Goal: Transaction & Acquisition: Purchase product/service

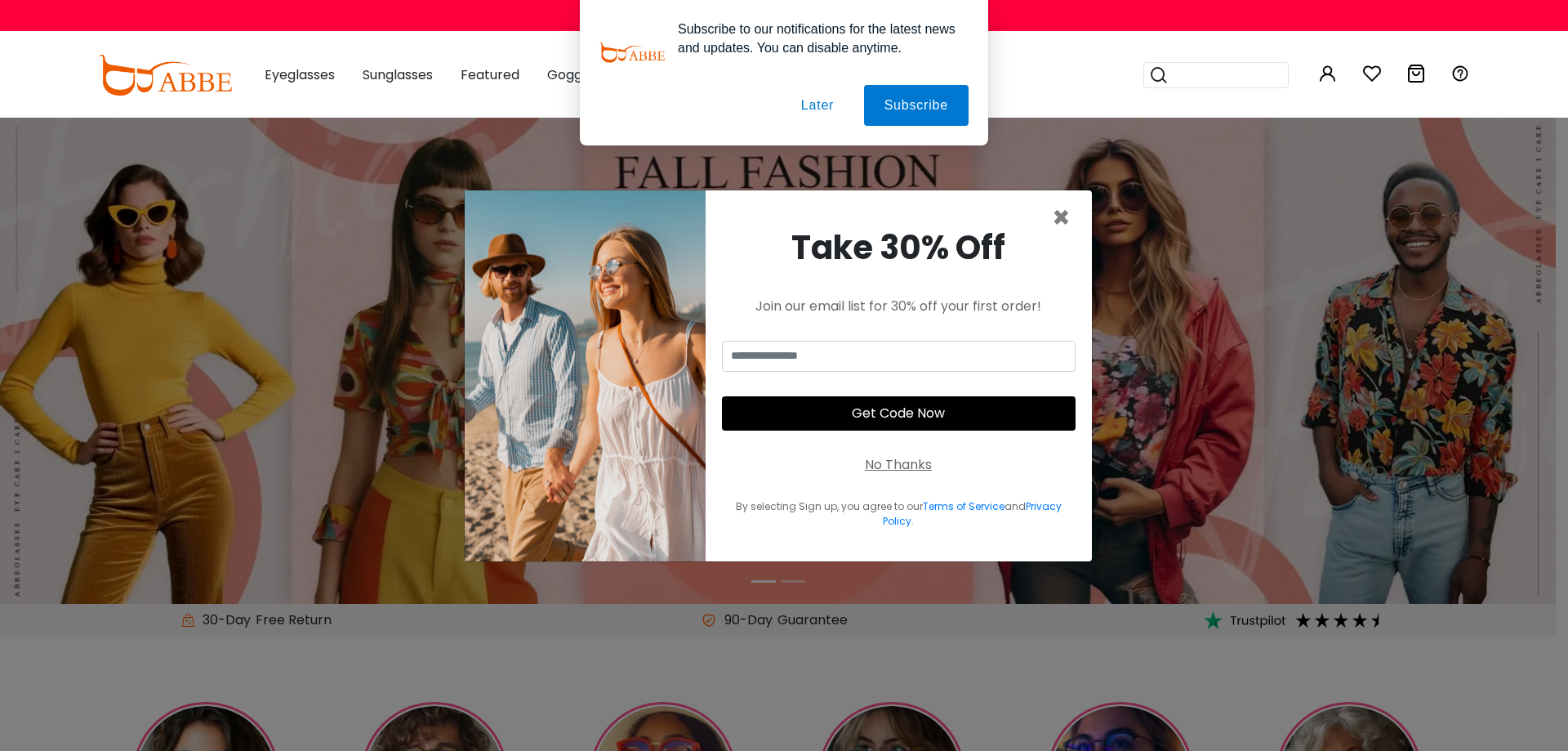
type input "**********"
click at [817, 109] on button "Later" at bounding box center [817, 106] width 74 height 41
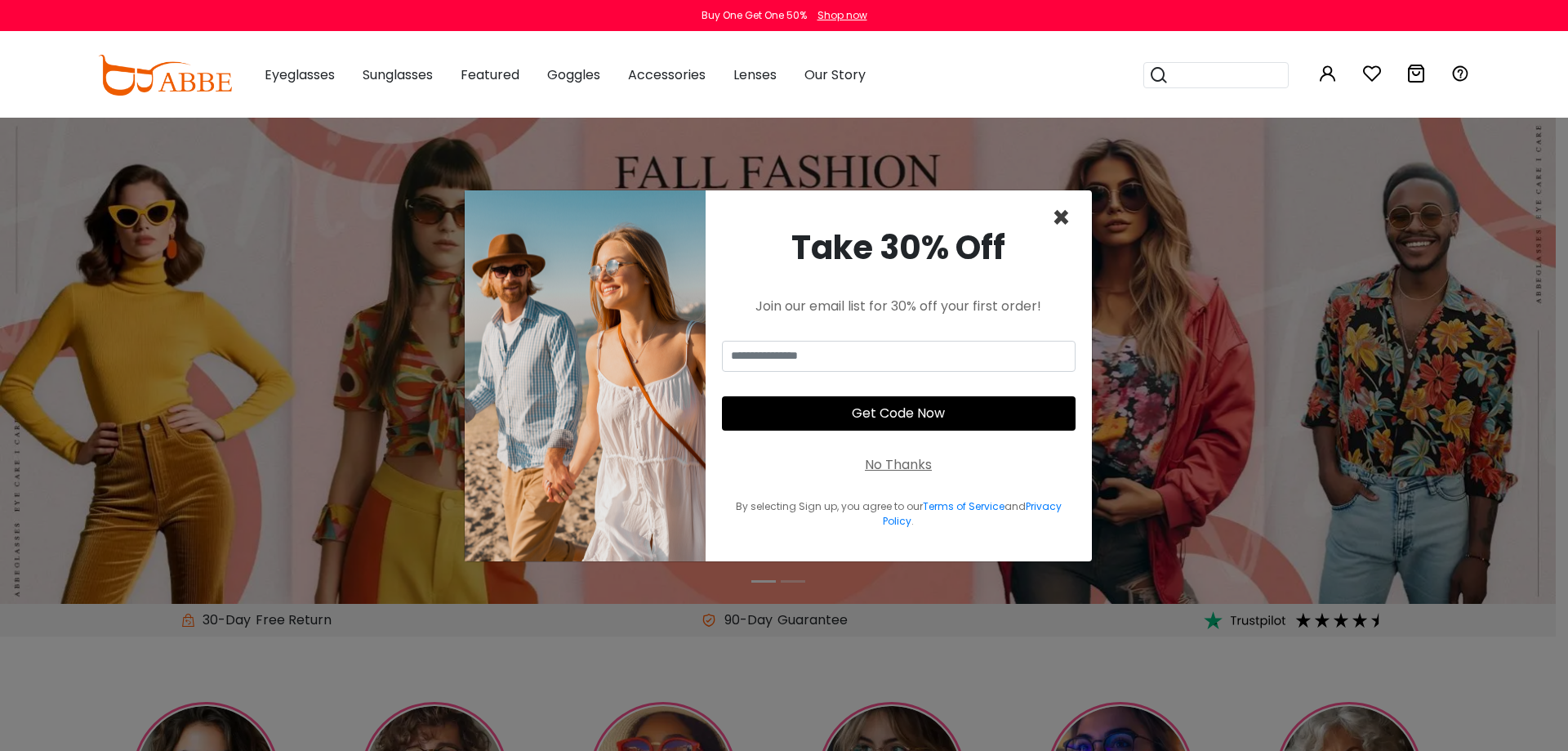
click at [1065, 219] on span "×" at bounding box center [1061, 218] width 19 height 41
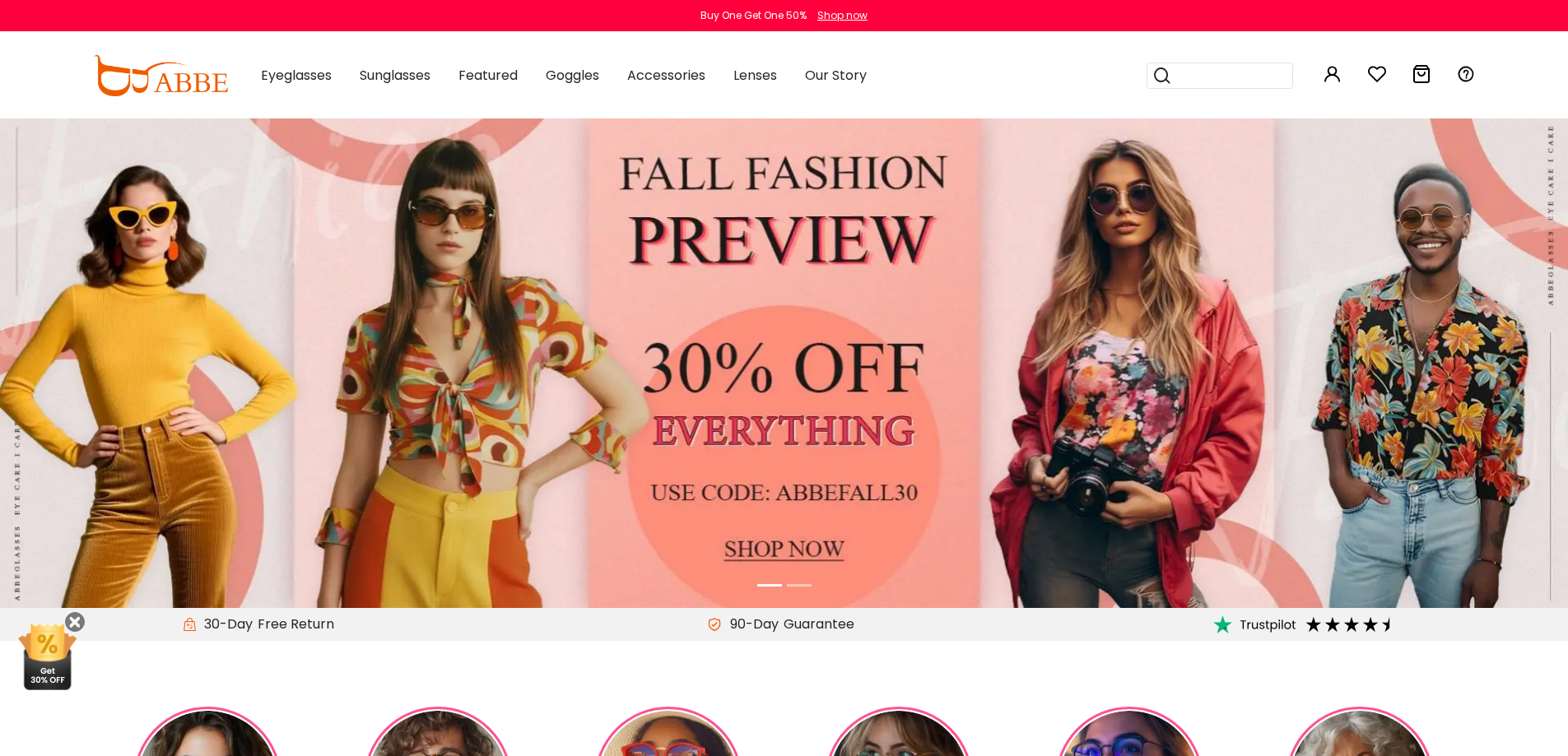
click at [1339, 75] on div "Popular Searches round Sunglasses aviator clear tortoise cat Recommended Laya $…" at bounding box center [1299, 75] width 354 height 86
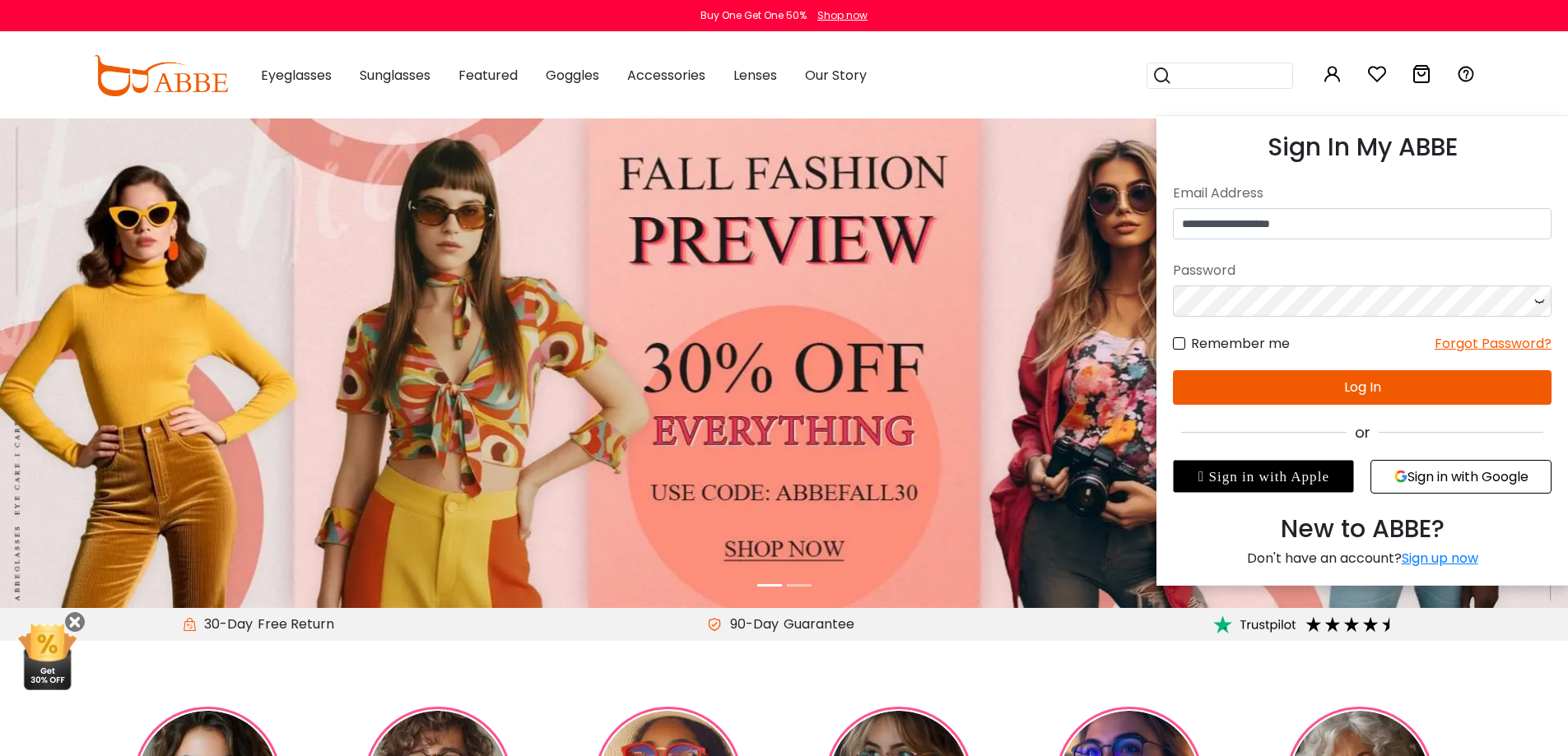
click at [1333, 81] on icon at bounding box center [1333, 74] width 20 height 20
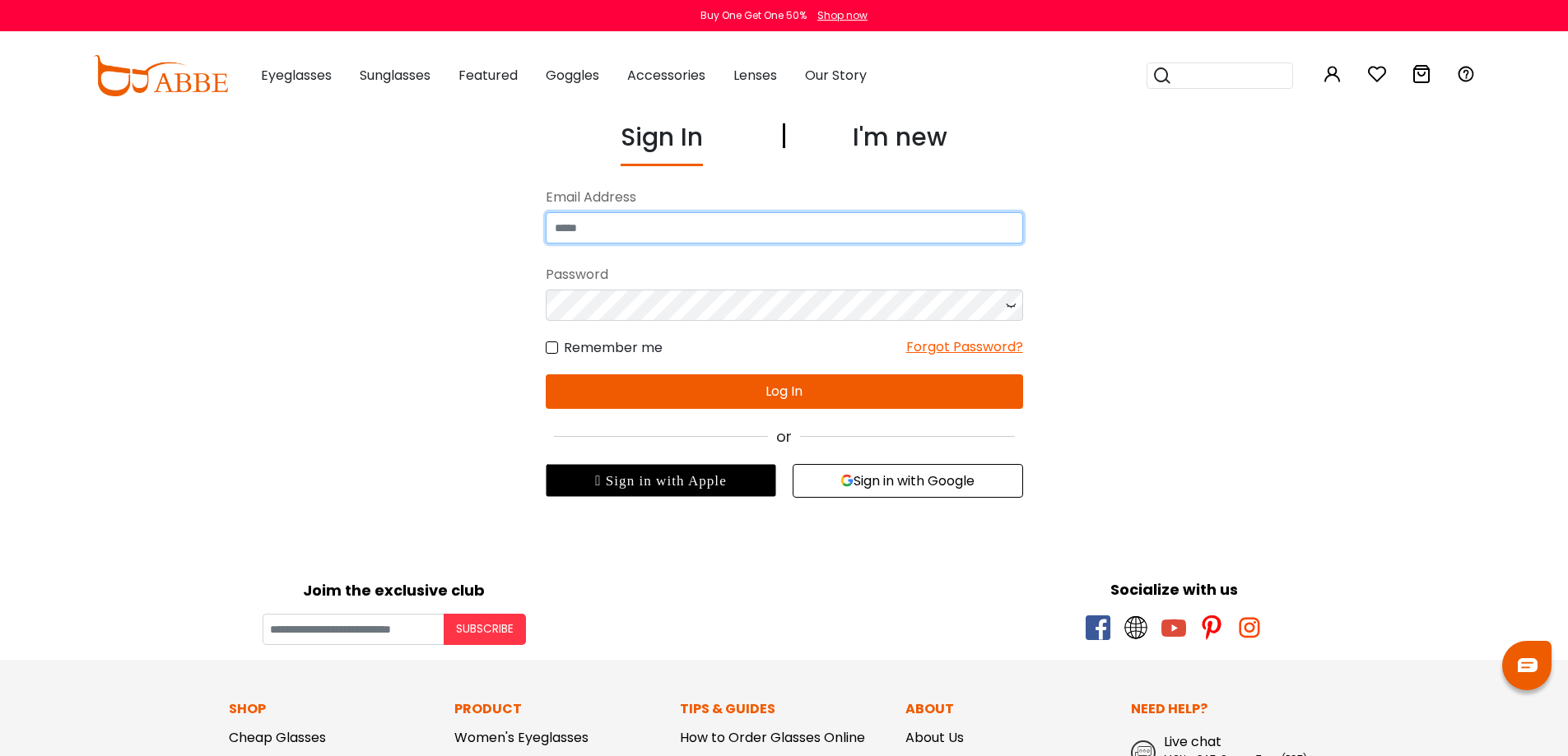
type input "**********"
click at [1014, 311] on icon at bounding box center [1010, 305] width 17 height 32
click at [753, 392] on button "Log In" at bounding box center [784, 391] width 478 height 35
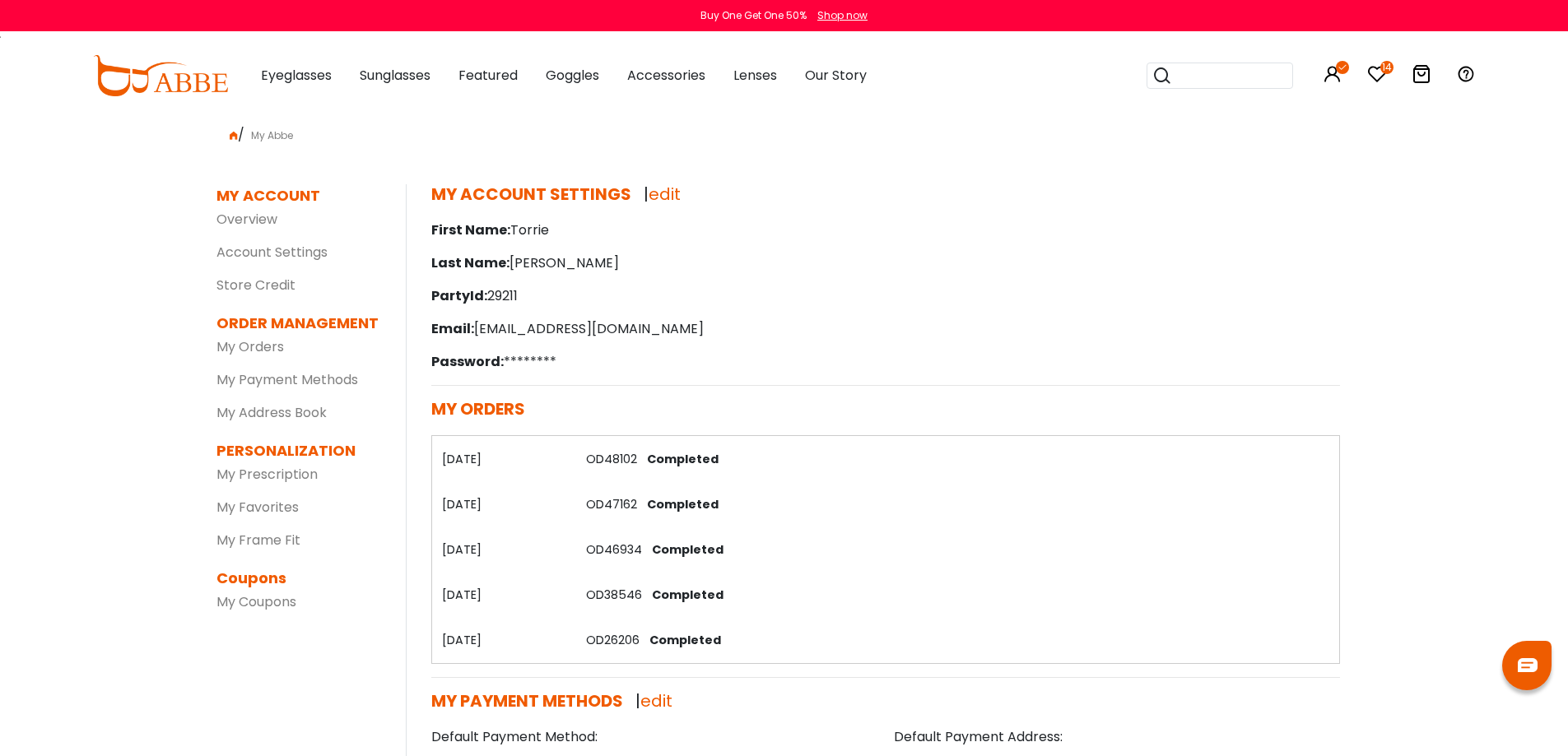
click at [477, 460] on th "[DATE]" at bounding box center [503, 459] width 145 height 45
click at [646, 459] on span "Completed" at bounding box center [679, 459] width 78 height 17
click at [268, 350] on link "My Orders" at bounding box center [250, 346] width 67 height 19
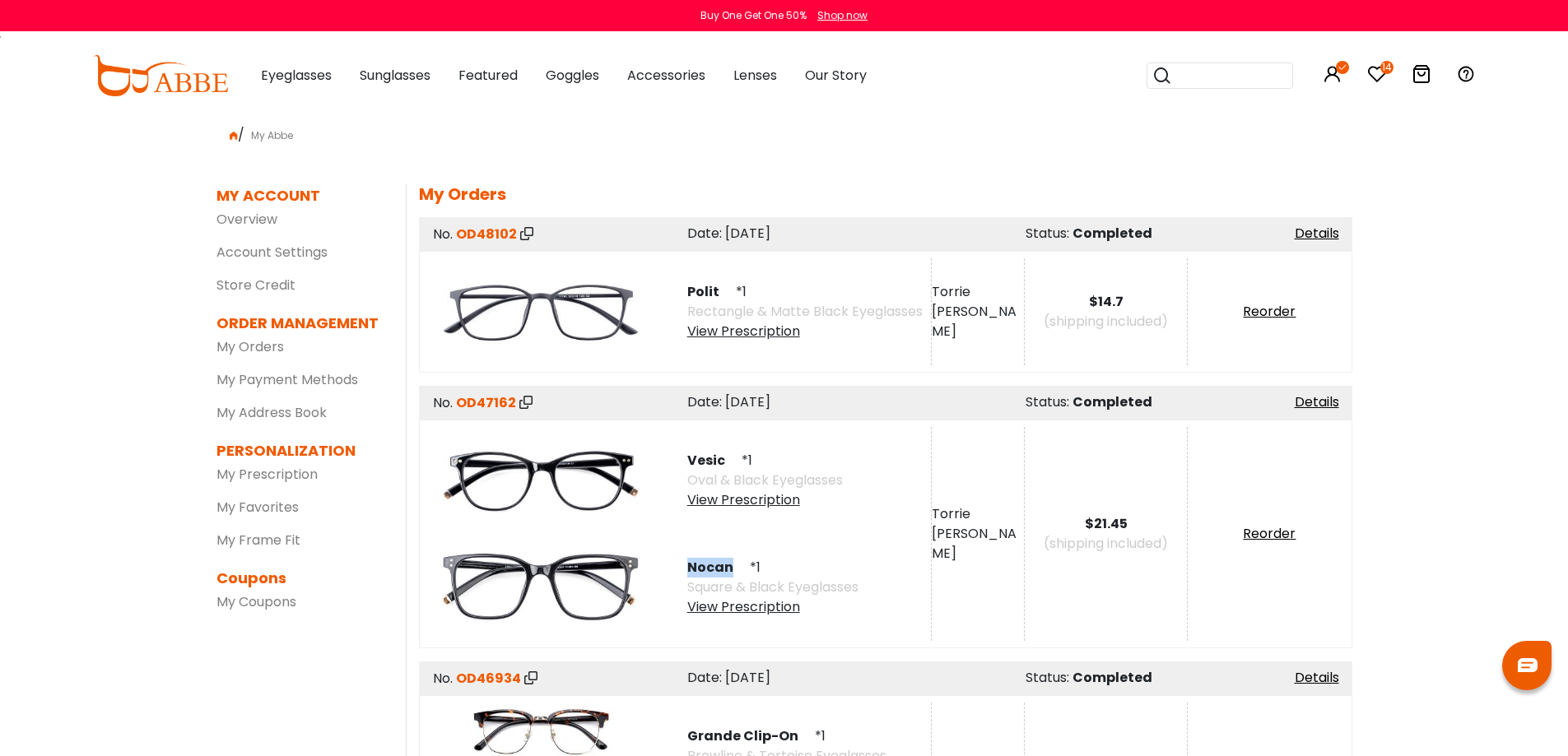
drag, startPoint x: 690, startPoint y: 567, endPoint x: 733, endPoint y: 567, distance: 43.0
click at [733, 567] on span "Nocan" at bounding box center [717, 566] width 59 height 19
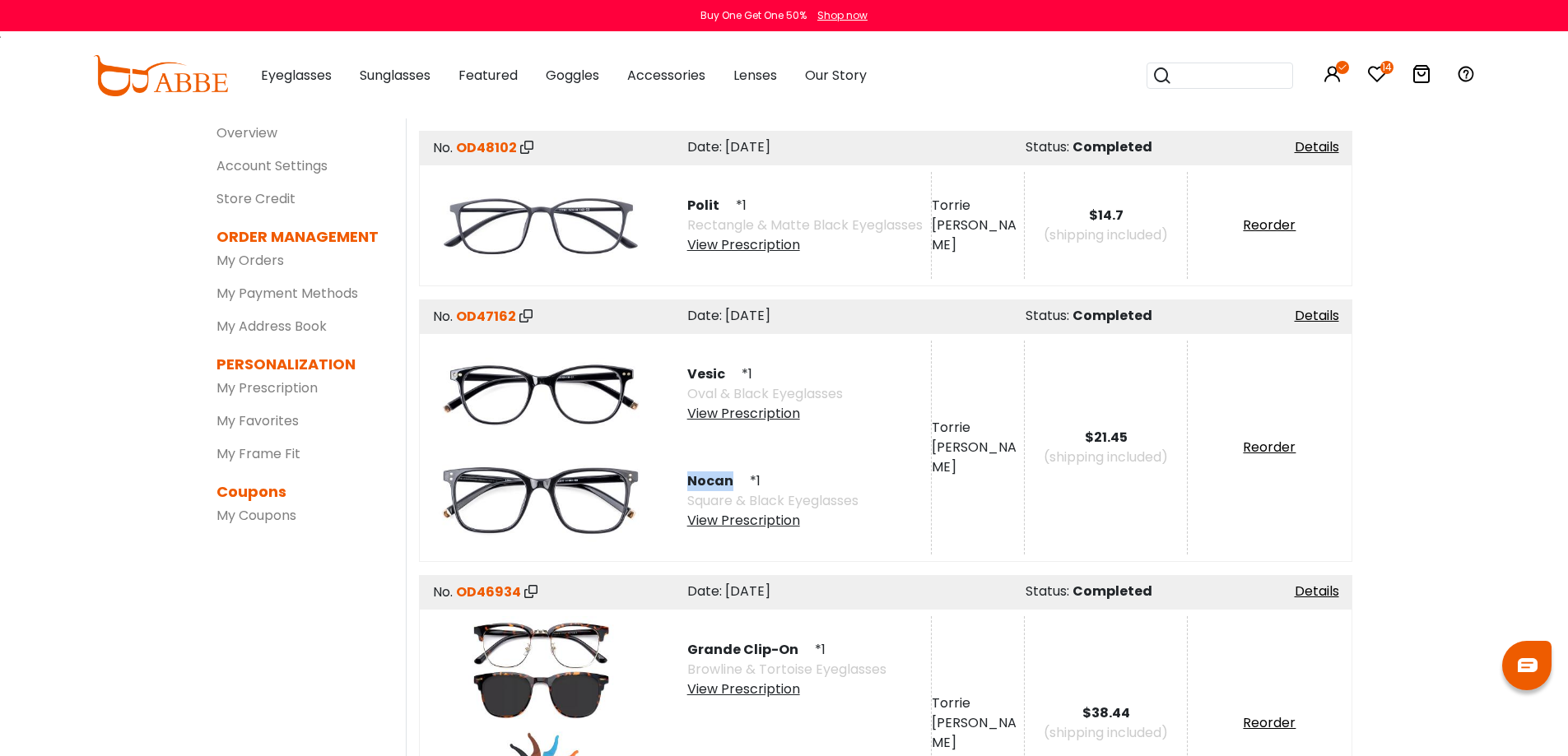
scroll to position [247, 0]
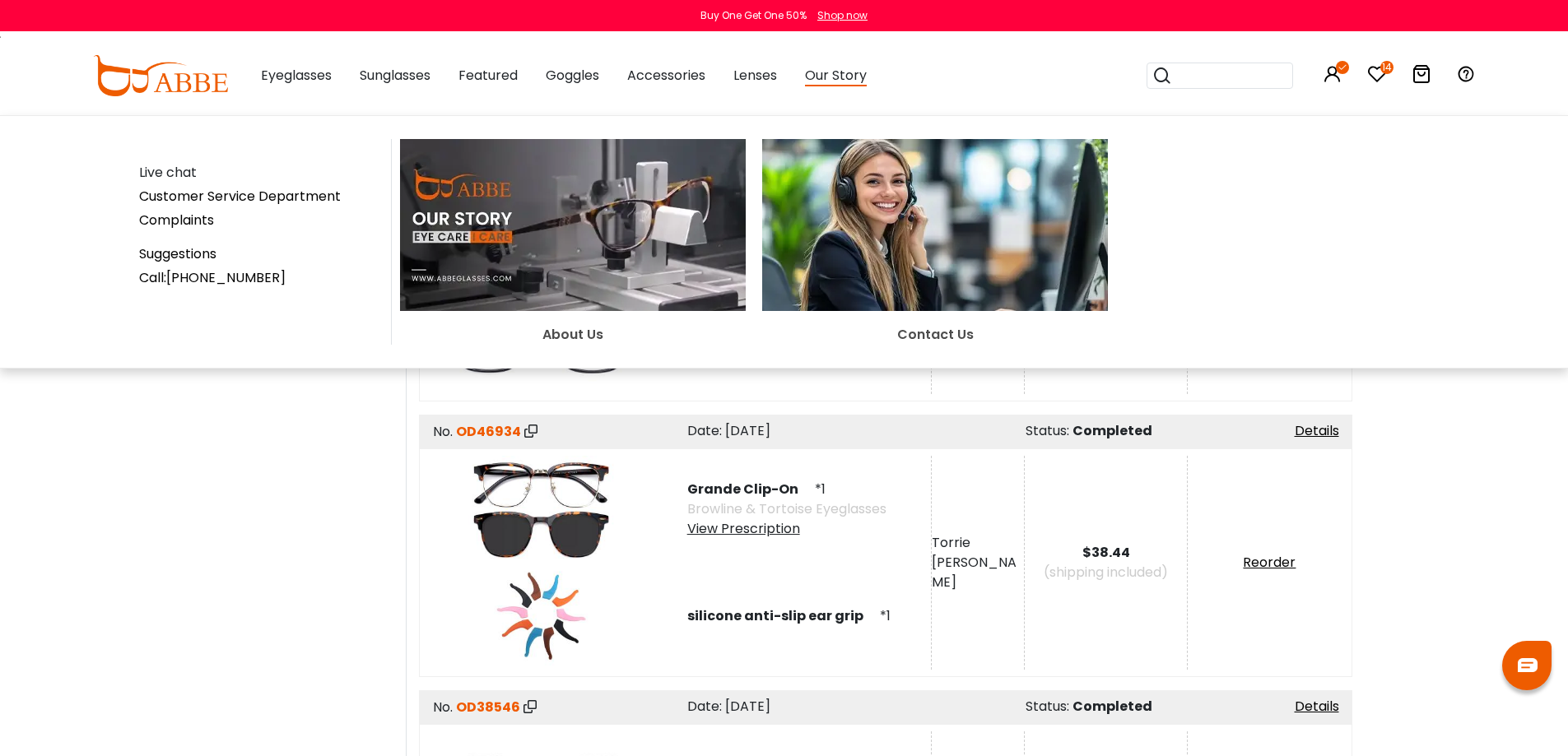
click at [867, 107] on div "Our Story Live chat Customer Service Department Complaints Suggestions Call:+1-…" at bounding box center [835, 75] width 61 height 82
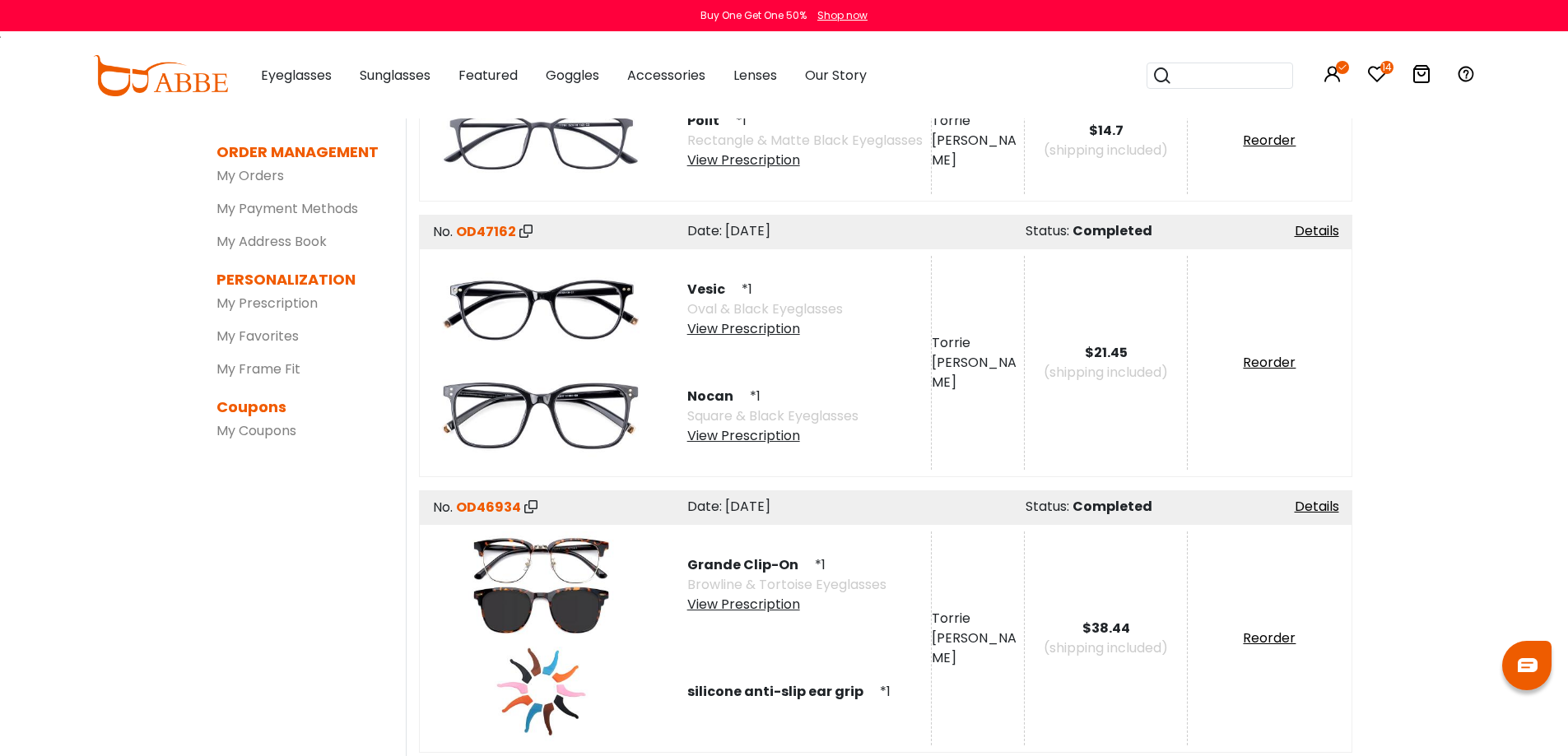
scroll to position [164, 0]
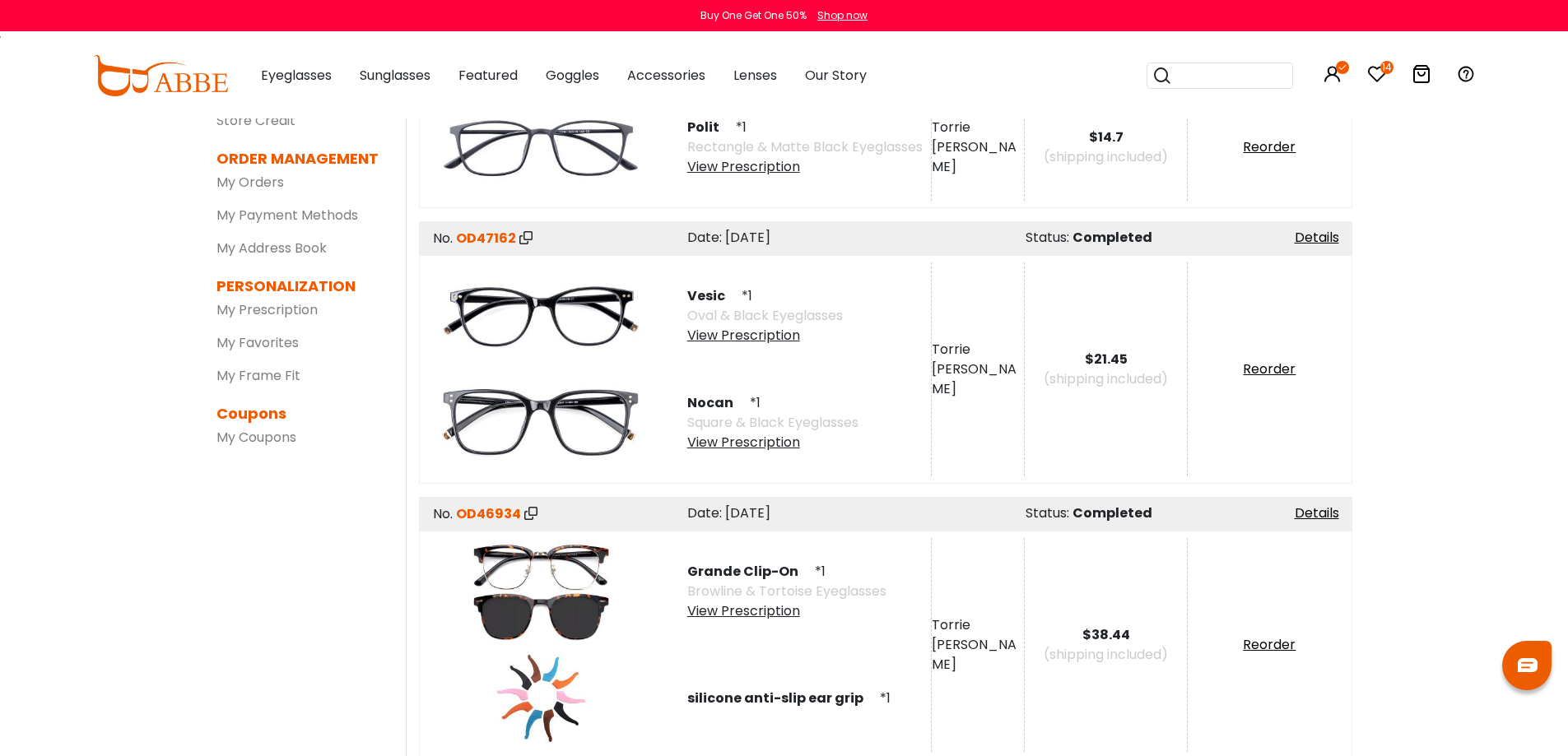
click at [755, 336] on div "View Prescription" at bounding box center [764, 336] width 155 height 20
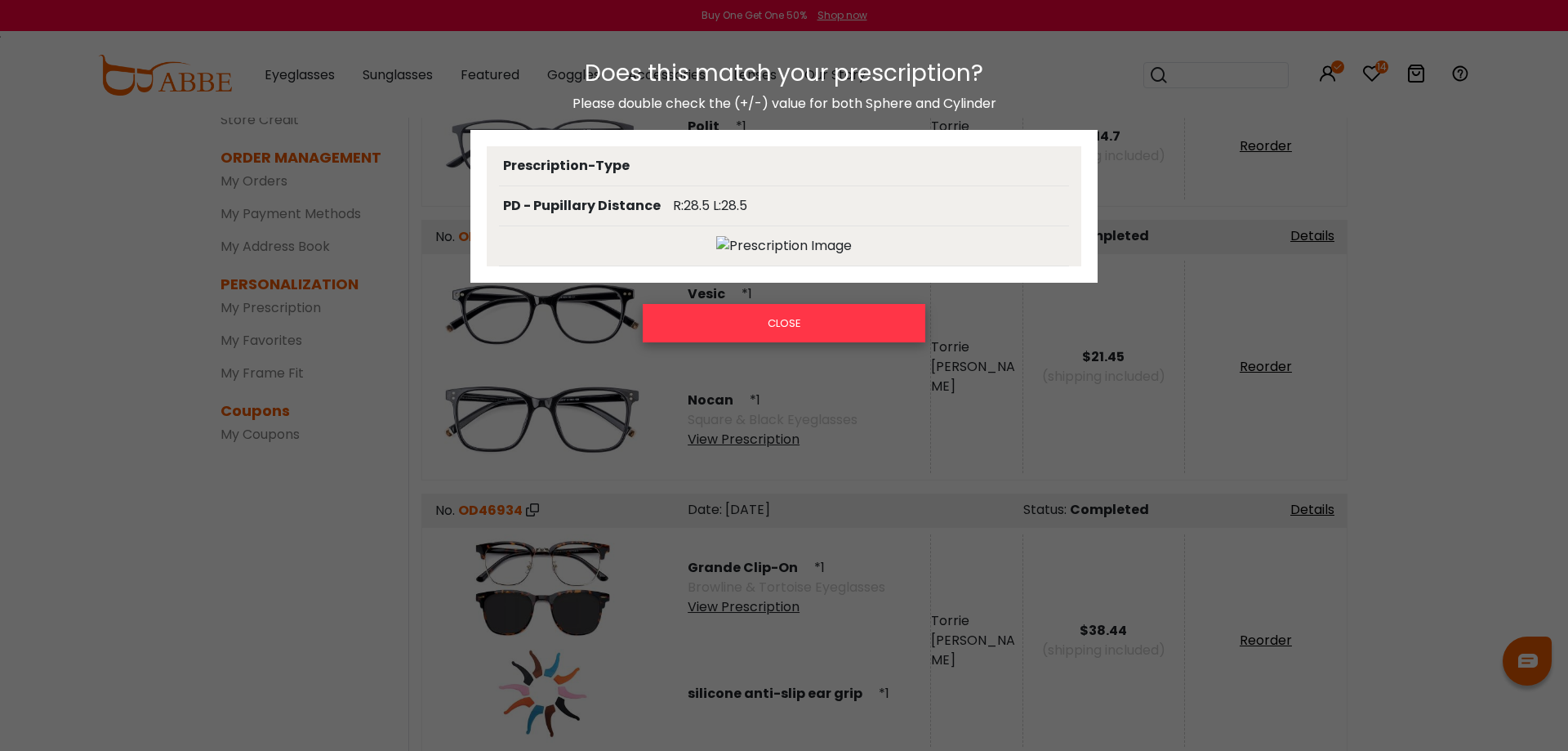
click at [753, 325] on button "CLOSE" at bounding box center [784, 323] width 283 height 37
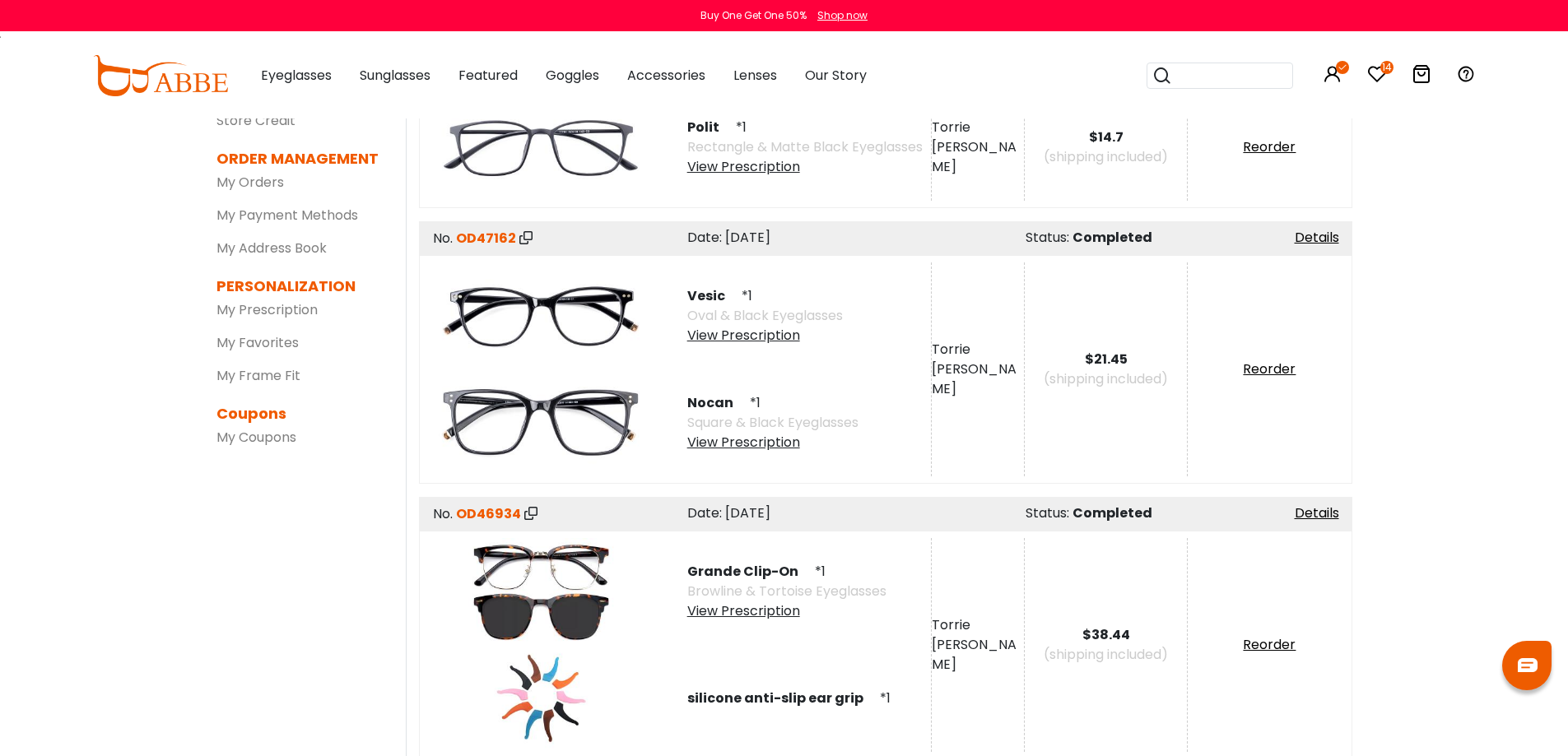
click at [774, 442] on div "View Prescription" at bounding box center [772, 443] width 171 height 20
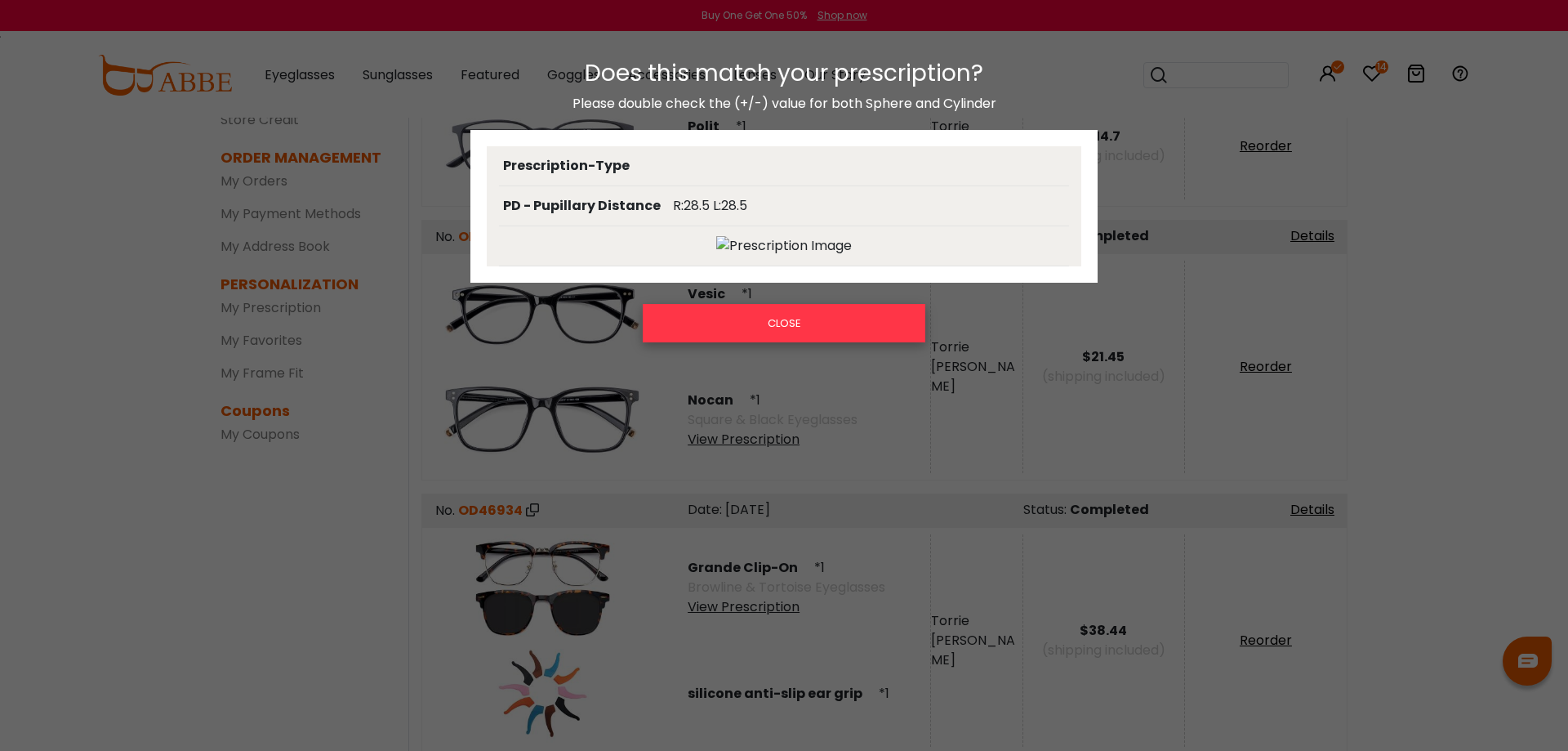
click at [797, 335] on button "CLOSE" at bounding box center [784, 323] width 283 height 37
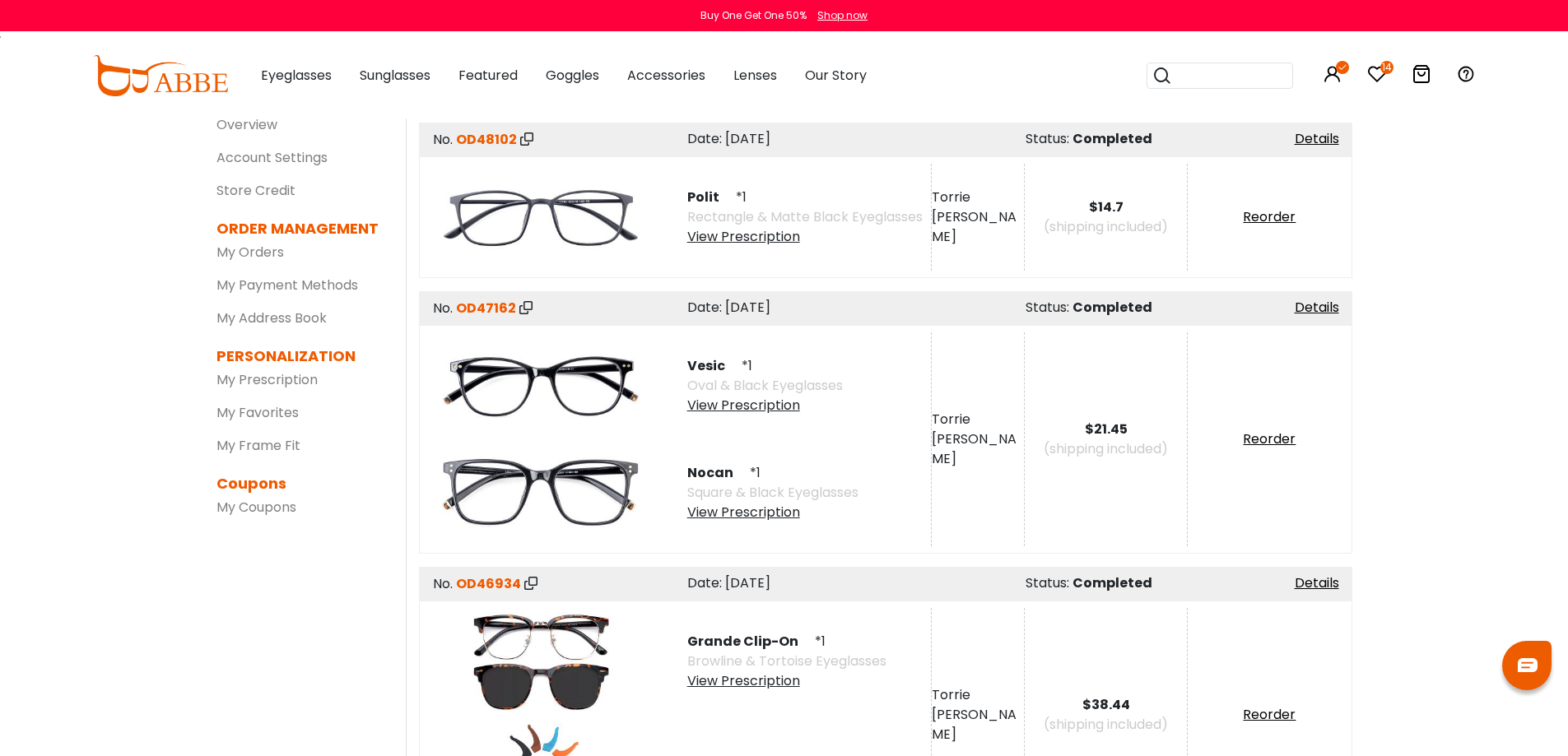
scroll to position [0, 0]
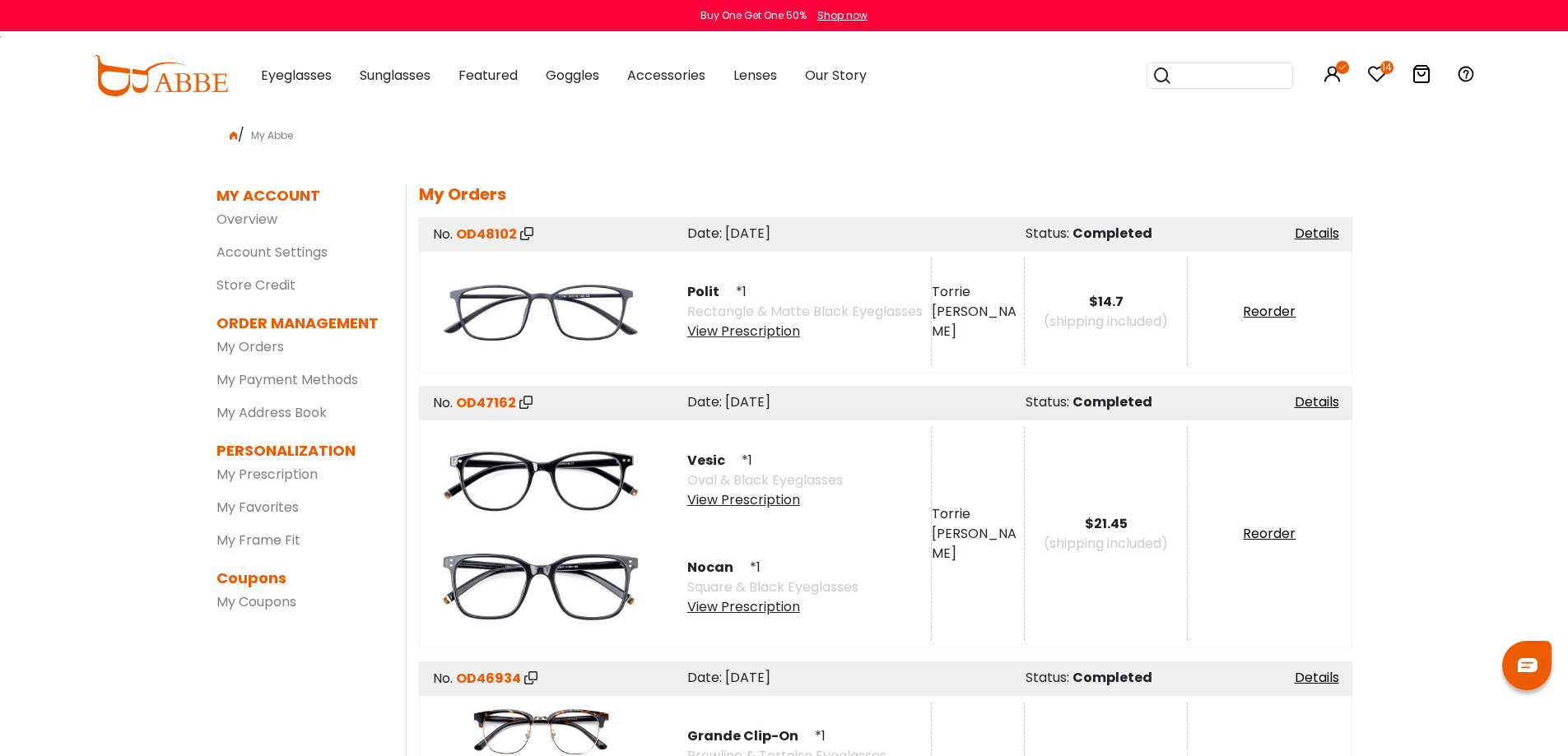
click at [773, 333] on div "View Prescription" at bounding box center [805, 331] width 235 height 20
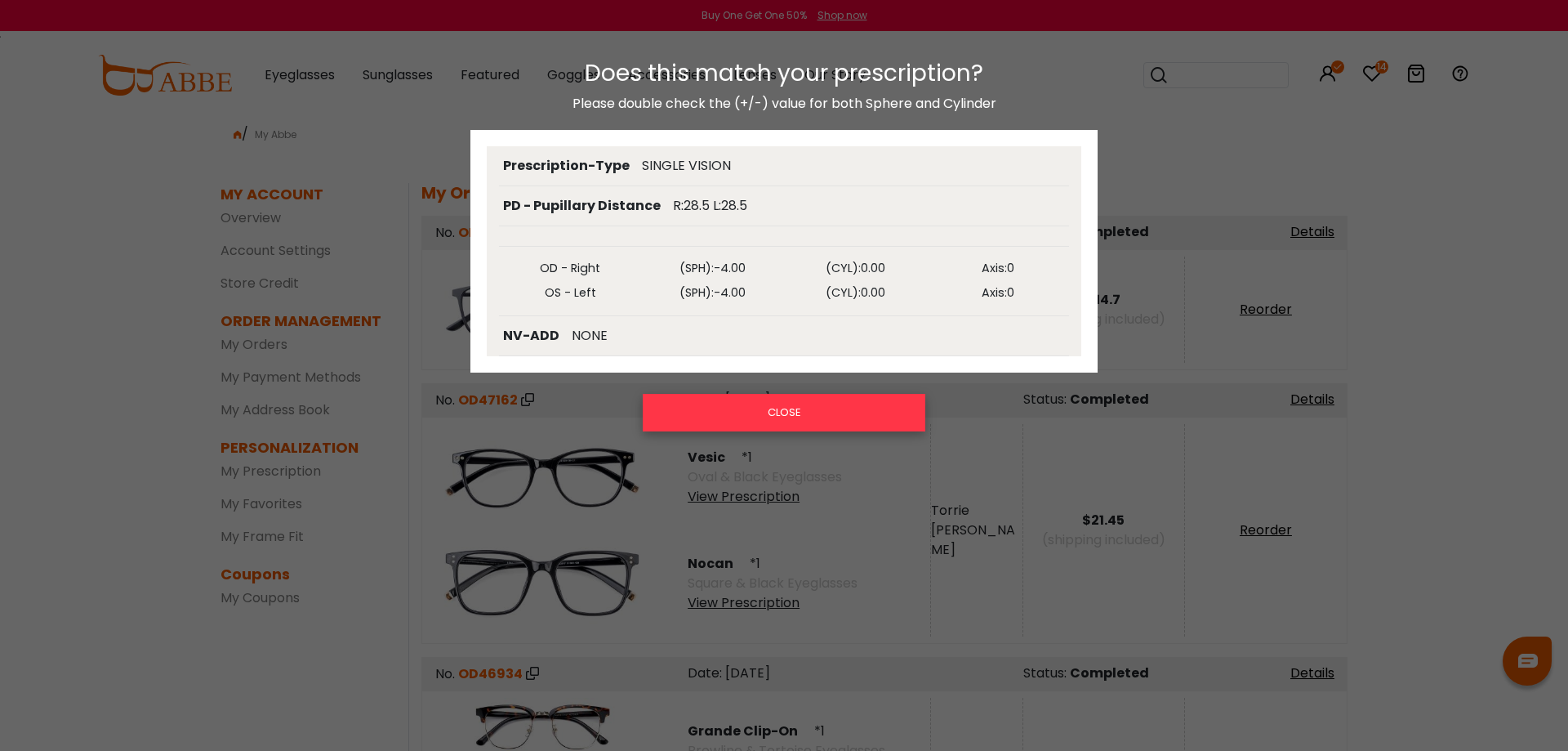
click at [792, 406] on button "CLOSE" at bounding box center [784, 412] width 283 height 37
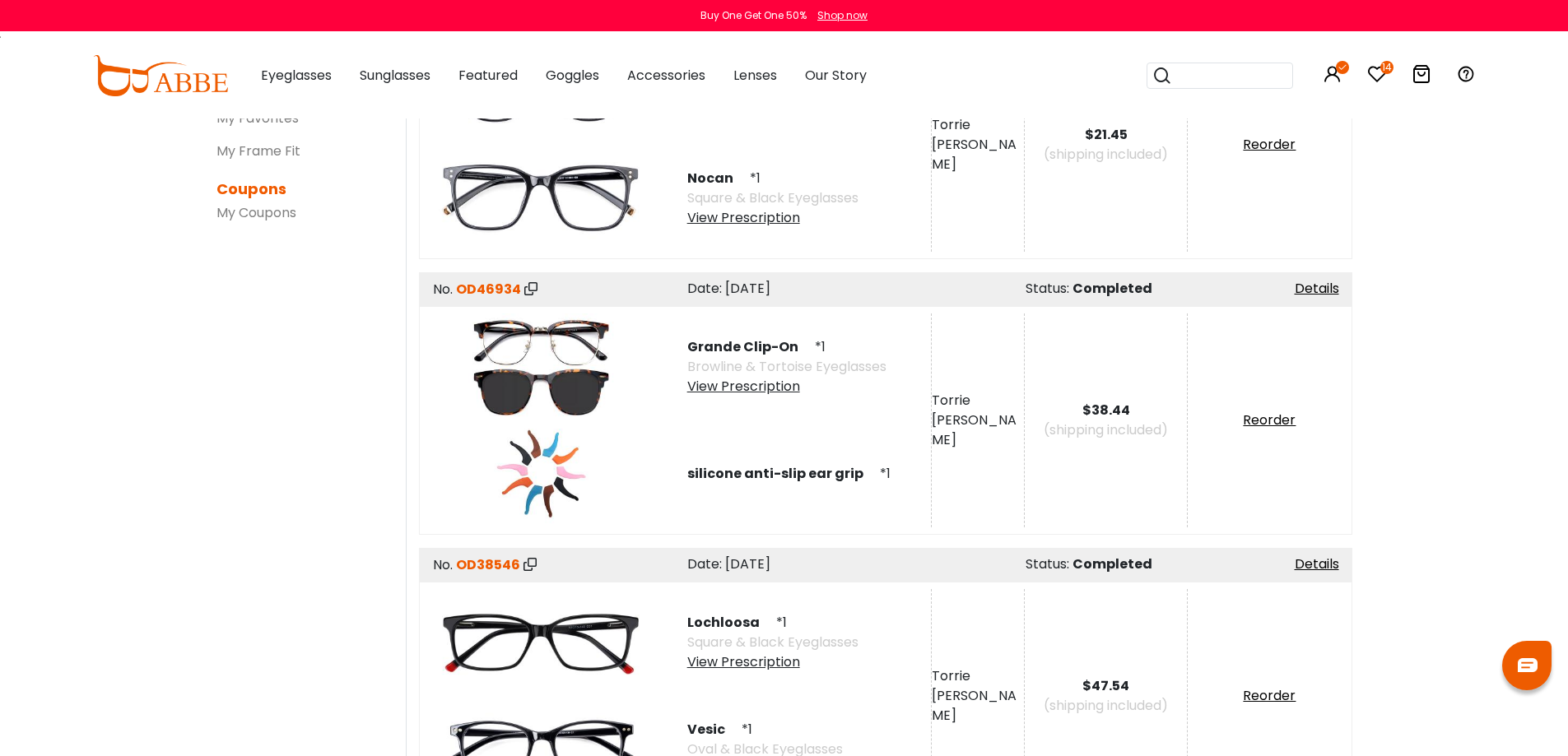
scroll to position [411, 0]
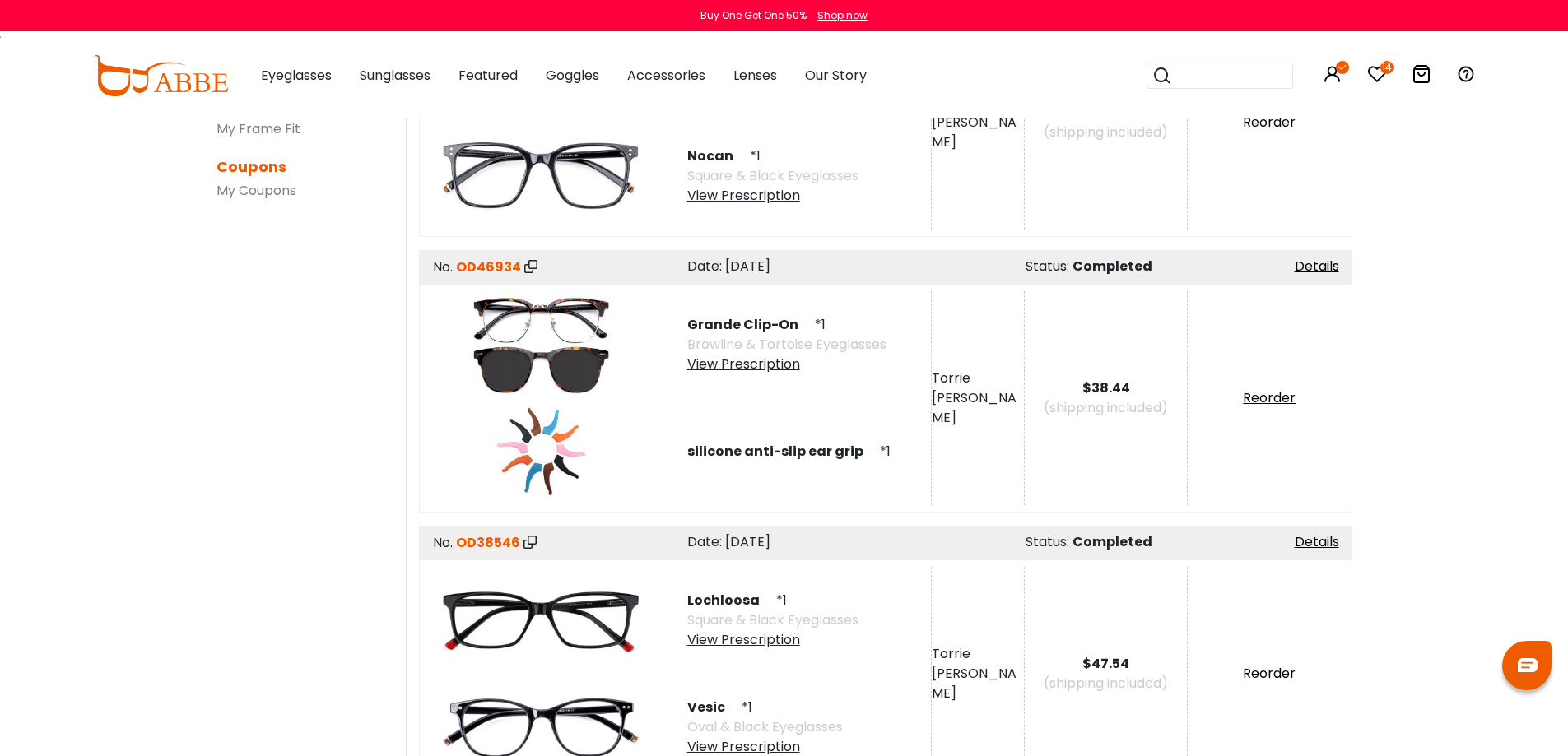
click at [758, 371] on div "View Prescription" at bounding box center [786, 365] width 199 height 20
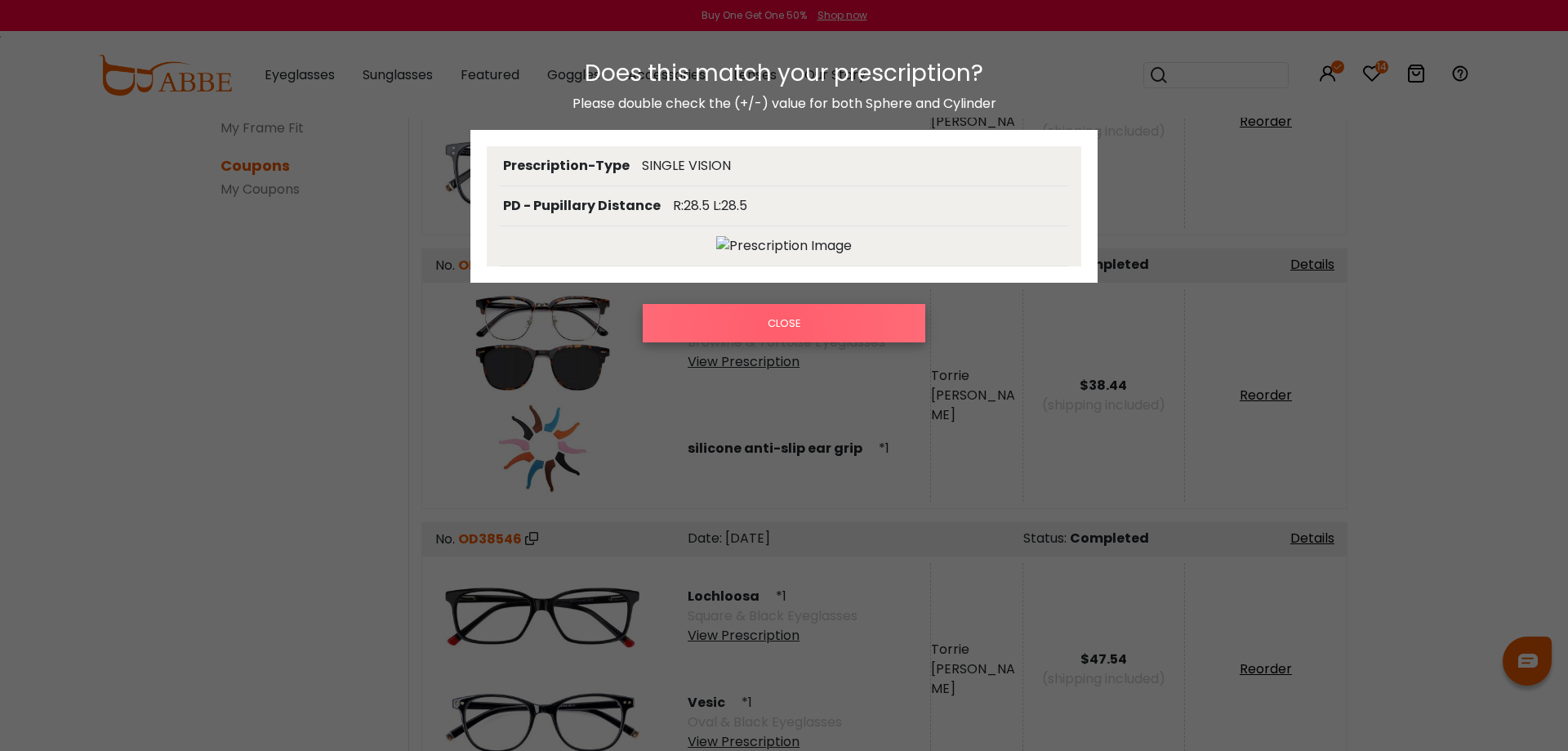
click at [777, 332] on button "CLOSE" at bounding box center [784, 323] width 283 height 37
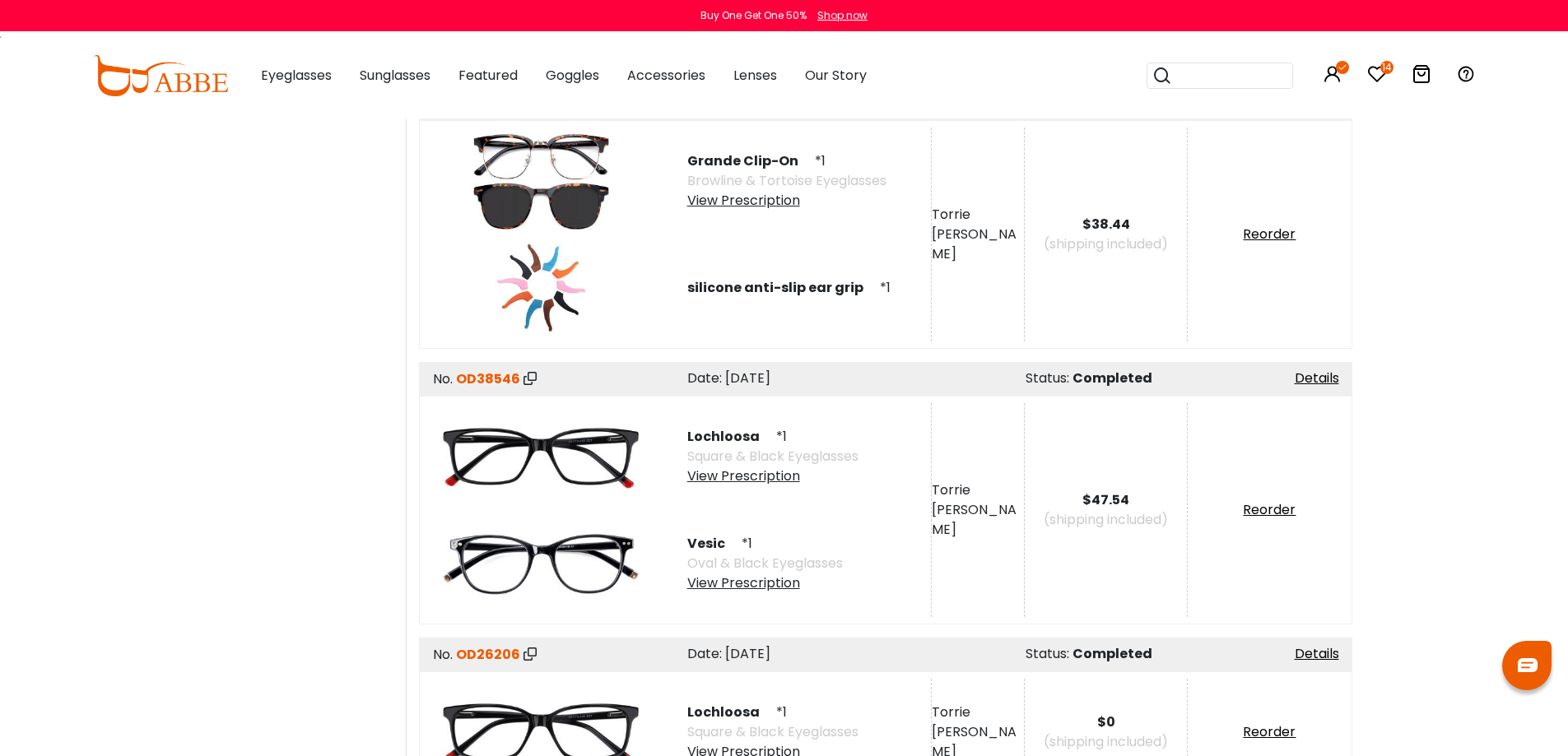
scroll to position [576, 0]
click at [748, 590] on div "View Prescription" at bounding box center [764, 582] width 155 height 20
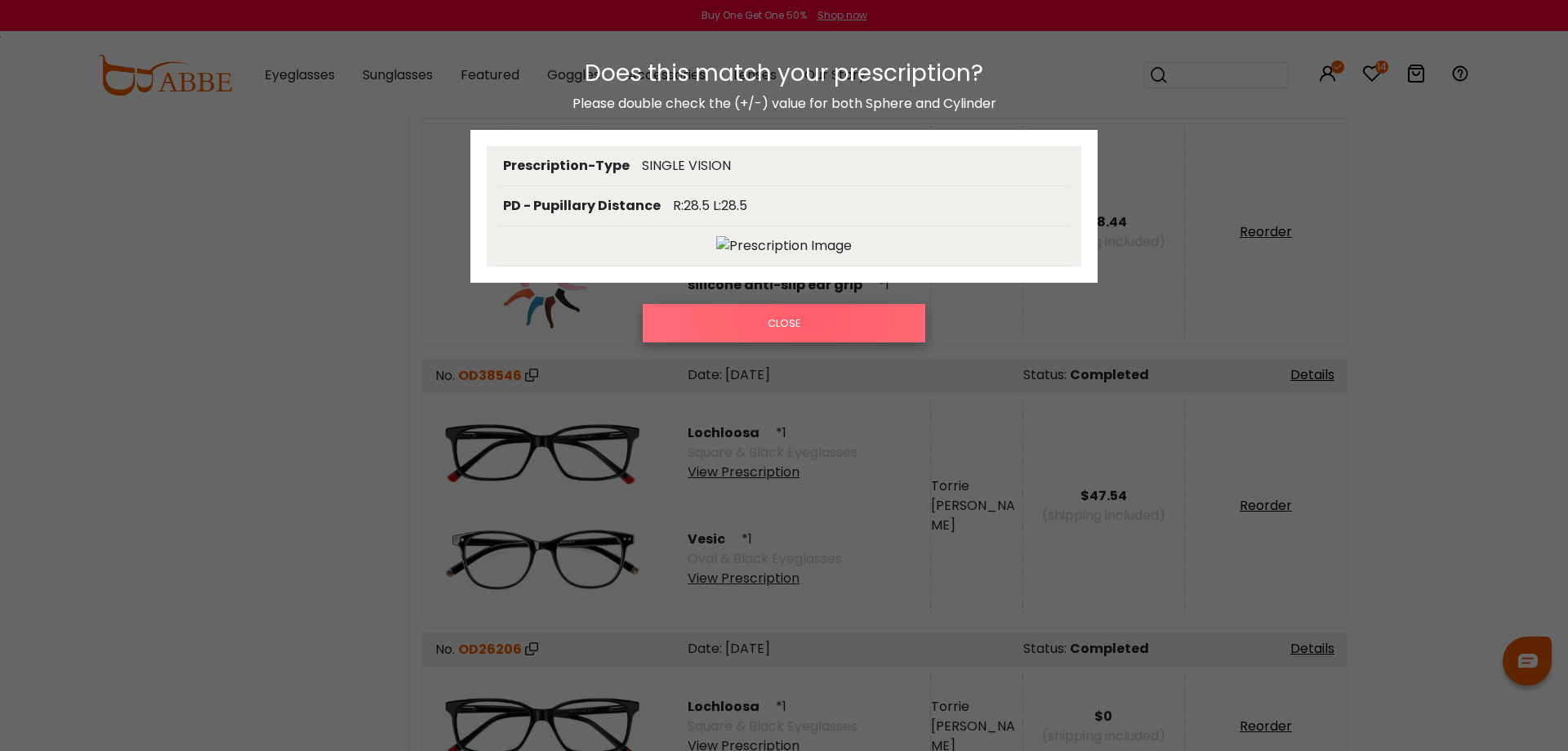
click at [813, 308] on button "CLOSE" at bounding box center [784, 323] width 283 height 37
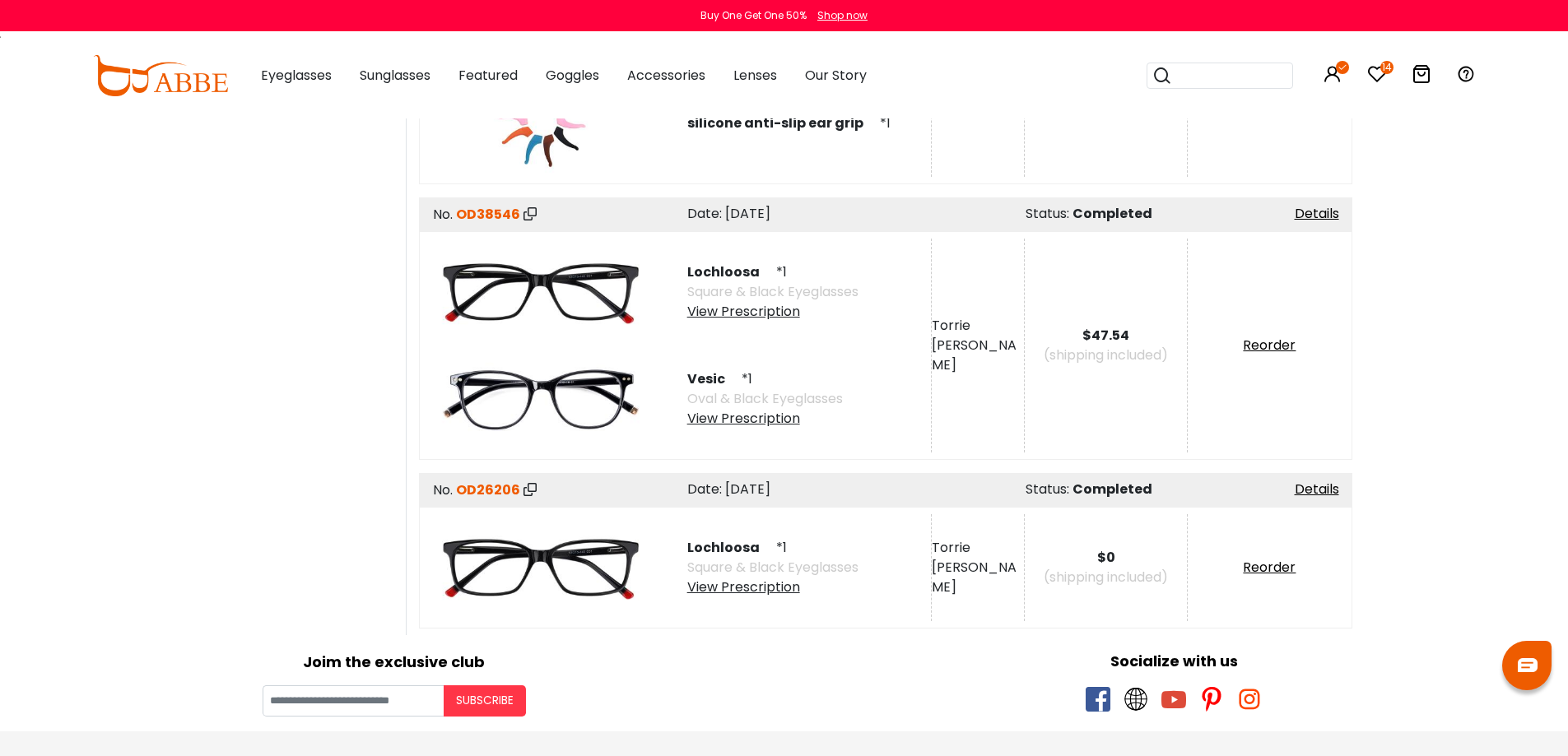
scroll to position [740, 0]
click at [763, 587] on div "View Prescription" at bounding box center [772, 587] width 171 height 20
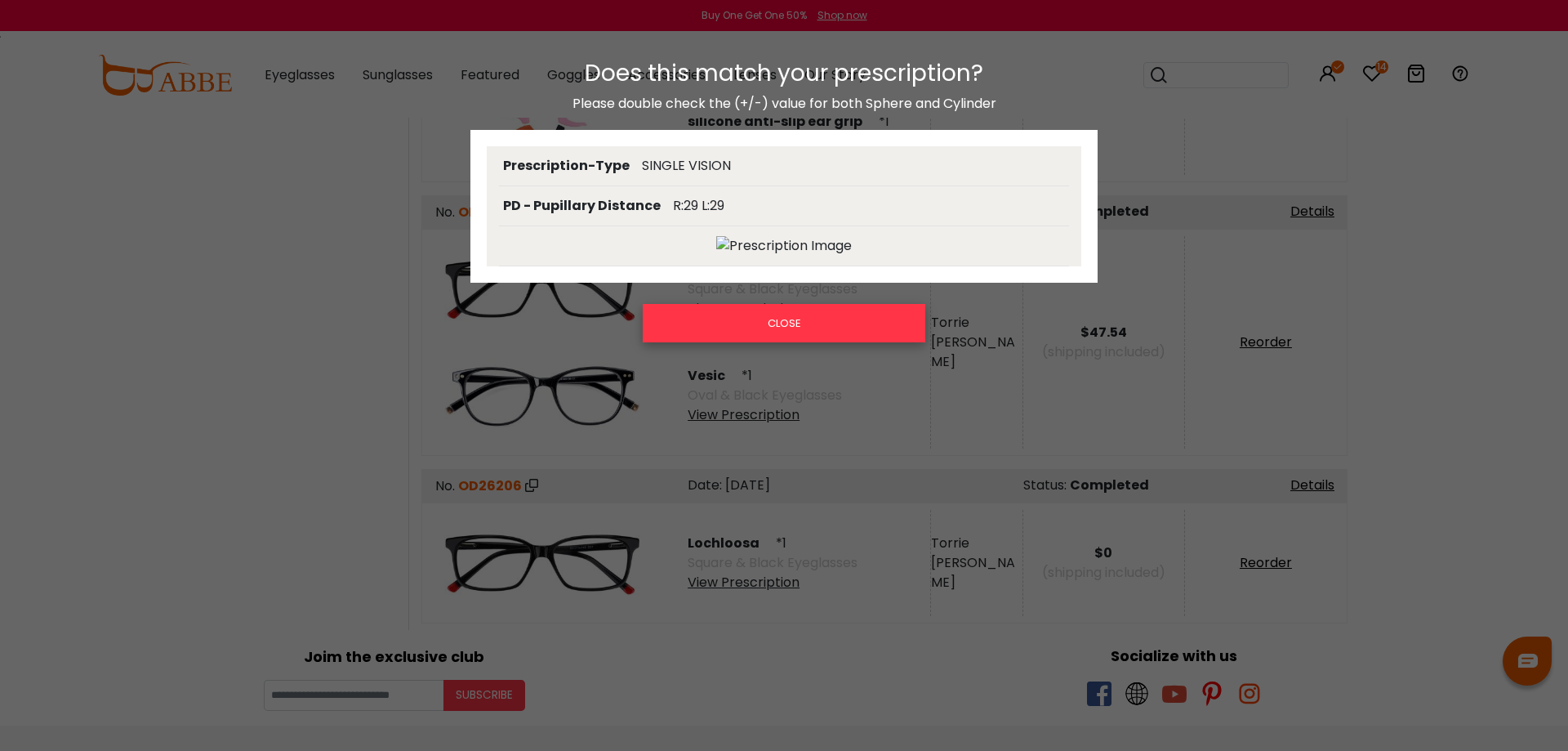
click at [809, 327] on button "CLOSE" at bounding box center [784, 323] width 283 height 37
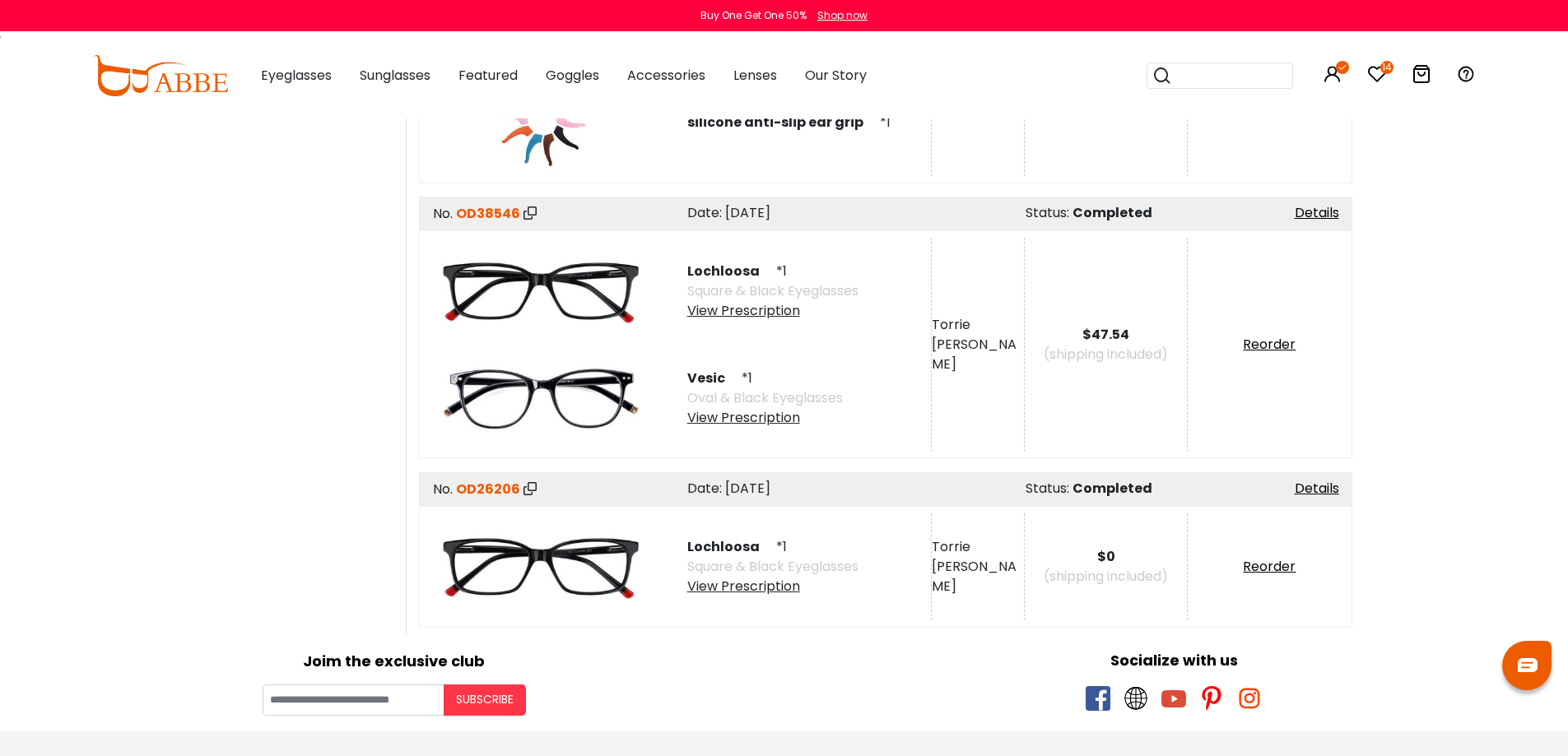
click at [787, 315] on div "View Prescription" at bounding box center [772, 311] width 171 height 20
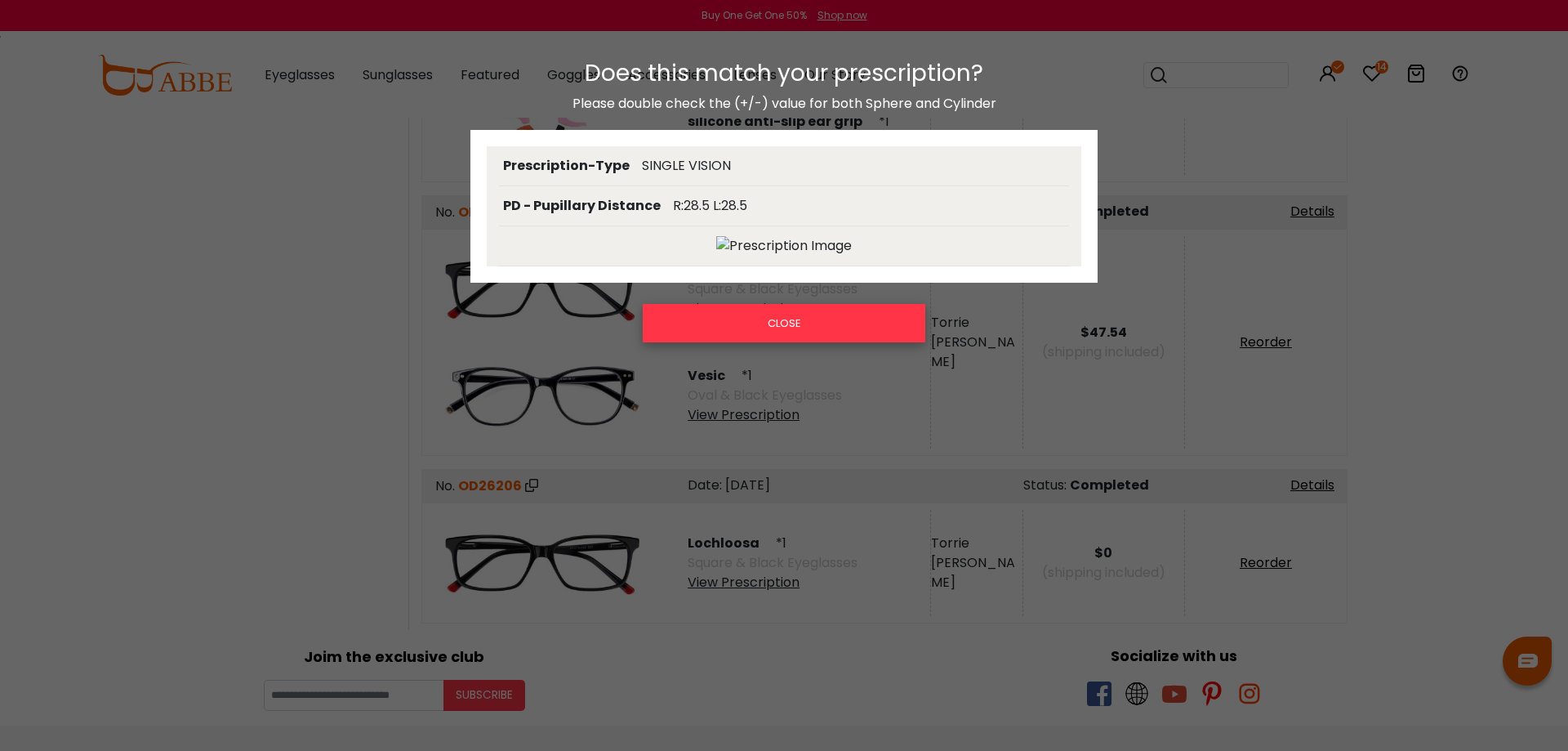
click at [784, 337] on button "CLOSE" at bounding box center [784, 323] width 283 height 37
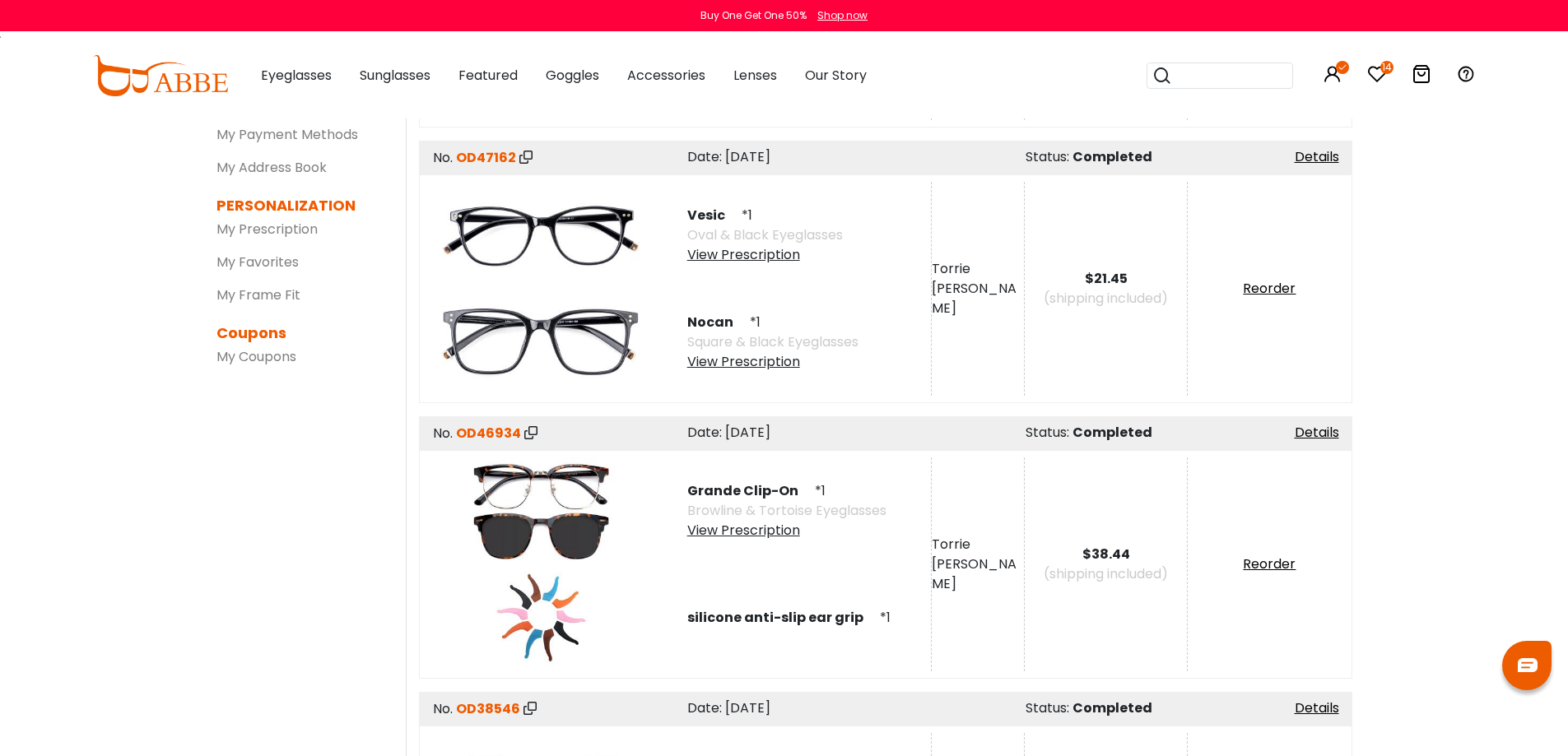
scroll to position [247, 0]
click at [778, 530] on div "View Prescription" at bounding box center [786, 529] width 199 height 20
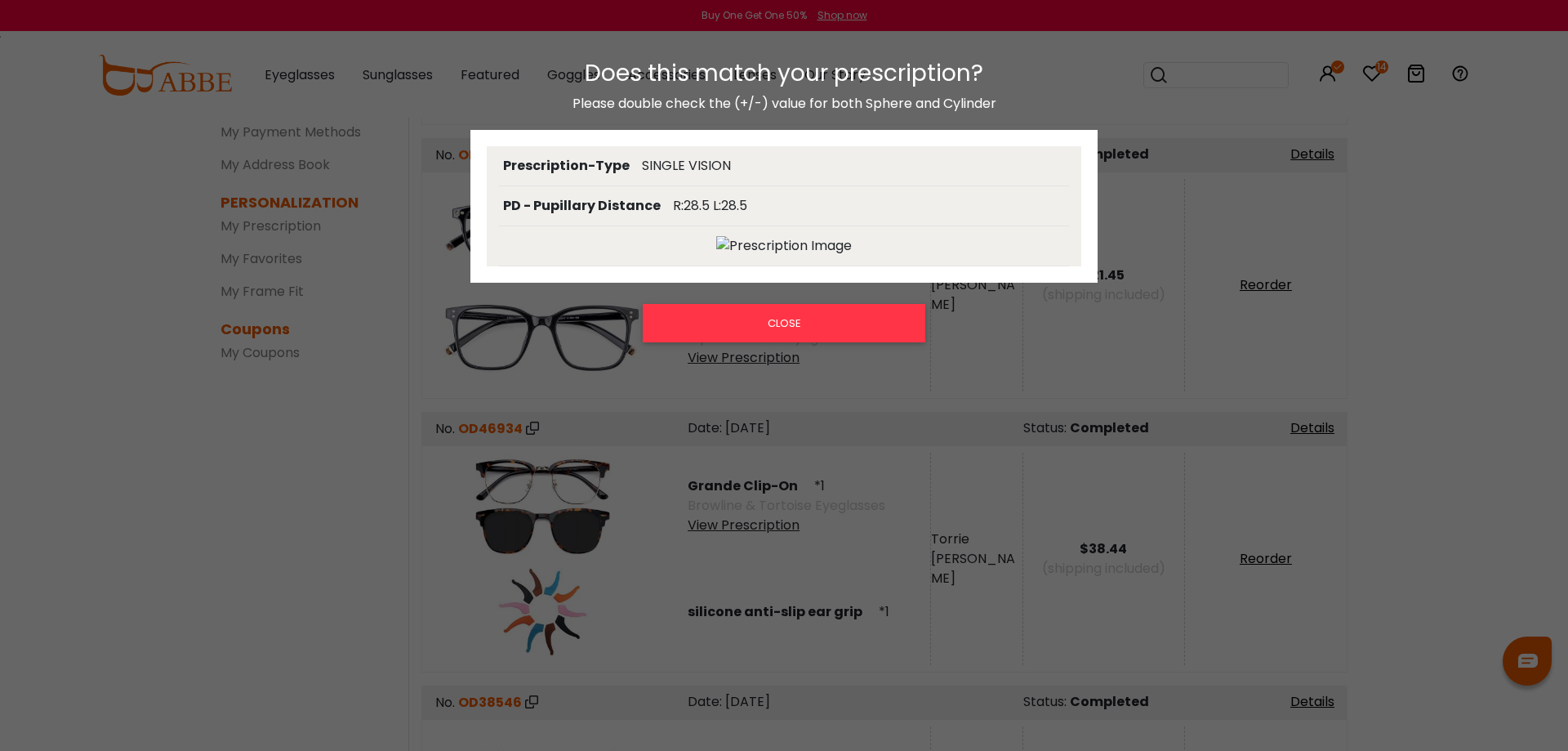
click at [764, 237] on img at bounding box center [784, 246] width 135 height 20
click at [731, 246] on img at bounding box center [784, 246] width 135 height 20
click at [811, 246] on img at bounding box center [784, 246] width 135 height 20
click at [809, 324] on button "CLOSE" at bounding box center [784, 323] width 283 height 37
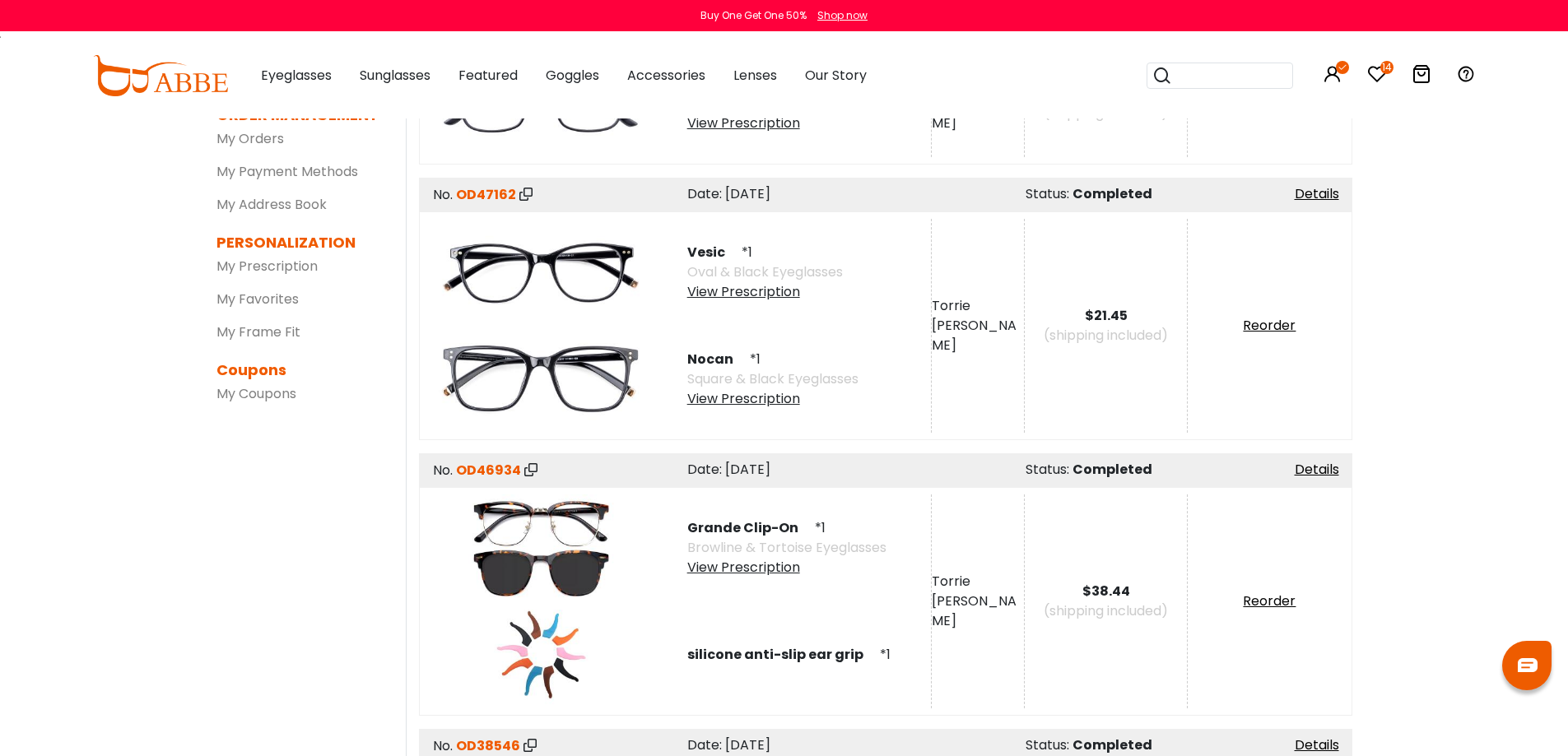
scroll to position [164, 0]
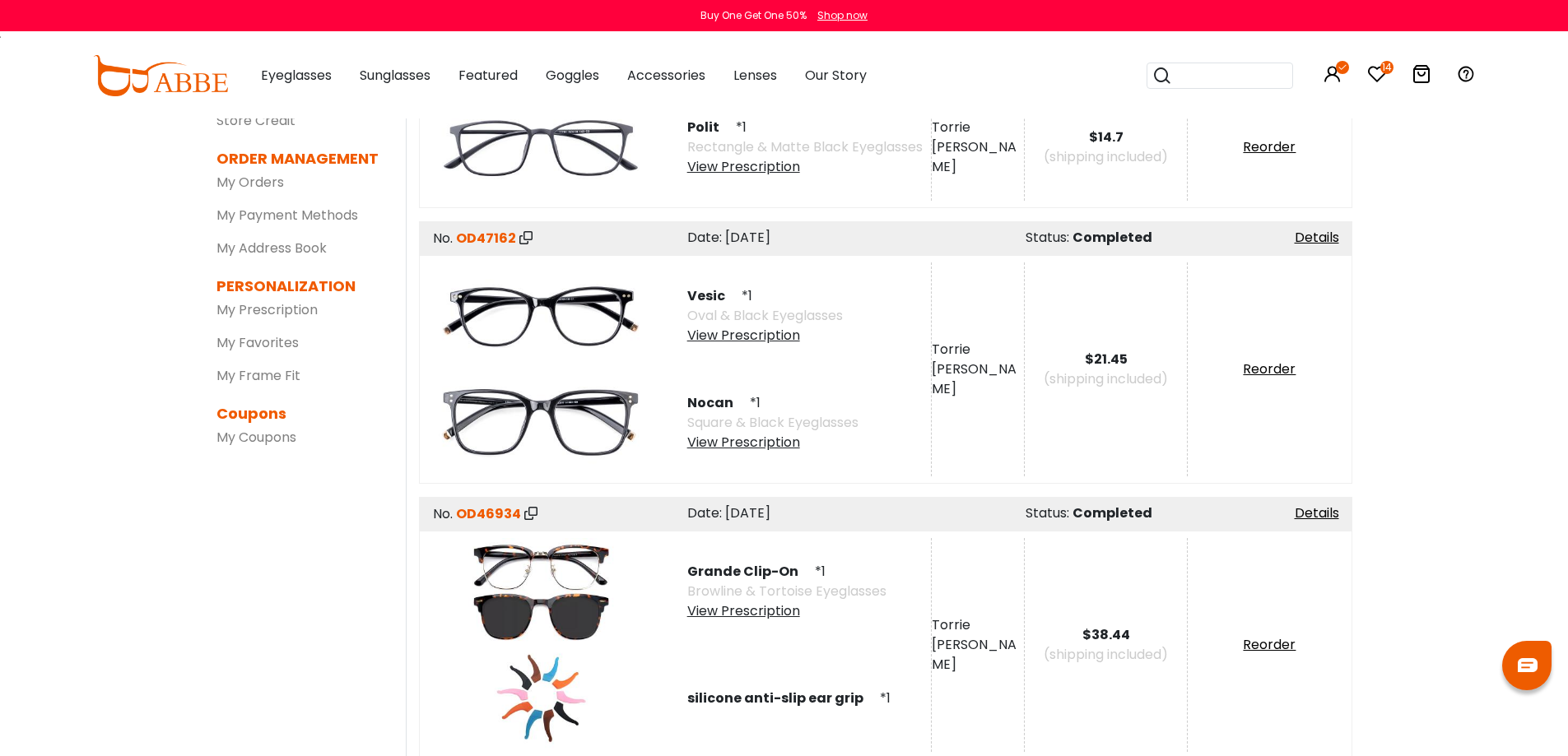
click at [779, 447] on div "View Prescription" at bounding box center [772, 443] width 171 height 20
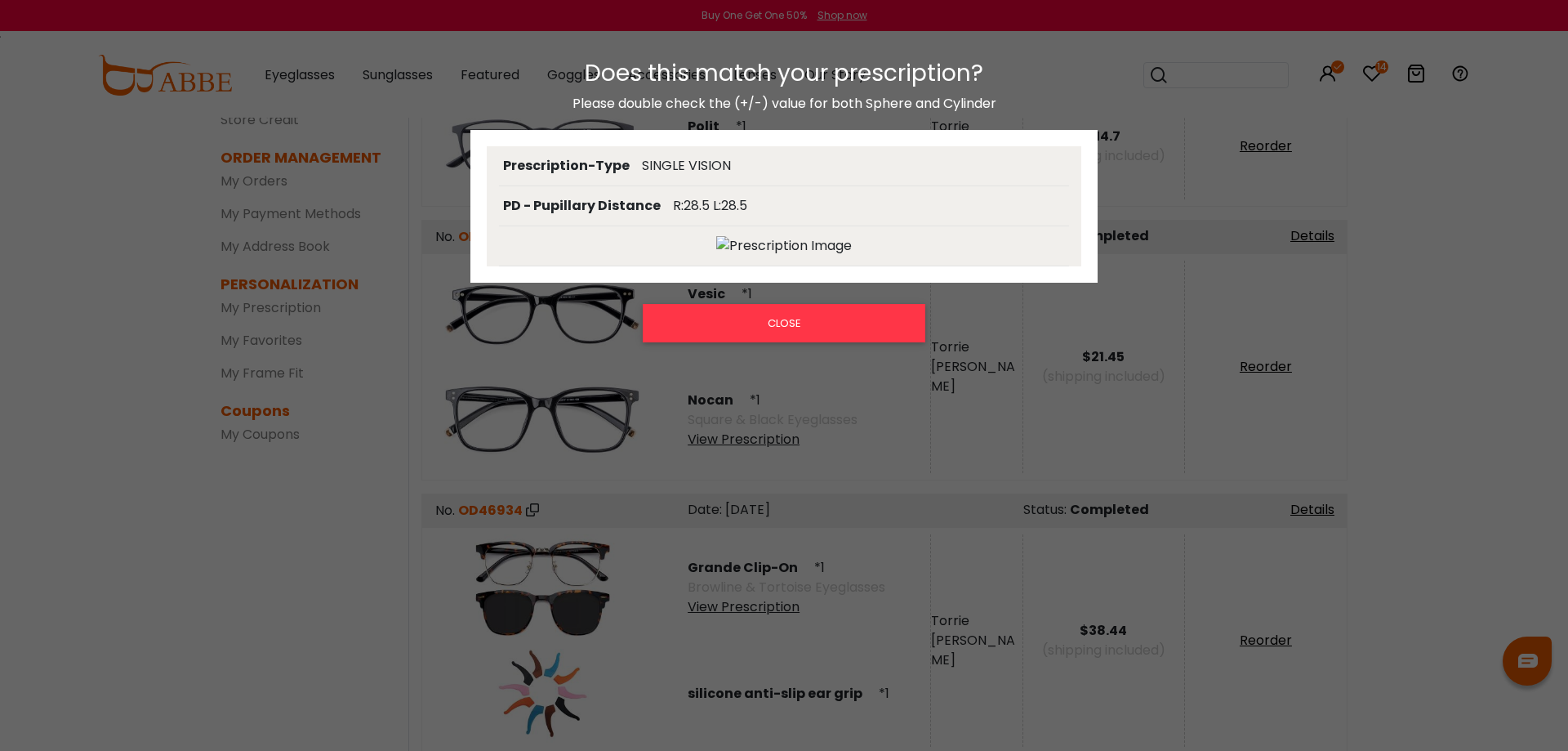
click at [773, 250] on img at bounding box center [784, 246] width 135 height 20
drag, startPoint x: 1109, startPoint y: 402, endPoint x: 1128, endPoint y: 378, distance: 30.6
click at [1112, 402] on div "Does this match your prescription? Please double check the (+/-) value for both…" at bounding box center [784, 385] width 1568 height 683
drag, startPoint x: 856, startPoint y: 318, endPoint x: 883, endPoint y: 303, distance: 30.9
click at [856, 317] on button "CLOSE" at bounding box center [784, 323] width 283 height 37
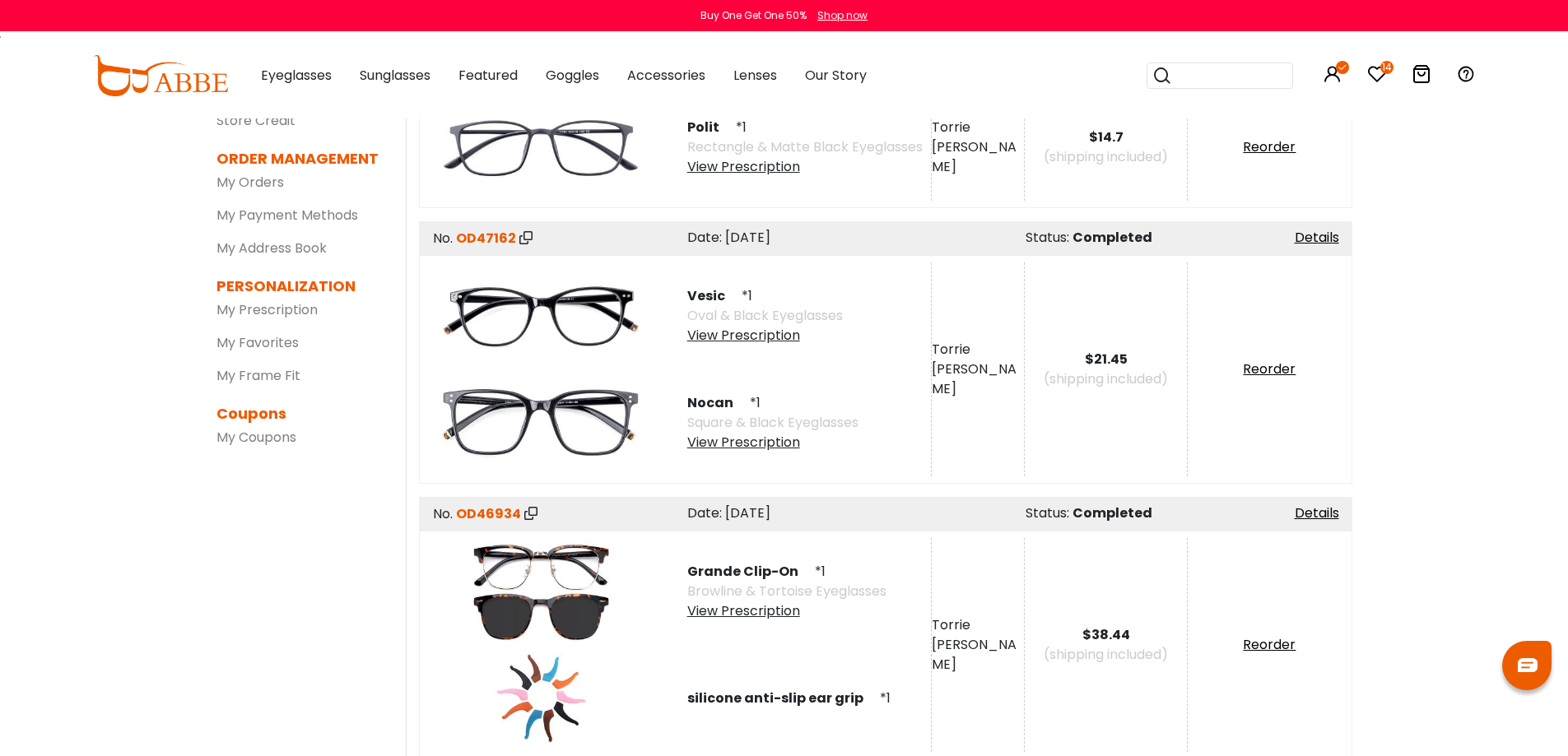
click at [290, 315] on link "My Prescription" at bounding box center [267, 309] width 101 height 19
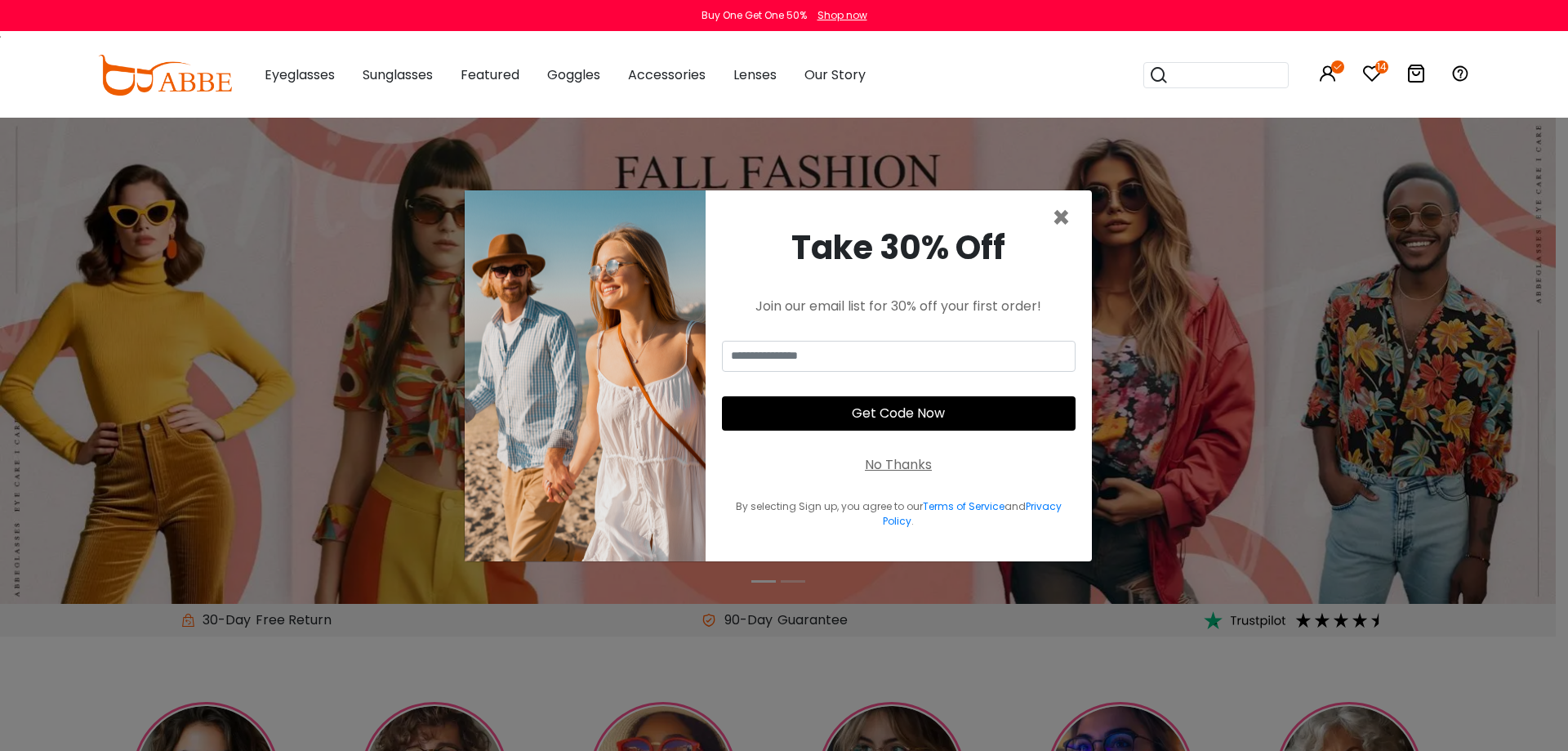
click at [1206, 81] on input "search" at bounding box center [1226, 75] width 115 height 25
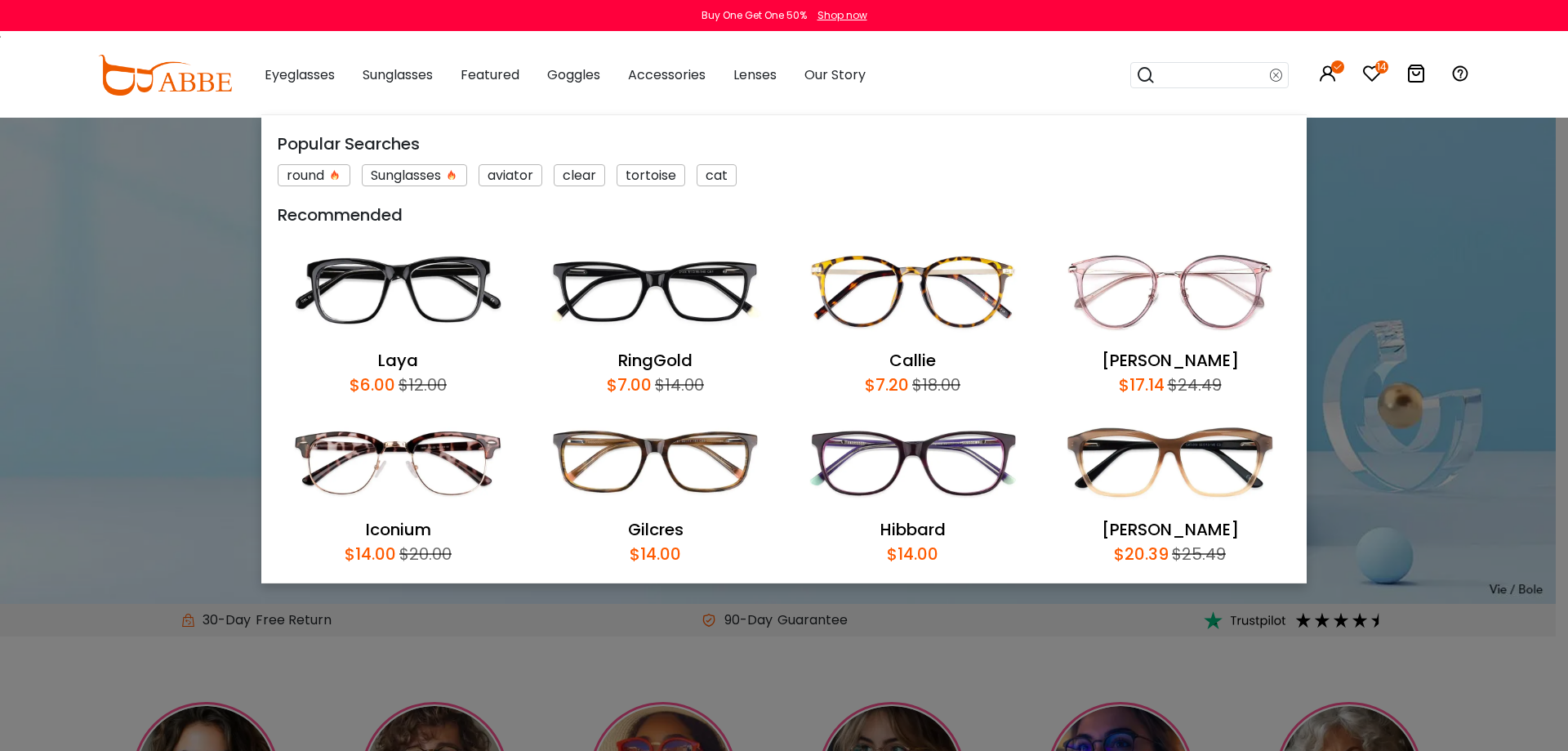
click at [1211, 76] on input "search" at bounding box center [1213, 75] width 115 height 25
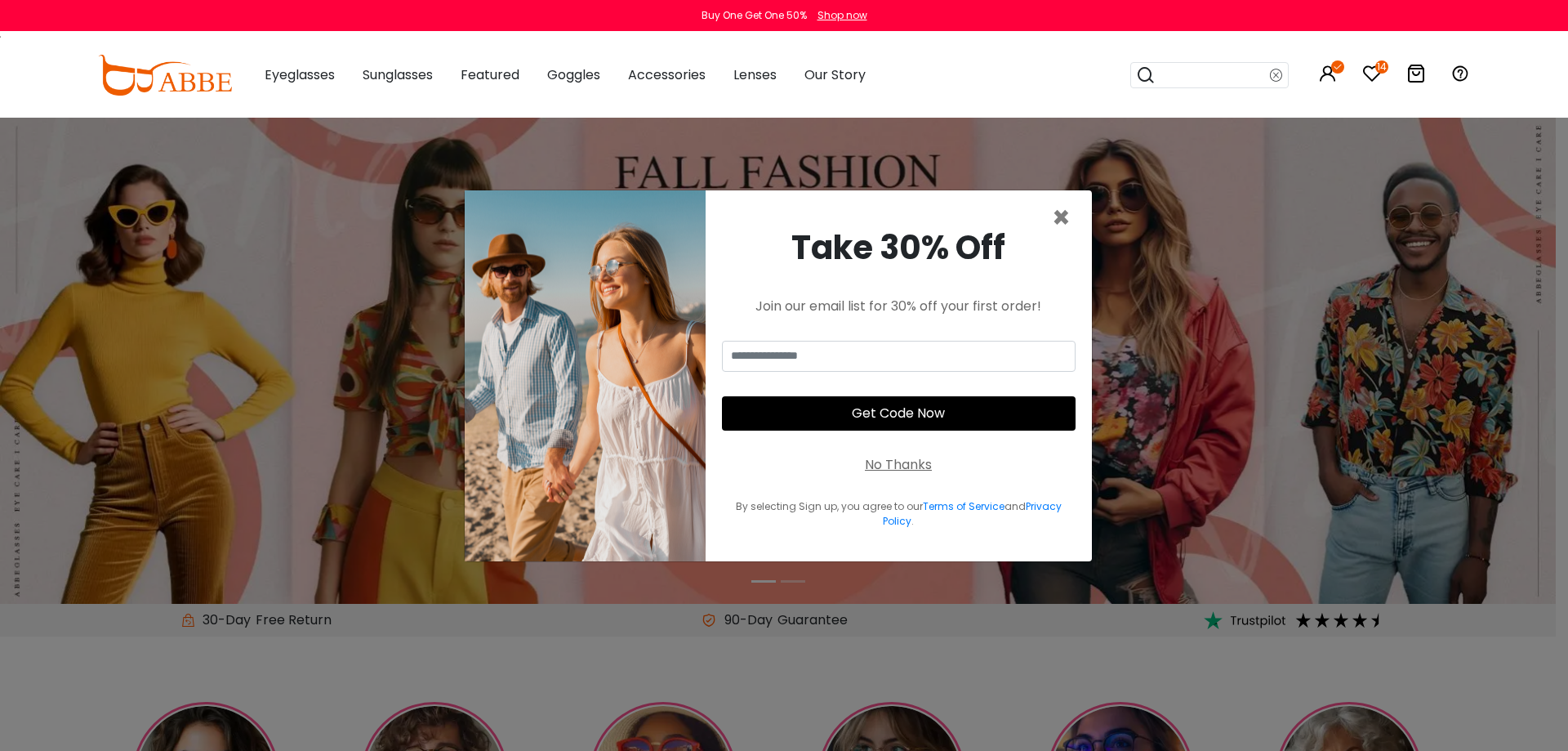
click at [1172, 80] on input "search" at bounding box center [1213, 75] width 115 height 25
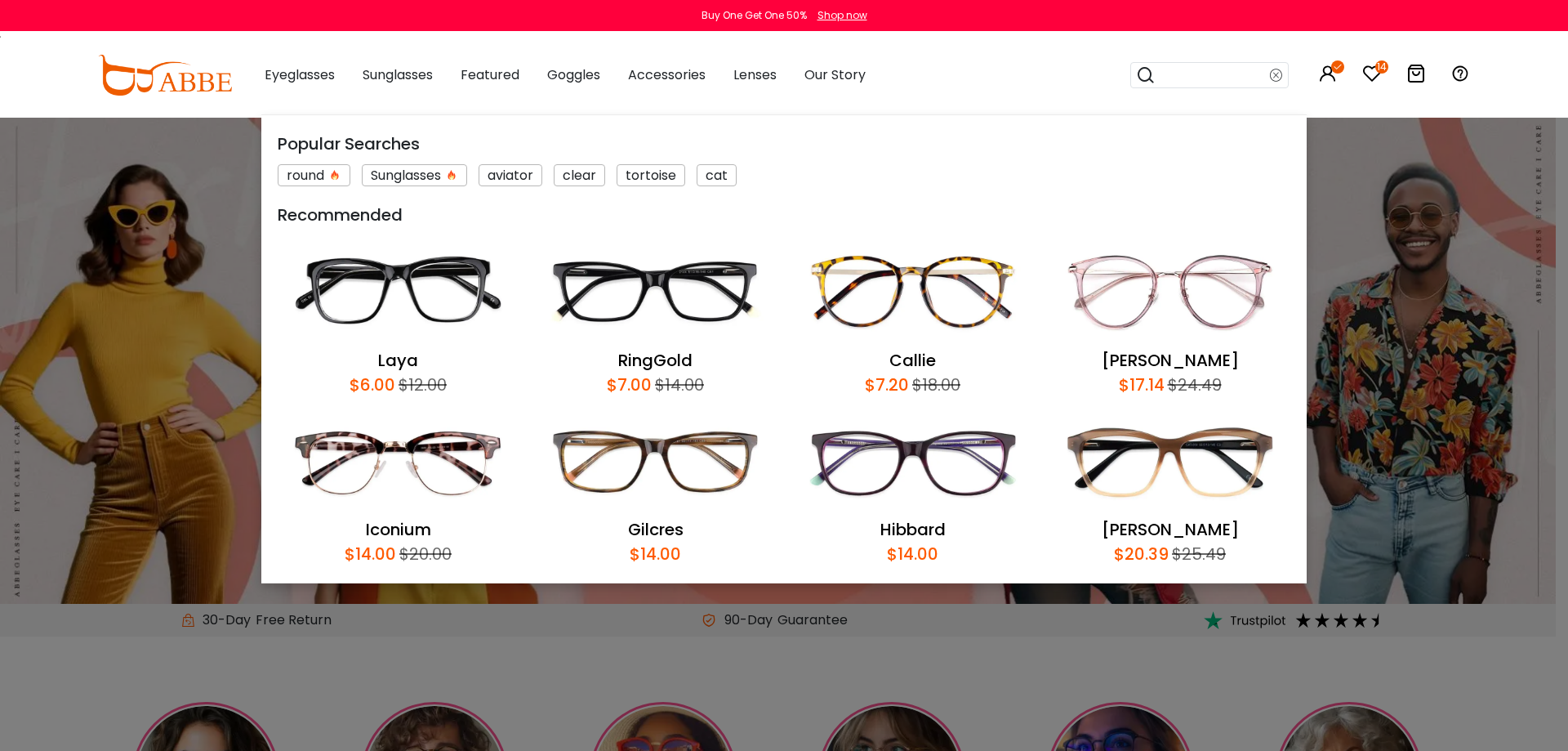
click at [1226, 80] on input "search" at bounding box center [1213, 75] width 115 height 25
click at [1556, 169] on div "× Take 30% Off Join our email list for 30% off your first order! Get Code Now N…" at bounding box center [784, 375] width 1568 height 751
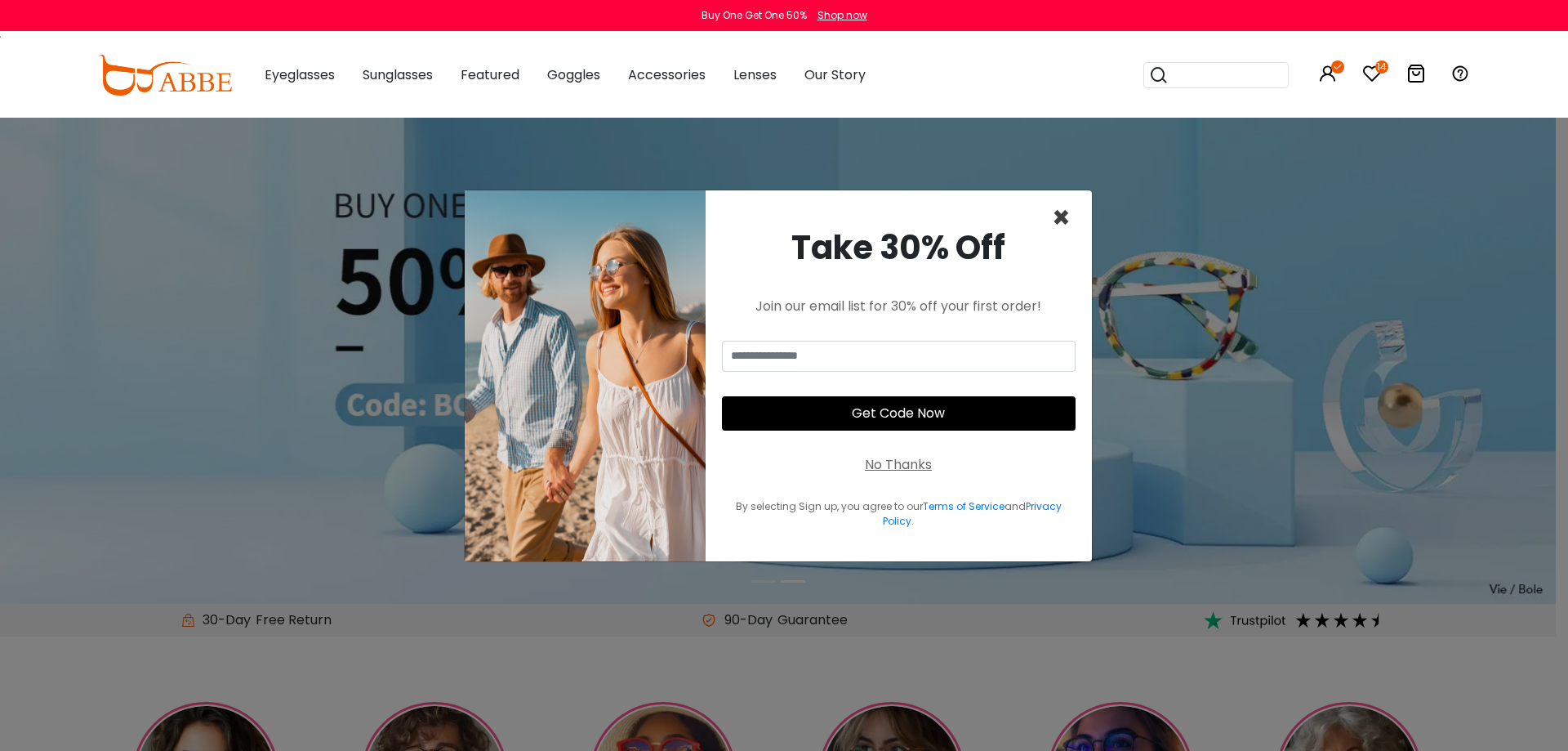
click at [1057, 215] on span "×" at bounding box center [1061, 218] width 19 height 41
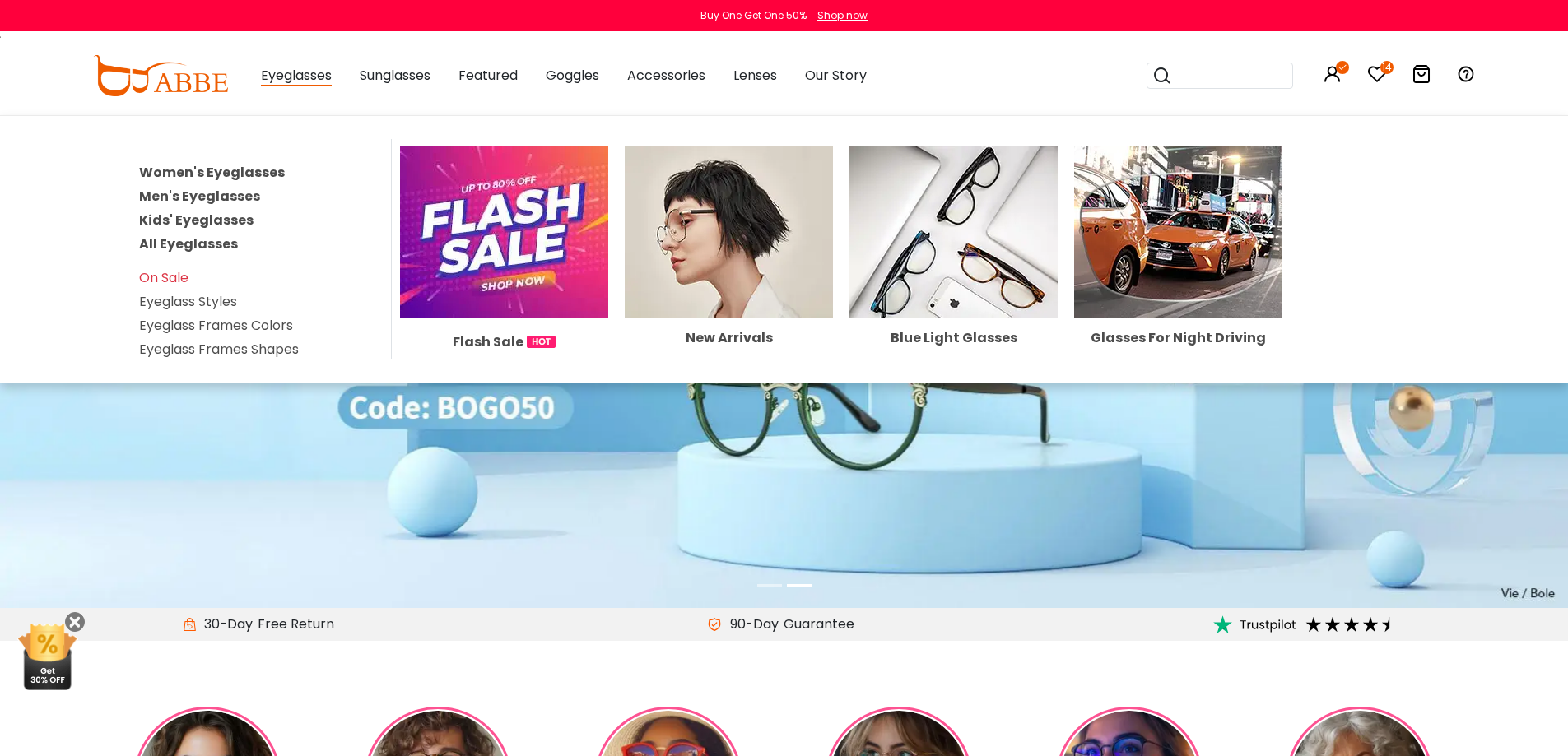
click at [265, 77] on span "Eyeglasses" at bounding box center [297, 76] width 71 height 21
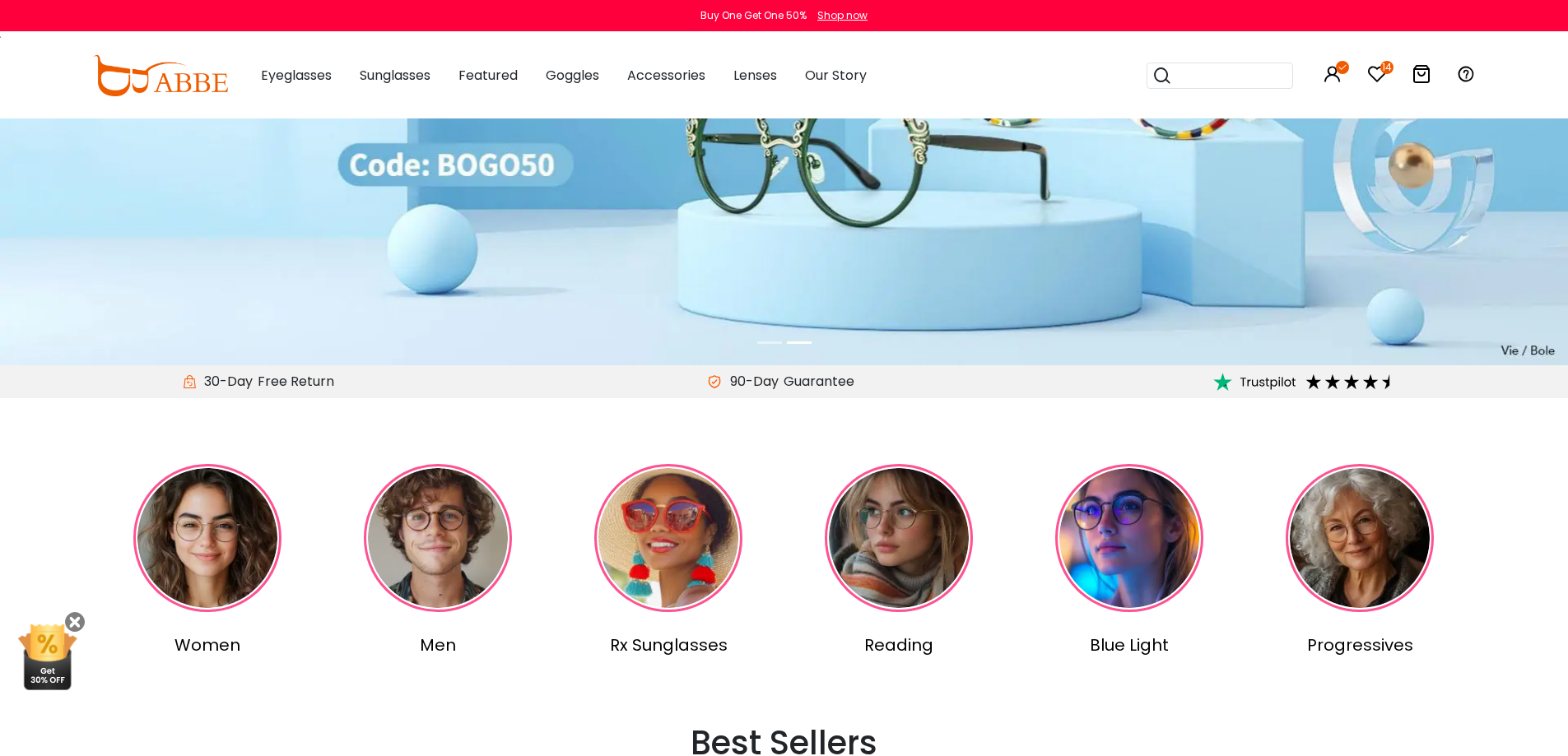
scroll to position [411, 0]
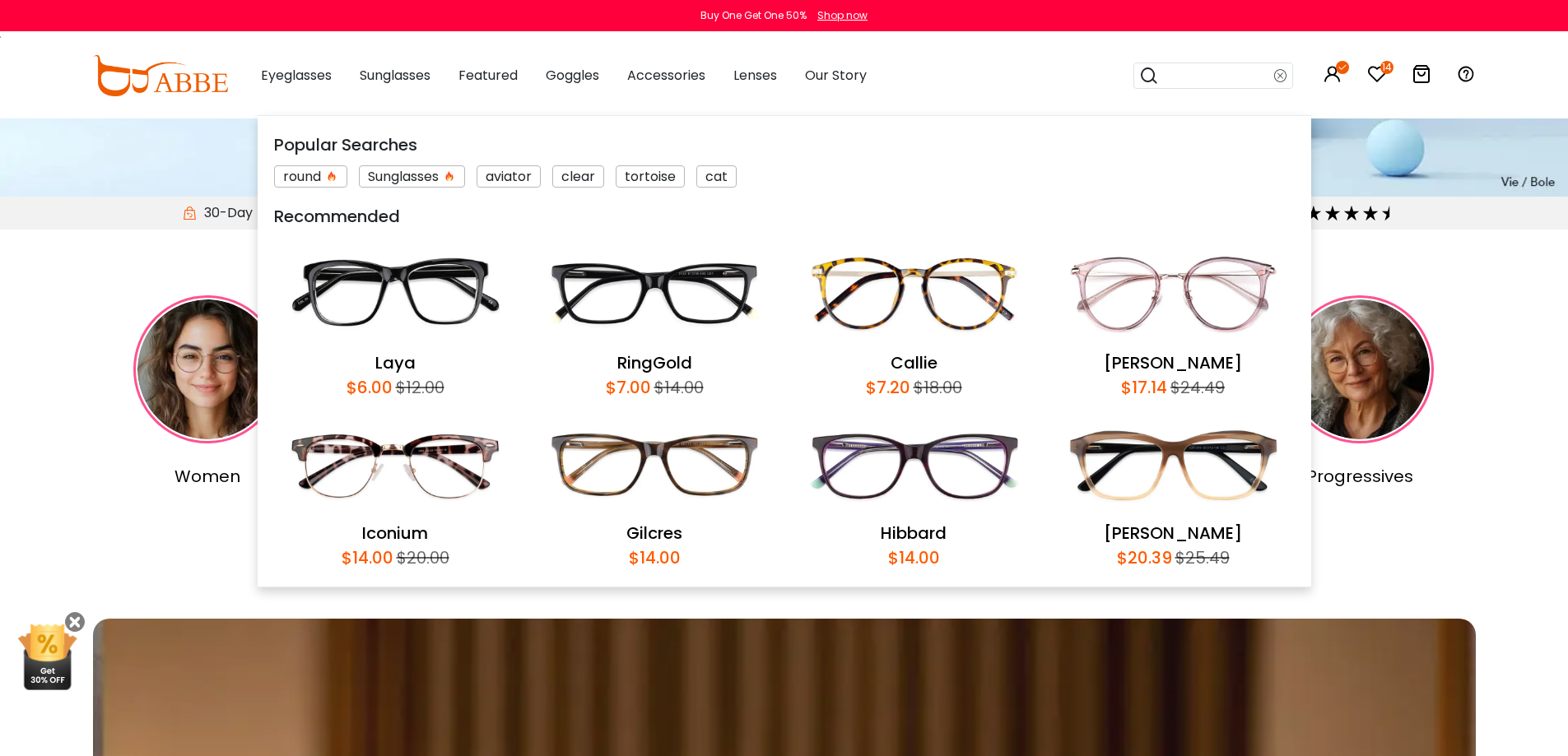
click at [1208, 70] on input "search" at bounding box center [1216, 75] width 116 height 25
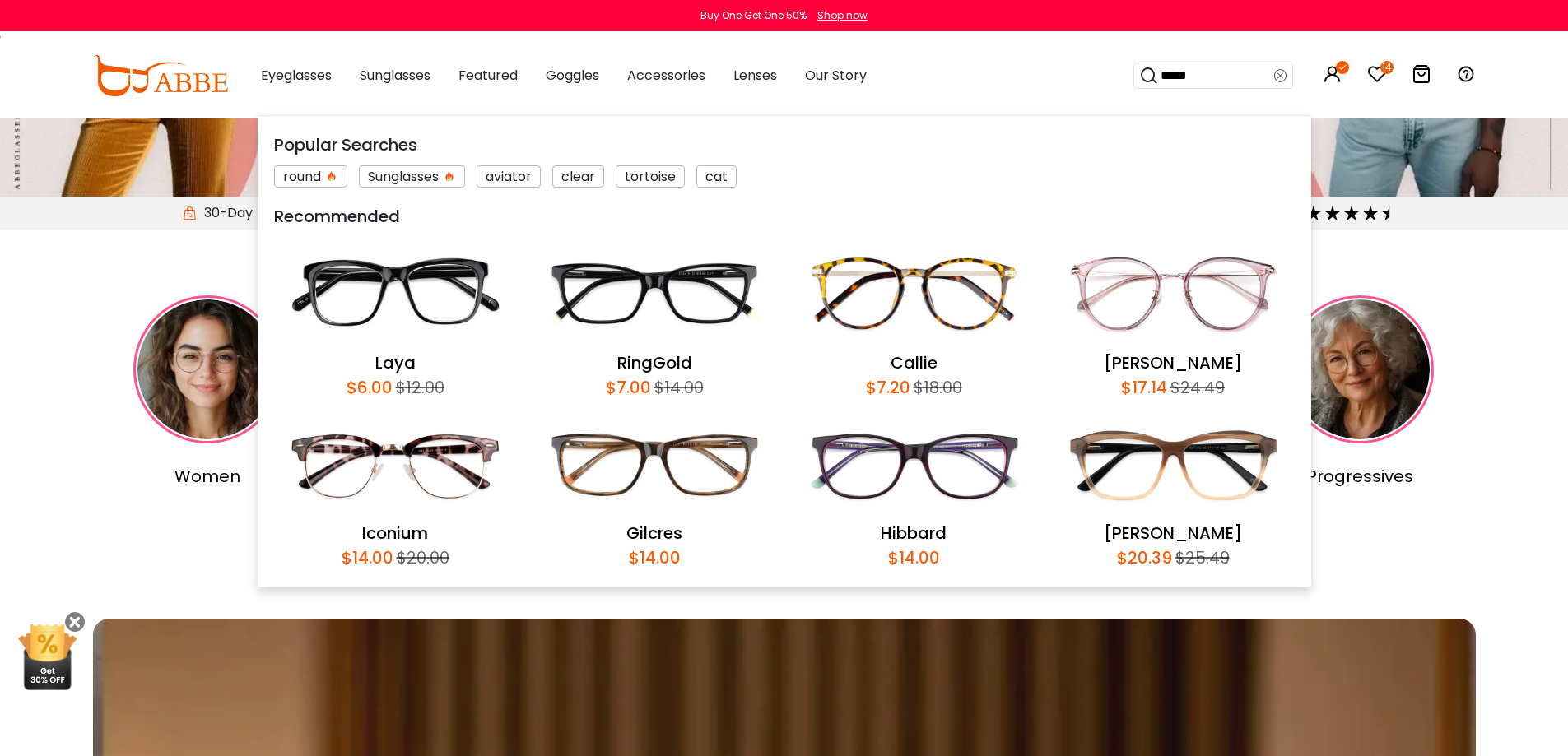
type input "*****"
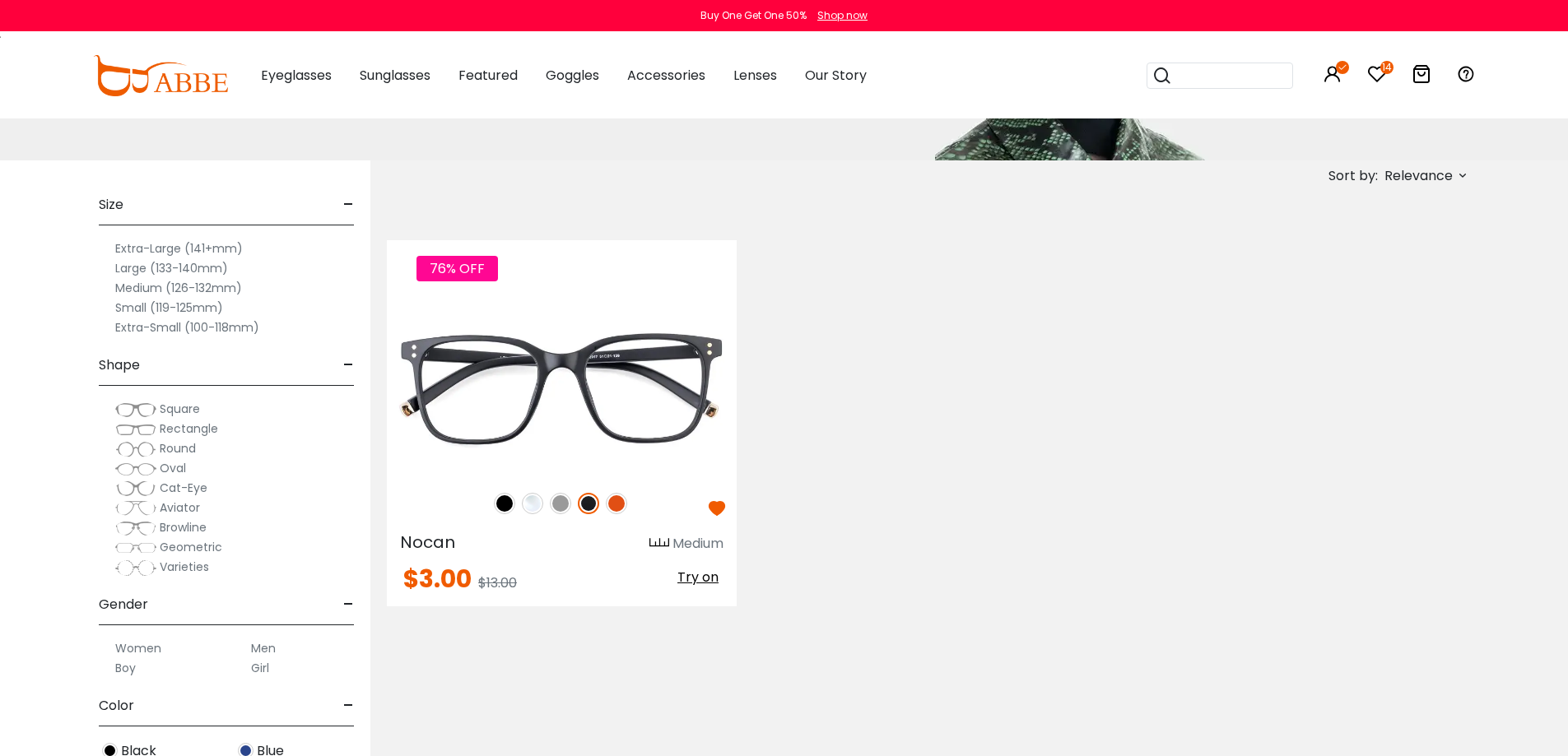
scroll to position [247, 0]
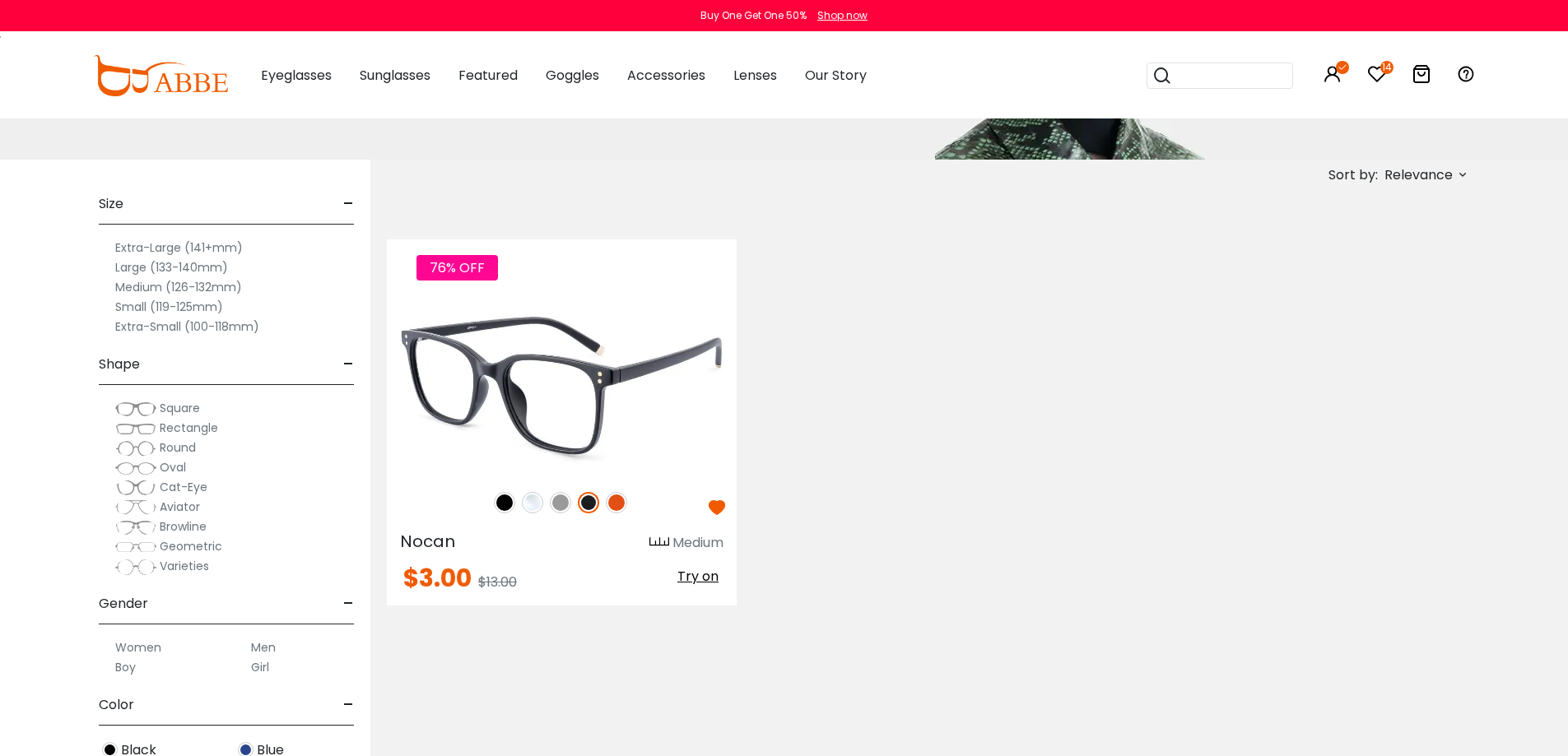
click at [566, 380] on img at bounding box center [562, 385] width 350 height 175
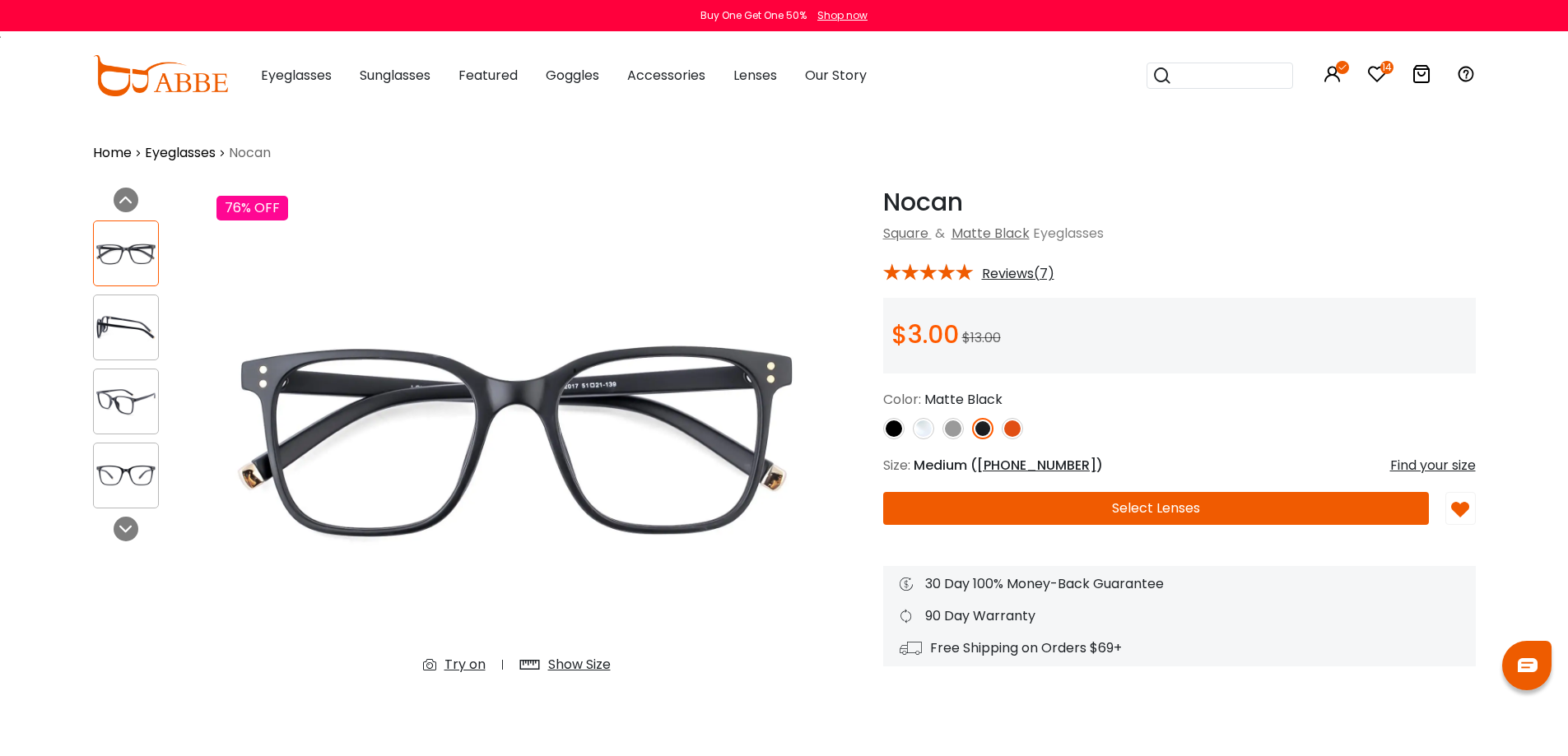
click at [1132, 505] on button "Select Lenses" at bounding box center [1156, 508] width 546 height 33
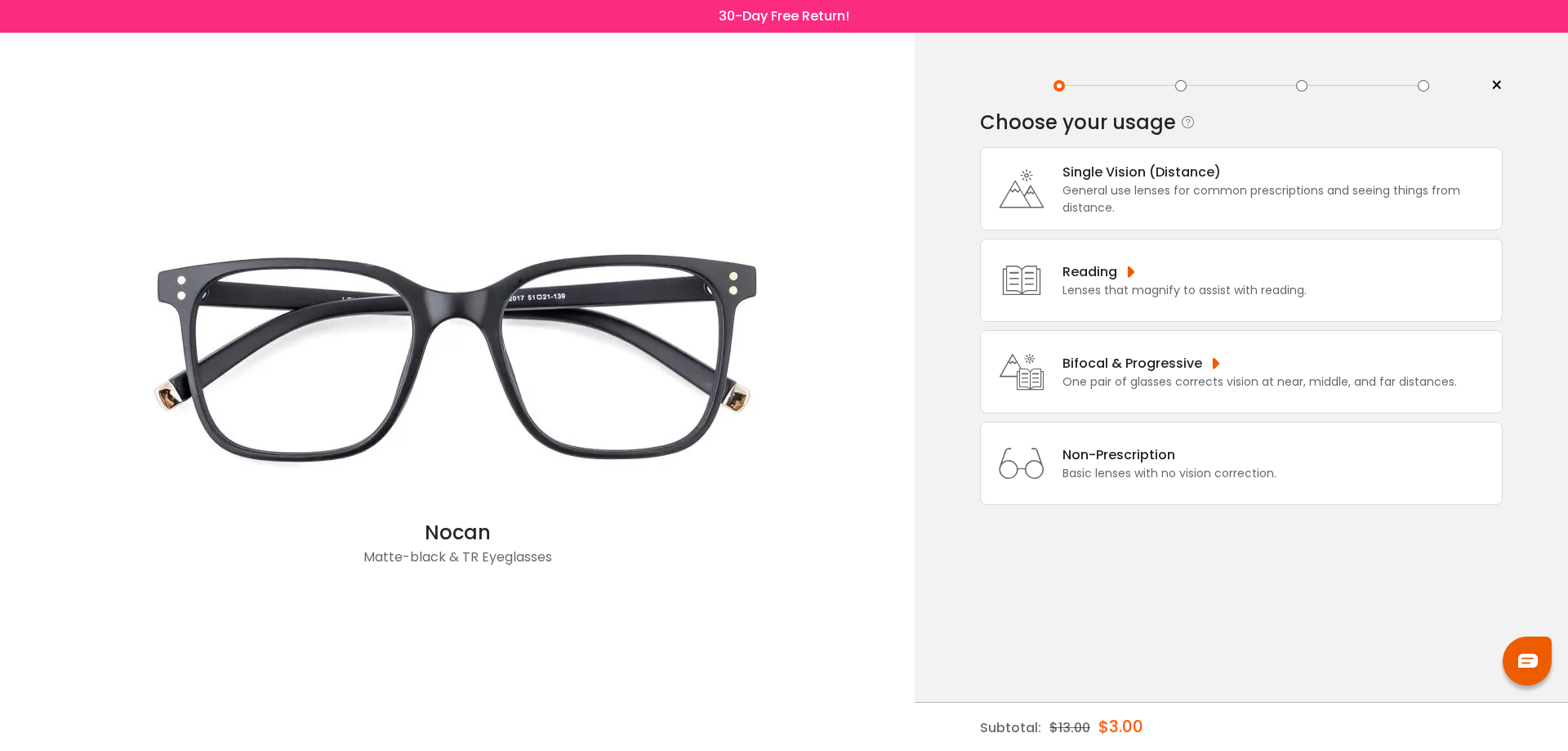
click at [1133, 476] on div "Basic lenses with no vision correction." at bounding box center [1170, 473] width 214 height 17
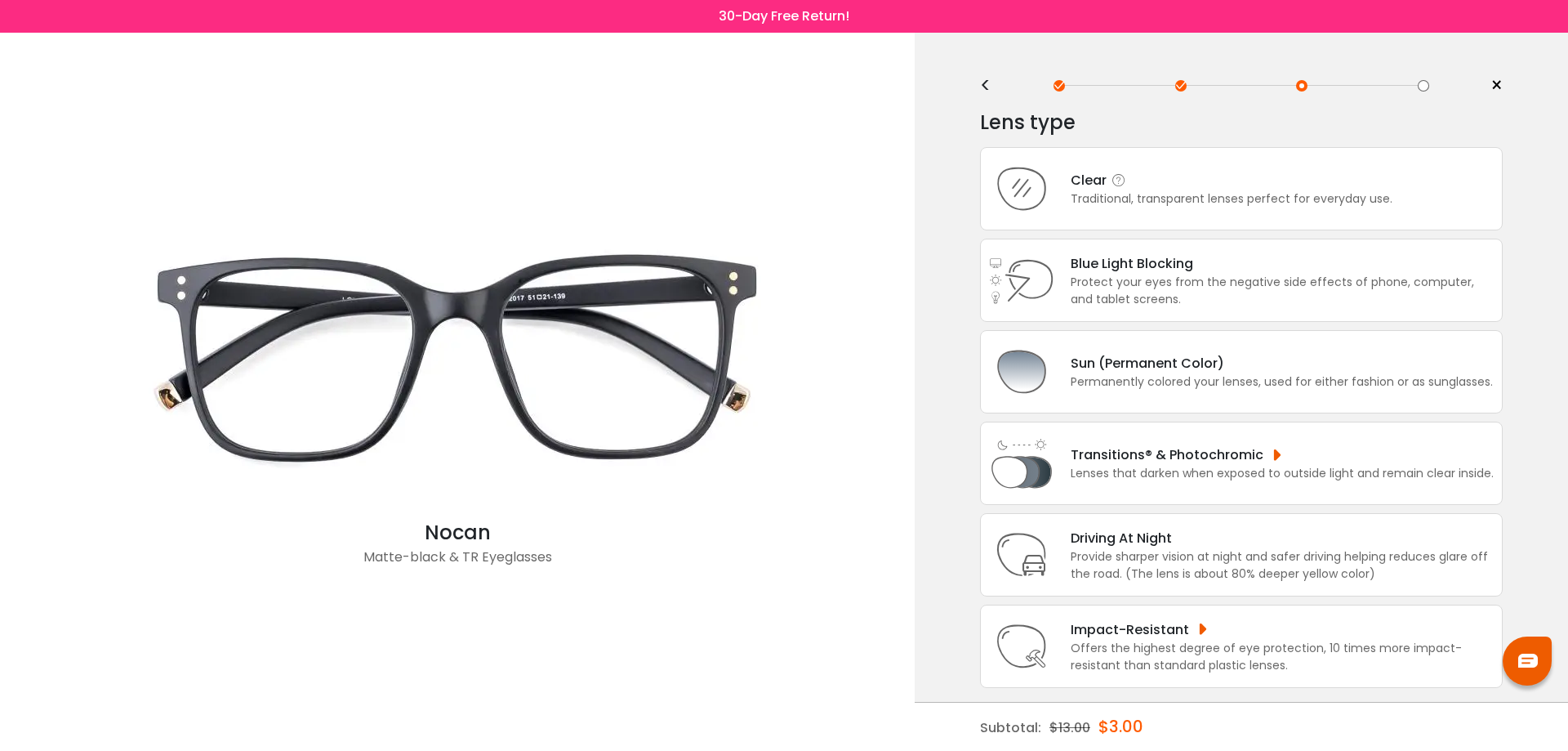
click at [1147, 192] on div "Traditional, transparent lenses perfect for everyday use." at bounding box center [1231, 198] width 322 height 17
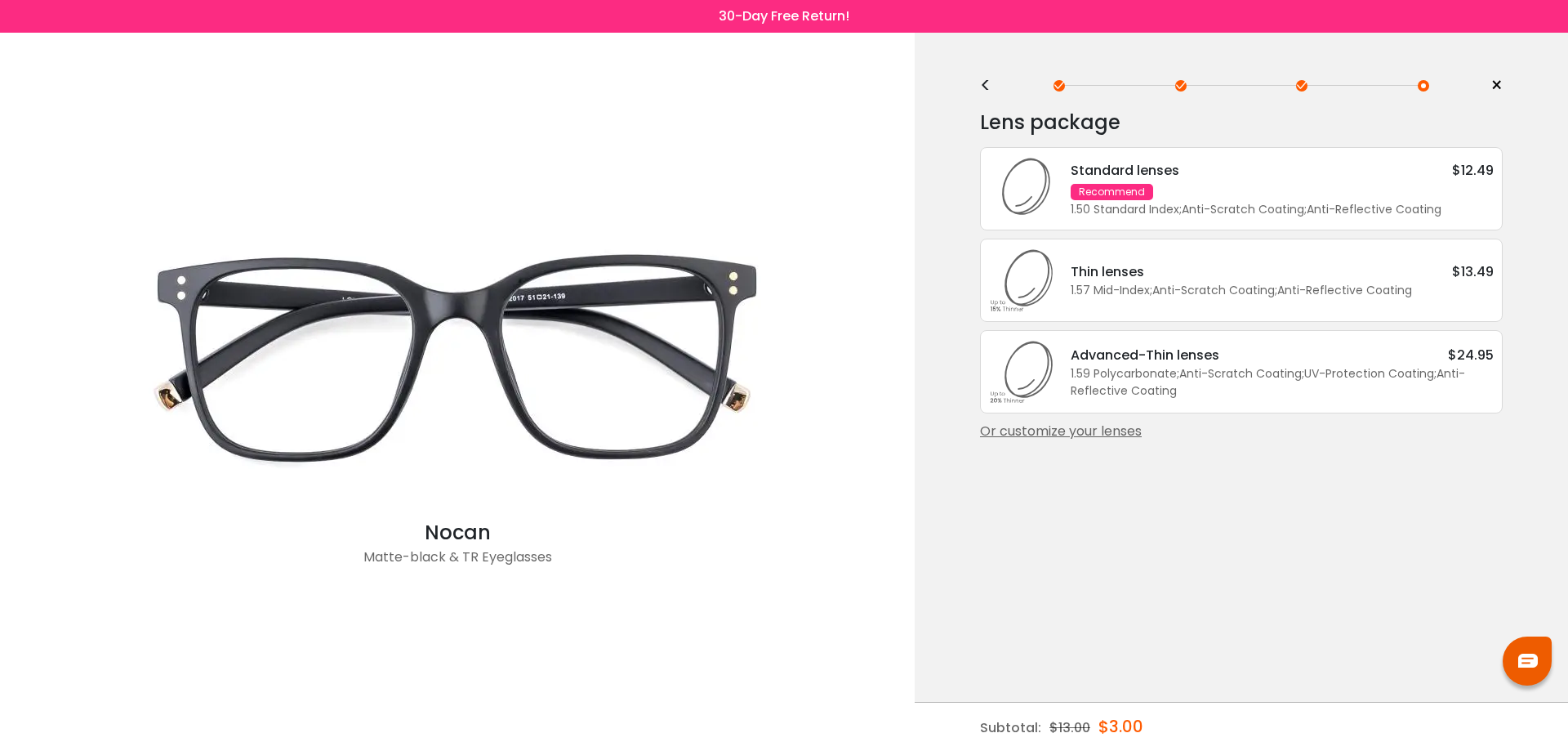
click at [1075, 430] on div "Or customize your lenses" at bounding box center [1241, 432] width 523 height 20
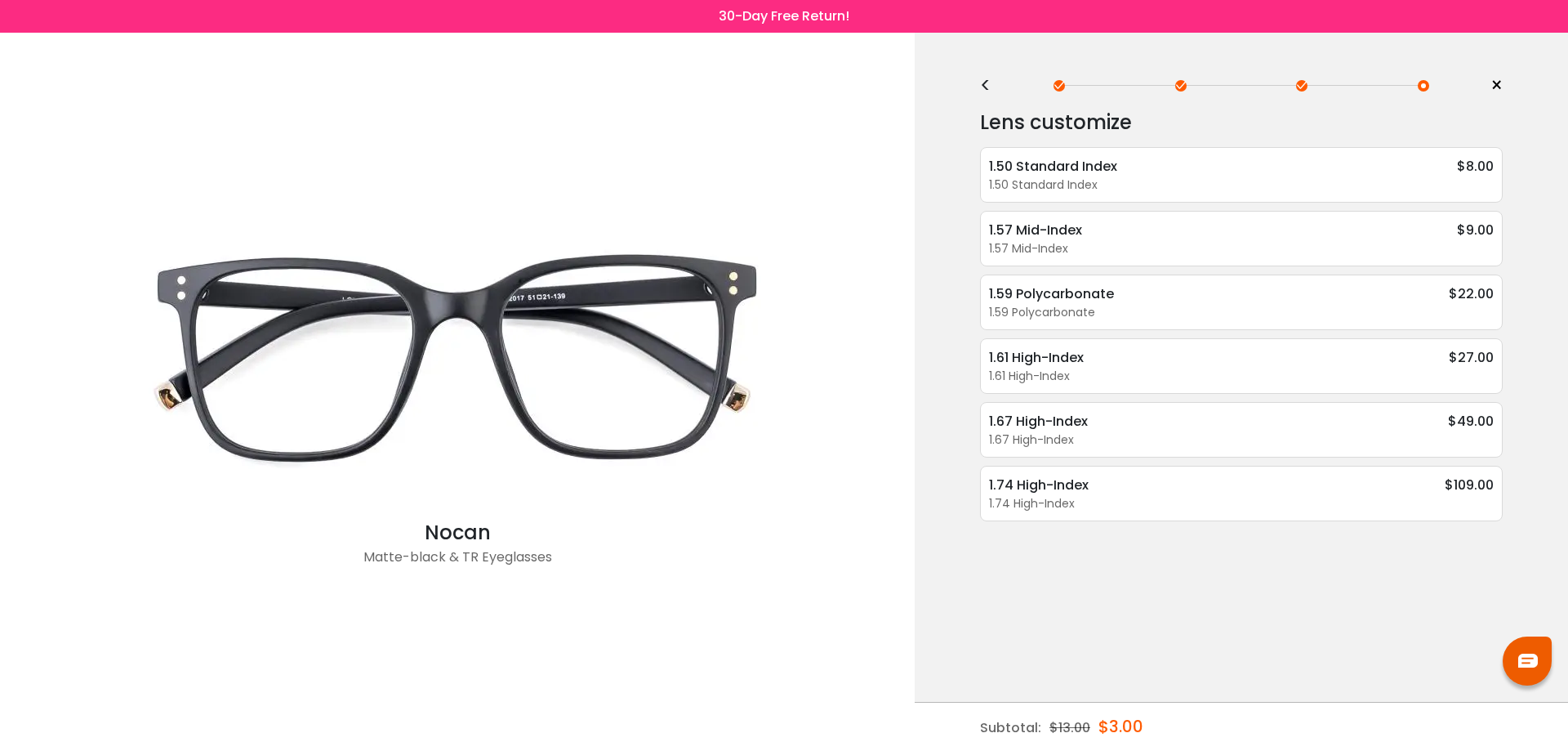
click at [991, 85] on div "<" at bounding box center [992, 85] width 25 height 13
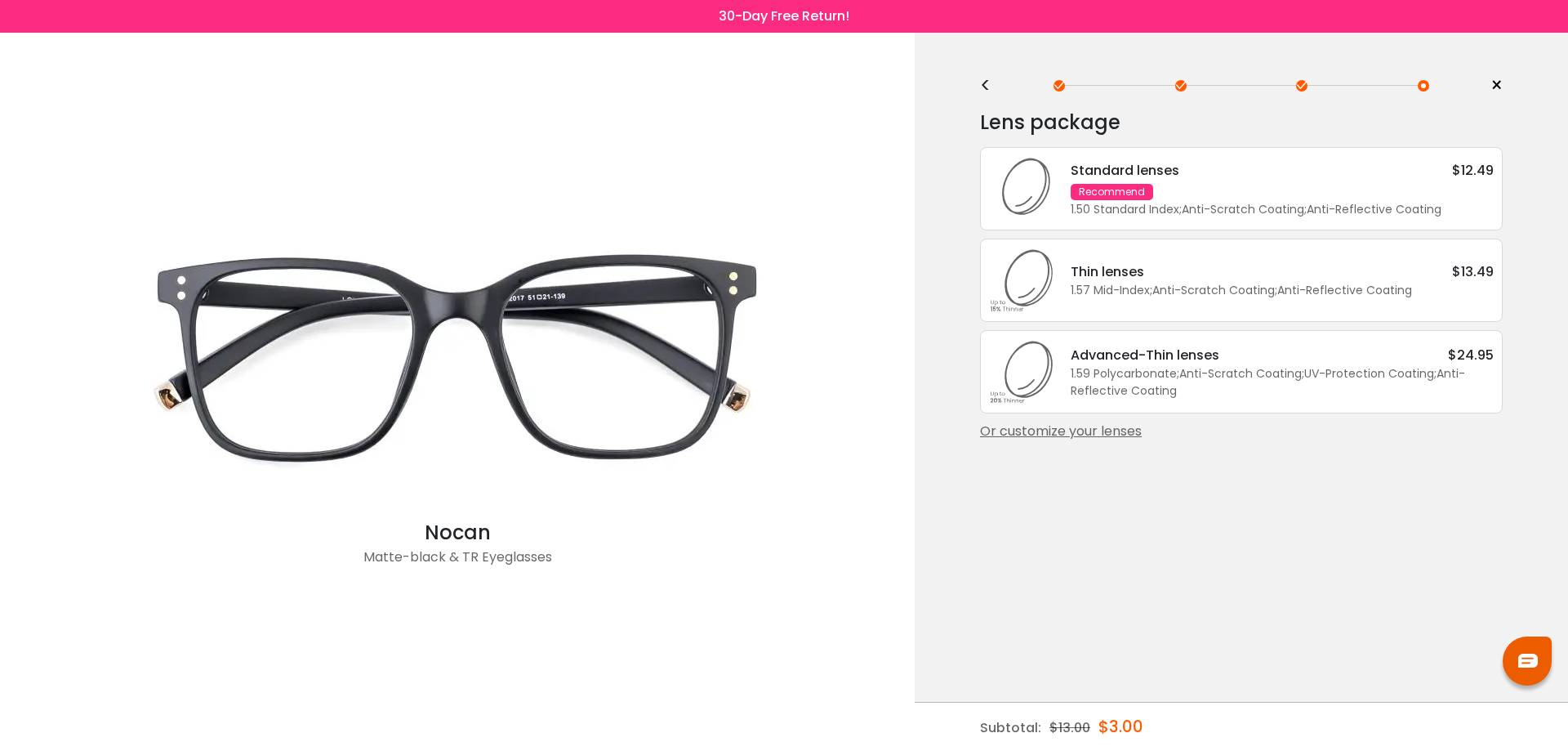
click at [991, 85] on div "<" at bounding box center [992, 85] width 25 height 13
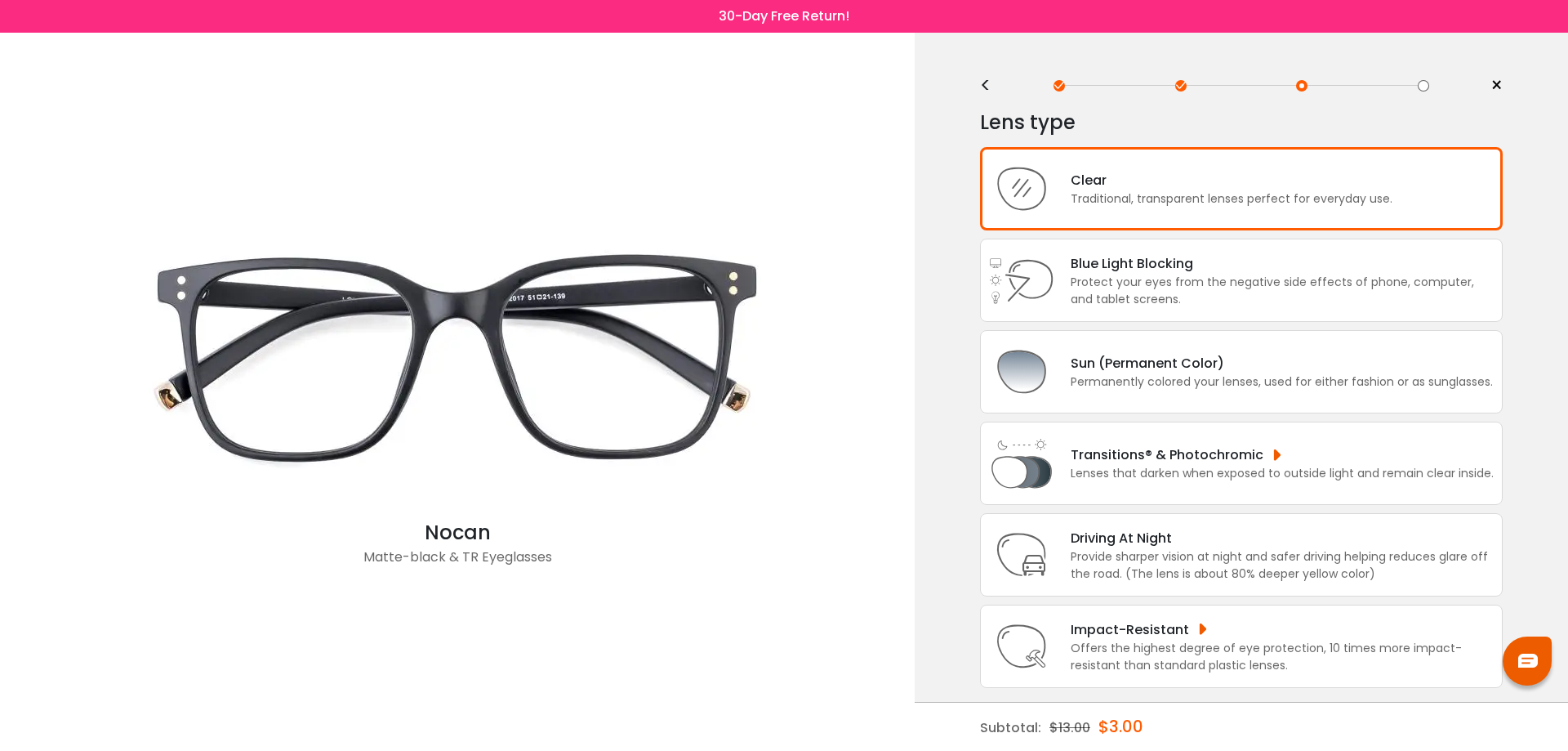
click at [991, 86] on div "<" at bounding box center [992, 85] width 25 height 13
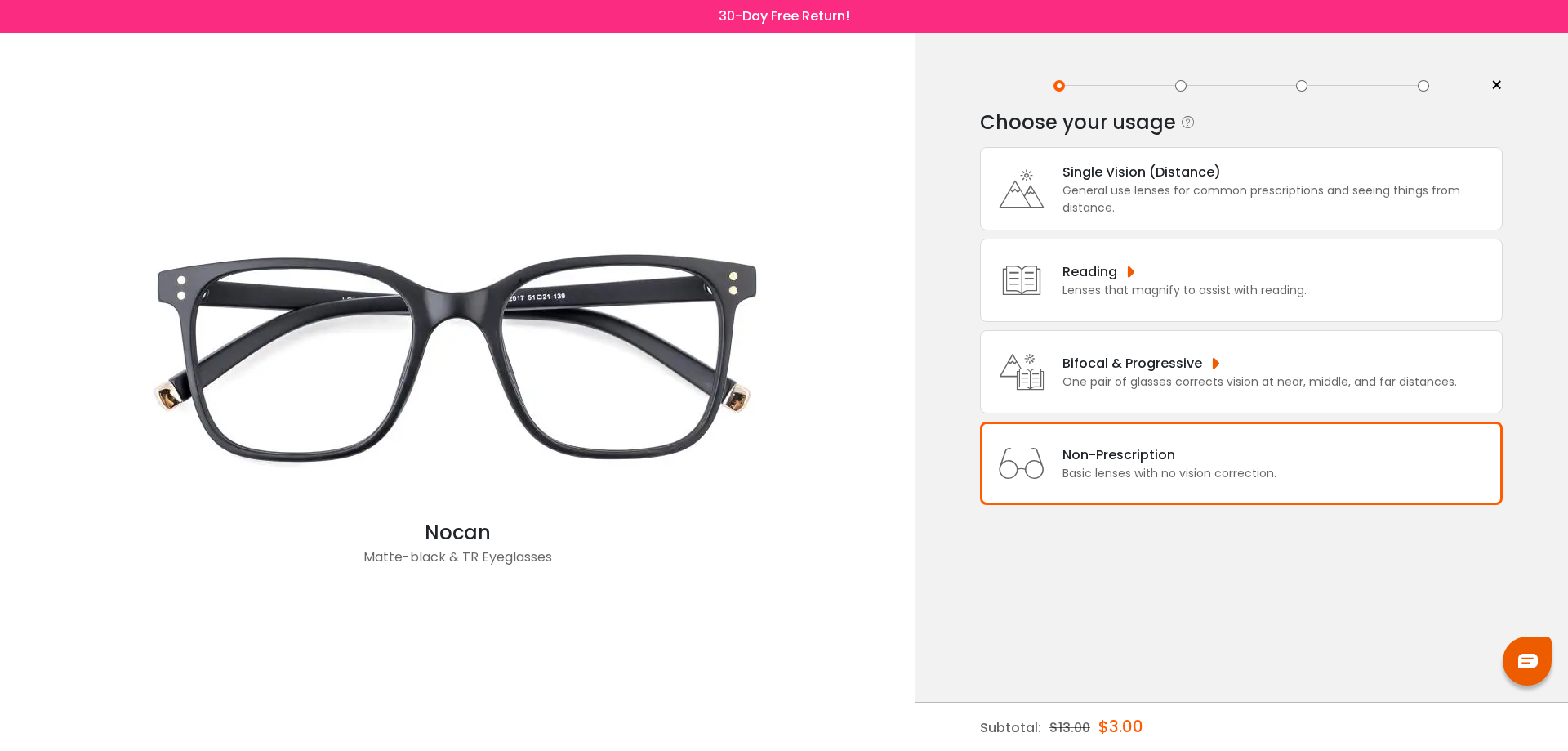
click at [1170, 196] on div "General use lenses for common prescriptions and seeing things from distance." at bounding box center [1279, 199] width 432 height 34
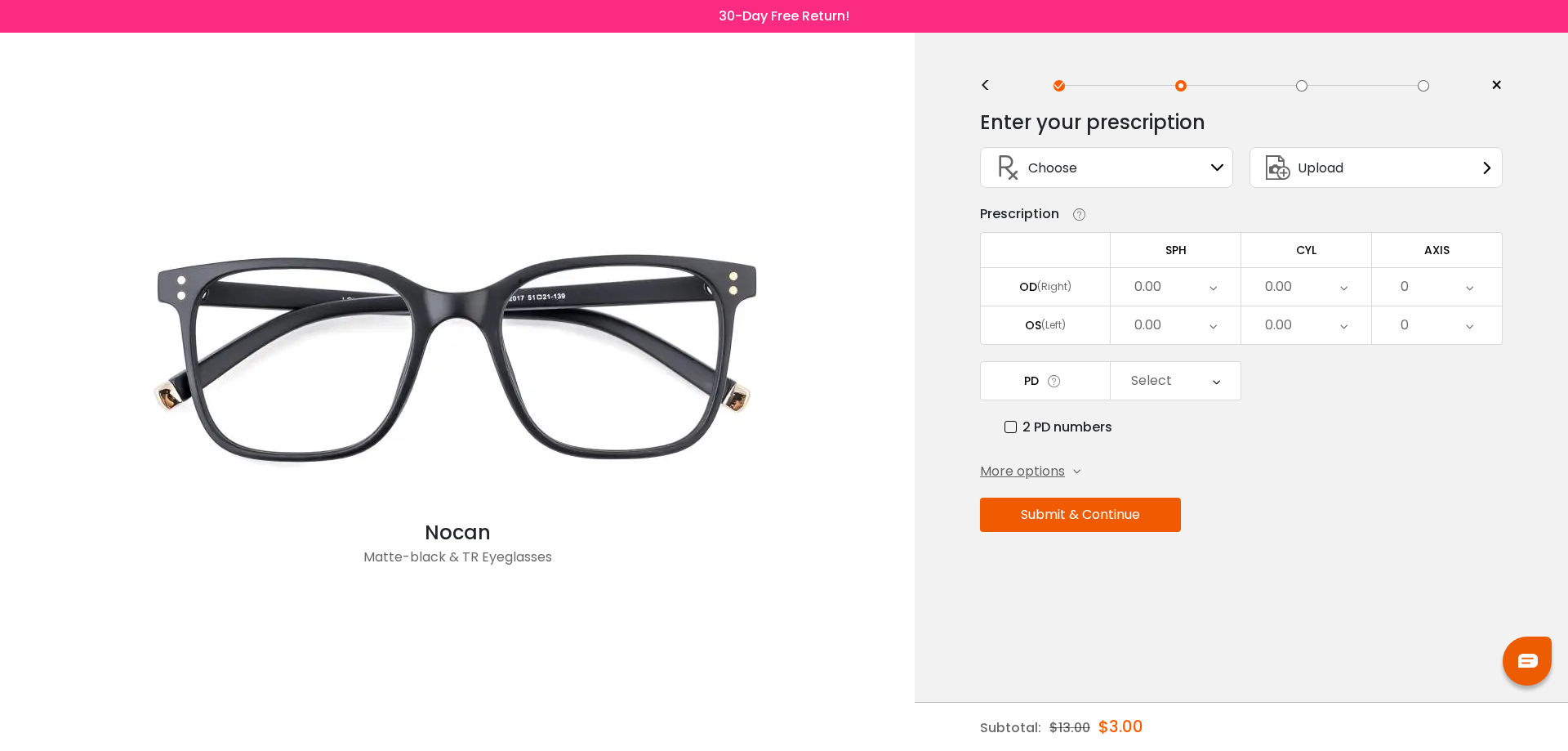
click at [1151, 276] on div "0.00" at bounding box center [1147, 287] width 26 height 32
click at [1182, 364] on li "-4.00" at bounding box center [1176, 365] width 130 height 29
click at [1154, 322] on div "0.00" at bounding box center [1147, 325] width 26 height 32
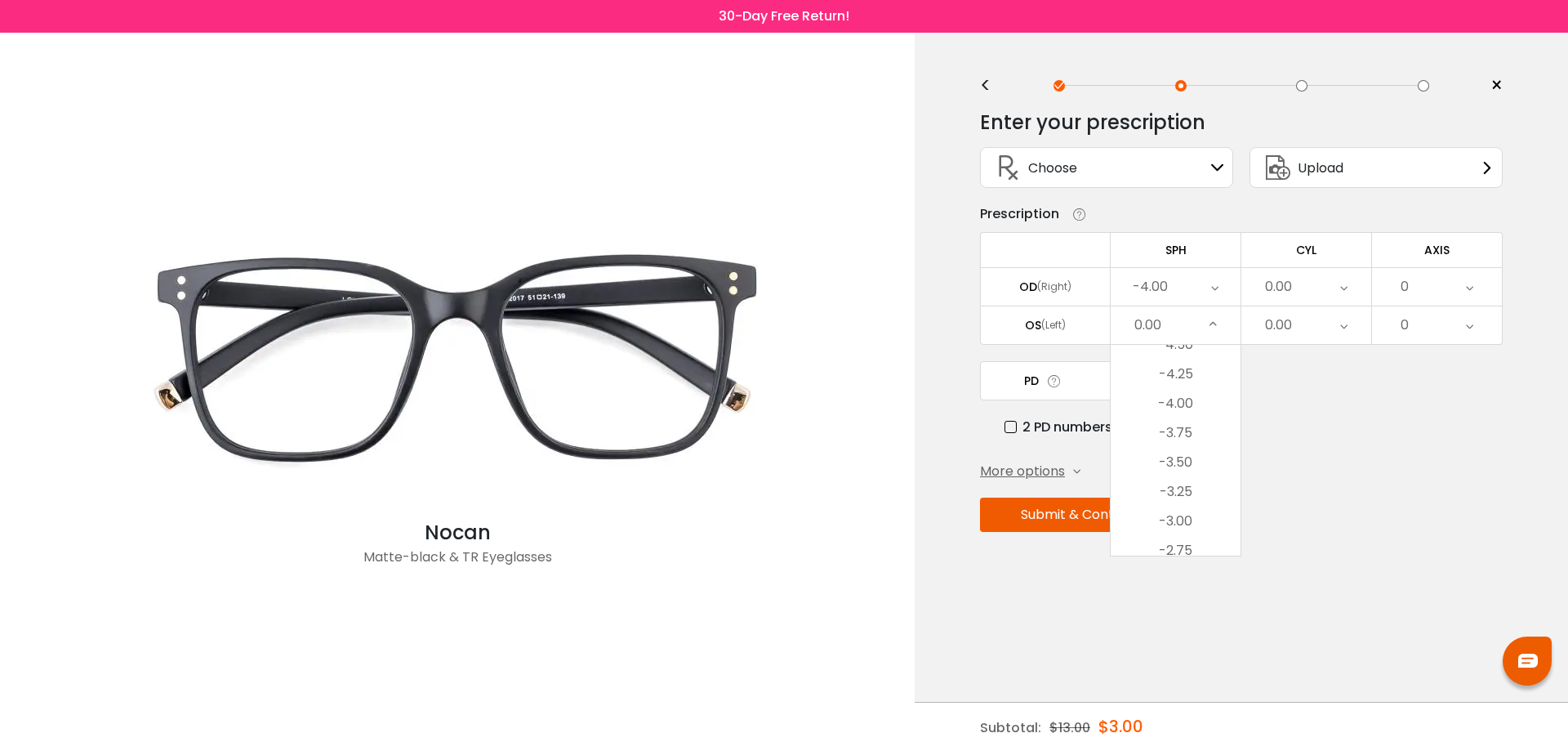
click at [1189, 402] on li "-4.00" at bounding box center [1176, 403] width 130 height 29
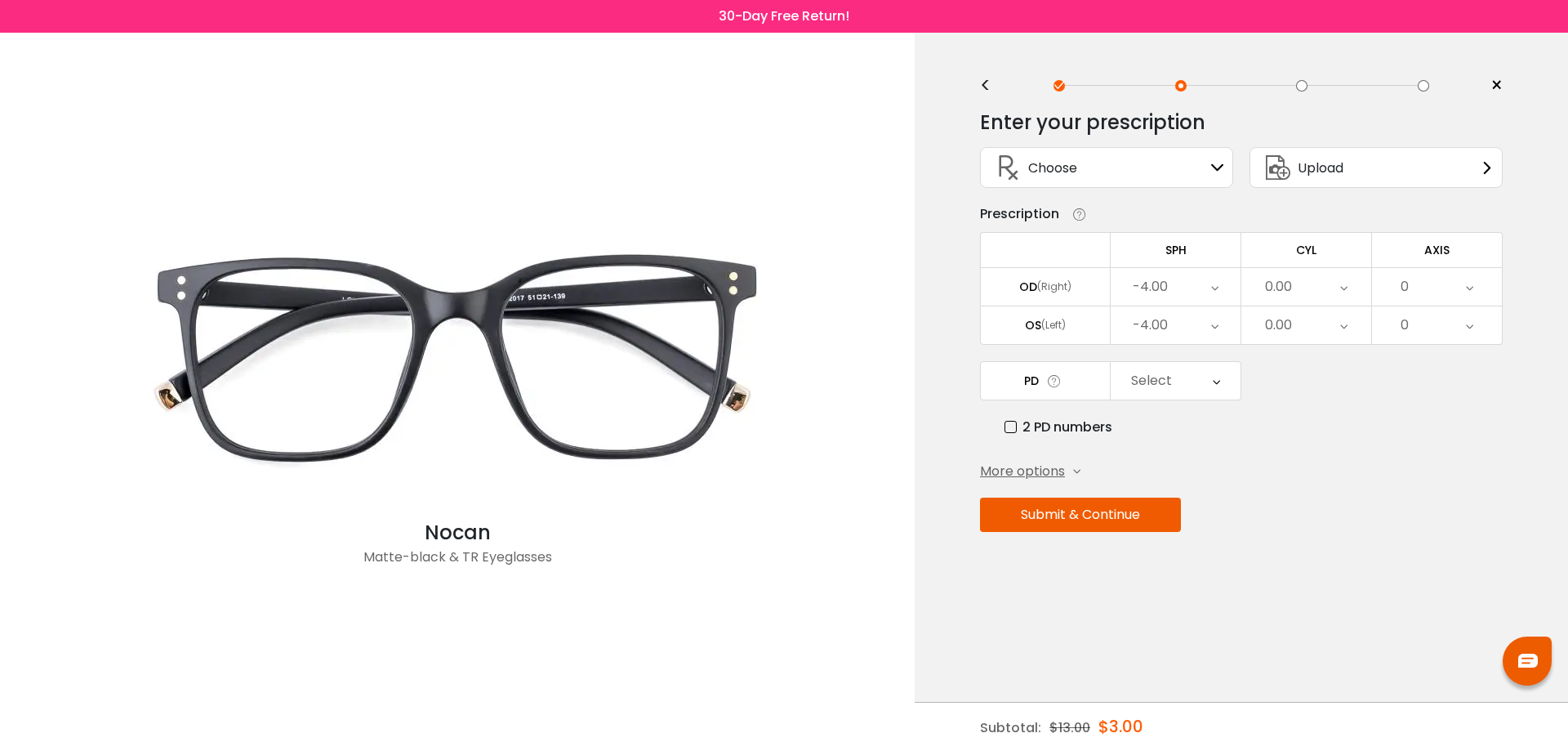
click at [1161, 390] on div "Select" at bounding box center [1152, 380] width 41 height 32
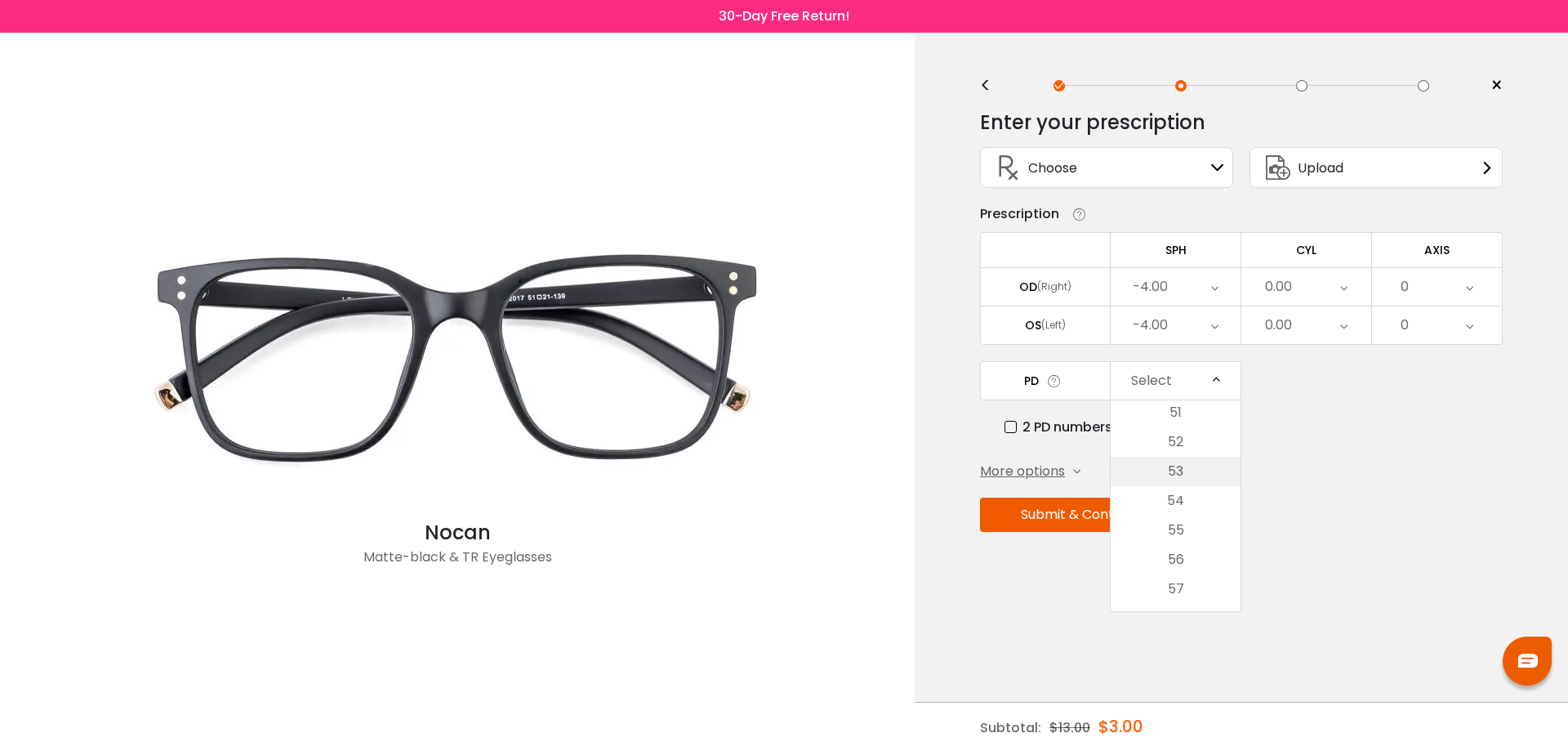
scroll to position [148, 0]
click at [1176, 594] on li "57" at bounding box center [1176, 590] width 130 height 29
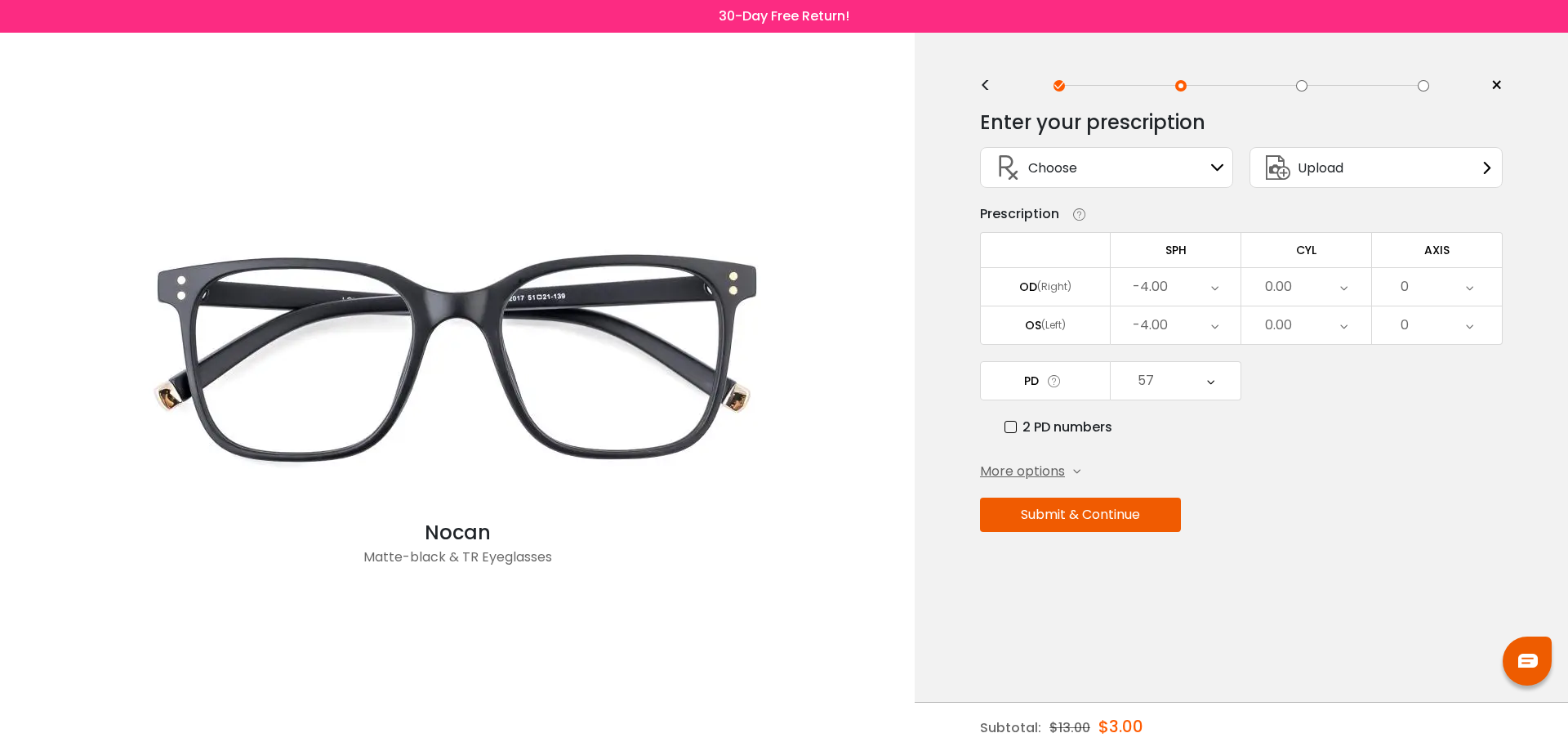
click at [1109, 512] on button "Submit & Continue" at bounding box center [1080, 514] width 201 height 34
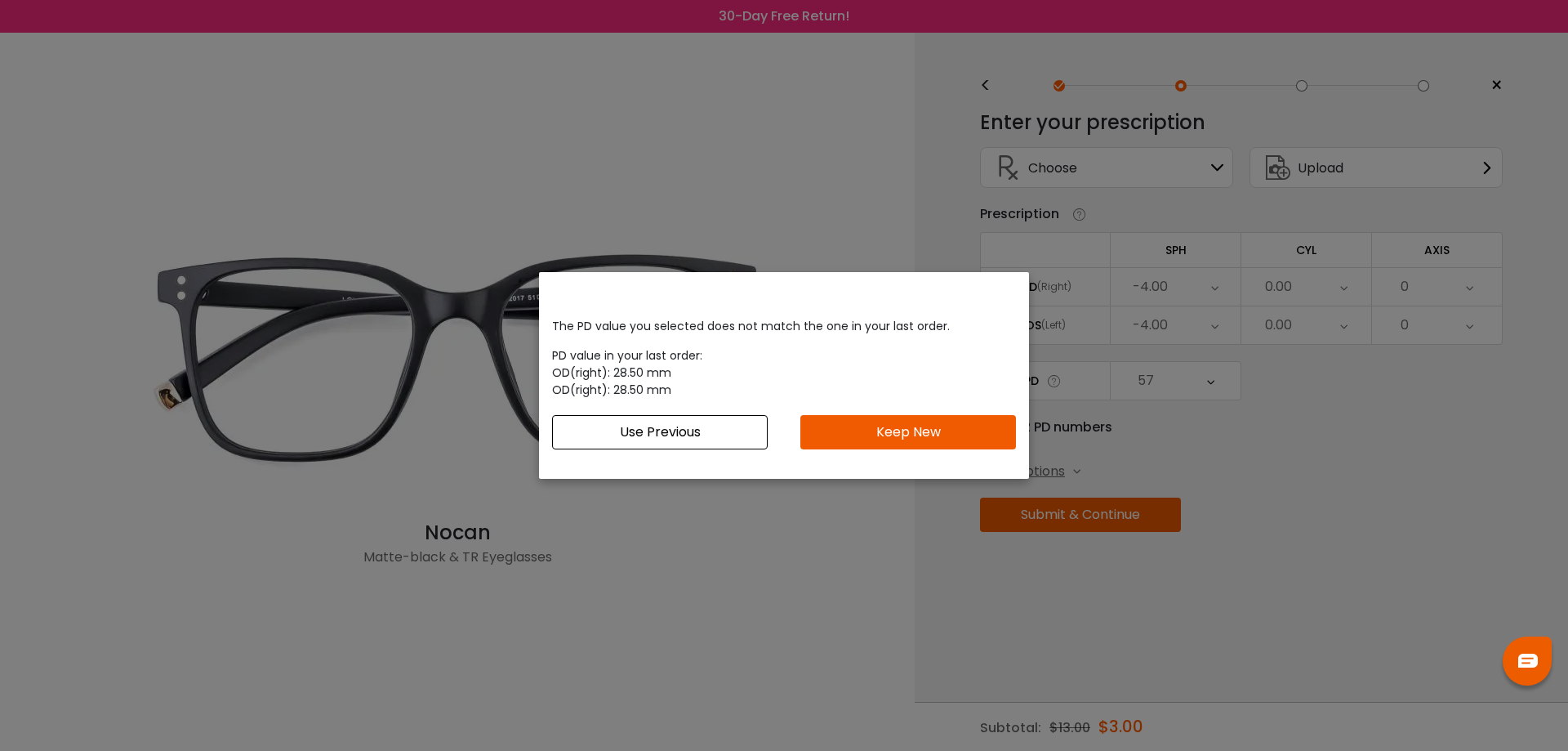
click at [694, 433] on button "Use Previous" at bounding box center [660, 432] width 216 height 34
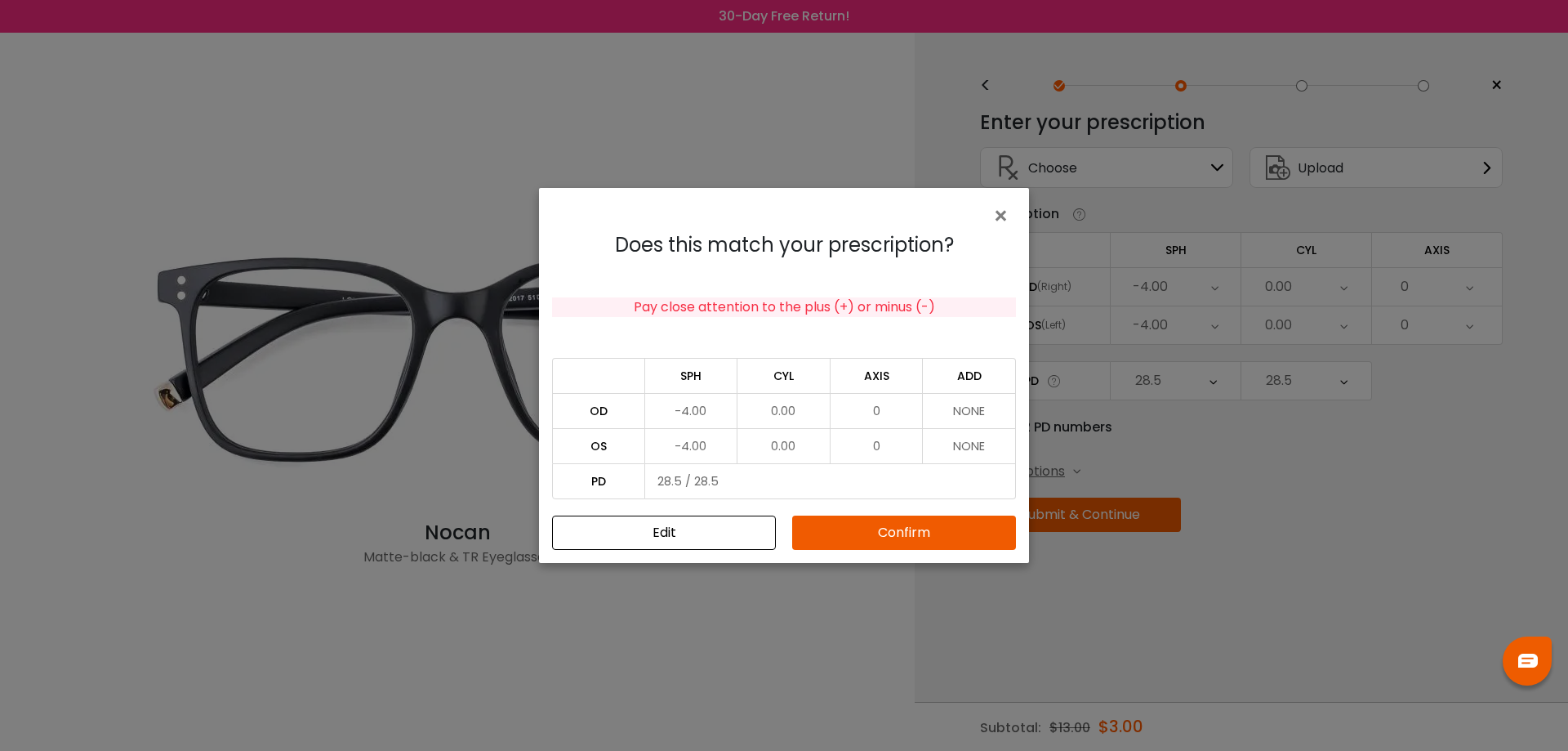
click at [709, 535] on button "Edit" at bounding box center [664, 532] width 224 height 34
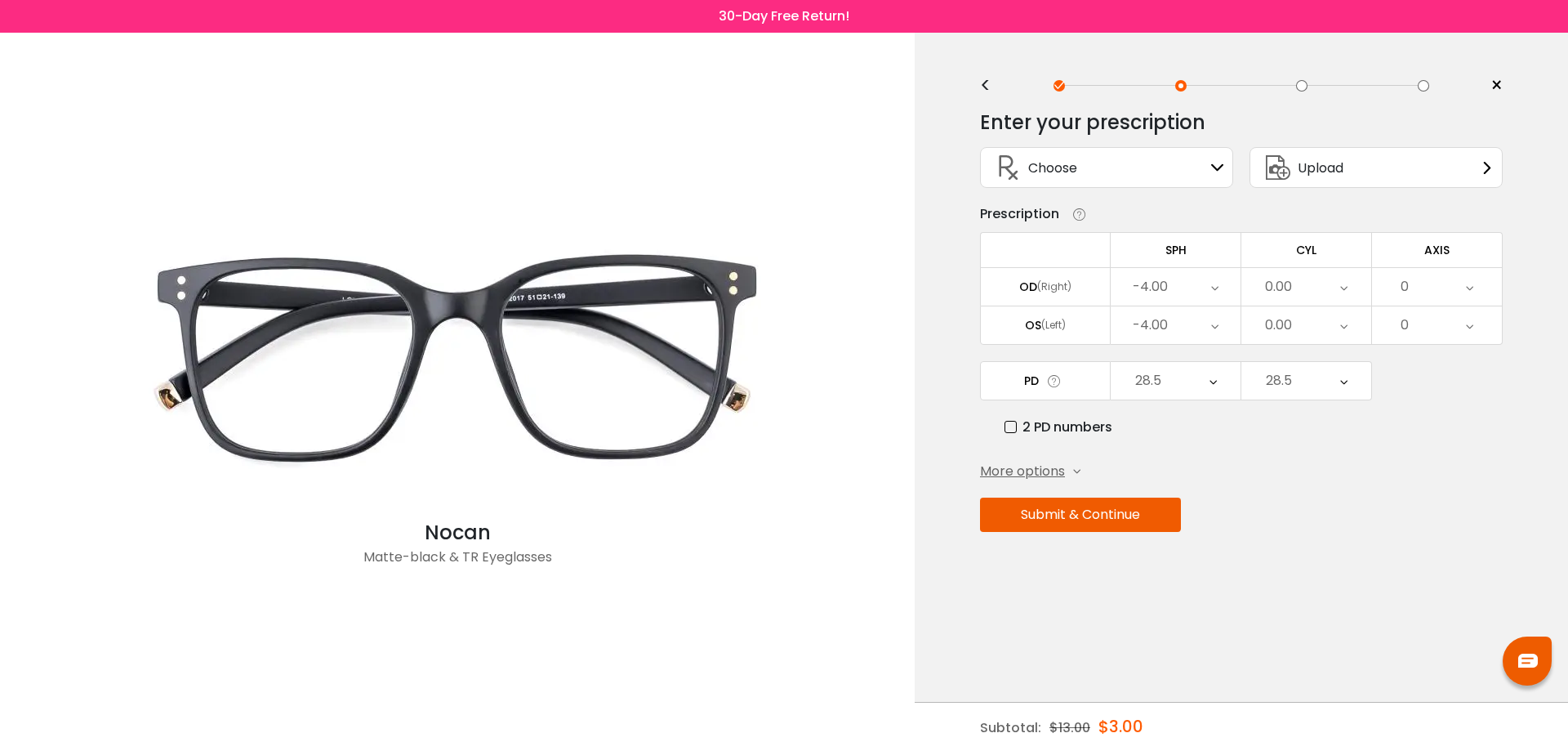
click at [1167, 380] on div "28.5" at bounding box center [1176, 381] width 130 height 37
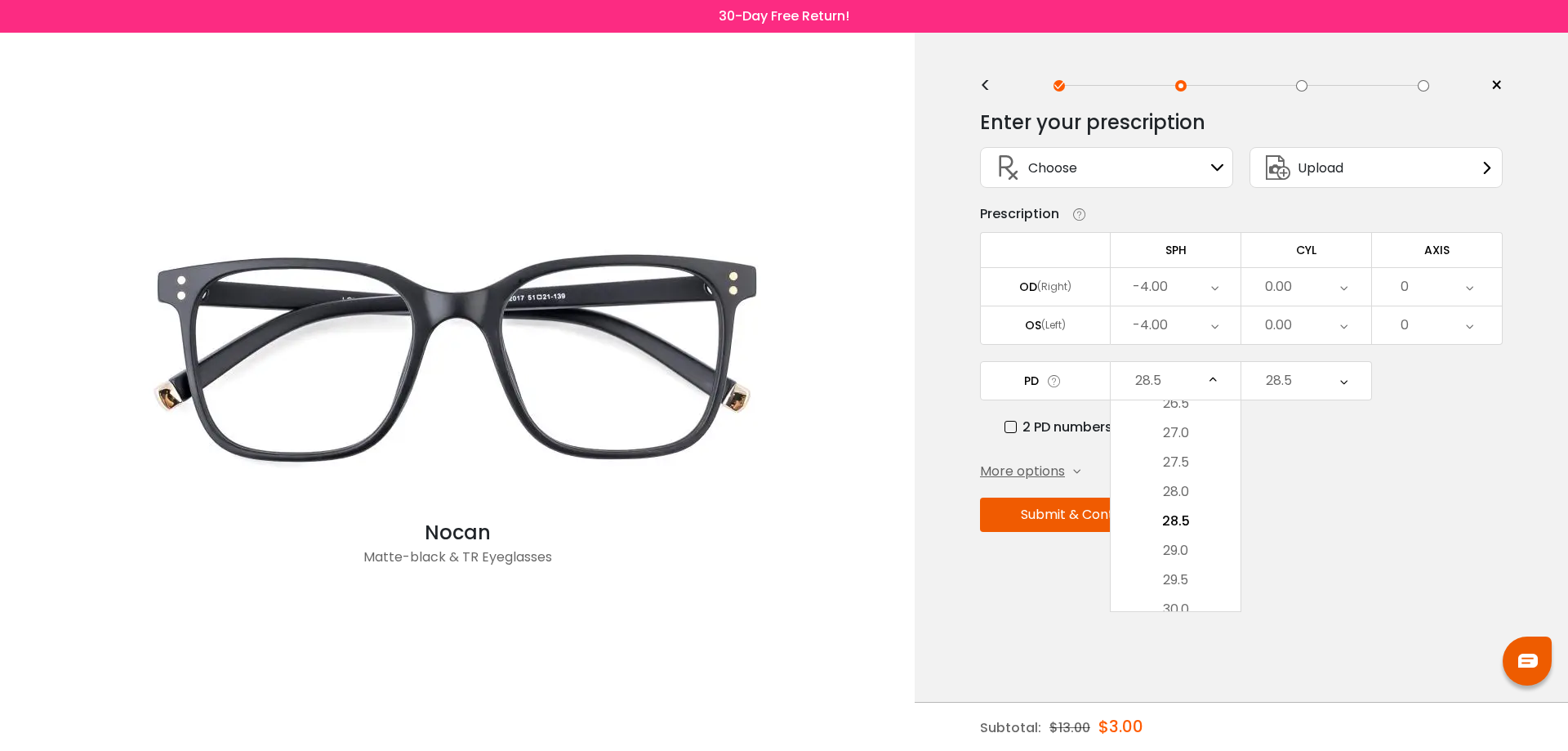
click at [1176, 380] on div "28.5" at bounding box center [1176, 381] width 130 height 37
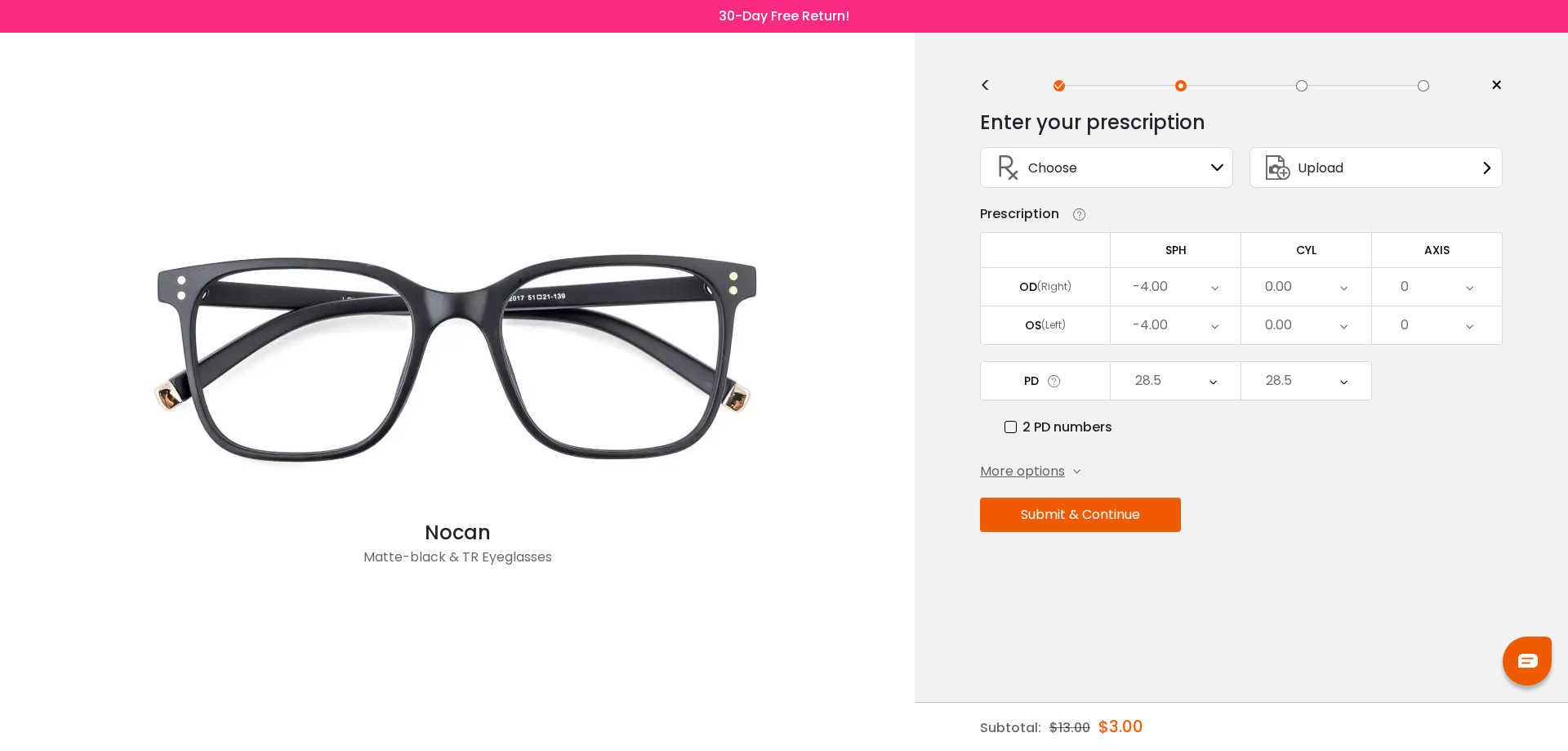
click at [1012, 426] on label "2 PD numbers" at bounding box center [1059, 427] width 108 height 21
click at [1034, 473] on span "More options" at bounding box center [1022, 471] width 85 height 20
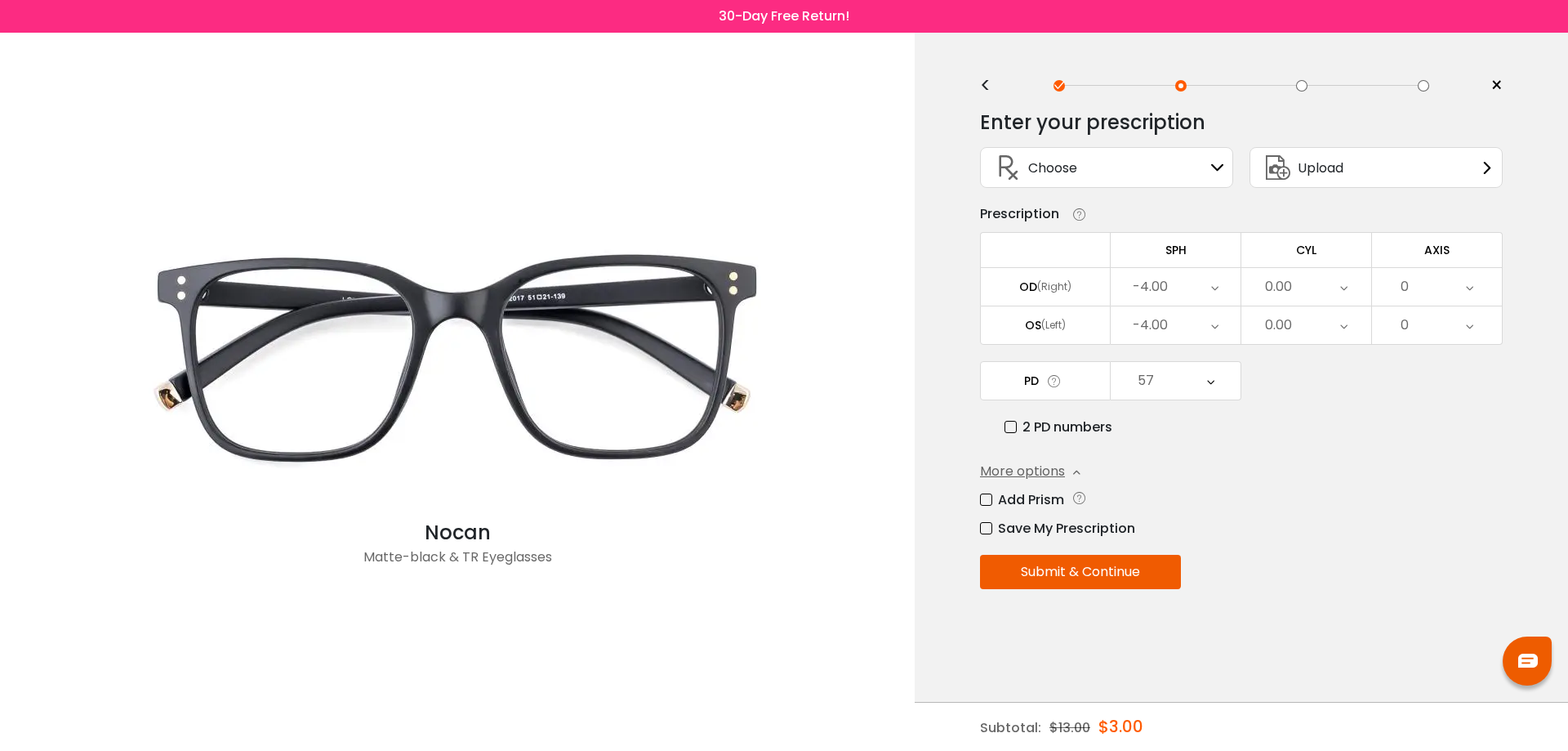
click at [1090, 563] on button "Submit & Continue" at bounding box center [1080, 571] width 201 height 34
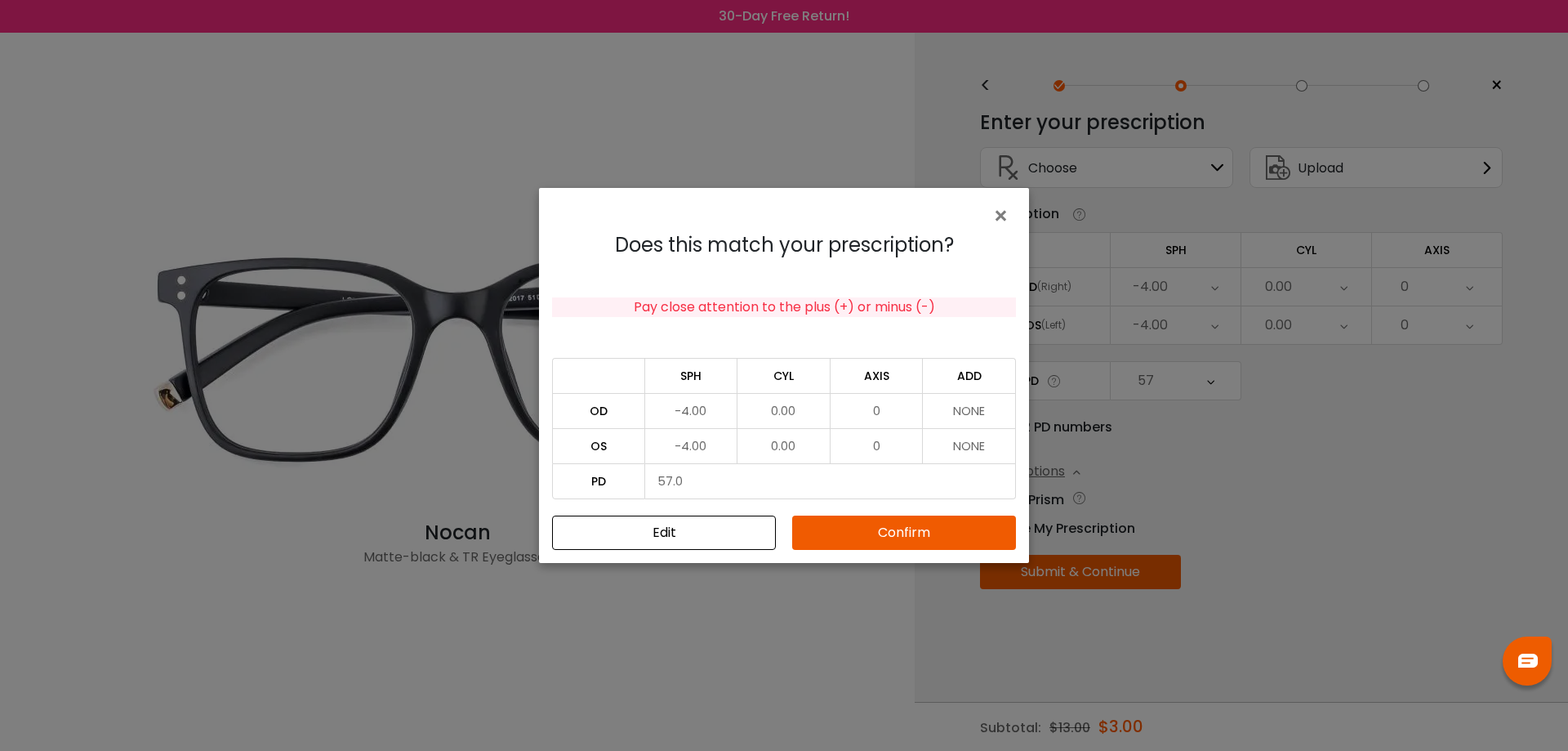
click at [902, 537] on button "Confirm" at bounding box center [904, 532] width 224 height 34
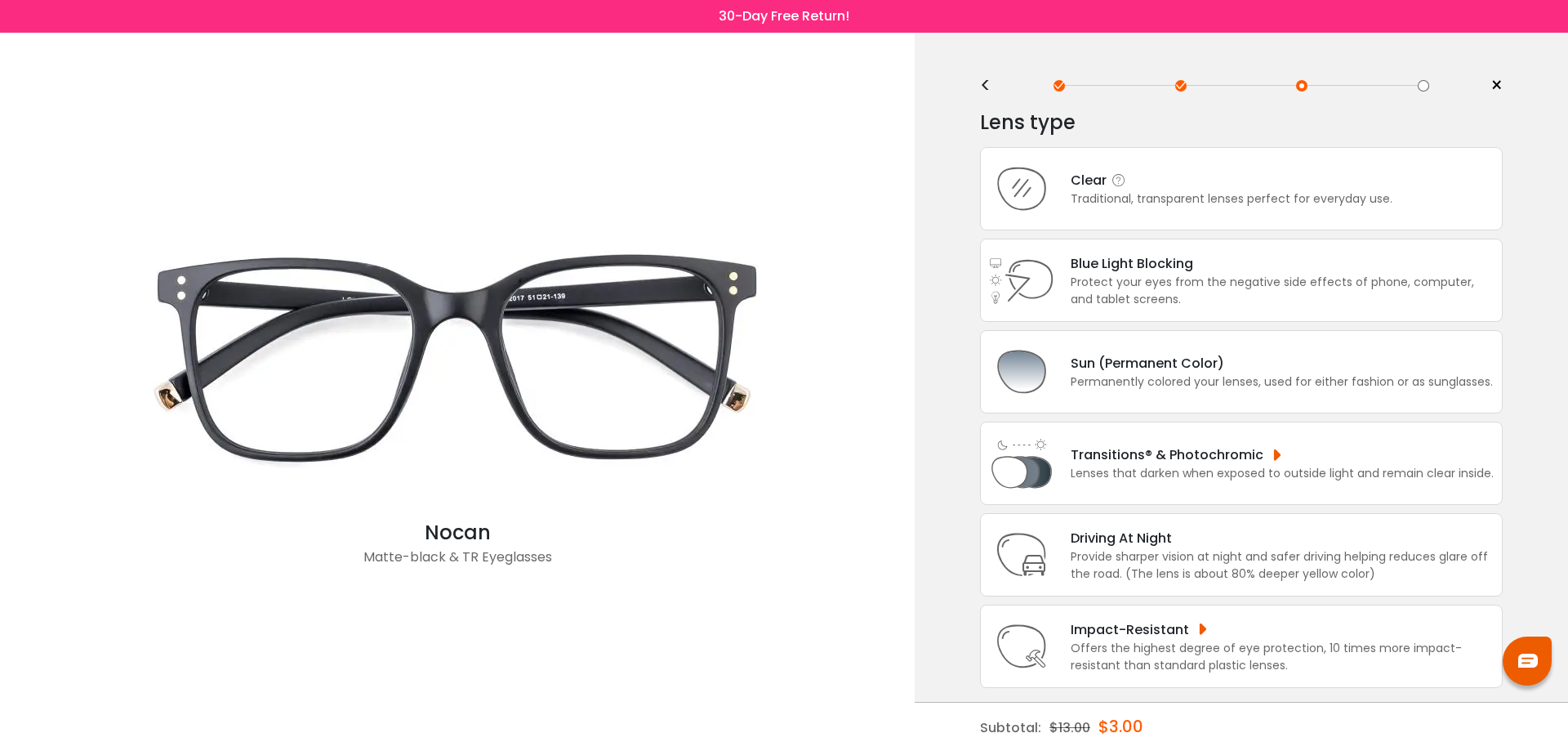
click at [1216, 197] on div "Traditional, transparent lenses perfect for everyday use." at bounding box center [1231, 198] width 322 height 17
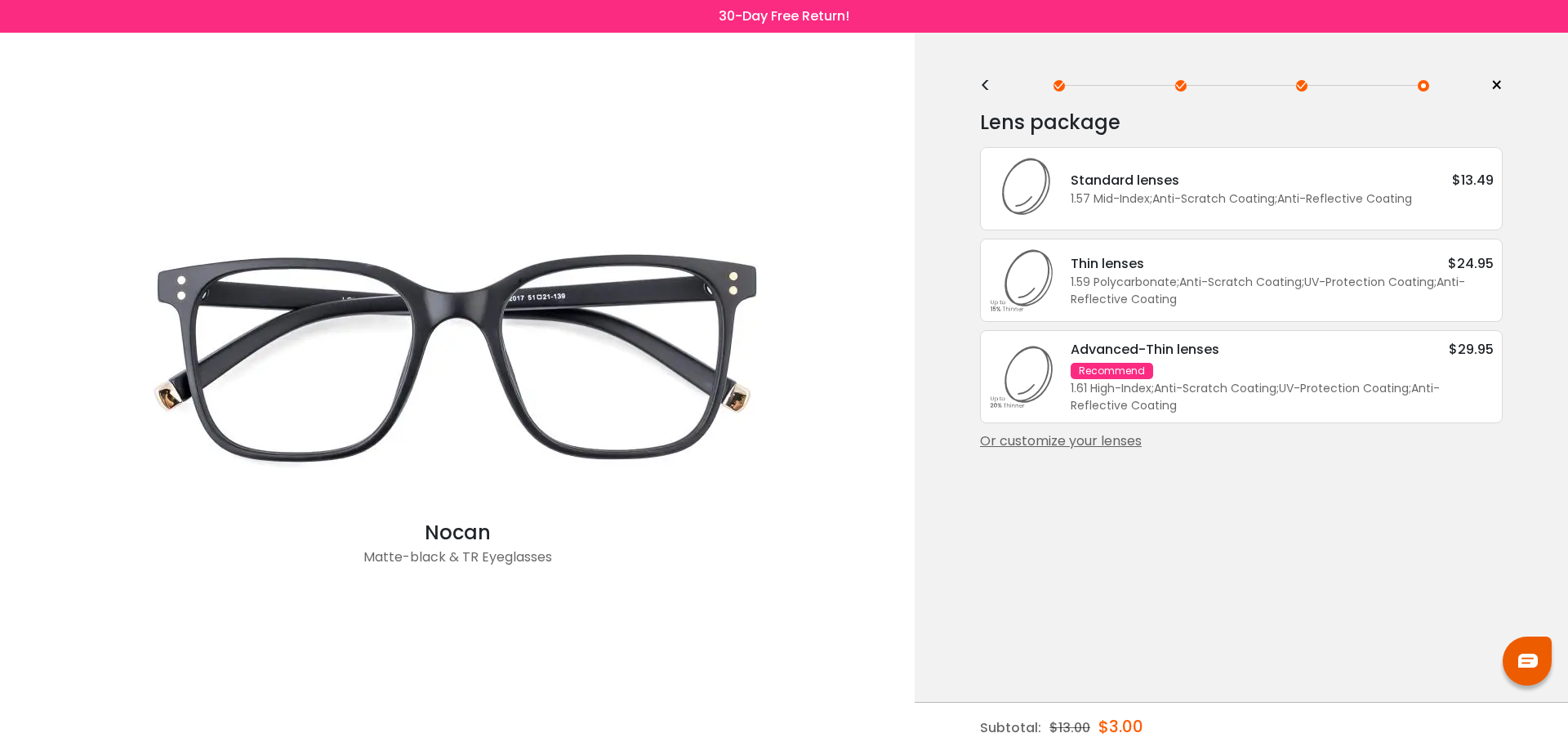
click at [1074, 445] on div "Or customize your lenses" at bounding box center [1241, 442] width 523 height 20
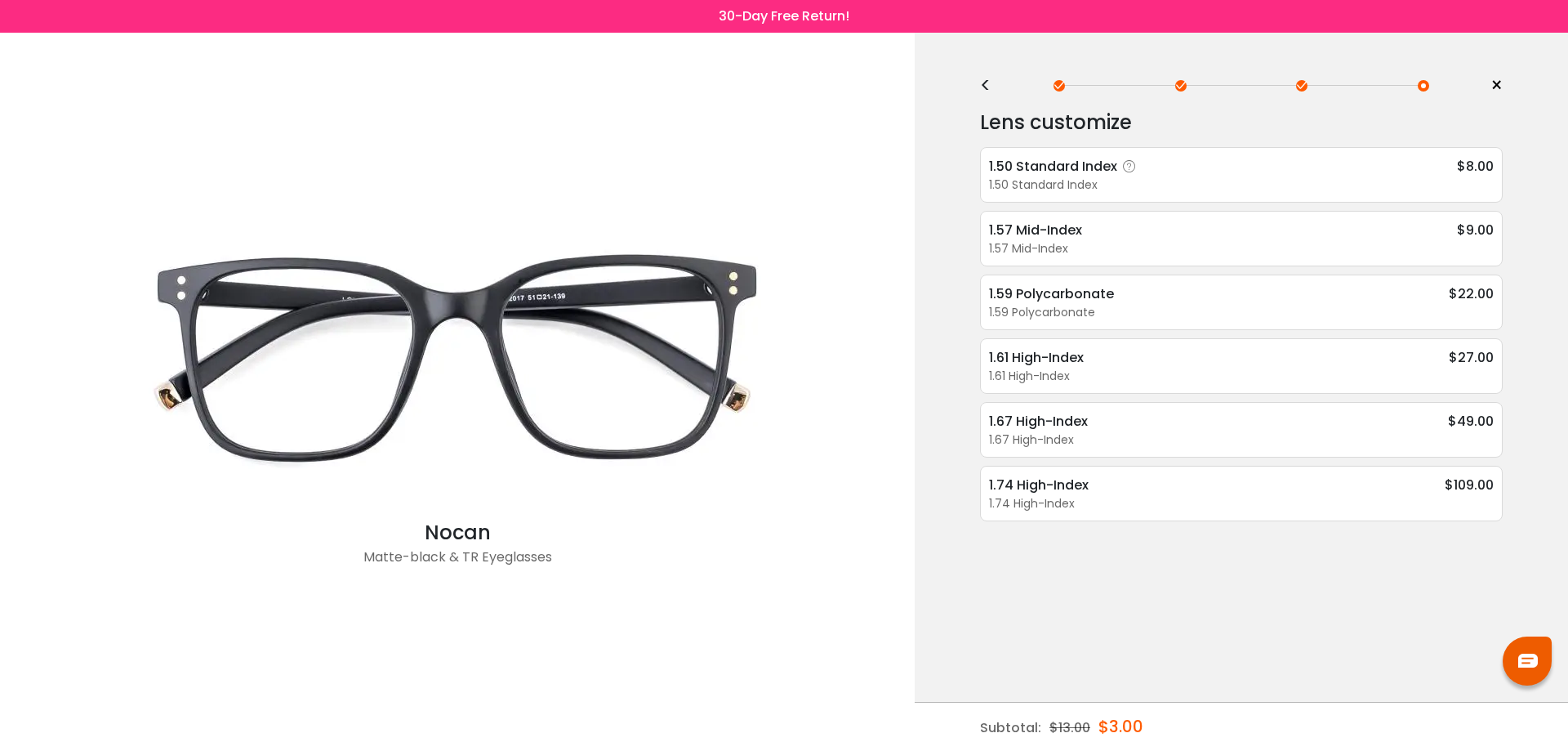
click at [1211, 178] on div "1.50 Standard Index" at bounding box center [1241, 185] width 504 height 17
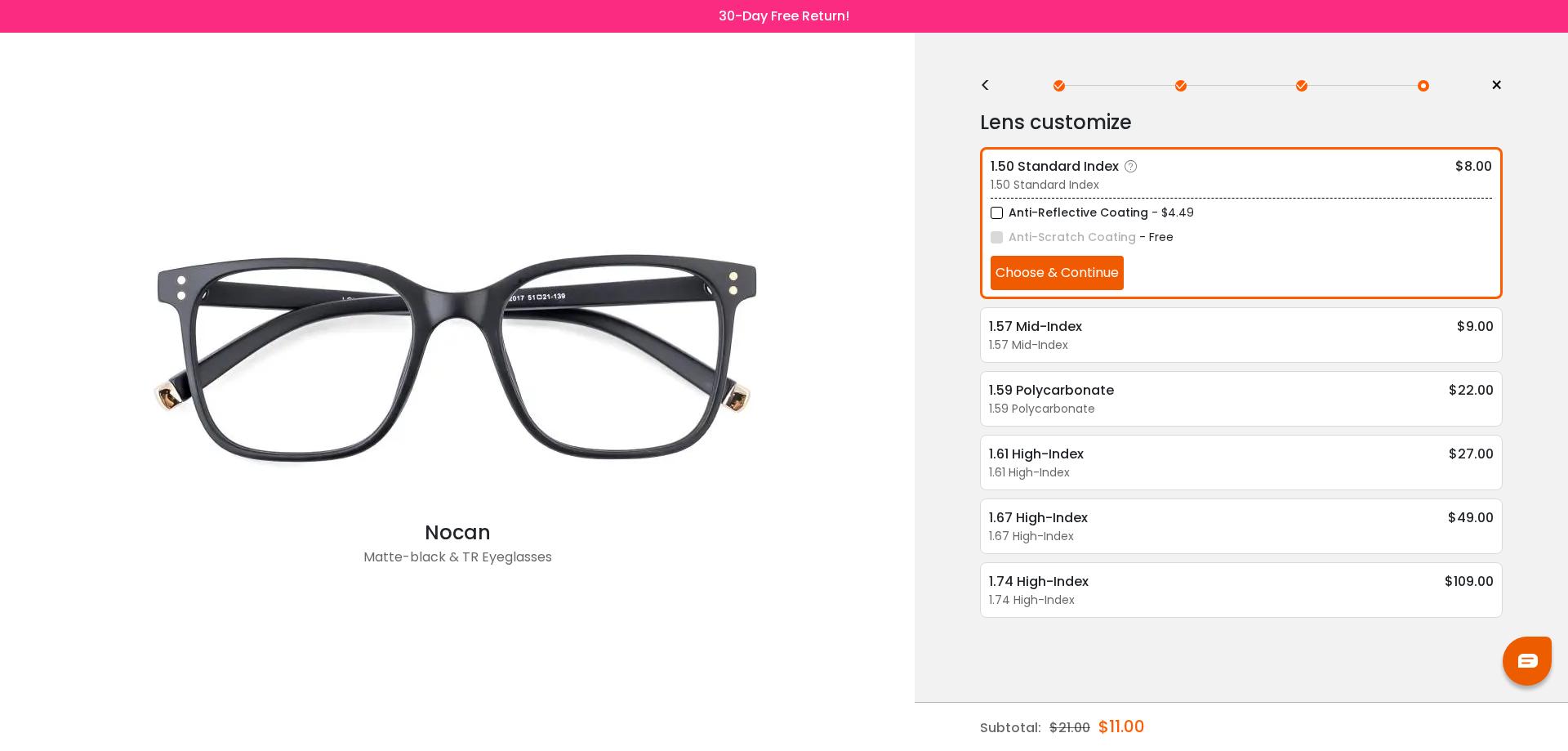
click at [1073, 275] on button "Choose & Continue" at bounding box center [1058, 273] width 133 height 34
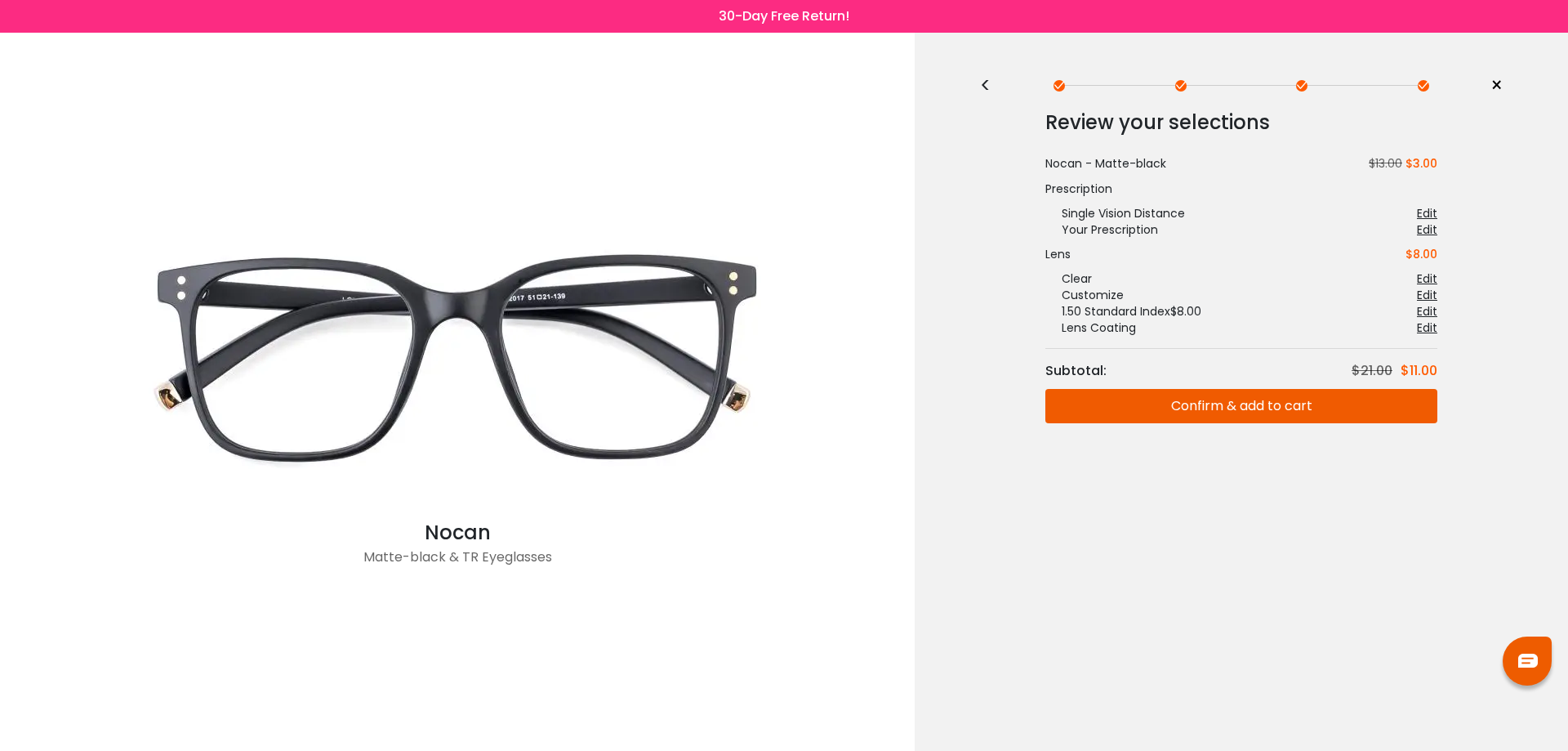
click at [1245, 414] on button "Confirm & add to cart" at bounding box center [1241, 405] width 392 height 34
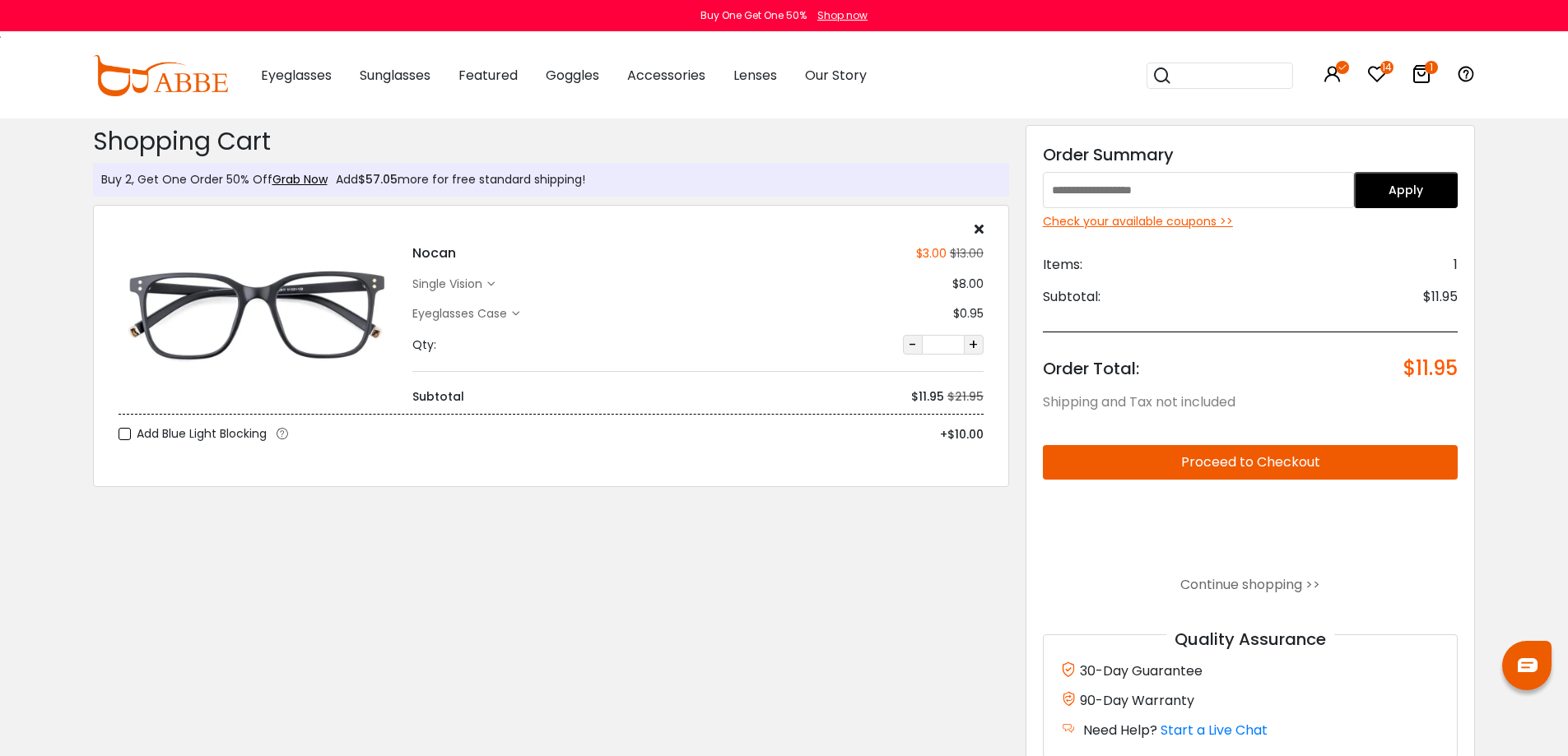
click at [1225, 83] on input "search" at bounding box center [1229, 75] width 116 height 25
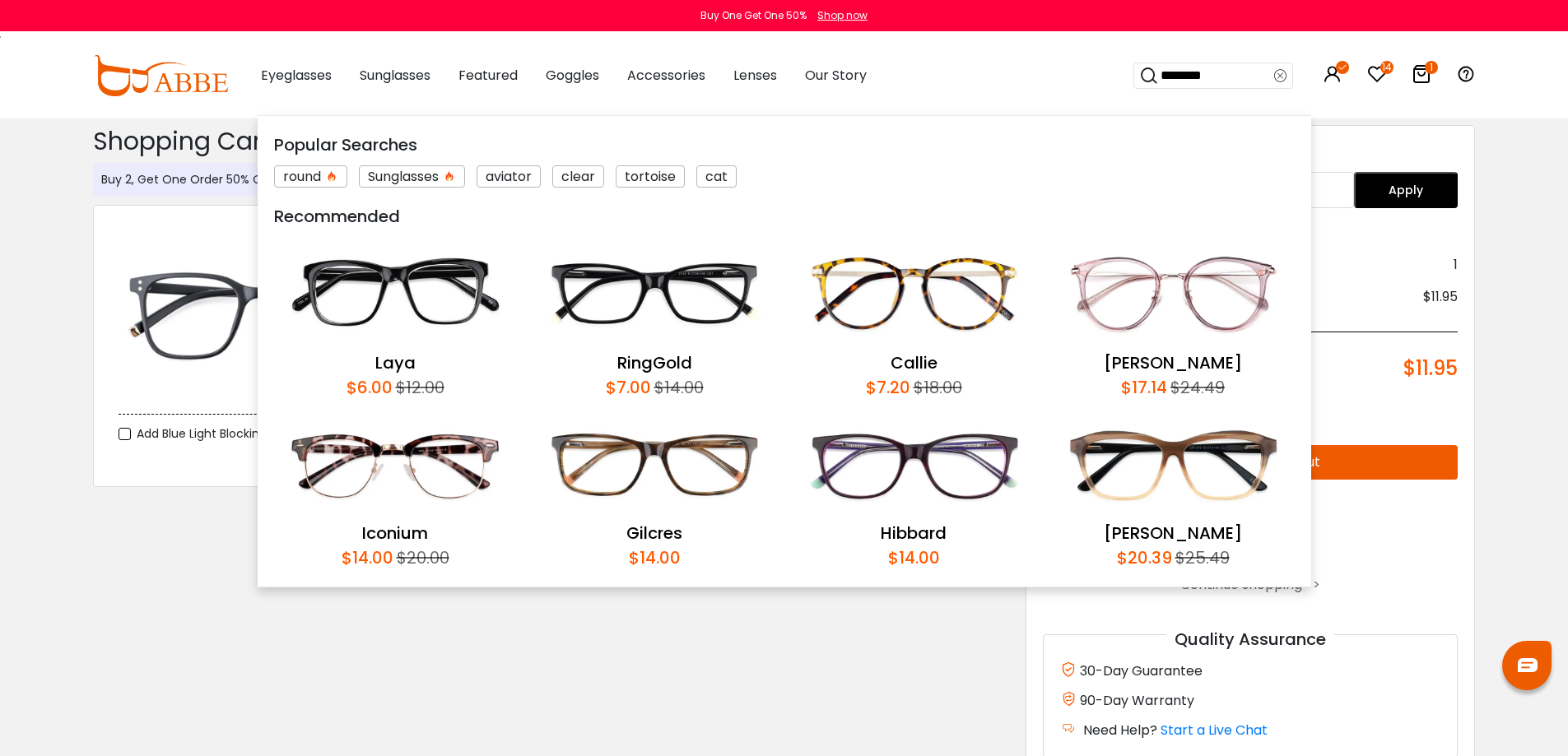
type input "*********"
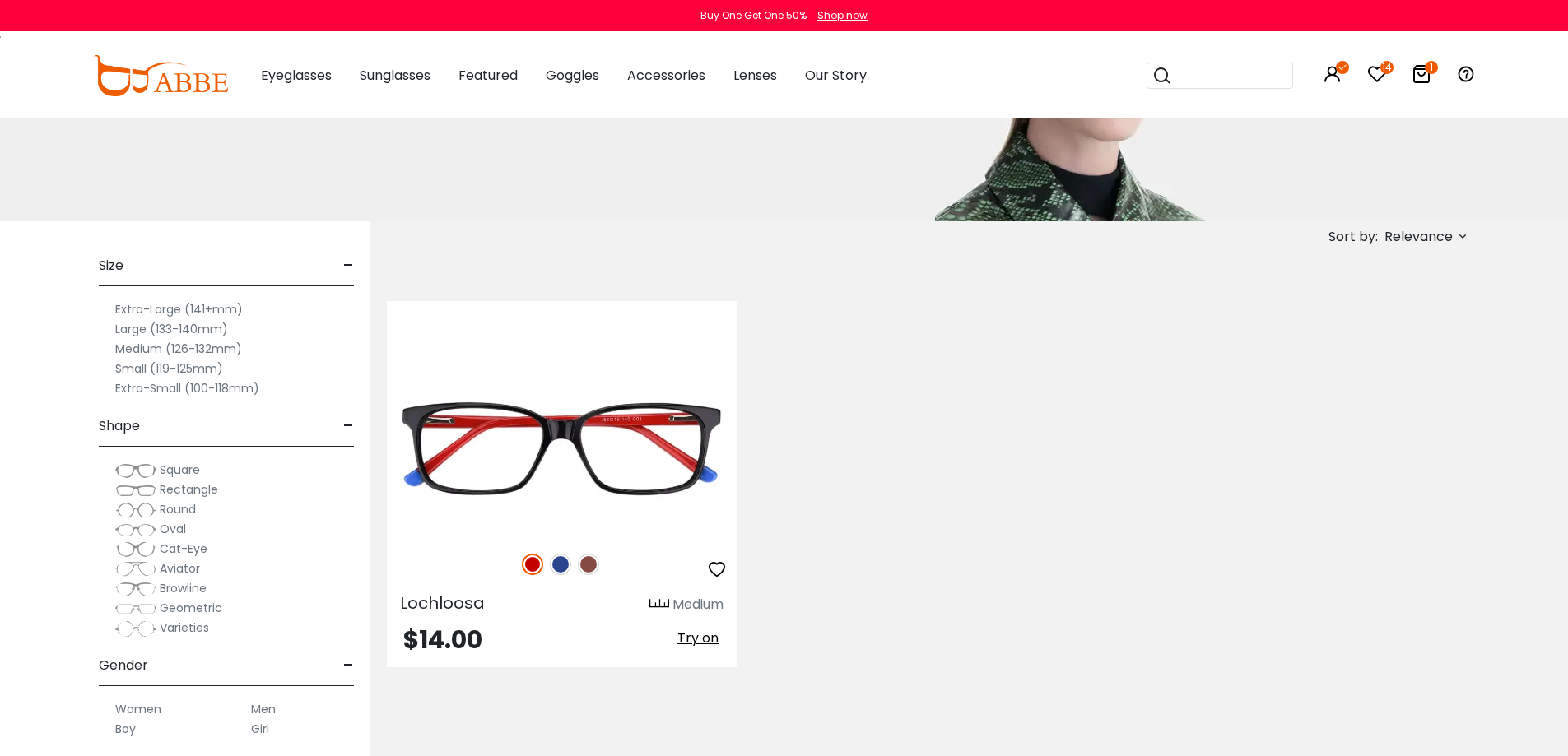
scroll to position [411, 0]
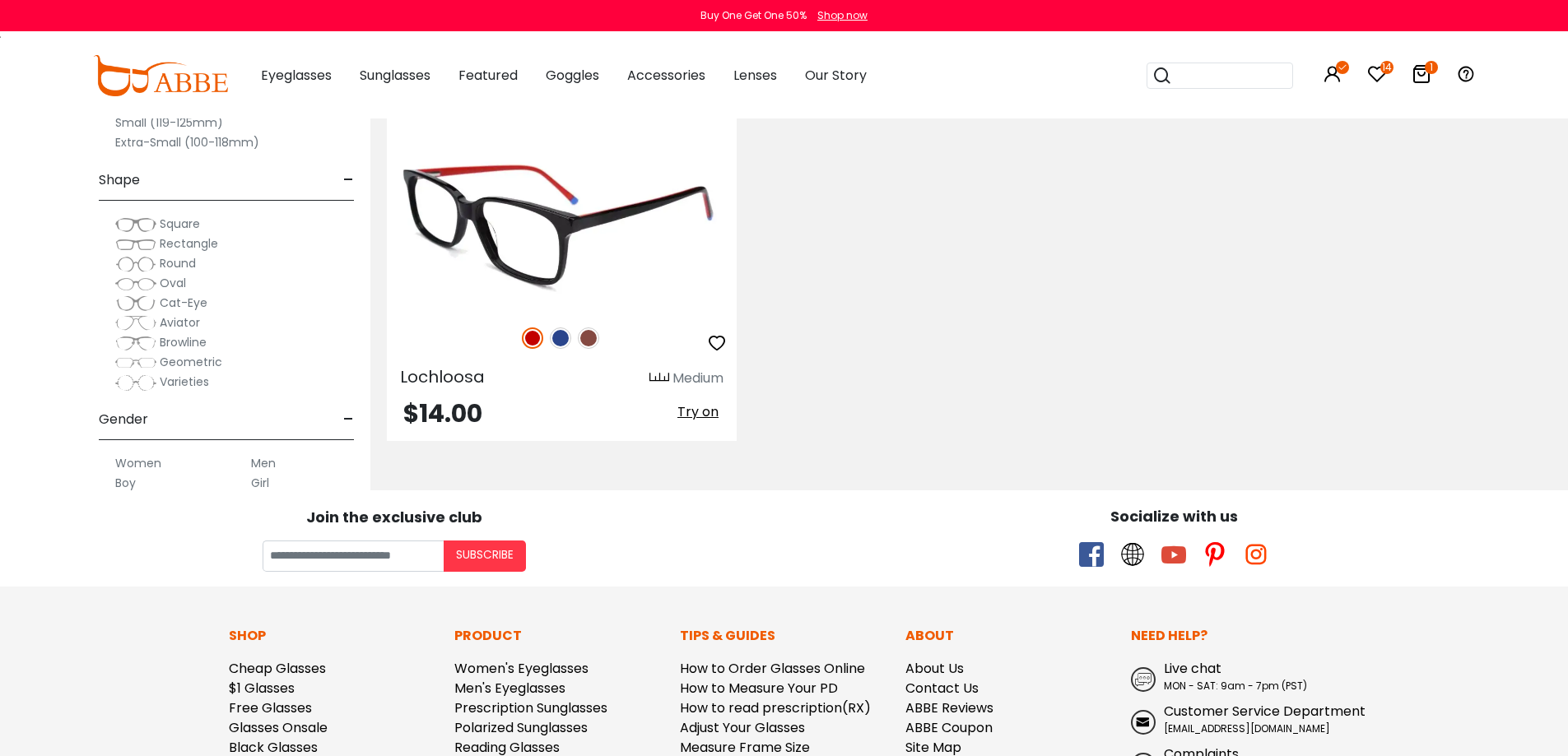
click at [591, 248] on img at bounding box center [562, 221] width 350 height 175
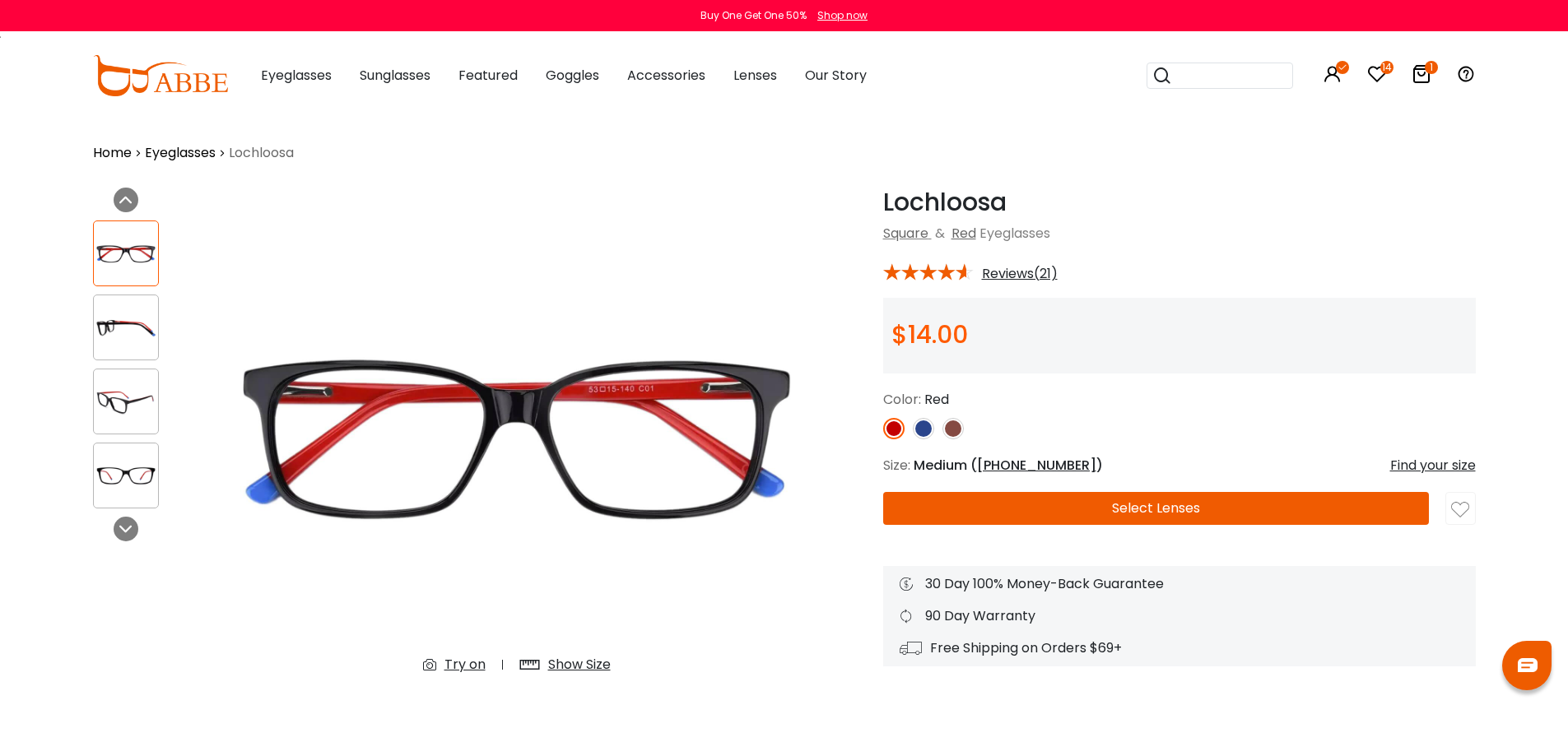
click at [916, 428] on img at bounding box center [923, 429] width 22 height 22
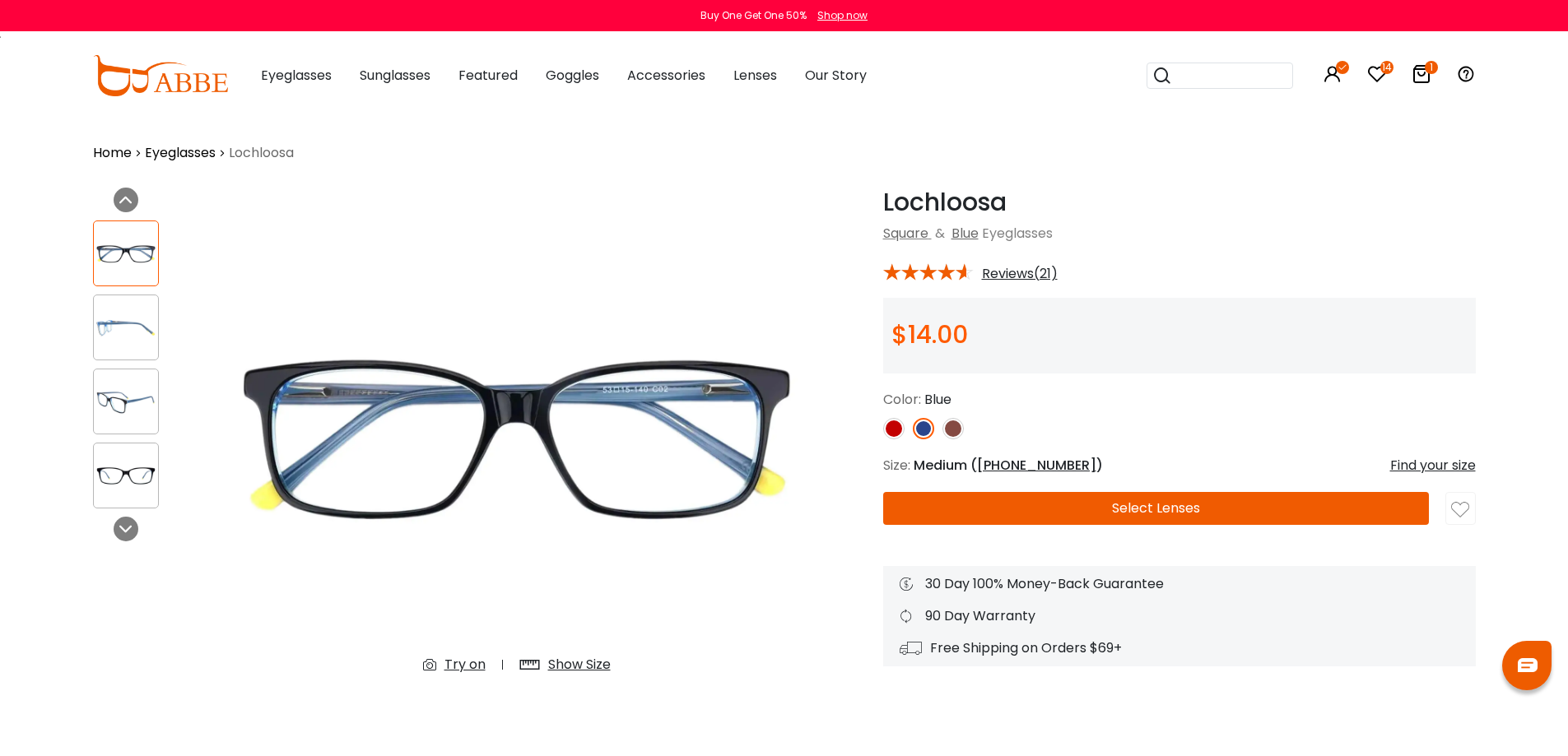
click at [124, 326] on img at bounding box center [126, 327] width 64 height 32
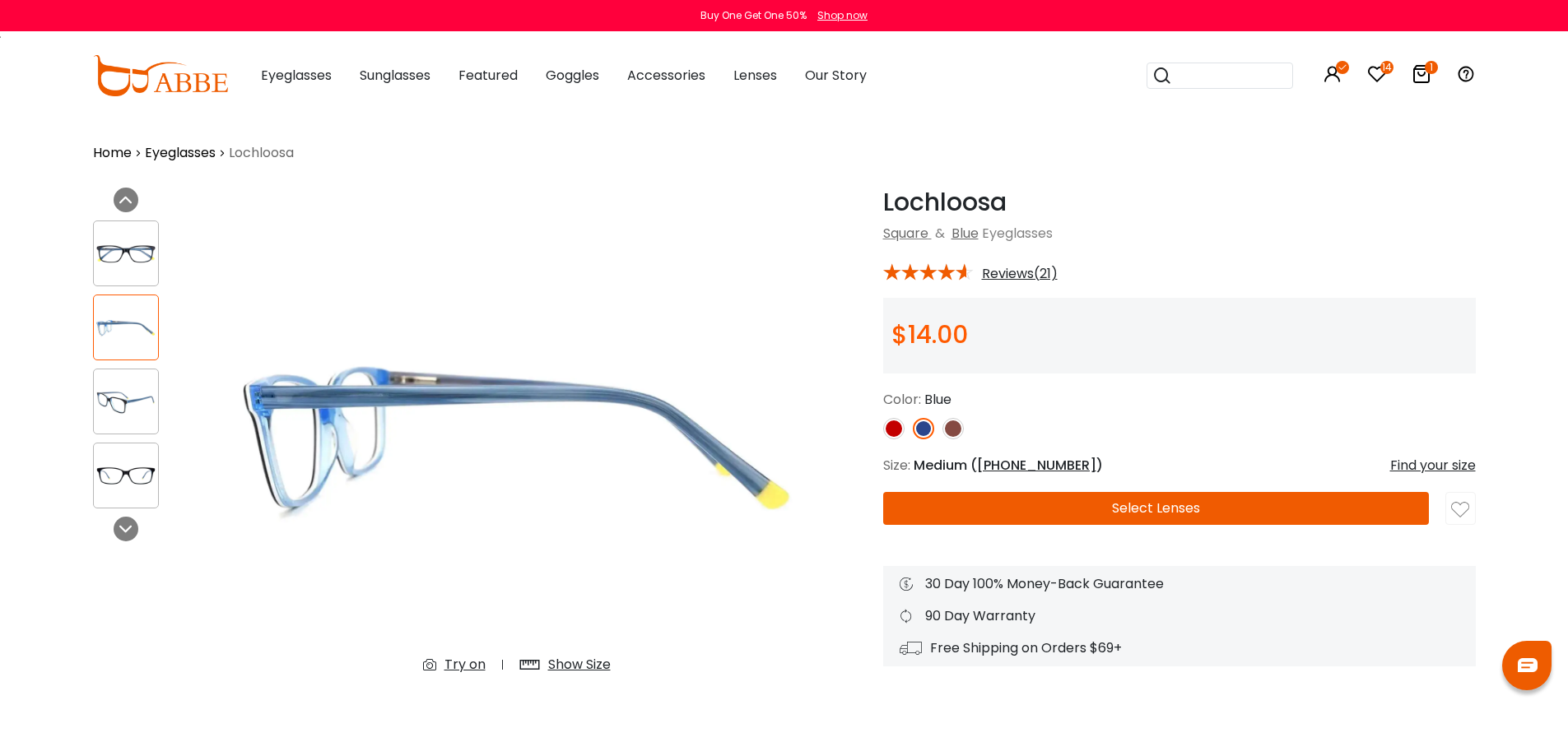
click at [126, 372] on div at bounding box center [126, 401] width 66 height 66
click at [132, 471] on img at bounding box center [126, 475] width 64 height 32
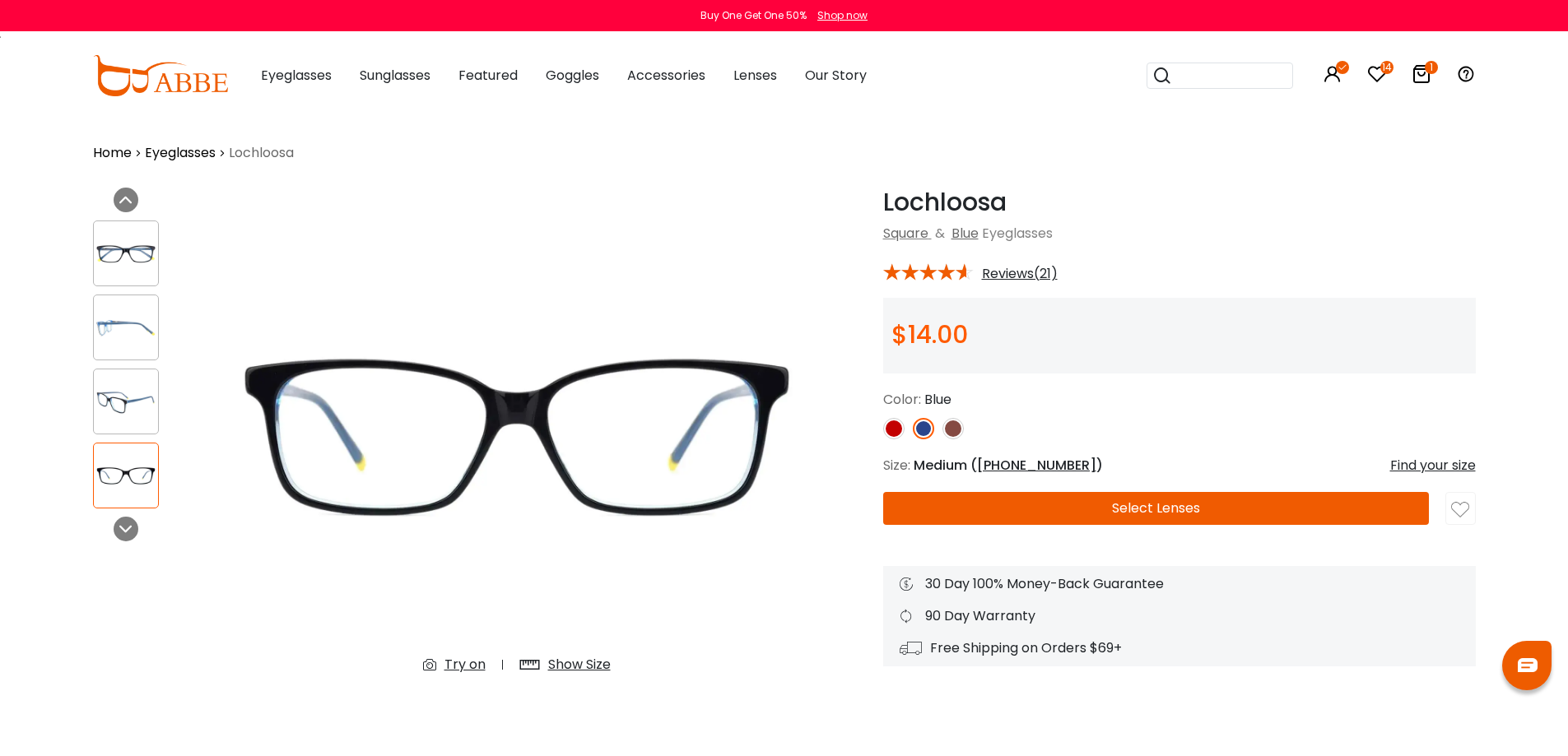
click at [125, 252] on img at bounding box center [126, 254] width 64 height 32
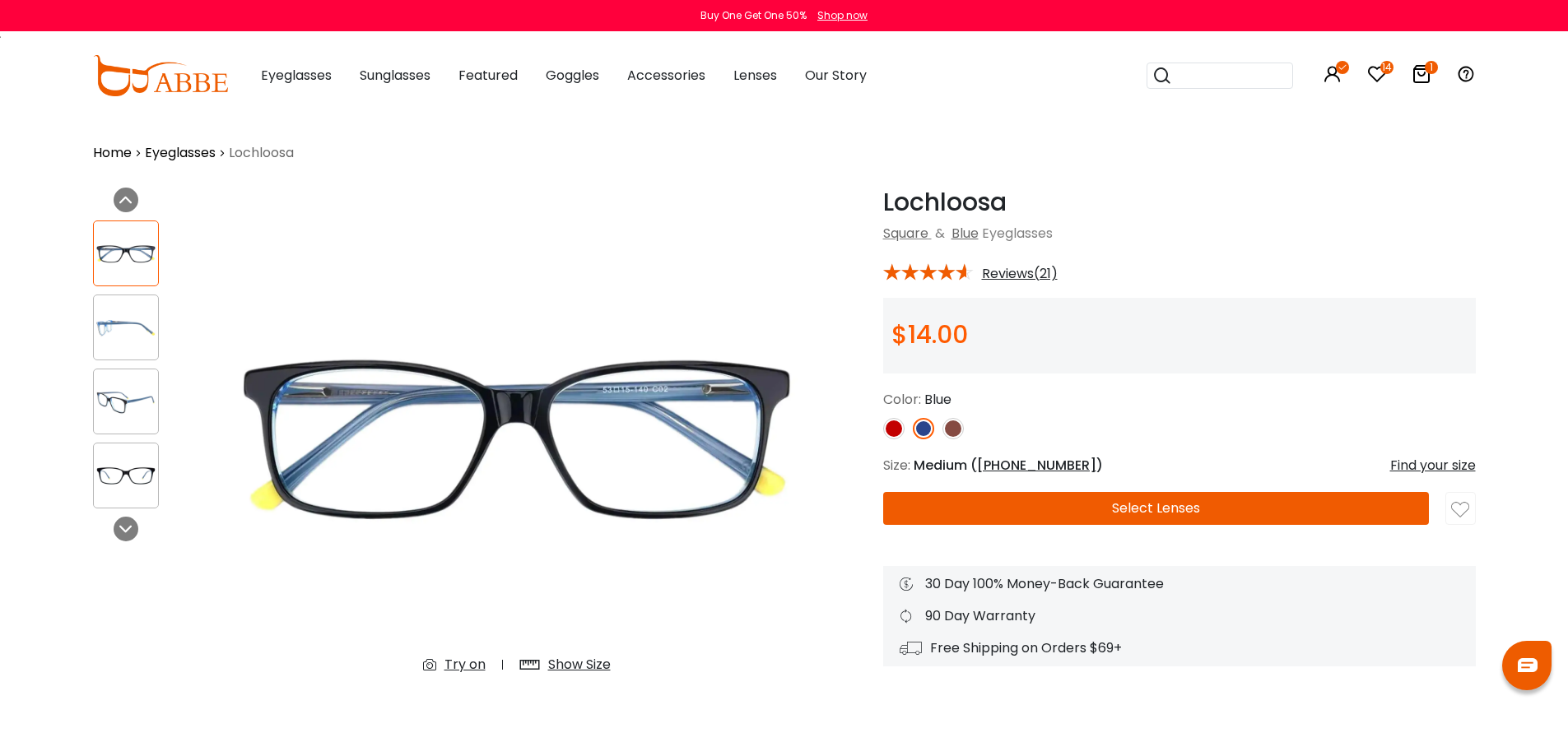
click at [956, 429] on img at bounding box center [953, 429] width 22 height 22
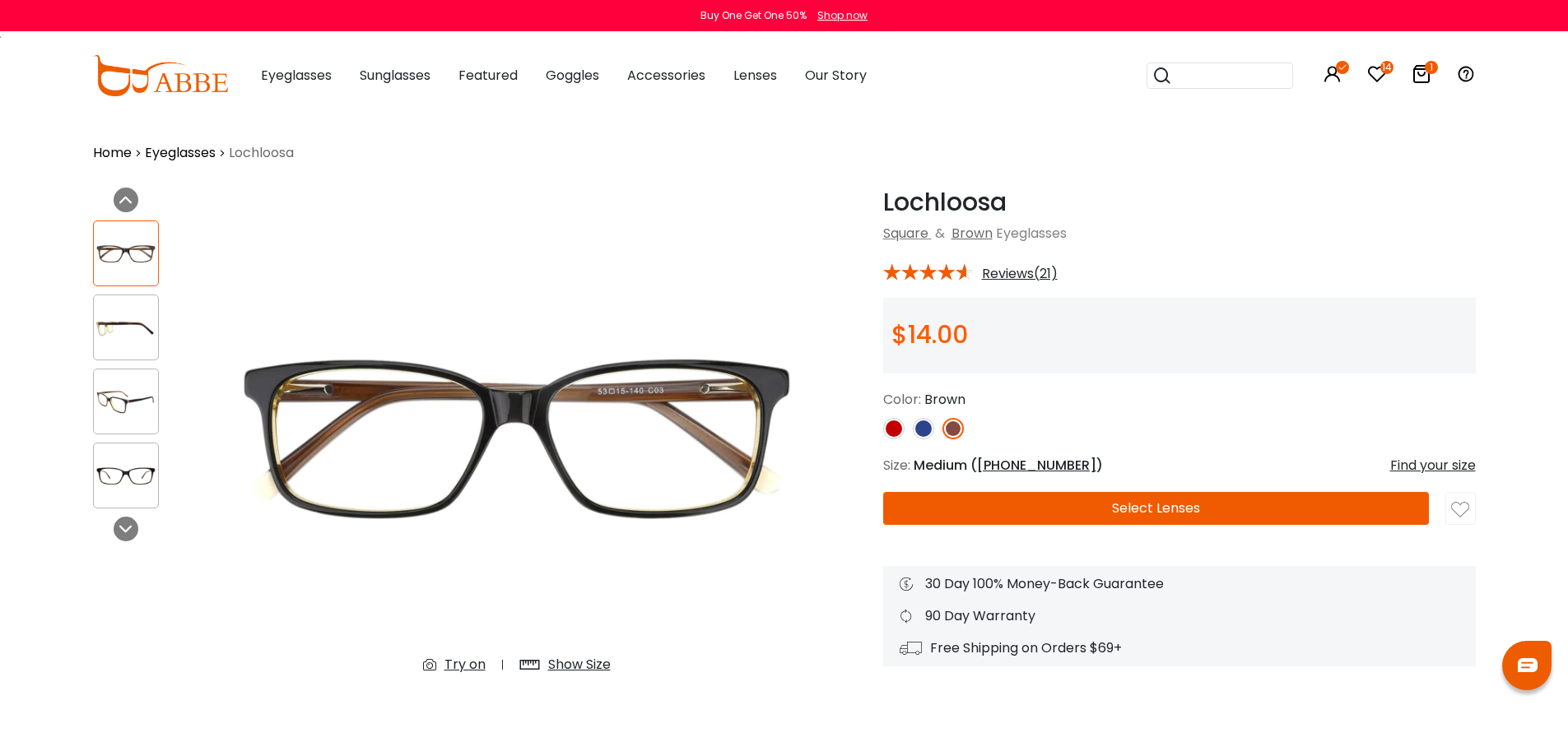
click at [133, 320] on img at bounding box center [126, 327] width 64 height 32
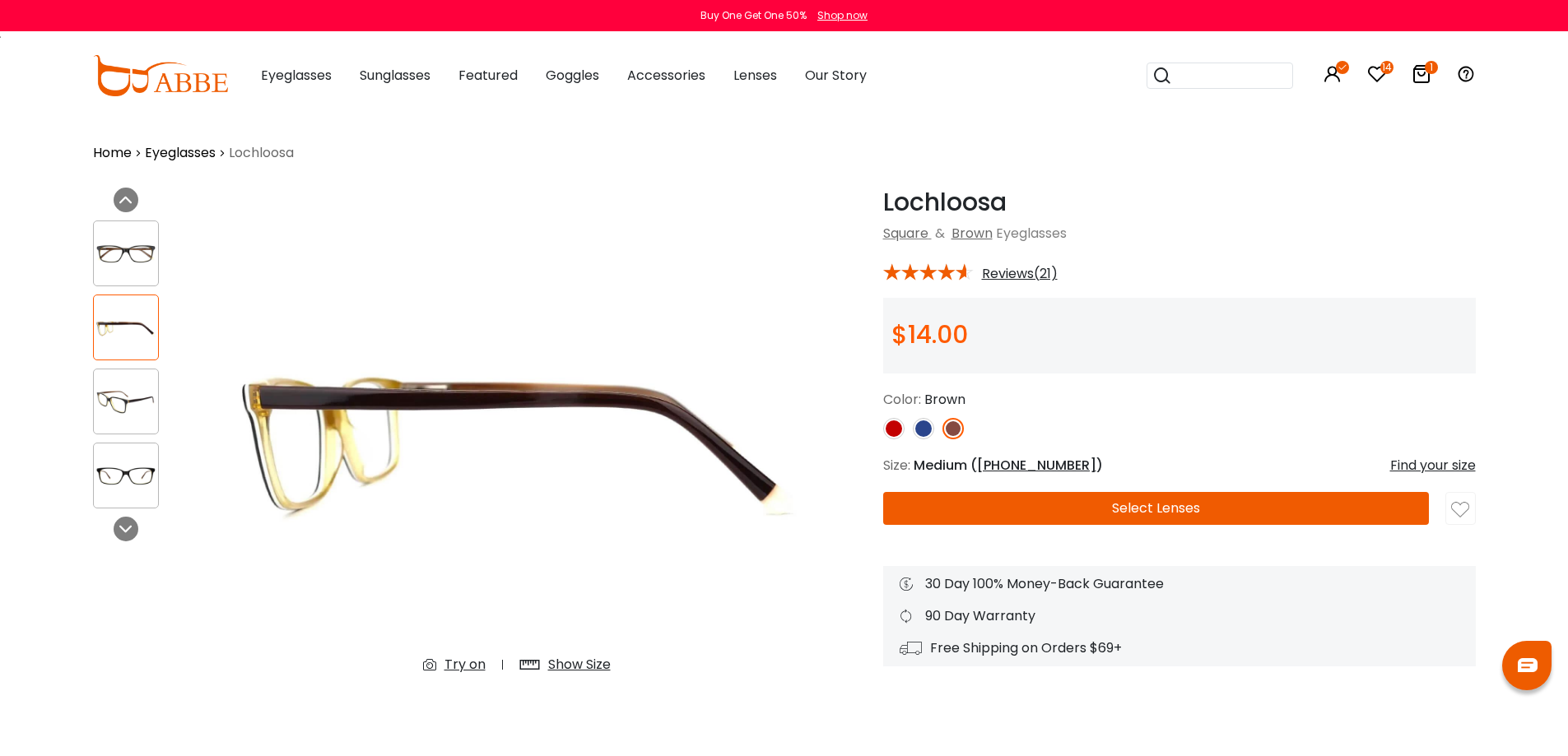
click at [116, 380] on div at bounding box center [126, 401] width 66 height 66
click at [125, 413] on img at bounding box center [126, 401] width 64 height 32
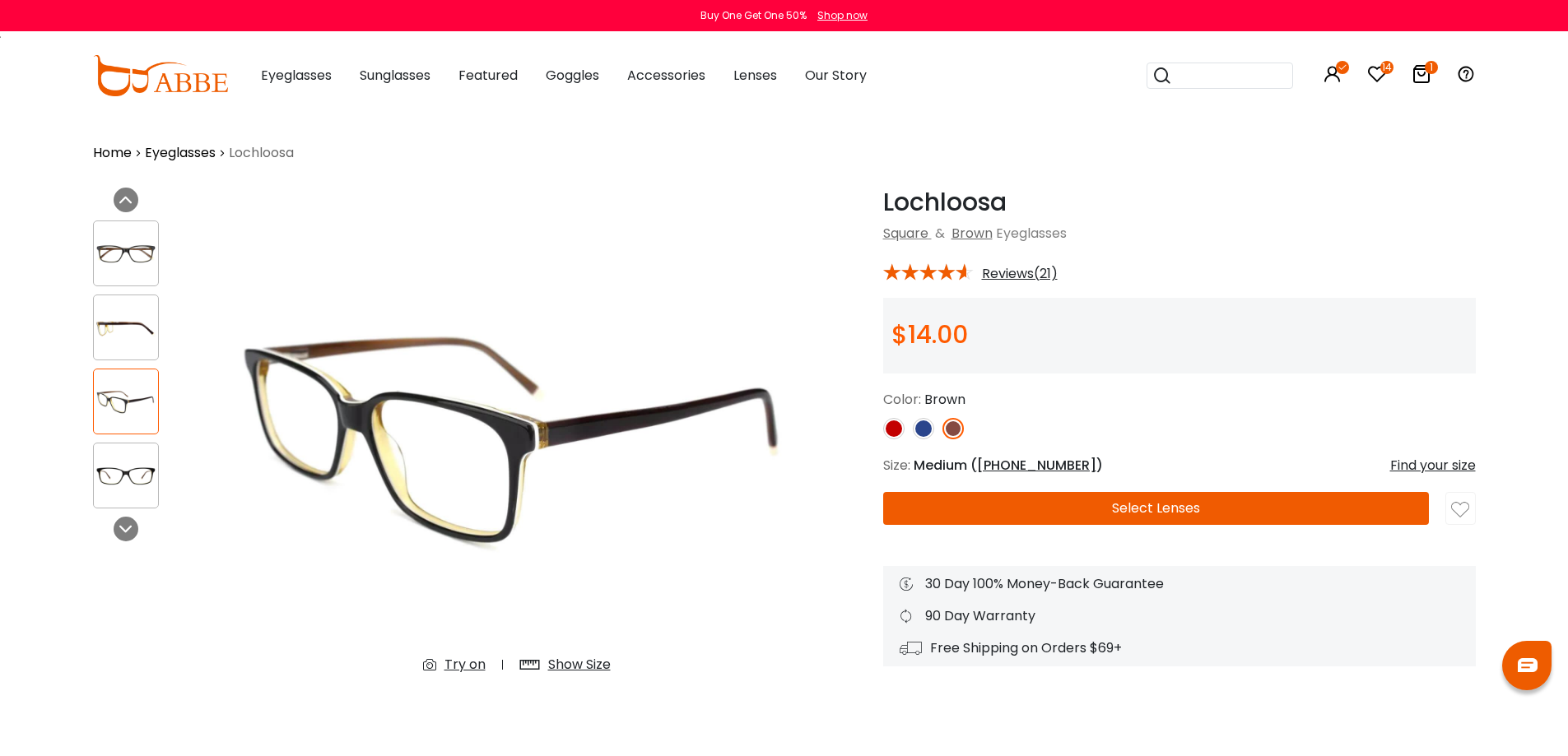
click at [145, 468] on img at bounding box center [126, 475] width 64 height 32
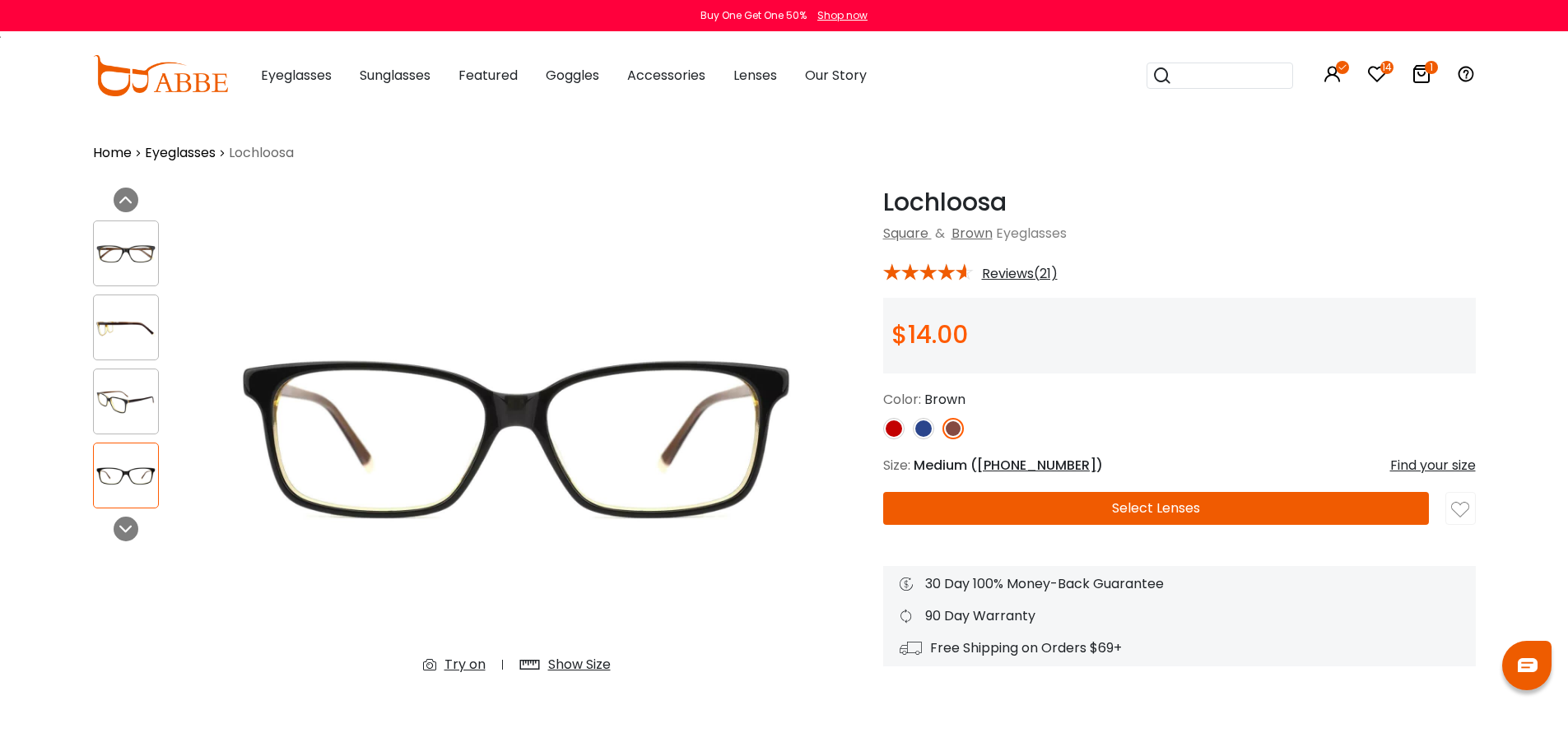
click at [135, 264] on img at bounding box center [126, 254] width 64 height 32
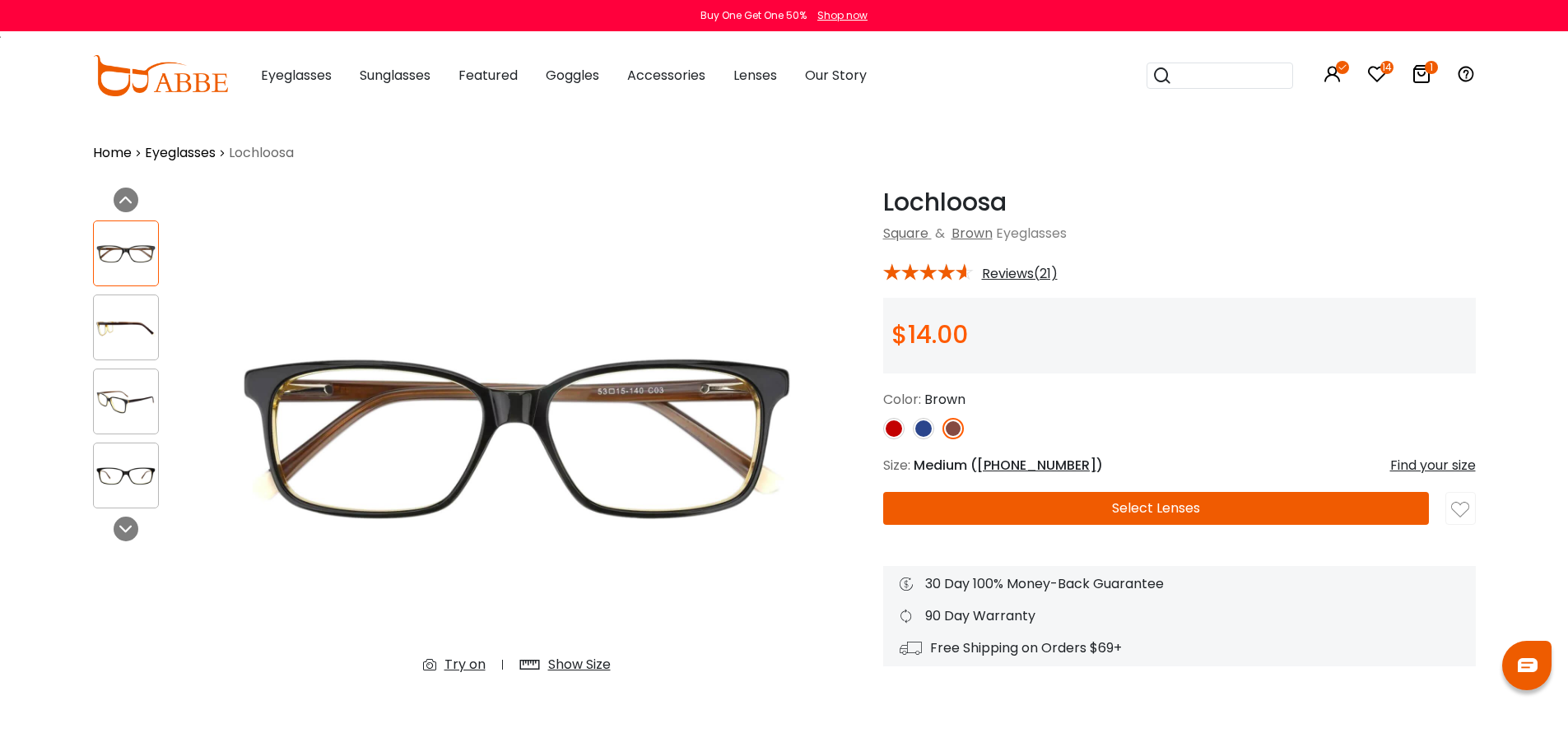
click at [888, 429] on img at bounding box center [894, 429] width 22 height 22
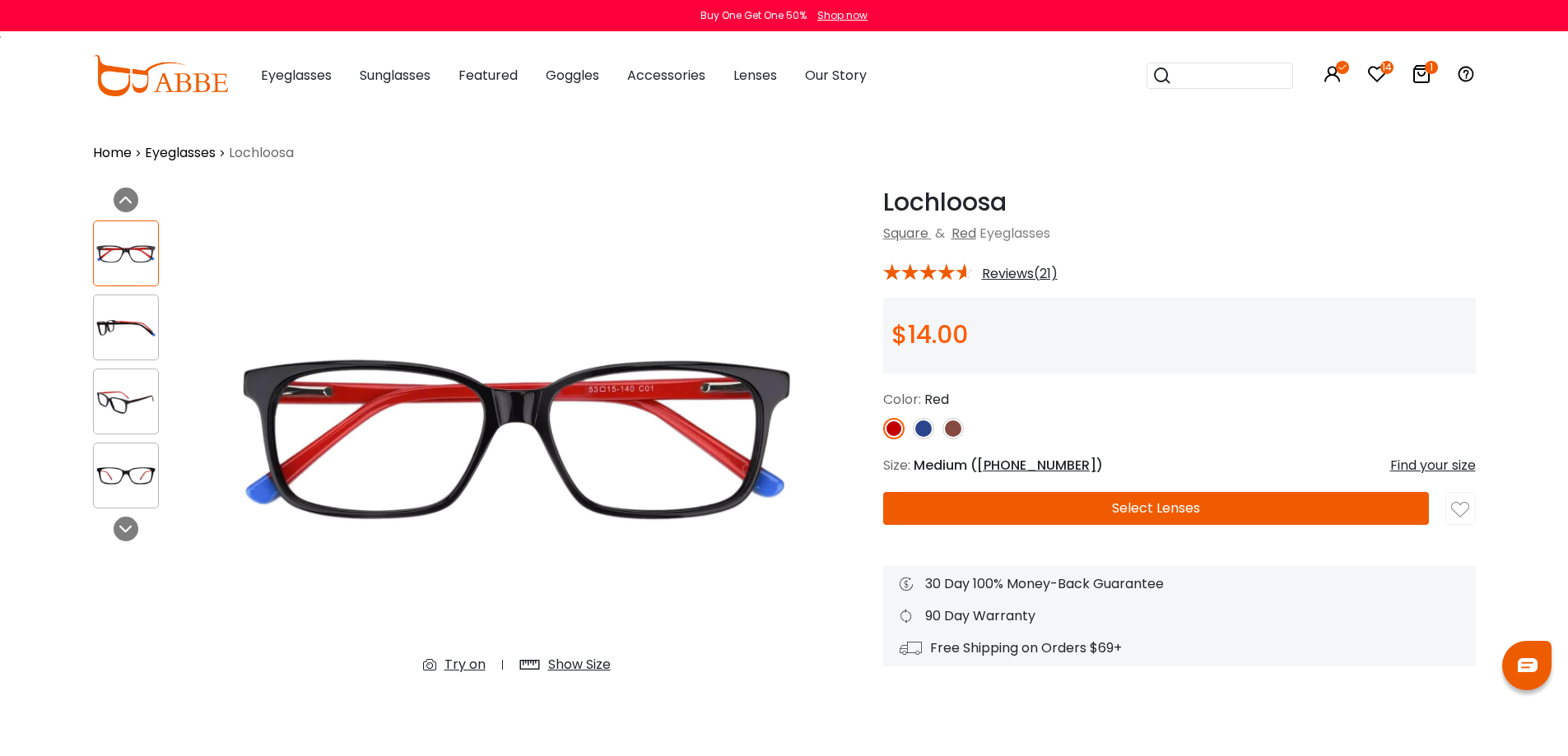
click at [123, 340] on img at bounding box center [126, 327] width 64 height 32
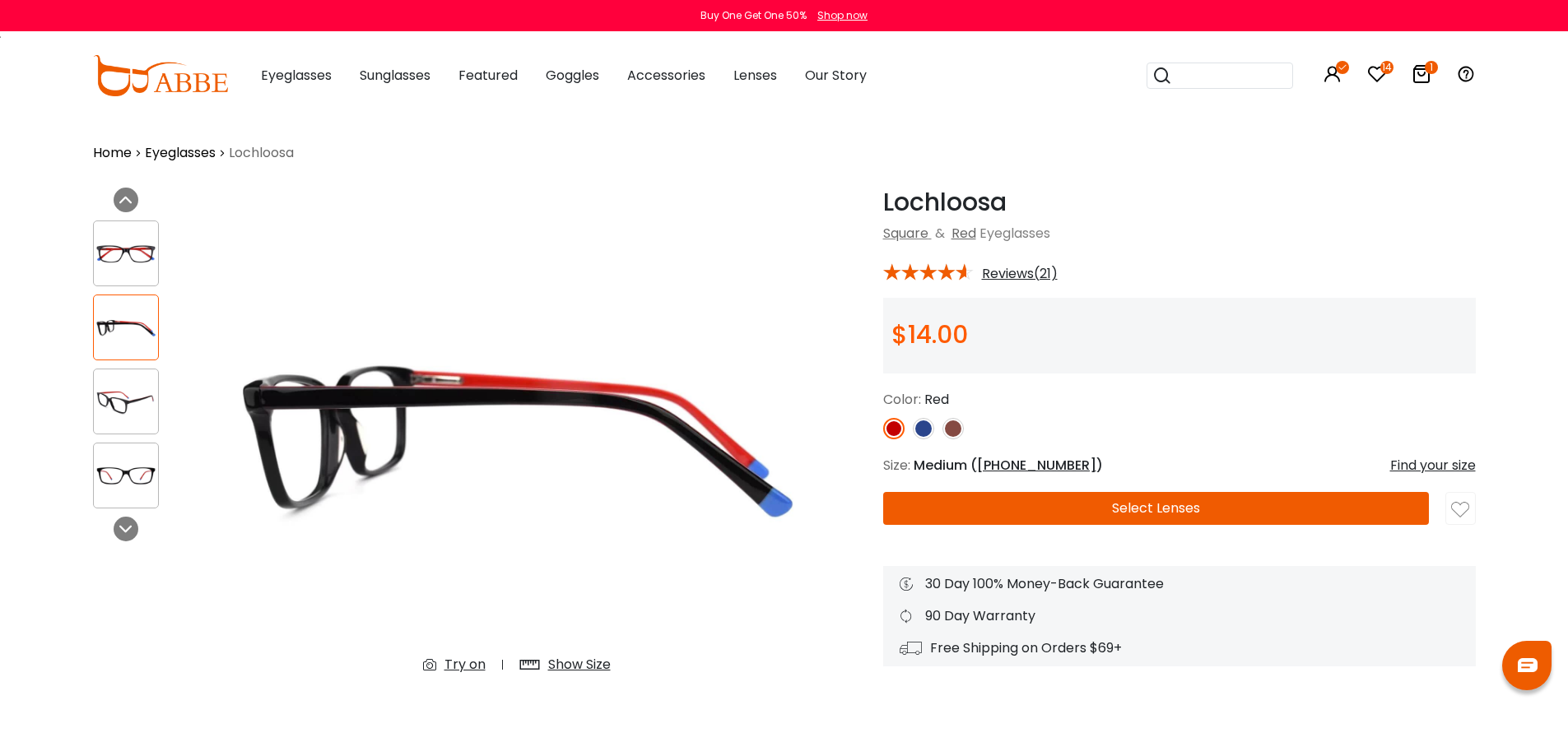
click at [138, 273] on div at bounding box center [126, 253] width 66 height 66
click at [154, 267] on img at bounding box center [126, 254] width 64 height 32
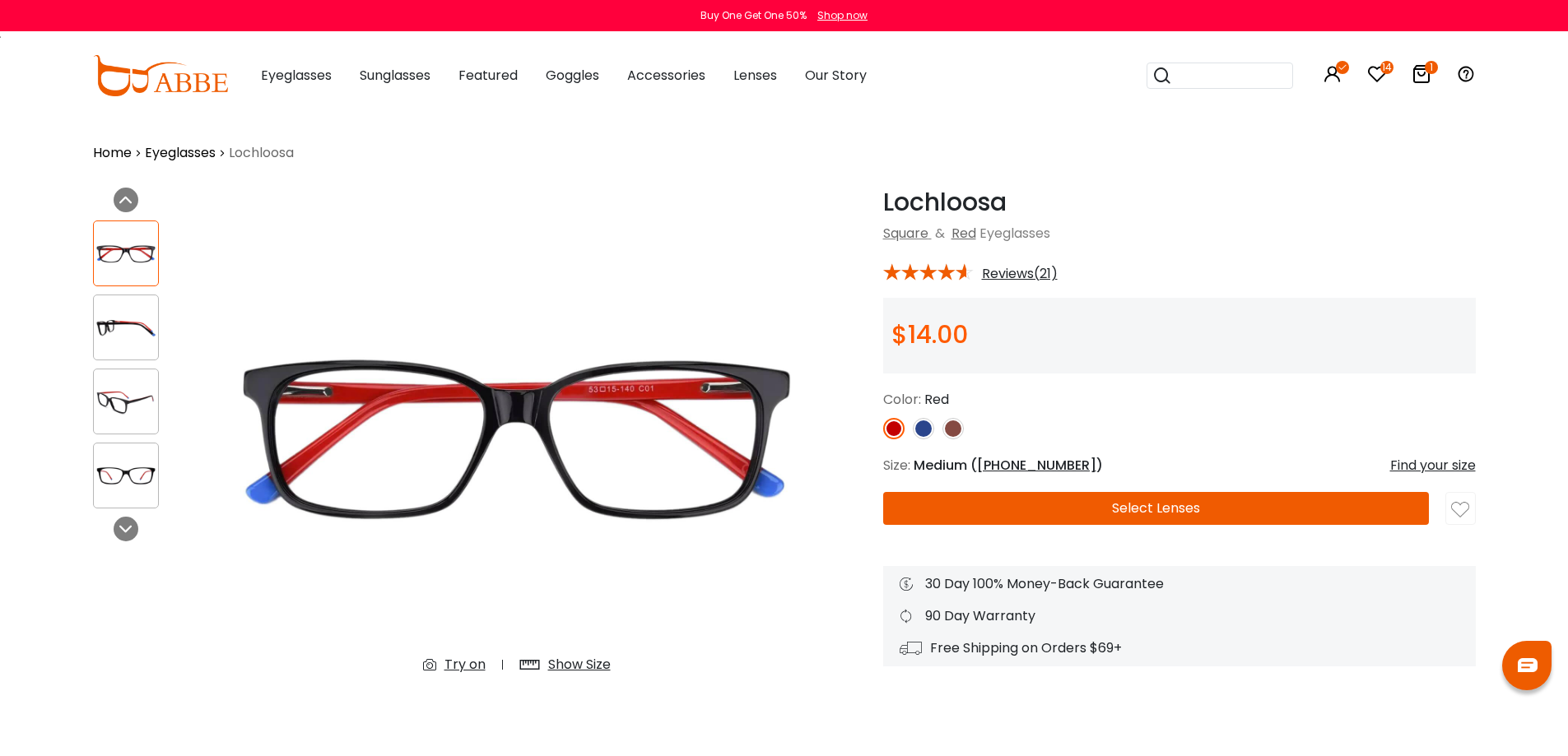
click at [922, 430] on img at bounding box center [923, 429] width 22 height 22
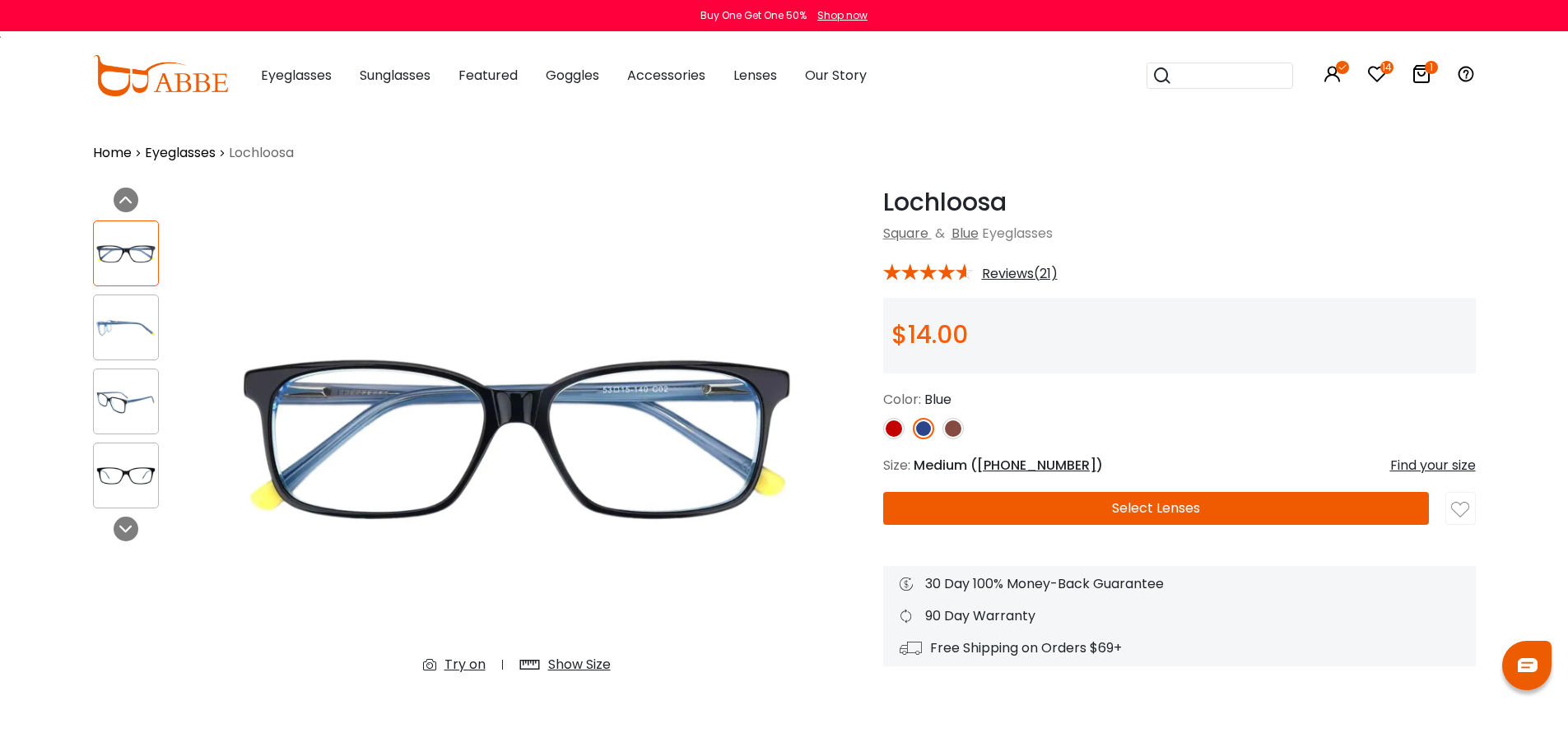
click at [136, 337] on img at bounding box center [126, 327] width 64 height 32
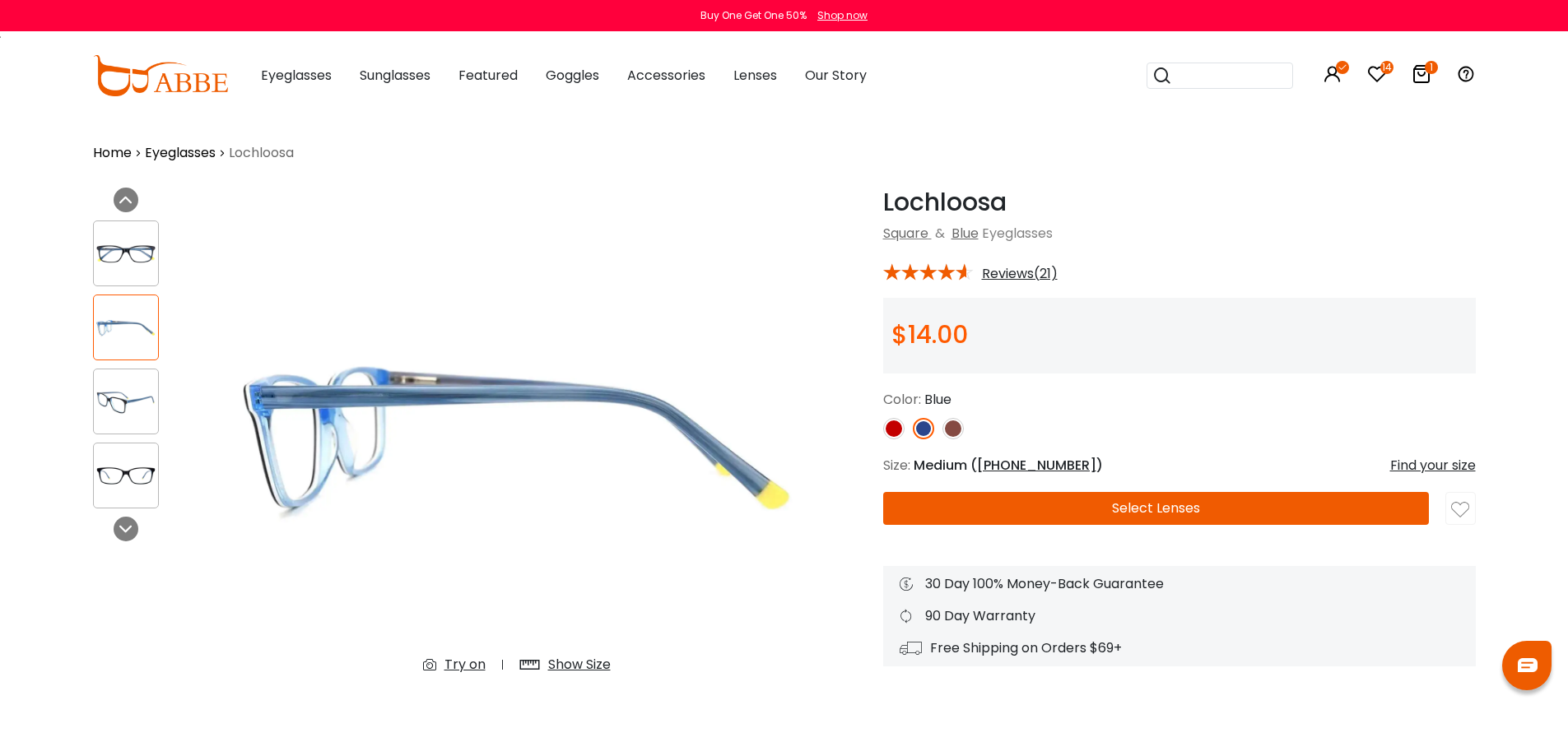
click at [1178, 510] on button "Select Lenses" at bounding box center [1156, 508] width 546 height 33
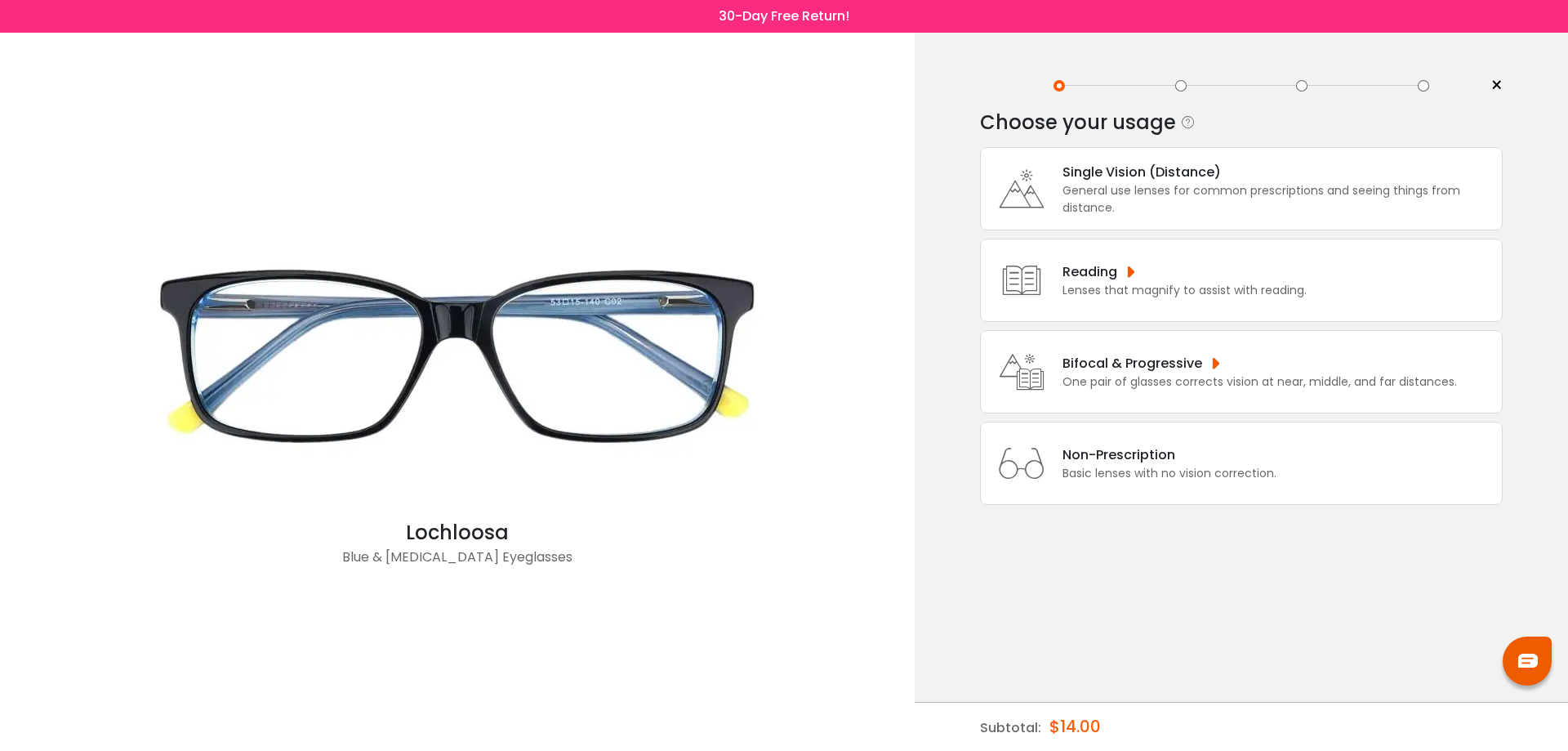
drag, startPoint x: 1241, startPoint y: 188, endPoint x: 1267, endPoint y: 173, distance: 30.0
click at [1241, 188] on div "General use lenses for common prescriptions and seeing things from distance." at bounding box center [1279, 199] width 432 height 34
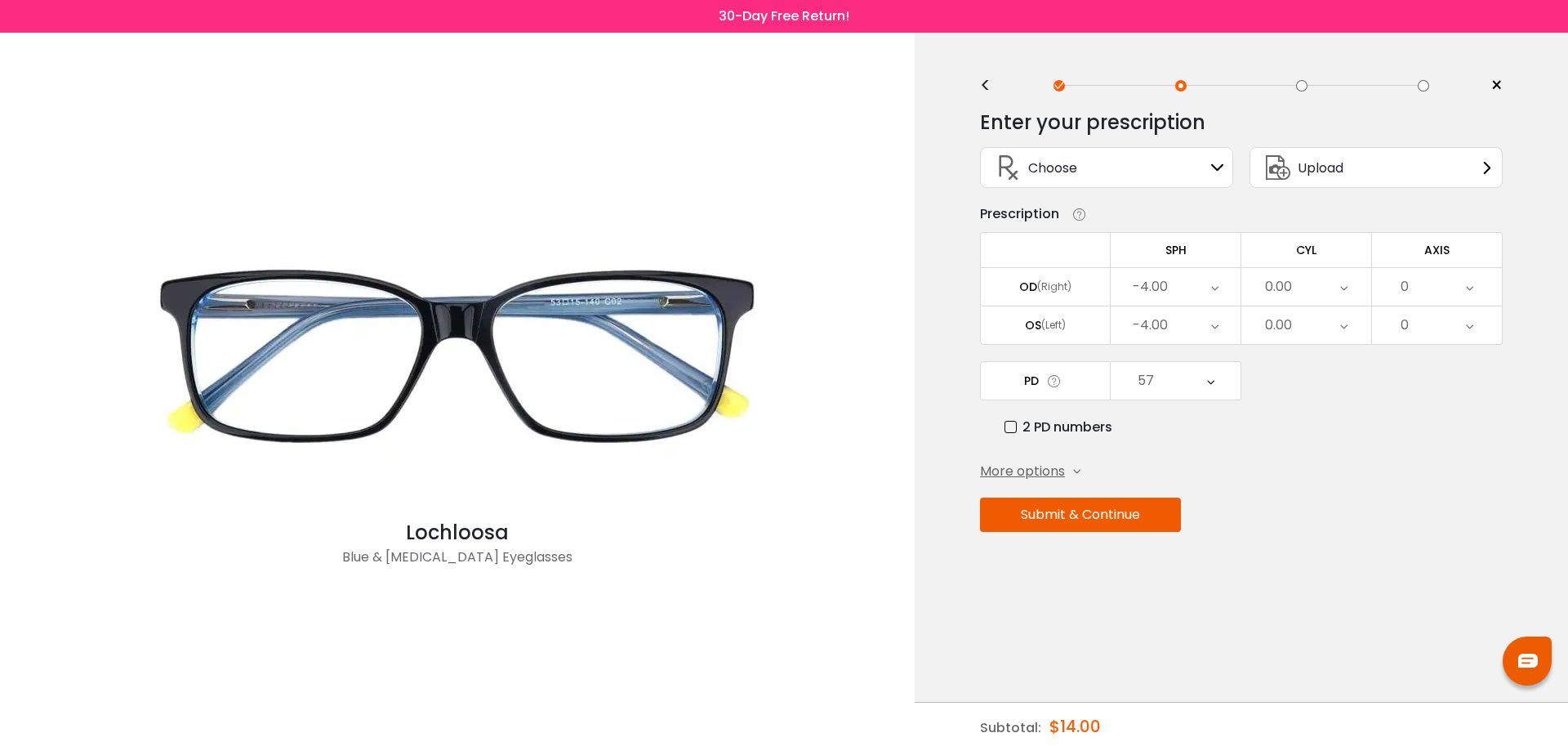
click at [1189, 290] on div "-4.00" at bounding box center [1176, 287] width 130 height 37
click at [1181, 463] on li "-3.75" at bounding box center [1176, 456] width 130 height 29
click at [1093, 517] on button "Submit & Continue" at bounding box center [1080, 514] width 201 height 34
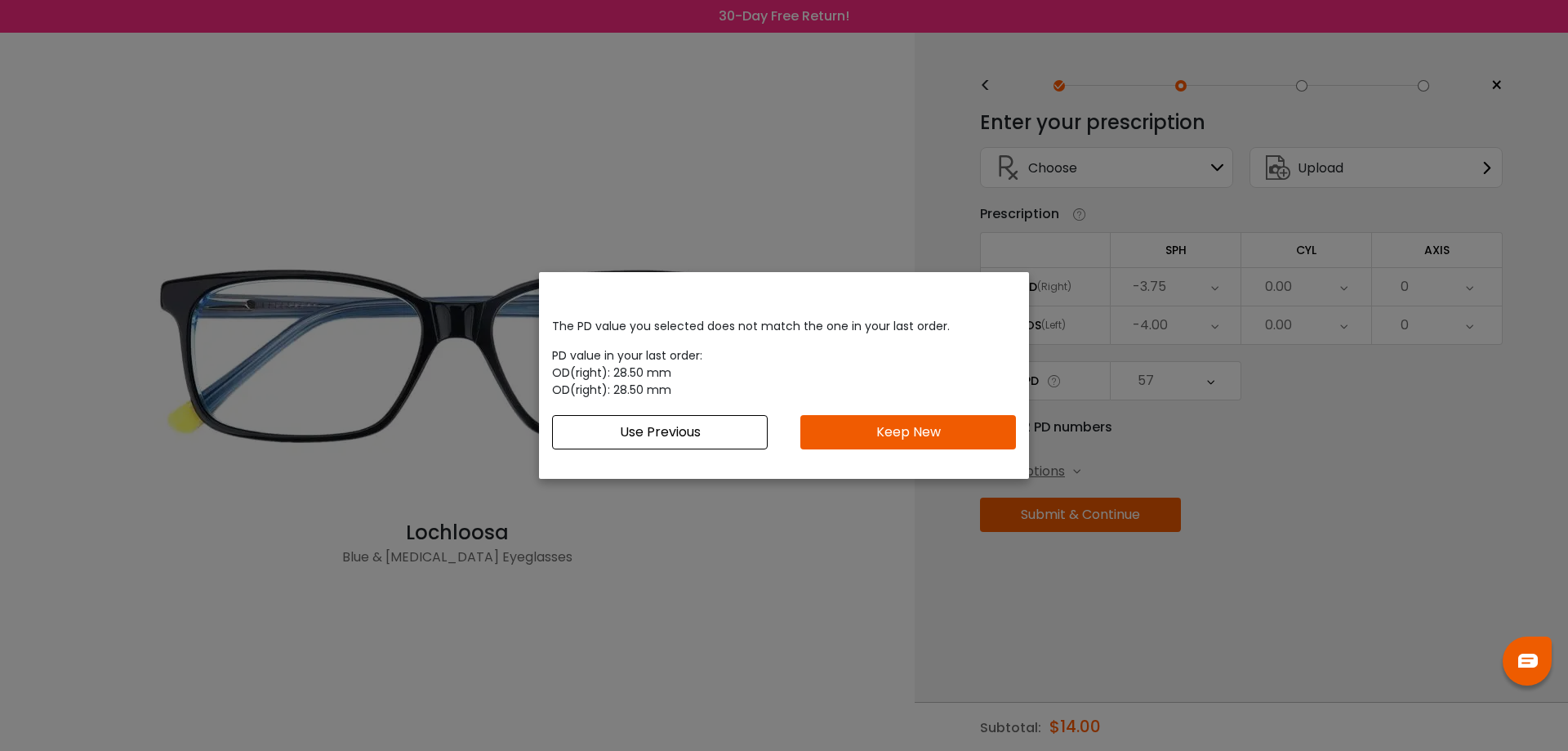
click at [890, 434] on button "Keep New" at bounding box center [909, 432] width 216 height 34
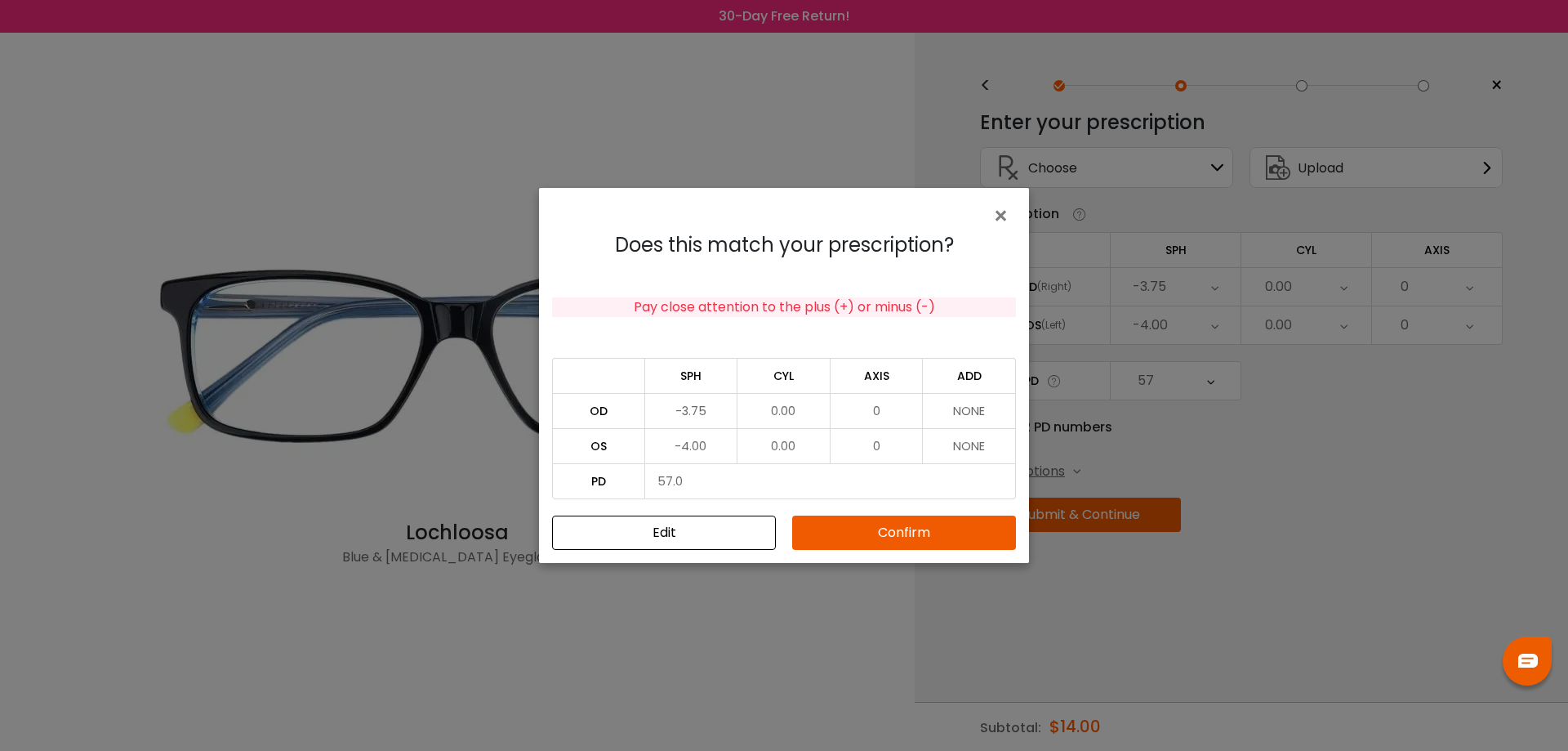
click at [668, 534] on button "Edit" at bounding box center [664, 532] width 224 height 34
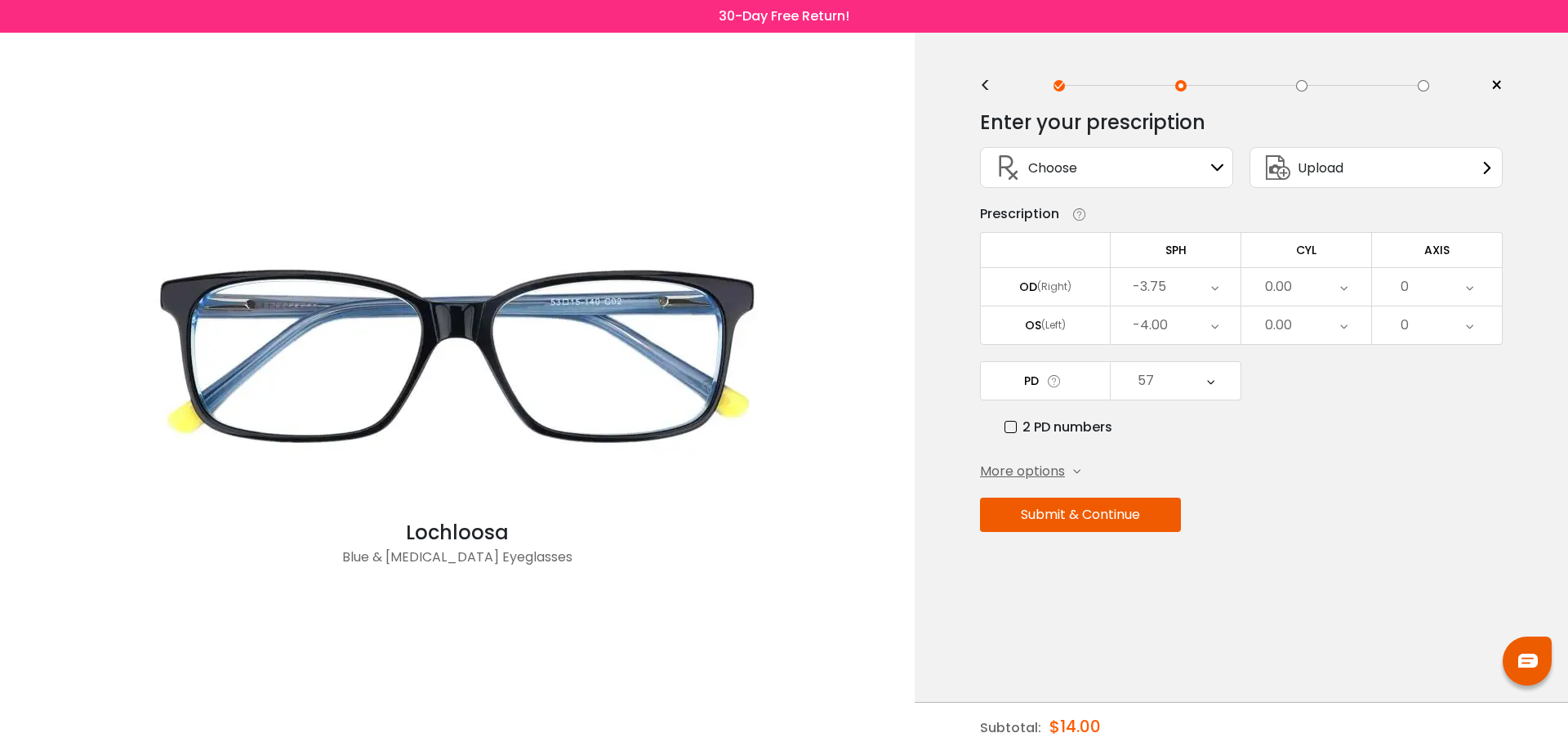
click at [1176, 285] on div "-3.75" at bounding box center [1176, 287] width 130 height 37
click at [1185, 397] on li "-4.00" at bounding box center [1176, 398] width 130 height 29
click at [1078, 523] on button "Submit & Continue" at bounding box center [1080, 514] width 201 height 34
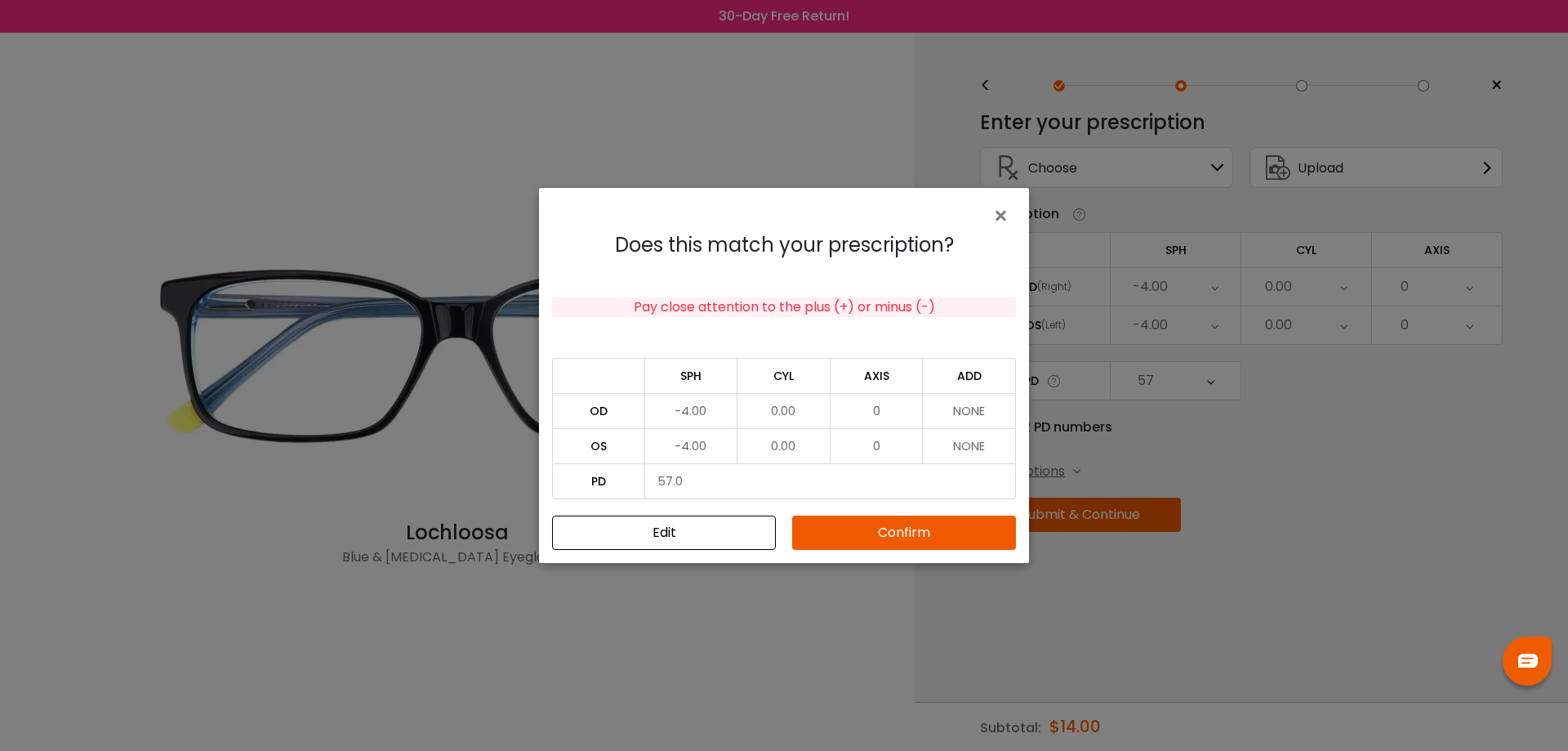
click at [918, 535] on button "Confirm" at bounding box center [904, 532] width 224 height 34
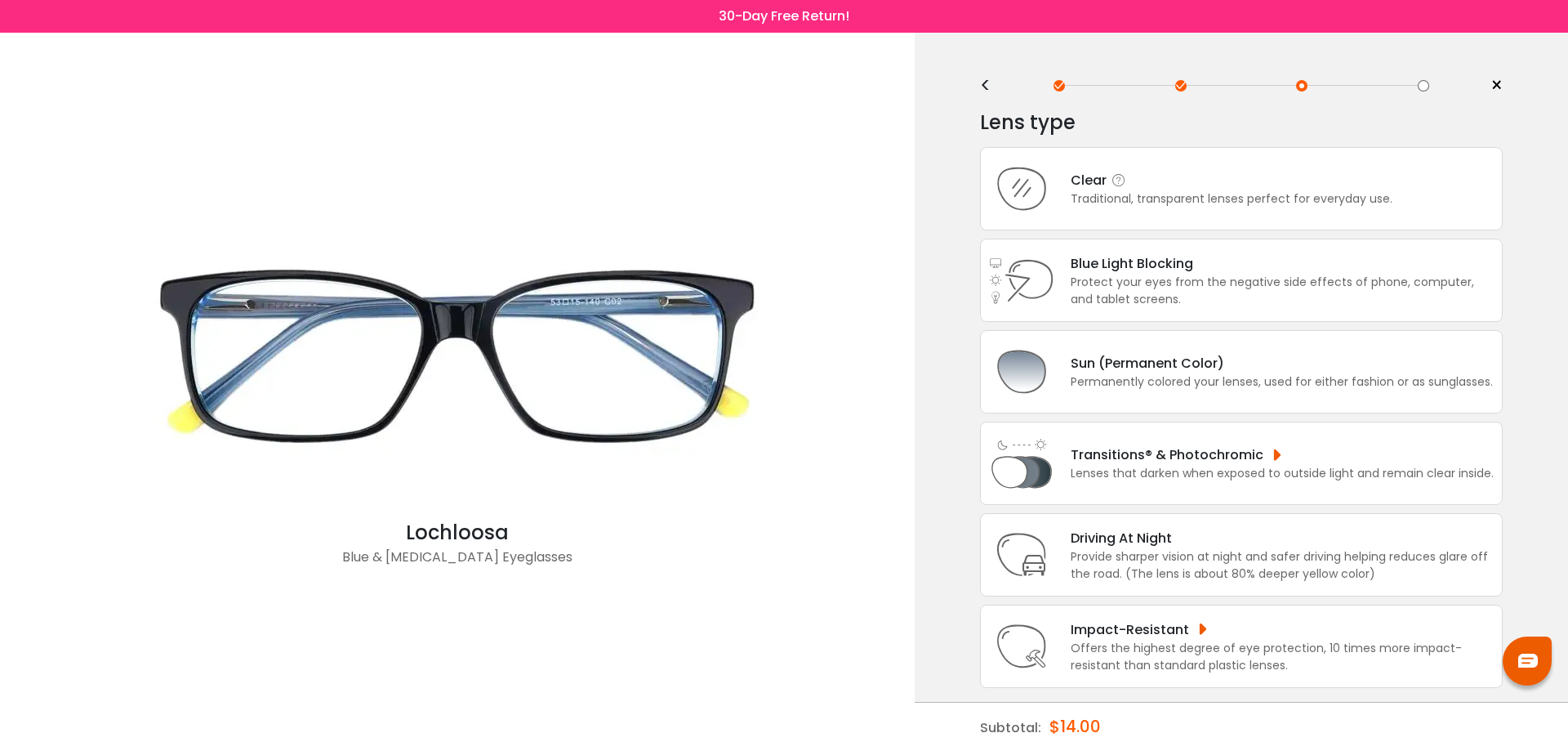
click at [1091, 197] on div "Traditional, transparent lenses perfect for everyday use." at bounding box center [1231, 198] width 322 height 17
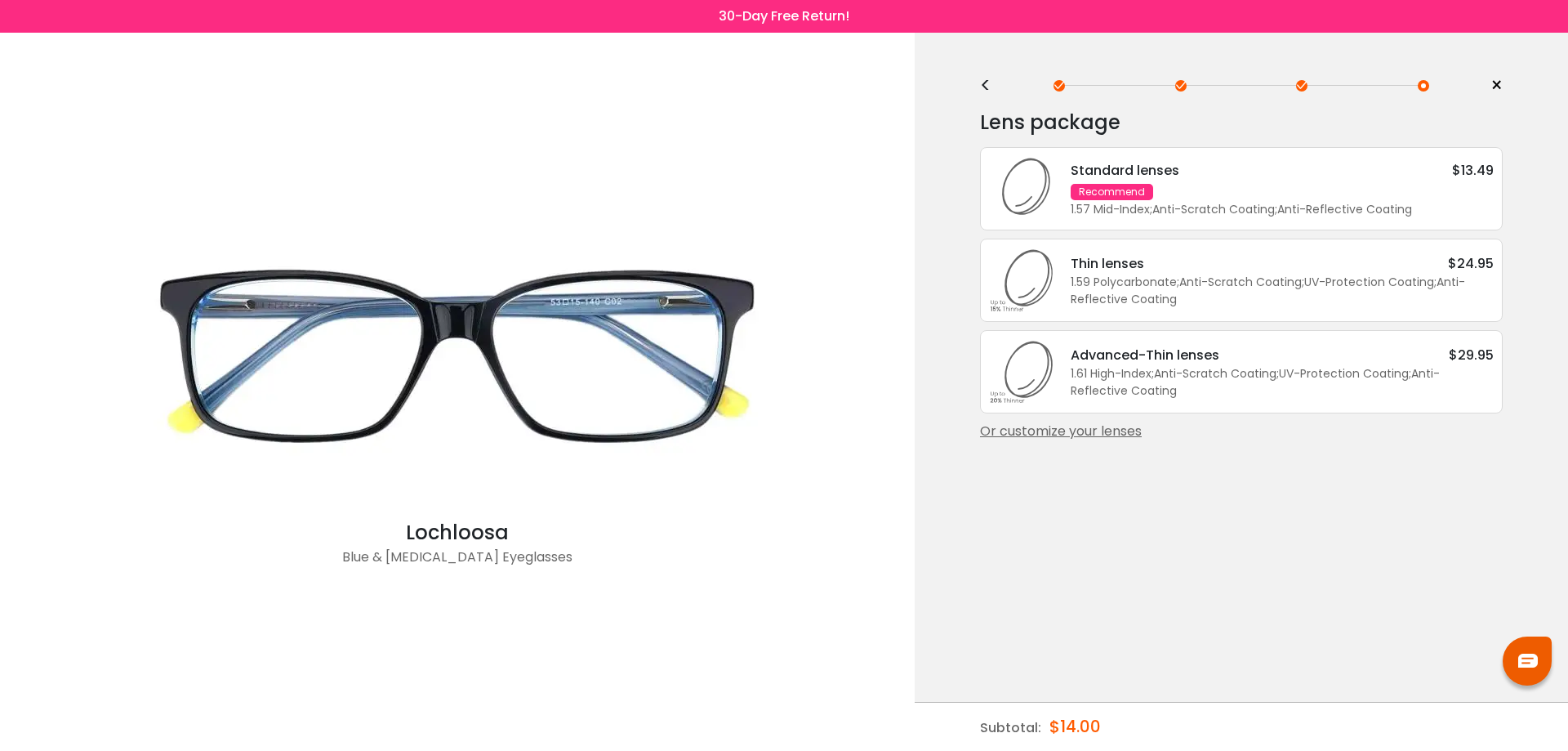
click at [1084, 426] on div "Or customize your lenses" at bounding box center [1241, 432] width 523 height 20
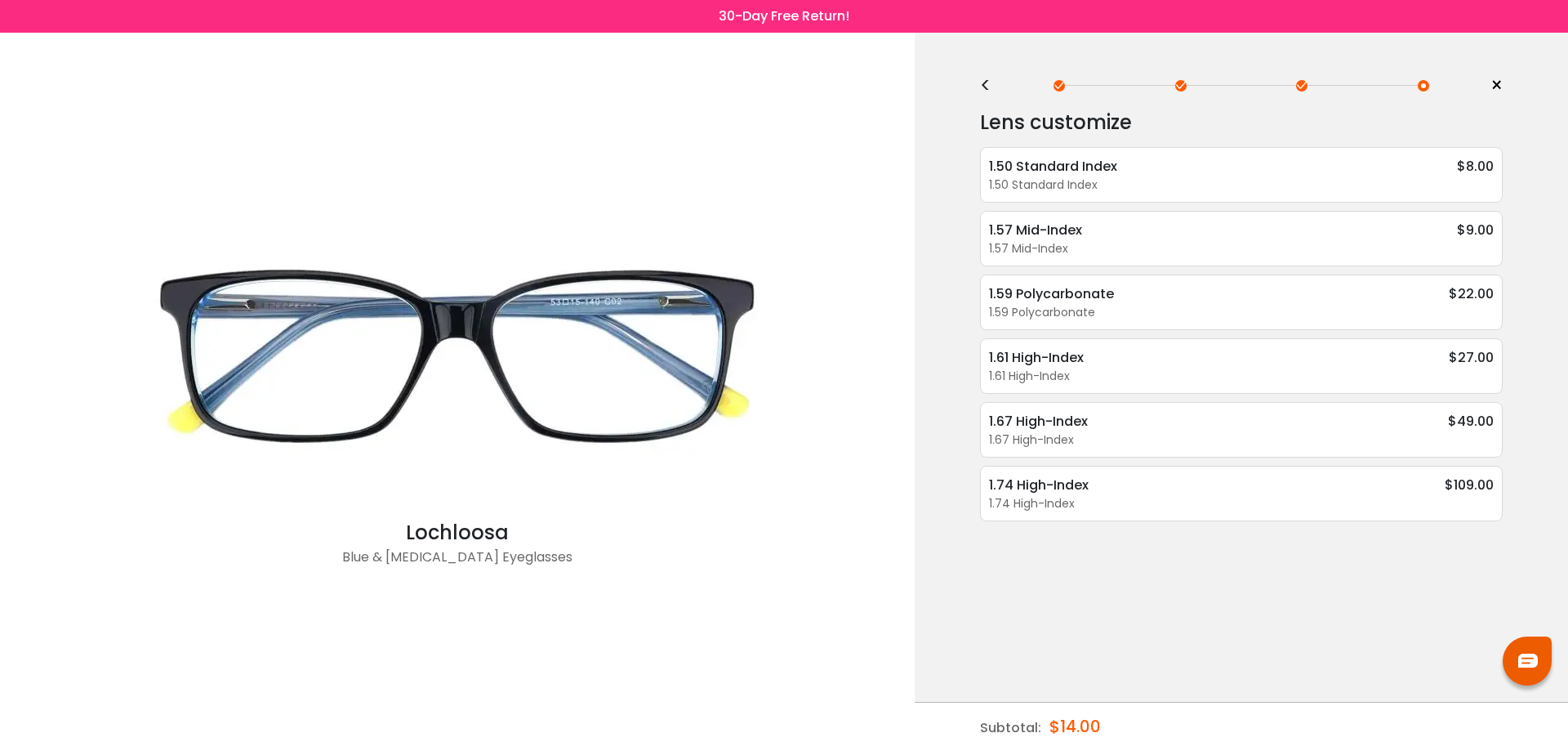
click at [1084, 171] on div "1.50 Standard Index" at bounding box center [1053, 166] width 129 height 21
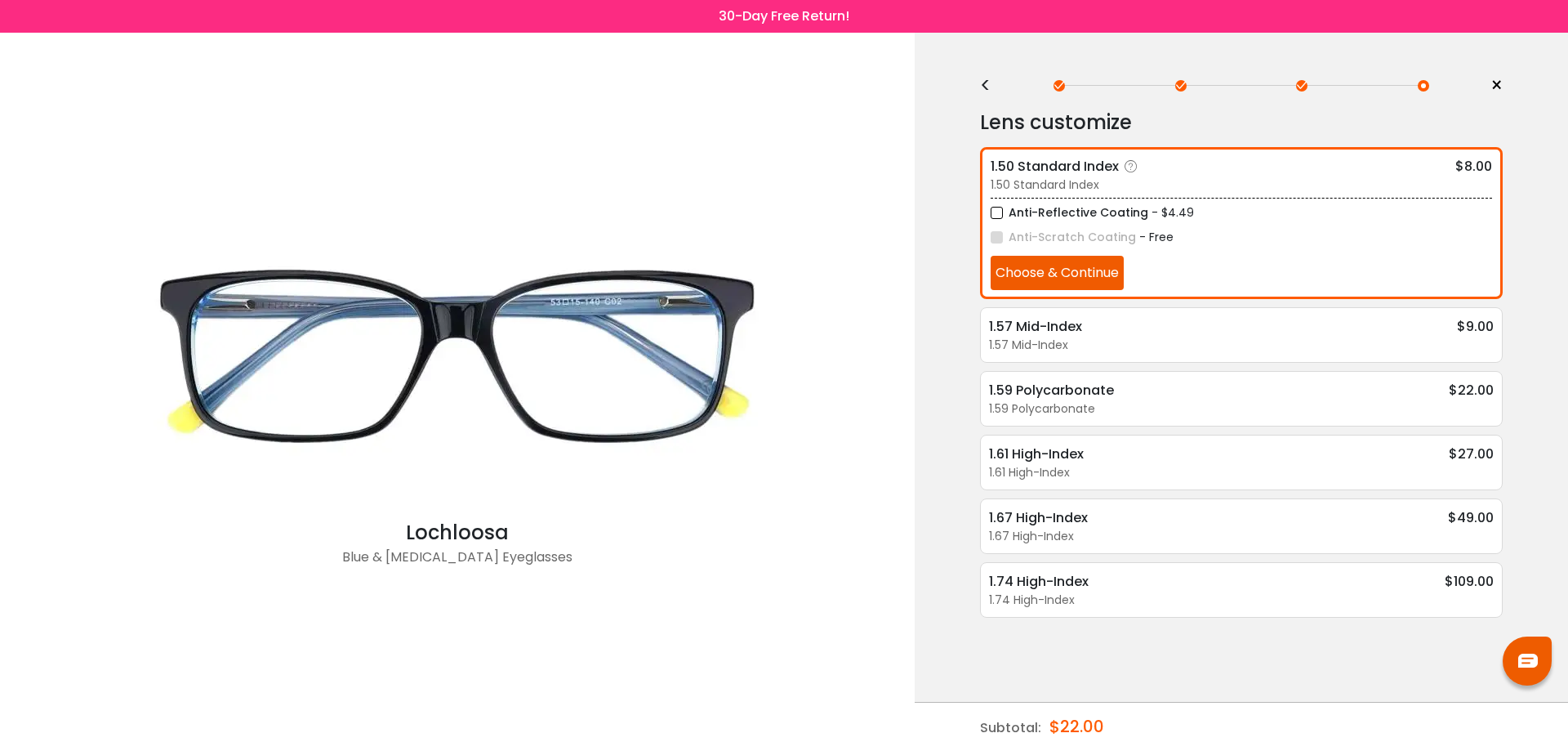
click at [1041, 270] on button "Choose & Continue" at bounding box center [1058, 273] width 133 height 34
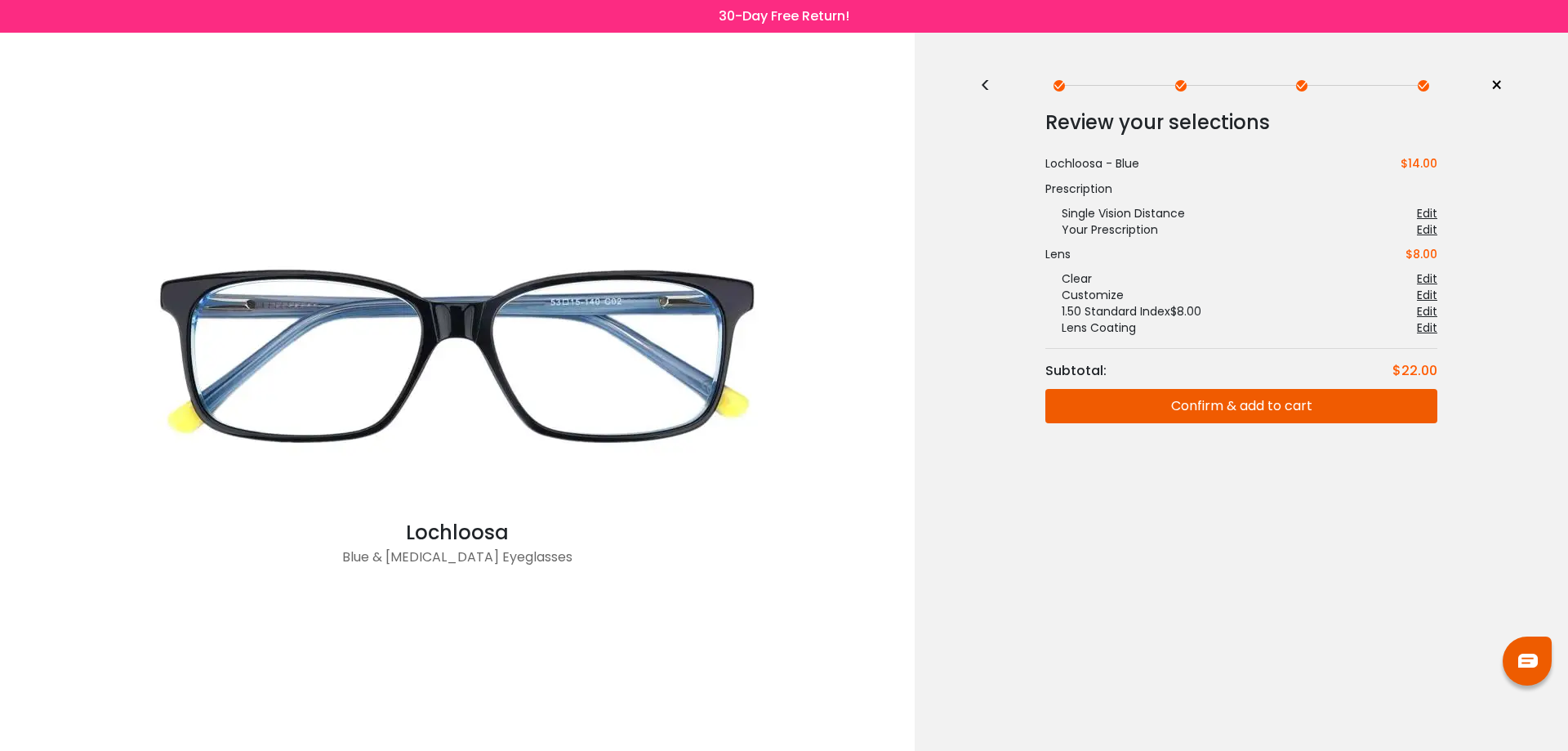
click at [1184, 407] on button "Confirm & add to cart" at bounding box center [1241, 405] width 392 height 34
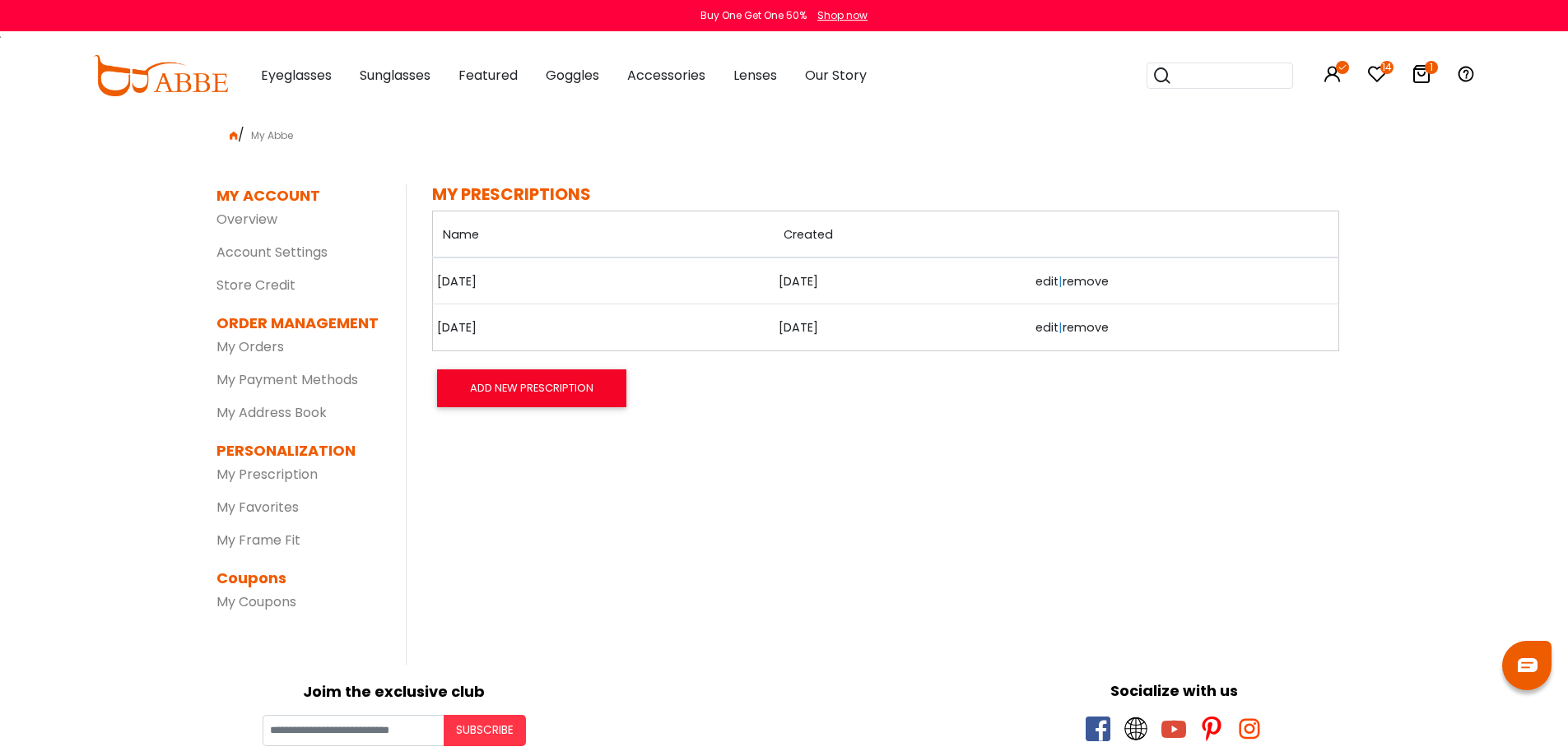
click at [616, 341] on td "[DATE]" at bounding box center [602, 327] width 341 height 46
drag, startPoint x: 775, startPoint y: 321, endPoint x: 878, endPoint y: 332, distance: 103.6
click at [776, 321] on td "6/3/2024" at bounding box center [902, 327] width 257 height 46
click at [1035, 326] on link "edit" at bounding box center [1046, 327] width 23 height 17
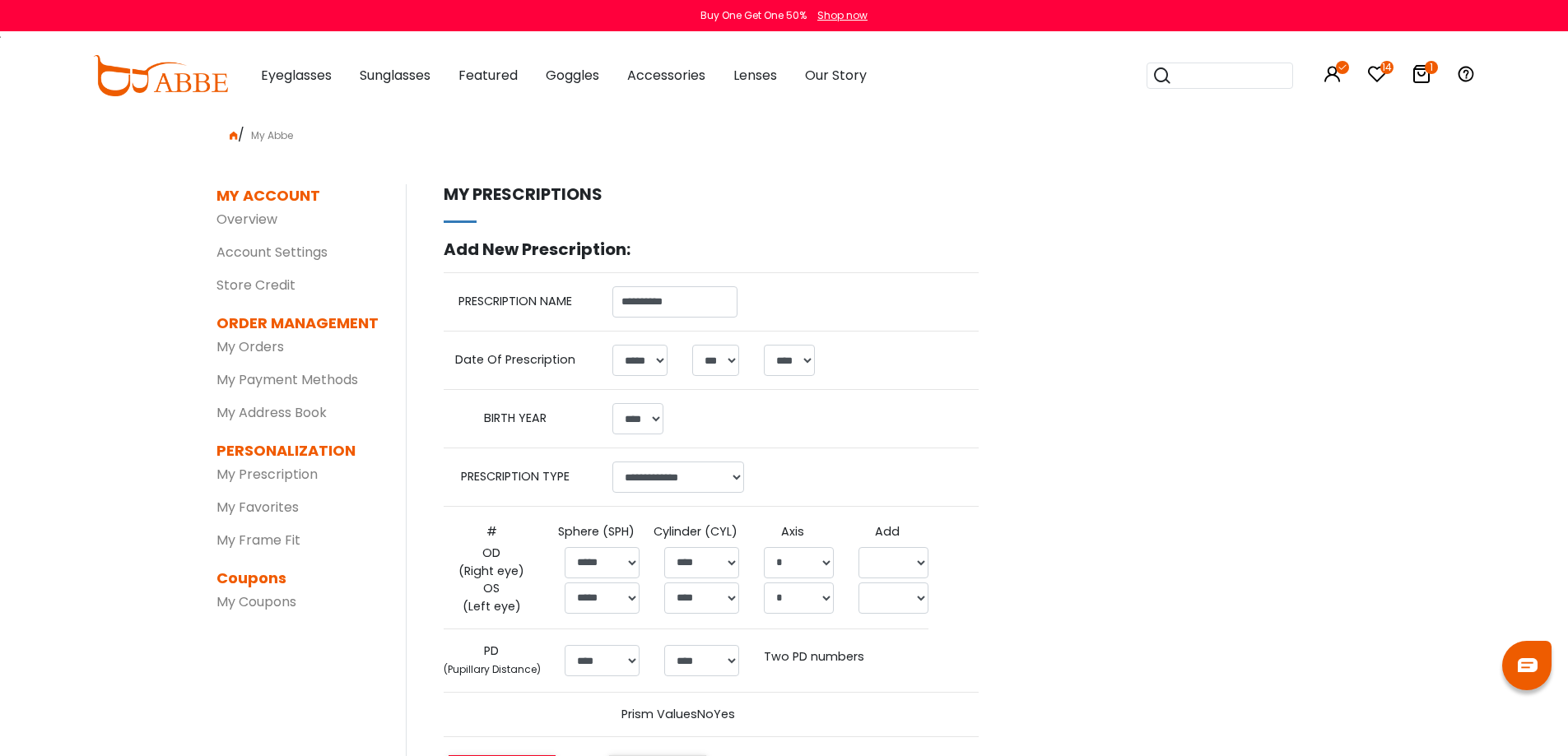
select select "*"
select select "****"
select select "******"
select select "*****"
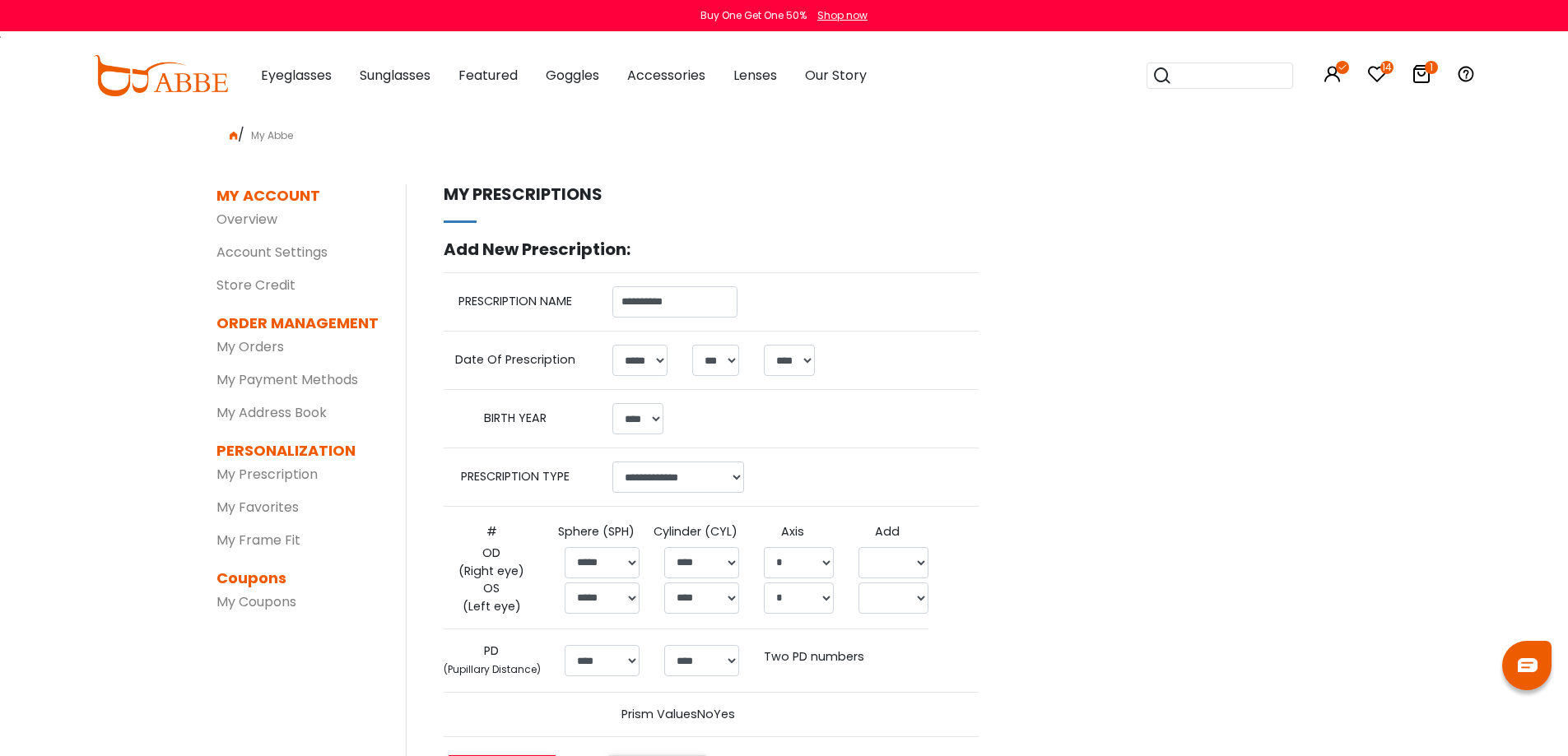
select select
select select "*****"
select select
select select "****"
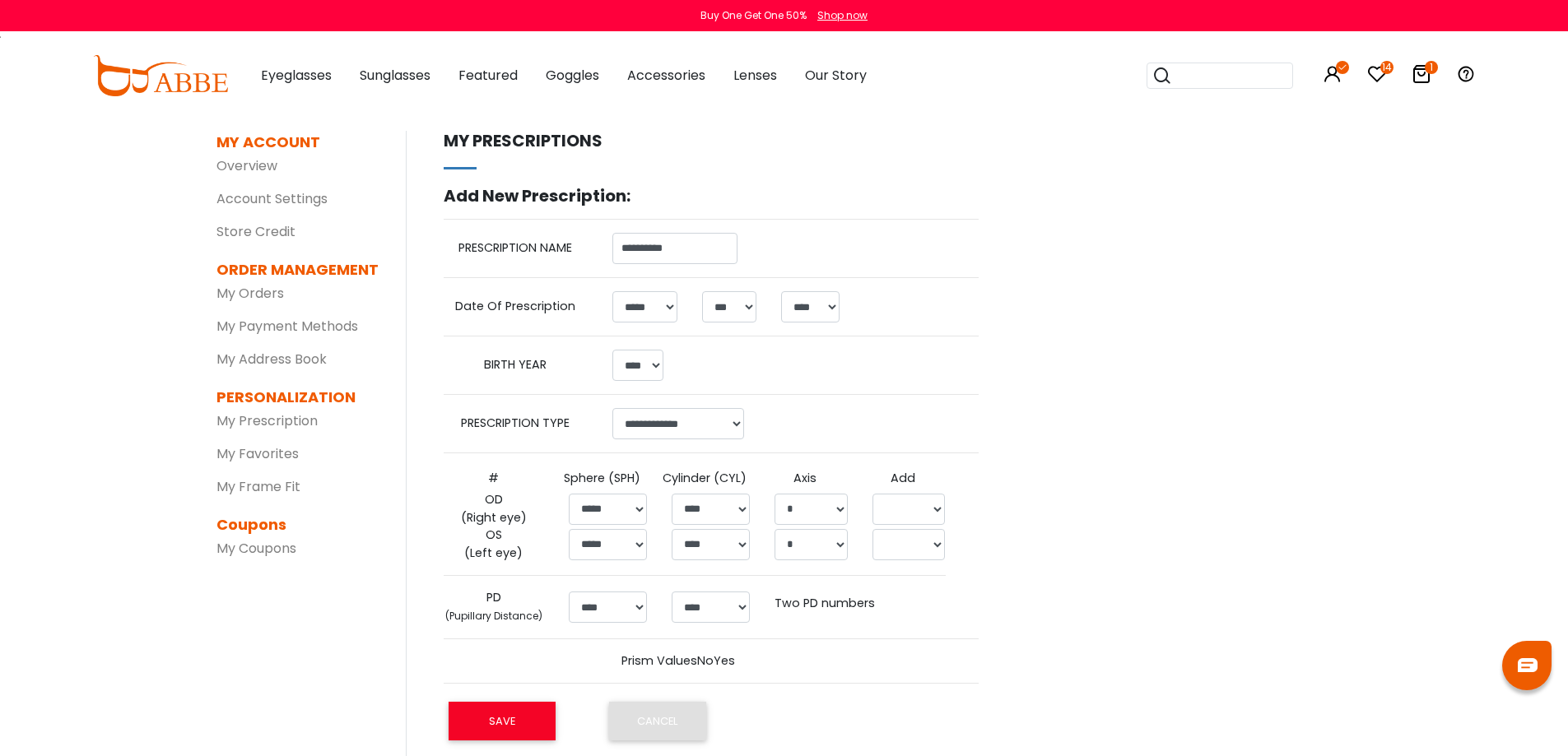
scroll to position [82, 0]
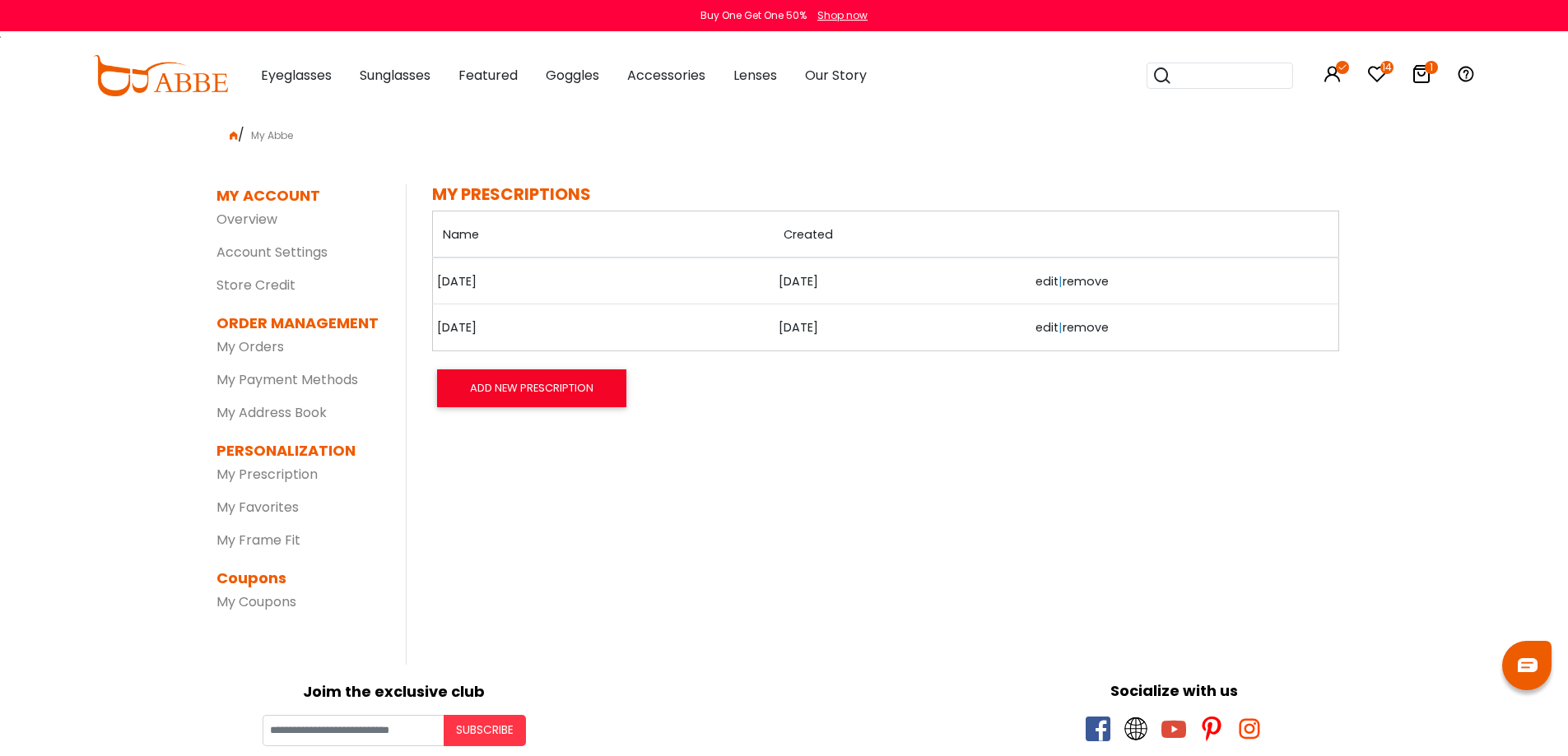
click at [1043, 281] on link "edit" at bounding box center [1046, 281] width 23 height 17
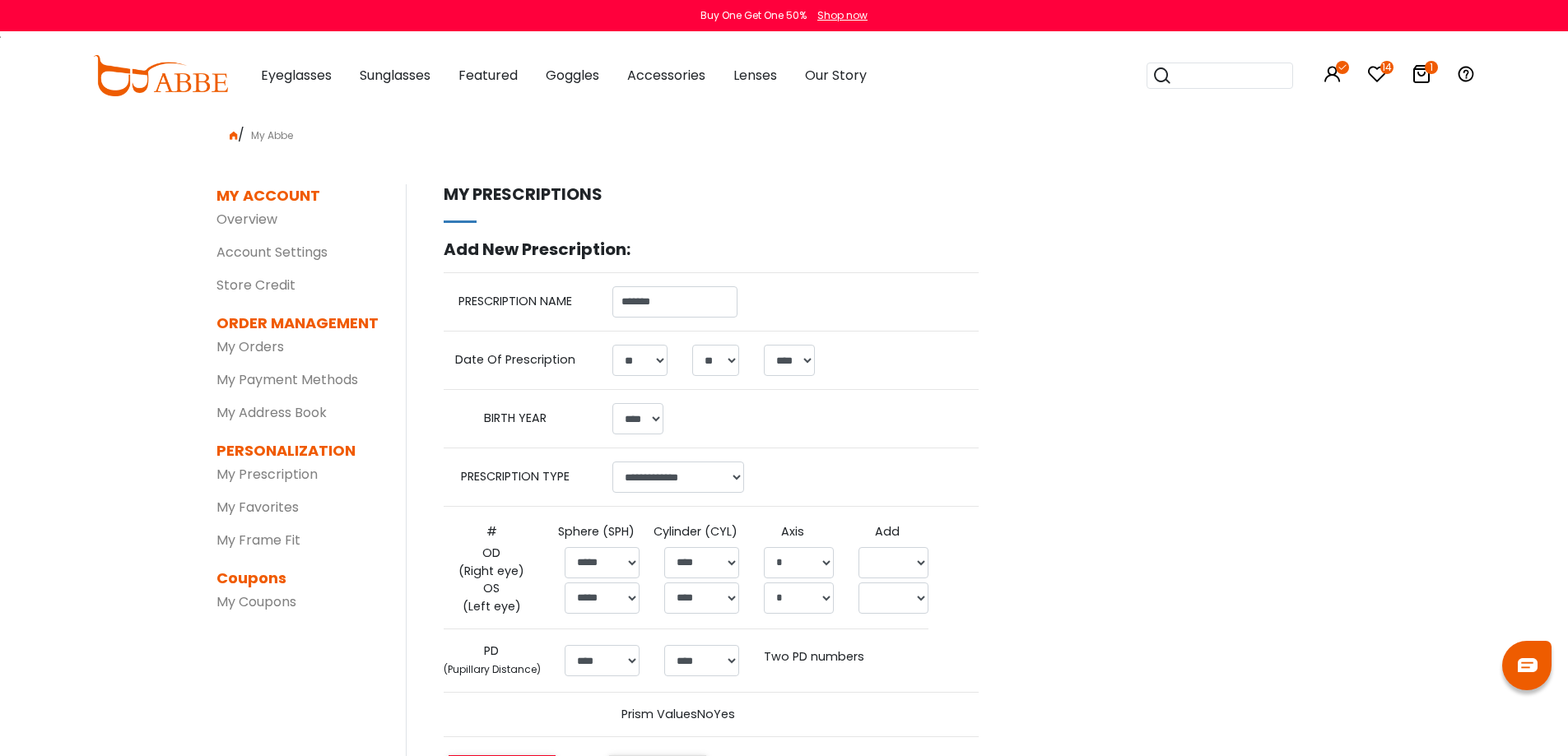
select select "**"
select select "****"
select select "******"
select select "*****"
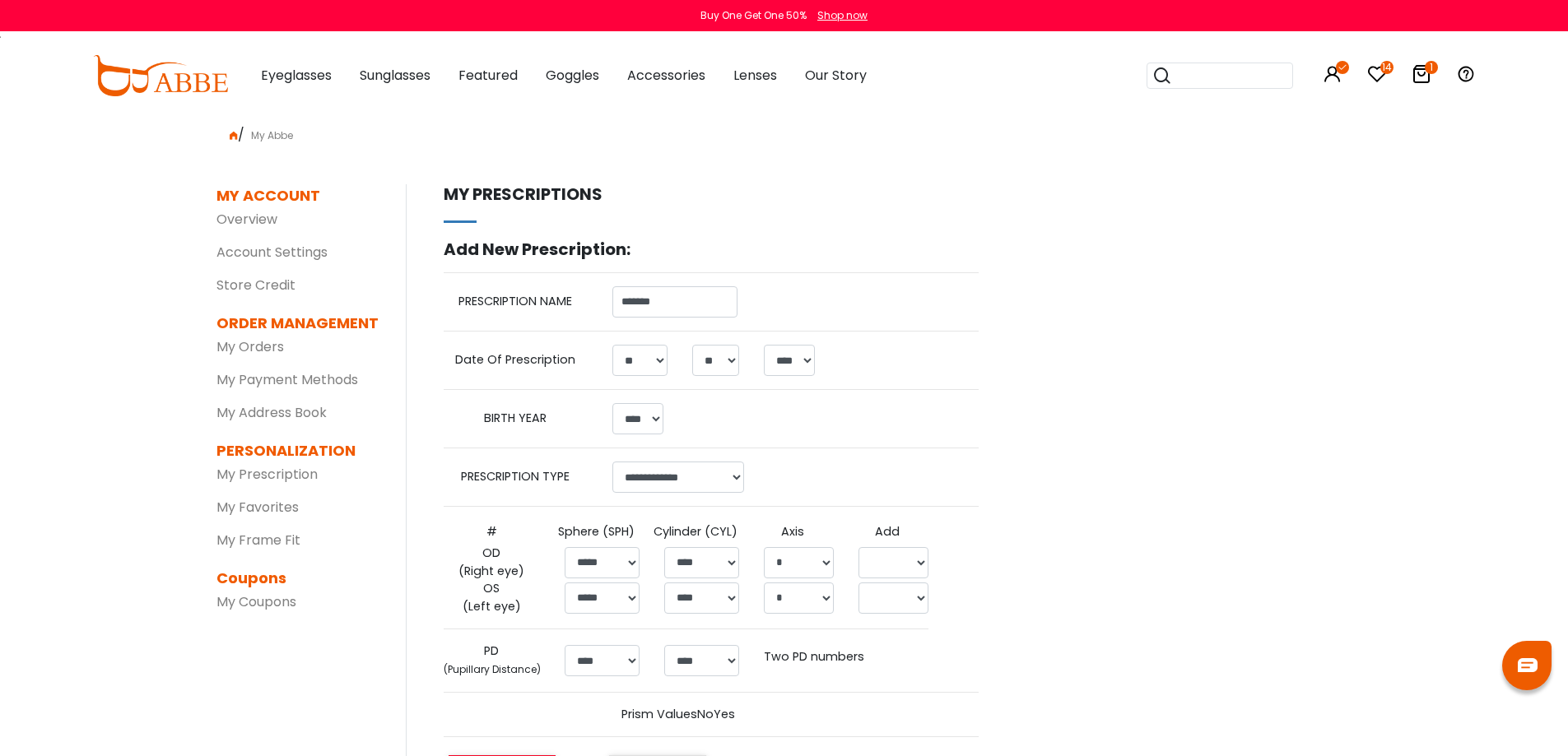
select select
select select "*****"
select select
select select "****"
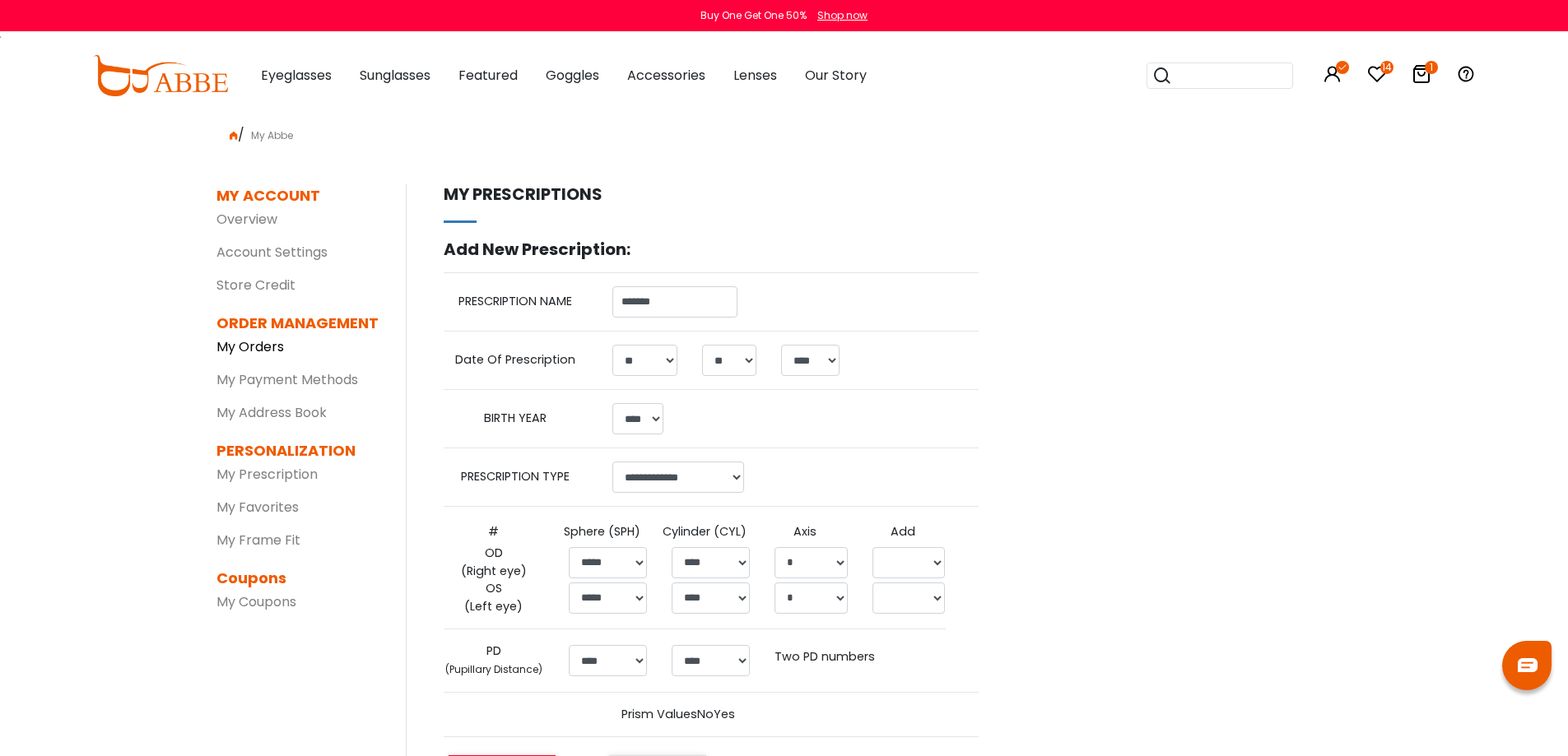
click link "My Orders"
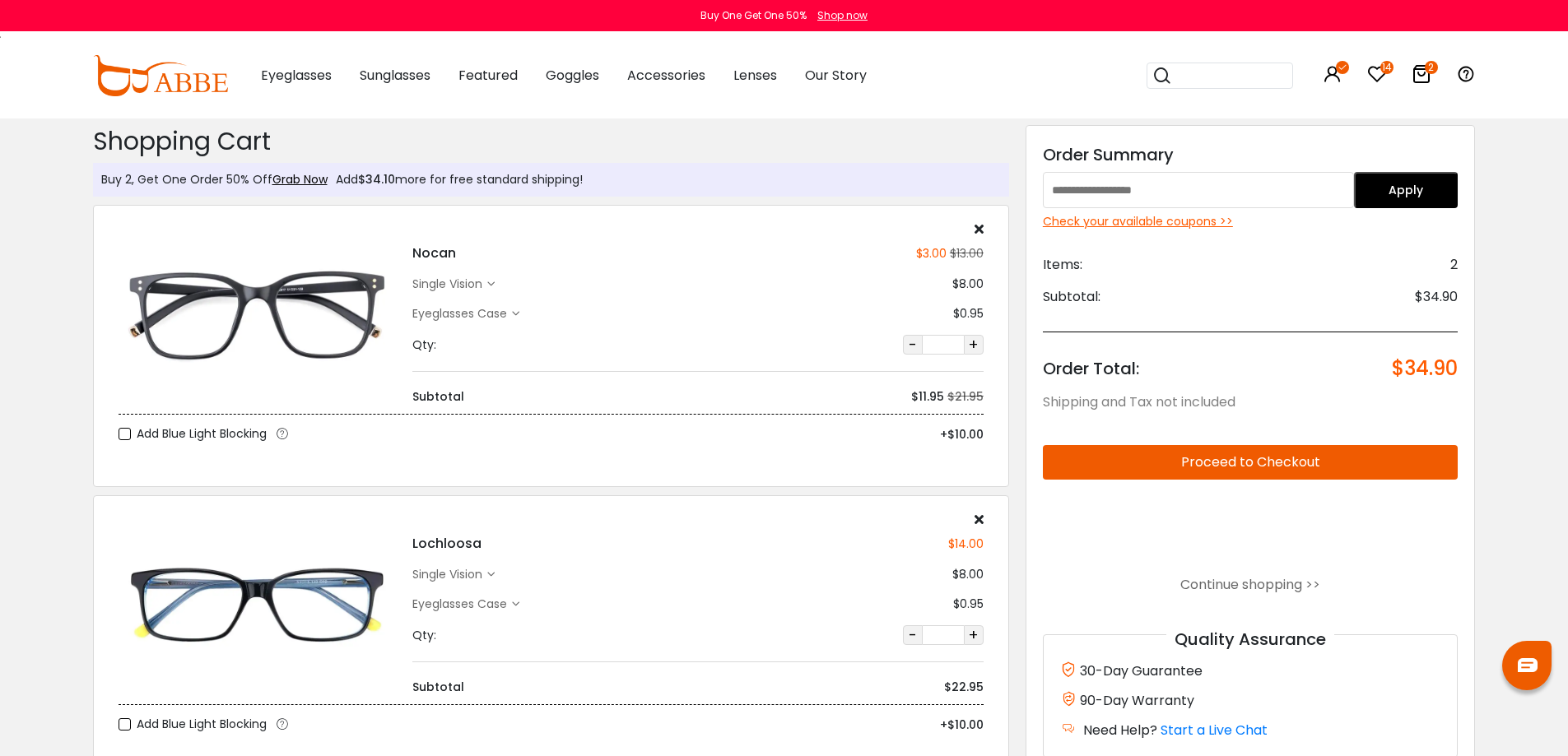
click at [1155, 193] on input "text" at bounding box center [1198, 190] width 311 height 37
click at [1161, 224] on div "Check your available coupons >>" at bounding box center [1251, 221] width 415 height 17
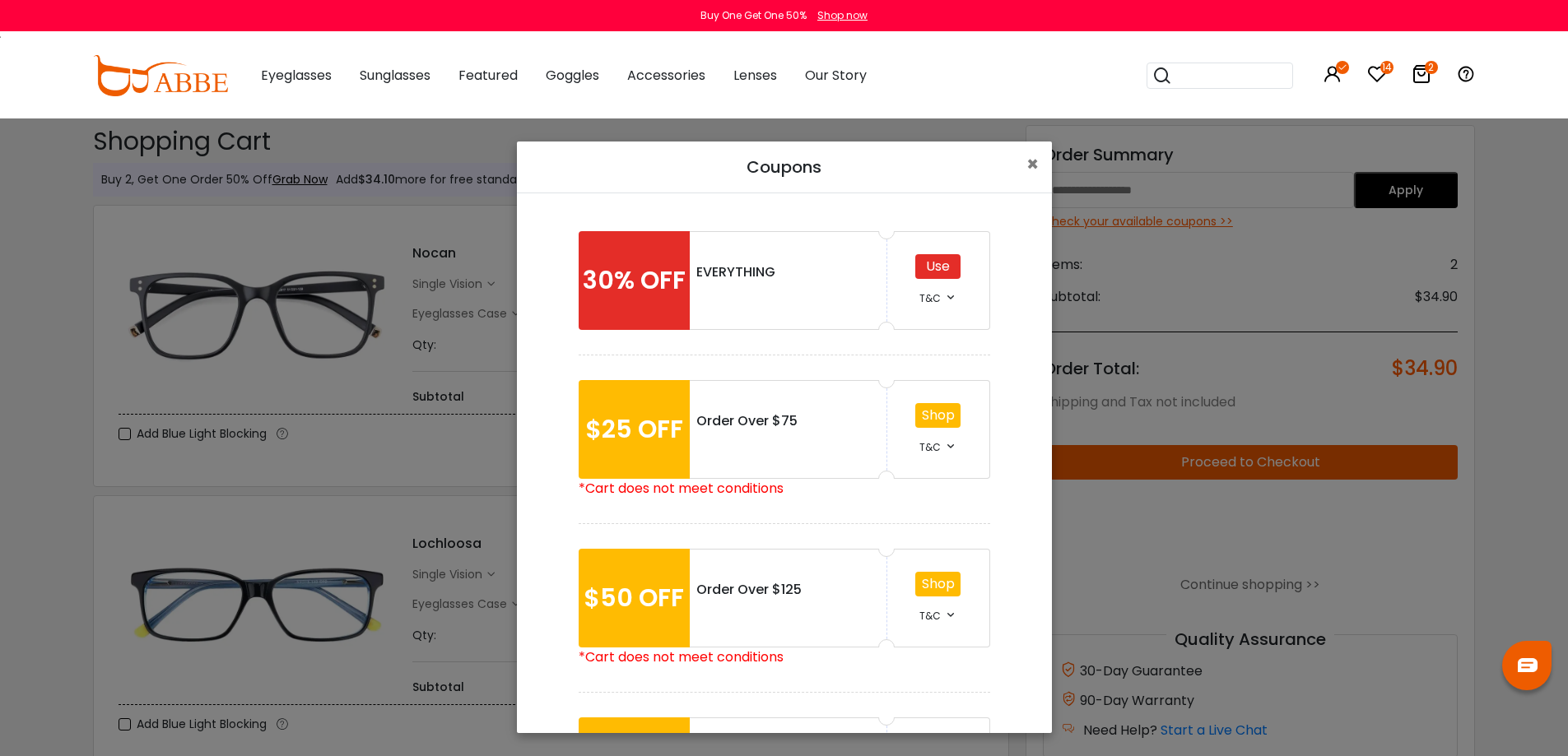
click at [935, 277] on div "Use" at bounding box center [938, 266] width 45 height 25
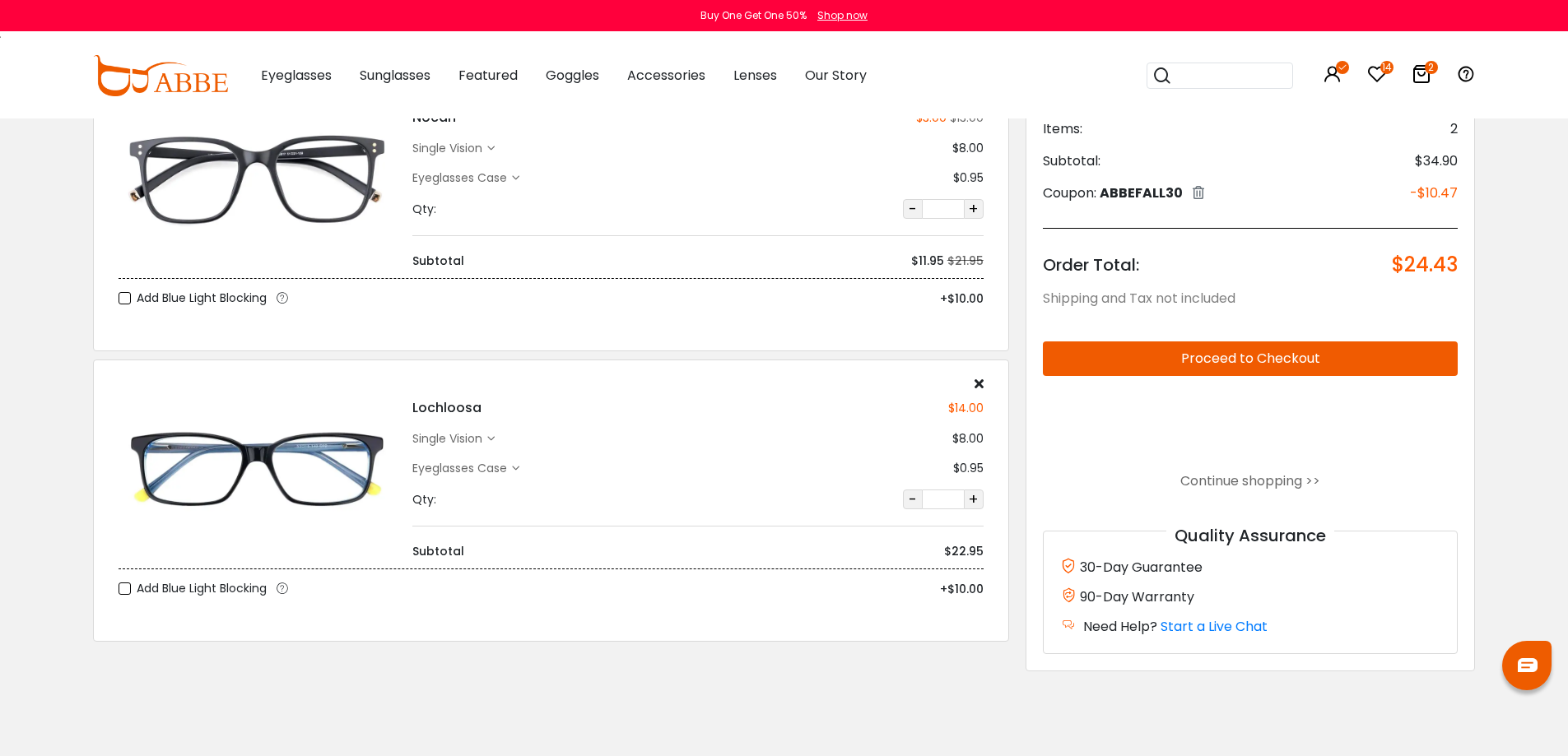
scroll to position [164, 0]
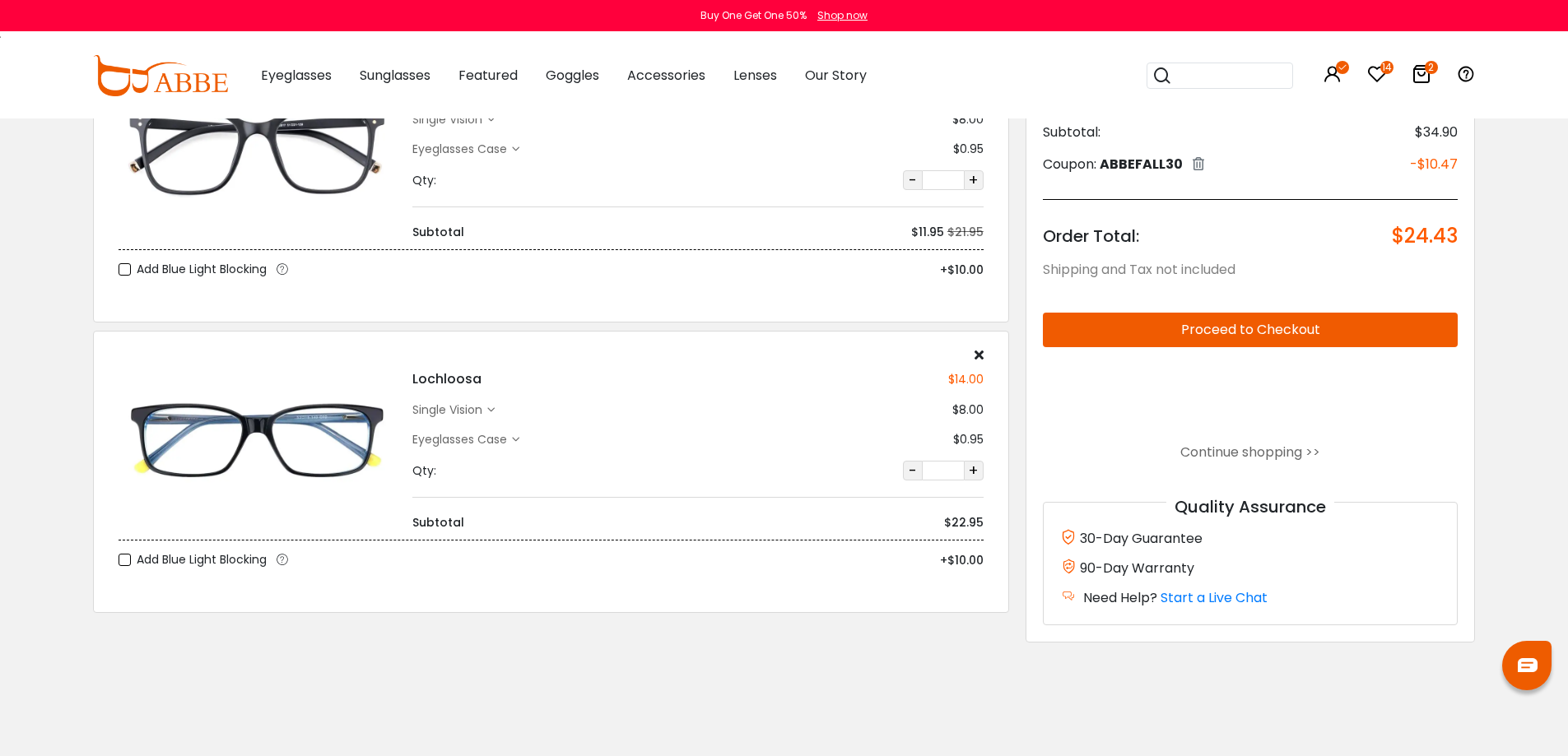
click at [1279, 326] on button "Proceed to Checkout" at bounding box center [1251, 329] width 415 height 35
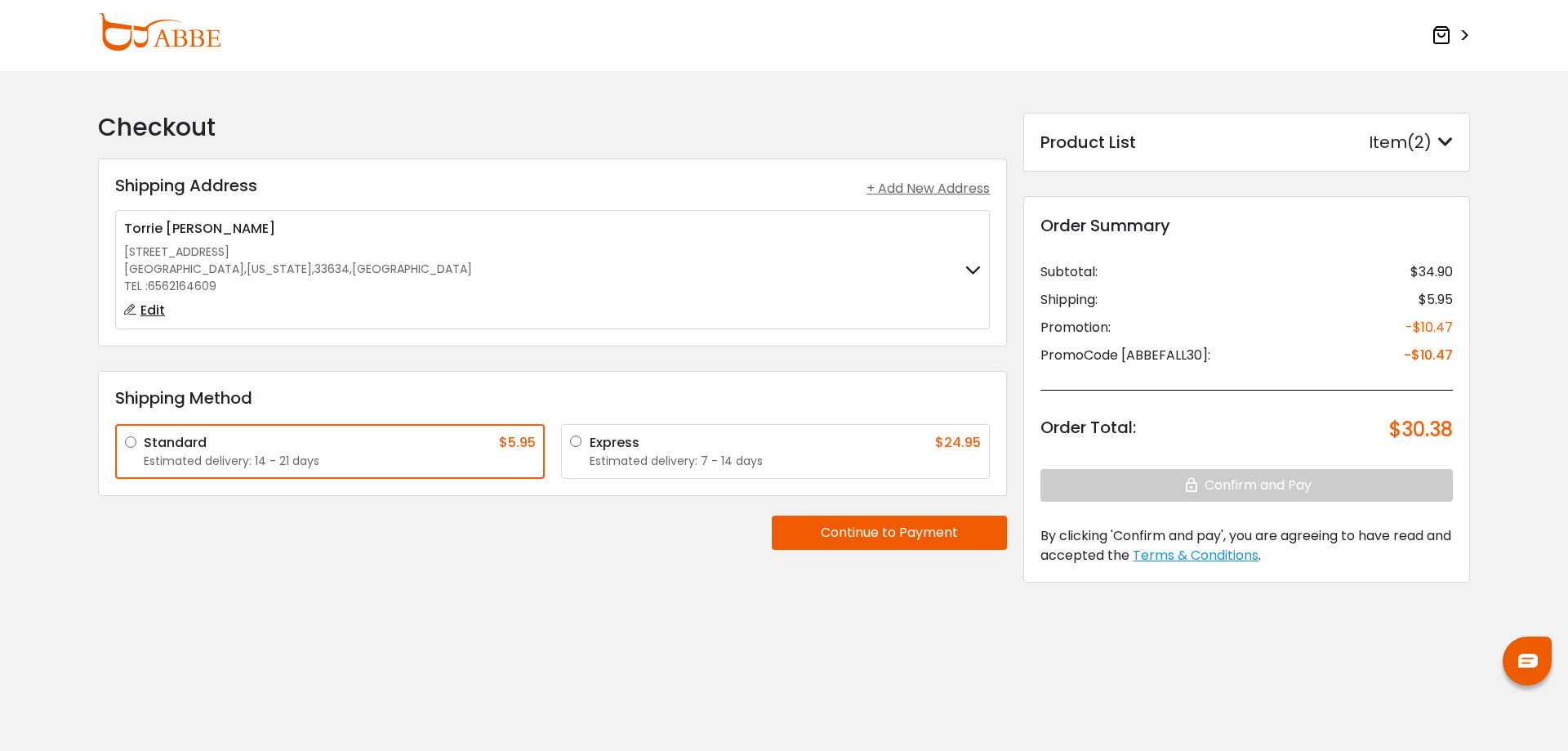
click at [162, 27] on img at bounding box center [159, 31] width 123 height 37
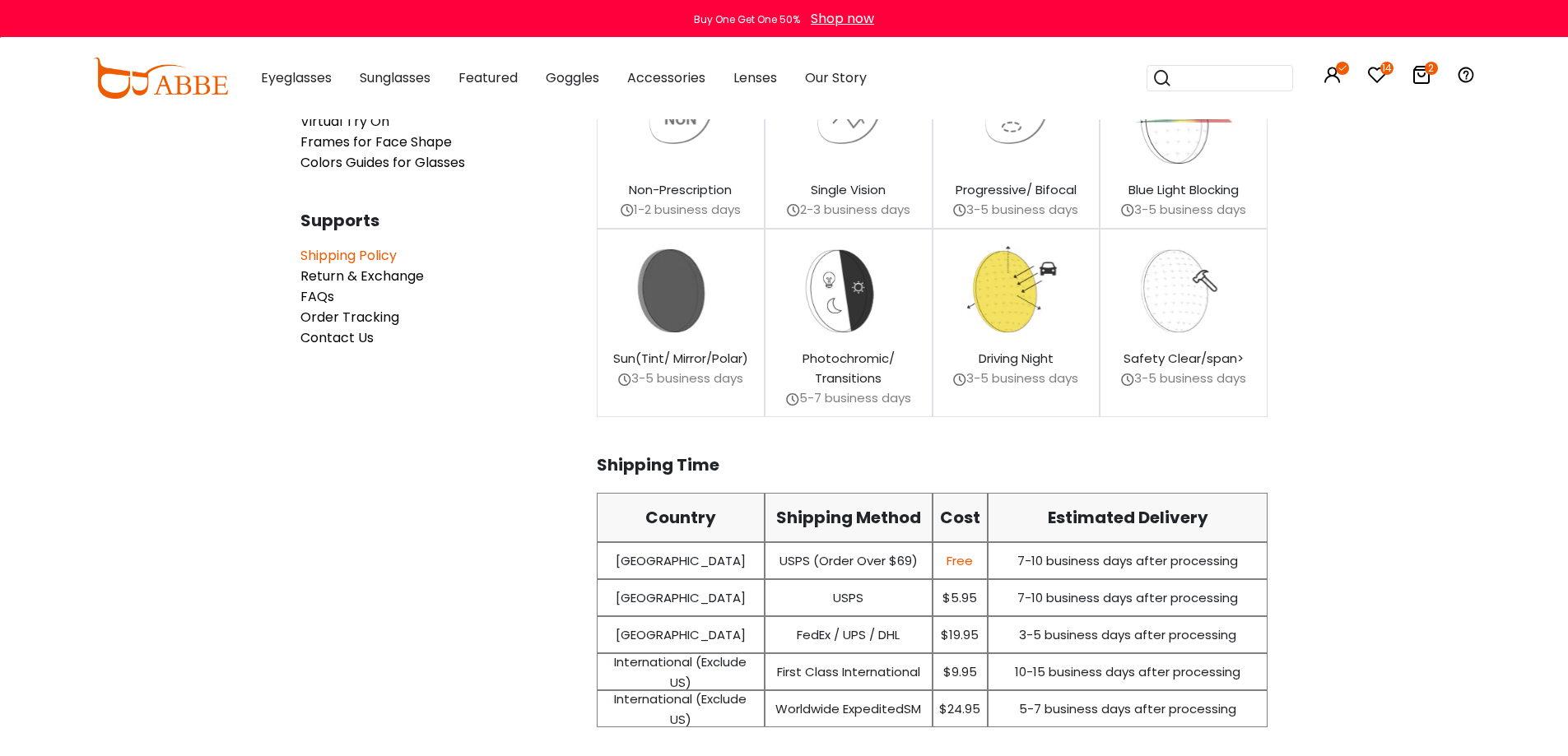
scroll to position [247, 0]
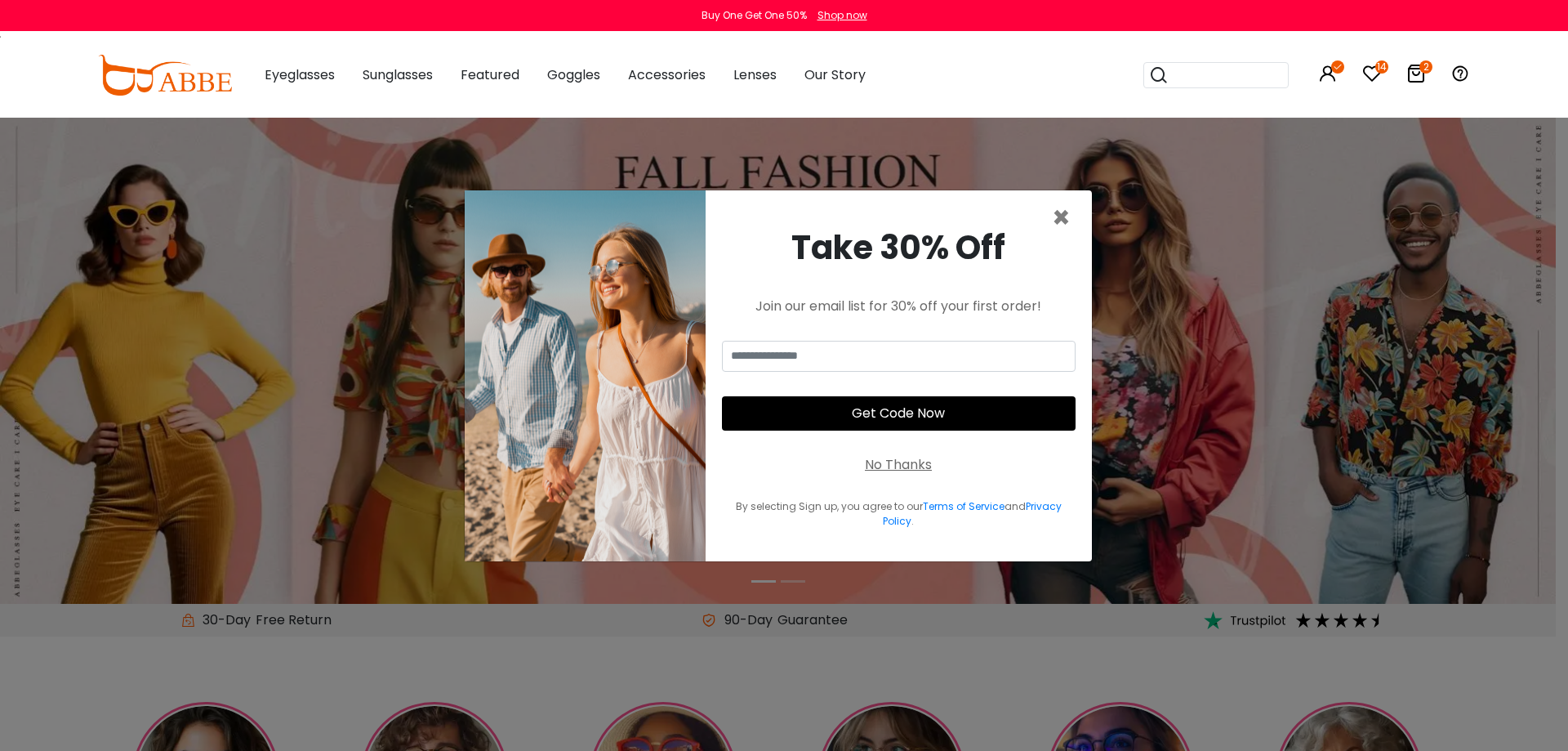
click at [1191, 77] on input "search" at bounding box center [1226, 75] width 115 height 25
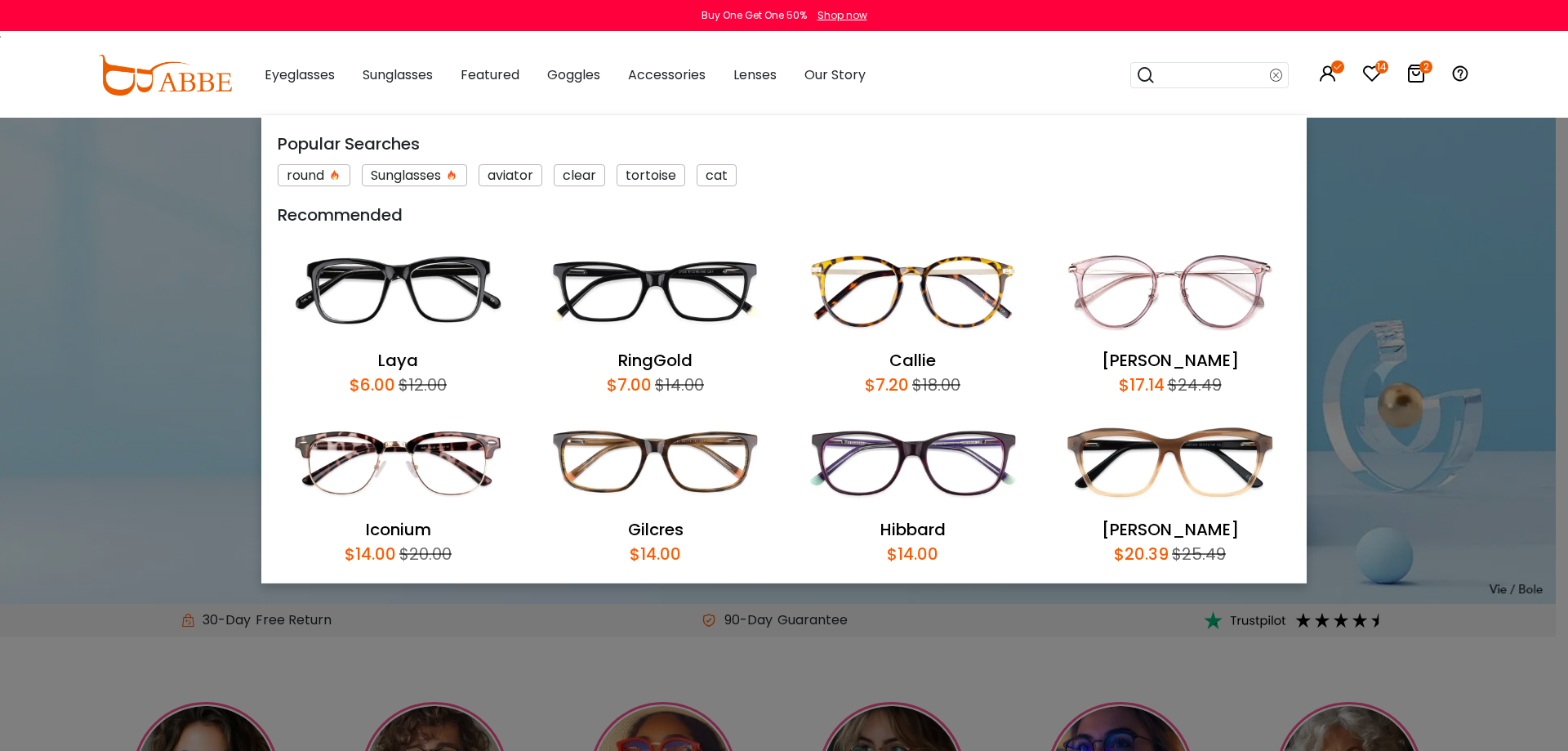
click at [1186, 76] on input "search" at bounding box center [1213, 75] width 115 height 25
click at [1211, 71] on input "search" at bounding box center [1213, 75] width 115 height 25
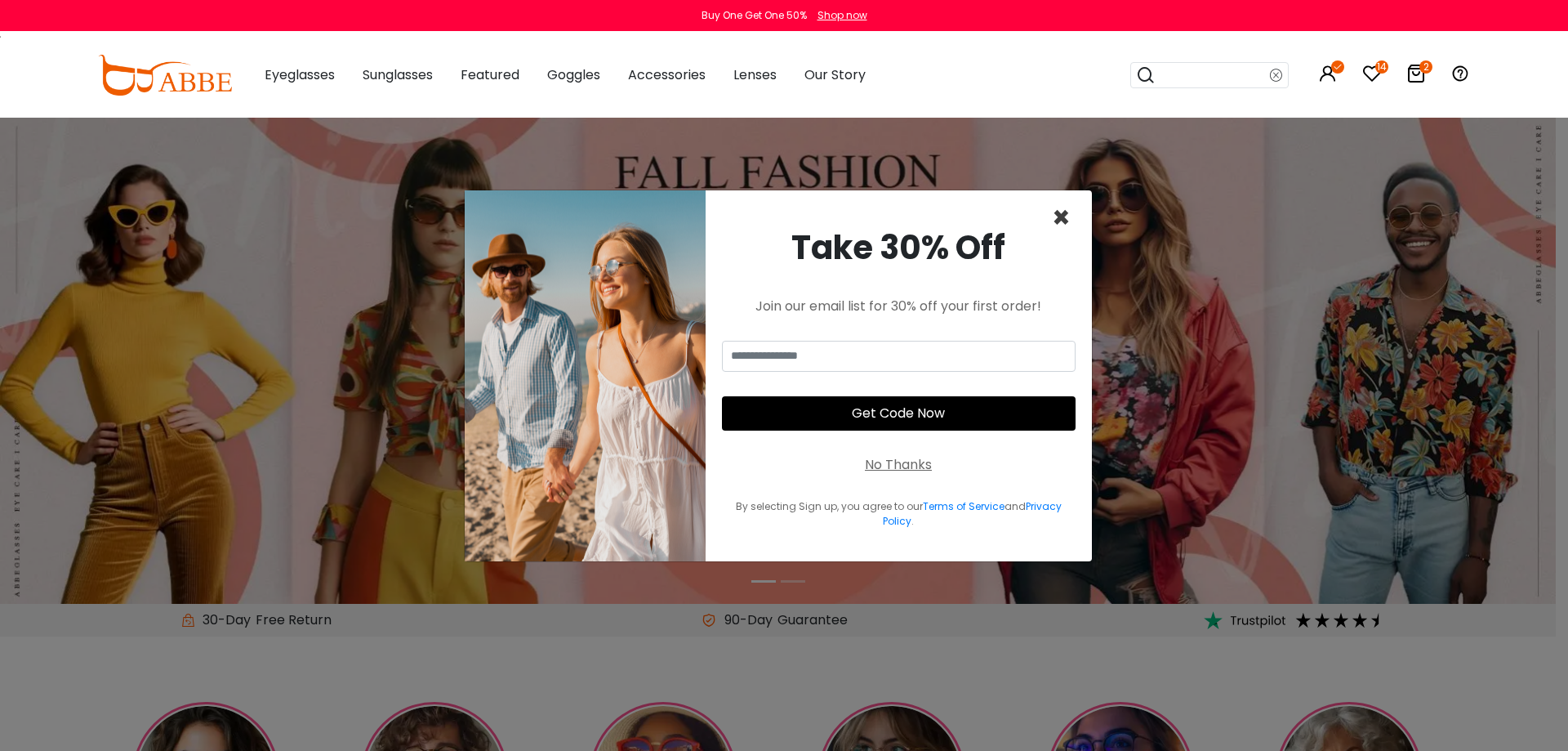
drag, startPoint x: 1070, startPoint y: 217, endPoint x: 1057, endPoint y: 219, distance: 13.2
click at [1065, 217] on span "×" at bounding box center [1061, 218] width 19 height 41
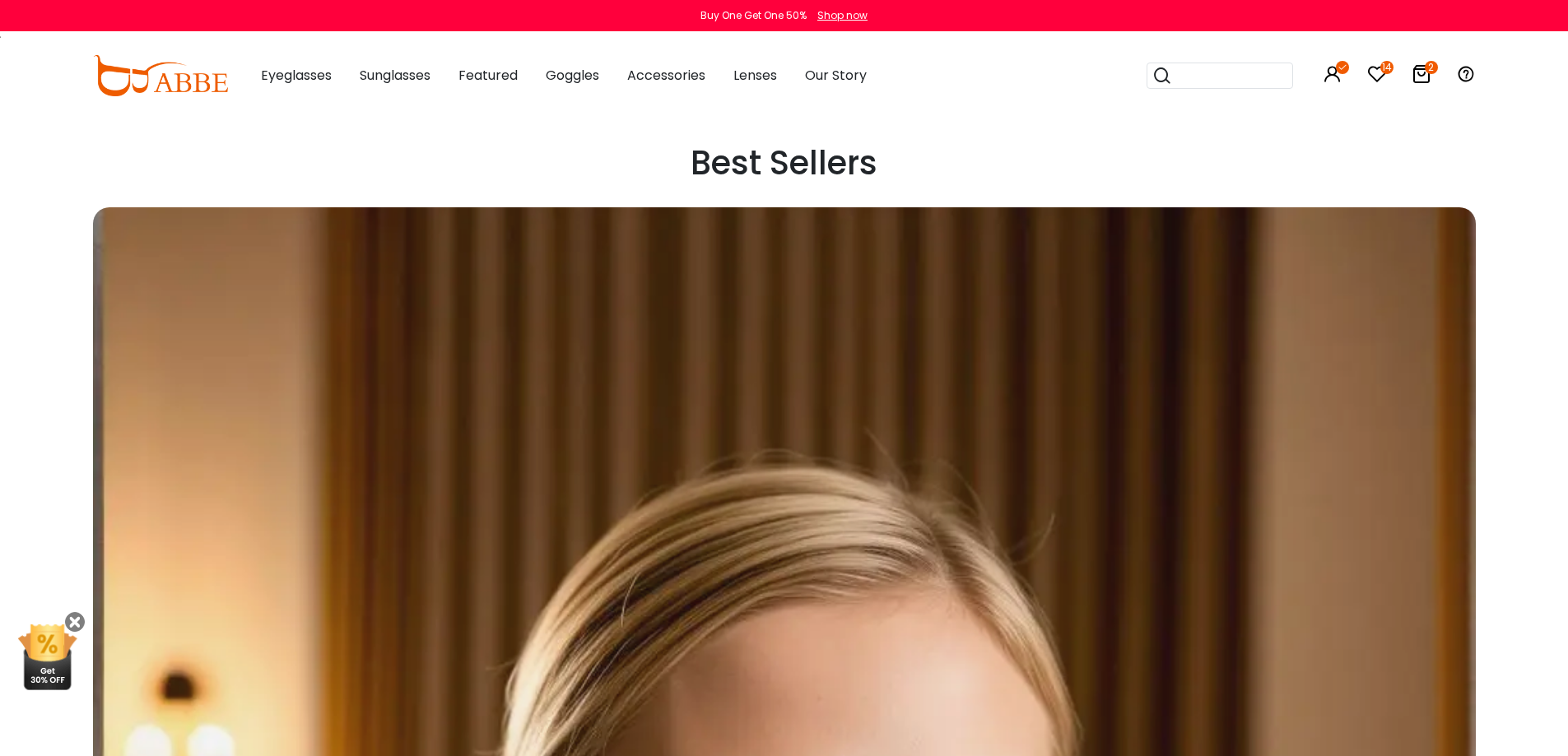
scroll to position [658, 0]
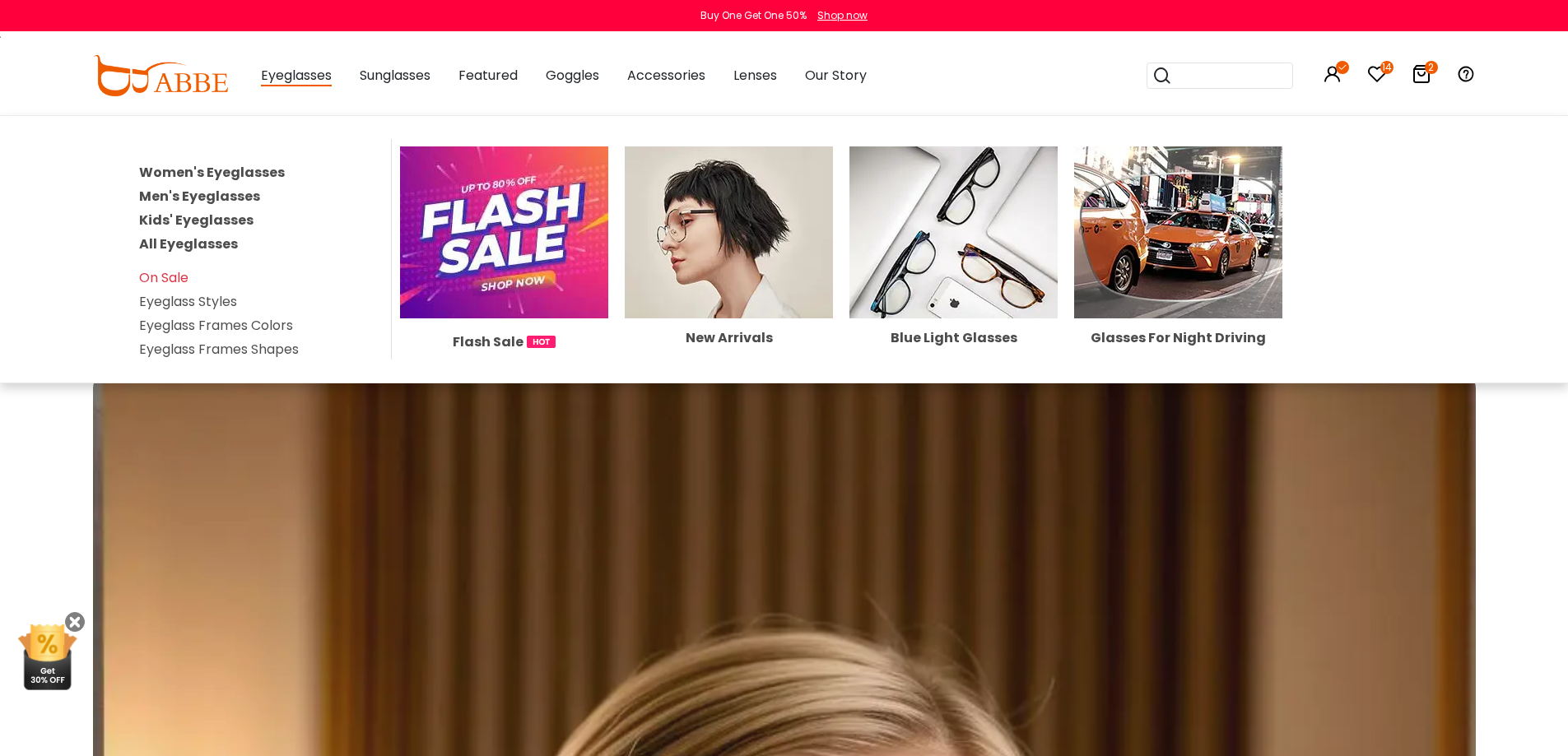
click at [307, 69] on span "Eyeglasses" at bounding box center [297, 76] width 71 height 21
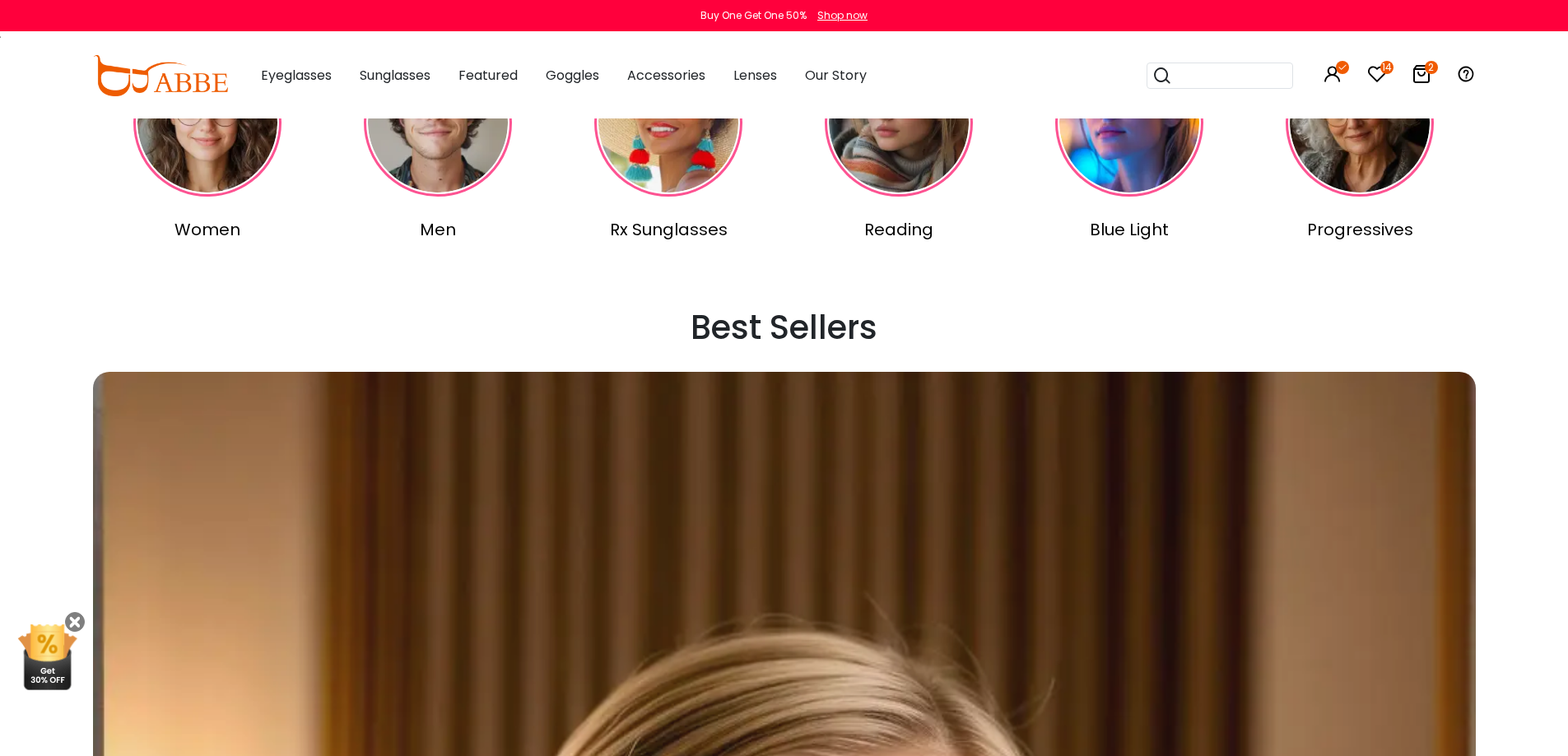
click at [1185, 79] on input "search" at bounding box center [1229, 75] width 116 height 25
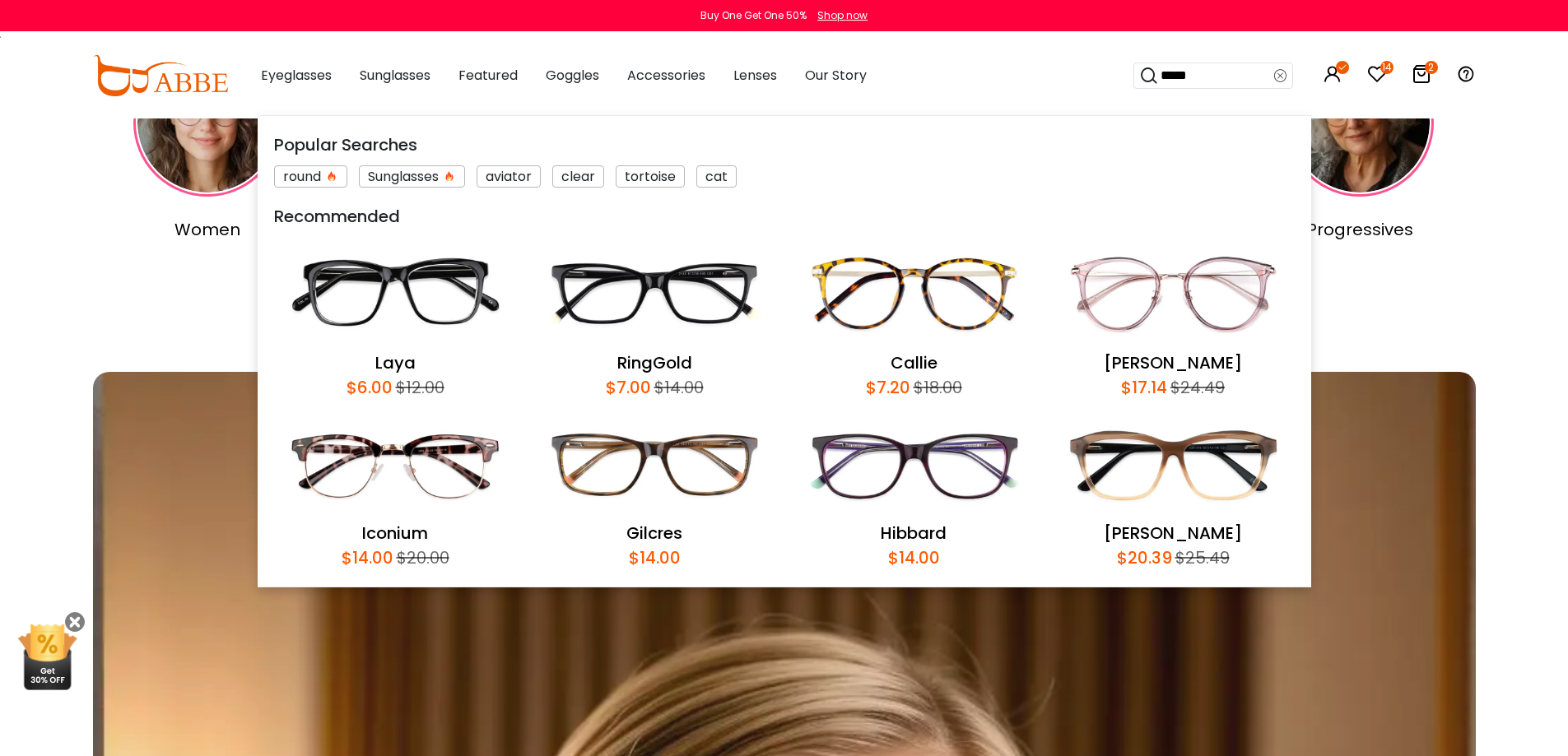
type input "*****"
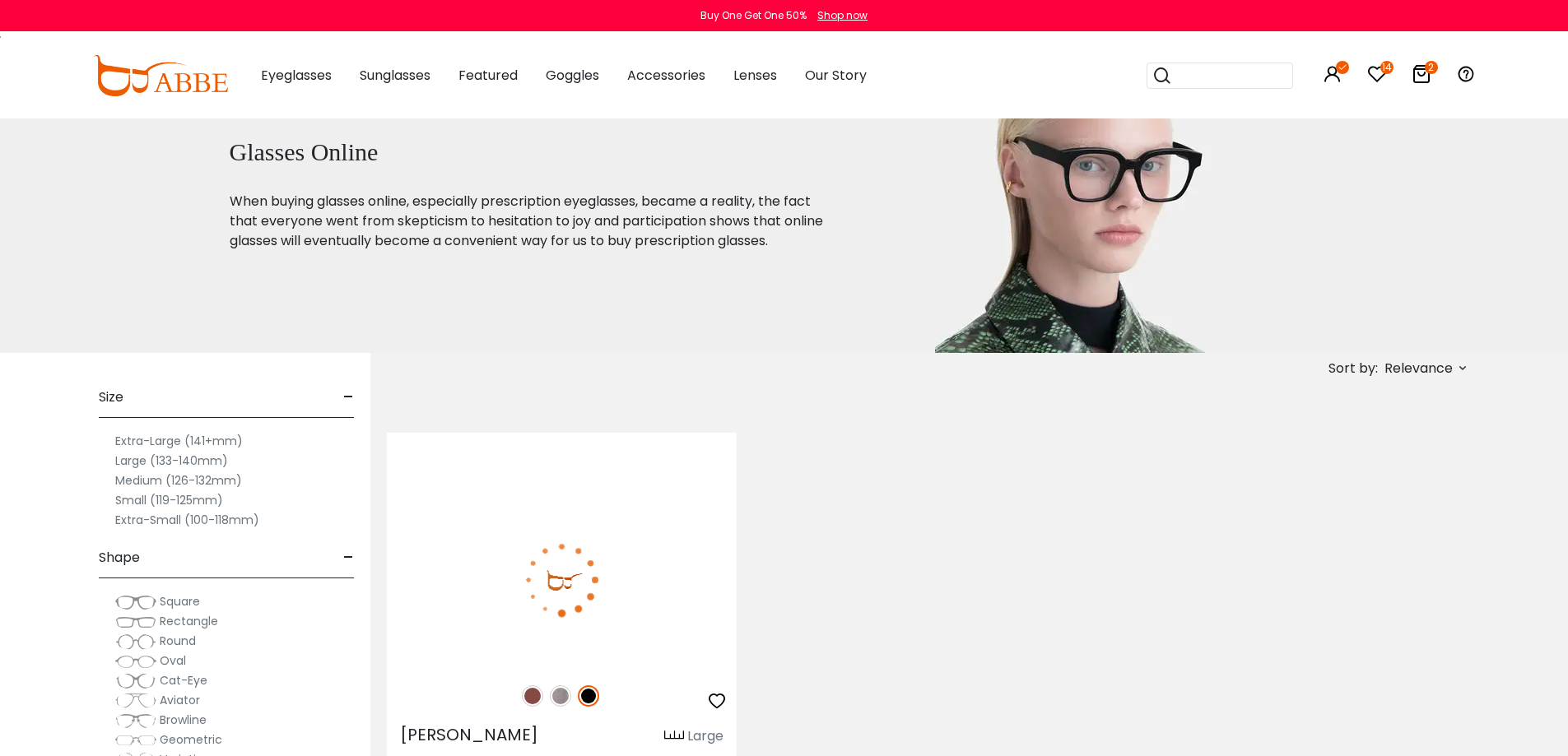
scroll to position [82, 0]
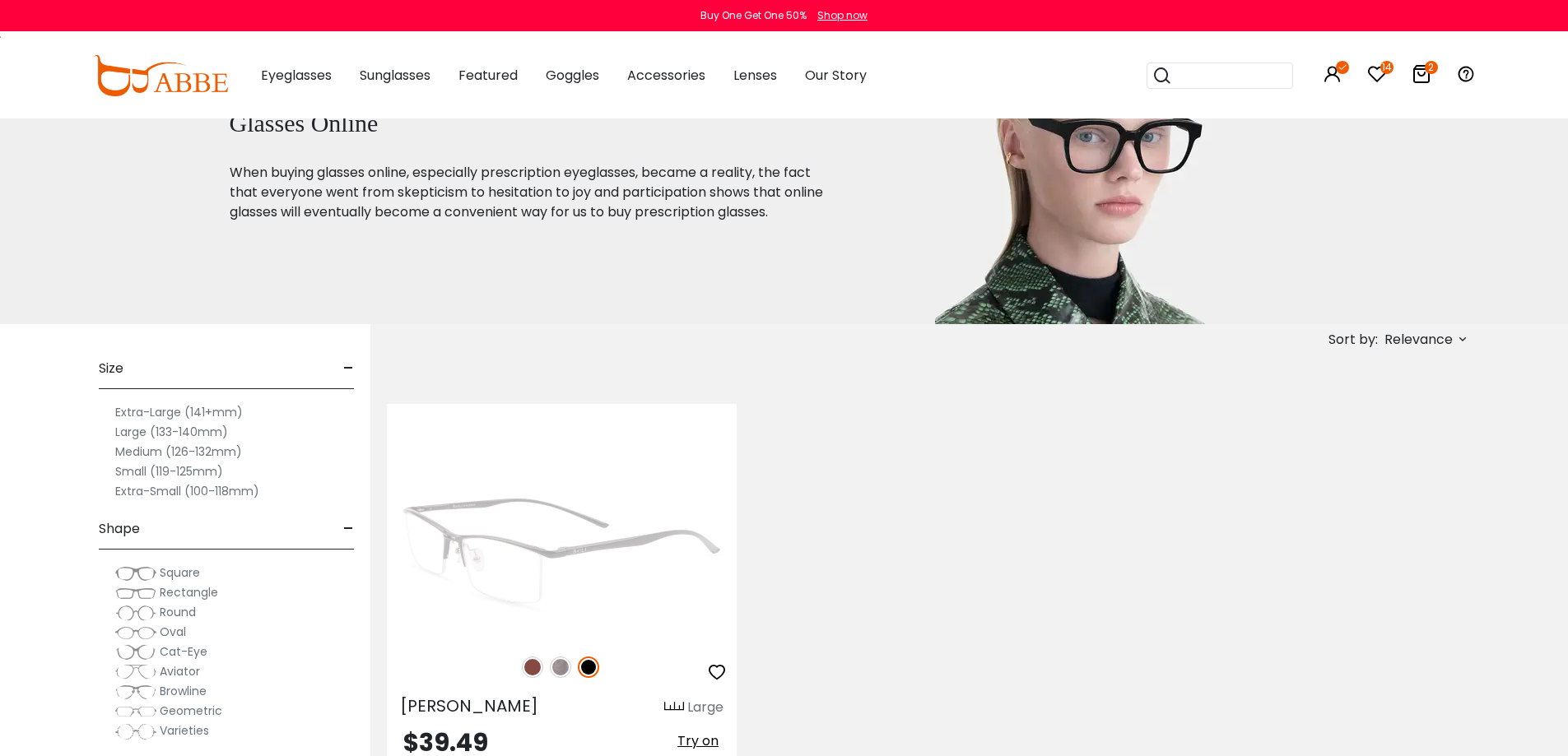
click at [636, 530] on img at bounding box center [562, 550] width 350 height 175
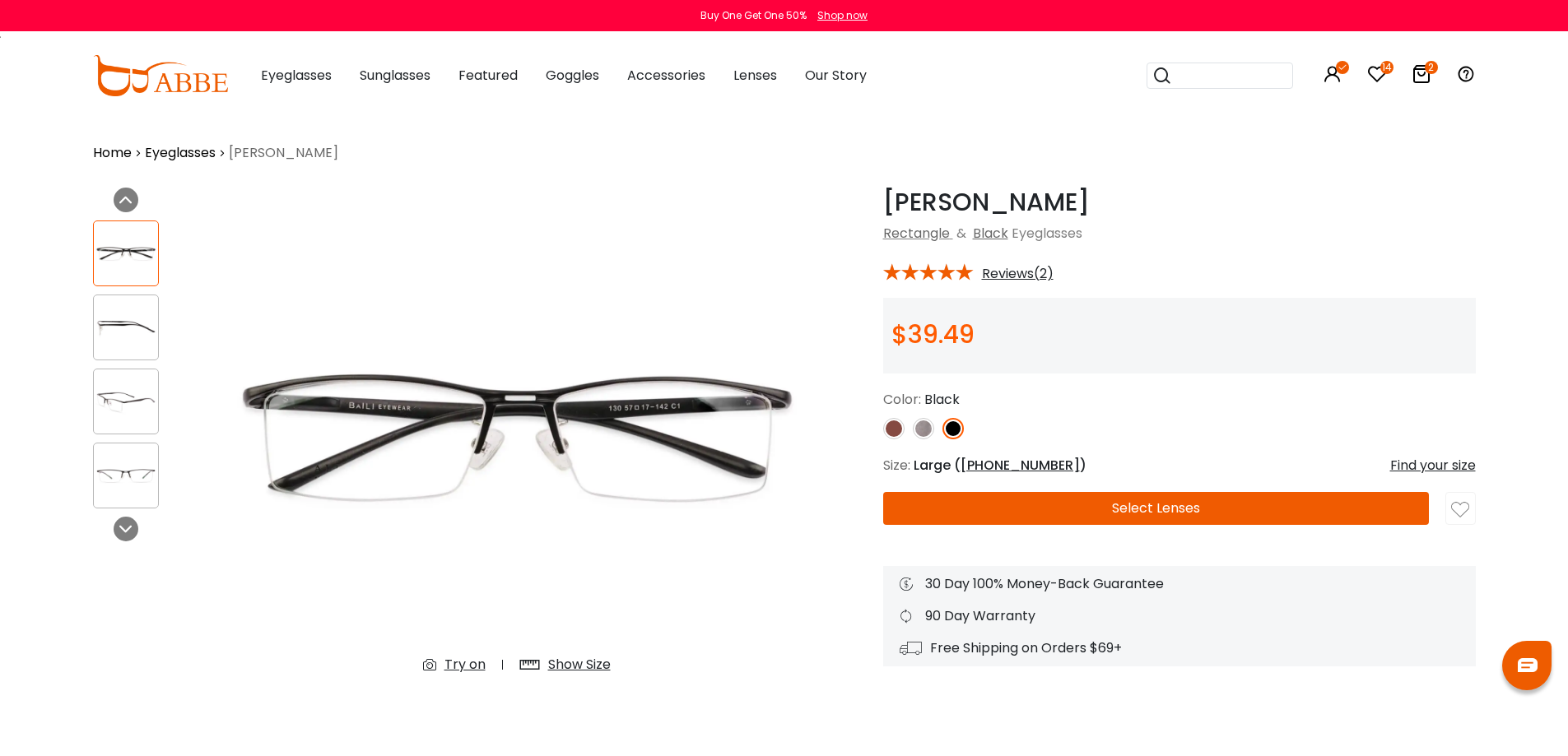
click at [923, 425] on img at bounding box center [923, 429] width 22 height 22
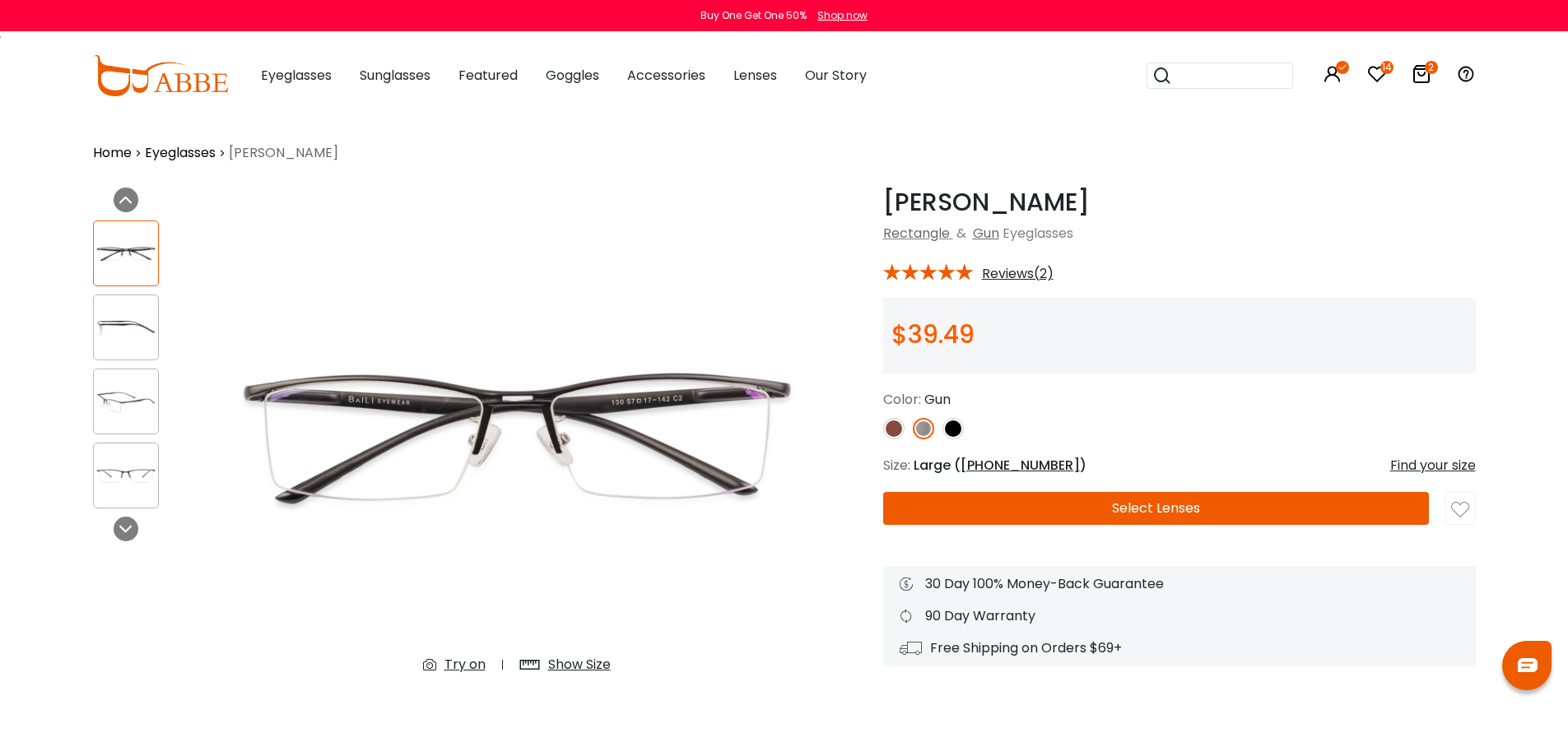
click at [890, 427] on img at bounding box center [894, 429] width 22 height 22
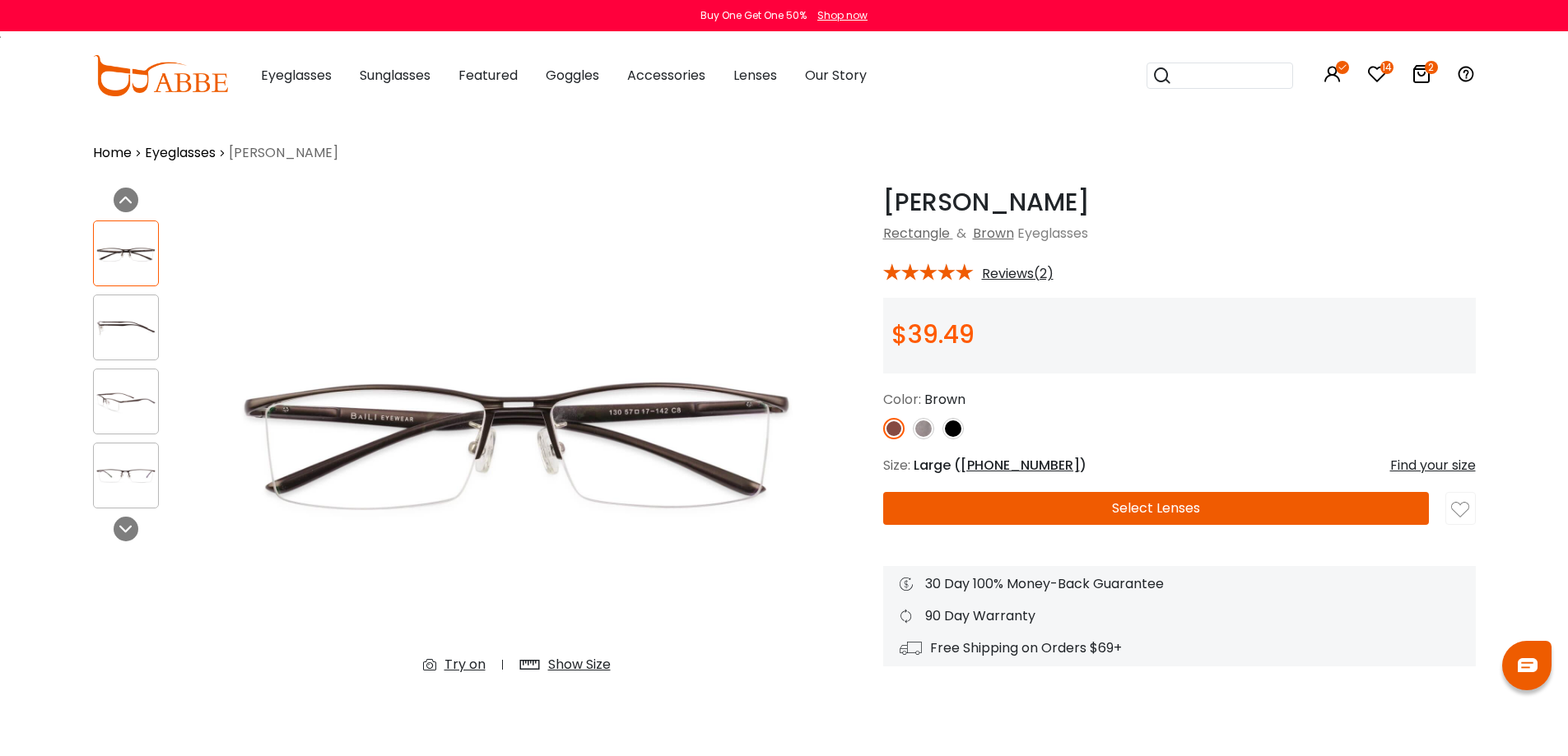
click at [954, 432] on img at bounding box center [953, 429] width 22 height 22
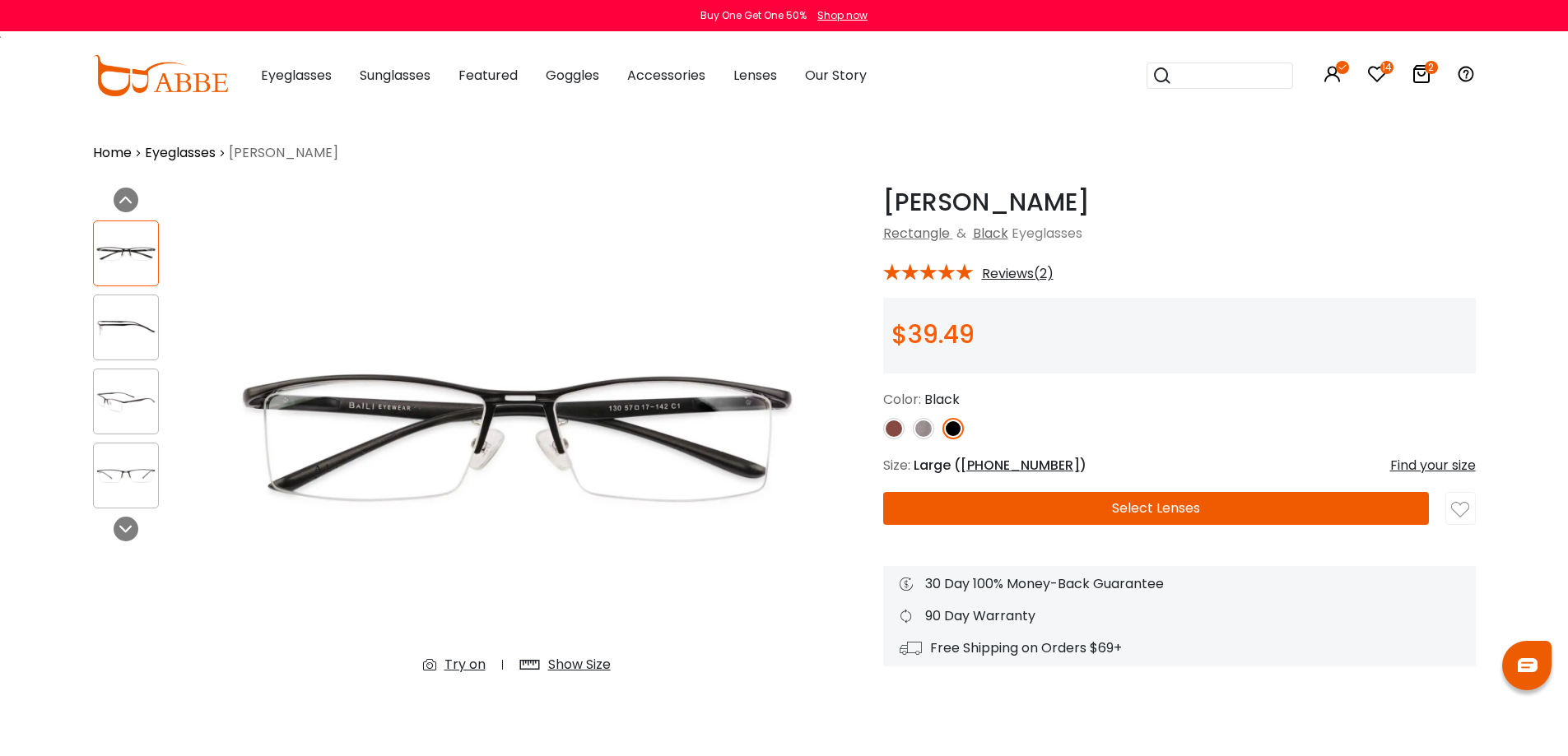
click at [920, 426] on img at bounding box center [923, 429] width 22 height 22
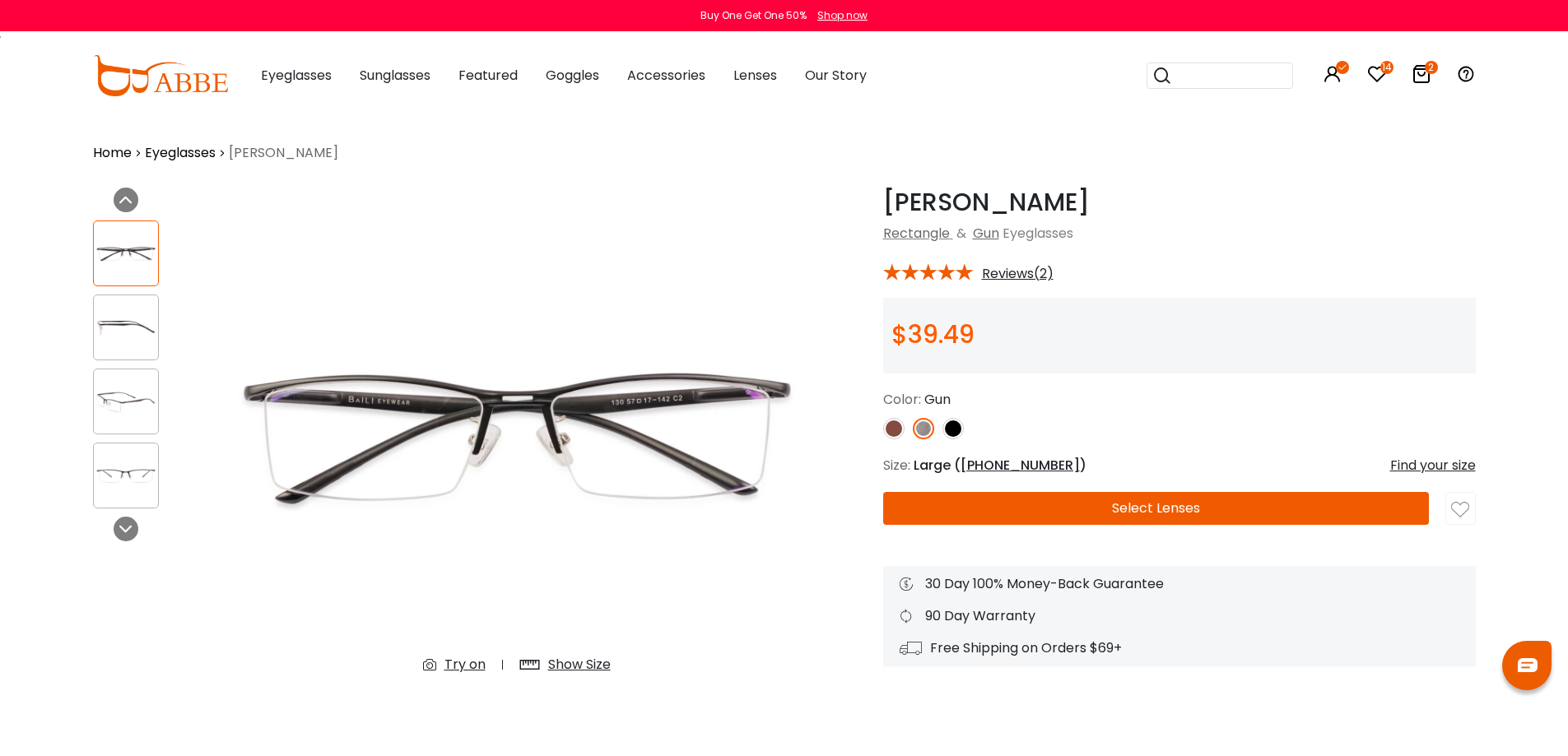
click at [950, 432] on img at bounding box center [953, 429] width 22 height 22
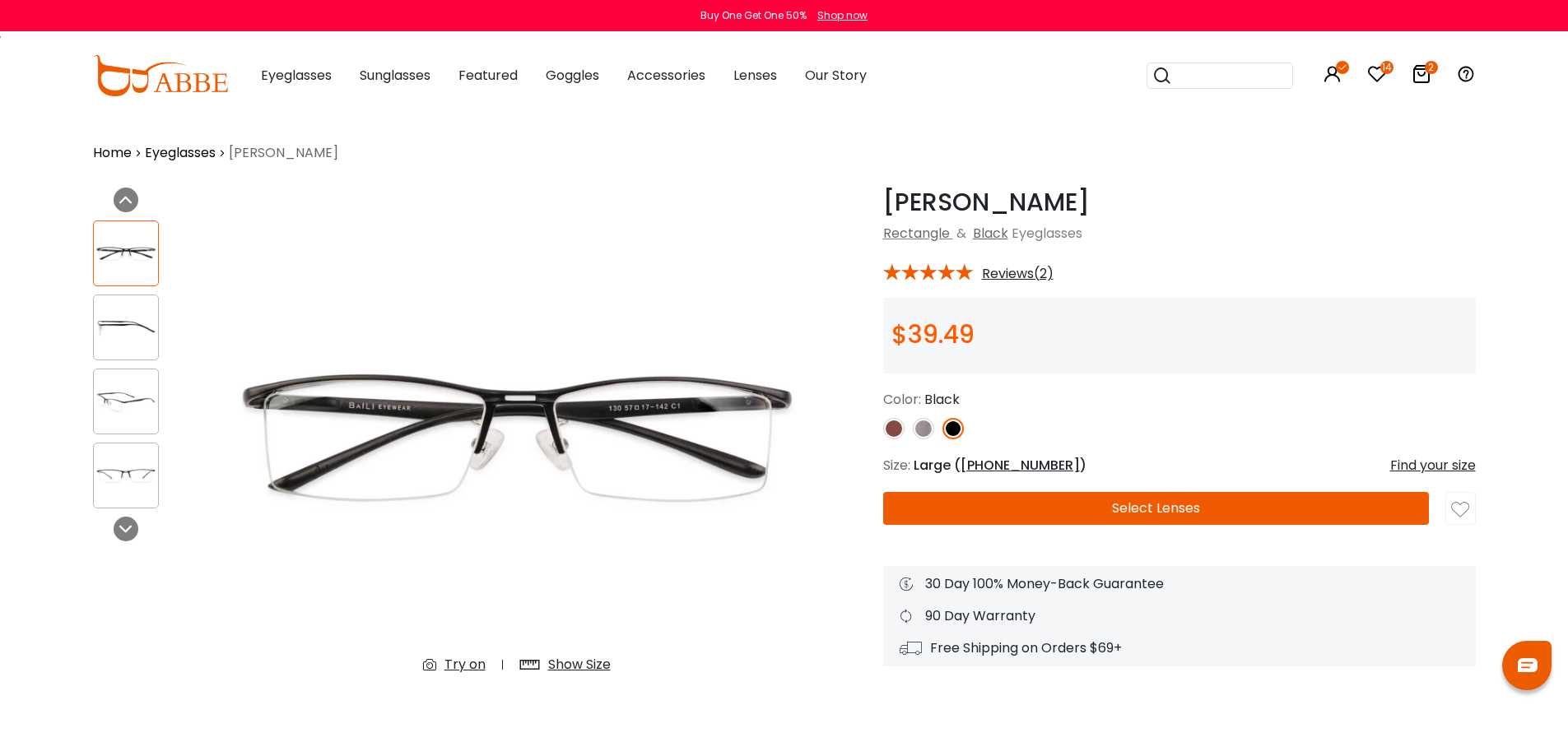
click at [1118, 515] on button "Select Lenses" at bounding box center [1156, 508] width 546 height 33
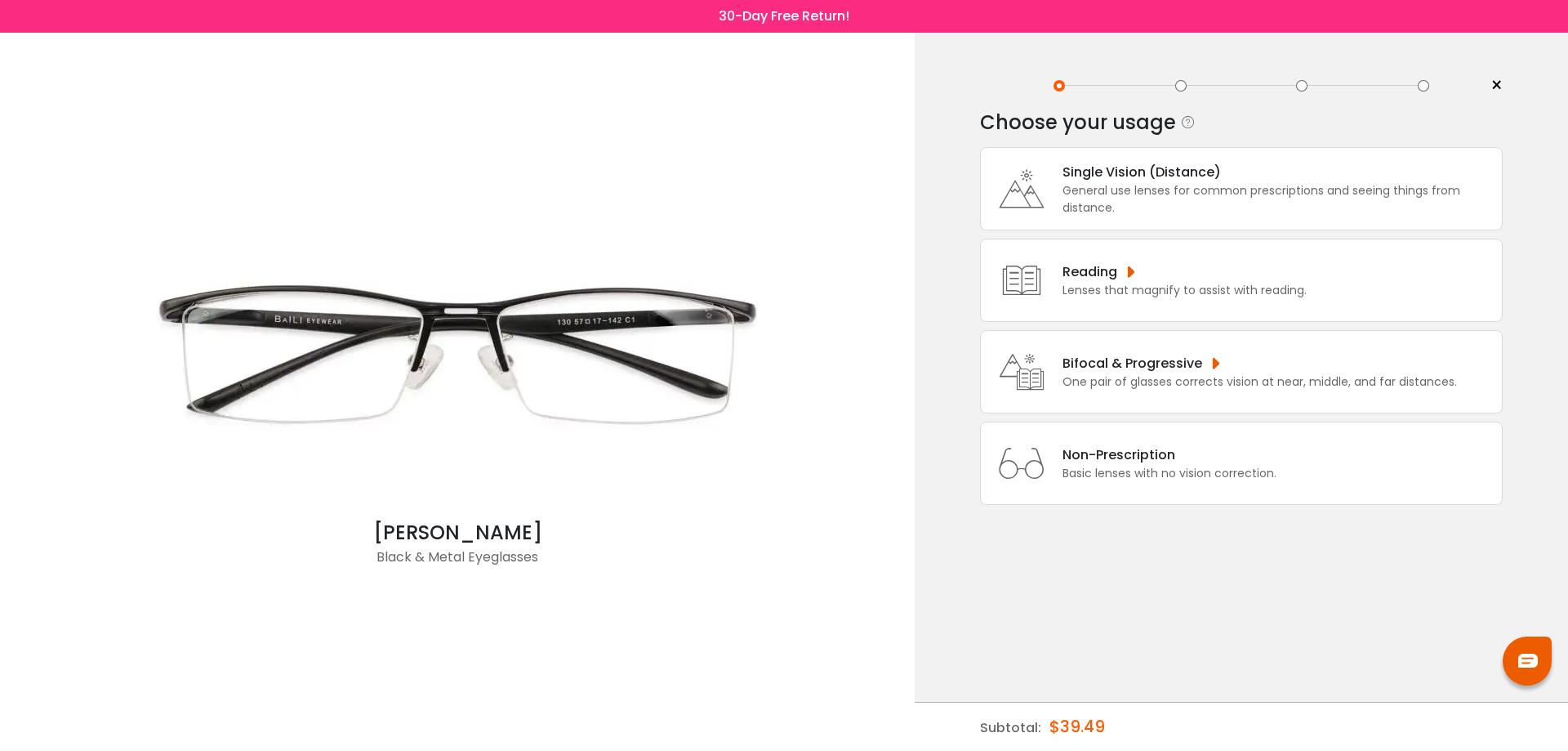
click at [1164, 180] on div "Single Vision (Distance)" at bounding box center [1279, 172] width 432 height 21
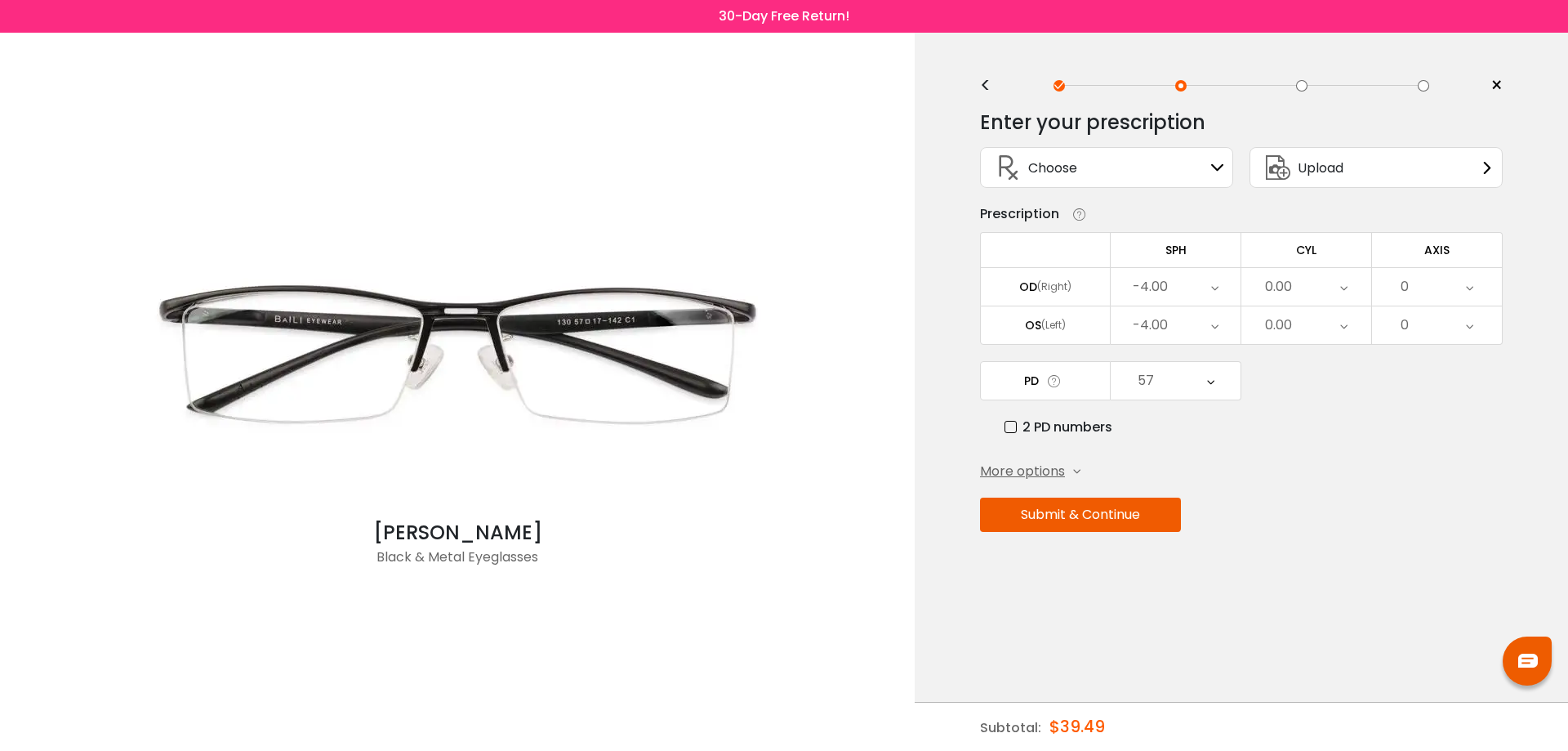
click at [1198, 319] on div "-4.00" at bounding box center [1176, 325] width 130 height 37
click at [1184, 521] on li "-3.50" at bounding box center [1176, 524] width 130 height 29
click at [1176, 384] on div "57" at bounding box center [1176, 381] width 130 height 37
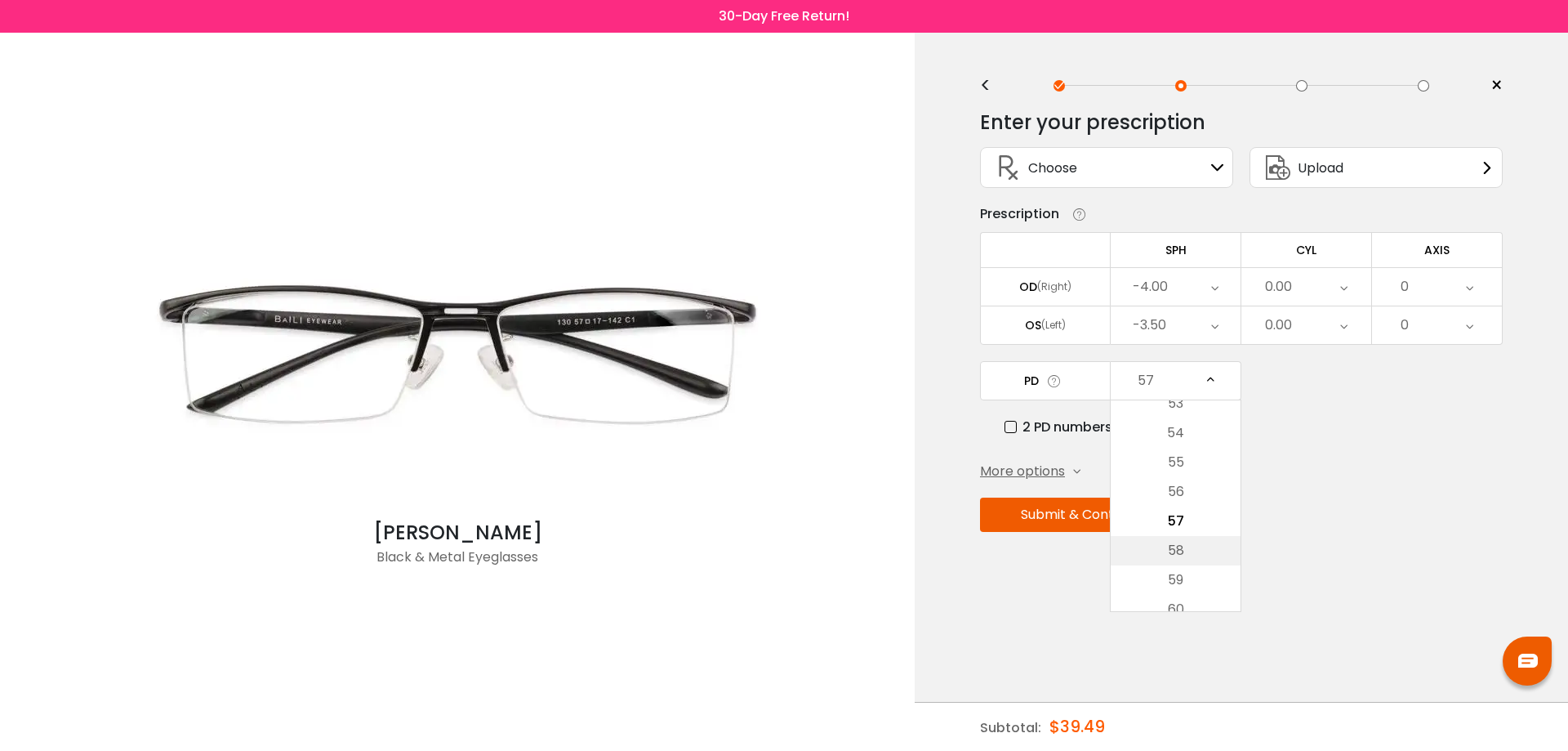
click at [1174, 549] on li "58" at bounding box center [1176, 551] width 130 height 29
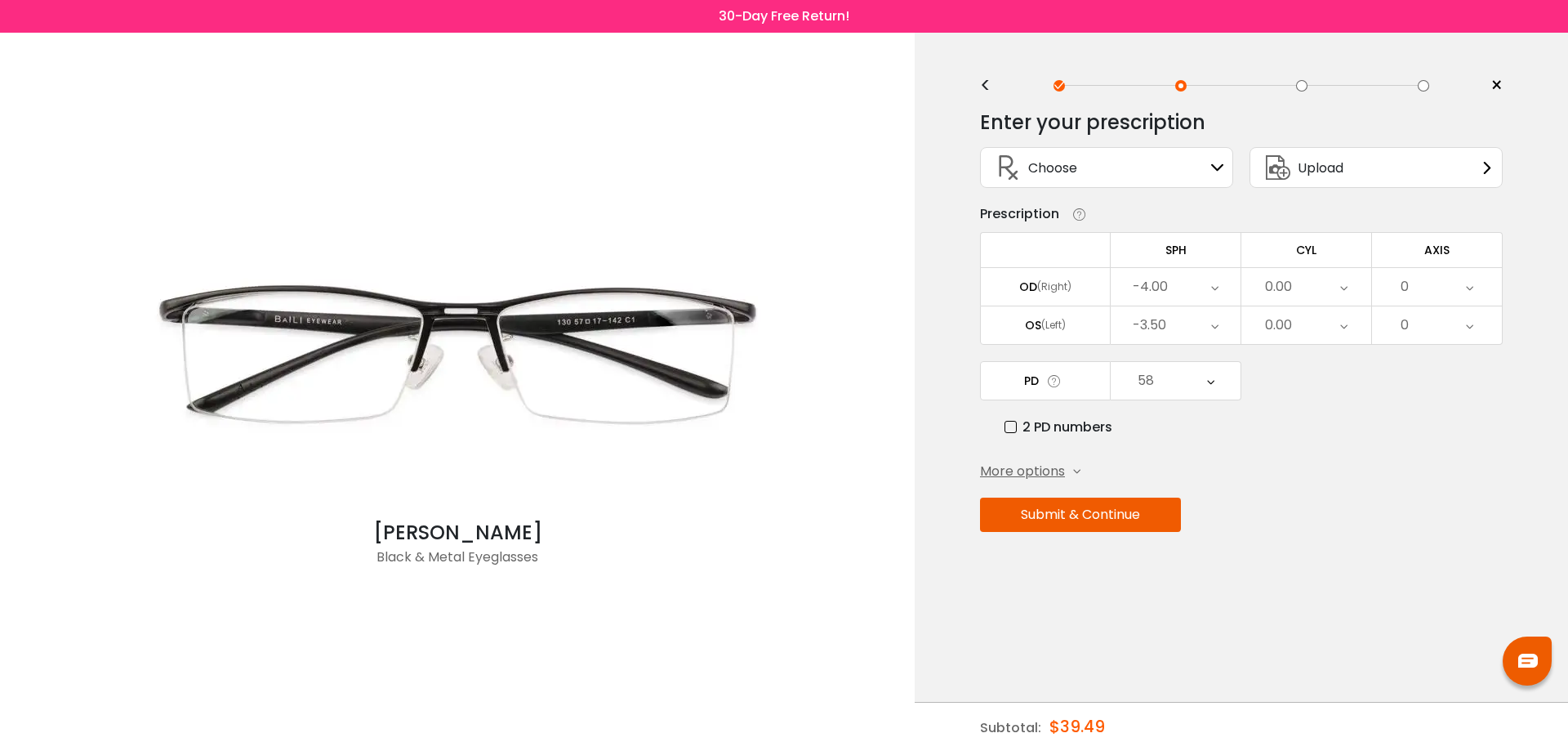
click at [1094, 515] on button "Submit & Continue" at bounding box center [1080, 514] width 201 height 34
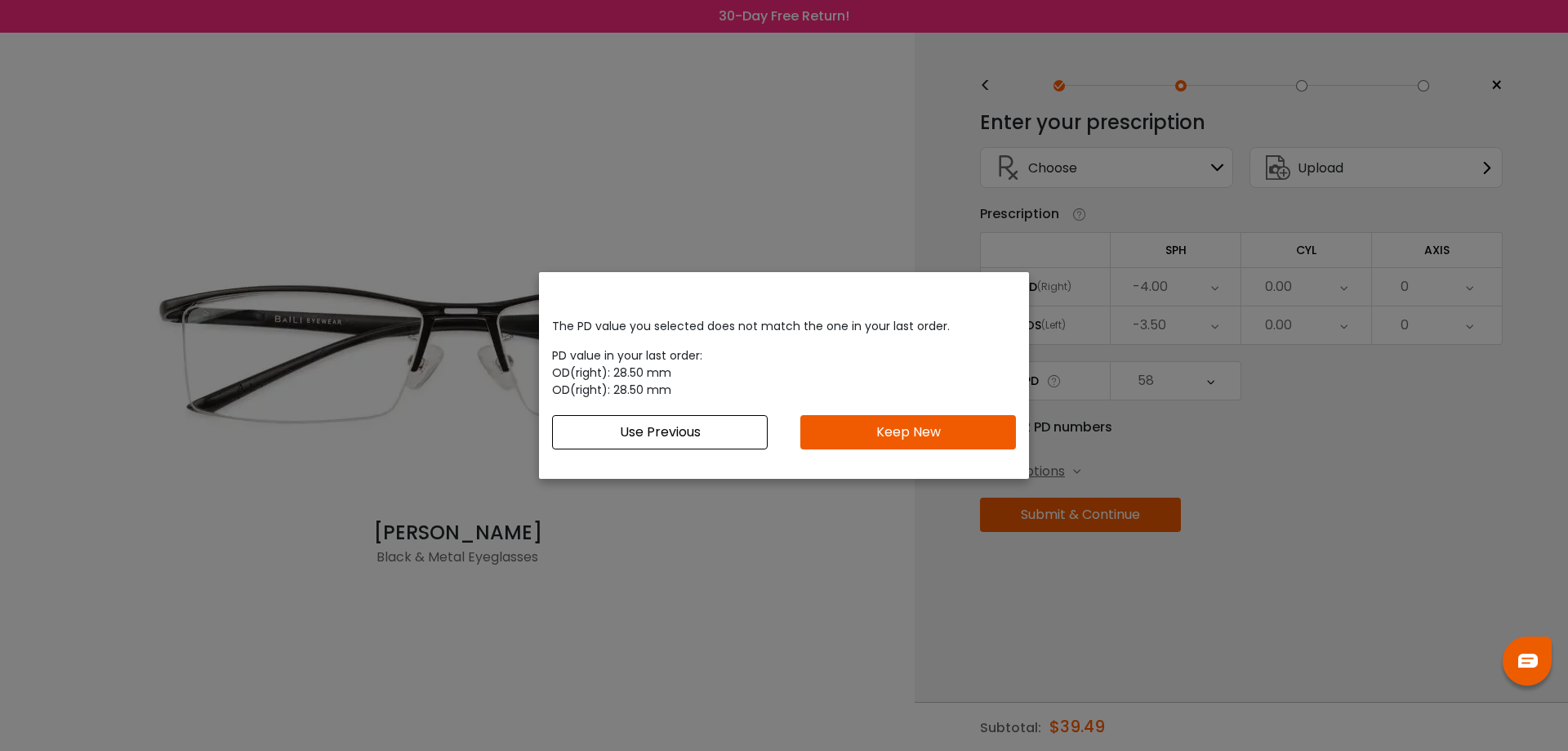
click at [944, 432] on button "Keep New" at bounding box center [909, 432] width 216 height 34
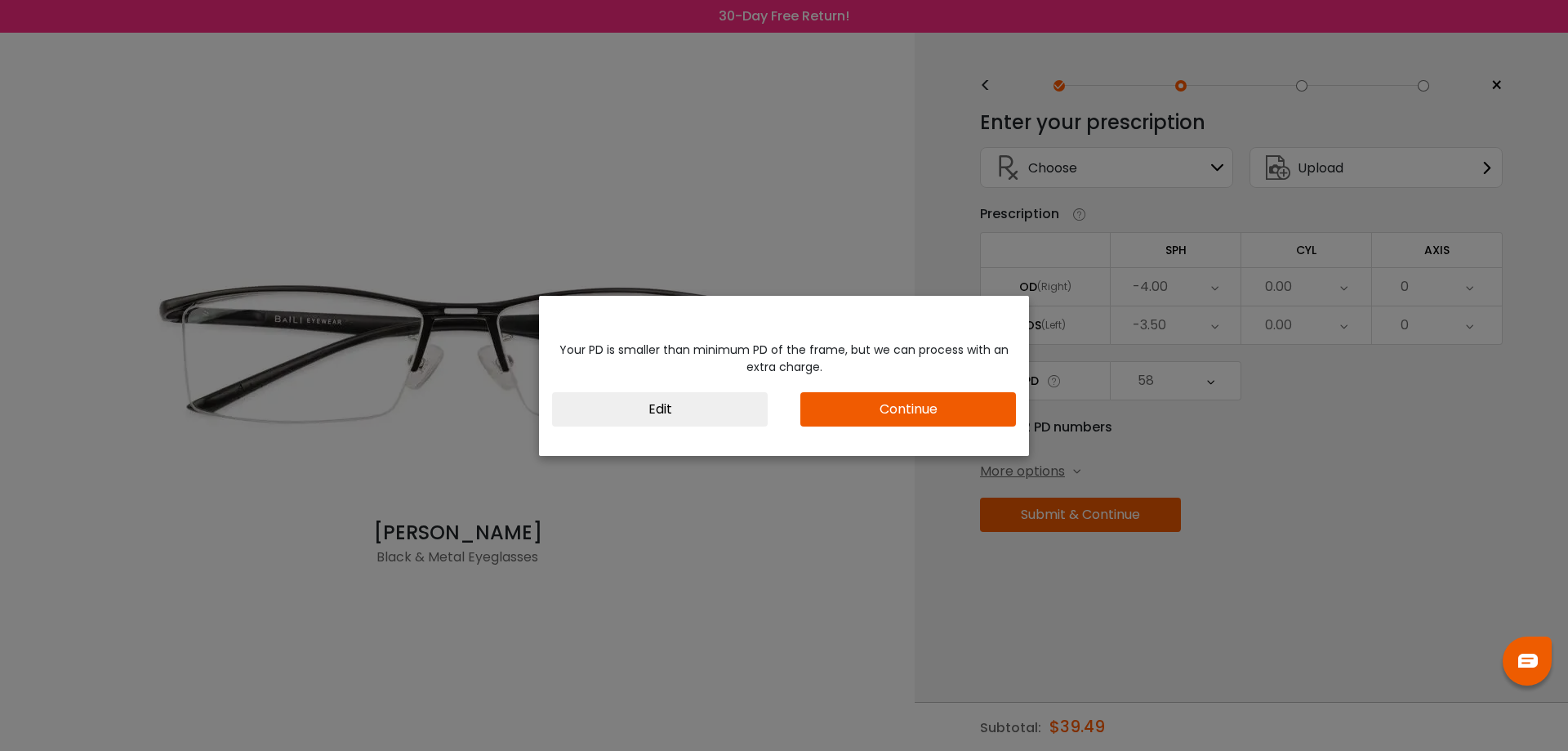
click at [899, 411] on button "Continue" at bounding box center [909, 409] width 216 height 34
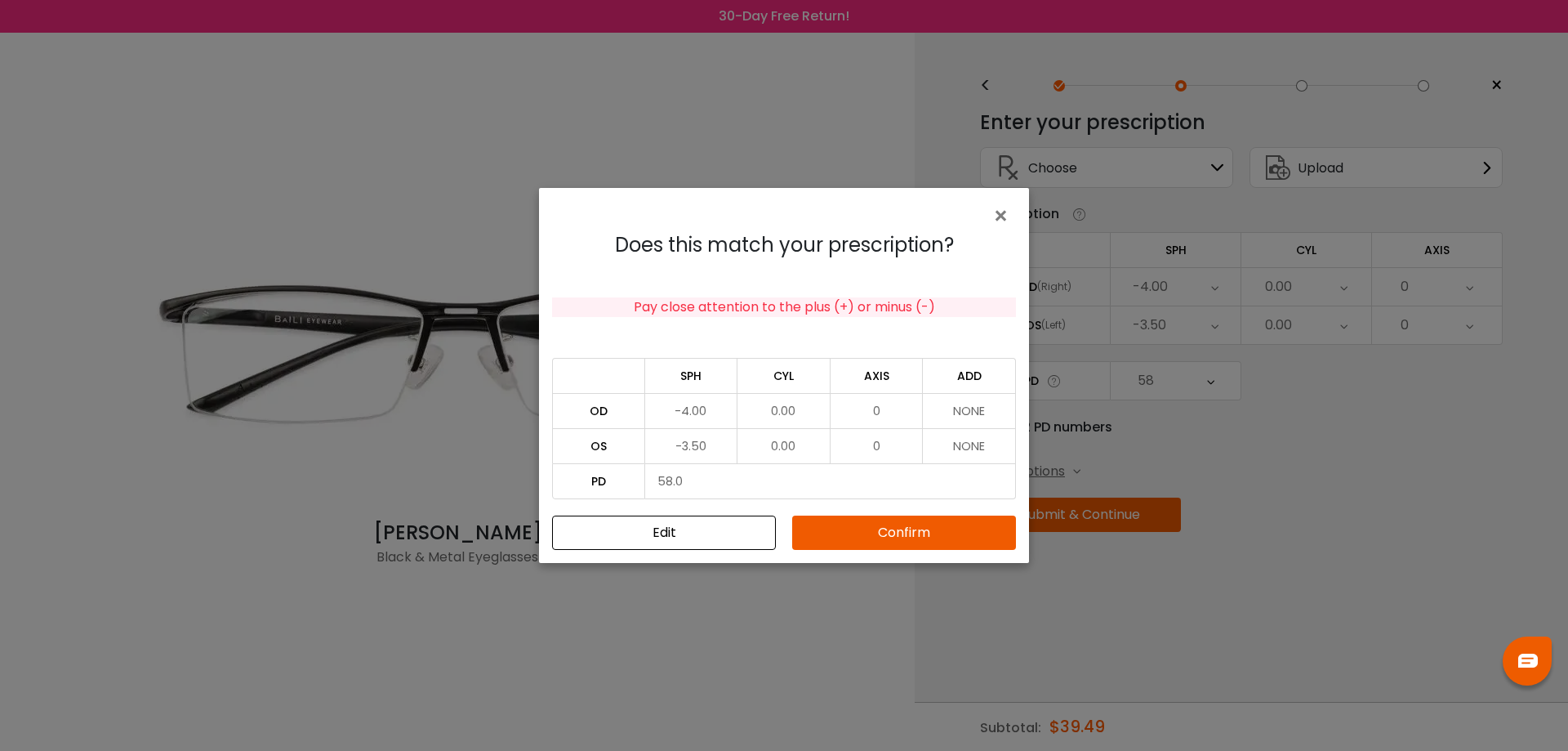
click at [903, 536] on button "Confirm" at bounding box center [904, 532] width 224 height 34
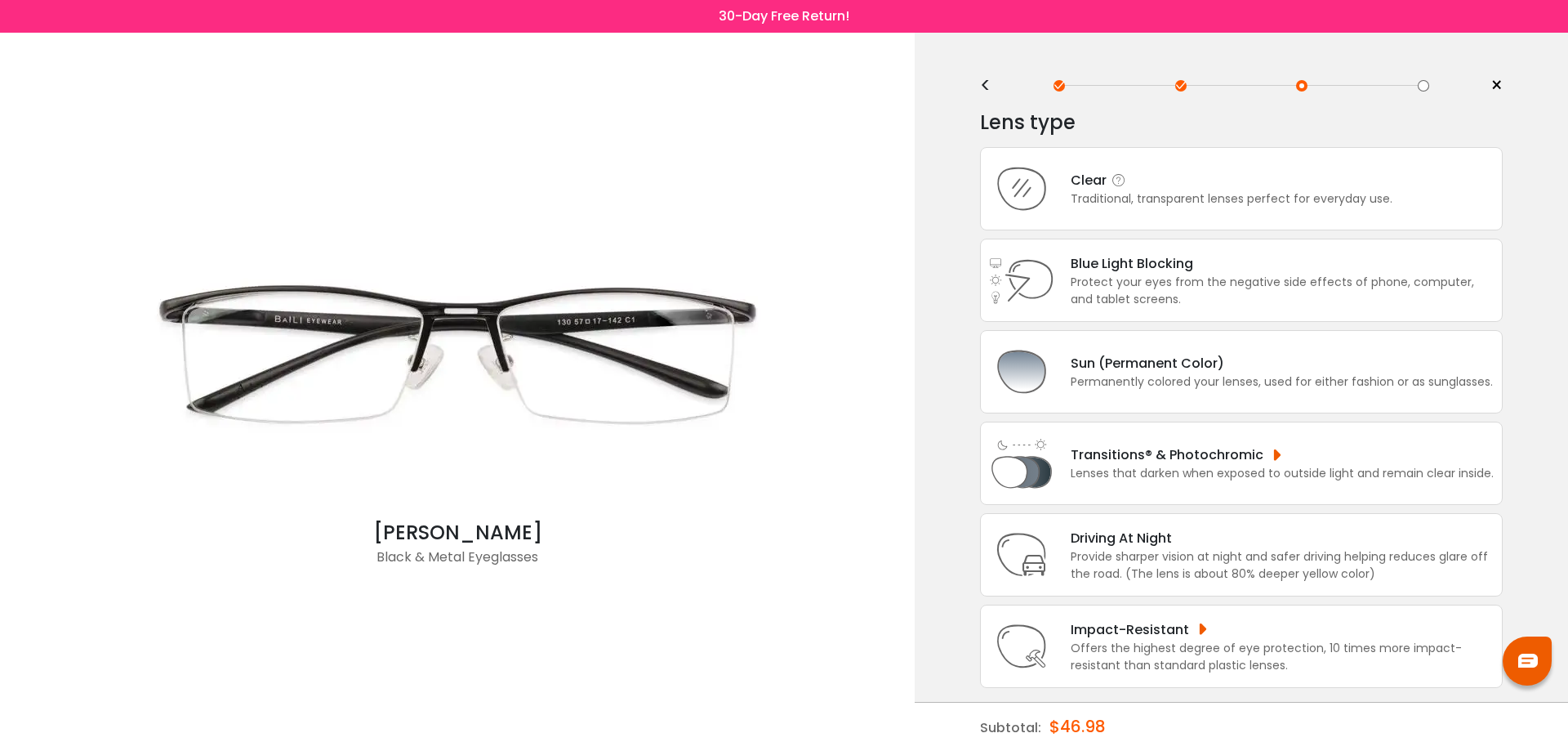
click at [1211, 181] on div "Clear" at bounding box center [1231, 180] width 322 height 21
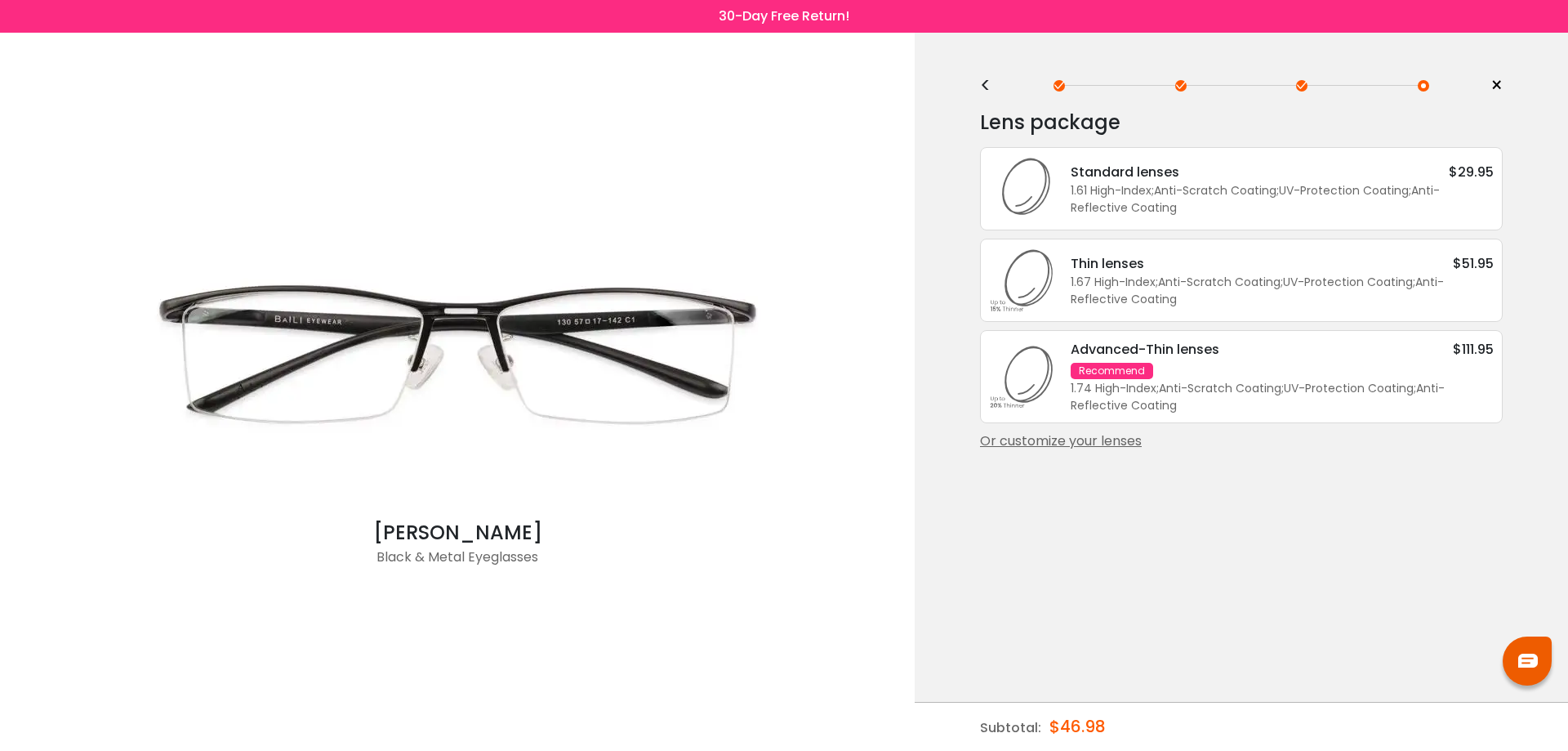
click at [1100, 430] on div "Lens package * Standard lenses $29.95 1.61 High-Index ; Anti-Scratch Coating ; …" at bounding box center [1241, 278] width 523 height 345
click at [1105, 441] on div "Or customize your lenses" at bounding box center [1241, 442] width 523 height 20
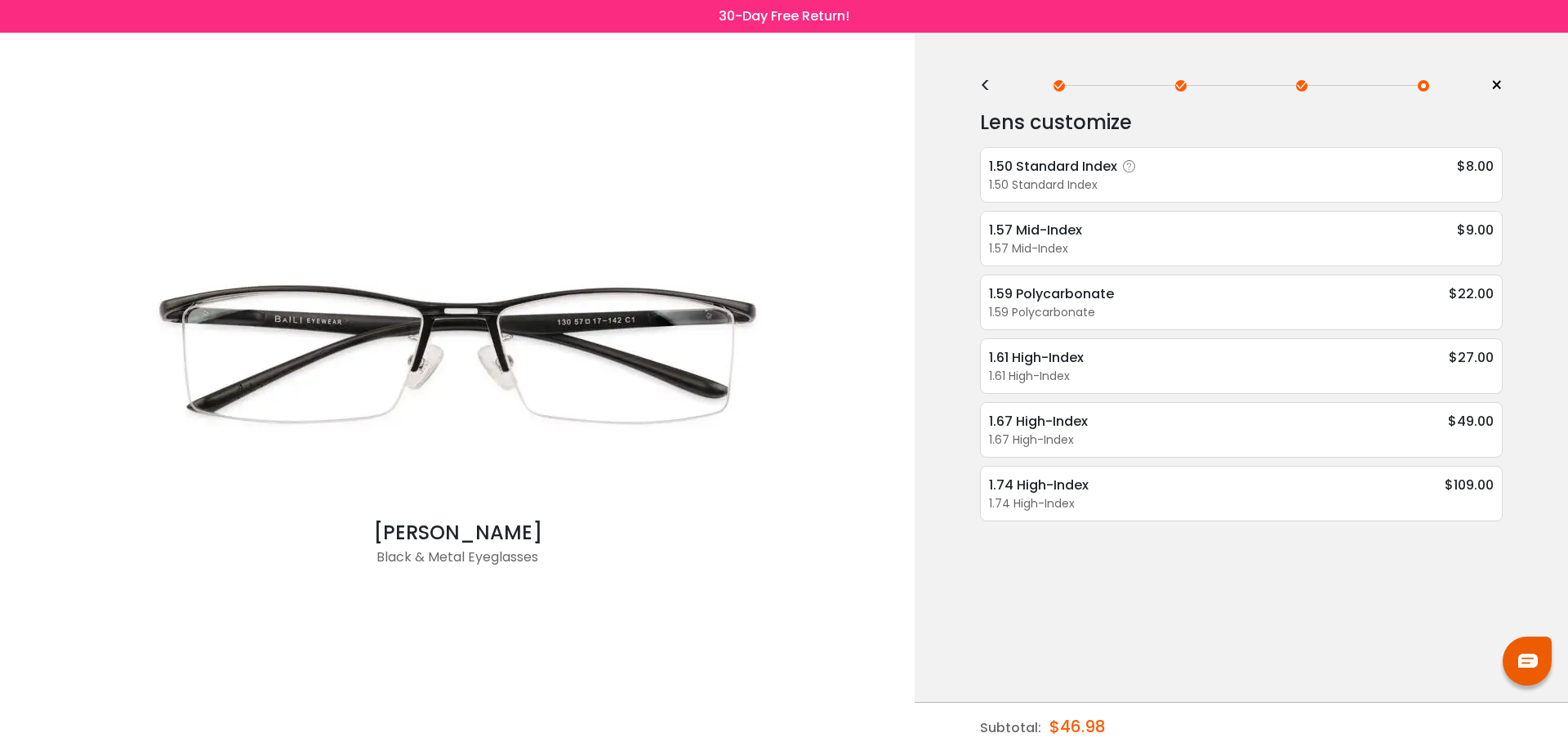
click at [1243, 174] on div "1.50 Standard Index $8.00" at bounding box center [1241, 166] width 504 height 21
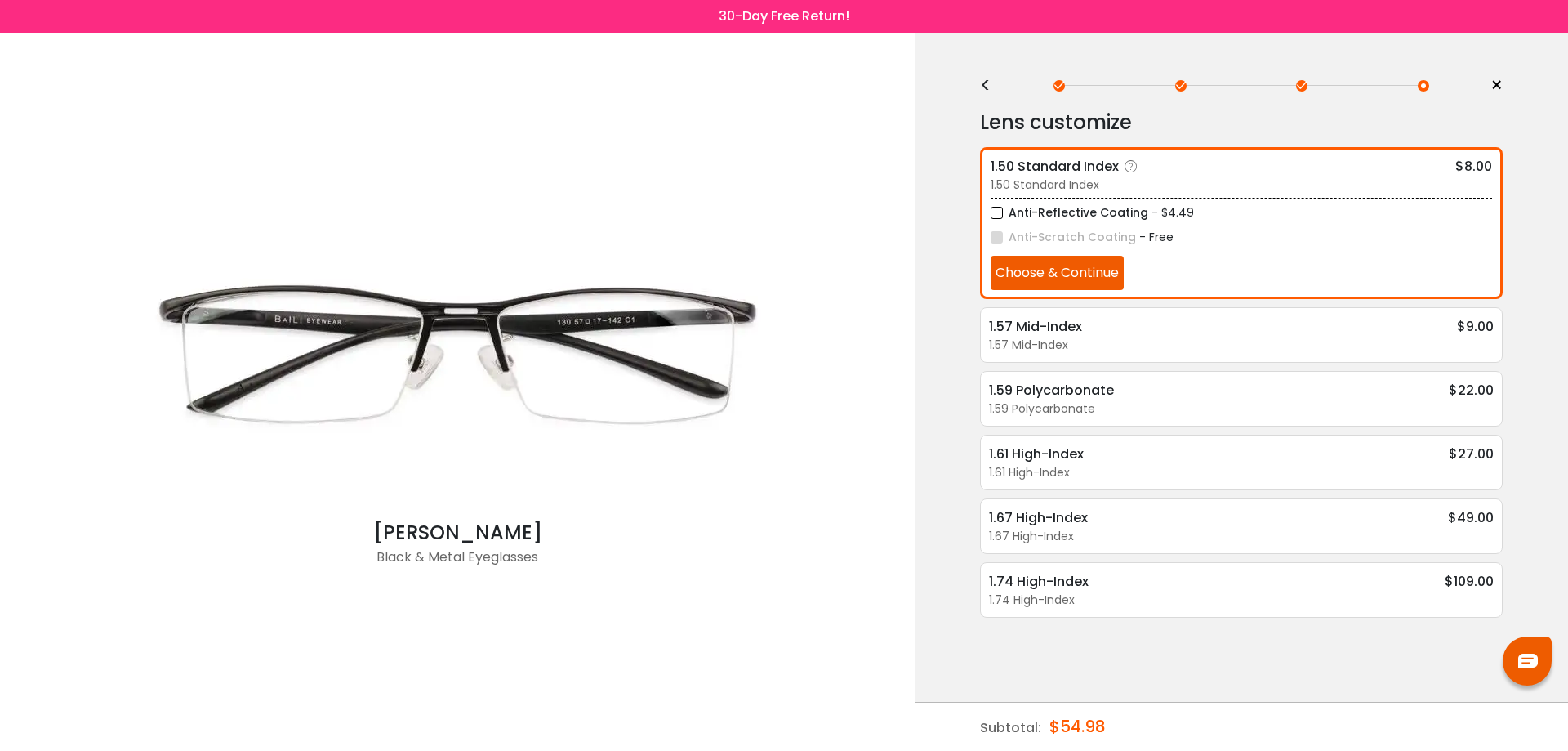
click at [1078, 275] on button "Choose & Continue" at bounding box center [1058, 273] width 133 height 34
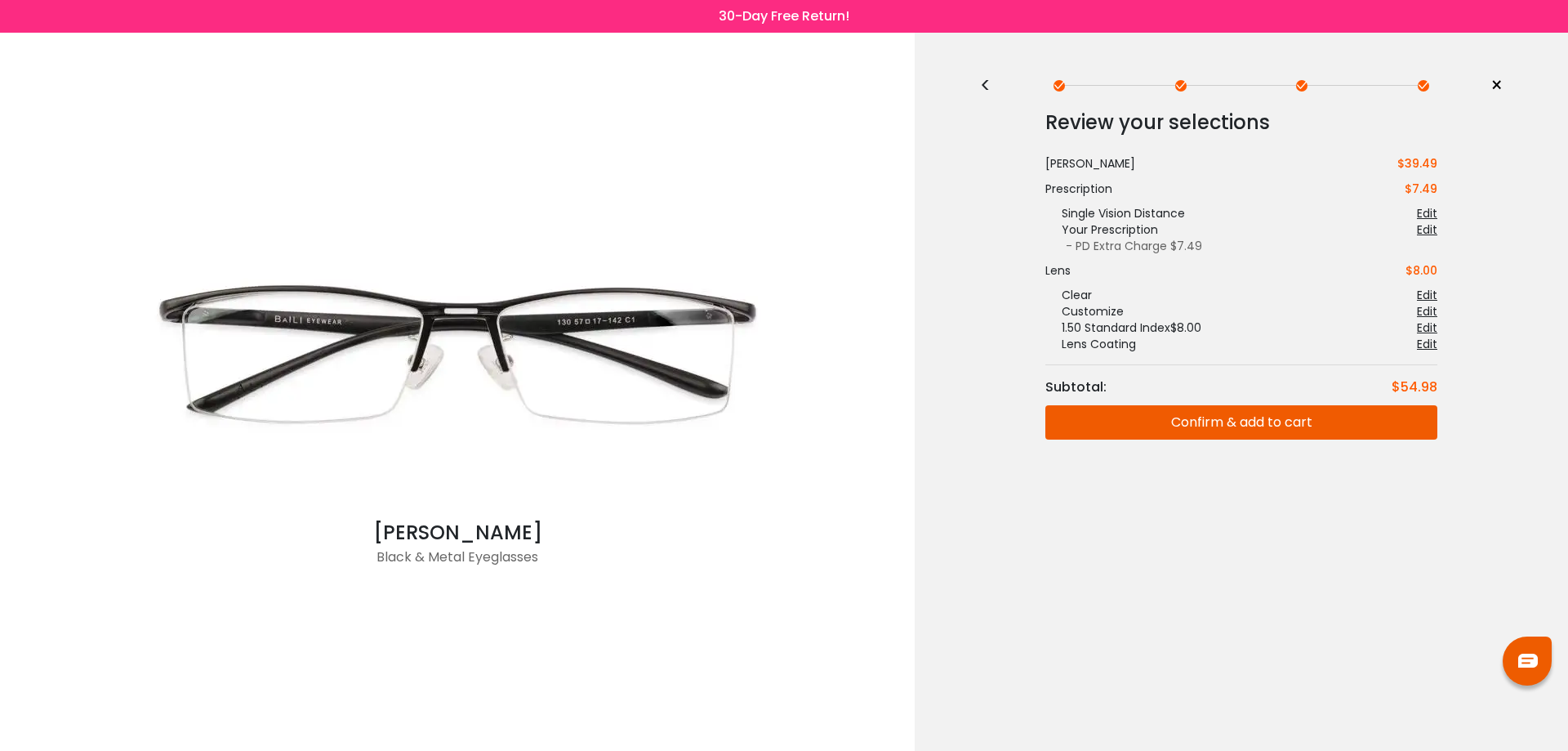
click at [1198, 427] on button "Confirm & add to cart" at bounding box center [1241, 422] width 392 height 34
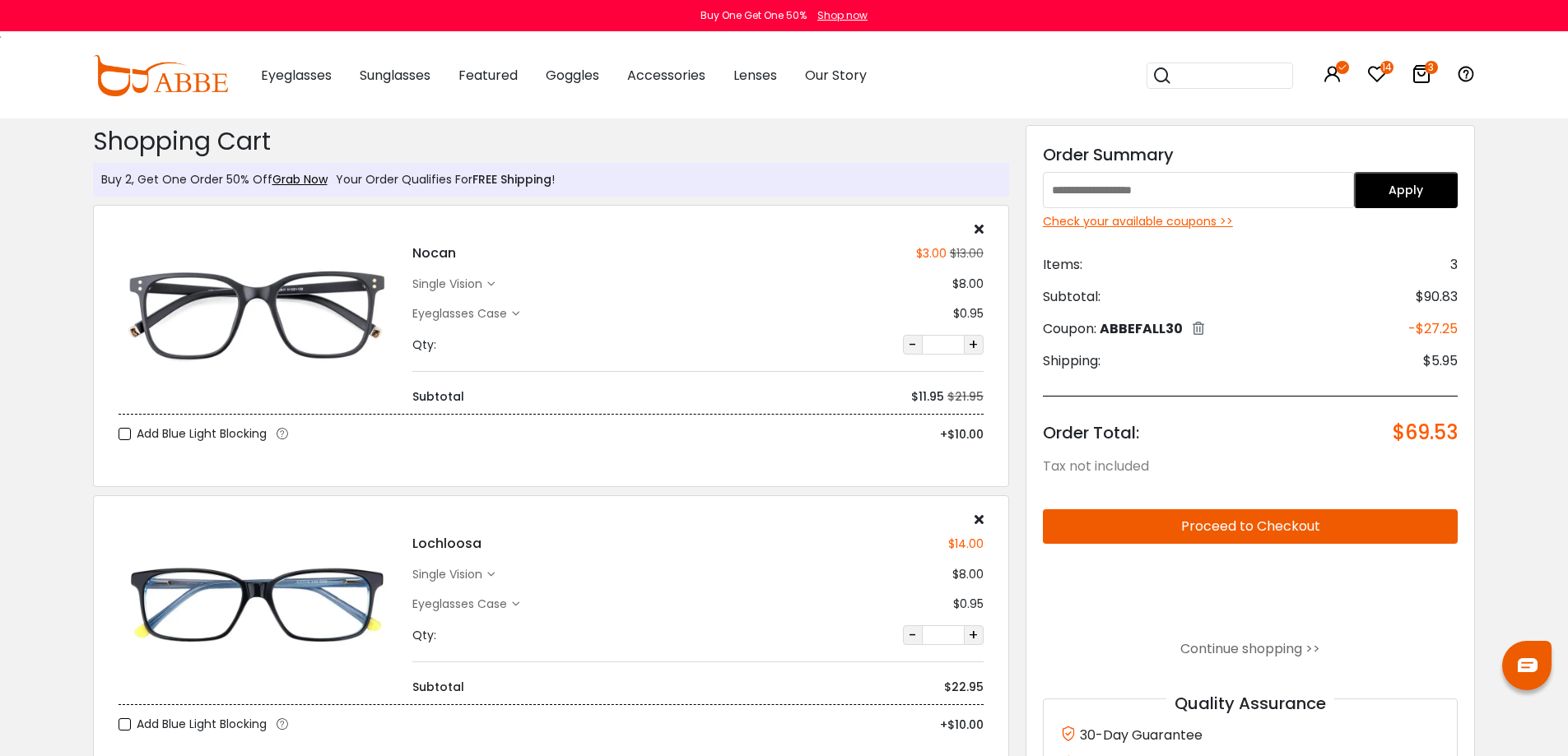
click at [1185, 77] on input "search" at bounding box center [1229, 75] width 116 height 25
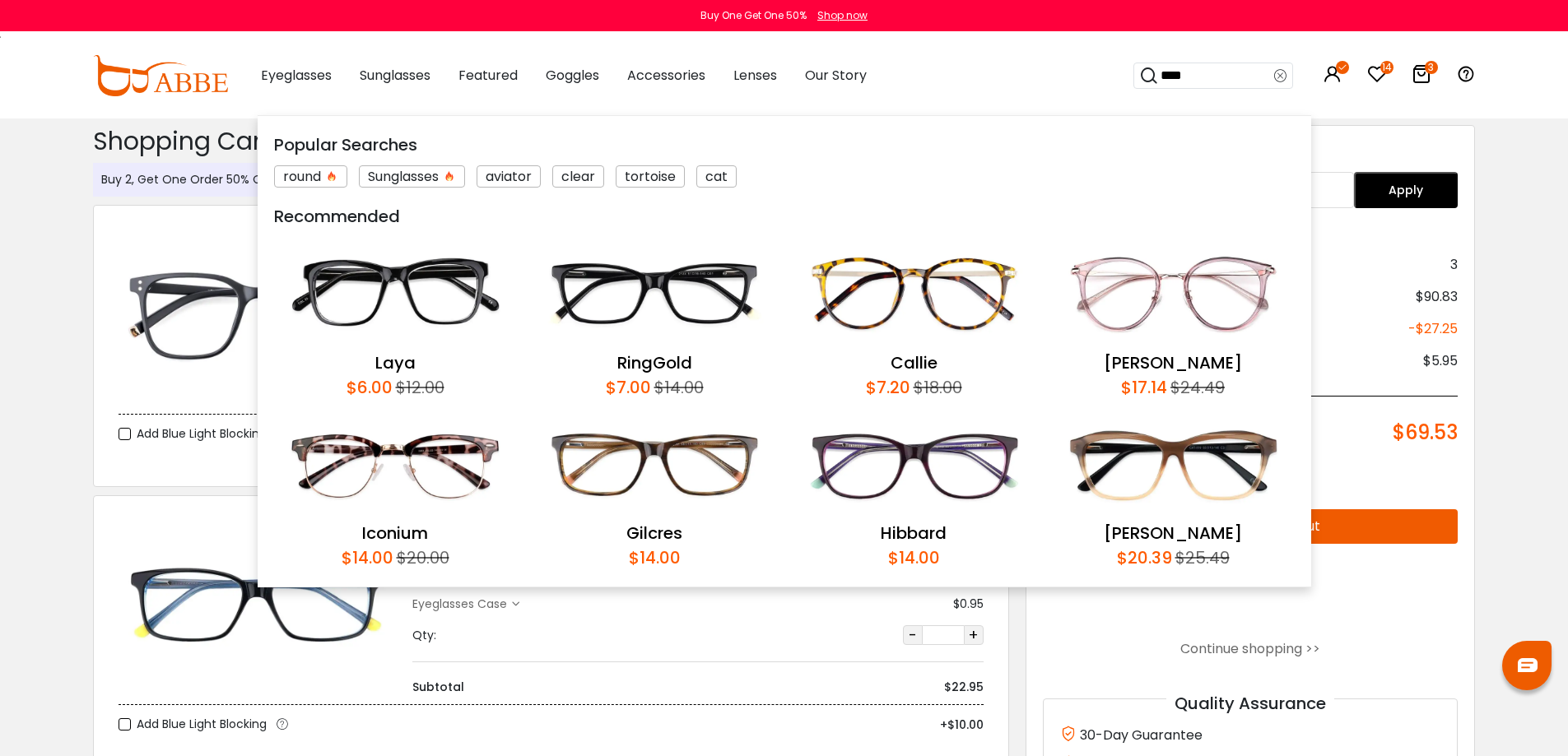
type input "*****"
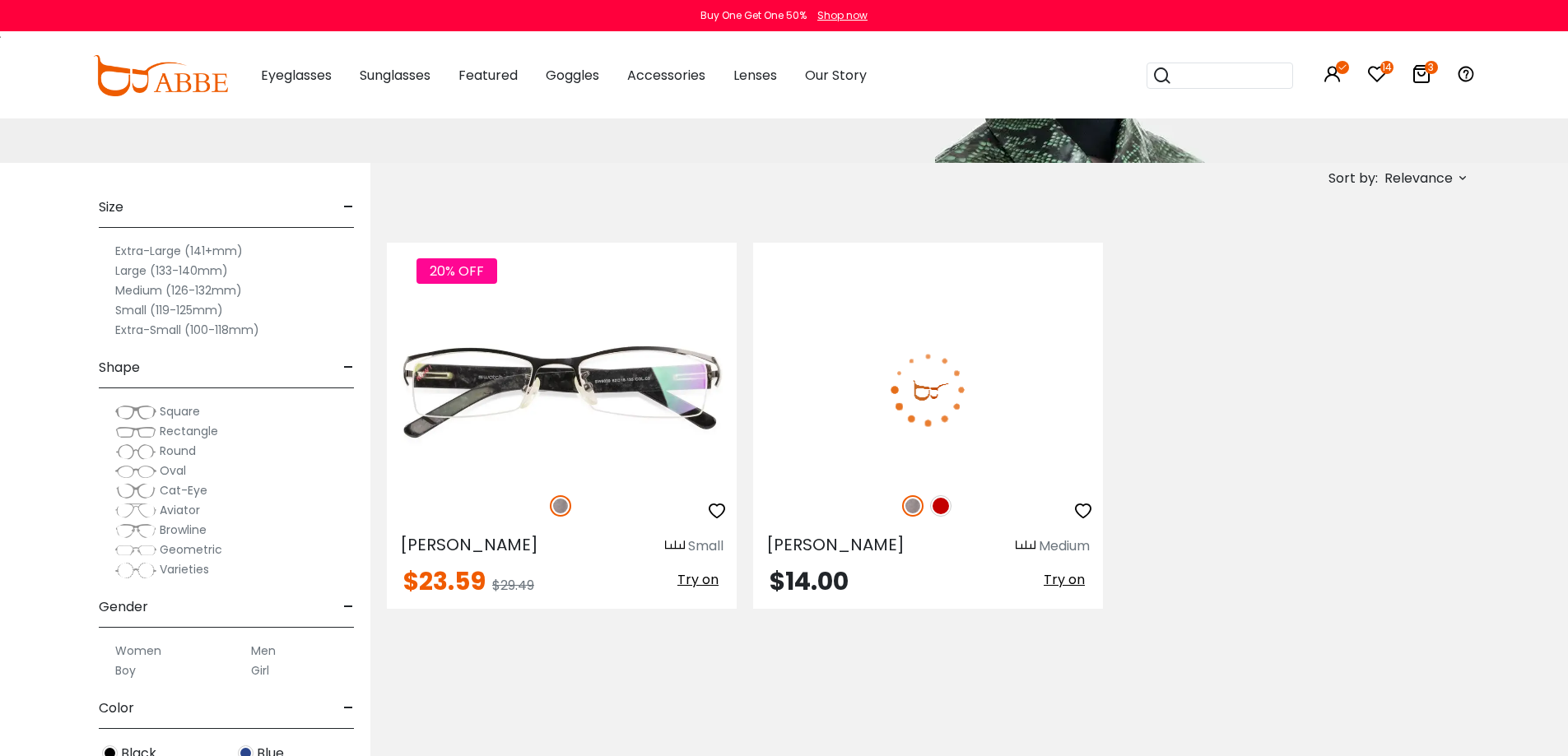
scroll to position [247, 0]
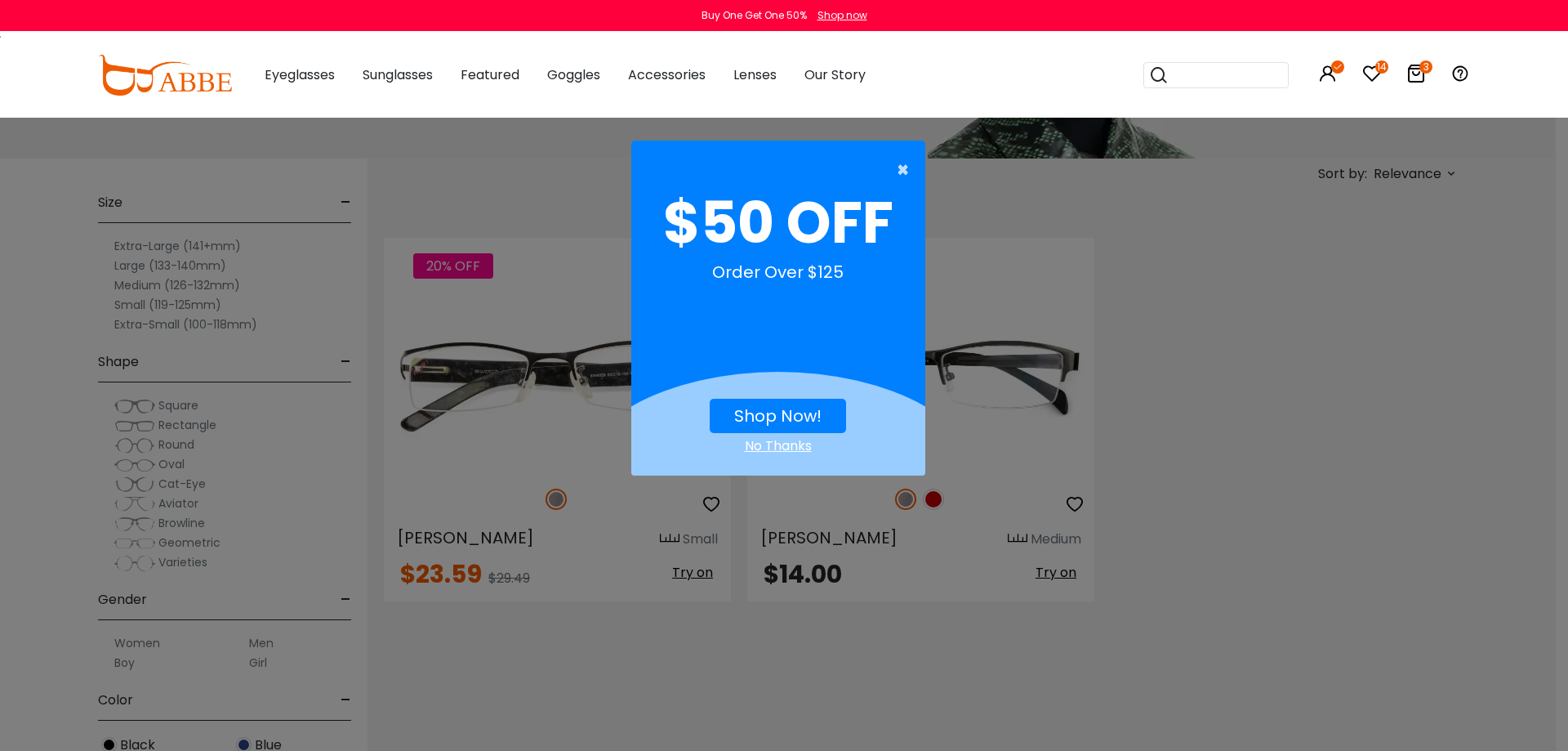
click at [906, 169] on span "×" at bounding box center [907, 169] width 21 height 32
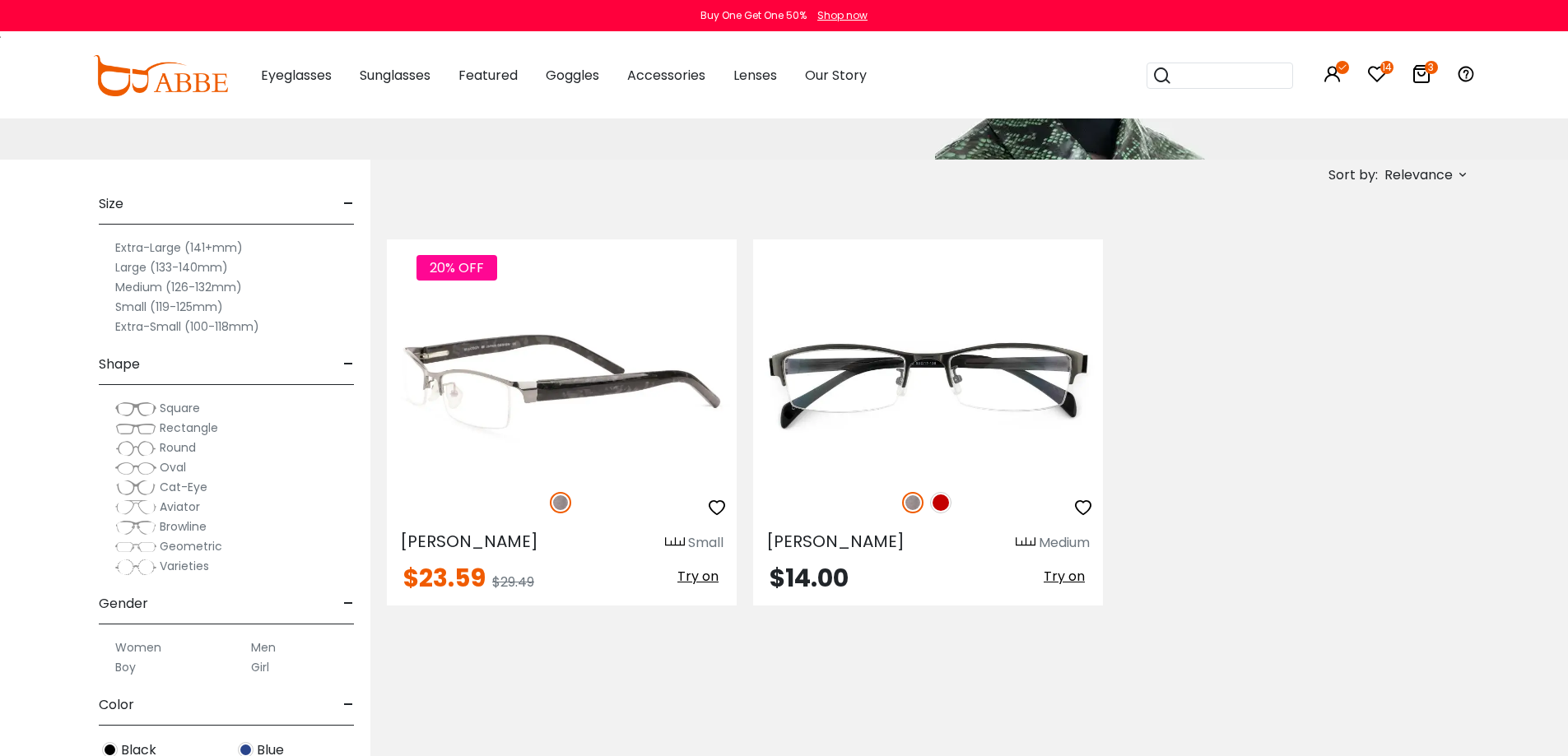
click at [568, 388] on img at bounding box center [562, 385] width 350 height 175
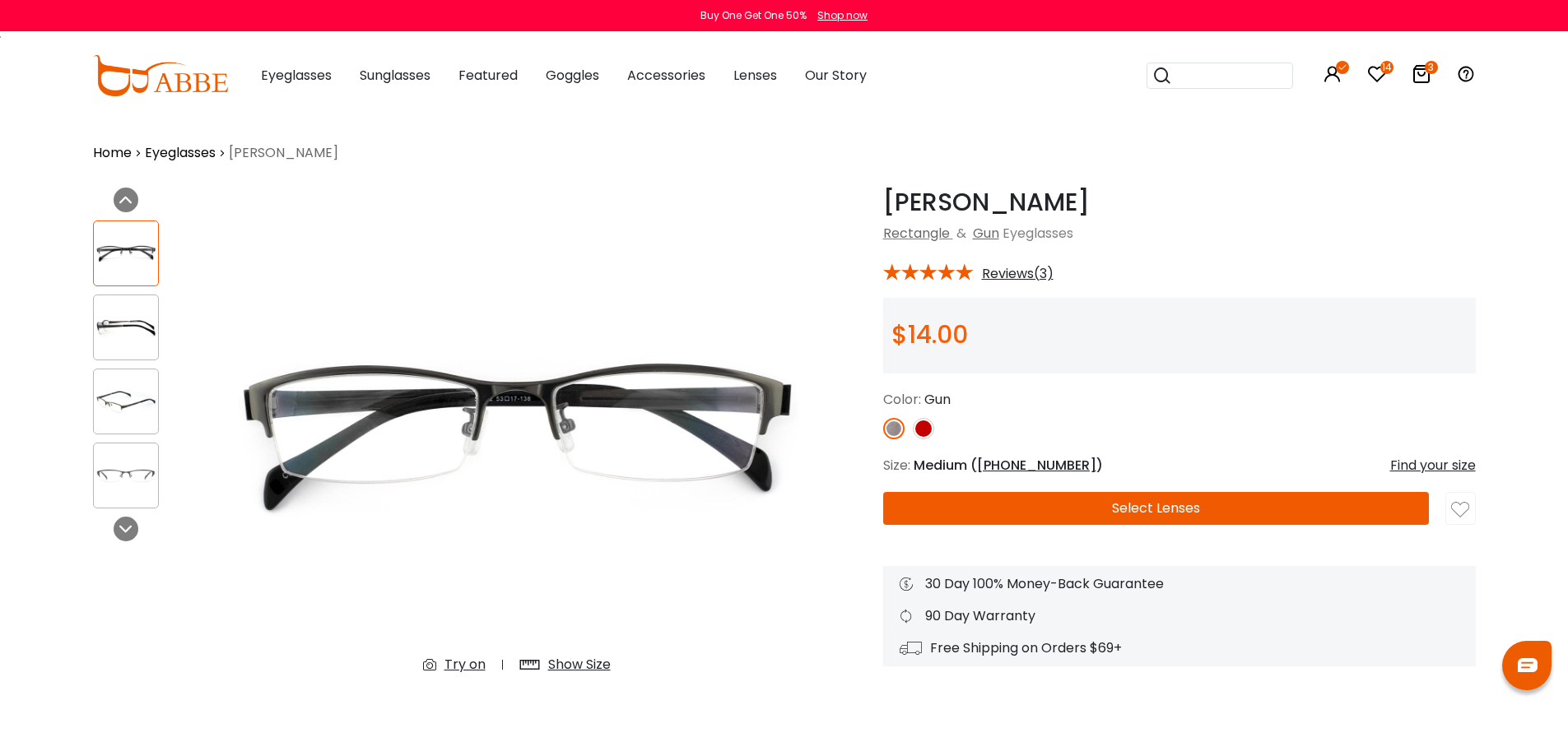
click at [920, 427] on img at bounding box center [923, 429] width 22 height 22
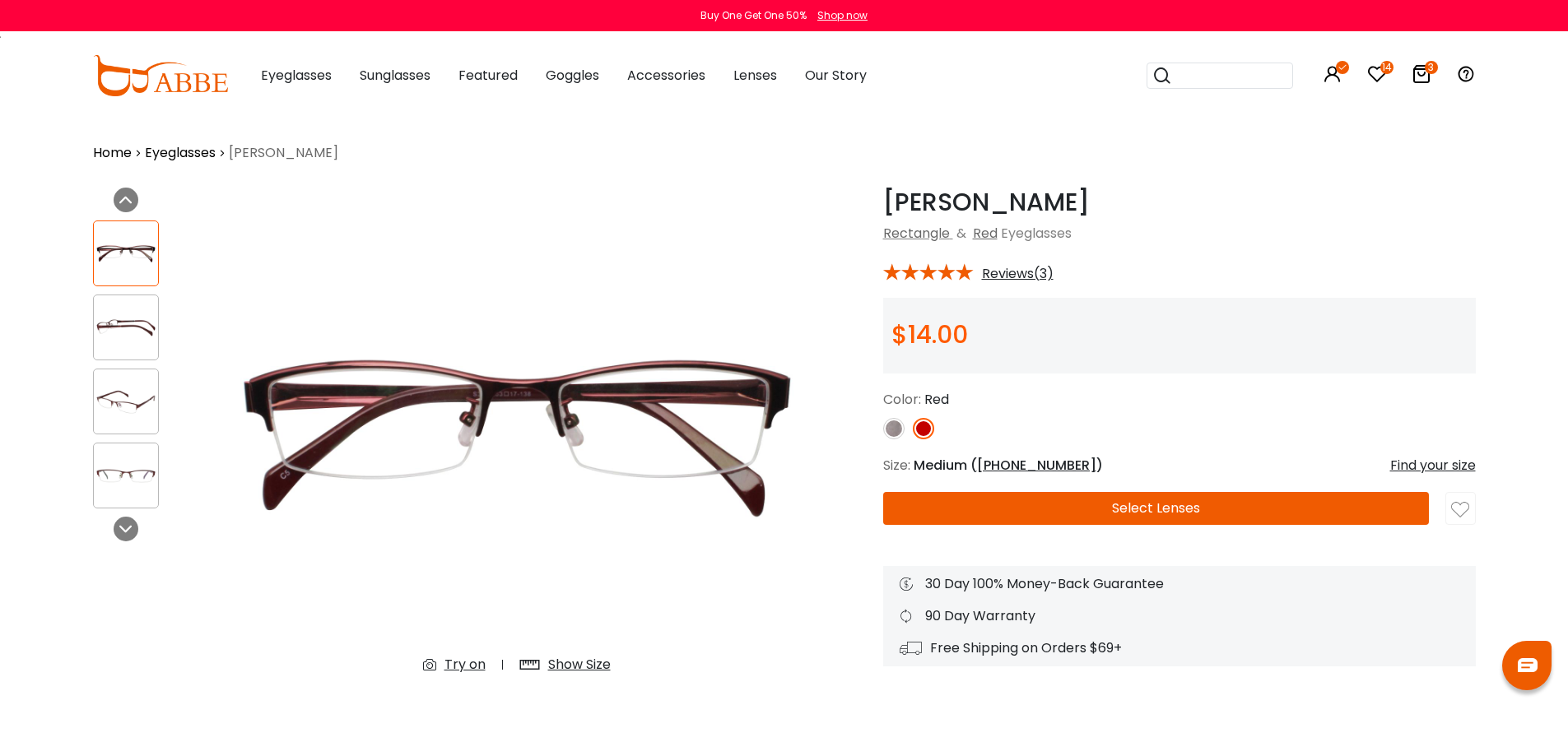
click at [896, 430] on img at bounding box center [894, 429] width 22 height 22
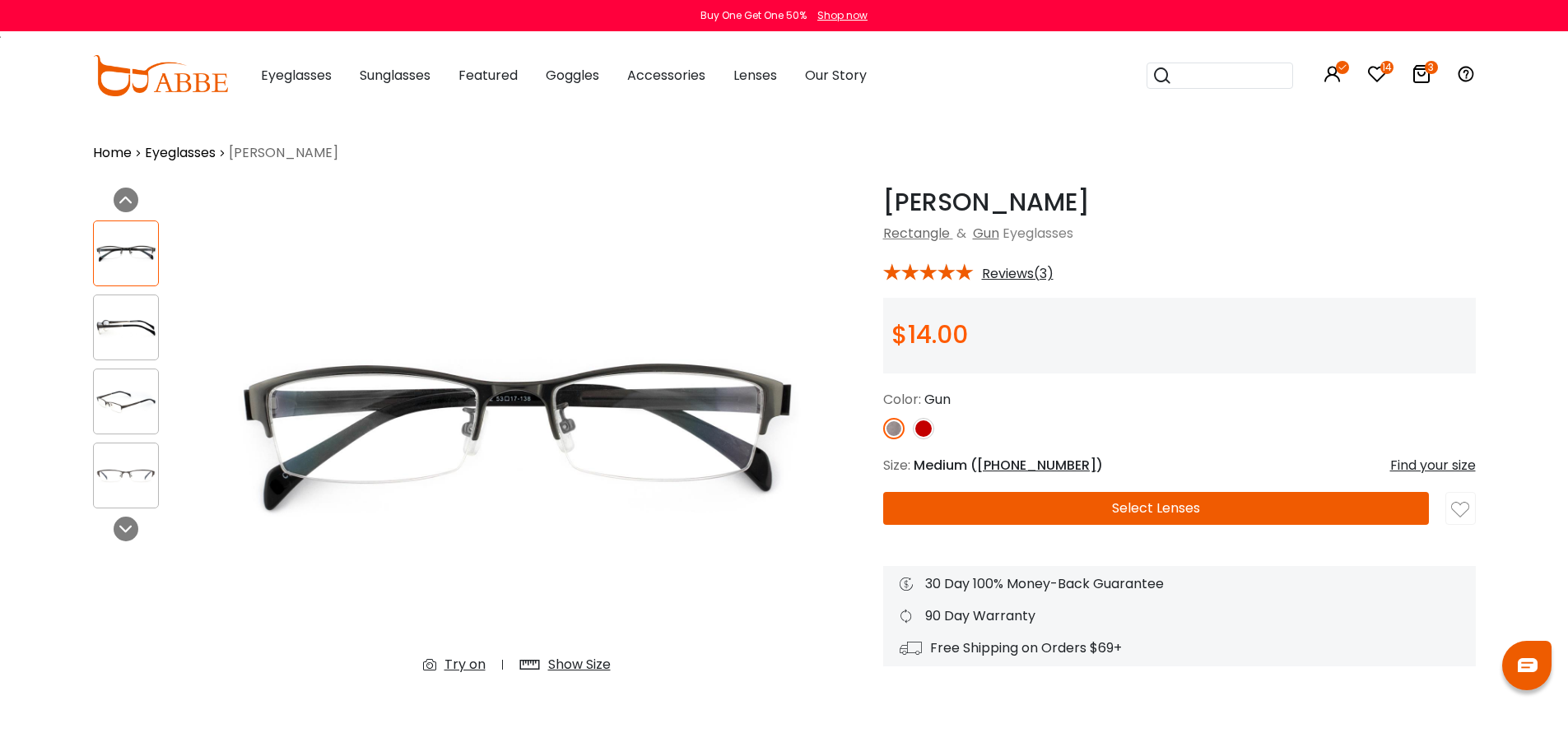
click at [1147, 509] on button "Select Lenses" at bounding box center [1156, 508] width 546 height 33
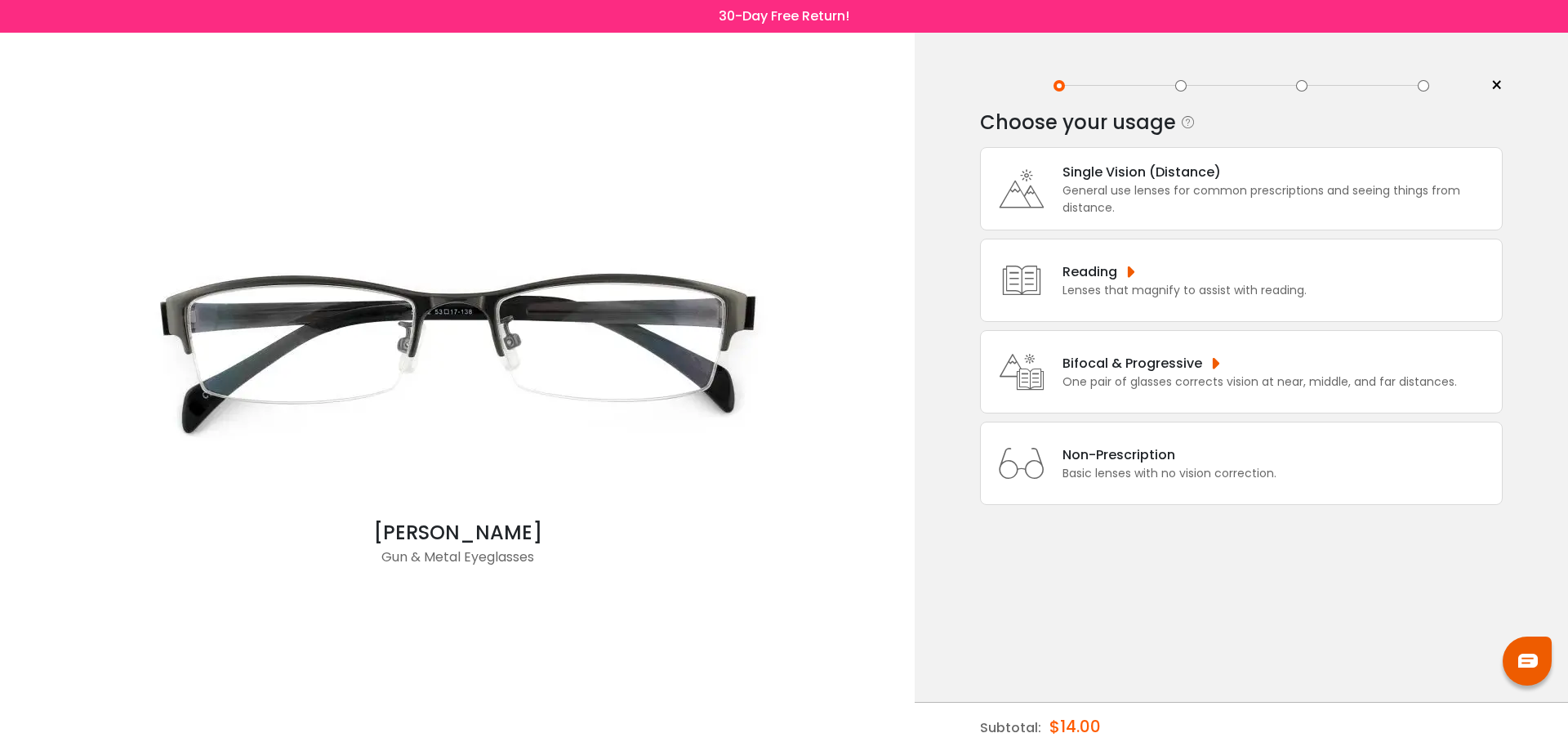
click at [1168, 172] on div "Single Vision (Distance)" at bounding box center [1279, 172] width 432 height 21
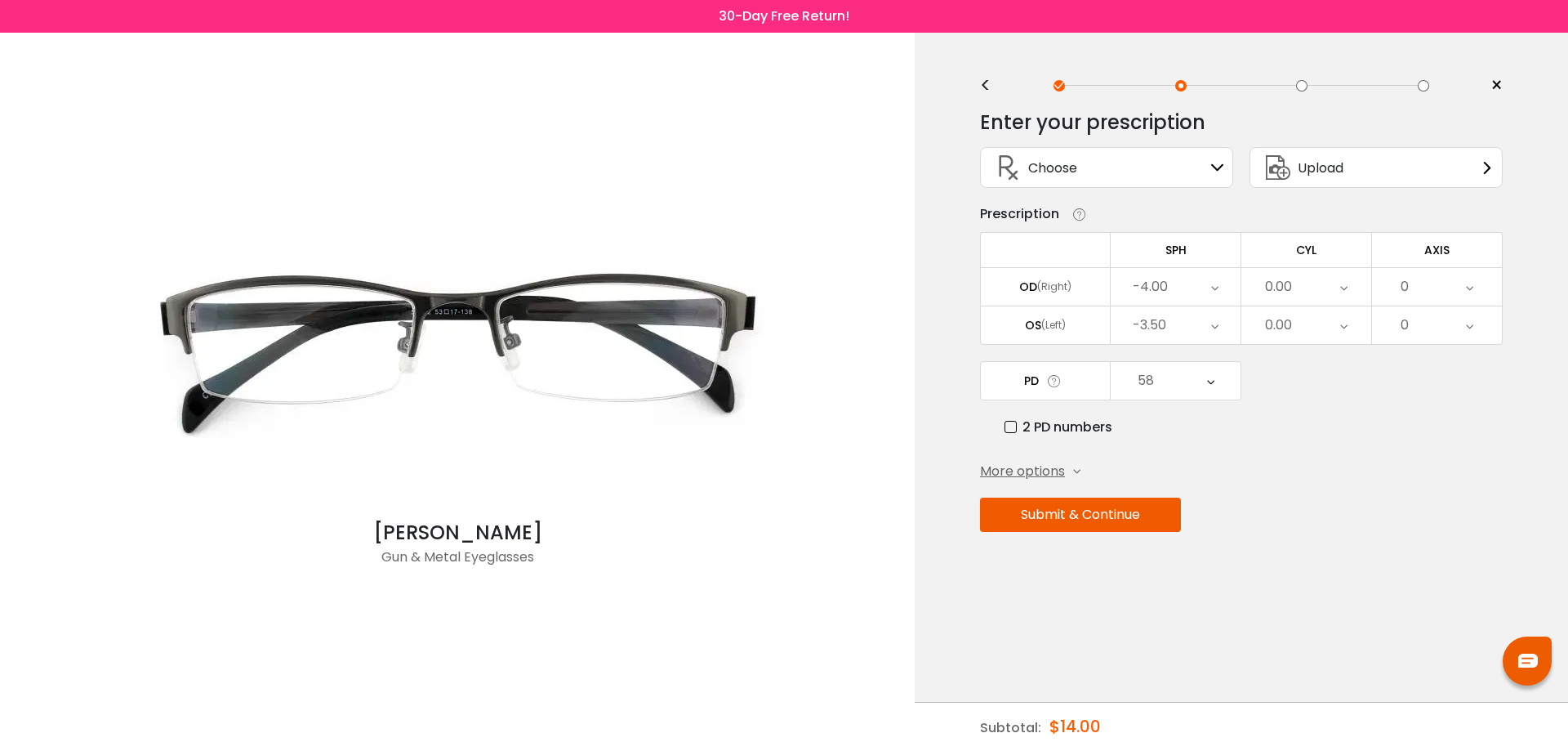
click at [1116, 517] on button "Submit & Continue" at bounding box center [1080, 514] width 201 height 34
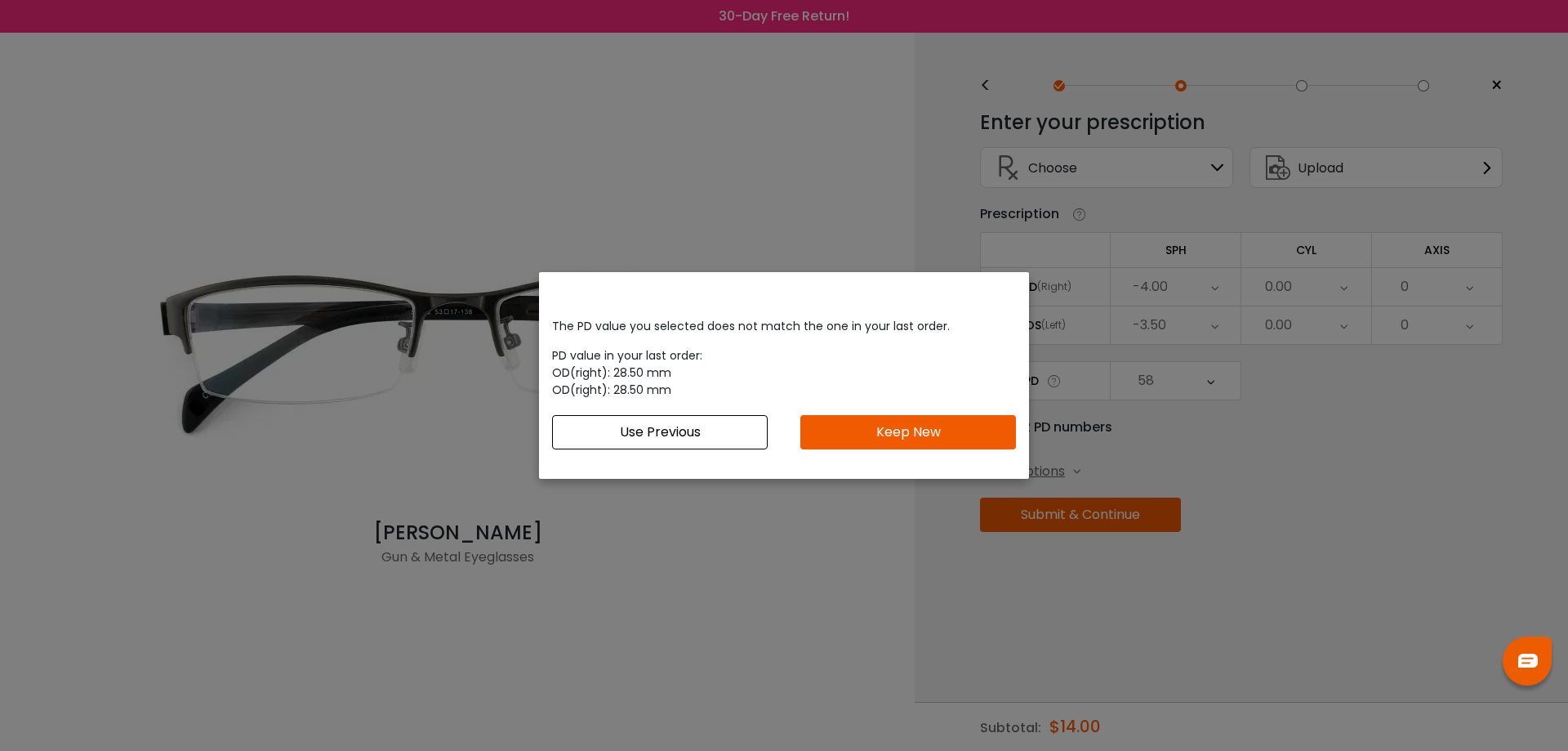
click at [887, 432] on button "Keep New" at bounding box center [909, 432] width 216 height 34
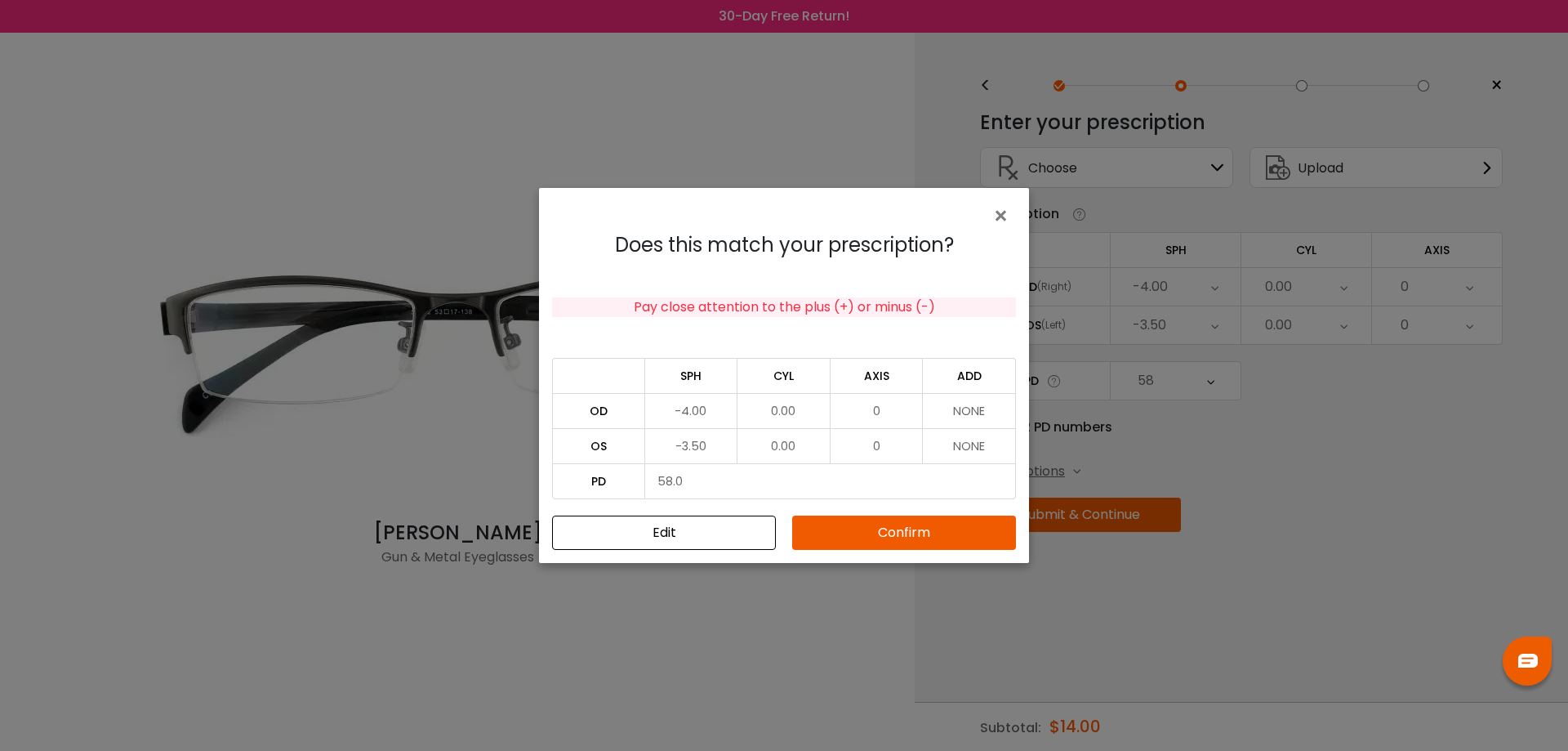
click at [915, 534] on button "Confirm" at bounding box center [904, 532] width 224 height 34
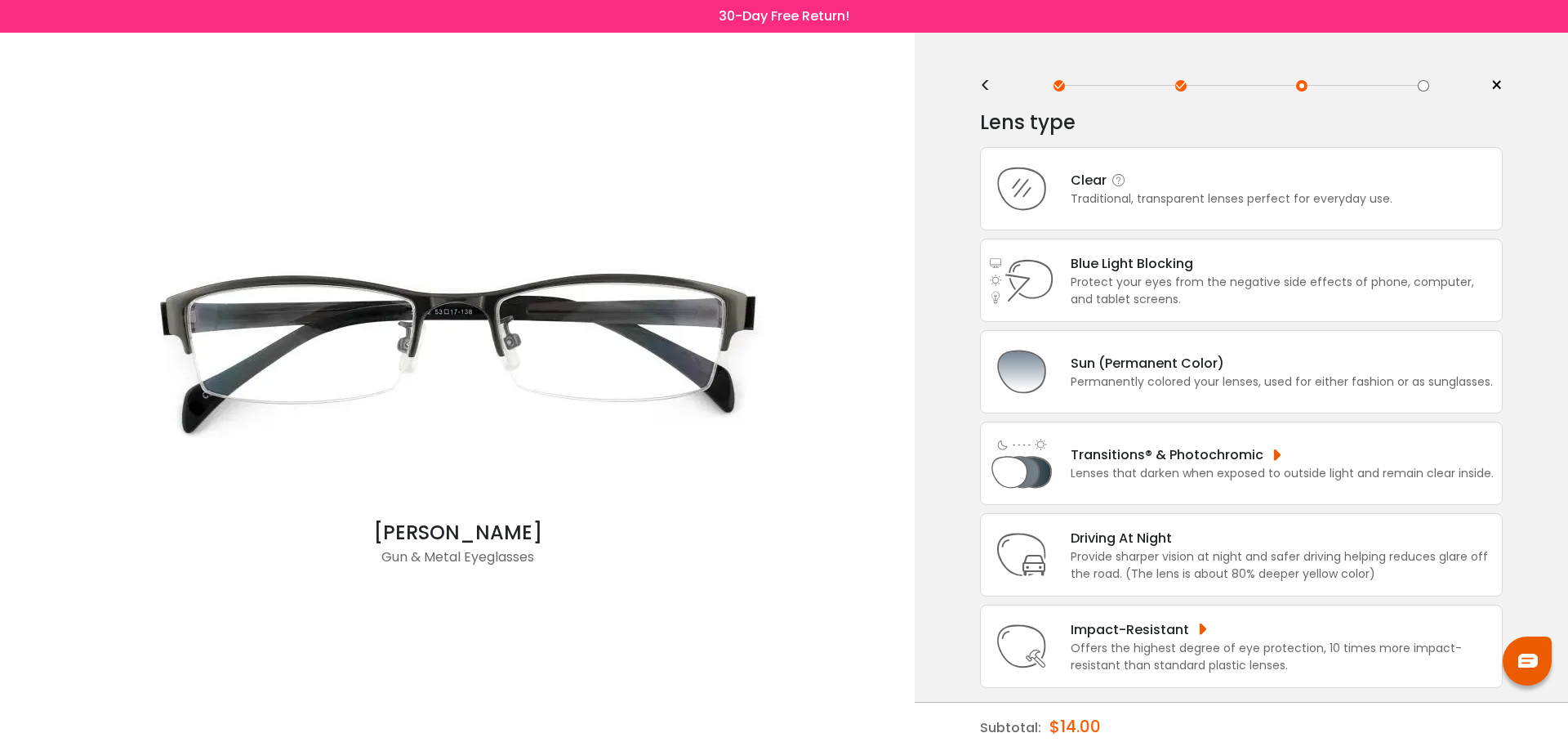
click at [1138, 201] on div "Traditional, transparent lenses perfect for everyday use." at bounding box center [1231, 198] width 322 height 17
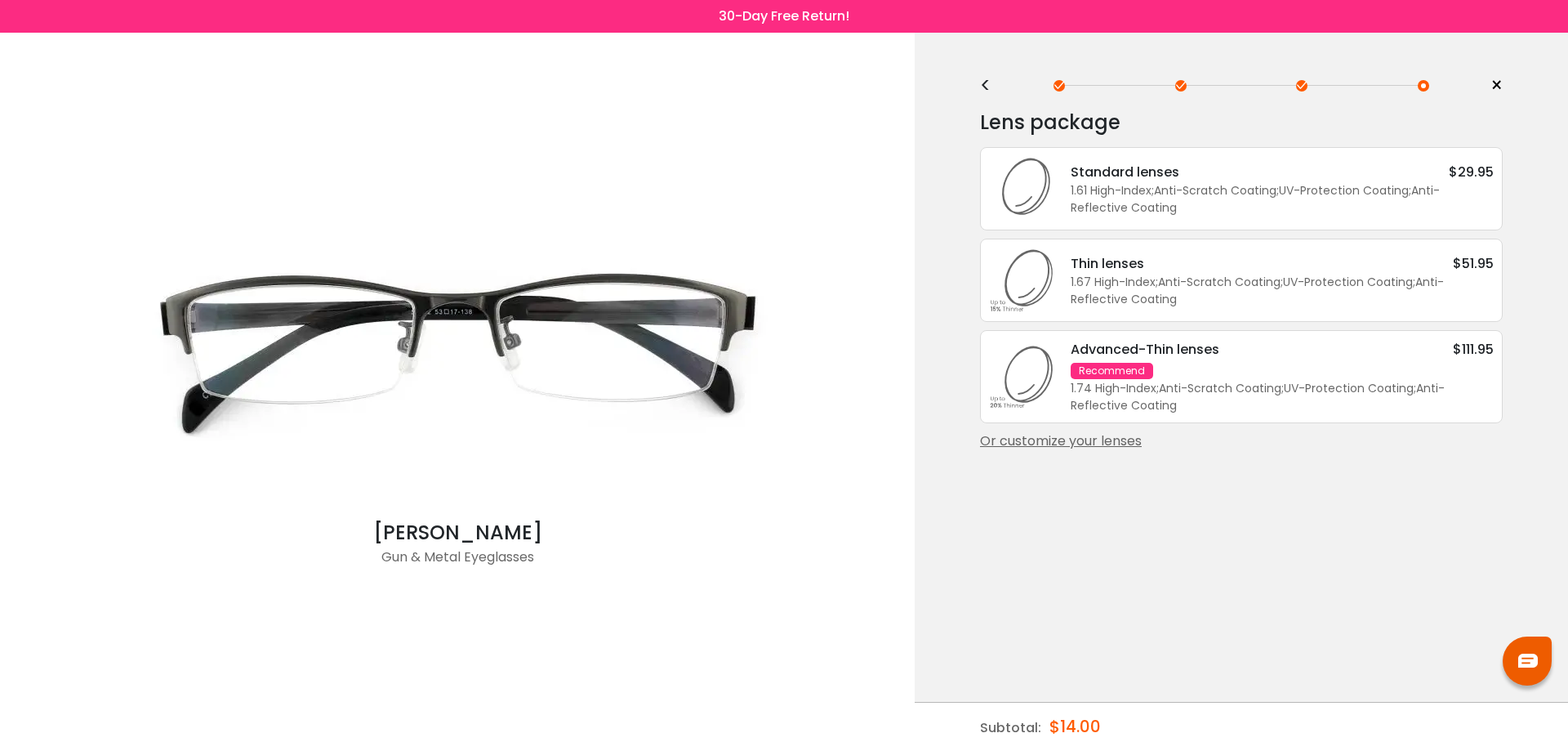
click at [1103, 435] on div "Or customize your lenses" at bounding box center [1241, 442] width 523 height 20
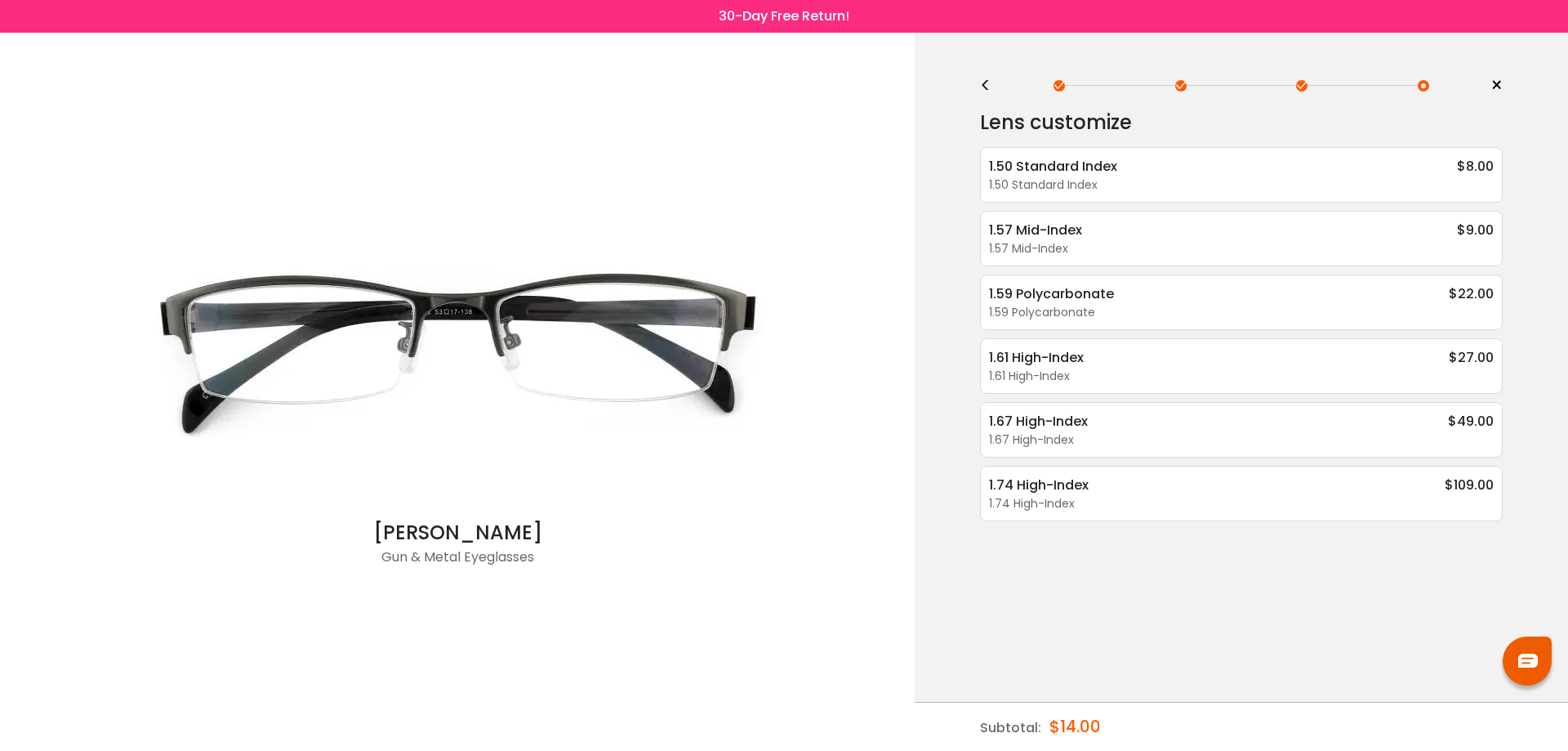
click at [1229, 168] on div "1.50 Standard Index $8.00" at bounding box center [1241, 166] width 504 height 21
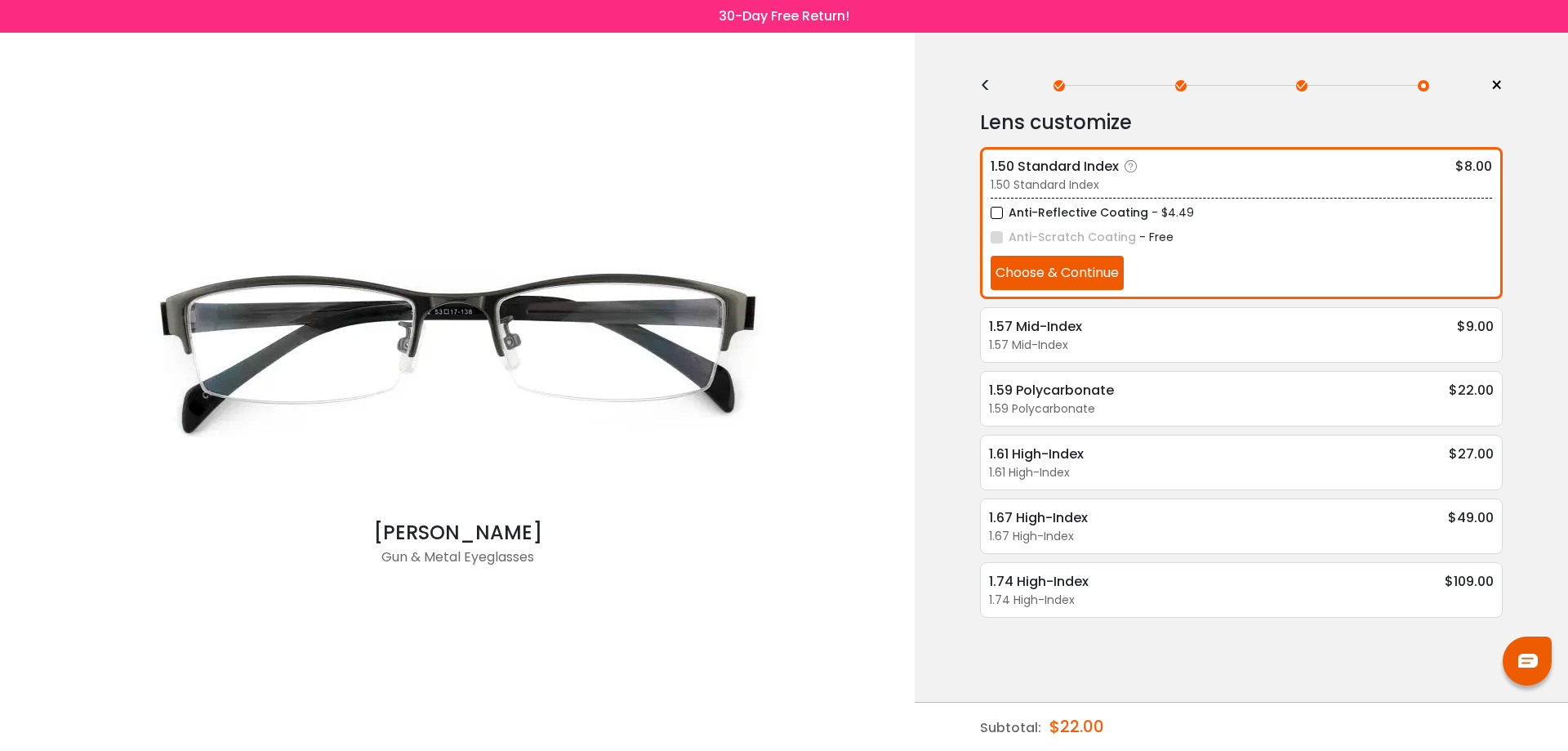
click at [1080, 280] on button "Choose & Continue" at bounding box center [1058, 273] width 133 height 34
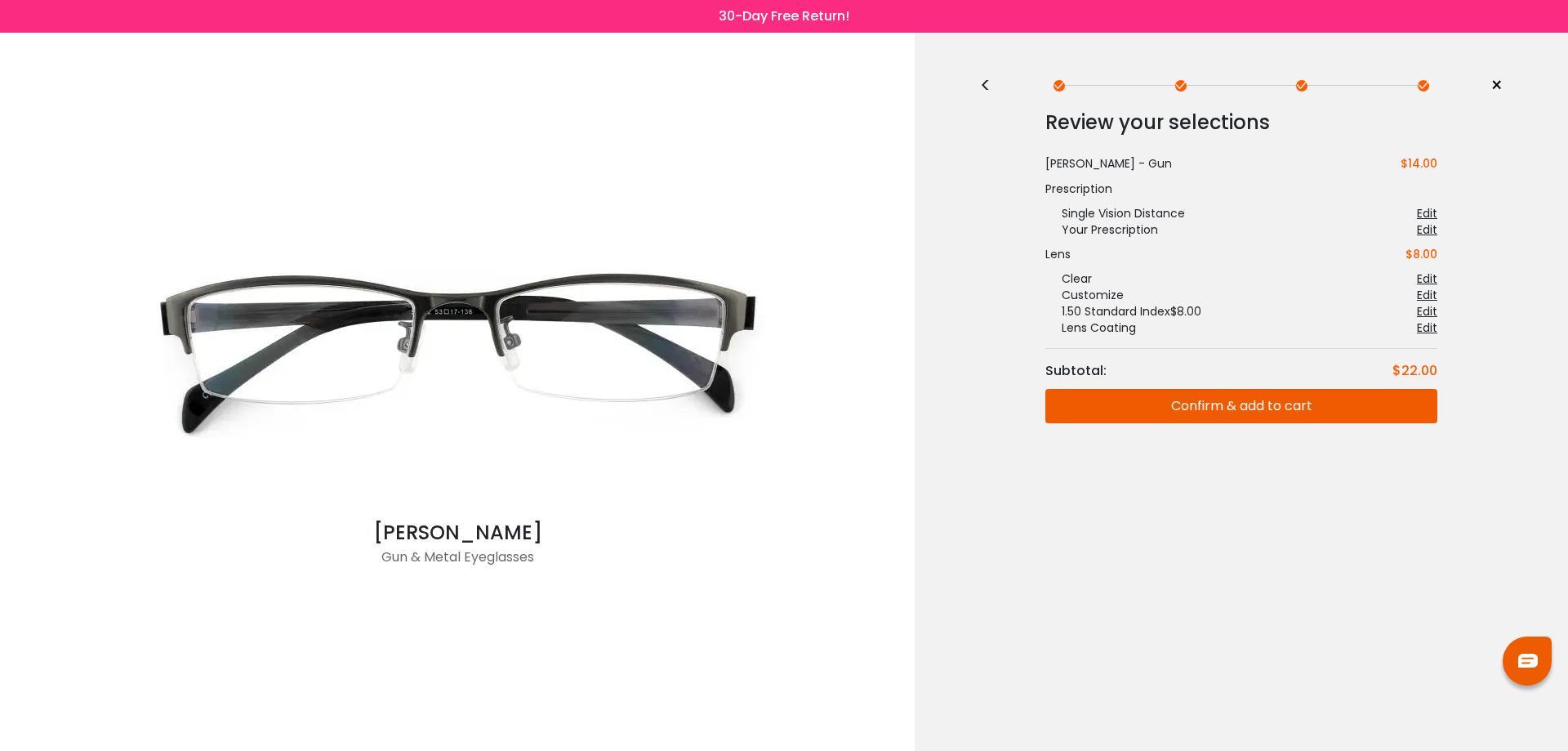
click at [1208, 412] on button "Confirm & add to cart" at bounding box center [1241, 405] width 392 height 34
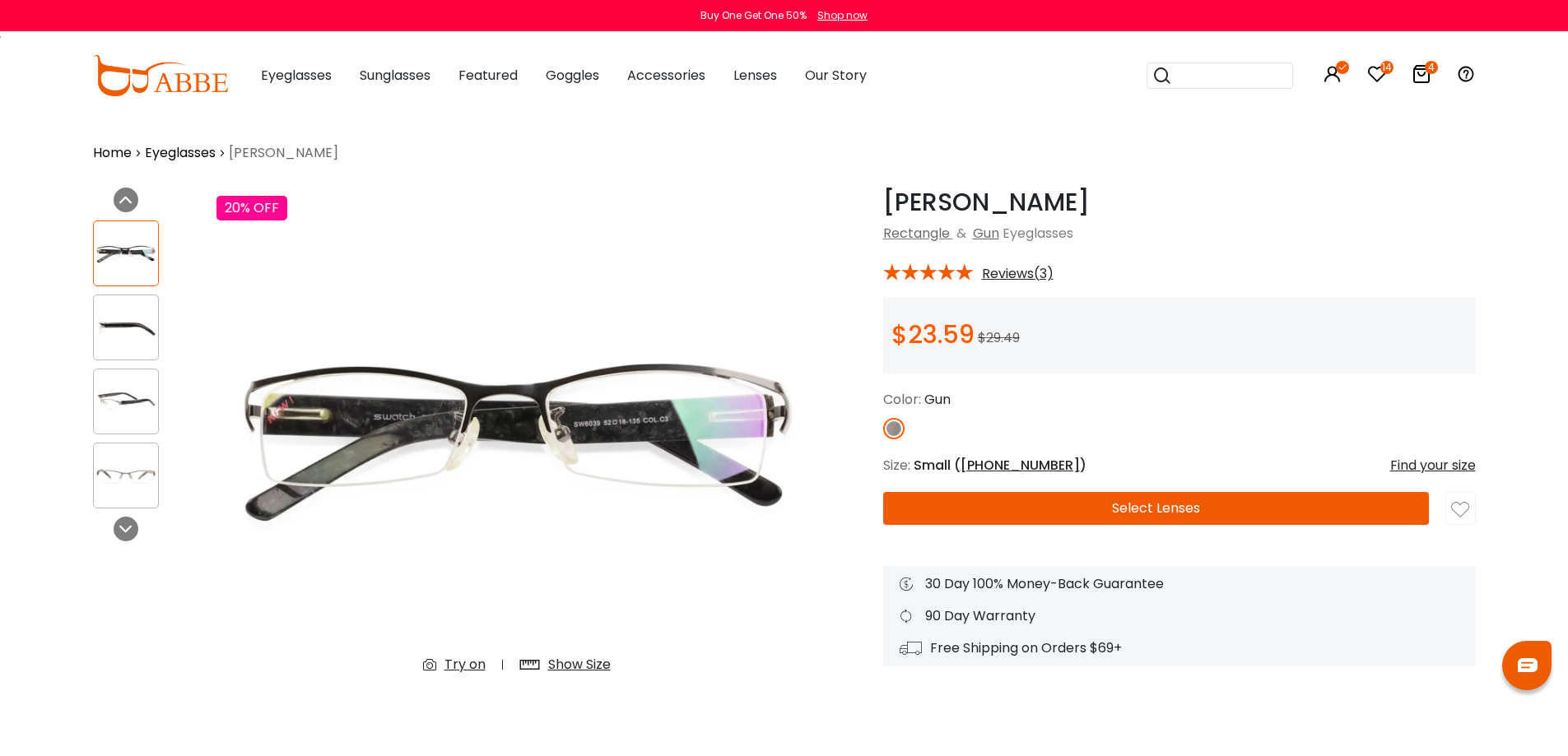
click at [136, 340] on img at bounding box center [126, 327] width 64 height 32
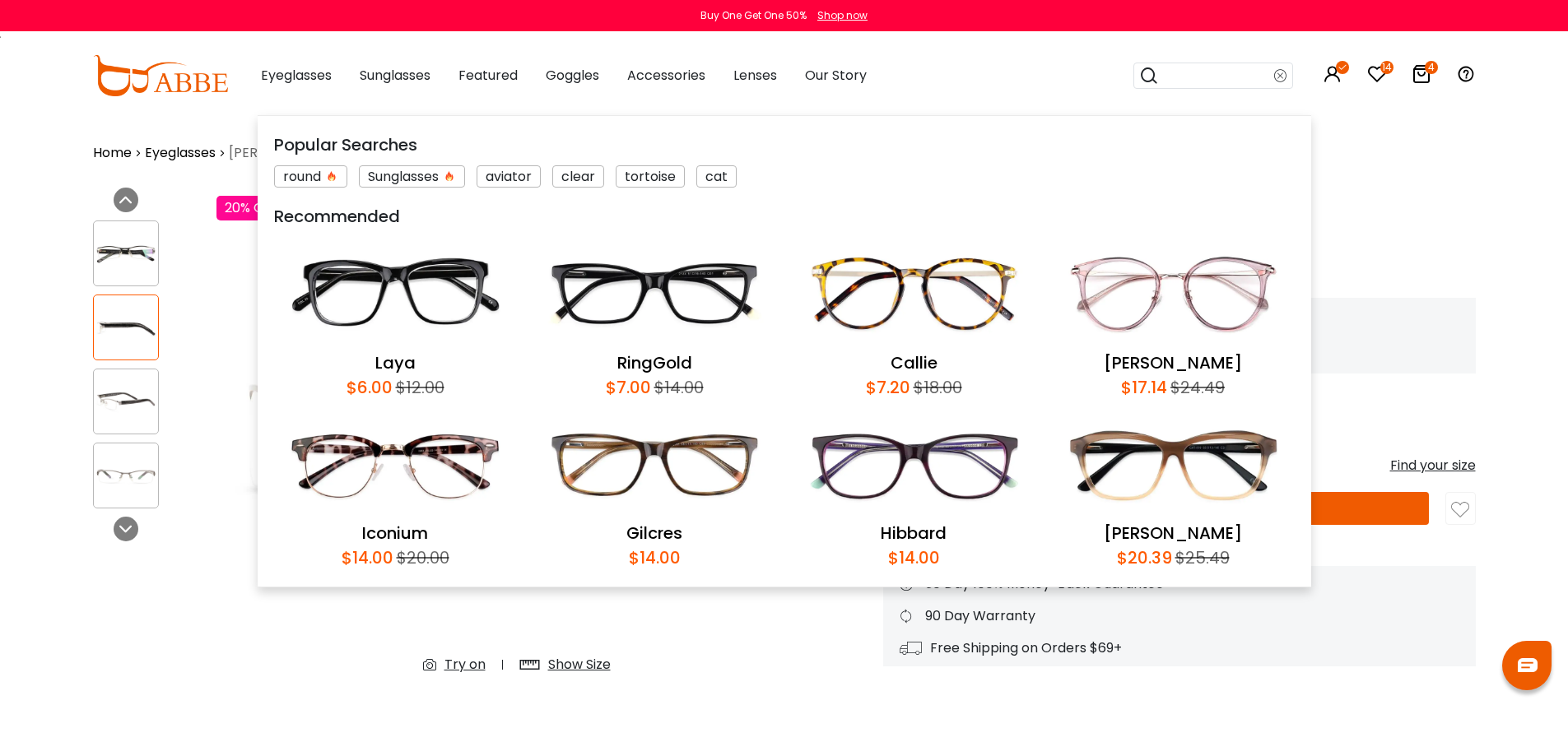
click at [1255, 67] on input "search" at bounding box center [1216, 75] width 116 height 25
type input "*****"
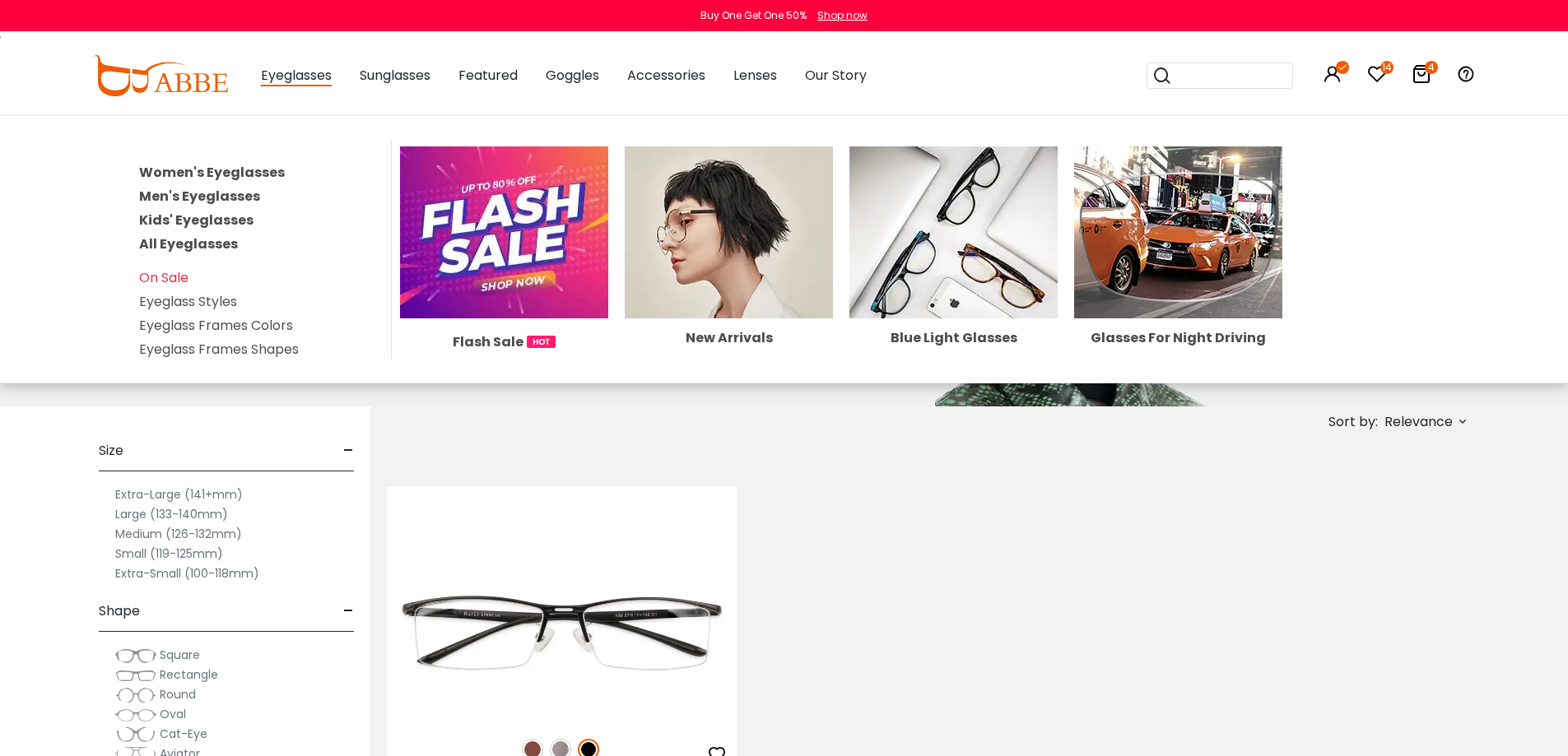
click at [278, 74] on span "Eyeglasses" at bounding box center [297, 76] width 71 height 21
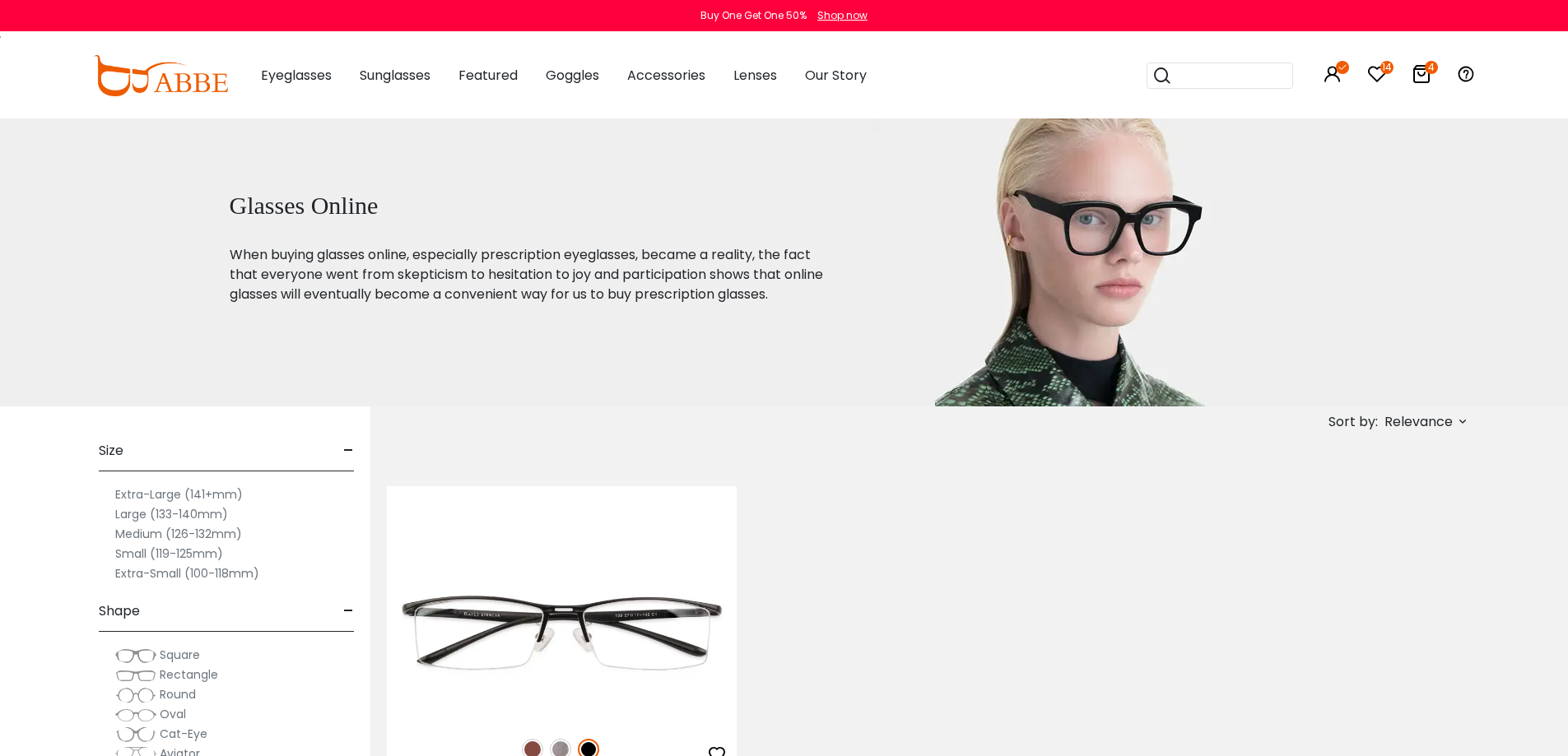
click at [199, 536] on label "Medium (126-132mm)" at bounding box center [179, 534] width 127 height 20
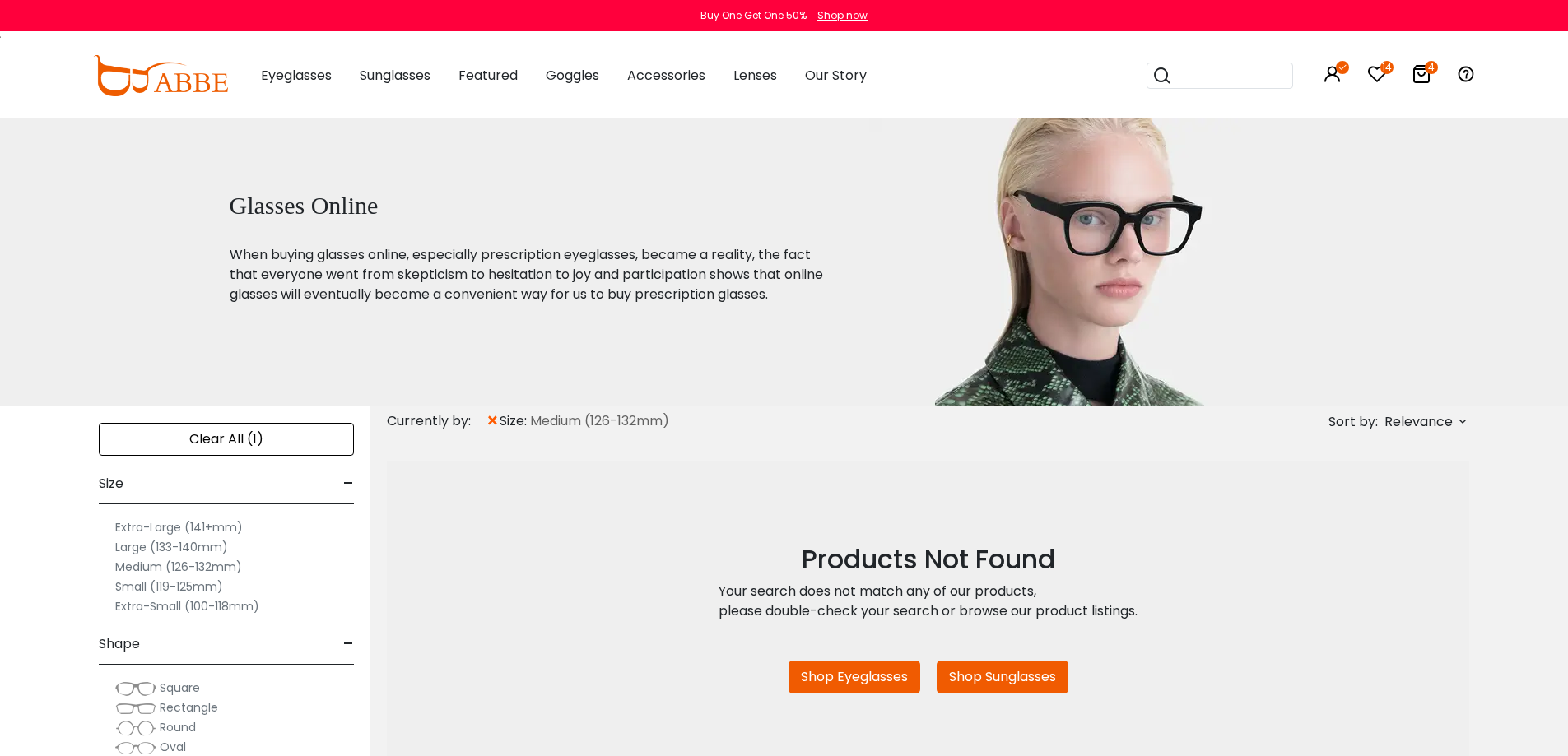
click at [882, 672] on link "Shop Eyeglasses" at bounding box center [853, 676] width 131 height 33
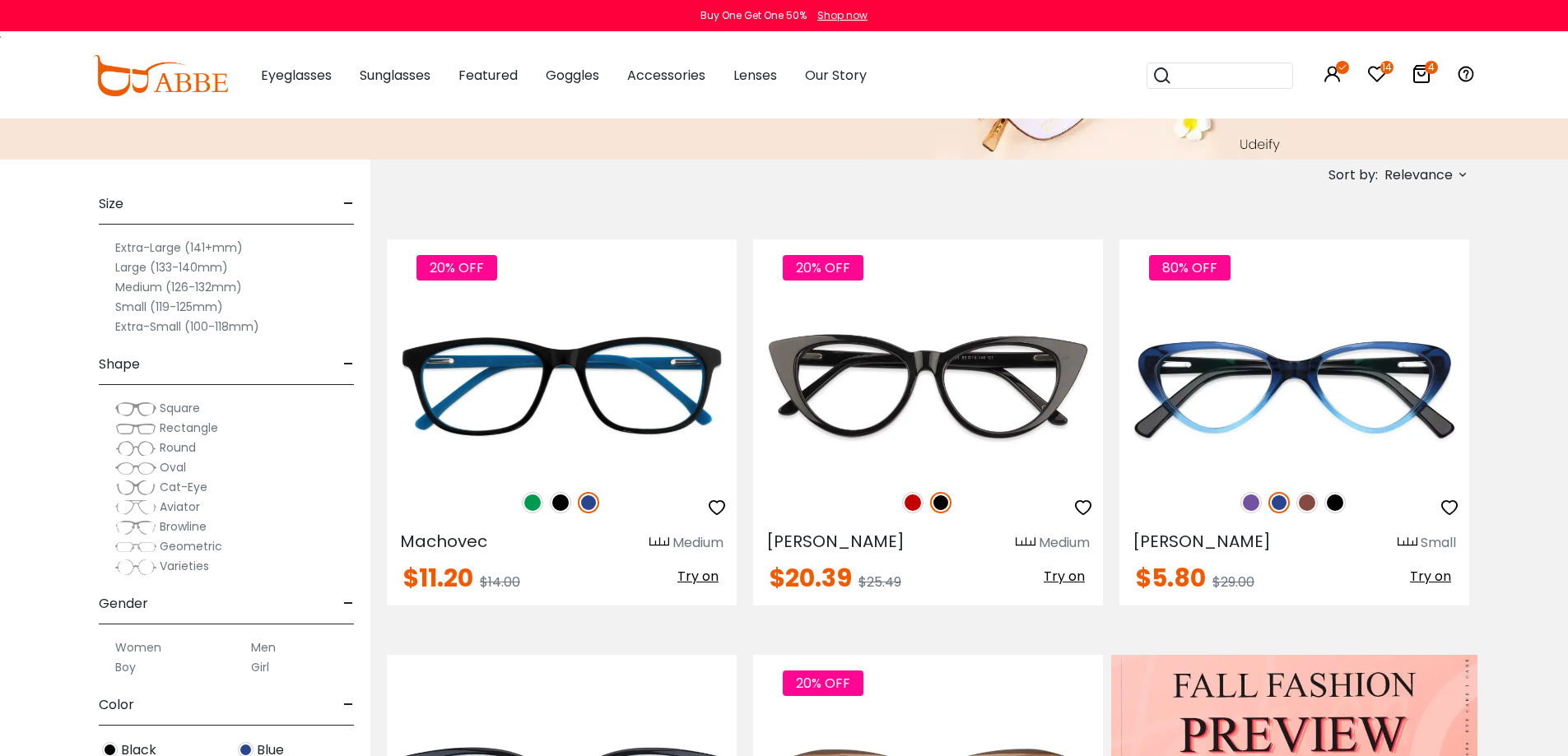
click at [131, 309] on label "Small (119-125mm)" at bounding box center [169, 306] width 108 height 20
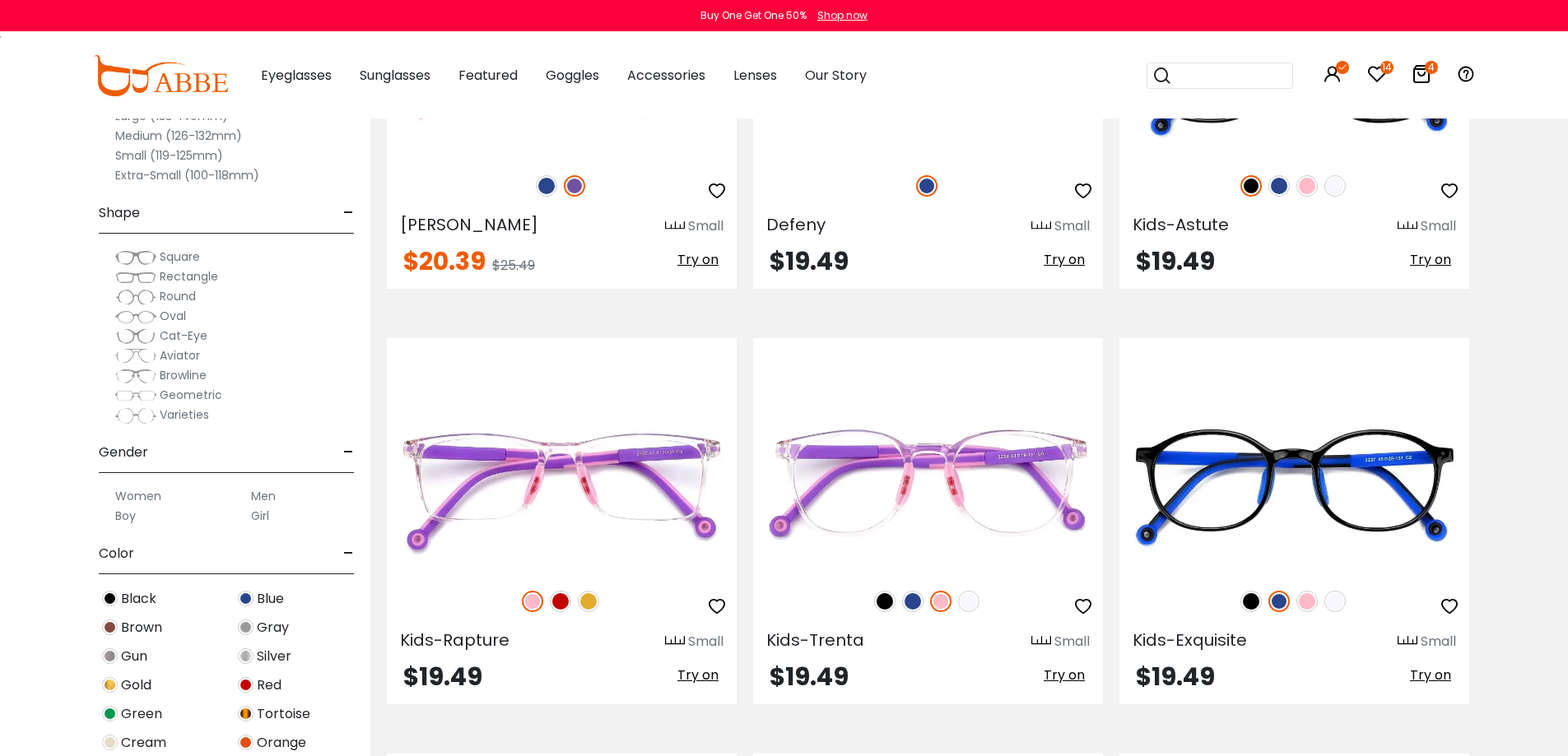
scroll to position [6252, 0]
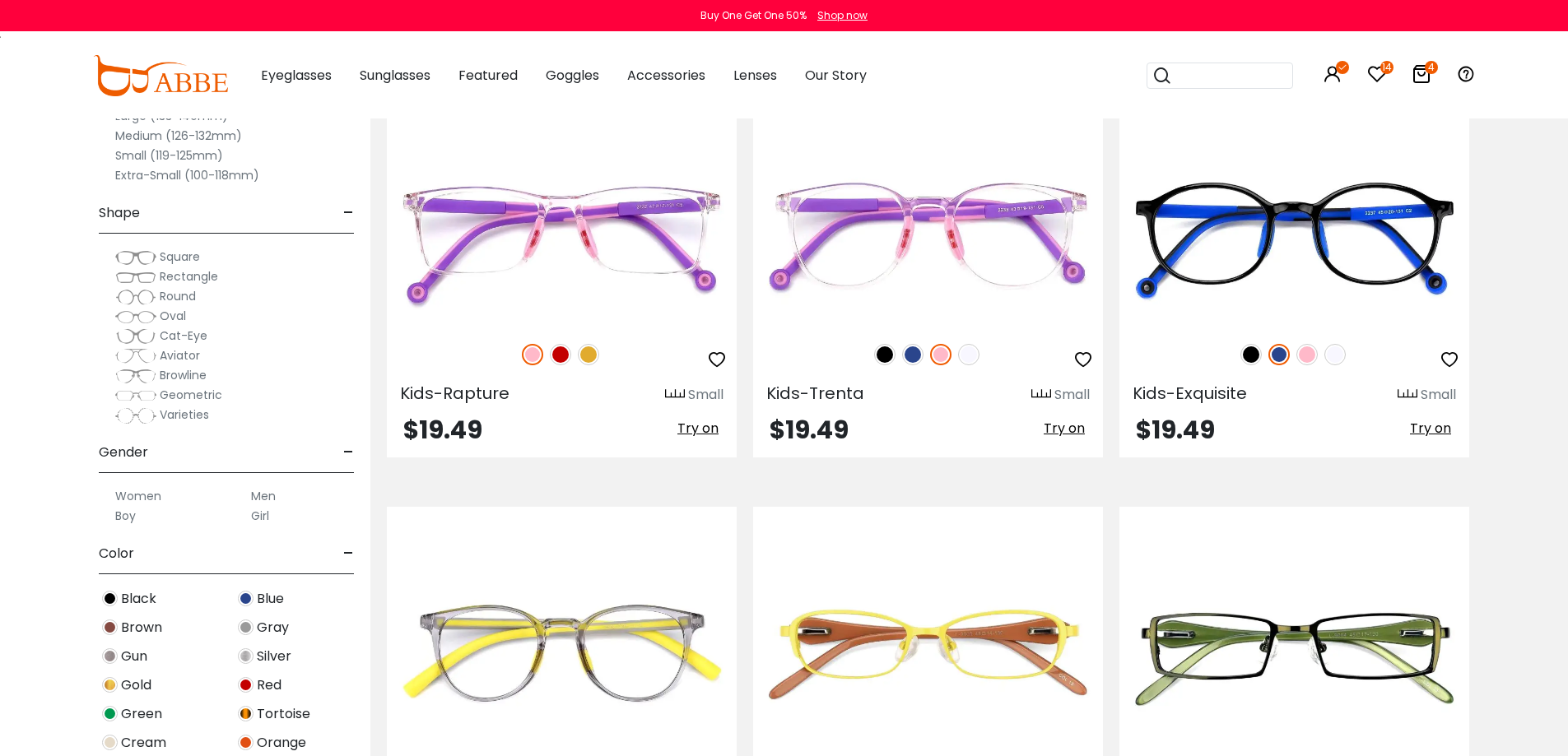
click at [128, 132] on label "Medium (126-132mm)" at bounding box center [179, 135] width 127 height 20
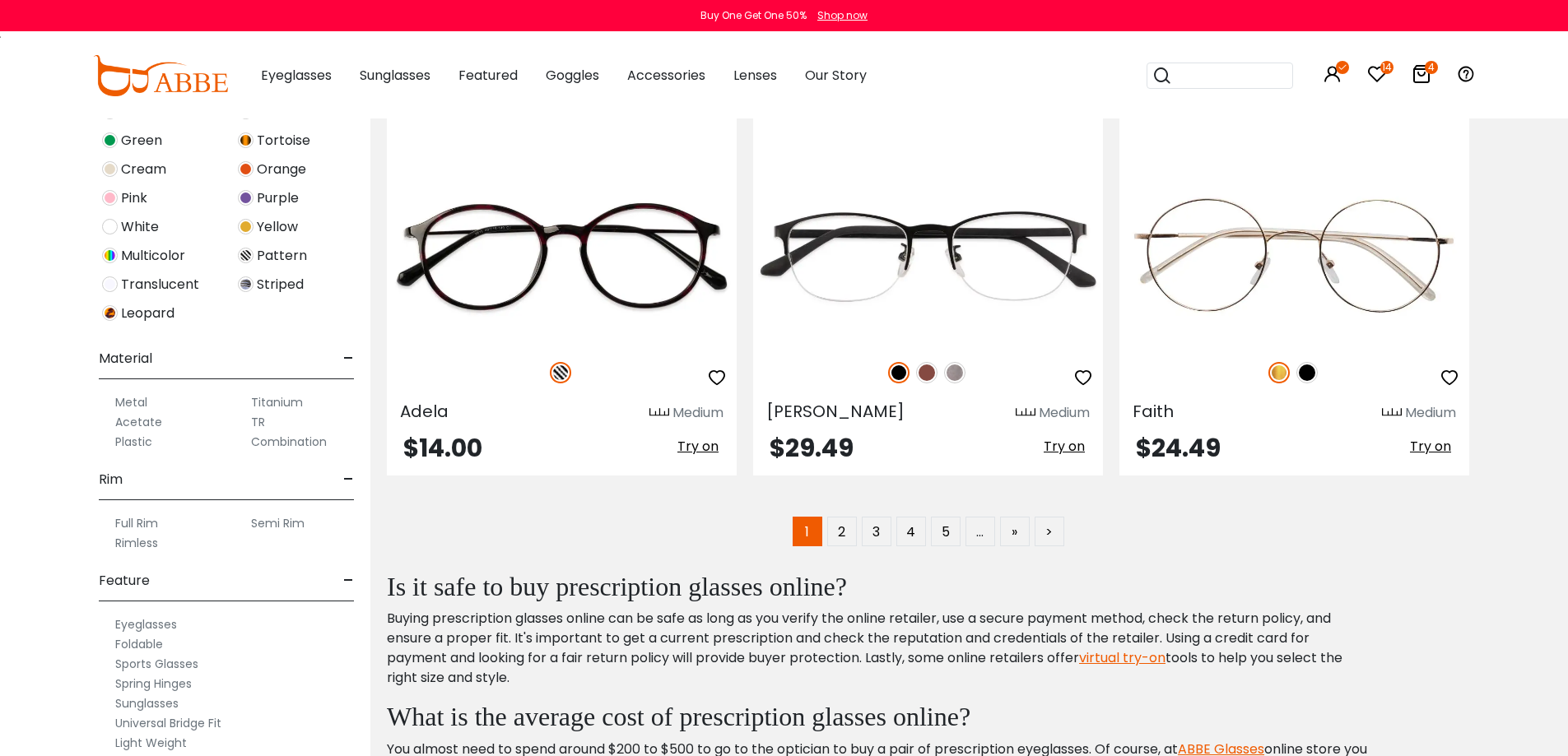
scroll to position [576, 0]
click at [268, 521] on label "Semi Rim" at bounding box center [278, 521] width 53 height 20
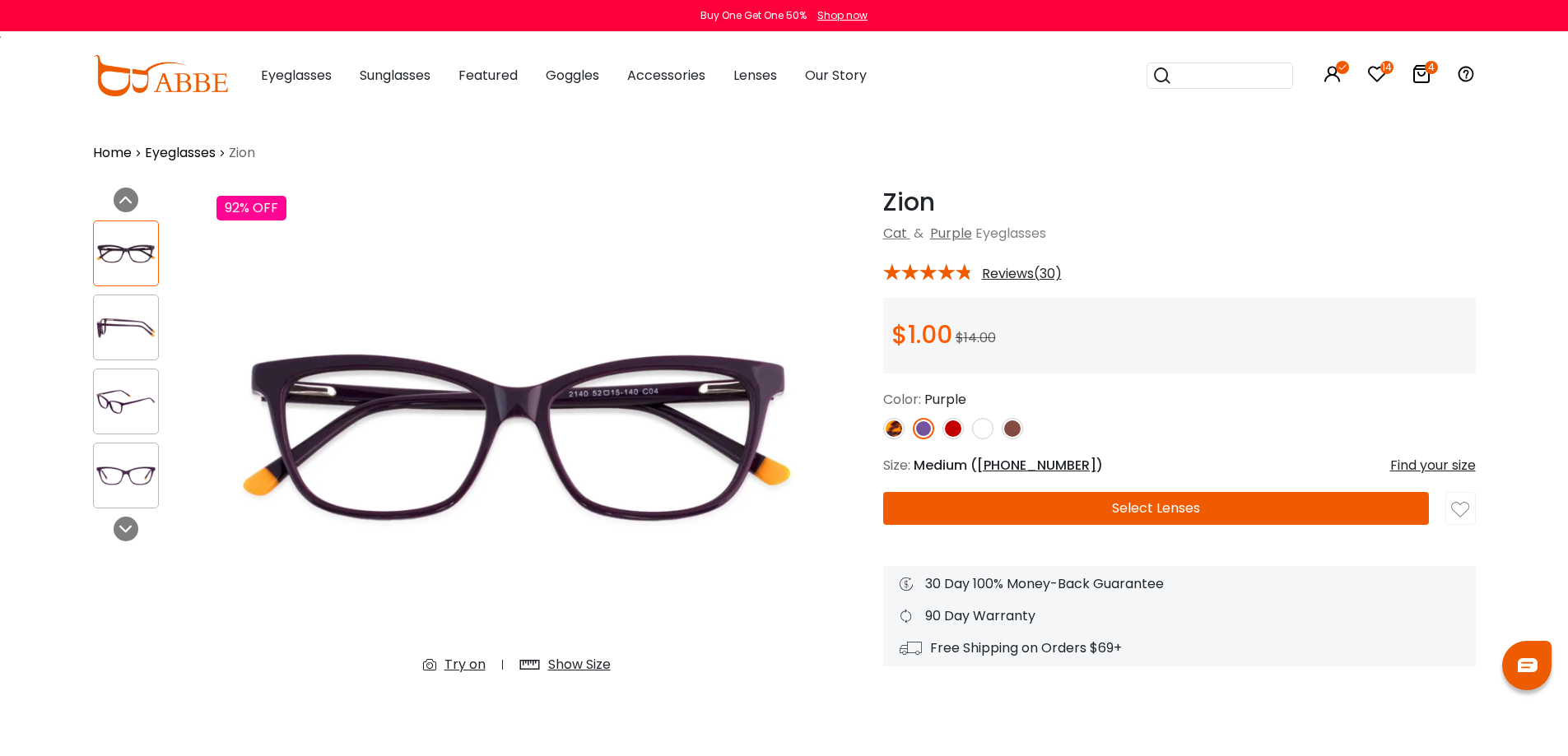
click at [116, 322] on img at bounding box center [126, 327] width 64 height 32
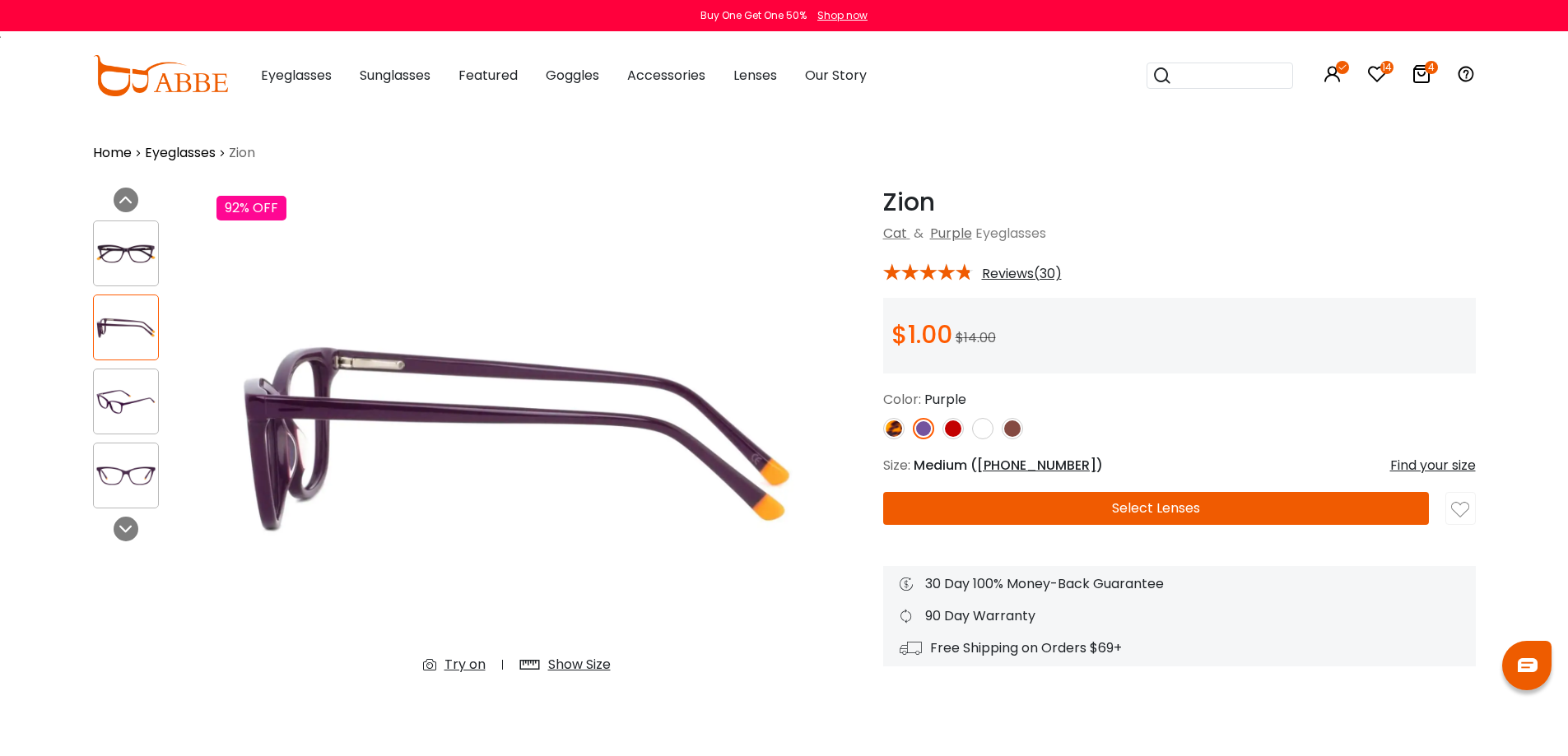
click at [123, 395] on img at bounding box center [126, 401] width 64 height 32
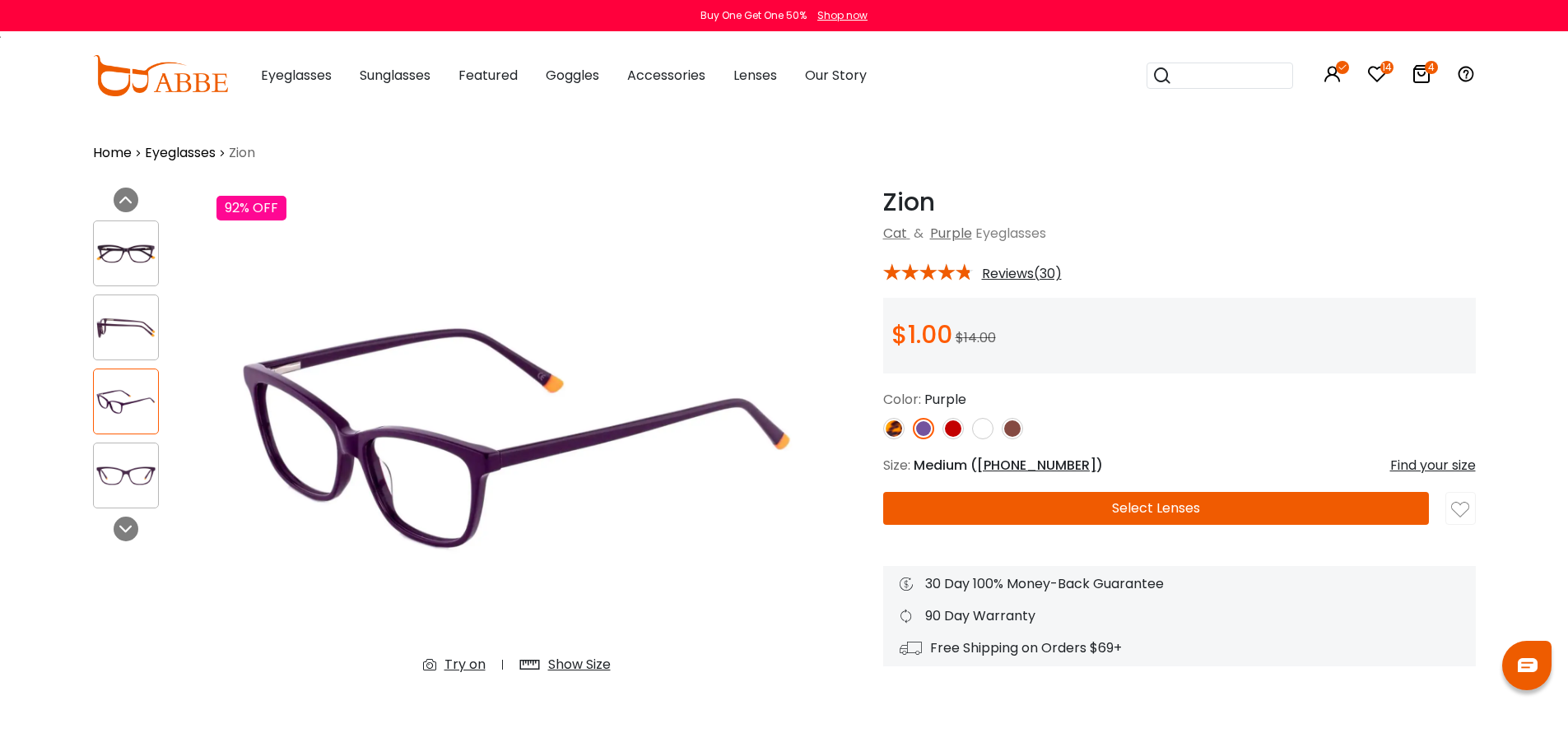
click at [128, 471] on img at bounding box center [126, 475] width 64 height 32
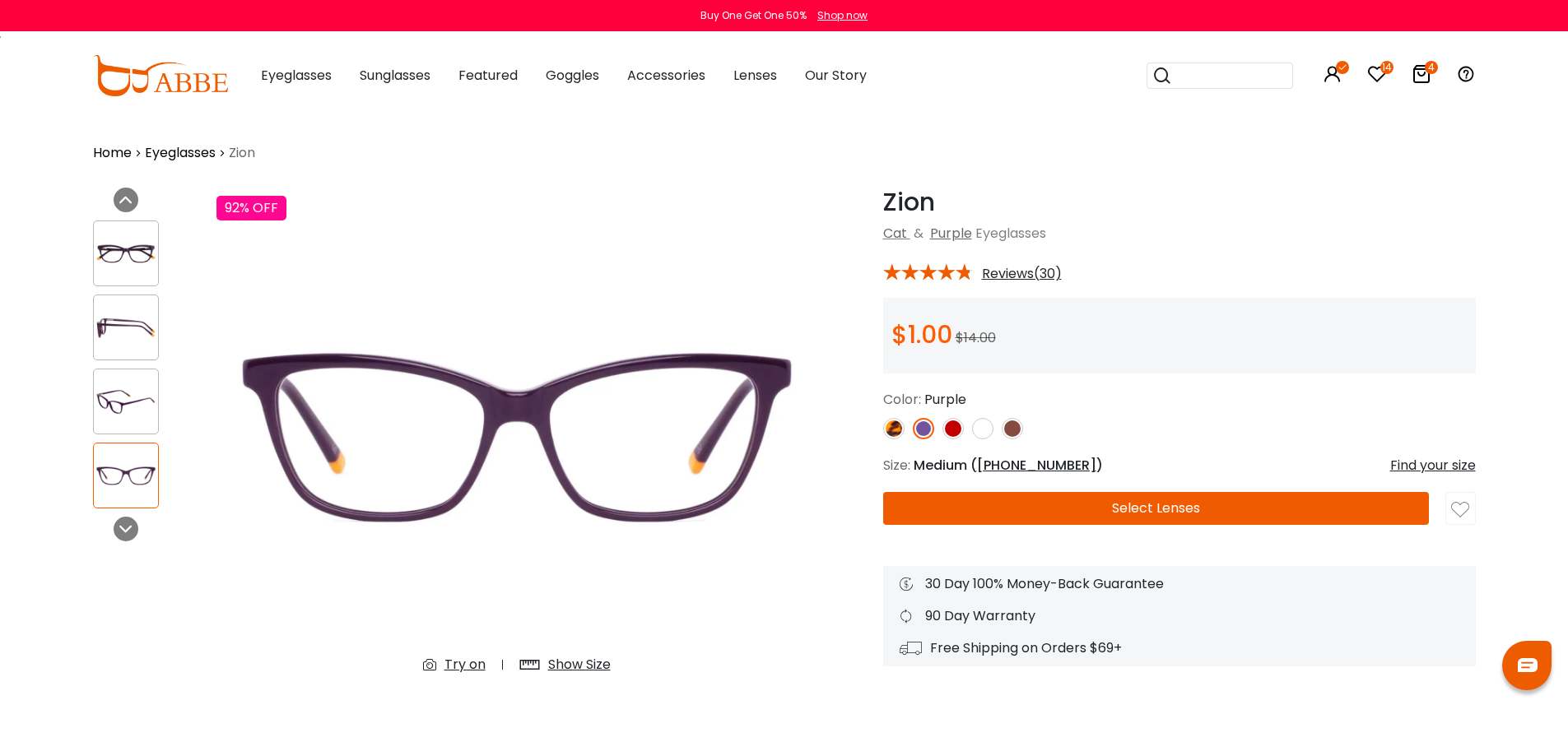
click at [891, 429] on img at bounding box center [894, 429] width 22 height 22
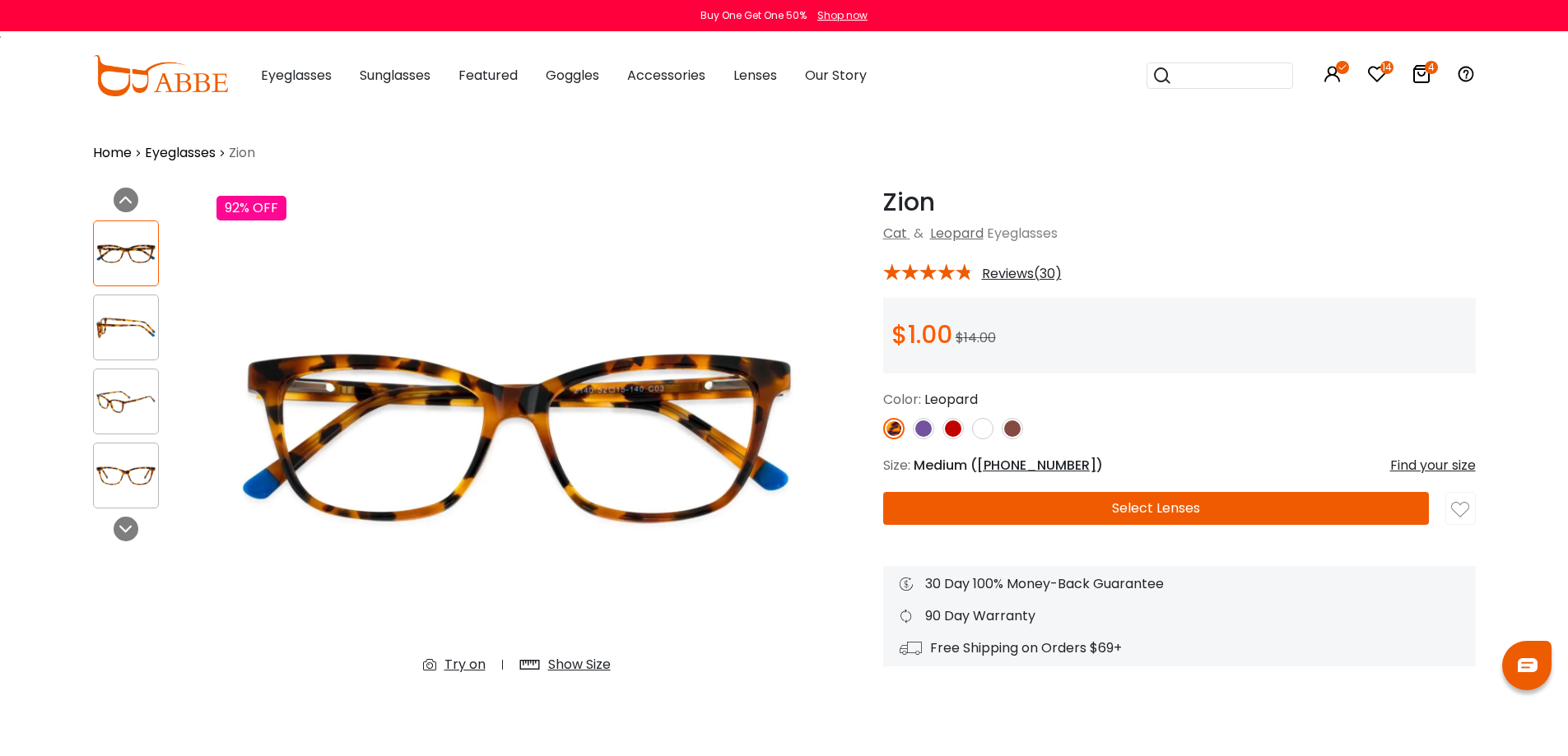
click at [1019, 430] on img at bounding box center [1012, 429] width 22 height 22
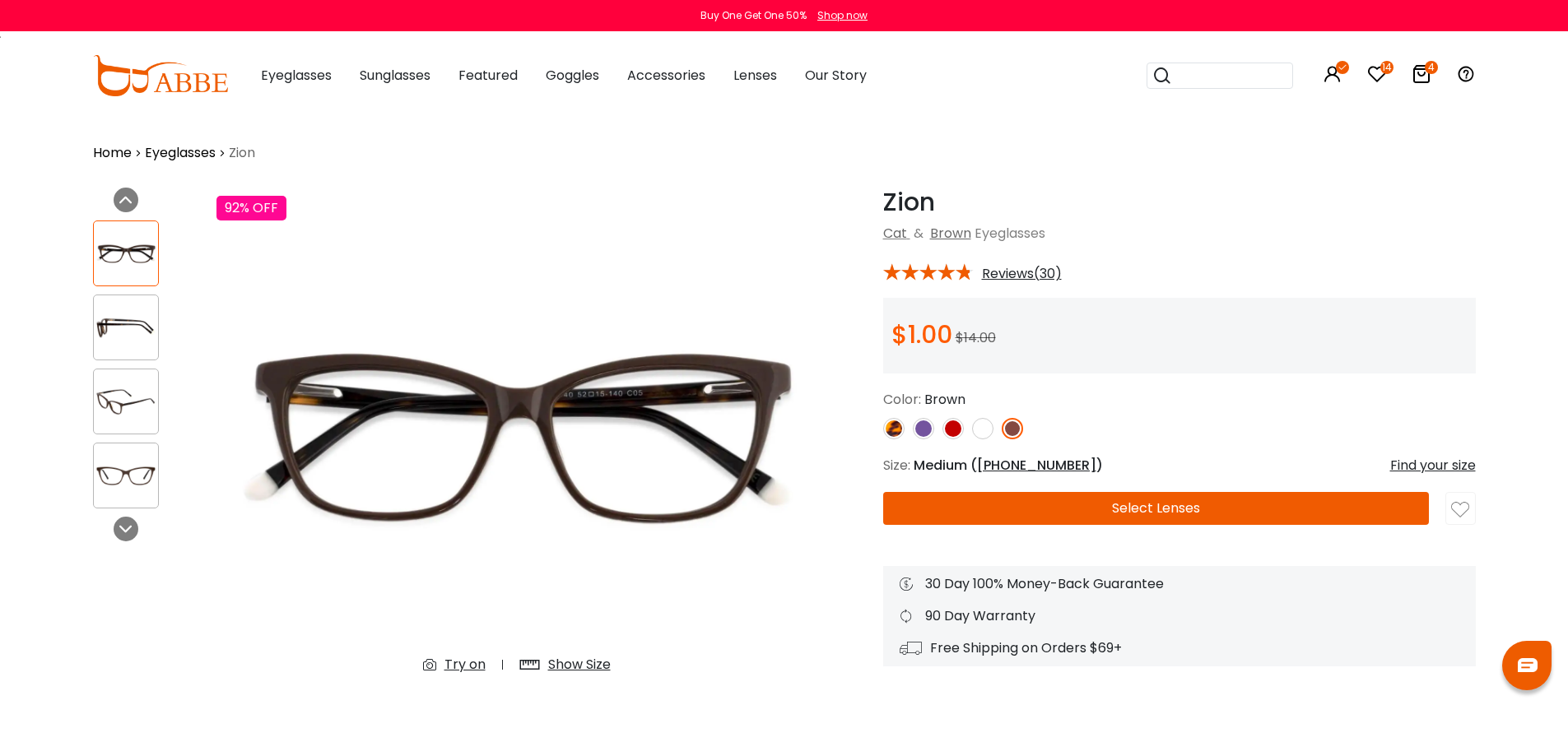
click at [995, 430] on div at bounding box center [1178, 429] width 592 height 22
click at [985, 430] on img at bounding box center [983, 429] width 22 height 22
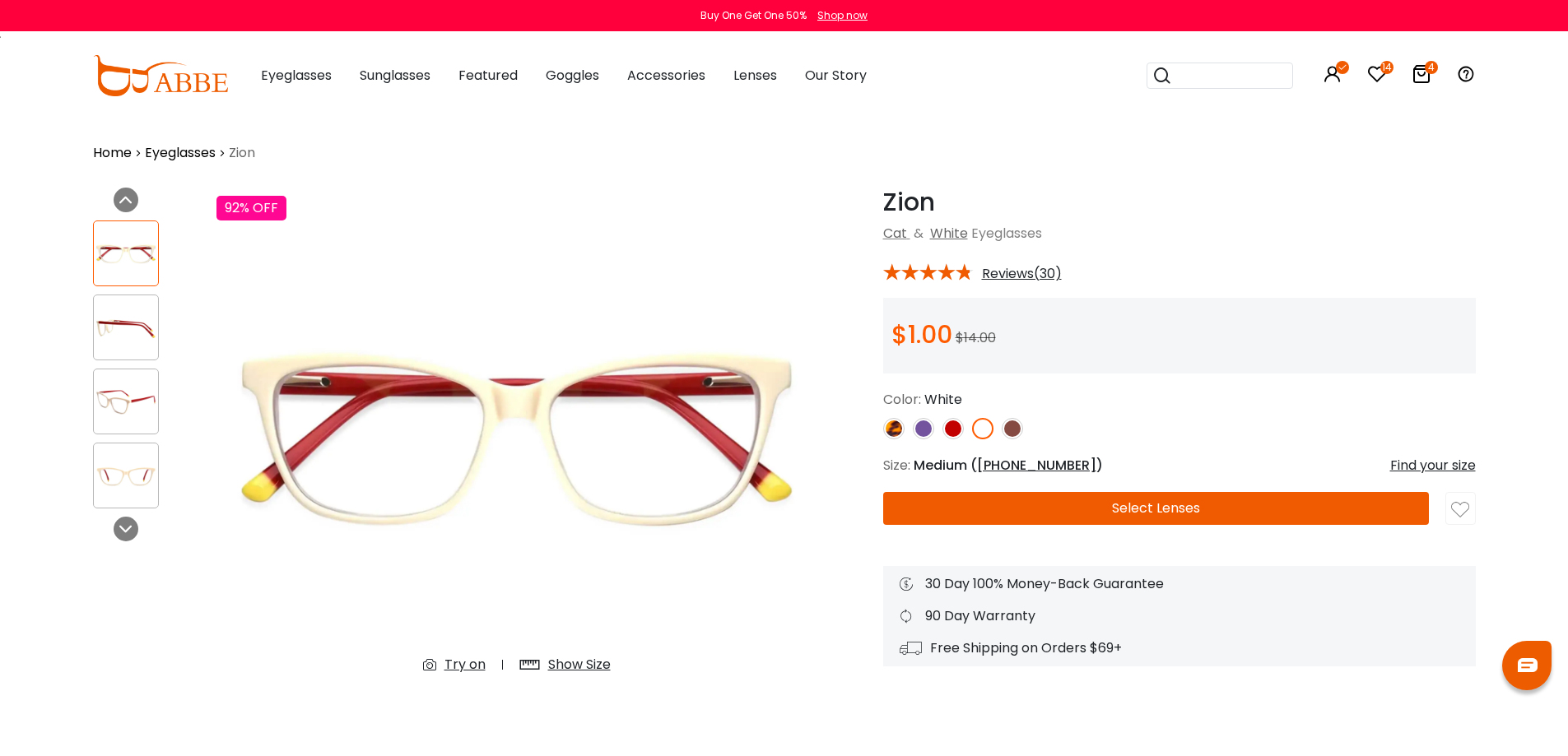
click at [955, 436] on img at bounding box center [953, 429] width 22 height 22
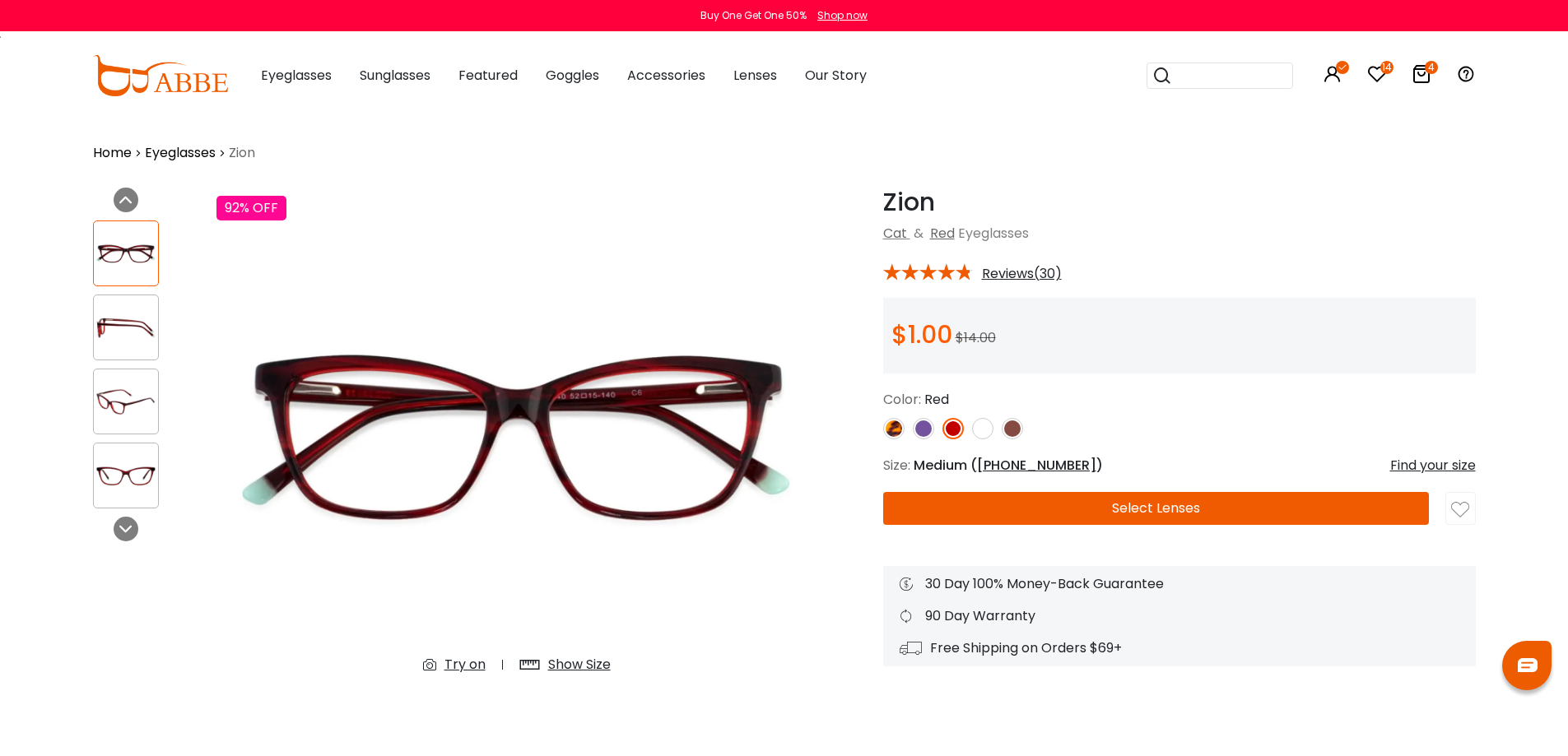
click at [917, 434] on img at bounding box center [923, 429] width 22 height 22
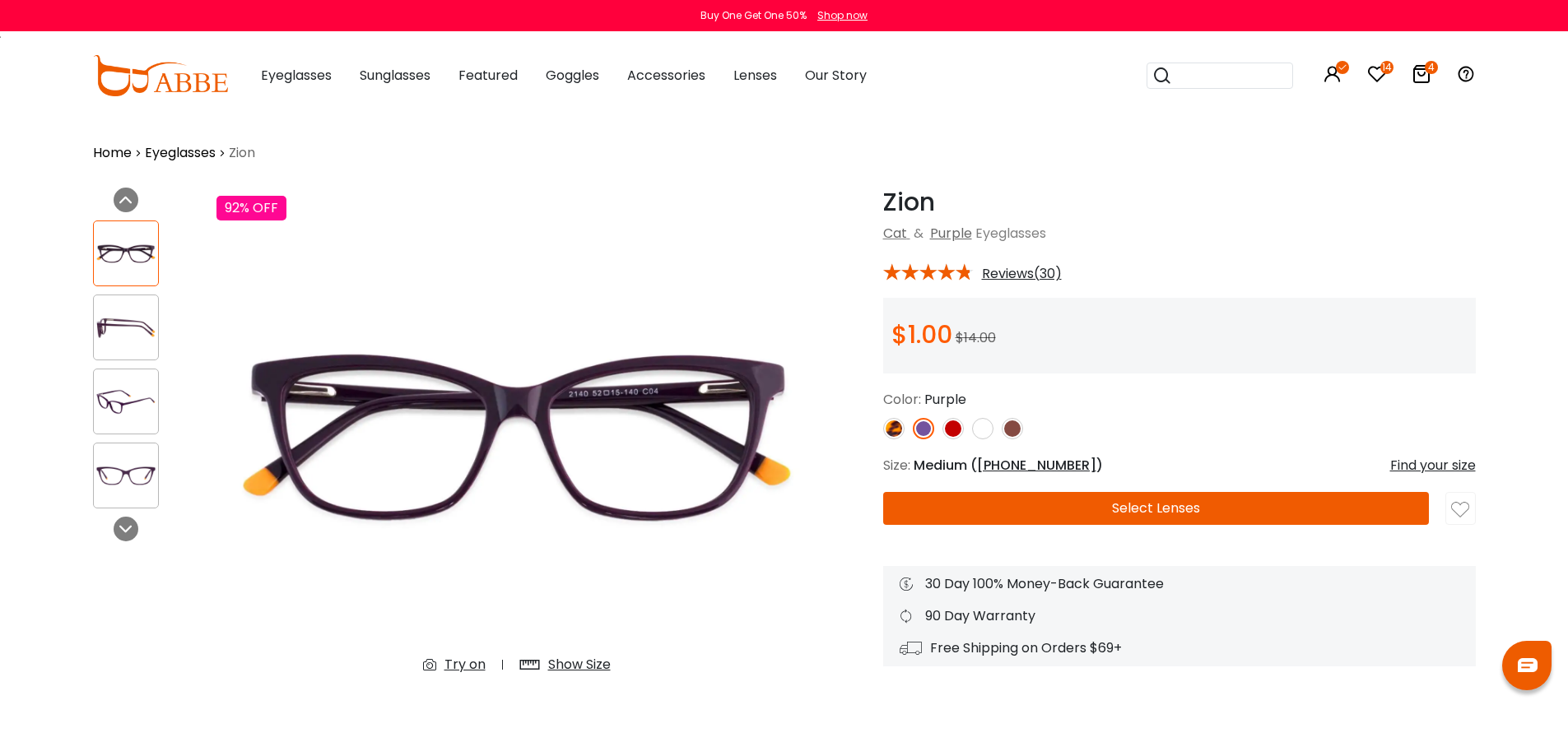
click at [897, 426] on img at bounding box center [894, 429] width 22 height 22
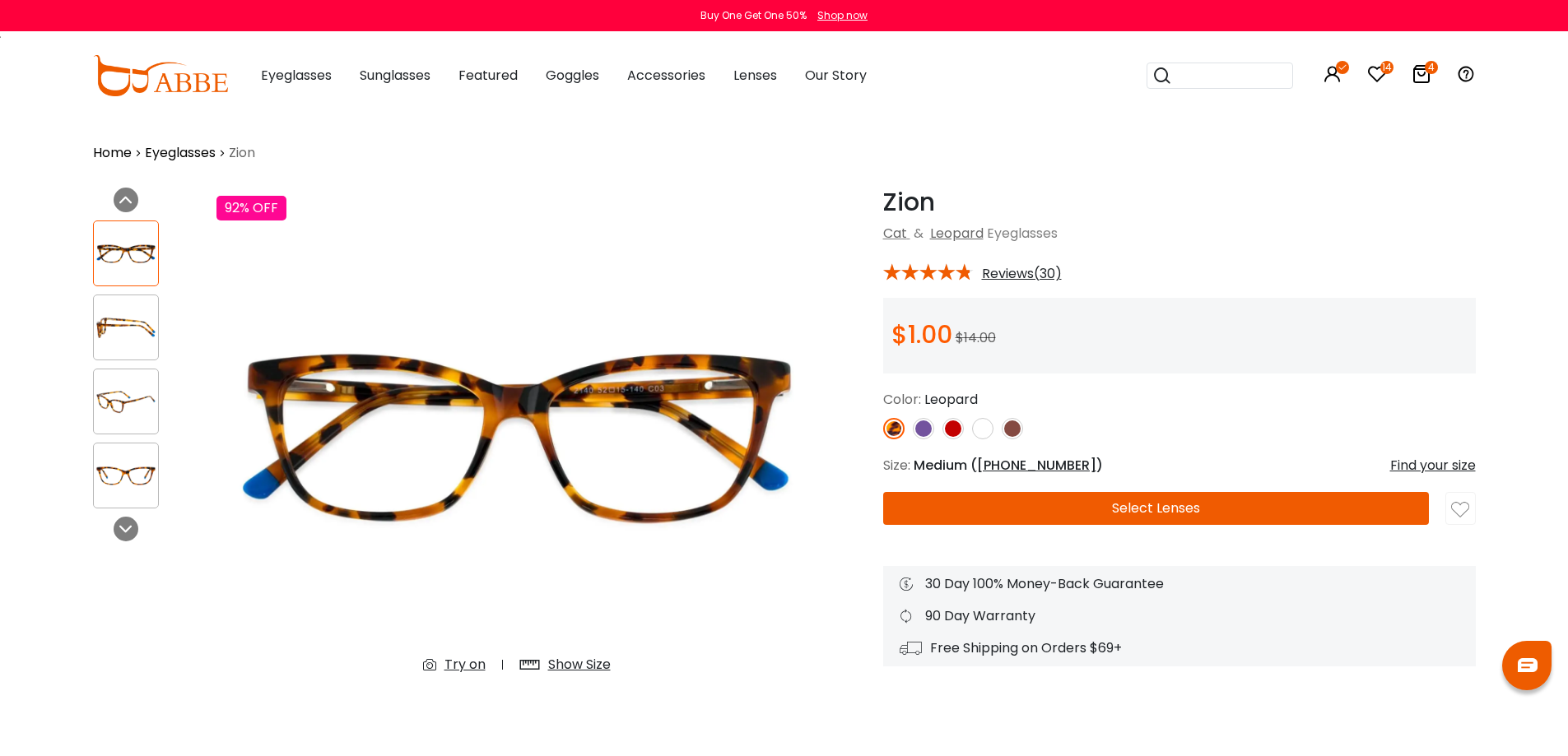
click at [131, 331] on img at bounding box center [126, 327] width 64 height 32
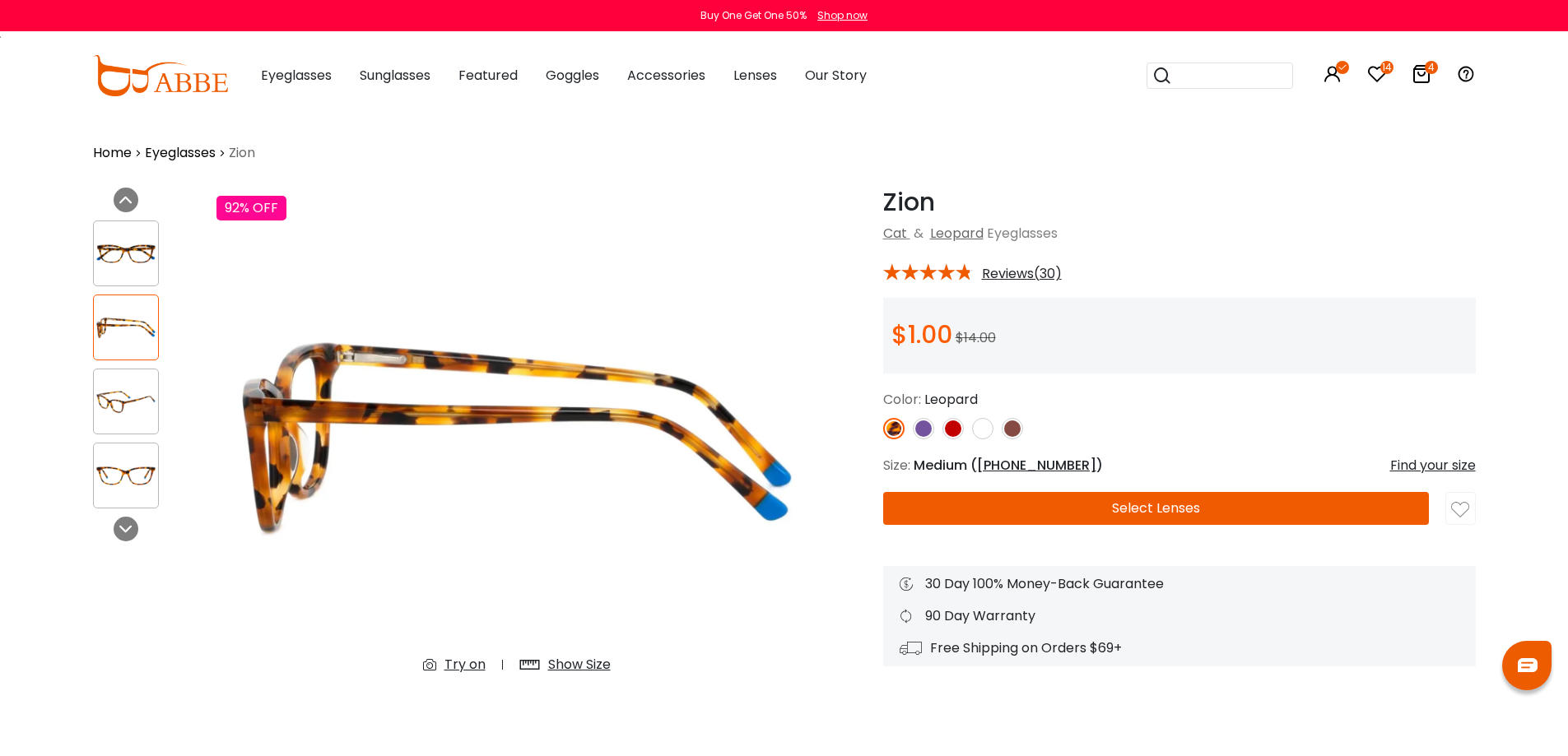
click at [131, 253] on img at bounding box center [126, 254] width 64 height 32
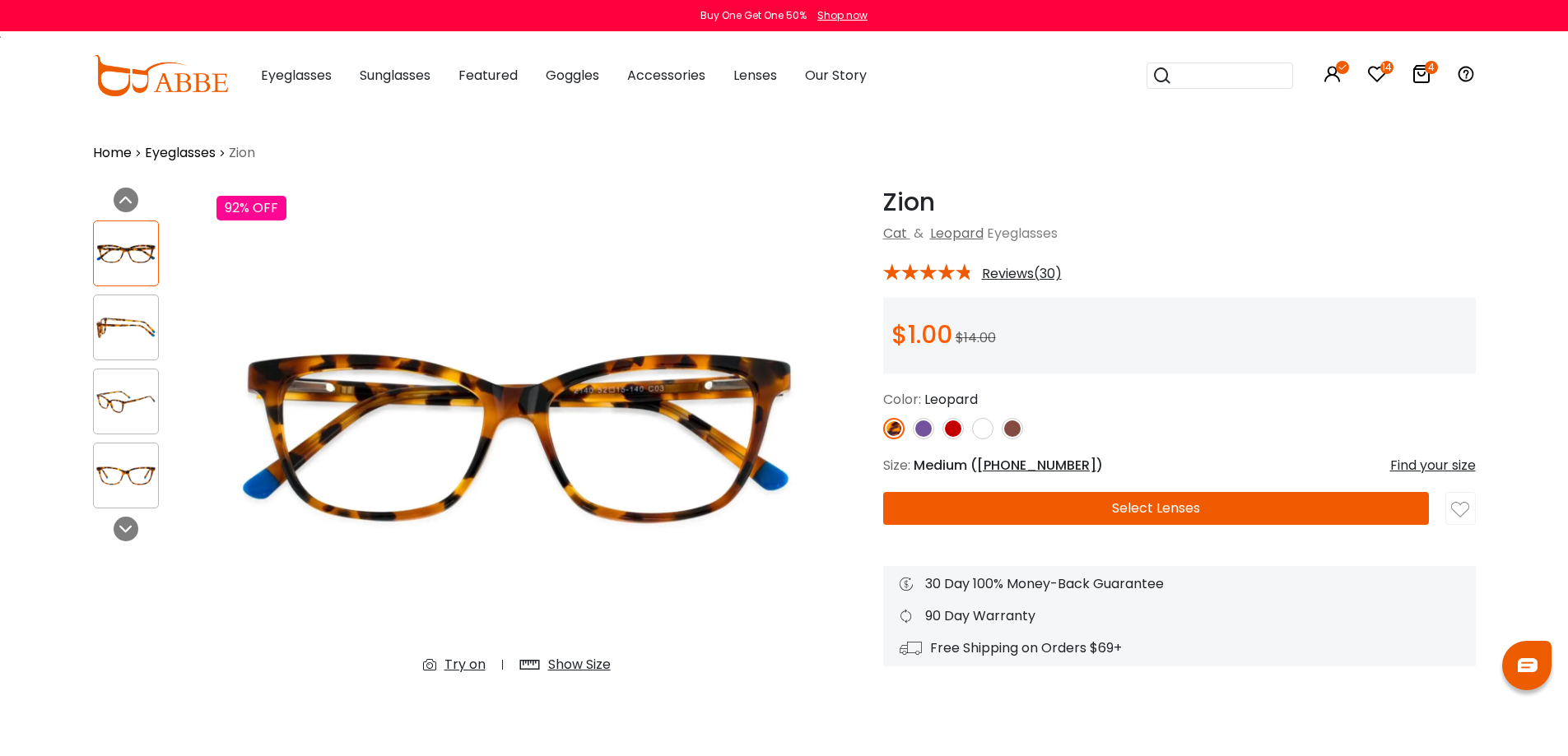
click at [1134, 513] on button "Select Lenses" at bounding box center [1156, 508] width 546 height 33
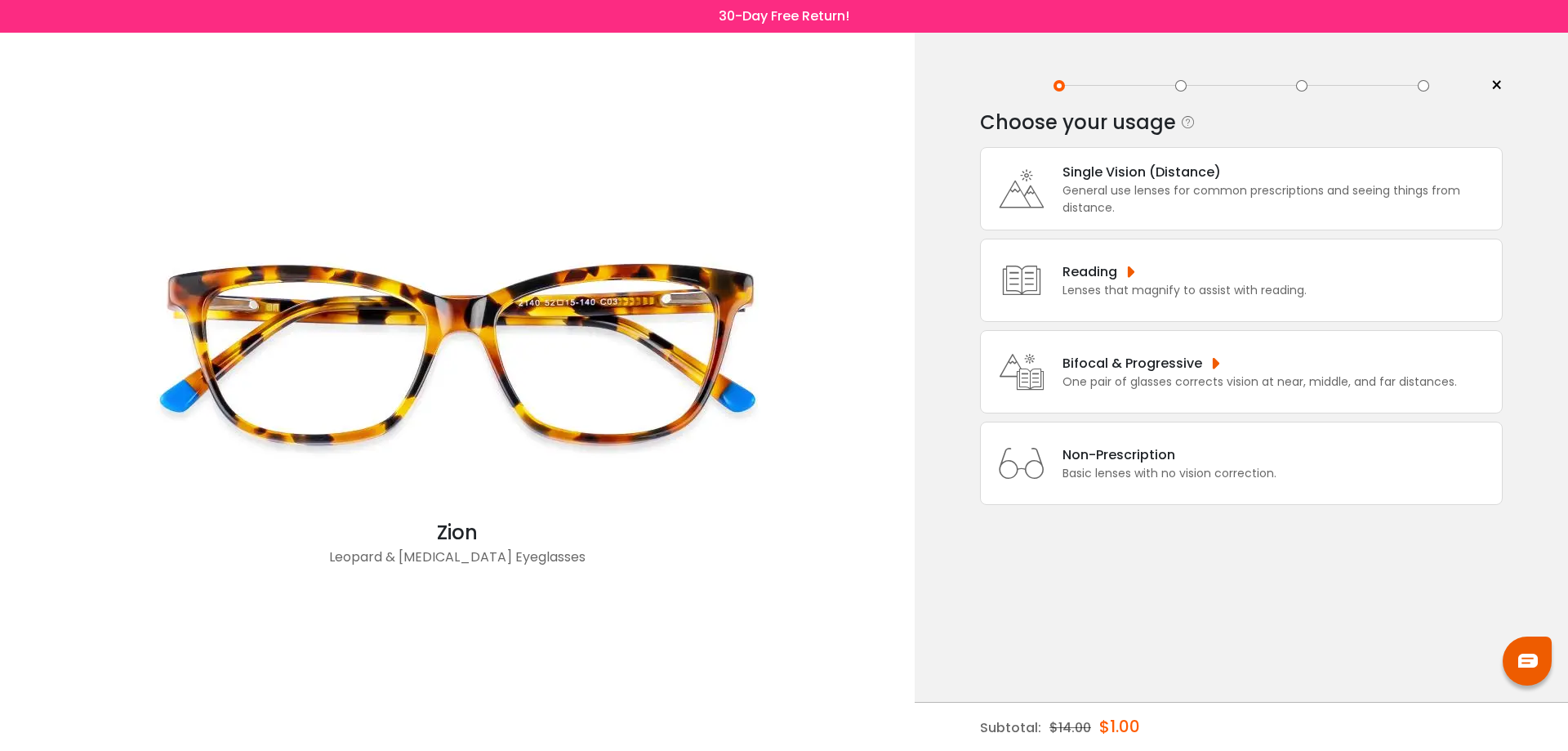
click at [1170, 177] on div "Single Vision (Distance)" at bounding box center [1279, 172] width 432 height 21
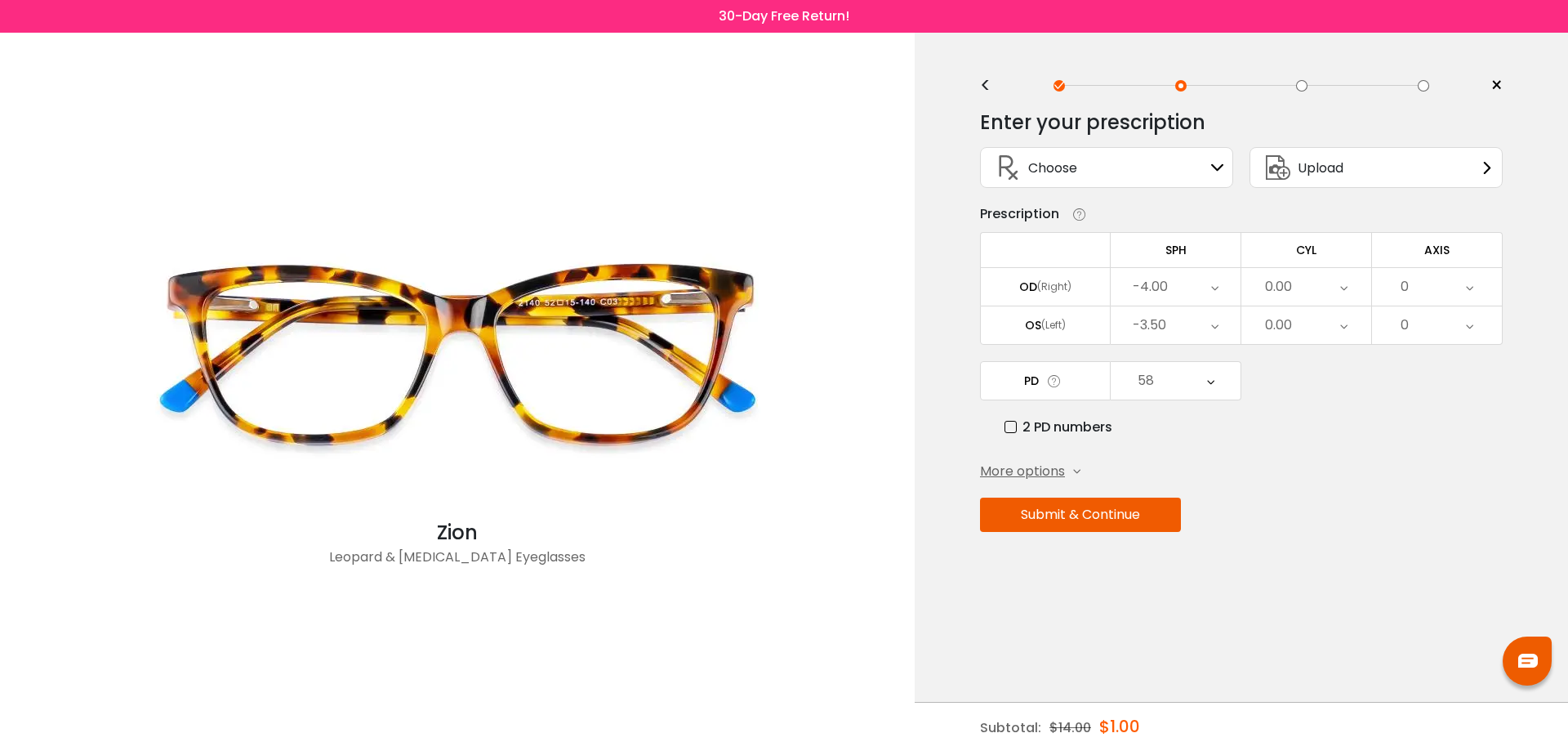
click at [1165, 385] on div "58" at bounding box center [1176, 381] width 130 height 37
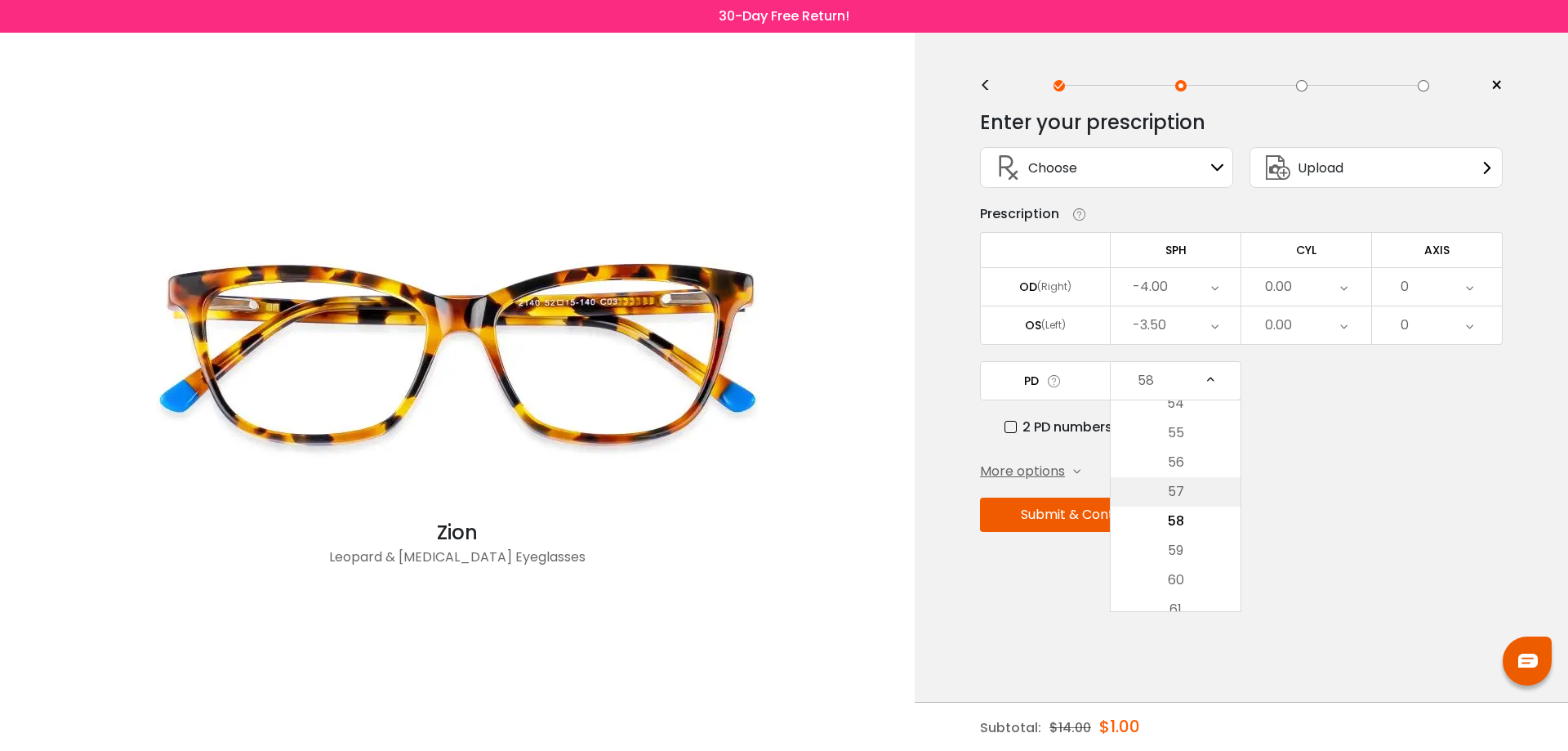
click at [1177, 491] on li "57" at bounding box center [1176, 492] width 130 height 29
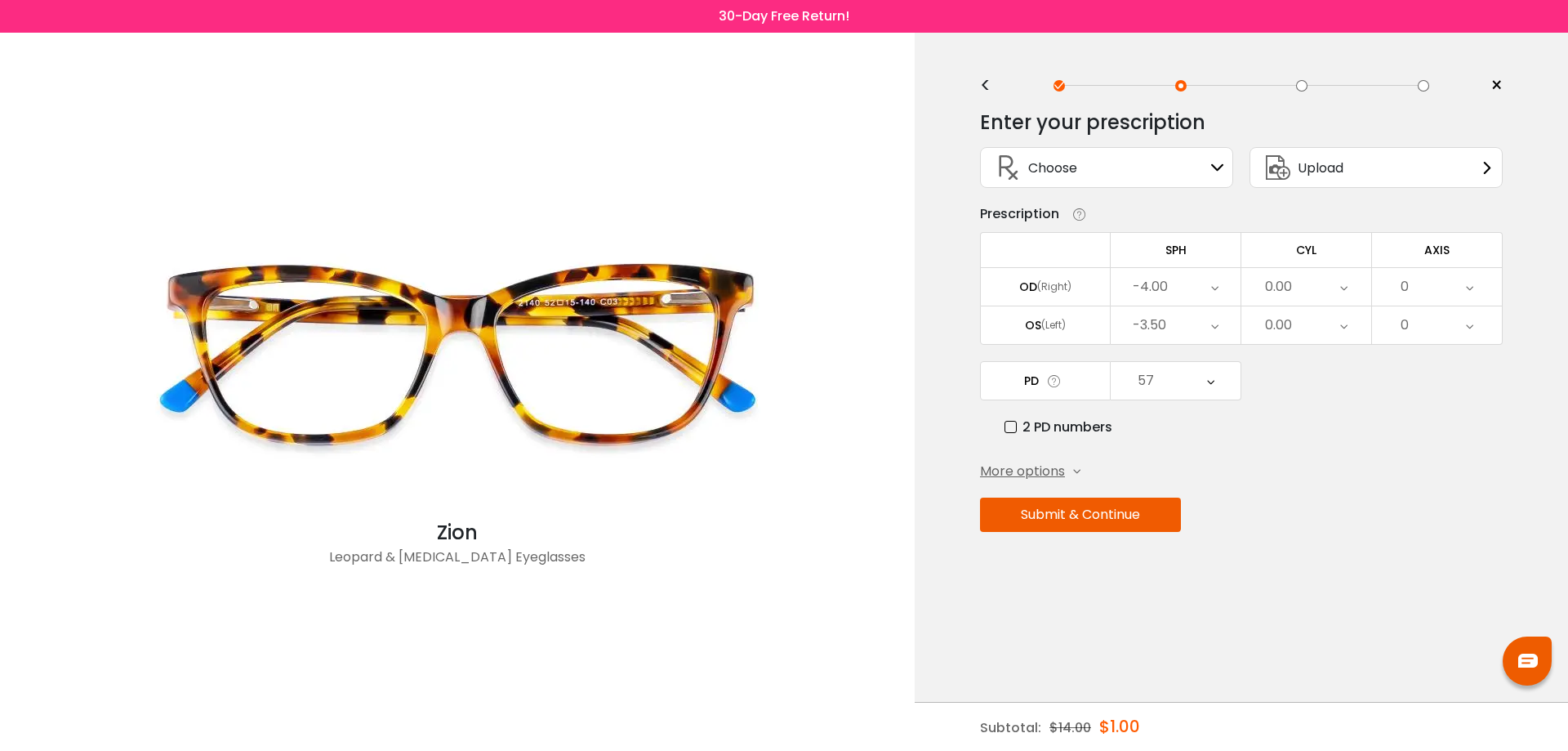
click at [1179, 325] on div "-3.50" at bounding box center [1176, 325] width 130 height 37
click at [1176, 402] on li "-4.00" at bounding box center [1176, 407] width 130 height 29
click at [1024, 470] on span "More options" at bounding box center [1022, 471] width 85 height 20
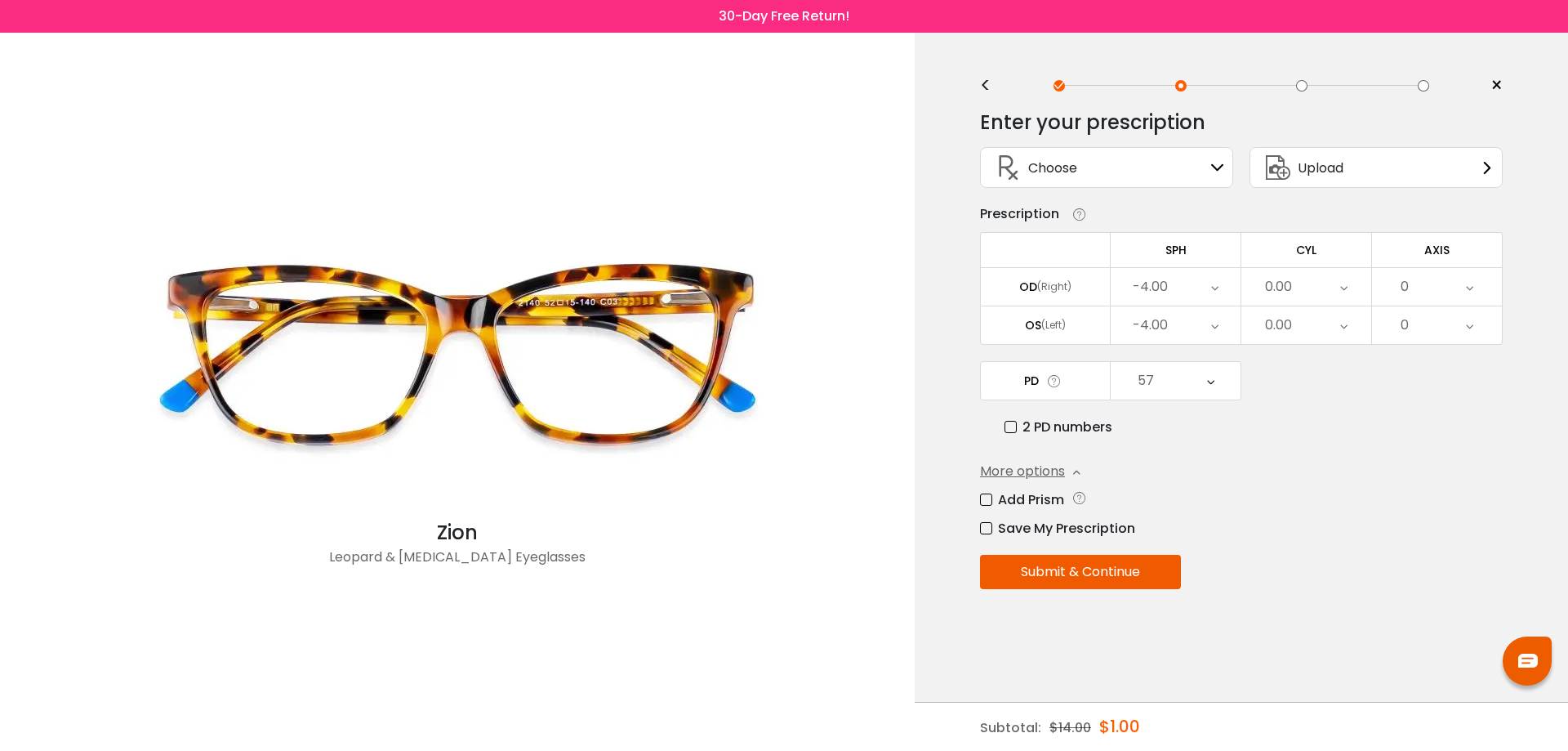
click at [1069, 570] on button "Submit & Continue" at bounding box center [1080, 571] width 201 height 34
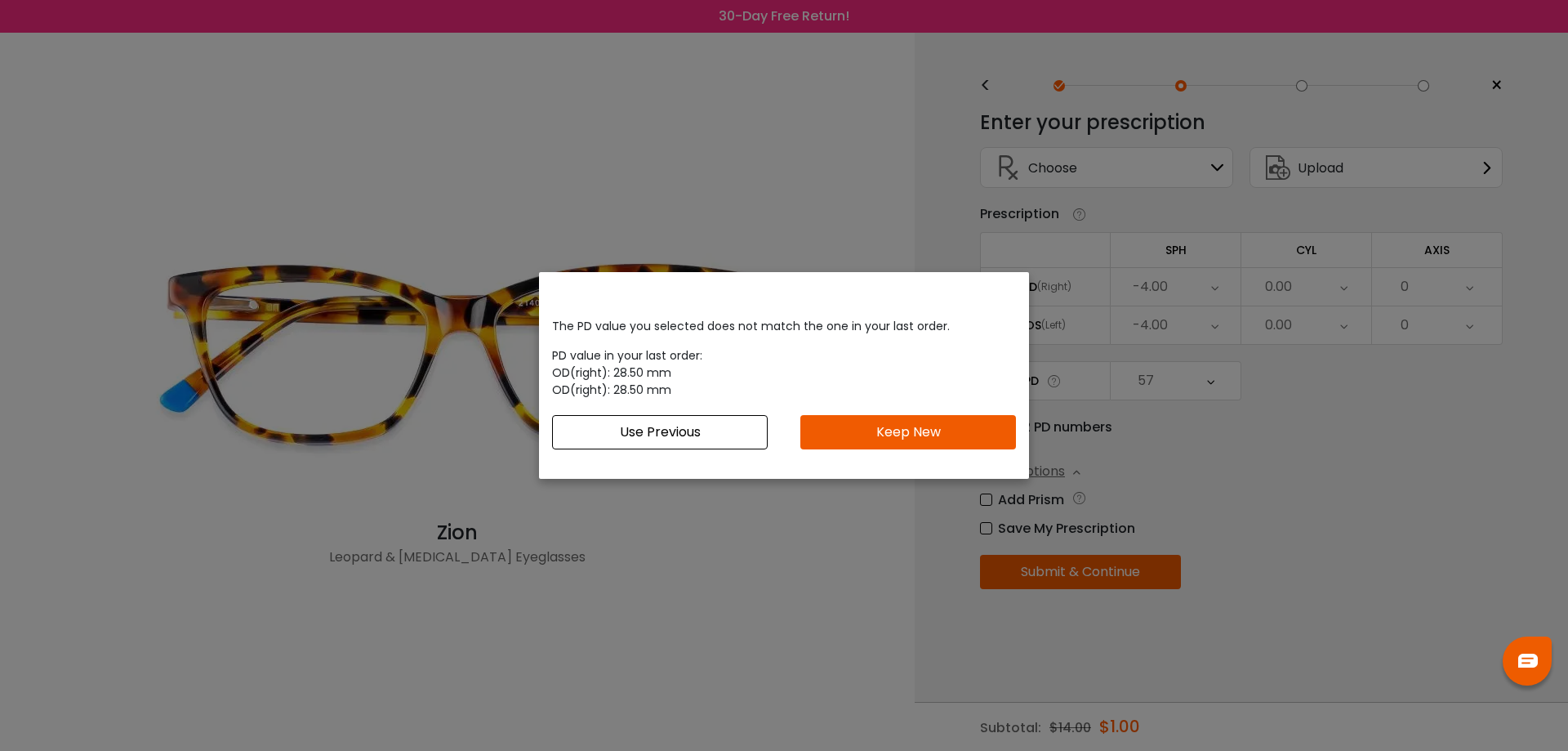
click at [891, 435] on button "Keep New" at bounding box center [909, 432] width 216 height 34
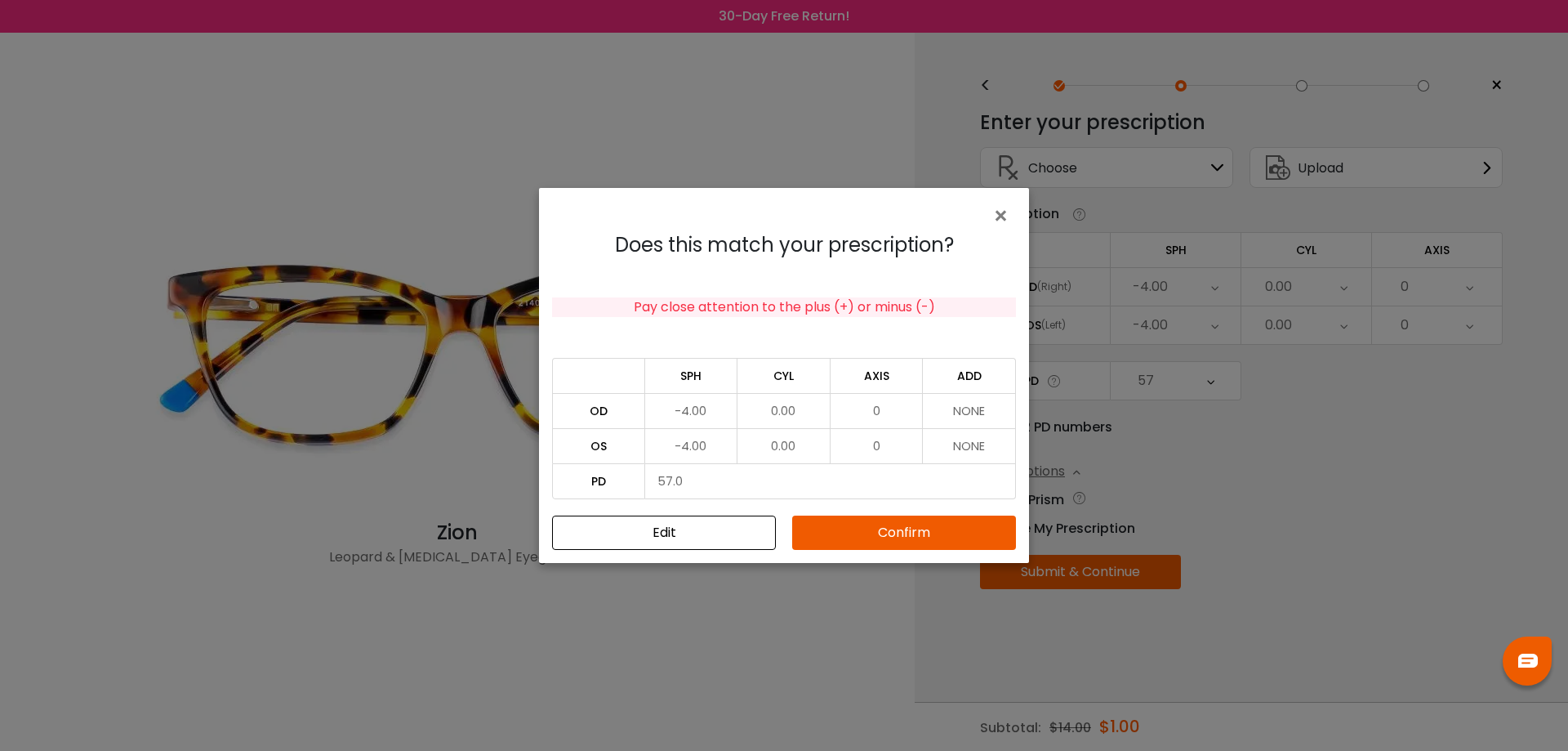
click at [907, 537] on button "Confirm" at bounding box center [904, 532] width 224 height 34
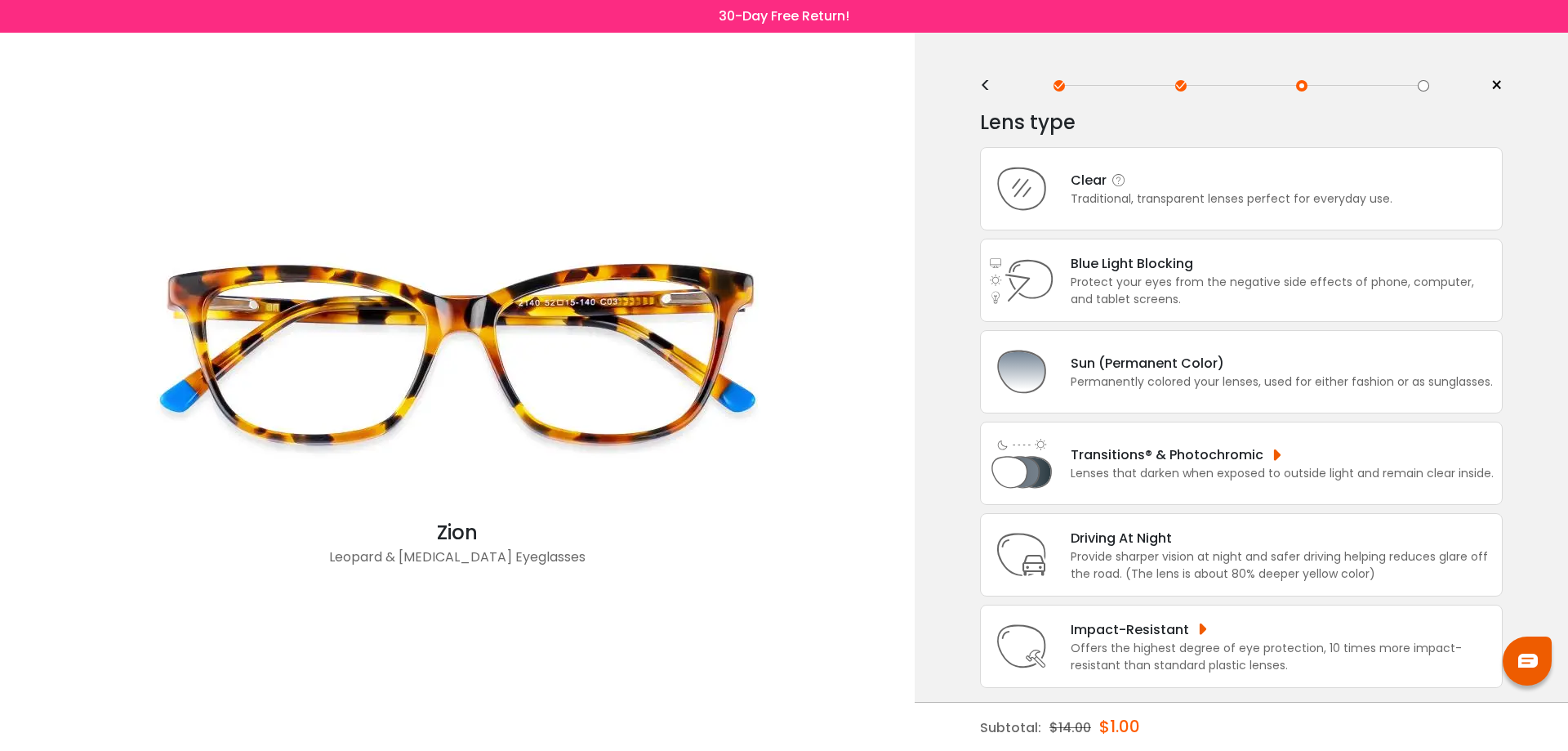
click at [1196, 198] on div "Traditional, transparent lenses perfect for everyday use." at bounding box center [1231, 198] width 322 height 17
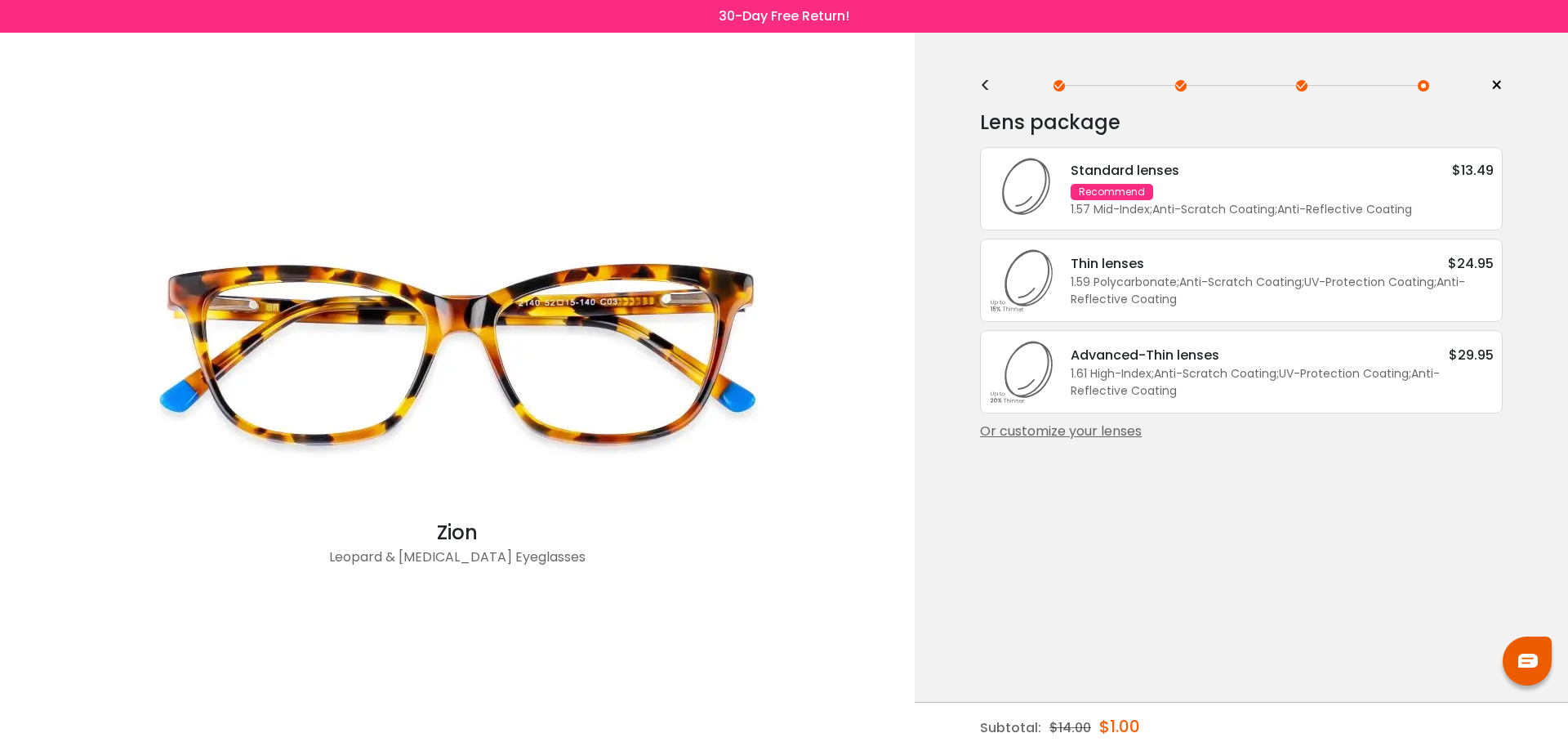
click at [1084, 432] on div "Or customize your lenses" at bounding box center [1241, 432] width 523 height 20
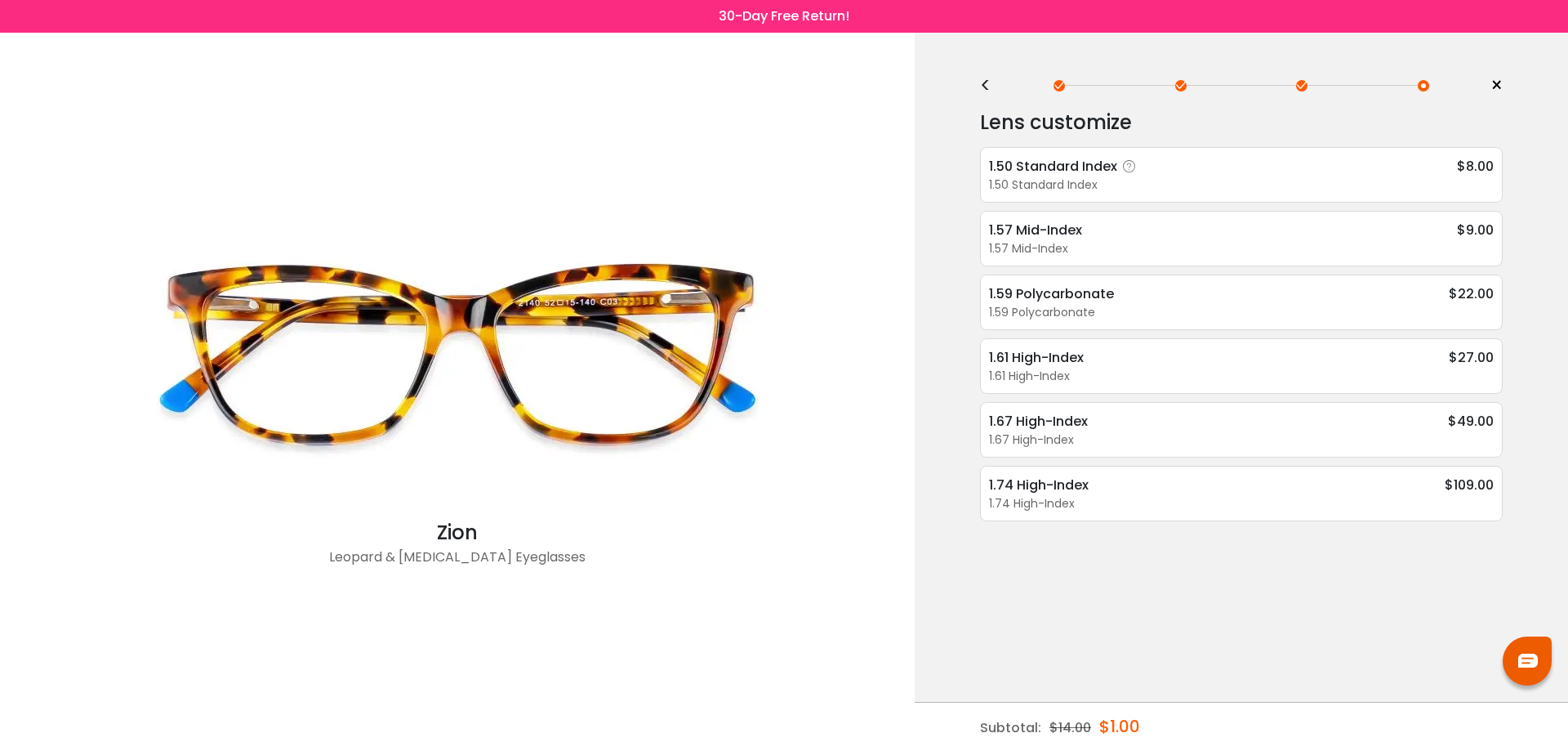
click at [1119, 183] on div "1.50 Standard Index" at bounding box center [1241, 185] width 504 height 17
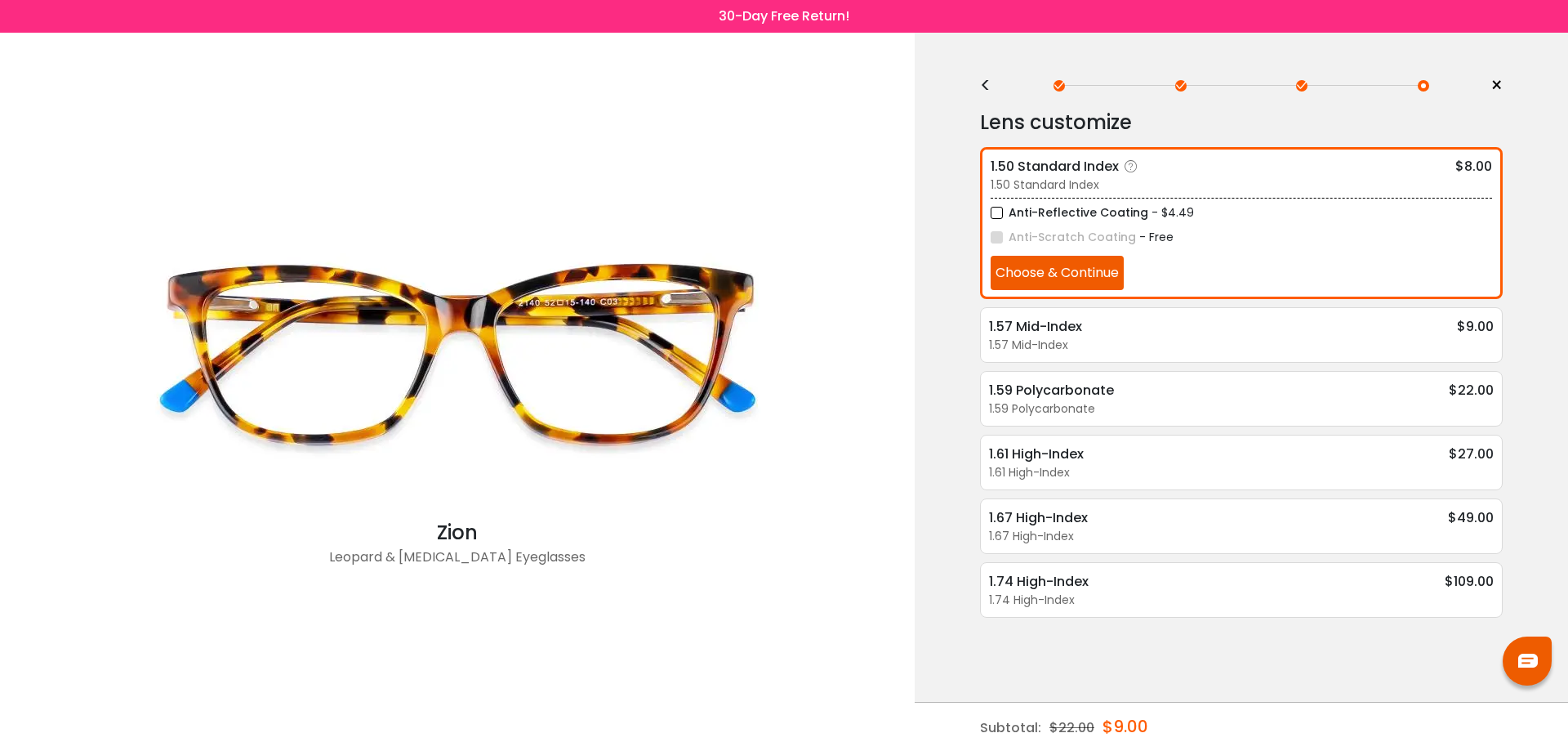
click at [1072, 271] on button "Choose & Continue" at bounding box center [1058, 273] width 133 height 34
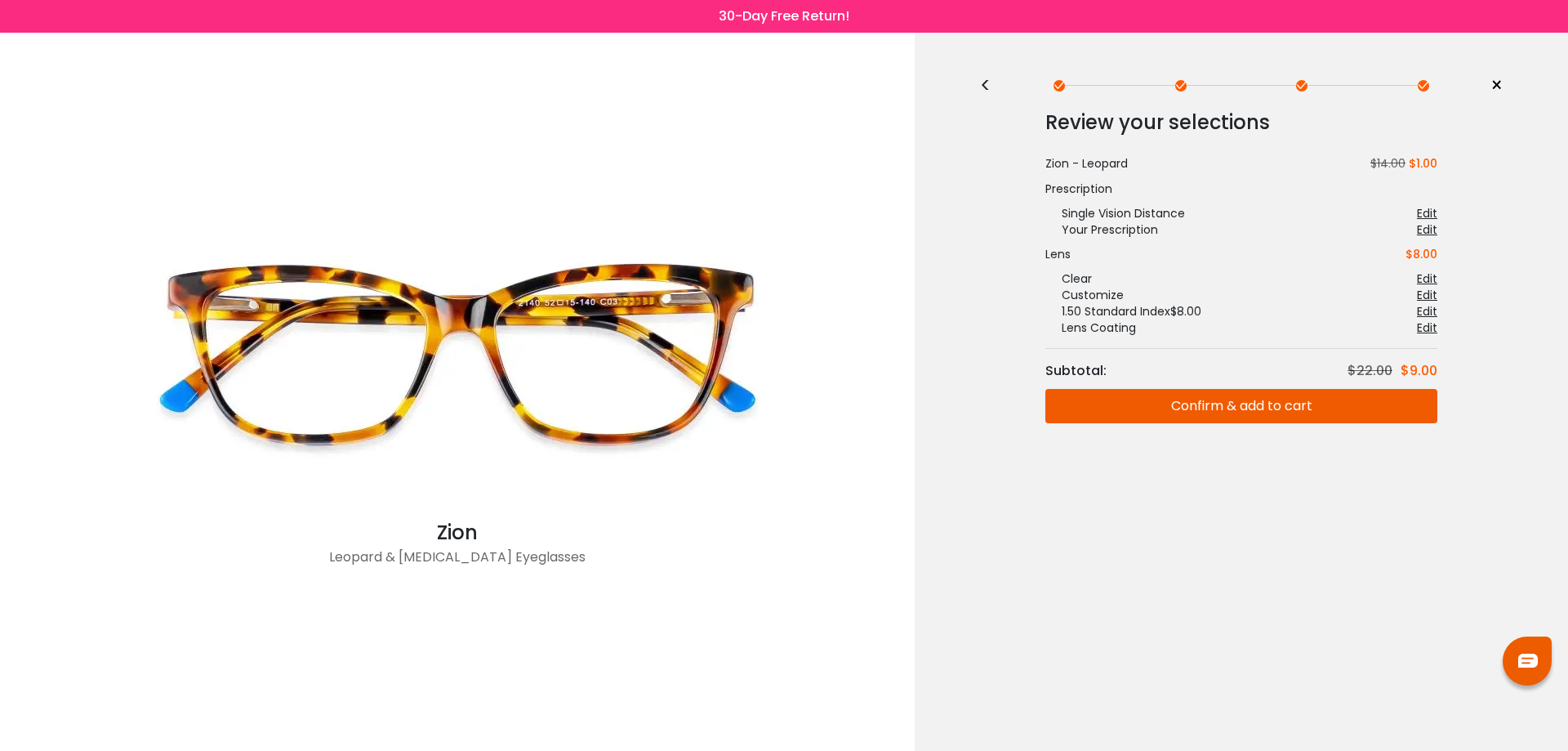
click at [1205, 411] on button "Confirm & add to cart" at bounding box center [1241, 405] width 392 height 34
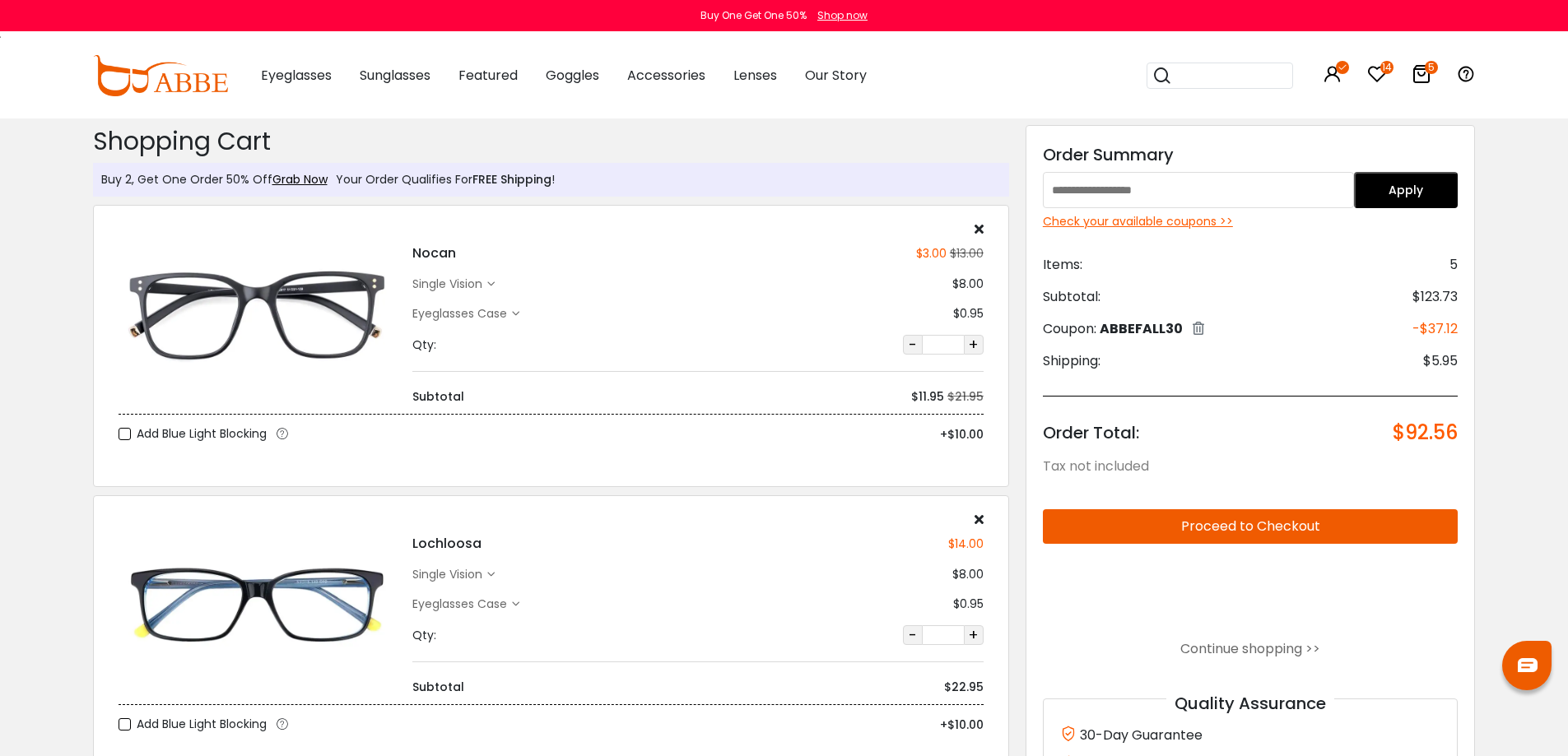
scroll to position [82, 0]
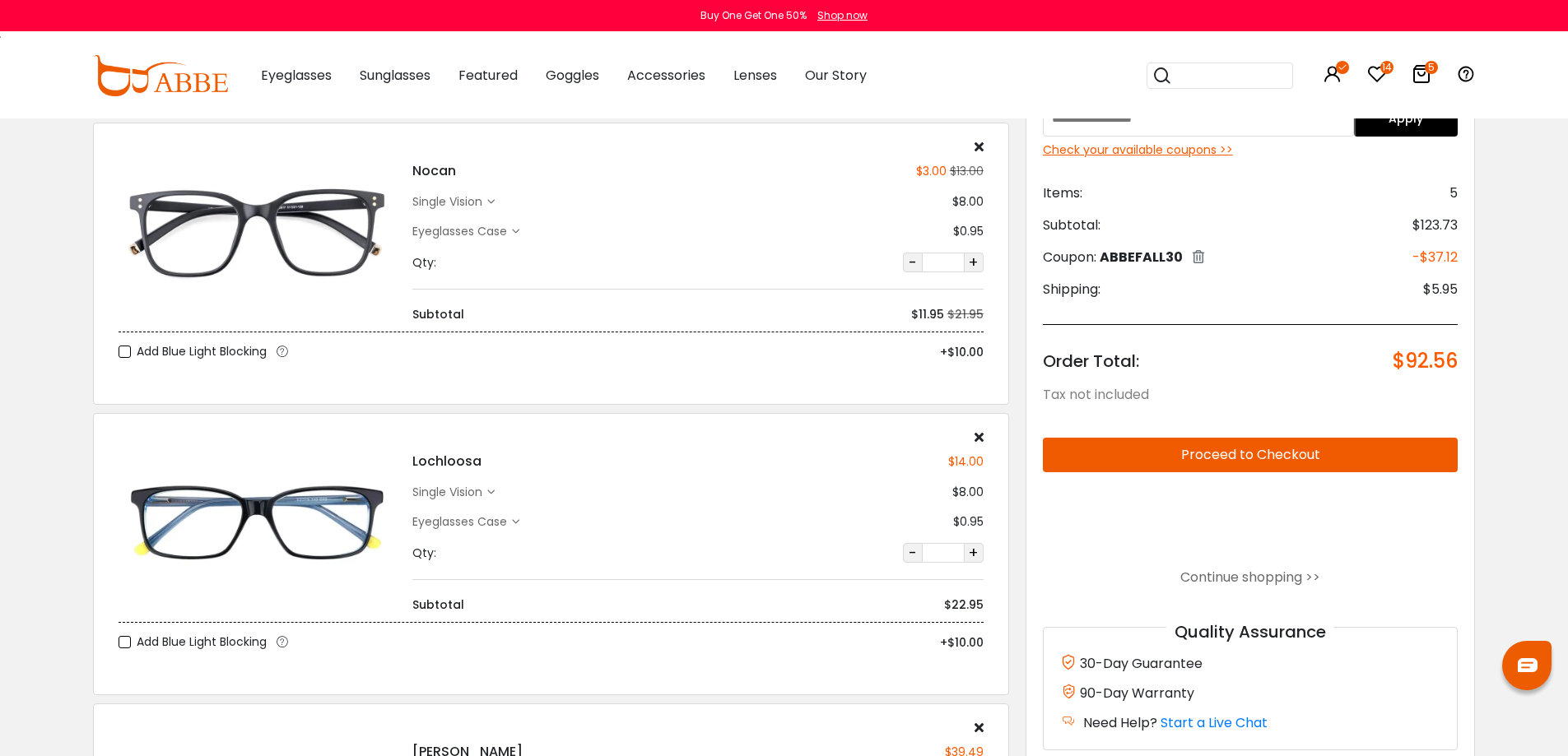
click at [184, 210] on img at bounding box center [257, 231] width 278 height 139
click at [441, 163] on h4 "Nocan" at bounding box center [434, 171] width 44 height 20
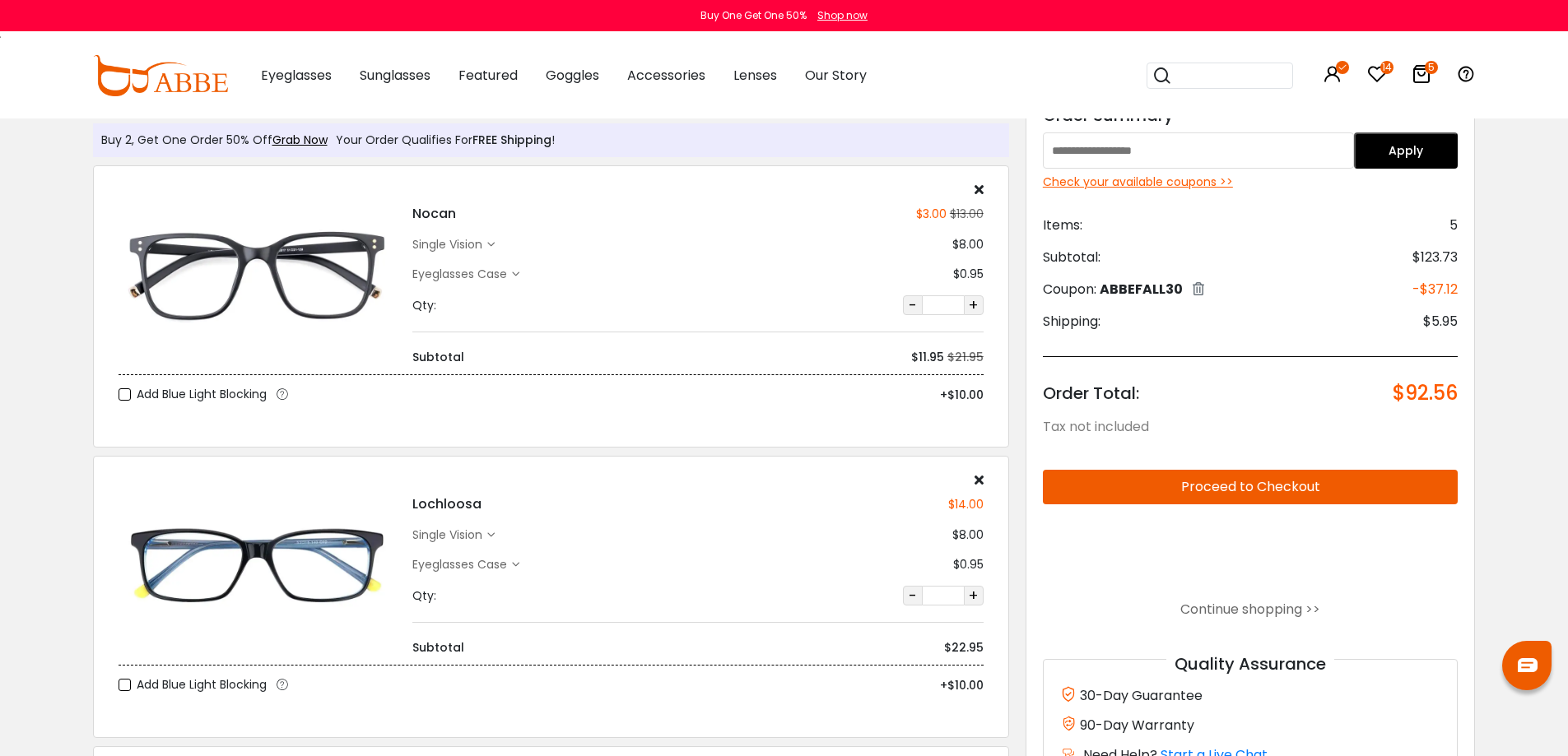
scroll to position [0, 0]
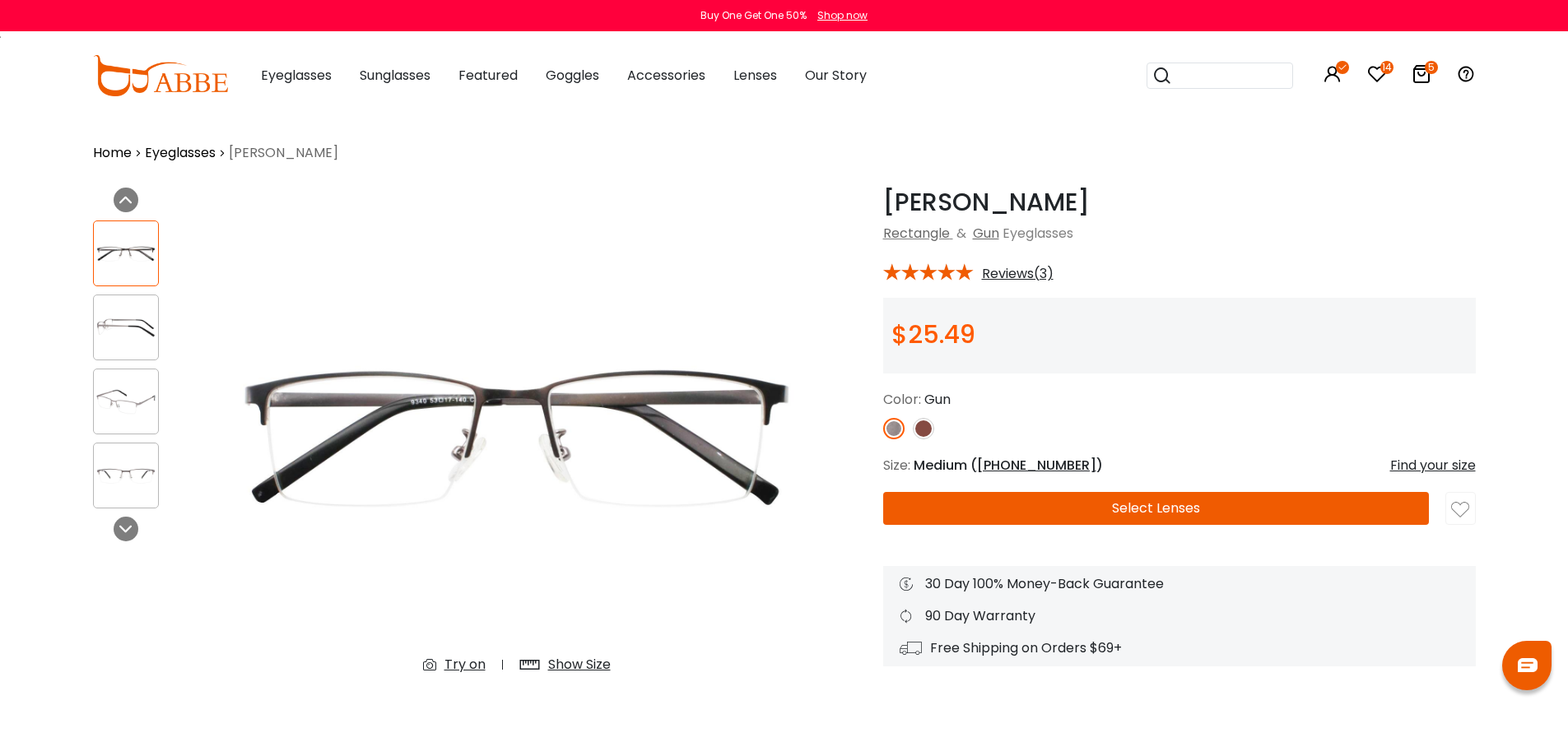
click at [915, 432] on img at bounding box center [923, 429] width 22 height 22
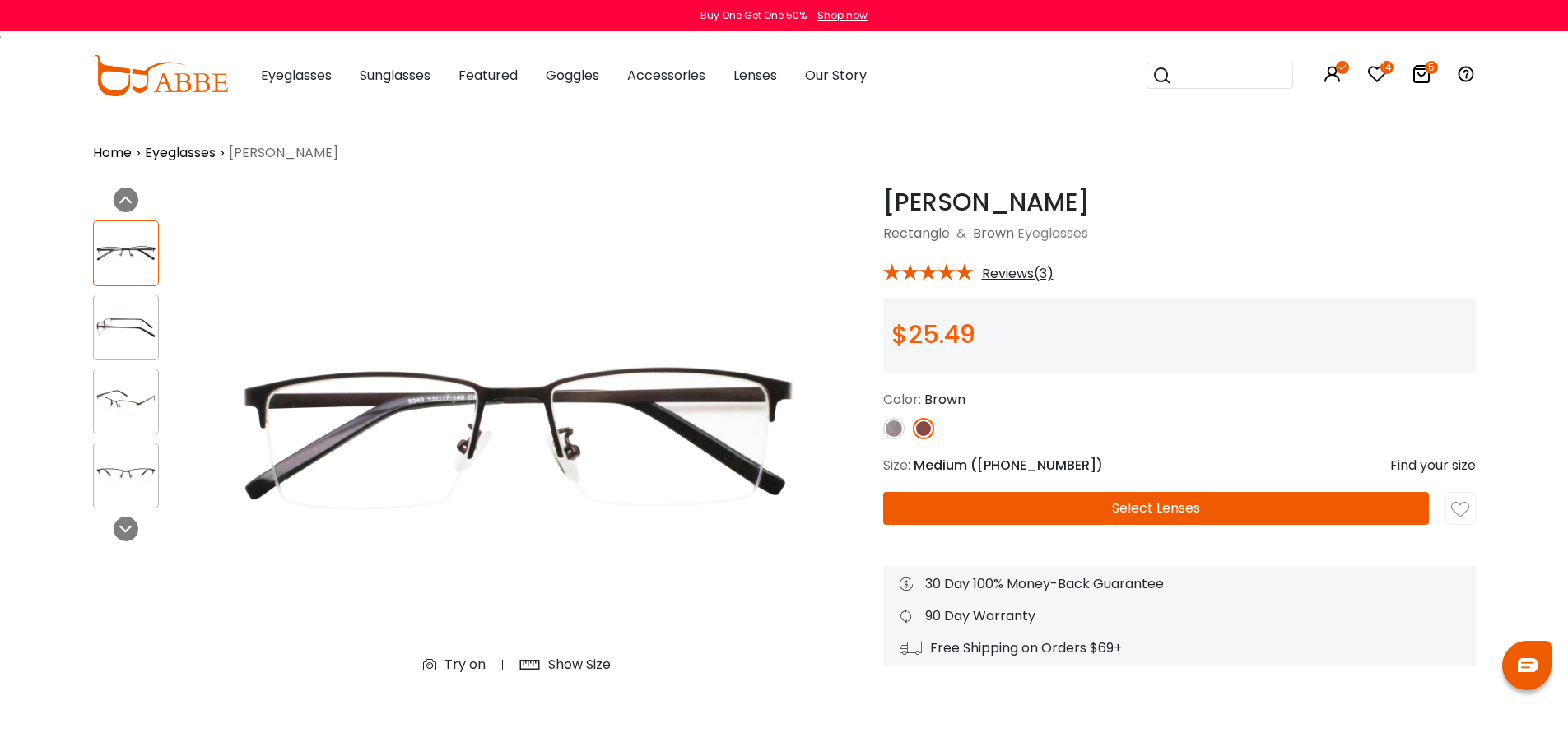
click at [887, 434] on img at bounding box center [894, 429] width 22 height 22
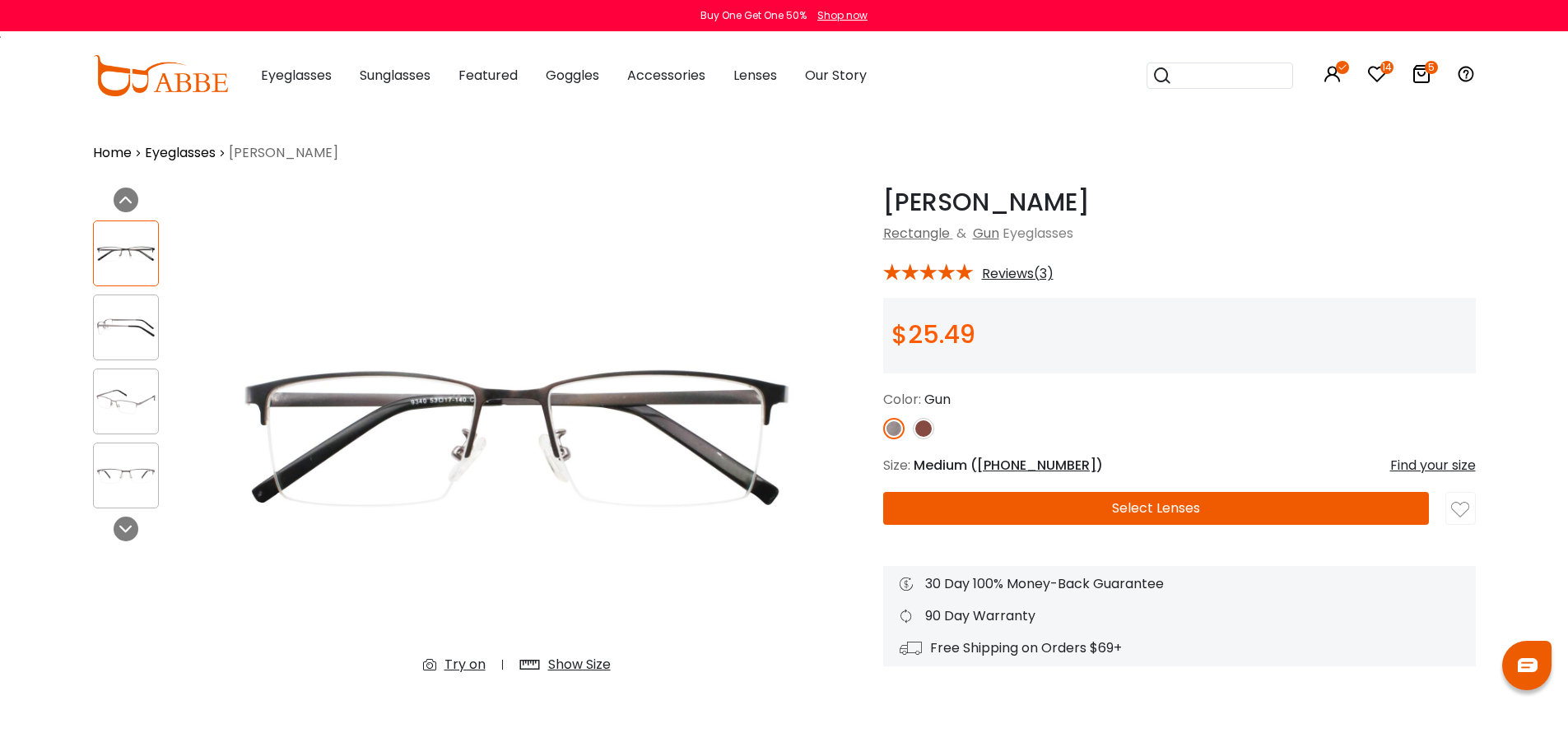
click at [920, 429] on img at bounding box center [923, 429] width 22 height 22
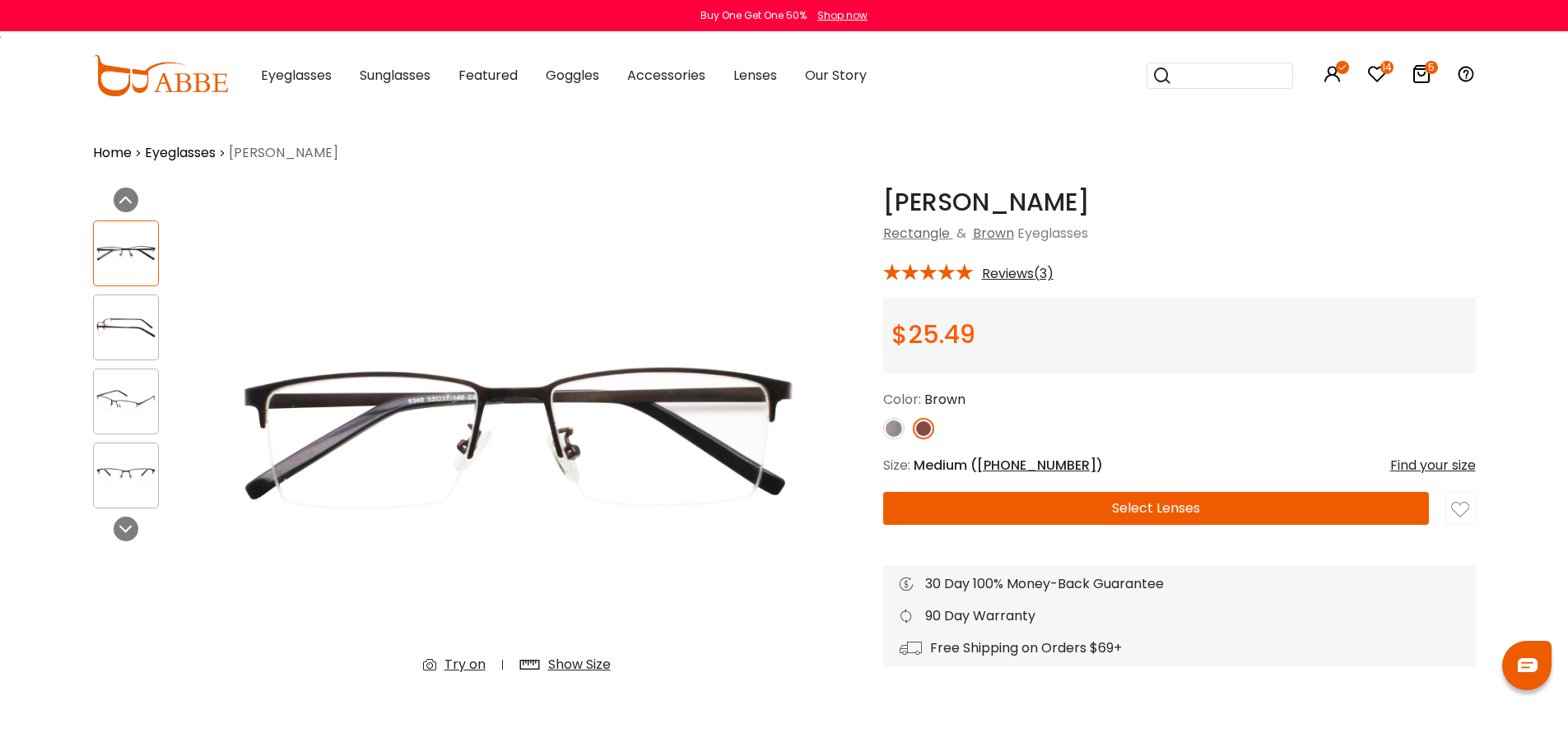
click at [891, 427] on img at bounding box center [894, 429] width 22 height 22
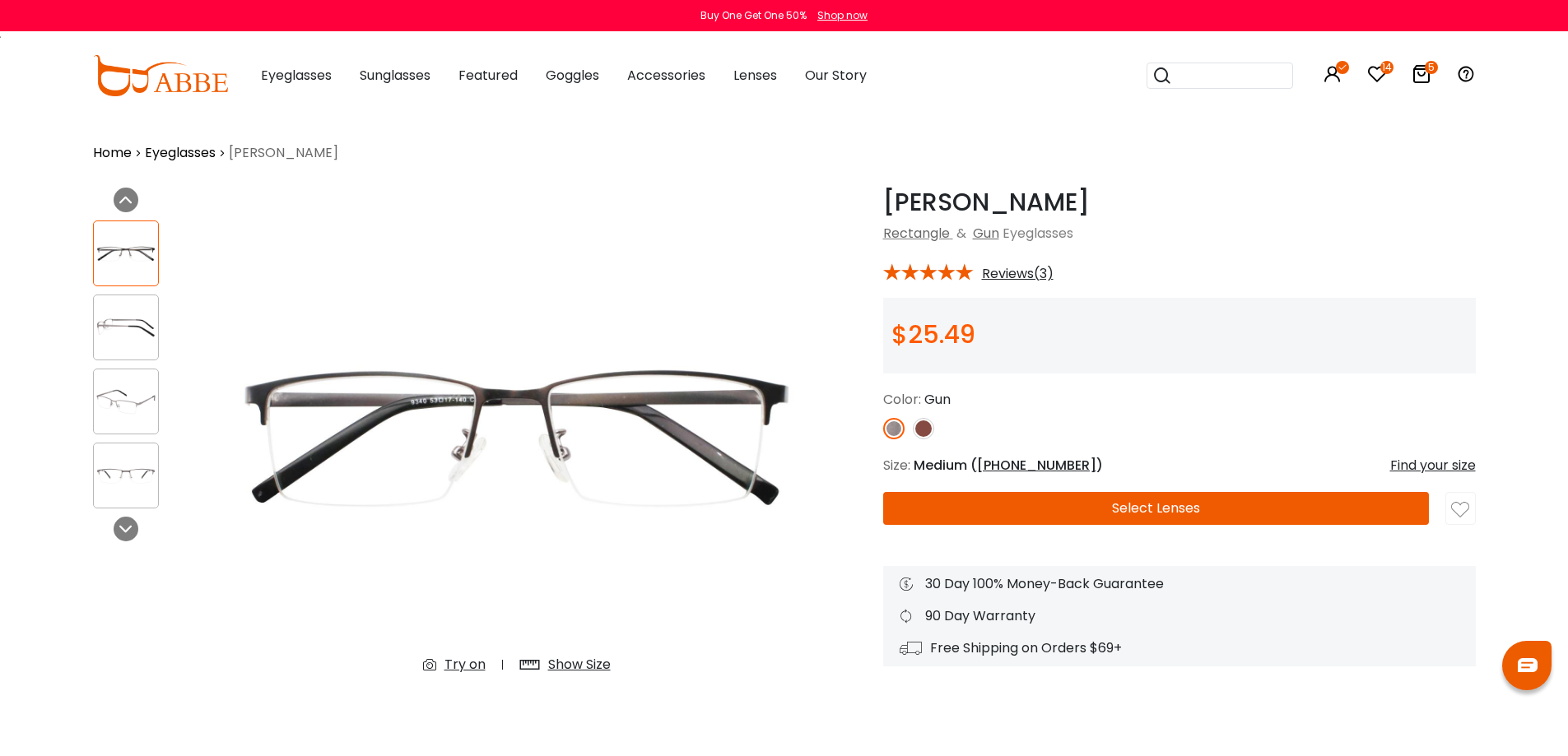
click at [1060, 510] on button "Select Lenses" at bounding box center [1156, 508] width 546 height 33
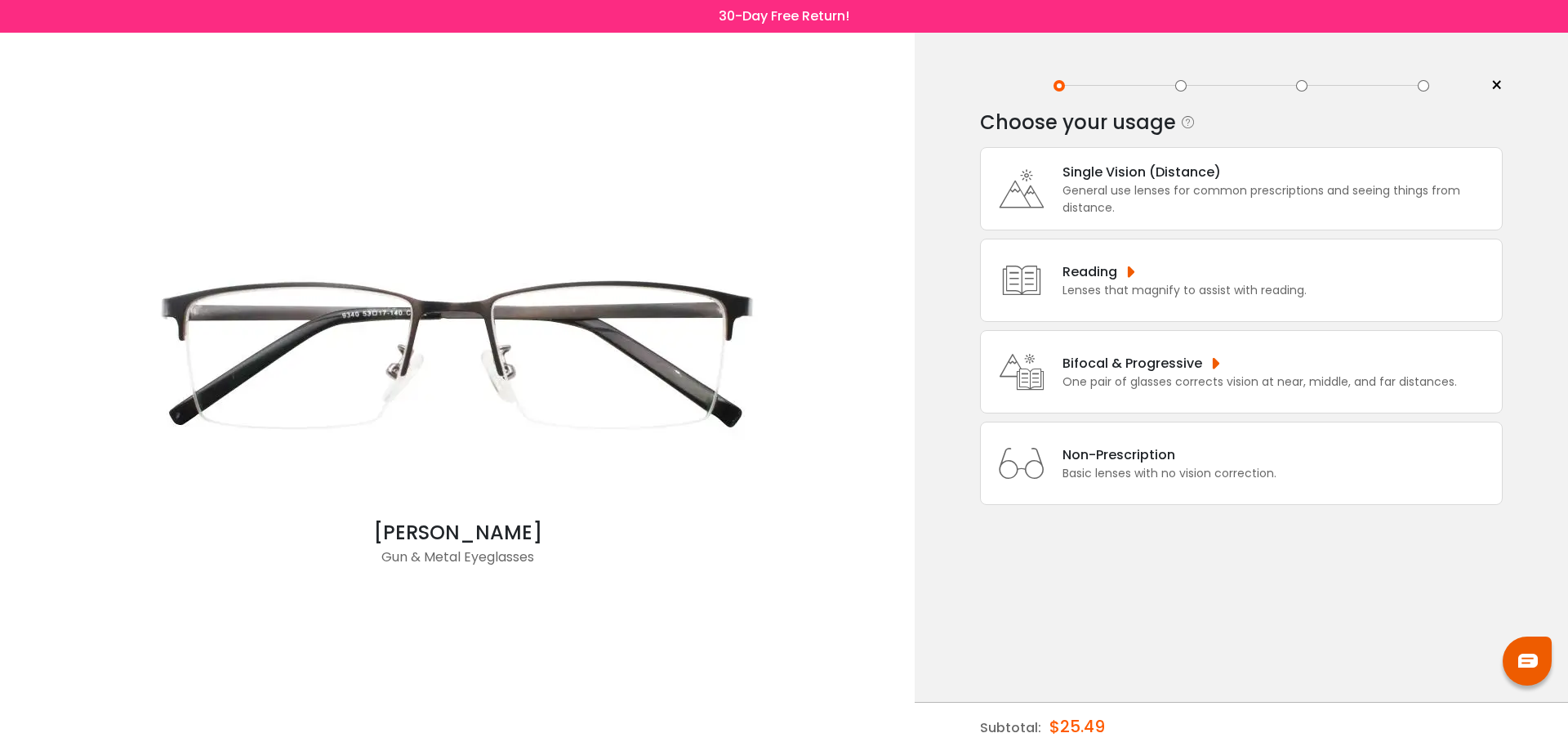
click at [1206, 192] on div "General use lenses for common prescriptions and seeing things from distance." at bounding box center [1279, 199] width 432 height 34
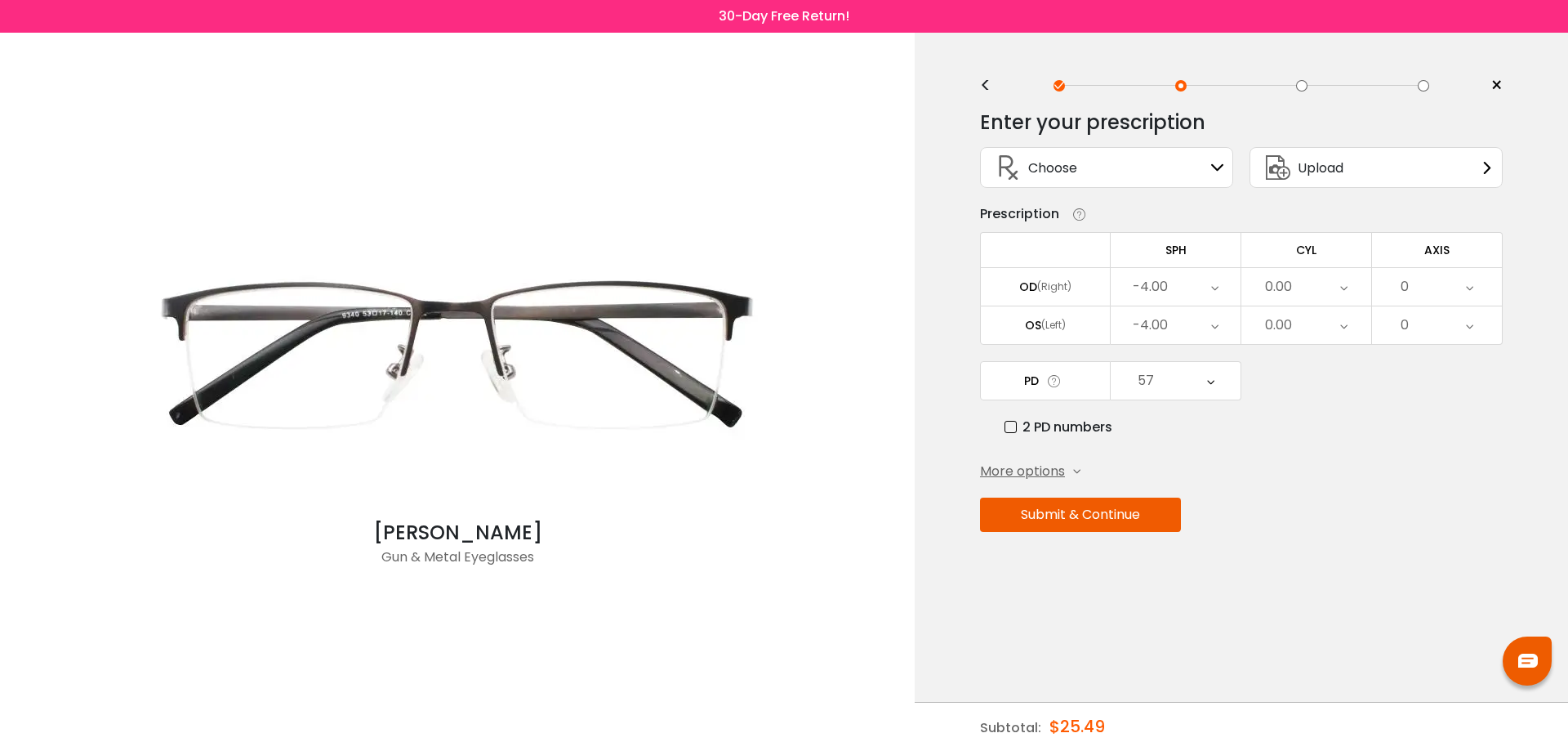
click at [1176, 329] on div "-4.00" at bounding box center [1176, 325] width 130 height 37
click at [1181, 525] on li "-3.50" at bounding box center [1176, 524] width 130 height 29
click at [1176, 382] on div "57" at bounding box center [1176, 381] width 130 height 37
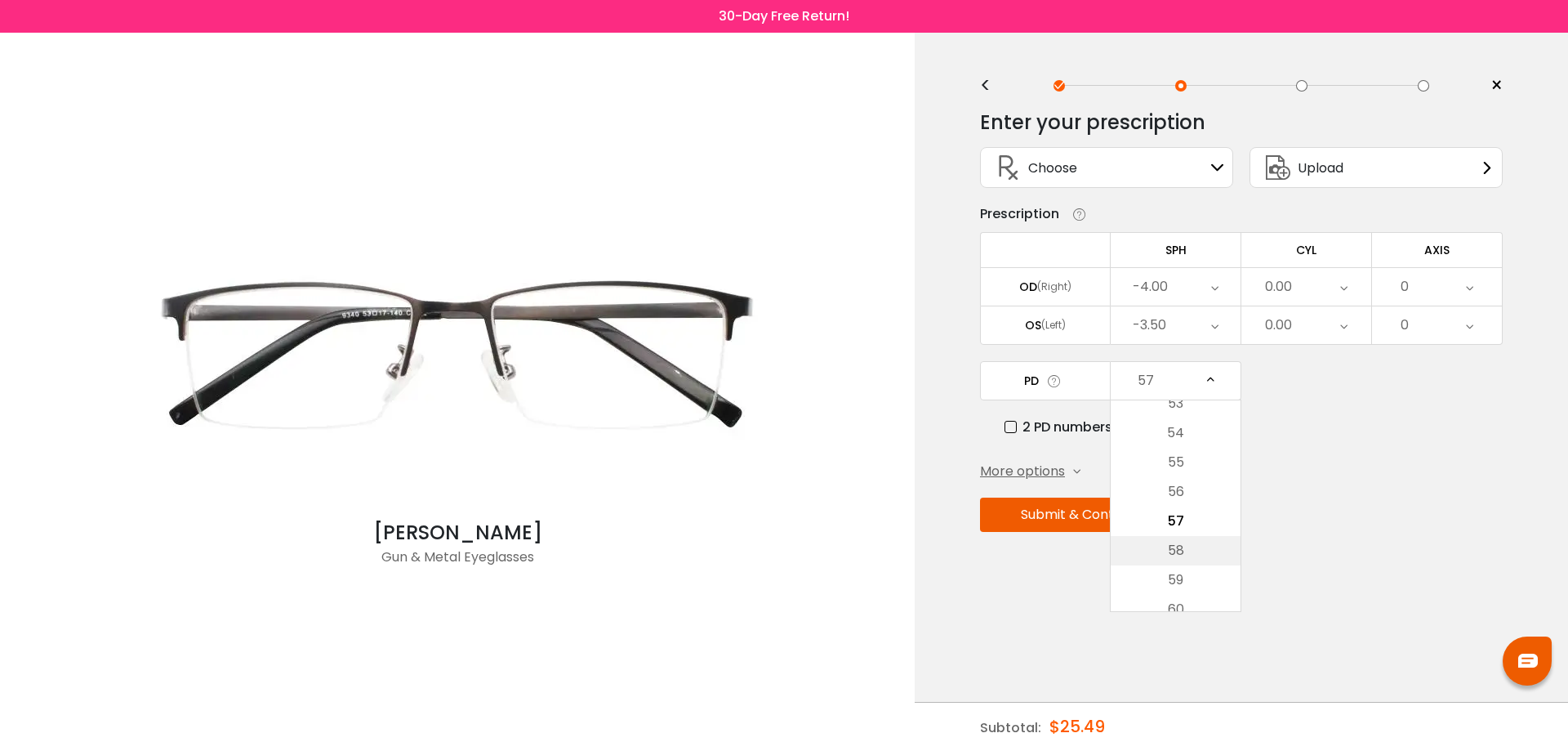
click at [1171, 548] on li "58" at bounding box center [1176, 551] width 130 height 29
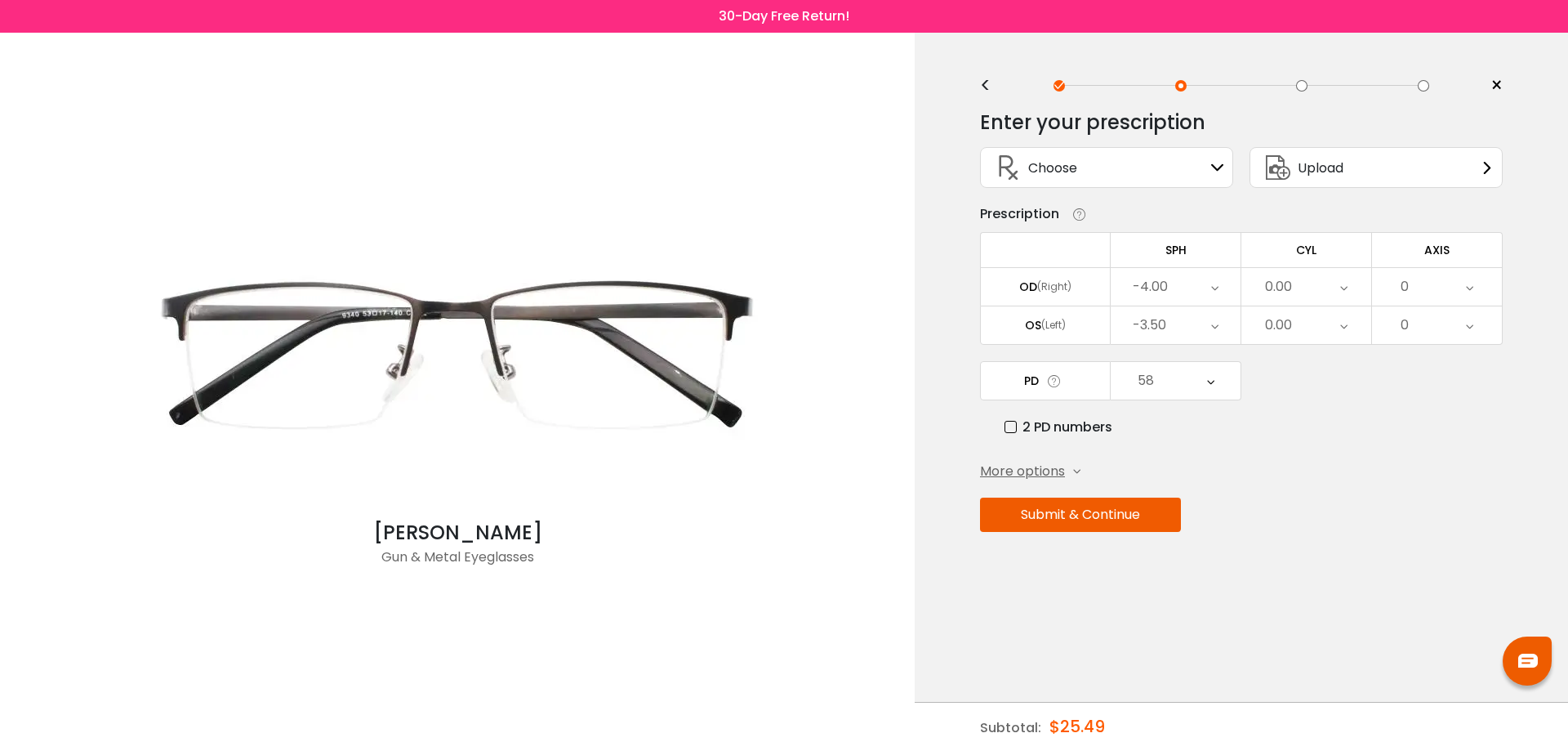
click at [1097, 519] on button "Submit & Continue" at bounding box center [1080, 514] width 201 height 34
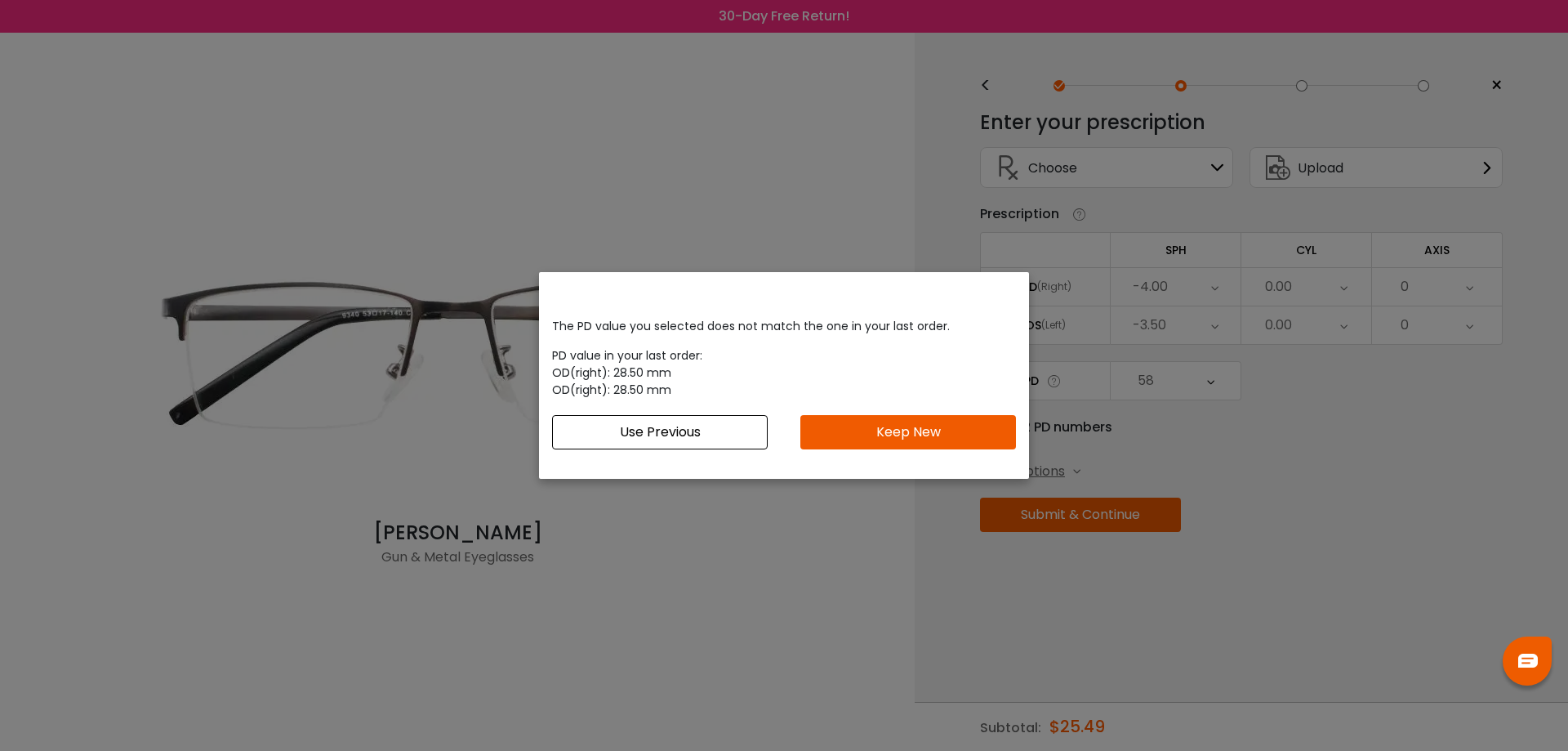
click at [867, 433] on button "Keep New" at bounding box center [909, 432] width 216 height 34
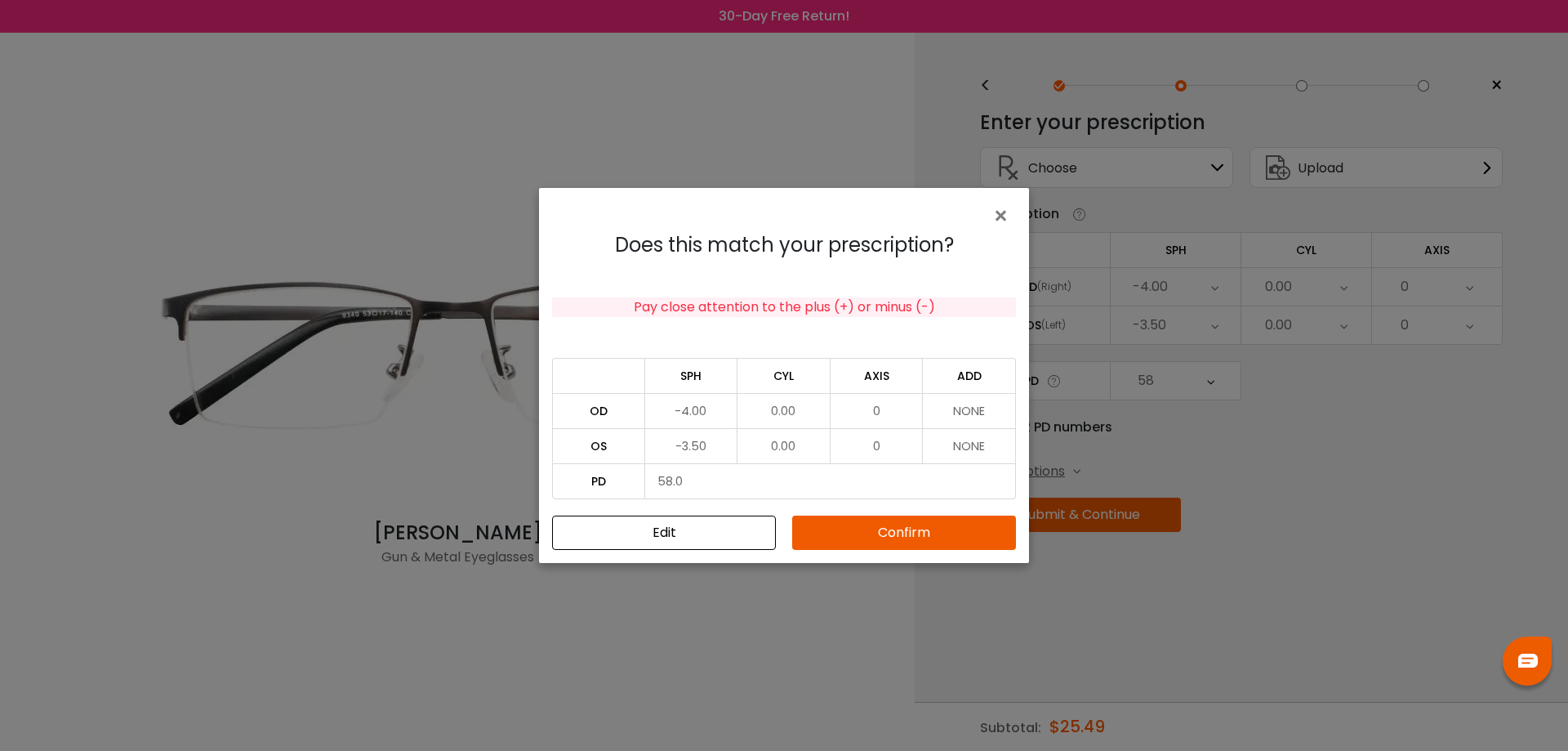
click at [894, 536] on button "Confirm" at bounding box center [904, 532] width 224 height 34
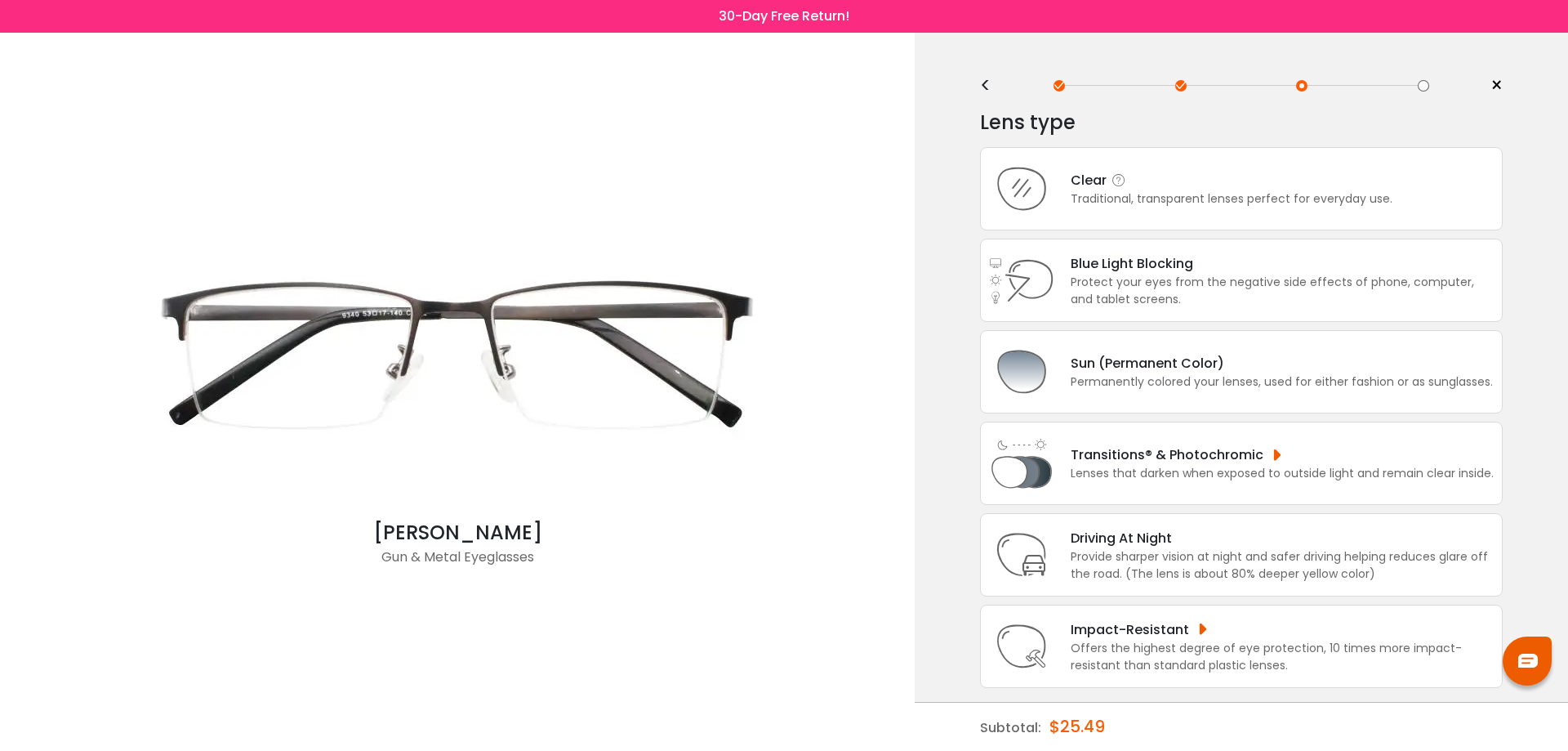
click at [1292, 186] on div "Clear" at bounding box center [1231, 180] width 322 height 21
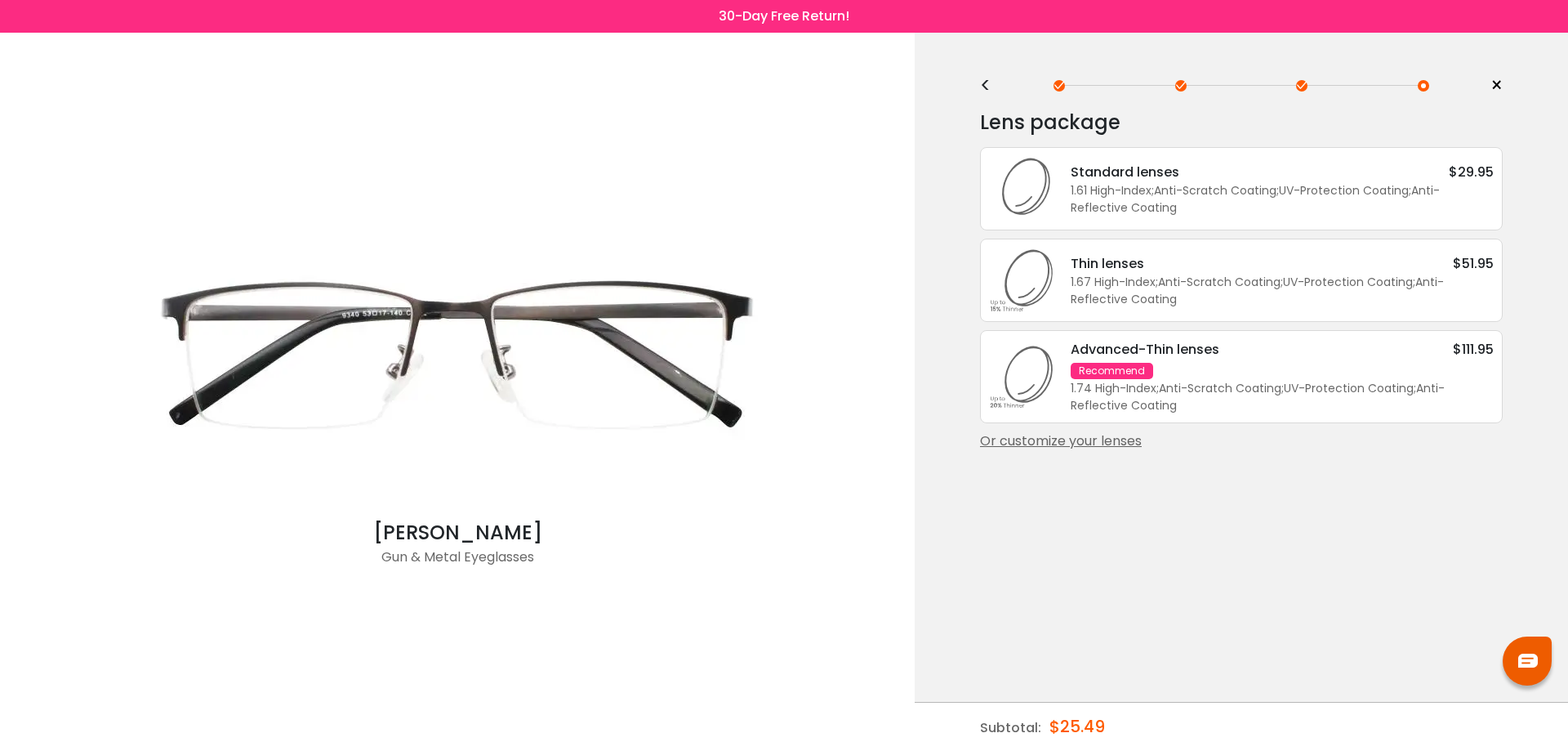
click at [1099, 443] on div "Or customize your lenses" at bounding box center [1241, 442] width 523 height 20
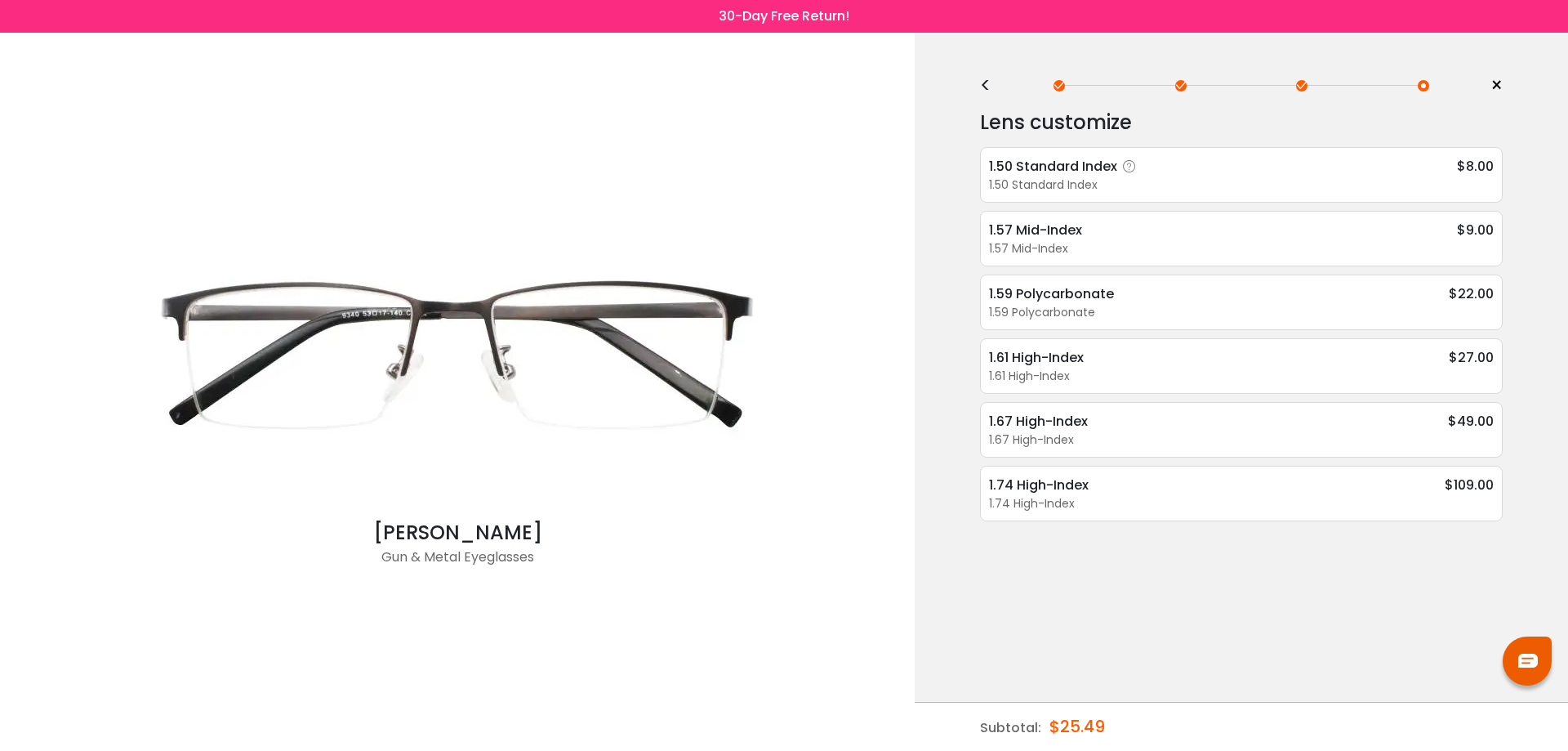
click at [1231, 187] on div "1.50 Standard Index" at bounding box center [1241, 185] width 504 height 17
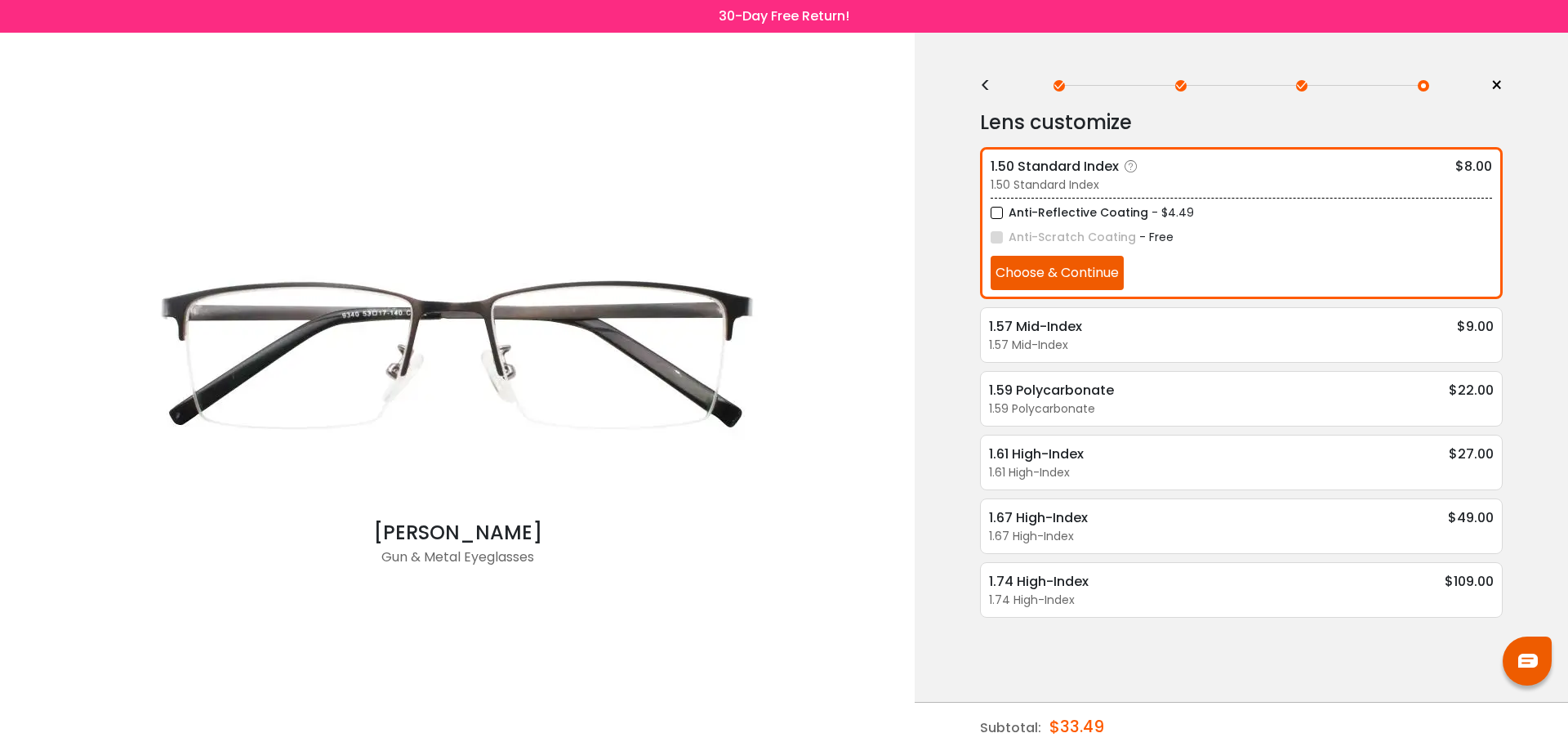
click at [1070, 263] on button "Choose & Continue" at bounding box center [1058, 273] width 133 height 34
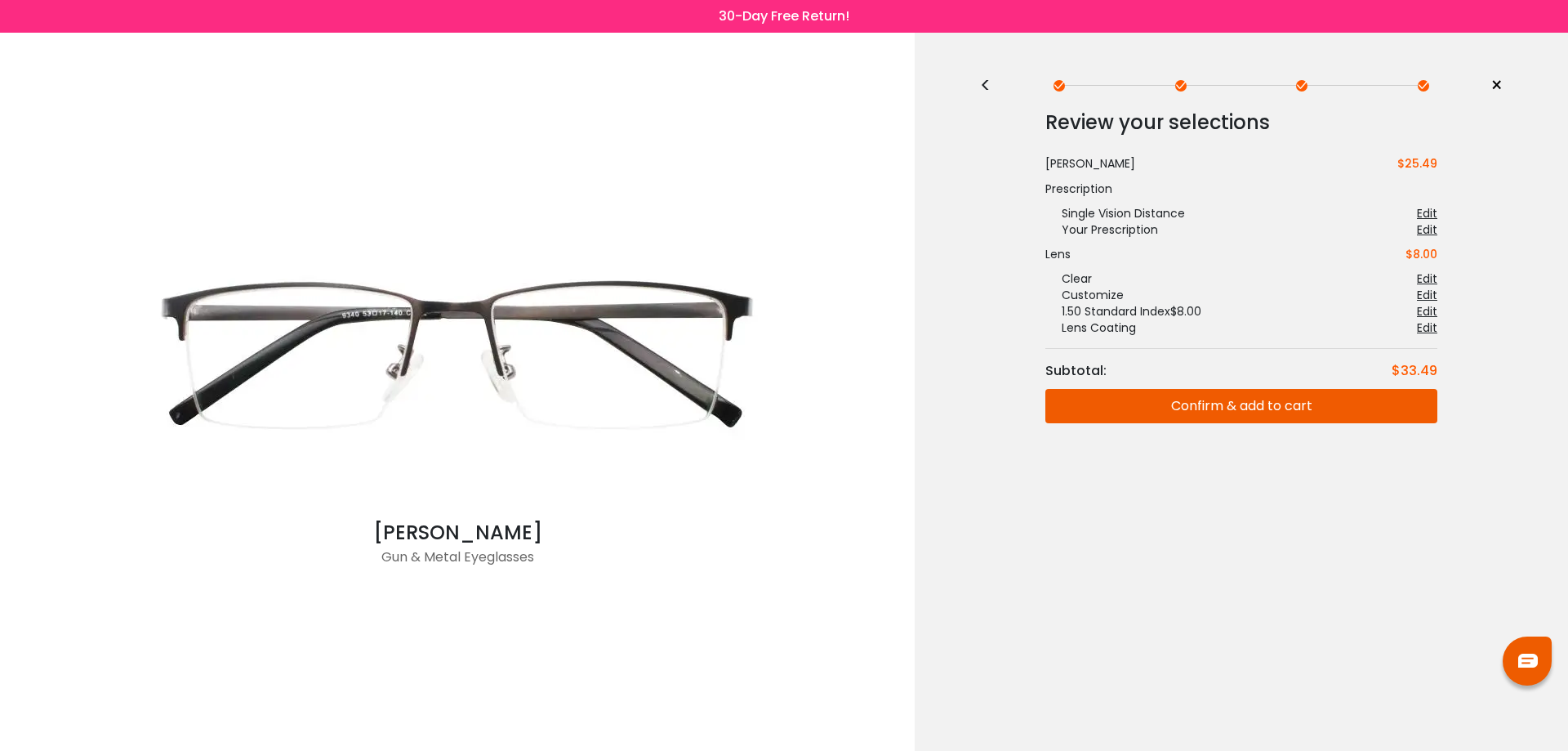
click at [1230, 402] on button "Confirm & add to cart" at bounding box center [1241, 405] width 392 height 34
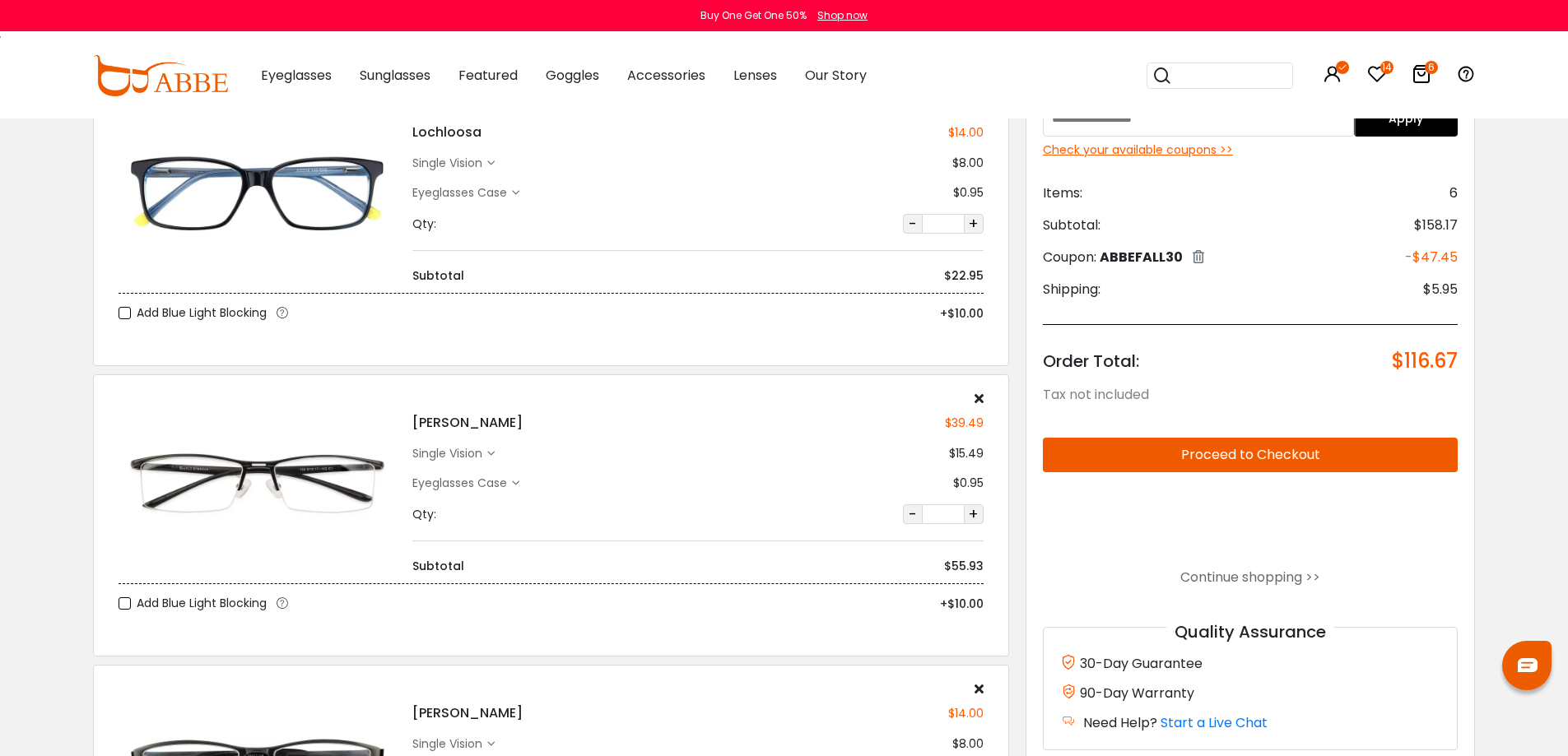
scroll to position [493, 0]
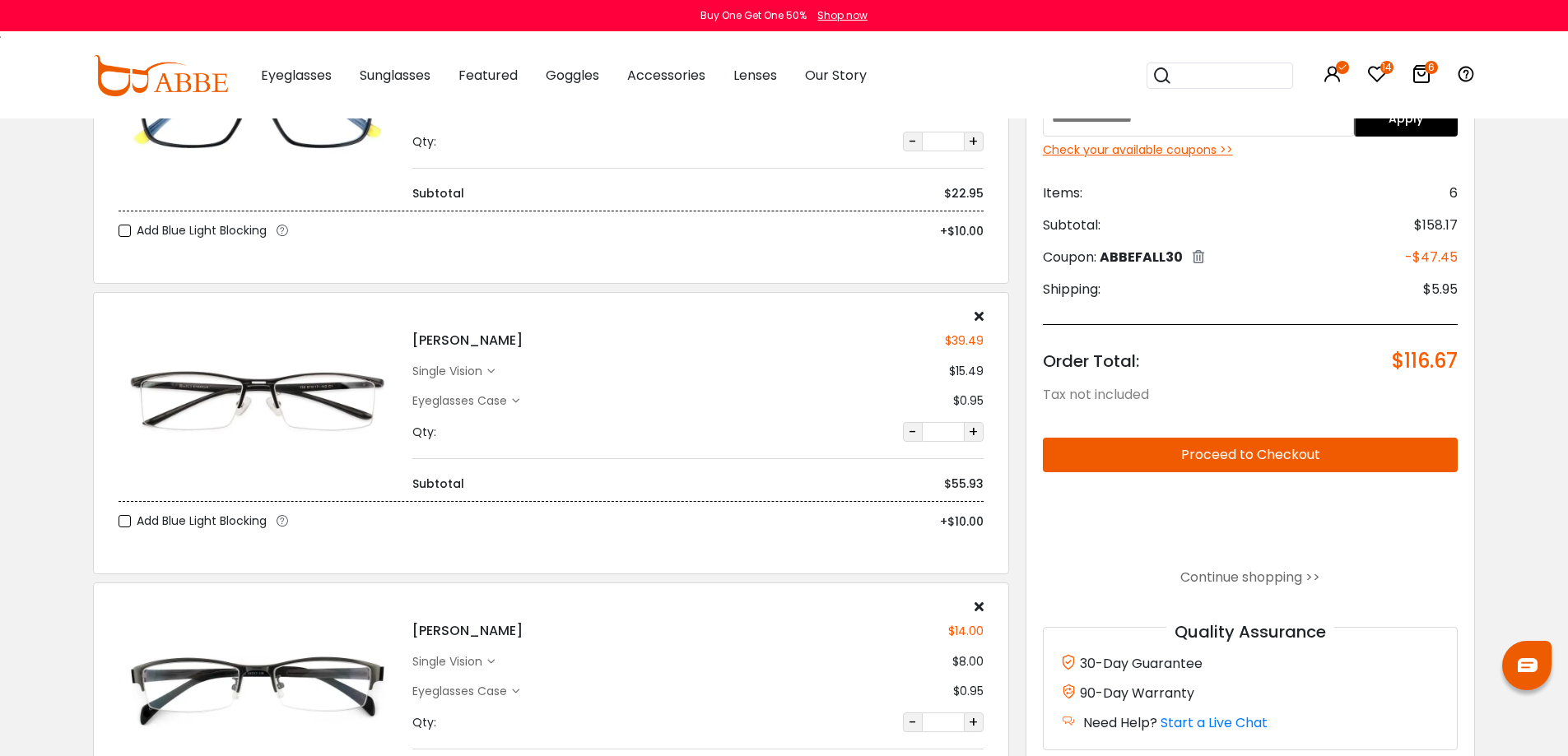
click at [487, 370] on div "single vision" at bounding box center [450, 371] width 75 height 17
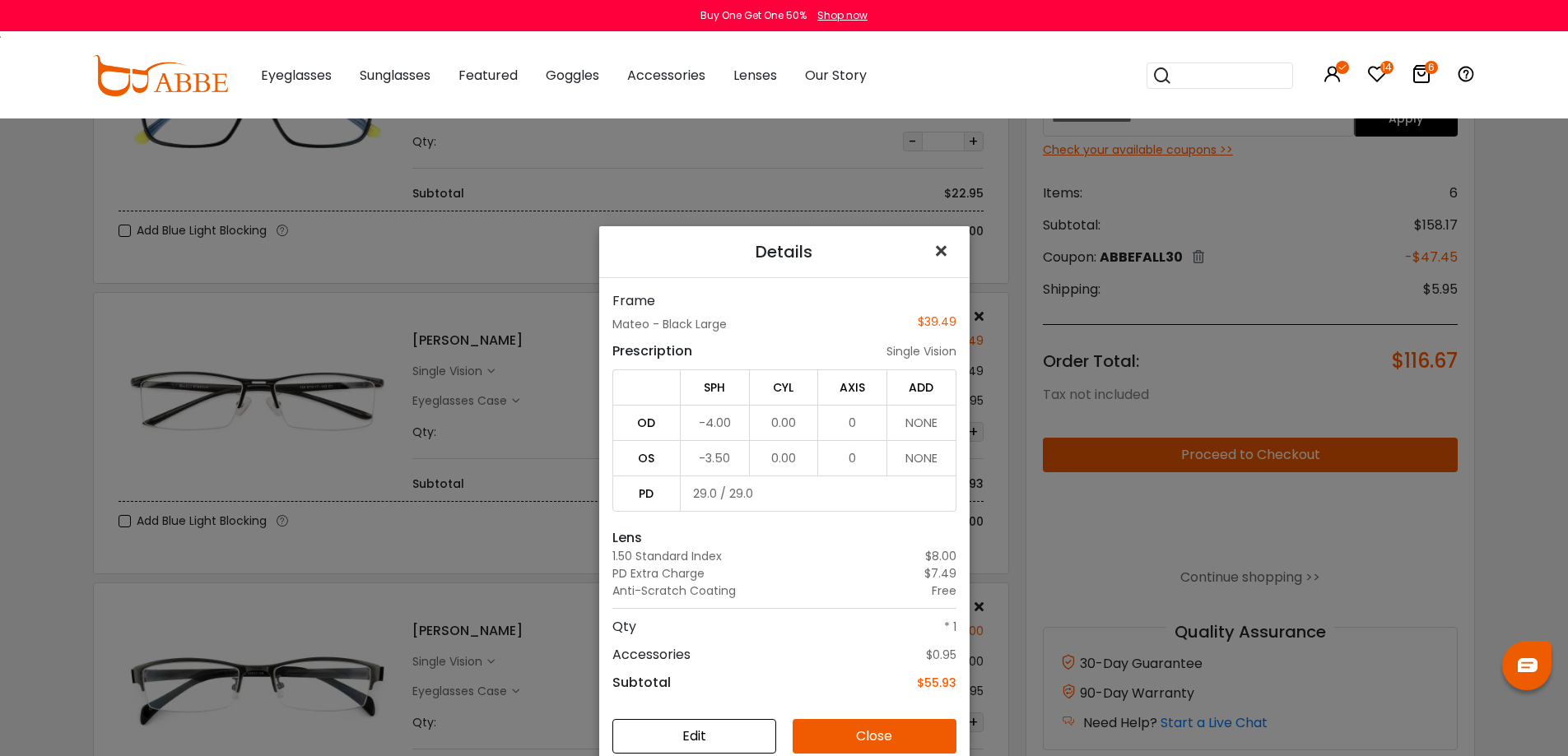
click at [936, 248] on span "×" at bounding box center [944, 251] width 24 height 36
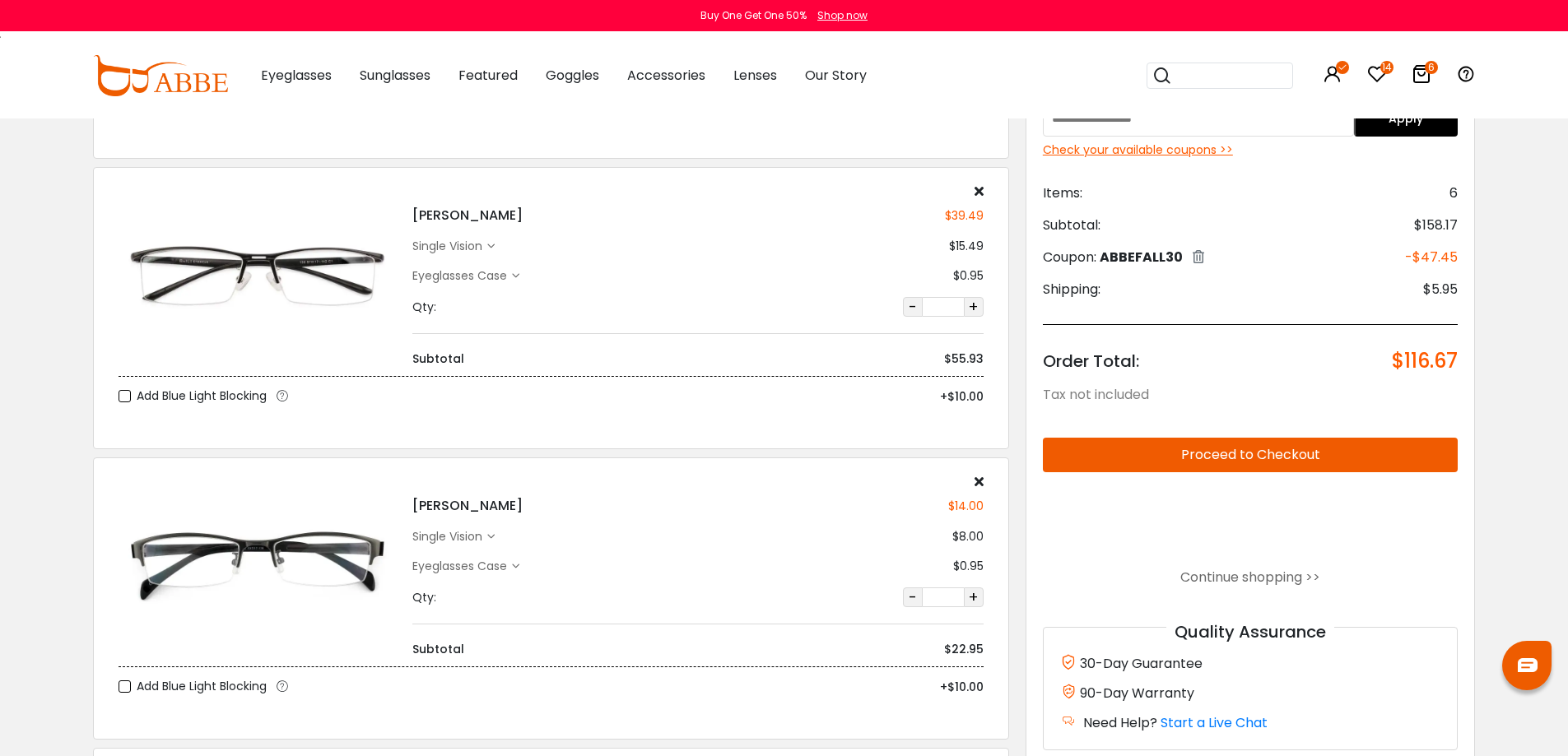
scroll to position [658, 0]
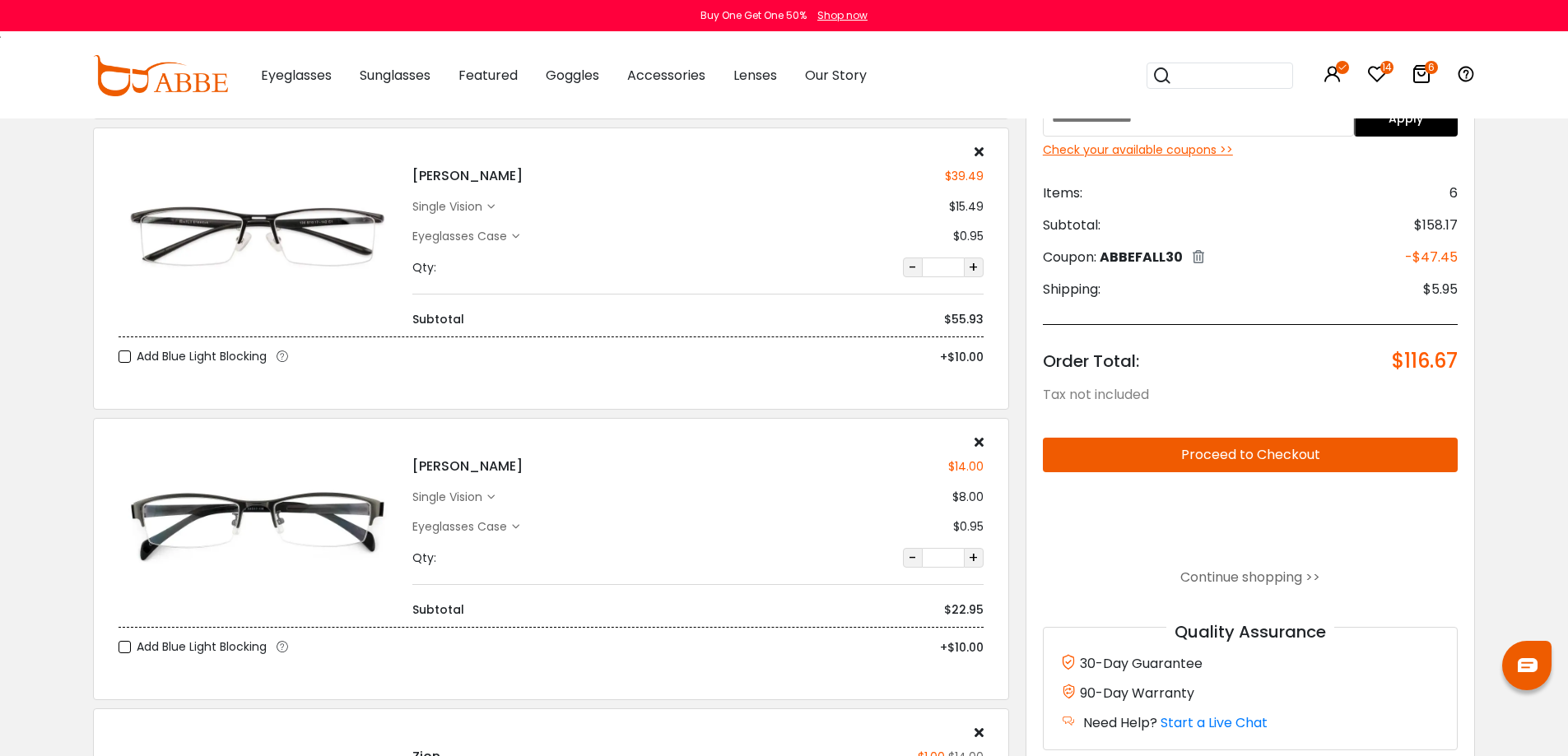
click at [310, 528] on img at bounding box center [257, 527] width 278 height 139
click at [478, 496] on div "single vision" at bounding box center [450, 496] width 75 height 17
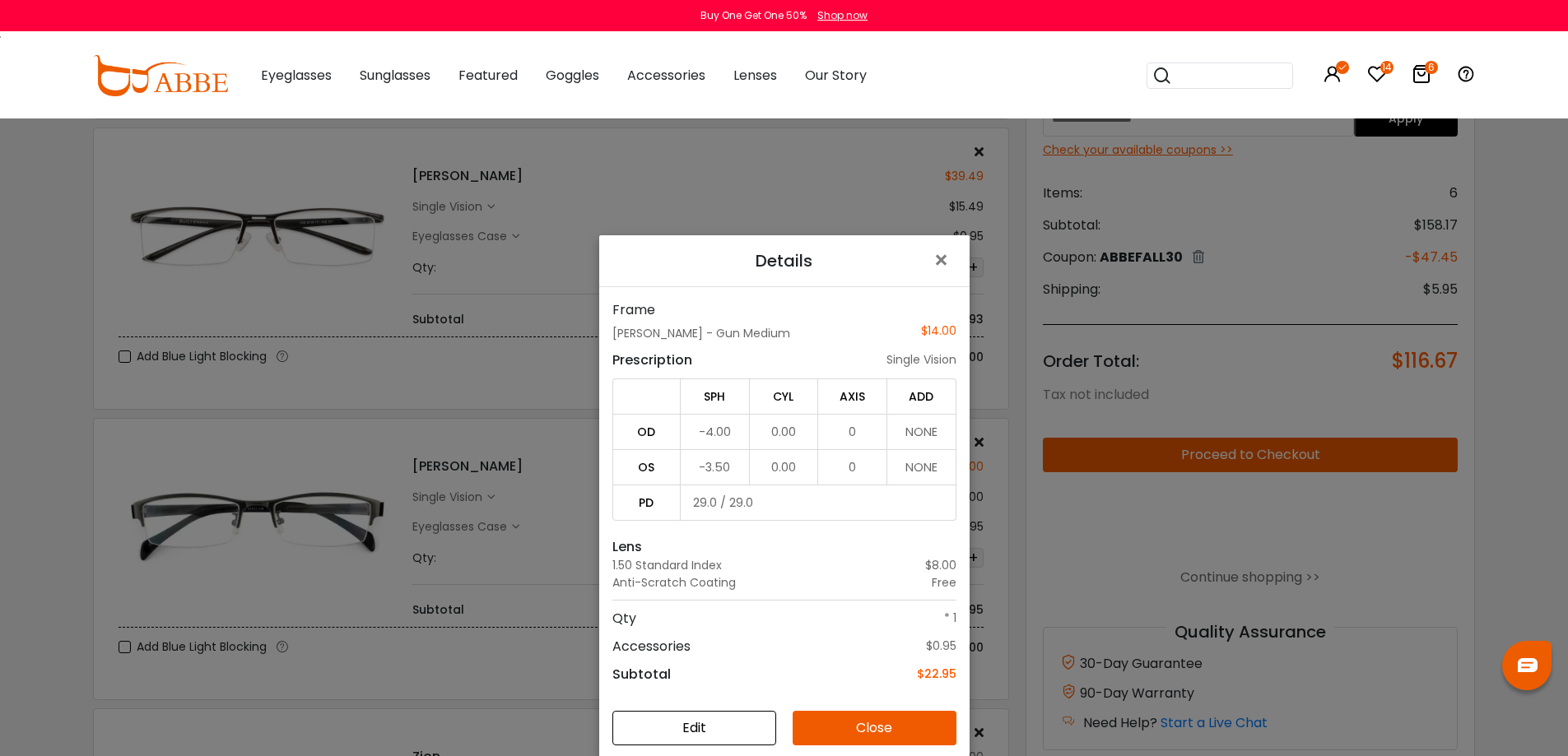
click at [660, 721] on button "Edit" at bounding box center [694, 727] width 164 height 35
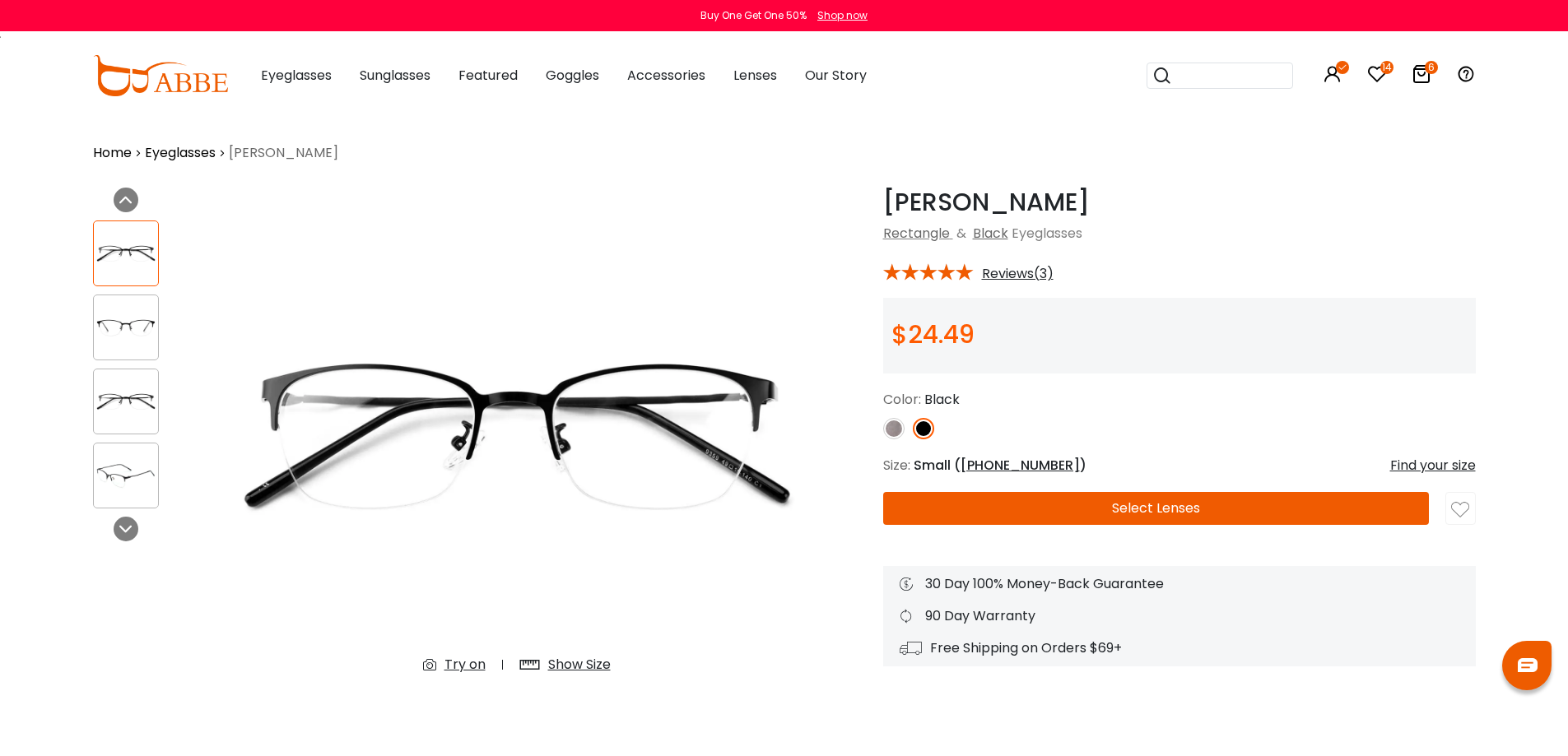
click at [895, 429] on img at bounding box center [894, 429] width 22 height 22
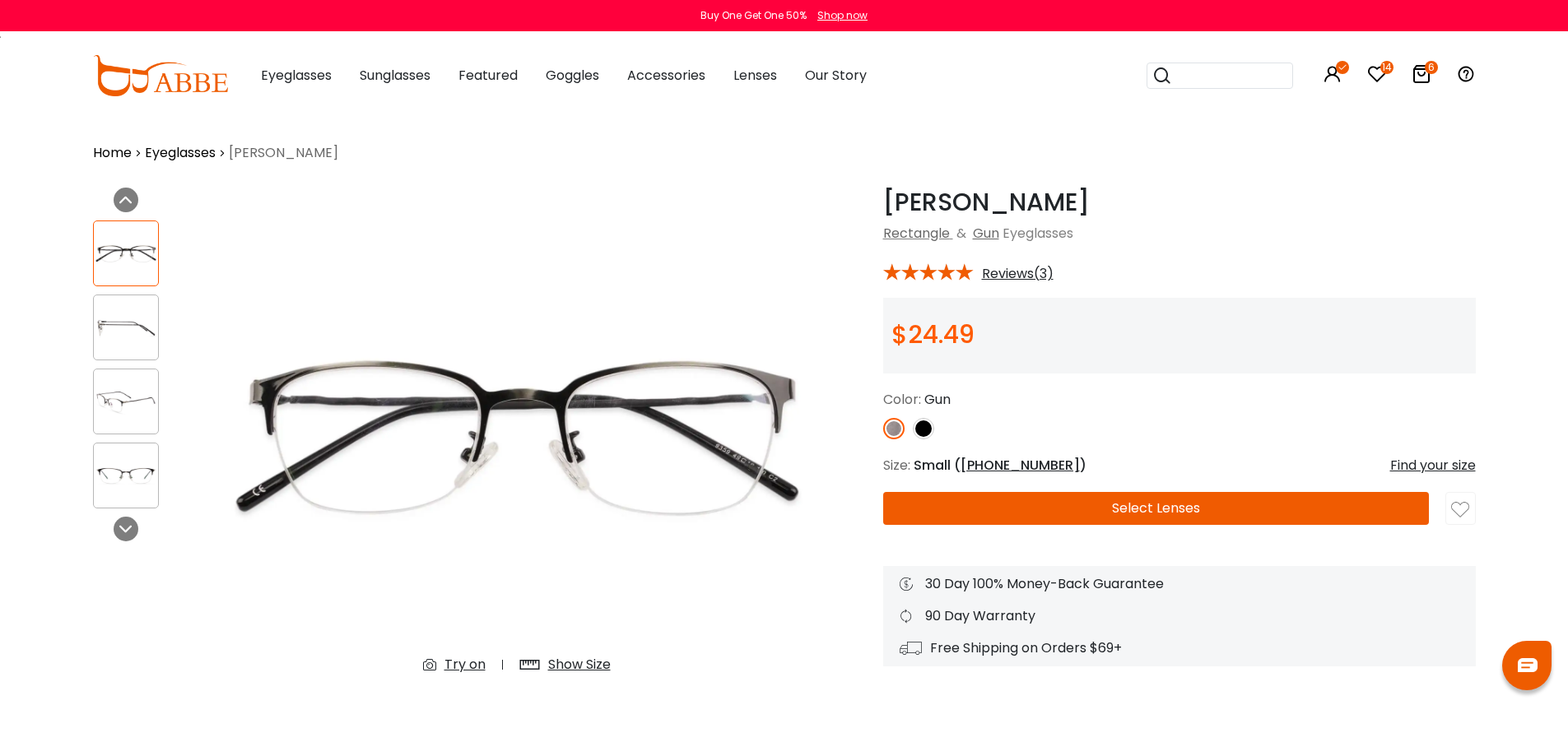
click at [929, 426] on img at bounding box center [923, 429] width 22 height 22
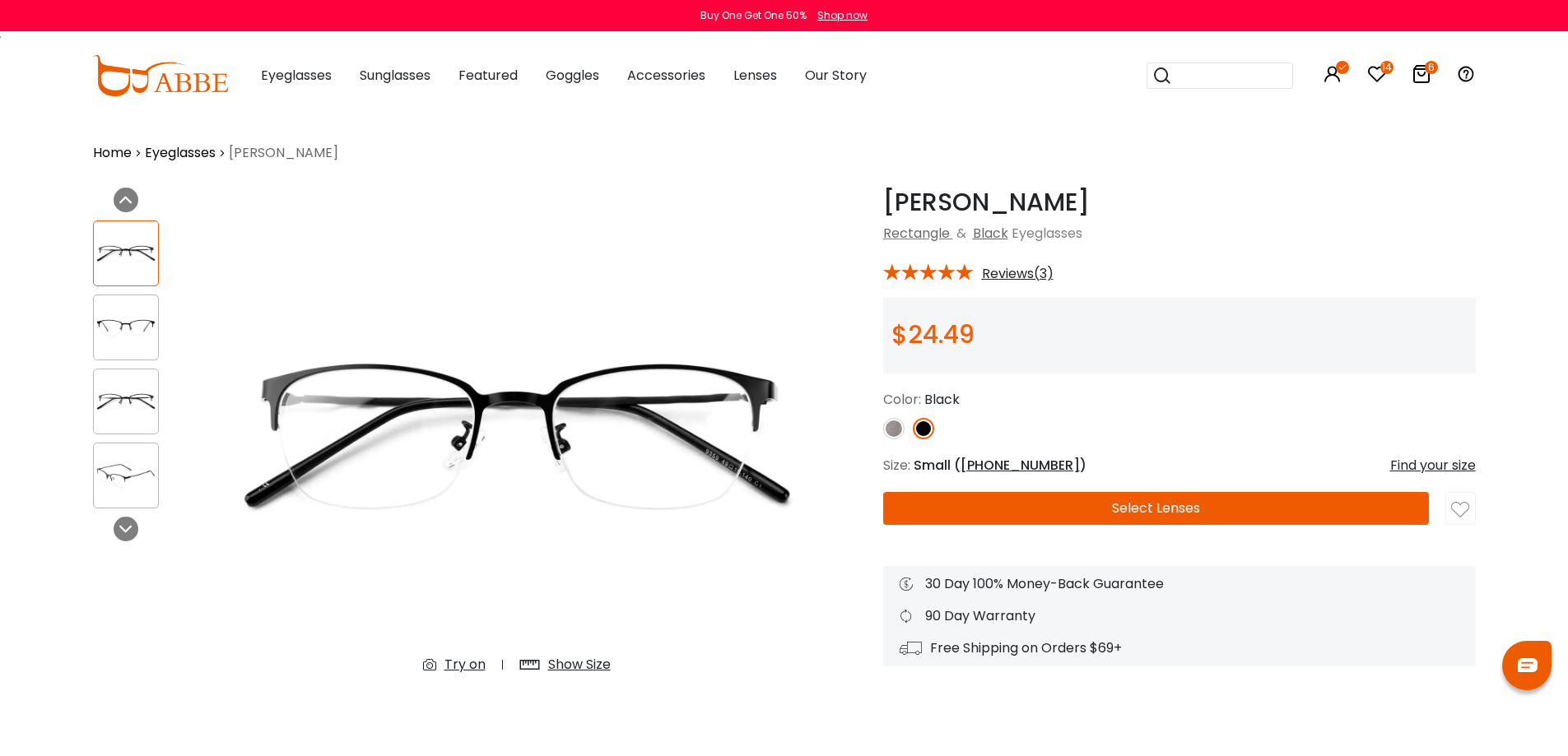
click at [892, 431] on img at bounding box center [894, 429] width 22 height 22
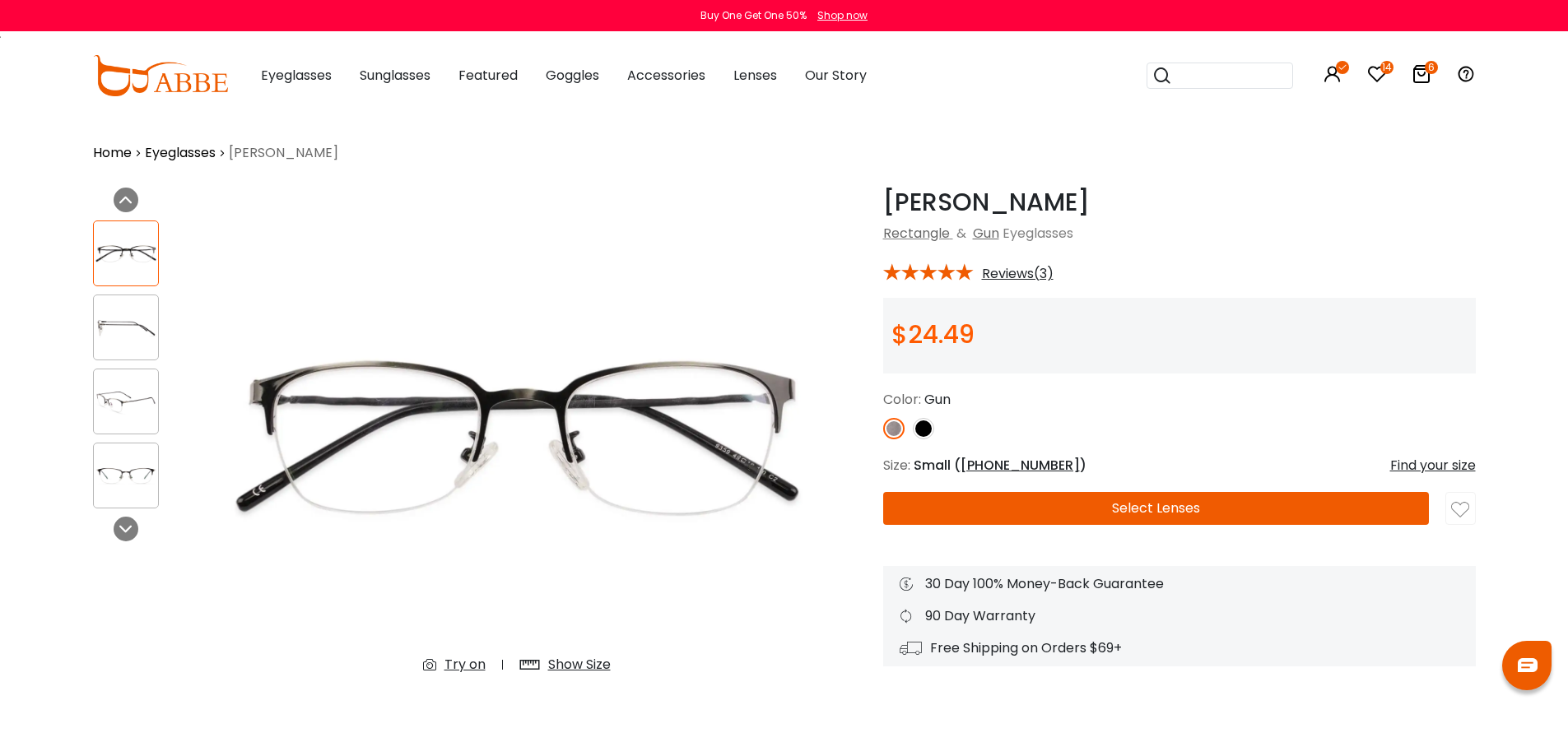
click at [134, 331] on img at bounding box center [126, 327] width 64 height 32
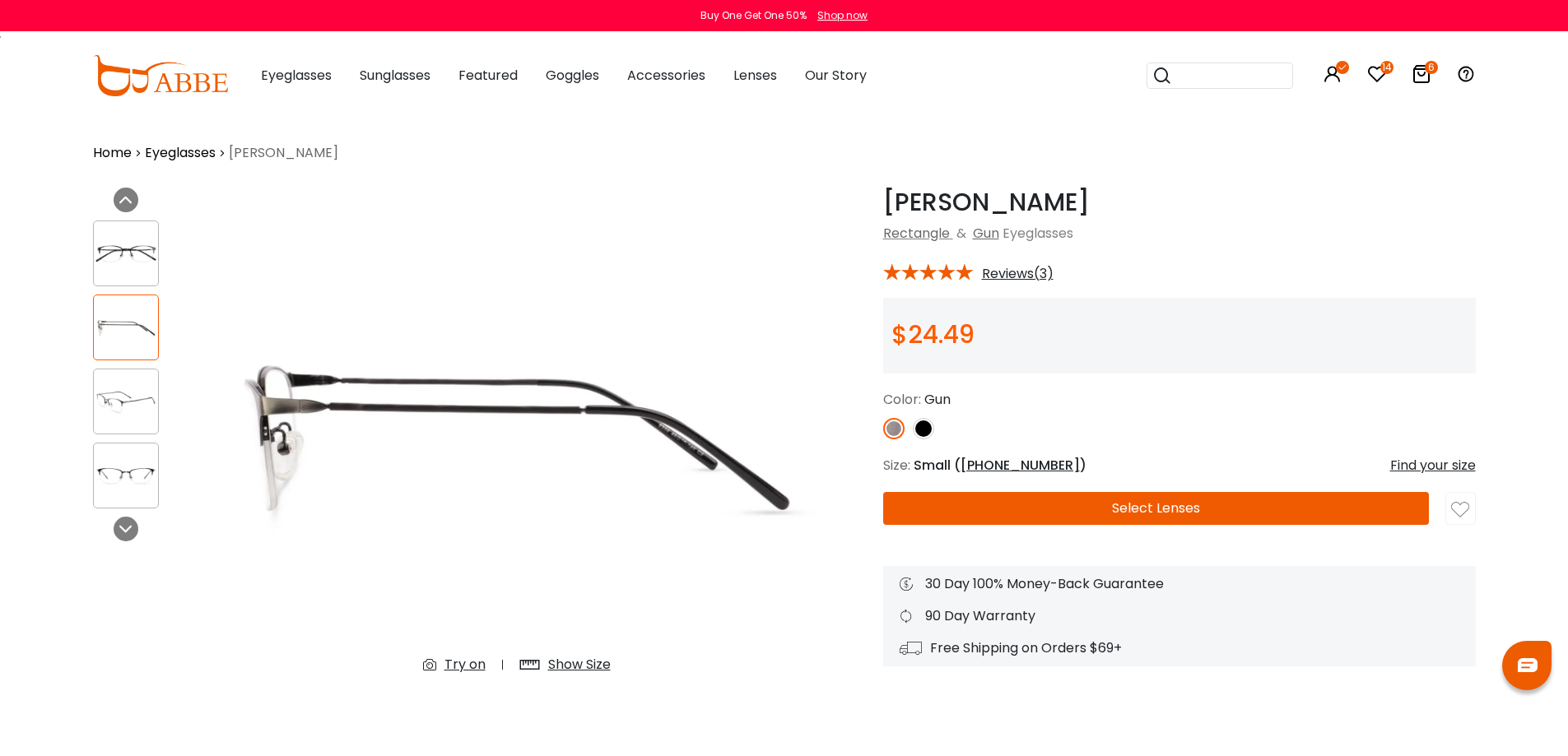
click at [133, 262] on img at bounding box center [126, 254] width 64 height 32
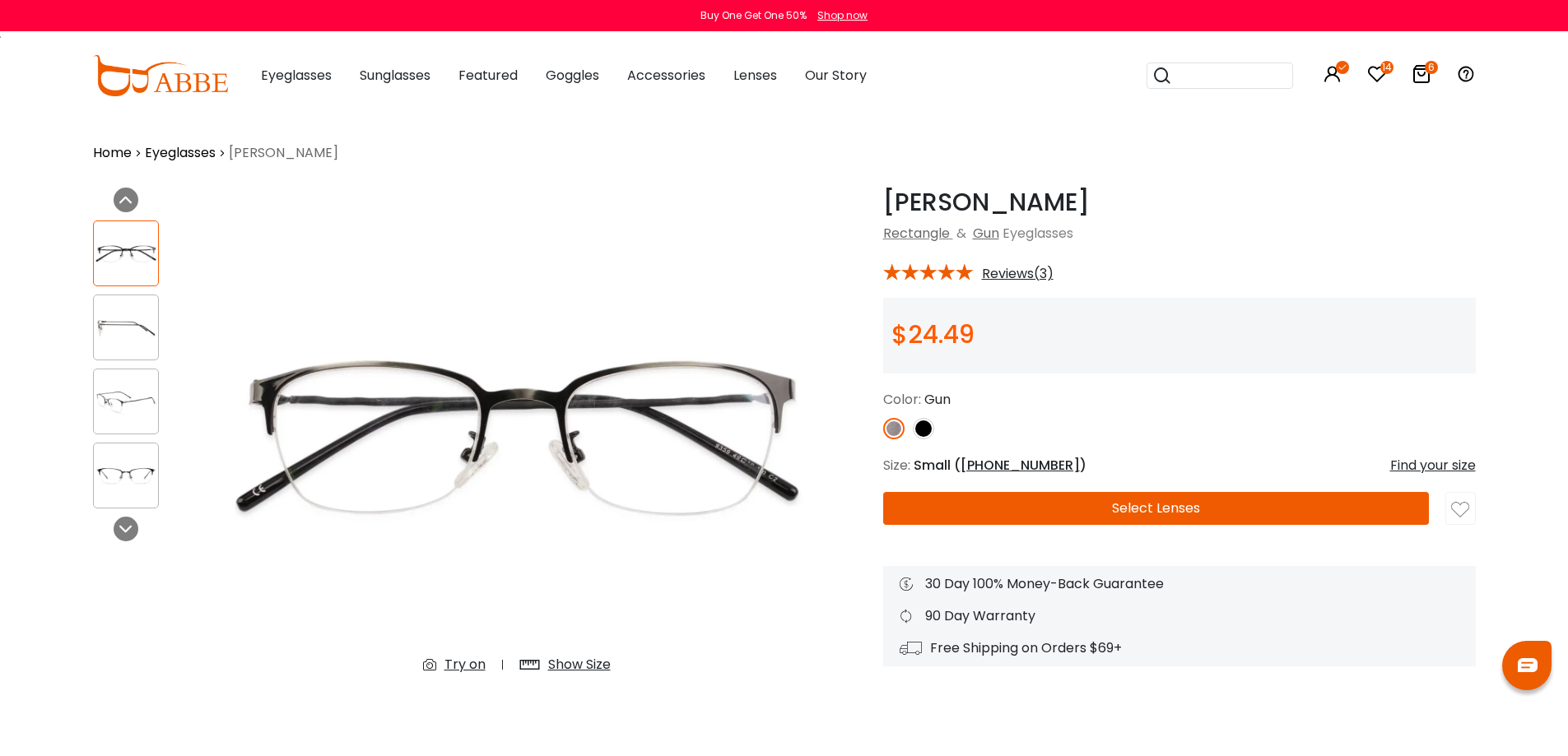
click at [922, 430] on img at bounding box center [923, 429] width 22 height 22
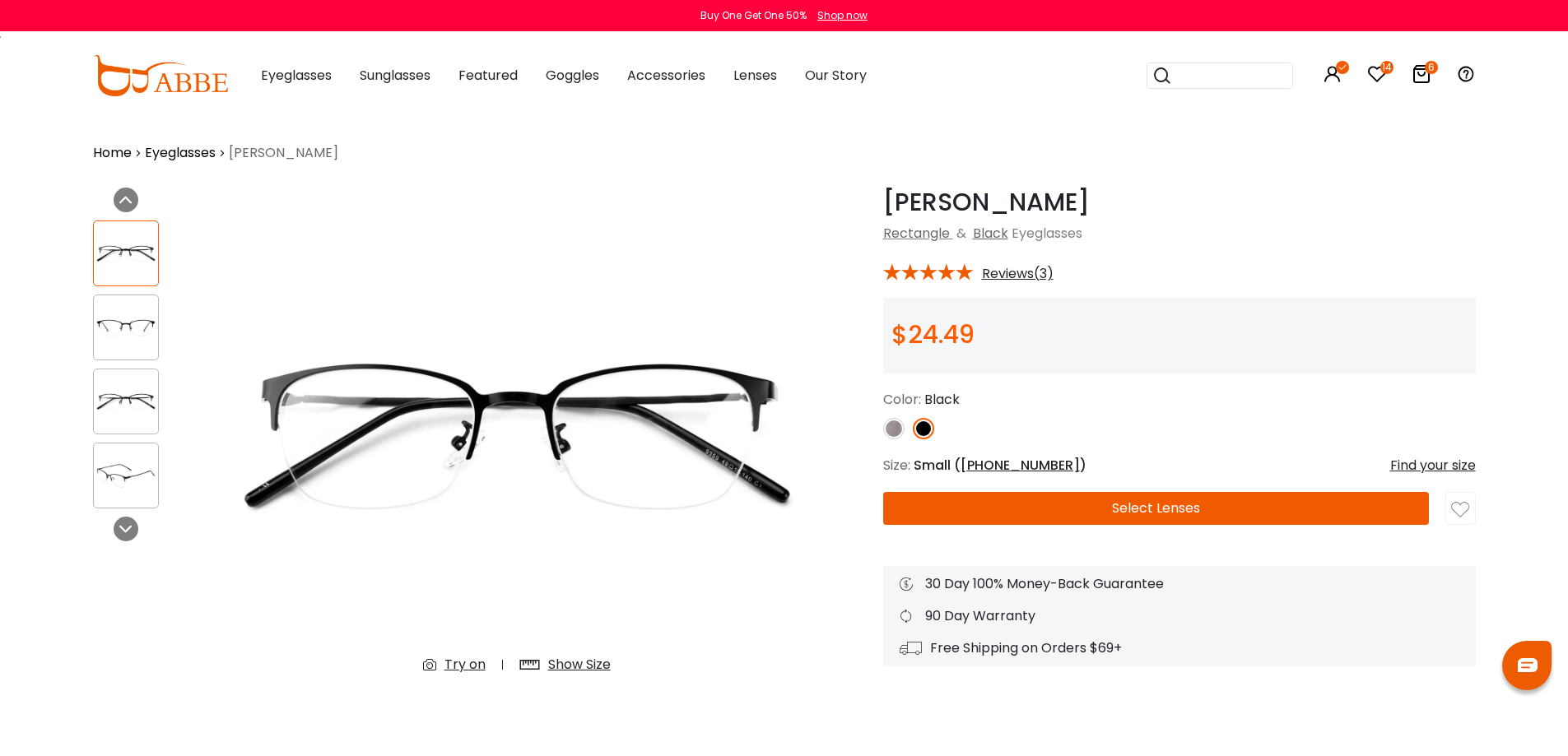
click at [1087, 511] on button "Select Lenses" at bounding box center [1156, 508] width 546 height 33
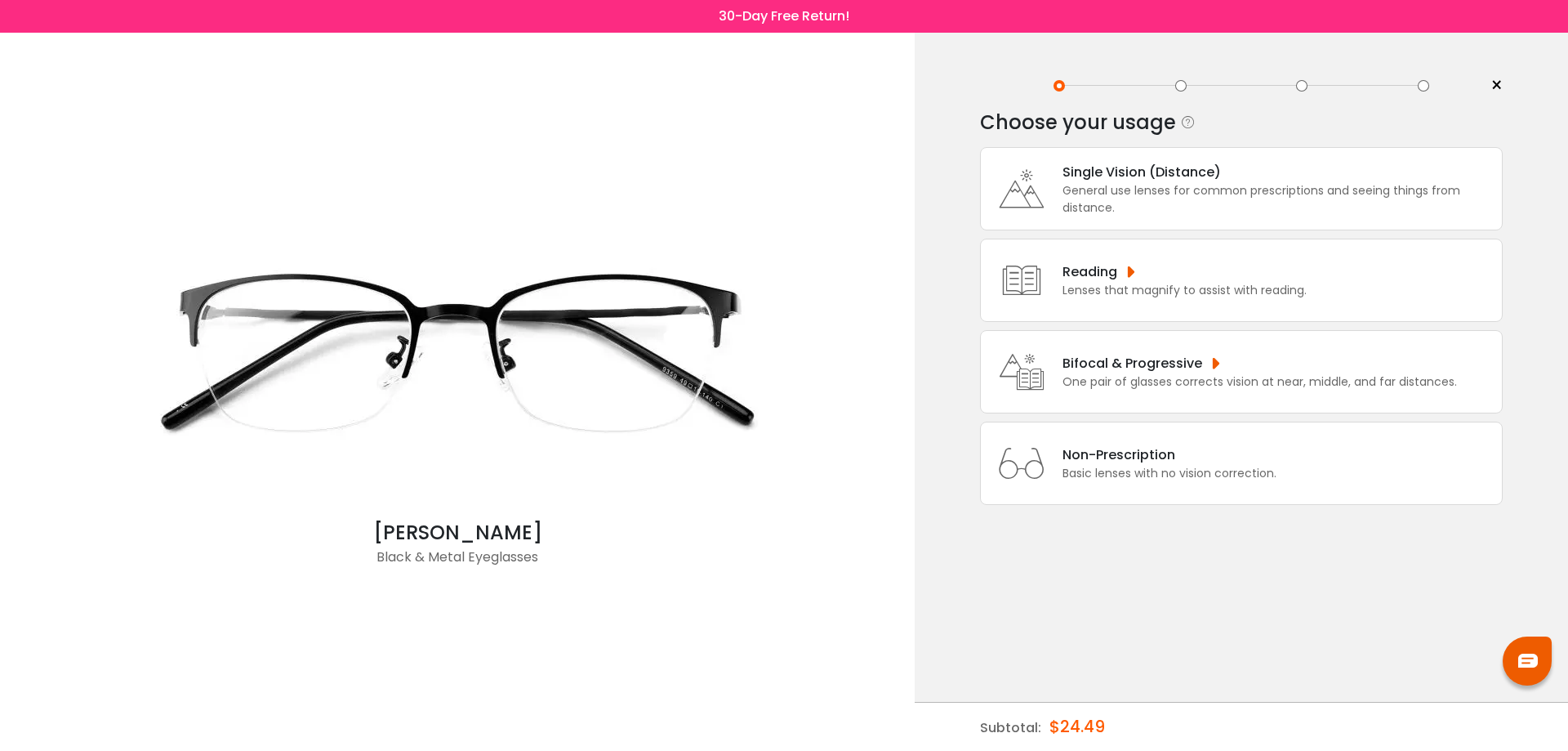
click at [1202, 184] on div "General use lenses for common prescriptions and seeing things from distance." at bounding box center [1279, 199] width 432 height 34
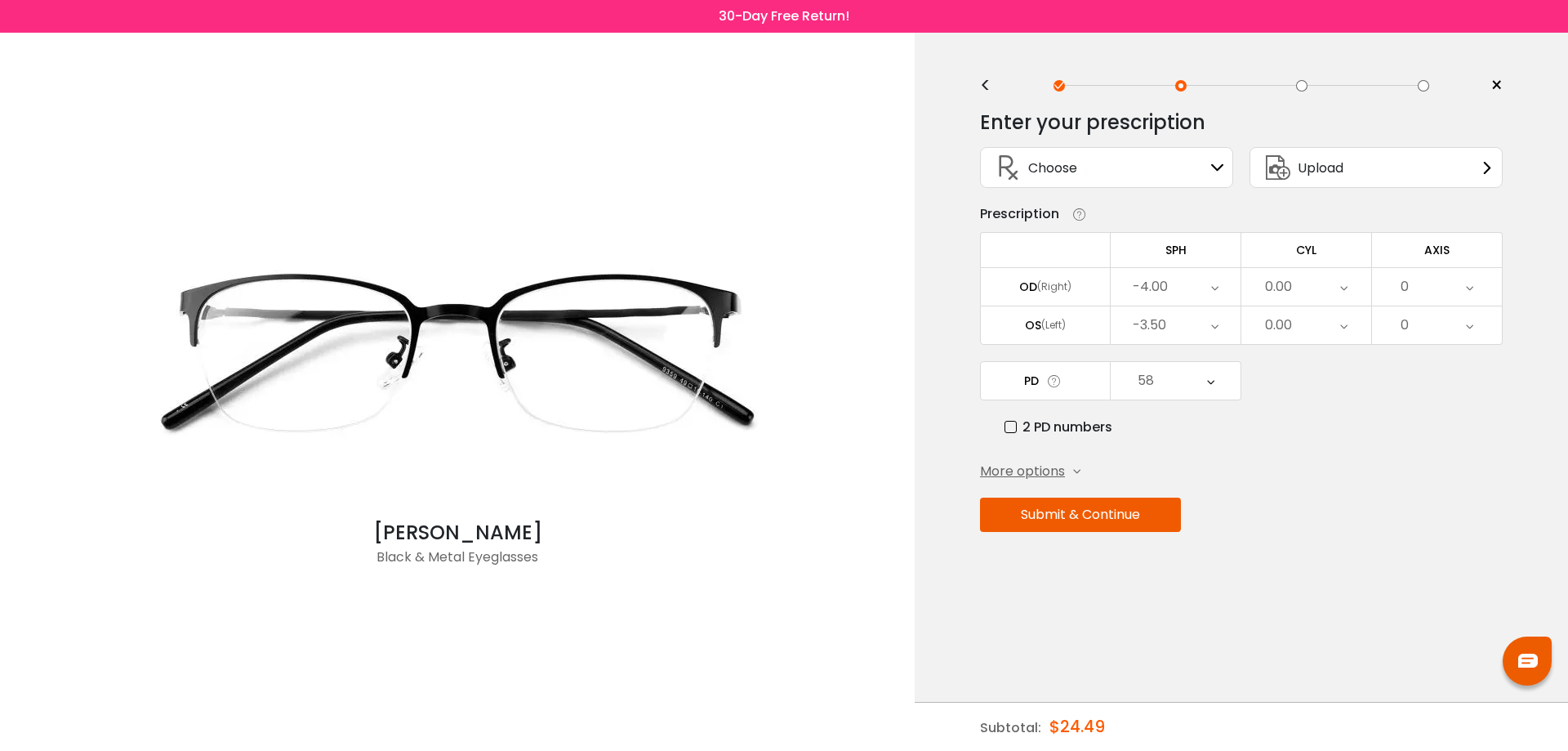
click at [1107, 516] on button "Submit & Continue" at bounding box center [1080, 514] width 201 height 34
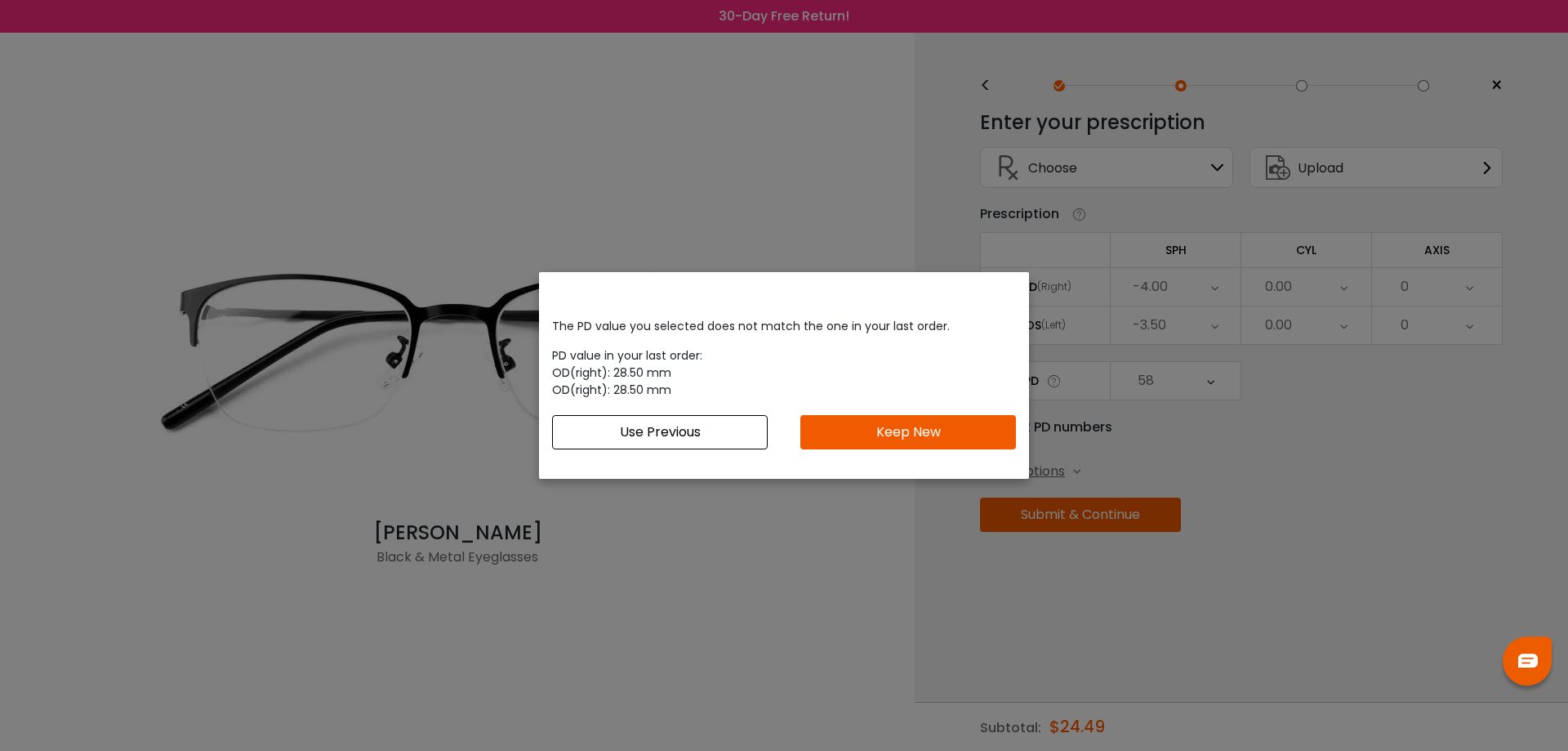
click at [900, 429] on button "Keep New" at bounding box center [909, 432] width 216 height 34
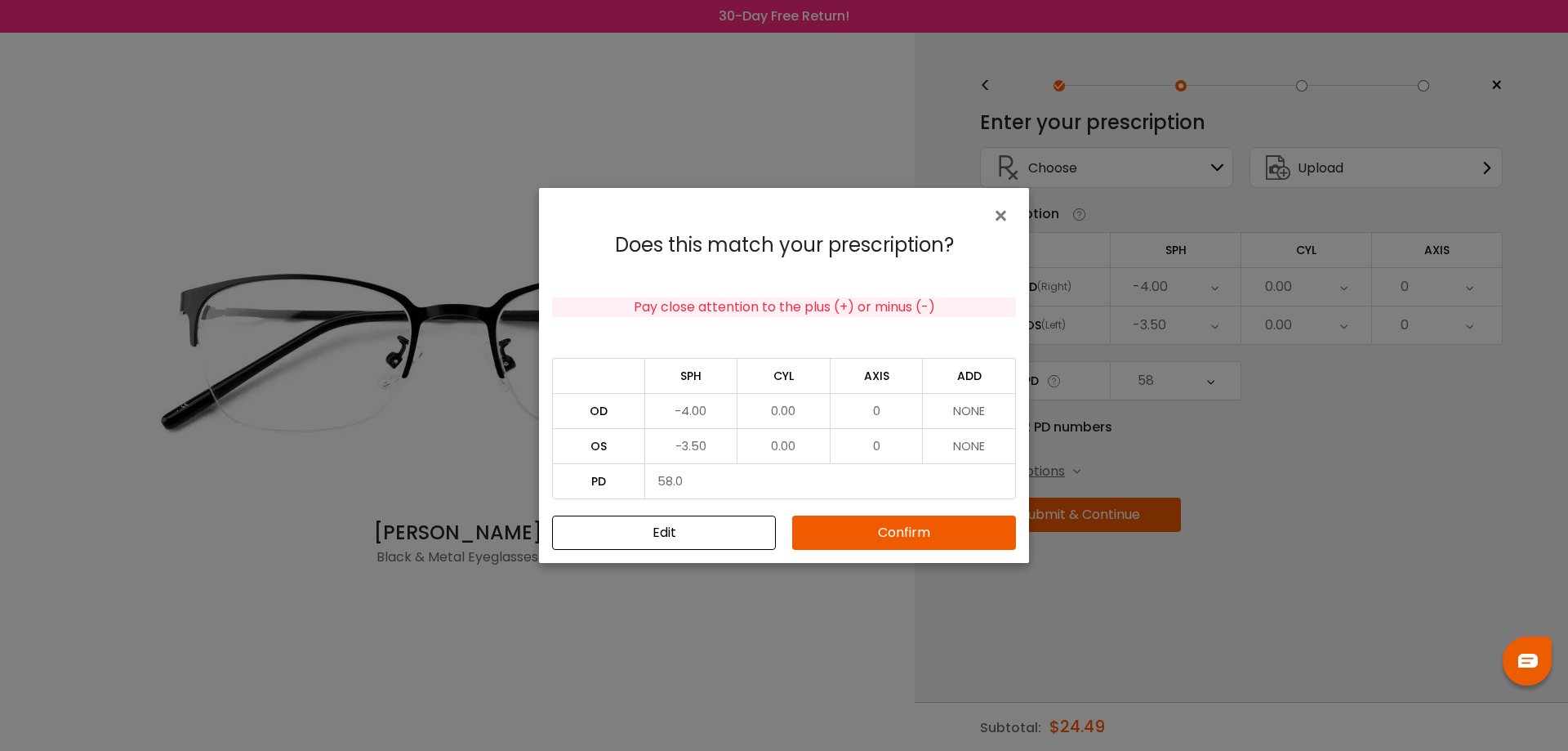
click at [898, 531] on button "Confirm" at bounding box center [904, 532] width 224 height 34
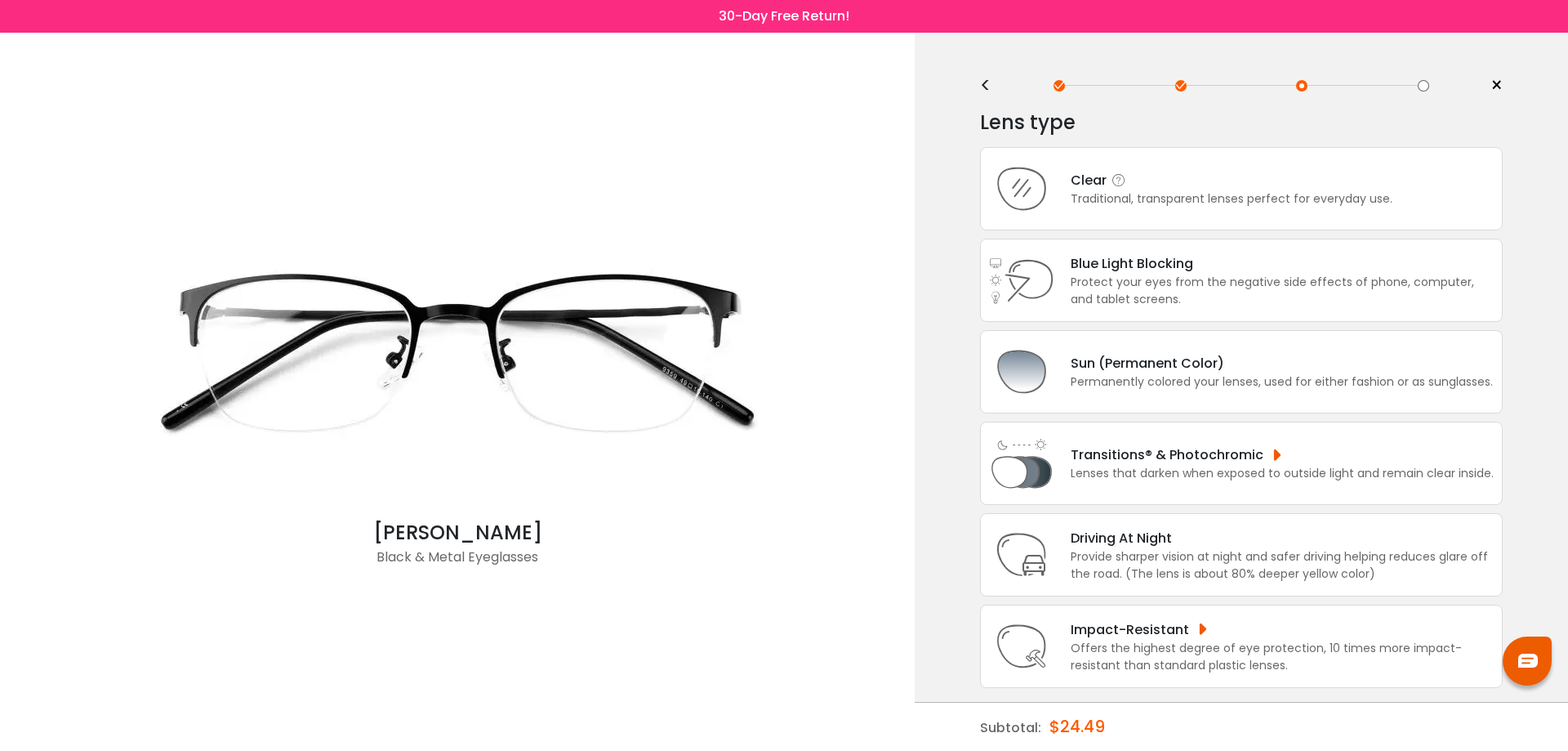
click at [1203, 177] on div "Clear" at bounding box center [1231, 180] width 322 height 21
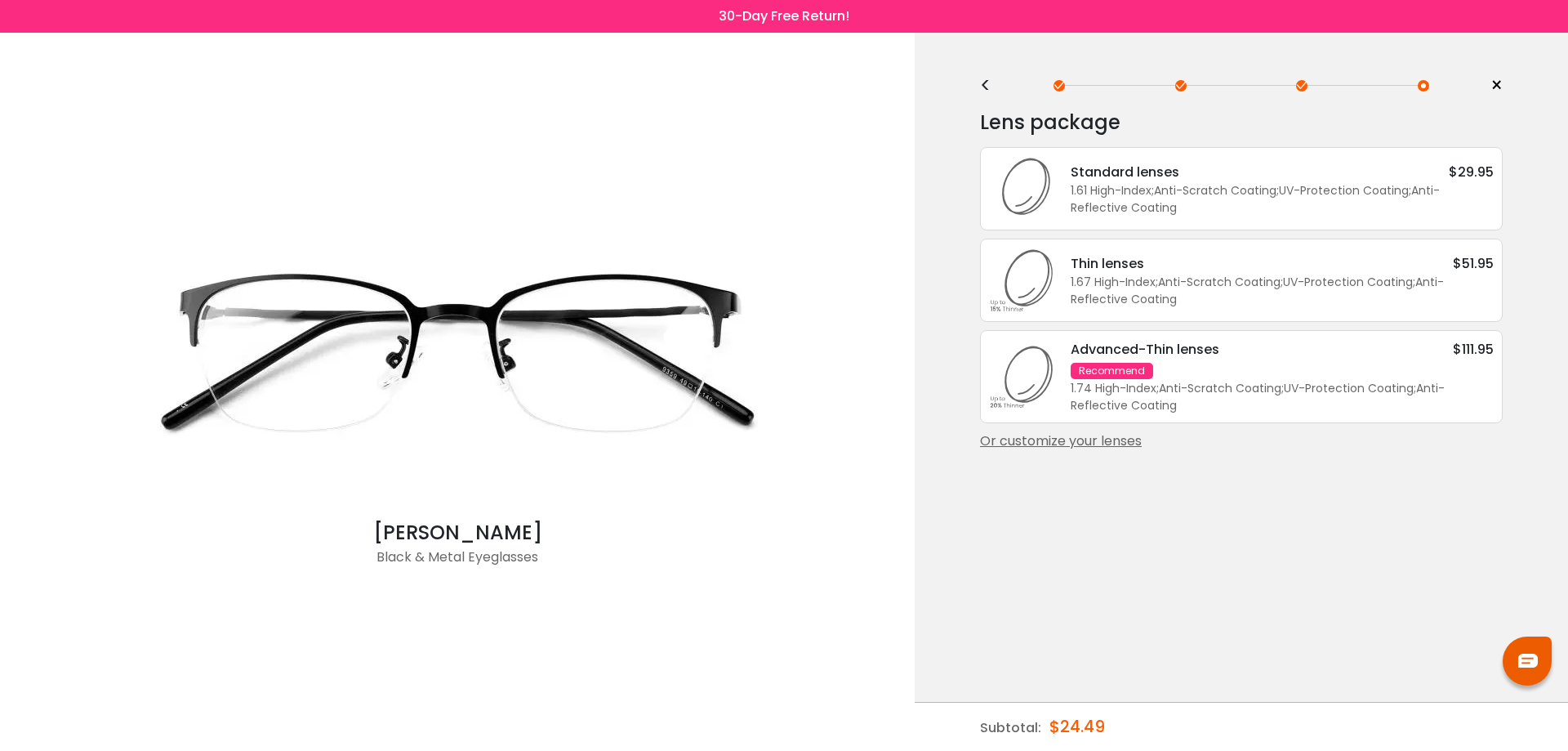
click at [1089, 441] on div "Or customize your lenses" at bounding box center [1241, 442] width 523 height 20
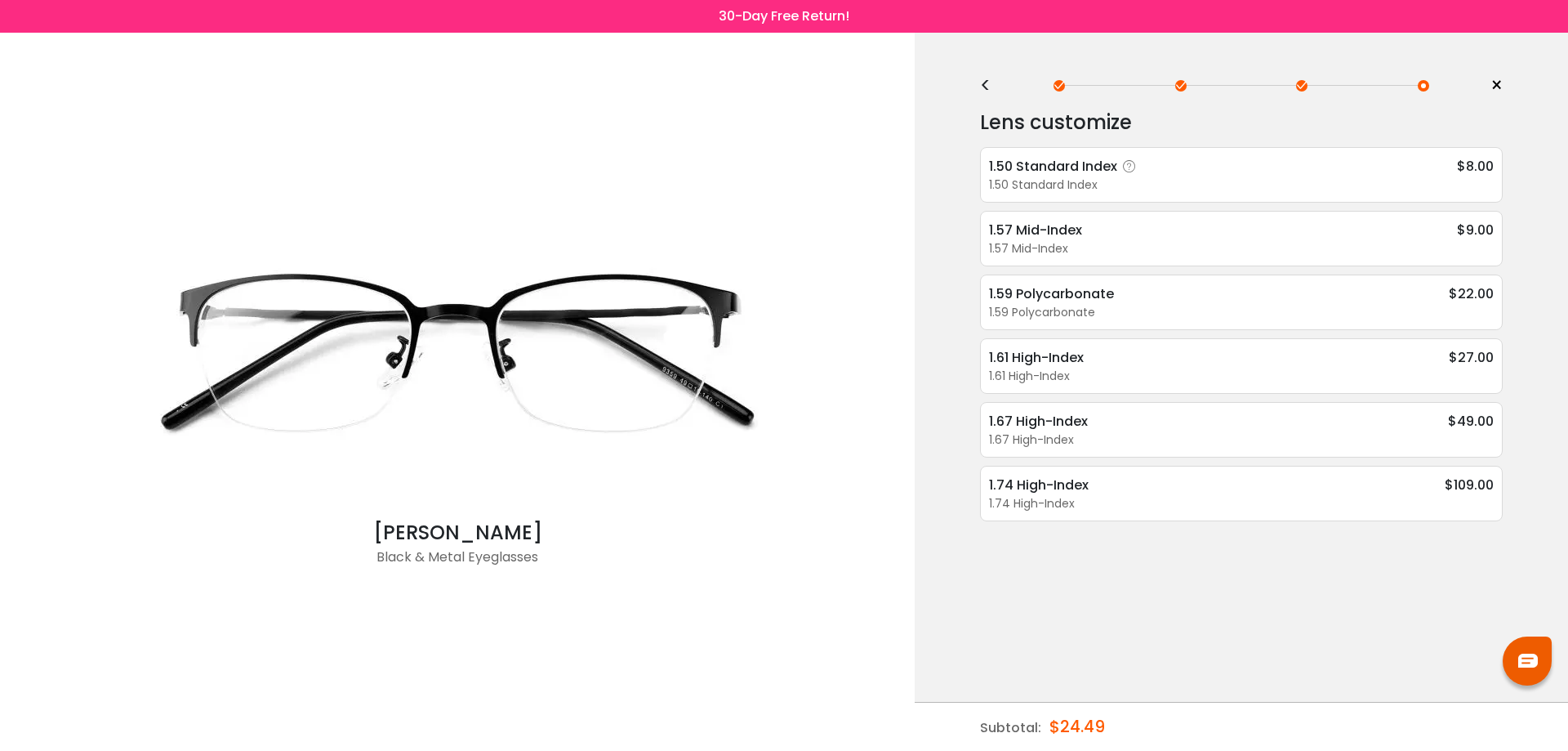
click at [1124, 177] on div "1.50 Standard Index" at bounding box center [1241, 185] width 504 height 17
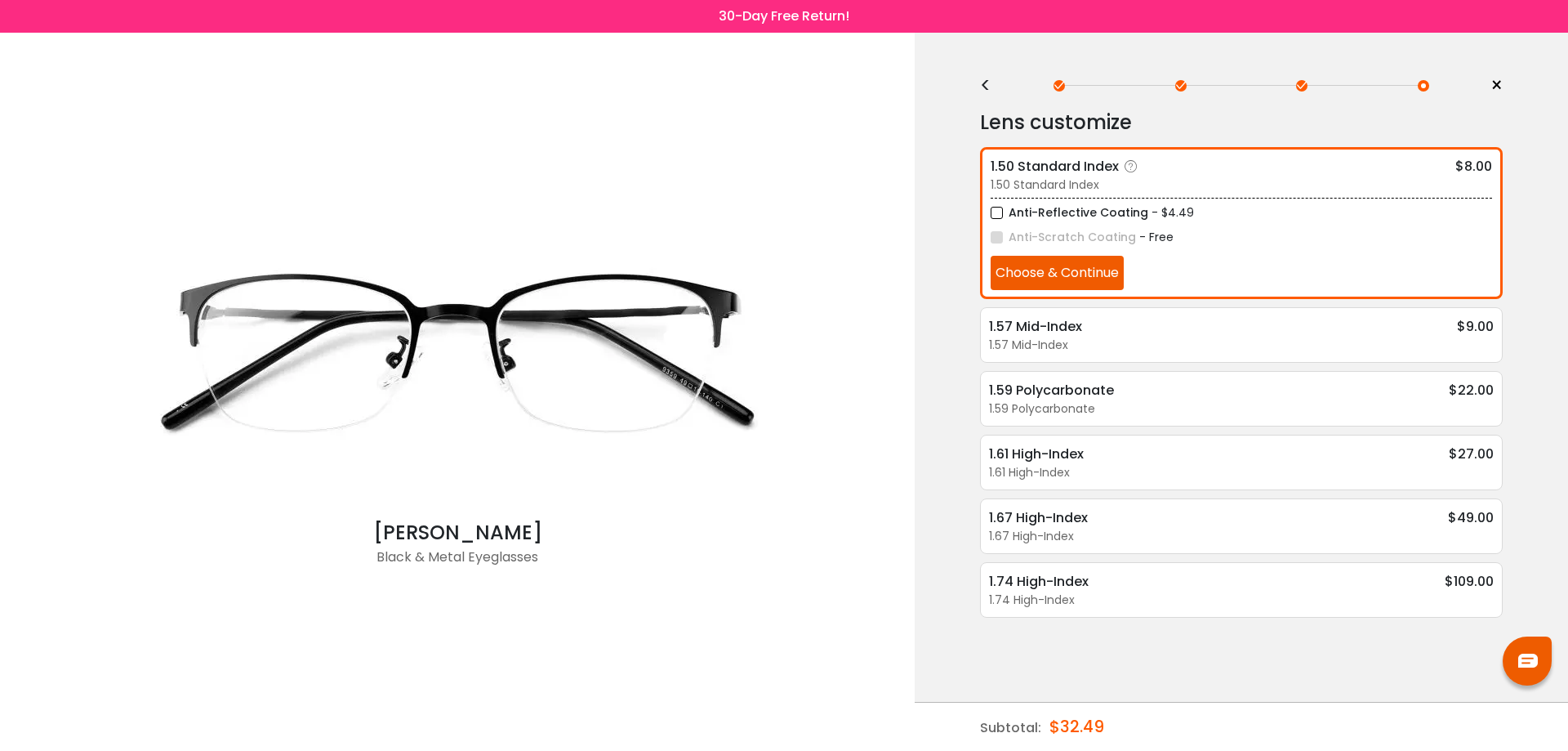
click at [1090, 276] on button "Choose & Continue" at bounding box center [1058, 273] width 133 height 34
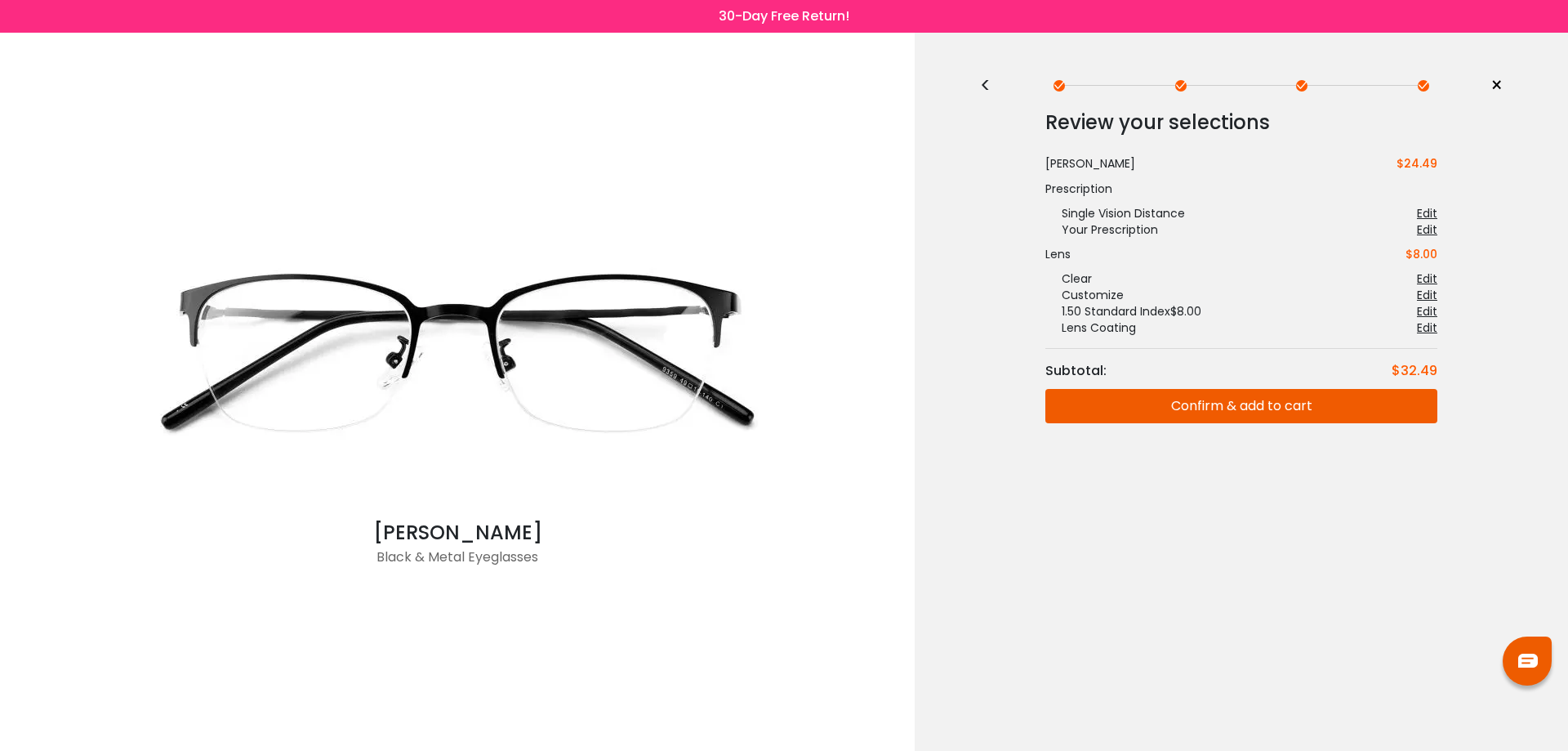
click at [1231, 402] on button "Confirm & add to cart" at bounding box center [1241, 405] width 392 height 34
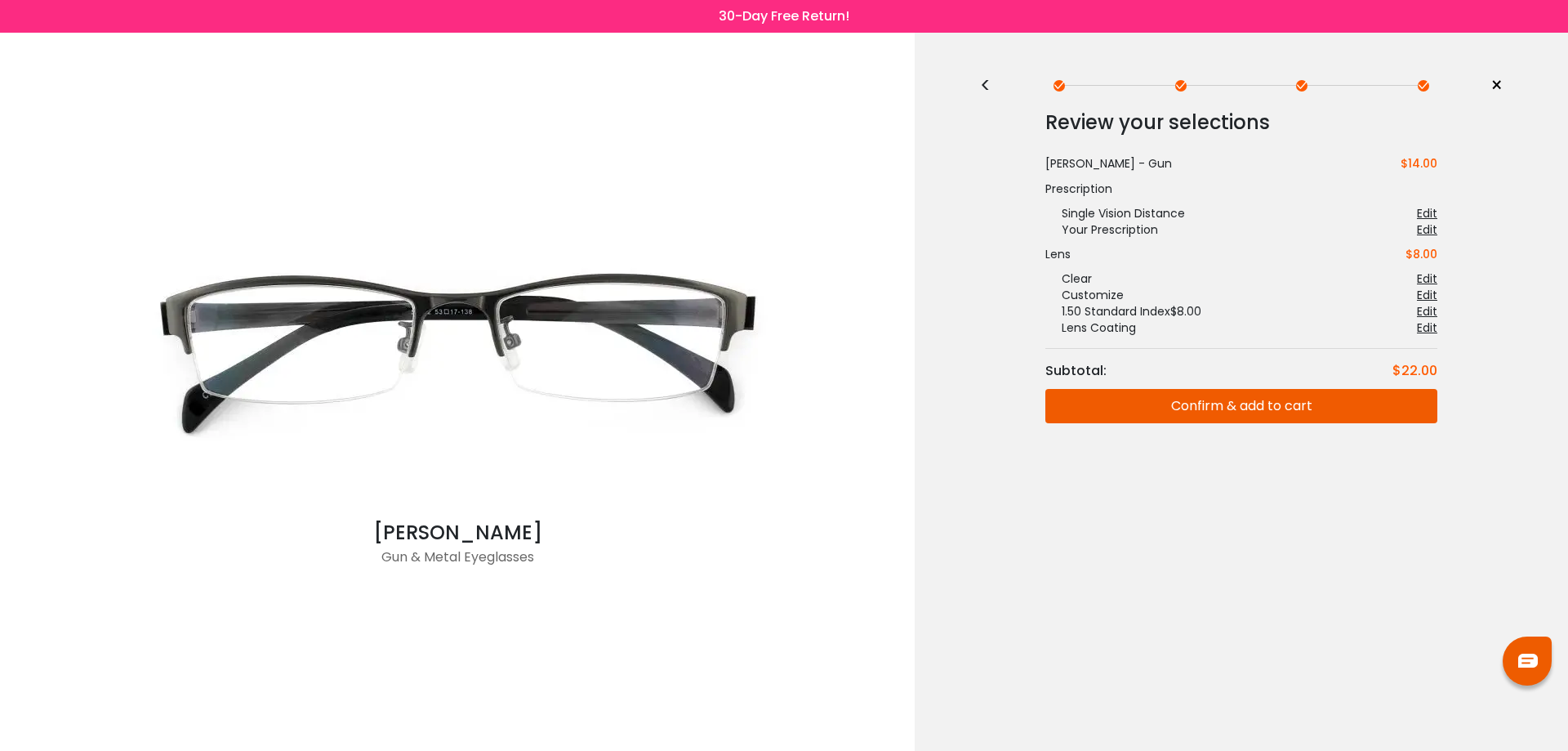
click at [444, 540] on div "[PERSON_NAME]" at bounding box center [457, 533] width 653 height 29
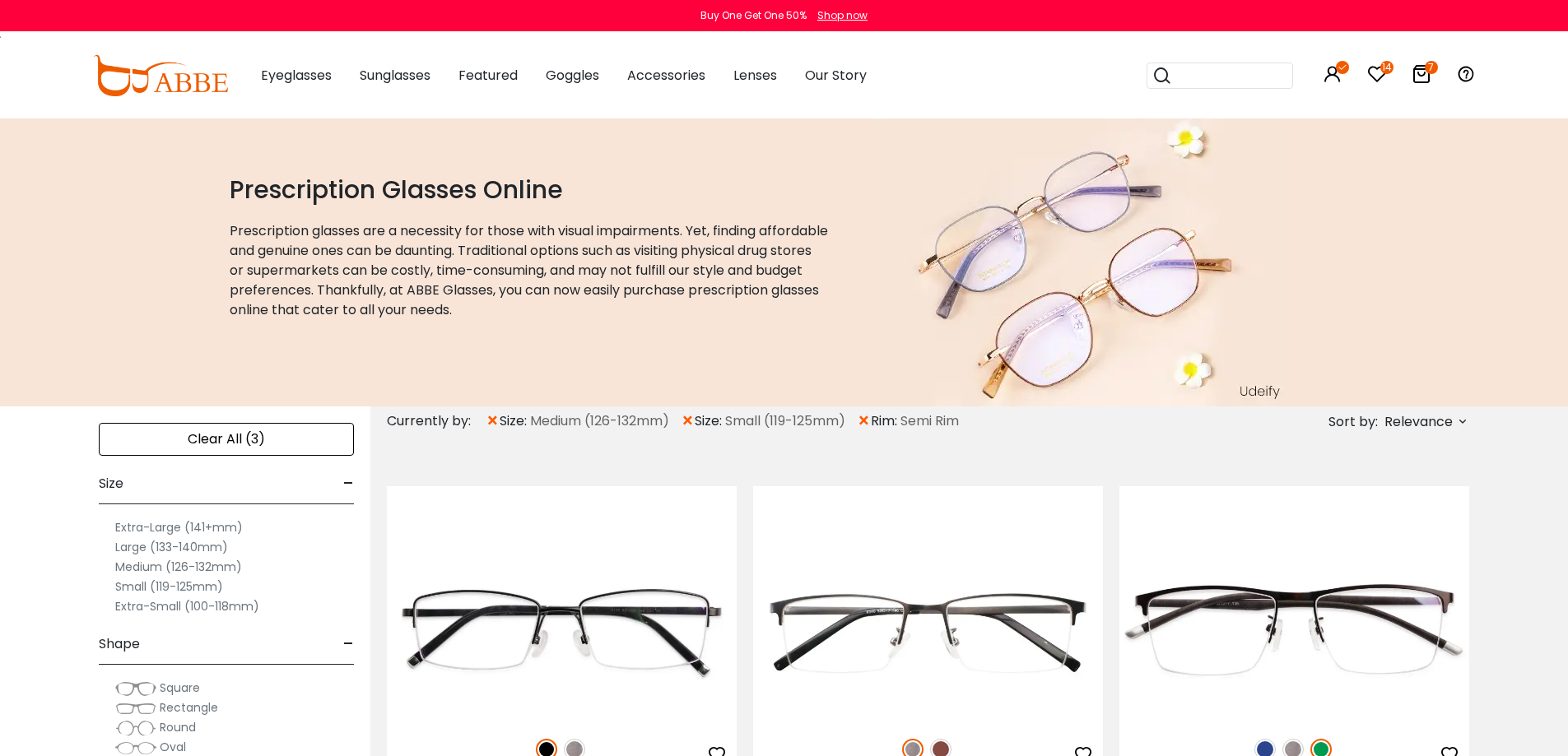
click at [240, 448] on div "Clear All (3)" at bounding box center [226, 439] width 255 height 33
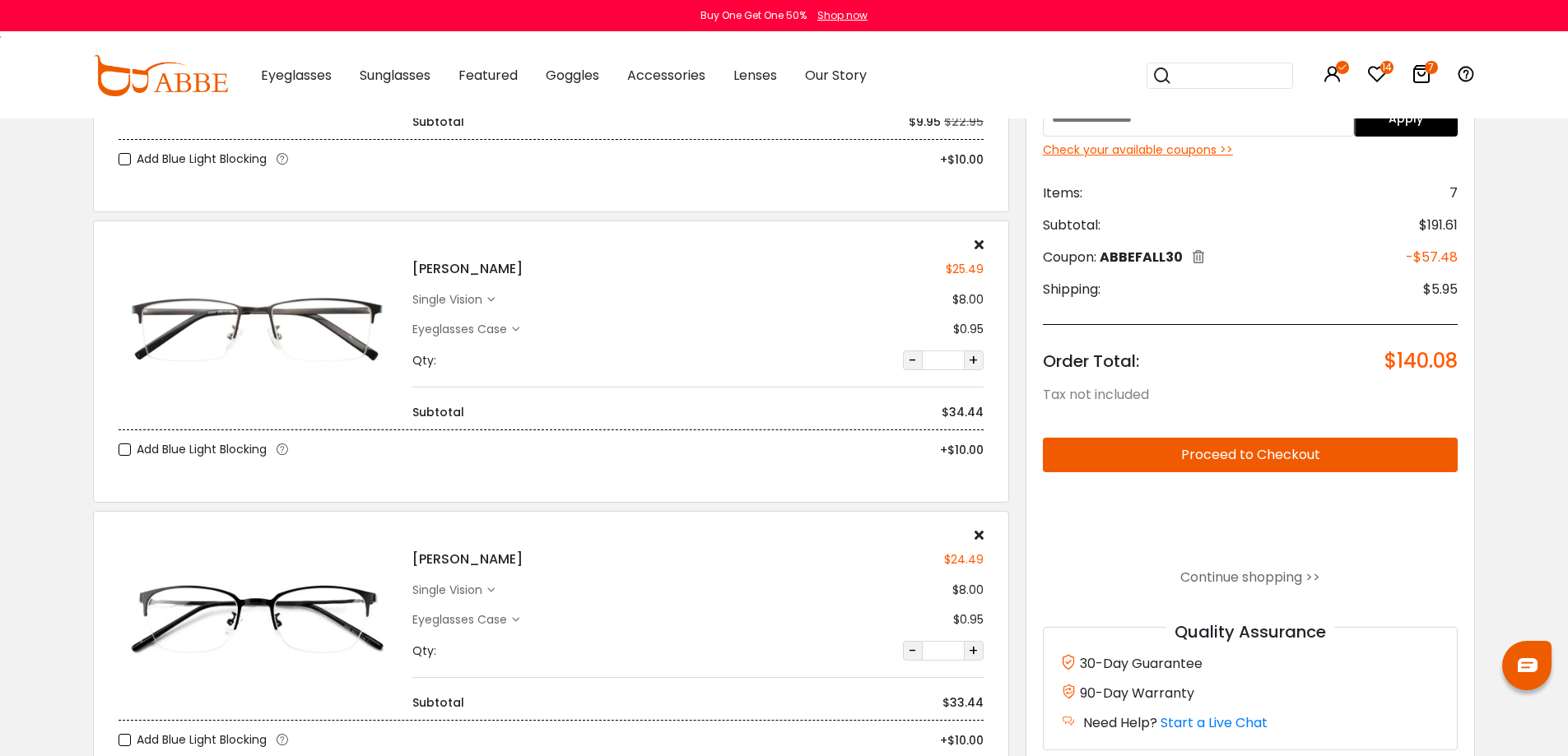
scroll to position [1398, 0]
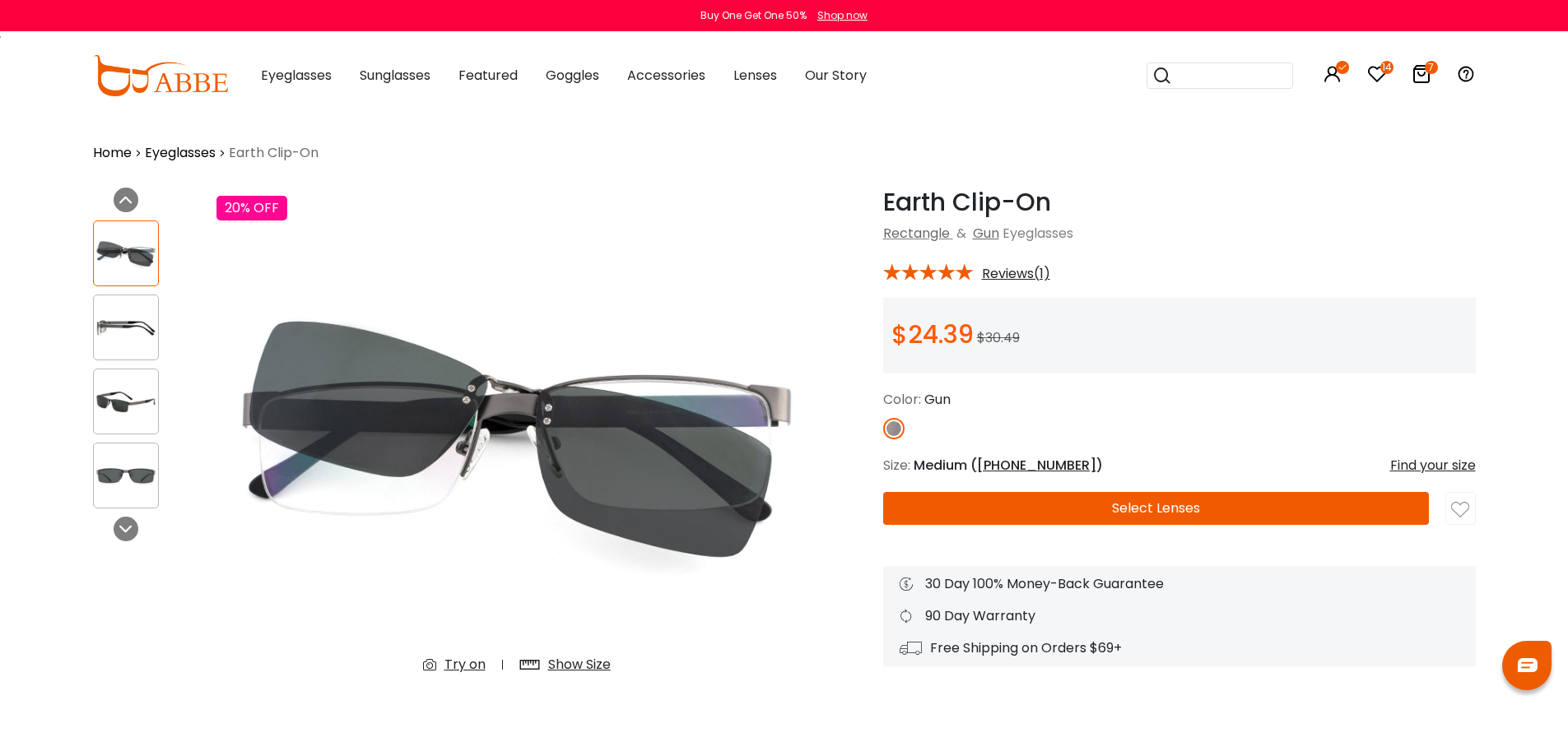
click at [123, 327] on img at bounding box center [126, 327] width 64 height 32
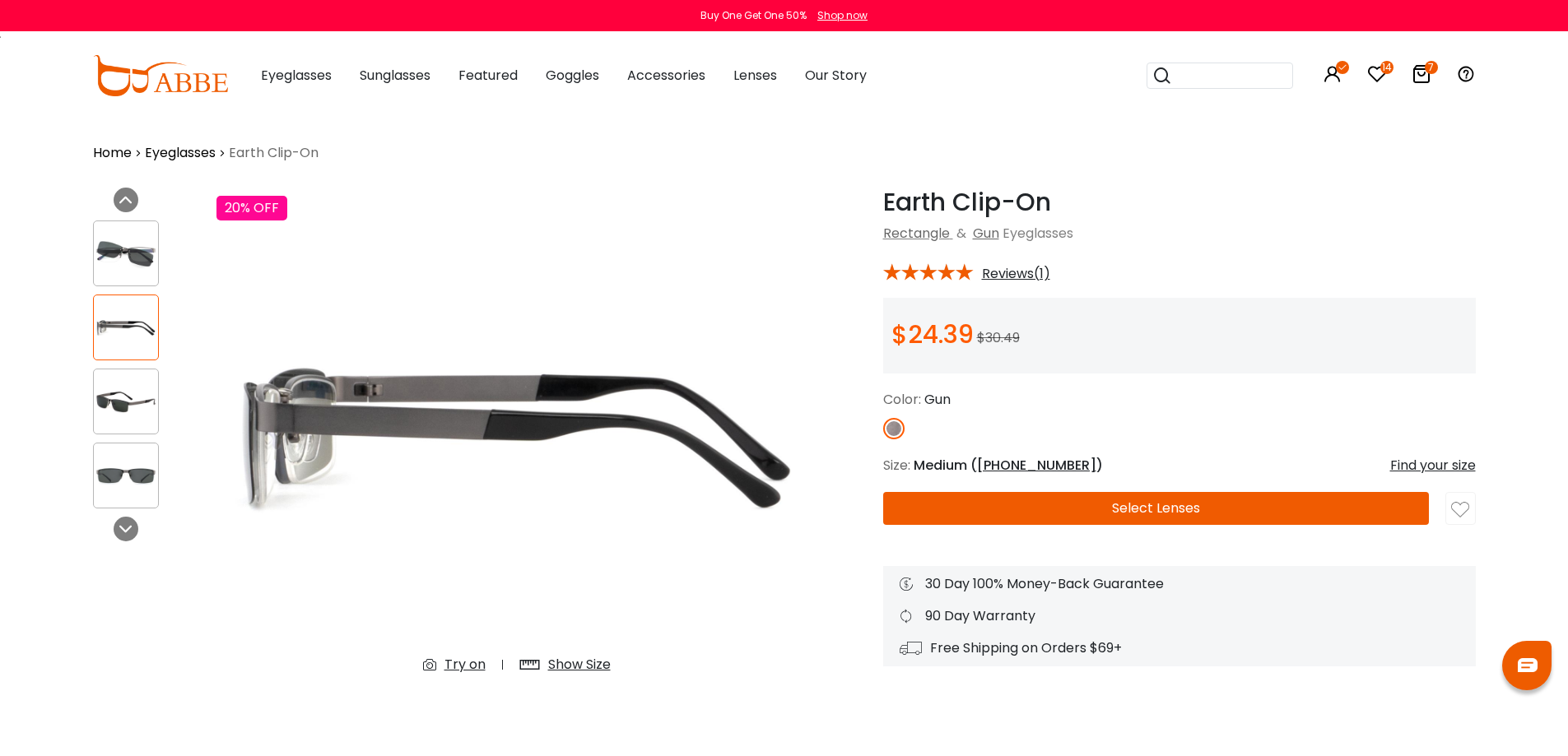
click at [130, 391] on img at bounding box center [126, 401] width 64 height 32
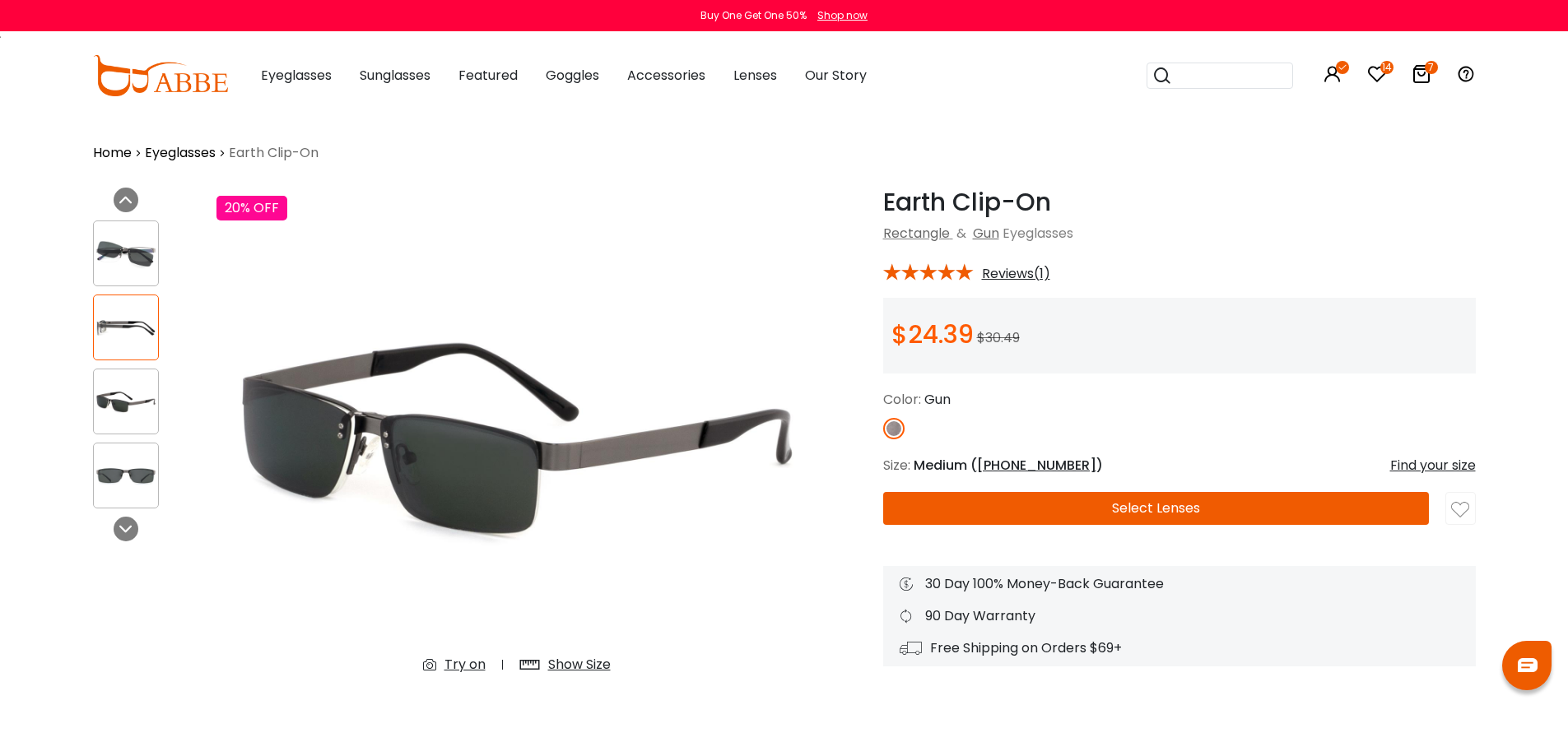
drag, startPoint x: 138, startPoint y: 483, endPoint x: 137, endPoint y: 493, distance: 10.0
click at [138, 482] on img at bounding box center [126, 475] width 64 height 32
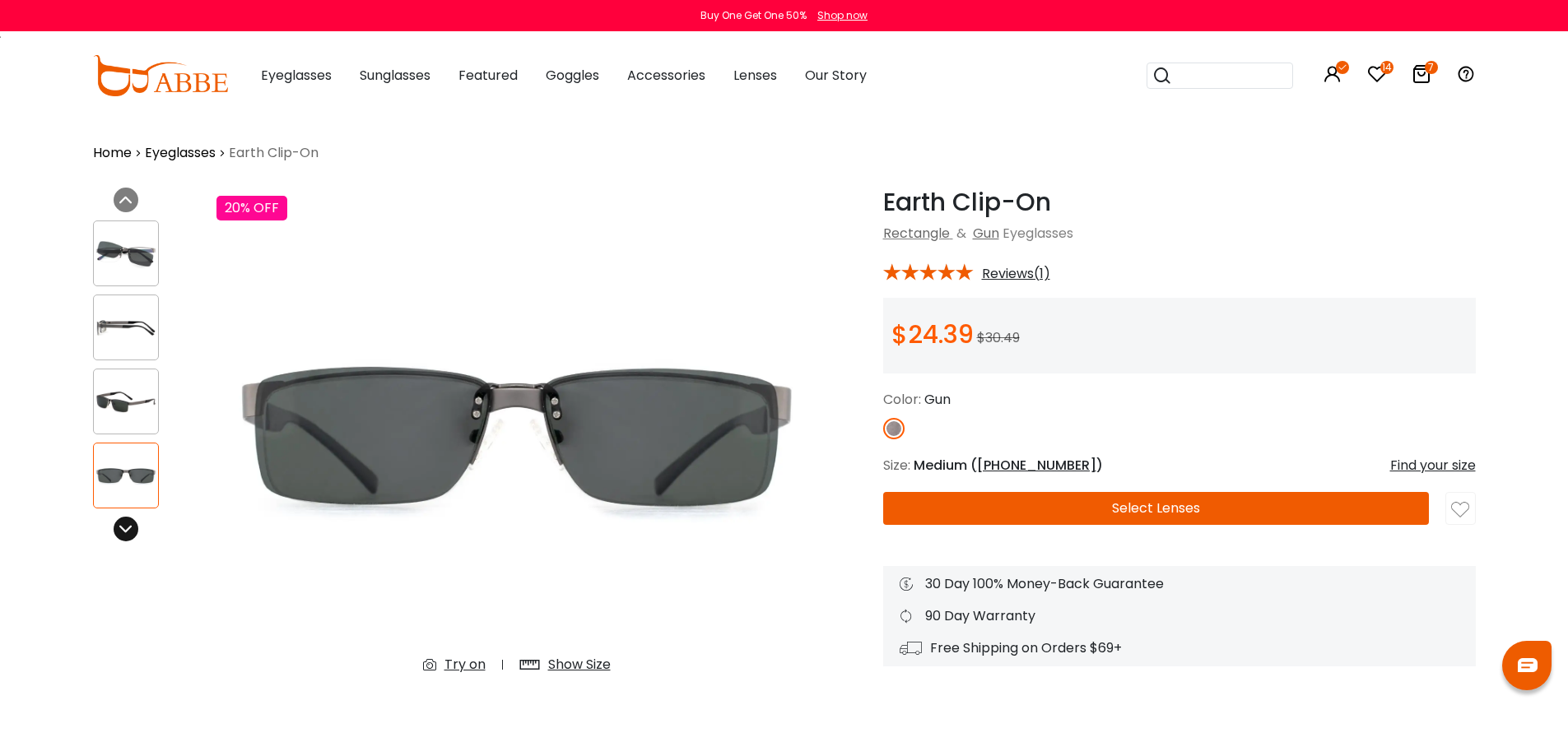
click at [131, 533] on icon at bounding box center [126, 529] width 13 height 13
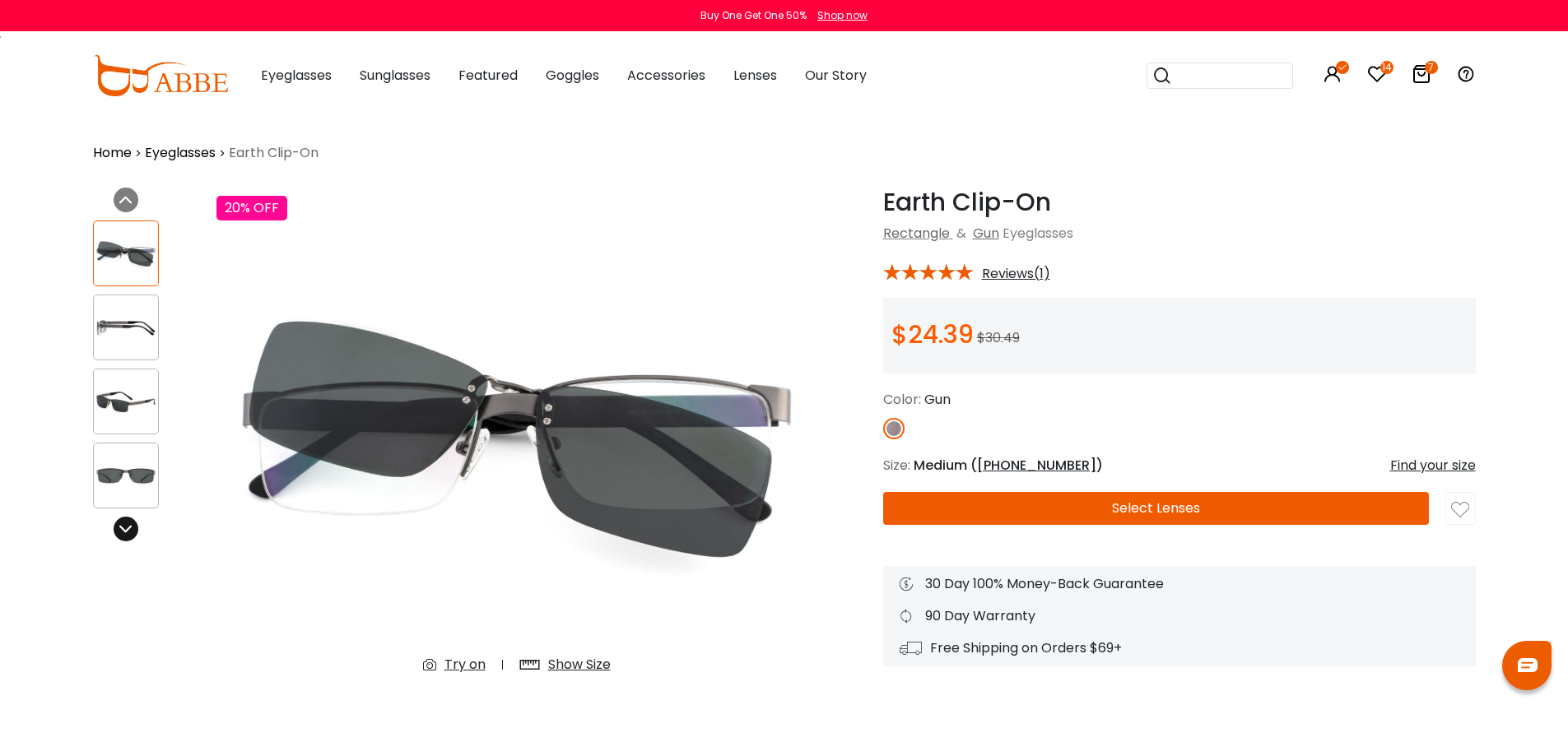
click at [131, 532] on icon at bounding box center [126, 529] width 13 height 13
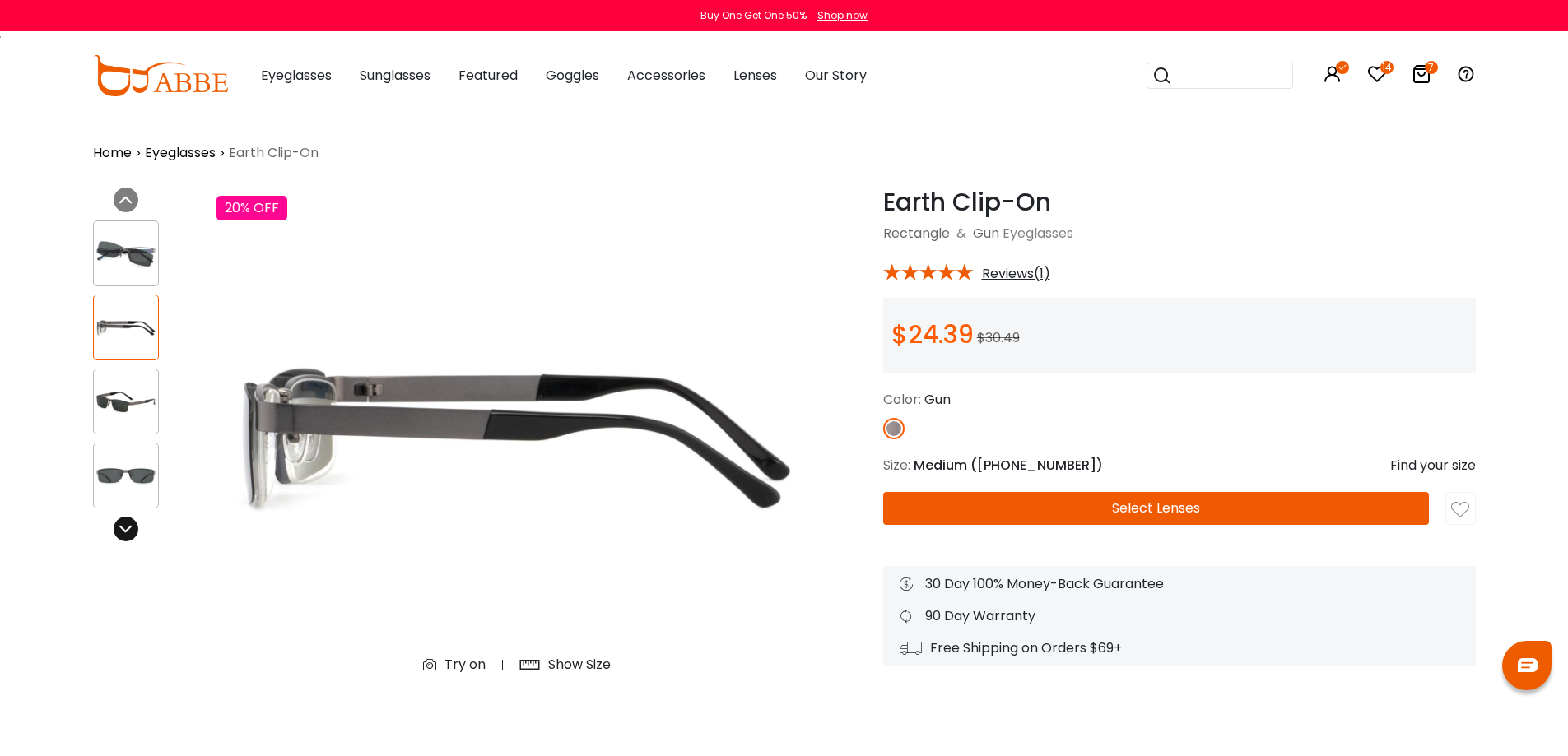
click at [131, 532] on icon at bounding box center [126, 529] width 13 height 13
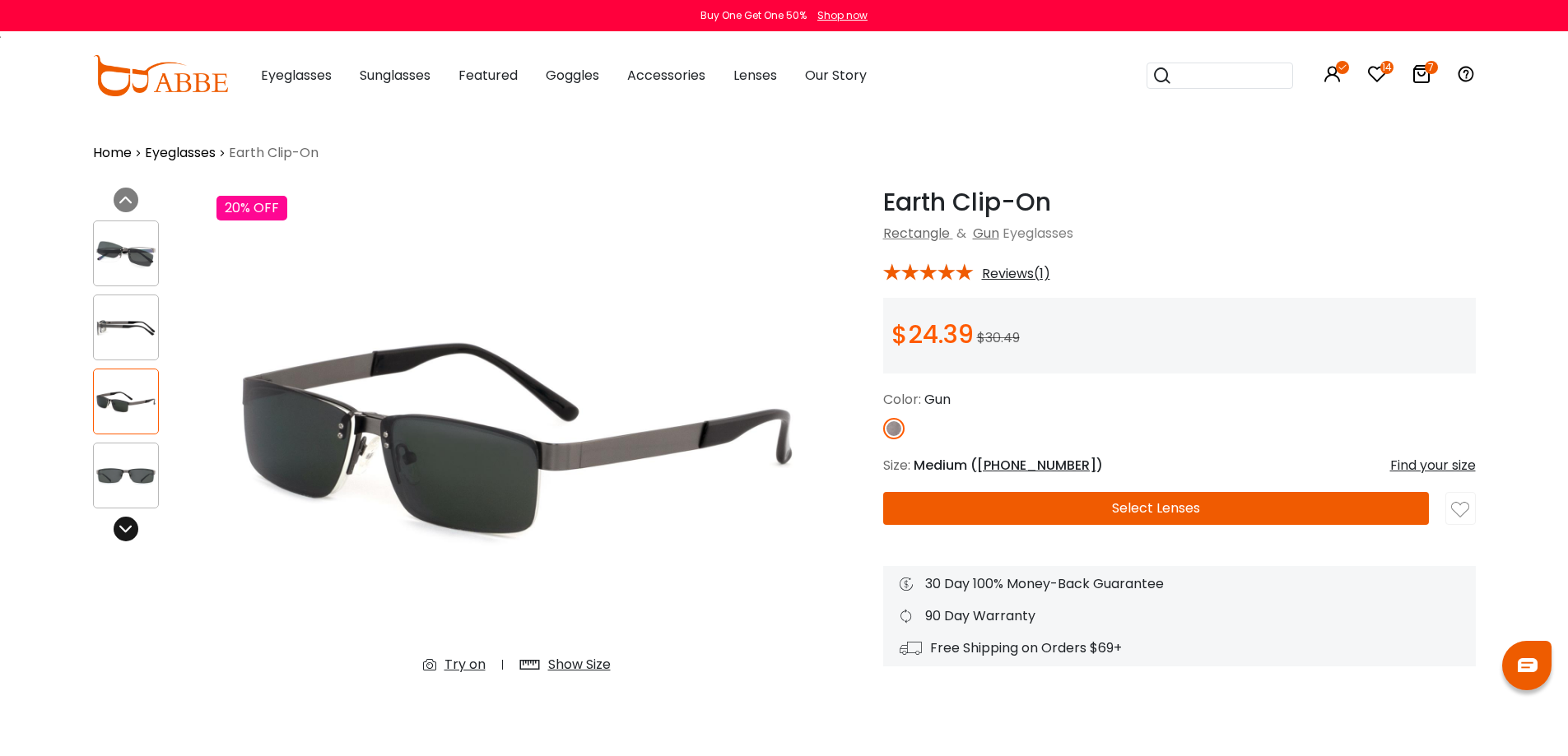
click at [131, 531] on icon at bounding box center [126, 529] width 13 height 13
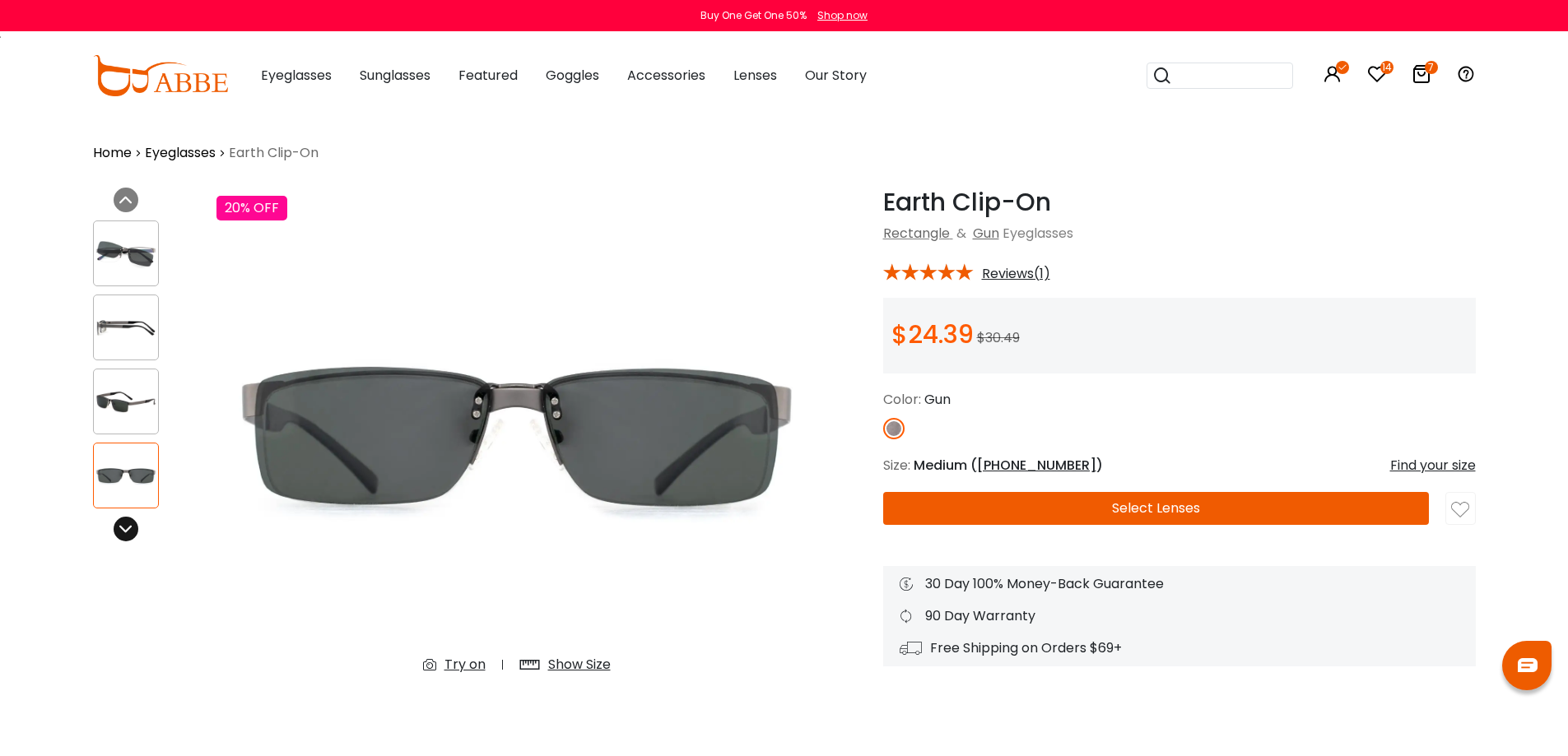
click at [132, 529] on div at bounding box center [126, 529] width 25 height 25
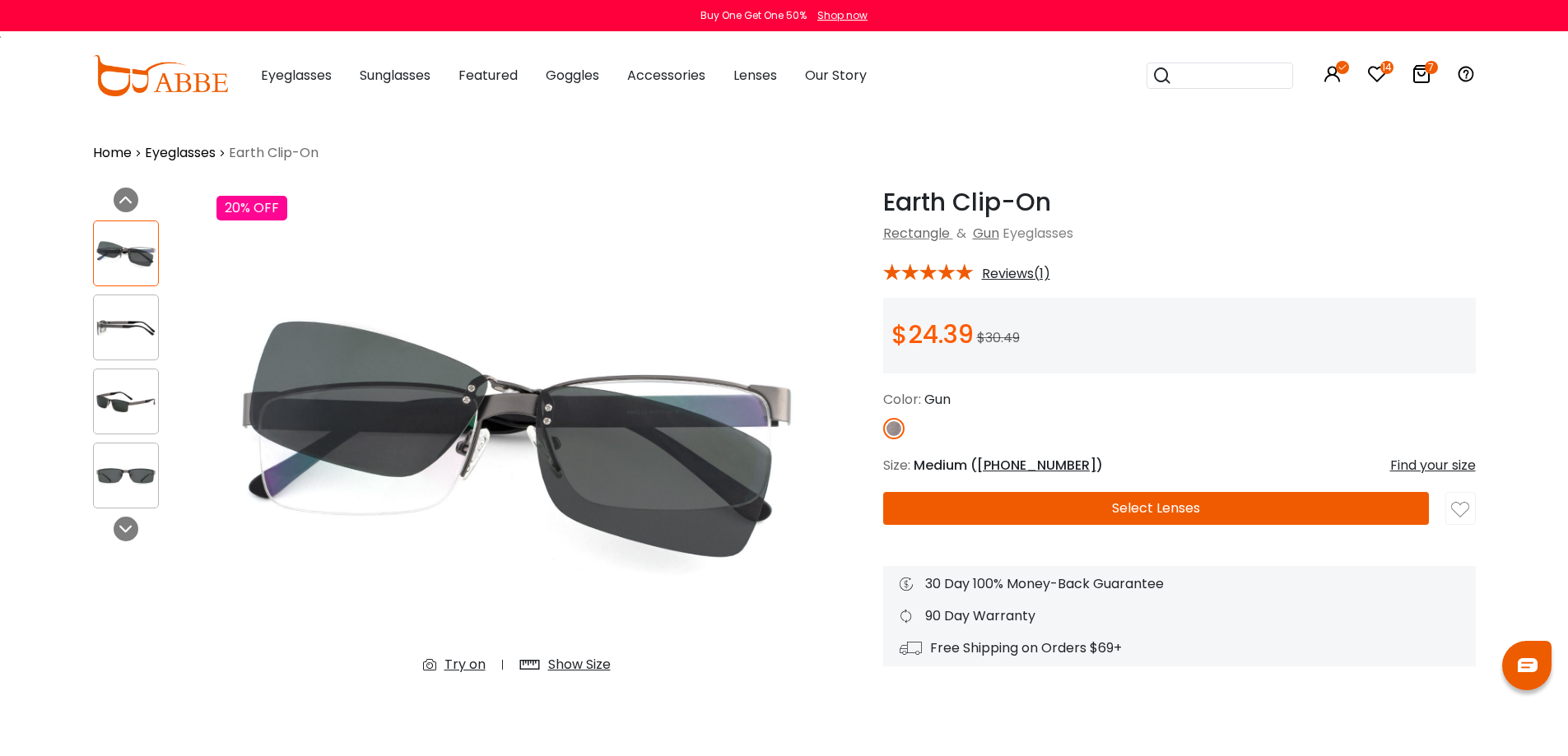
click at [1091, 507] on button "Select Lenses" at bounding box center [1156, 508] width 546 height 33
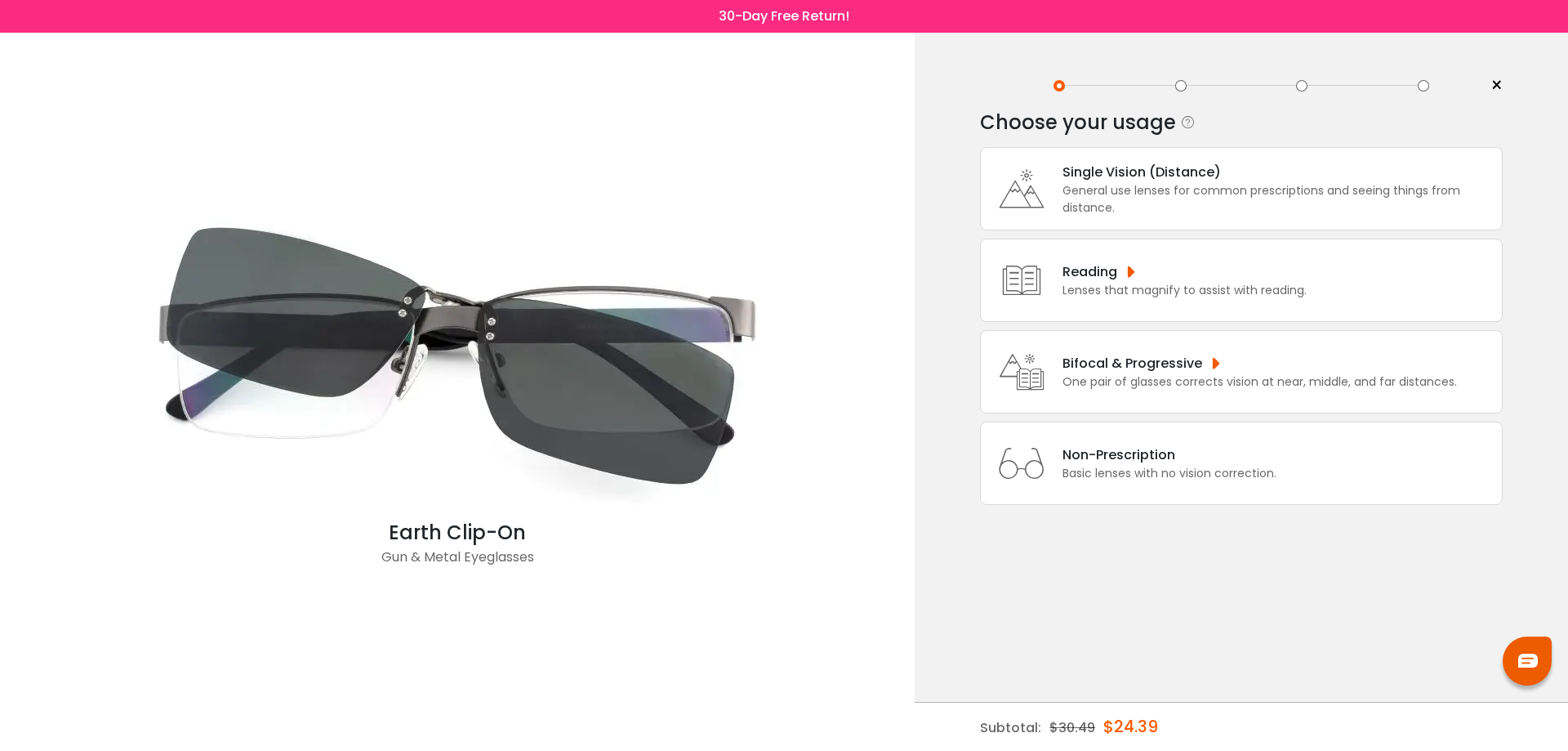
click at [1176, 190] on div "General use lenses for common prescriptions and seeing things from distance." at bounding box center [1279, 199] width 432 height 34
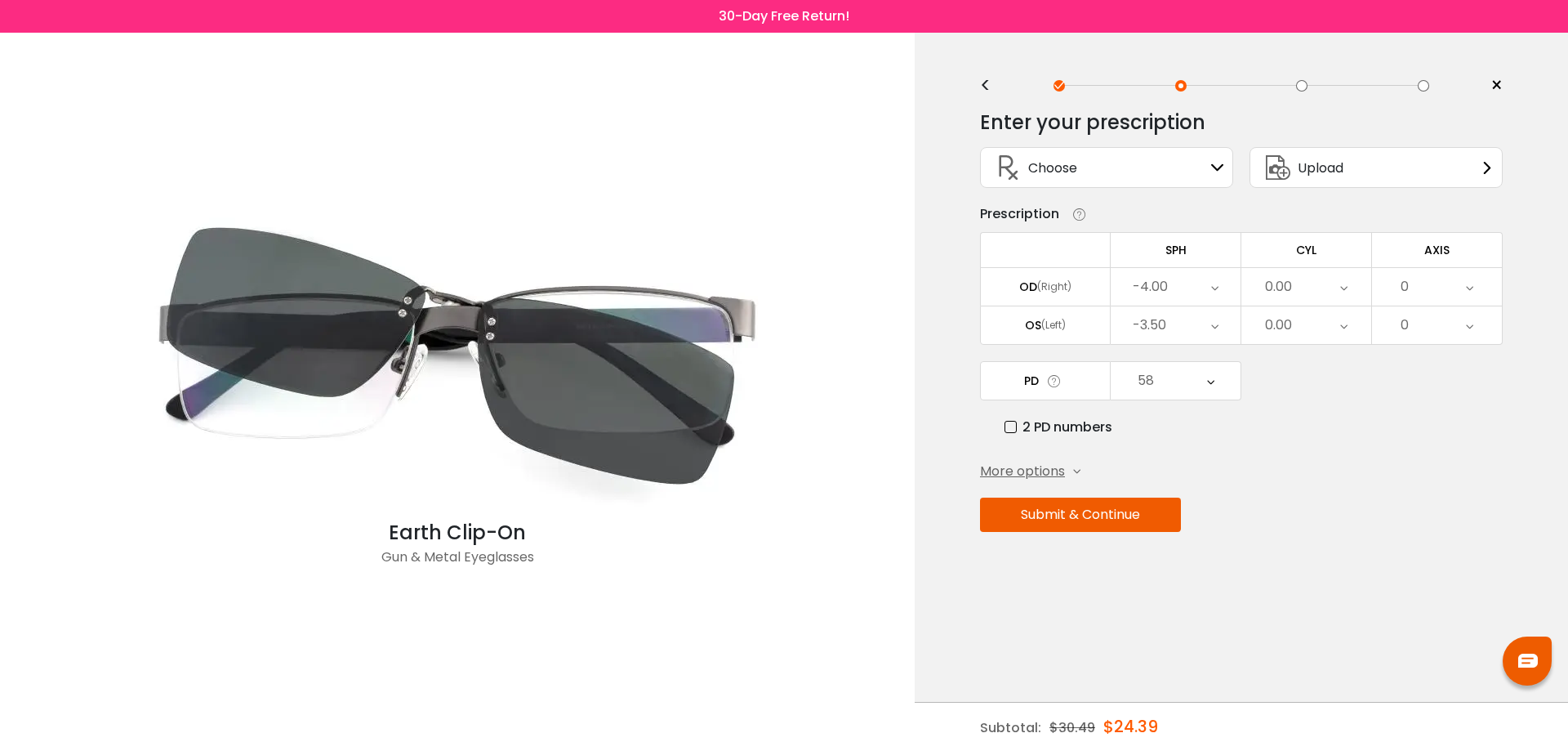
click at [1110, 520] on button "Submit & Continue" at bounding box center [1080, 514] width 201 height 34
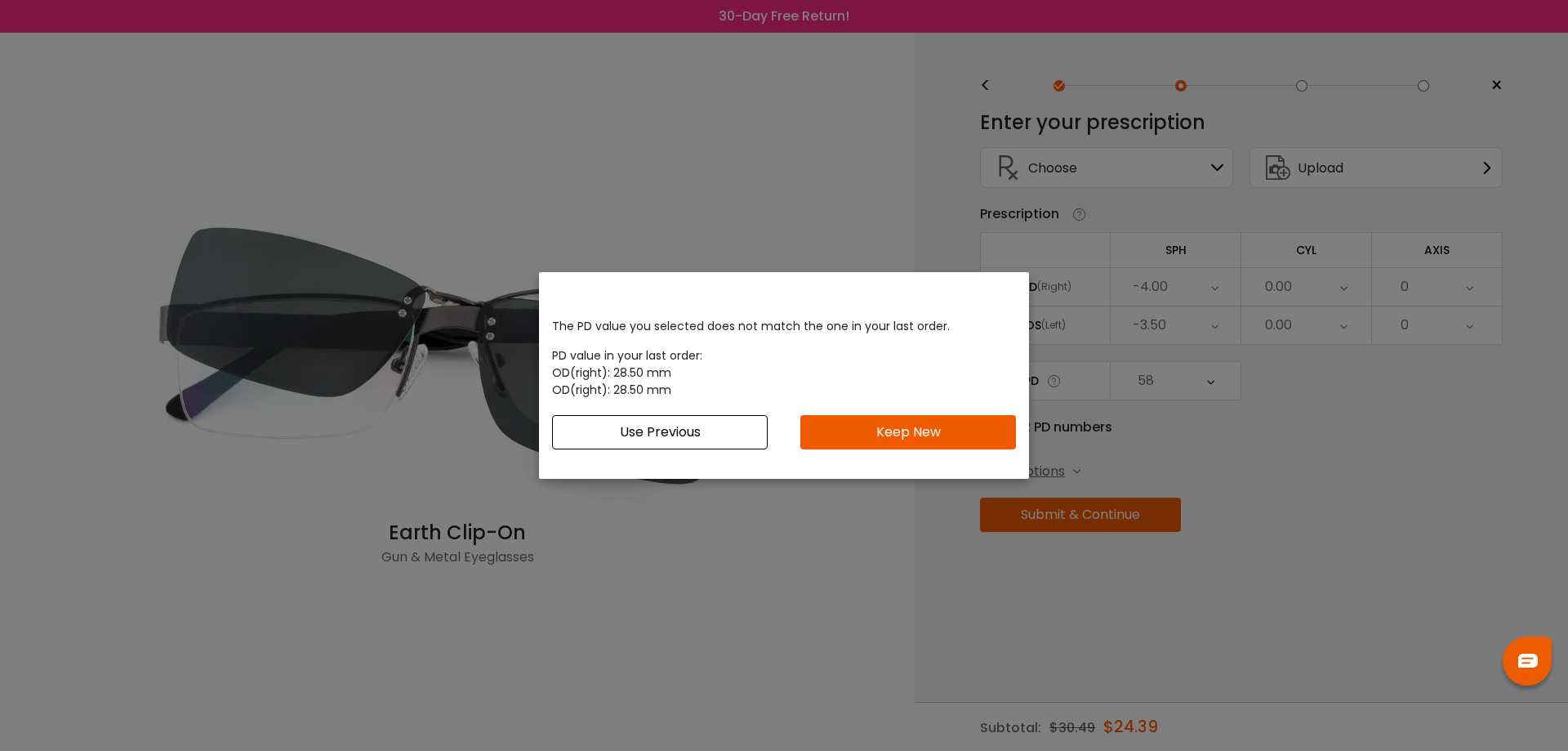
click at [933, 427] on button "Keep New" at bounding box center [909, 432] width 216 height 34
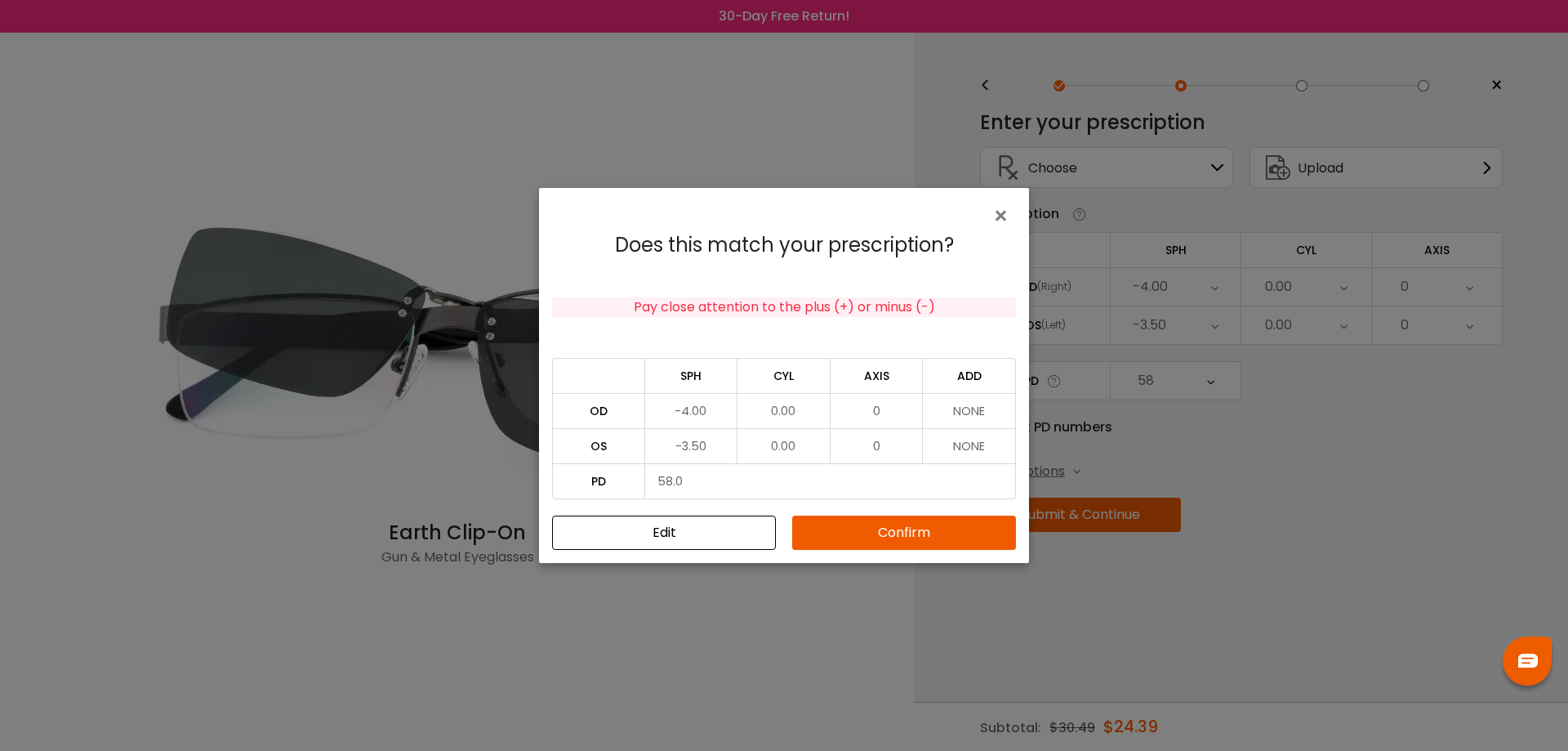
click at [933, 536] on button "Confirm" at bounding box center [904, 532] width 224 height 34
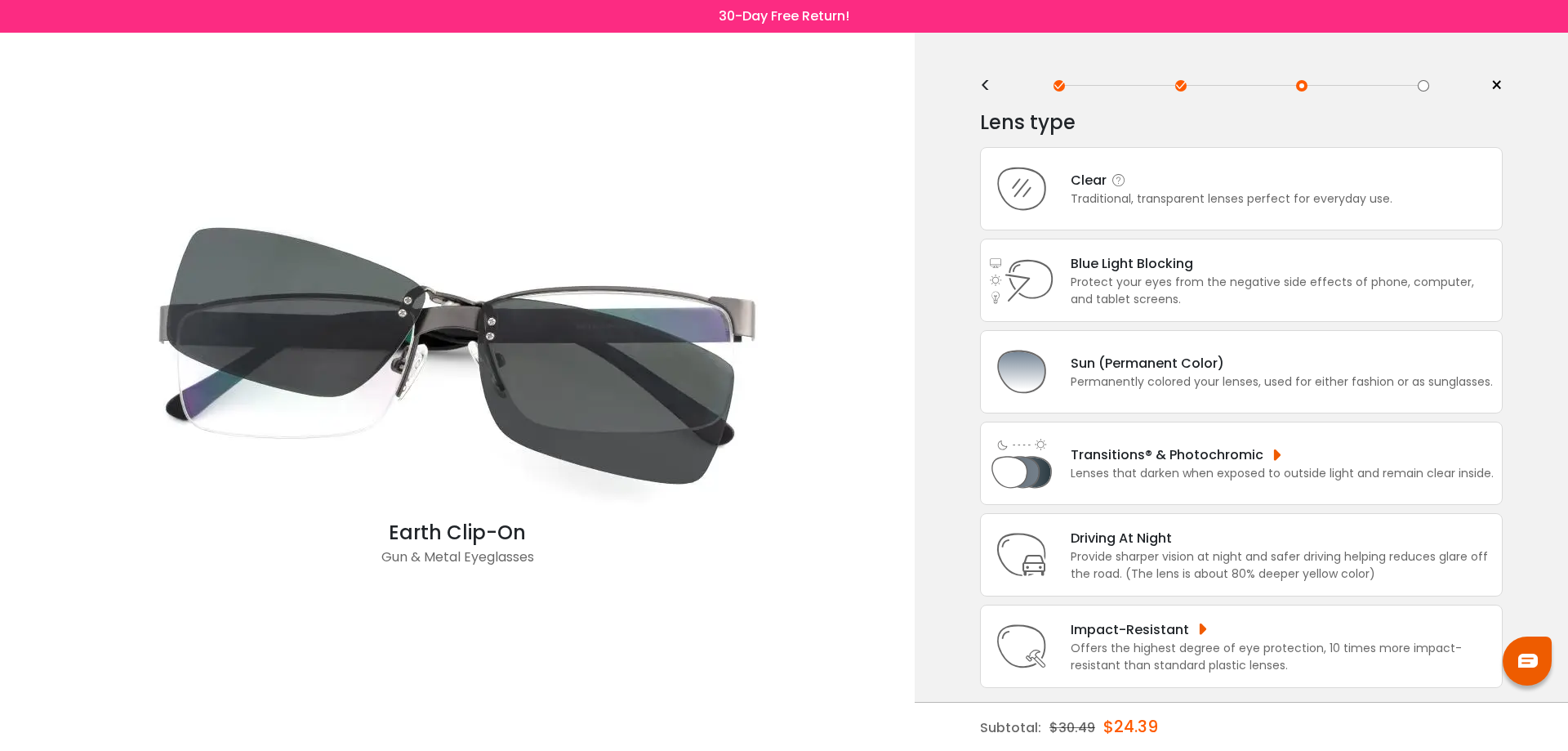
click at [1119, 193] on div "Traditional, transparent lenses perfect for everyday use." at bounding box center [1231, 198] width 322 height 17
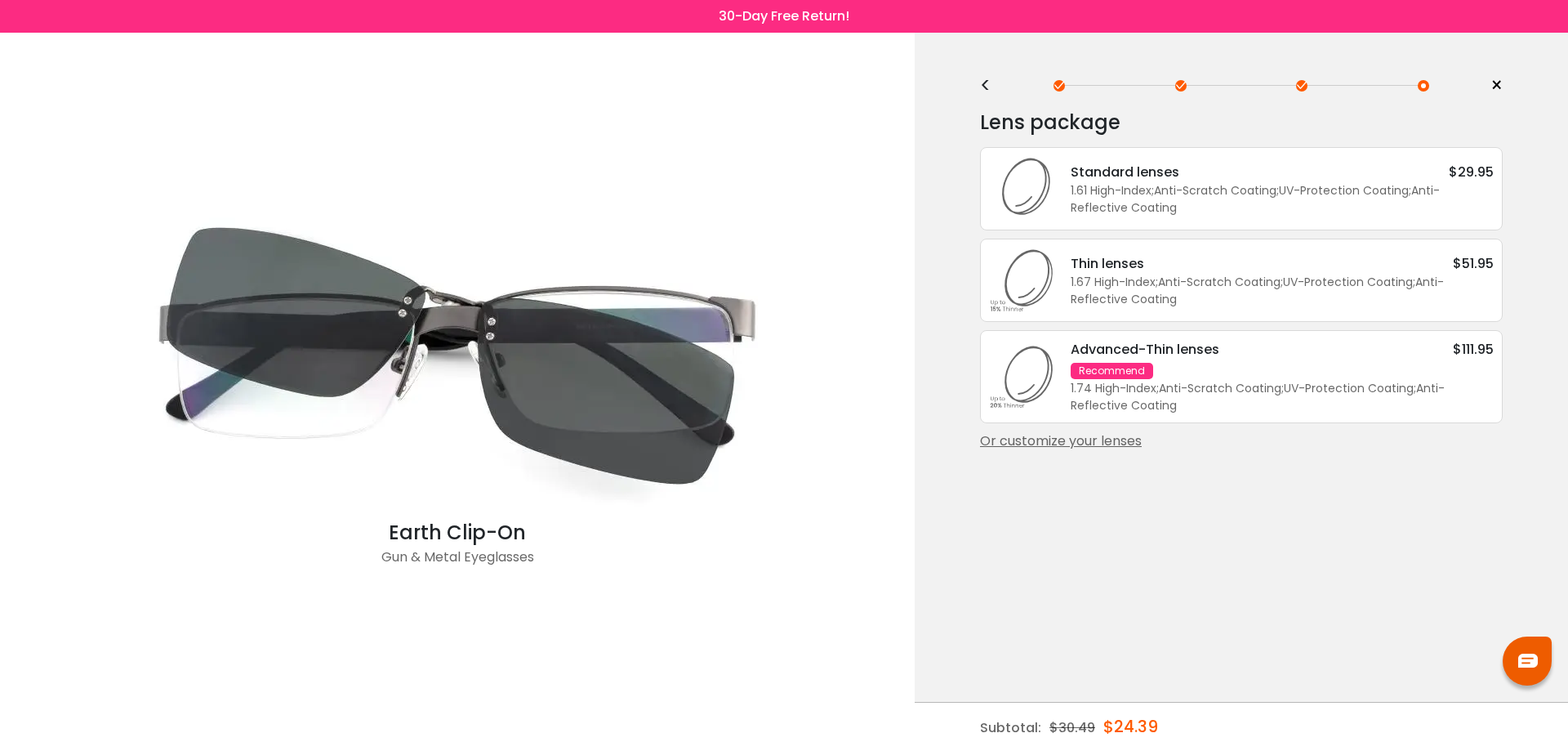
click at [1107, 438] on div "Or customize your lenses" at bounding box center [1241, 442] width 523 height 20
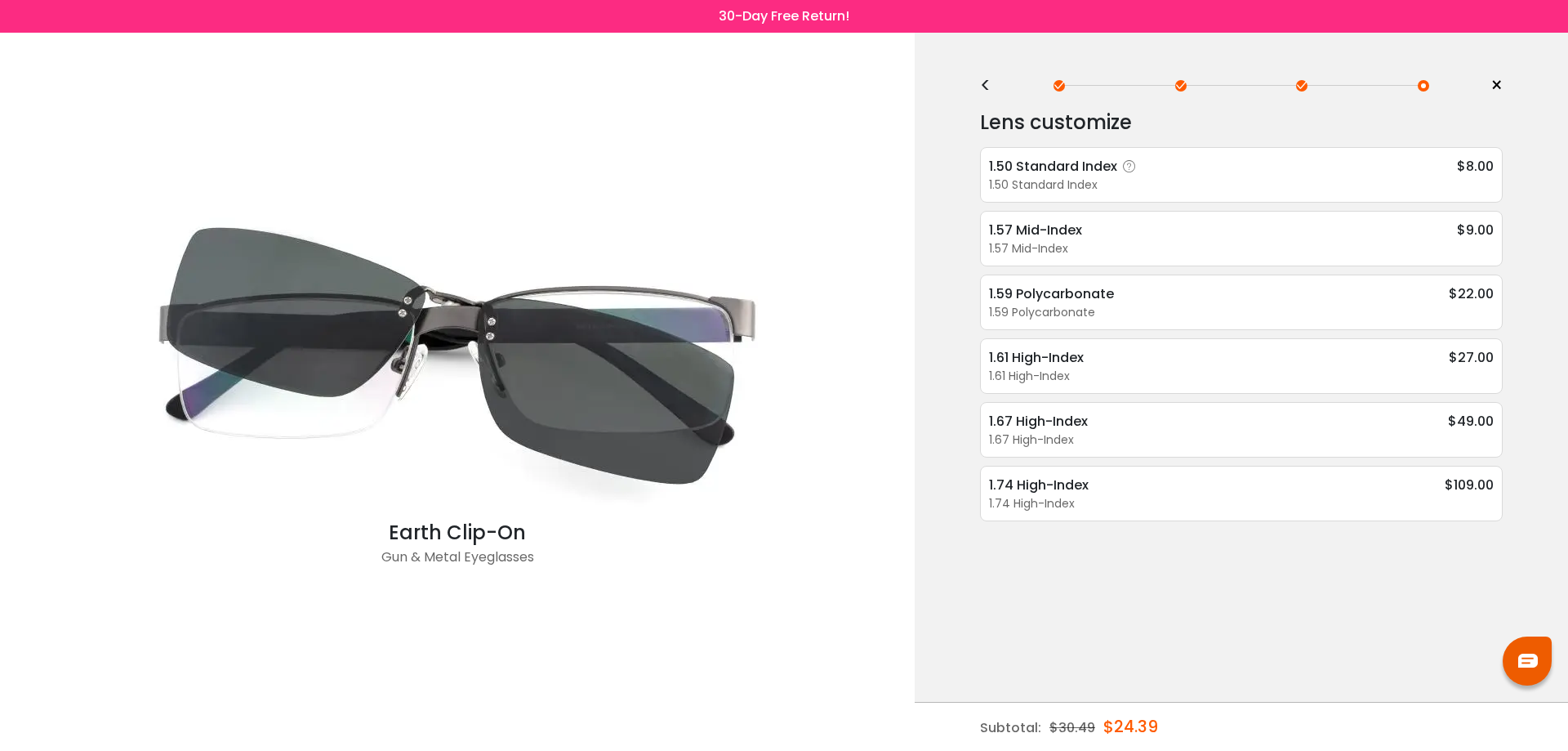
click at [1148, 172] on div "1.50 Standard Index $8.00" at bounding box center [1241, 166] width 504 height 21
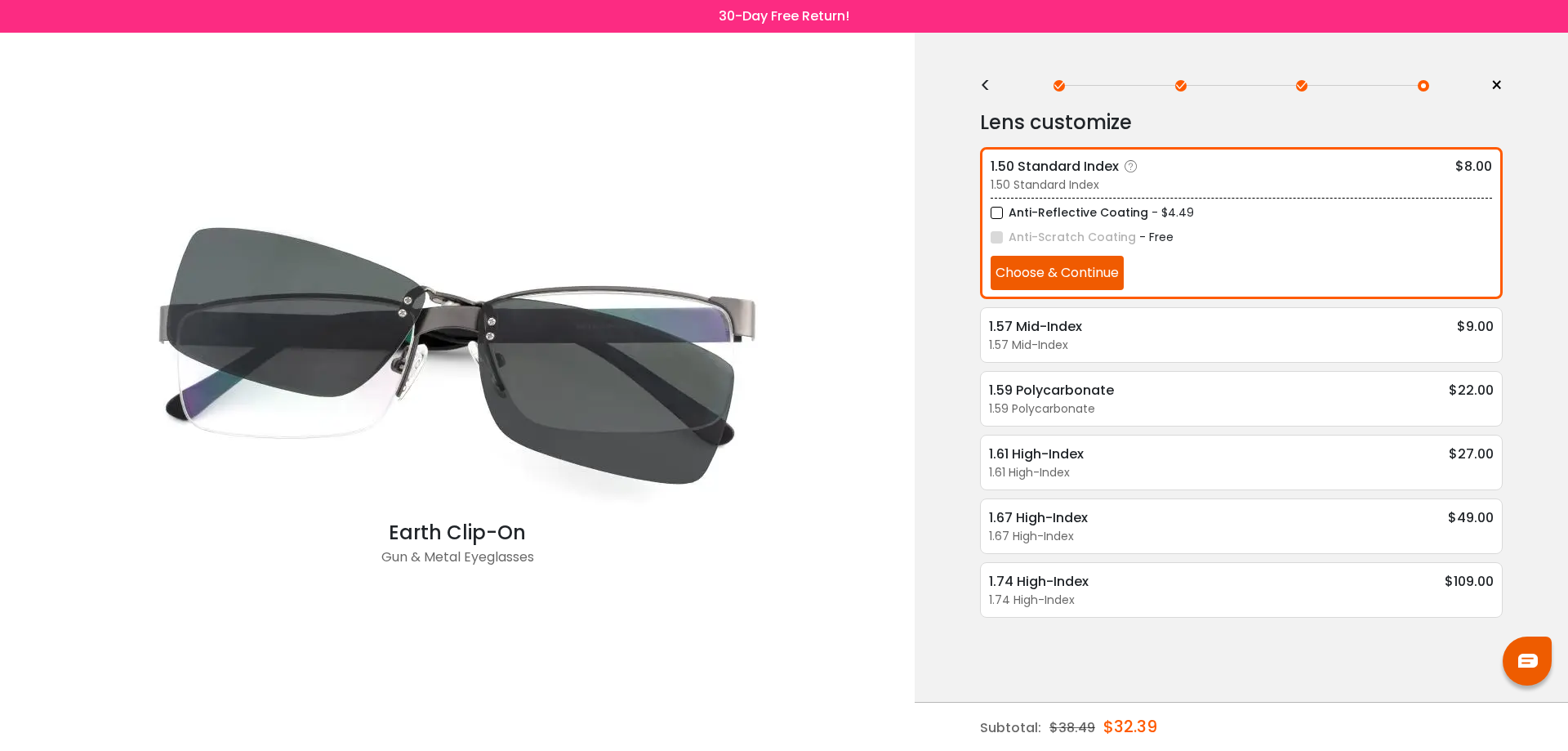
click at [1085, 271] on button "Choose & Continue" at bounding box center [1058, 273] width 133 height 34
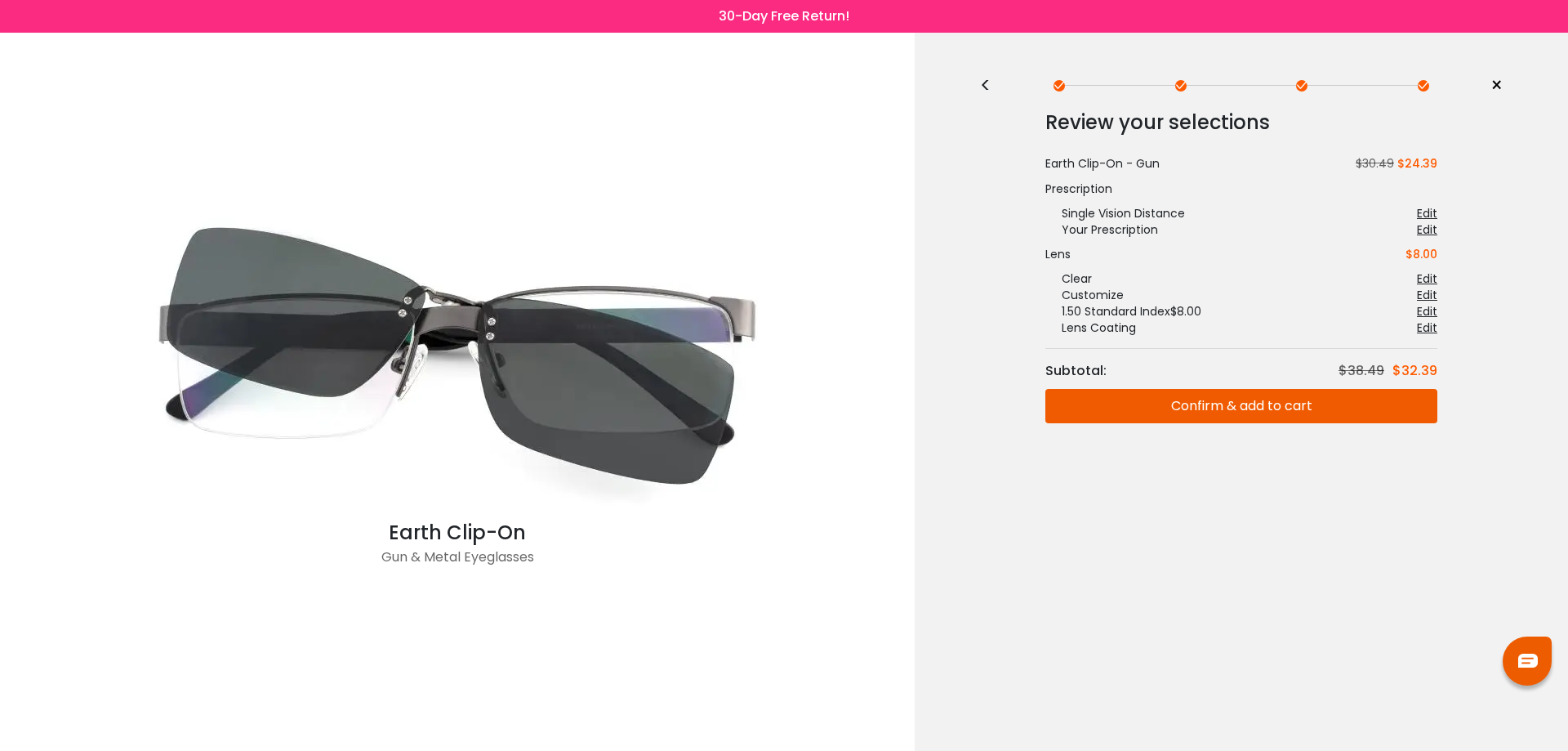
drag, startPoint x: 1242, startPoint y: 415, endPoint x: 1248, endPoint y: 301, distance: 114.2
click at [1243, 414] on button "Confirm & add to cart" at bounding box center [1241, 405] width 392 height 34
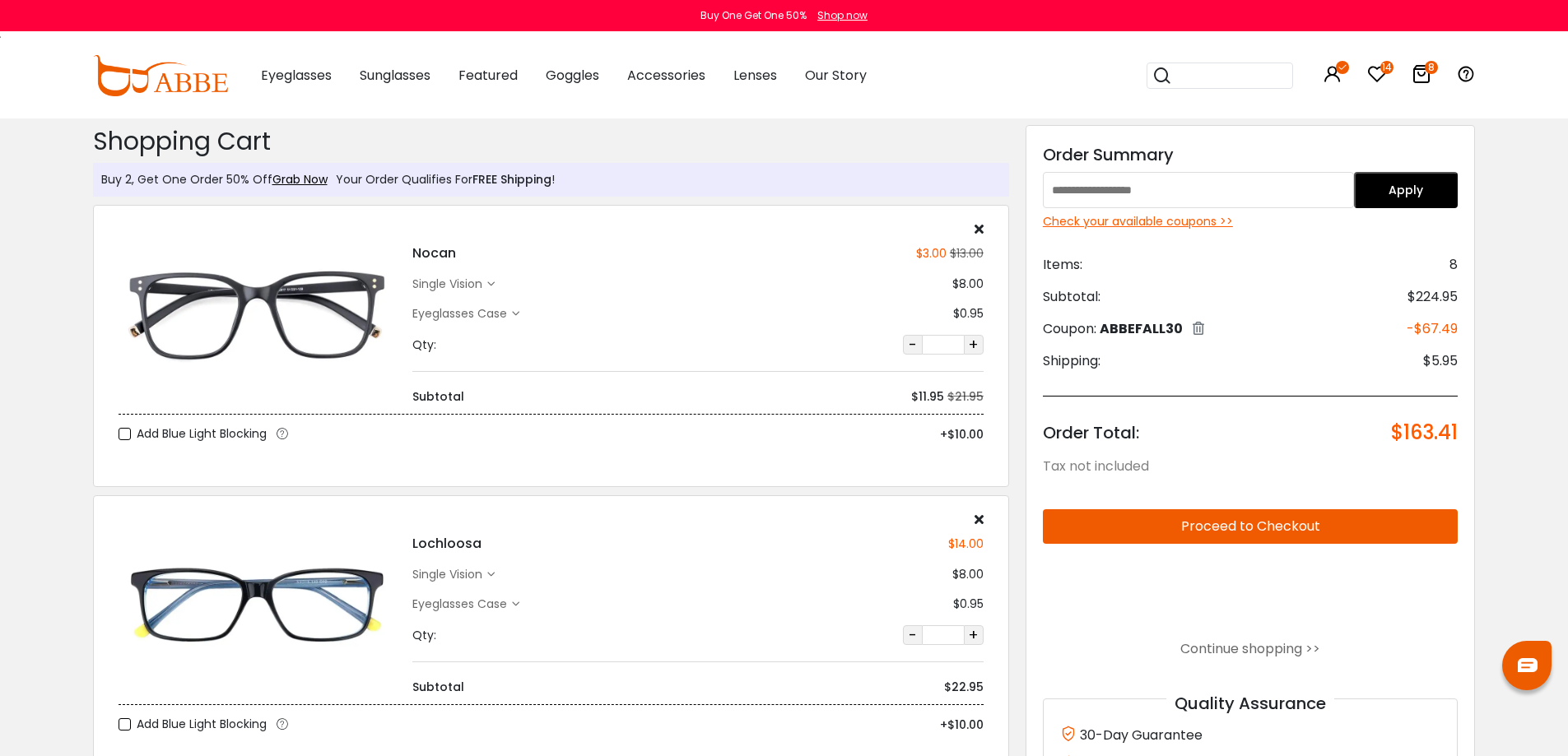
click at [1202, 76] on input "search" at bounding box center [1229, 75] width 116 height 25
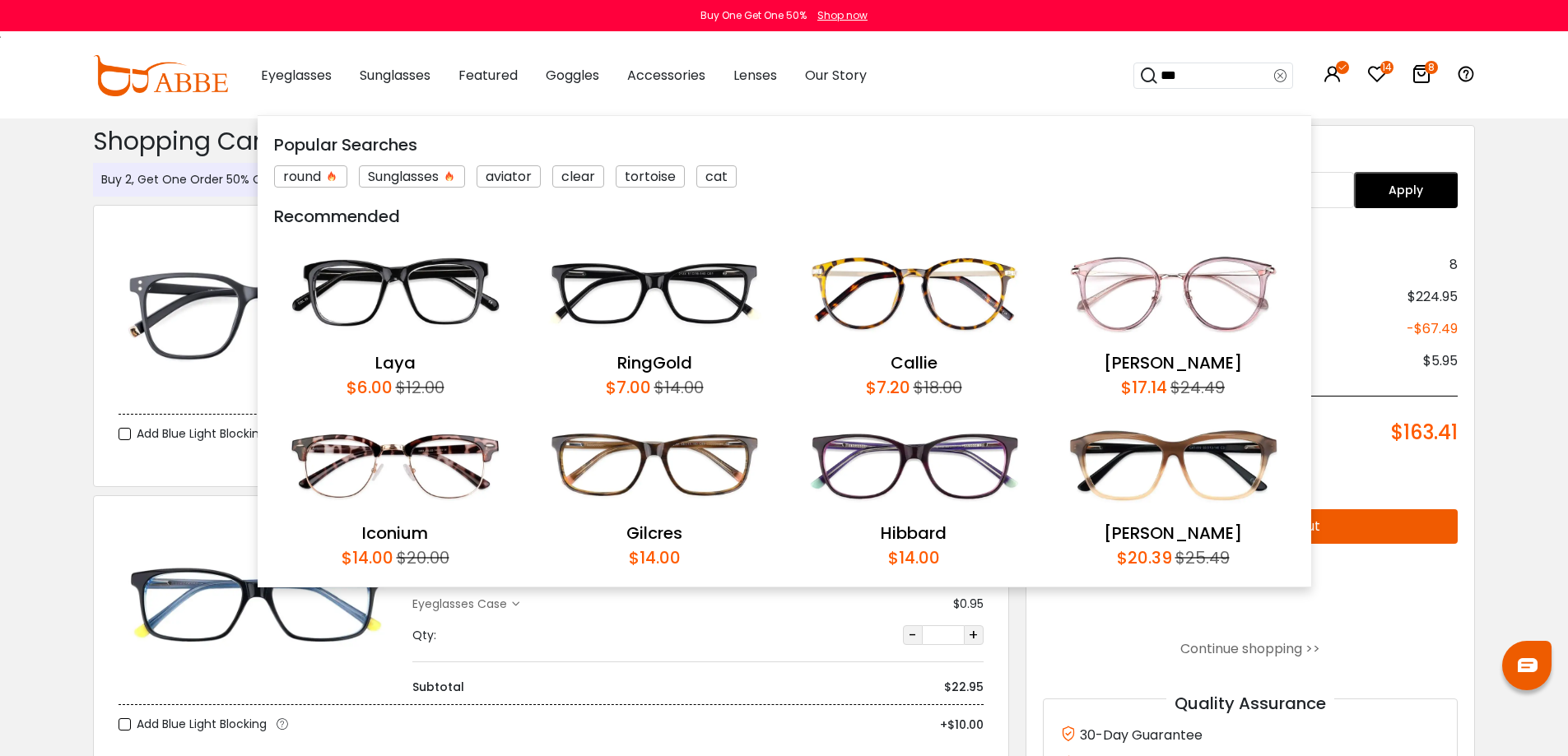
type input "****"
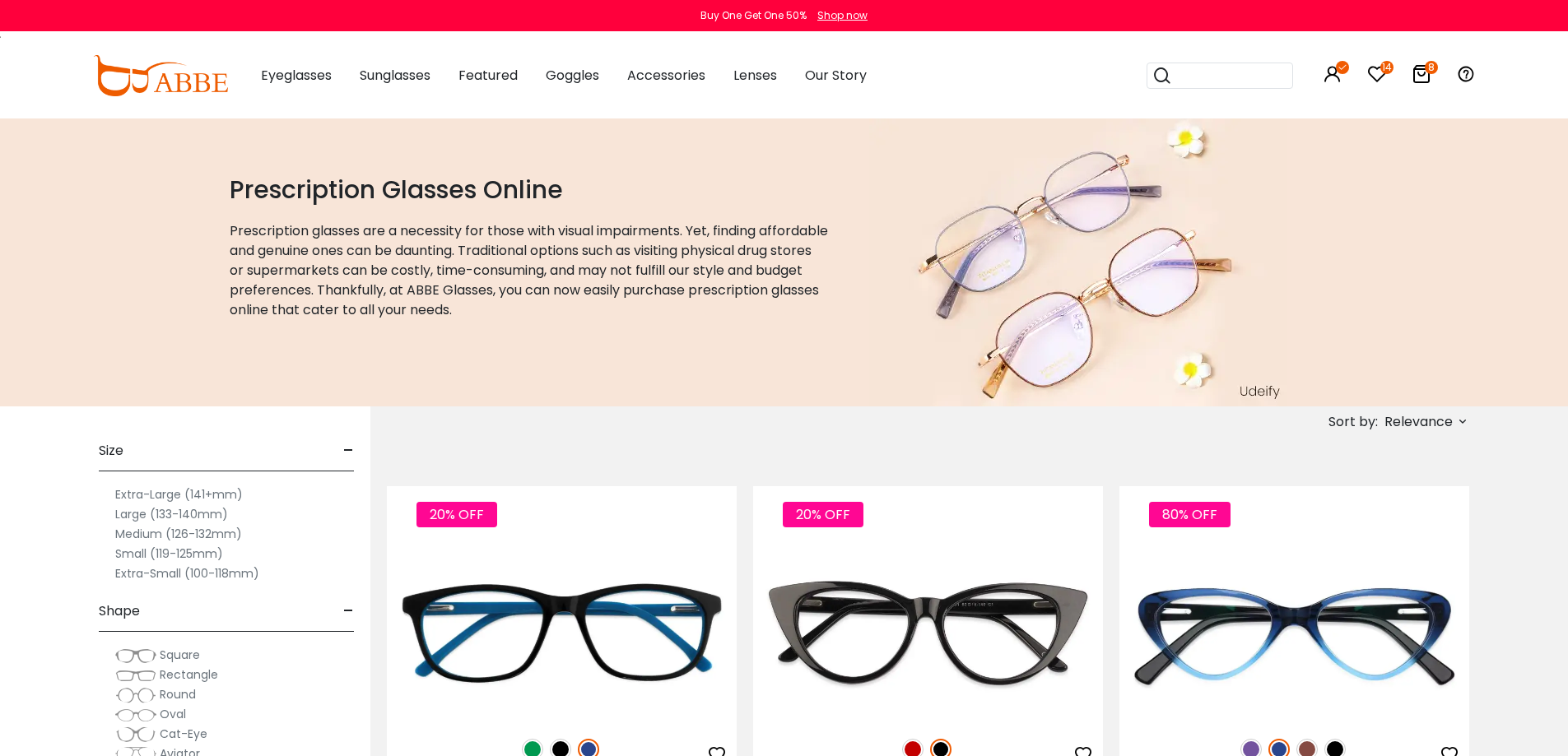
click at [136, 552] on label "Small (119-125mm)" at bounding box center [169, 553] width 108 height 20
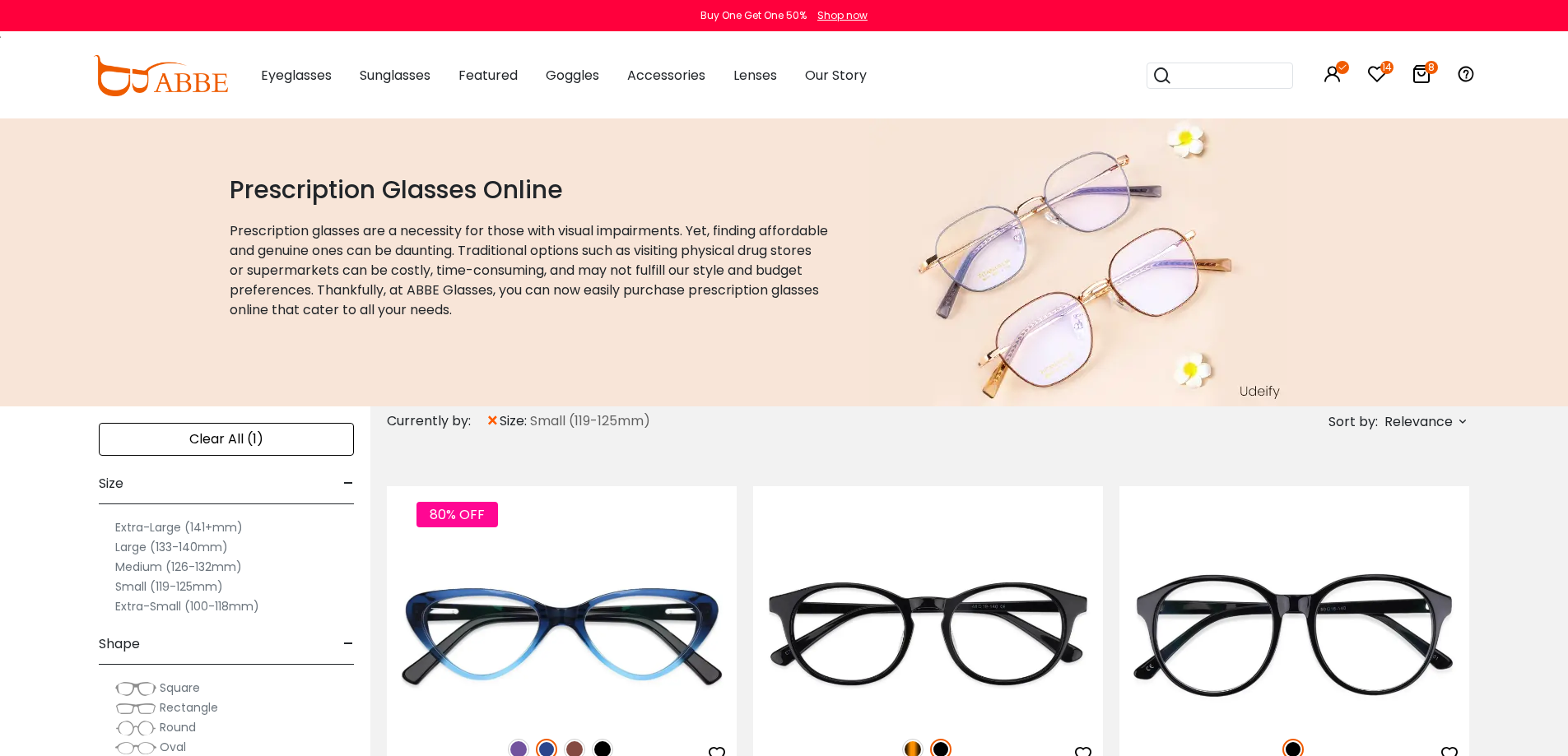
click at [145, 564] on label "Medium (126-132mm)" at bounding box center [179, 567] width 127 height 20
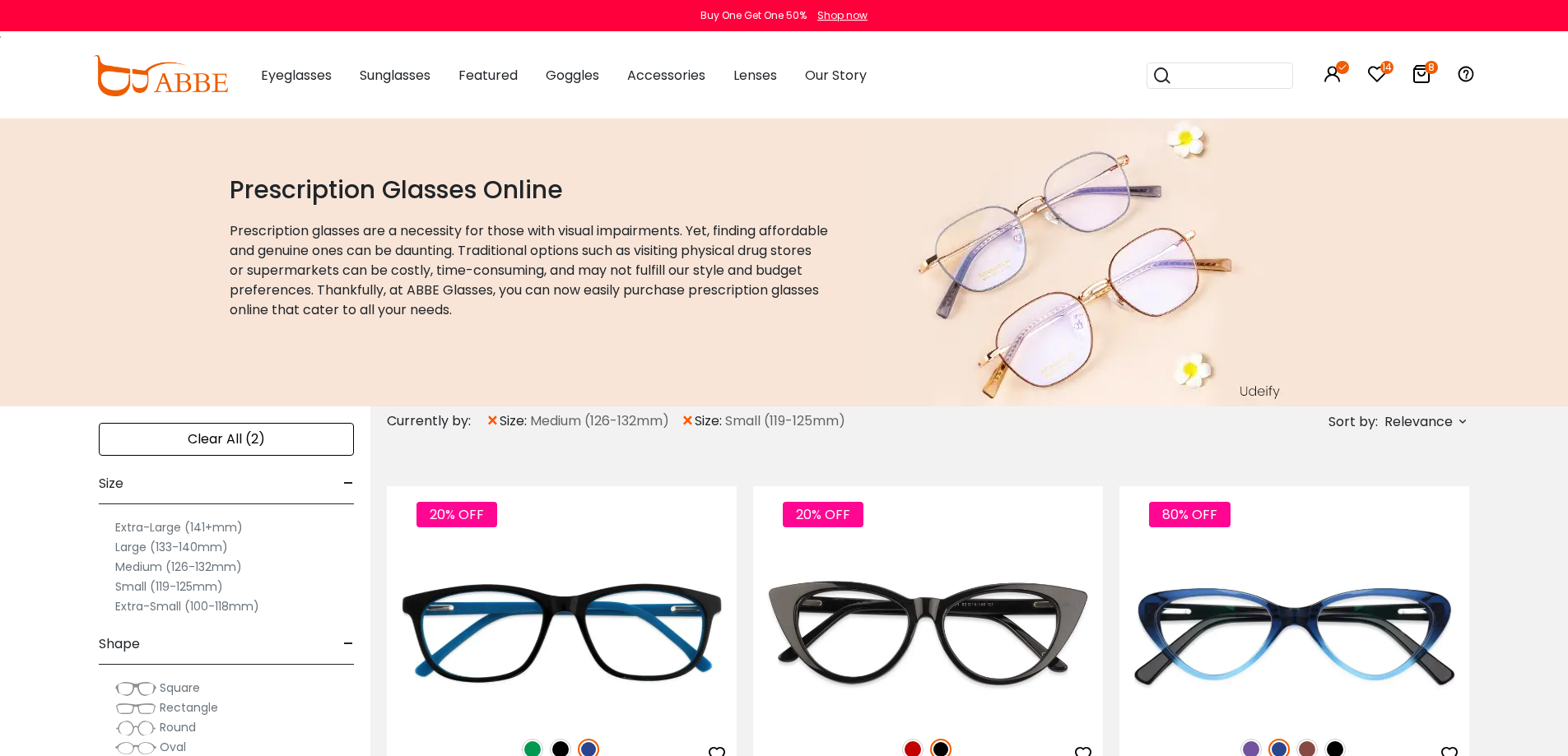
click at [1432, 422] on span "Relevance" at bounding box center [1418, 422] width 68 height 30
click at [1342, 528] on label "Prices Low To High" at bounding box center [1401, 528] width 119 height 20
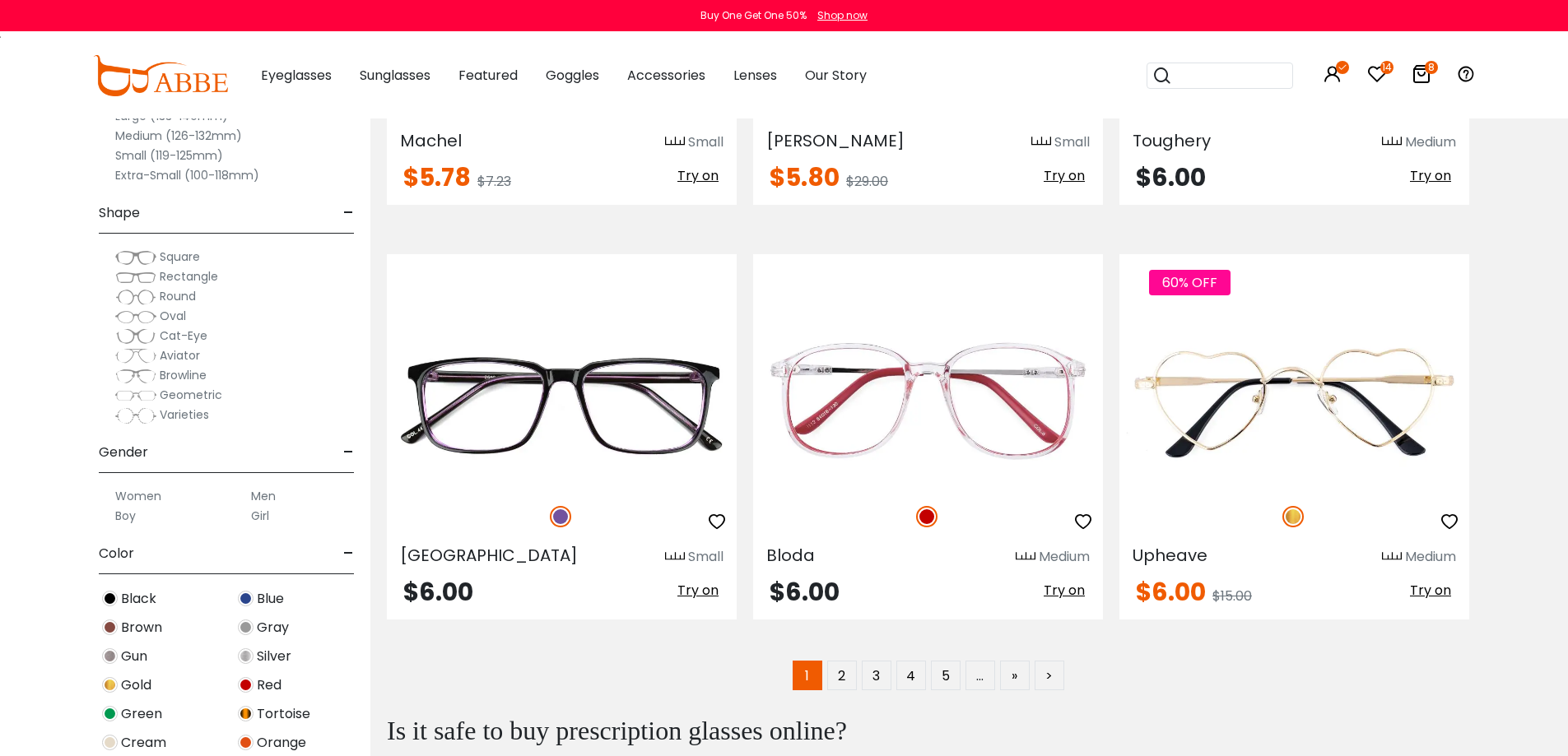
scroll to position [8308, 0]
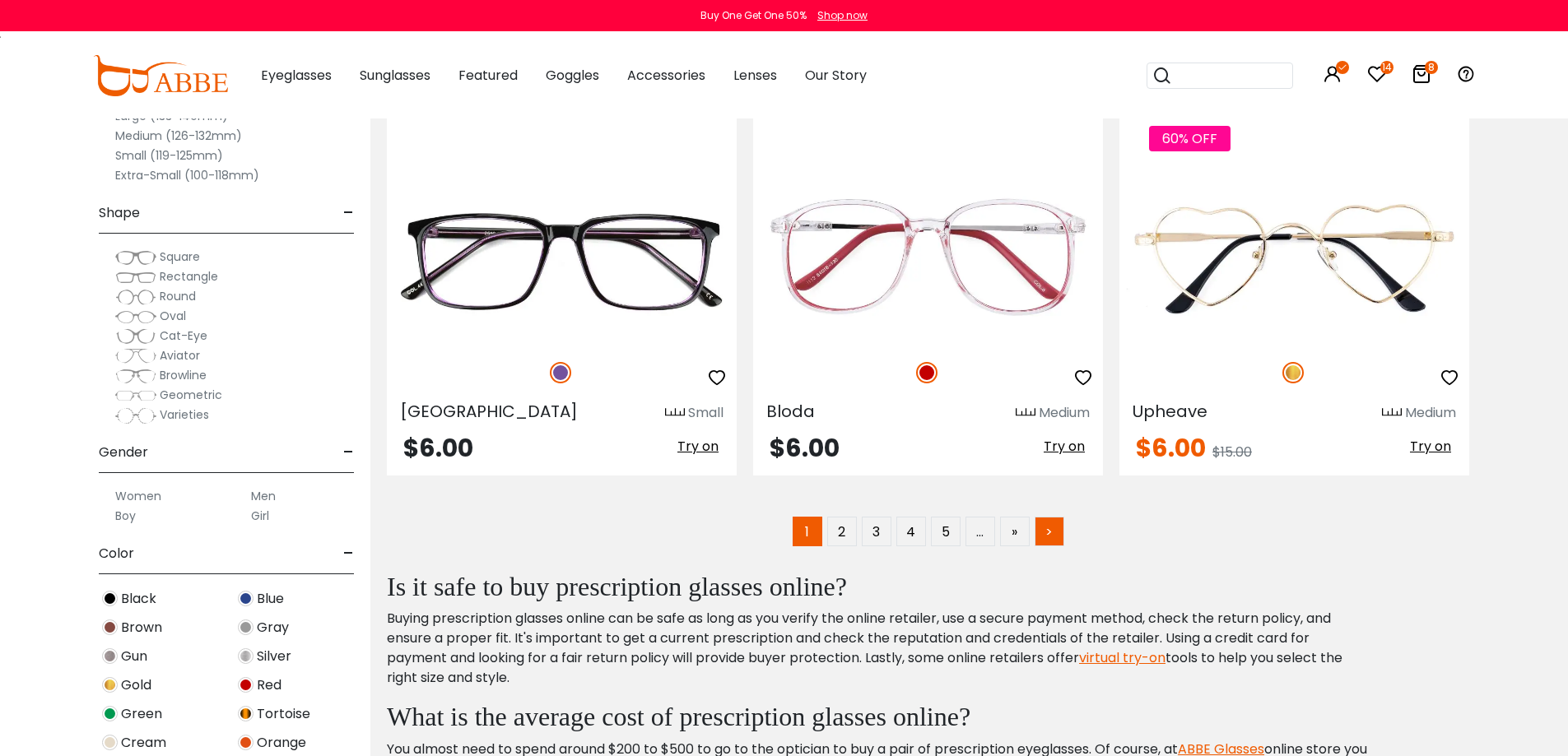
click at [1049, 535] on link ">" at bounding box center [1049, 532] width 30 height 30
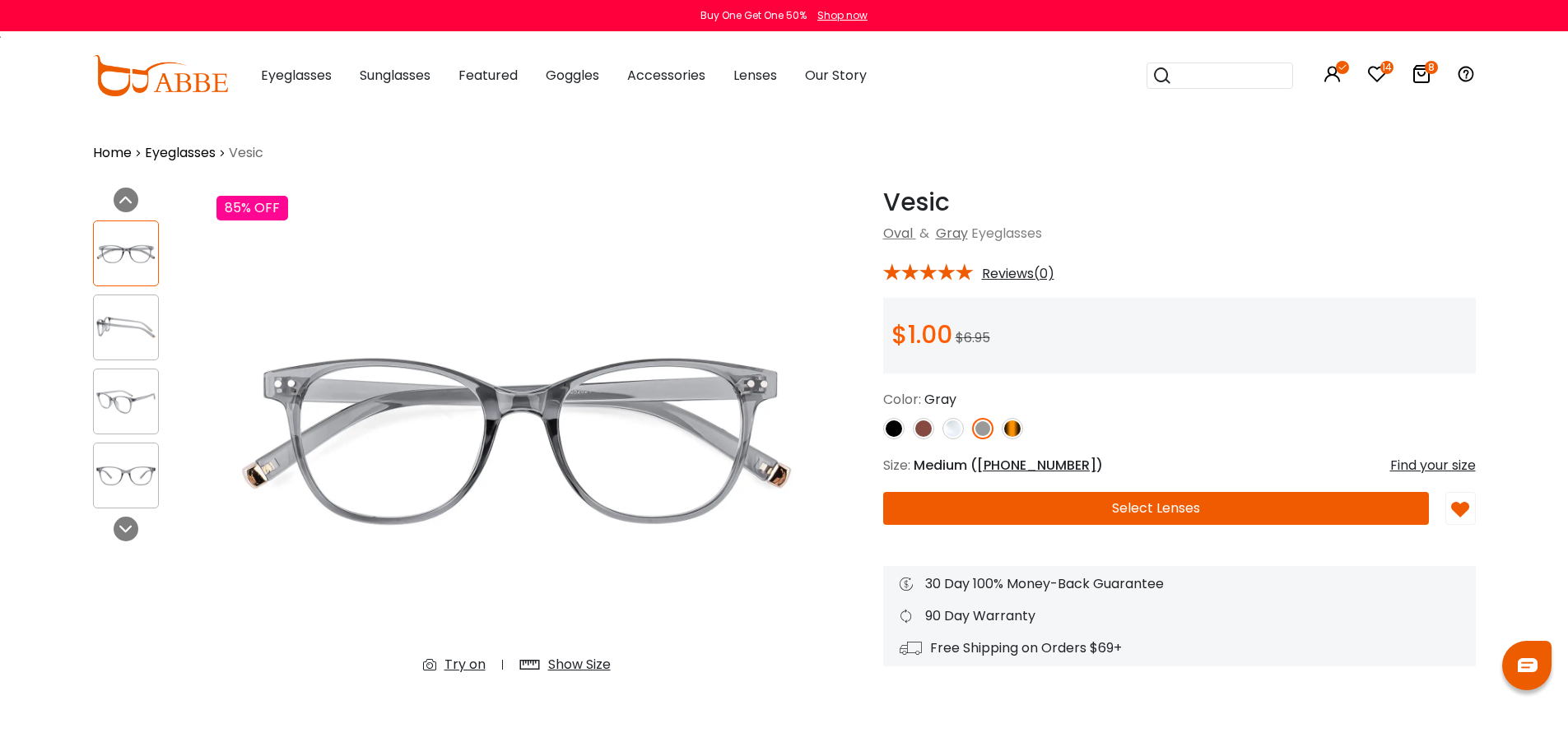
click at [1014, 431] on img at bounding box center [1012, 429] width 22 height 22
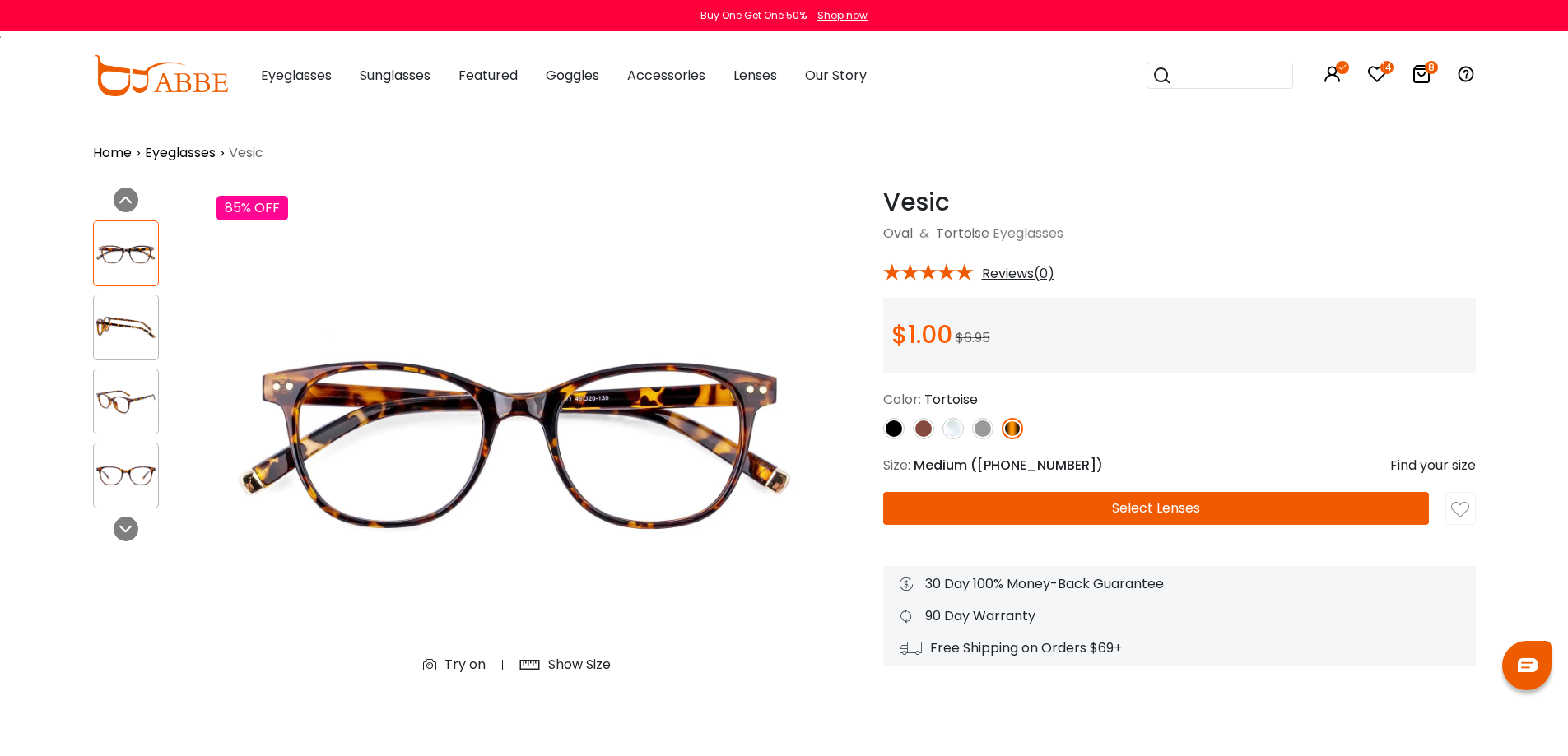
click at [976, 425] on img at bounding box center [983, 429] width 22 height 22
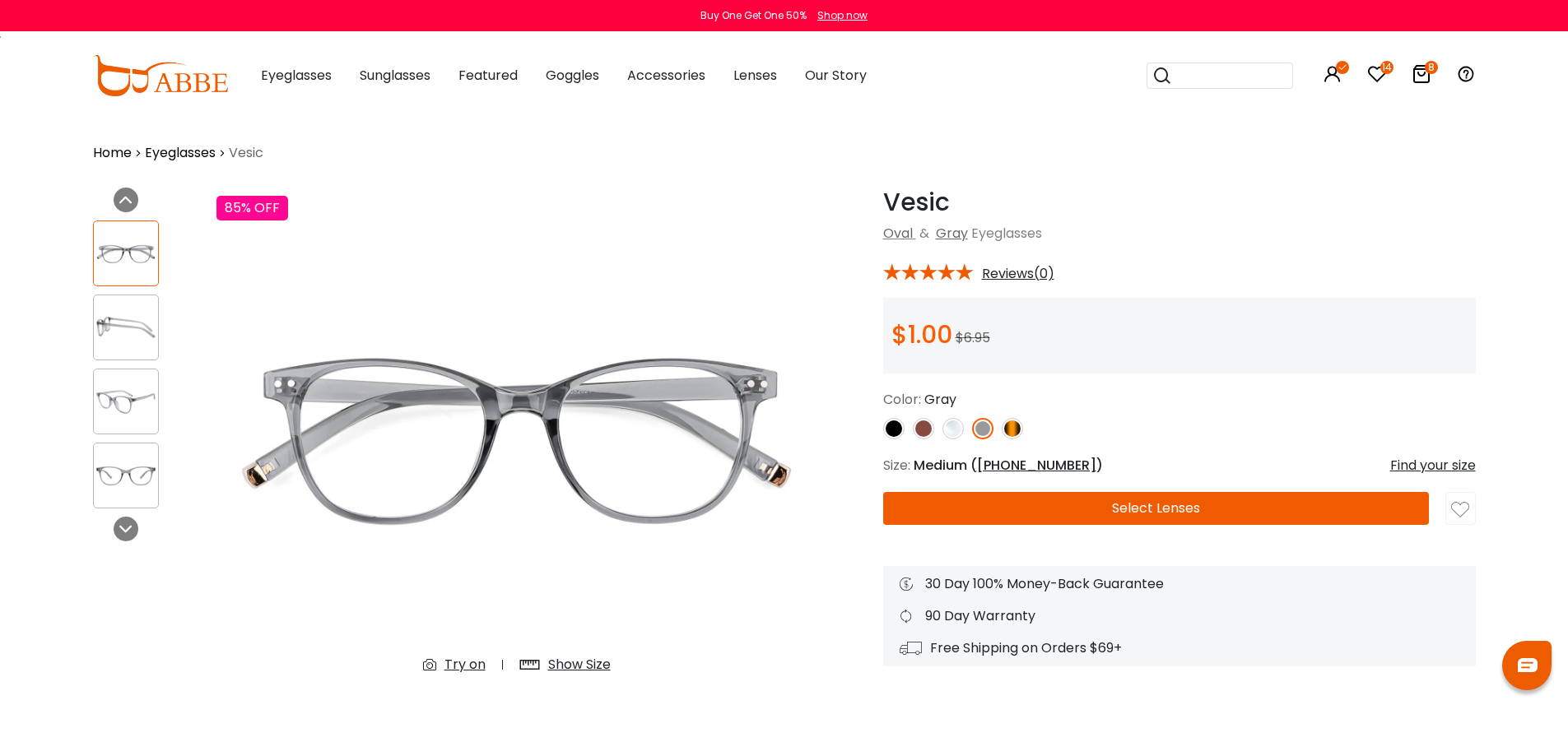
click at [954, 425] on img at bounding box center [953, 429] width 22 height 22
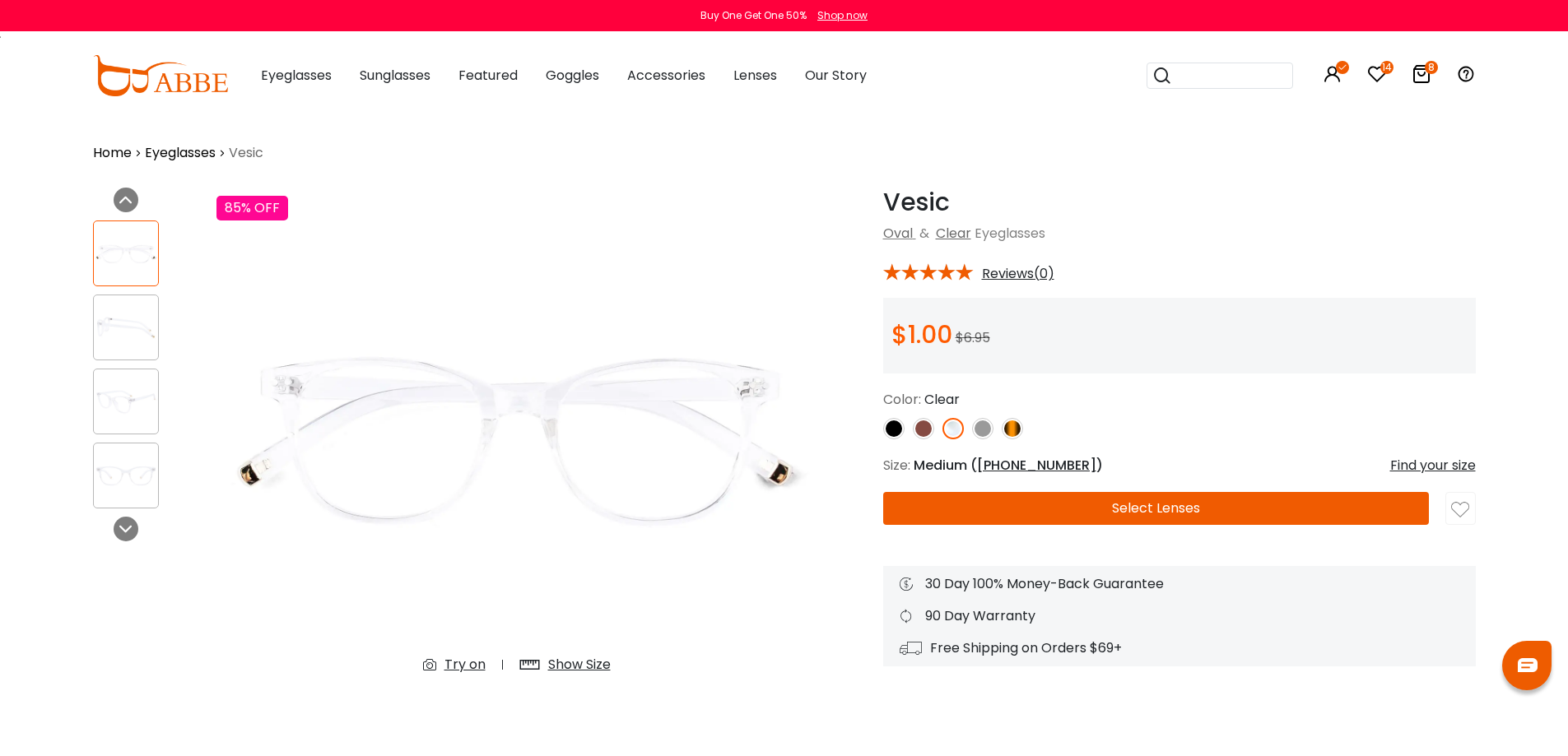
click at [925, 427] on img at bounding box center [923, 429] width 22 height 22
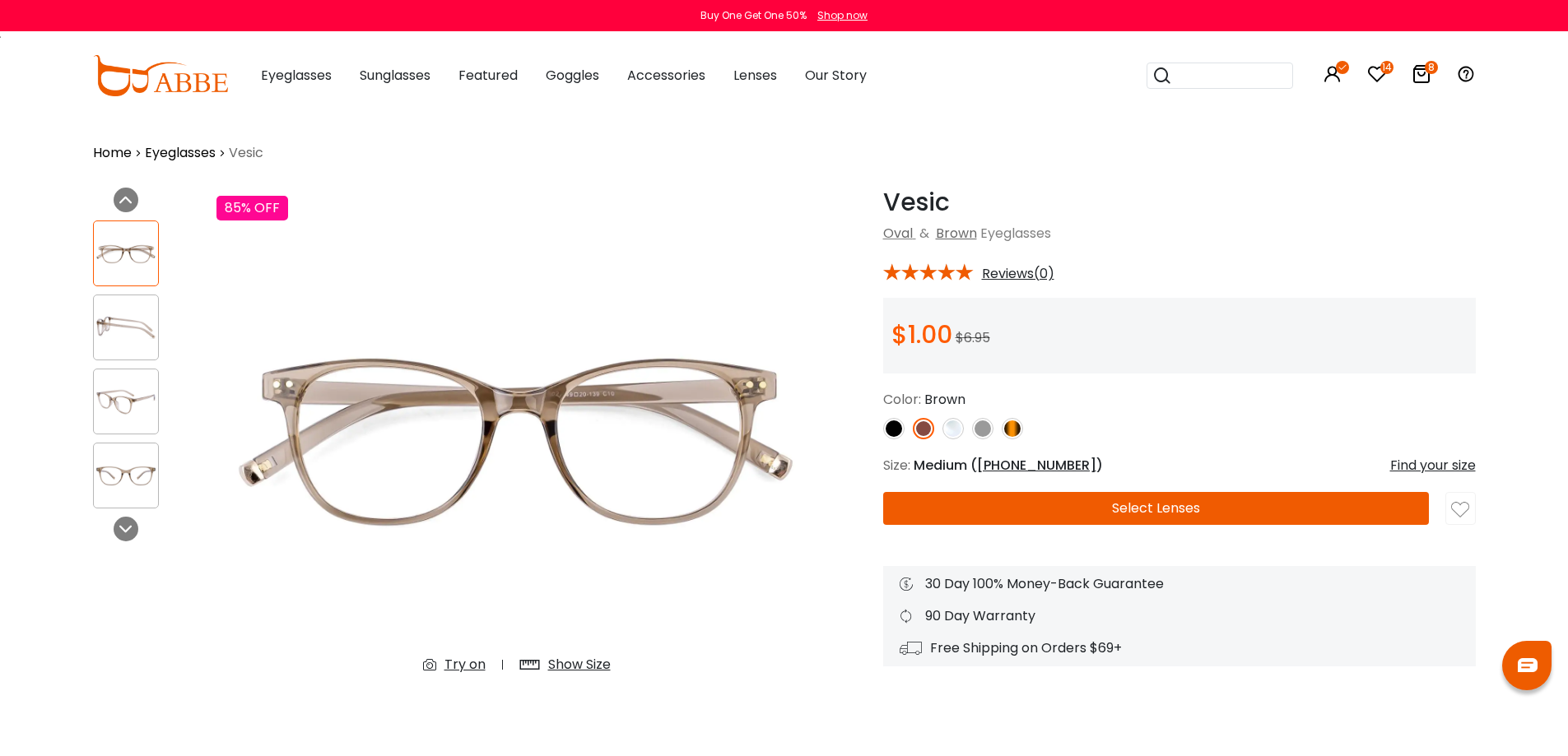
click at [892, 431] on img at bounding box center [894, 429] width 22 height 22
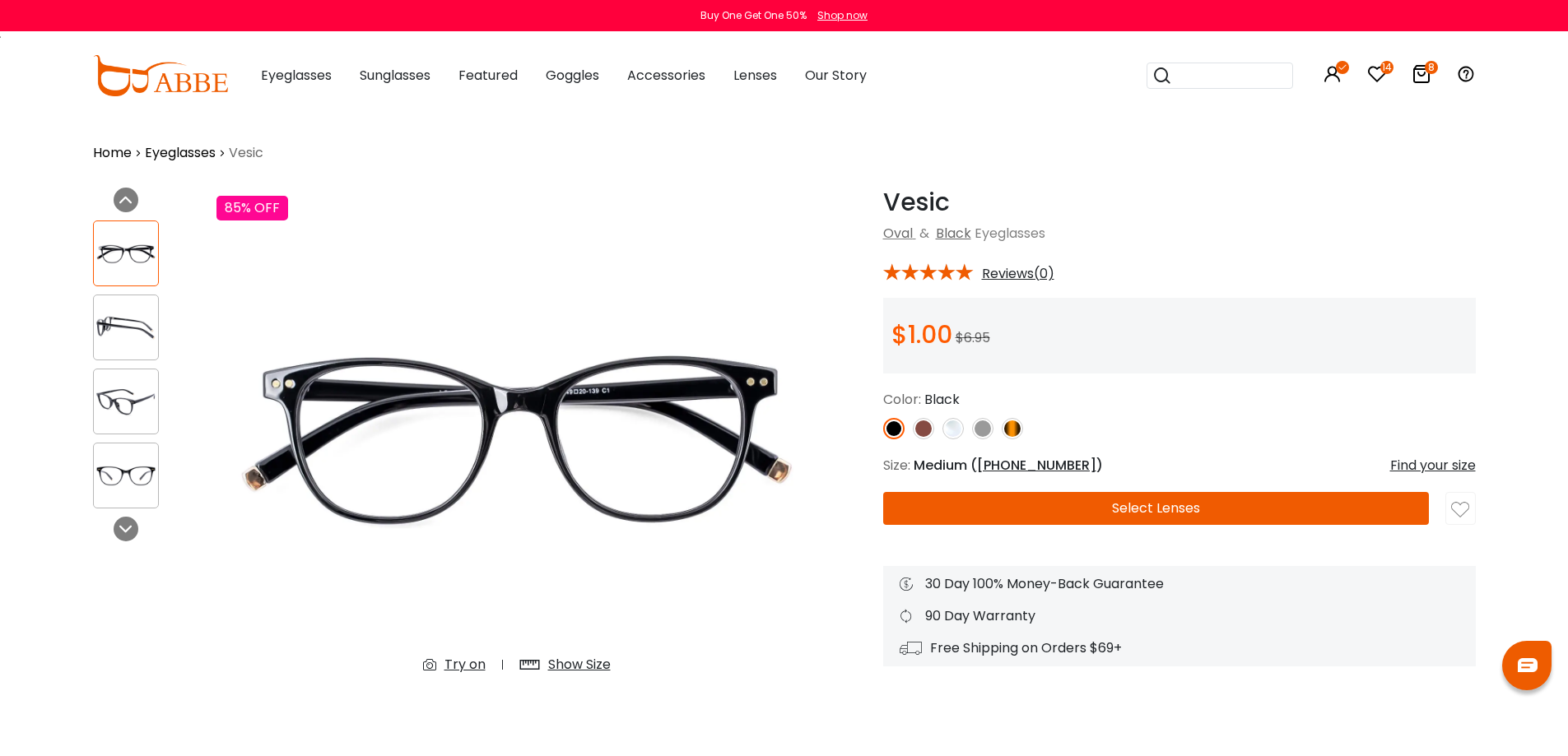
click at [918, 434] on img at bounding box center [923, 429] width 22 height 22
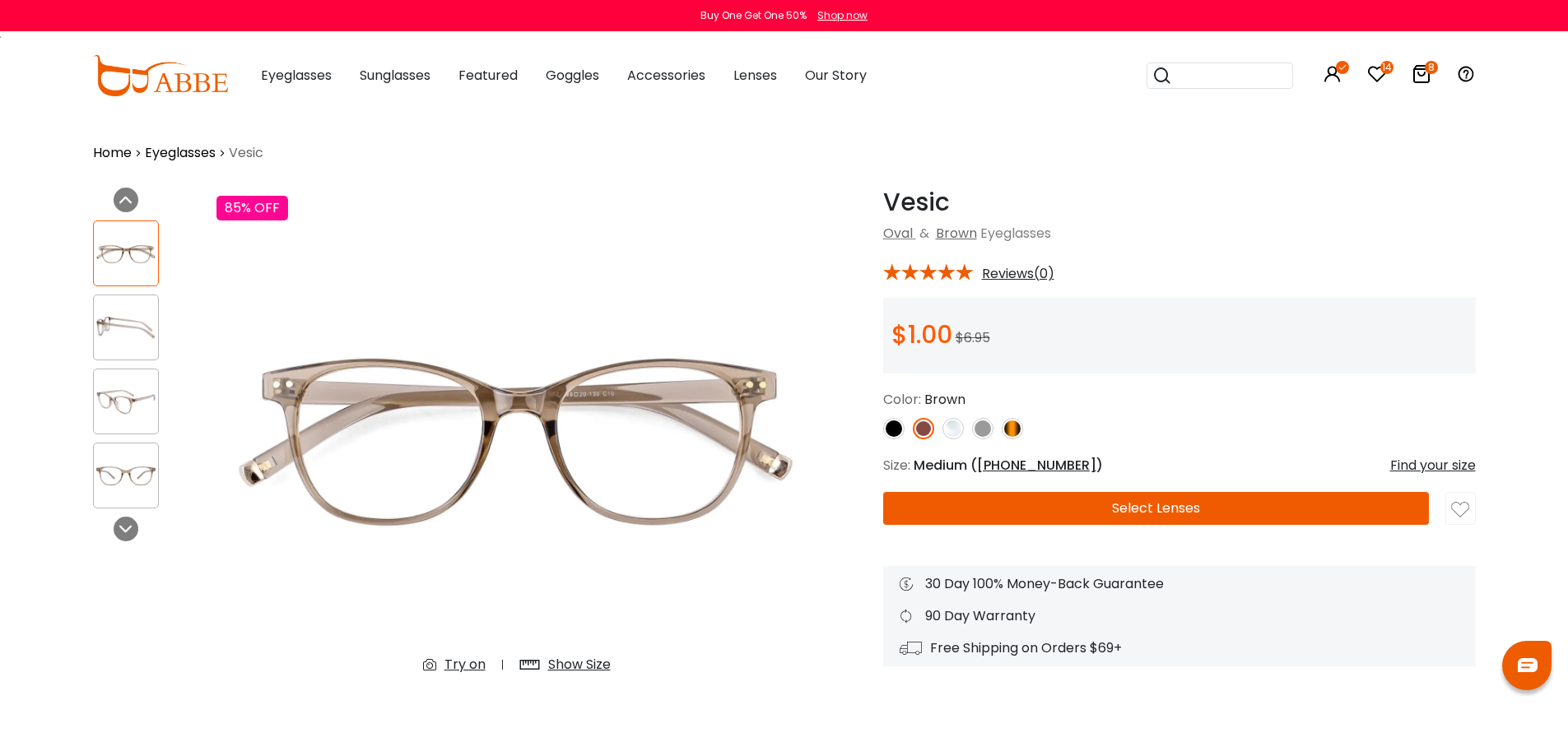
click at [921, 430] on img at bounding box center [923, 429] width 22 height 22
click at [1011, 429] on img at bounding box center [1012, 429] width 22 height 22
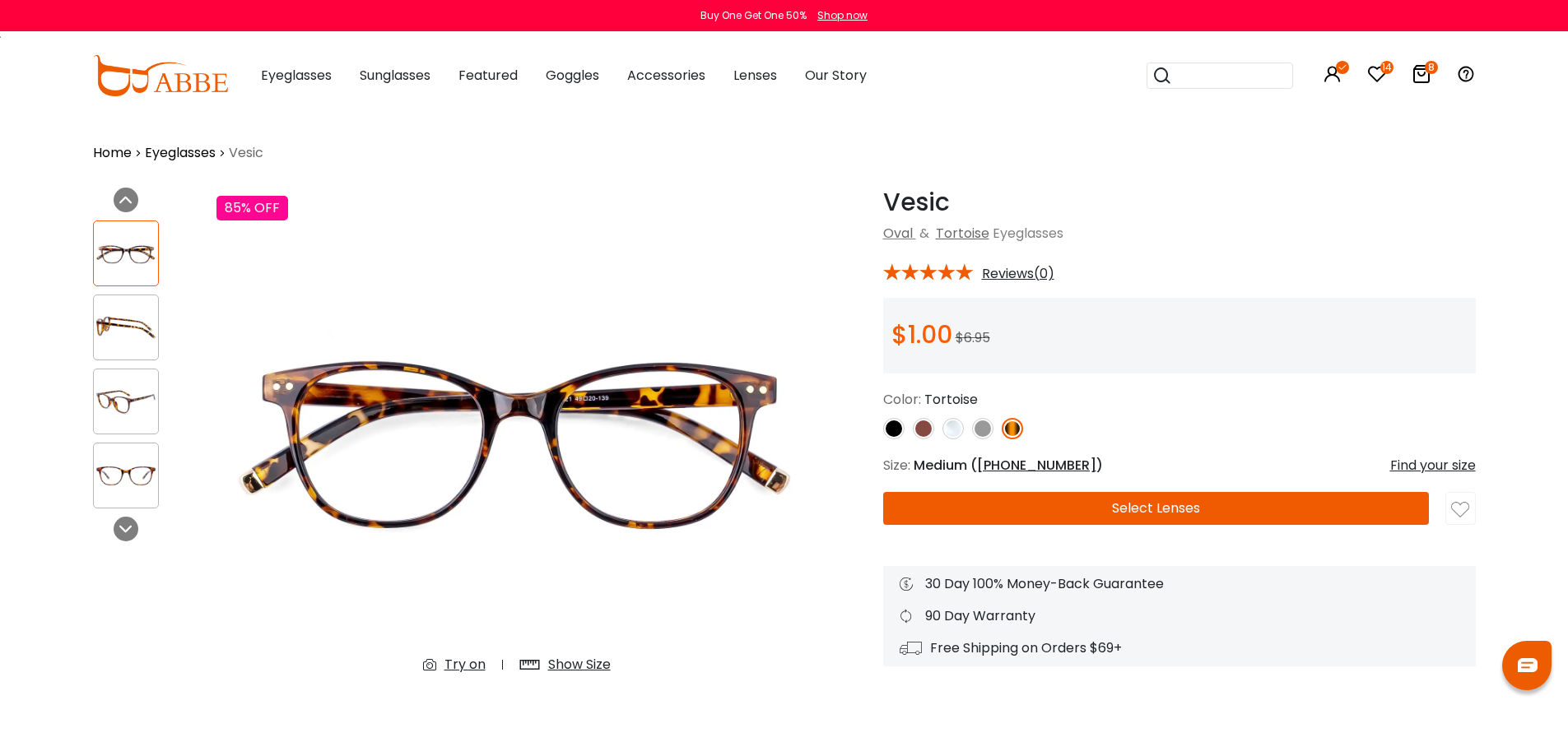
click at [924, 428] on img at bounding box center [923, 429] width 22 height 22
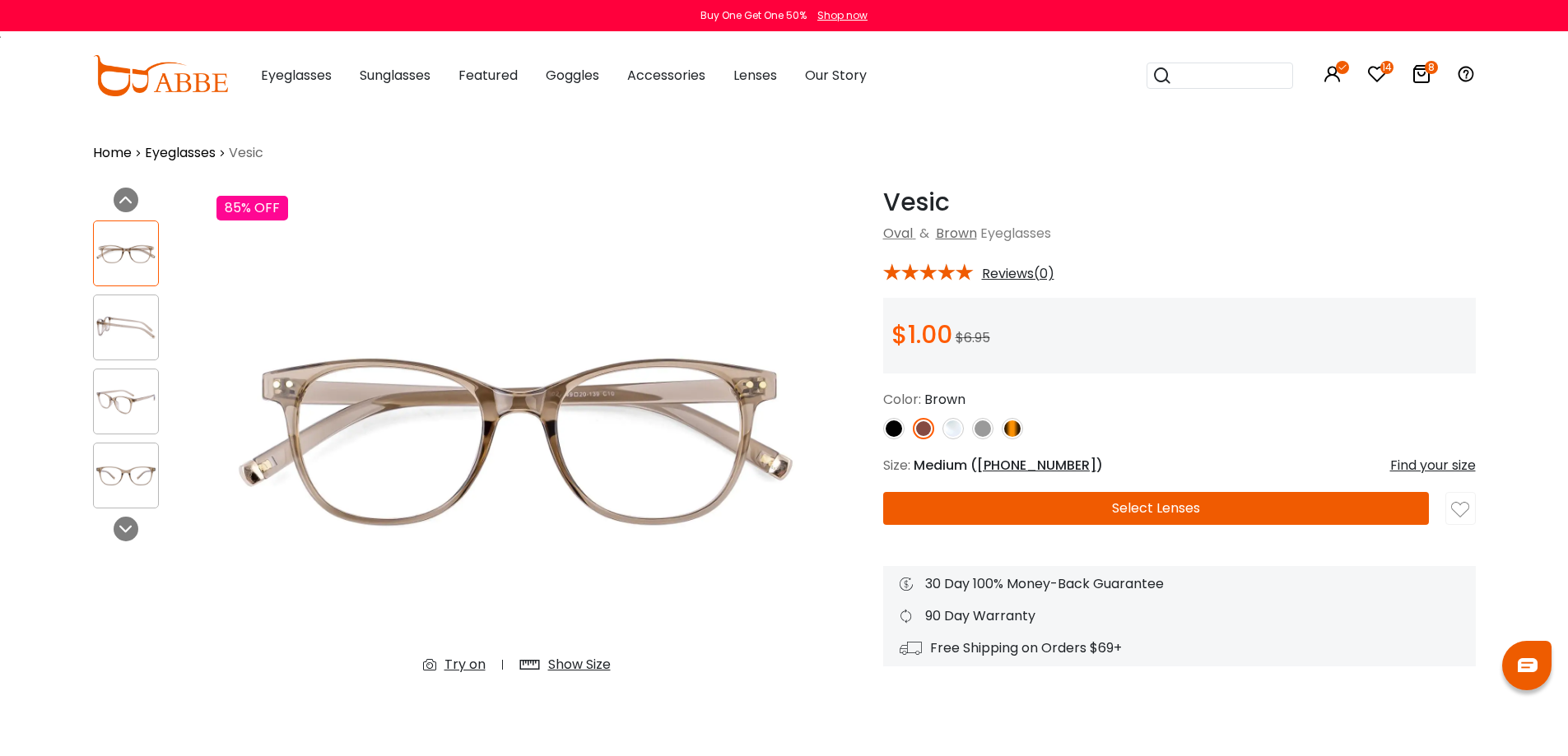
click at [981, 429] on img at bounding box center [983, 429] width 22 height 22
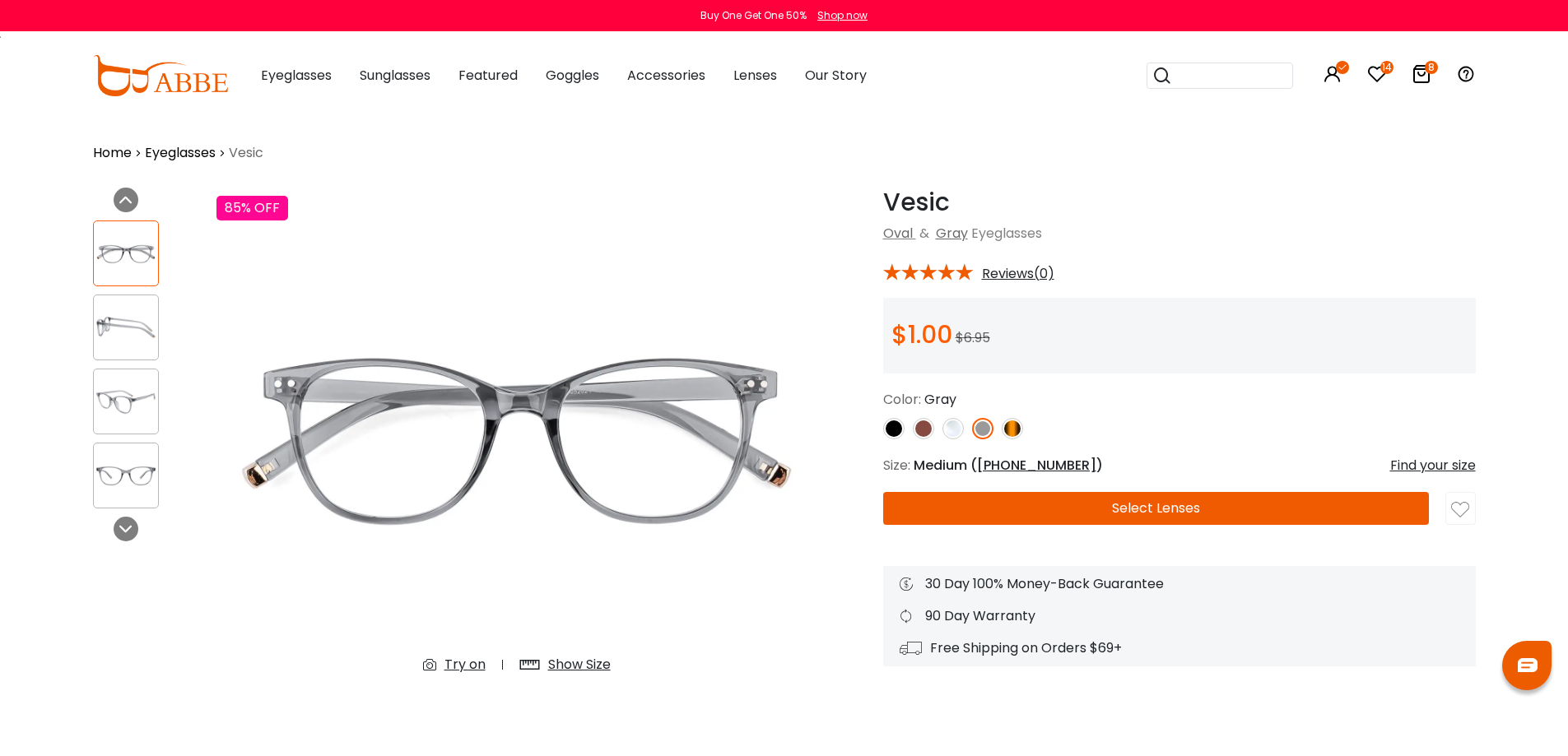
click at [916, 425] on img at bounding box center [923, 429] width 22 height 22
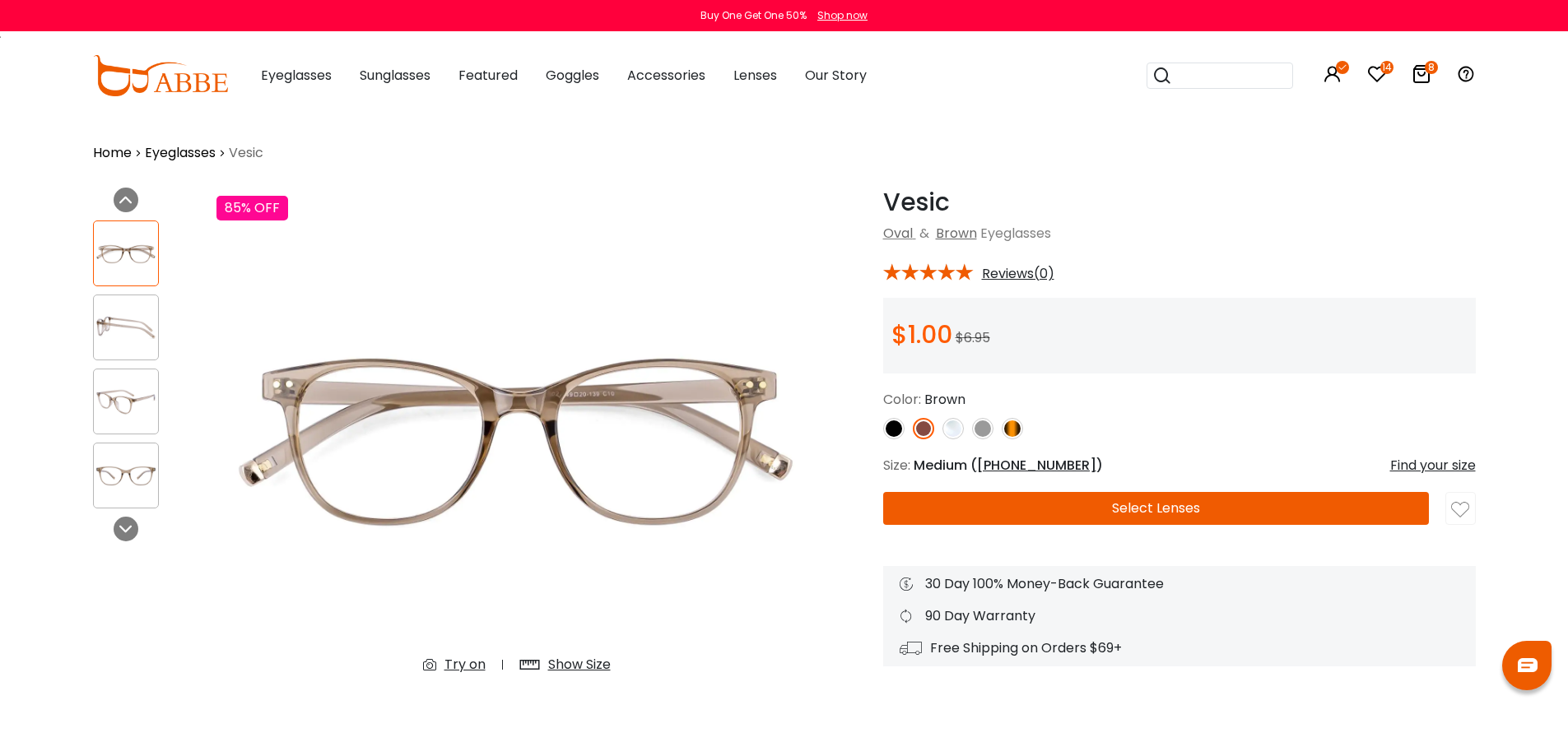
click at [1089, 503] on button "Select Lenses" at bounding box center [1156, 508] width 546 height 33
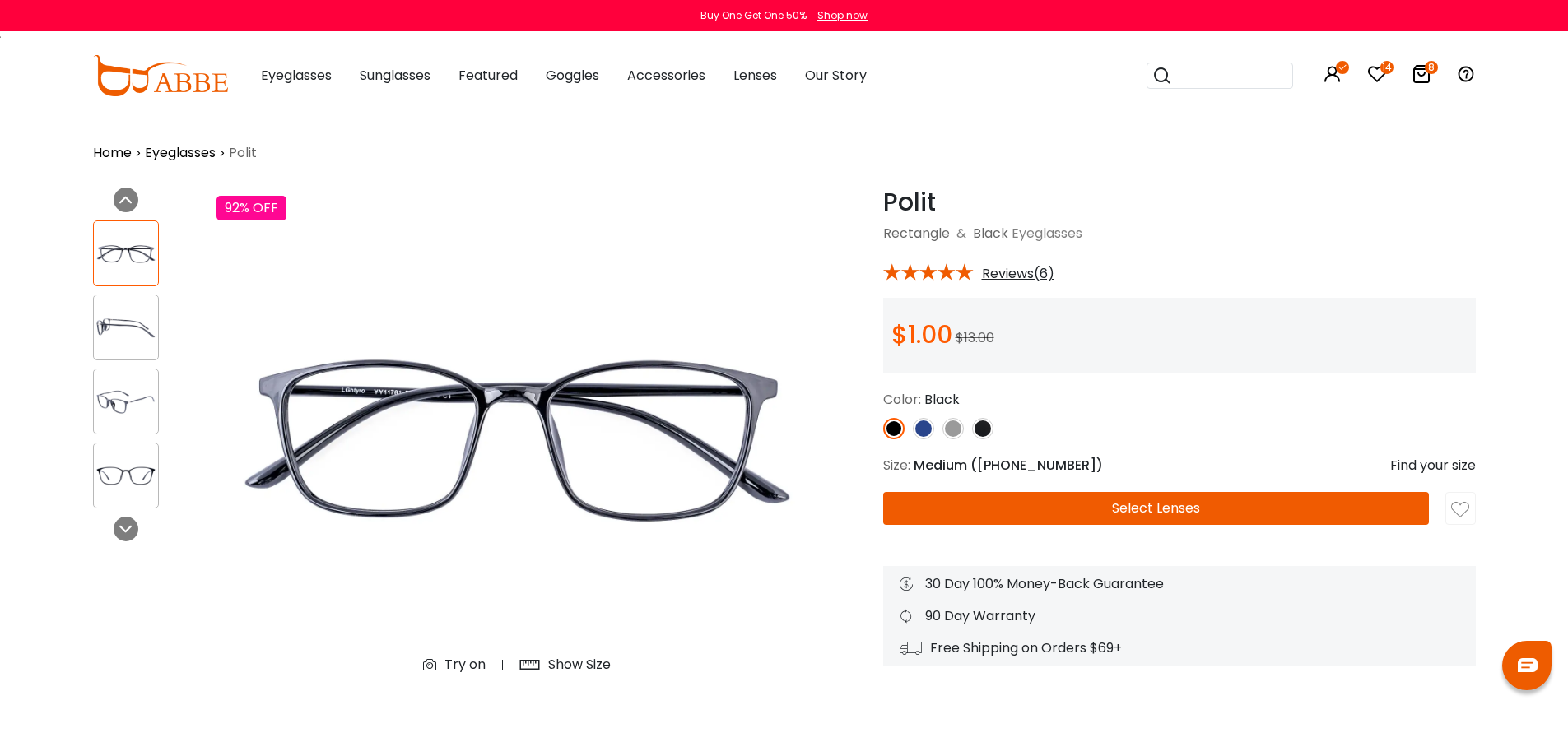
click at [131, 324] on img at bounding box center [126, 327] width 64 height 32
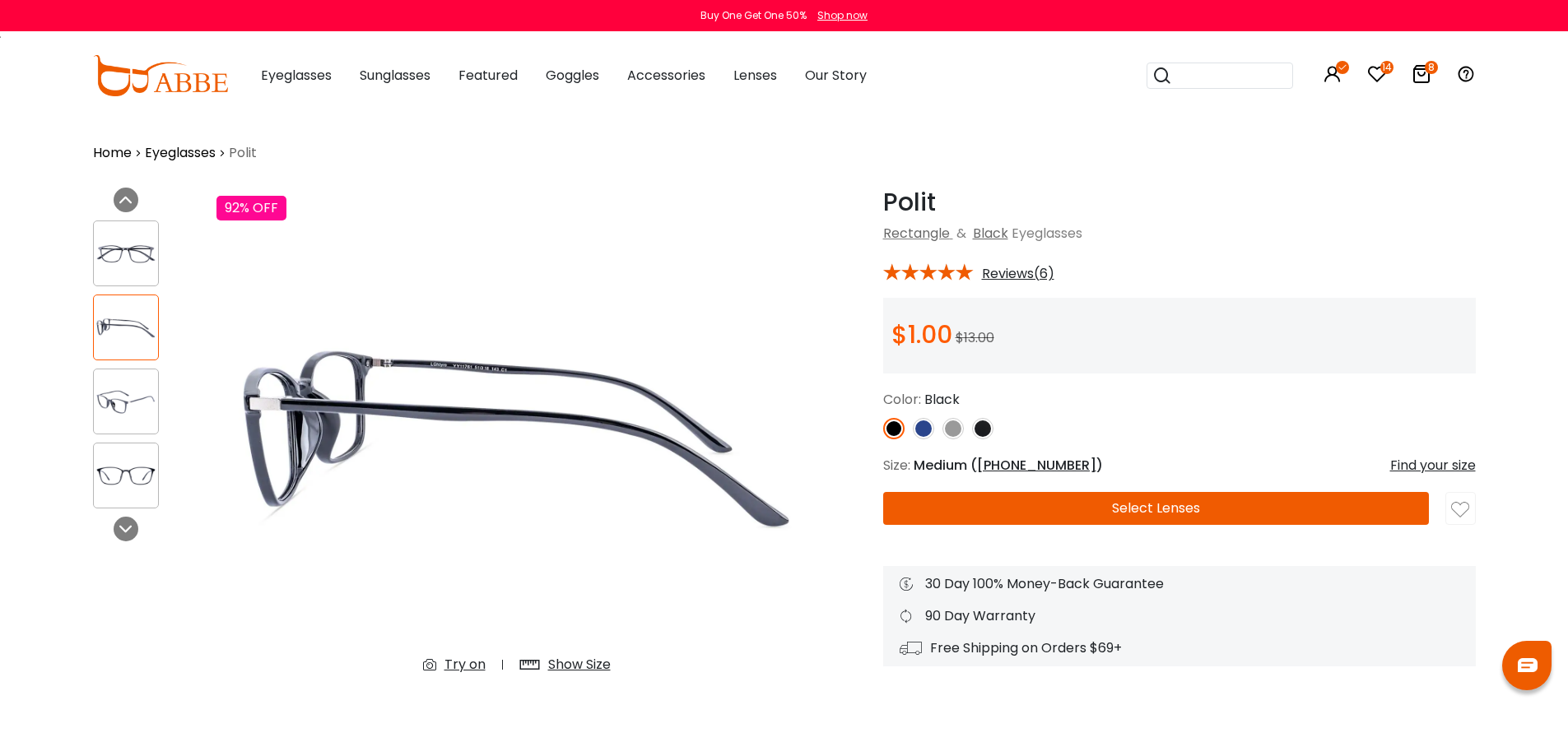
click at [128, 402] on img at bounding box center [126, 401] width 64 height 32
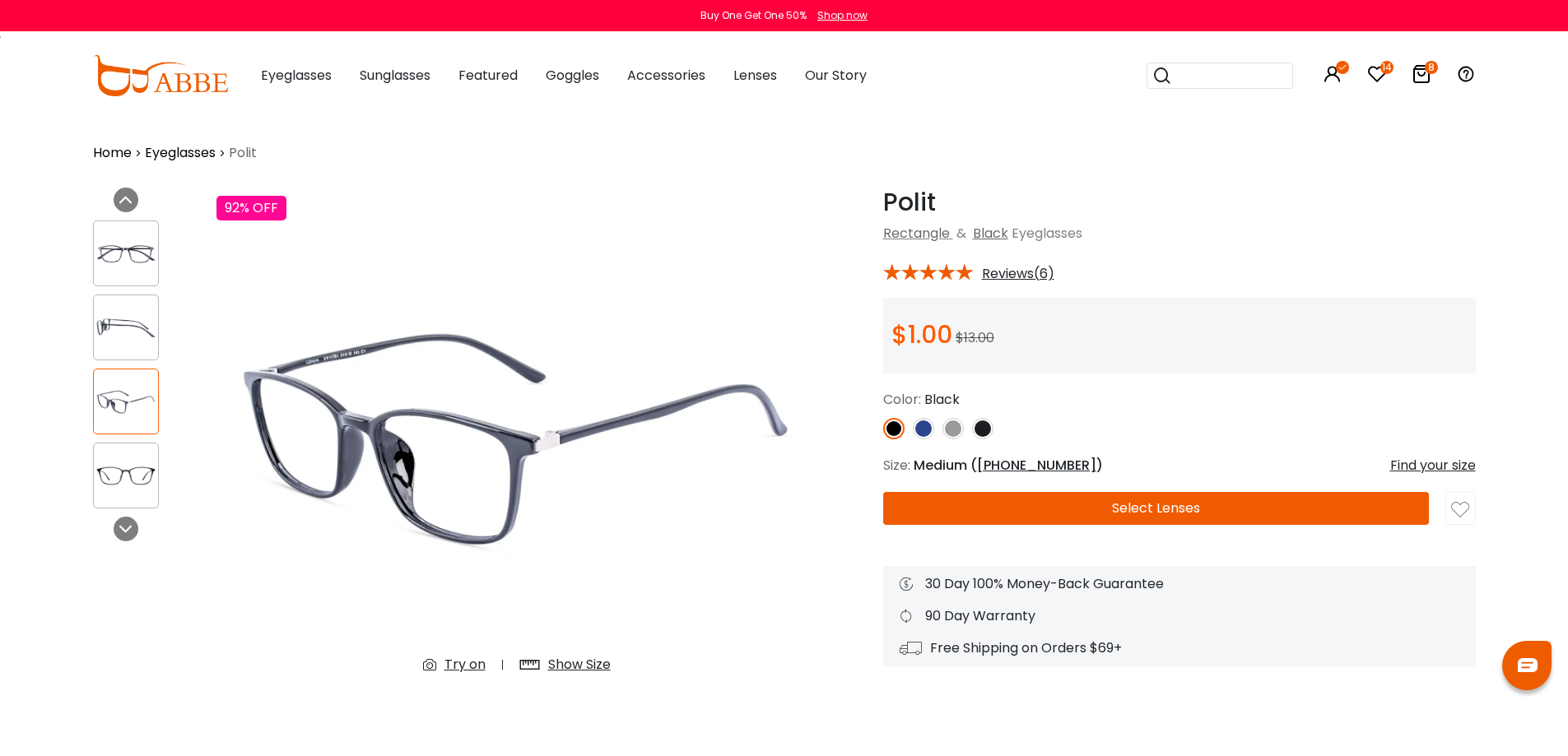
click at [126, 462] on img at bounding box center [126, 475] width 64 height 32
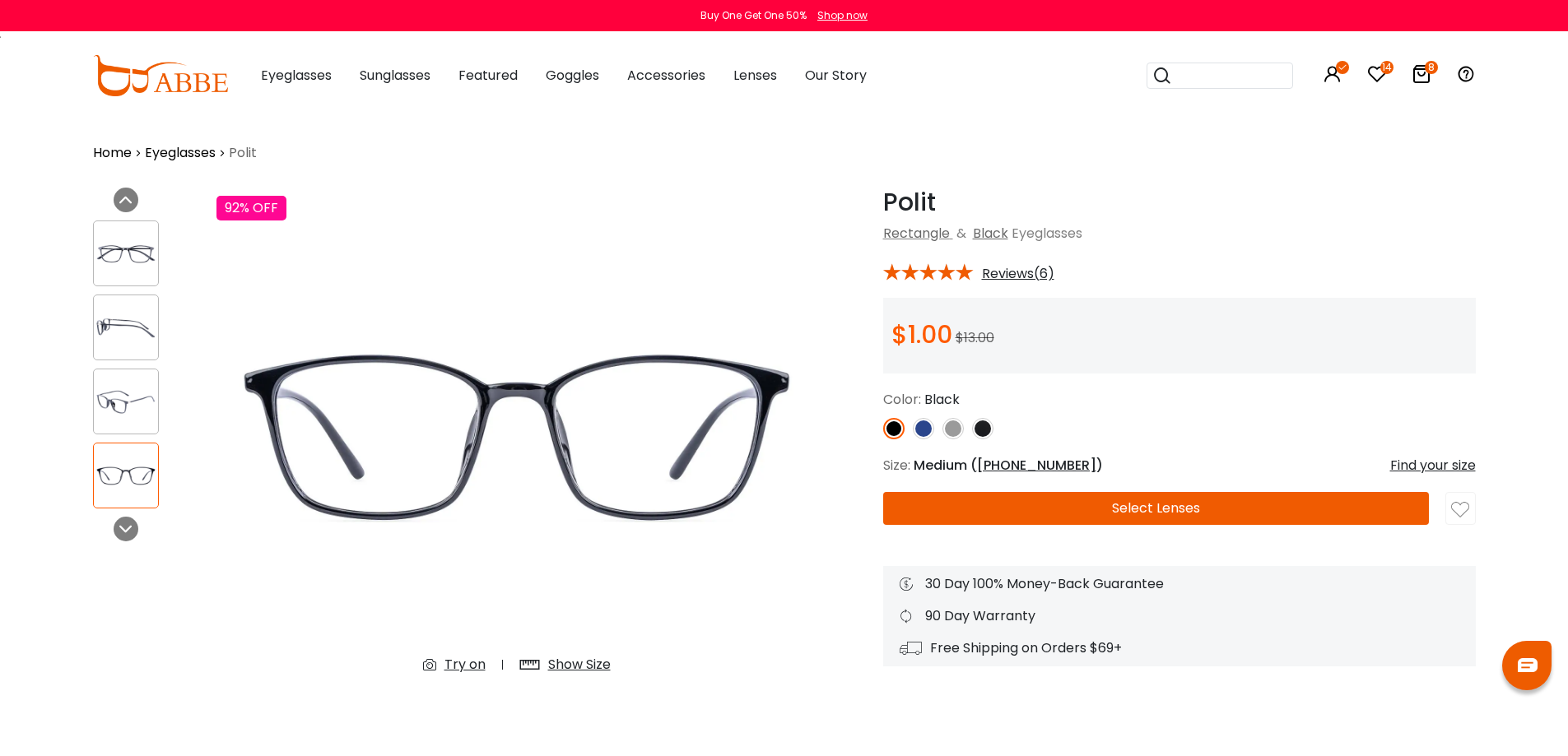
click at [115, 258] on img at bounding box center [126, 254] width 64 height 32
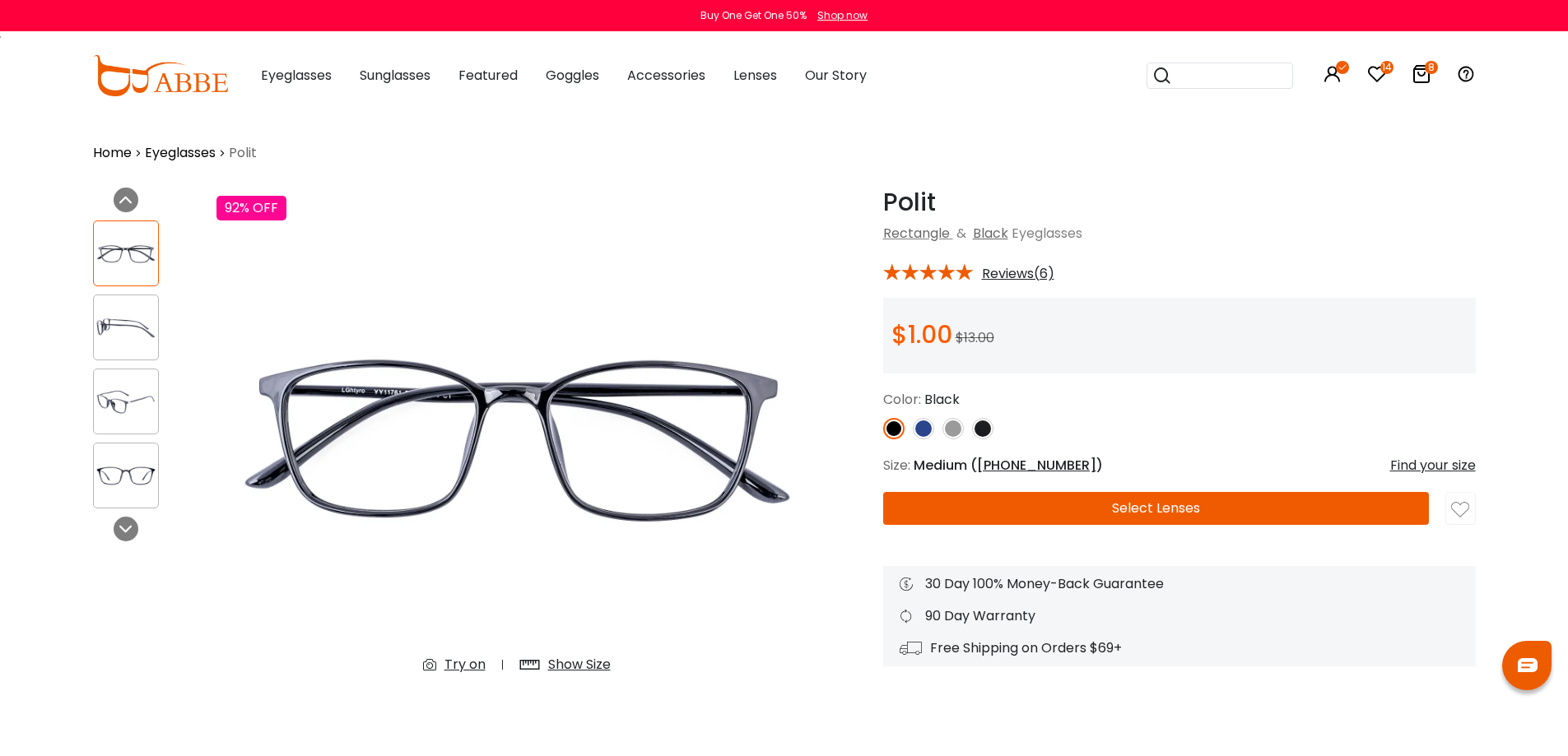
click at [924, 430] on img at bounding box center [923, 429] width 22 height 22
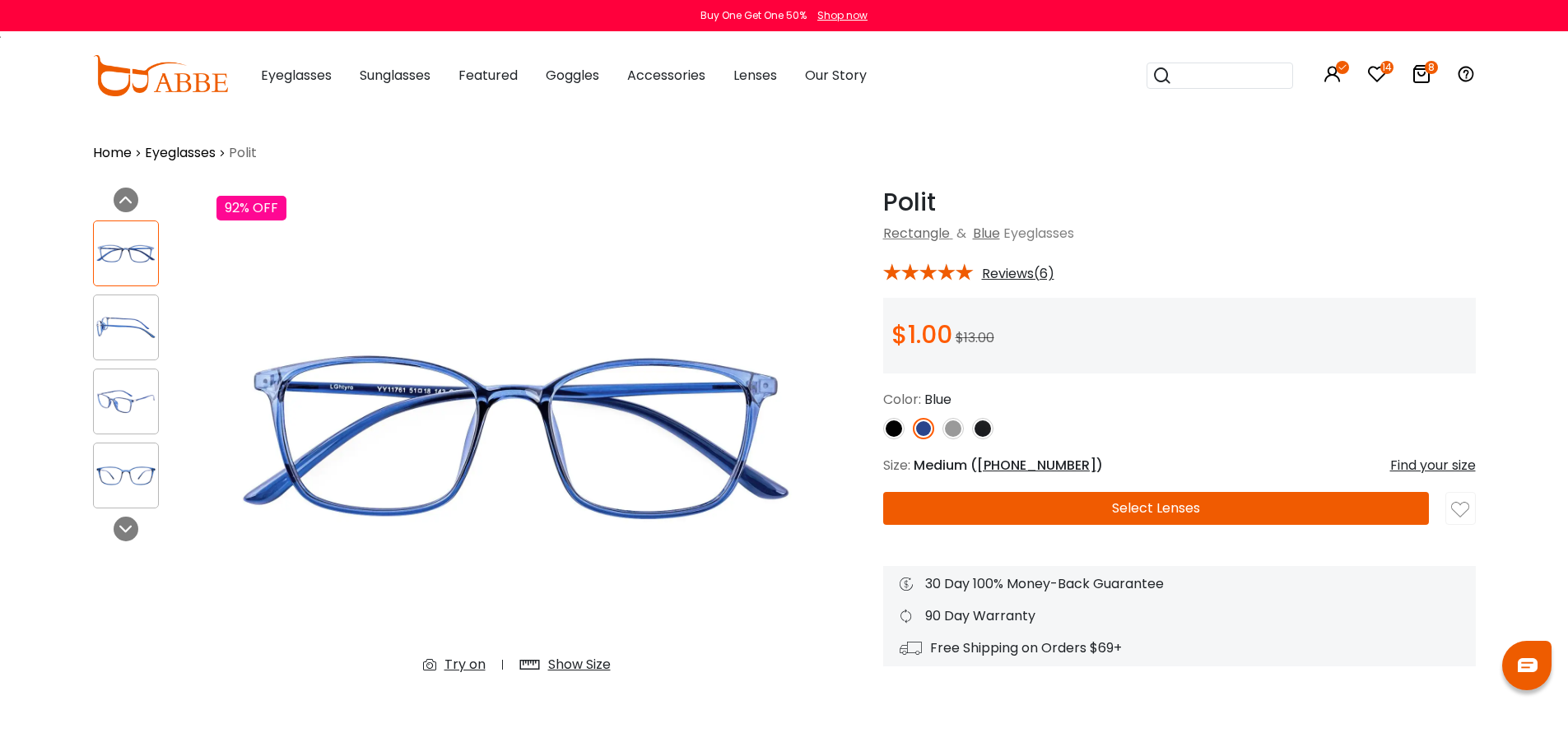
click at [955, 426] on img at bounding box center [953, 429] width 22 height 22
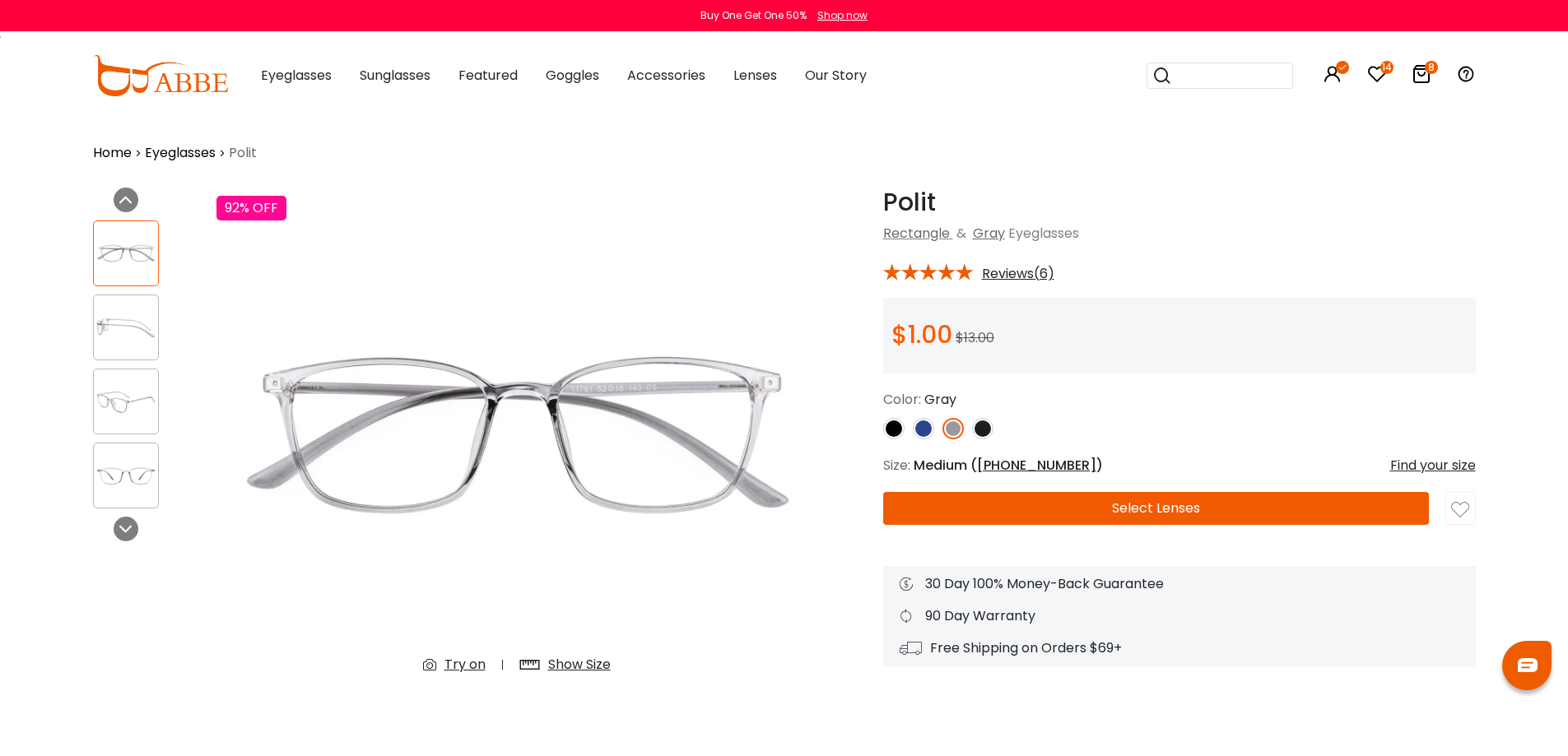
click at [983, 428] on img at bounding box center [983, 429] width 22 height 22
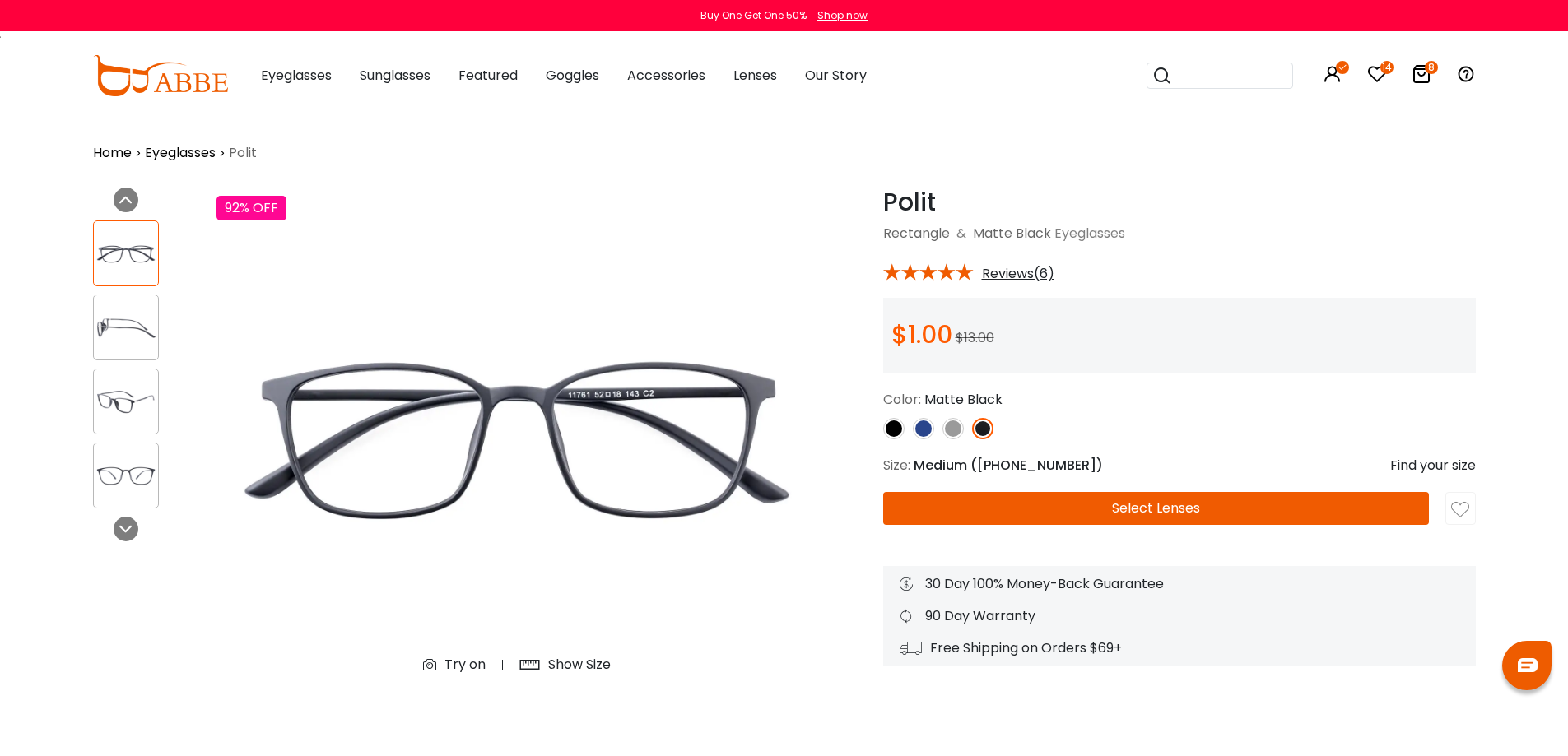
click at [128, 313] on img at bounding box center [126, 327] width 64 height 32
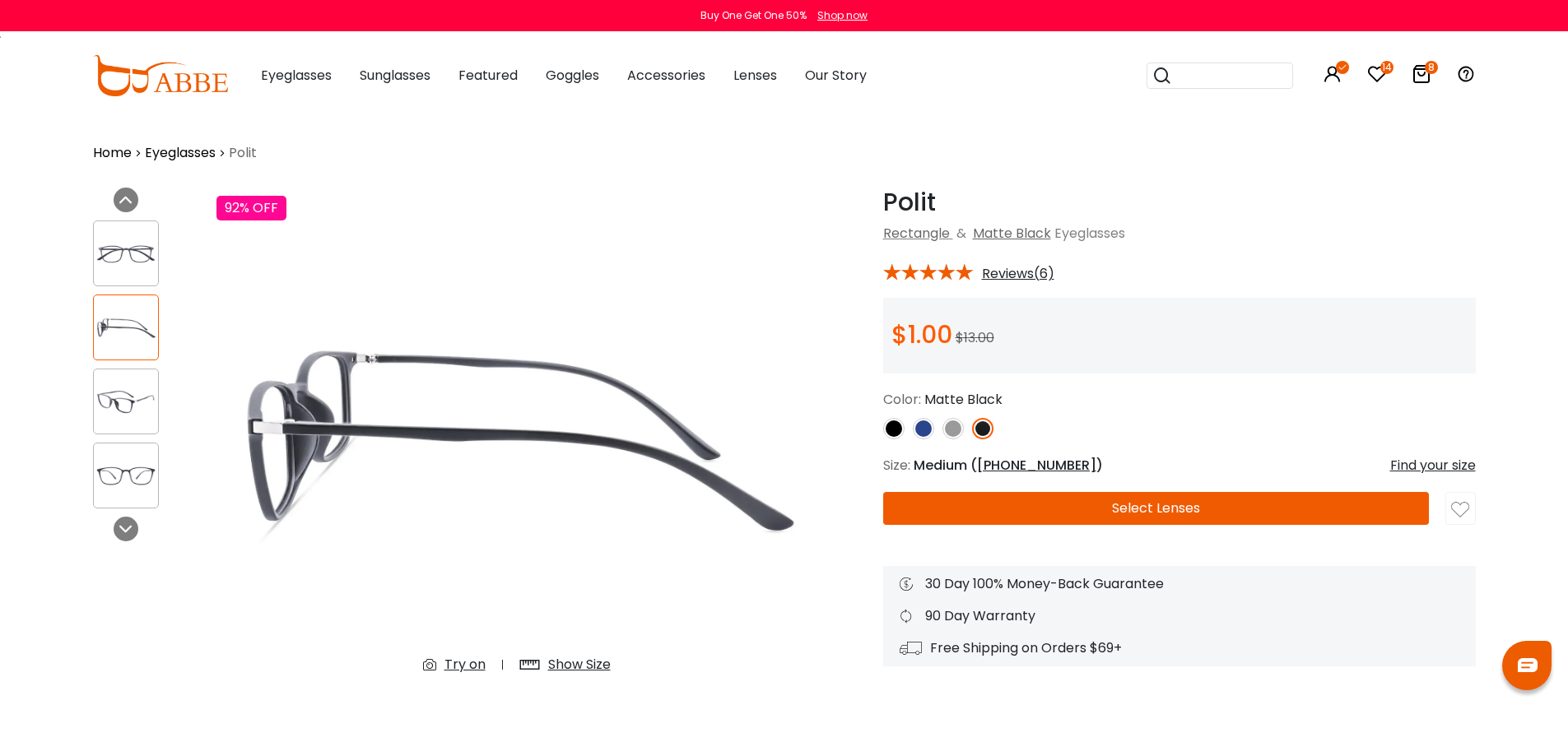
click at [134, 253] on img at bounding box center [126, 254] width 64 height 32
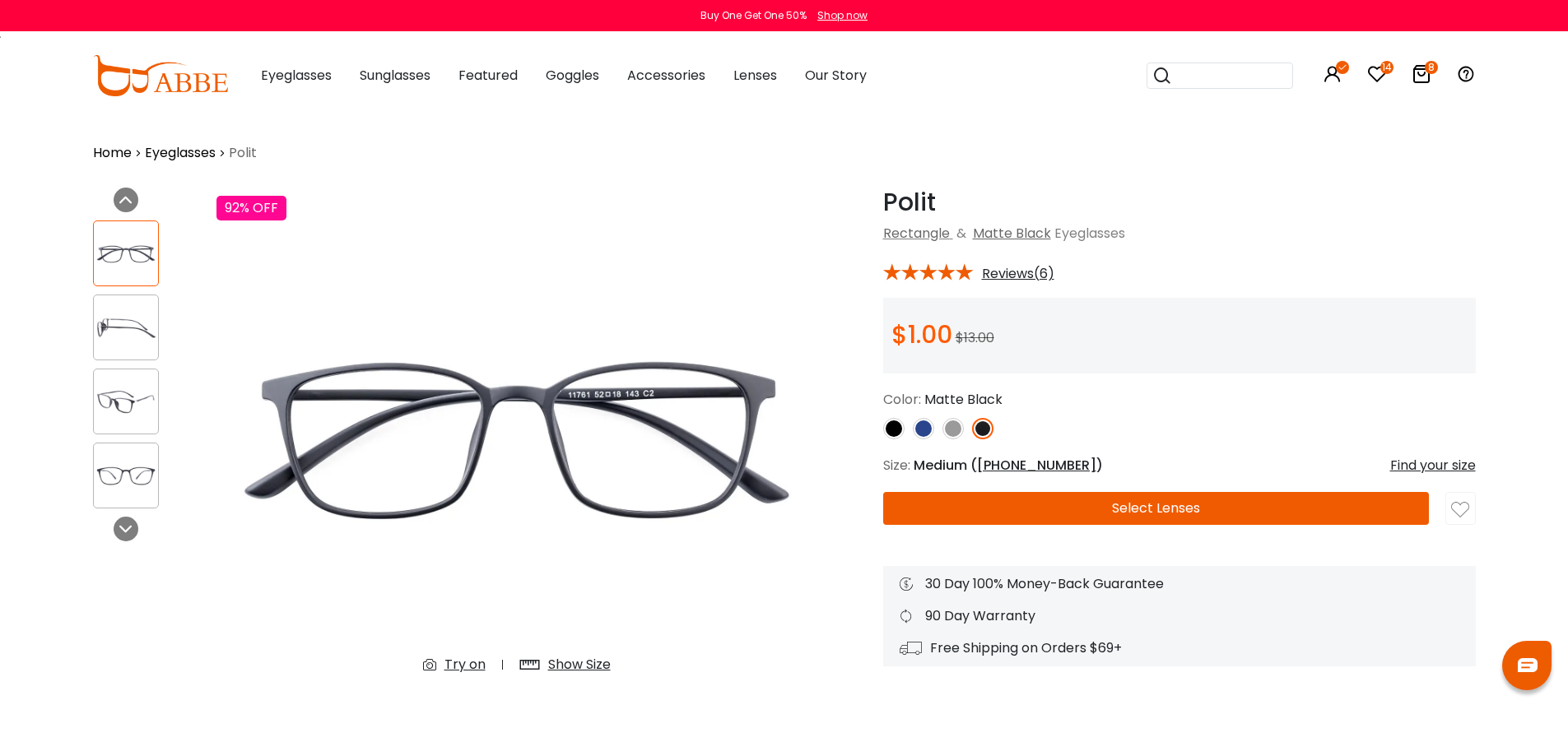
click at [950, 435] on img at bounding box center [953, 429] width 22 height 22
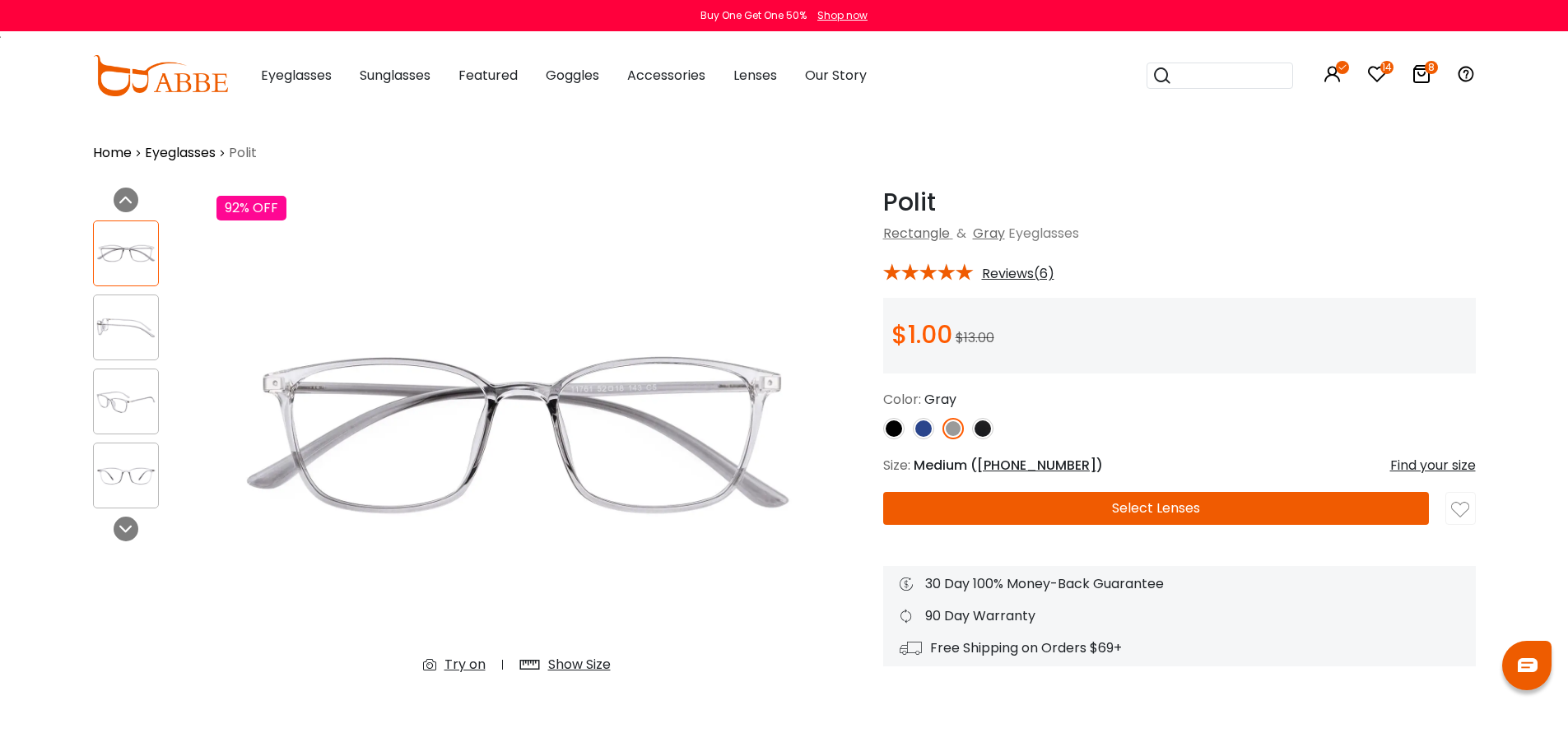
click at [131, 341] on img at bounding box center [126, 327] width 64 height 32
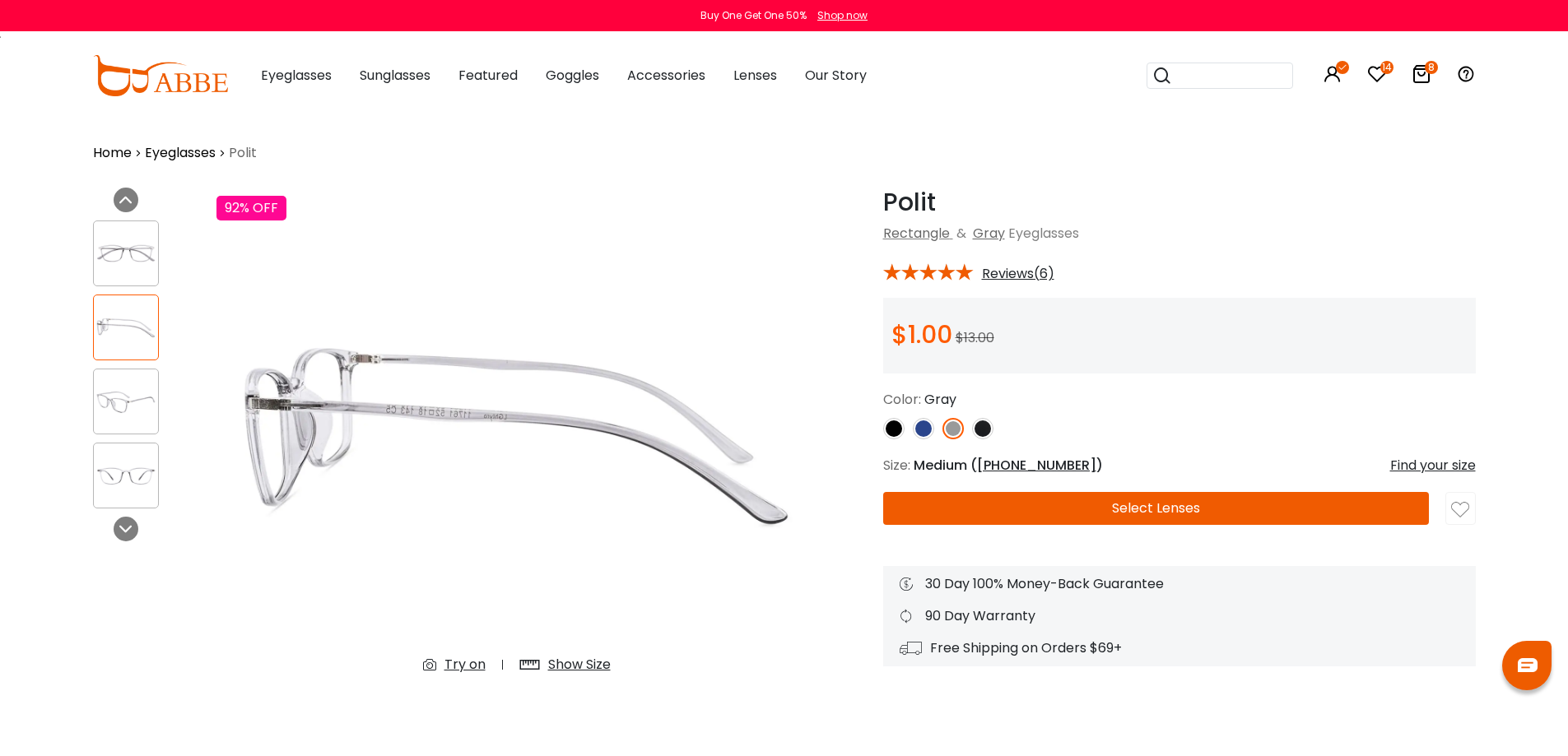
click at [143, 265] on img at bounding box center [126, 254] width 64 height 32
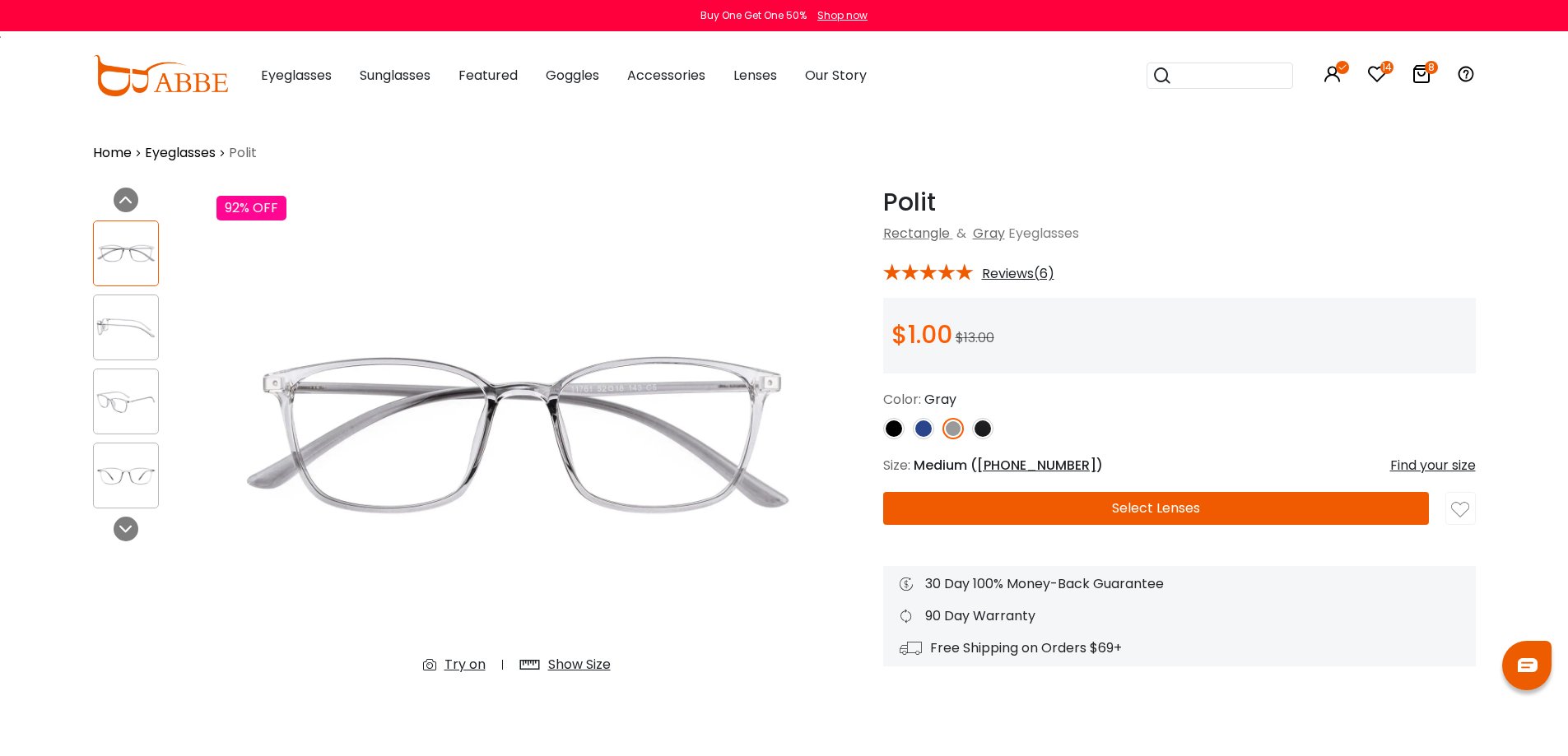
click at [1144, 508] on button "Select Lenses" at bounding box center [1156, 508] width 546 height 33
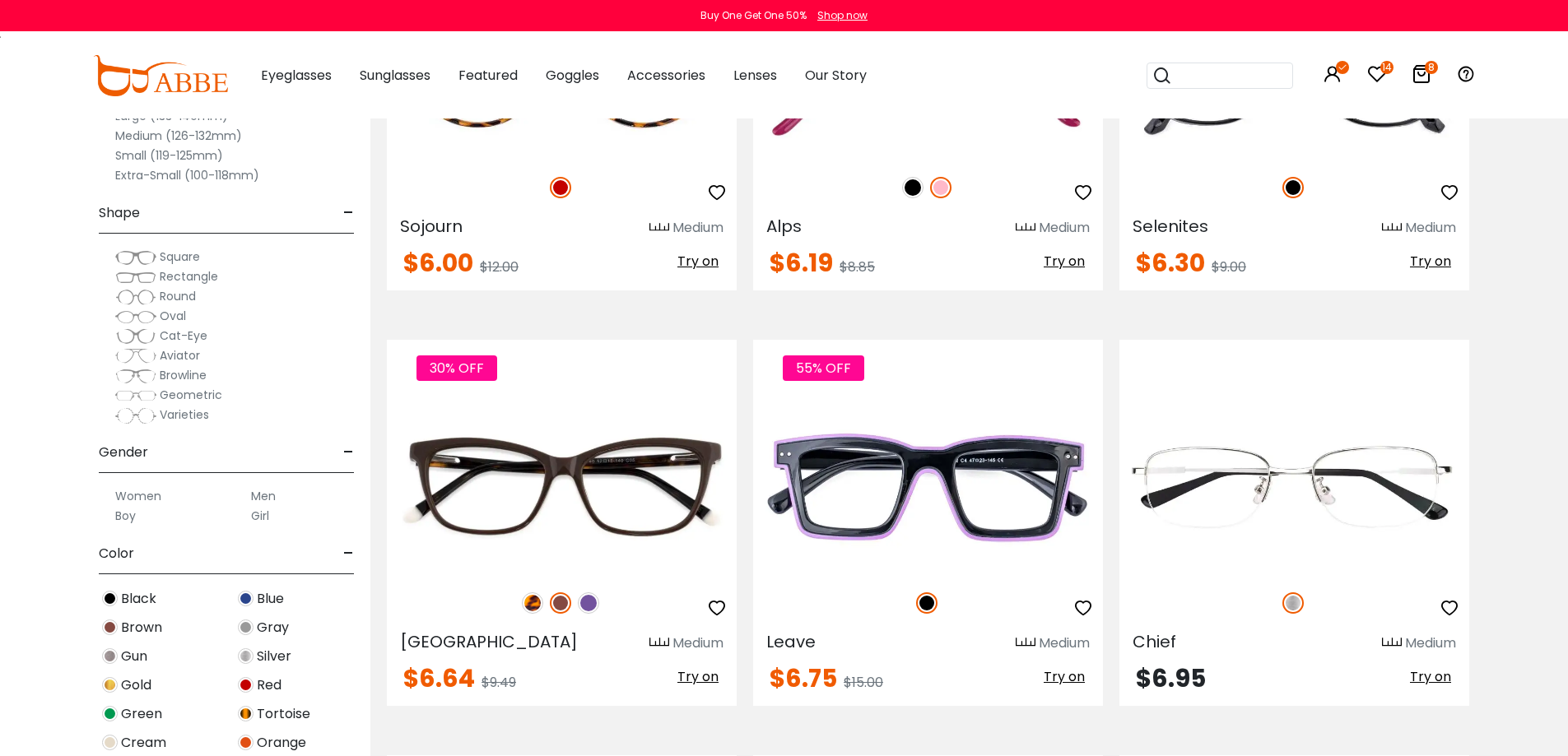
scroll to position [1069, 0]
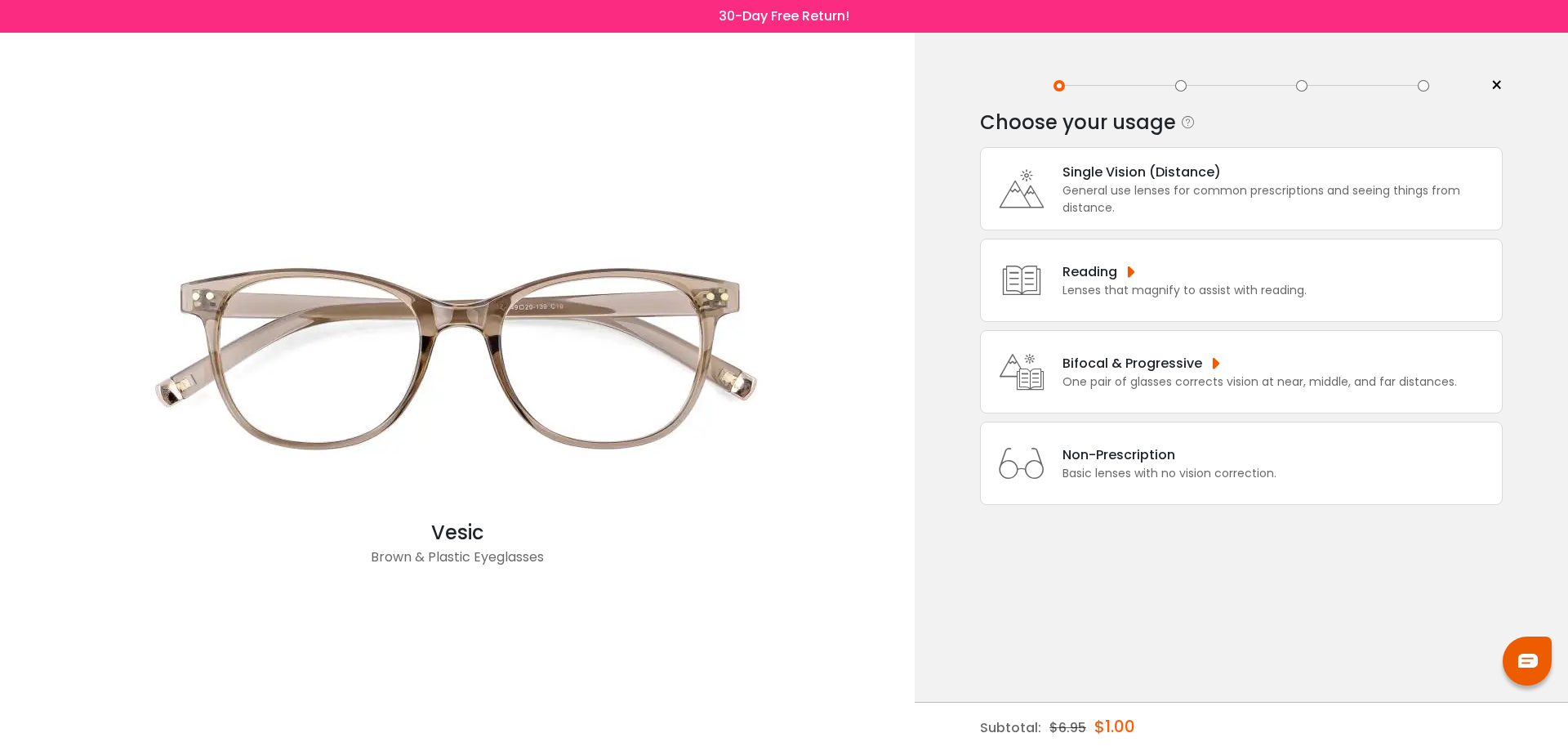
click at [1170, 183] on div "General use lenses for common prescriptions and seeing things from distance." at bounding box center [1279, 199] width 432 height 34
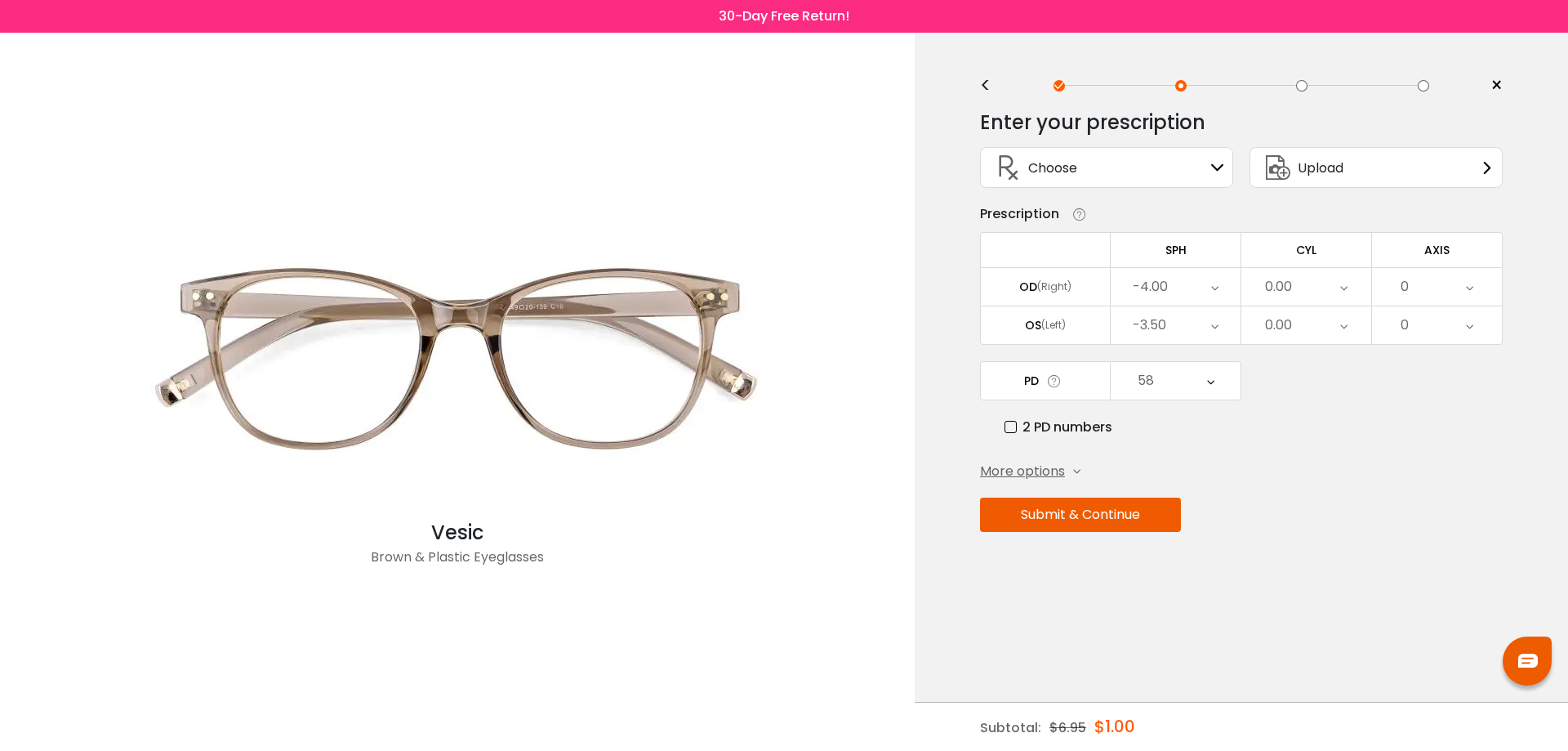
click at [1182, 330] on div "-3.50" at bounding box center [1176, 325] width 130 height 37
click at [1191, 404] on li "-4.00" at bounding box center [1176, 407] width 130 height 29
click at [1176, 387] on div "58" at bounding box center [1176, 381] width 130 height 37
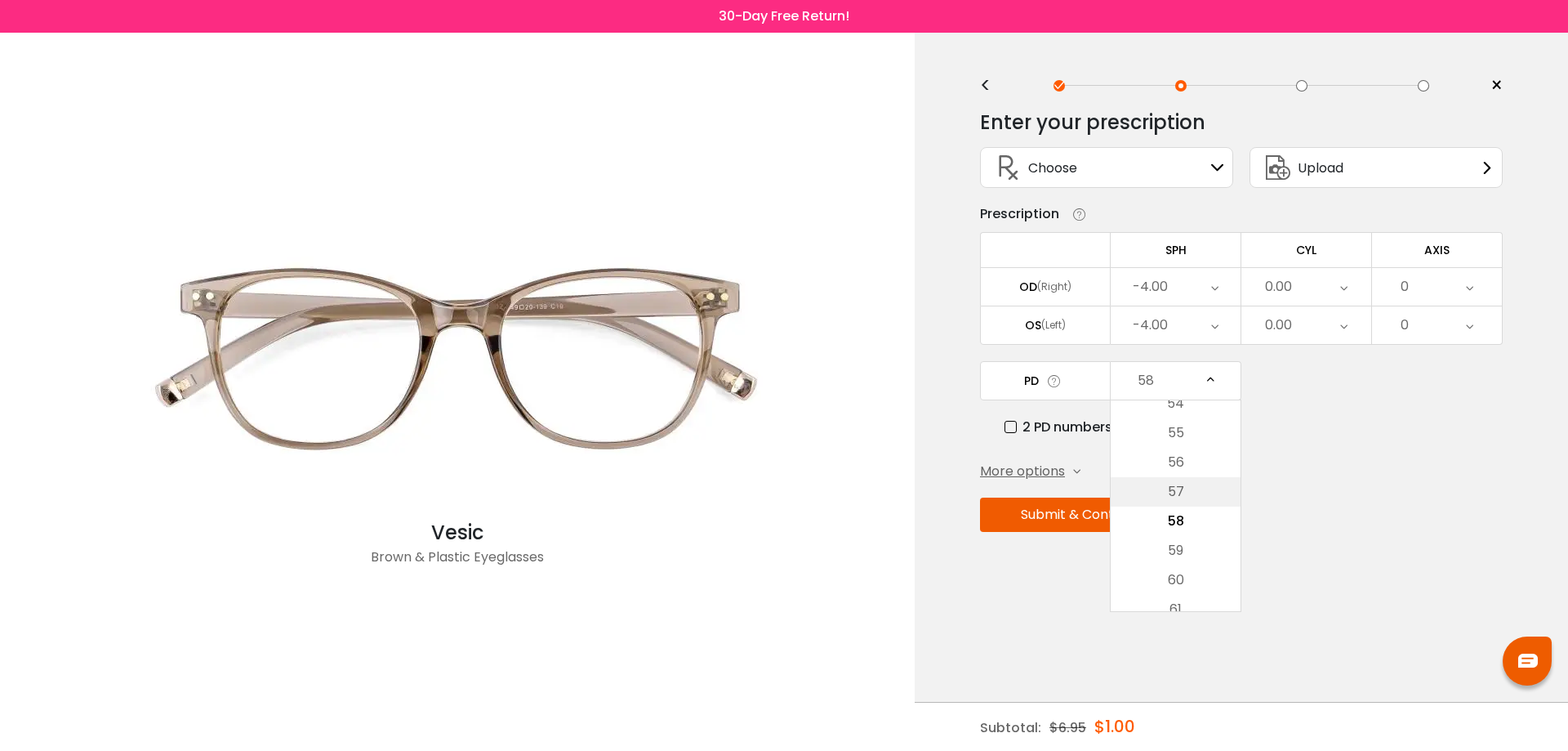
click at [1175, 477] on li "57" at bounding box center [1176, 492] width 130 height 29
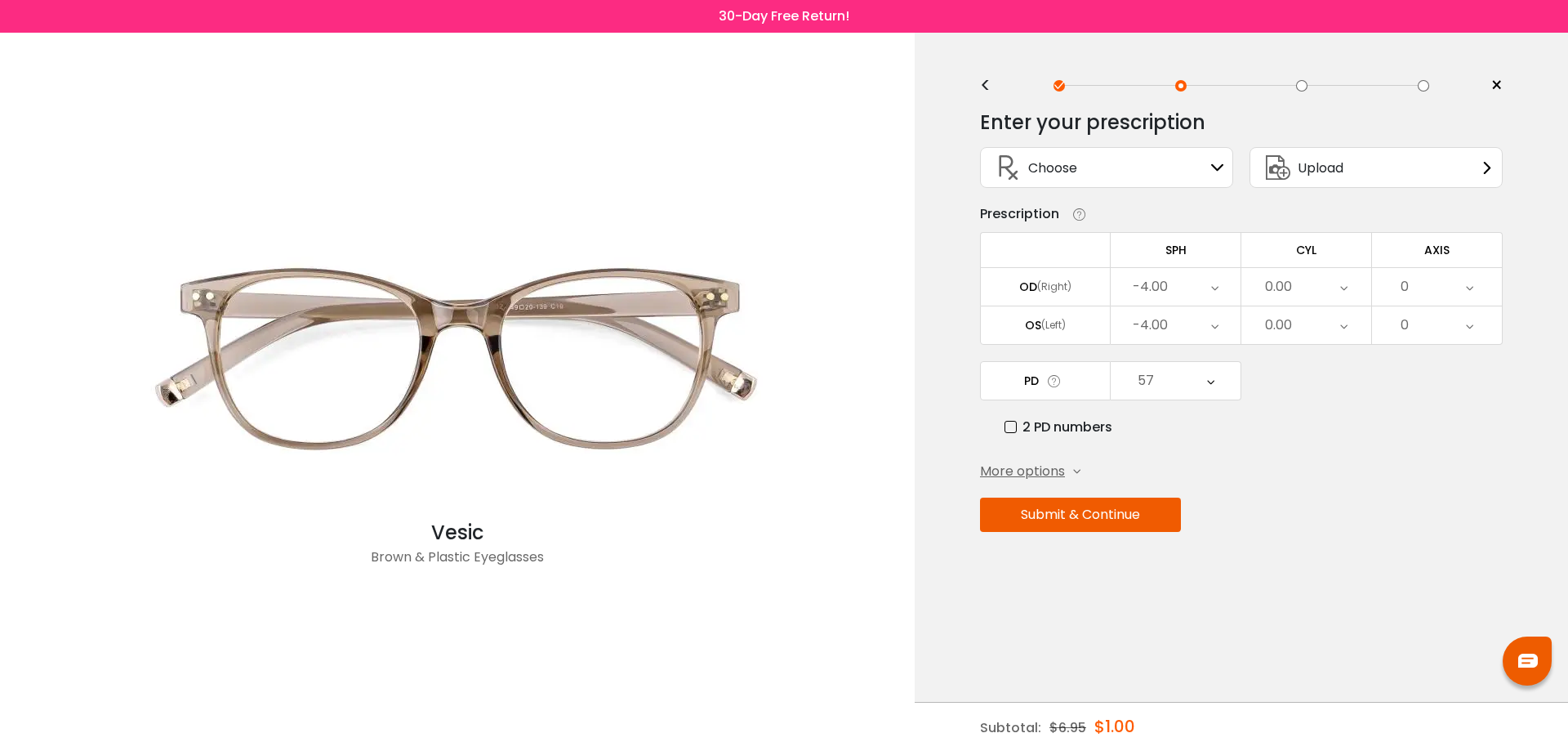
click at [1096, 516] on button "Submit & Continue" at bounding box center [1080, 514] width 201 height 34
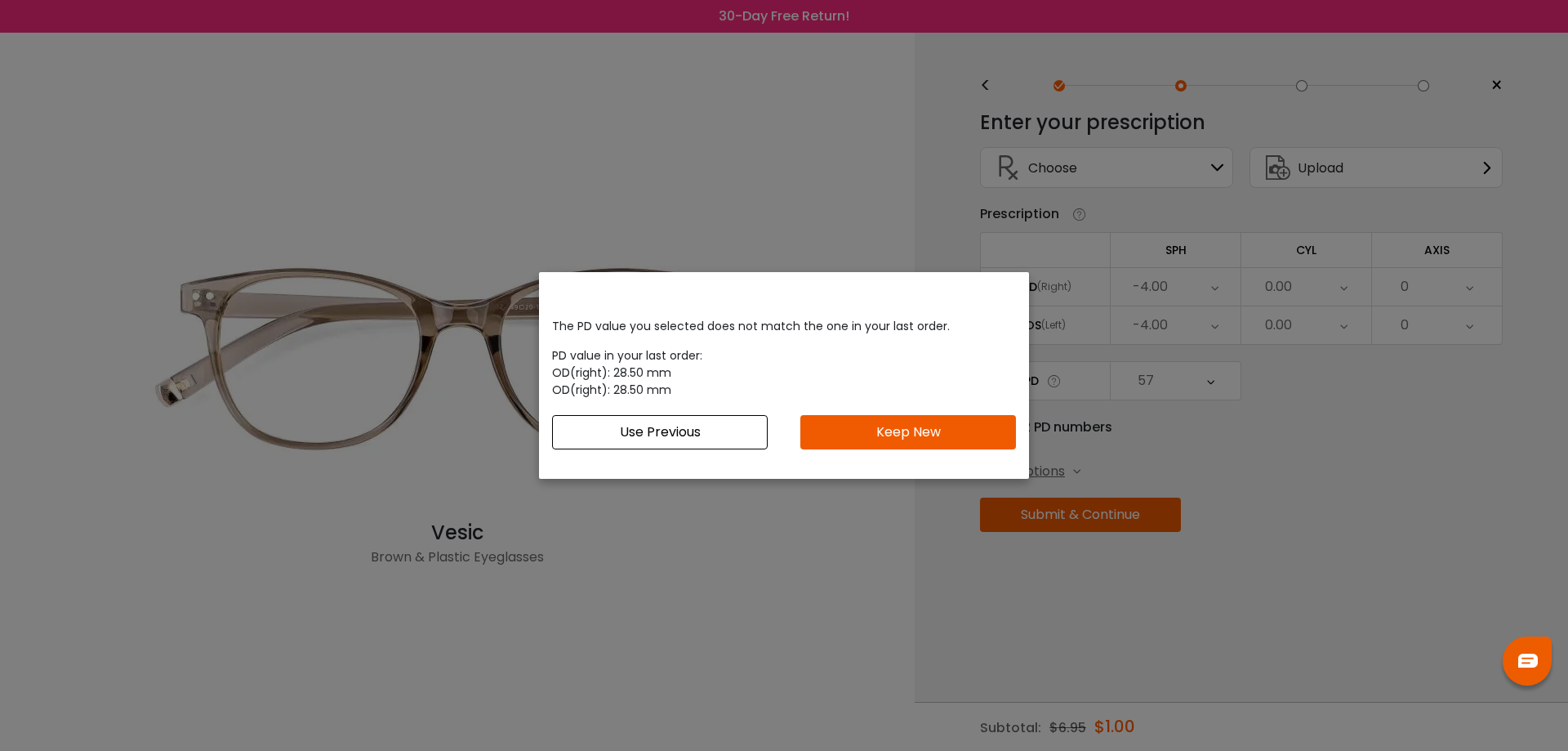
click at [882, 441] on button "Keep New" at bounding box center [909, 432] width 216 height 34
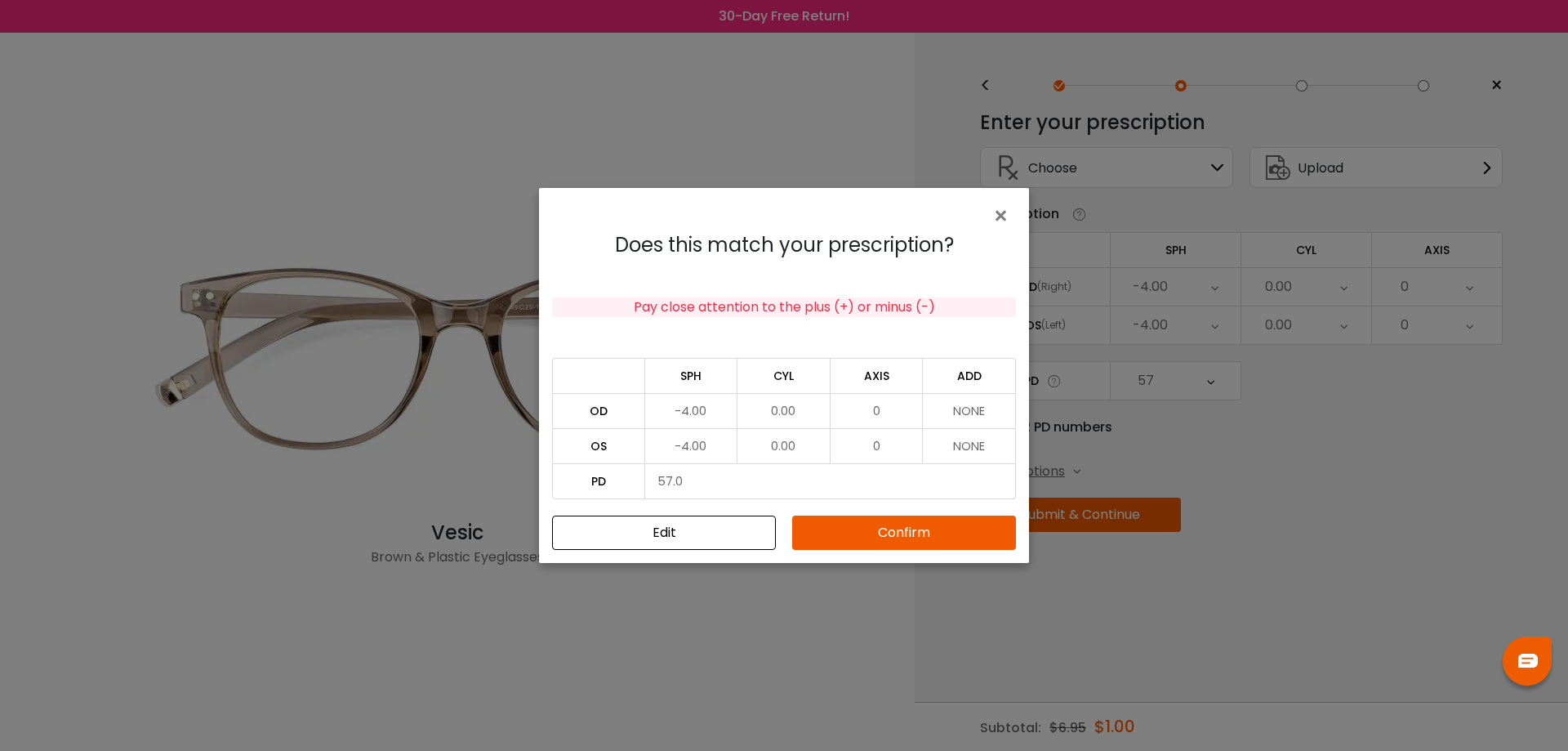
click at [901, 530] on button "Confirm" at bounding box center [904, 532] width 224 height 34
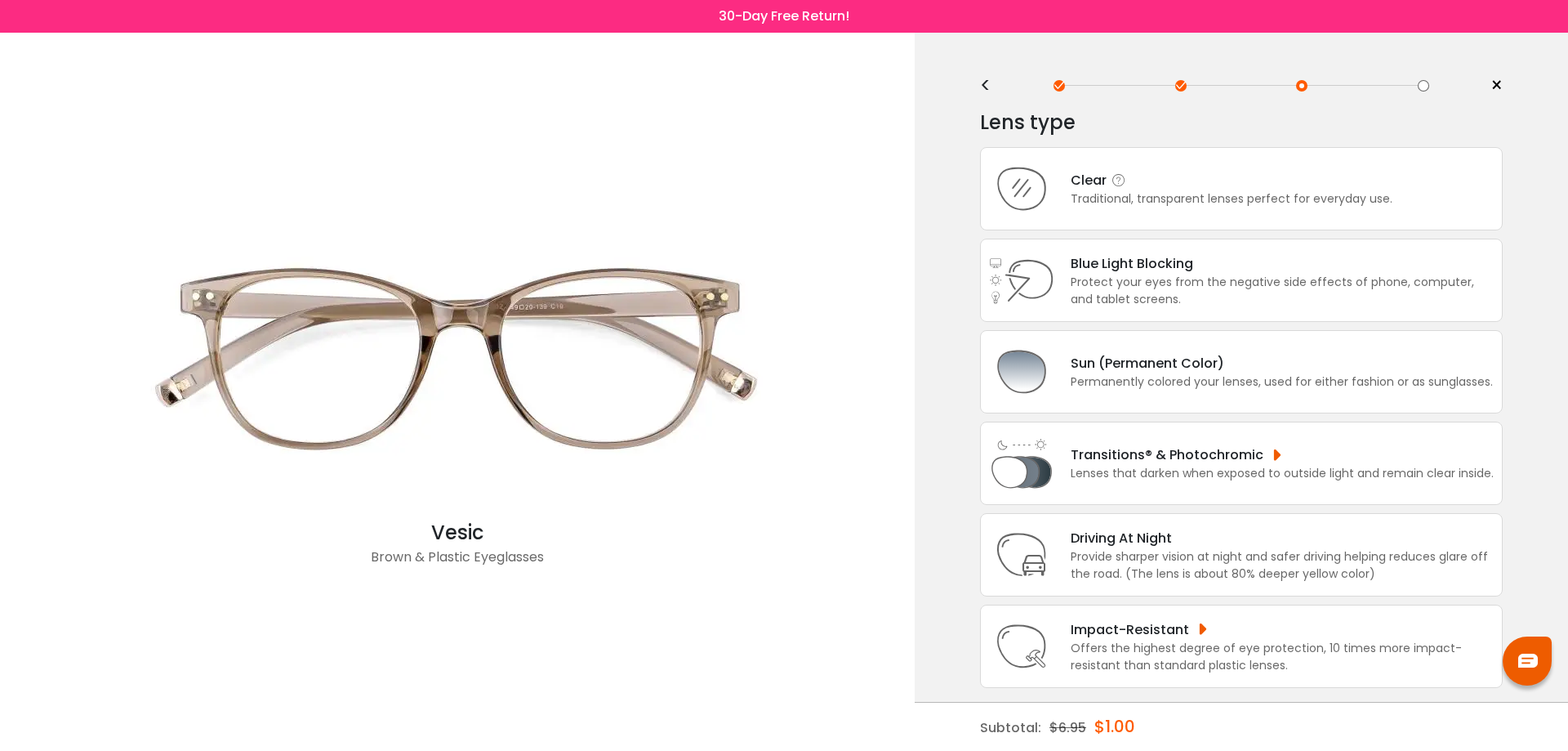
click at [1155, 198] on div "Traditional, transparent lenses perfect for everyday use." at bounding box center [1231, 198] width 322 height 17
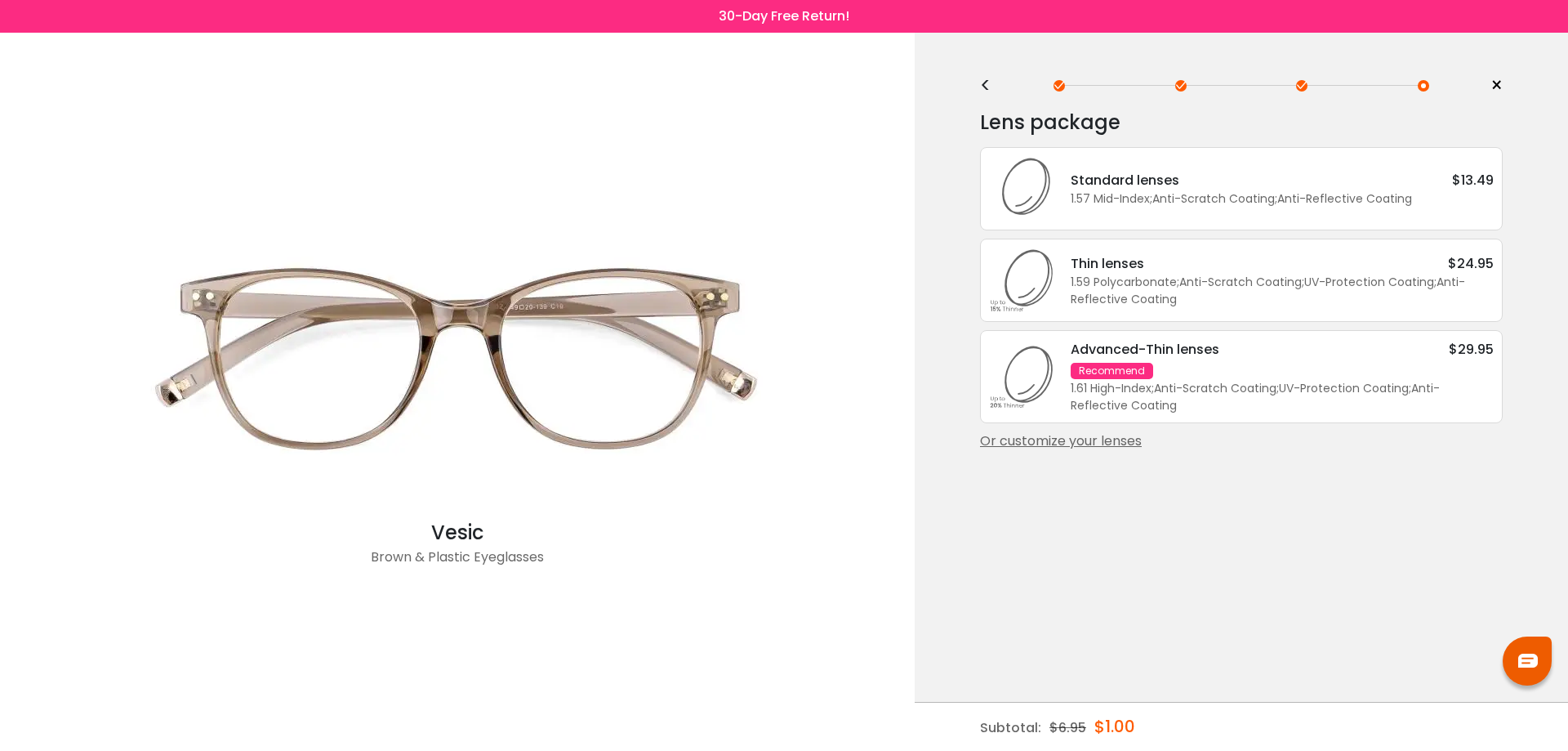
click at [1089, 441] on div "Or customize your lenses" at bounding box center [1241, 442] width 523 height 20
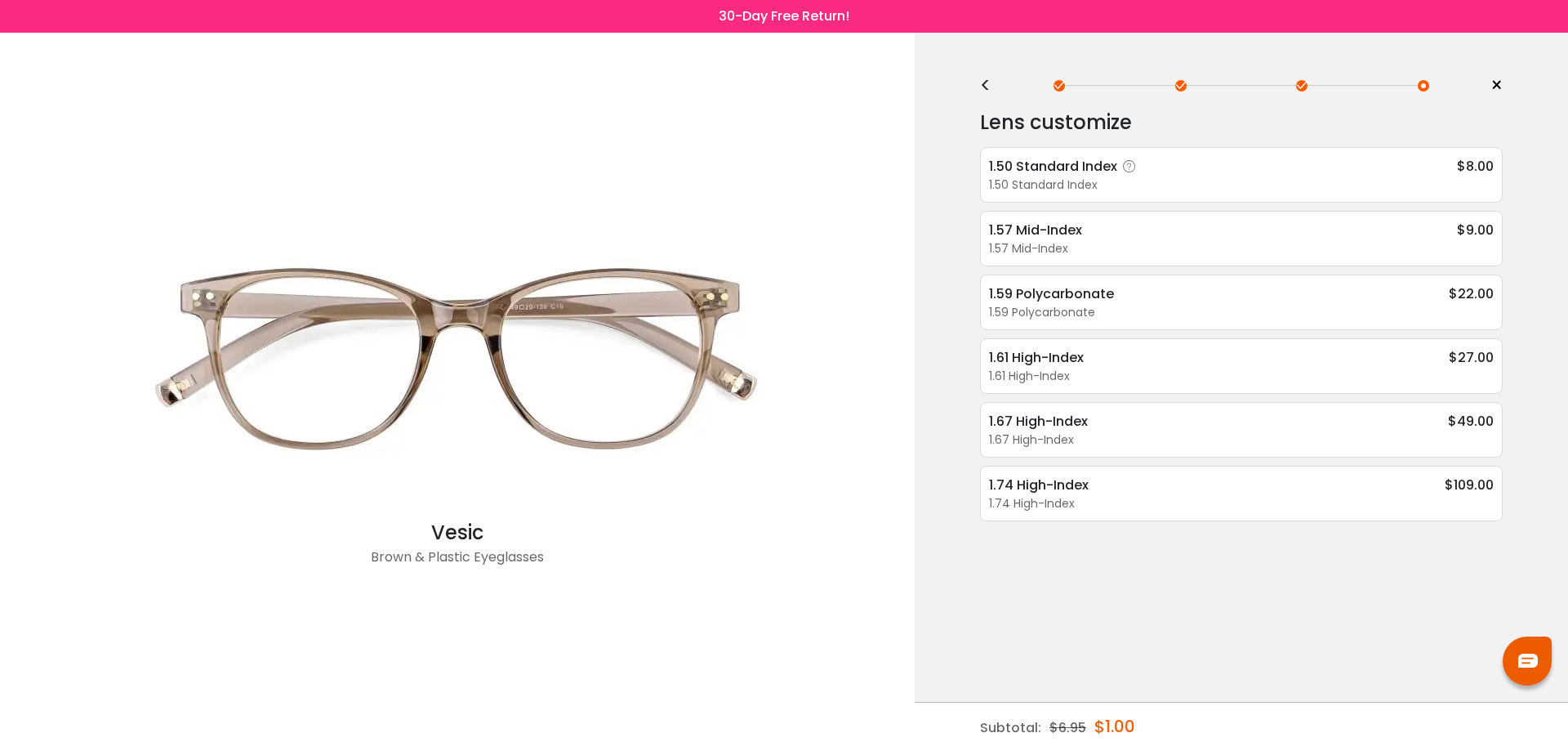
click at [1069, 172] on div "1.50 Standard Index" at bounding box center [1066, 166] width 153 height 21
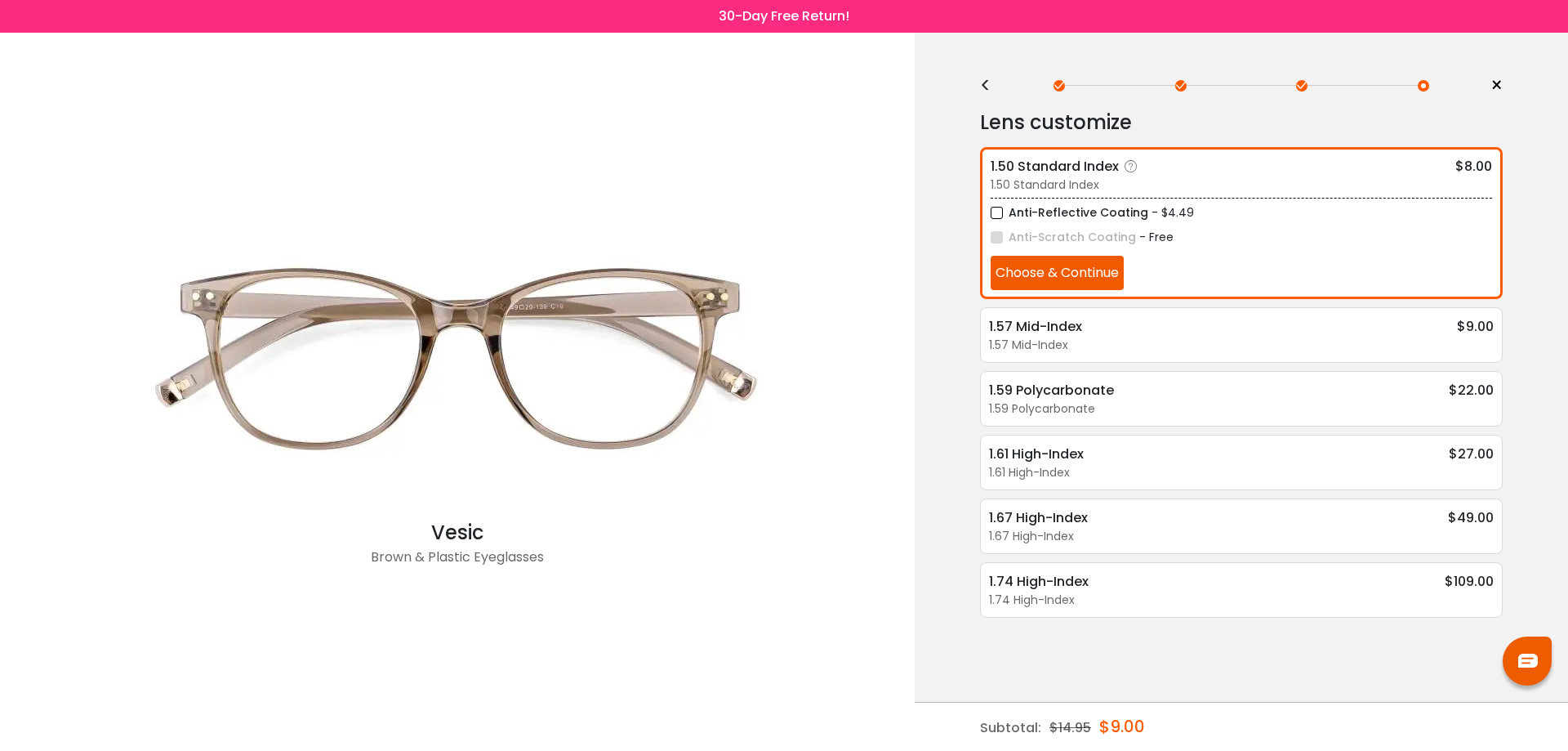
click at [1076, 275] on button "Choose & Continue" at bounding box center [1058, 273] width 133 height 34
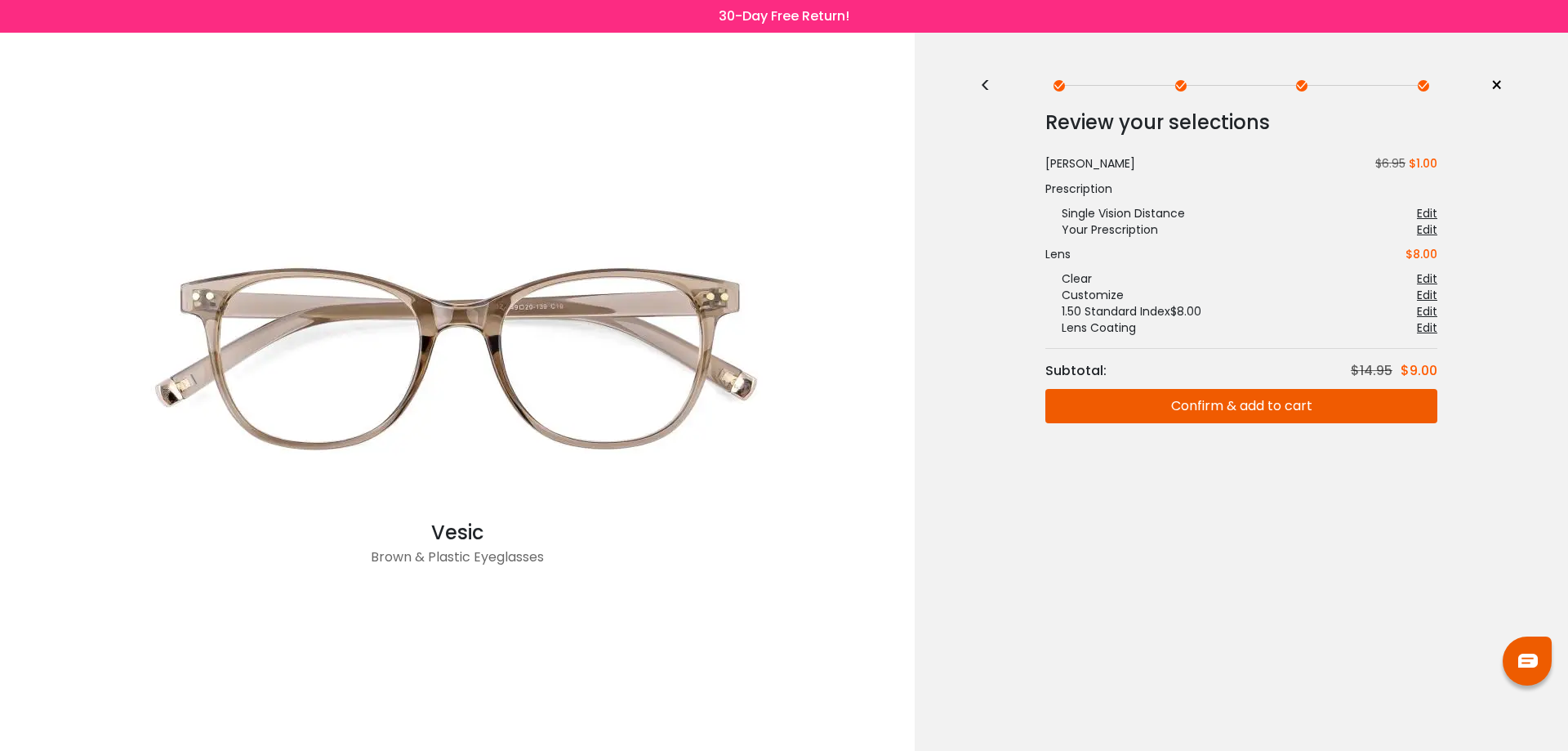
click at [1242, 412] on button "Confirm & add to cart" at bounding box center [1241, 405] width 392 height 34
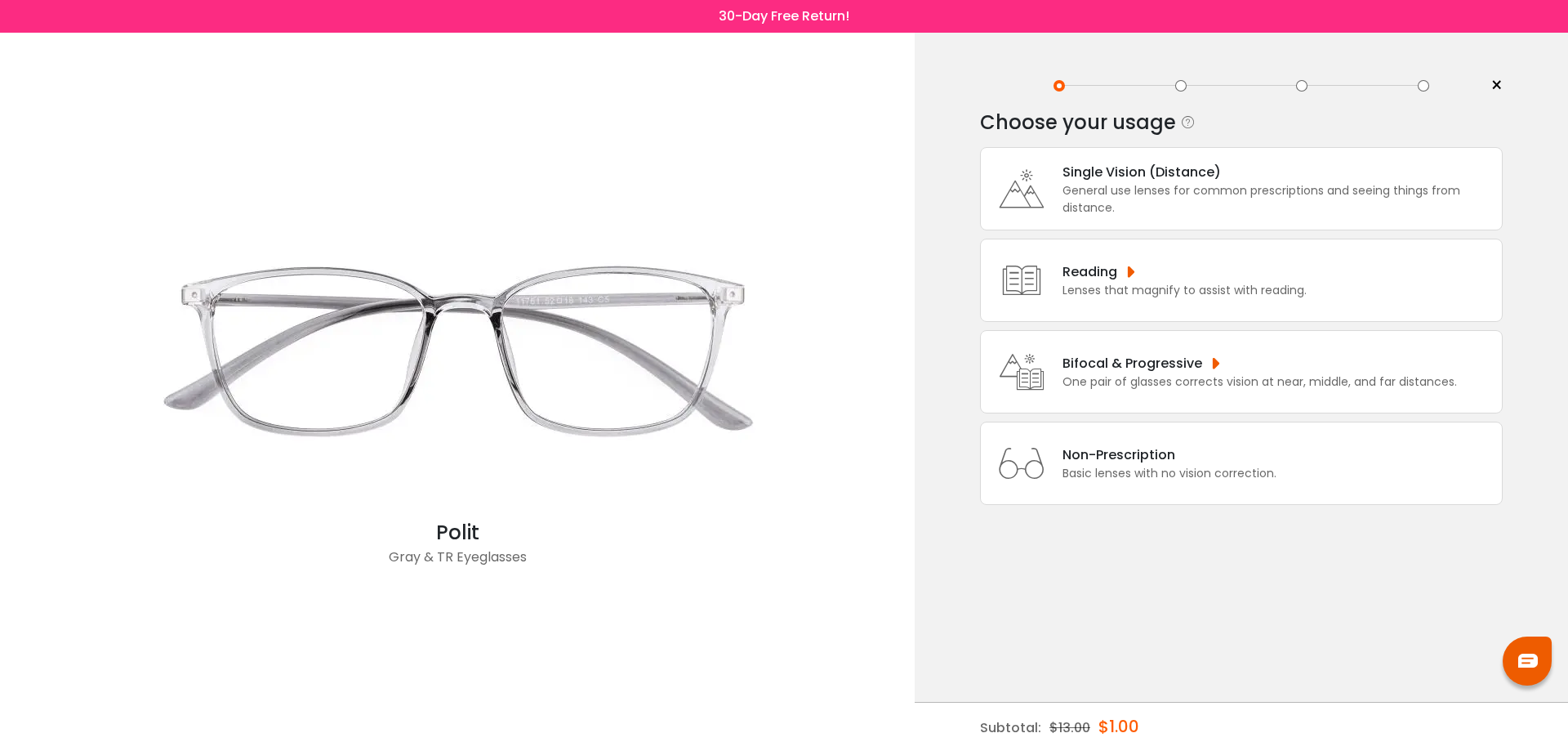
click at [1137, 188] on div "General use lenses for common prescriptions and seeing things from distance." at bounding box center [1279, 199] width 432 height 34
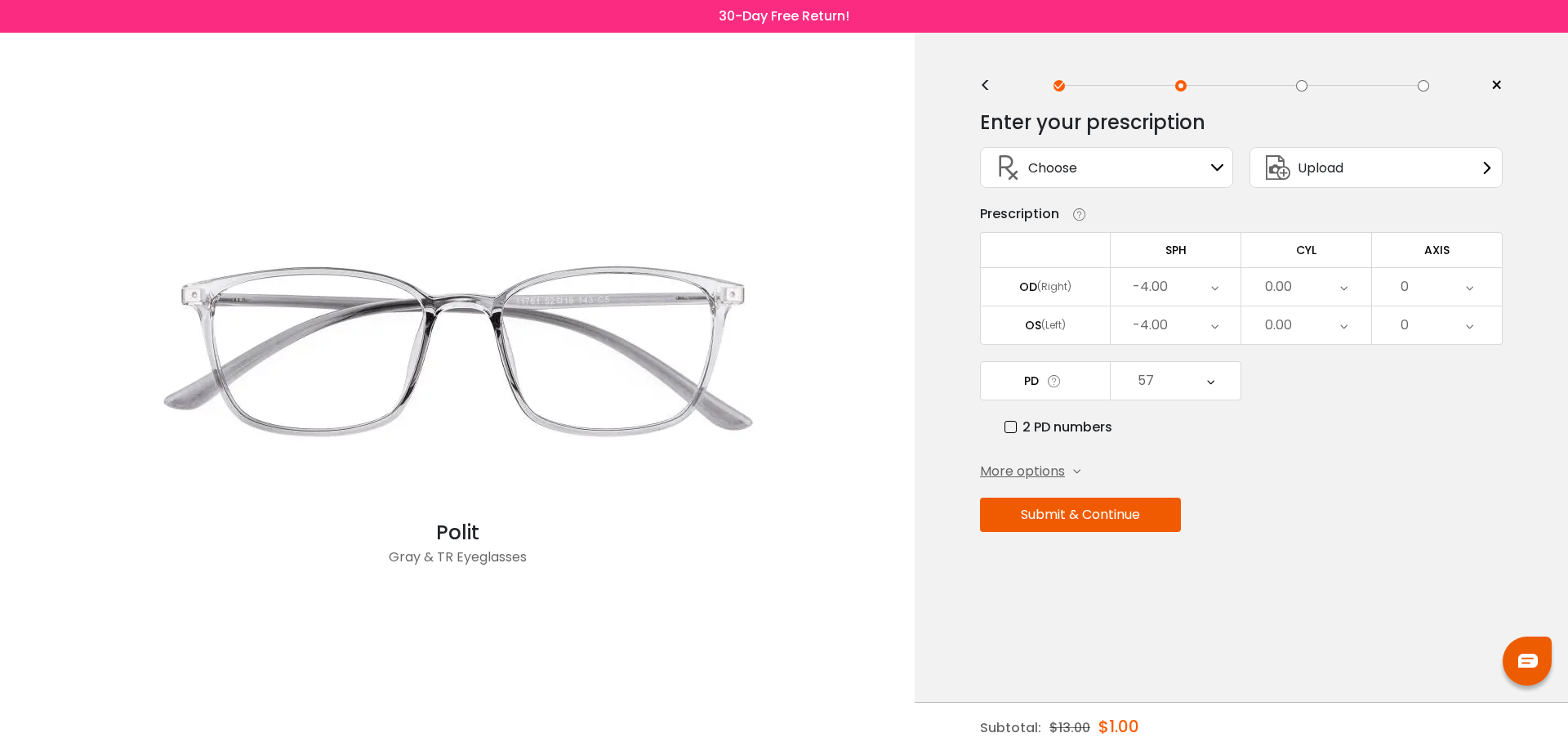
click at [1175, 325] on div "-4.00" at bounding box center [1176, 325] width 130 height 37
click at [1179, 524] on li "-3.50" at bounding box center [1176, 524] width 130 height 29
click at [1150, 370] on div "57" at bounding box center [1146, 380] width 17 height 32
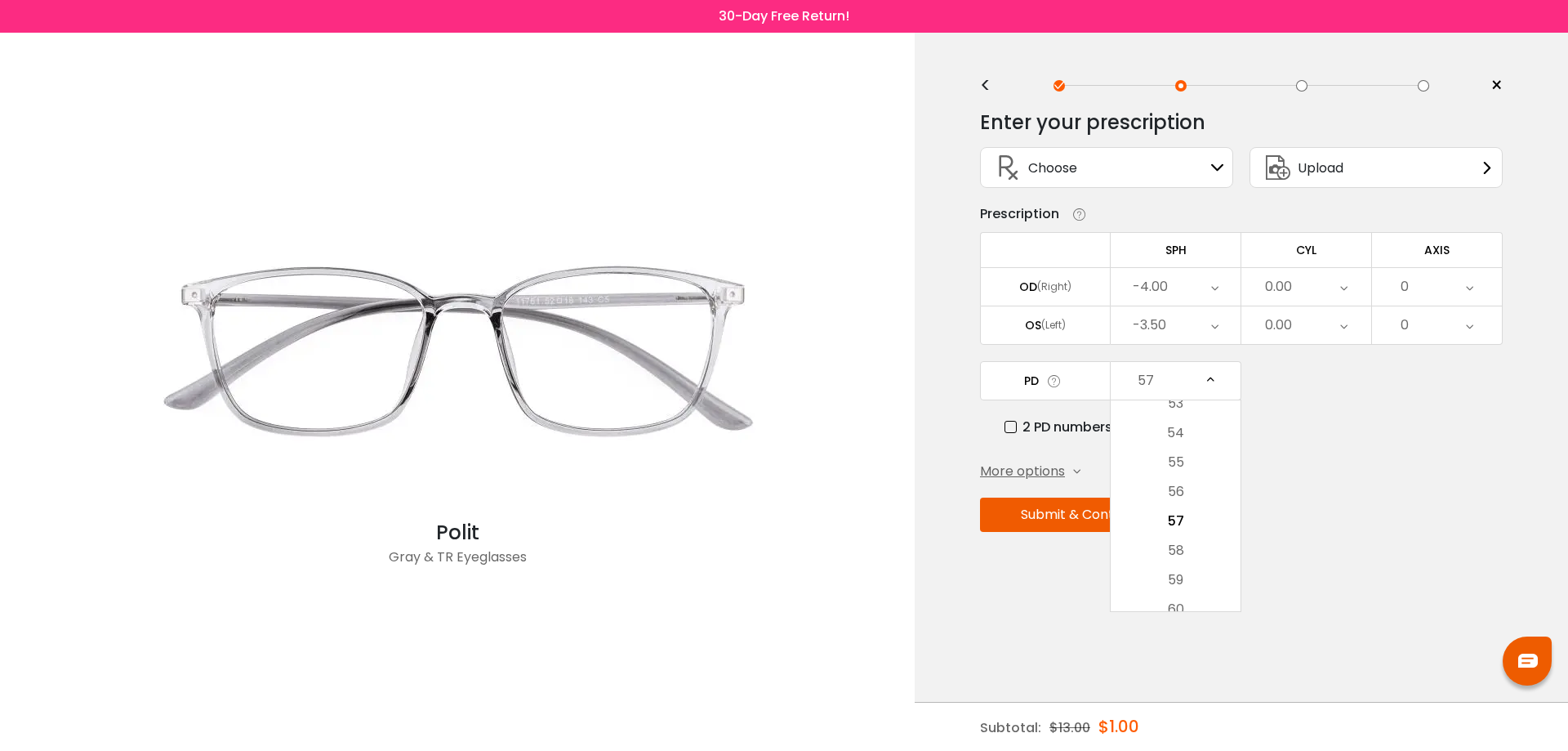
click at [1180, 544] on li "58" at bounding box center [1176, 551] width 130 height 29
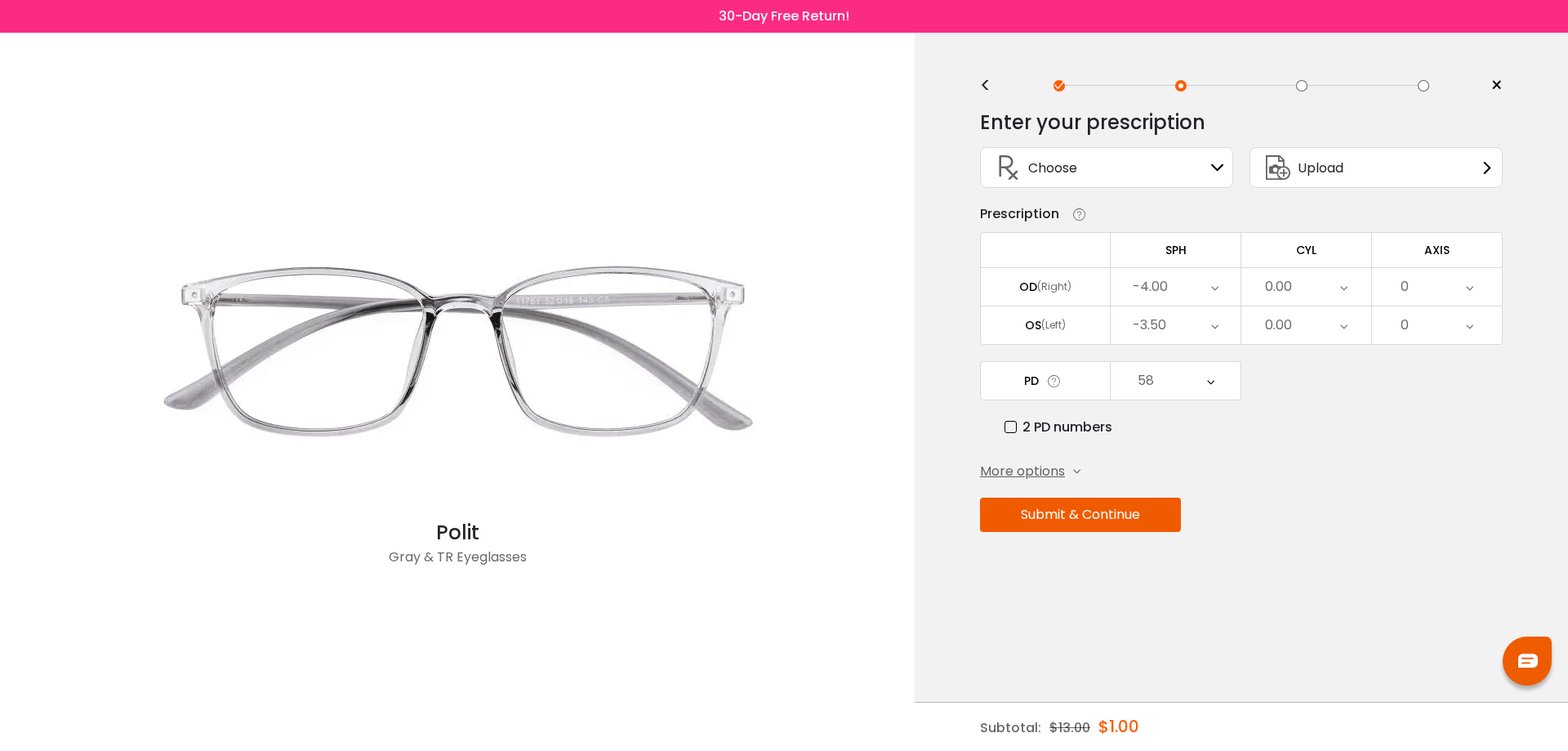
click at [1133, 522] on button "Submit & Continue" at bounding box center [1080, 514] width 201 height 34
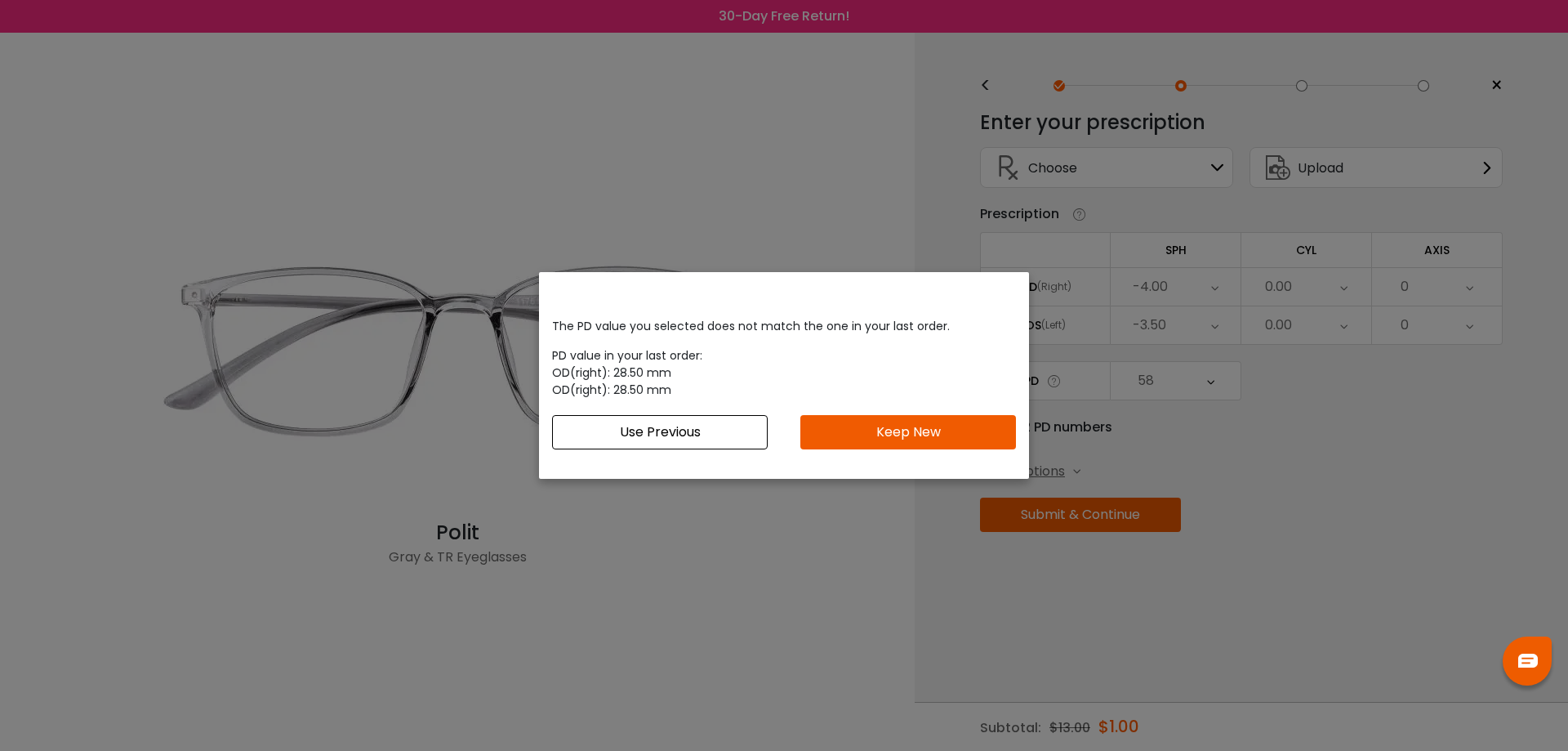
click at [885, 429] on button "Keep New" at bounding box center [909, 432] width 216 height 34
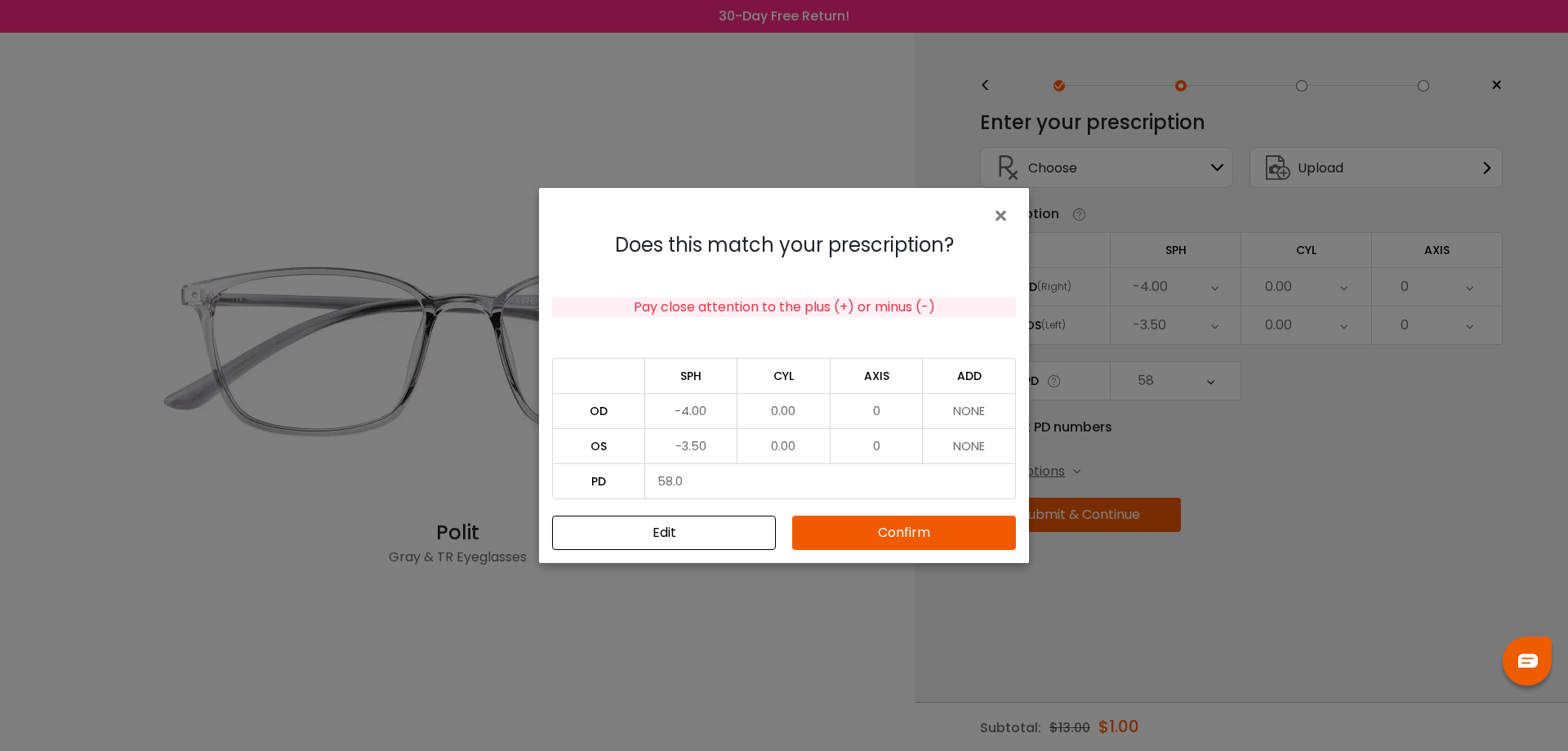
click at [939, 547] on button "Confirm" at bounding box center [904, 532] width 224 height 34
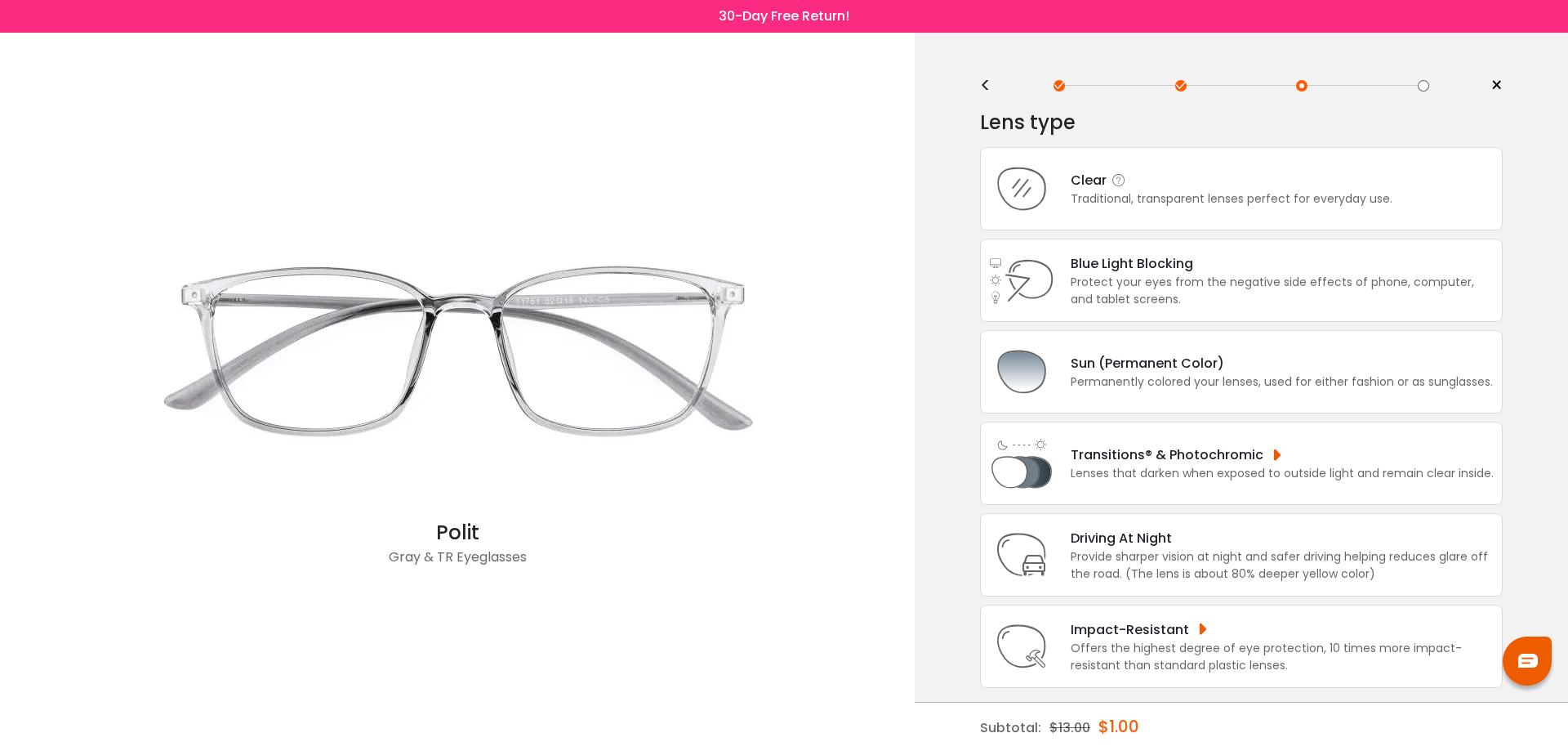
click at [1191, 197] on div "Traditional, transparent lenses perfect for everyday use." at bounding box center [1231, 198] width 322 height 17
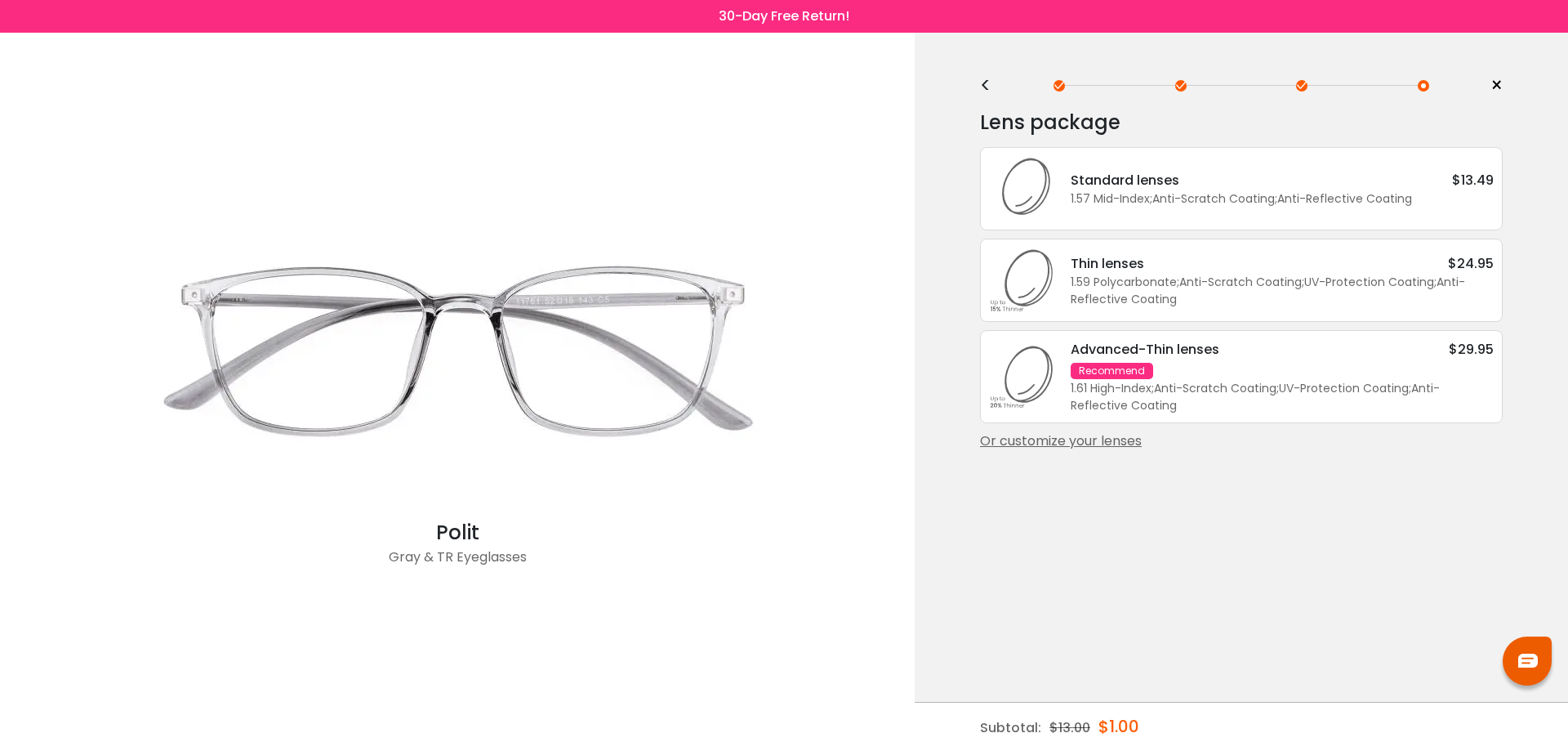
click at [1132, 443] on div "Or customize your lenses" at bounding box center [1241, 442] width 523 height 20
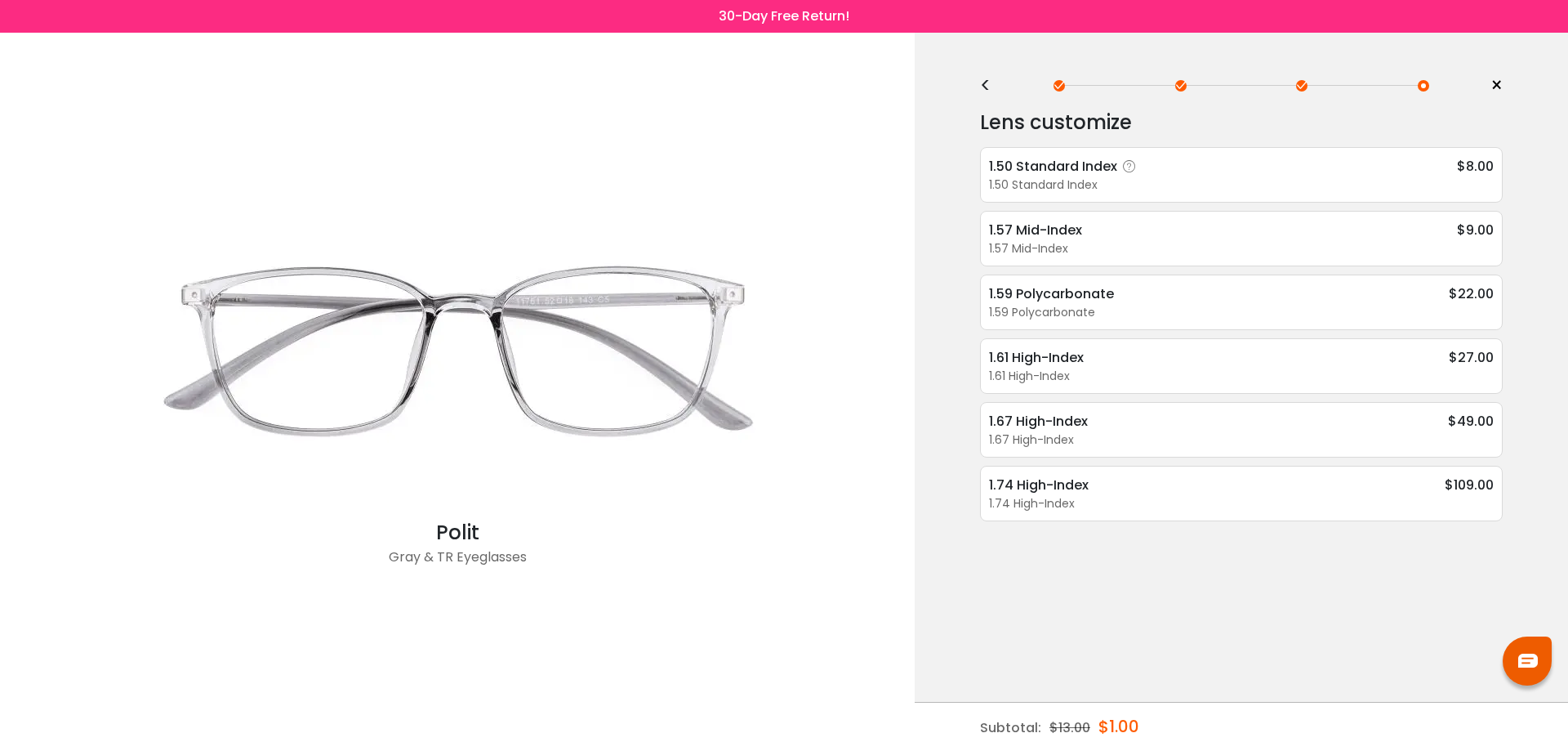
click at [1201, 165] on div "1.50 Standard Index $8.00" at bounding box center [1241, 166] width 504 height 21
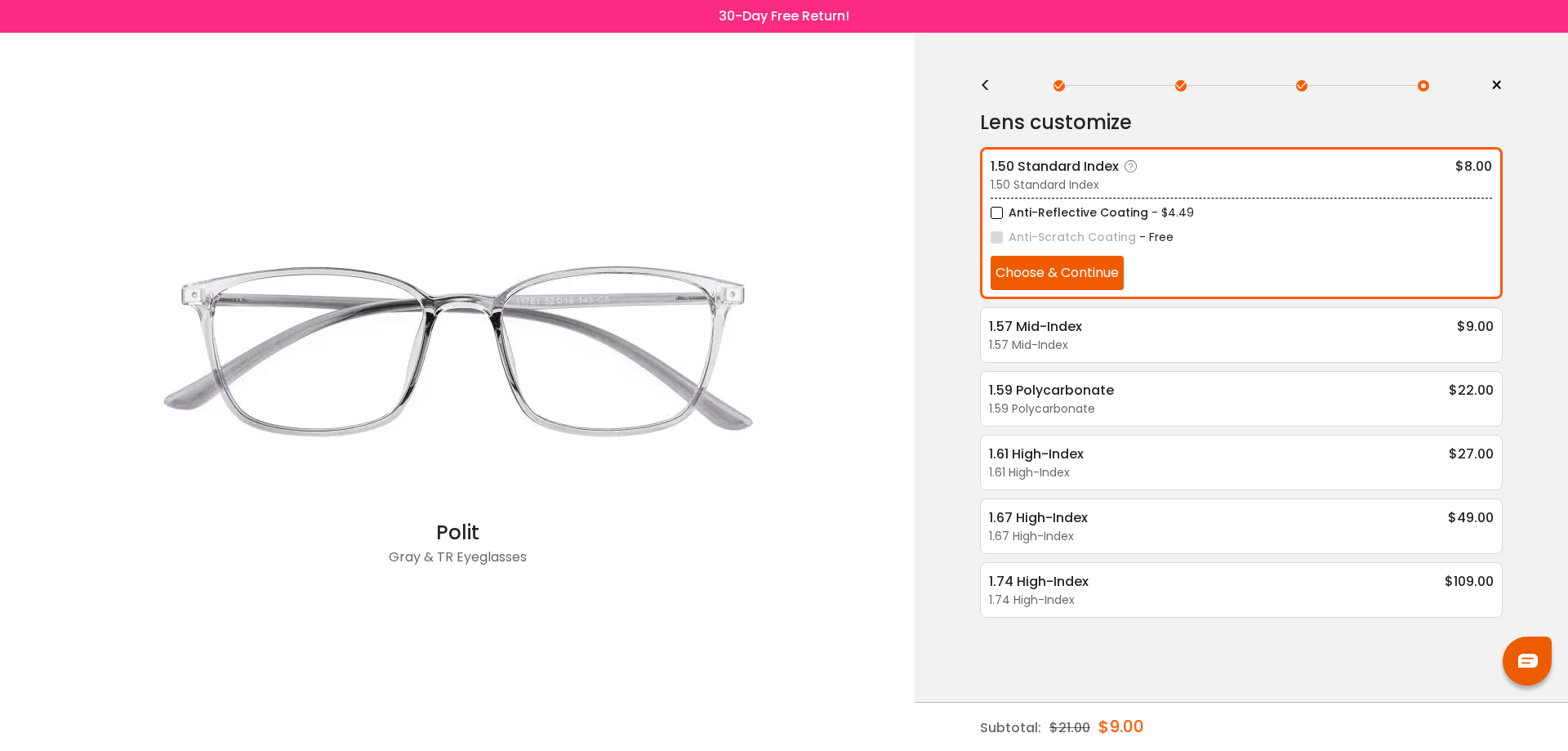
click at [1097, 277] on button "Choose & Continue" at bounding box center [1058, 273] width 133 height 34
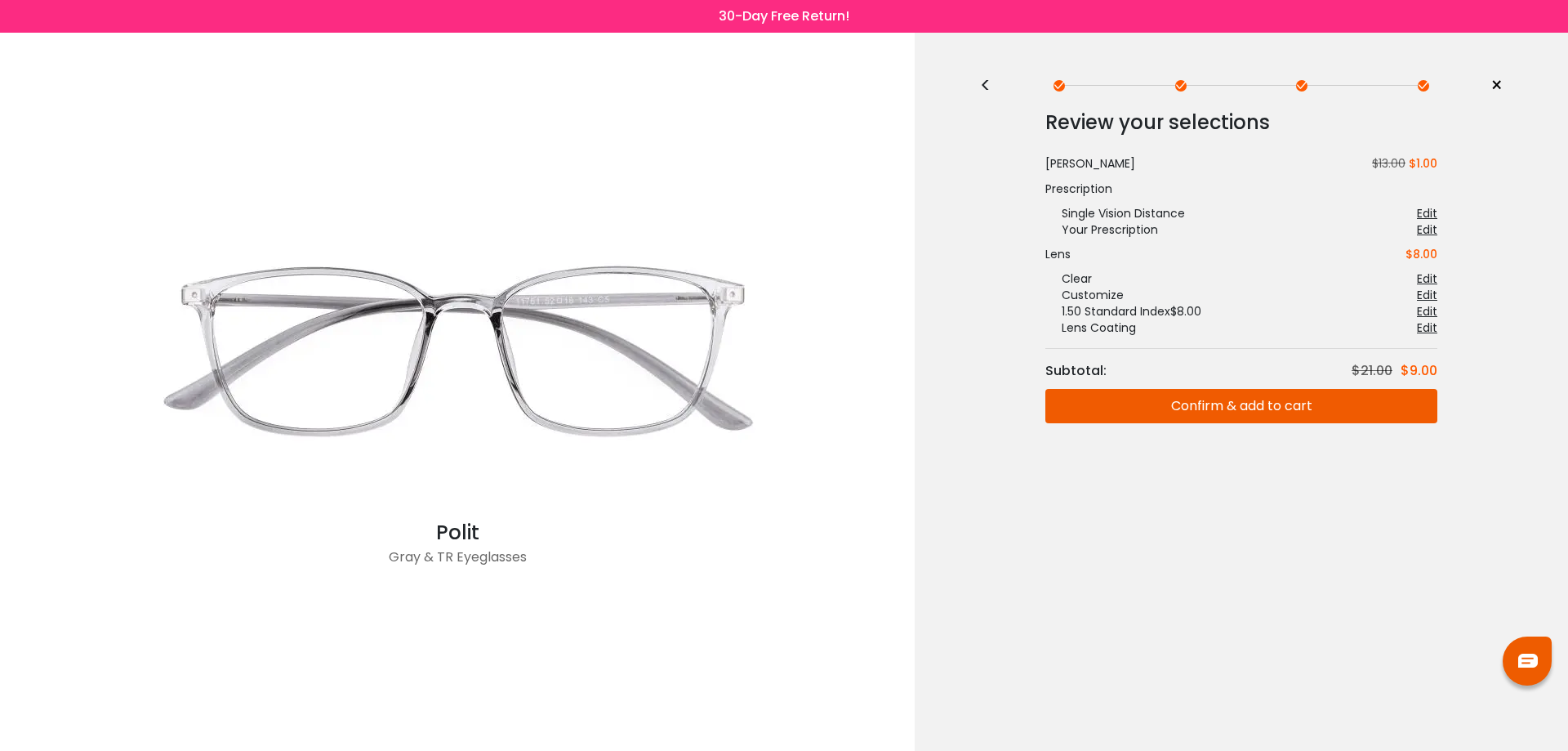
click at [1260, 413] on button "Confirm & add to cart" at bounding box center [1241, 405] width 392 height 34
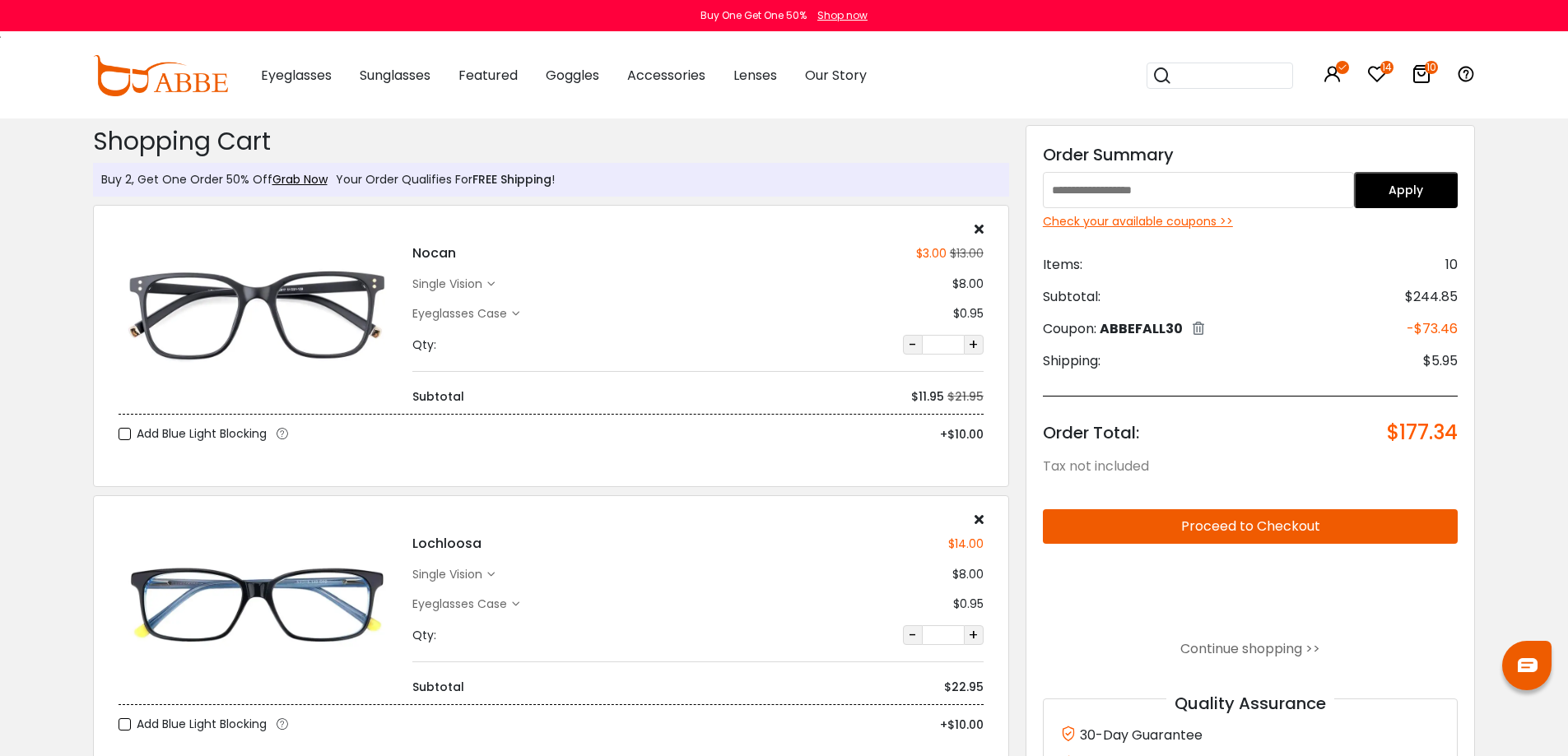
click at [1189, 74] on input "search" at bounding box center [1229, 75] width 116 height 25
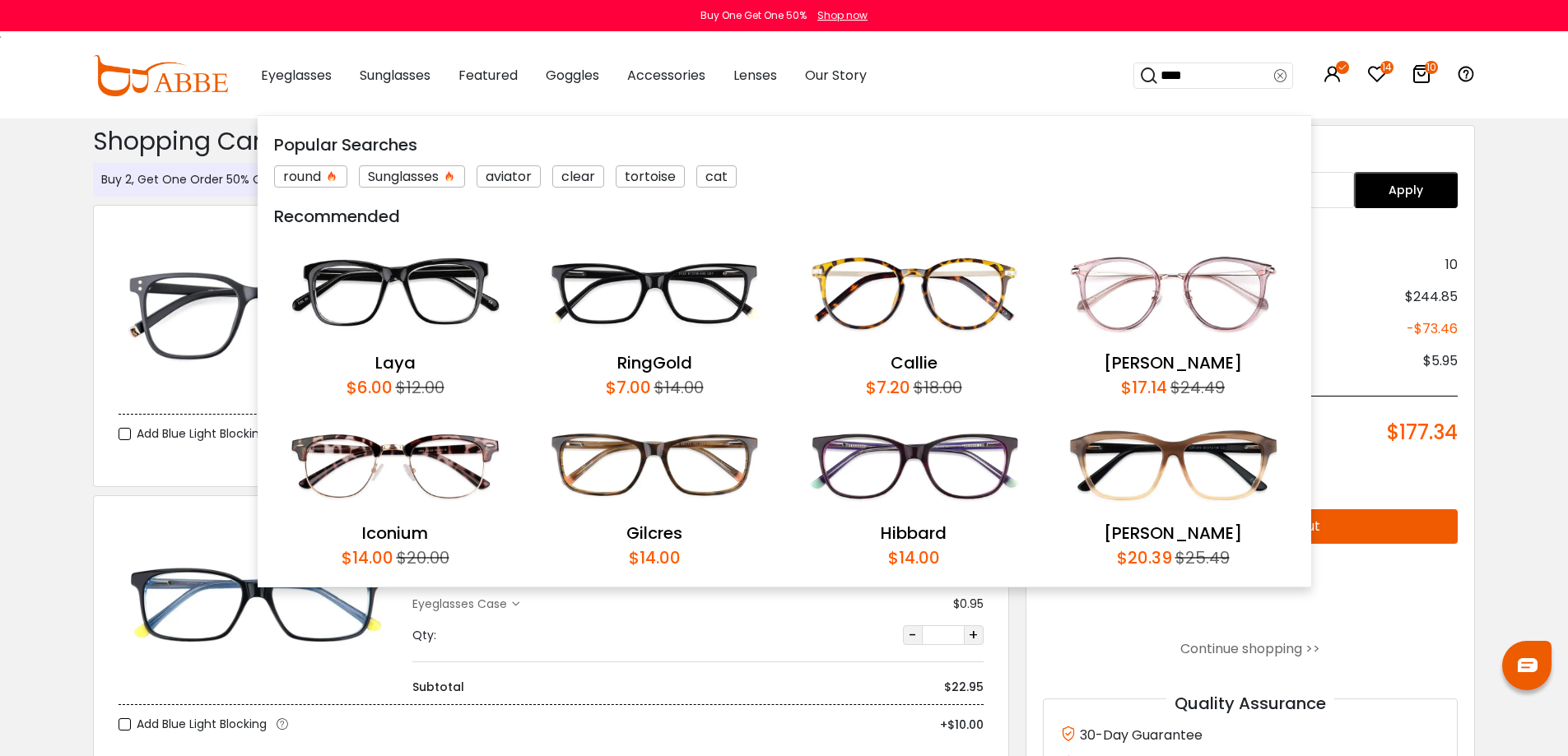
type input "*****"
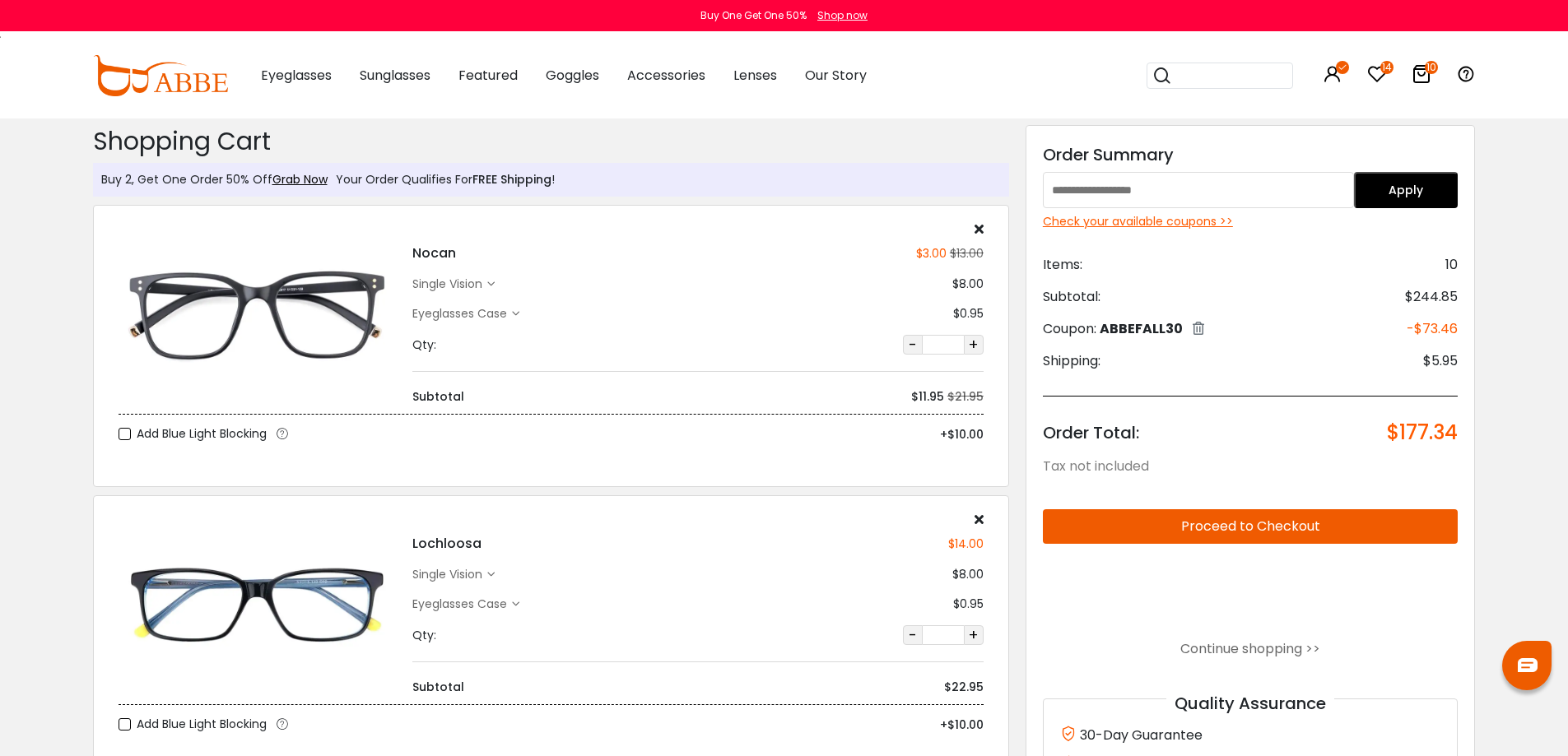
click at [1160, 221] on div "Check your available coupons >>" at bounding box center [1251, 221] width 415 height 17
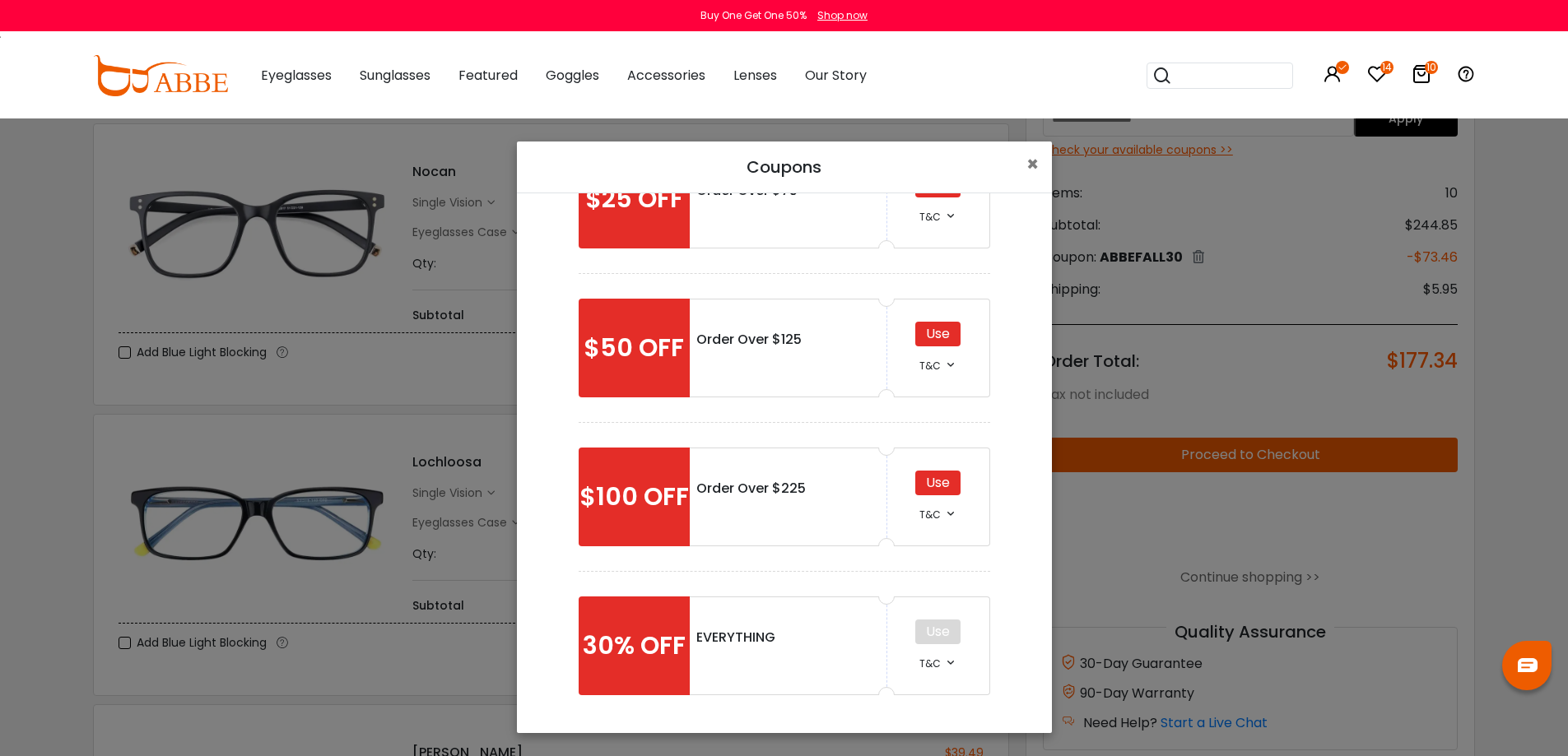
scroll to position [82, 0]
click at [932, 480] on div "Use" at bounding box center [938, 482] width 45 height 25
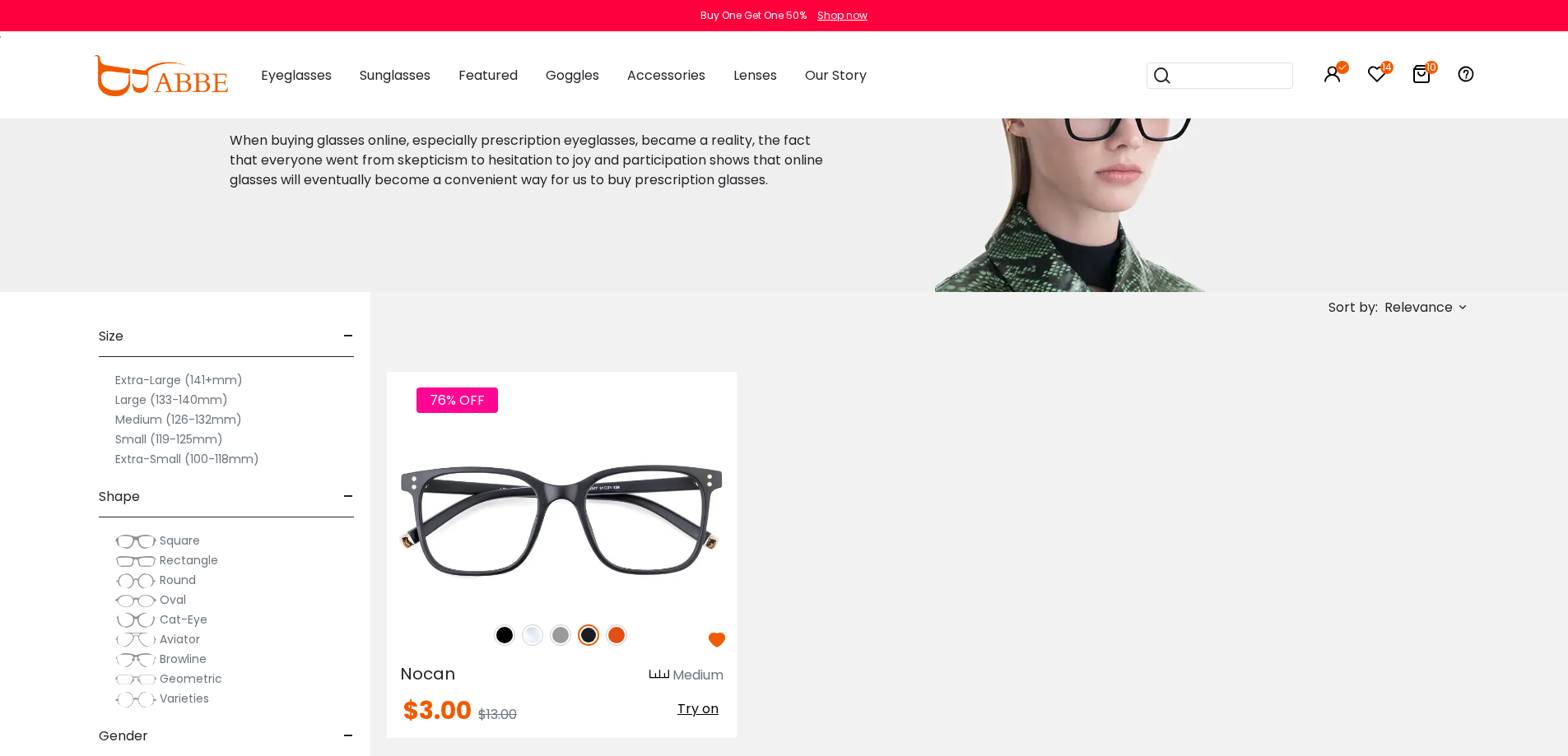
scroll to position [247, 0]
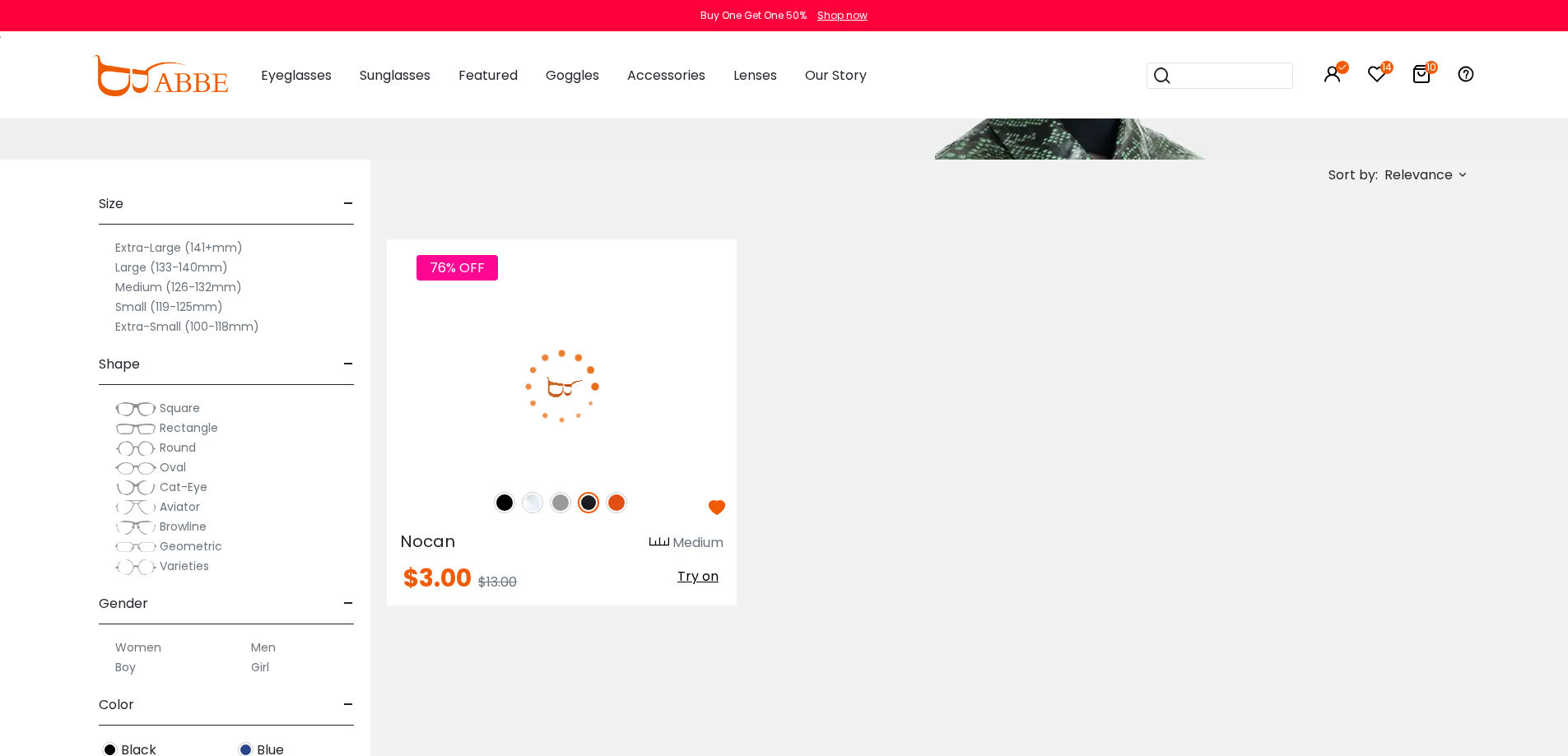
click at [648, 382] on img at bounding box center [562, 385] width 350 height 175
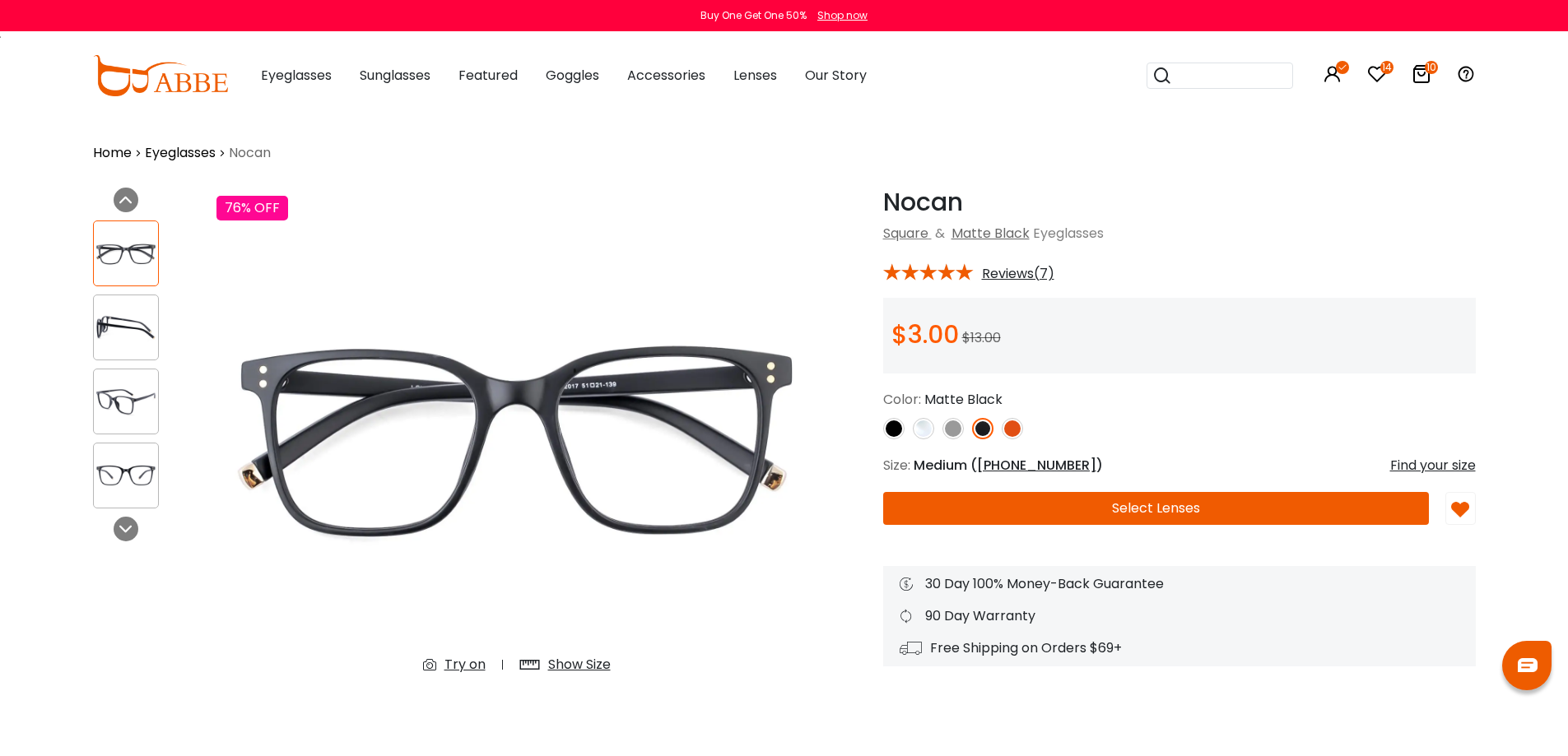
click at [922, 430] on img at bounding box center [923, 429] width 22 height 22
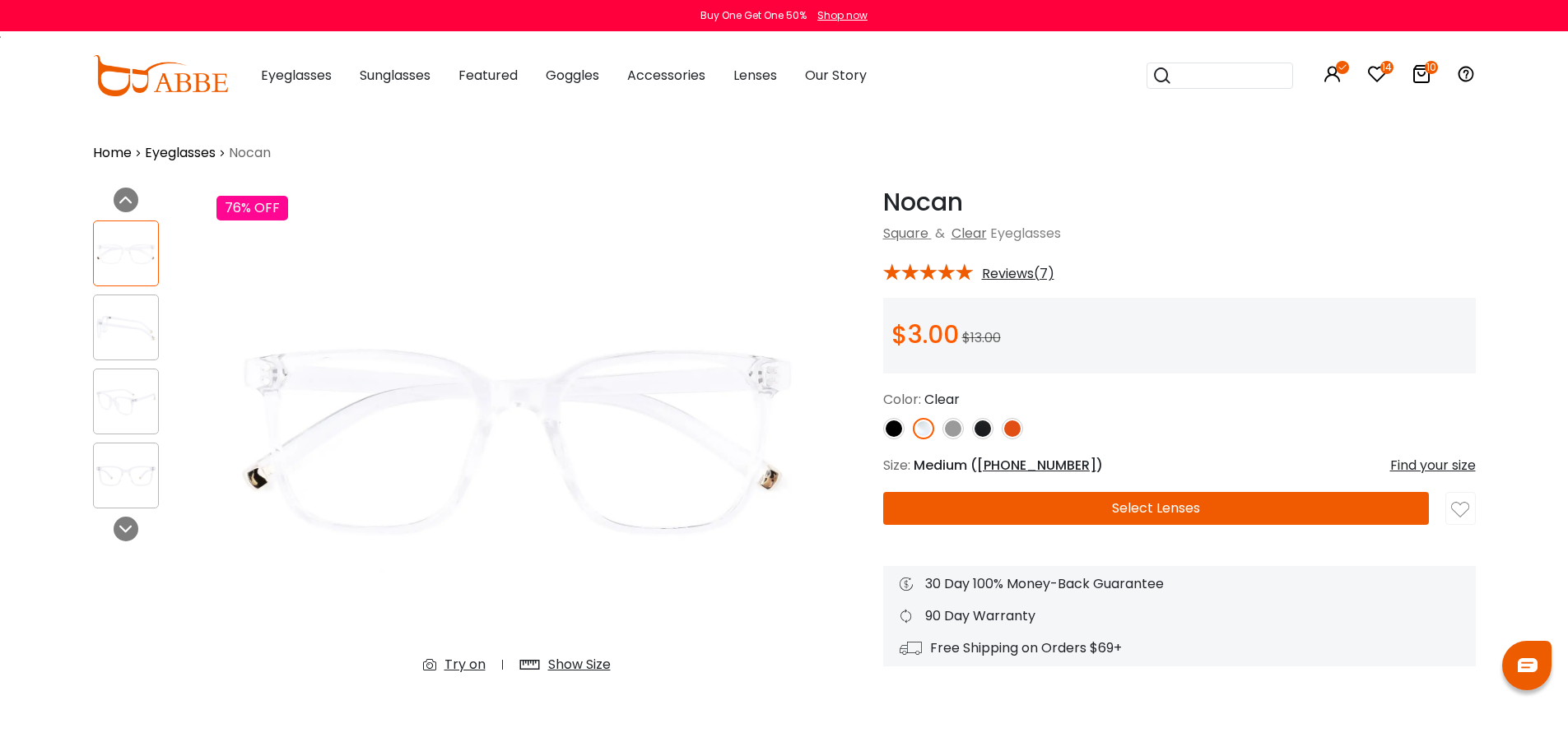
click at [957, 433] on img at bounding box center [953, 429] width 22 height 22
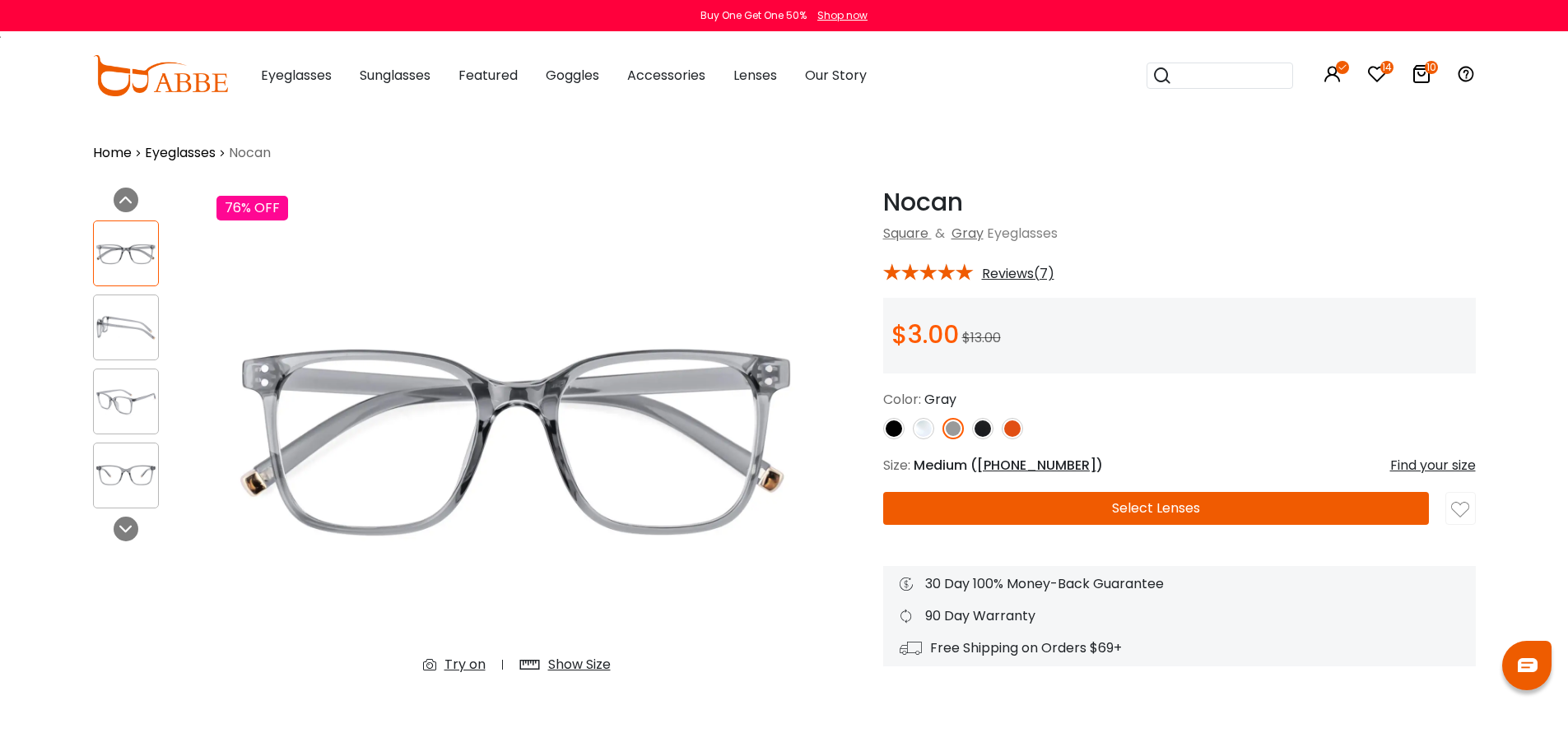
click at [986, 429] on img at bounding box center [983, 429] width 22 height 22
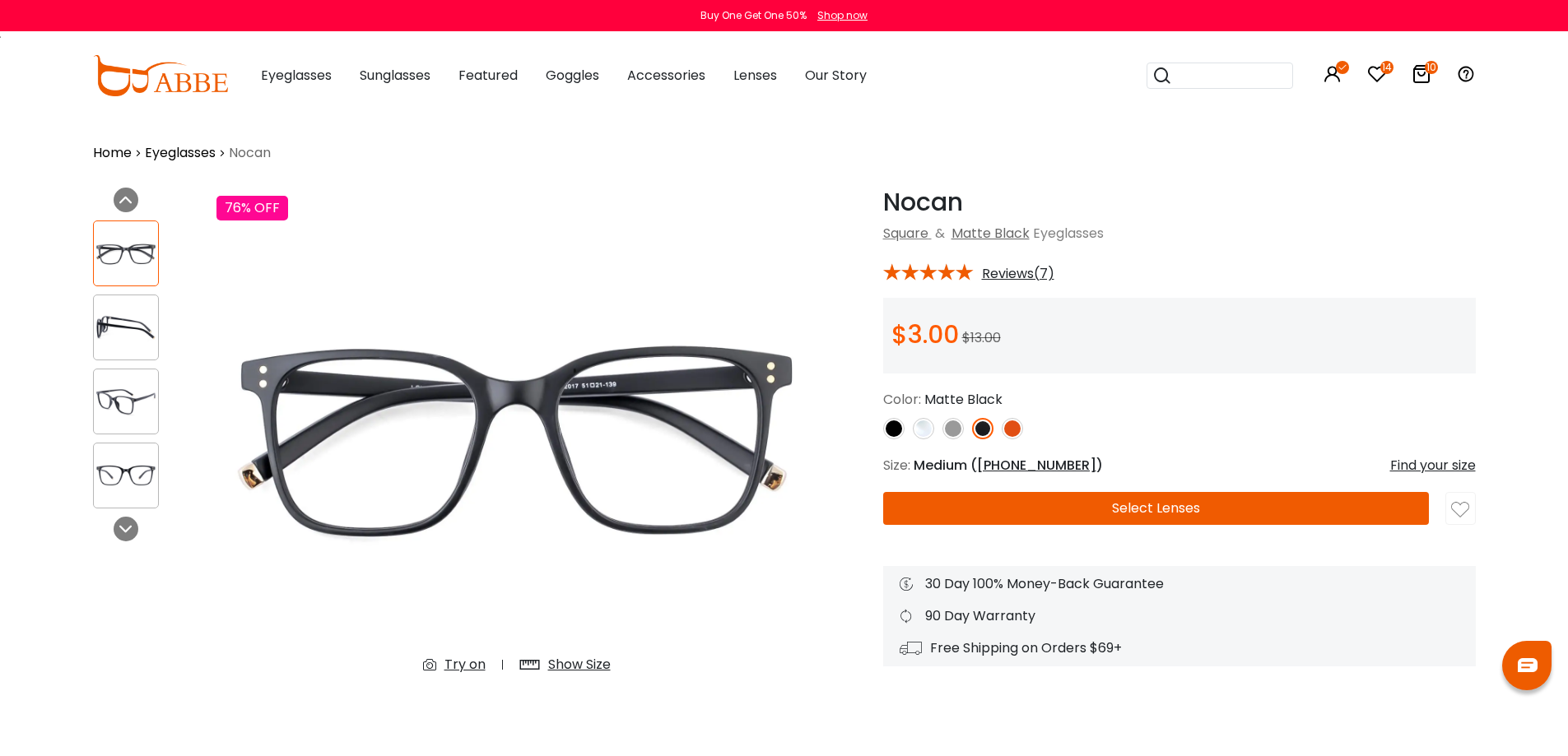
click at [896, 429] on img at bounding box center [894, 429] width 22 height 22
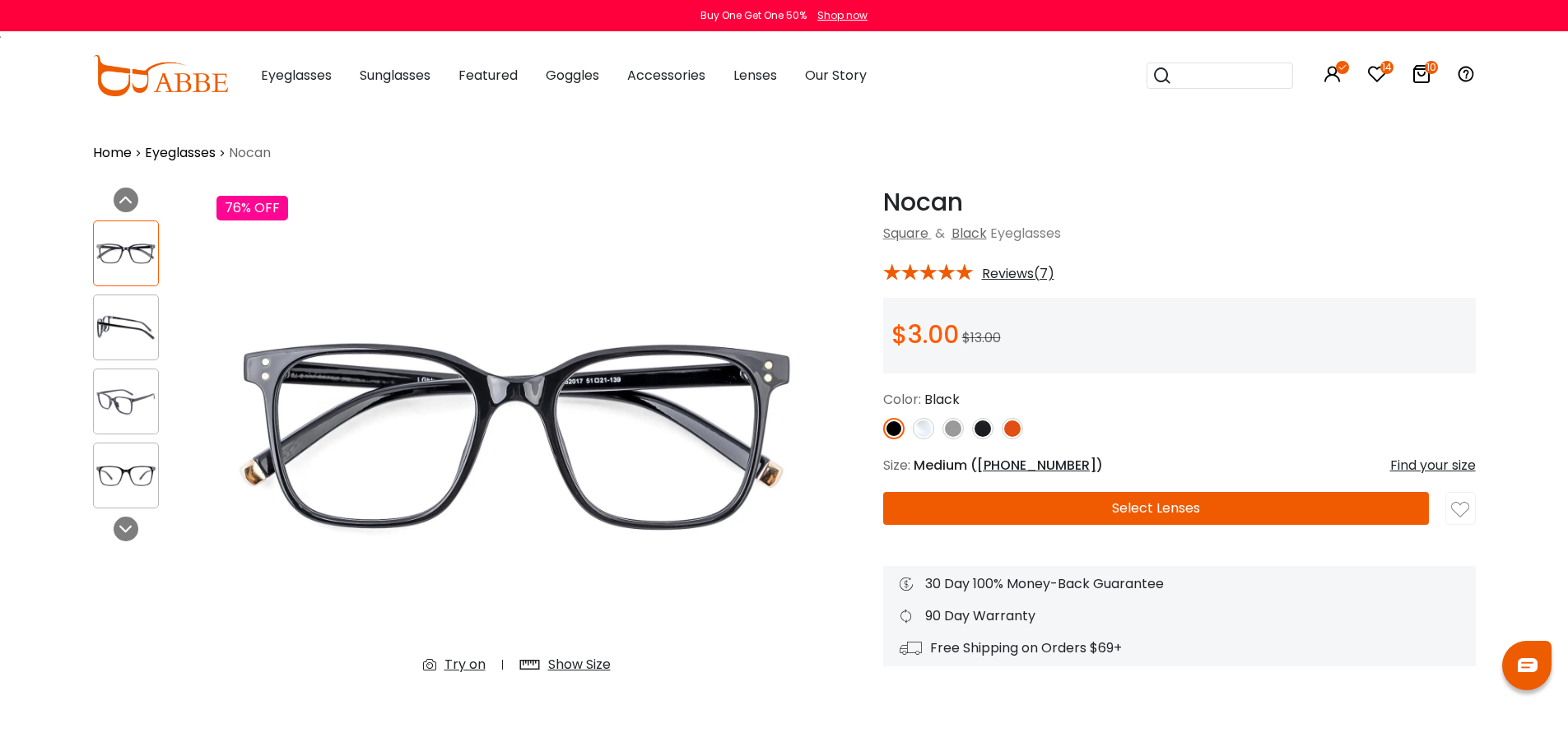
click at [978, 430] on img at bounding box center [983, 429] width 22 height 22
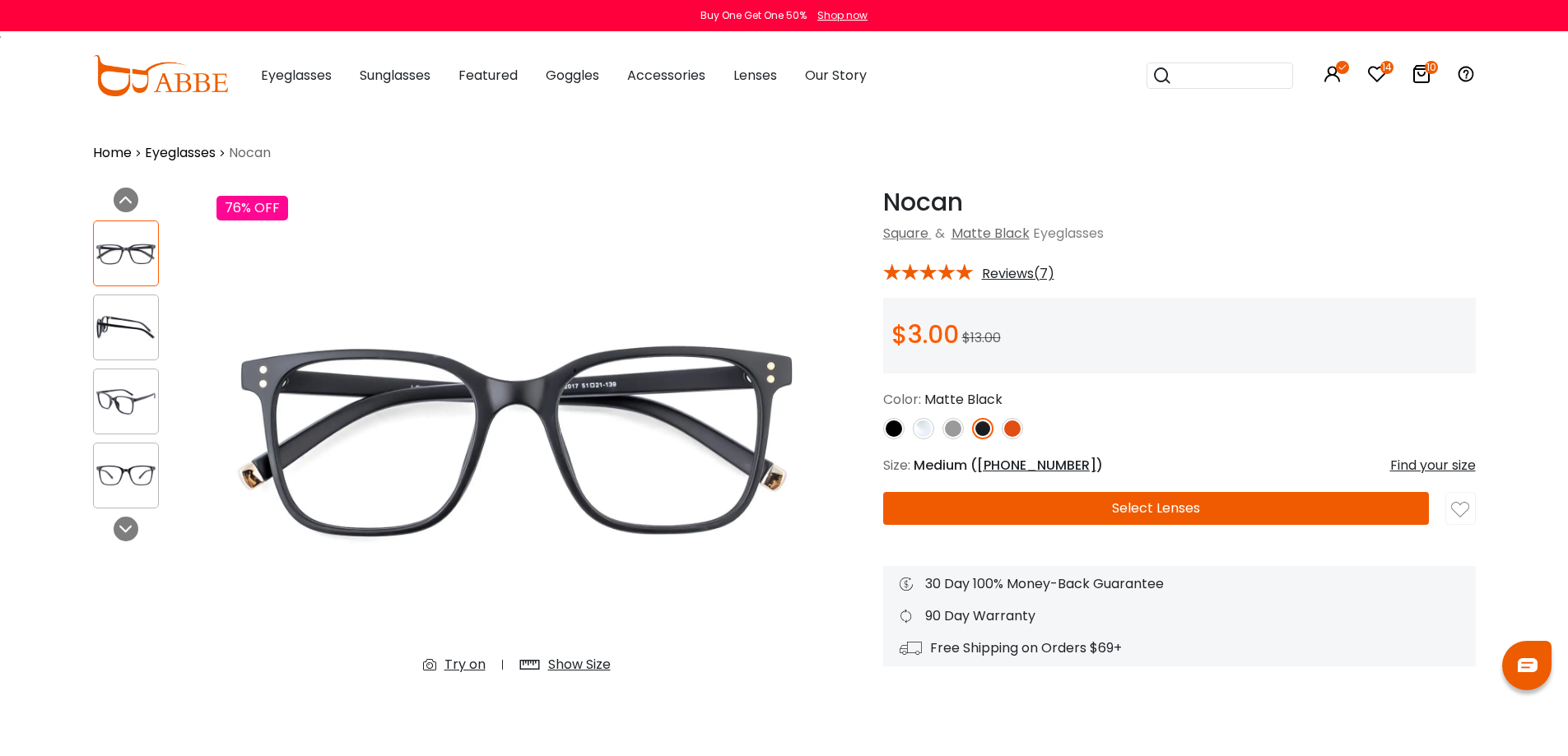
click at [1014, 430] on img at bounding box center [1012, 429] width 22 height 22
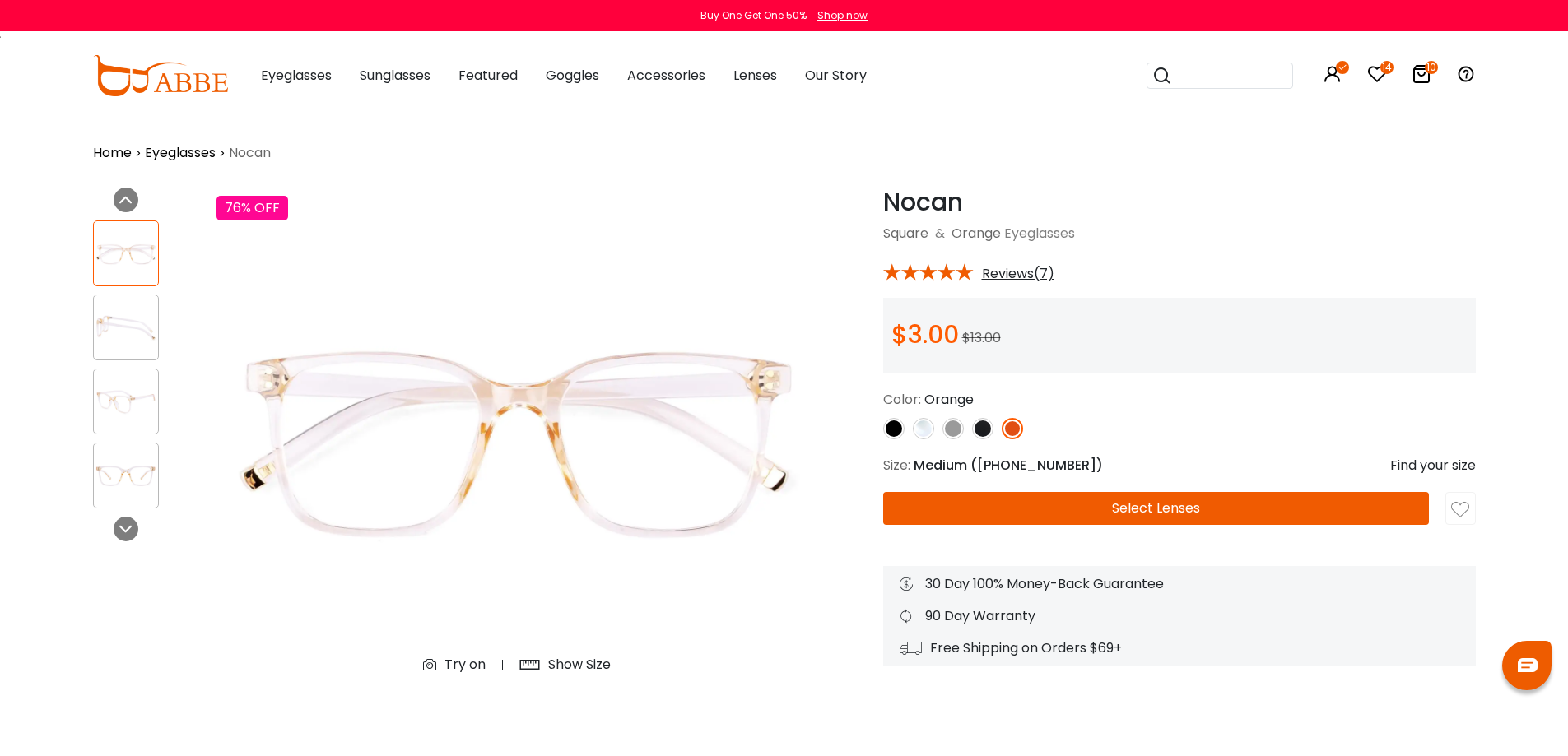
click at [153, 321] on img at bounding box center [126, 327] width 64 height 32
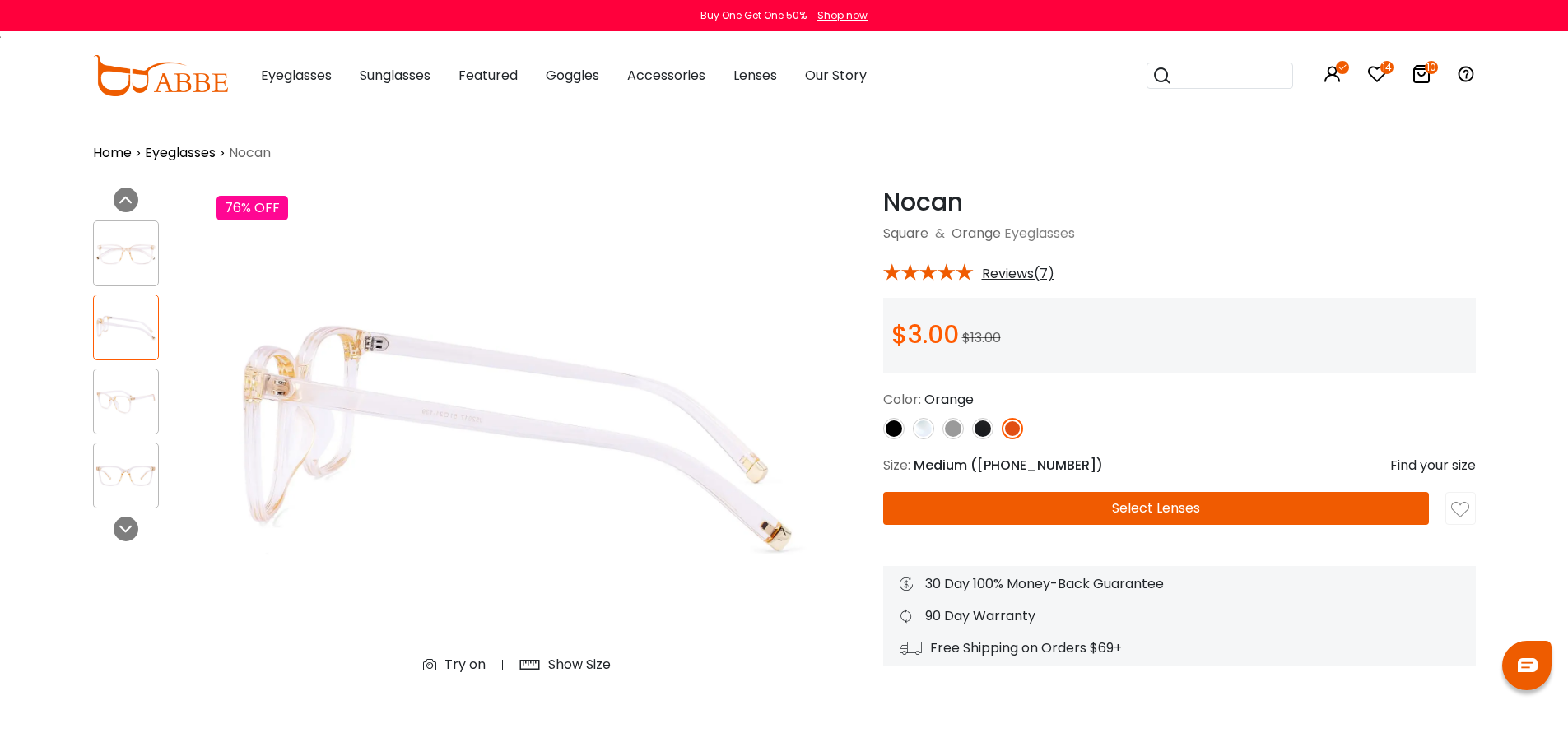
click at [132, 257] on img at bounding box center [126, 254] width 64 height 32
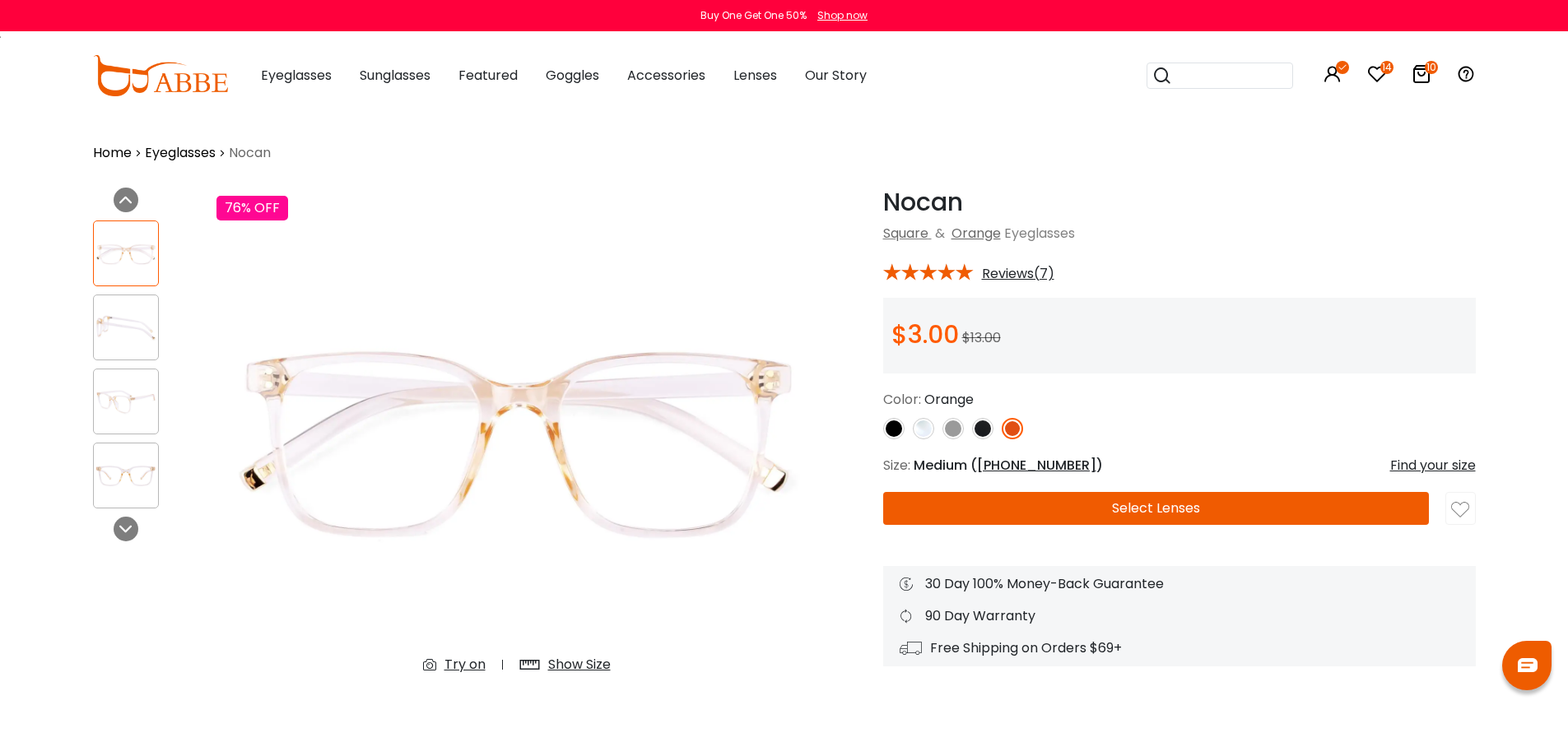
click at [919, 427] on img at bounding box center [923, 429] width 22 height 22
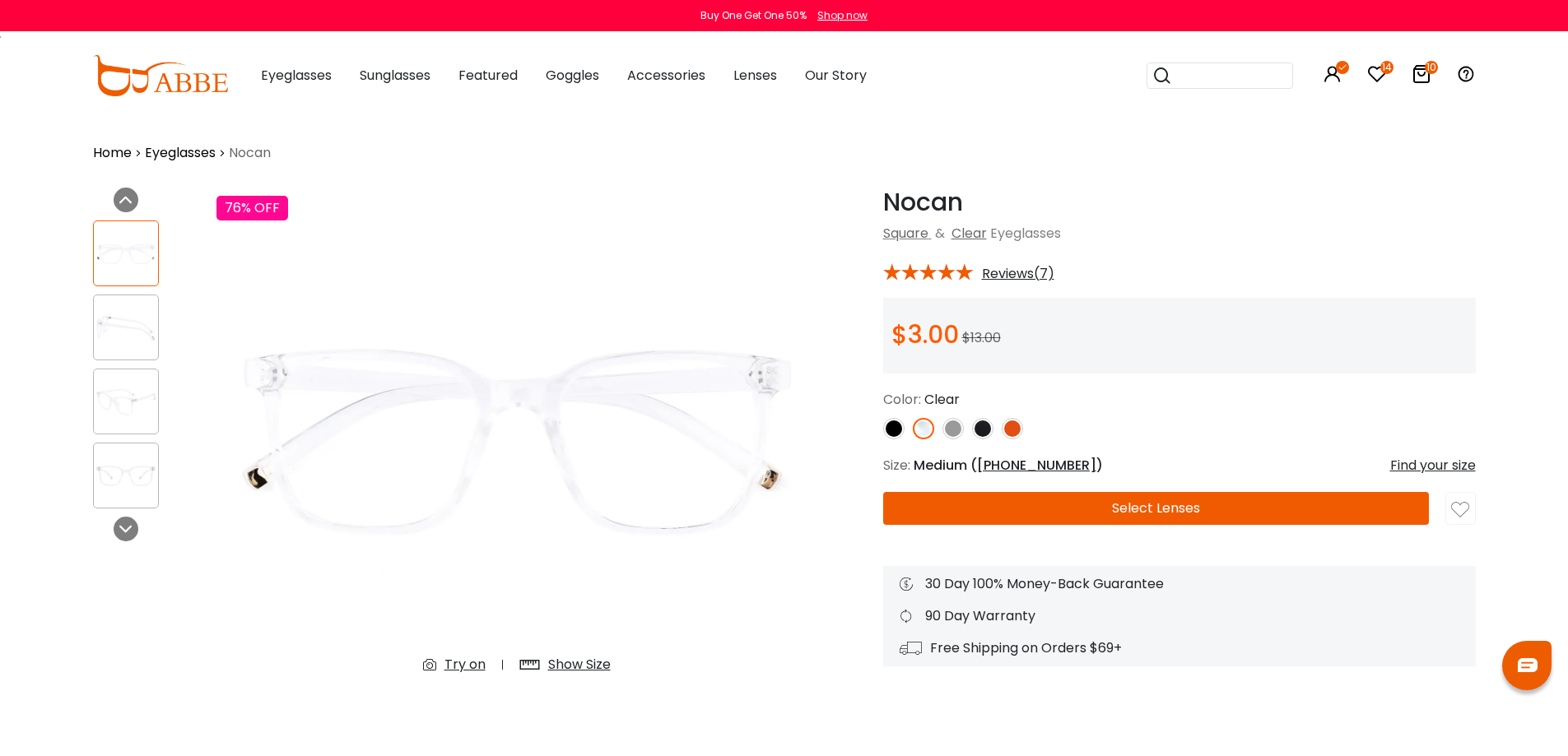
click at [960, 439] on link at bounding box center [953, 429] width 22 height 22
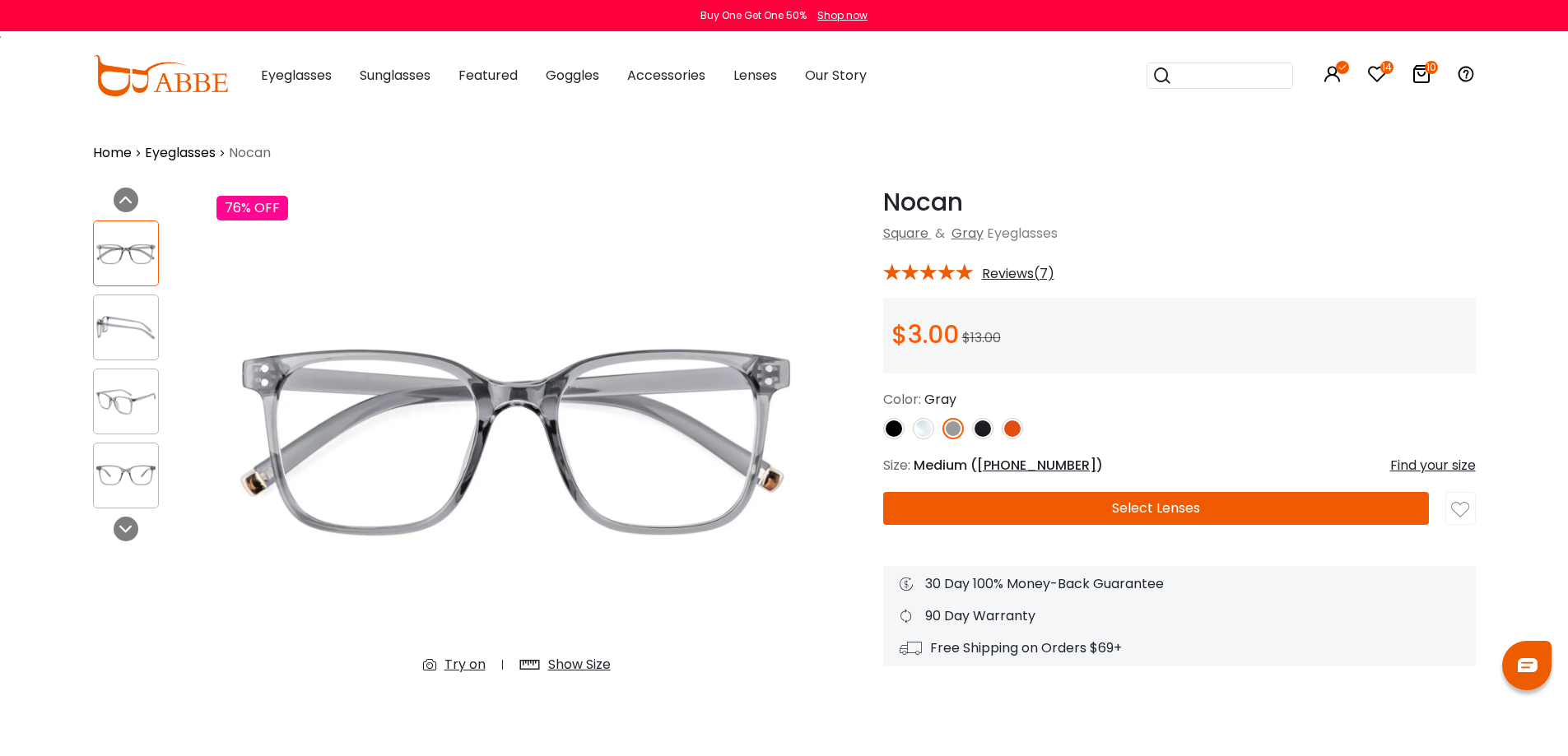
click at [122, 322] on img at bounding box center [126, 327] width 64 height 32
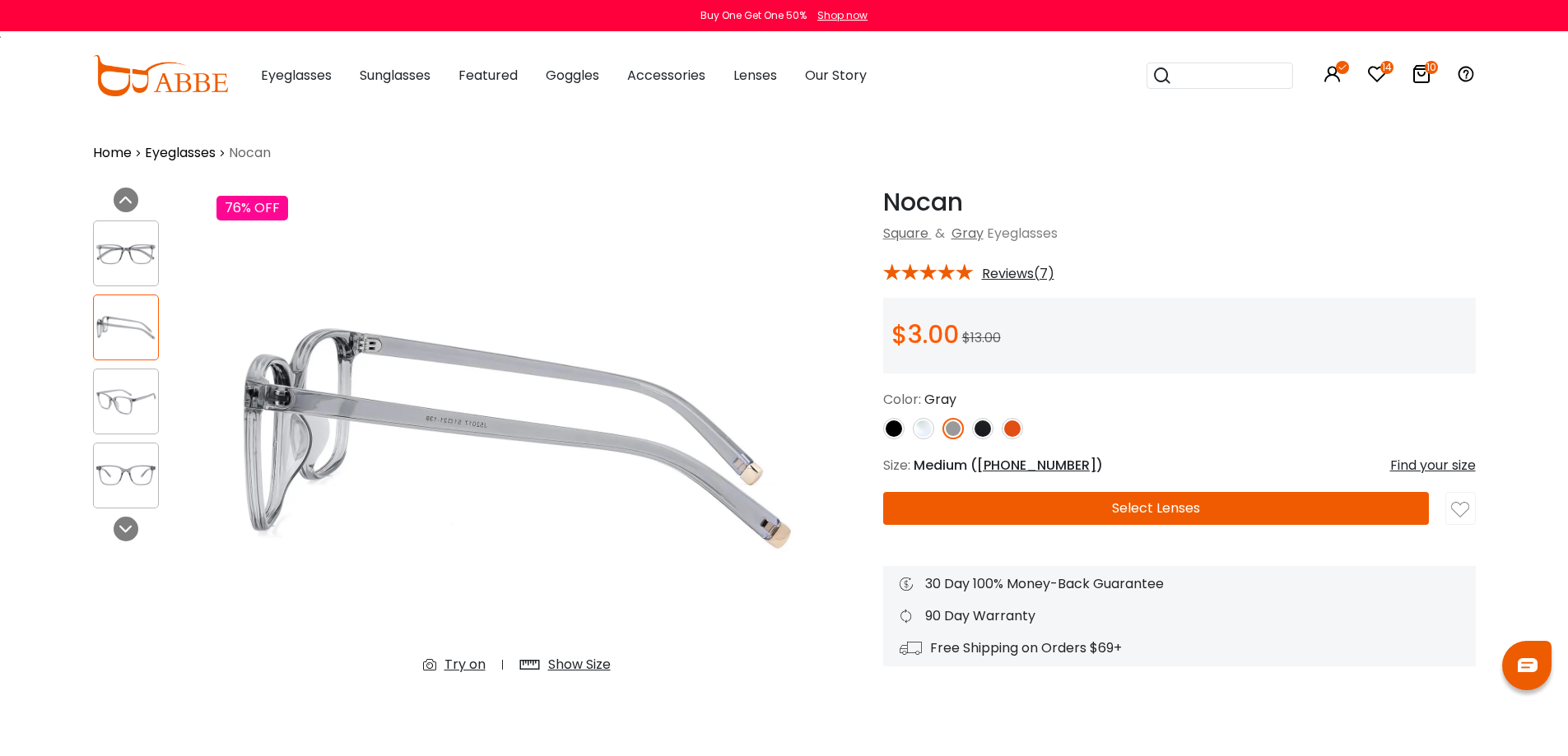
click at [445, 664] on div "Try on" at bounding box center [465, 665] width 42 height 20
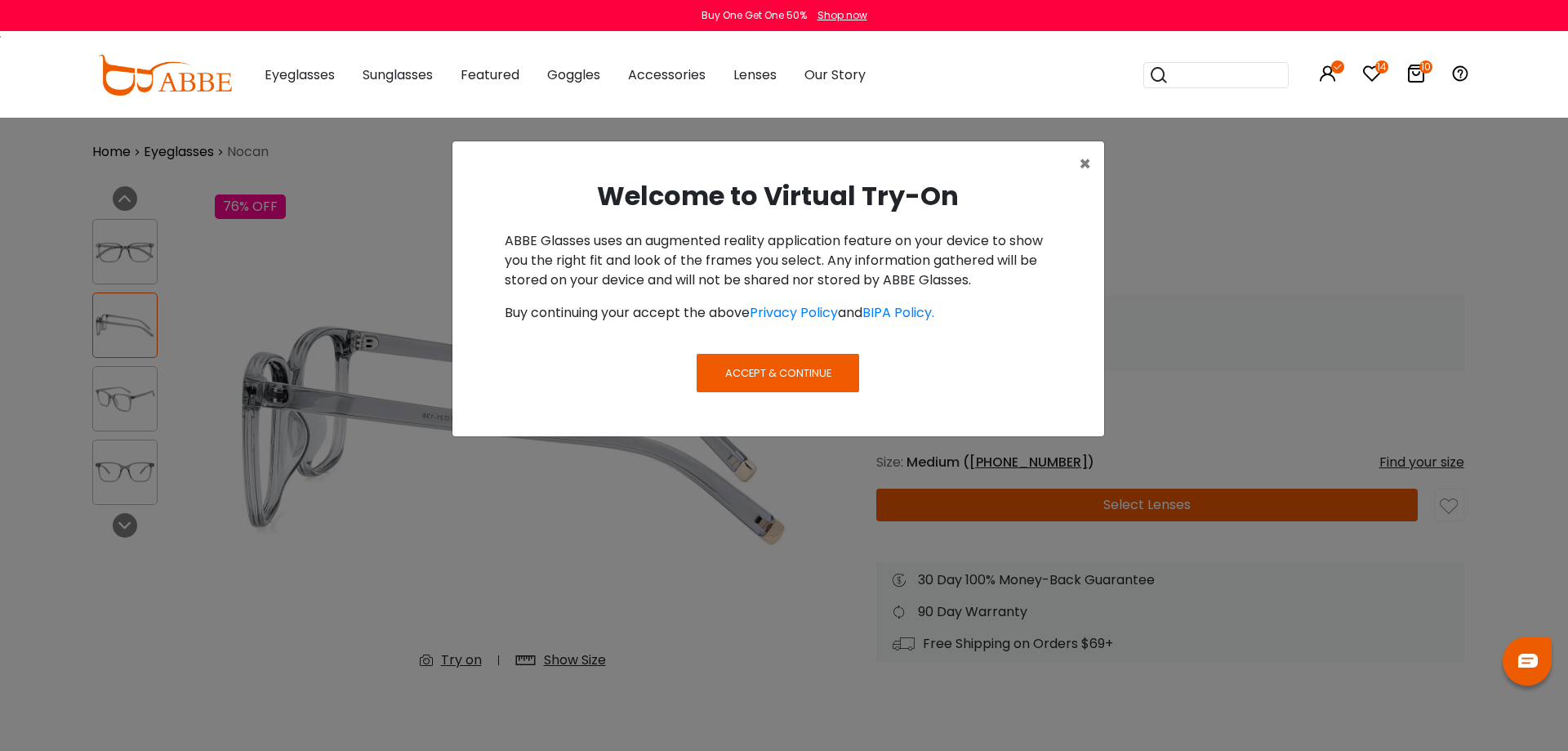
click at [754, 397] on div "Accept & Continue" at bounding box center [778, 392] width 652 height 86
click at [761, 380] on span "Accept & Continue" at bounding box center [778, 373] width 106 height 16
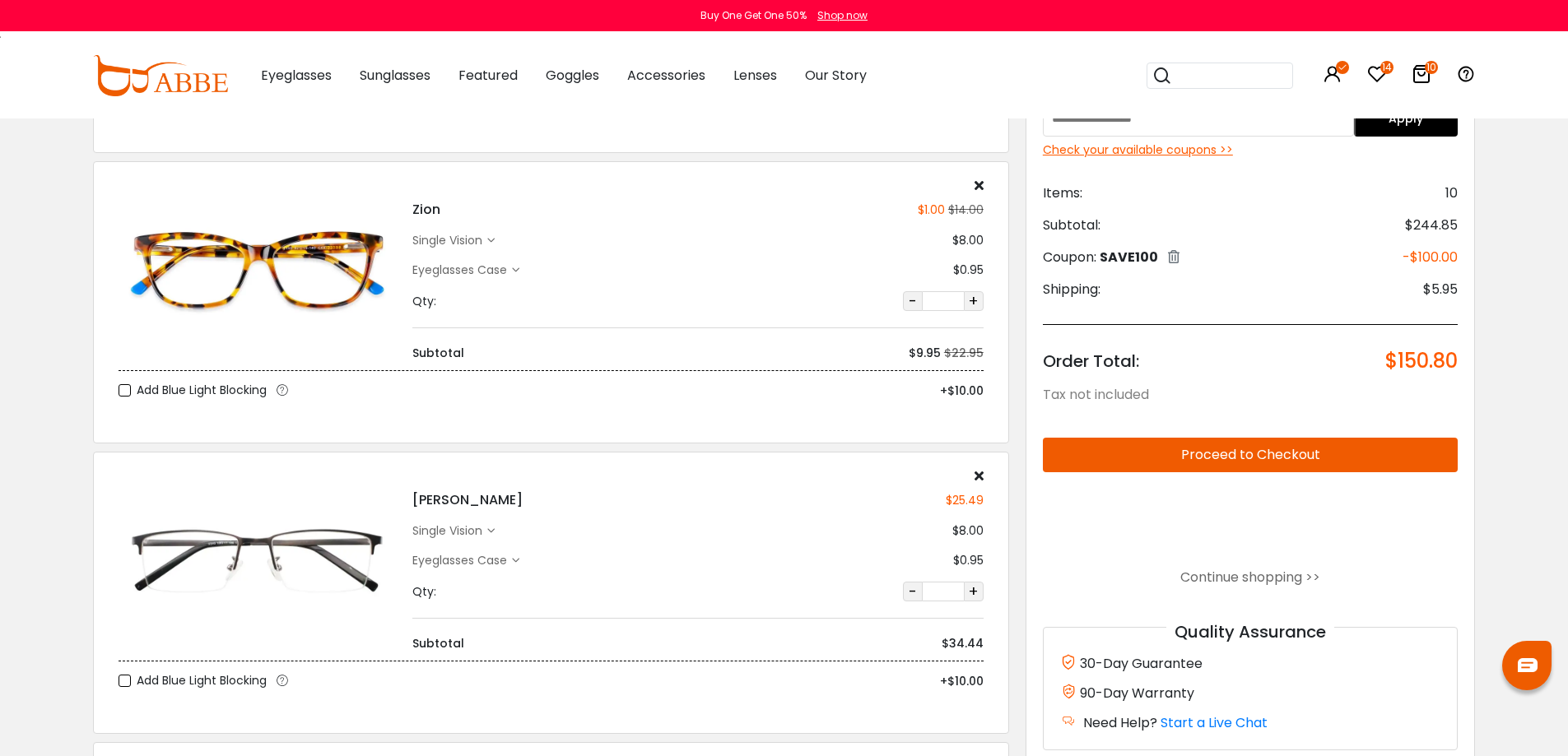
scroll to position [1234, 0]
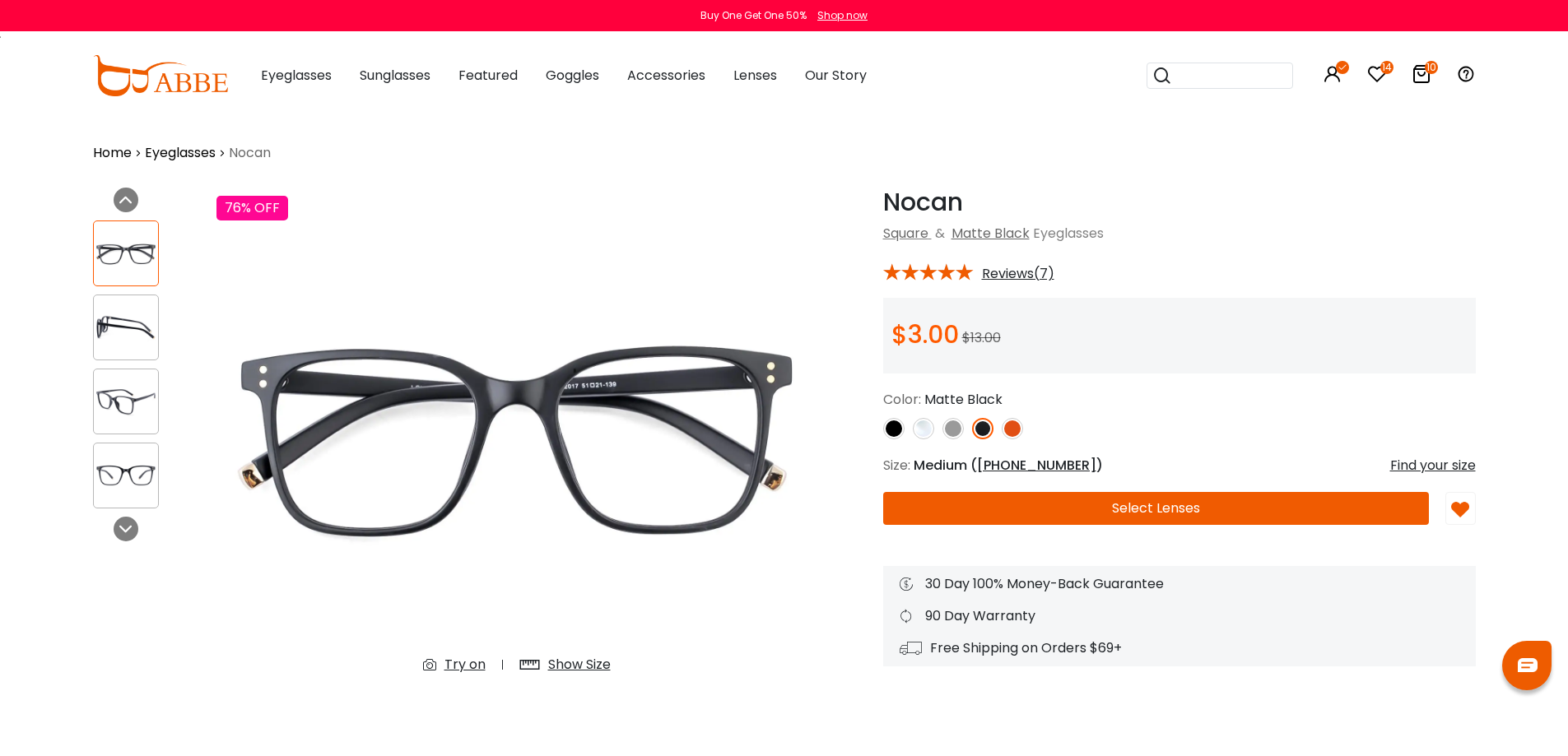
click at [951, 425] on img at bounding box center [953, 429] width 22 height 22
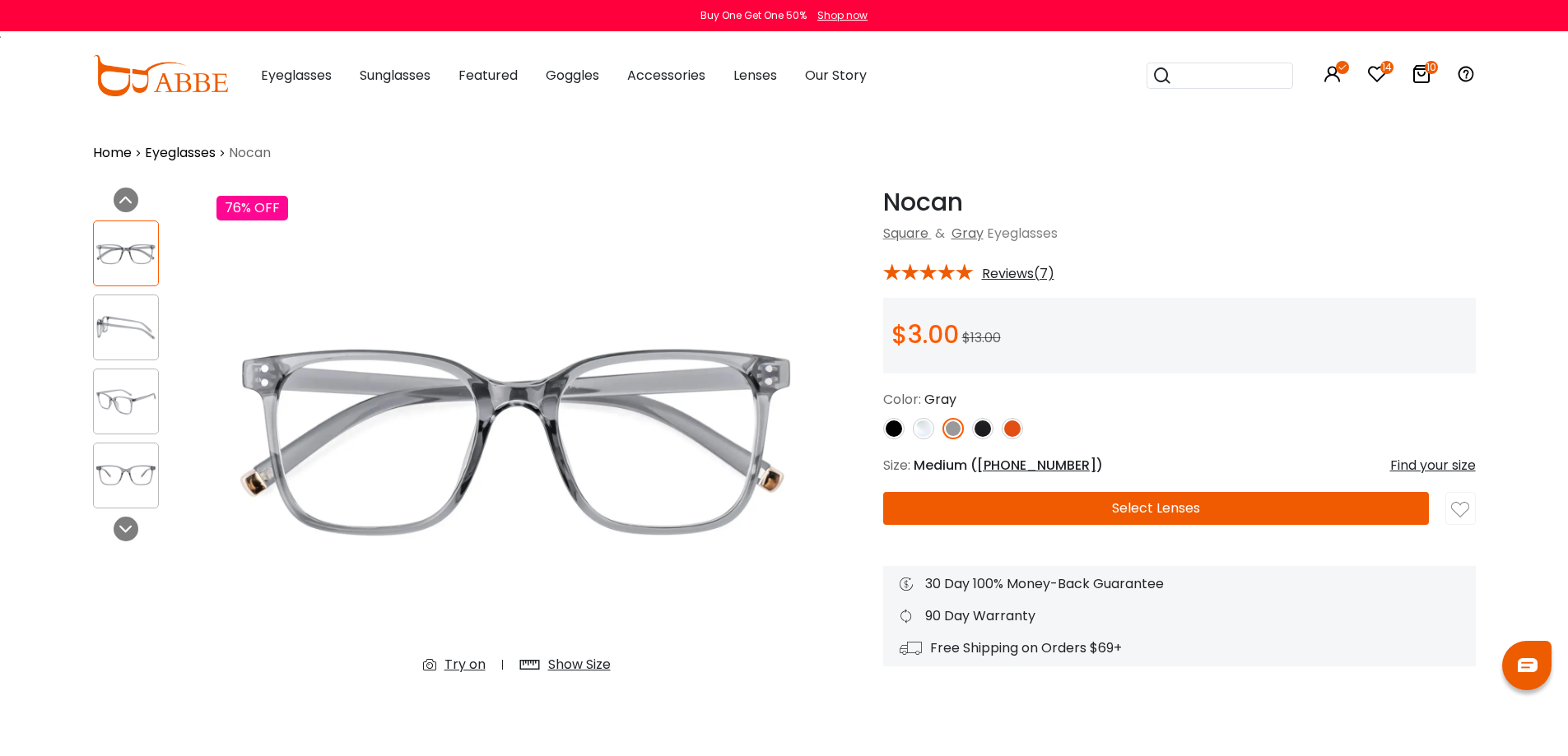
click at [461, 666] on div "Try on" at bounding box center [465, 665] width 42 height 20
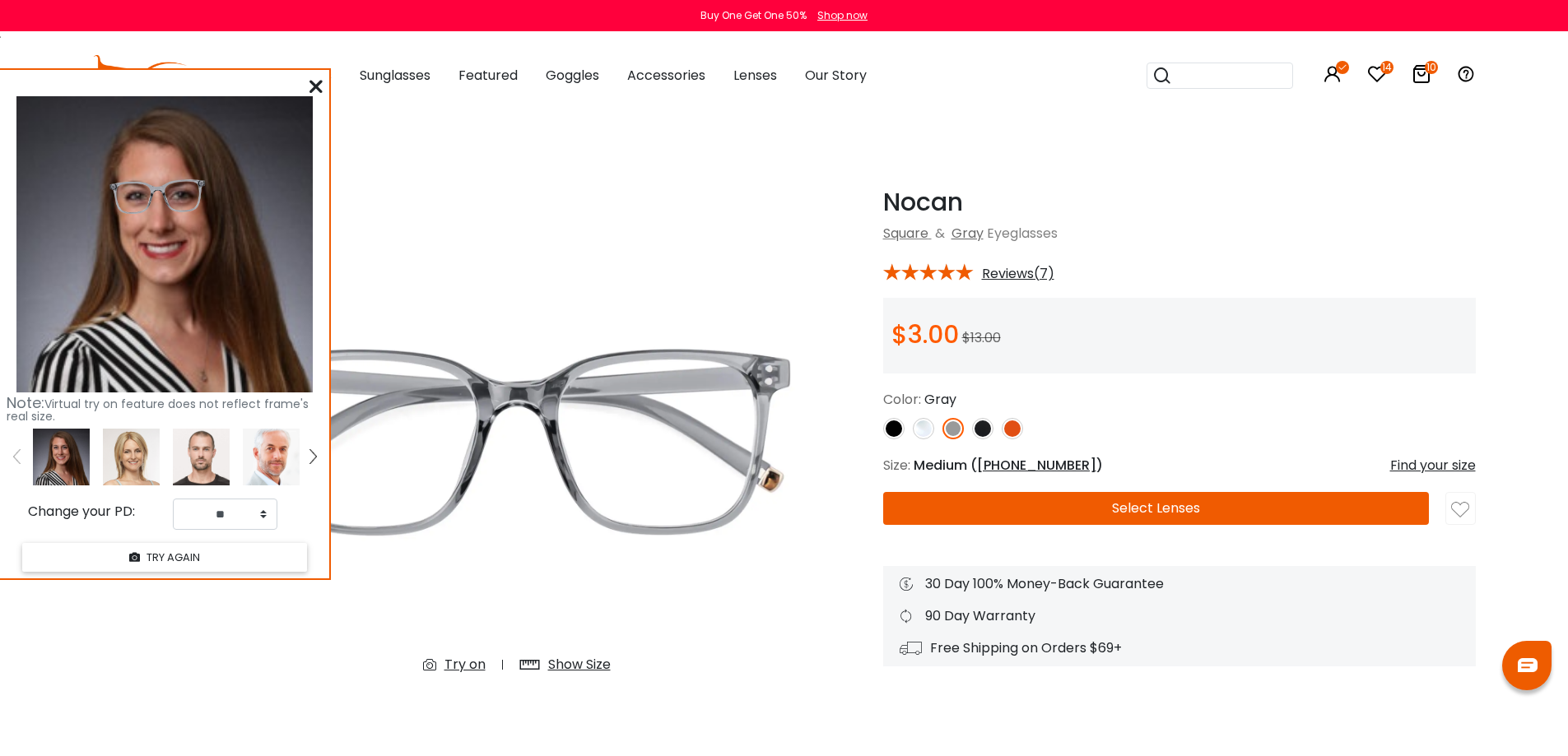
click at [311, 84] on icon at bounding box center [315, 86] width 13 height 13
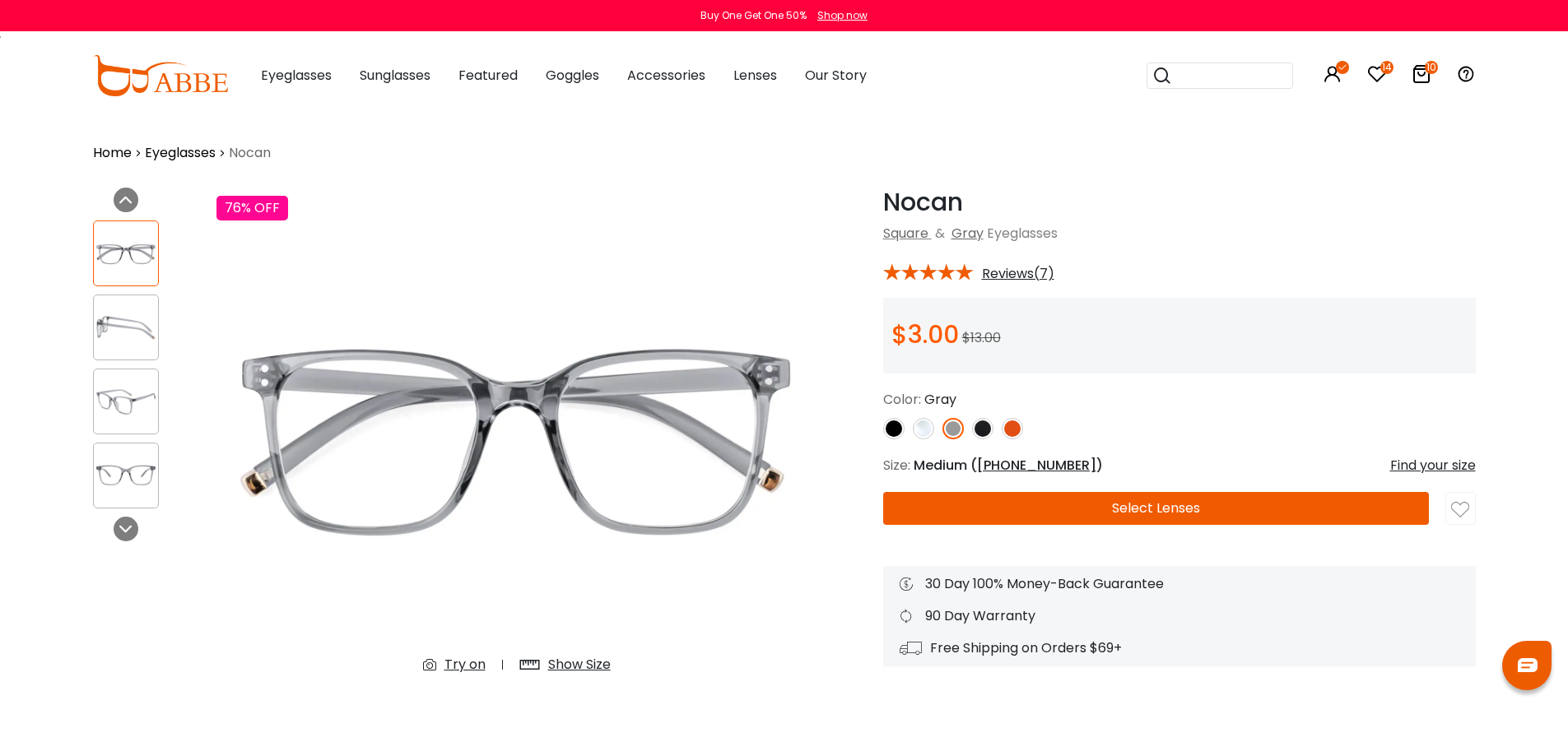
click at [459, 670] on div "Try on" at bounding box center [465, 665] width 42 height 20
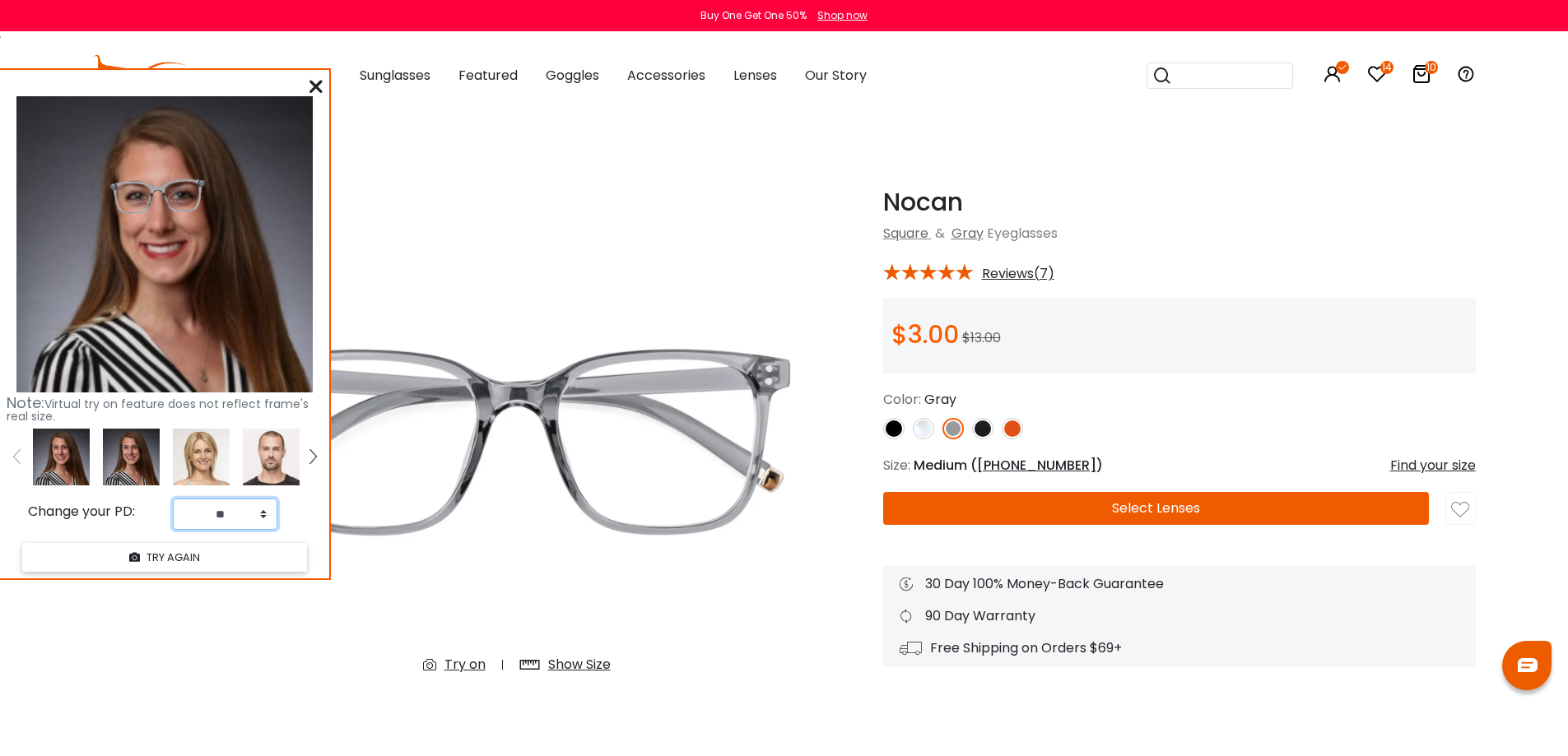
click at [228, 513] on select "** ** ** ** ** ** ** ** ** ** ** ** ** ** ** ** ** ** ** ** ** ** ** ** ** ** *…" at bounding box center [225, 514] width 105 height 32
select select "**"
click at [173, 498] on select "** ** ** ** ** ** ** ** ** ** ** ** ** ** ** ** ** ** ** ** ** ** ** ** ** ** *…" at bounding box center [225, 514] width 105 height 32
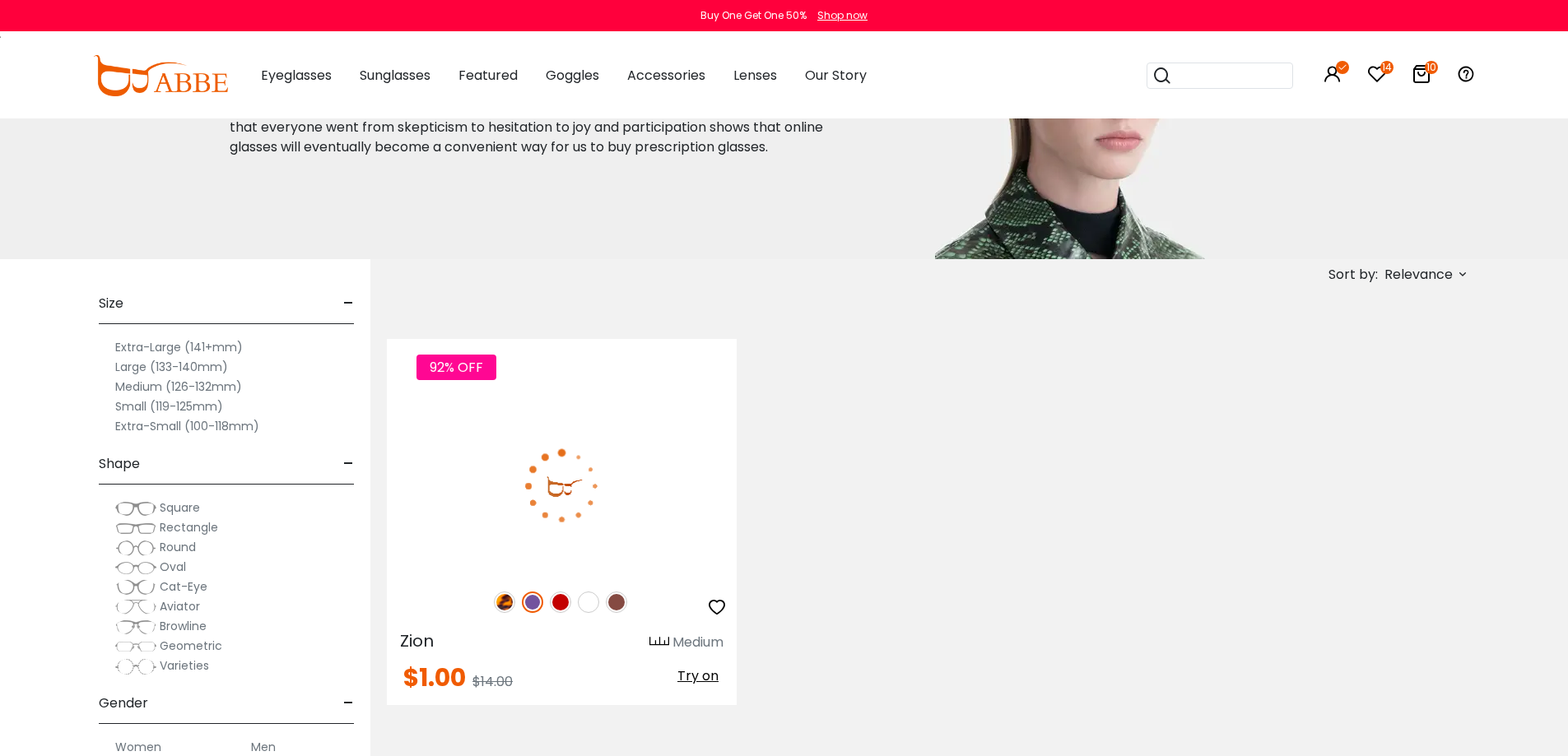
scroll to position [247, 0]
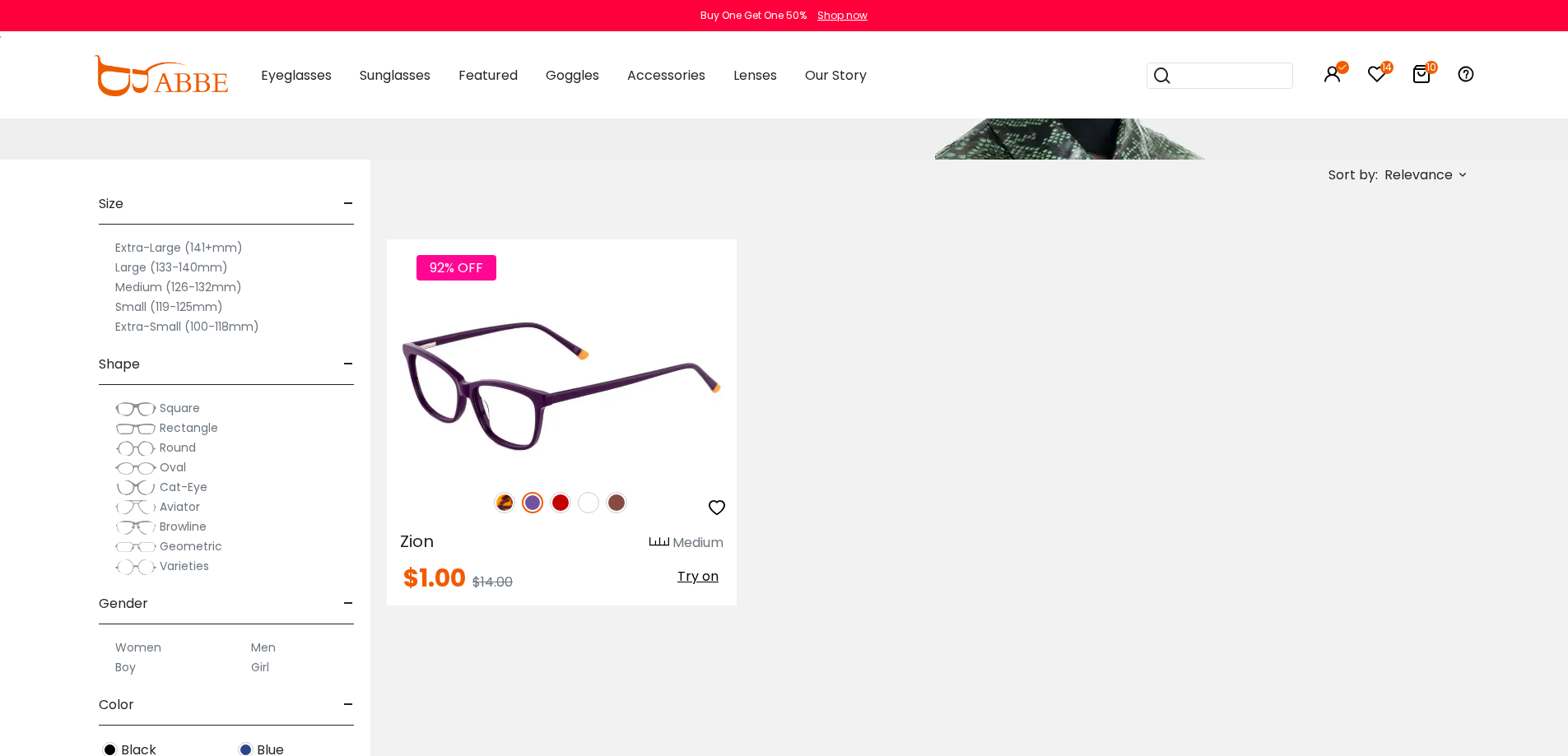
click at [611, 361] on img at bounding box center [562, 385] width 350 height 175
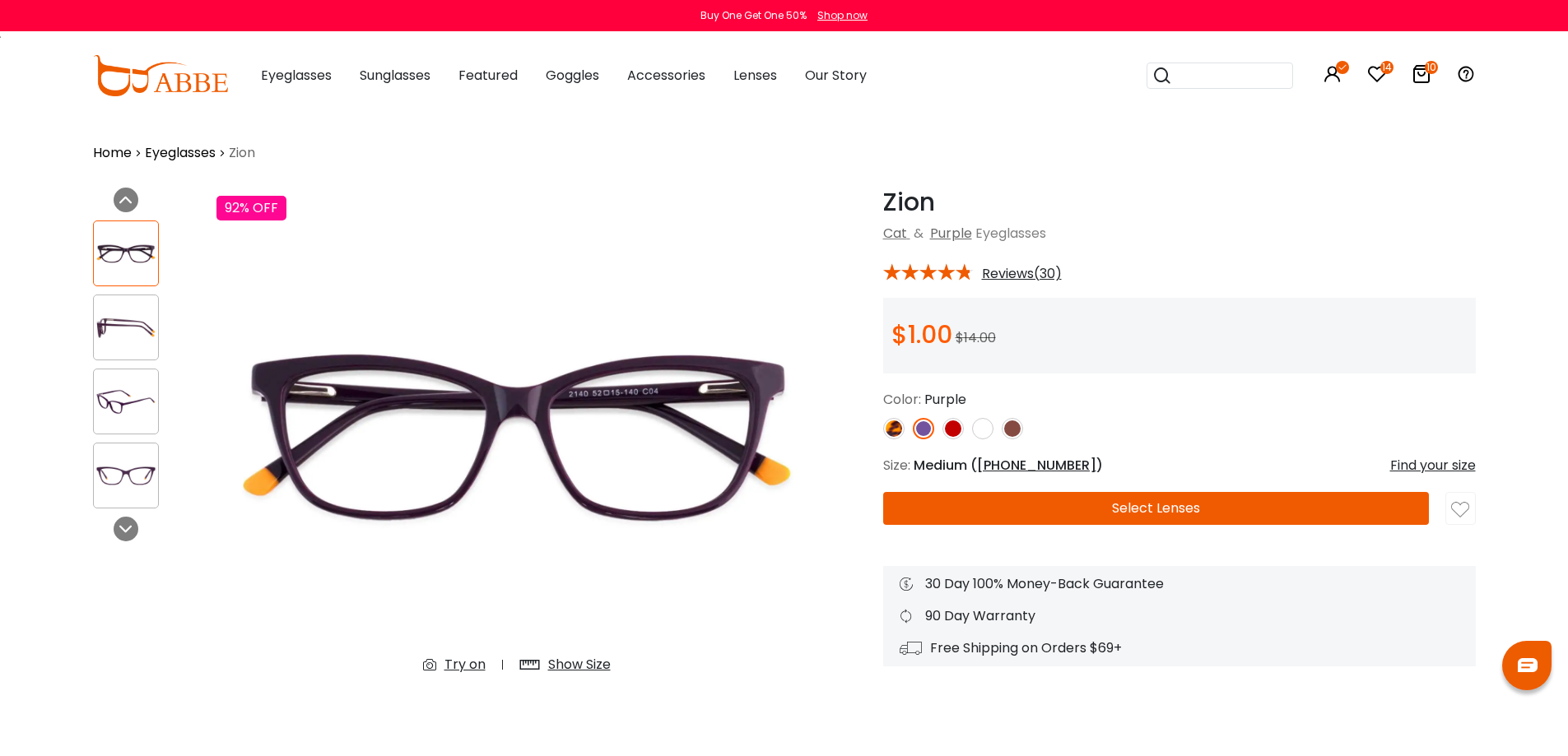
click at [1014, 430] on img at bounding box center [1012, 429] width 22 height 22
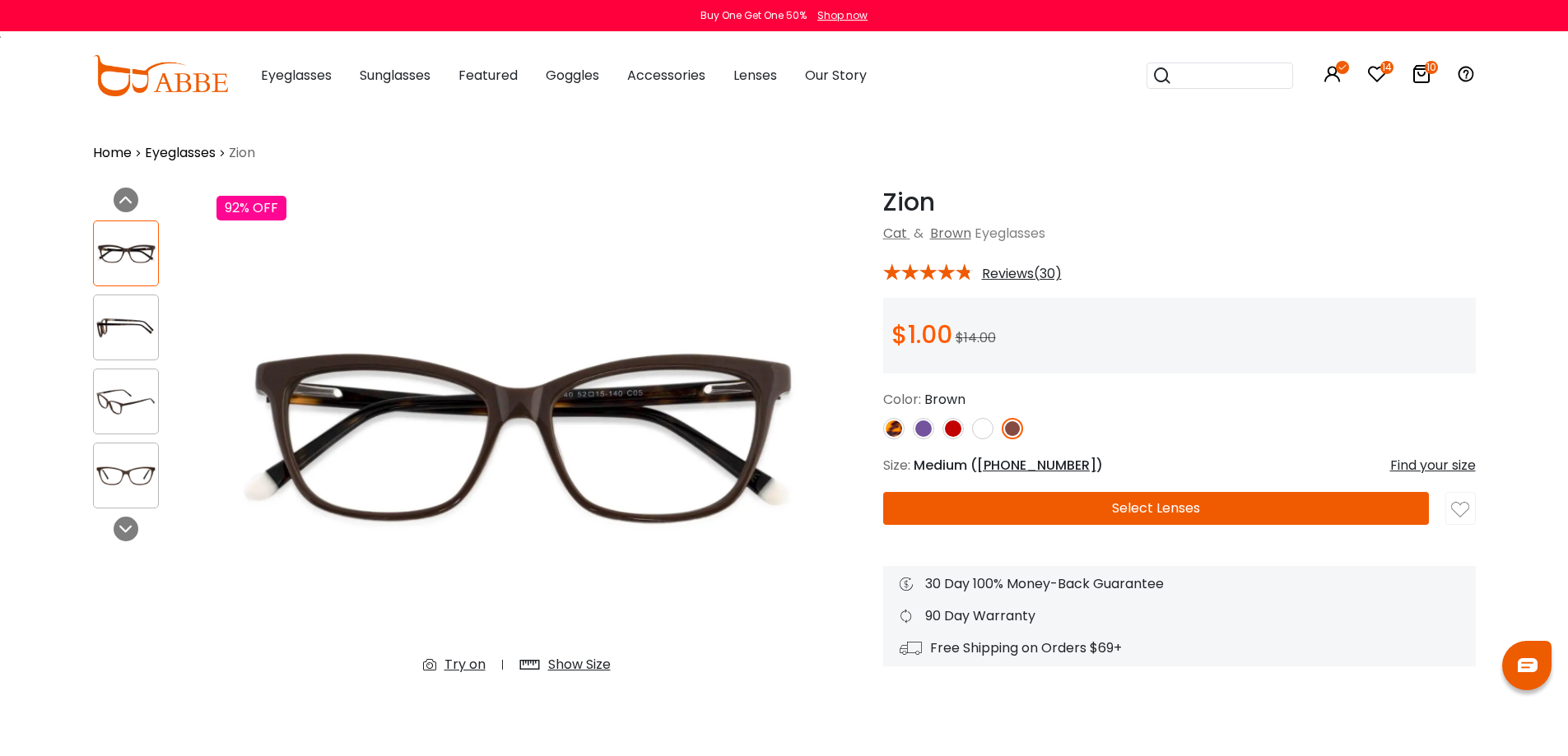
click at [891, 432] on img at bounding box center [894, 429] width 22 height 22
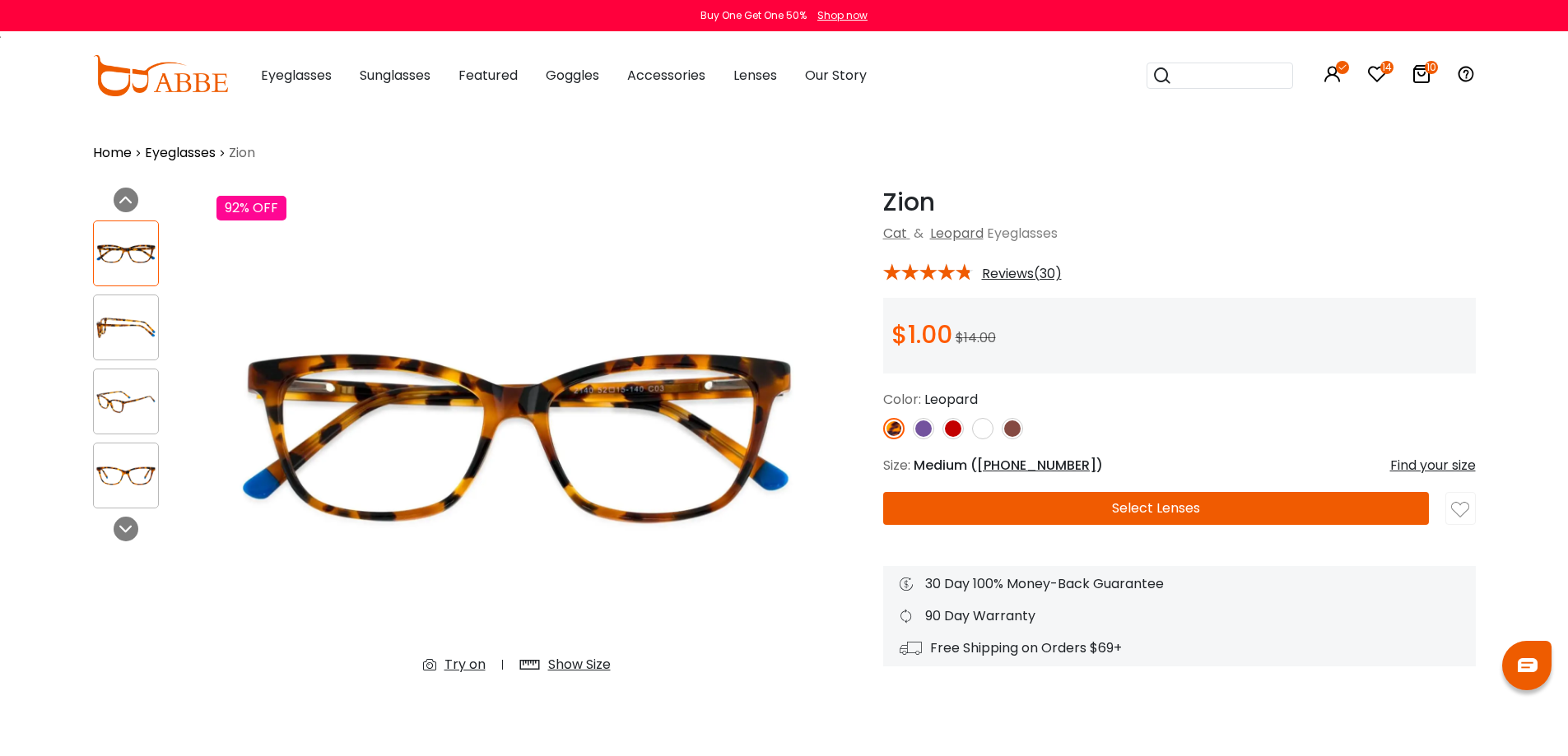
click at [459, 661] on div "Try on" at bounding box center [465, 665] width 42 height 20
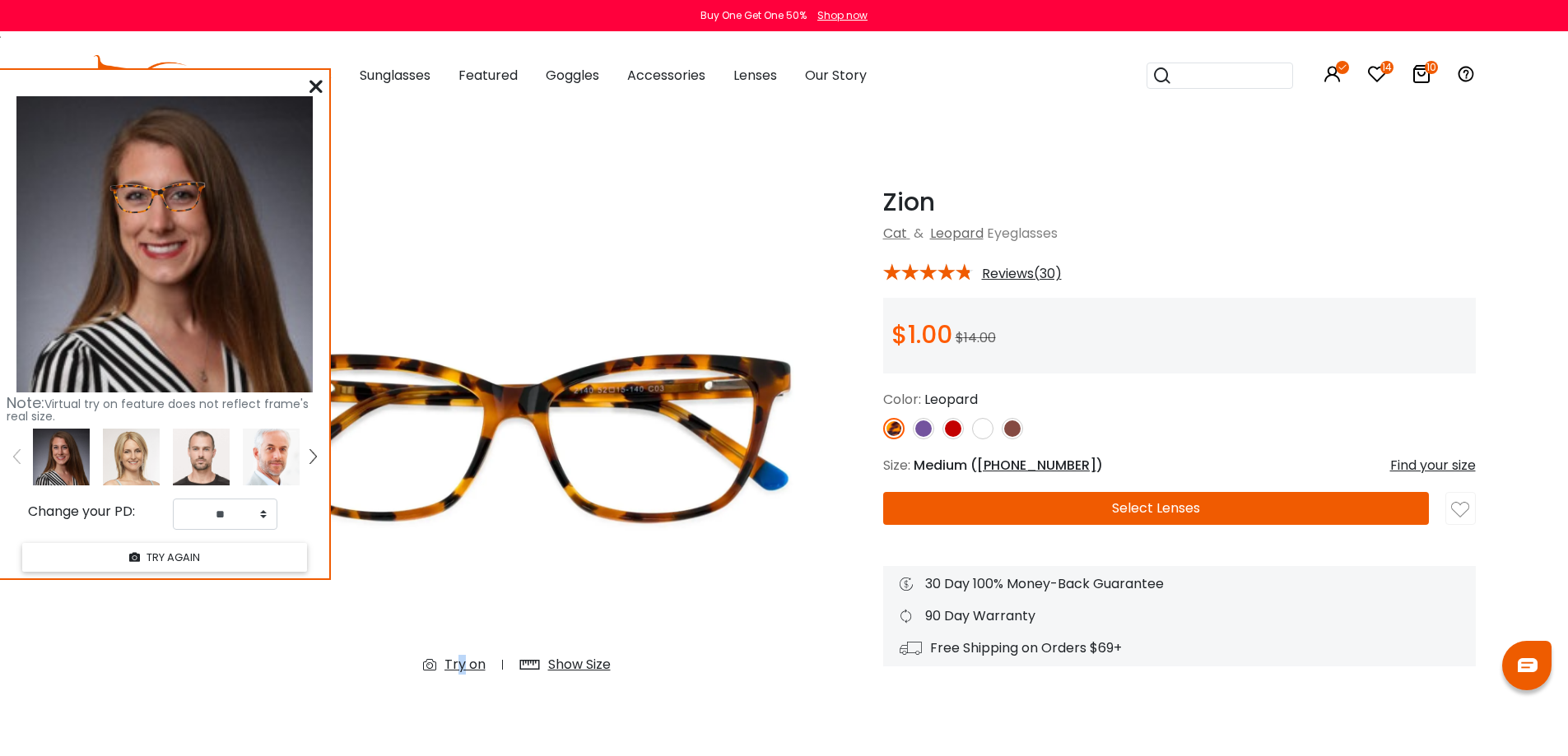
click at [987, 428] on img at bounding box center [983, 429] width 22 height 22
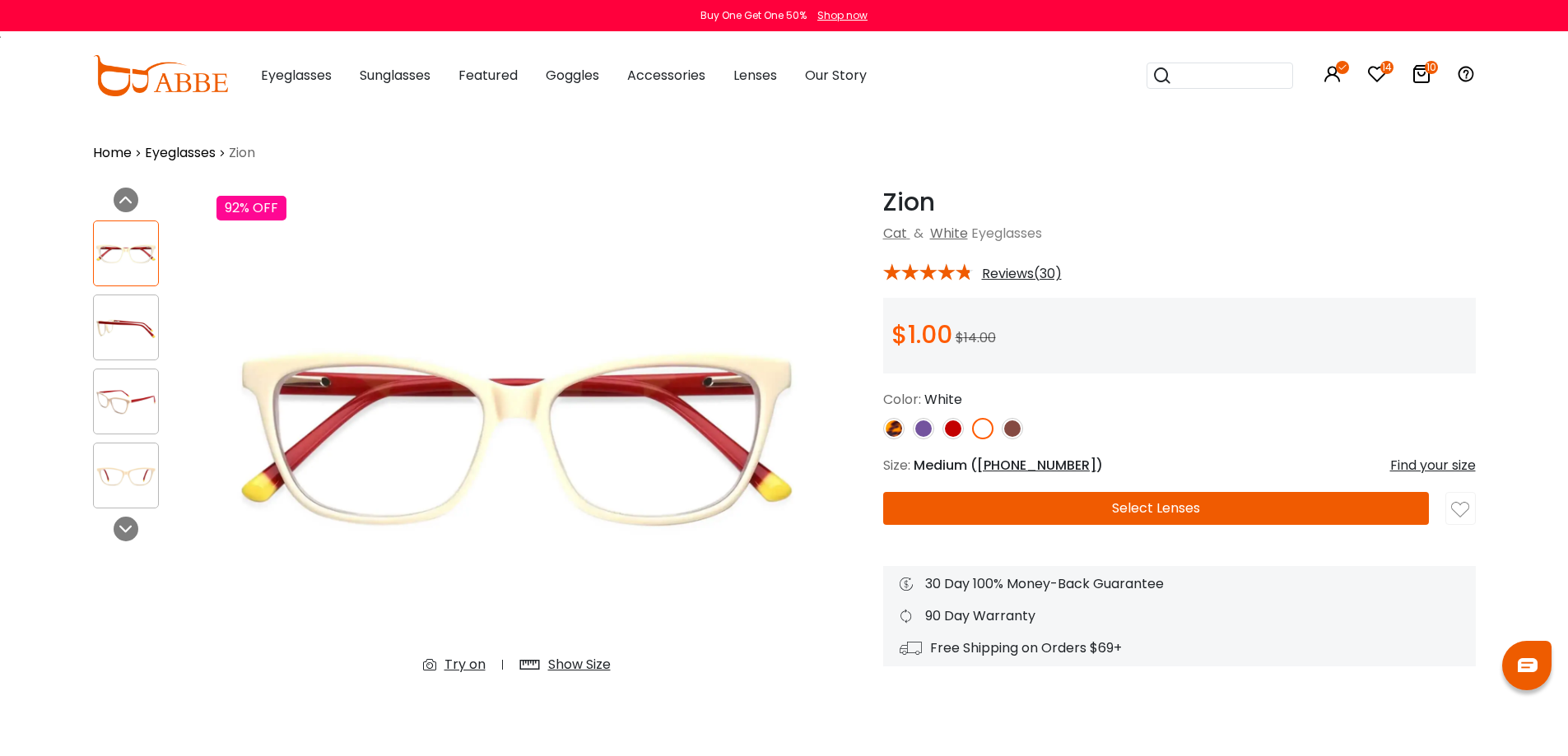
click at [894, 435] on img at bounding box center [894, 429] width 22 height 22
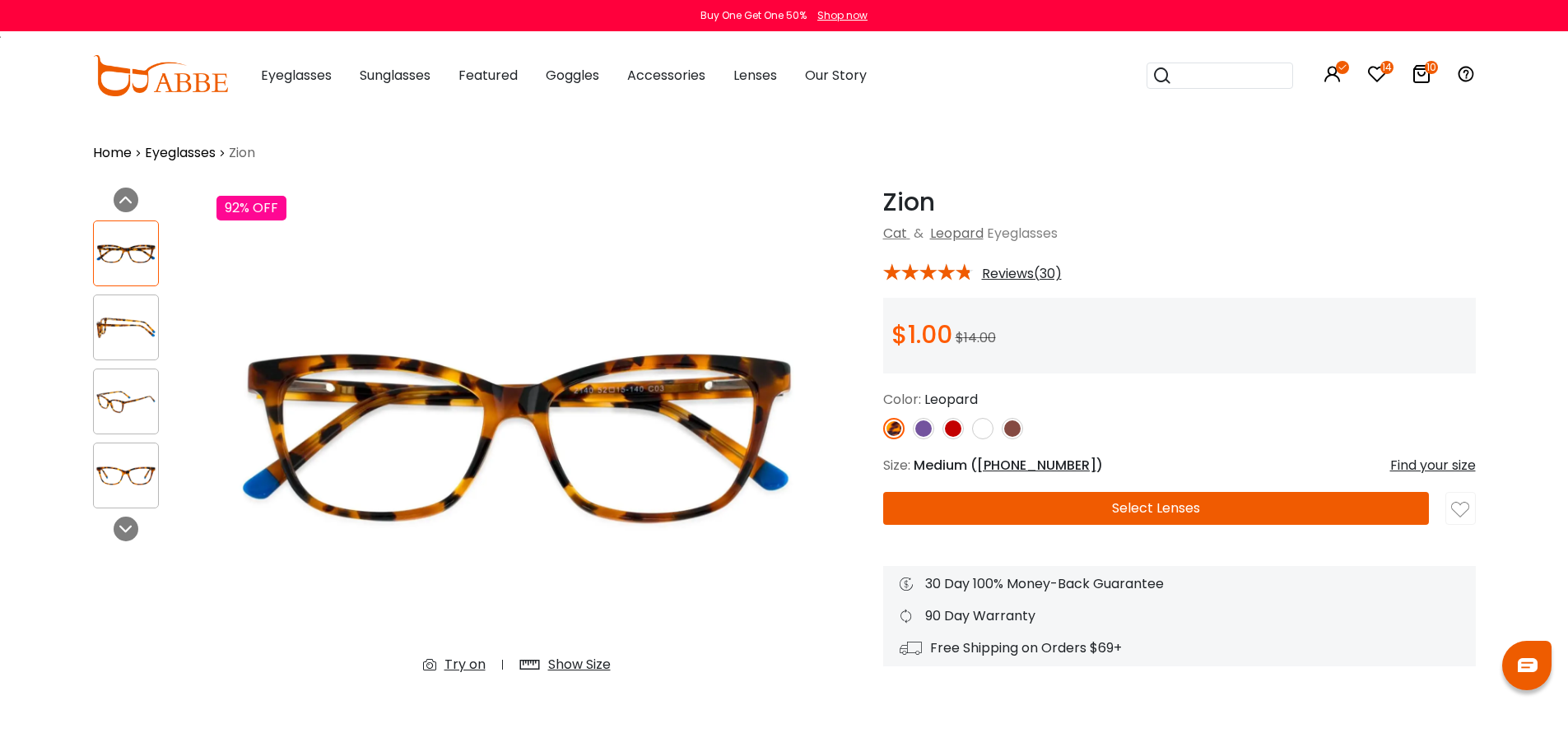
click at [458, 664] on div "Try on" at bounding box center [465, 665] width 42 height 20
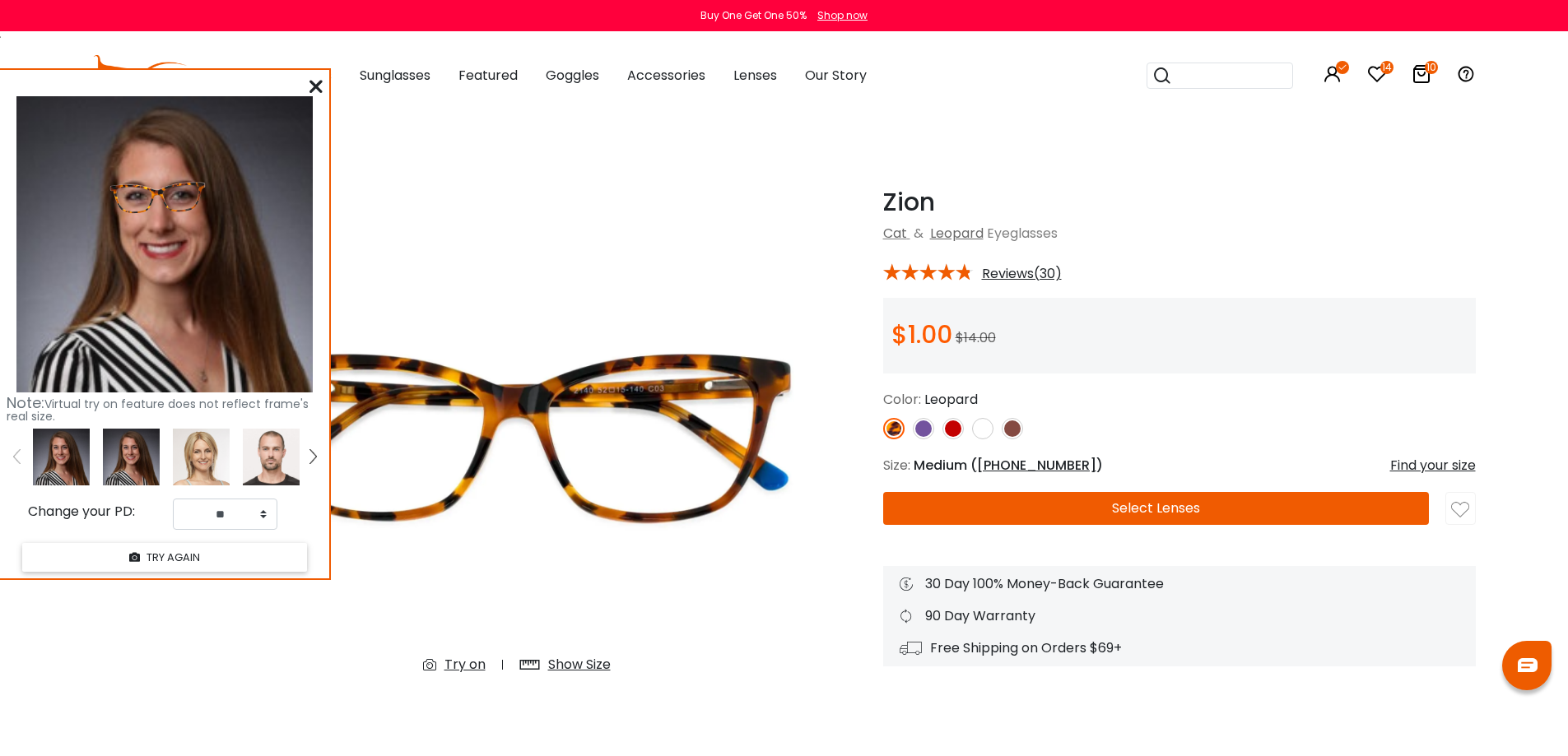
click at [1420, 74] on icon at bounding box center [1422, 74] width 20 height 20
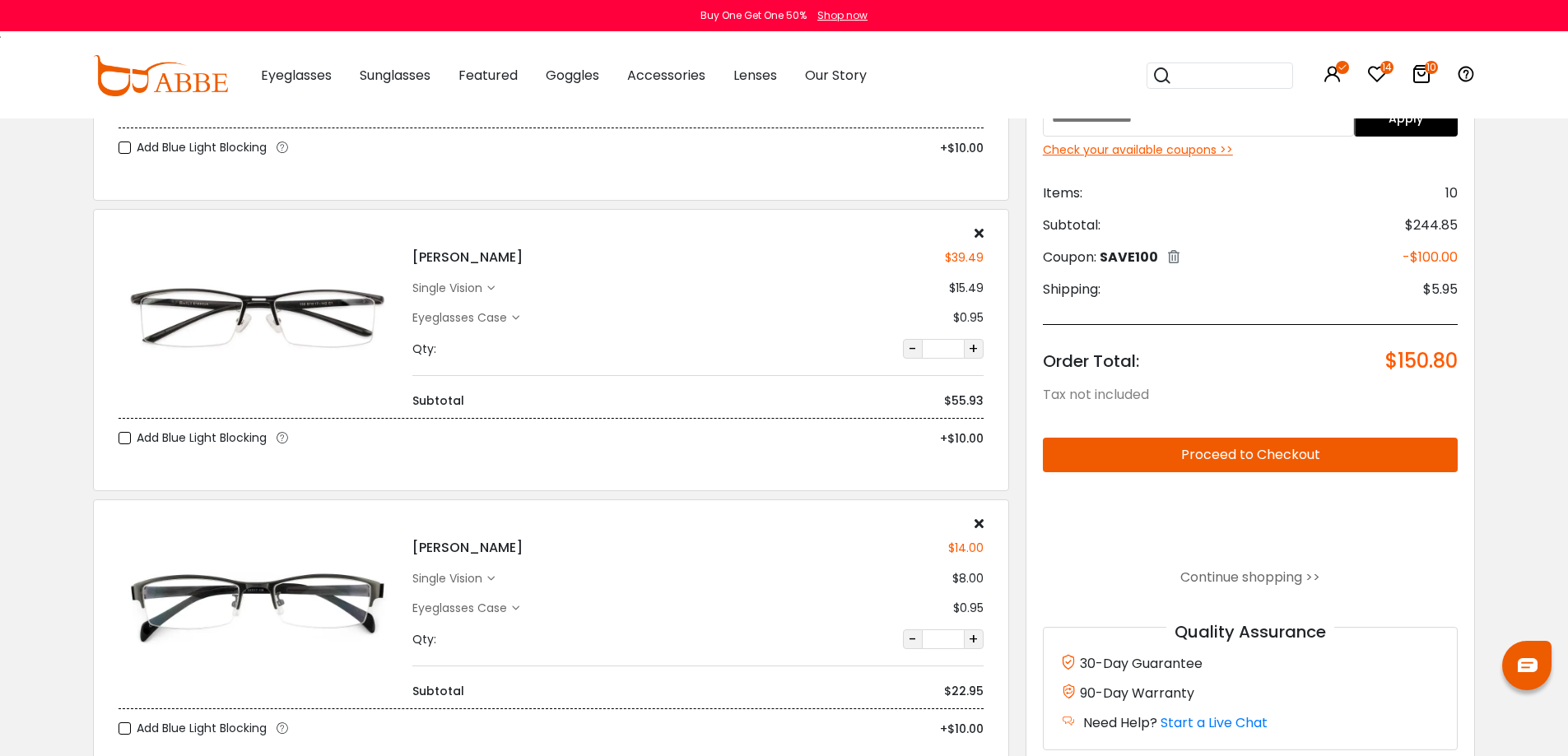
scroll to position [576, 0]
click at [433, 257] on h4 "Mateo" at bounding box center [468, 258] width 111 height 20
click at [341, 296] on img at bounding box center [257, 318] width 278 height 139
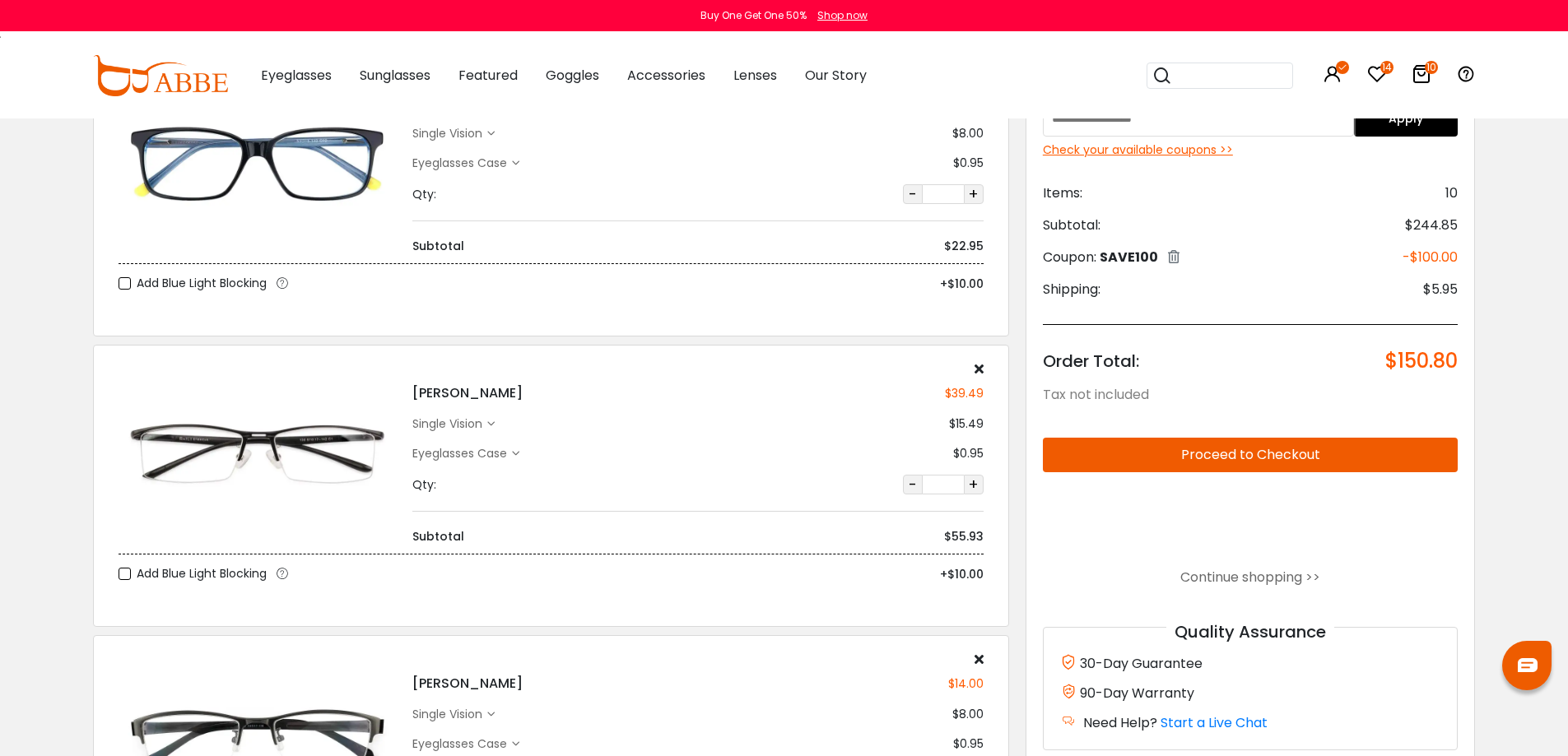
scroll to position [411, 0]
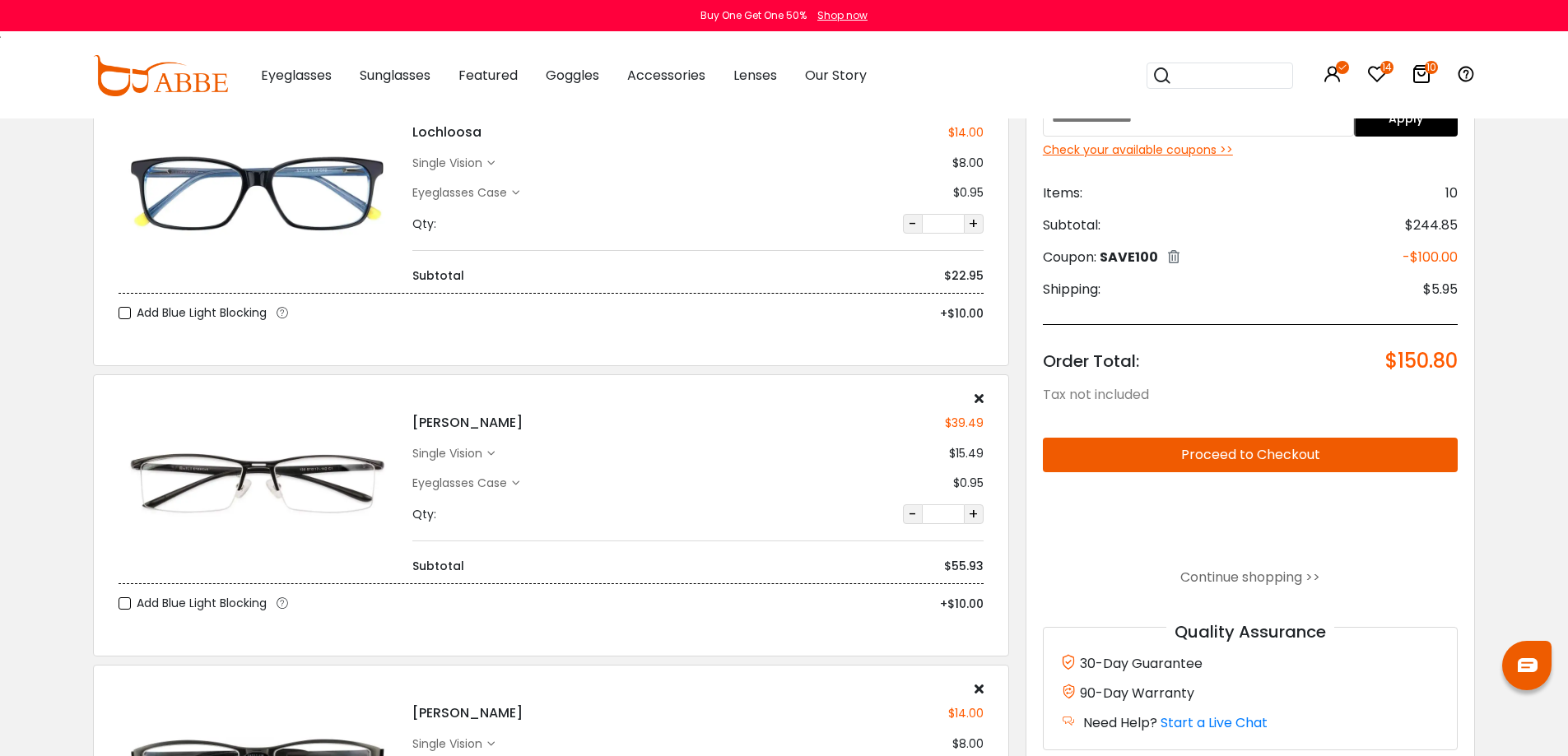
click at [436, 414] on h4 "Mateo" at bounding box center [468, 423] width 111 height 20
click at [489, 458] on div "single vision" at bounding box center [453, 453] width 82 height 17
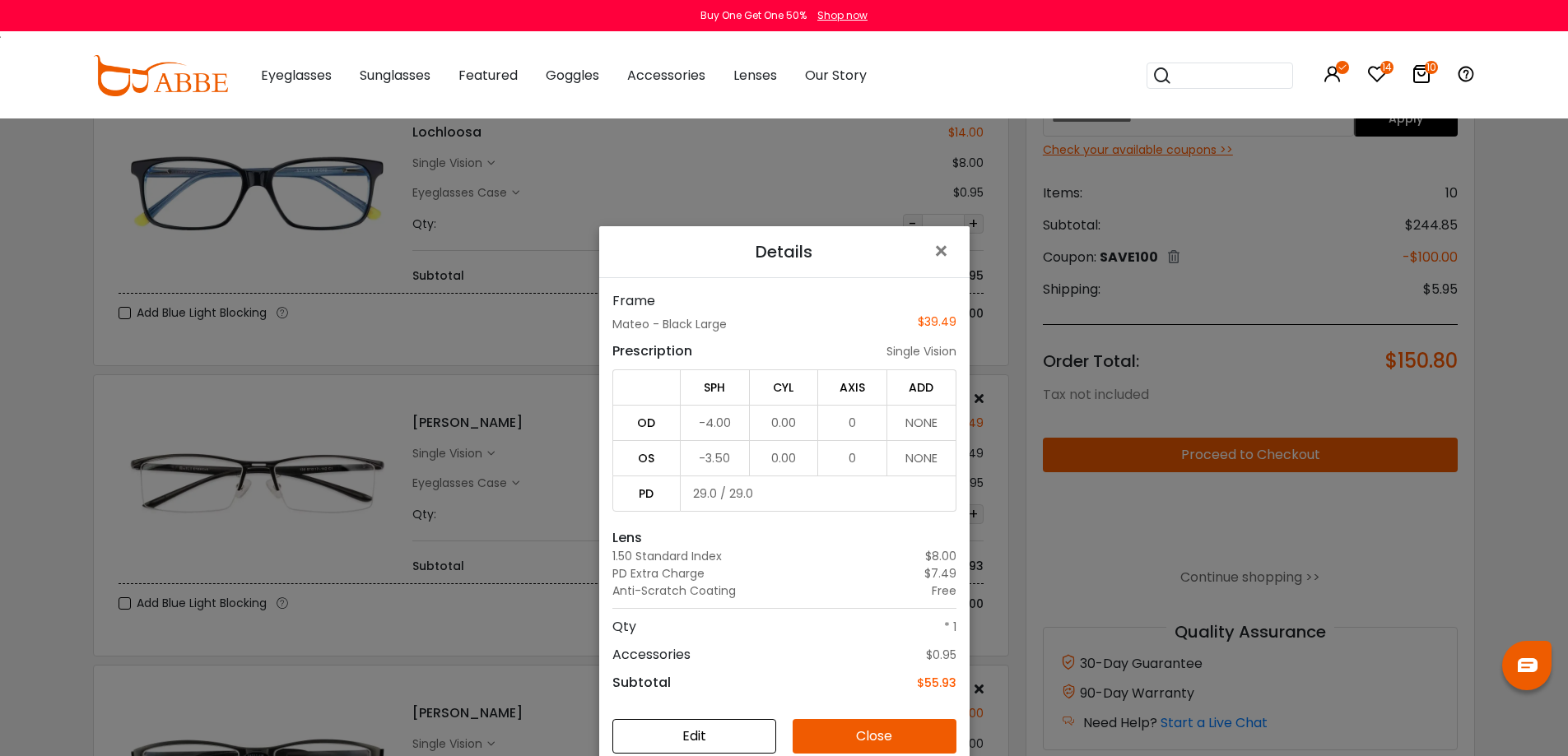
click at [675, 725] on button "Edit" at bounding box center [694, 736] width 164 height 35
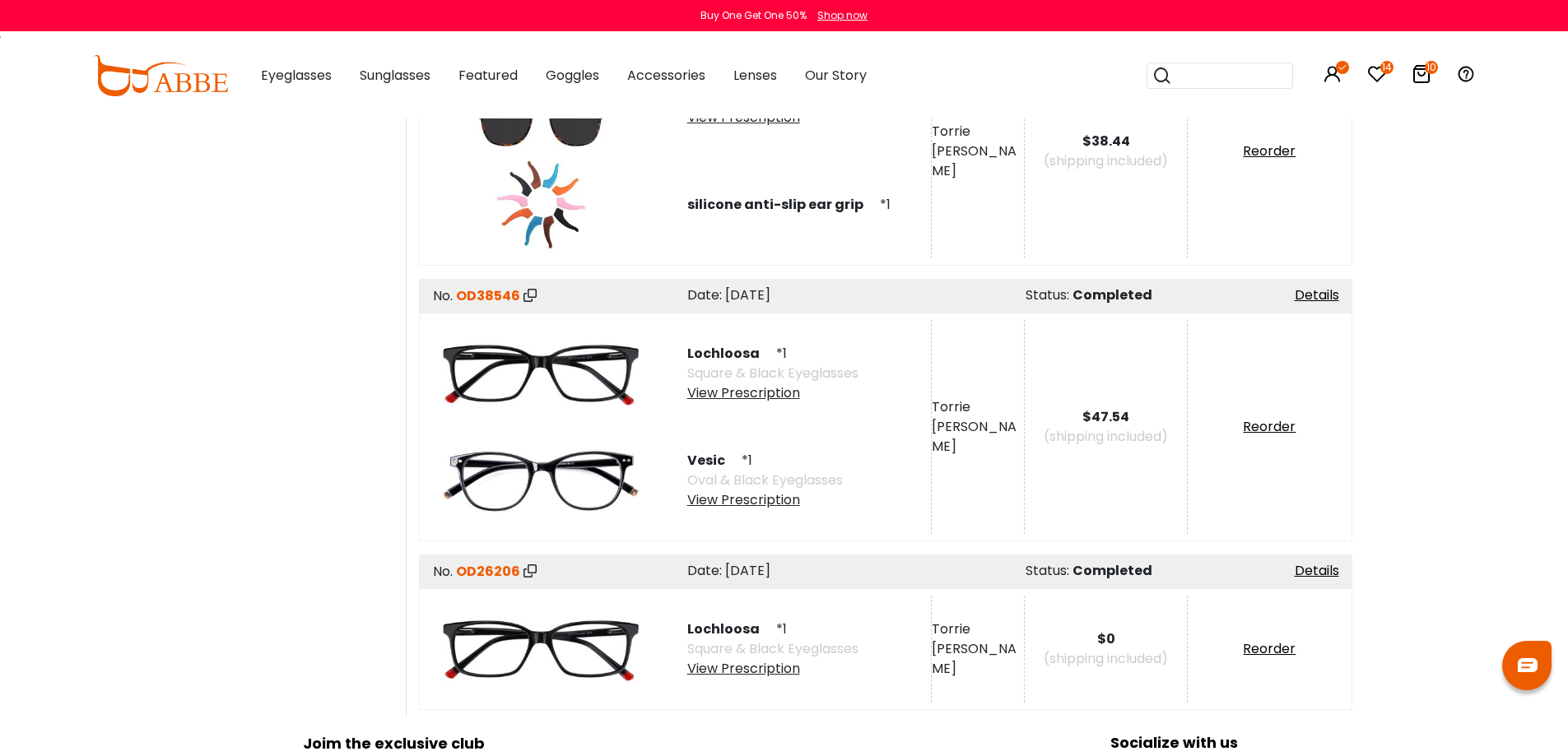
scroll to position [740, 0]
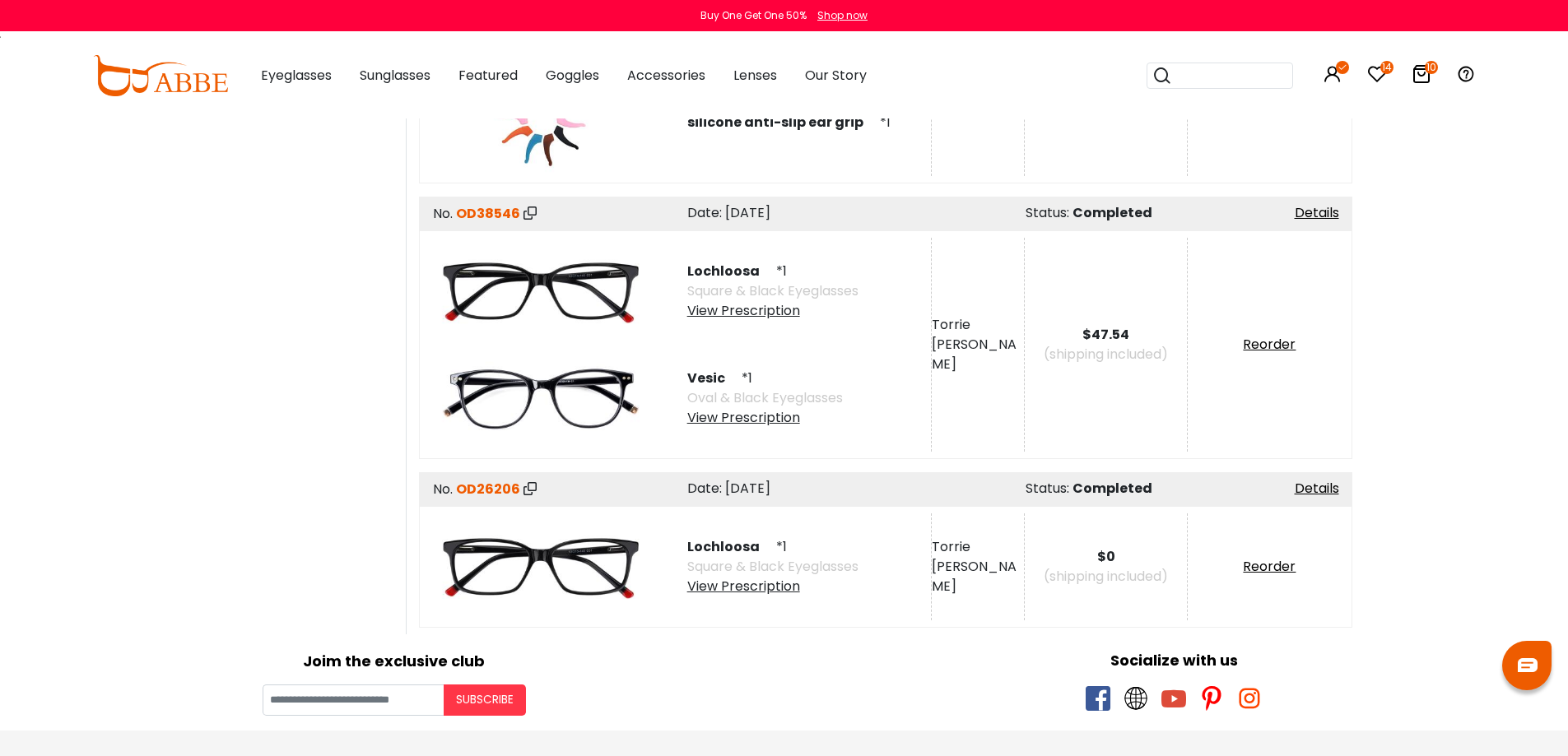
click at [777, 419] on div "View Prescription" at bounding box center [764, 418] width 155 height 20
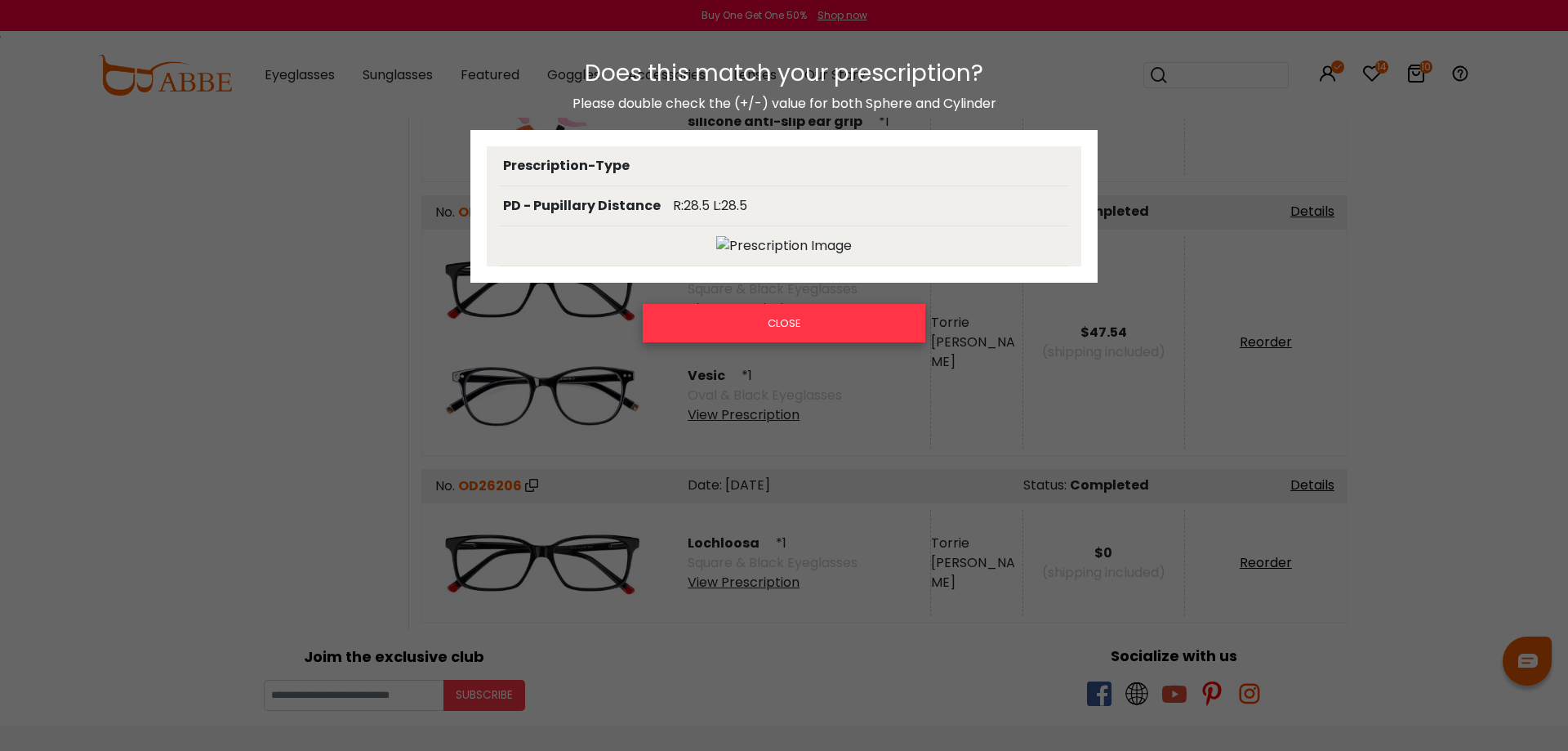
click at [807, 331] on button "CLOSE" at bounding box center [784, 323] width 283 height 37
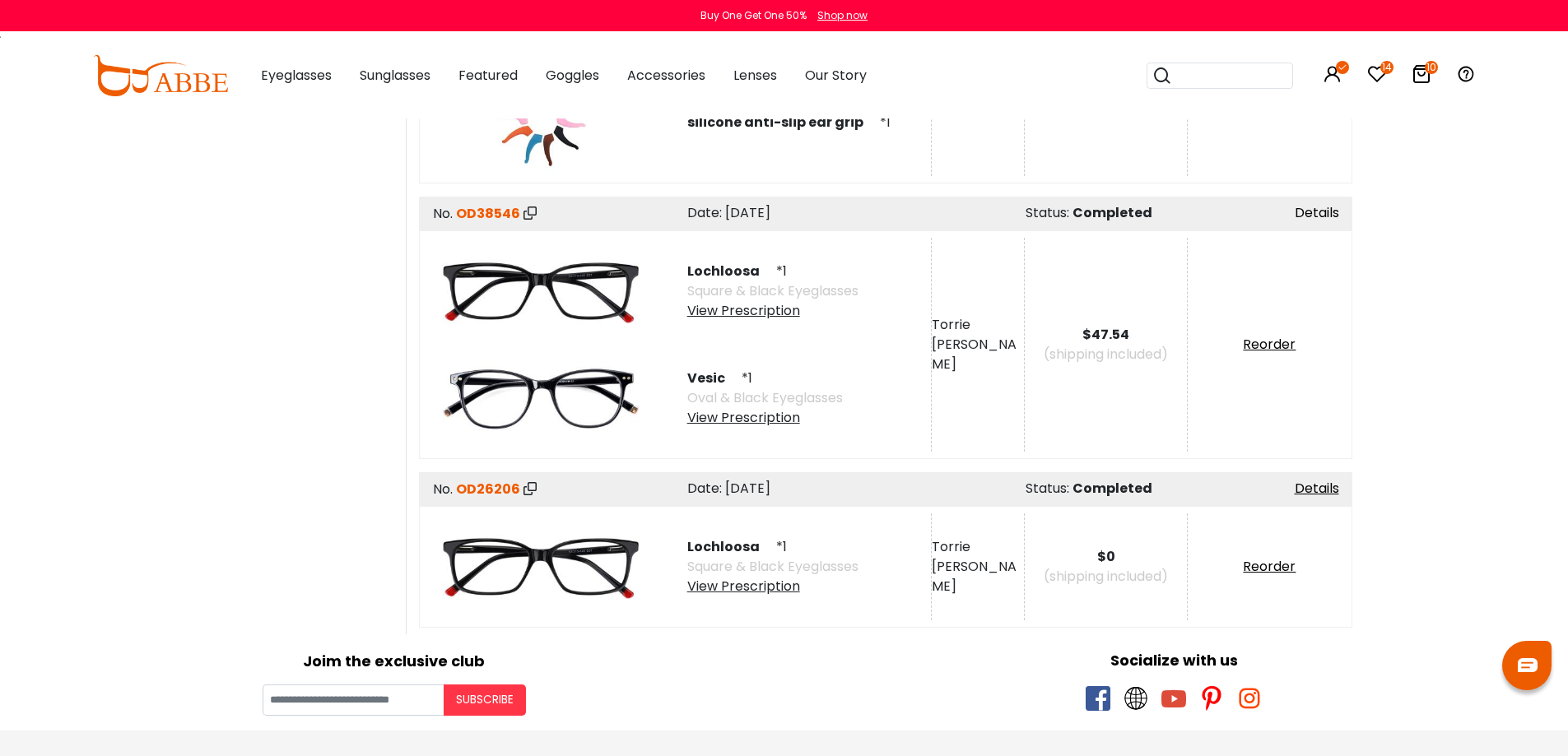
click at [1316, 209] on link "Details" at bounding box center [1316, 212] width 44 height 19
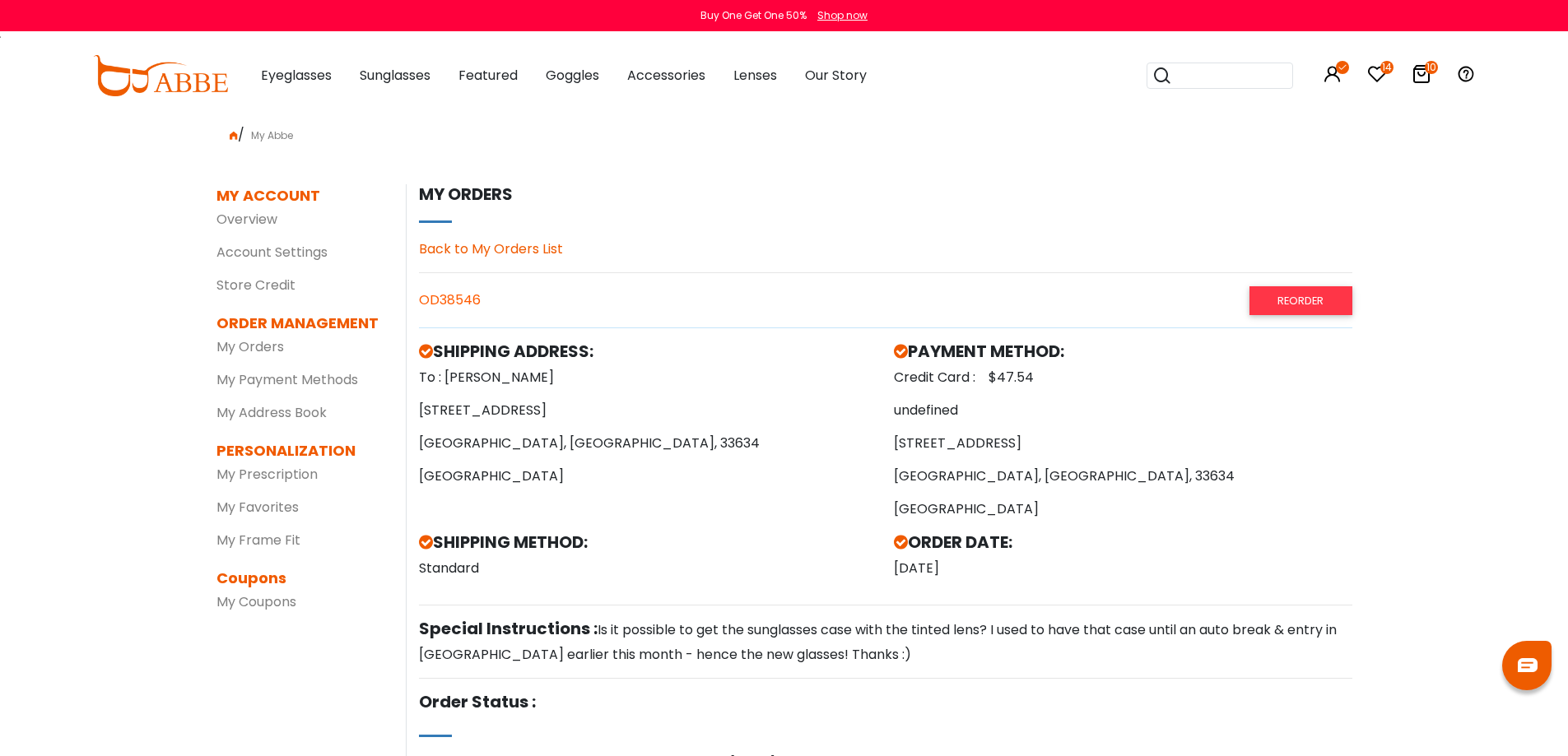
click at [449, 303] on div "OD38546 Reorder" at bounding box center [886, 300] width 933 height 28
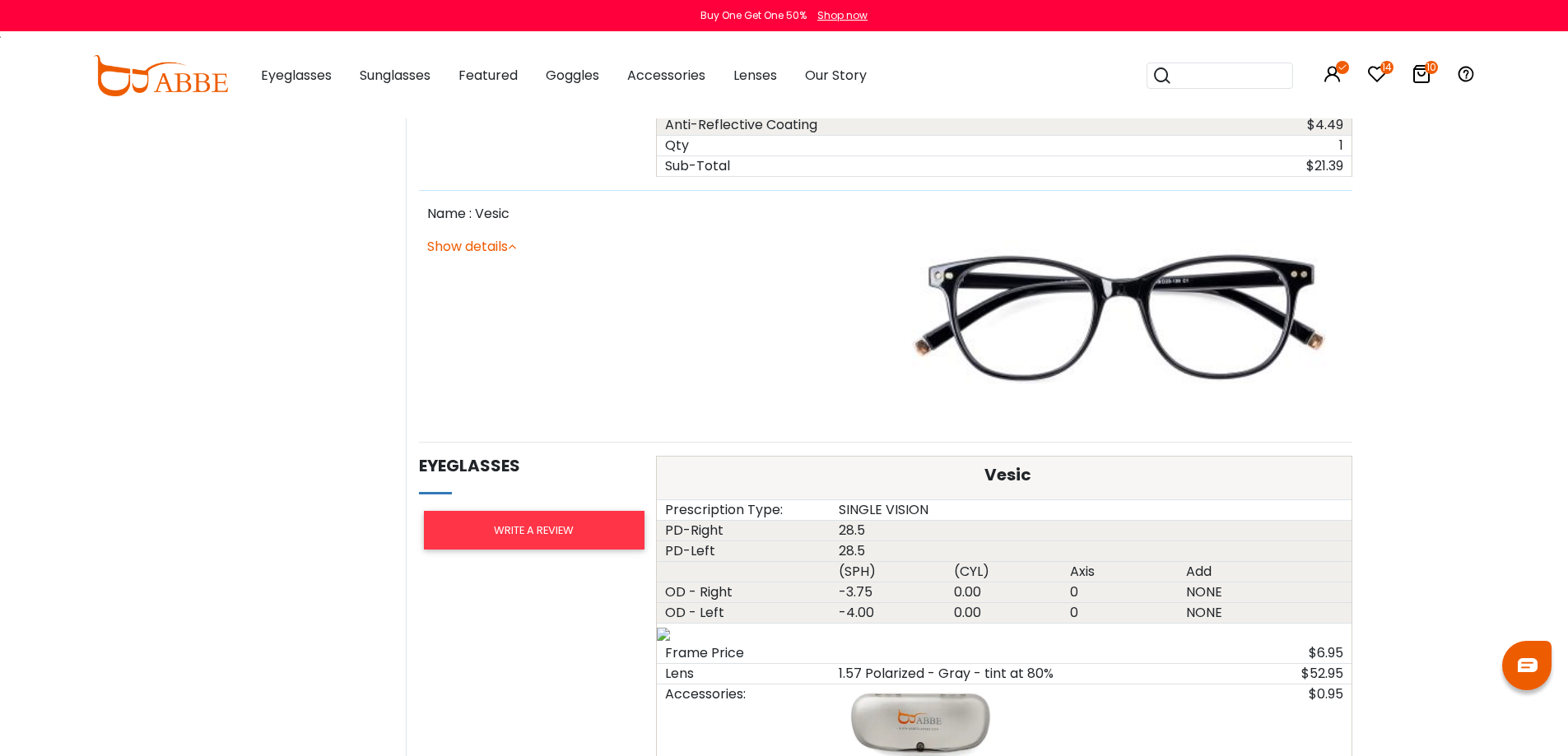
scroll to position [1398, 0]
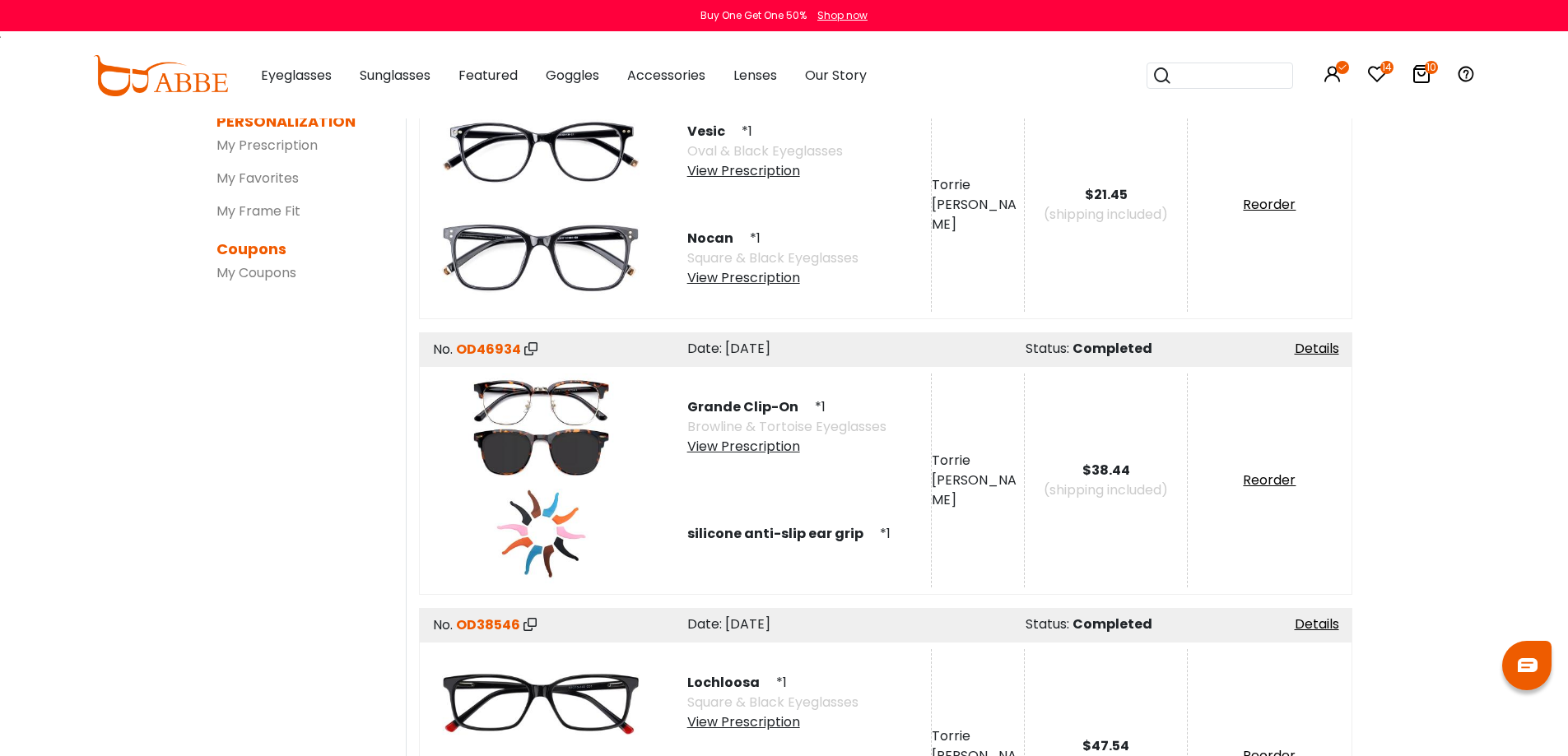
scroll to position [247, 0]
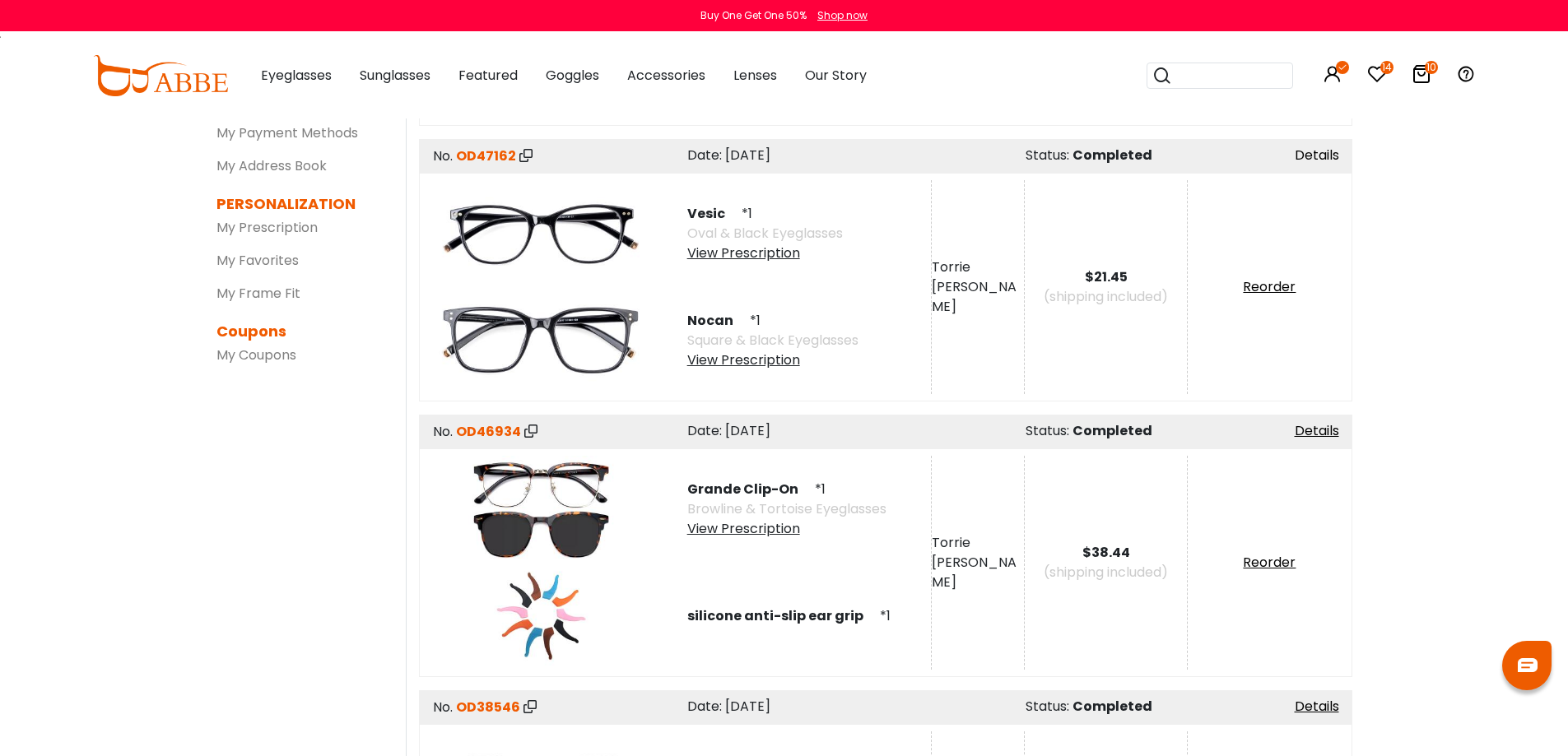
click at [1323, 156] on link "Details" at bounding box center [1316, 154] width 44 height 19
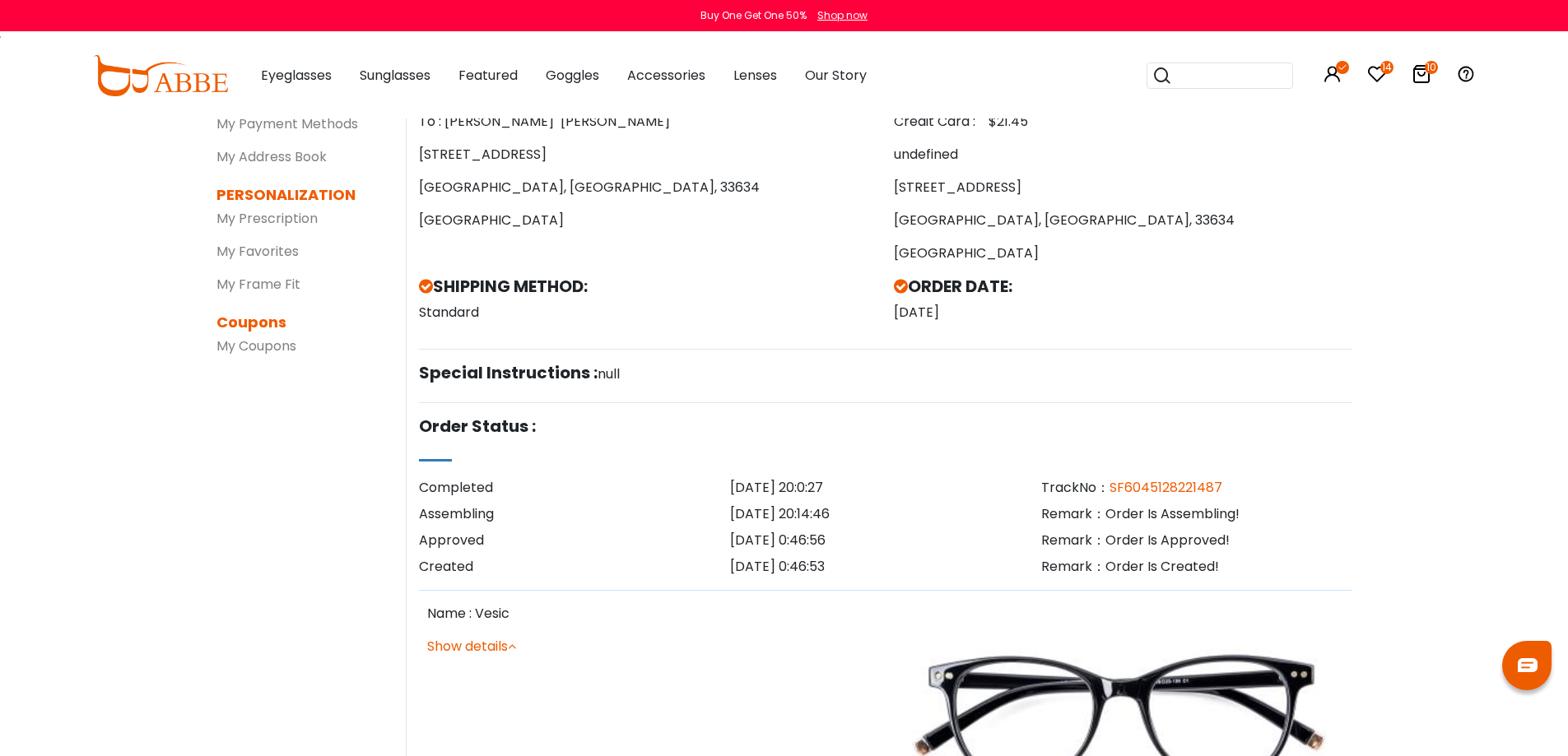
scroll to position [247, 0]
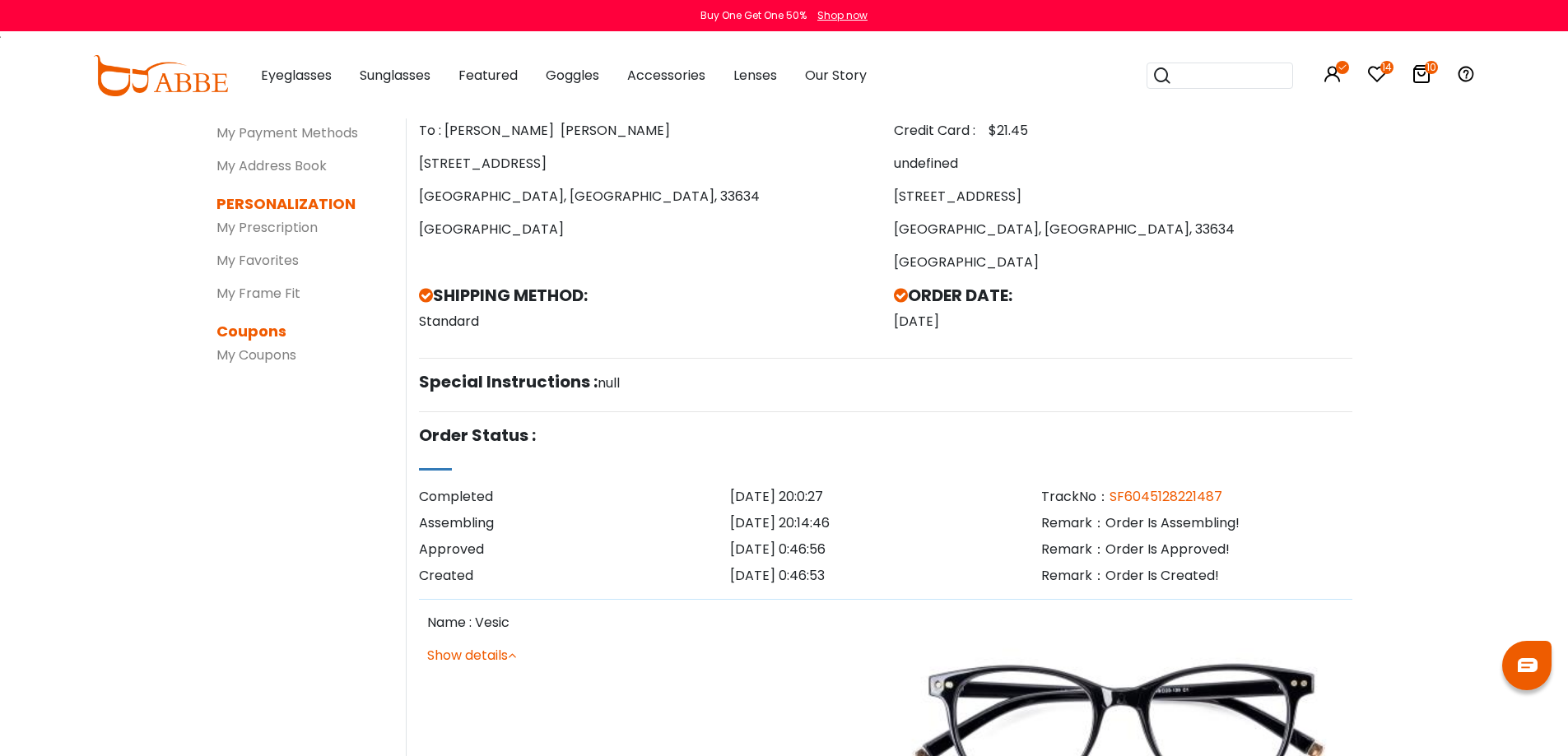
click at [1181, 82] on input "search" at bounding box center [1229, 75] width 116 height 25
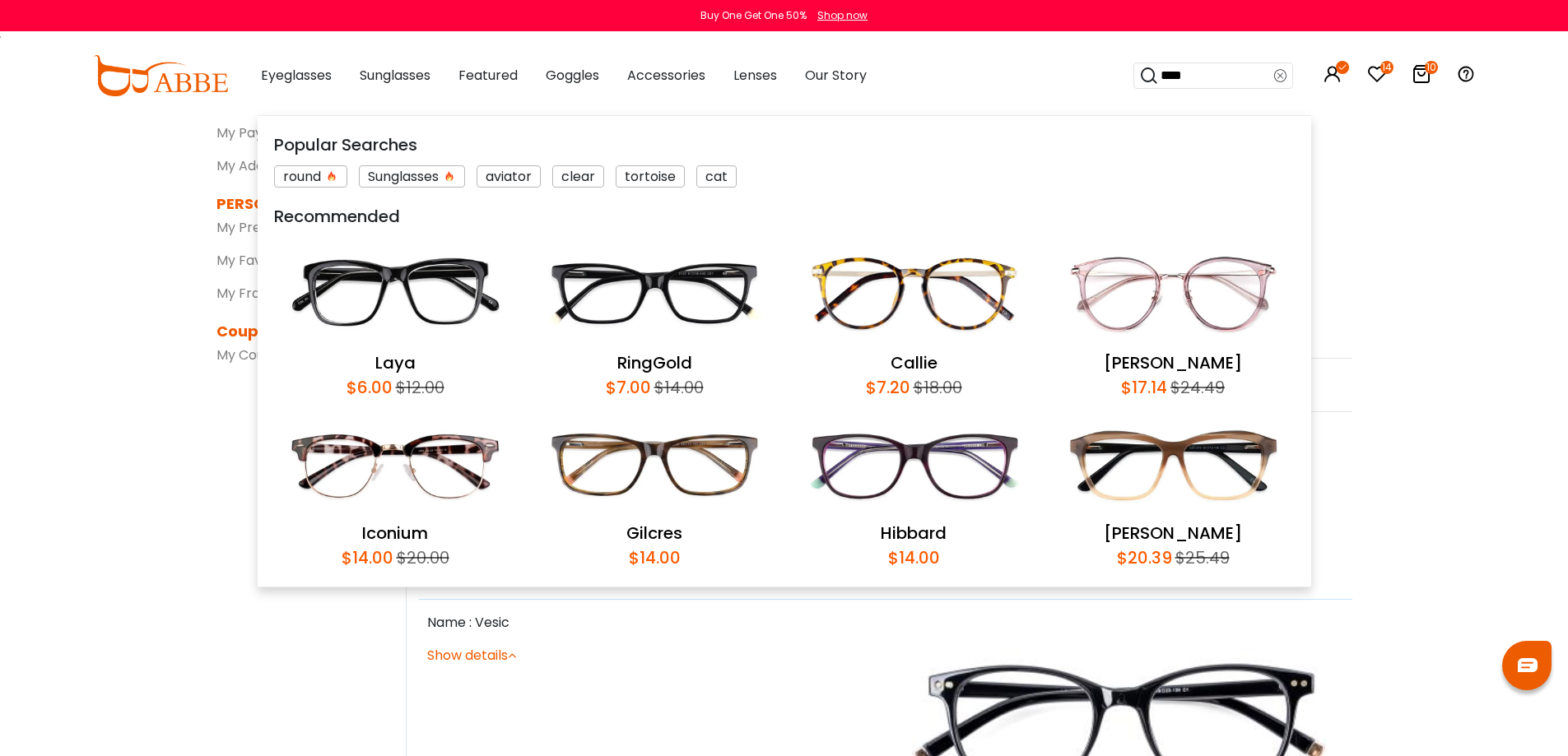
type input "*****"
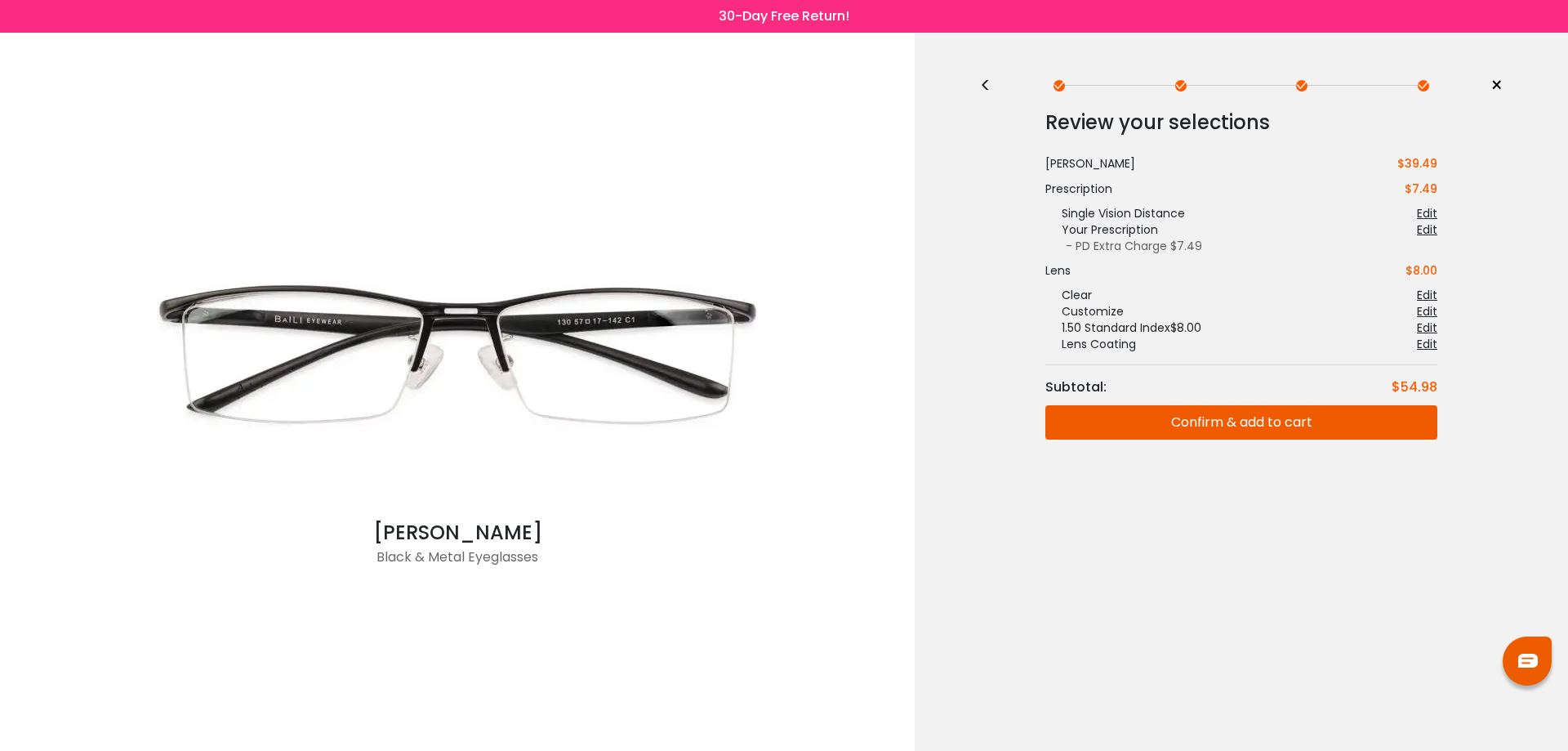
click at [1297, 84] on div at bounding box center [1302, 86] width 12 height 12
click at [978, 83] on div "< × Choose your usage Single Vision (Distance) This lens helps you see details …" at bounding box center [1241, 392] width 653 height 719
click at [987, 82] on div "<" at bounding box center [992, 85] width 25 height 13
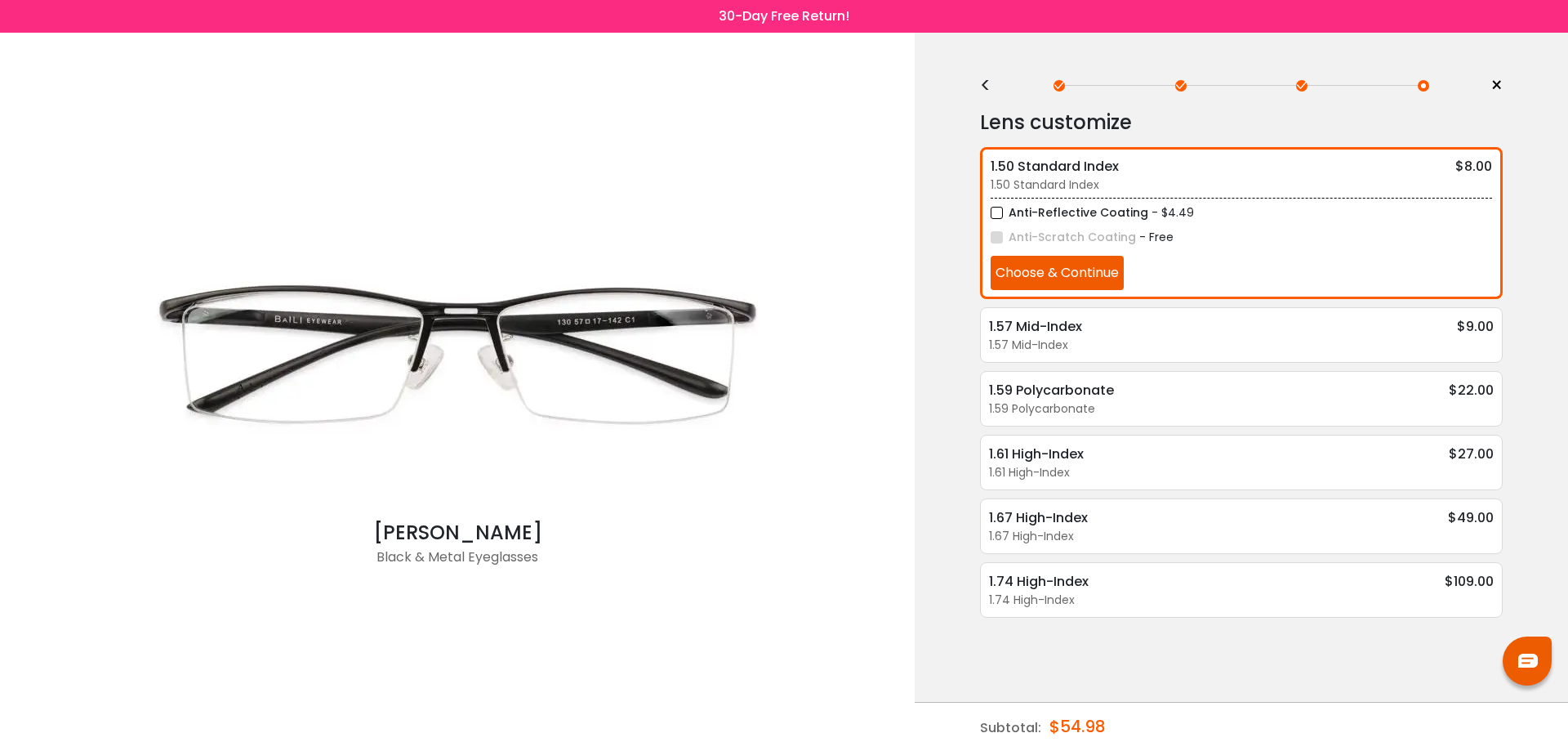
click at [987, 82] on div "<" at bounding box center [992, 85] width 25 height 13
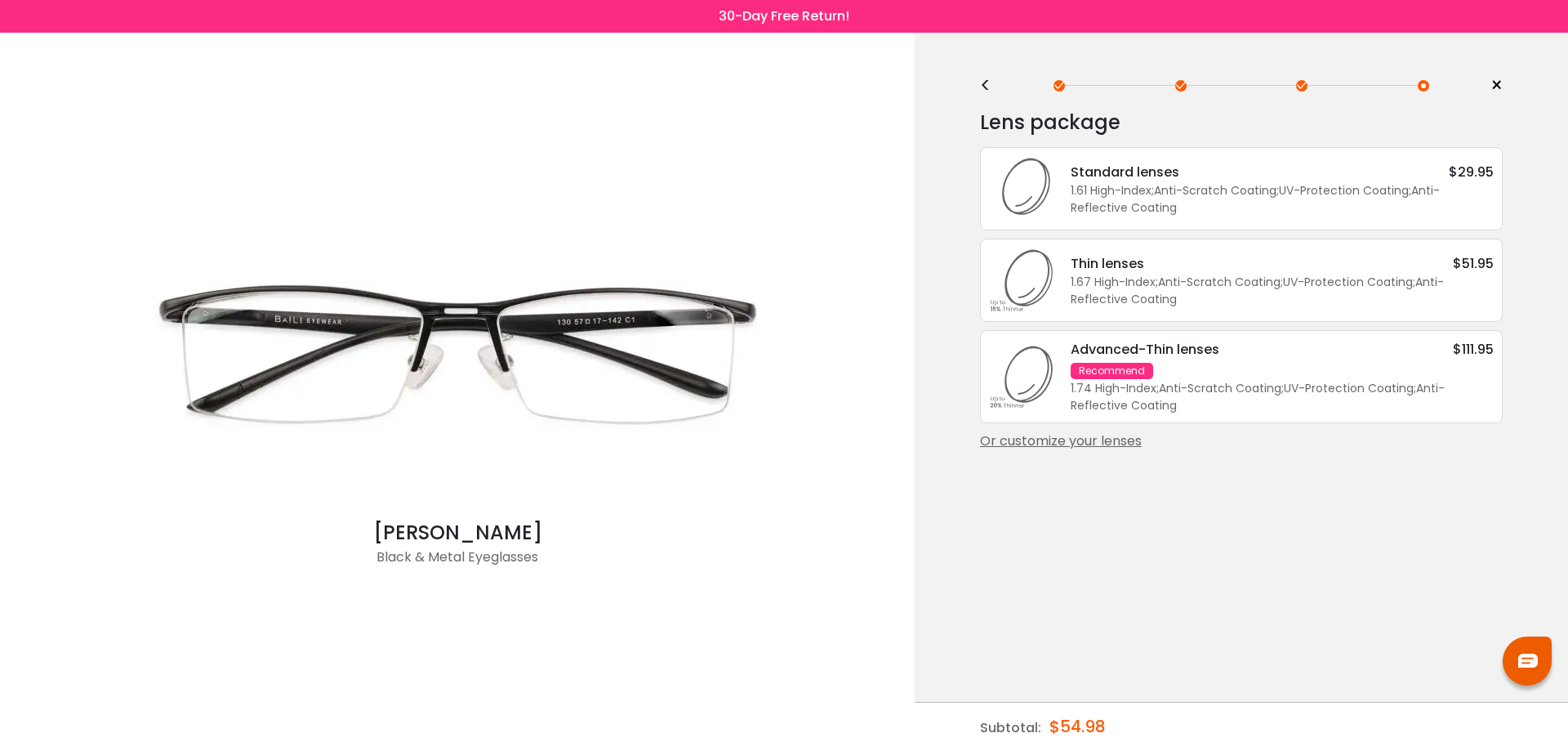
click at [987, 82] on div "<" at bounding box center [992, 85] width 25 height 13
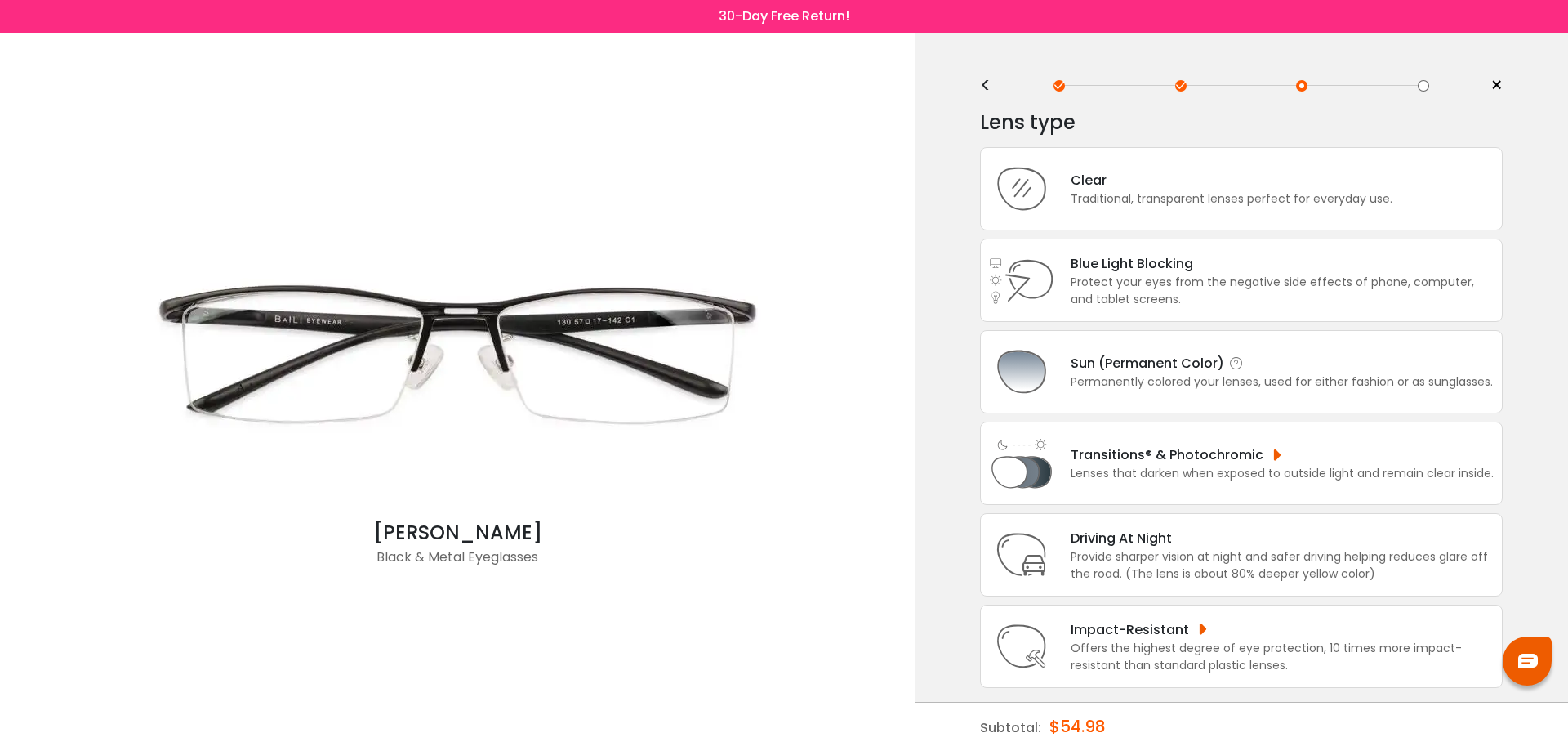
click at [1163, 360] on div "Sun (Permanent Color)" at bounding box center [1281, 363] width 422 height 21
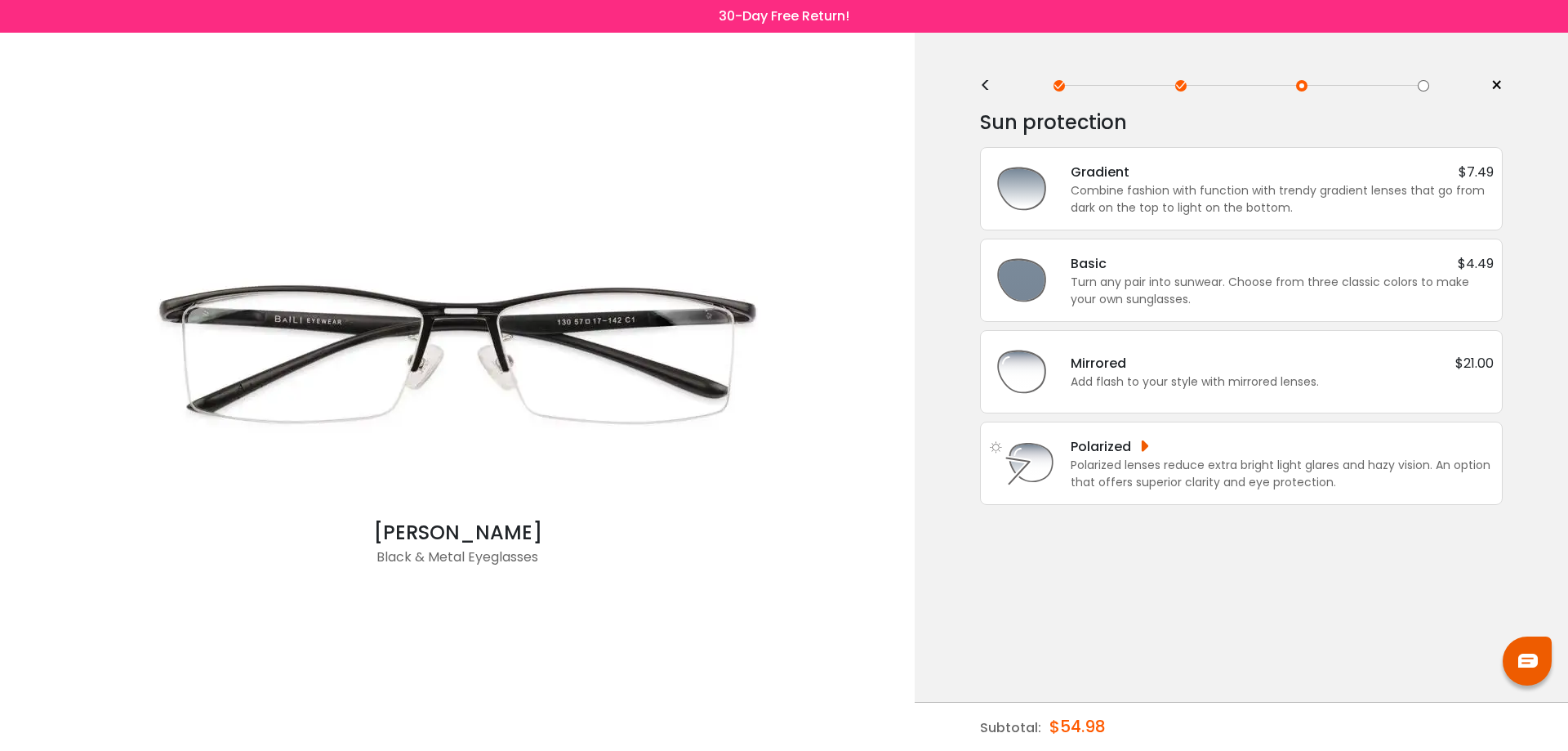
click at [976, 80] on div "< × Choose your usage Single Vision (Distance) This lens helps you see details …" at bounding box center [1241, 392] width 653 height 719
click at [983, 87] on div "<" at bounding box center [992, 85] width 25 height 13
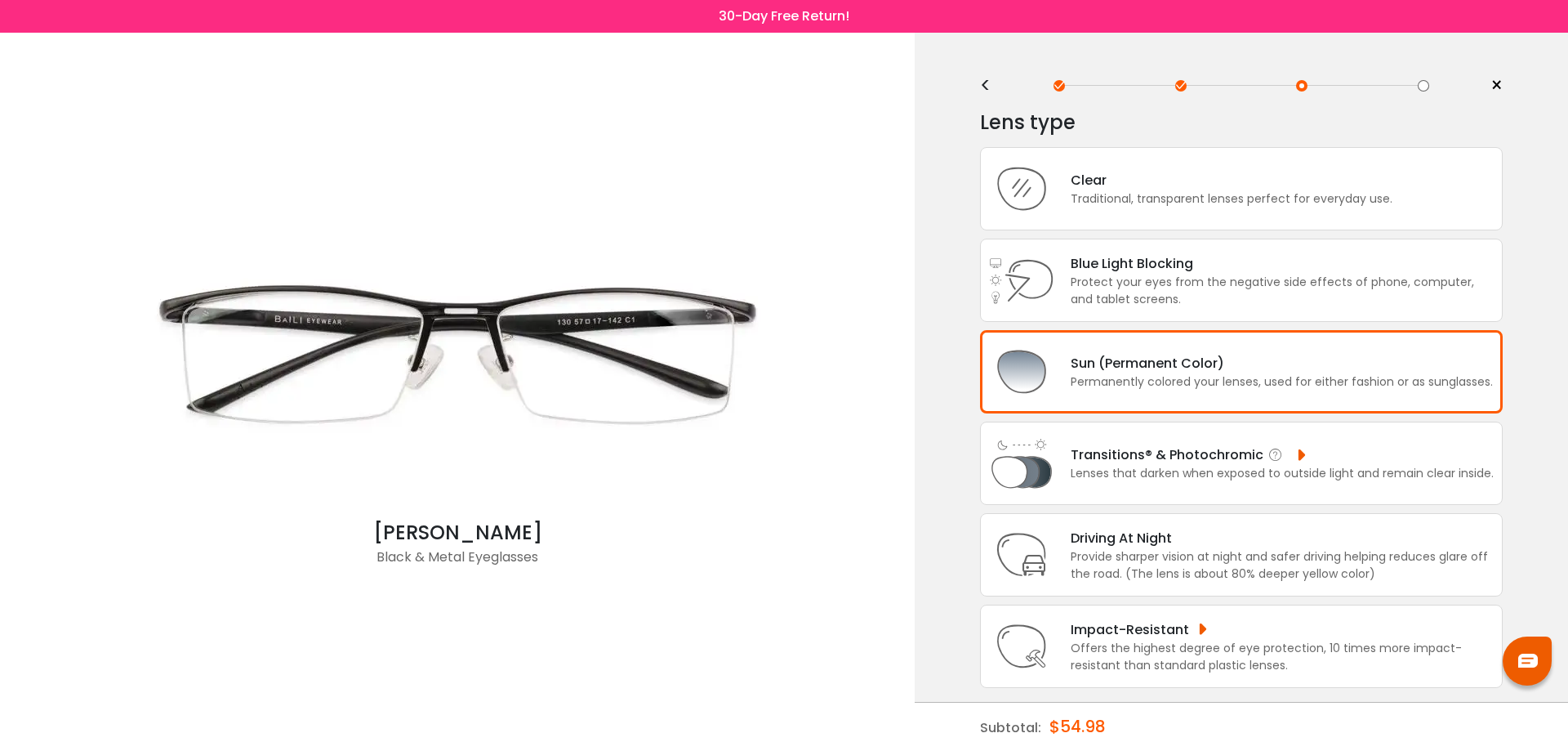
click at [1159, 473] on div "Lenses that darken when exposed to outside light and remain clear inside." at bounding box center [1281, 473] width 423 height 17
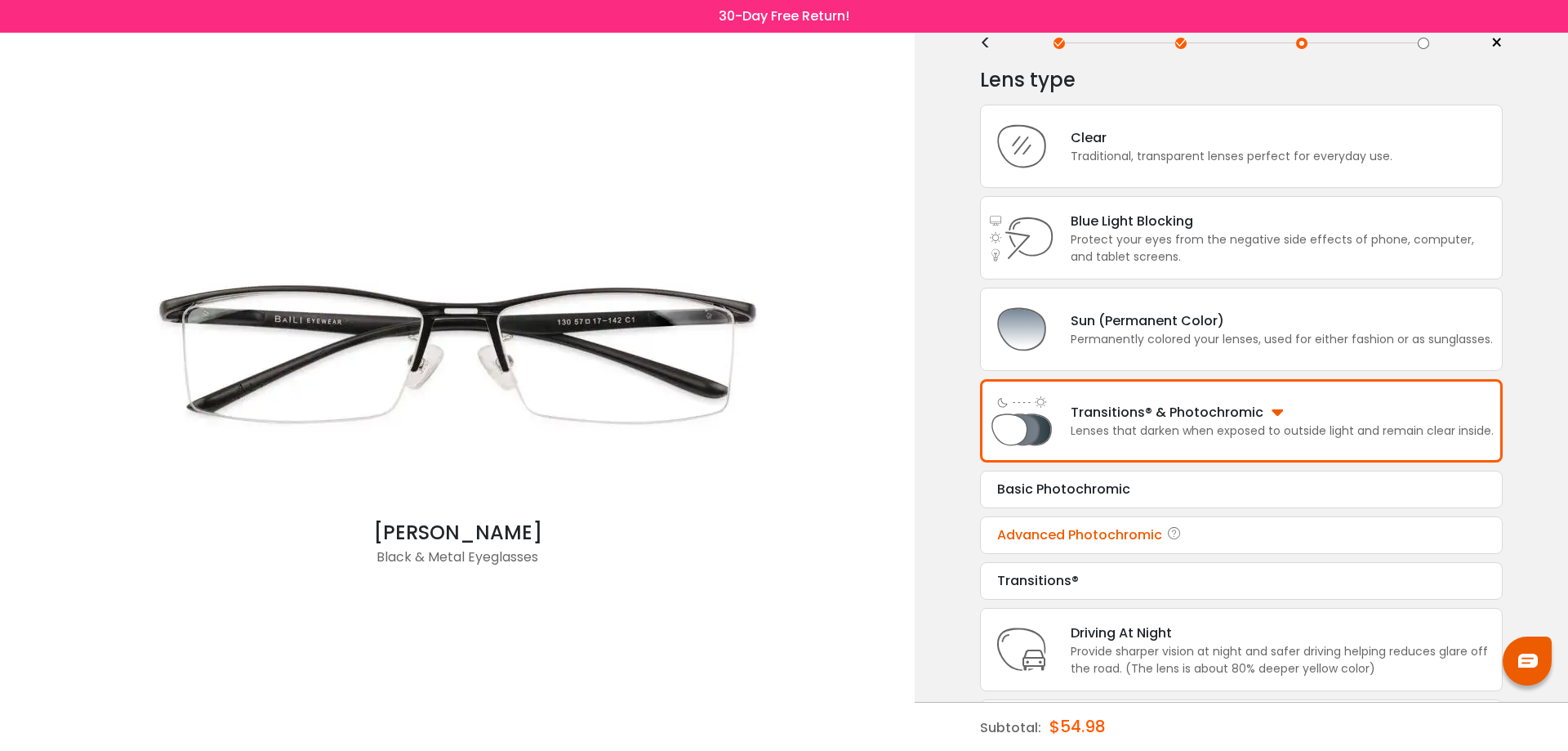
scroll to position [81, 0]
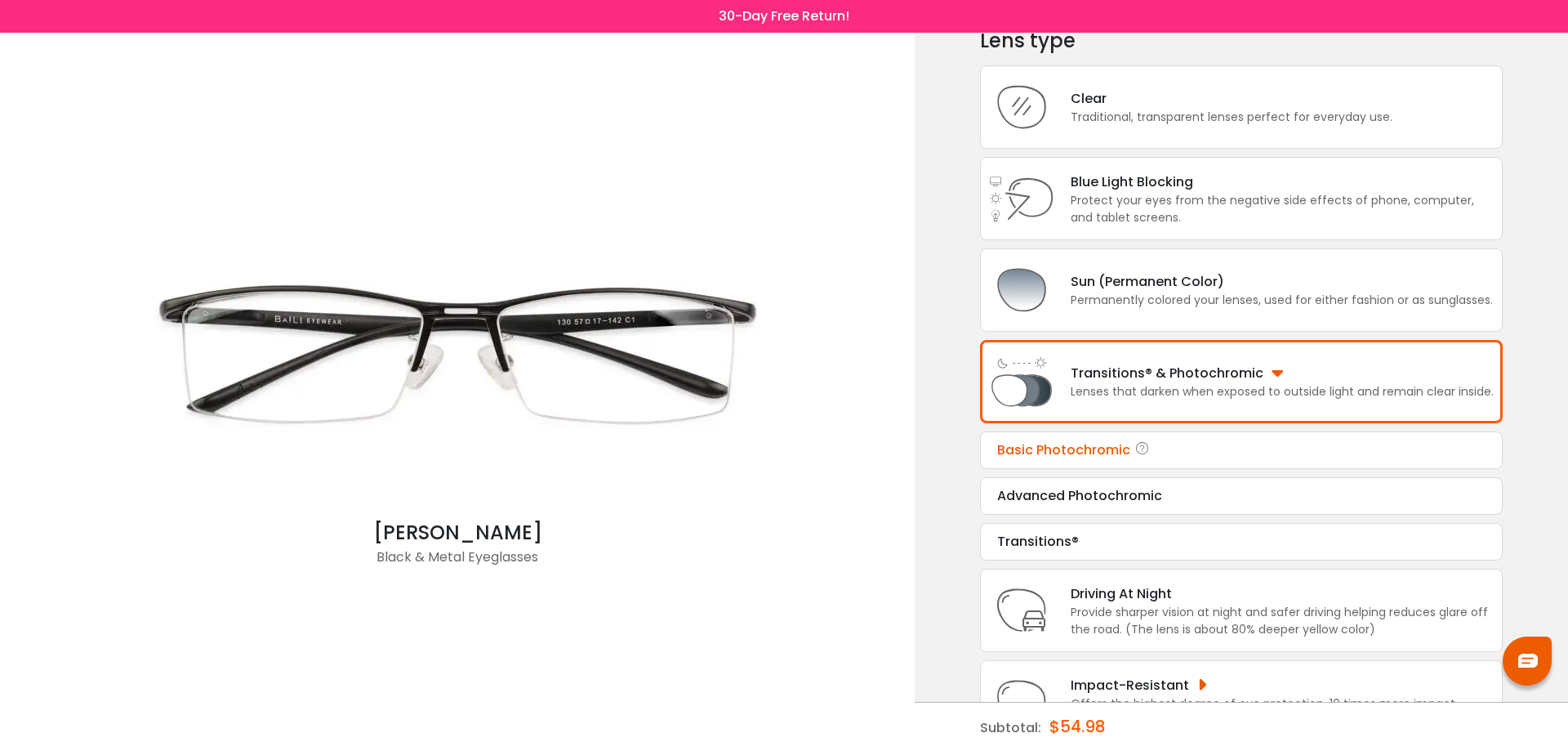
click at [1128, 453] on div "Basic Photochromic" at bounding box center [1241, 451] width 489 height 20
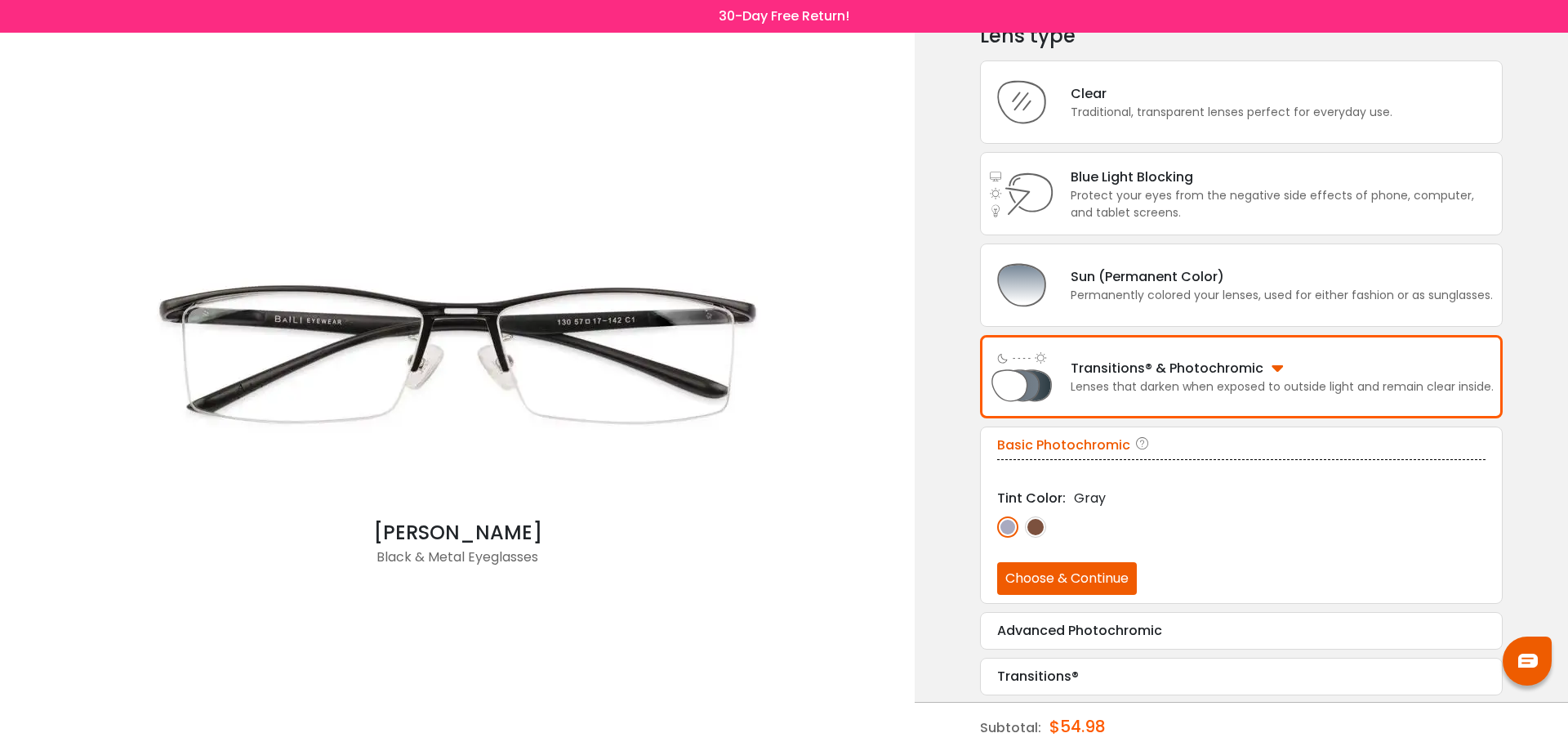
scroll to position [88, 0]
click at [1065, 573] on button "Choose & Continue" at bounding box center [1067, 576] width 139 height 32
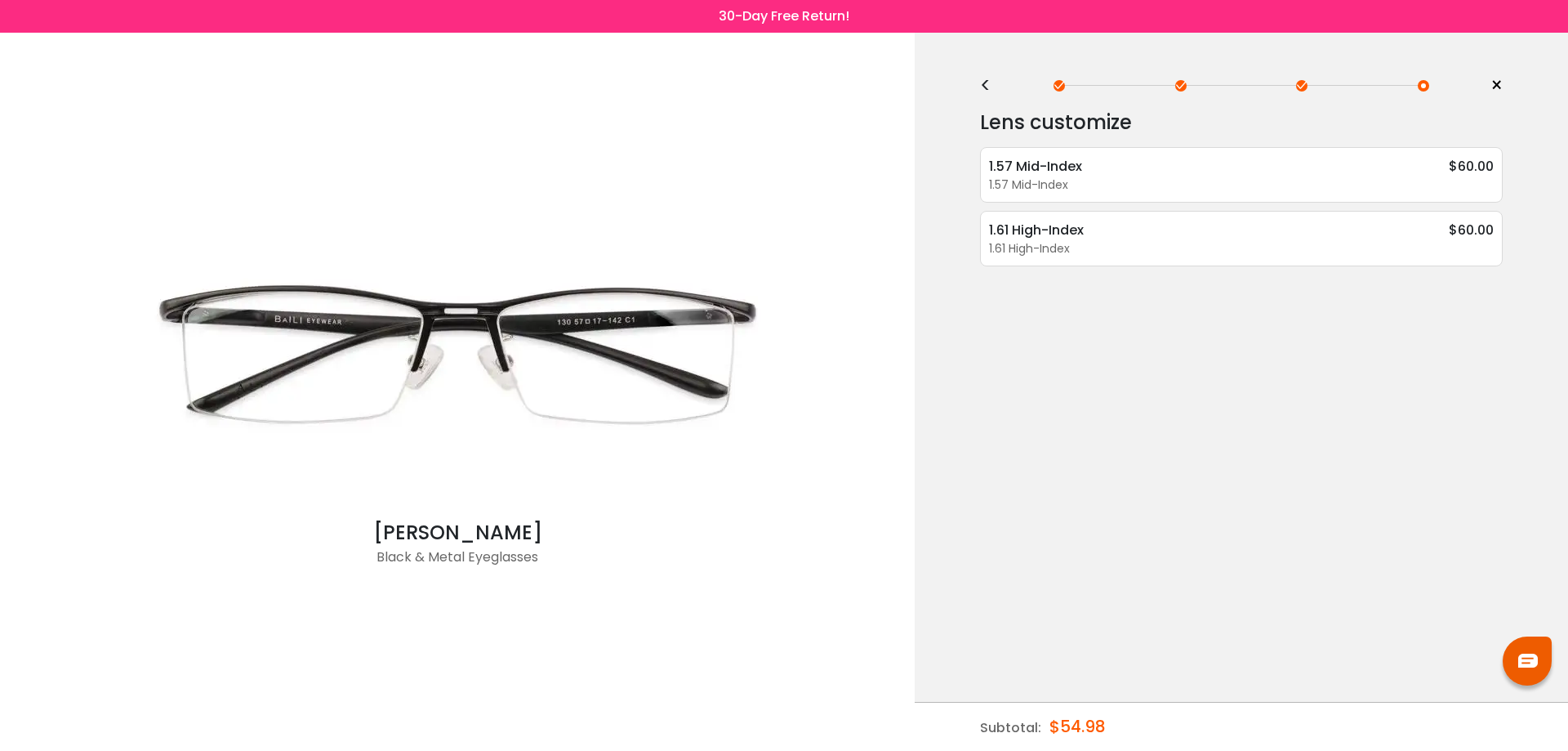
scroll to position [0, 0]
click at [986, 84] on div "<" at bounding box center [992, 85] width 25 height 13
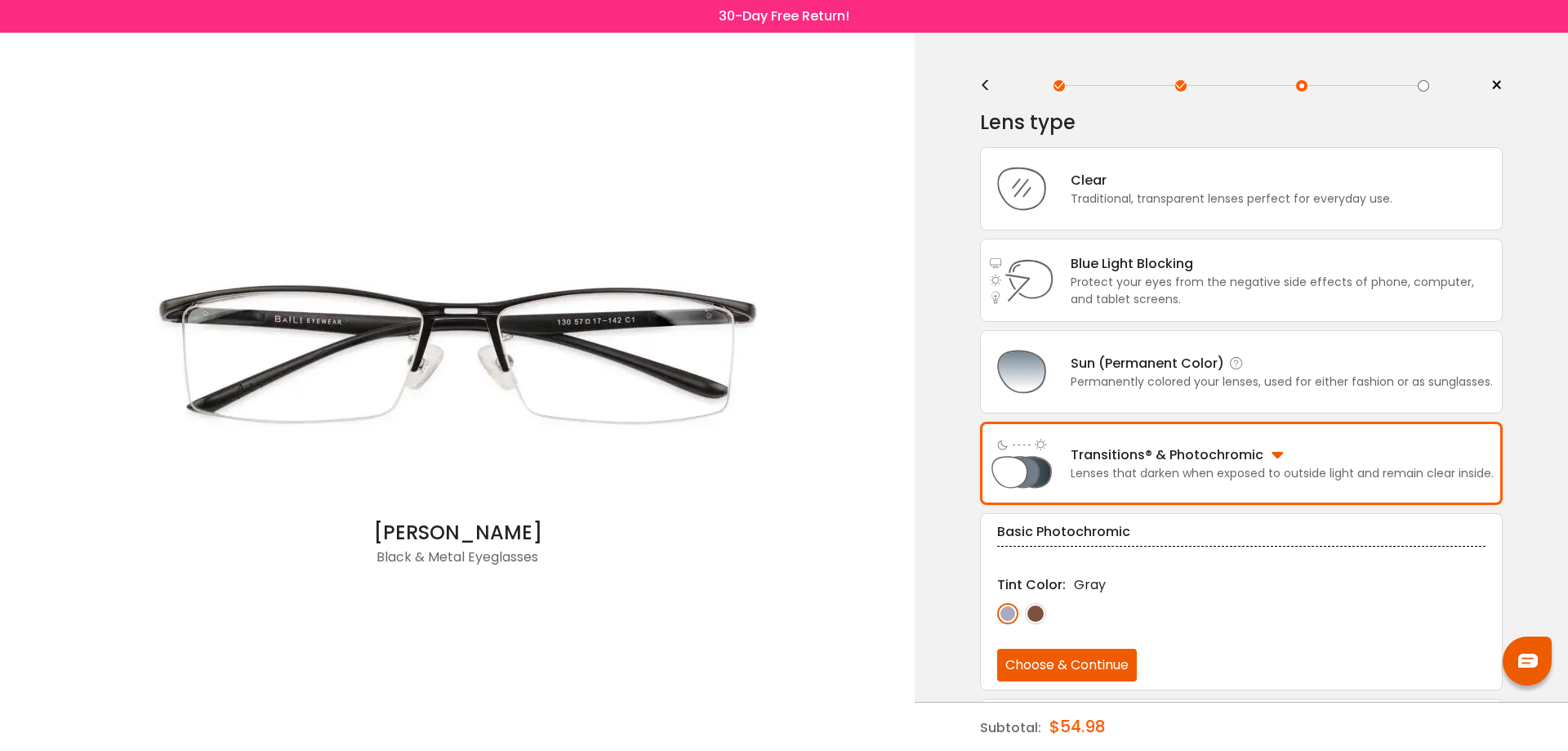
click at [1138, 367] on div "Sun (Permanent Color)" at bounding box center [1281, 363] width 422 height 21
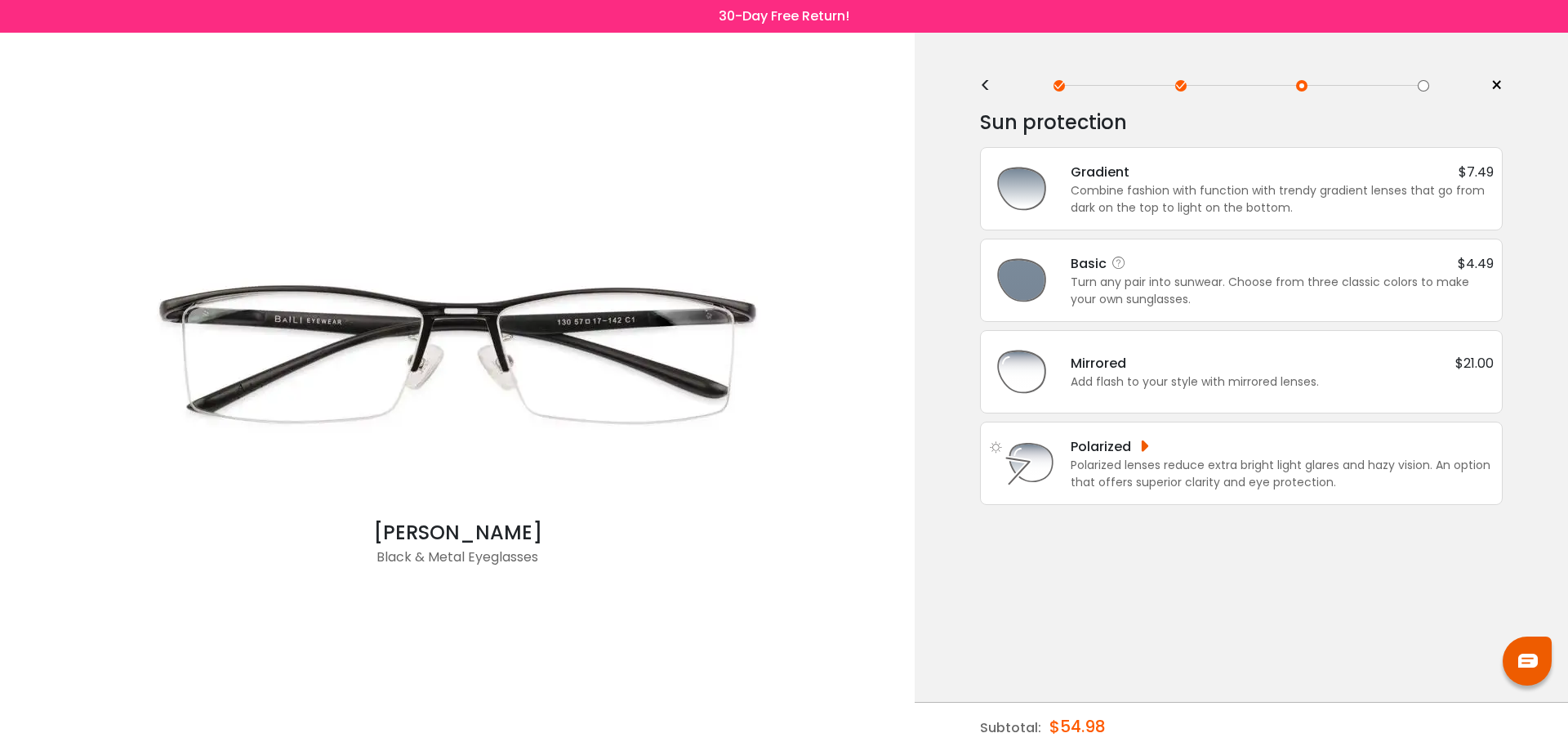
click at [1094, 280] on div "Turn any pair into sunwear. Choose from three classic colors to make your own s…" at bounding box center [1281, 291] width 423 height 34
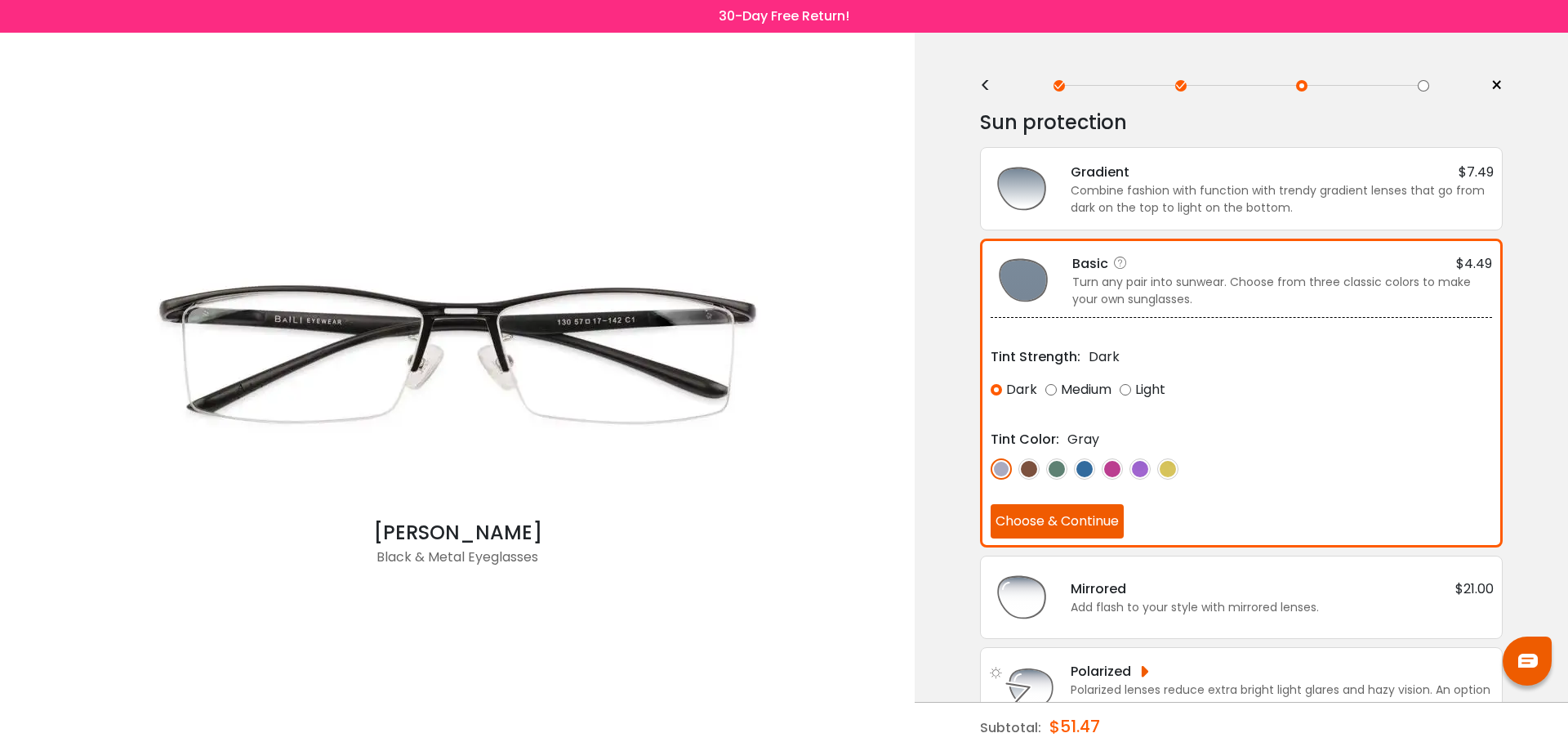
click at [1053, 520] on button "Choose & Continue" at bounding box center [1058, 521] width 133 height 34
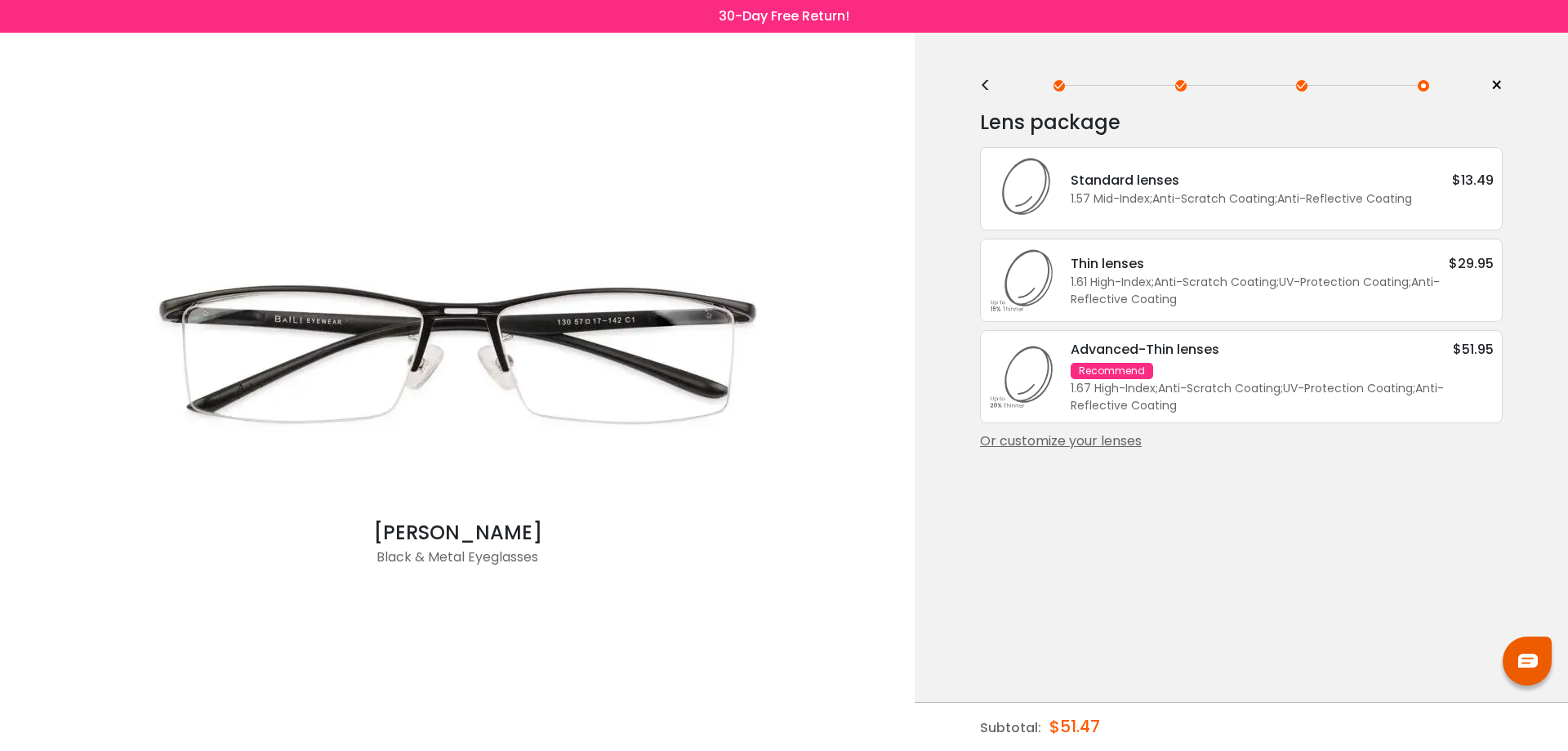
click at [1075, 441] on div "Or customize your lenses" at bounding box center [1241, 442] width 523 height 20
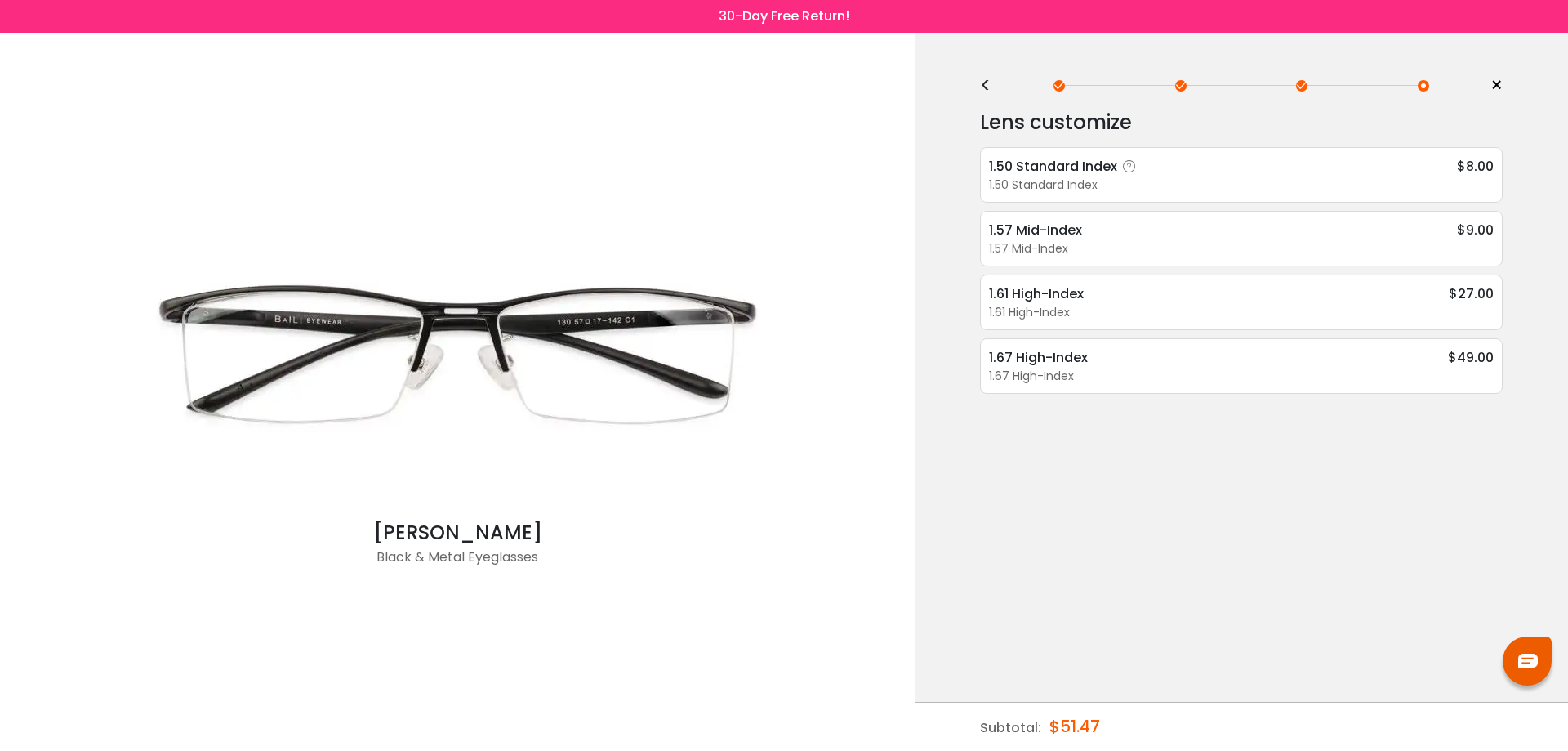
click at [1089, 165] on div "1.50 Standard Index" at bounding box center [1066, 166] width 153 height 21
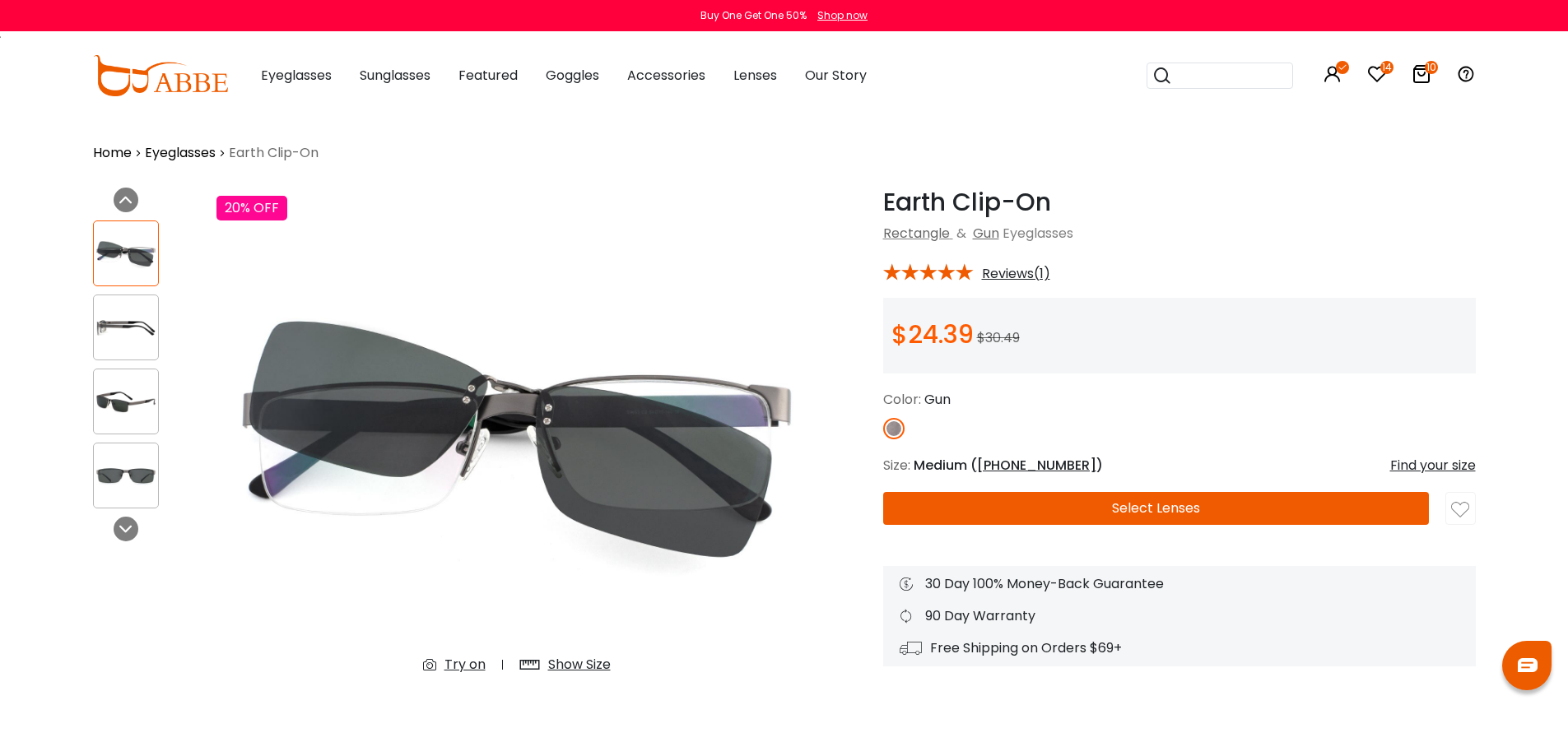
click at [1428, 67] on icon "10" at bounding box center [1431, 67] width 13 height 13
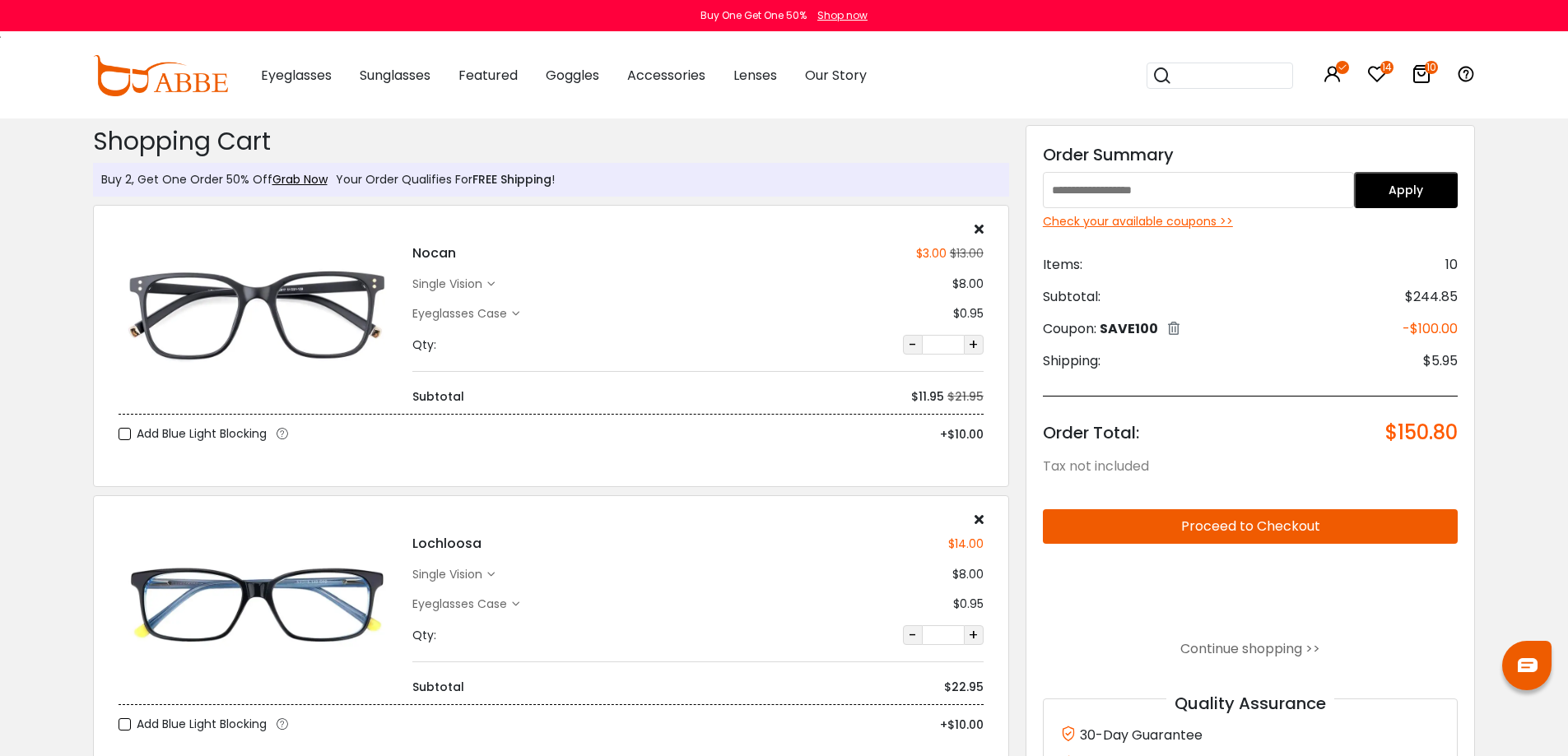
click at [979, 228] on icon at bounding box center [979, 228] width 9 height 13
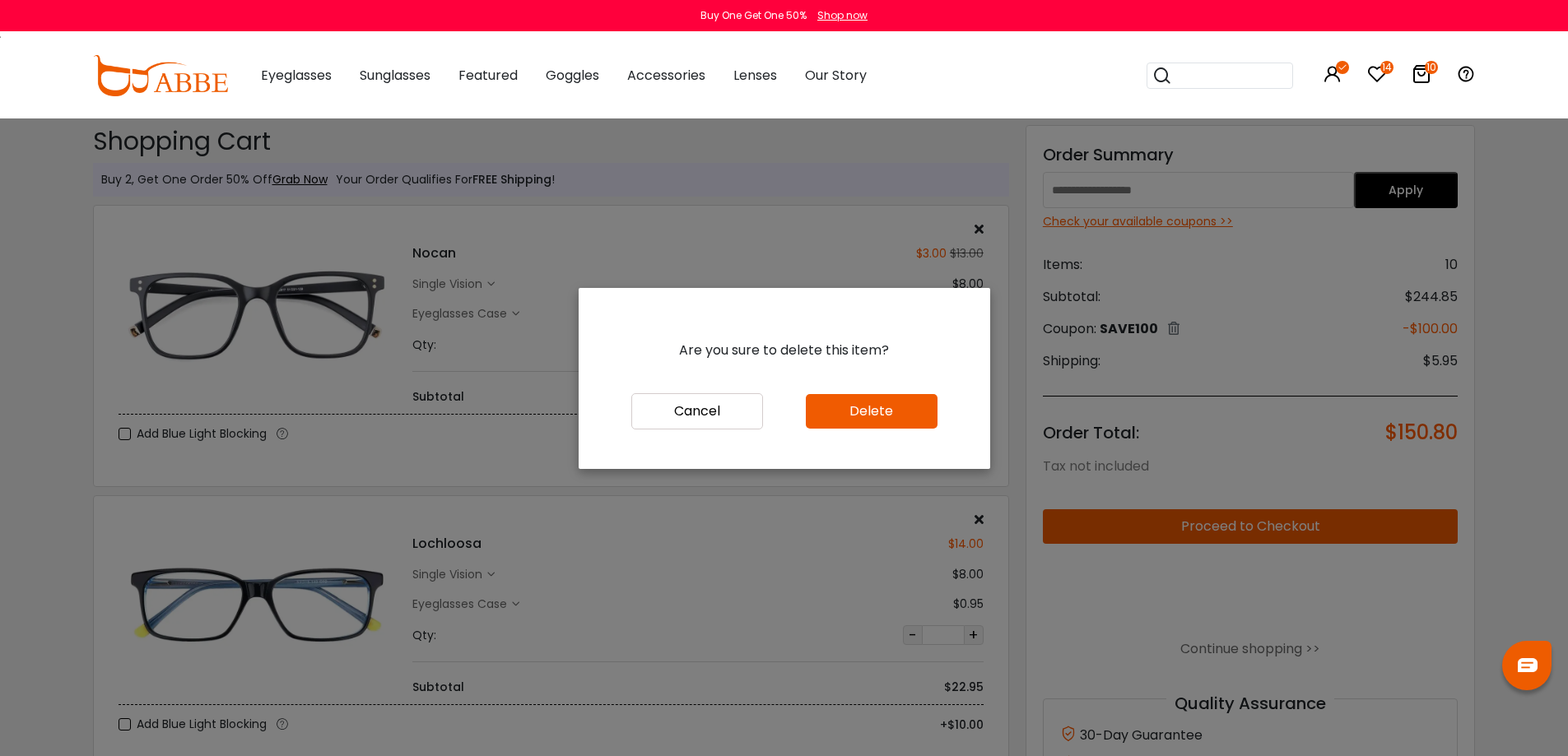
click at [867, 405] on button "Delete" at bounding box center [871, 411] width 131 height 35
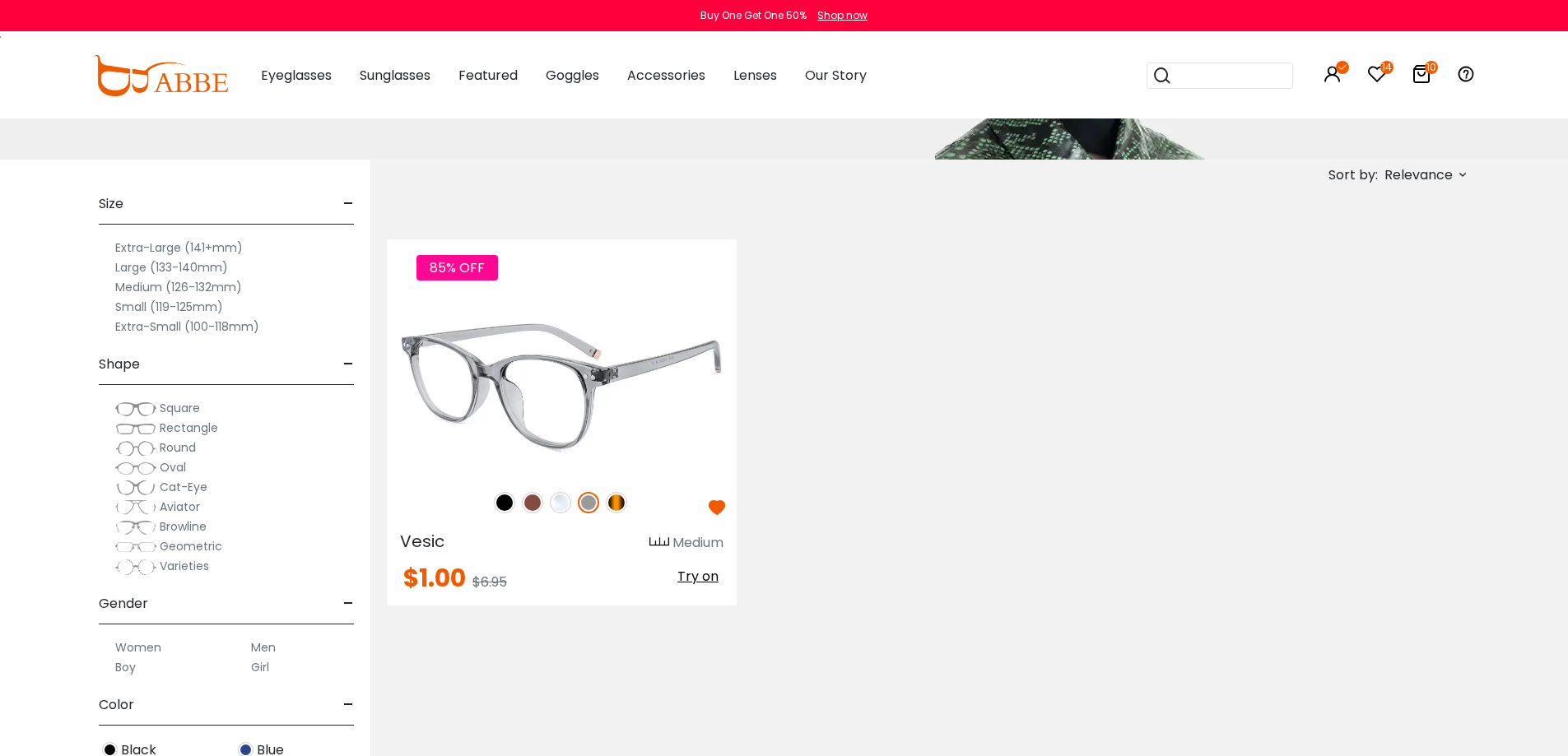
click at [622, 328] on img at bounding box center [562, 385] width 350 height 175
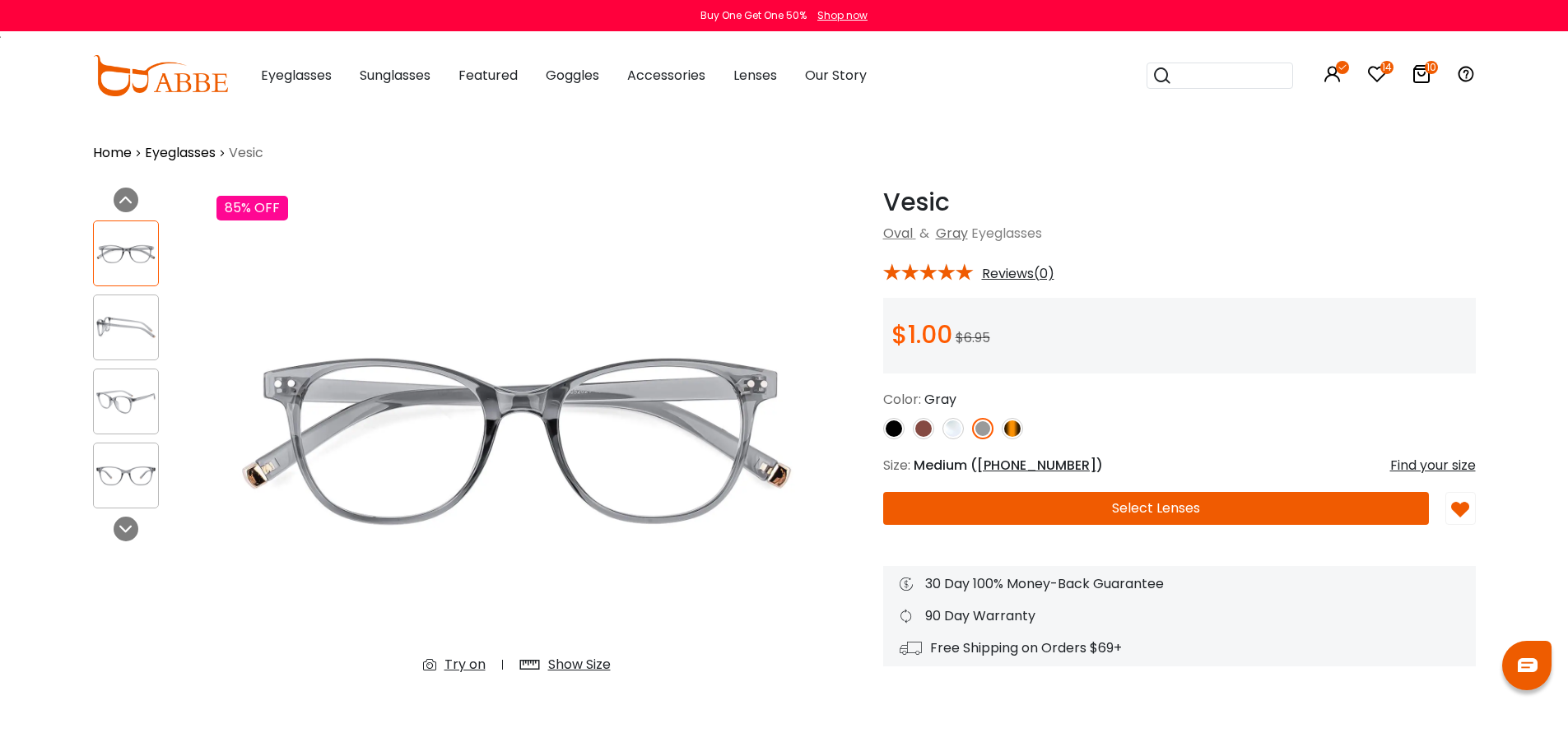
click at [463, 660] on div "Try on" at bounding box center [465, 665] width 42 height 20
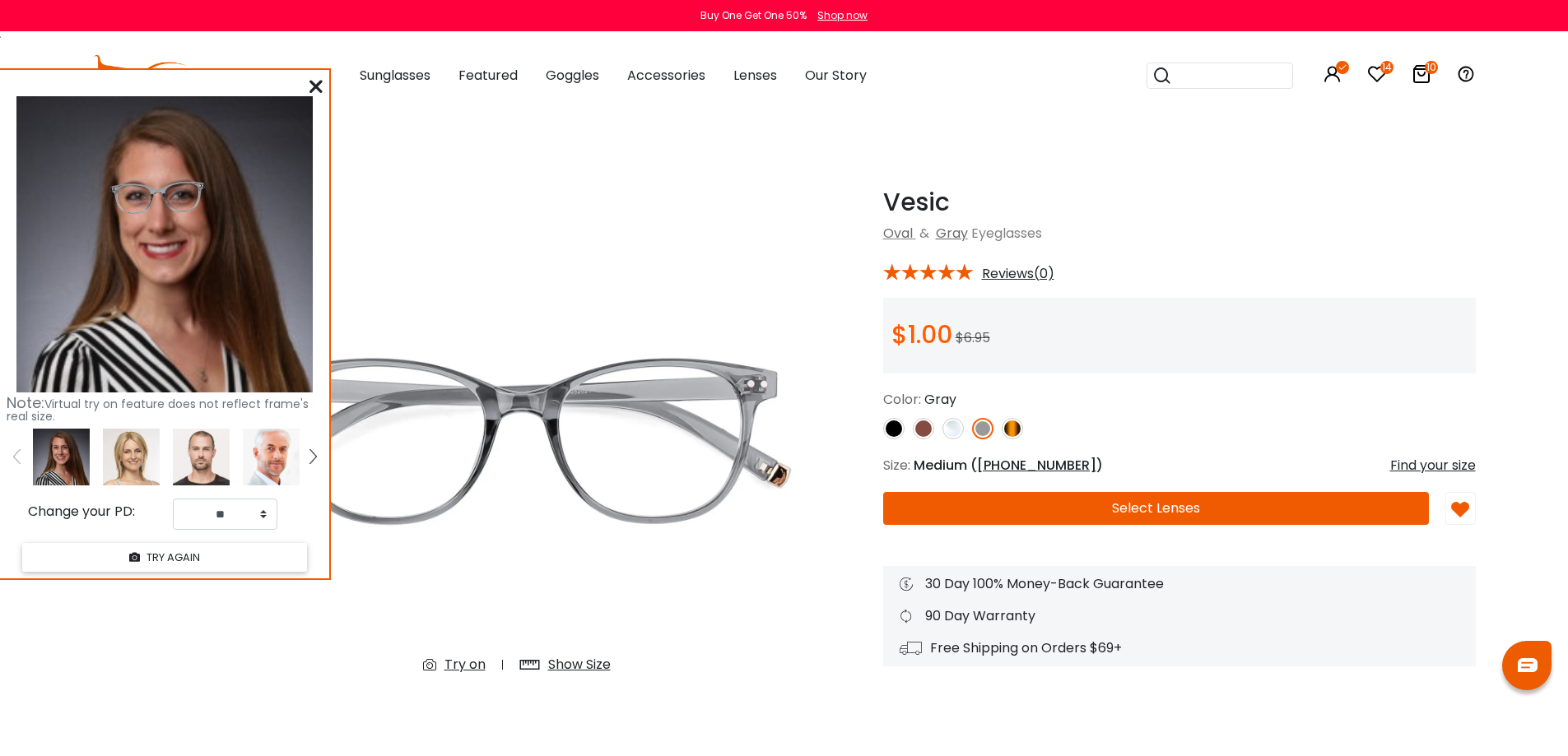
click at [899, 425] on img at bounding box center [894, 429] width 22 height 22
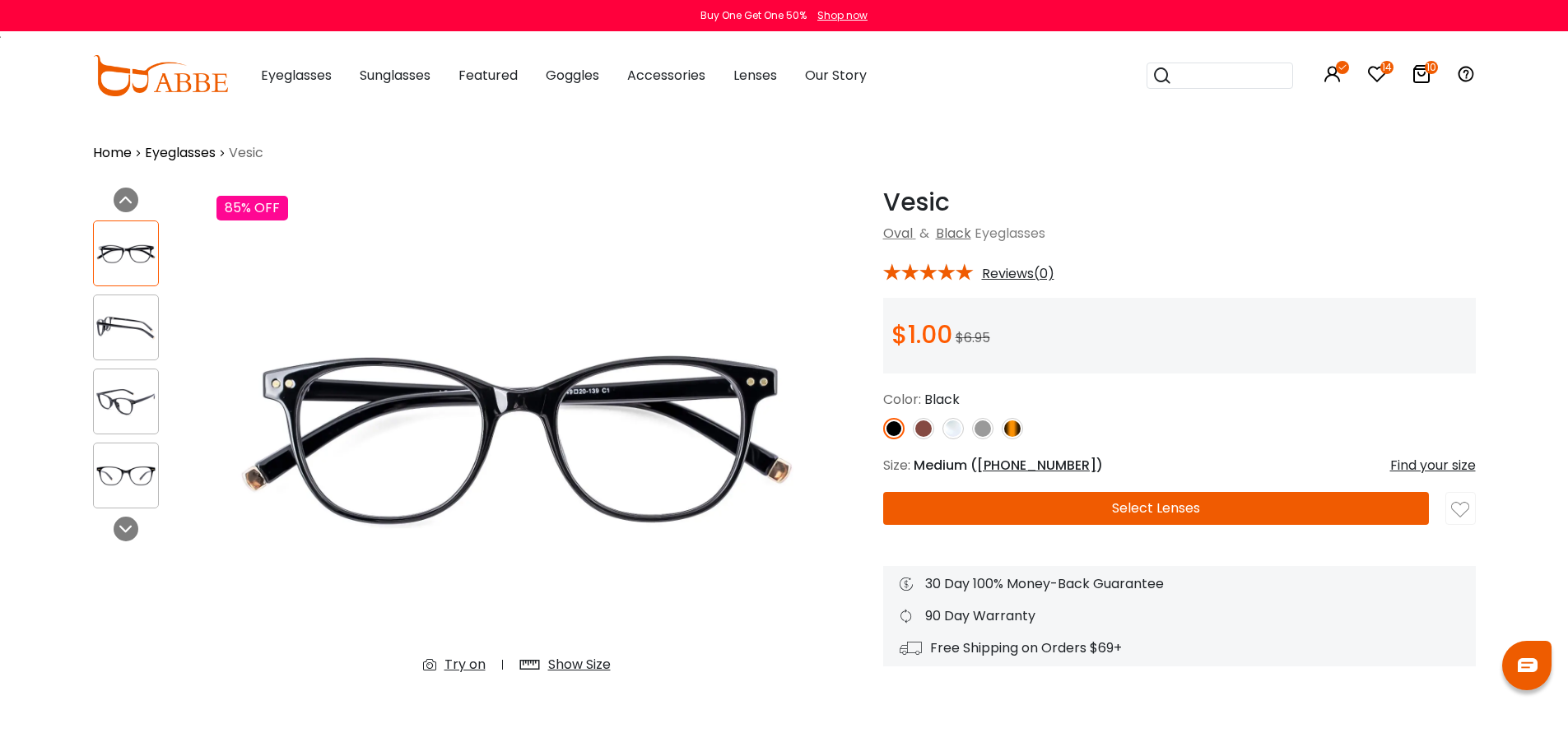
click at [463, 663] on div "Try on" at bounding box center [465, 665] width 42 height 20
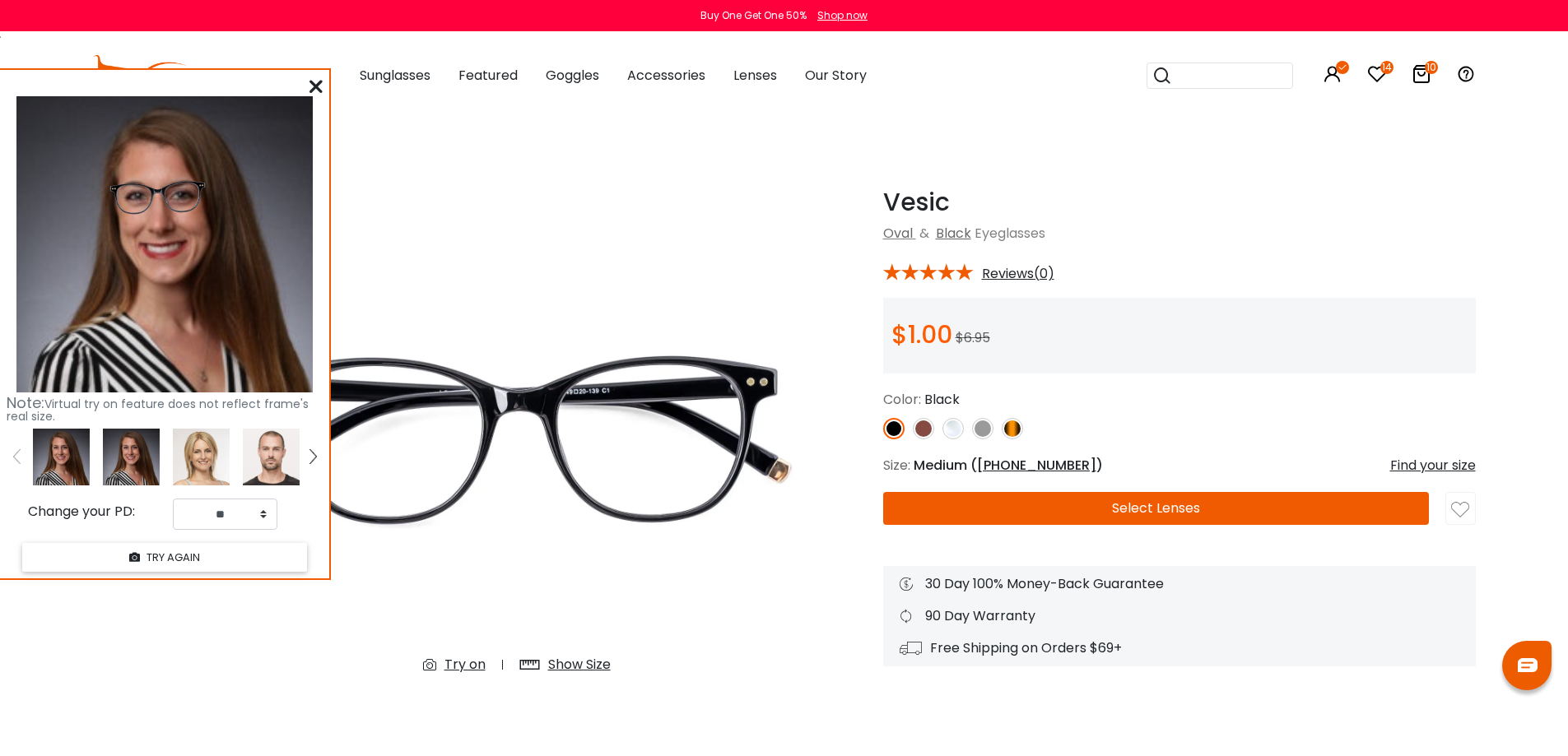
click at [955, 435] on img at bounding box center [953, 429] width 22 height 22
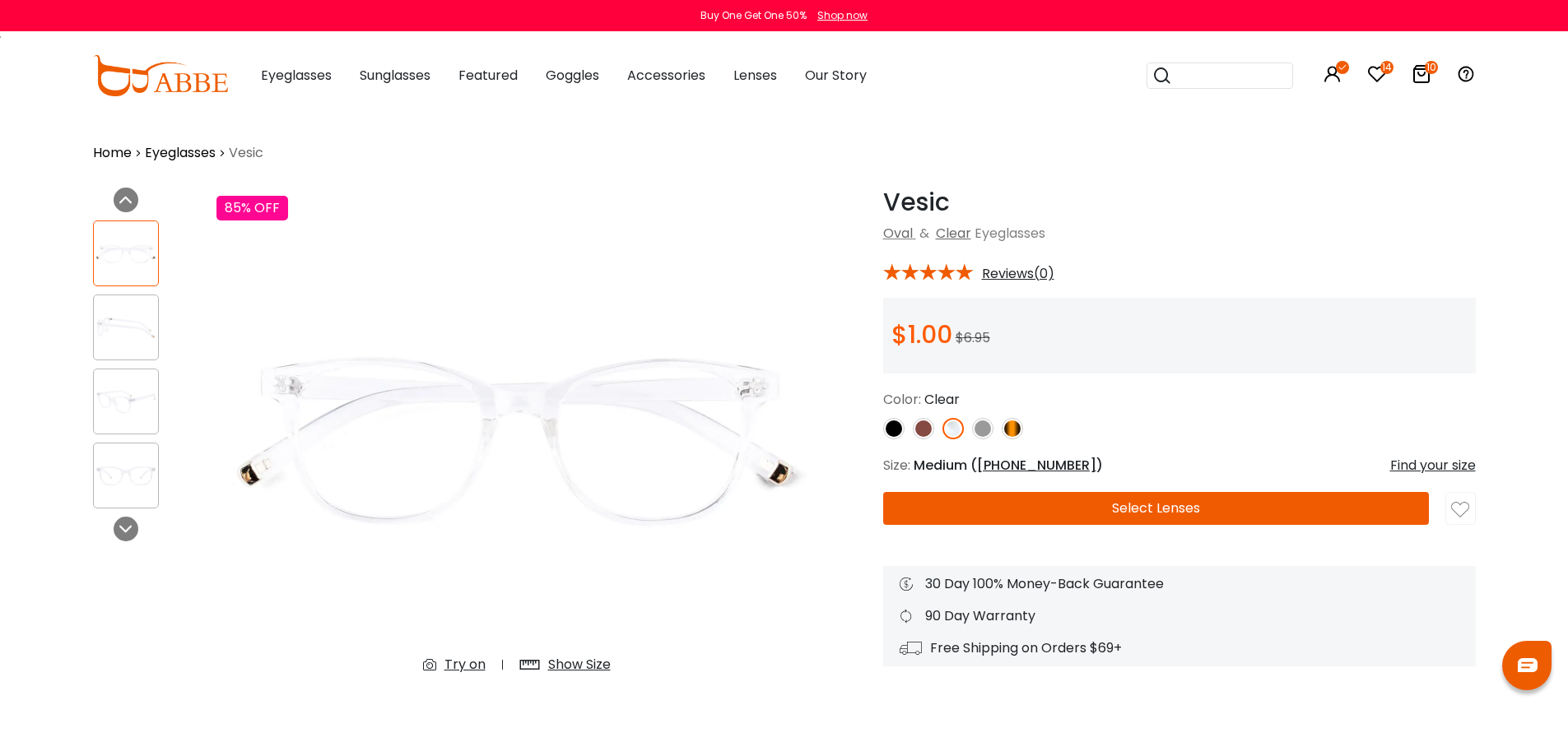
click at [984, 427] on img at bounding box center [983, 429] width 22 height 22
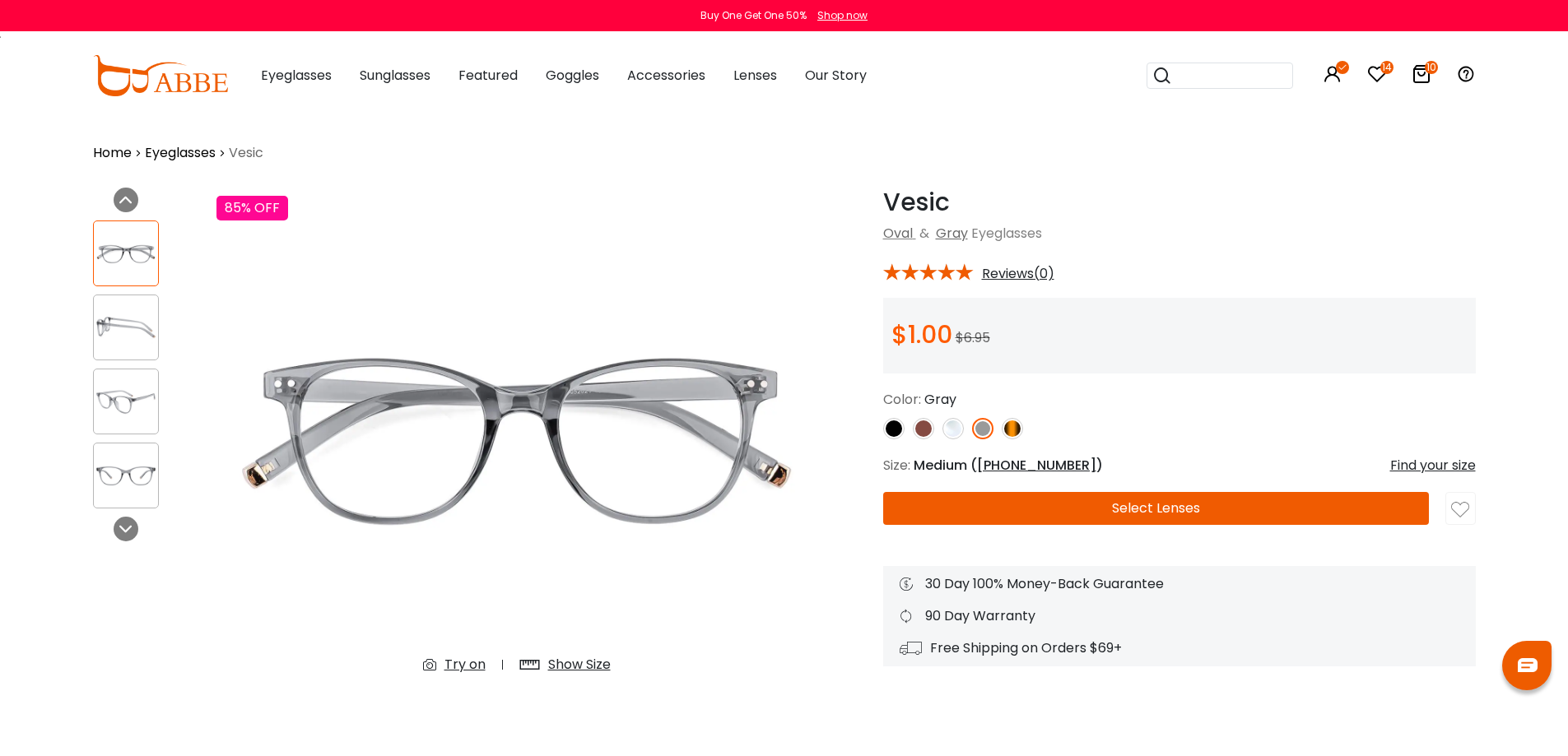
click at [917, 432] on img at bounding box center [923, 429] width 22 height 22
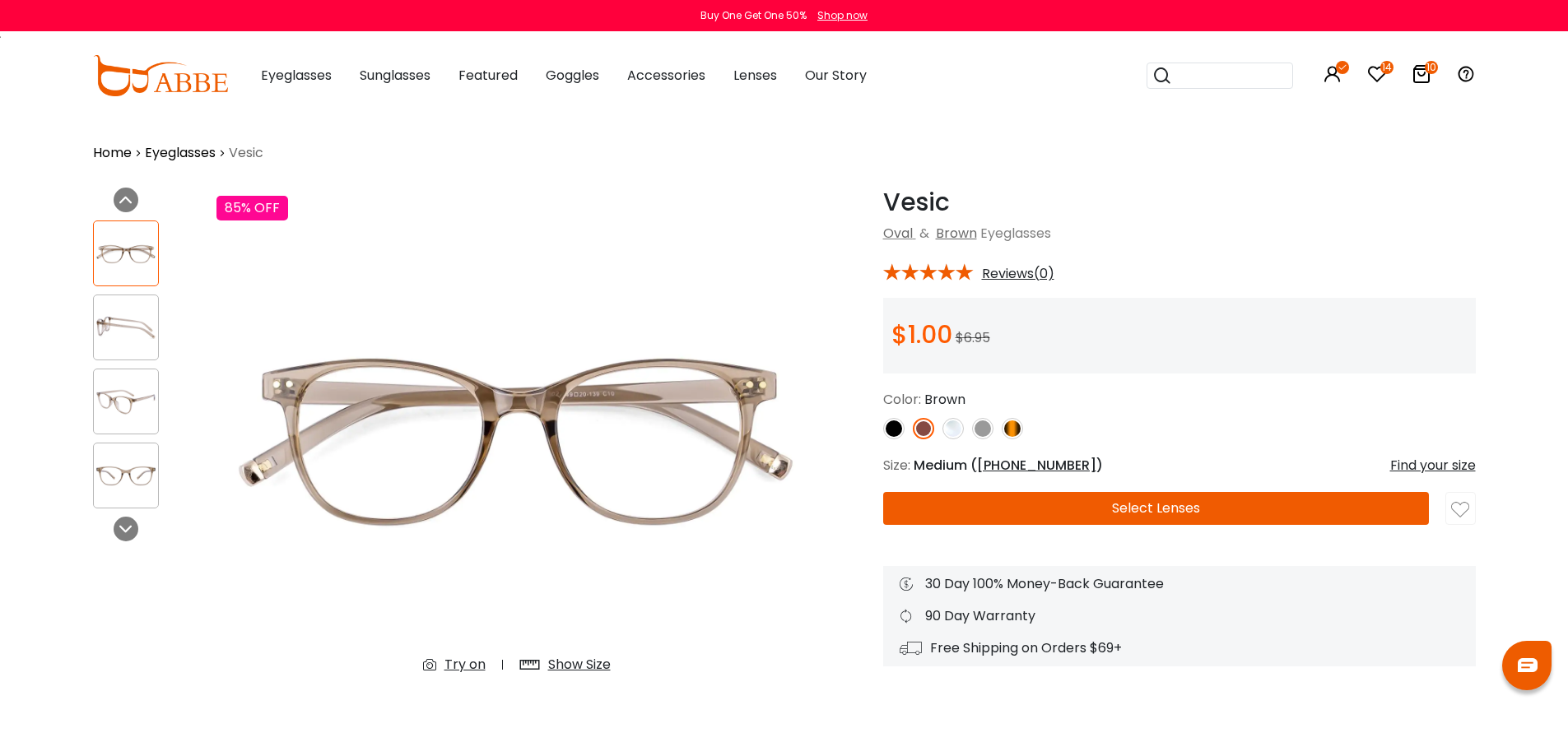
click at [474, 662] on div "Try on" at bounding box center [465, 665] width 42 height 20
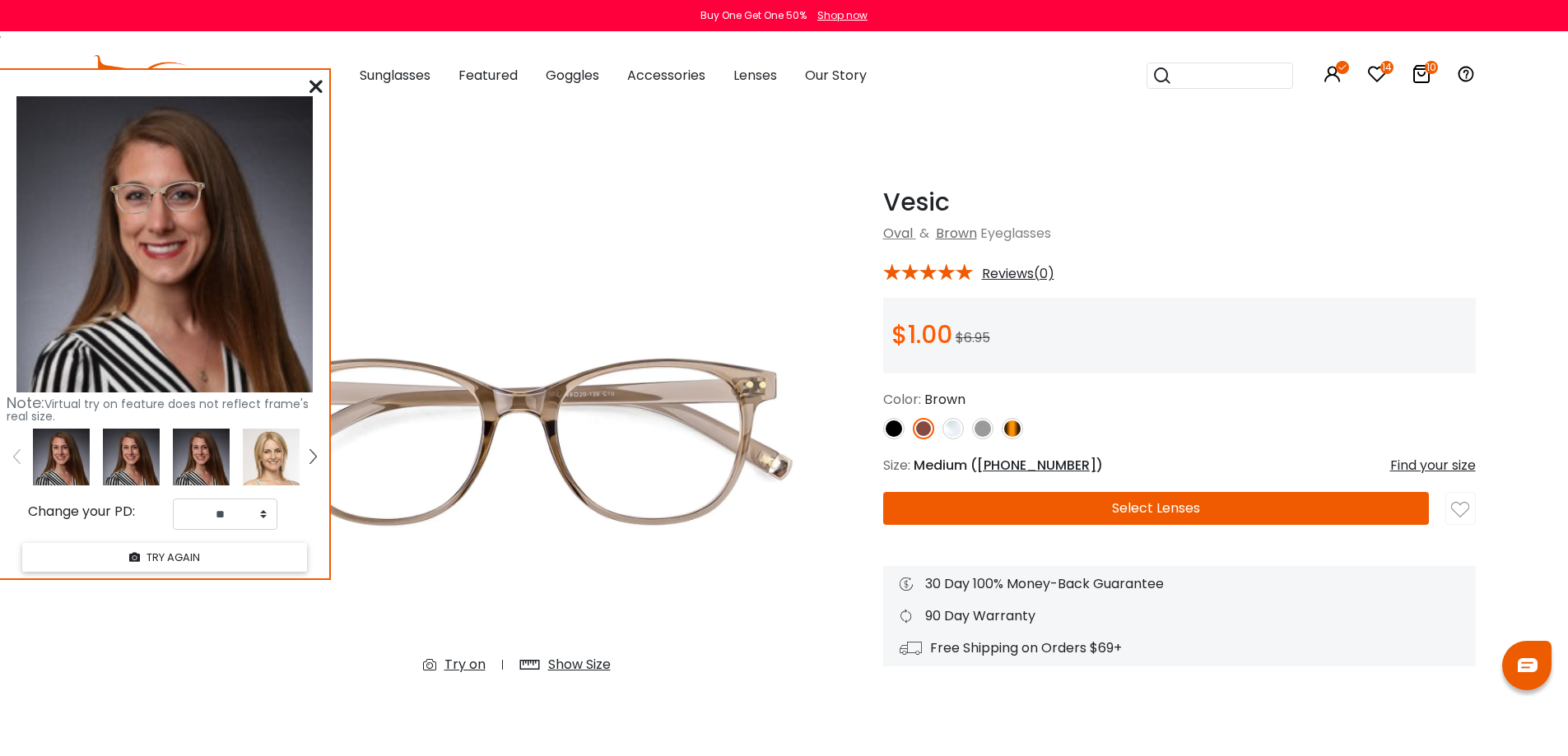
click at [1009, 430] on img at bounding box center [1012, 429] width 22 height 22
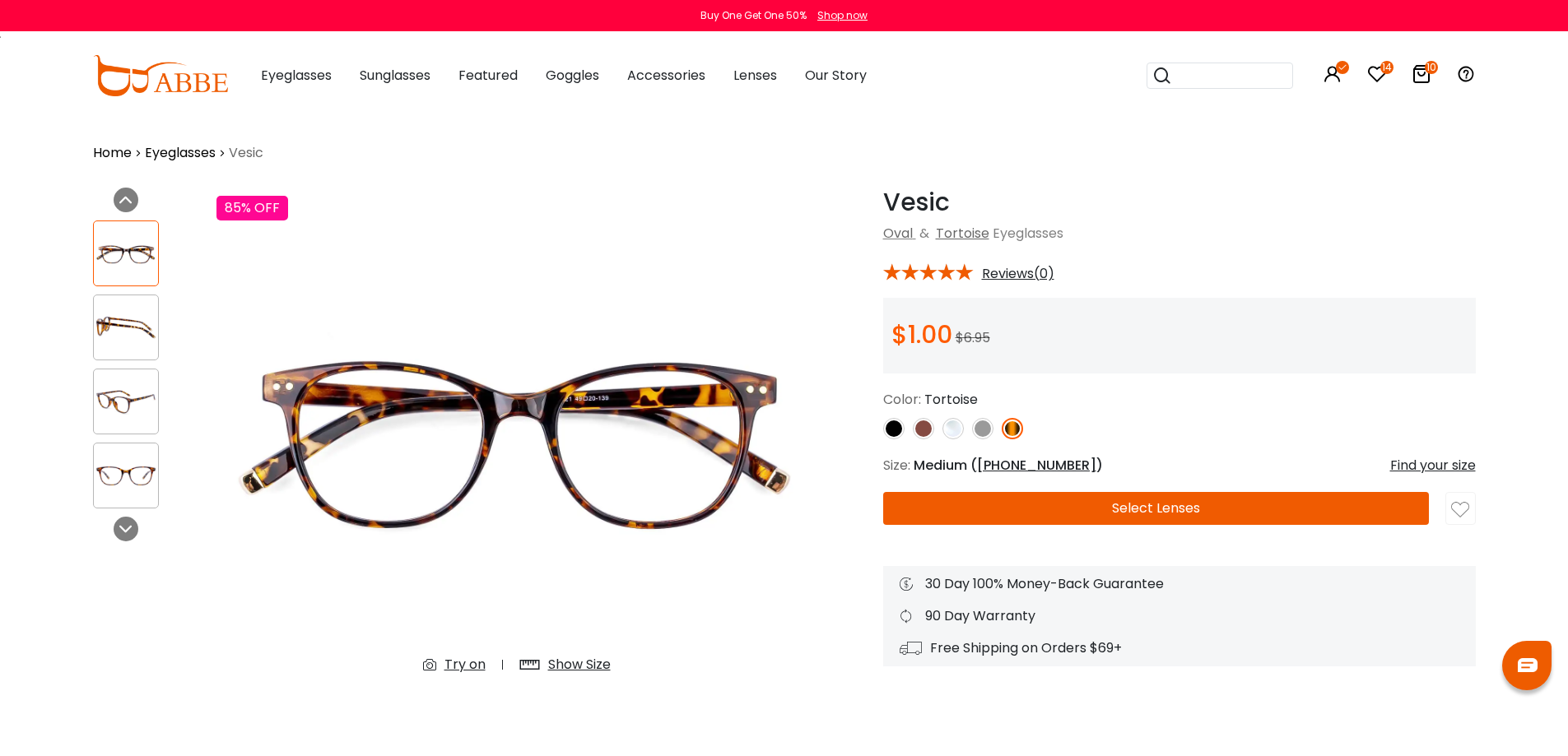
click at [474, 665] on div "Try on" at bounding box center [465, 665] width 42 height 20
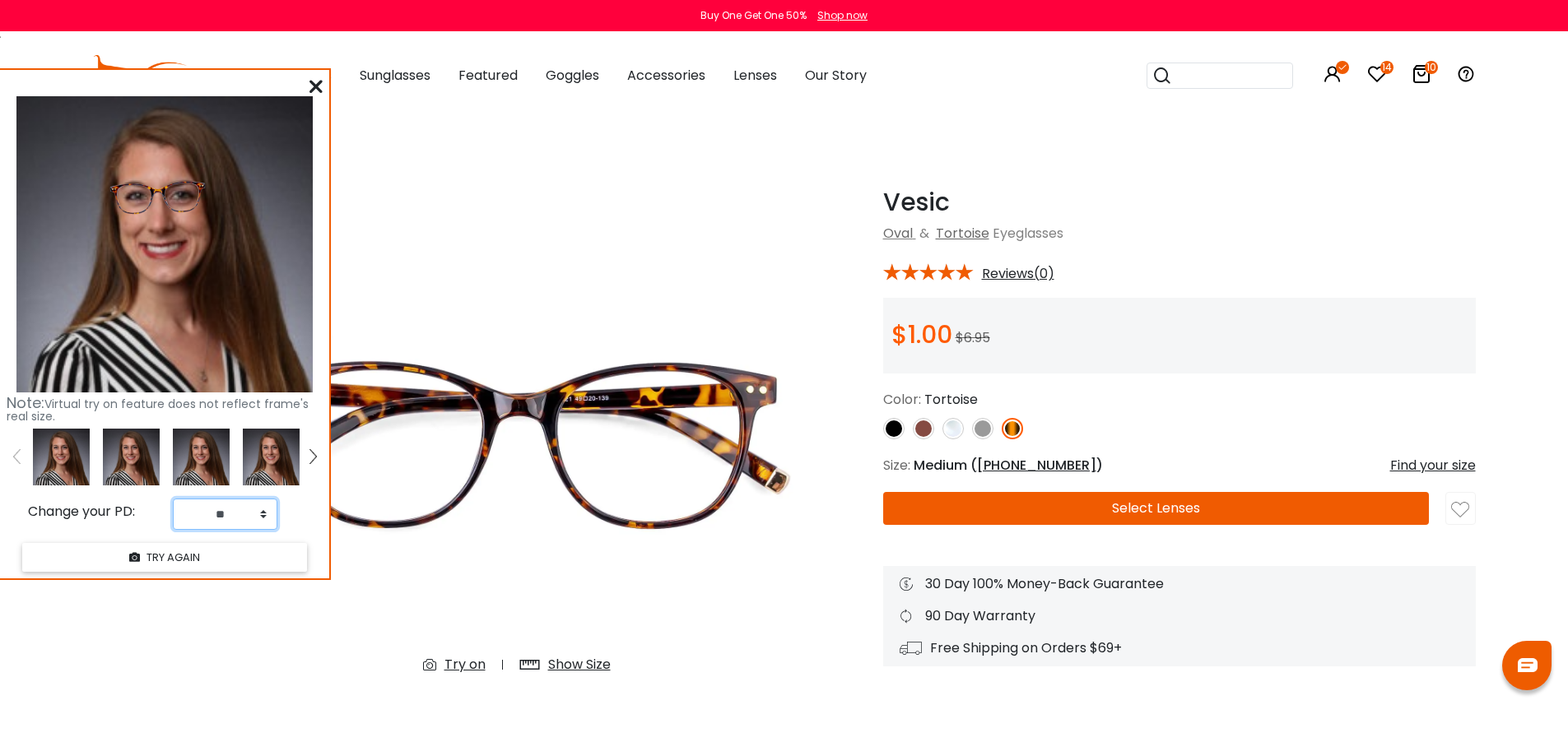
click at [237, 511] on select "** ** ** ** ** ** ** ** ** ** ** ** ** ** ** ** ** ** ** ** ** ** ** ** ** ** *…" at bounding box center [225, 514] width 105 height 32
select select "**"
click at [173, 498] on select "** ** ** ** ** ** ** ** ** ** ** ** ** ** ** ** ** ** ** ** ** ** ** ** ** ** *…" at bounding box center [225, 514] width 105 height 32
click at [978, 428] on img at bounding box center [983, 429] width 22 height 22
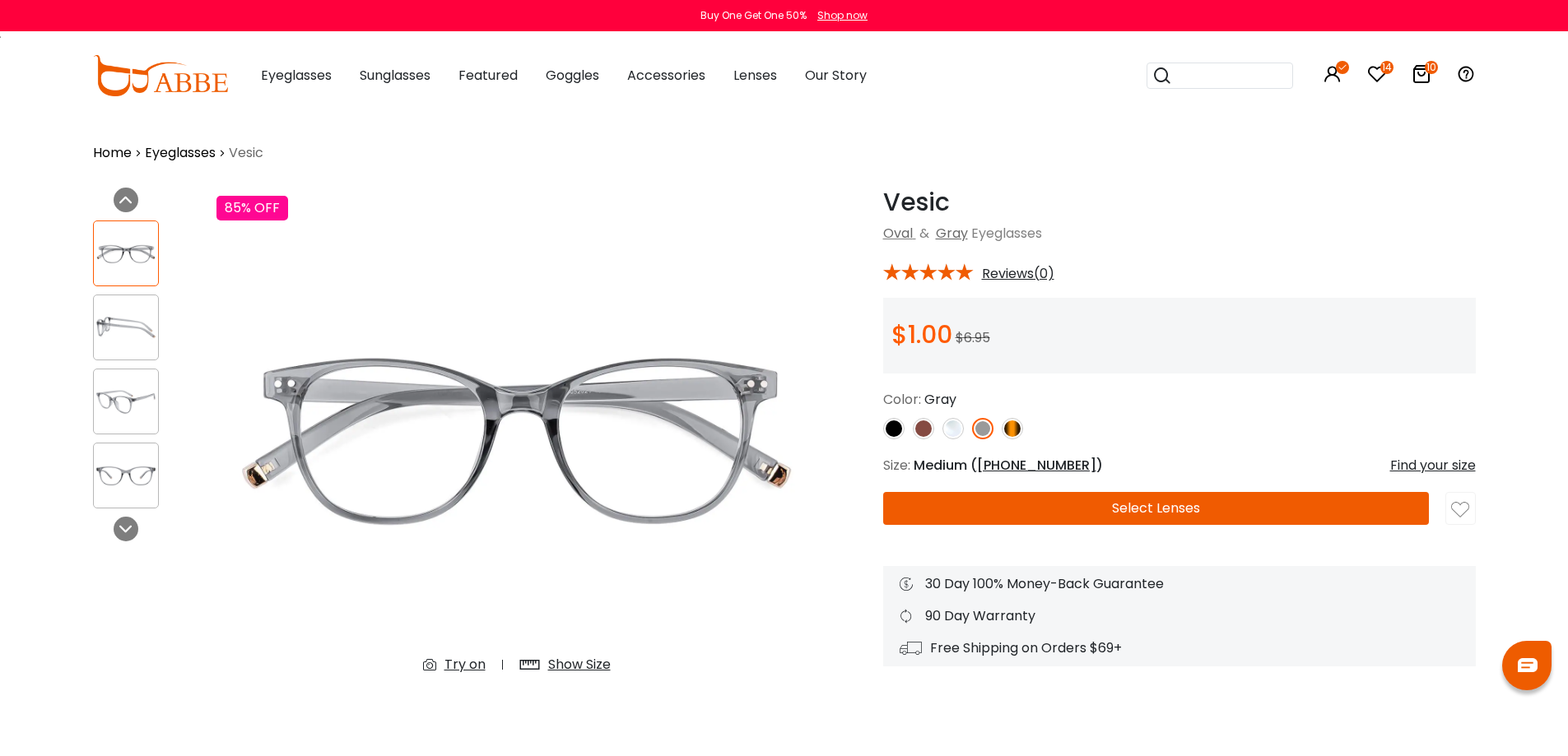
click at [471, 663] on div "Try on" at bounding box center [465, 665] width 42 height 20
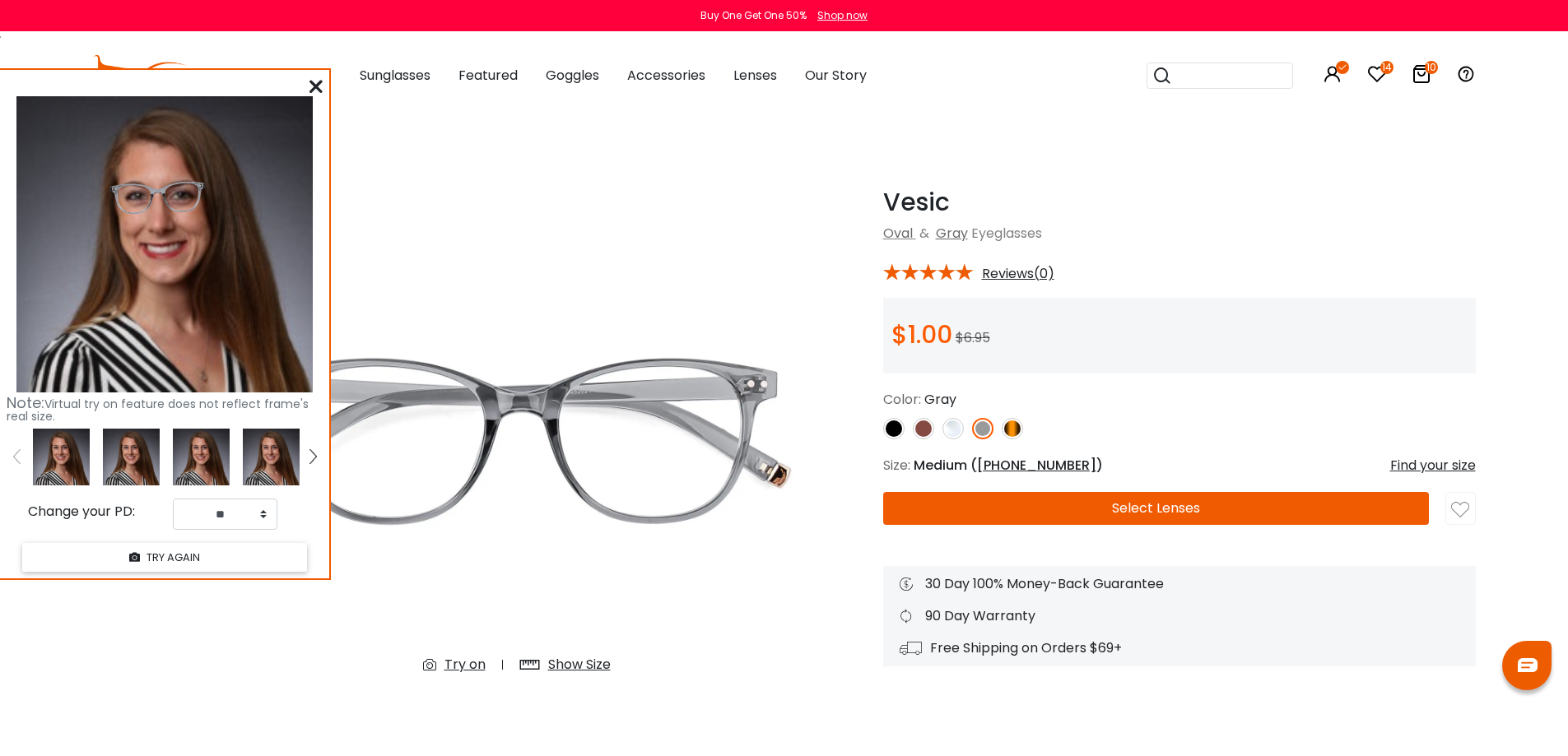
click at [929, 428] on img at bounding box center [923, 429] width 22 height 22
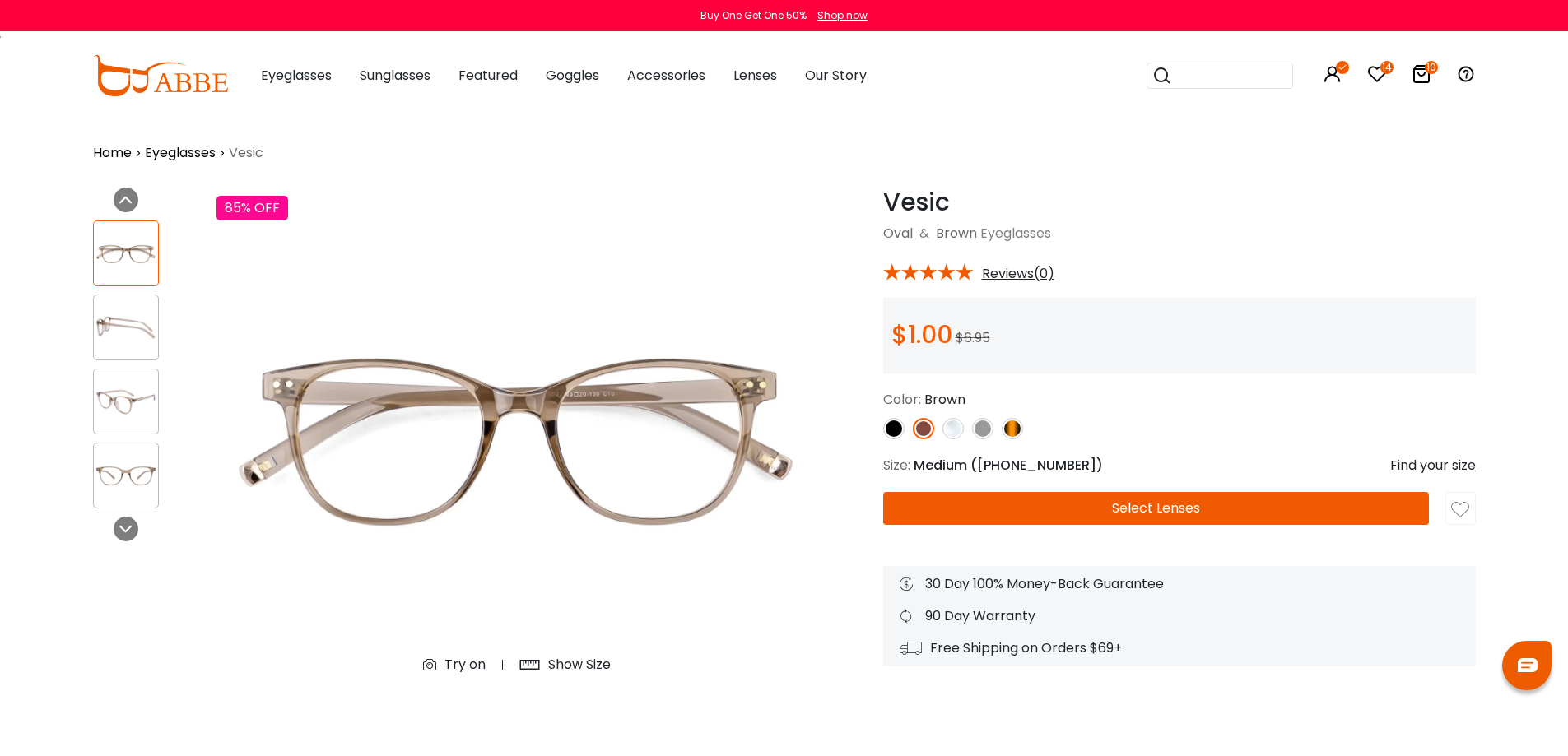
click at [464, 665] on div "Try on" at bounding box center [465, 665] width 42 height 20
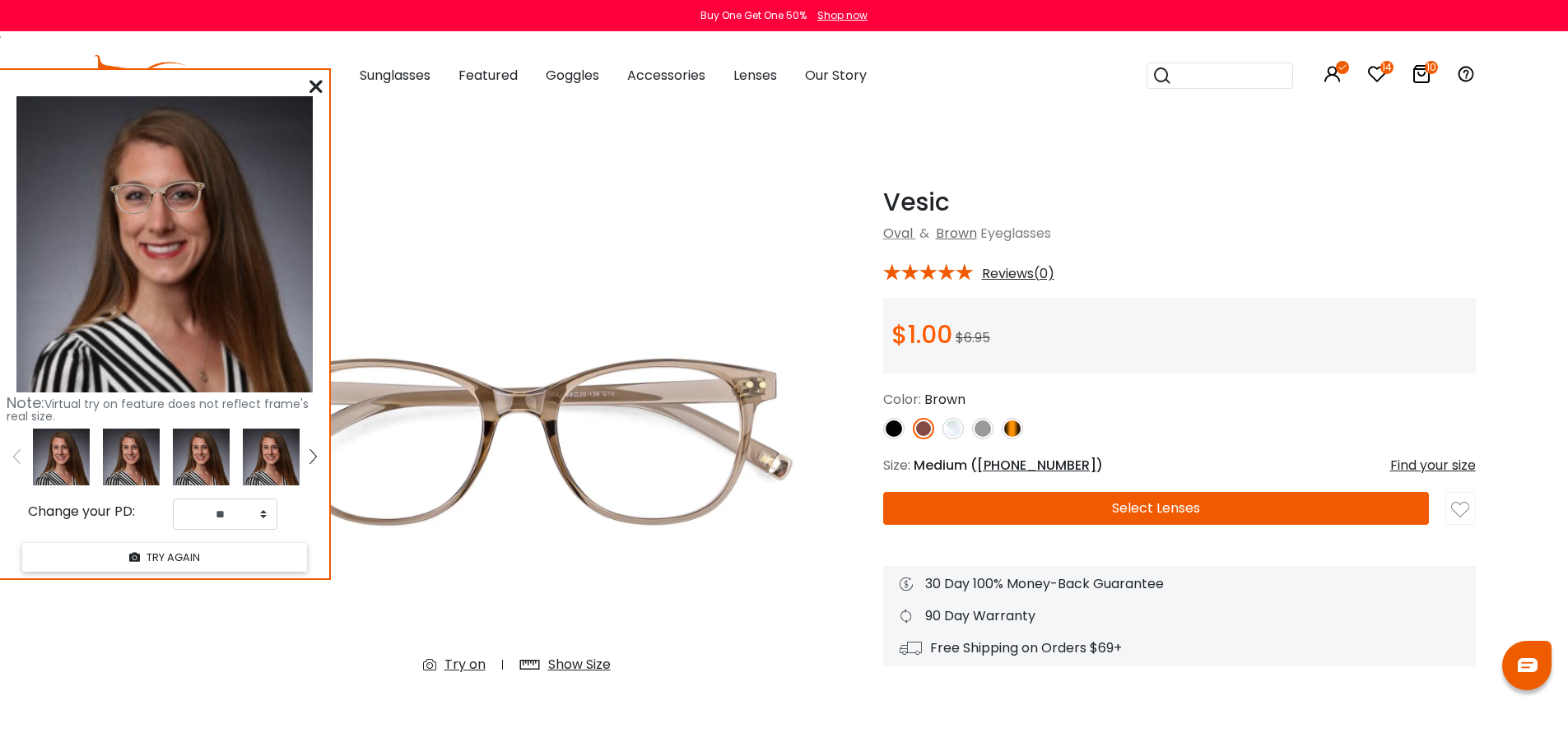
click at [1011, 432] on img at bounding box center [1012, 429] width 22 height 22
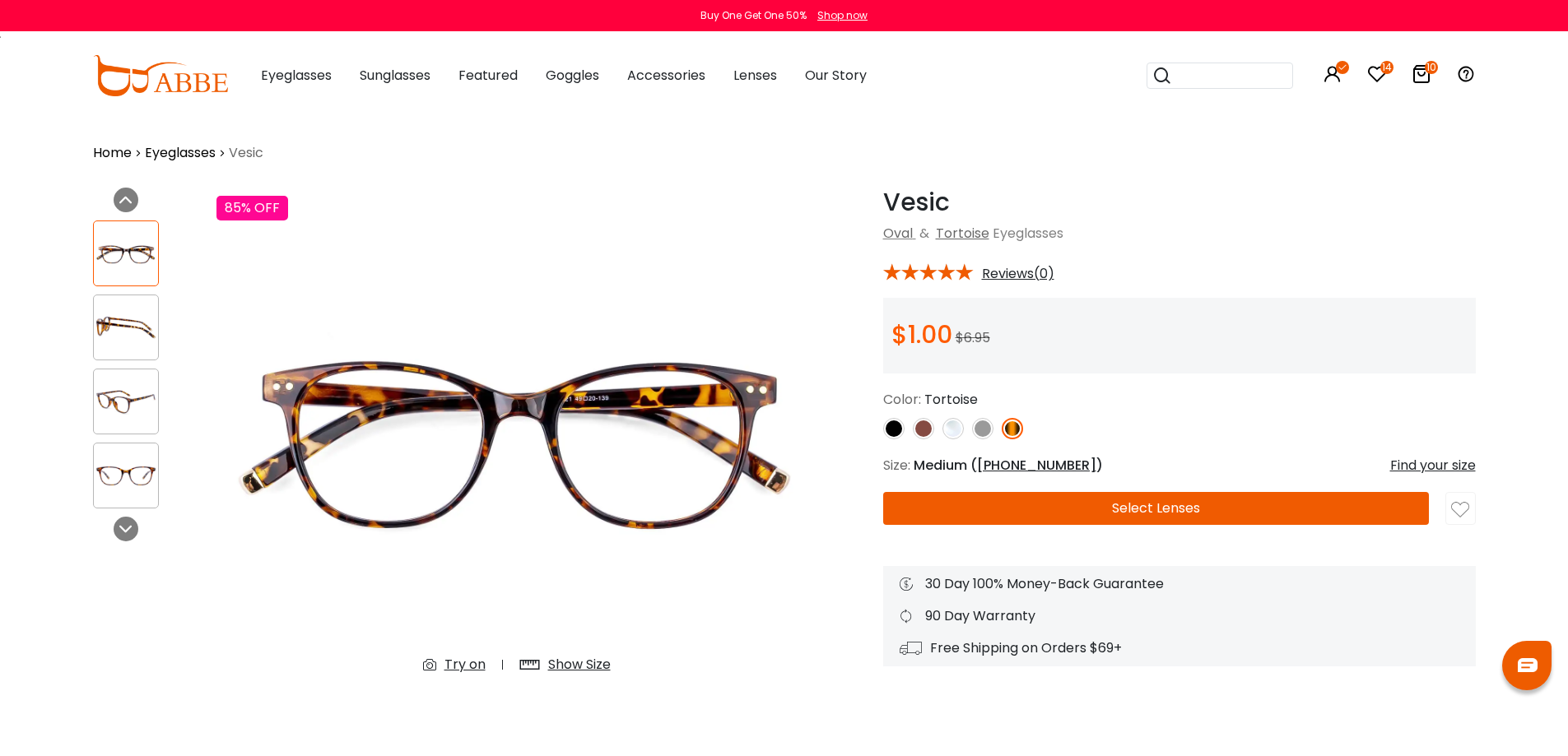
click at [462, 665] on div "Try on" at bounding box center [465, 665] width 42 height 20
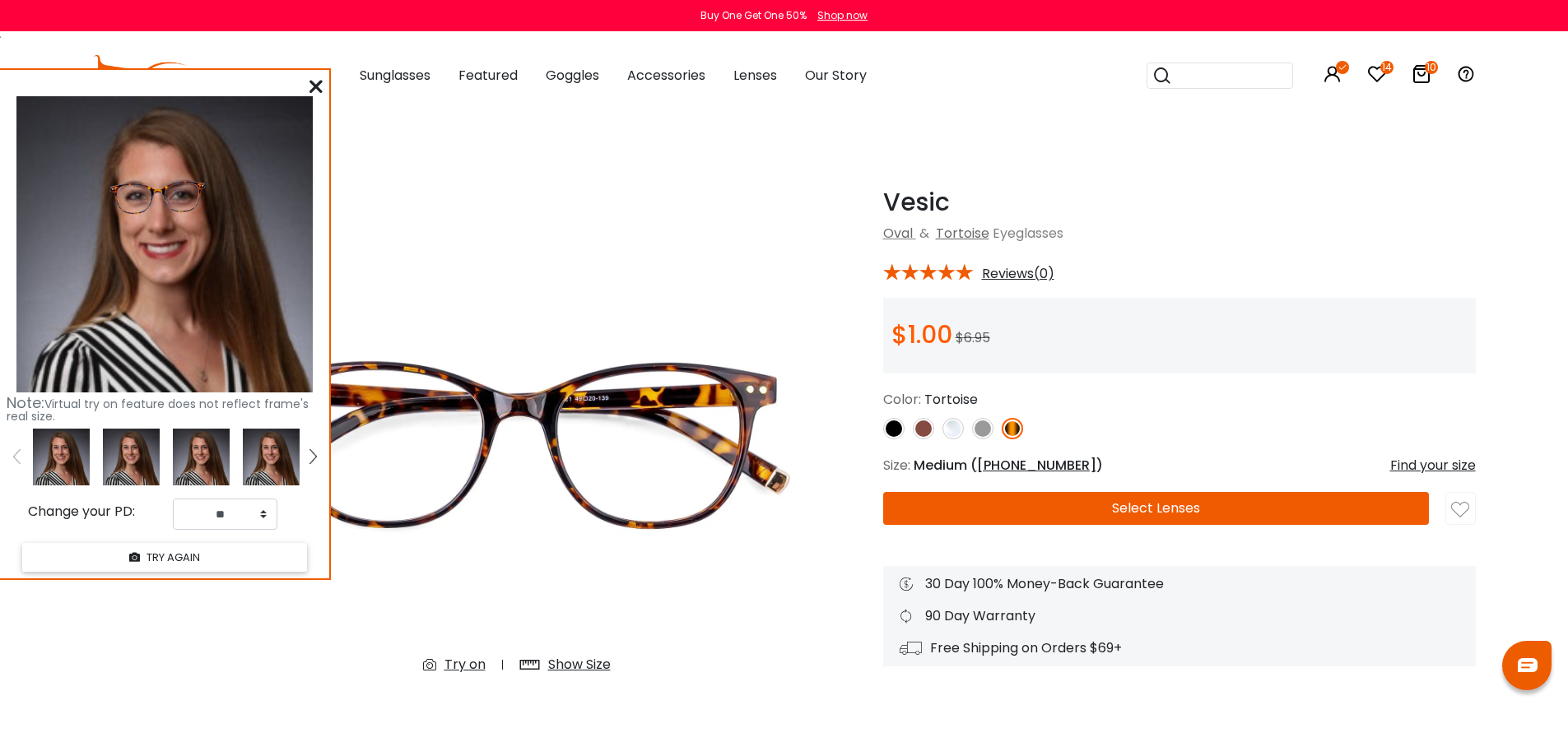
click at [951, 430] on img at bounding box center [953, 429] width 22 height 22
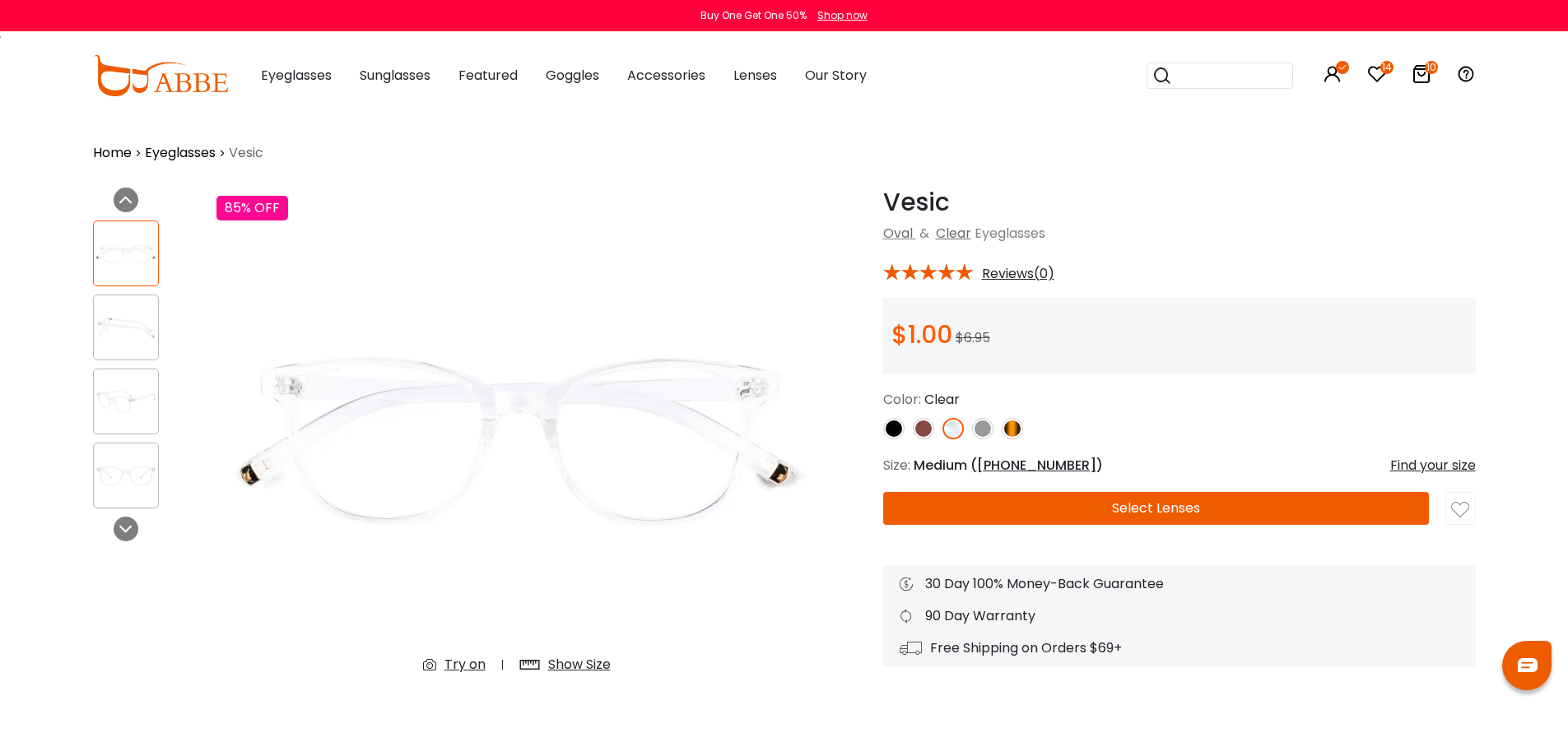
click at [980, 437] on img at bounding box center [983, 429] width 22 height 22
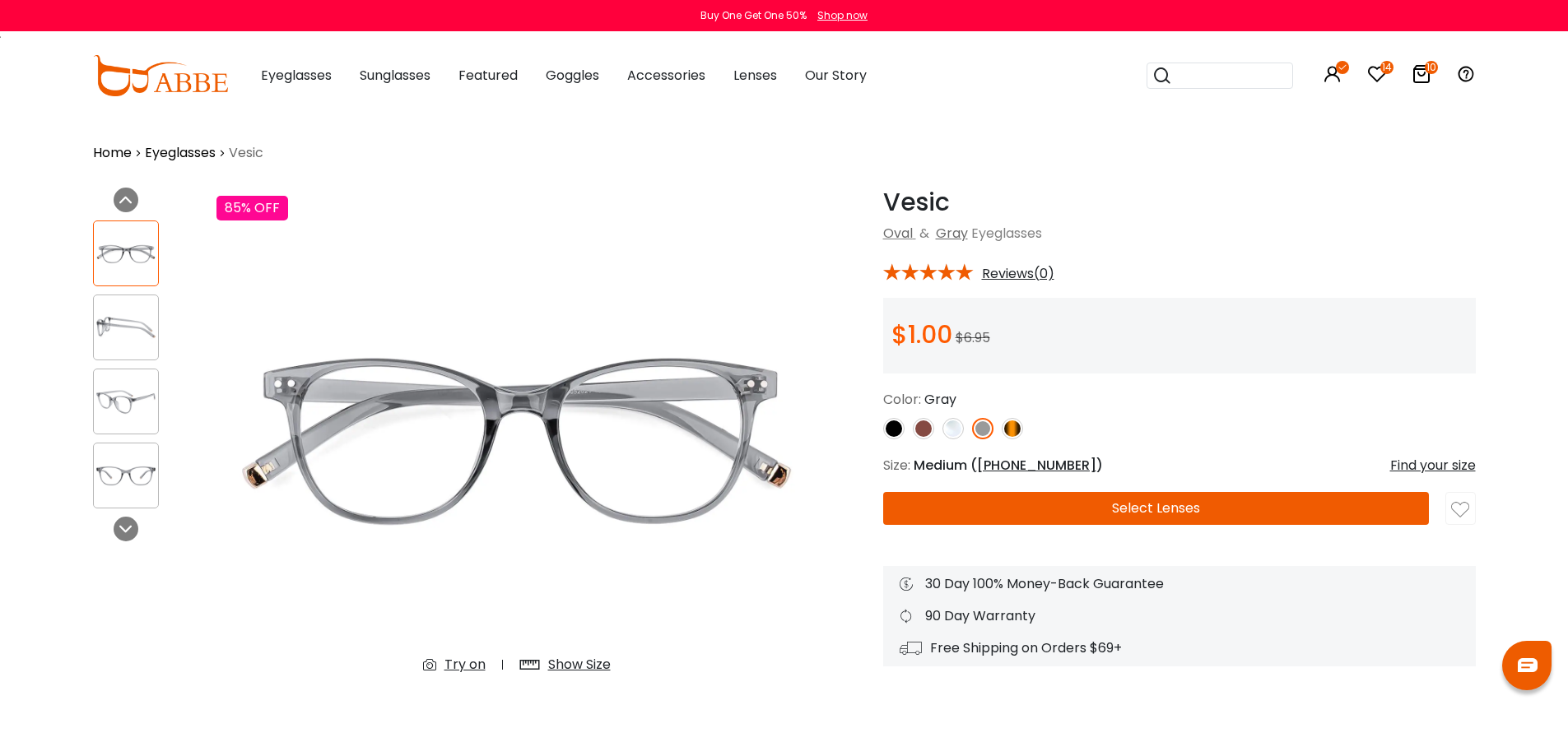
click at [1260, 76] on input "search" at bounding box center [1229, 75] width 116 height 25
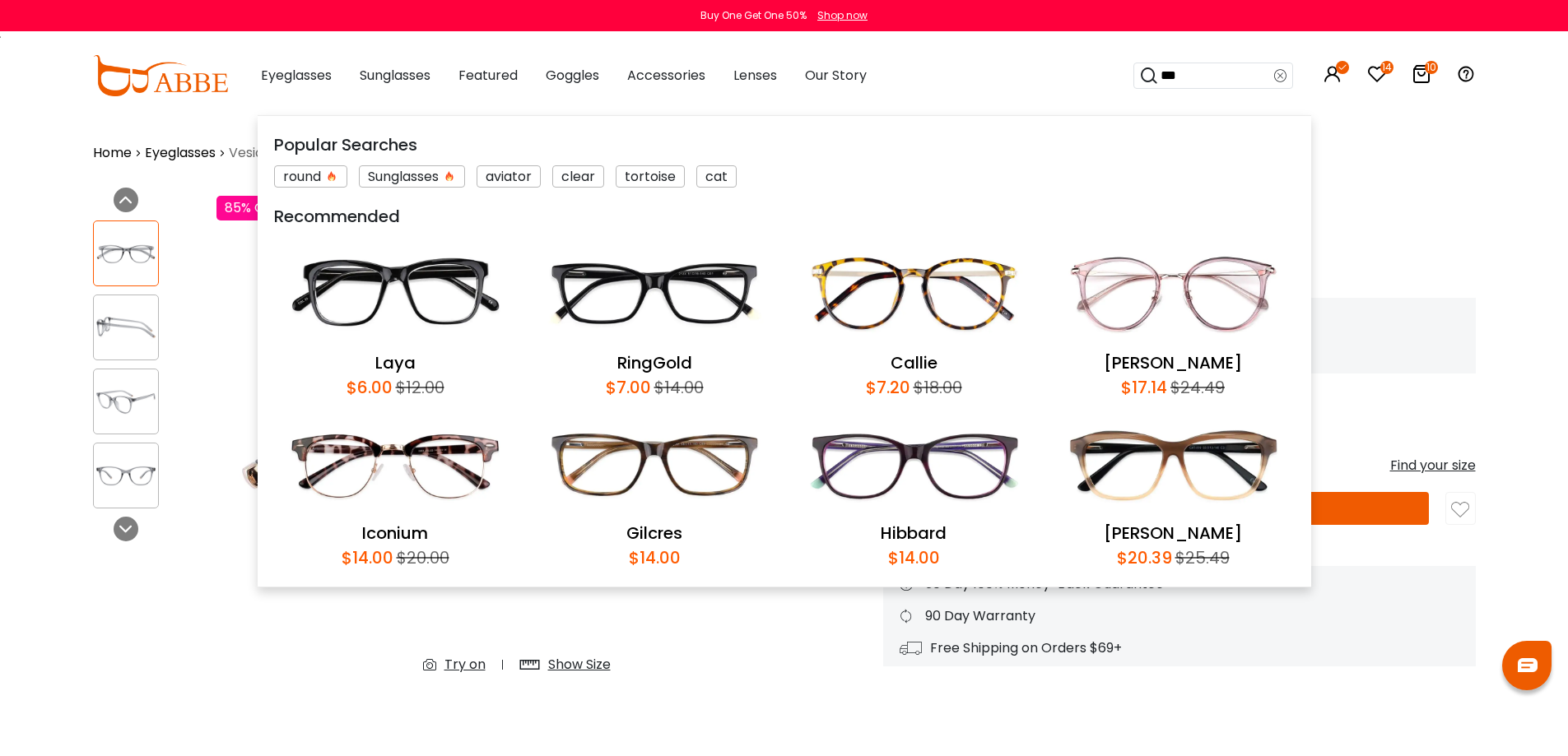
type input "****"
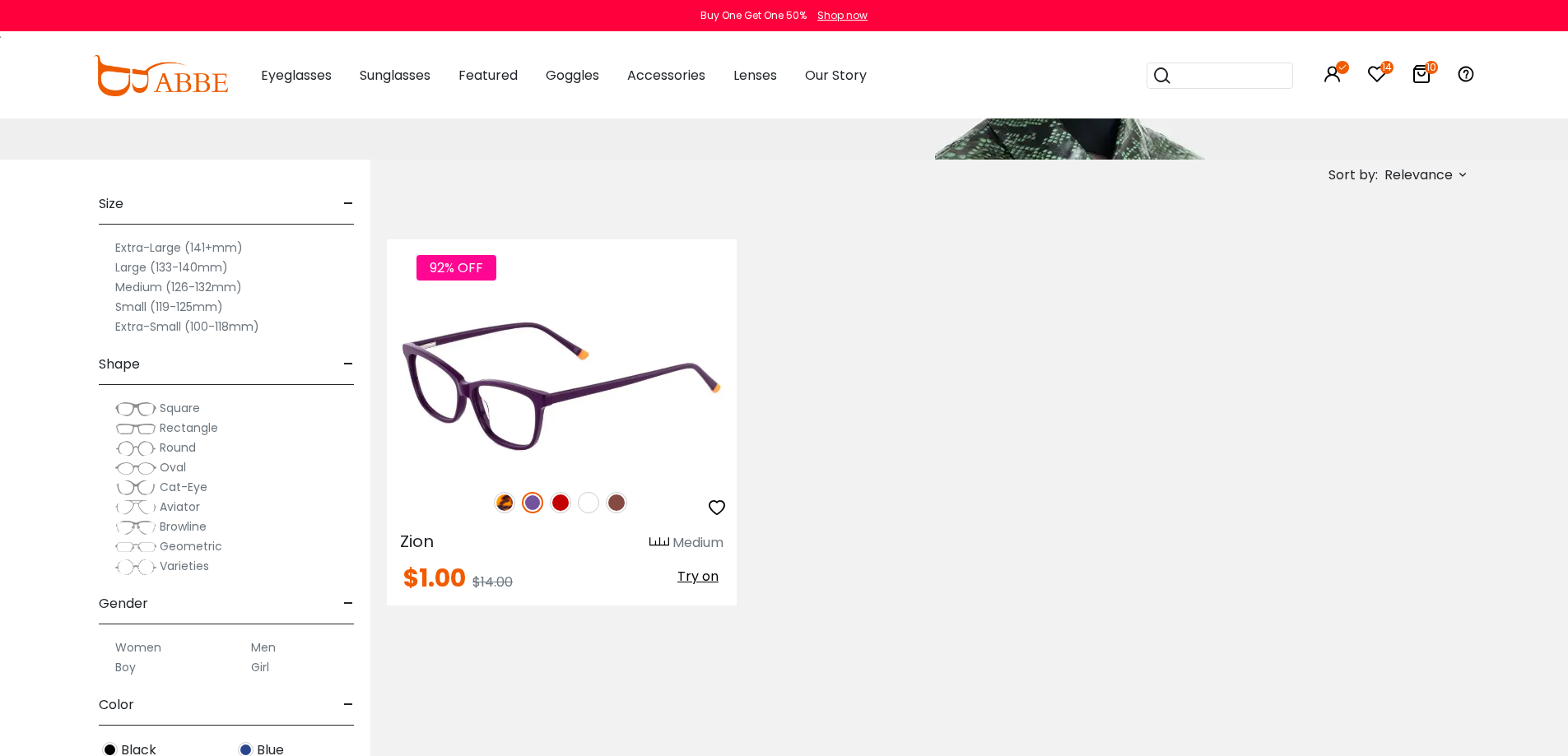
click at [575, 420] on img at bounding box center [562, 385] width 350 height 175
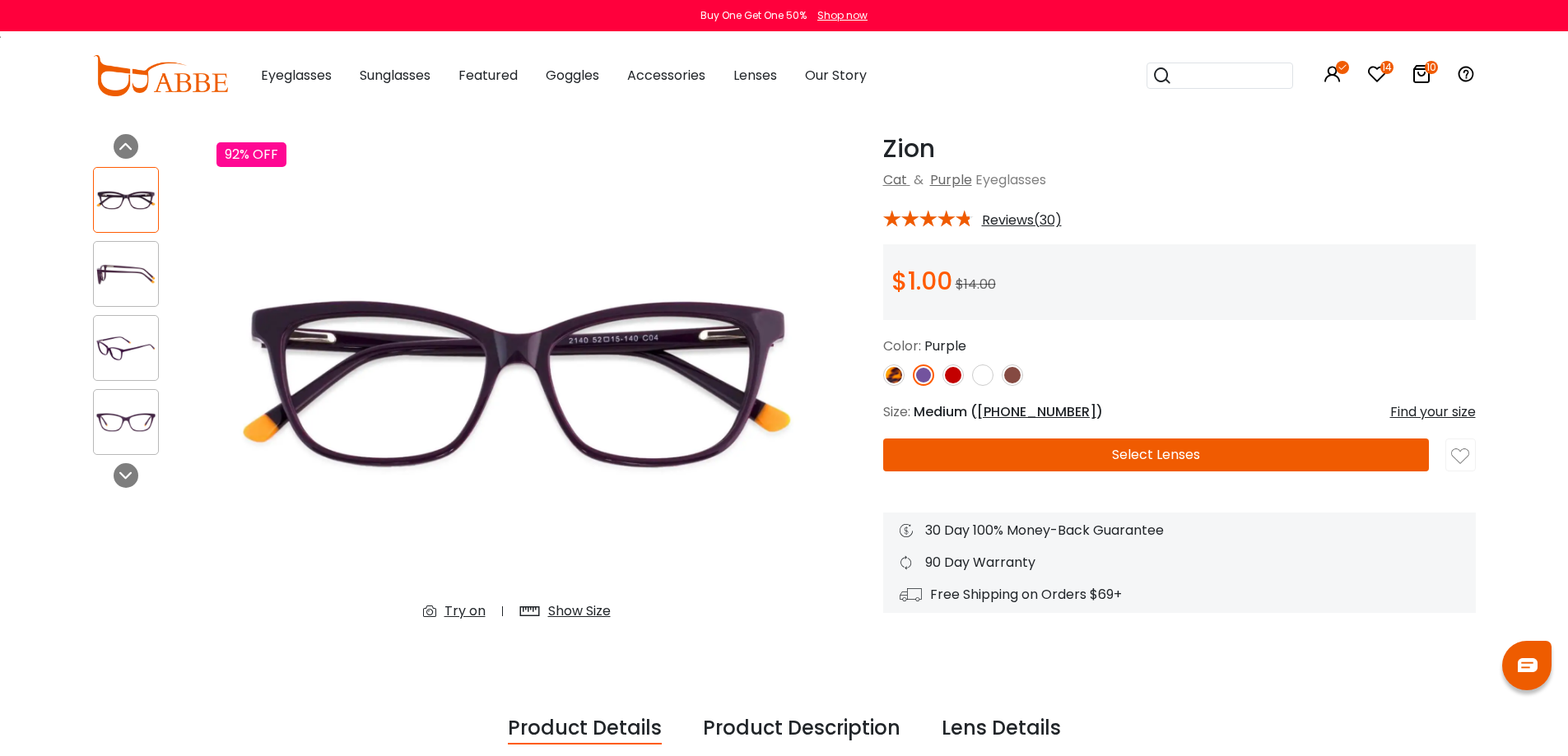
scroll to position [82, 0]
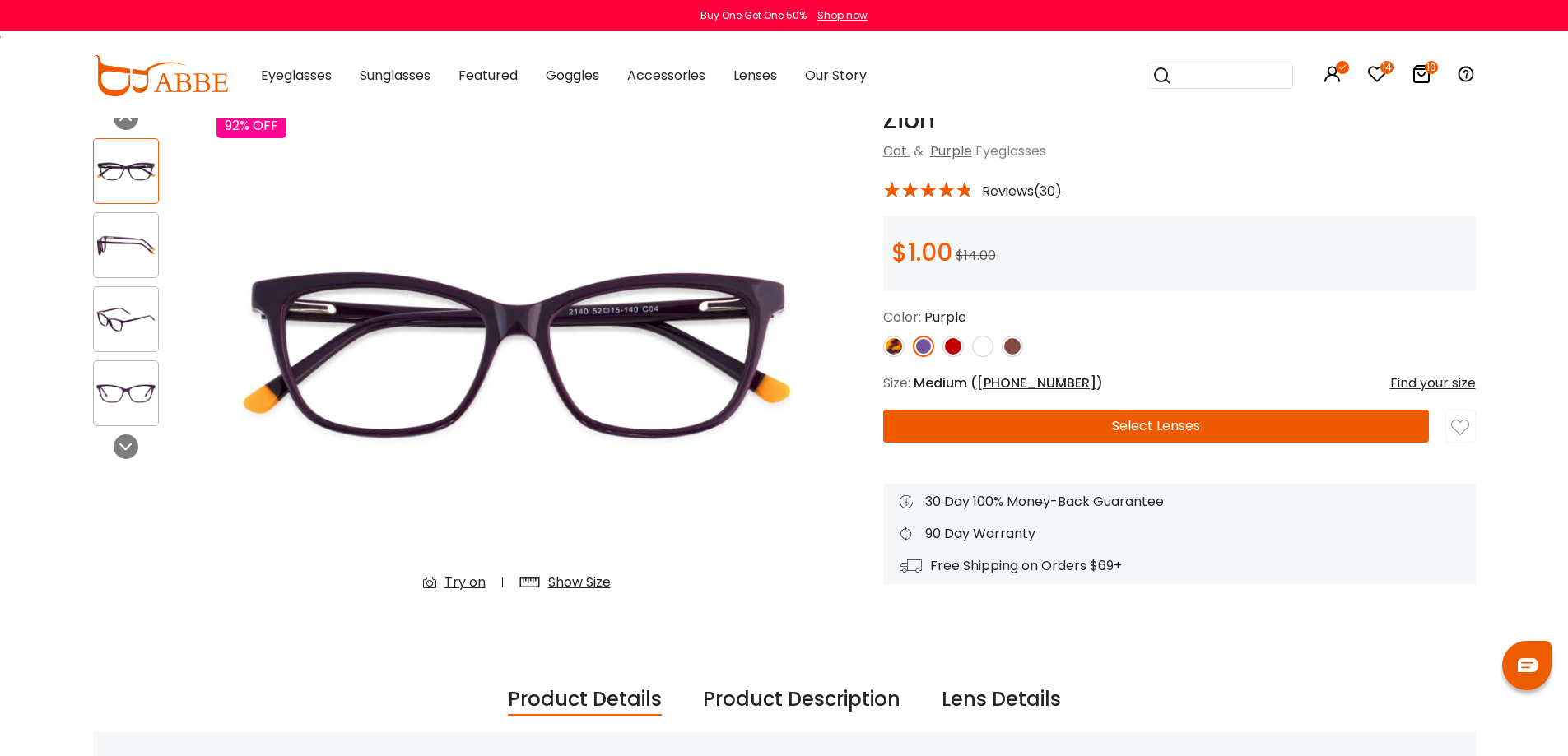
click at [474, 579] on div "Try on" at bounding box center [465, 582] width 42 height 20
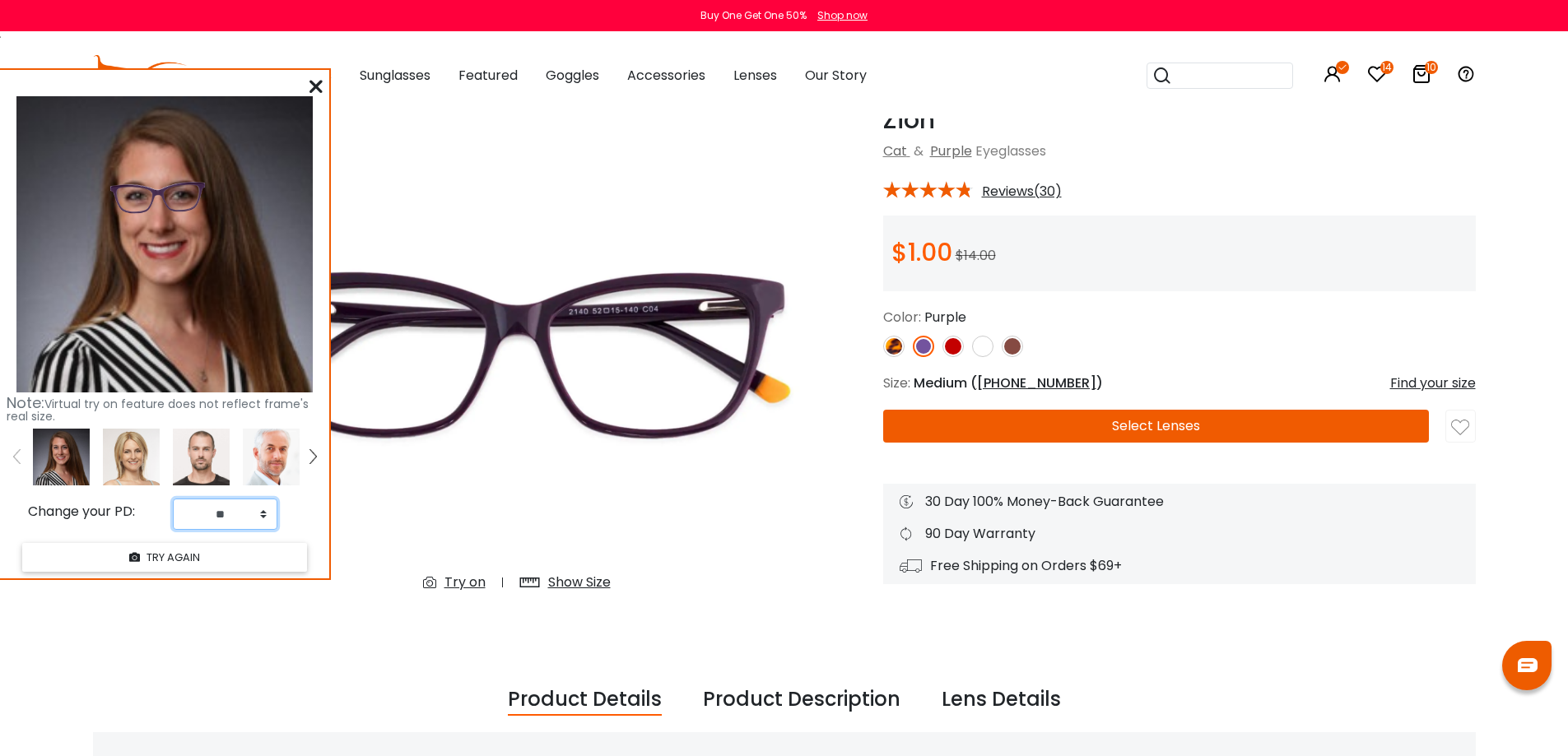
click at [248, 518] on select "** ** ** ** ** ** ** ** ** ** ** ** ** ** ** ** ** ** ** ** ** ** ** ** ** ** *…" at bounding box center [225, 514] width 105 height 32
select select "**"
click at [173, 498] on select "** ** ** ** ** ** ** ** ** ** ** ** ** ** ** ** ** ** ** ** ** ** ** ** ** ** *…" at bounding box center [225, 514] width 105 height 32
click at [895, 342] on img at bounding box center [894, 347] width 22 height 22
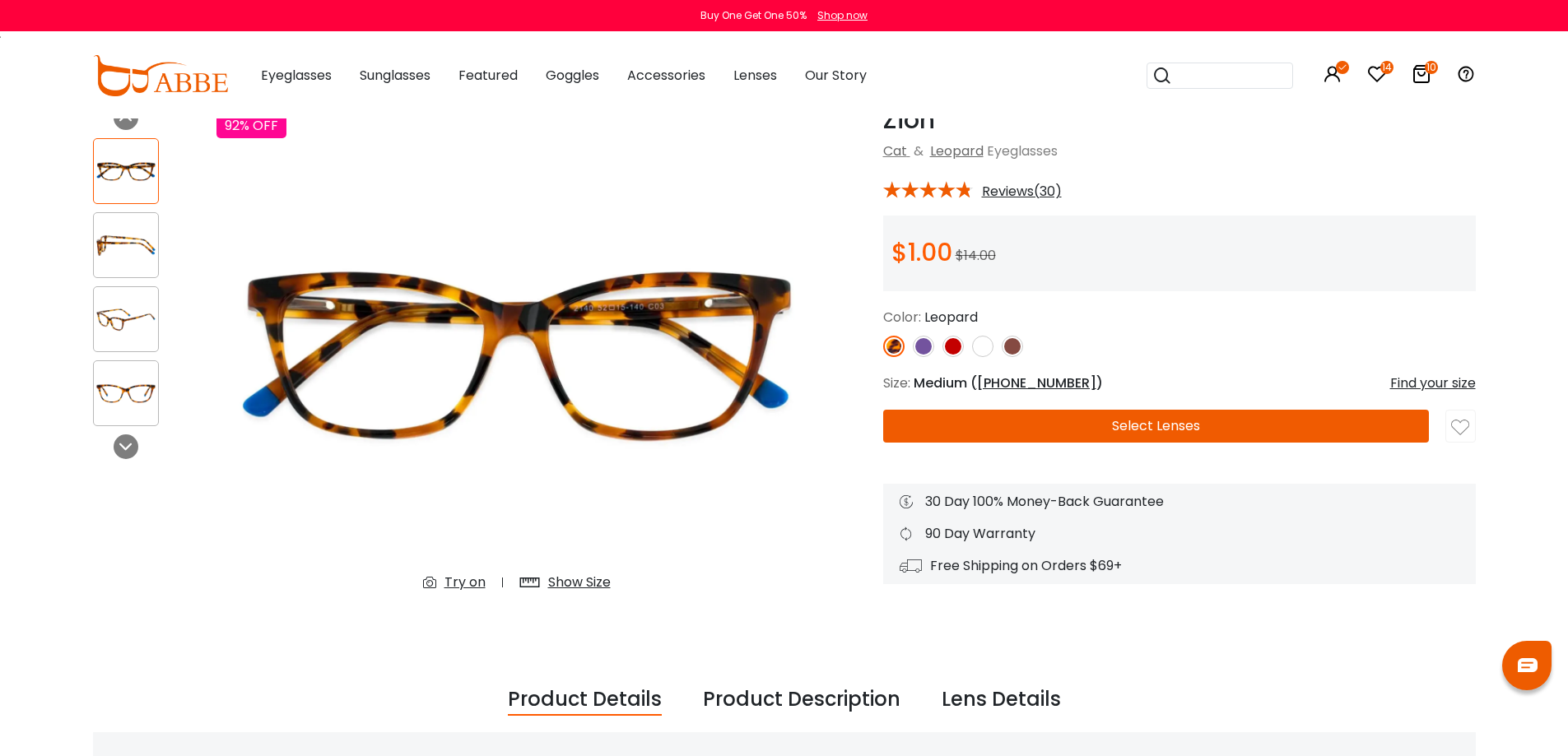
click at [474, 584] on div "Try on" at bounding box center [465, 582] width 42 height 20
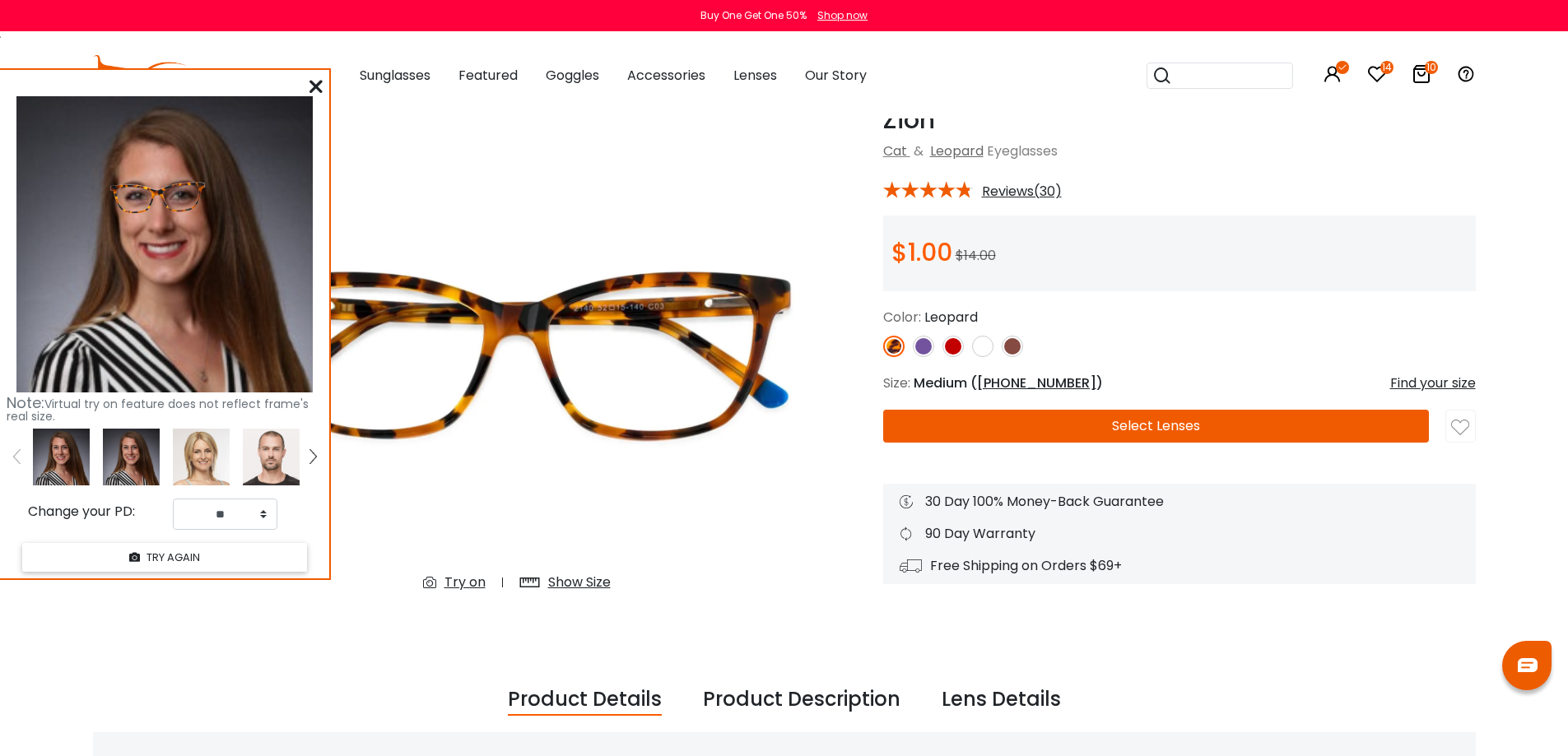
click at [950, 348] on img at bounding box center [953, 347] width 22 height 22
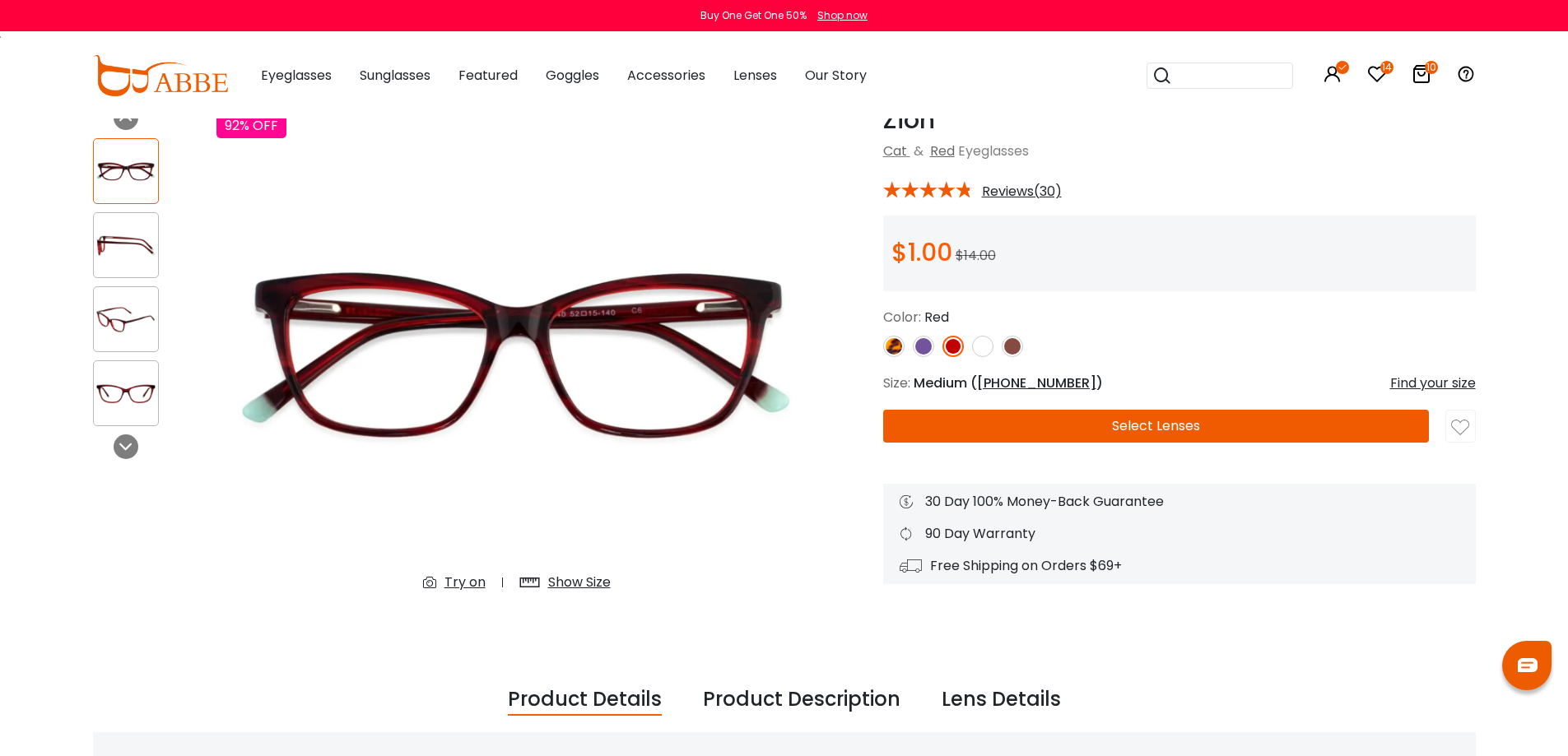
click at [457, 577] on div "Try on" at bounding box center [465, 582] width 42 height 20
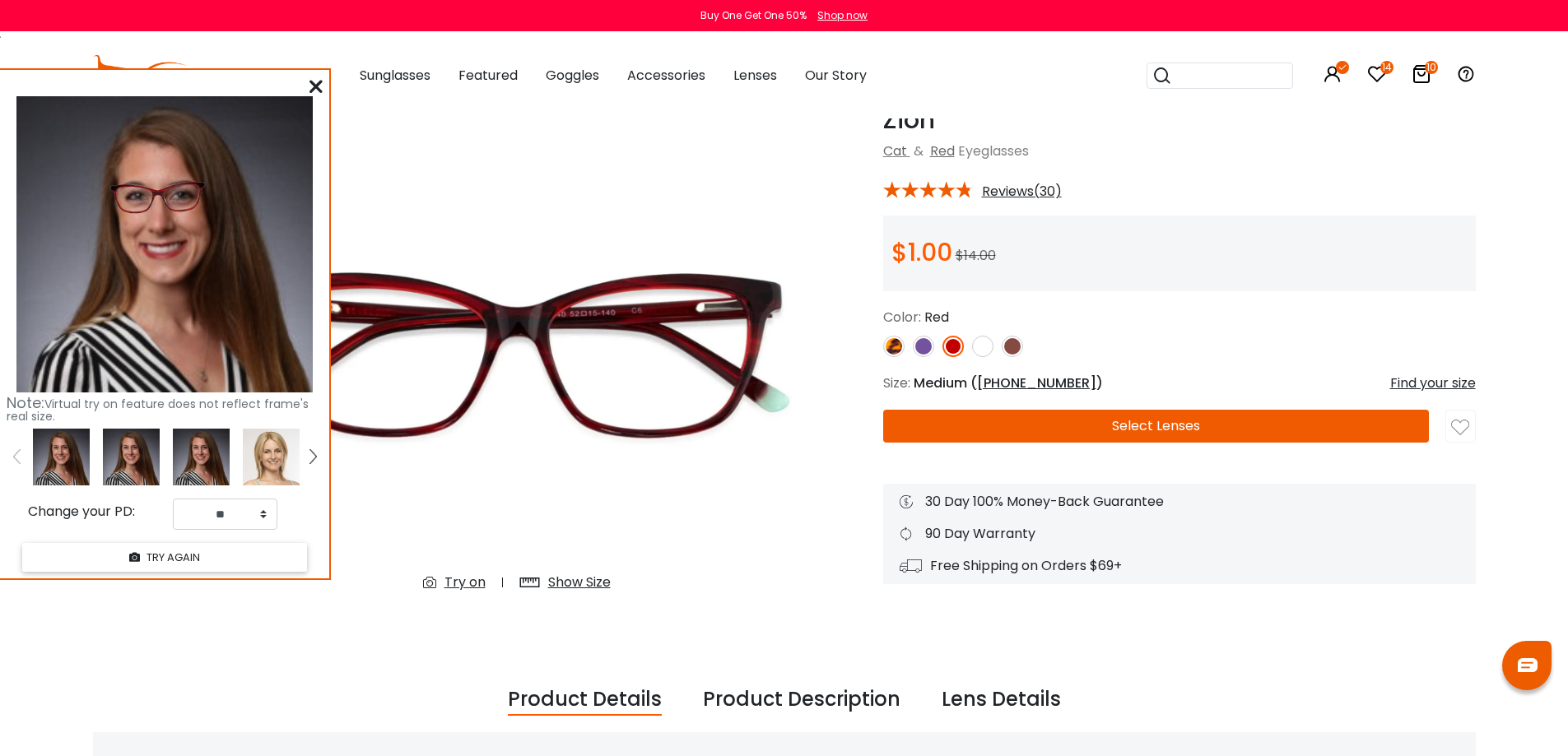
click at [984, 346] on img at bounding box center [983, 347] width 22 height 22
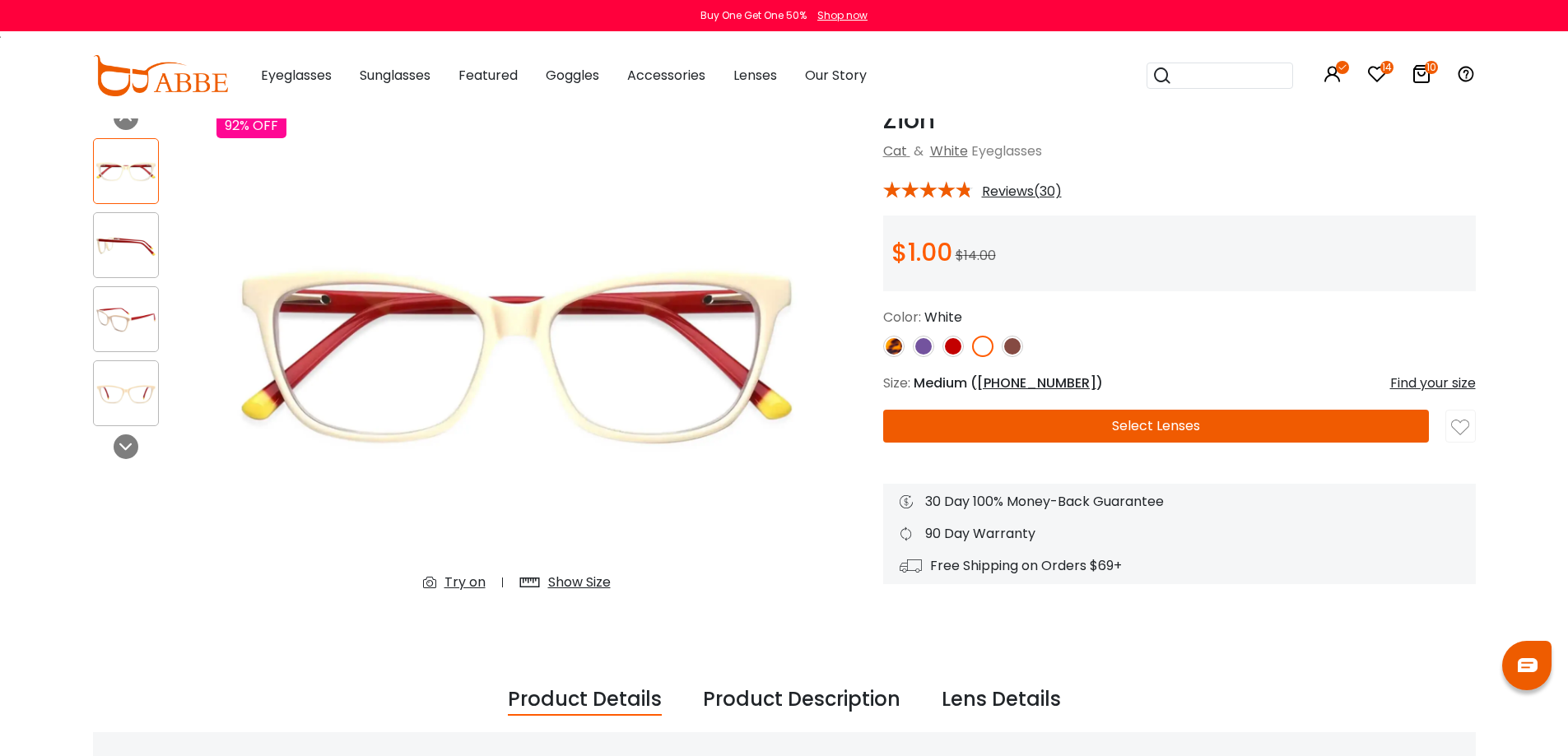
click at [464, 584] on div "Try on" at bounding box center [465, 582] width 42 height 20
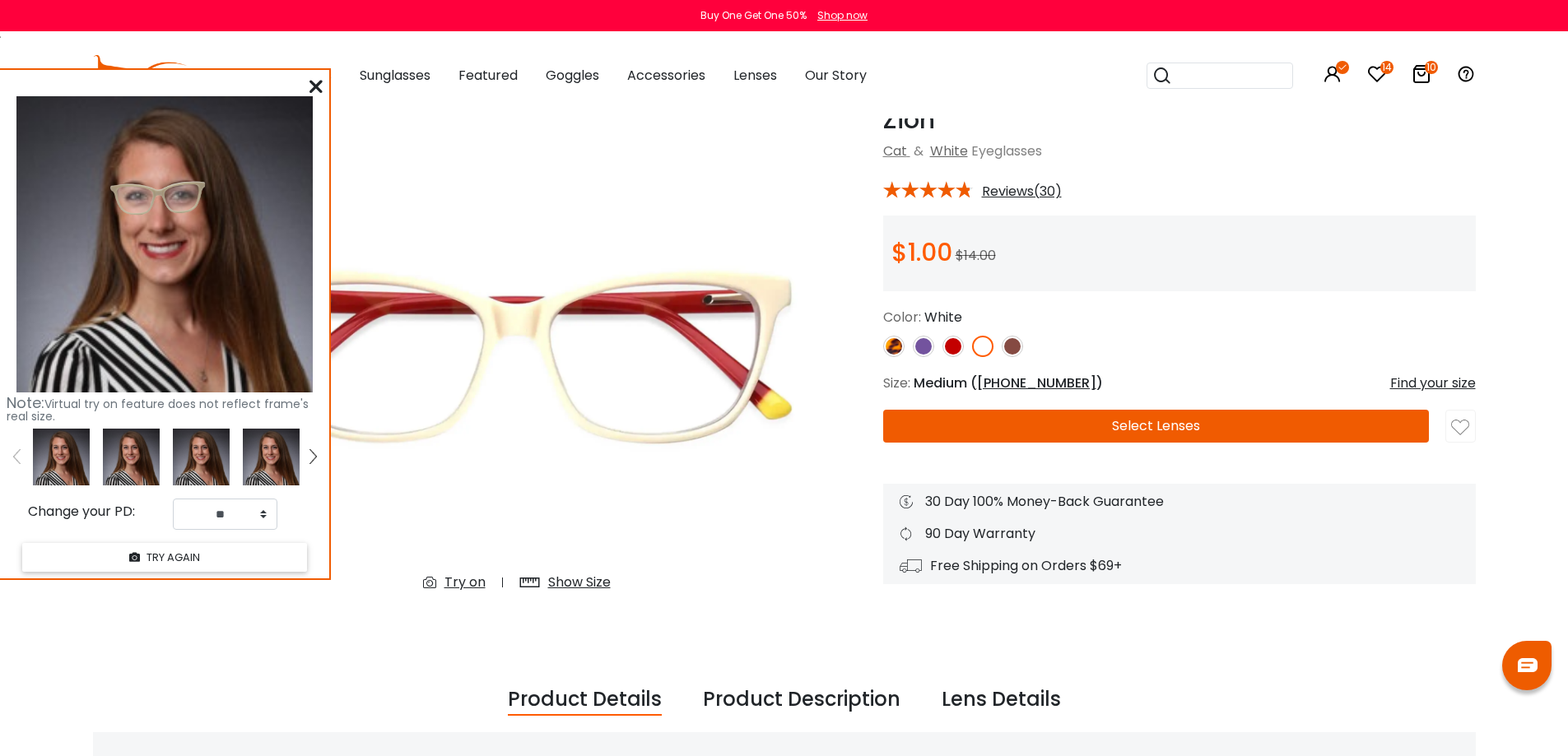
click at [1010, 348] on img at bounding box center [1012, 347] width 22 height 22
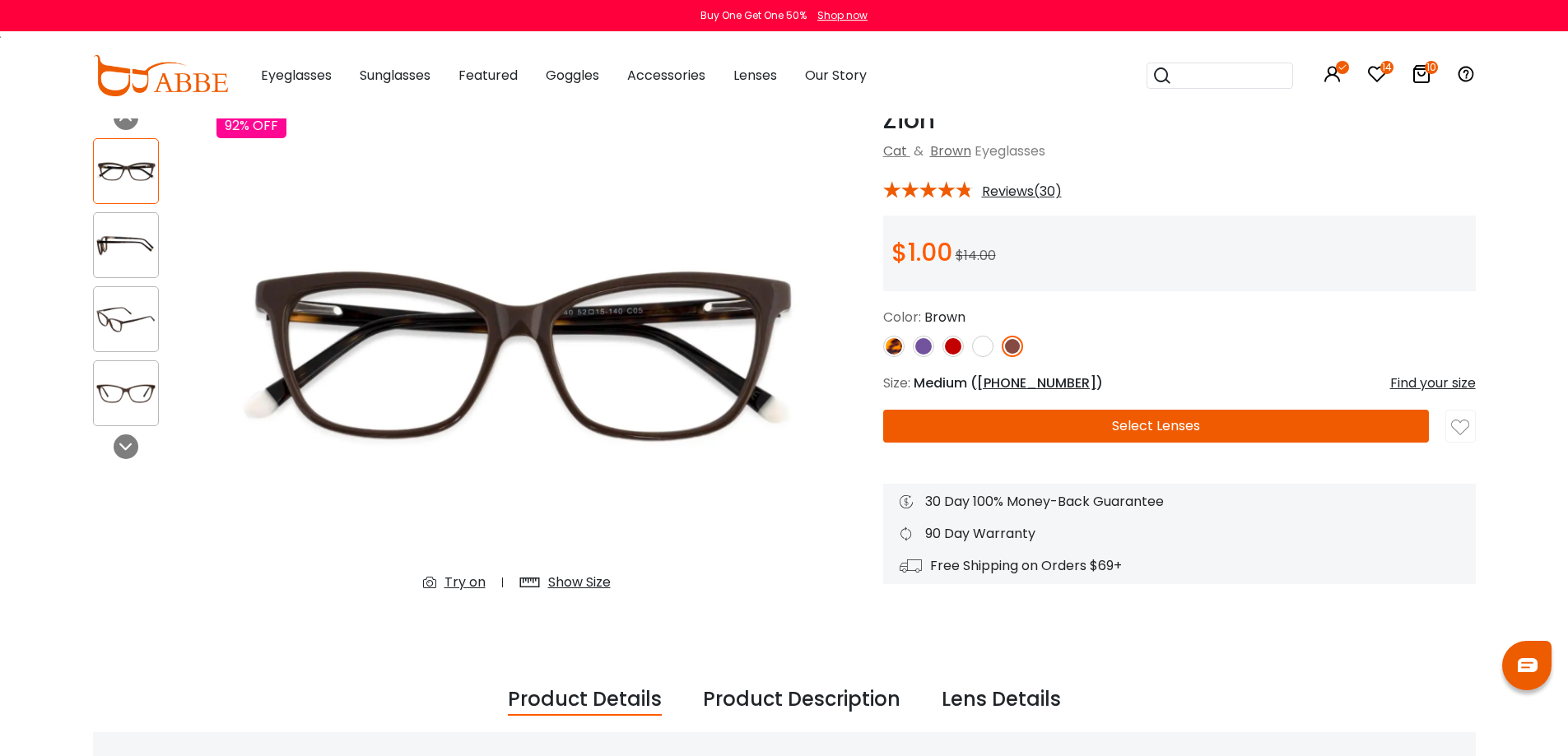
click at [473, 574] on div "Try on" at bounding box center [465, 582] width 42 height 20
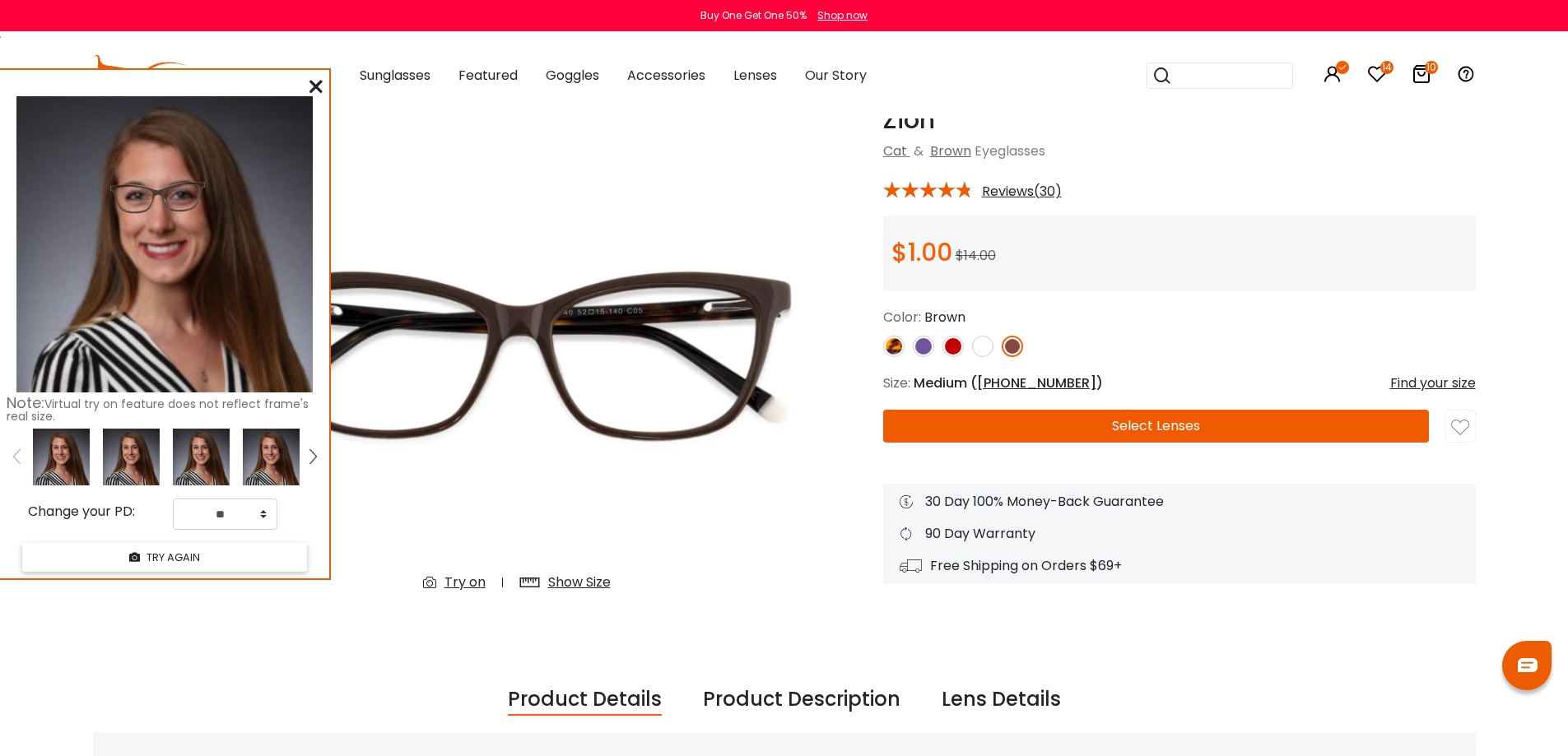
click at [950, 351] on img at bounding box center [953, 347] width 22 height 22
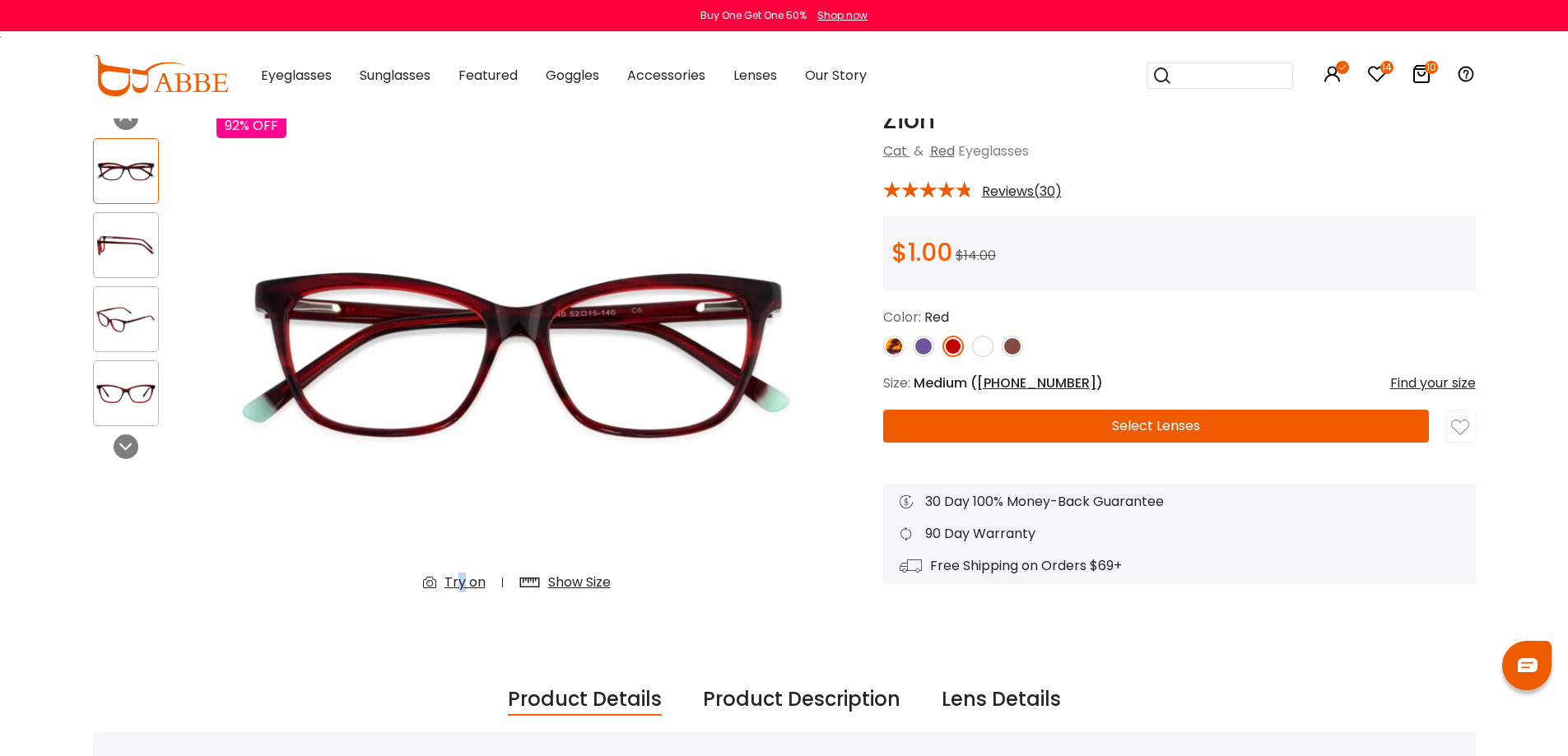
click at [460, 587] on div "Try on" at bounding box center [465, 582] width 42 height 20
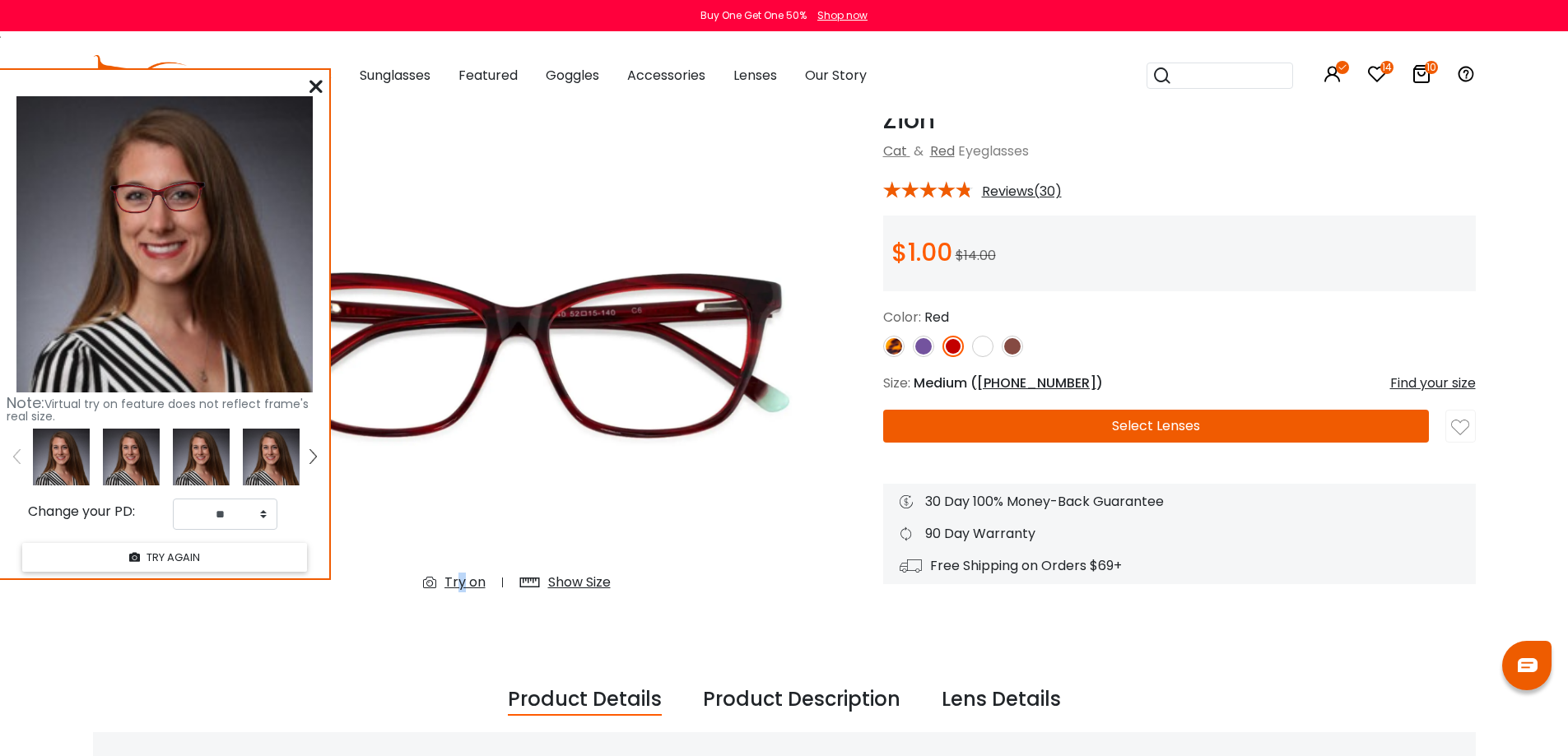
click at [891, 351] on img at bounding box center [894, 347] width 22 height 22
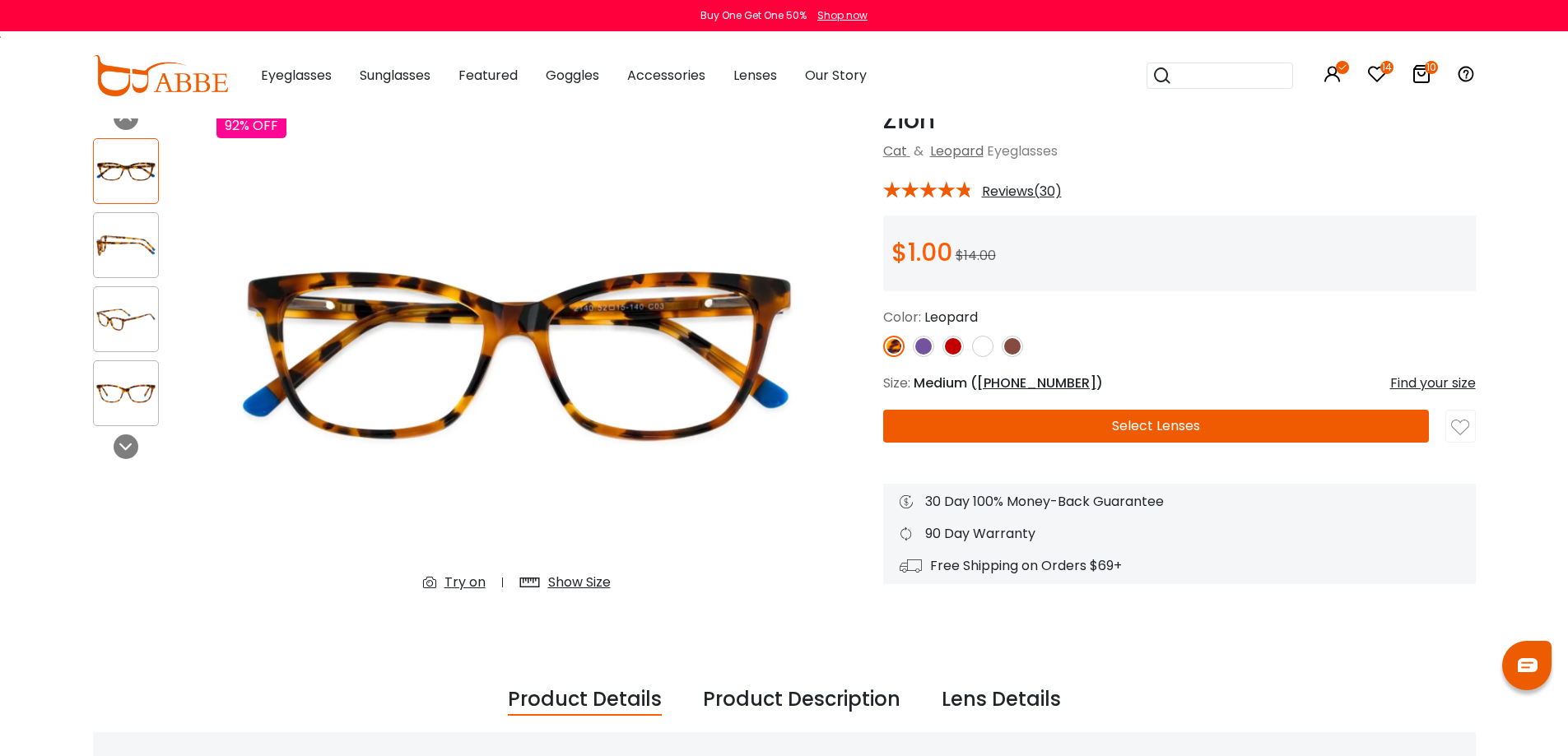
click at [474, 582] on div "Try on" at bounding box center [465, 582] width 42 height 20
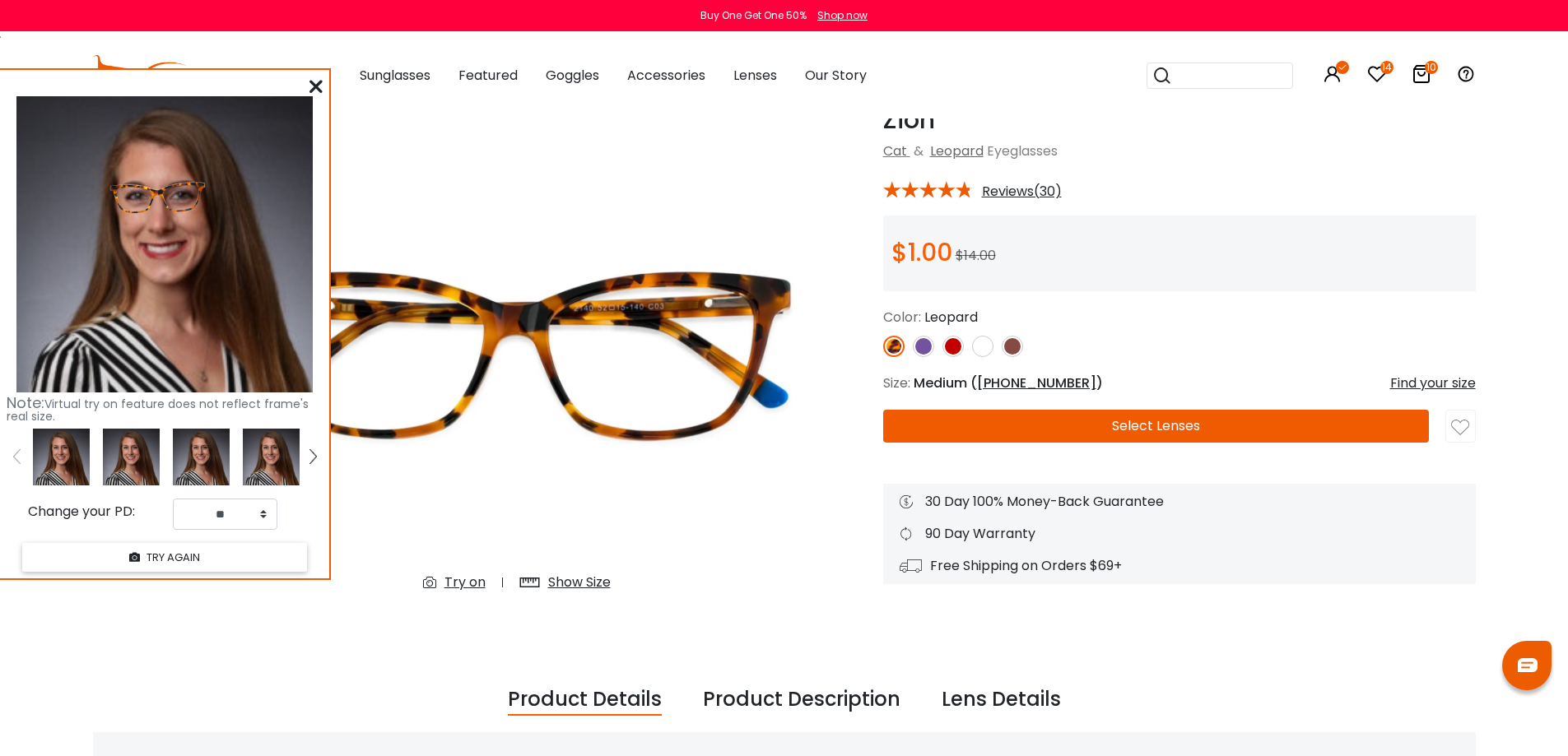
click at [954, 345] on img at bounding box center [953, 347] width 22 height 22
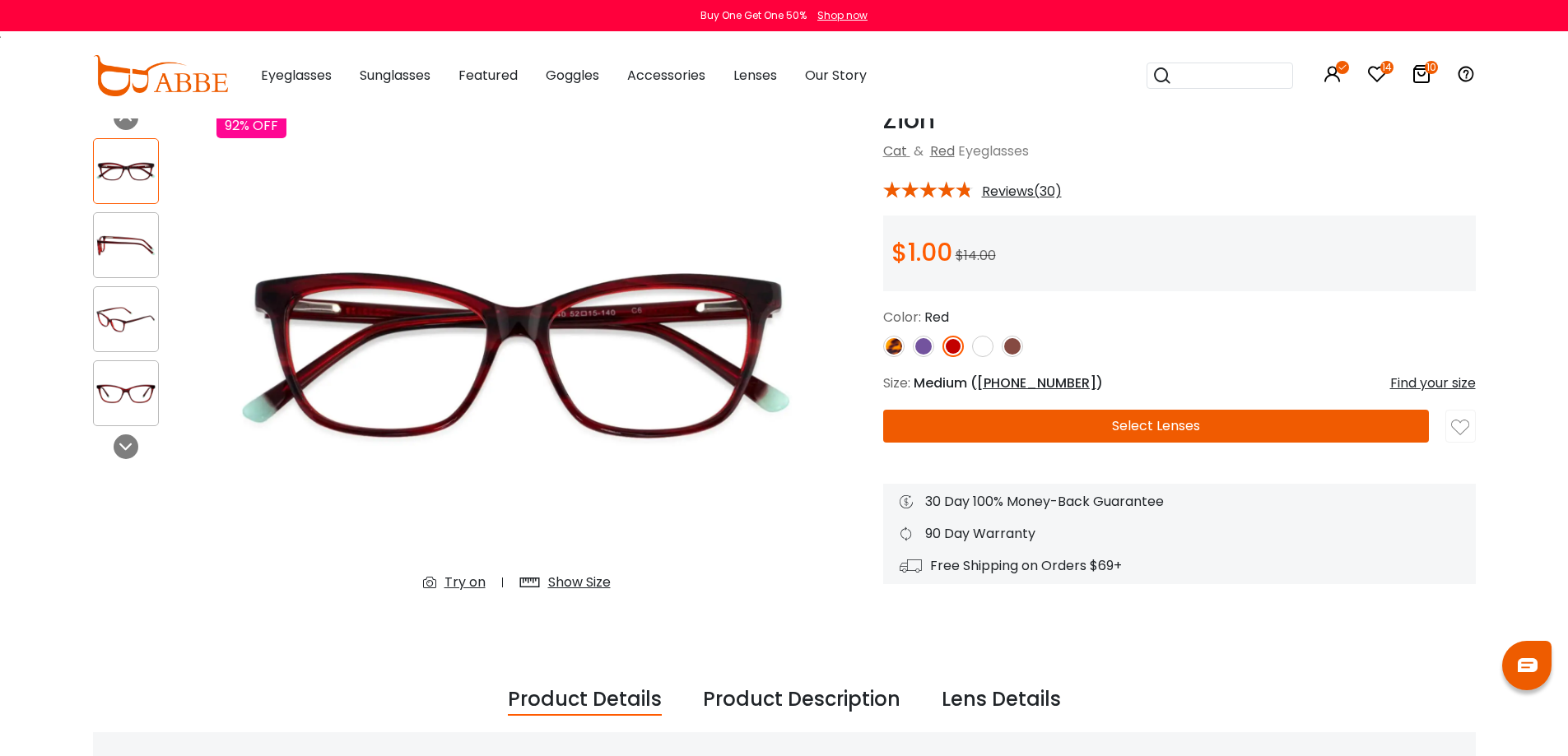
click at [920, 346] on img at bounding box center [923, 347] width 22 height 22
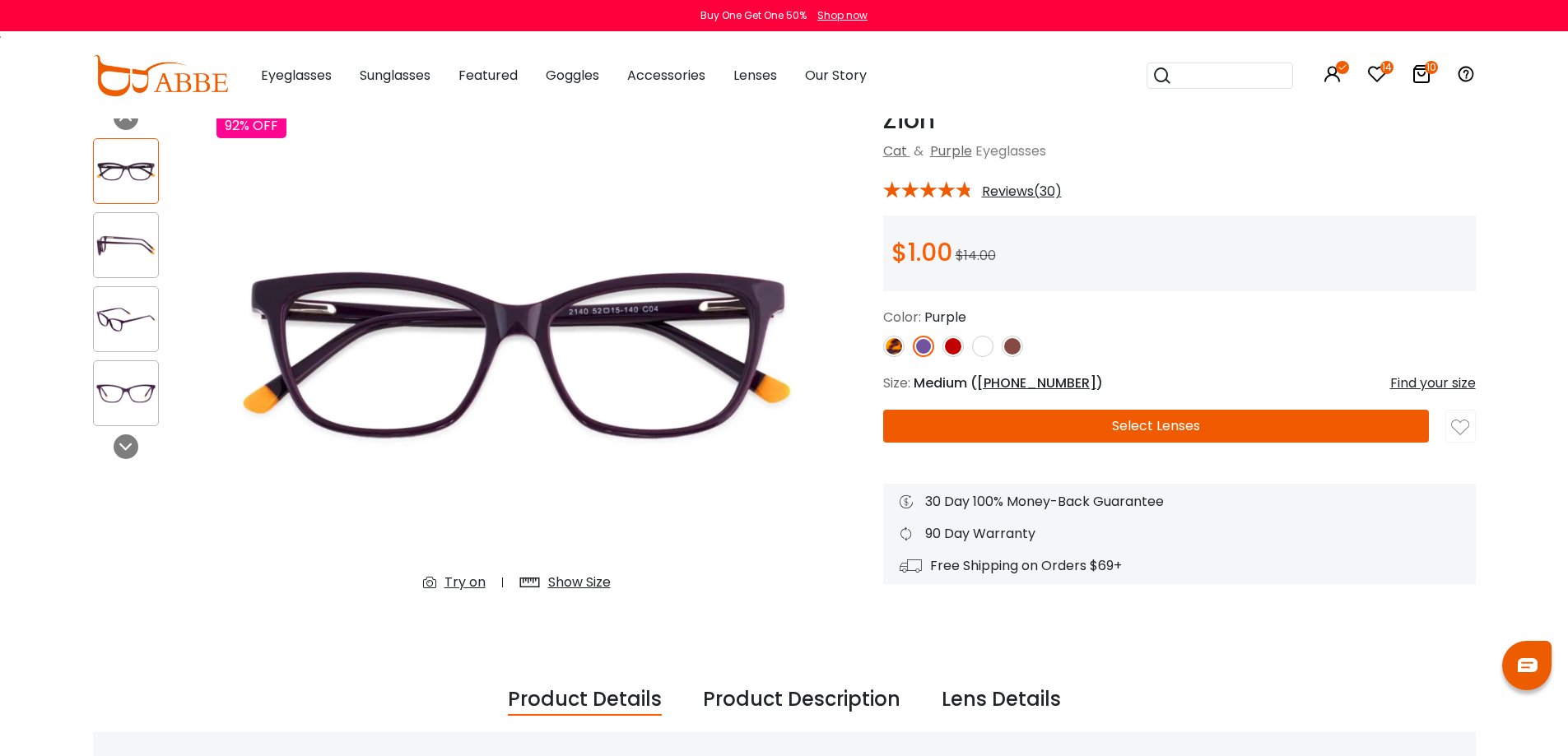
click at [955, 349] on img at bounding box center [953, 347] width 22 height 22
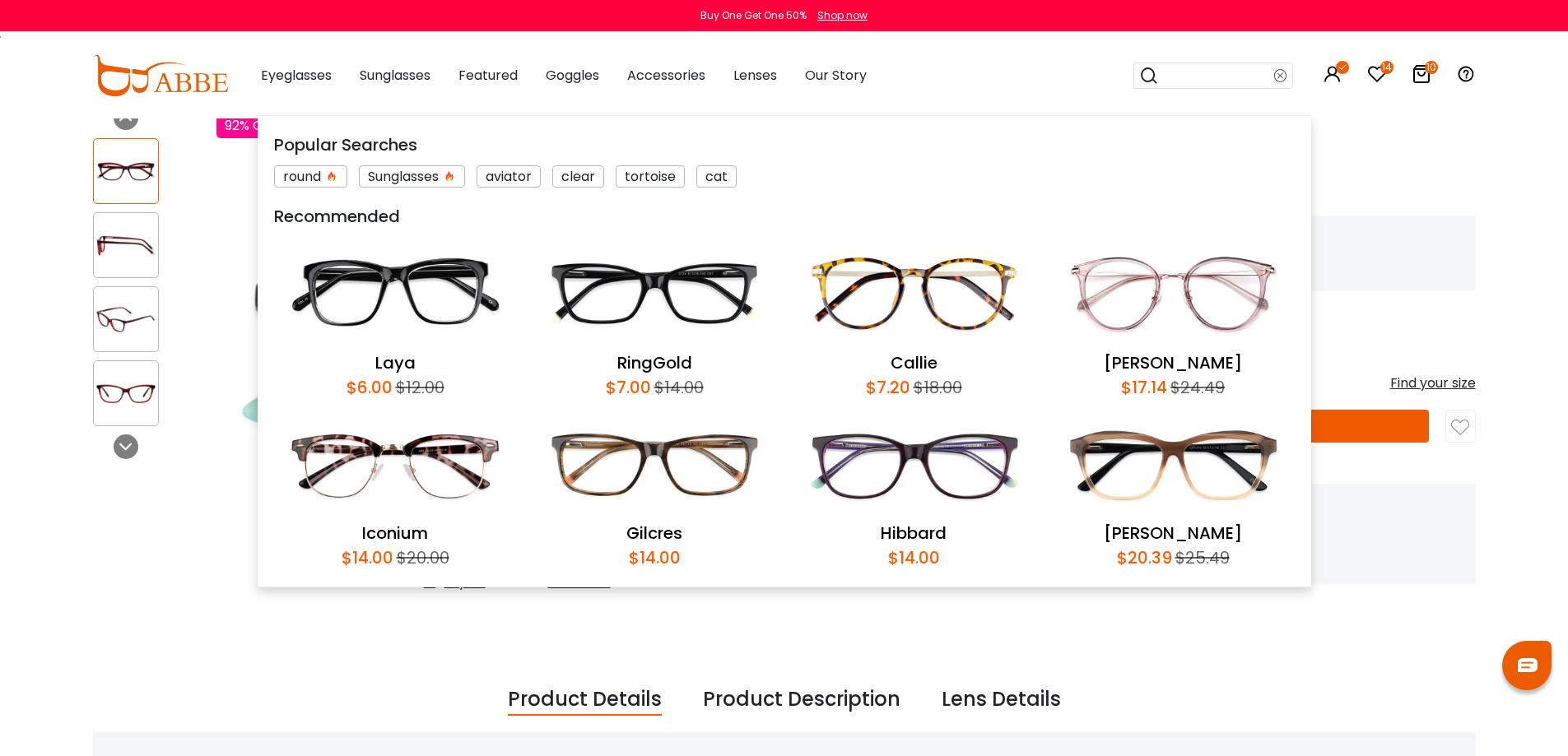
click at [1237, 78] on input "search" at bounding box center [1216, 75] width 116 height 25
type input "*****"
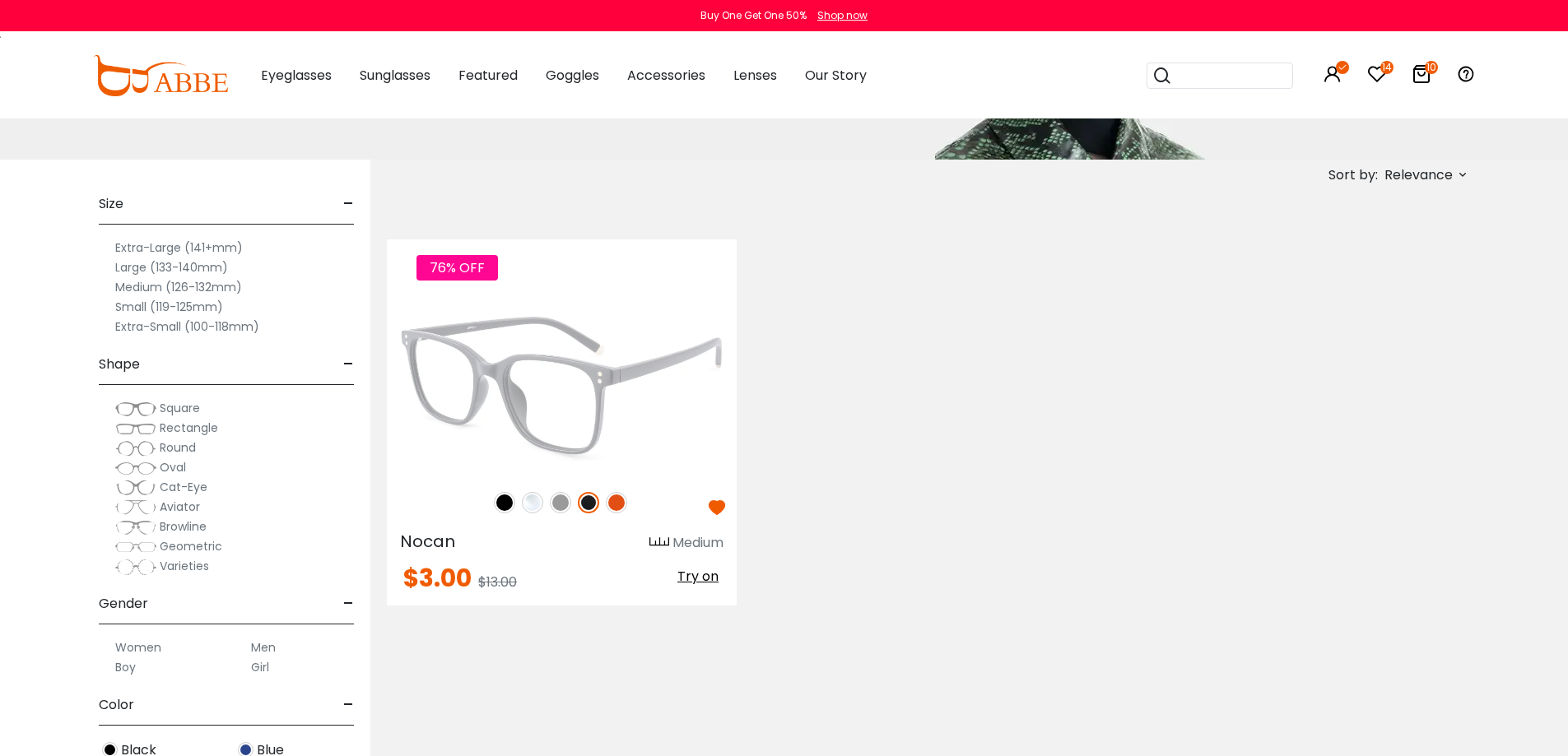
click at [626, 337] on img at bounding box center [562, 385] width 350 height 175
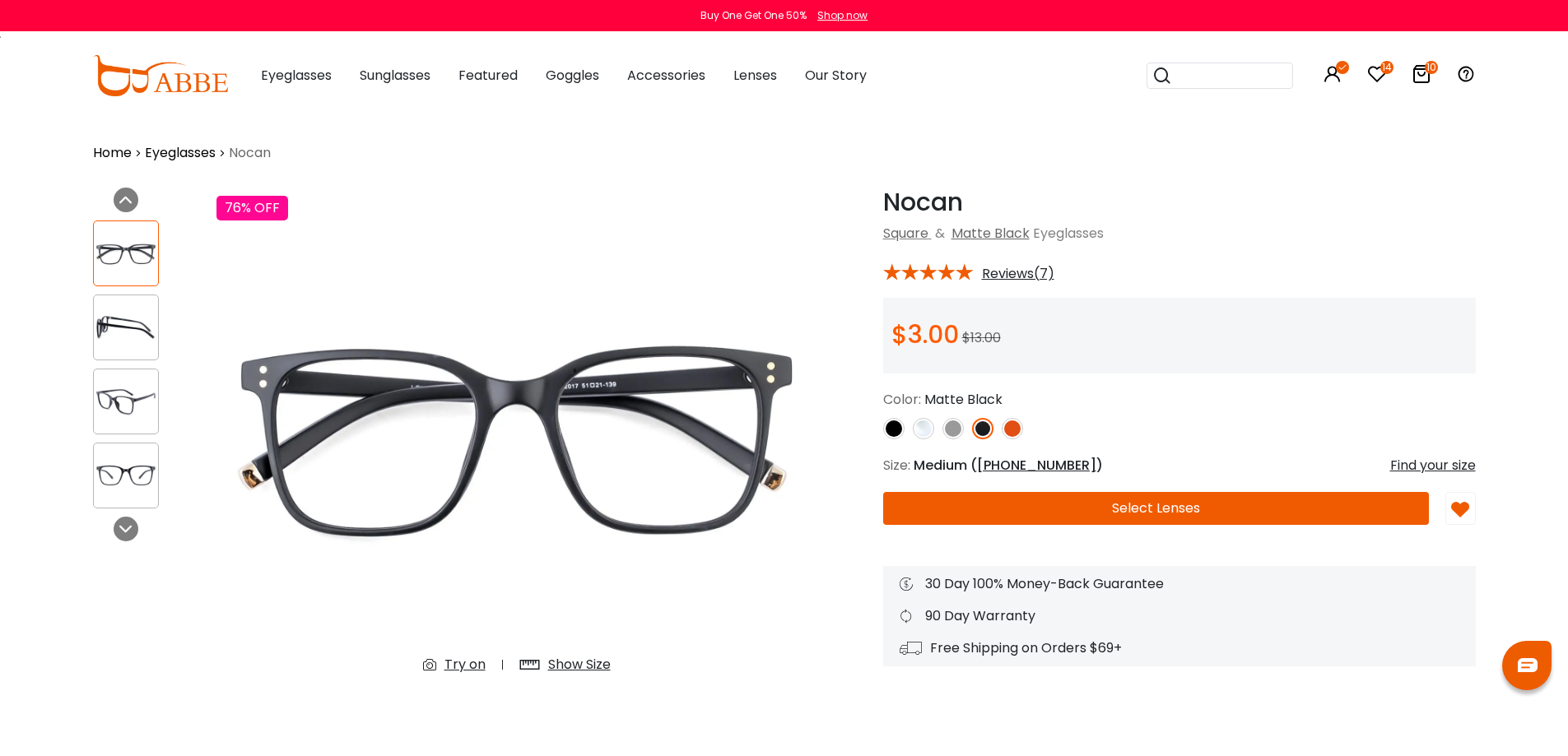
click at [954, 429] on img at bounding box center [953, 429] width 22 height 22
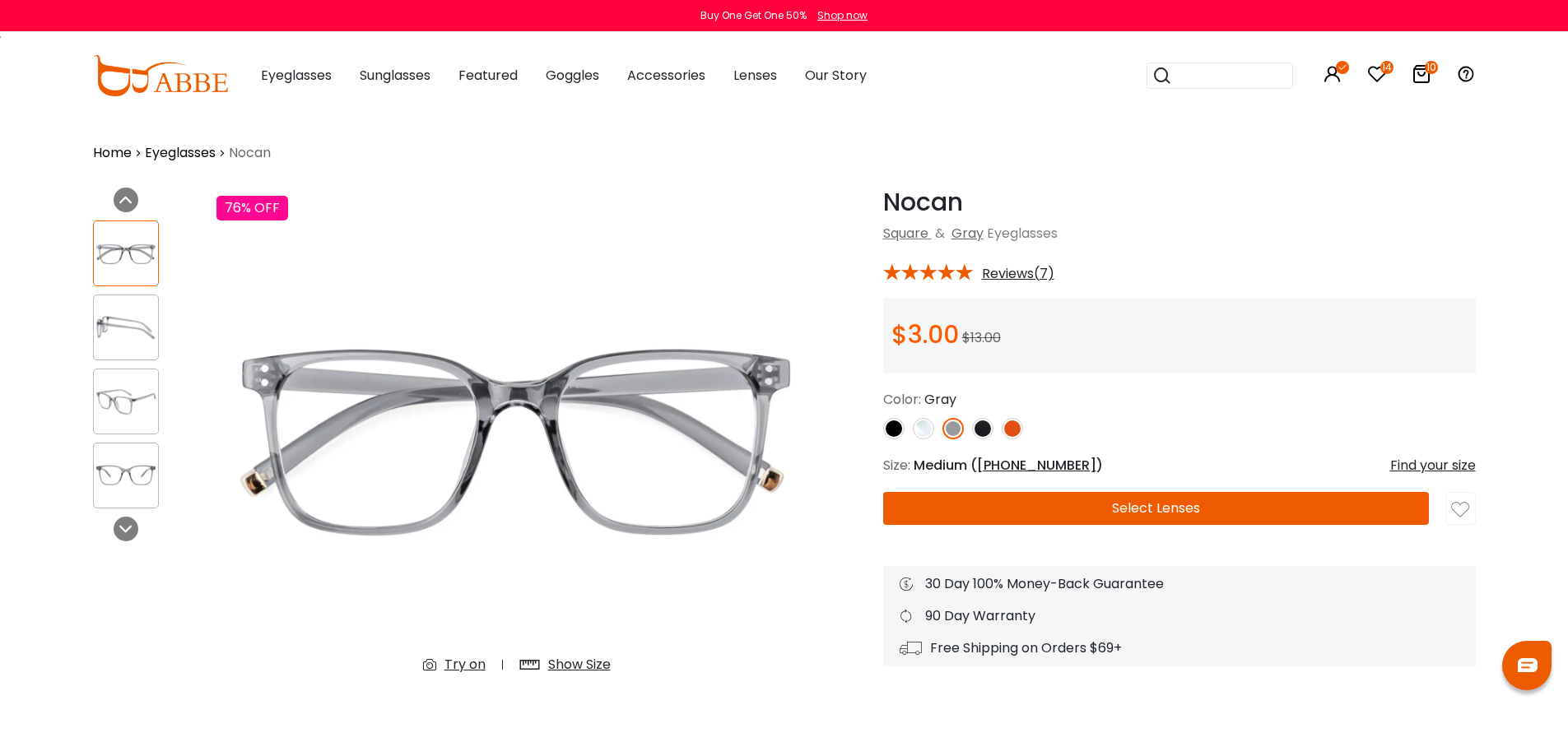
click at [925, 429] on img at bounding box center [923, 429] width 22 height 22
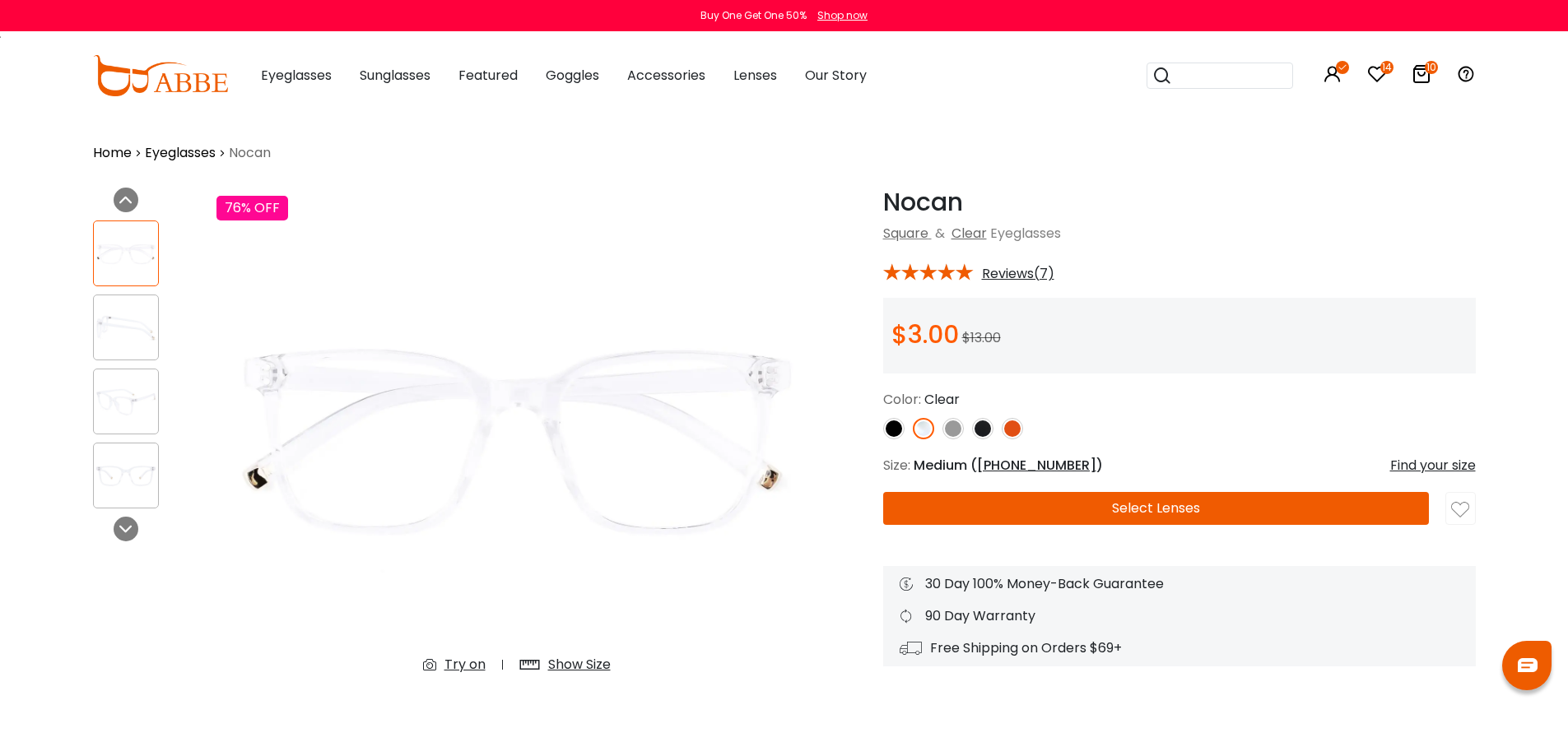
click at [892, 433] on img at bounding box center [894, 429] width 22 height 22
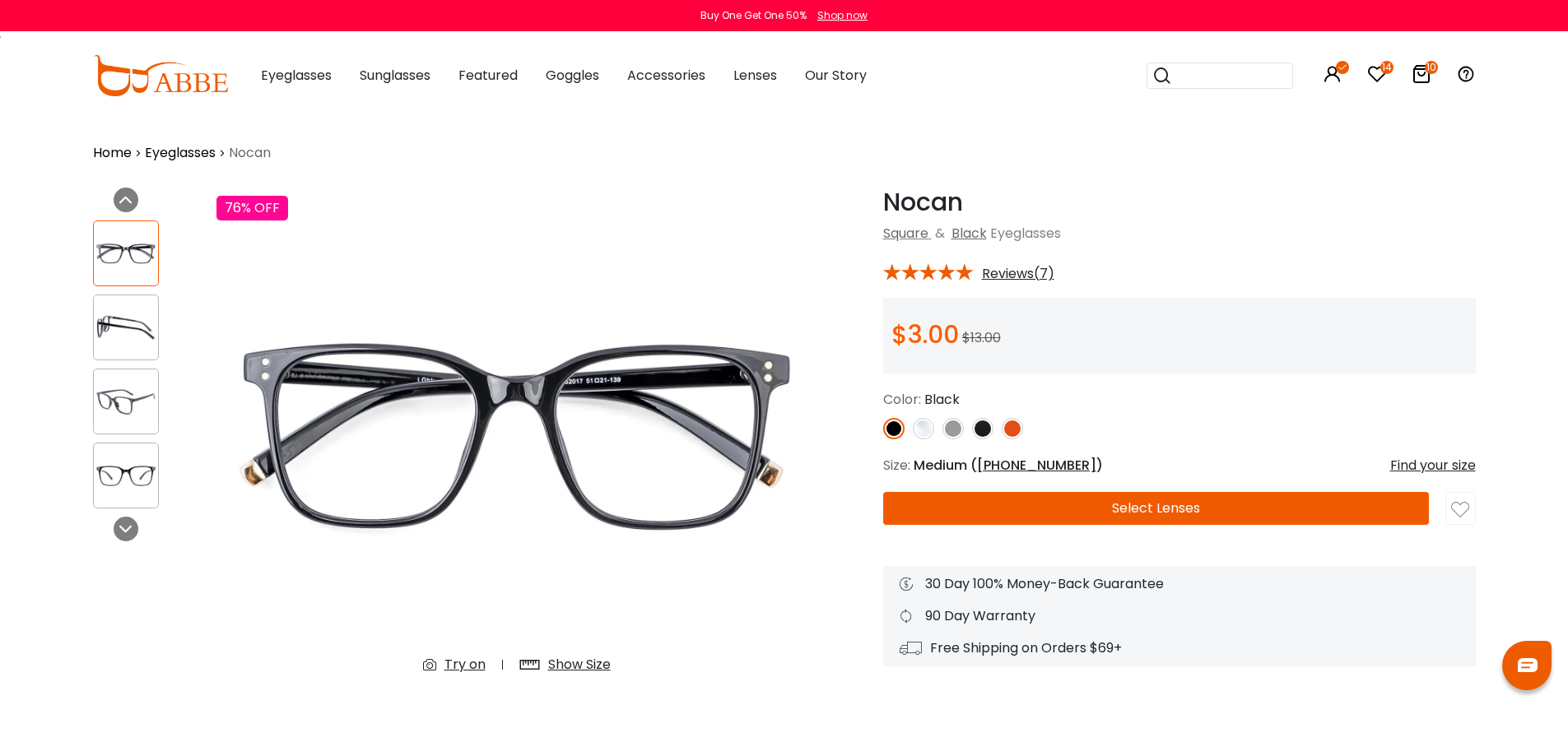
click at [1014, 425] on img at bounding box center [1012, 429] width 22 height 22
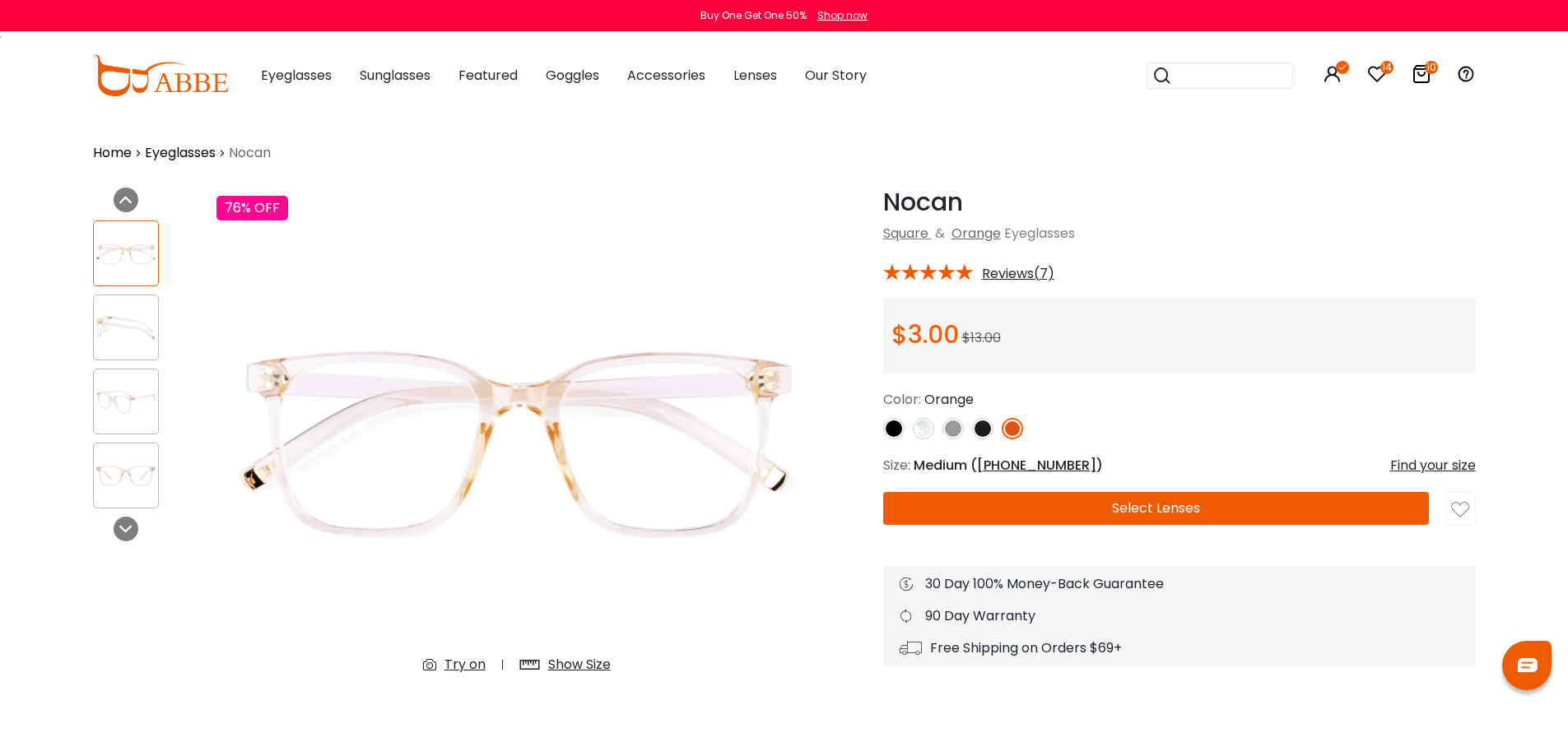
click at [948, 430] on img at bounding box center [953, 429] width 22 height 22
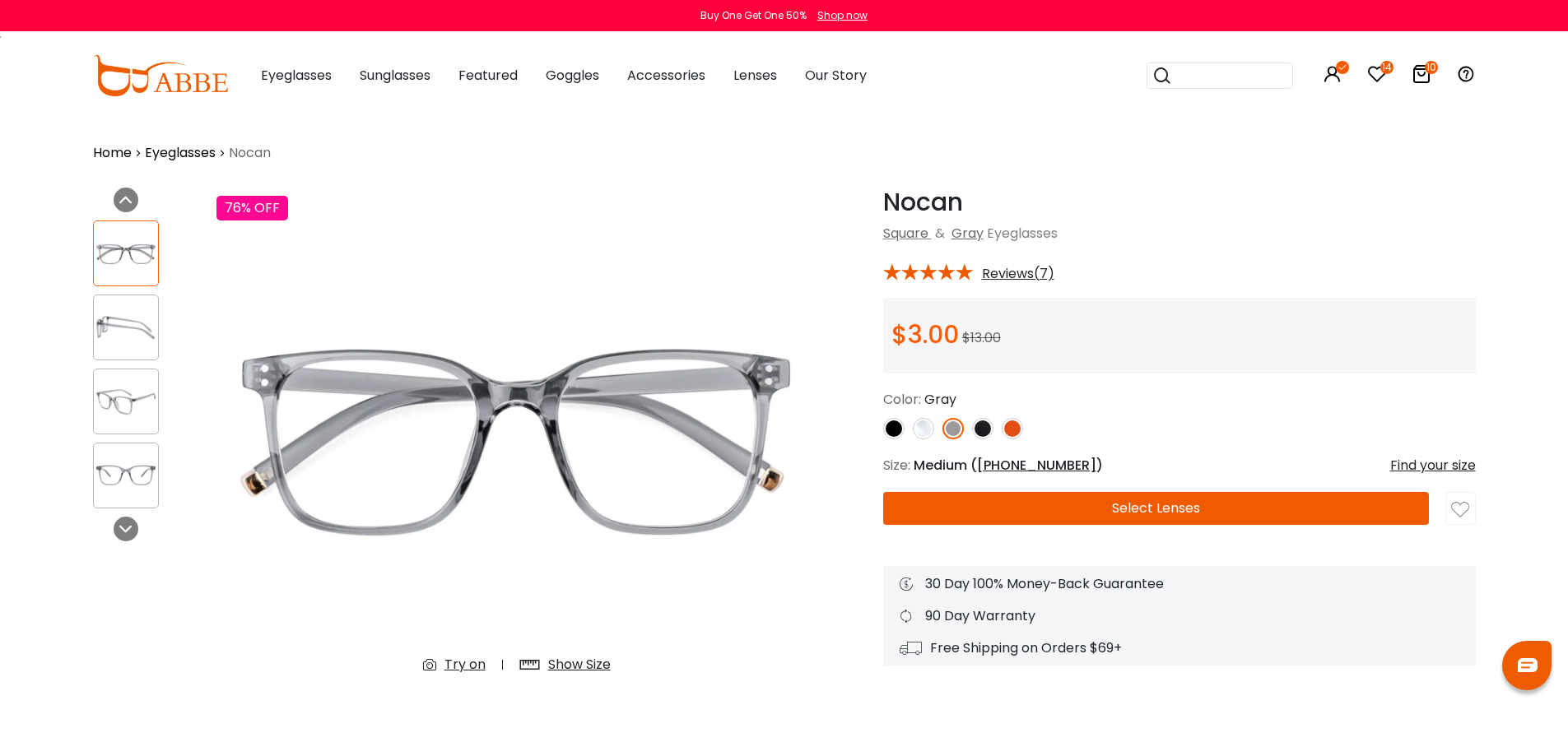
click at [455, 670] on div "Try on" at bounding box center [465, 665] width 42 height 20
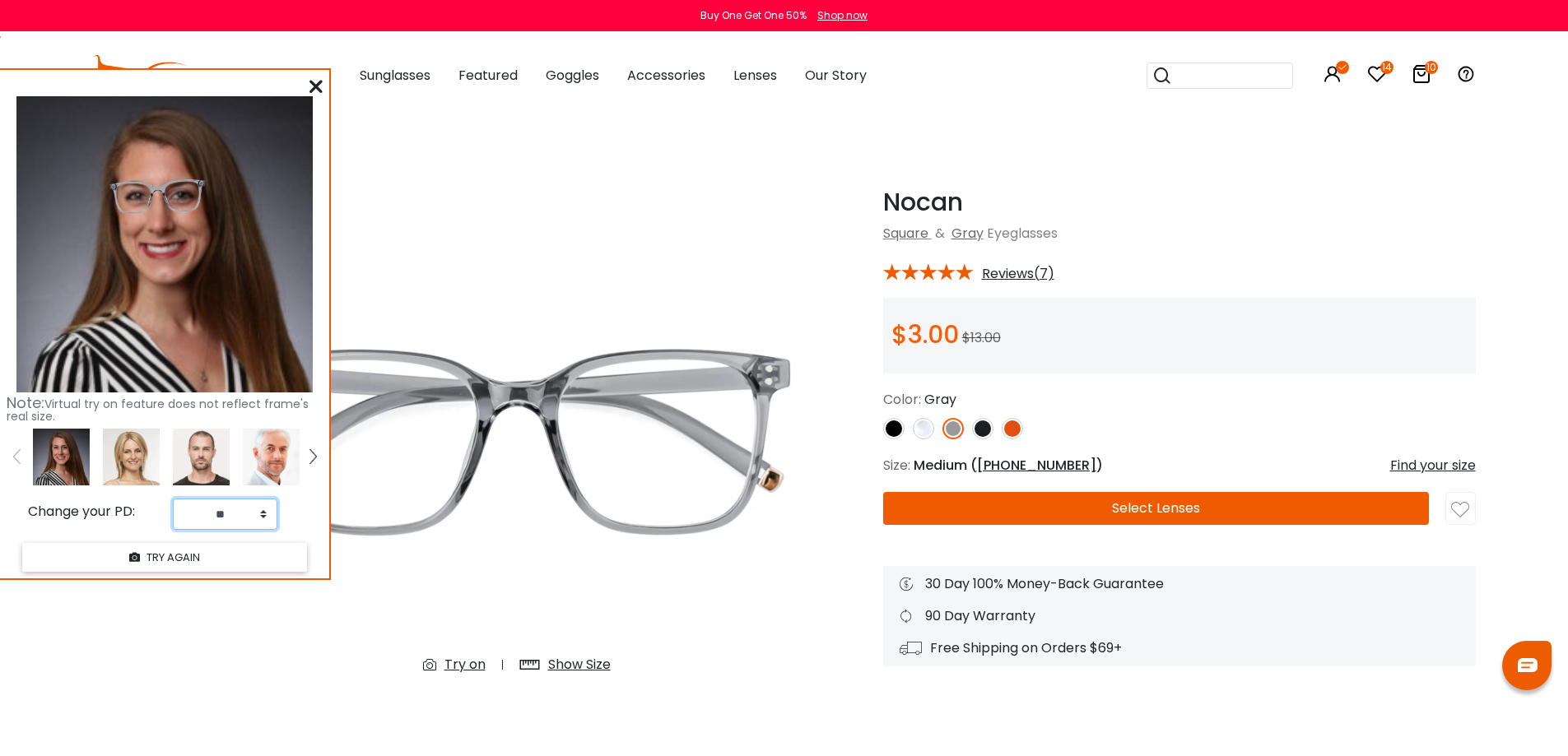
click at [214, 513] on select "** ** ** ** ** ** ** ** ** ** ** ** ** ** ** ** ** ** ** ** ** ** ** ** ** ** *…" at bounding box center [225, 514] width 105 height 32
select select "**"
click at [173, 498] on select "** ** ** ** ** ** ** ** ** ** ** ** ** ** ** ** ** ** ** ** ** ** ** ** ** ** *…" at bounding box center [225, 514] width 105 height 32
click at [209, 557] on button "TRY AGAIN" at bounding box center [164, 556] width 285 height 29
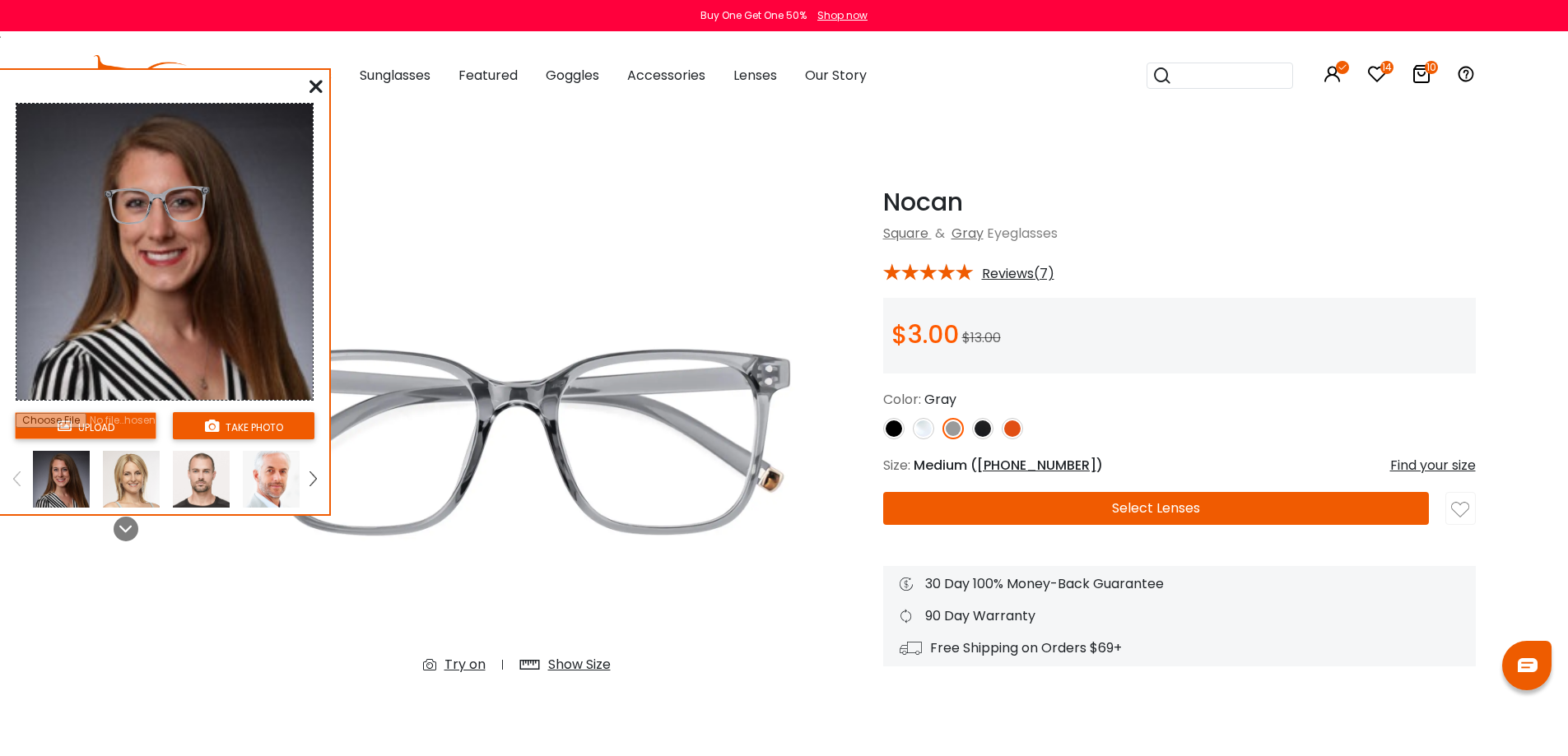
click at [316, 86] on icon at bounding box center [315, 86] width 13 height 13
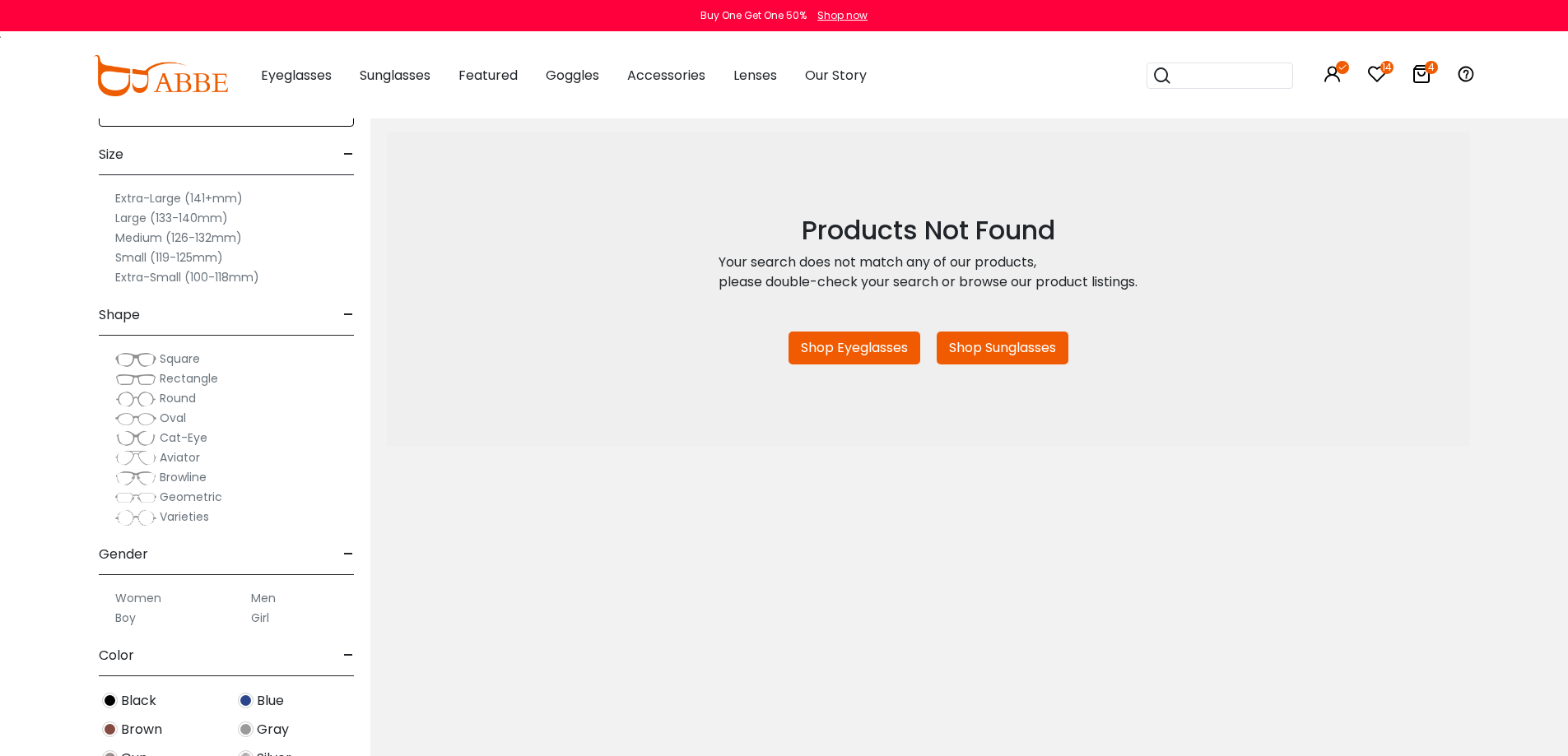
scroll to position [329, 0]
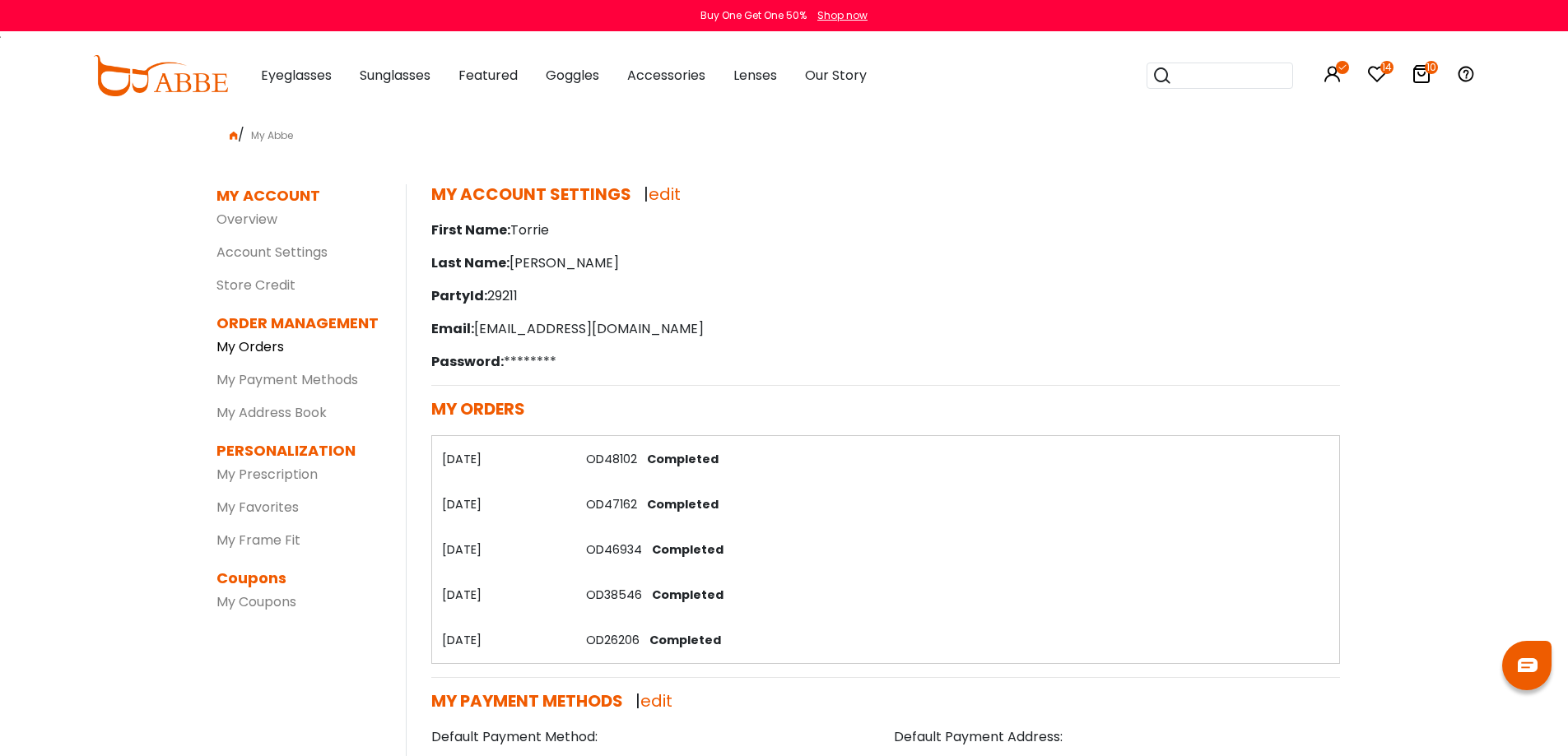
click at [271, 347] on link "My Orders" at bounding box center [250, 346] width 67 height 19
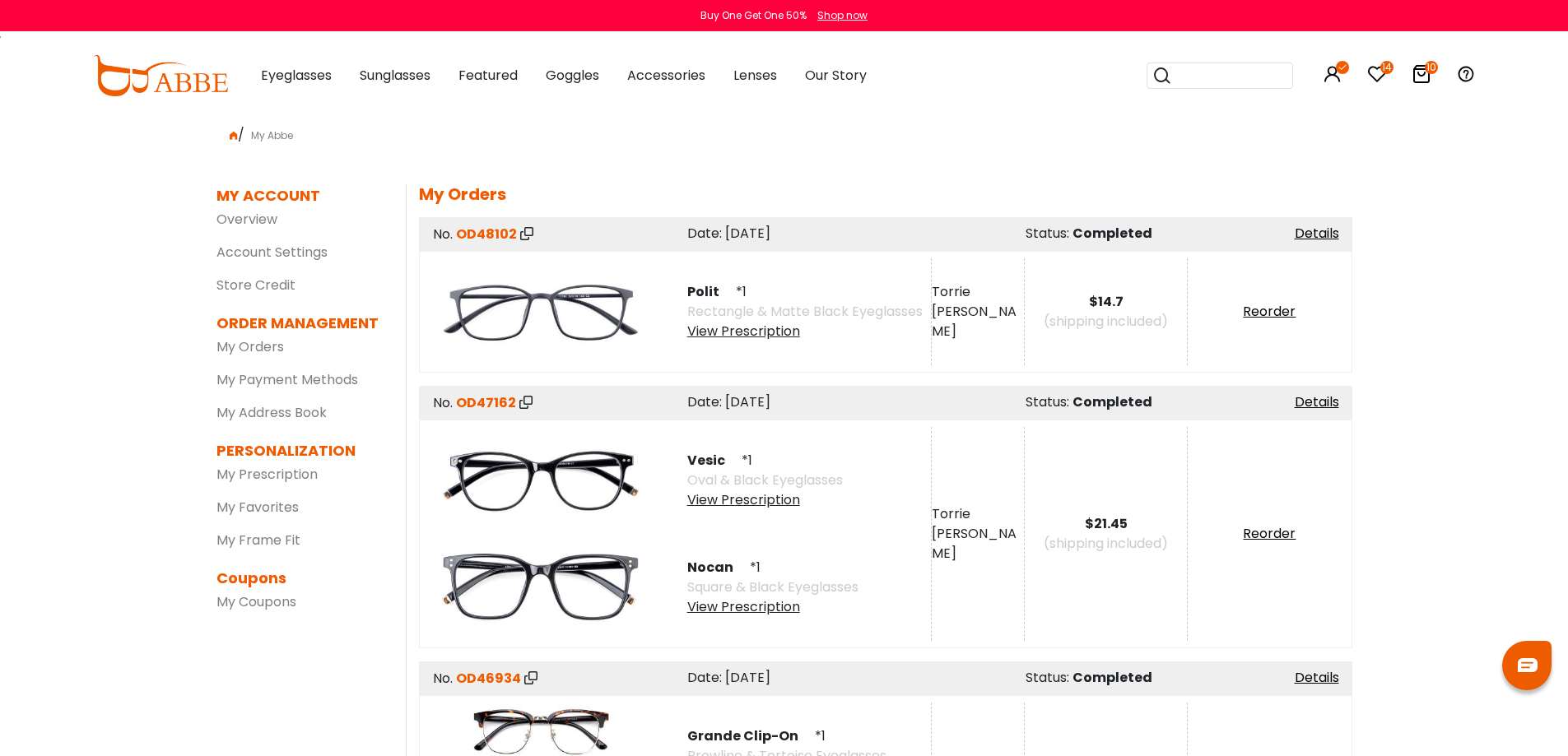
click at [746, 503] on div "View Prescription" at bounding box center [764, 500] width 155 height 20
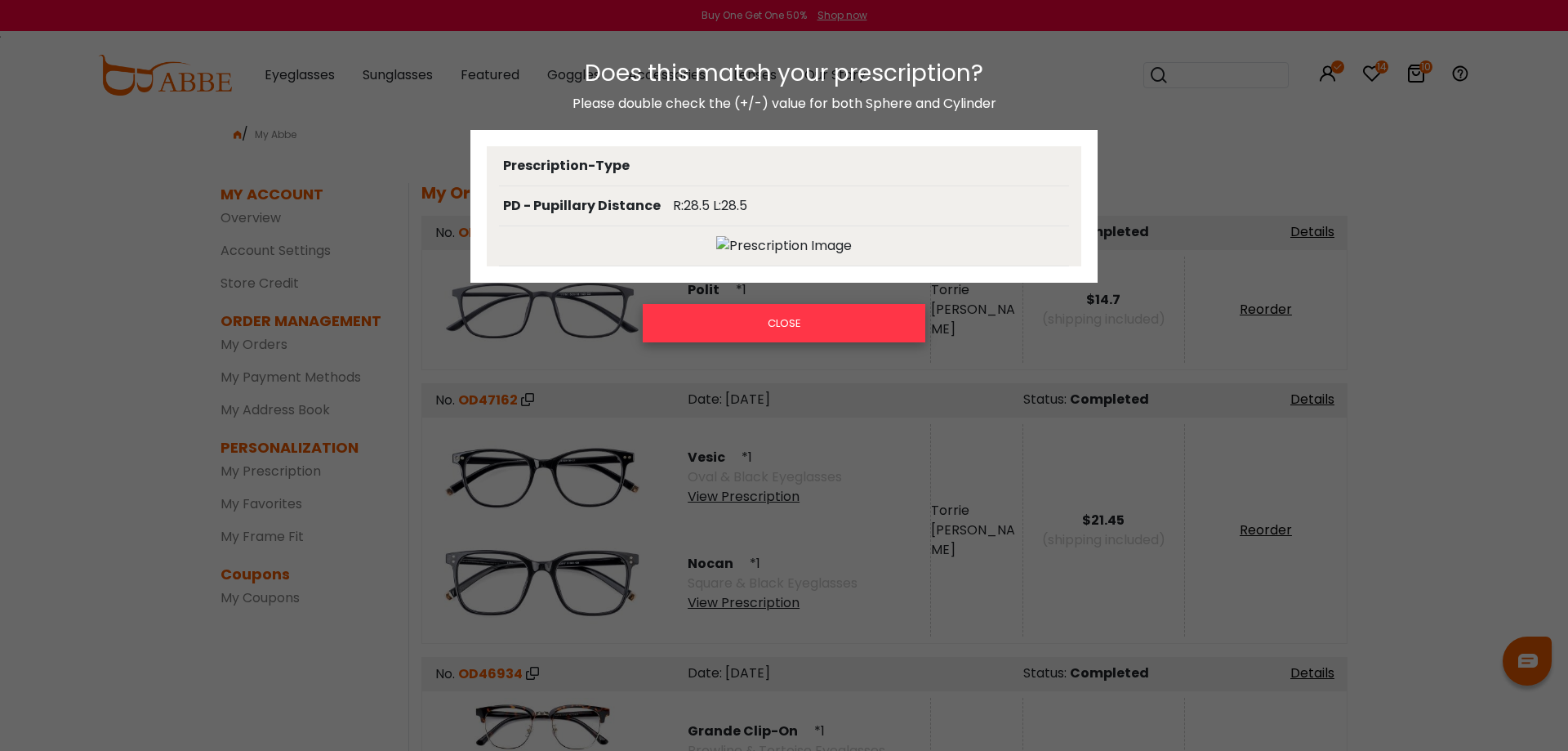
click at [798, 325] on button "CLOSE" at bounding box center [784, 323] width 283 height 37
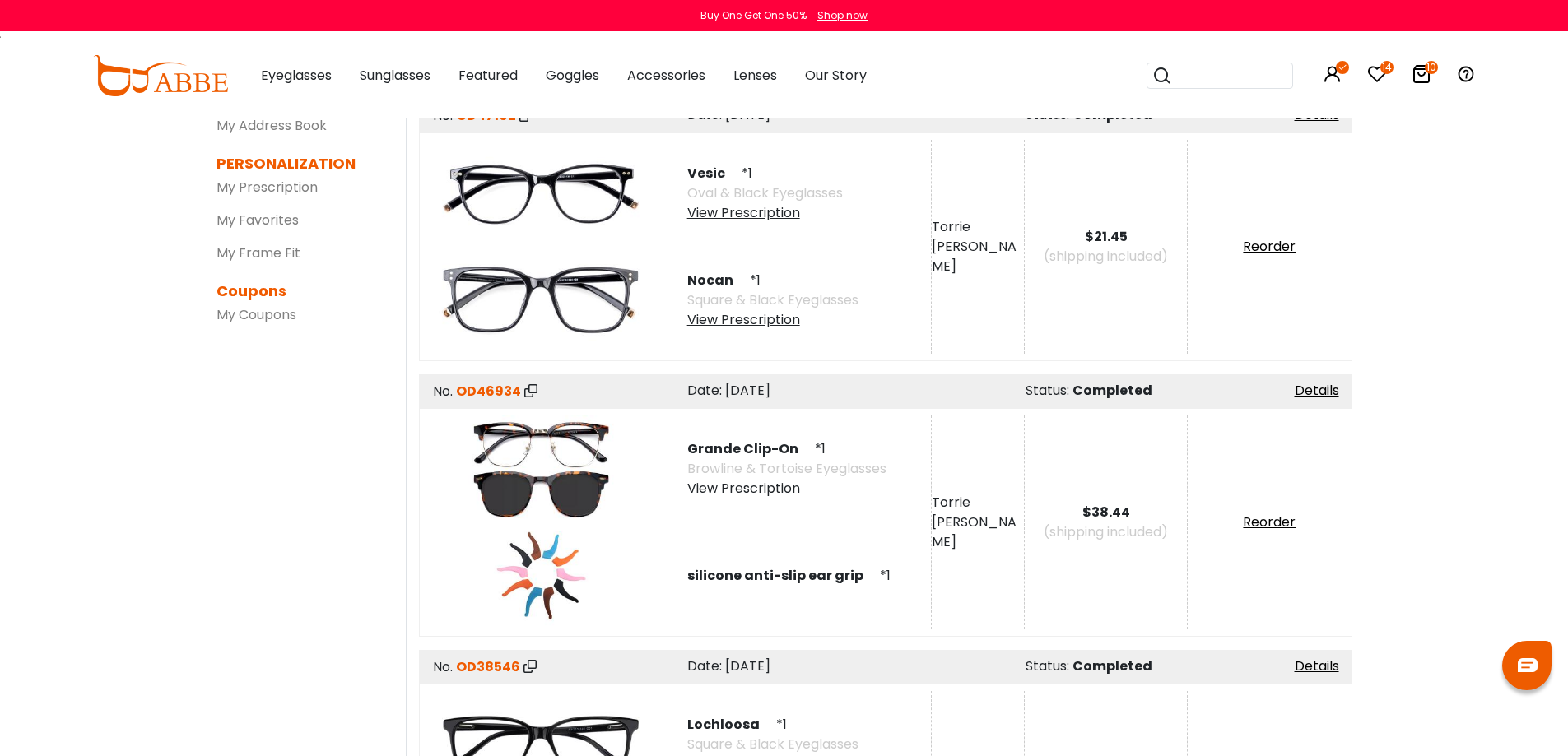
scroll to position [247, 0]
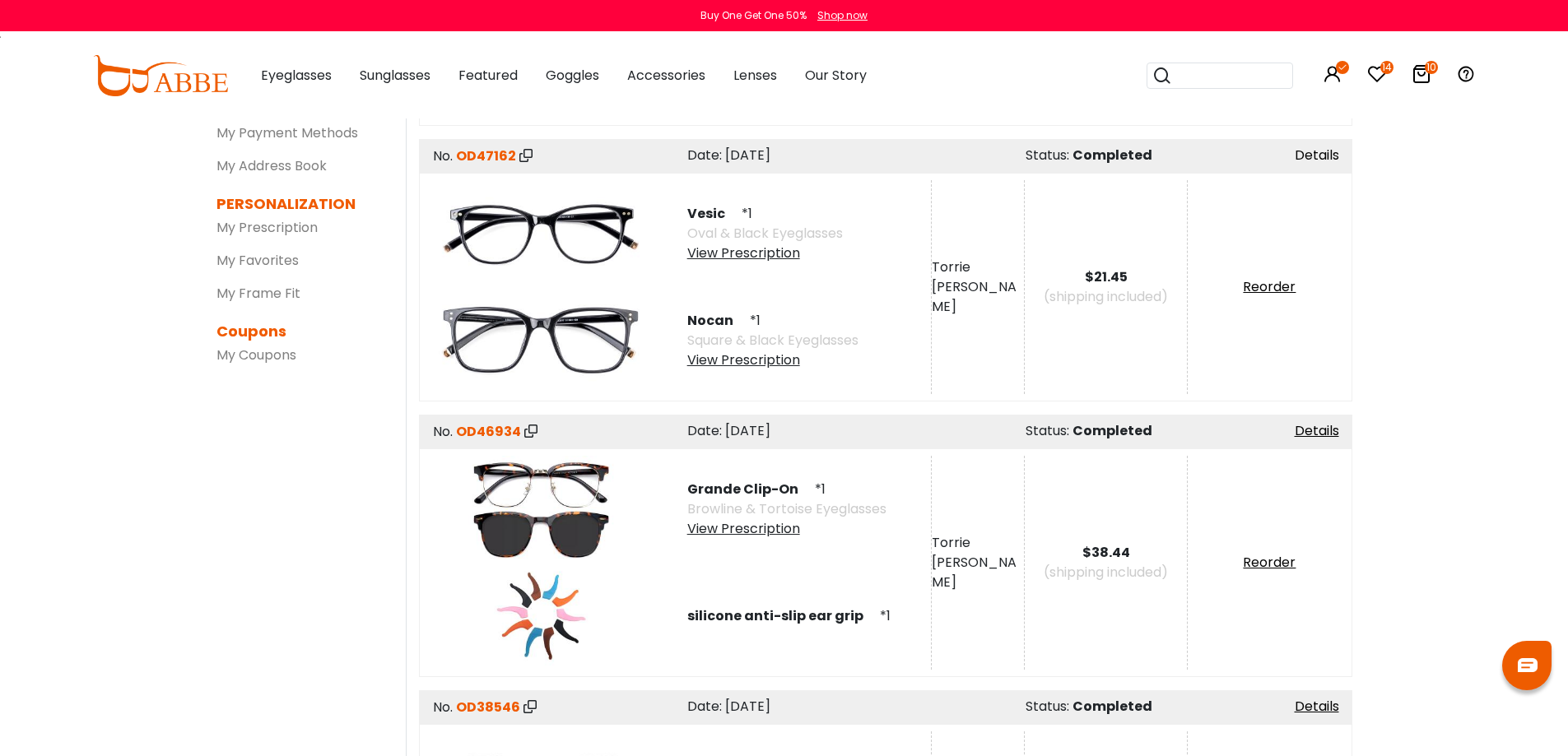
click at [1332, 153] on link "Details" at bounding box center [1316, 154] width 44 height 19
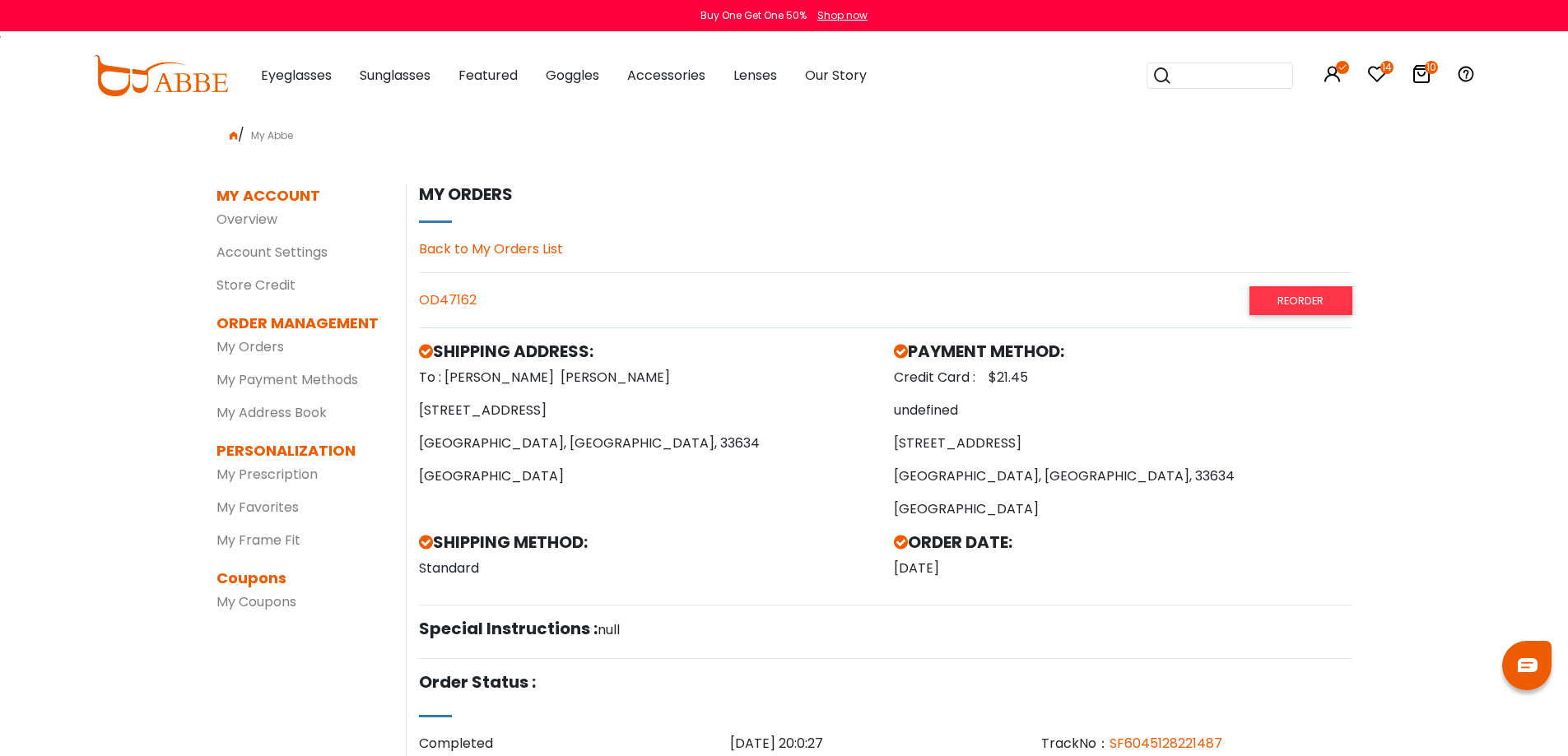
click at [511, 245] on link "Back to My Orders List" at bounding box center [491, 248] width 144 height 19
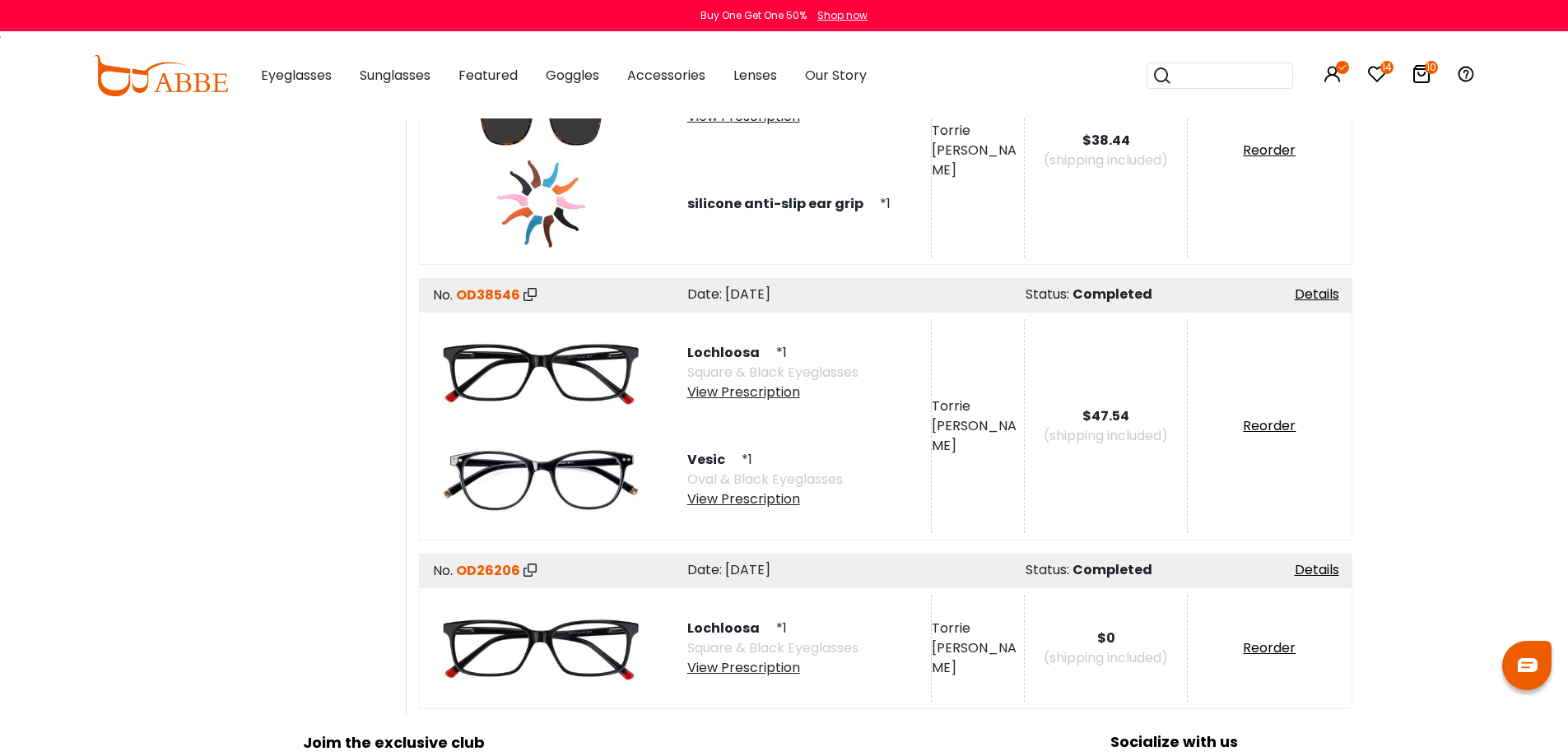
scroll to position [658, 0]
click at [1328, 296] on link "Details" at bounding box center [1316, 294] width 44 height 19
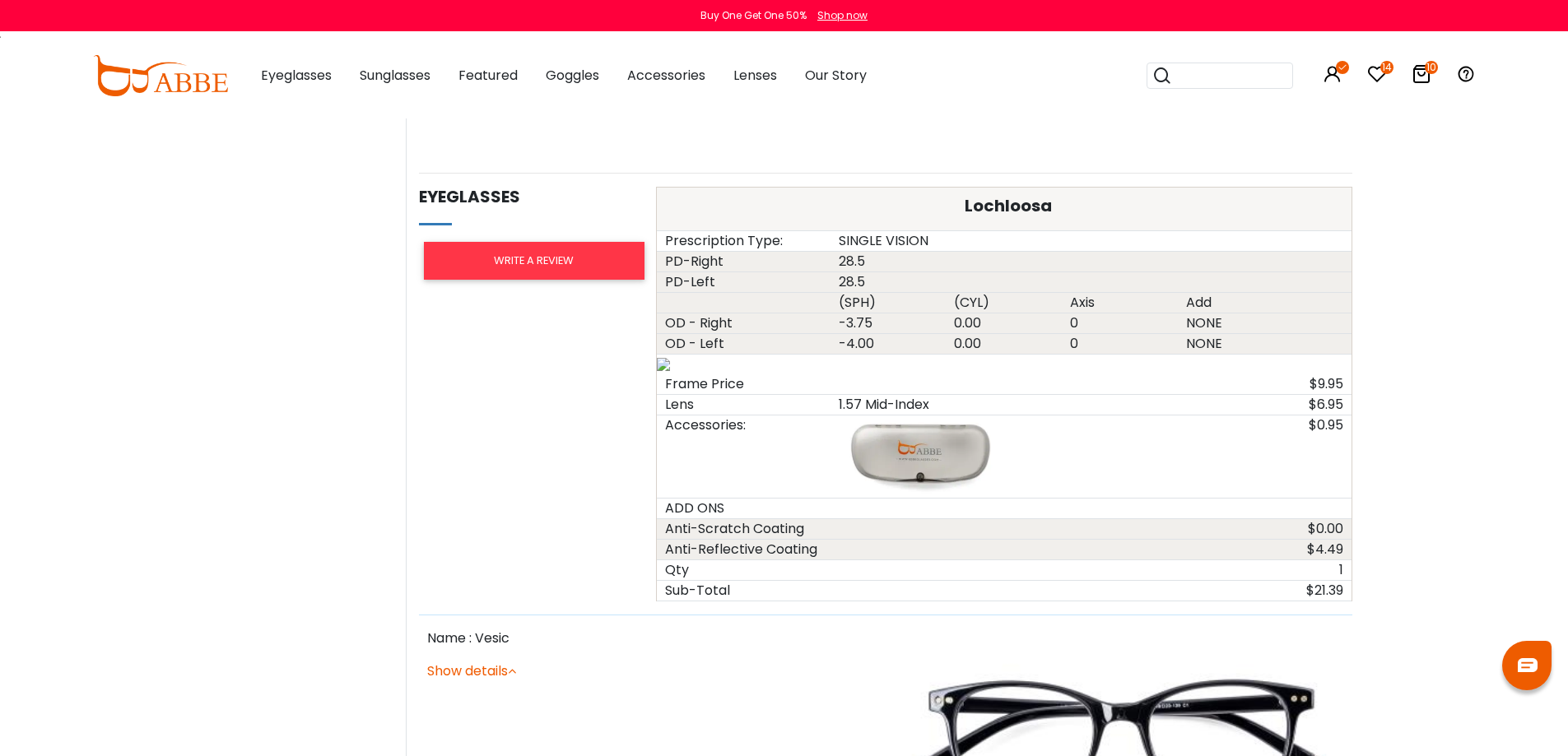
scroll to position [822, 0]
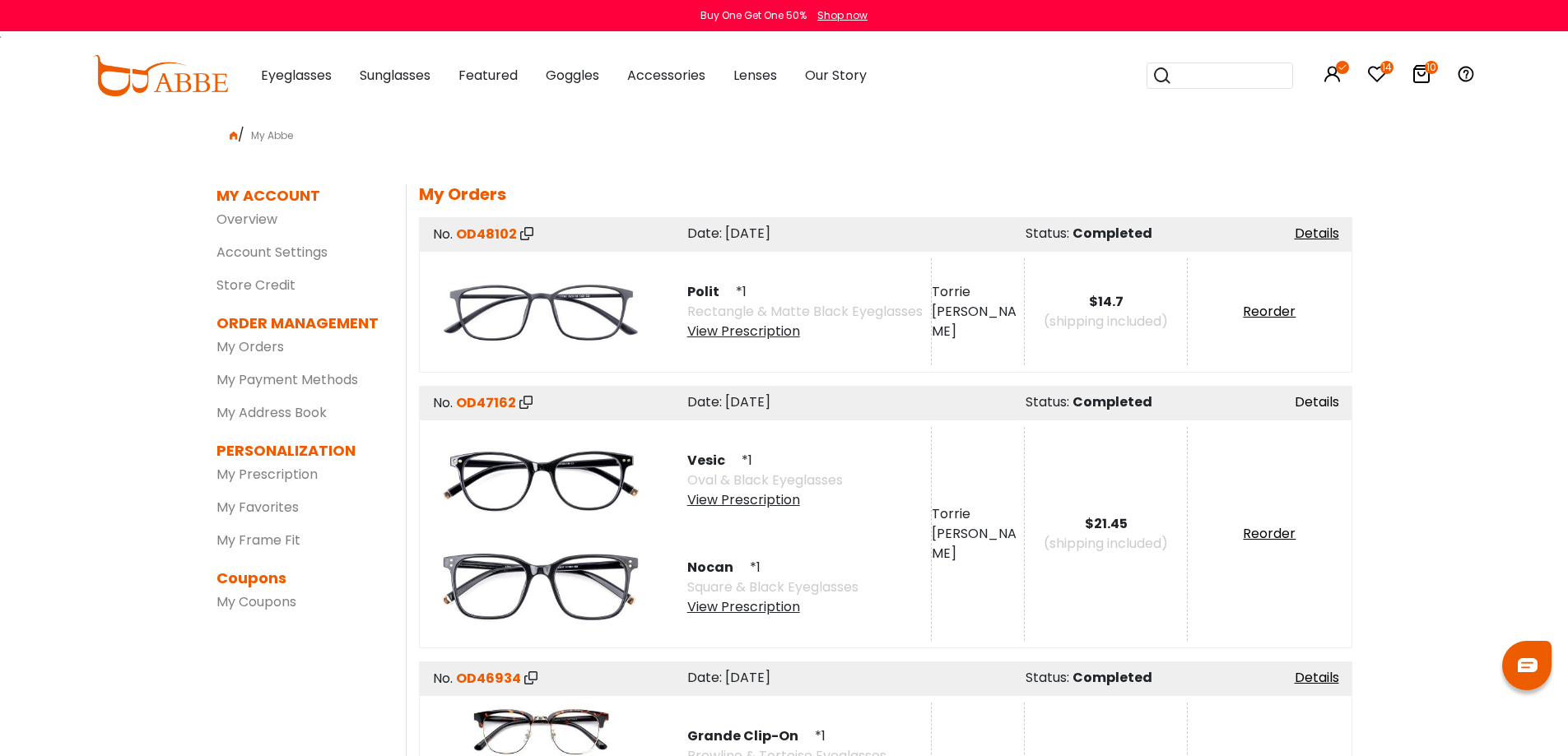
click at [1309, 395] on link "Details" at bounding box center [1316, 401] width 44 height 19
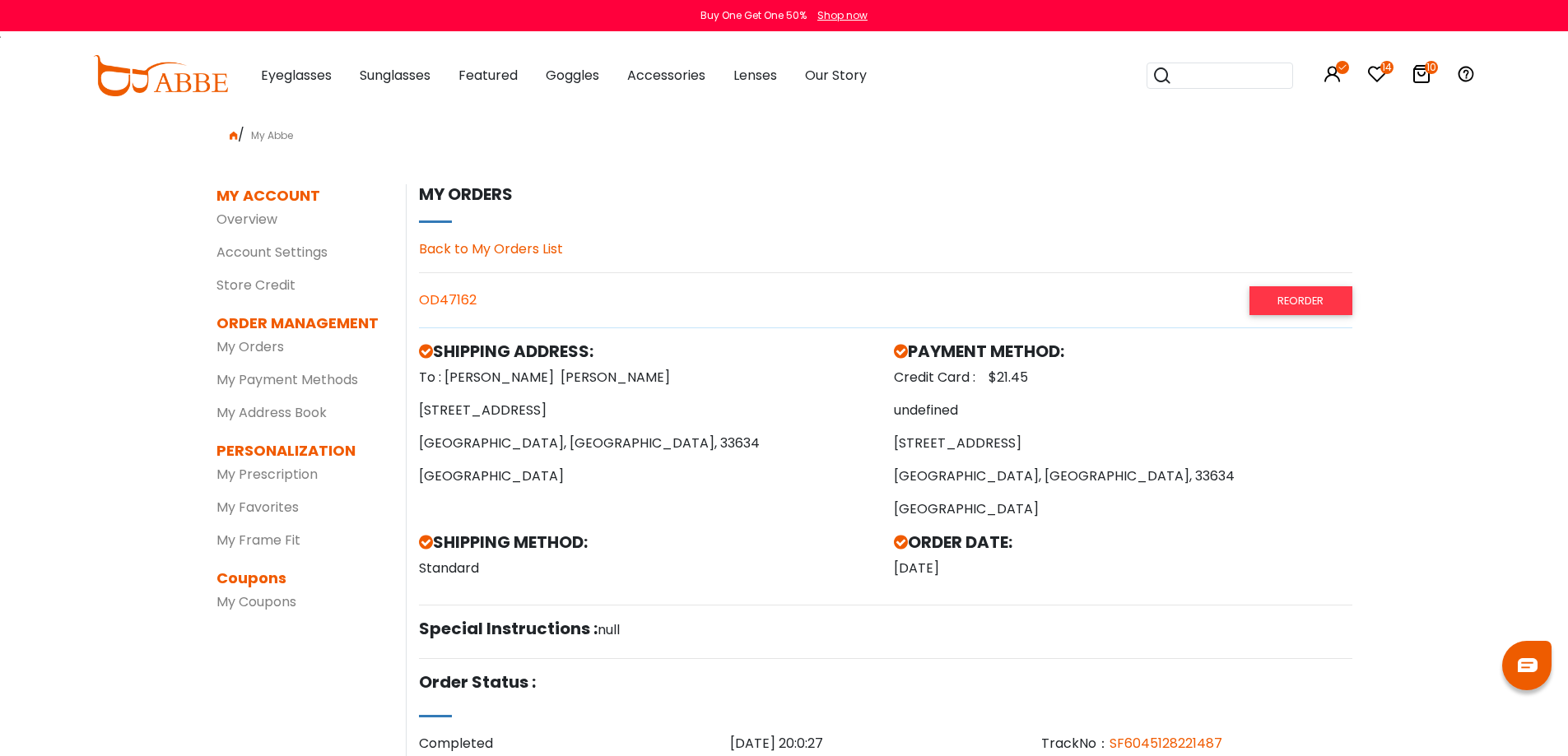
click at [498, 244] on link "Back to My Orders List" at bounding box center [491, 248] width 144 height 19
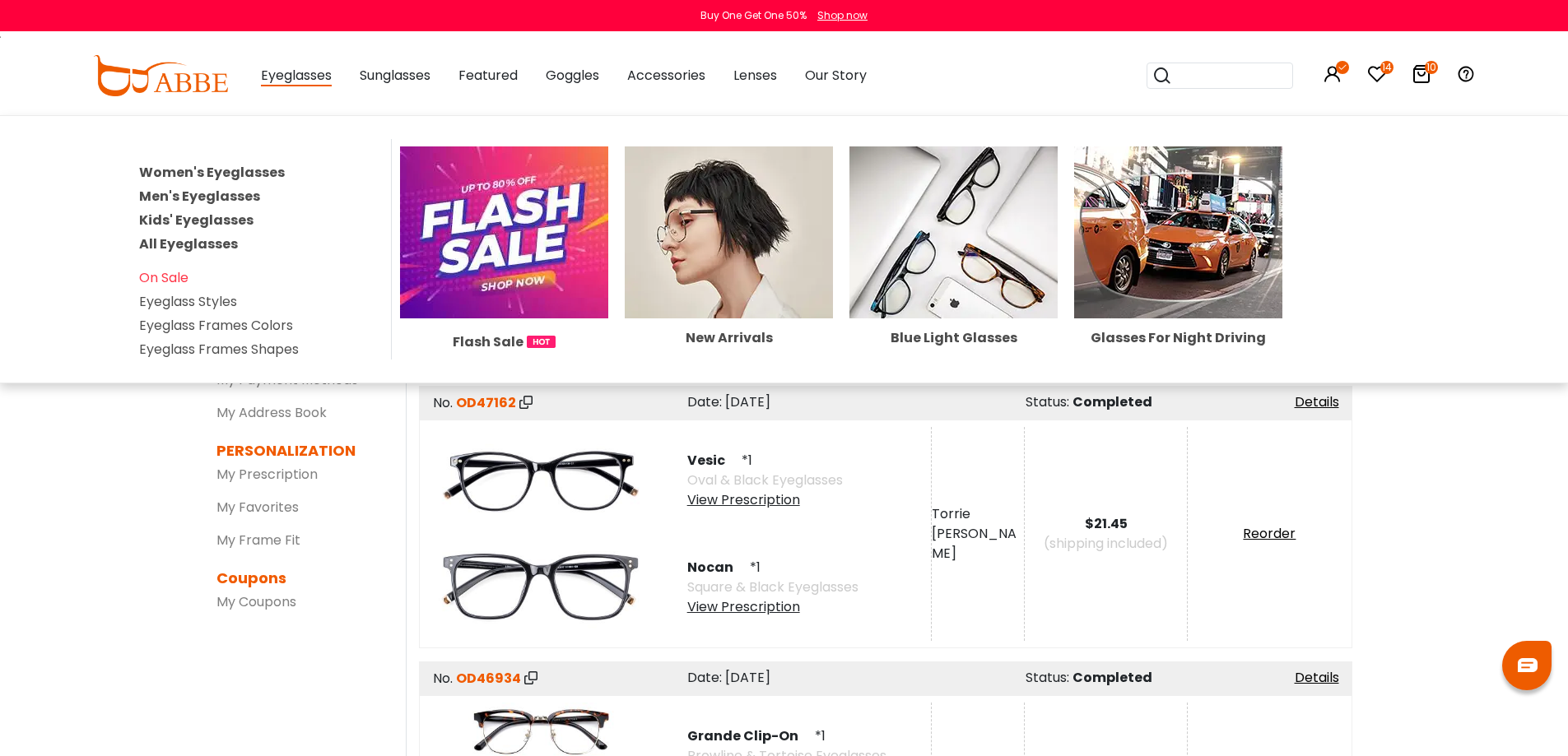
click at [288, 77] on span "Eyeglasses" at bounding box center [297, 76] width 71 height 21
click at [174, 278] on link "On Sale" at bounding box center [164, 277] width 49 height 19
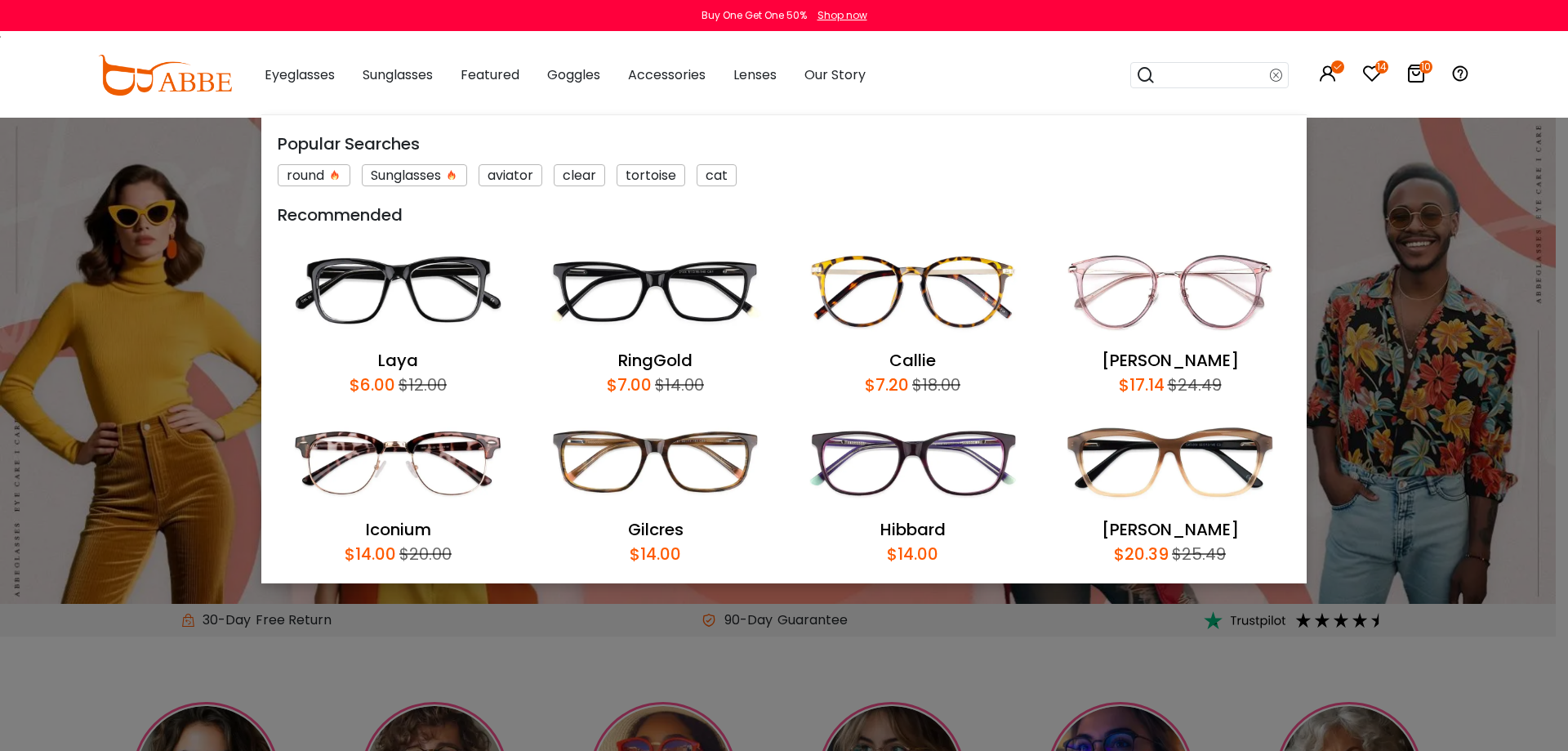
click at [1228, 75] on input "search" at bounding box center [1213, 75] width 115 height 25
drag, startPoint x: 1201, startPoint y: 68, endPoint x: 1252, endPoint y: 71, distance: 51.1
click at [1205, 68] on input "search" at bounding box center [1213, 75] width 115 height 25
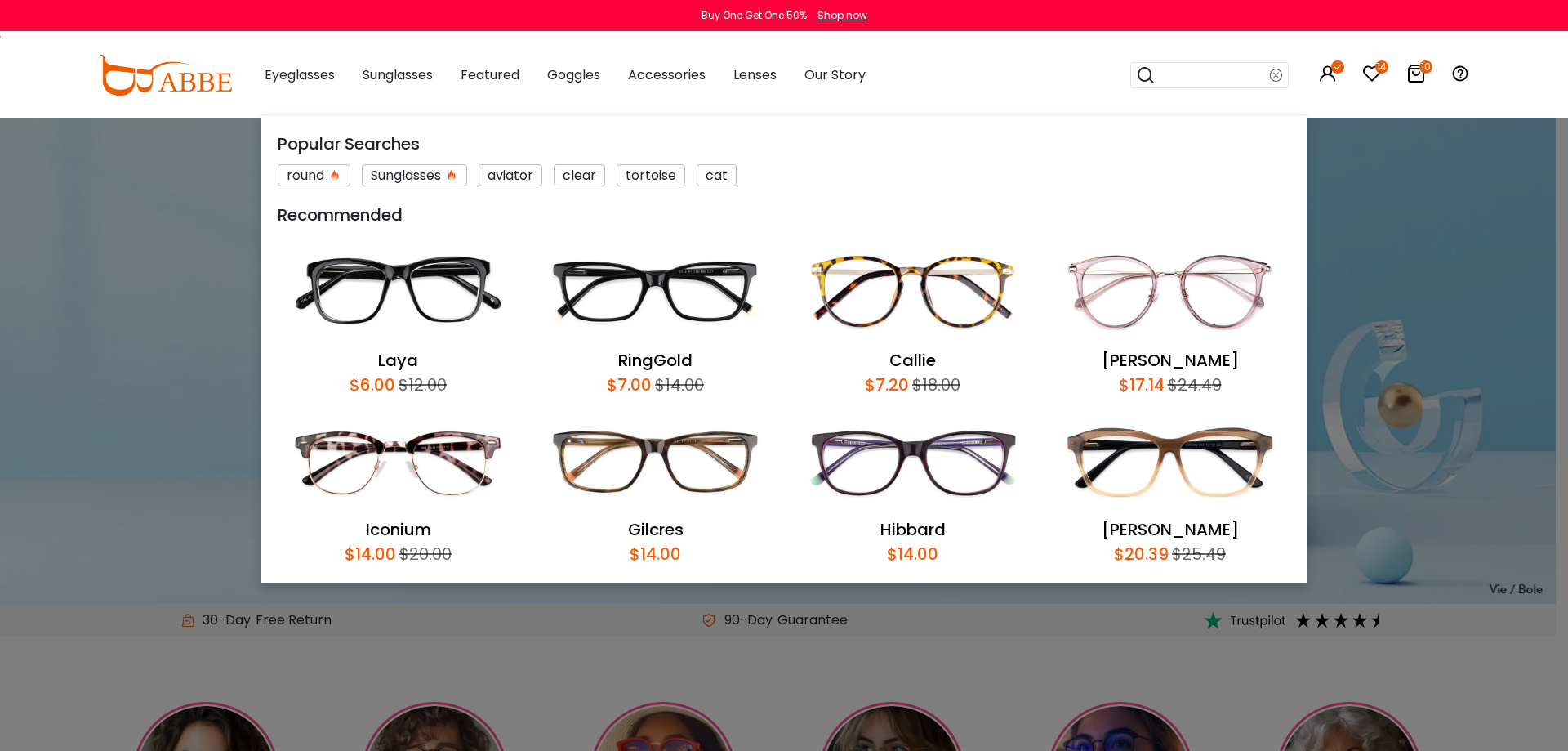
click at [1223, 78] on input "search" at bounding box center [1213, 75] width 115 height 25
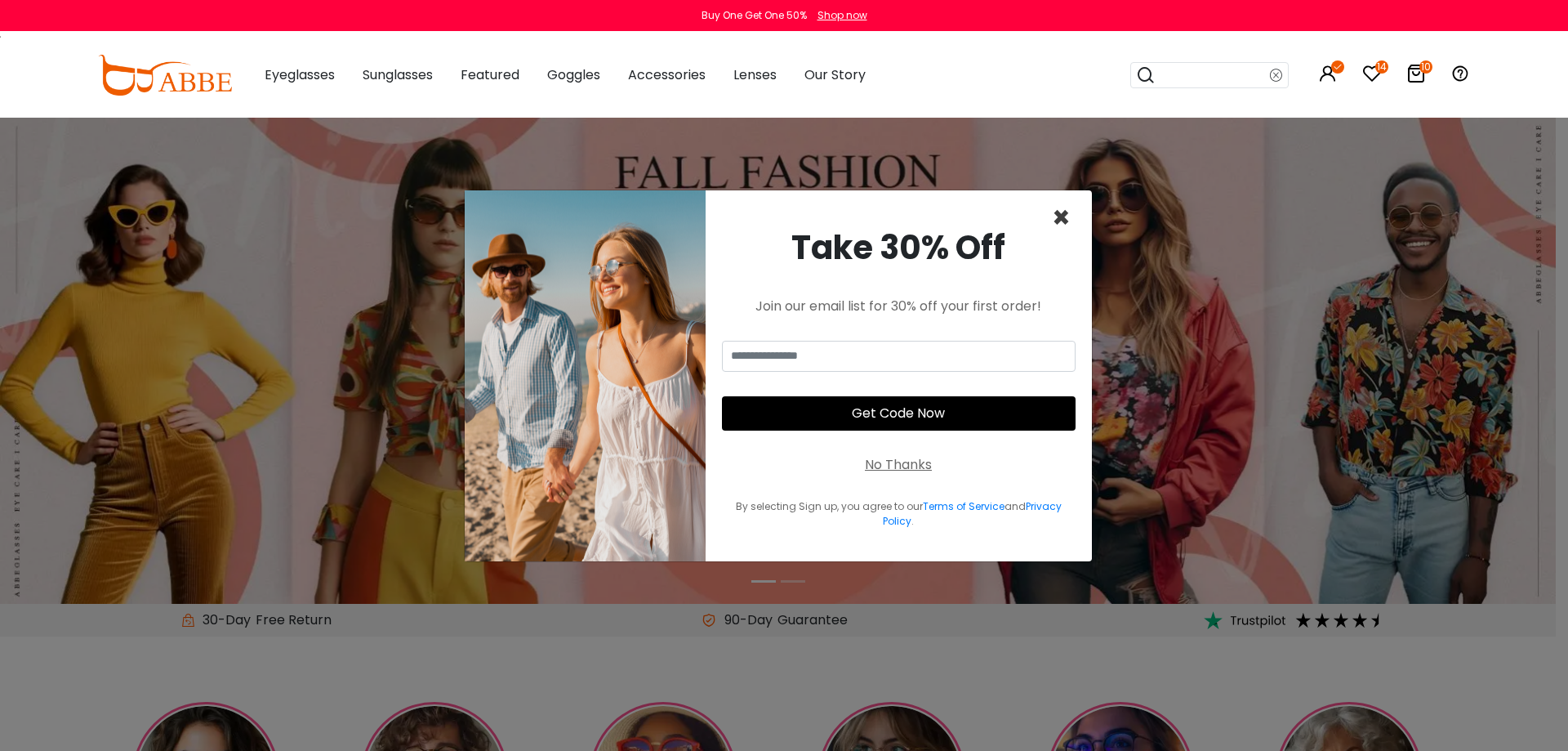
click at [1066, 216] on span "×" at bounding box center [1061, 218] width 19 height 41
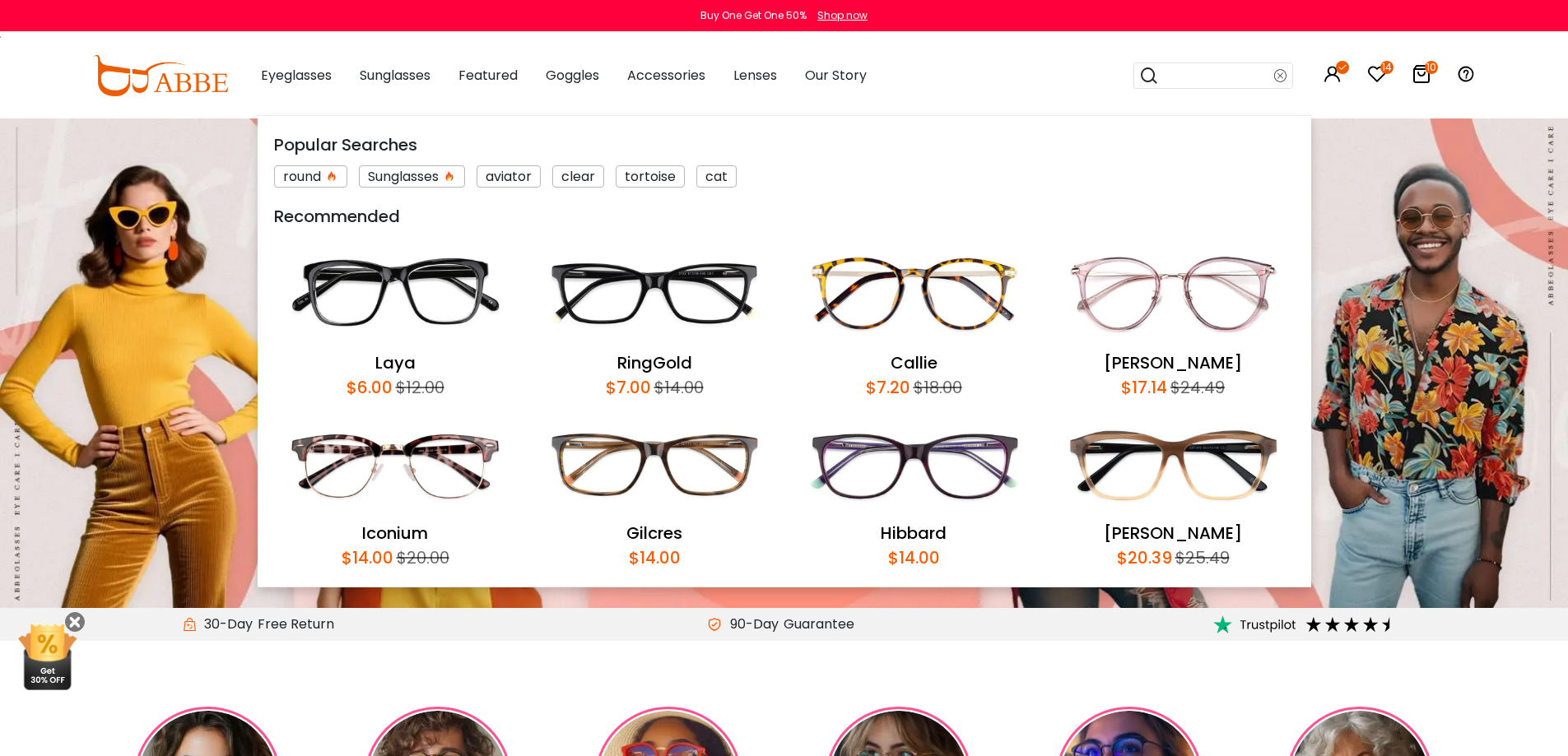
click at [1209, 79] on input "search" at bounding box center [1216, 75] width 116 height 25
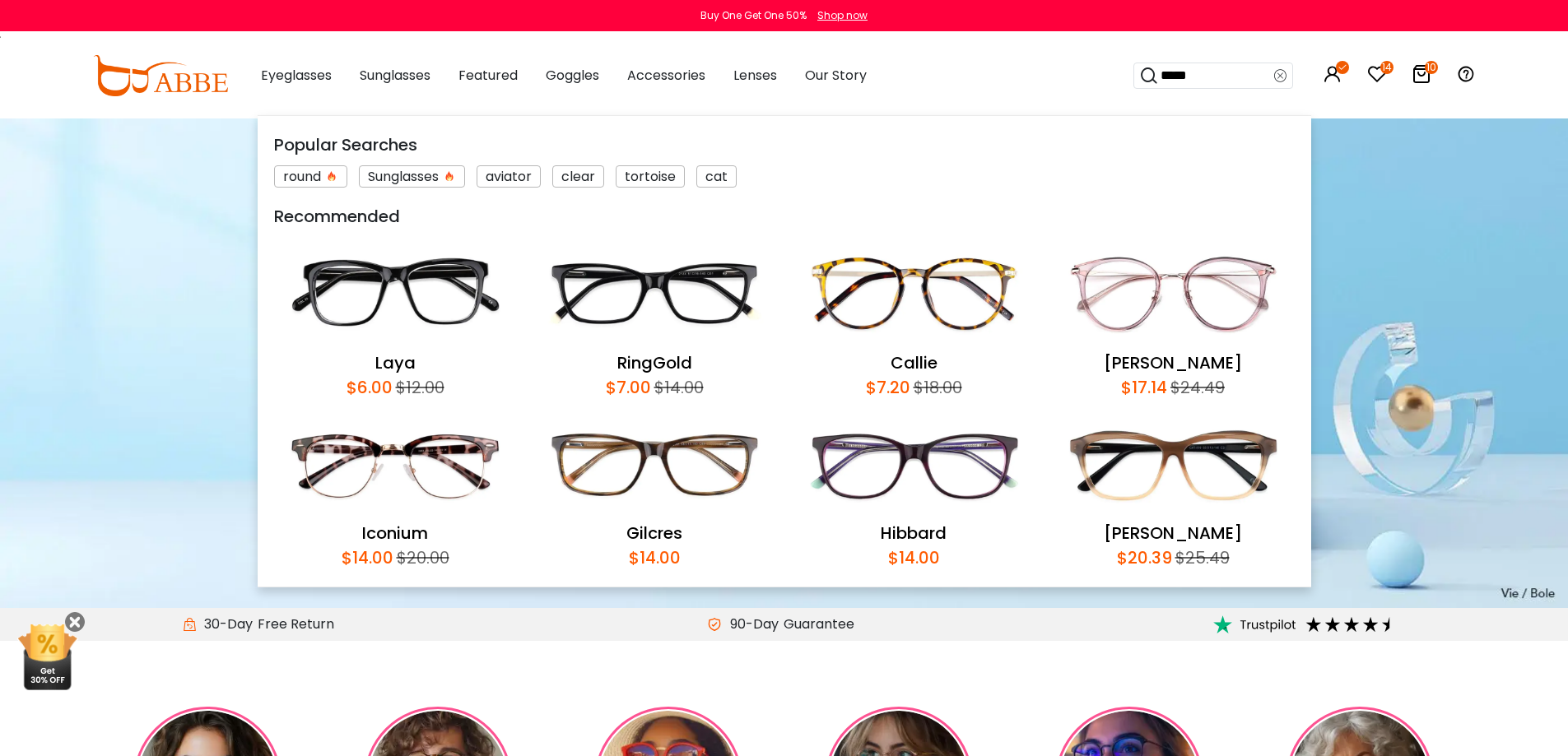
type input "*****"
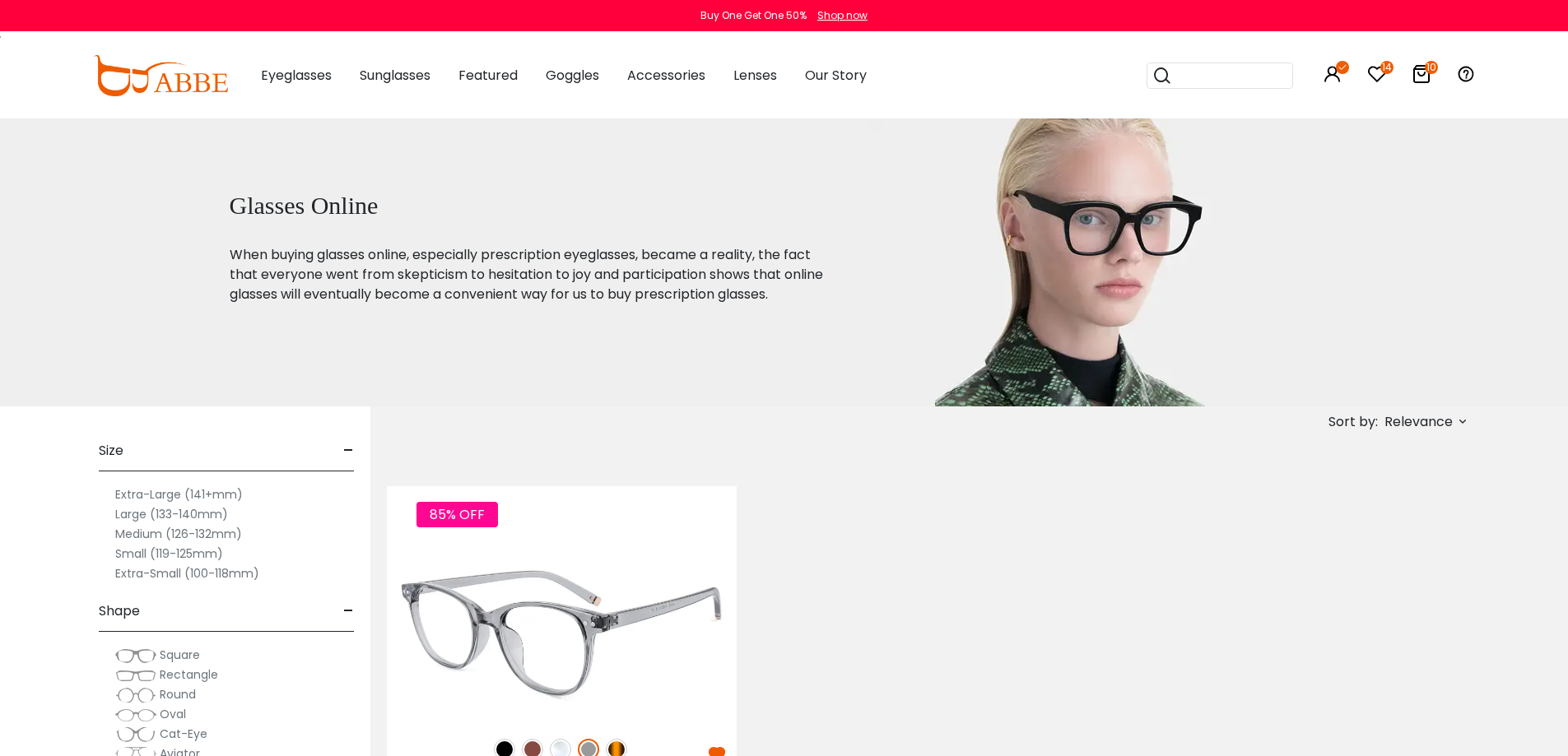
click at [622, 611] on img at bounding box center [562, 632] width 350 height 175
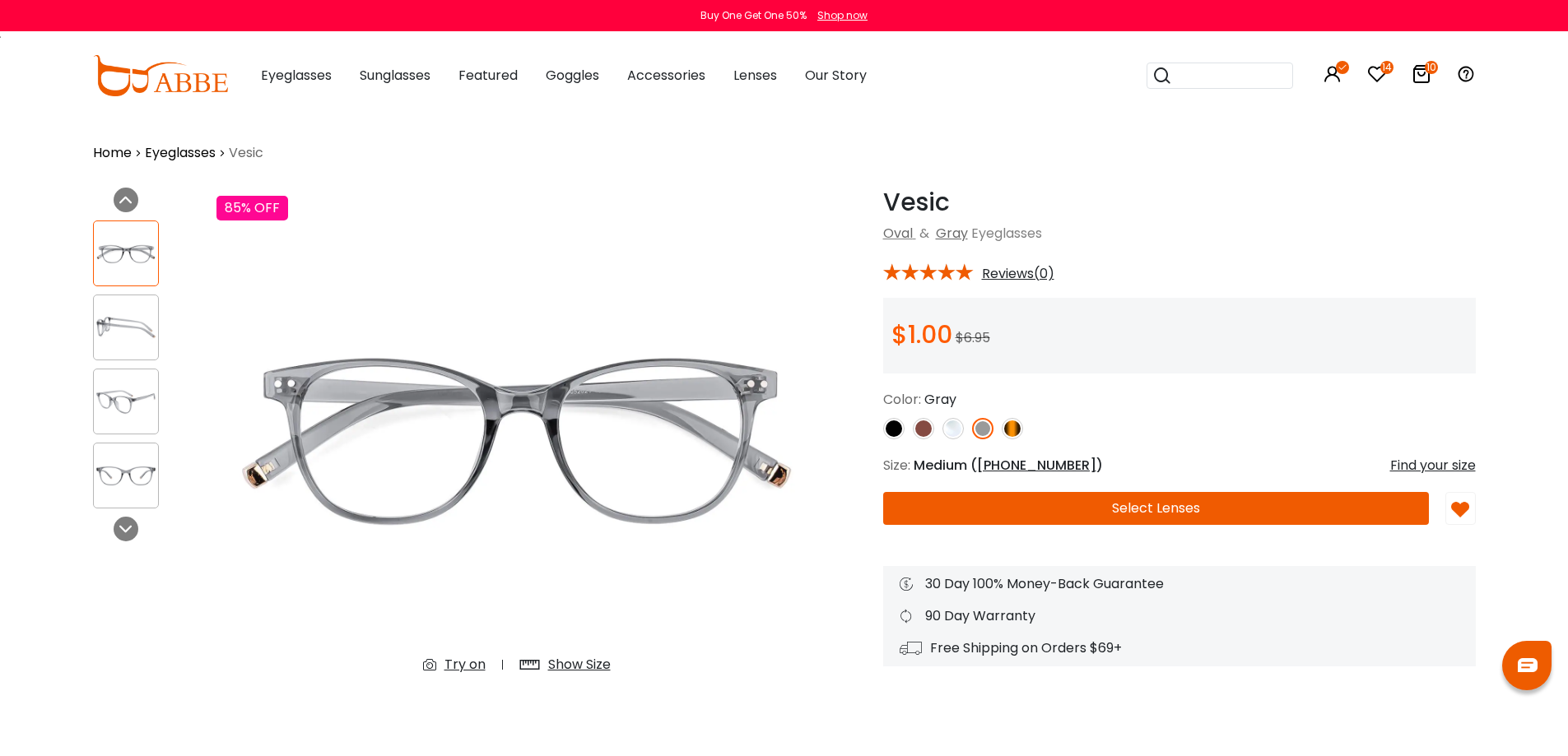
click at [924, 431] on img at bounding box center [923, 429] width 22 height 22
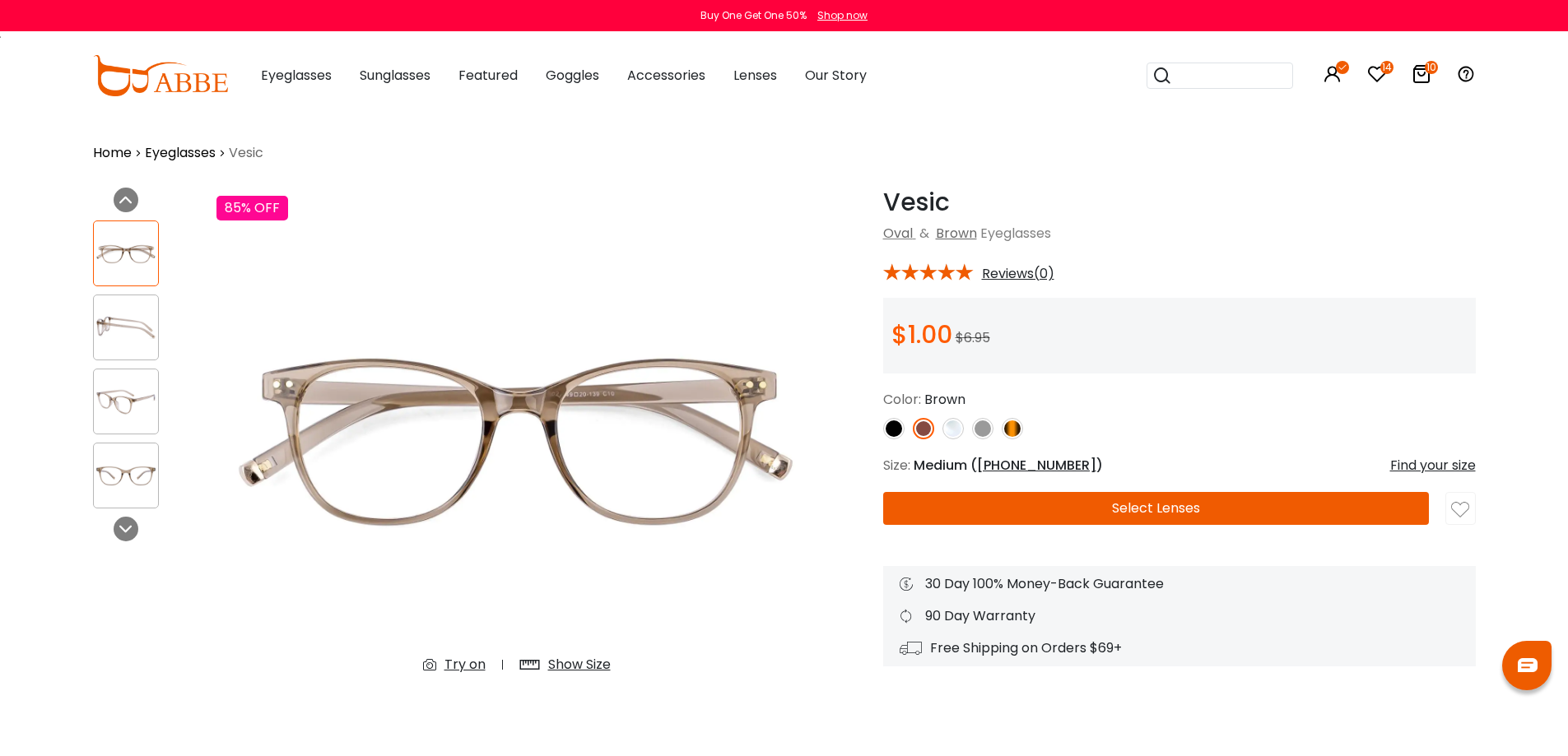
click at [894, 435] on img at bounding box center [894, 429] width 22 height 22
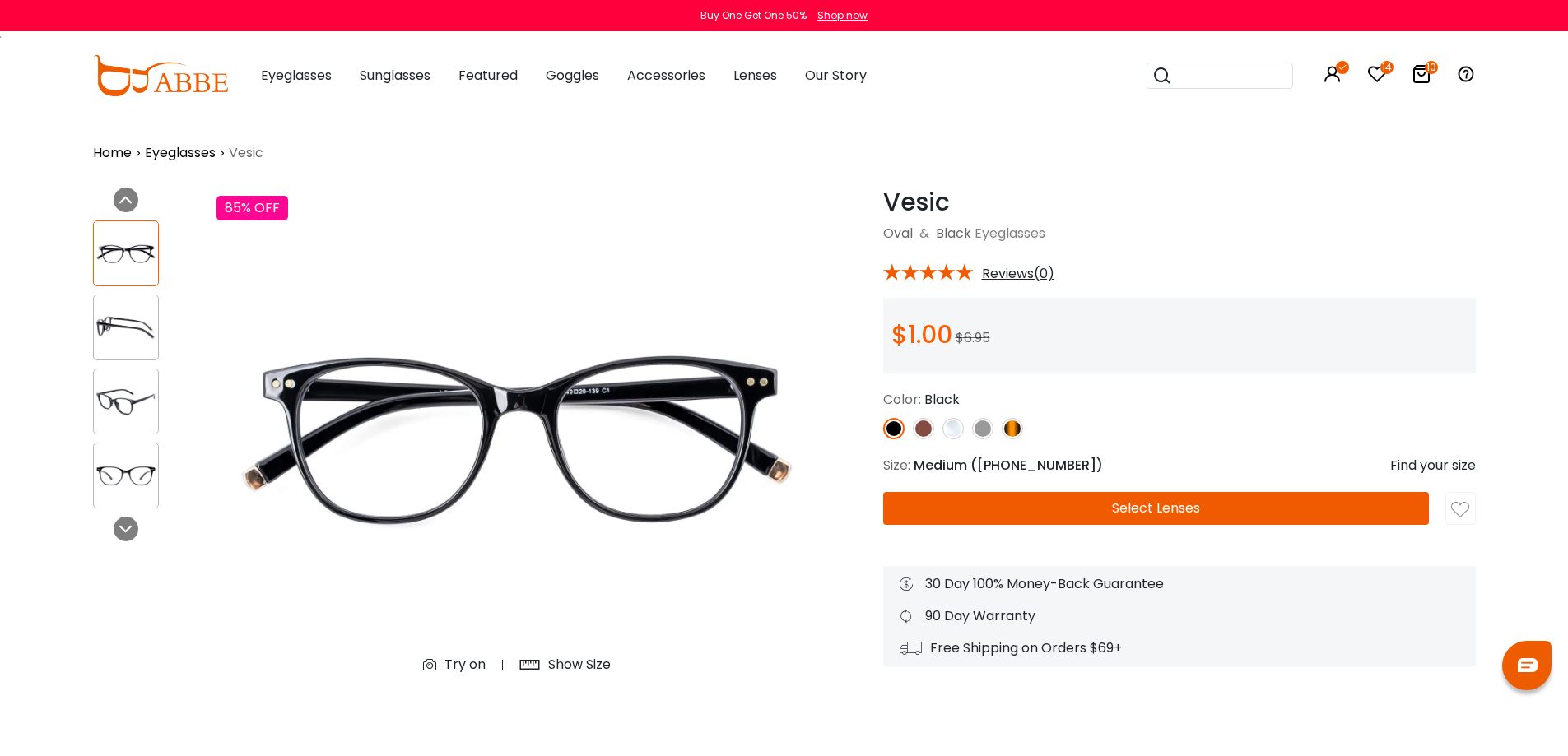
click at [461, 664] on div "Try on" at bounding box center [465, 665] width 42 height 20
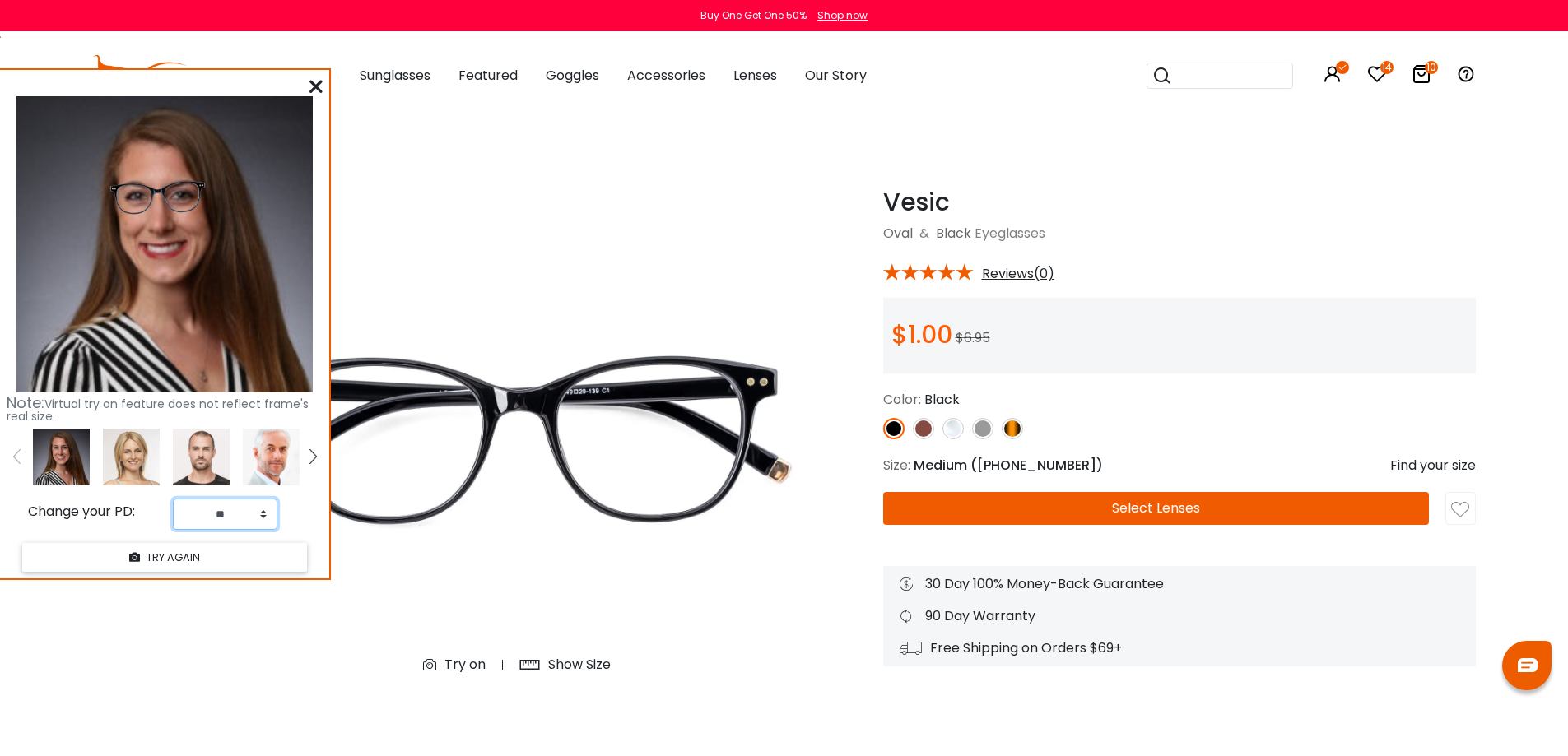
click at [232, 512] on select "** ** ** ** ** ** ** ** ** ** ** ** ** ** ** ** ** ** ** ** ** ** ** ** ** ** *…" at bounding box center [225, 514] width 105 height 32
select select "**"
click at [173, 498] on select "** ** ** ** ** ** ** ** ** ** ** ** ** ** ** ** ** ** ** ** ** ** ** ** ** ** *…" at bounding box center [225, 514] width 105 height 32
click at [316, 85] on icon at bounding box center [315, 86] width 13 height 13
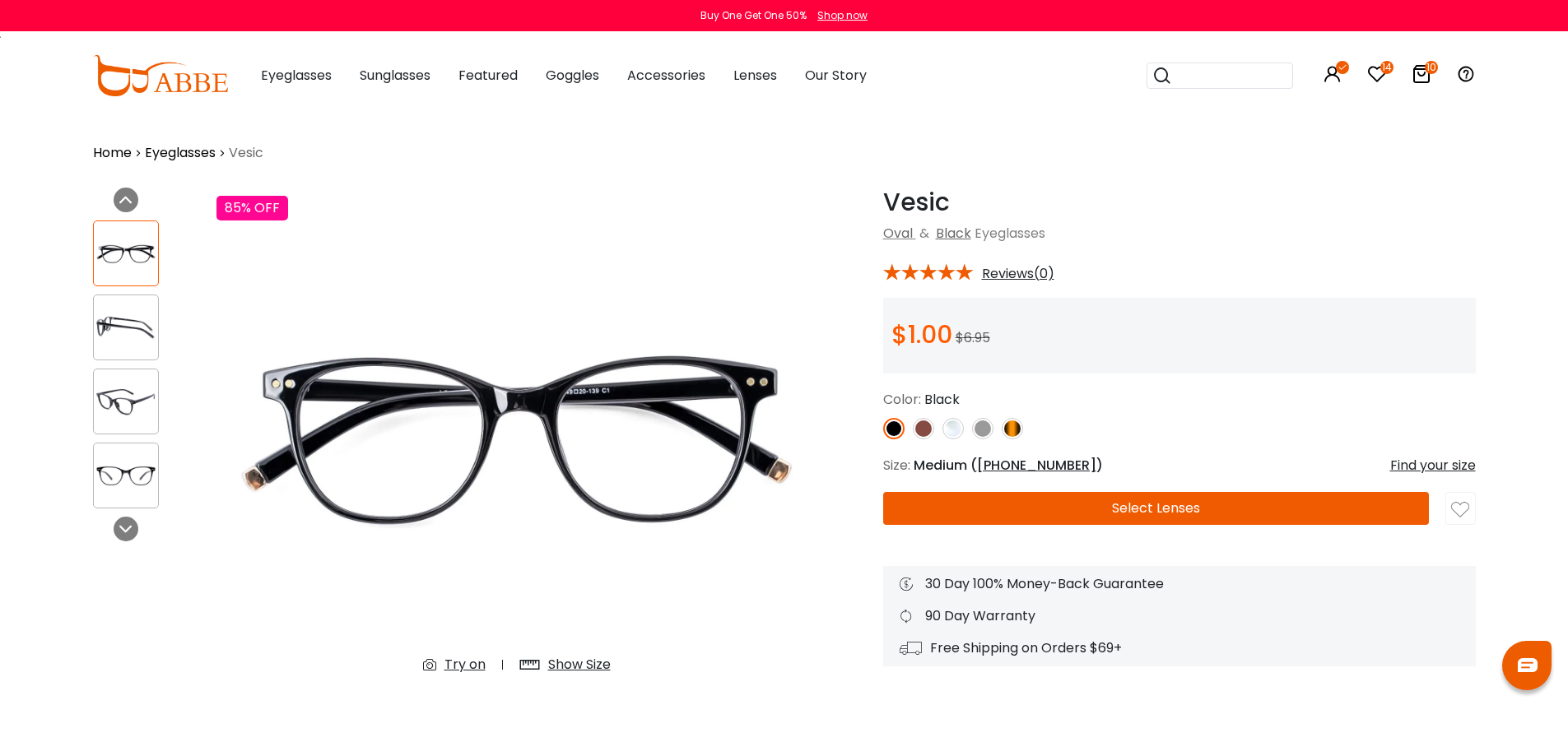
click at [926, 425] on img at bounding box center [923, 429] width 22 height 22
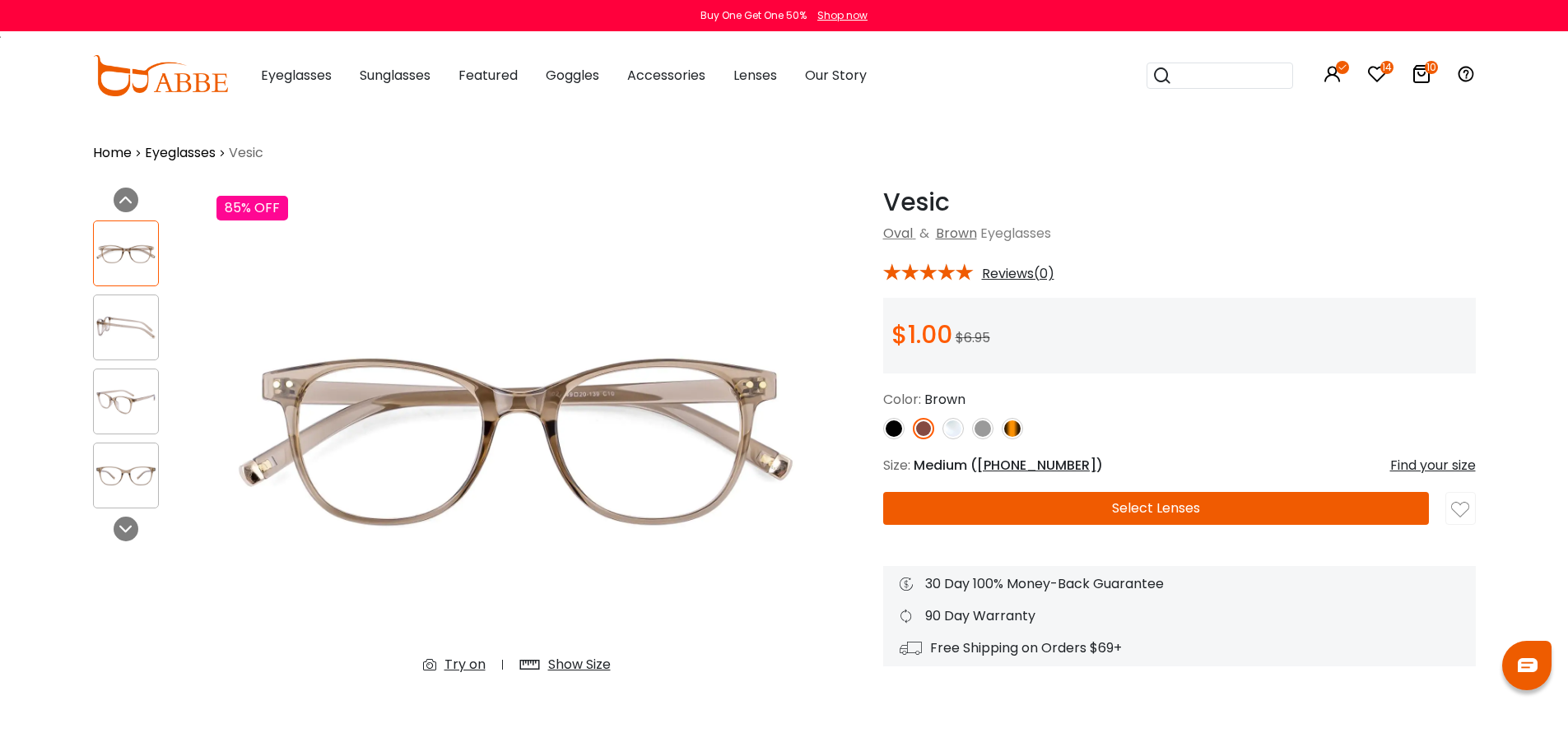
click at [461, 660] on div "Try on" at bounding box center [465, 665] width 42 height 20
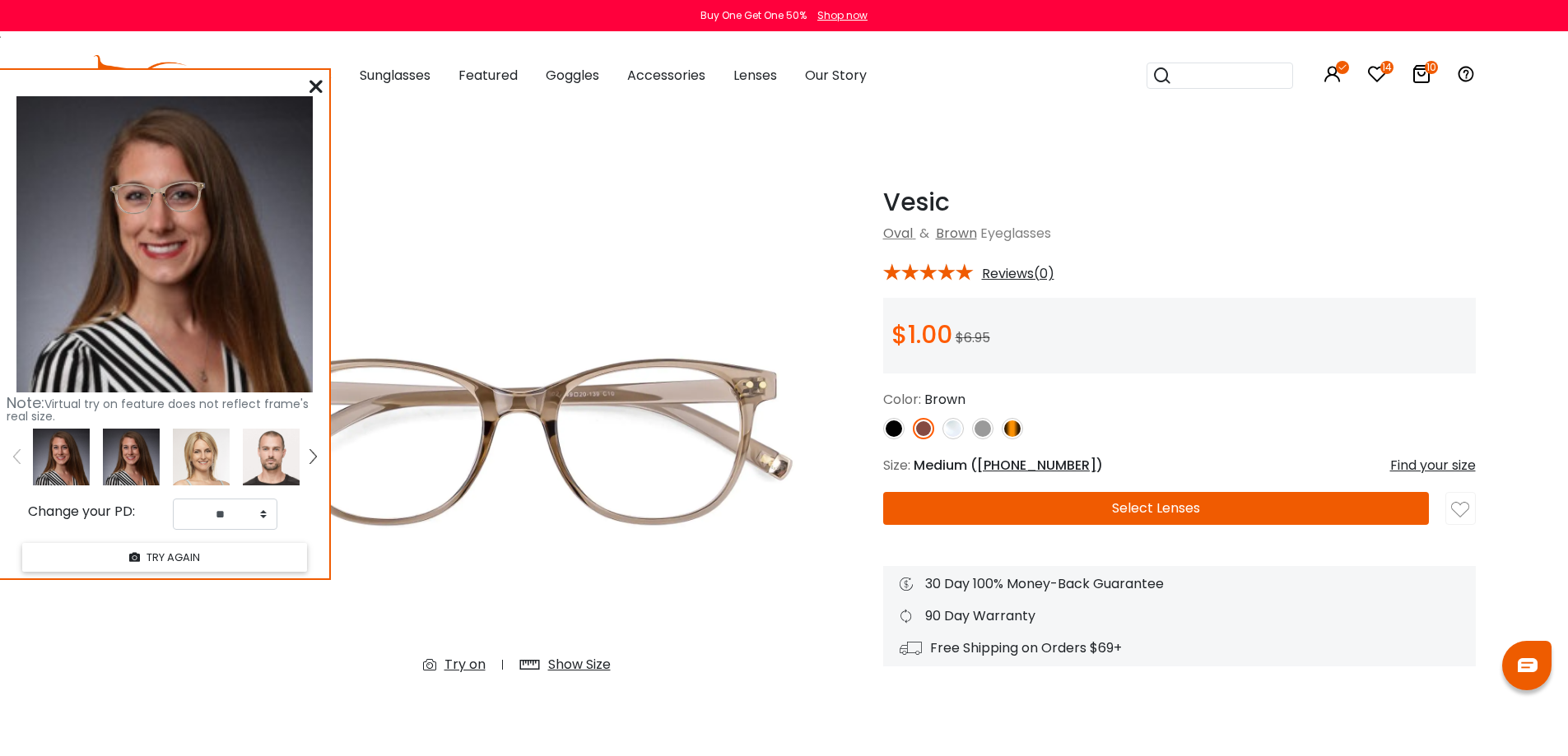
click at [575, 652] on div "Show Size" at bounding box center [566, 665] width 125 height 30
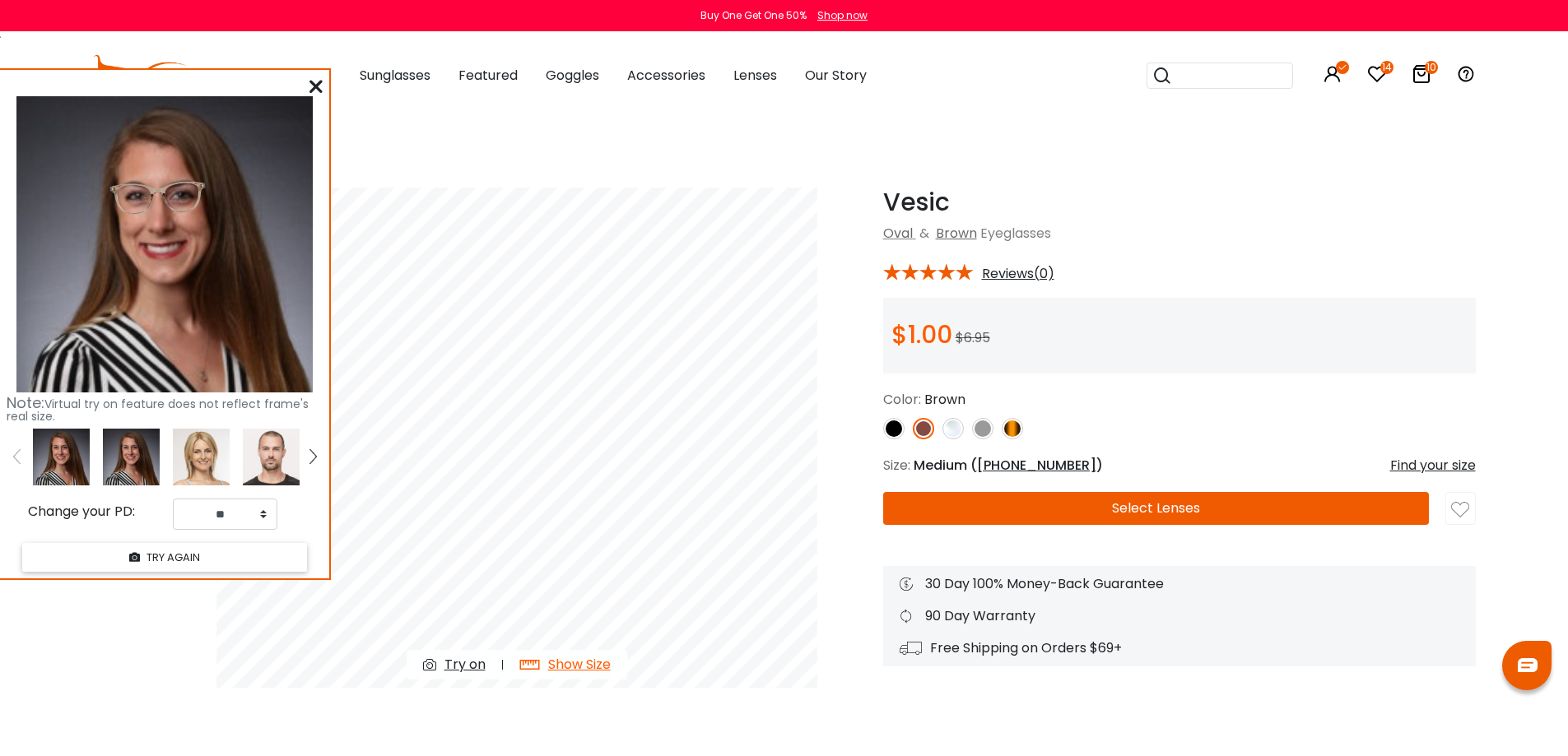
click at [576, 664] on div "Show Size" at bounding box center [578, 665] width 62 height 20
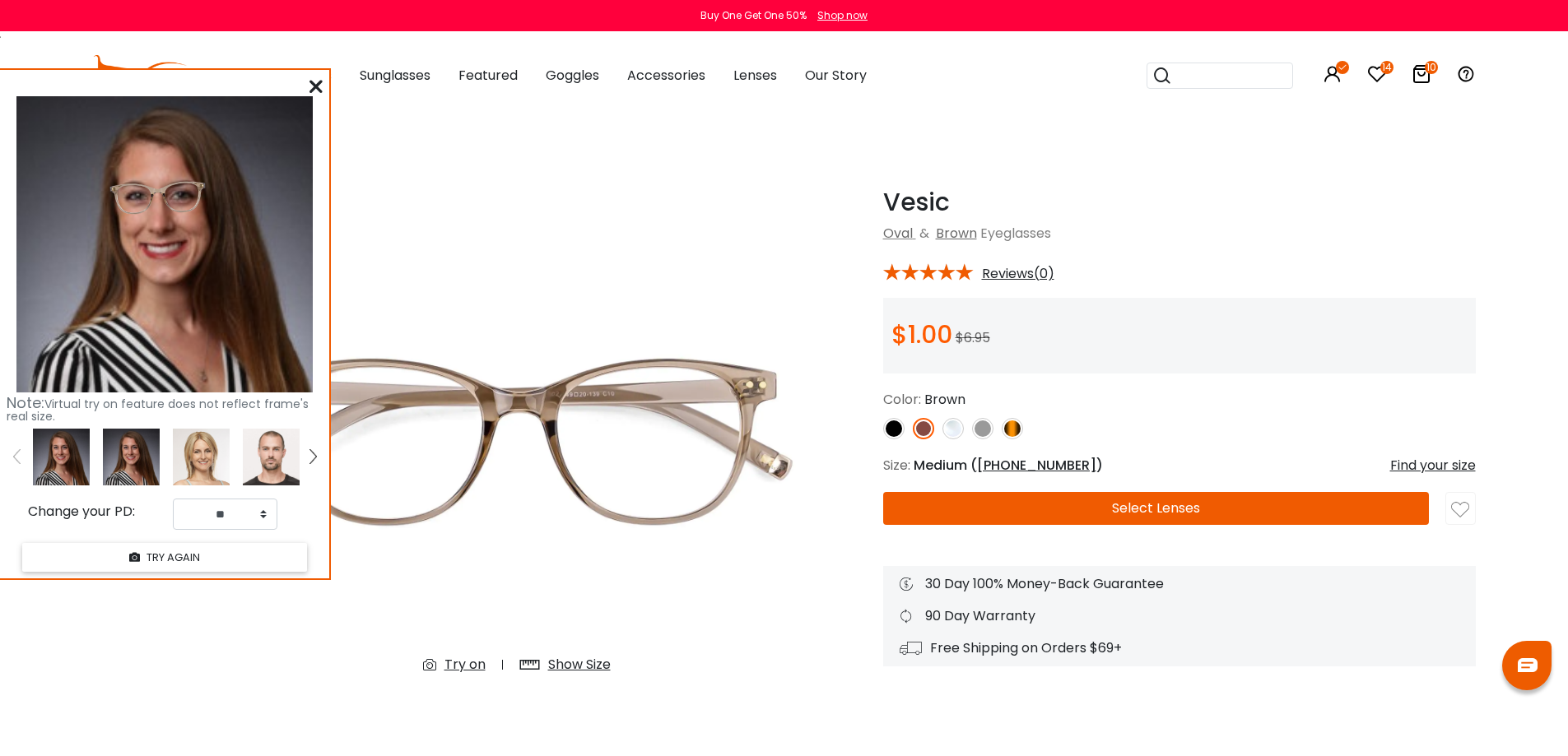
click at [566, 662] on div "Show Size" at bounding box center [578, 665] width 62 height 20
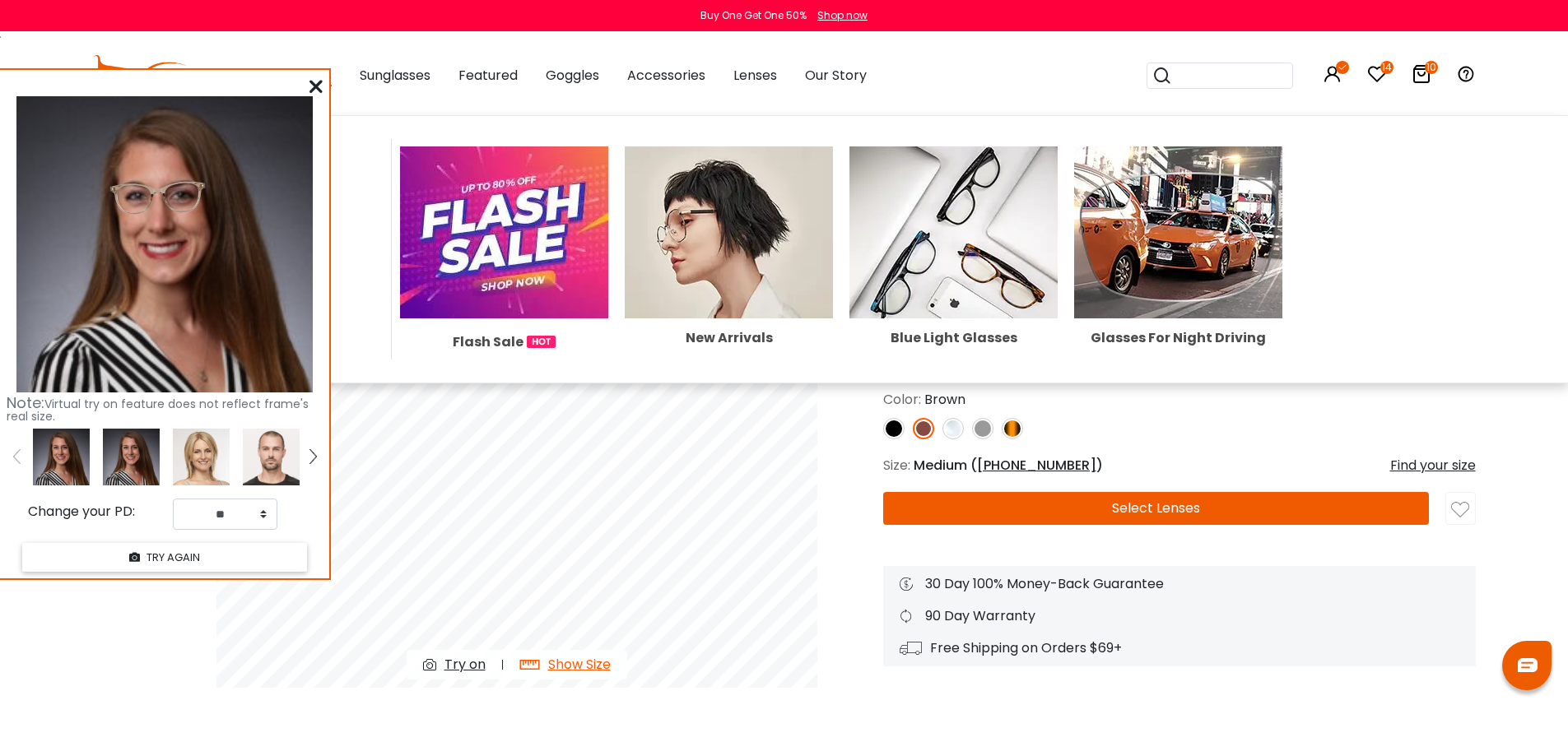
click at [326, 86] on div "Note: Virtual try on feature does not reflect frame's real size. Change your PD…" at bounding box center [164, 324] width 329 height 508
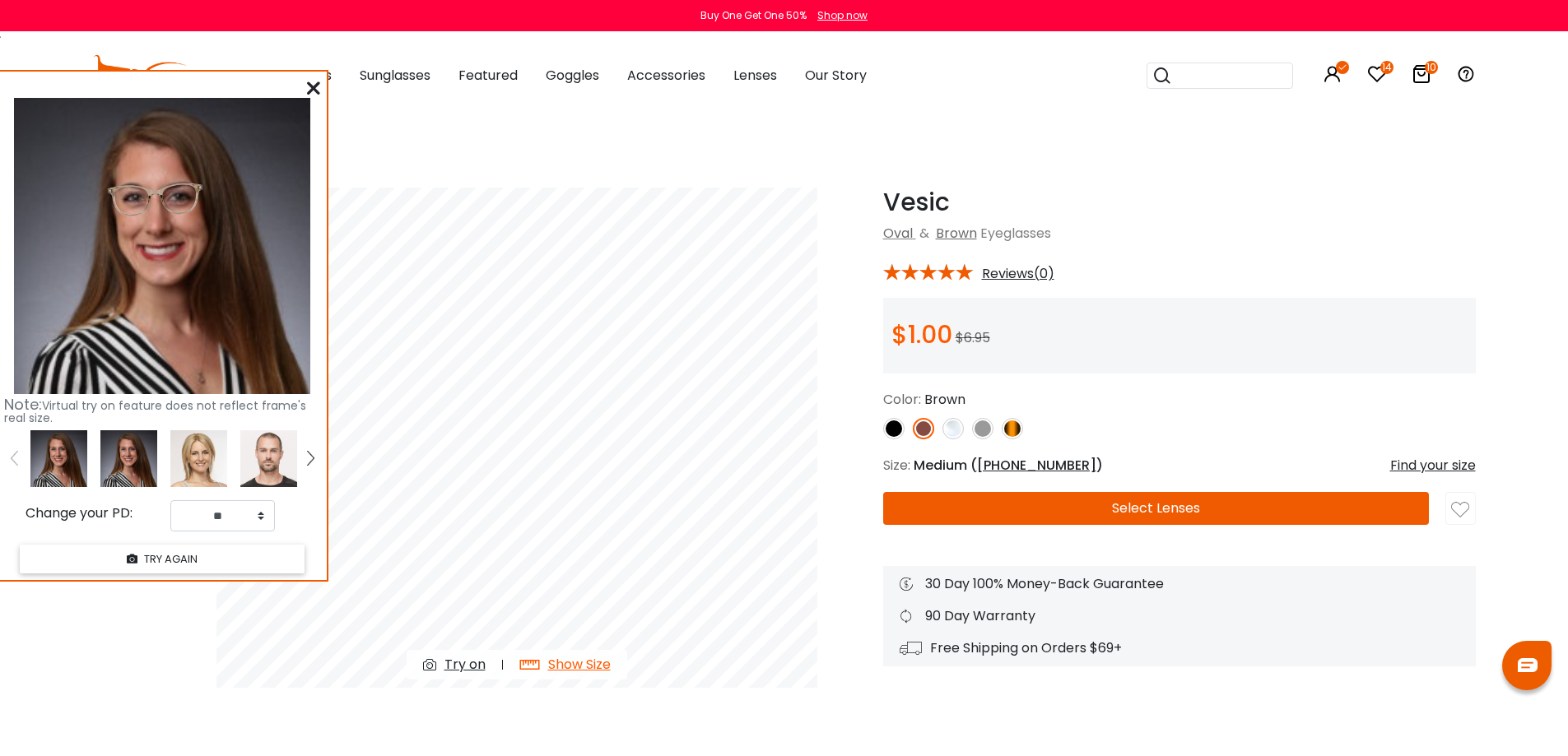
click at [306, 89] on icon at bounding box center [312, 87] width 13 height 13
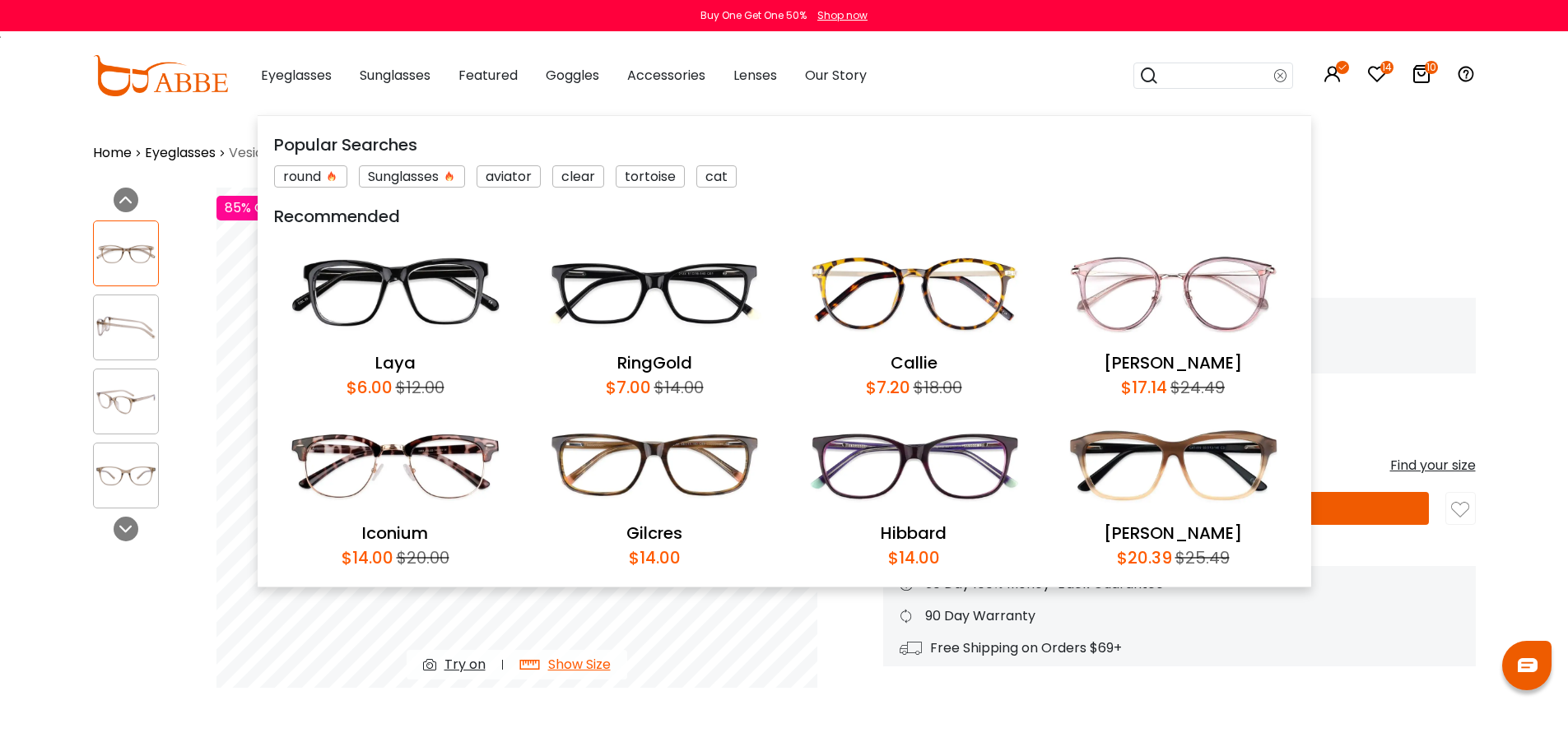
click at [1224, 72] on input "search" at bounding box center [1216, 75] width 116 height 25
type input "*********"
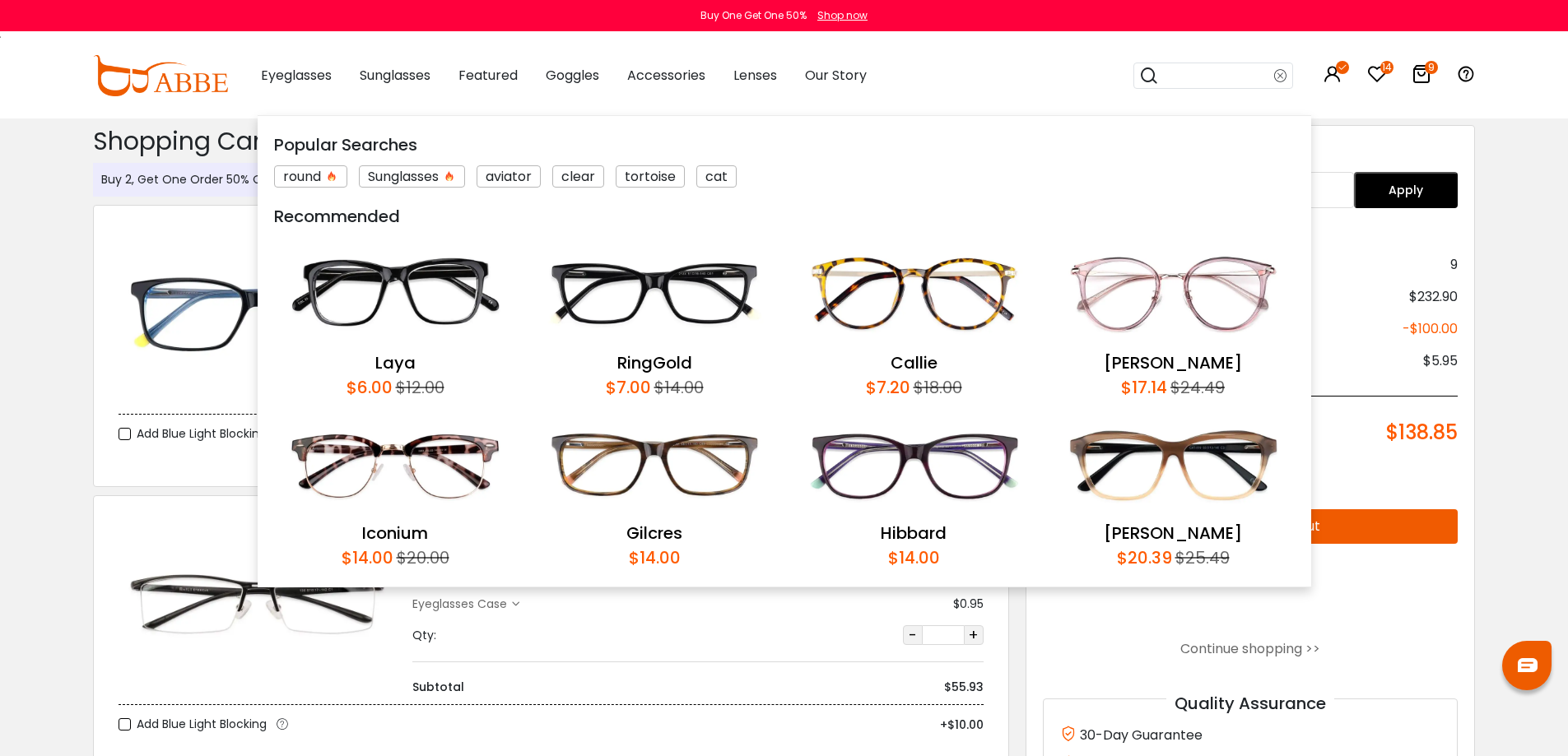
click at [1226, 81] on input "search" at bounding box center [1216, 75] width 116 height 25
type input "****"
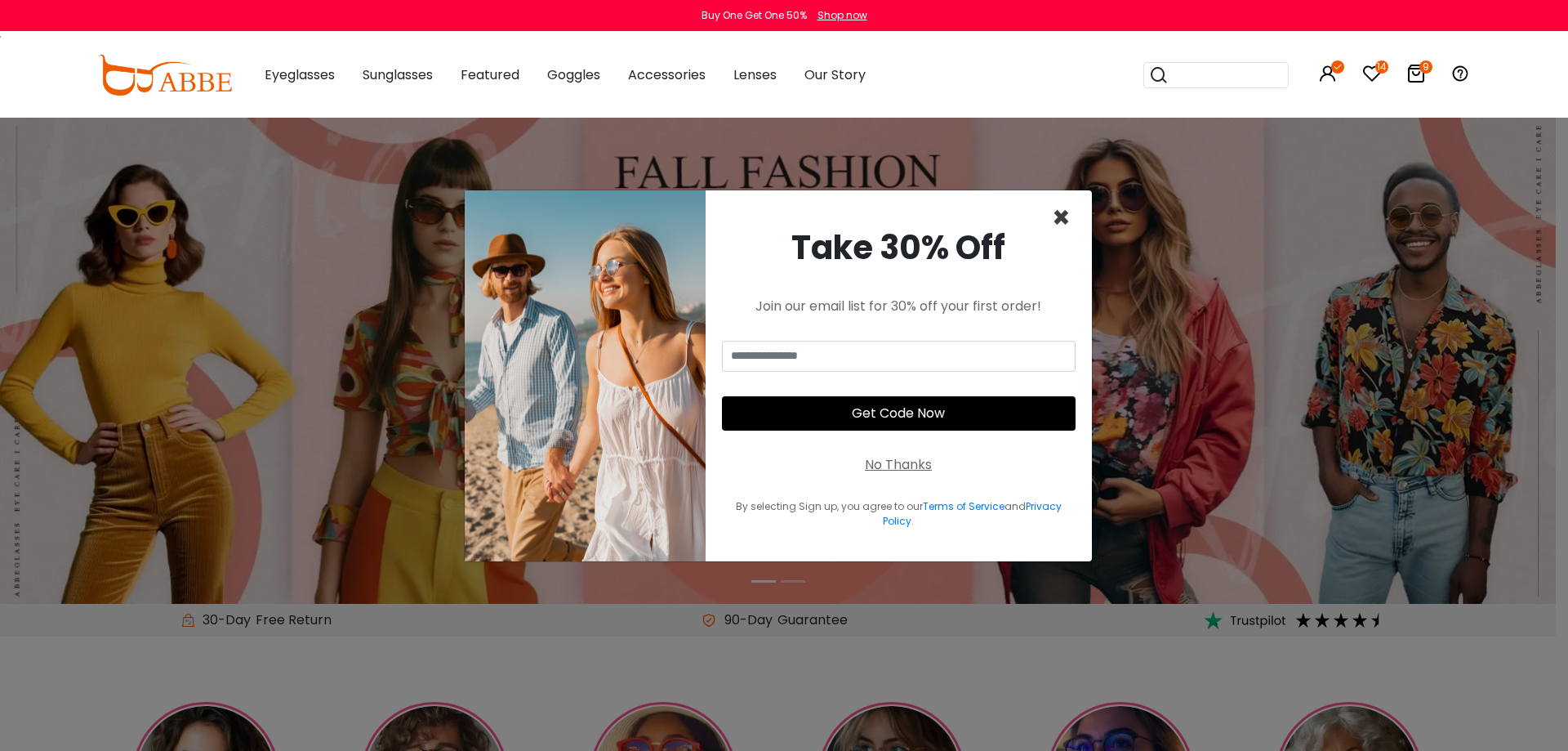
click at [1062, 218] on span "×" at bounding box center [1061, 218] width 19 height 41
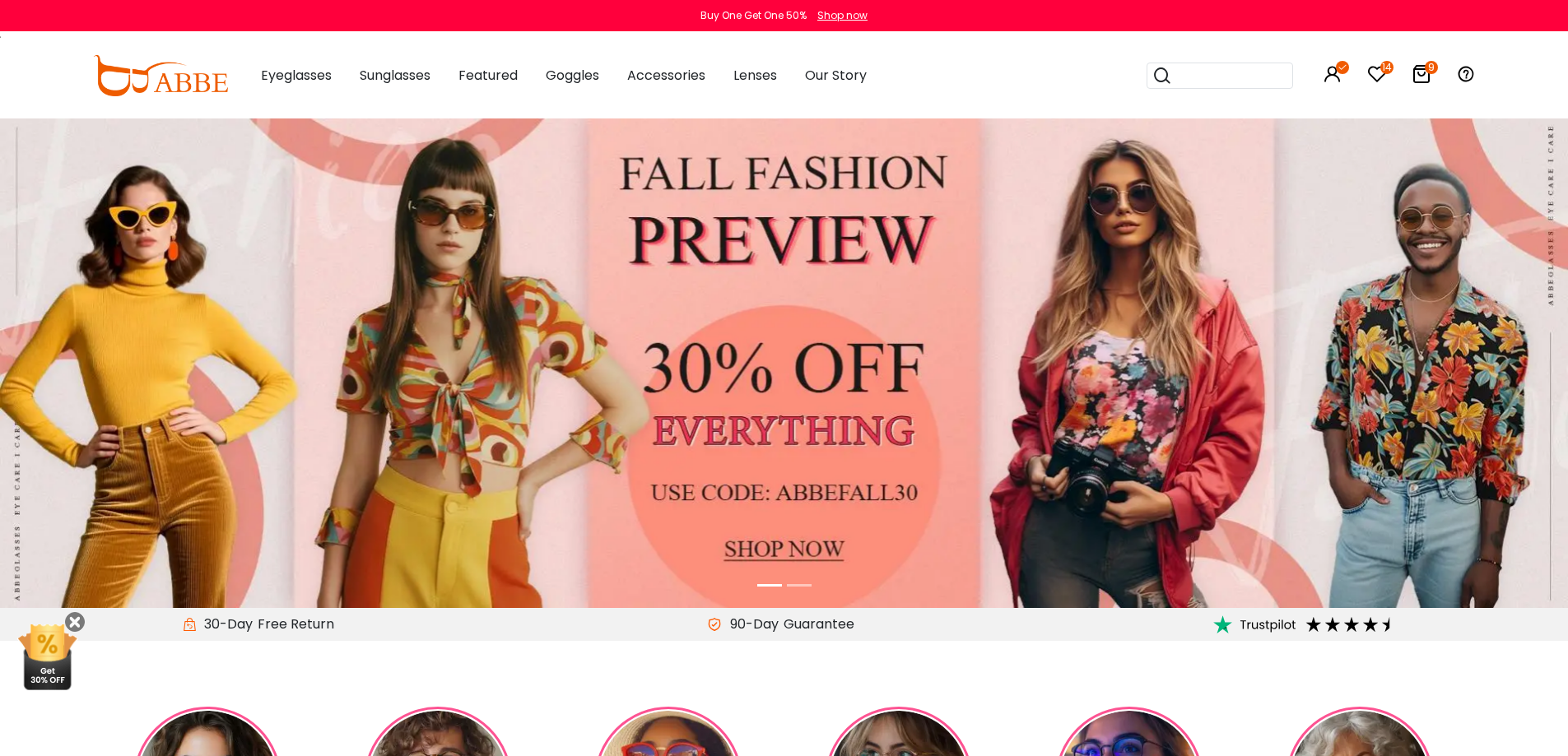
click at [1209, 68] on input "search" at bounding box center [1229, 75] width 116 height 25
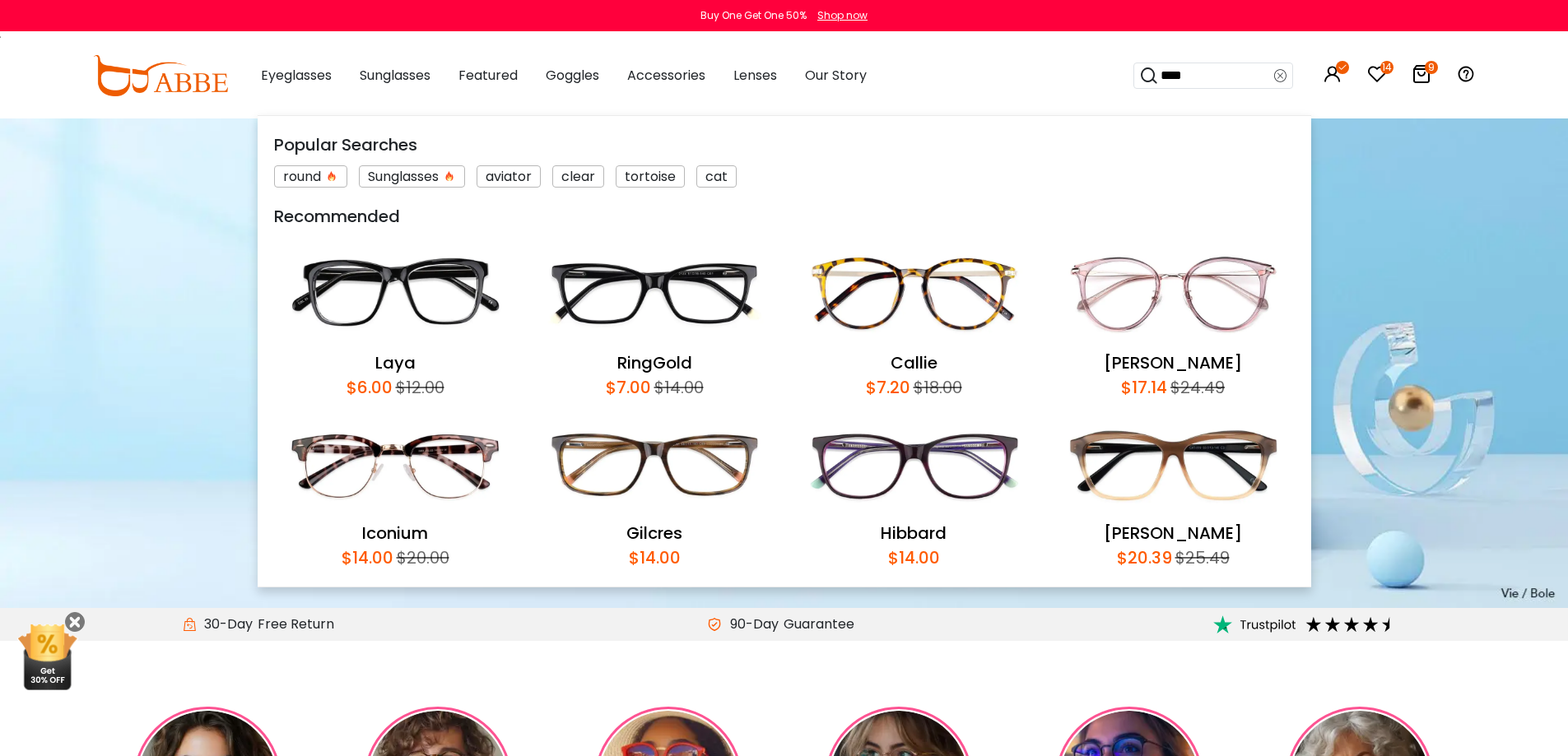
type input "****"
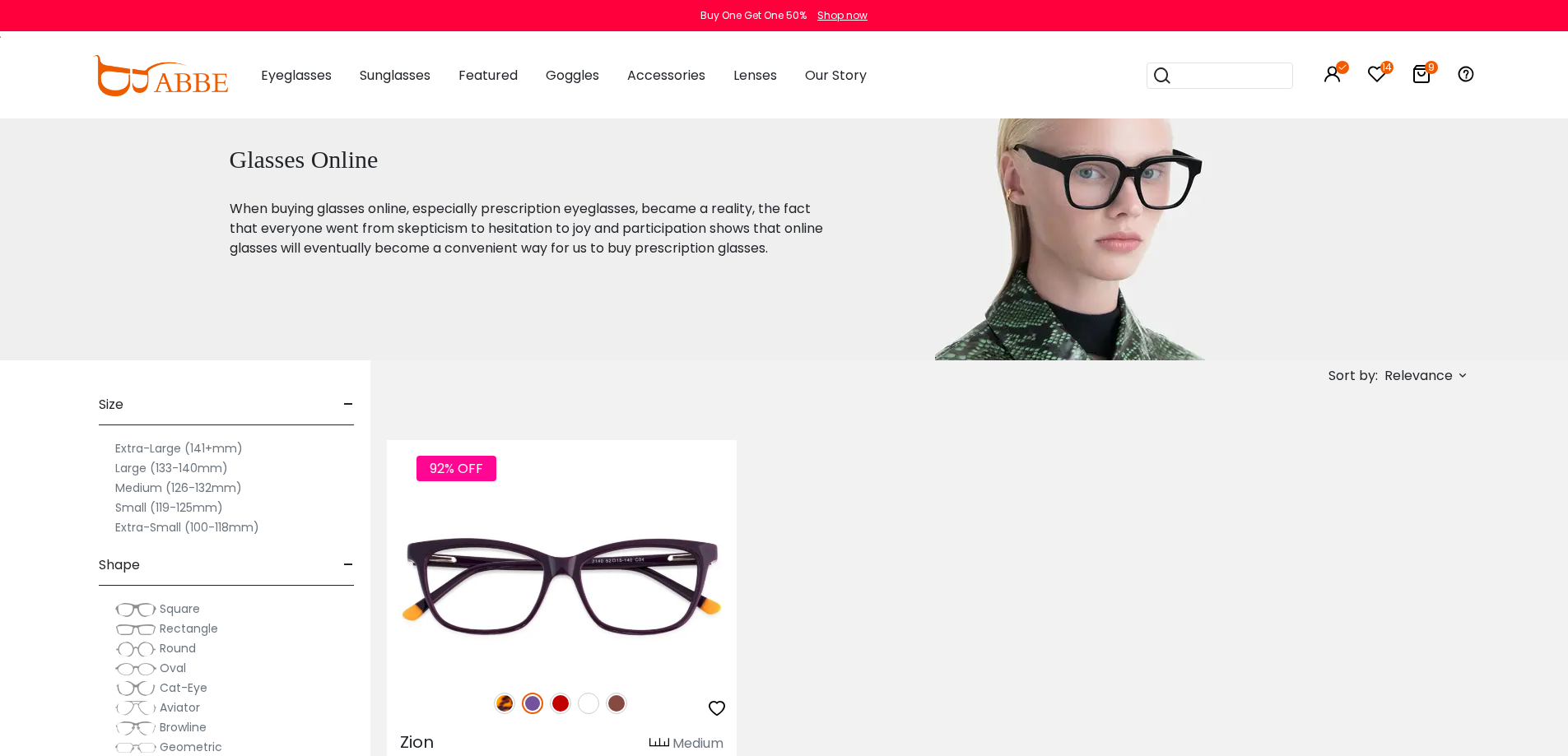
scroll to position [82, 0]
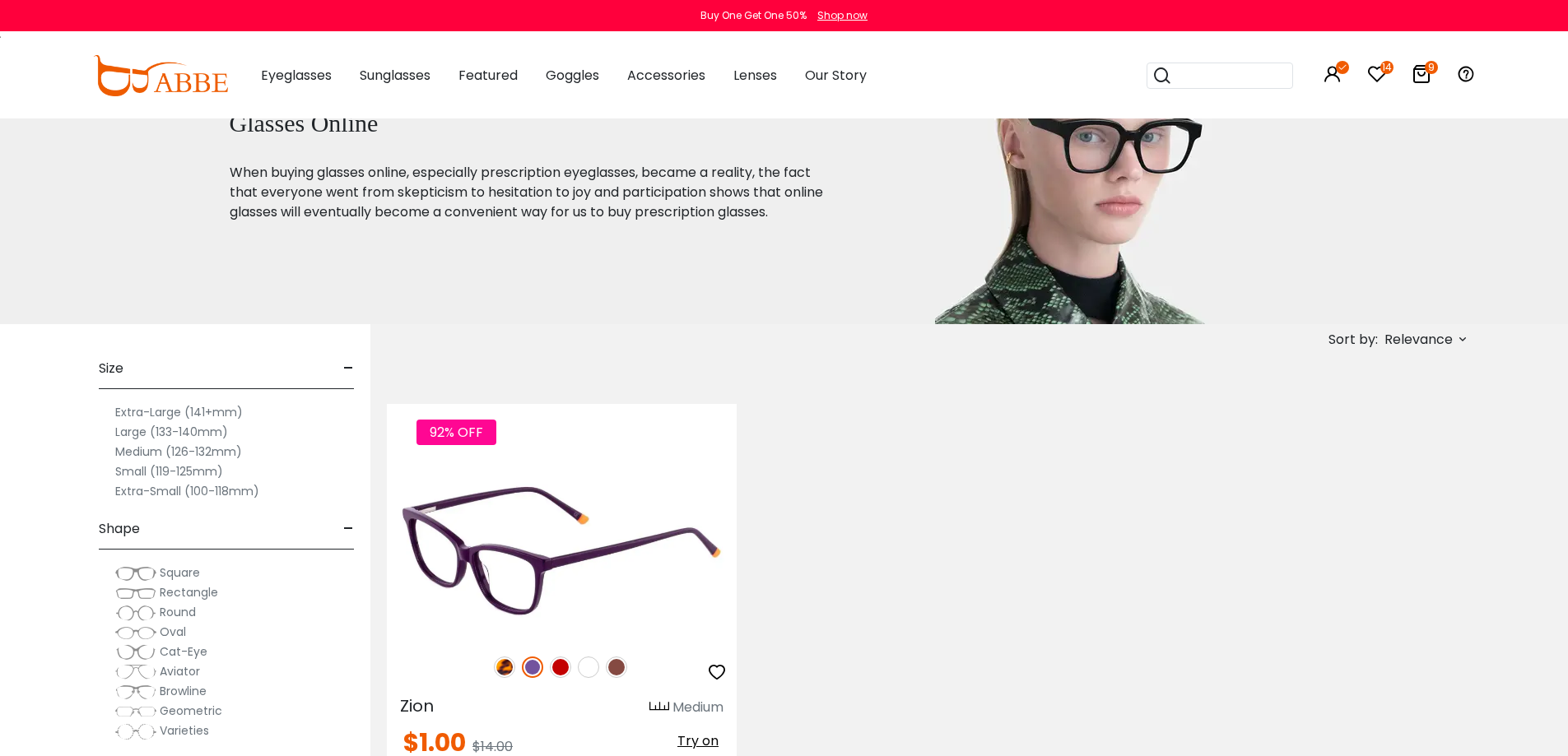
click at [641, 514] on img at bounding box center [562, 550] width 350 height 175
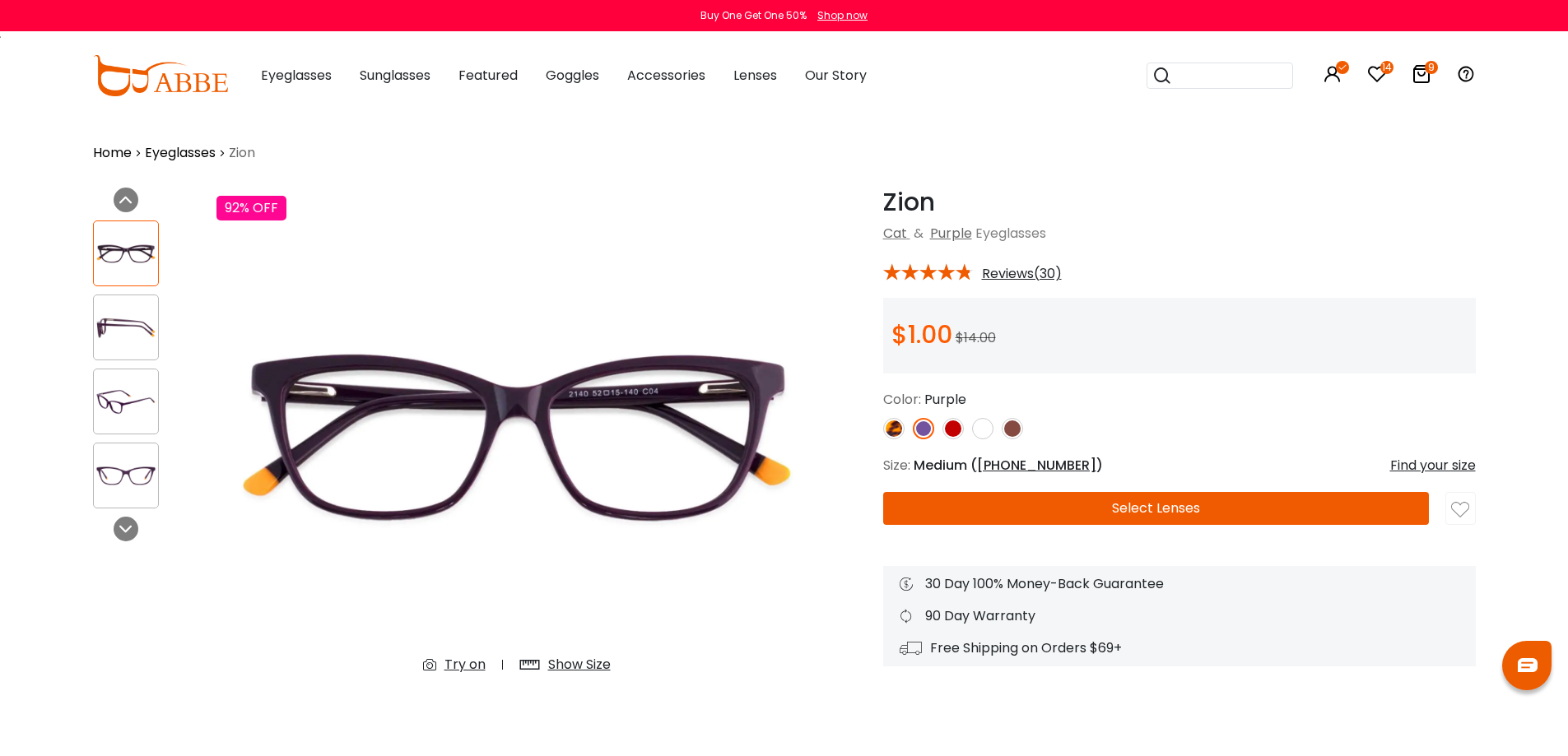
click at [588, 663] on div "Show Size" at bounding box center [578, 665] width 62 height 20
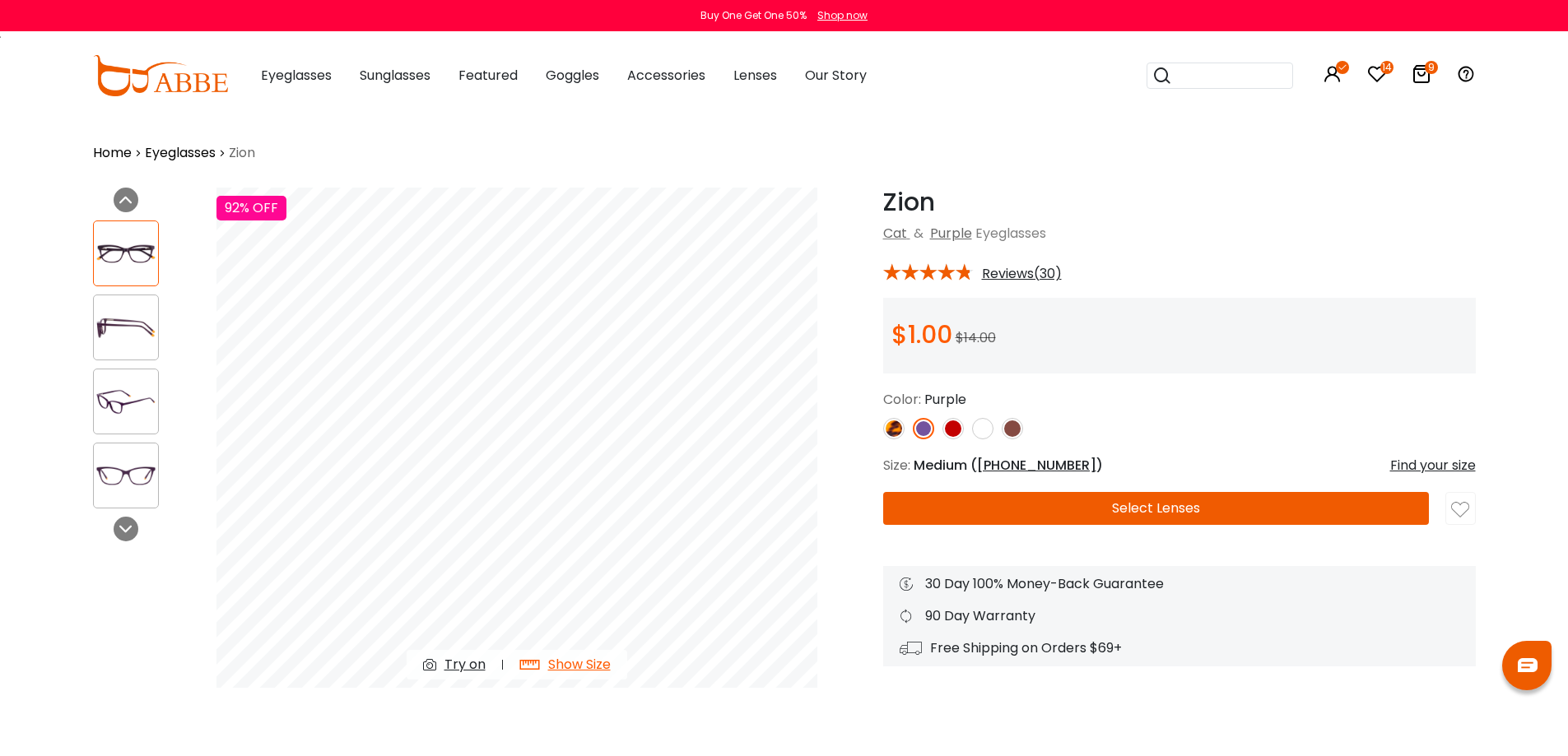
click at [463, 662] on div "Try on" at bounding box center [465, 665] width 42 height 20
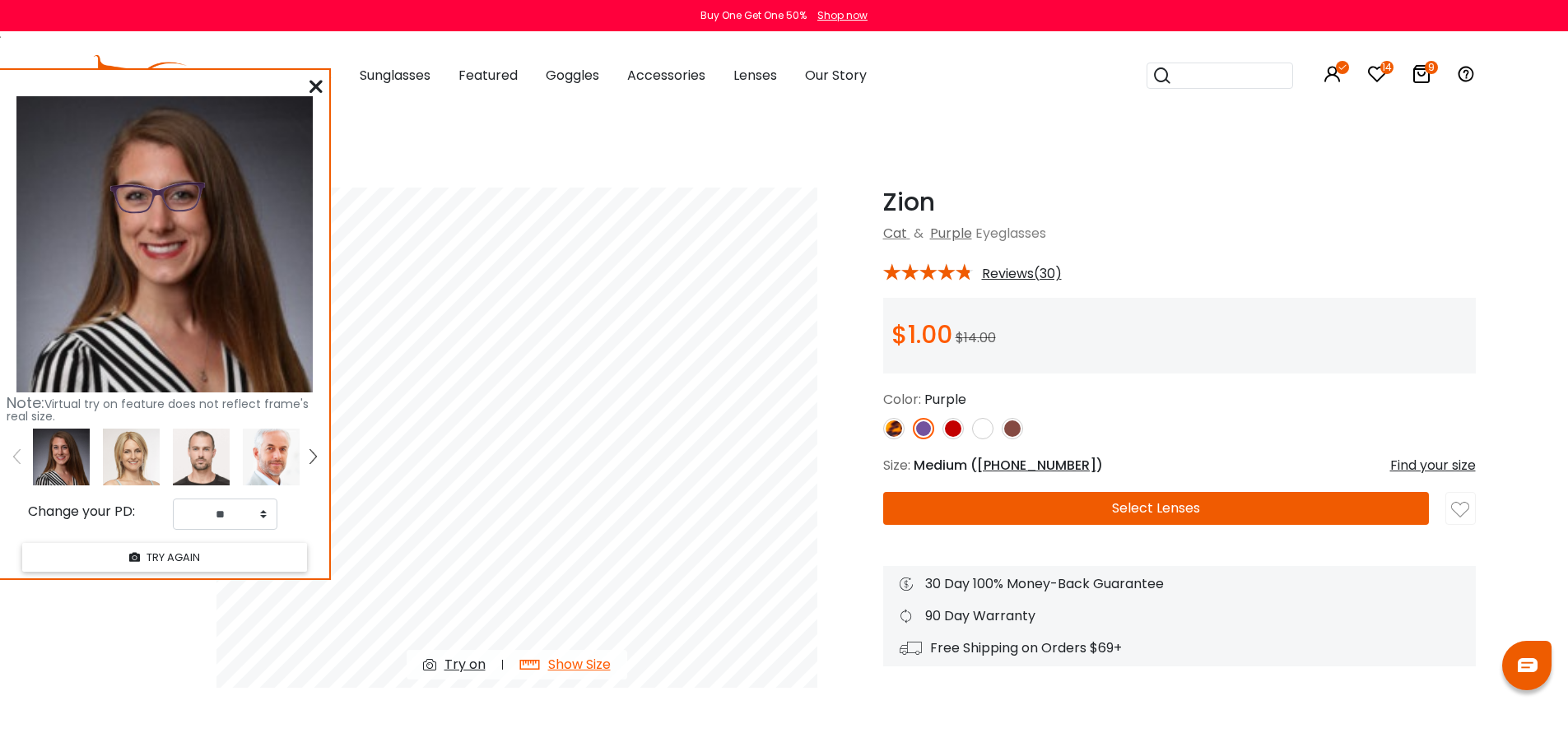
click at [957, 429] on img at bounding box center [953, 429] width 22 height 22
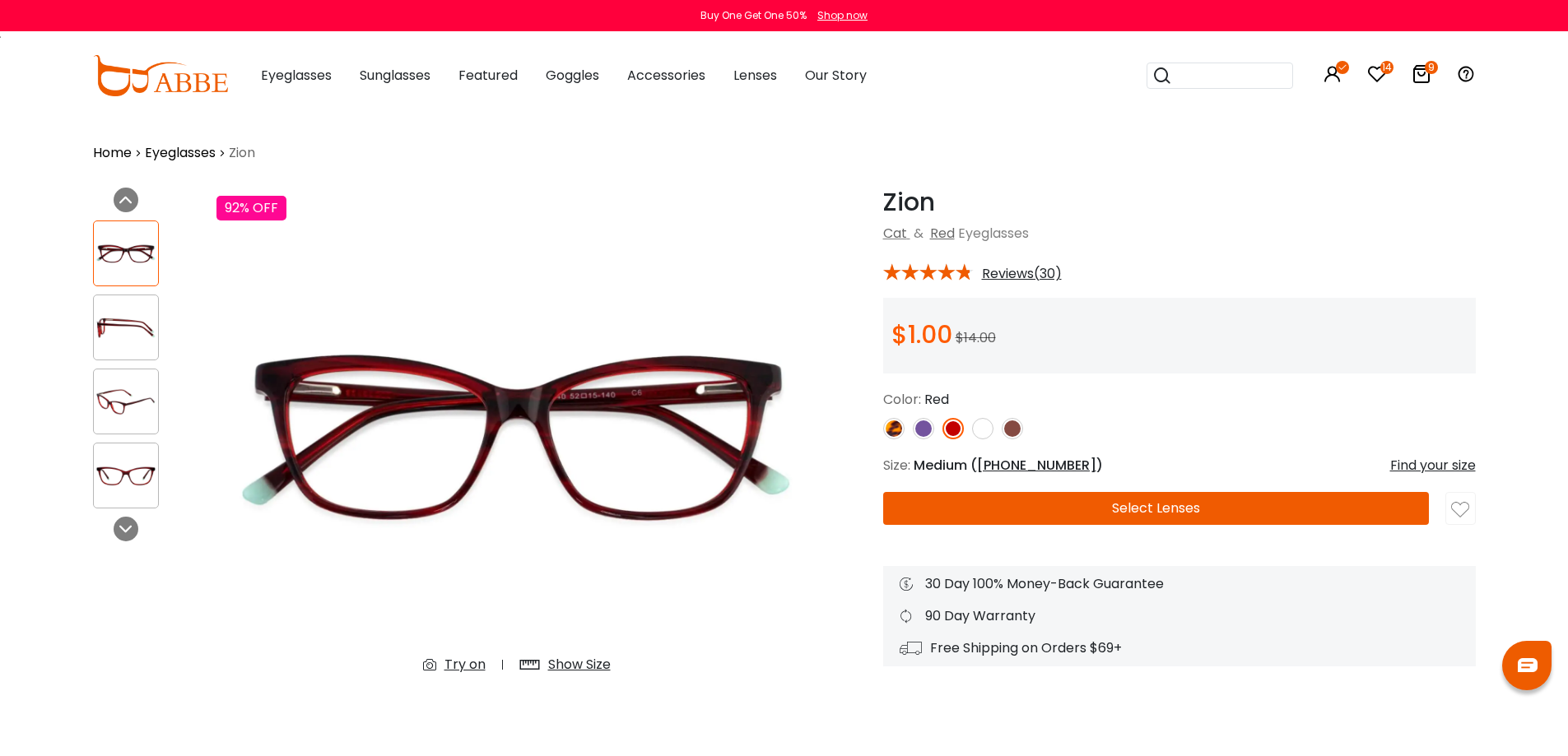
click at [452, 670] on div "Try on" at bounding box center [465, 665] width 42 height 20
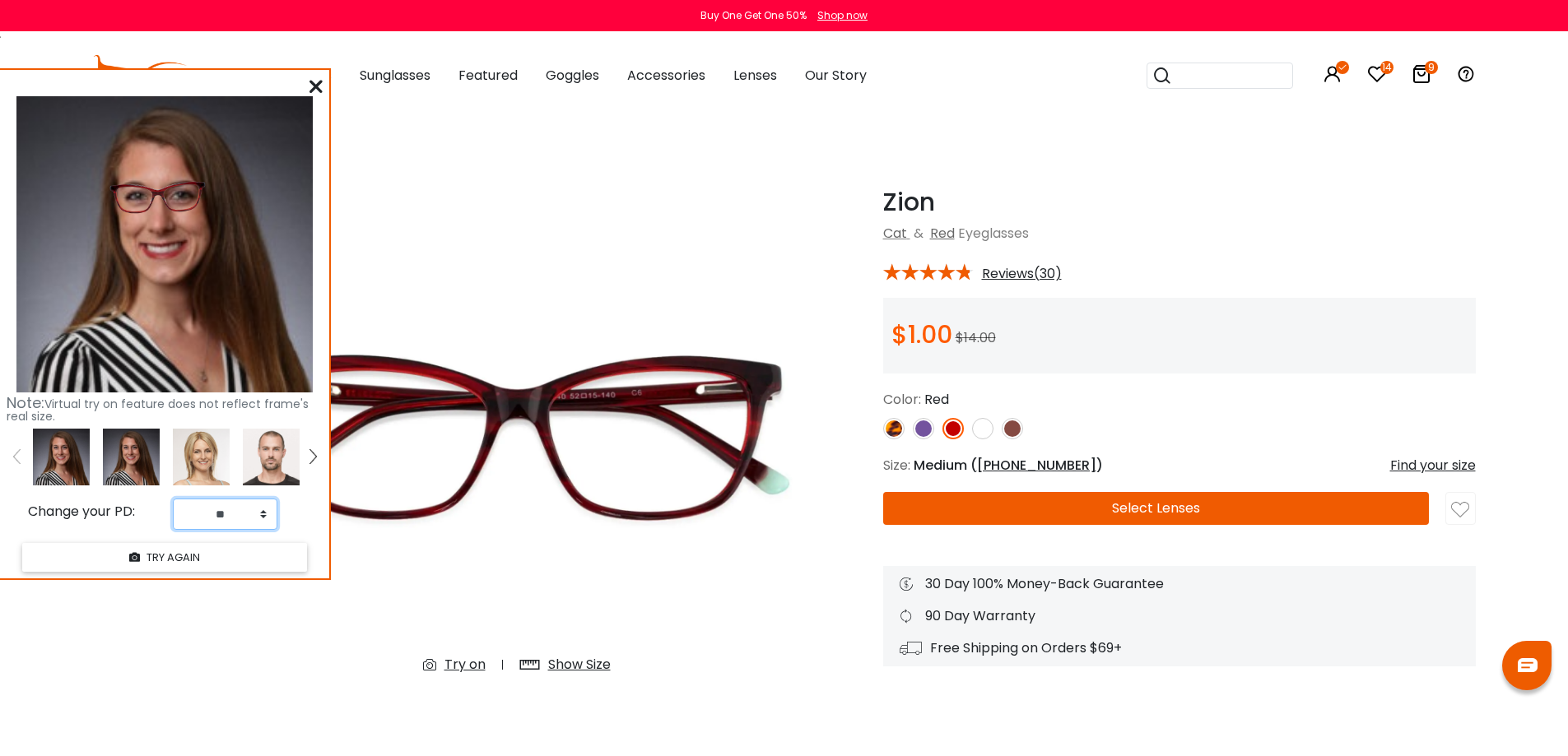
click at [247, 512] on select "** ** ** ** ** ** ** ** ** ** ** ** ** ** ** ** ** ** ** ** ** ** ** ** ** ** *…" at bounding box center [225, 514] width 105 height 32
select select "**"
click at [173, 498] on select "** ** ** ** ** ** ** ** ** ** ** ** ** ** ** ** ** ** ** ** ** ** ** ** ** ** *…" at bounding box center [225, 514] width 105 height 32
click at [892, 430] on img at bounding box center [894, 429] width 22 height 22
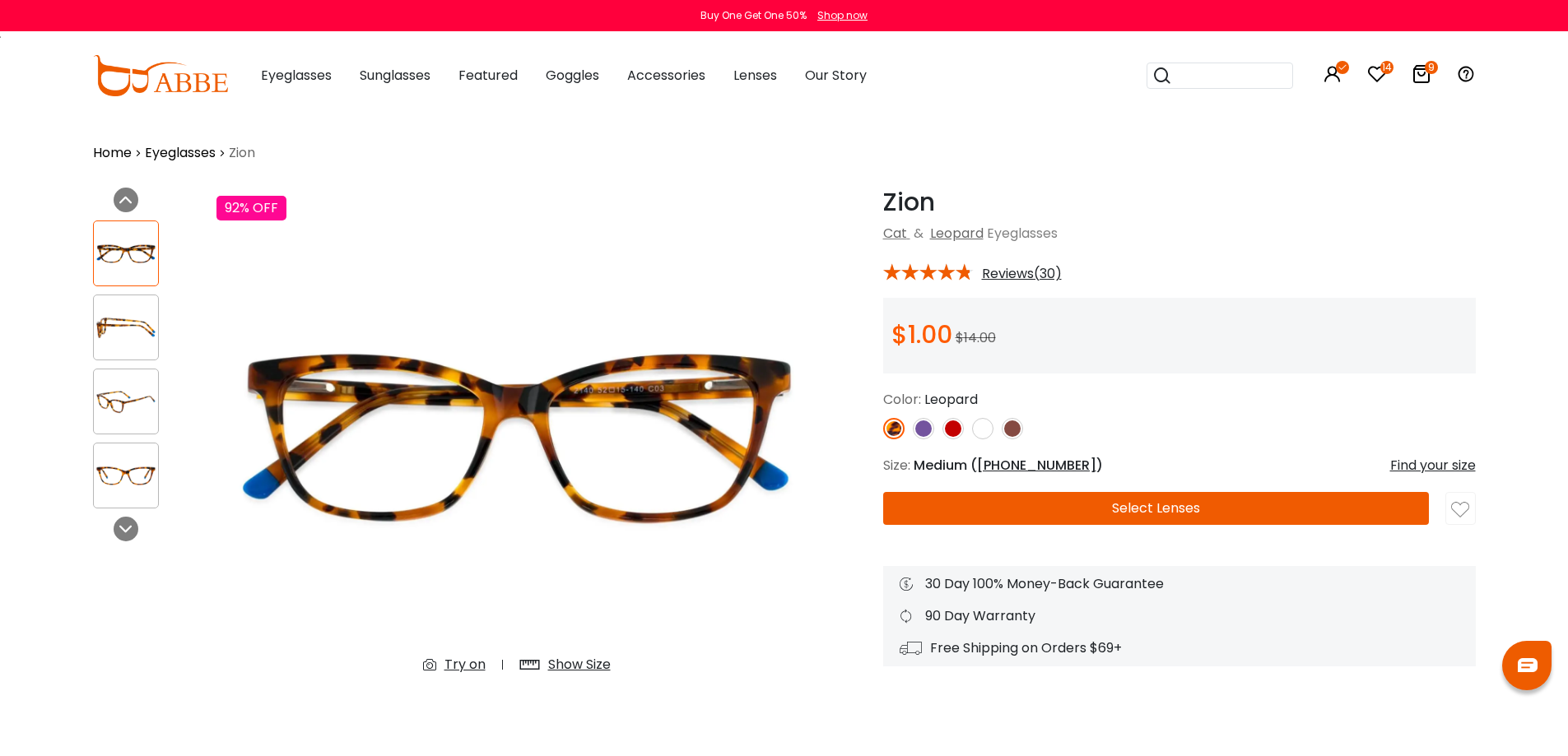
click at [1010, 429] on img at bounding box center [1012, 429] width 22 height 22
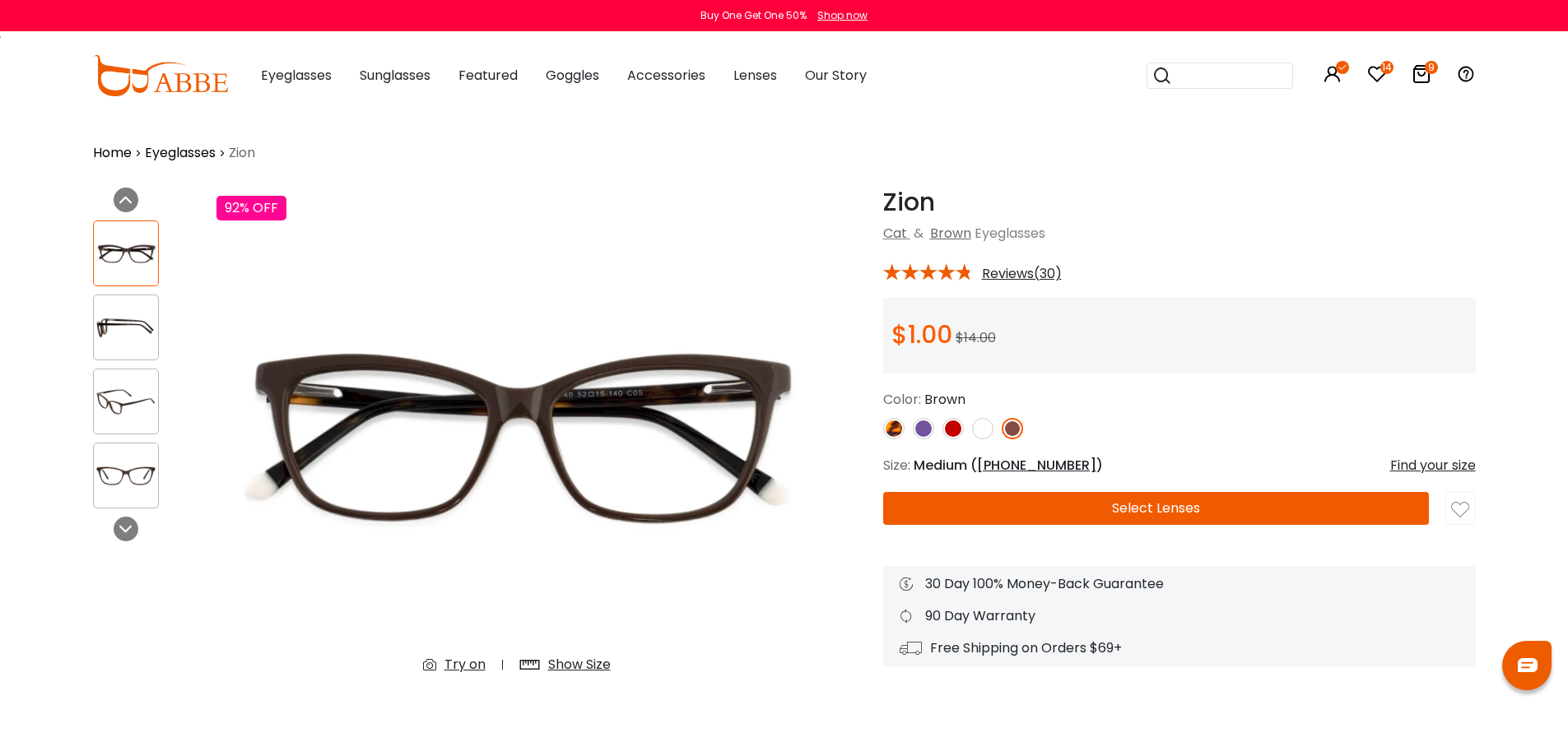
click at [110, 317] on img at bounding box center [126, 327] width 64 height 32
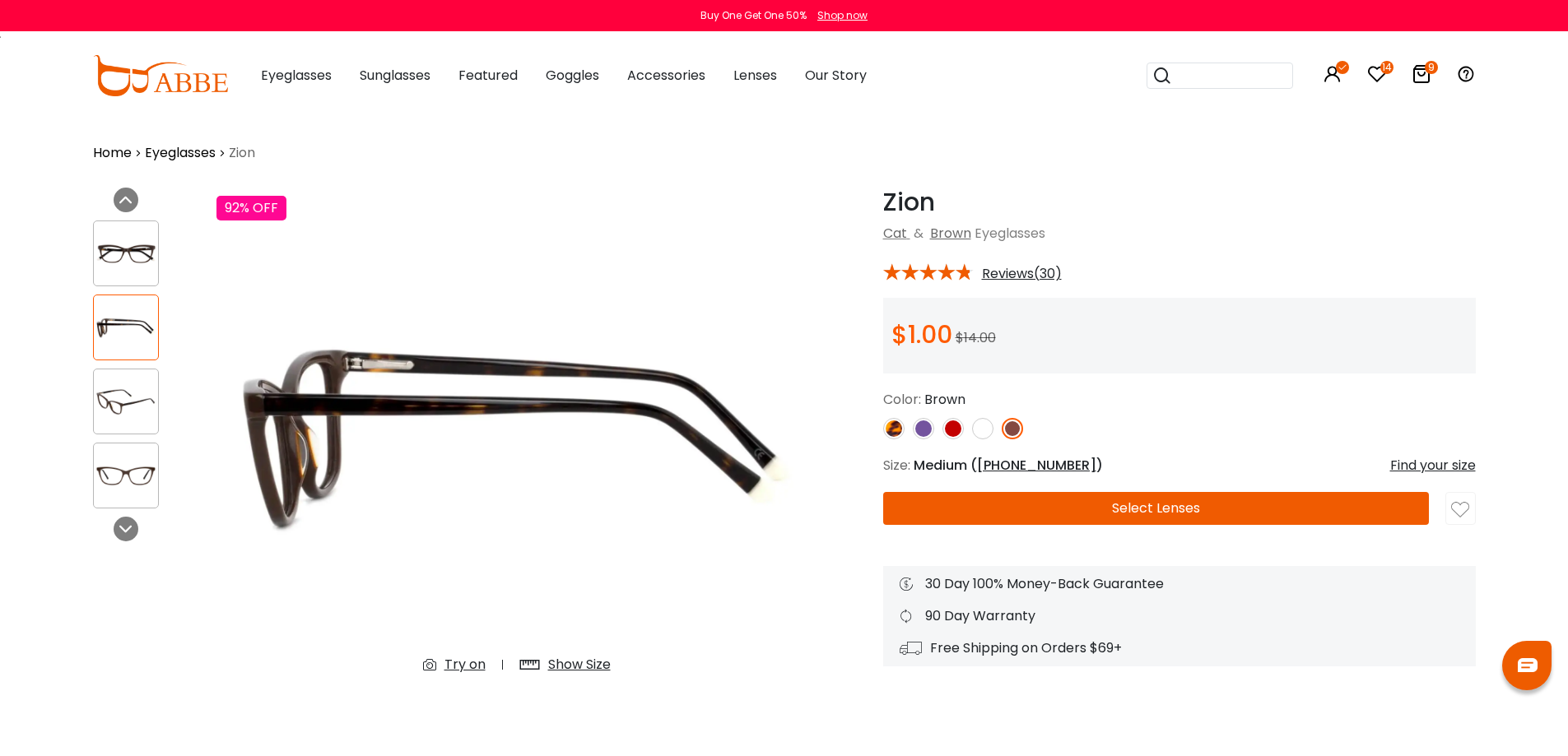
click at [891, 428] on img at bounding box center [894, 429] width 22 height 22
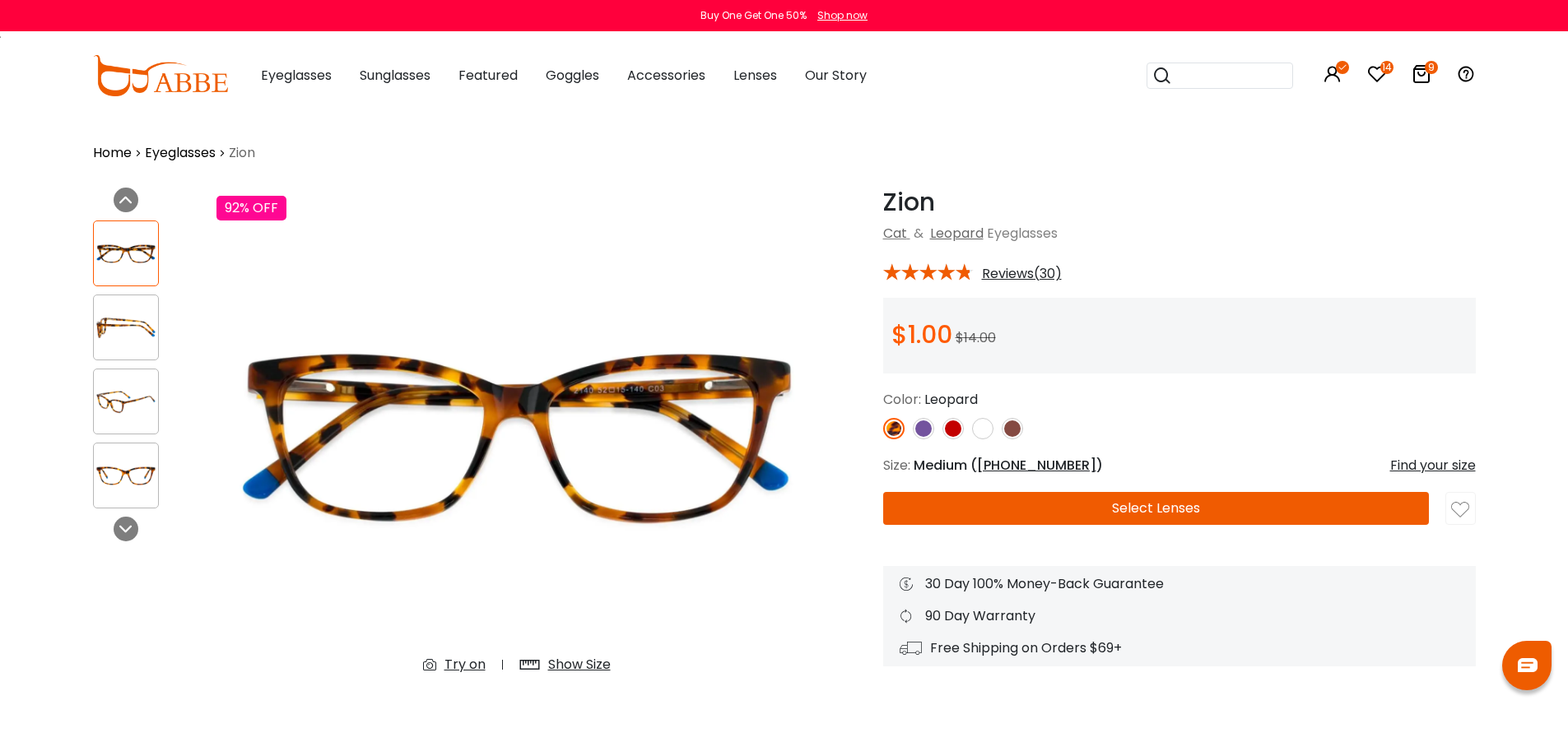
click at [125, 327] on img at bounding box center [126, 327] width 64 height 32
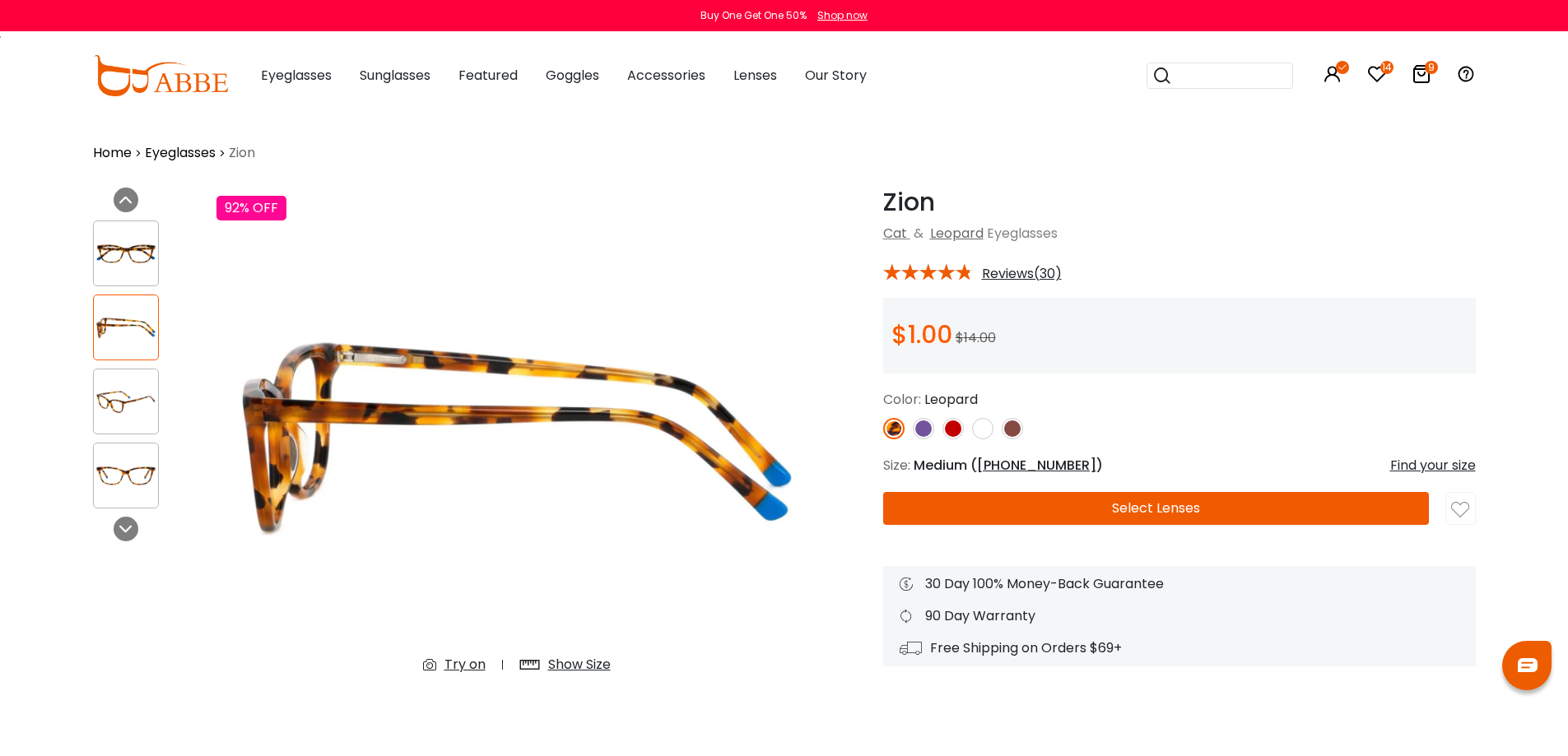
click at [954, 428] on img at bounding box center [953, 429] width 22 height 22
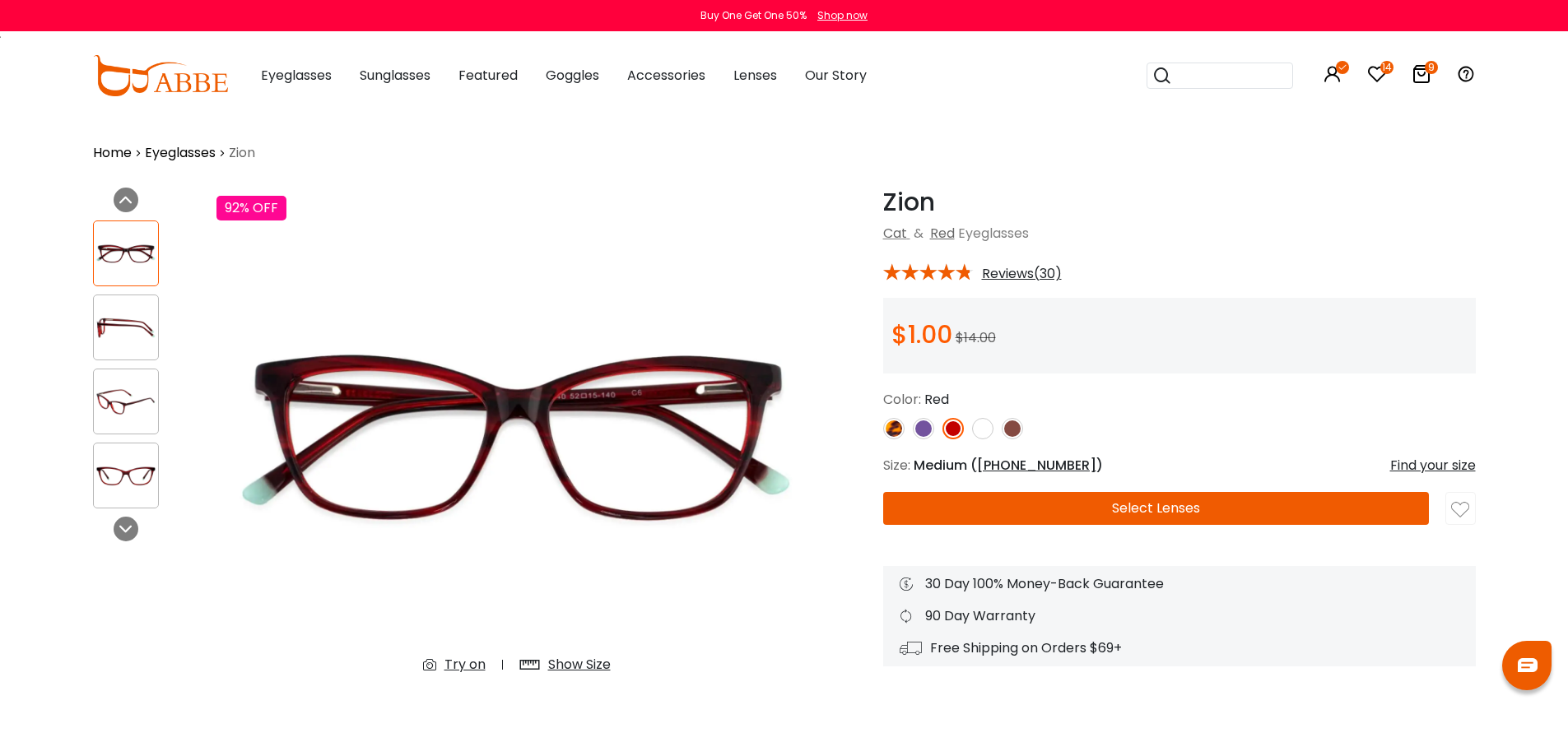
click at [145, 318] on img at bounding box center [126, 327] width 64 height 32
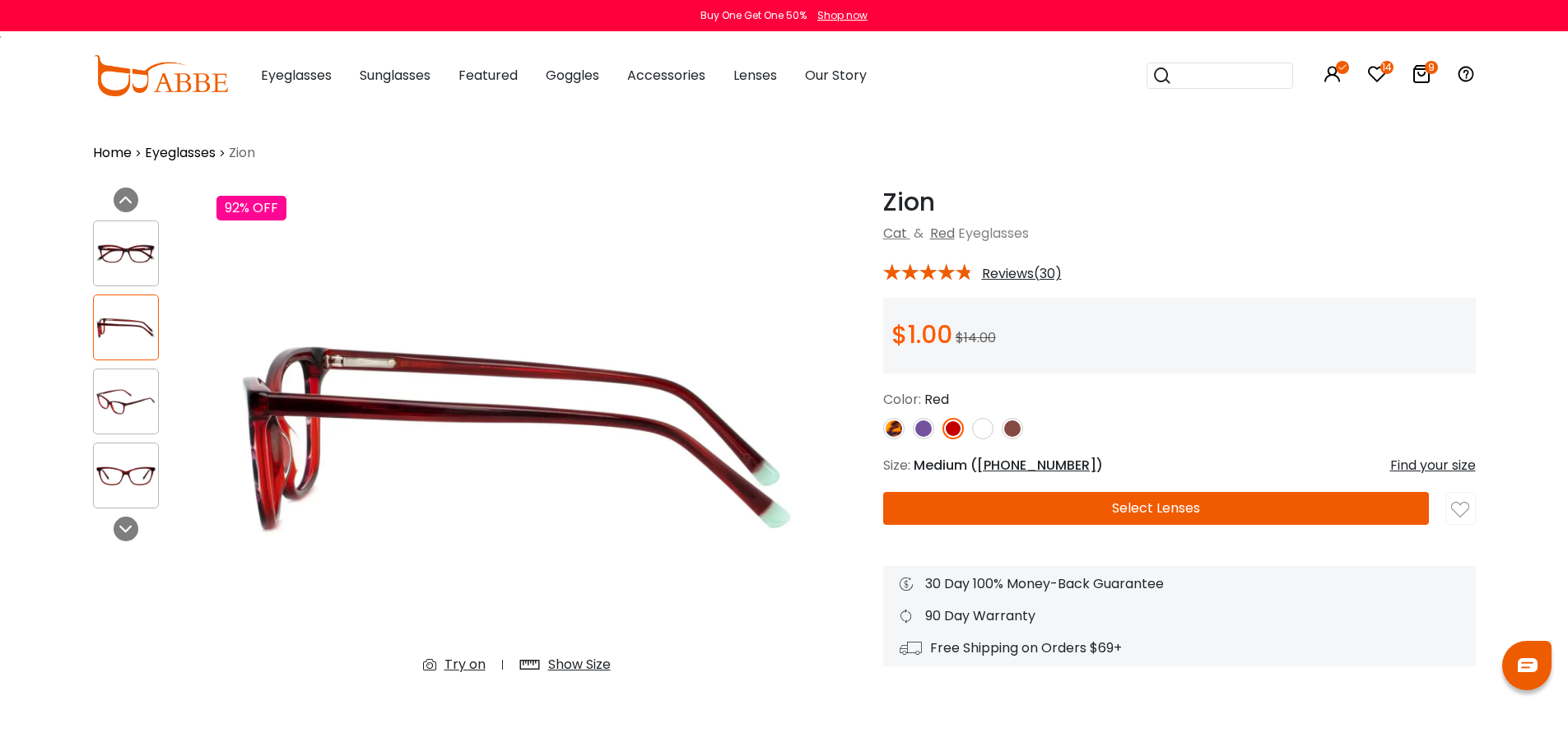
click at [131, 404] on img at bounding box center [126, 401] width 64 height 32
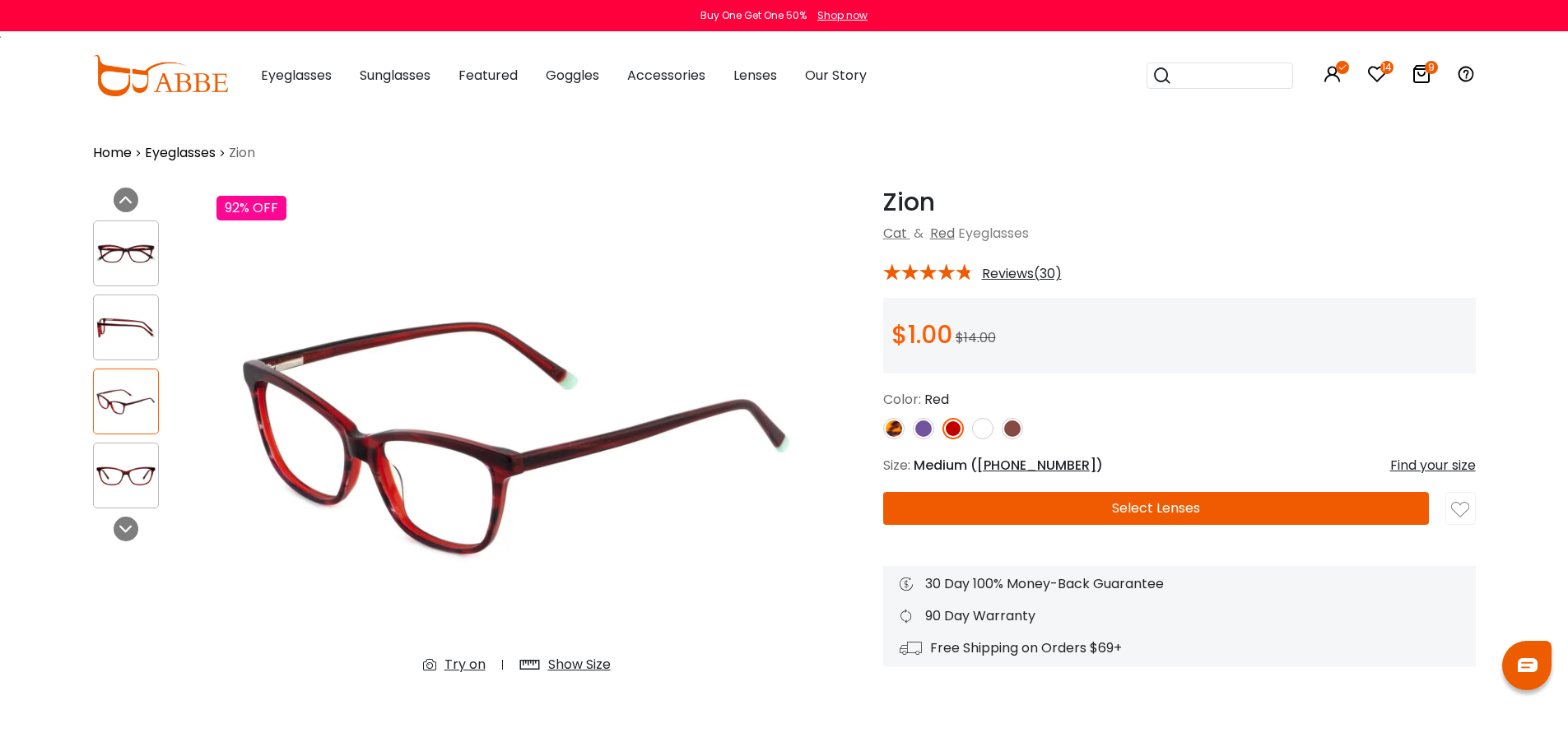
click at [140, 471] on img at bounding box center [126, 475] width 64 height 32
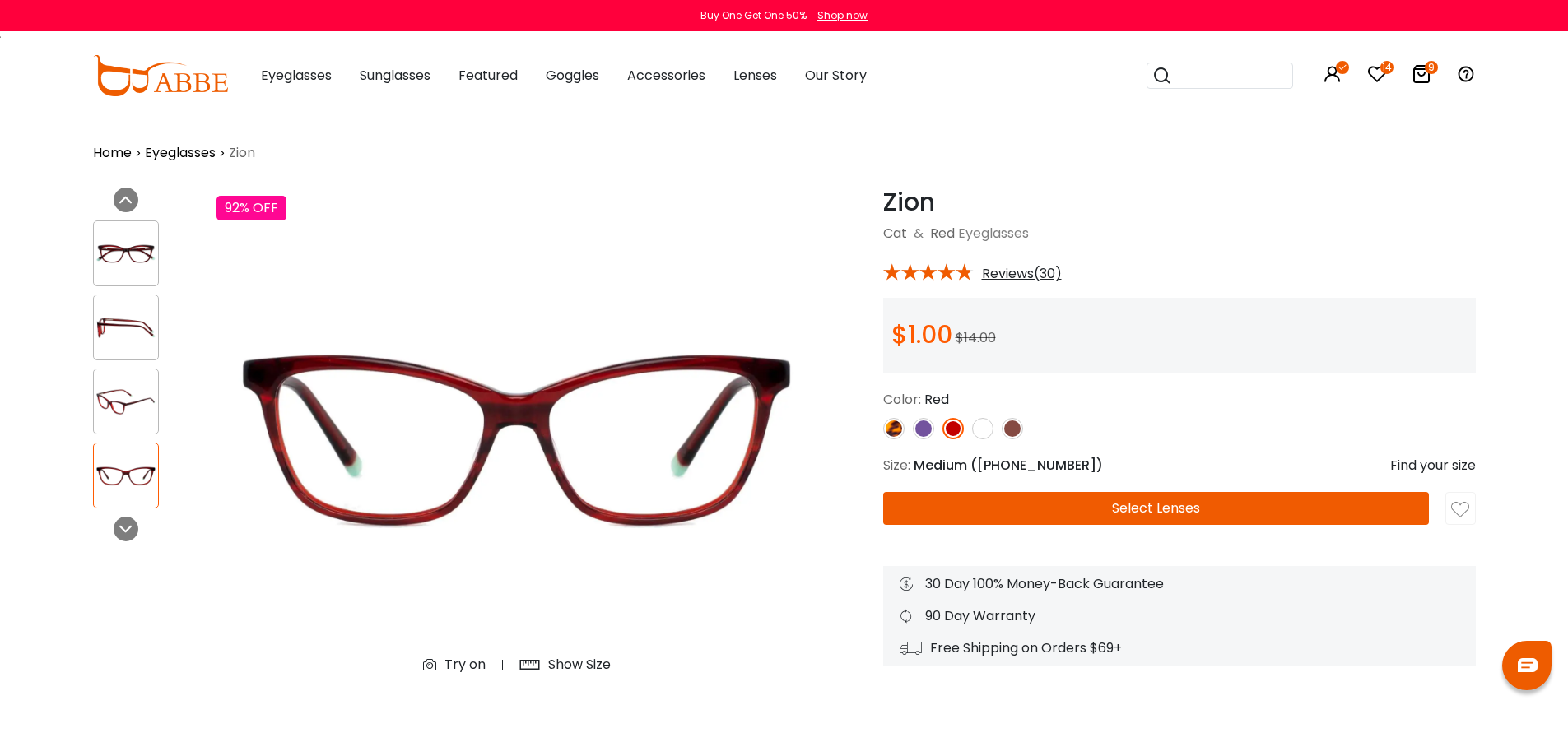
click at [132, 258] on img at bounding box center [126, 254] width 64 height 32
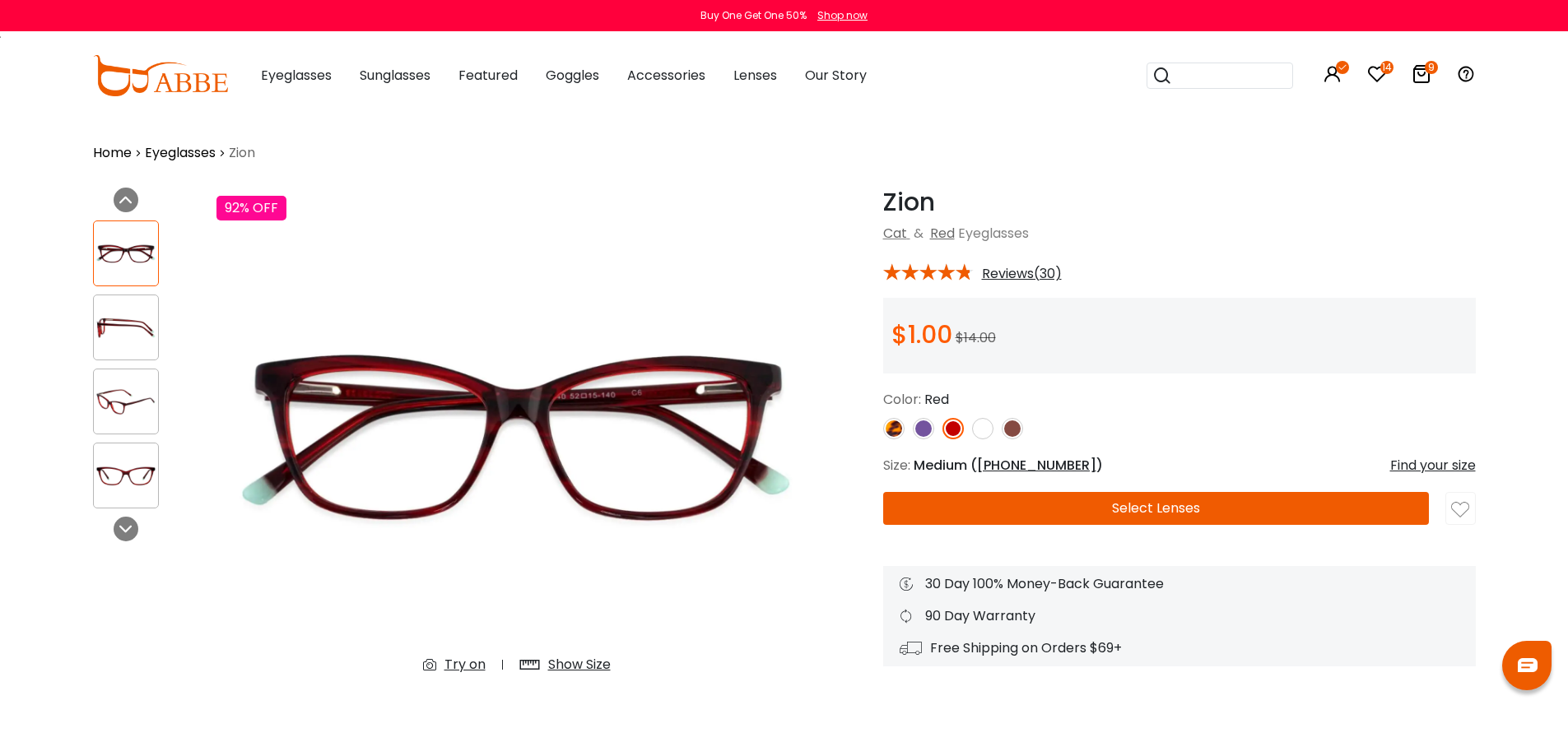
click at [923, 428] on img at bounding box center [923, 429] width 22 height 22
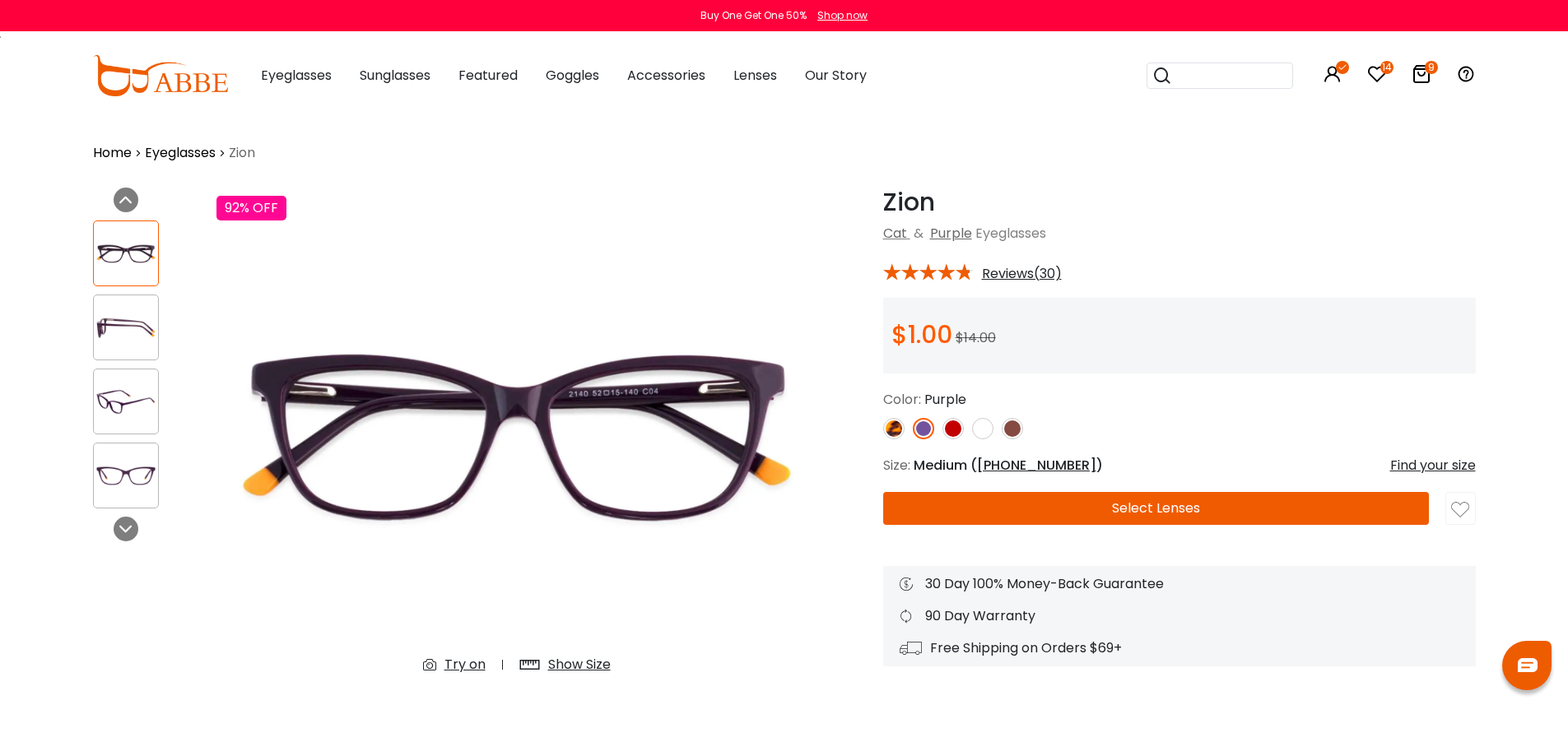
click at [896, 428] on img at bounding box center [894, 429] width 22 height 22
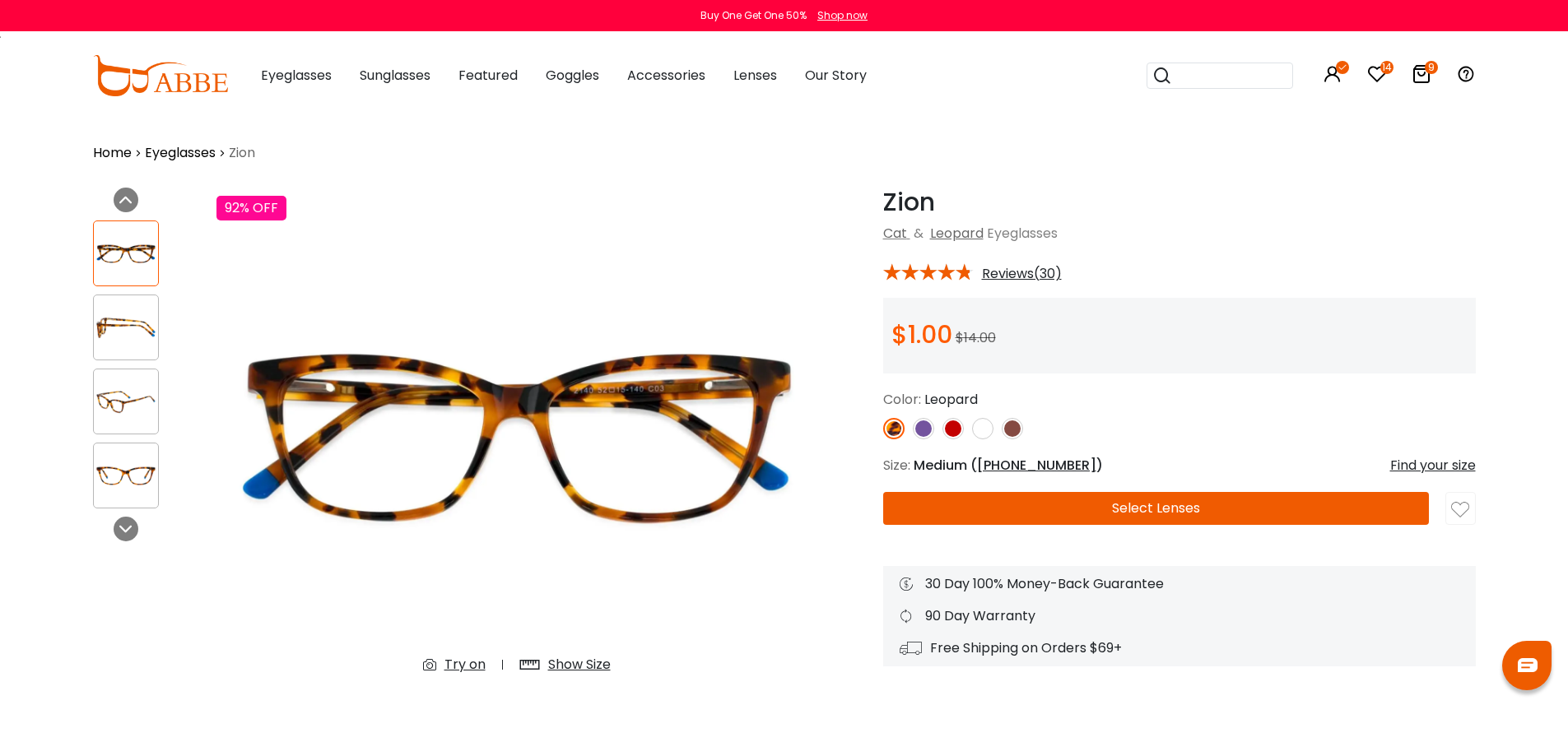
click at [567, 662] on div "Show Size" at bounding box center [578, 665] width 62 height 20
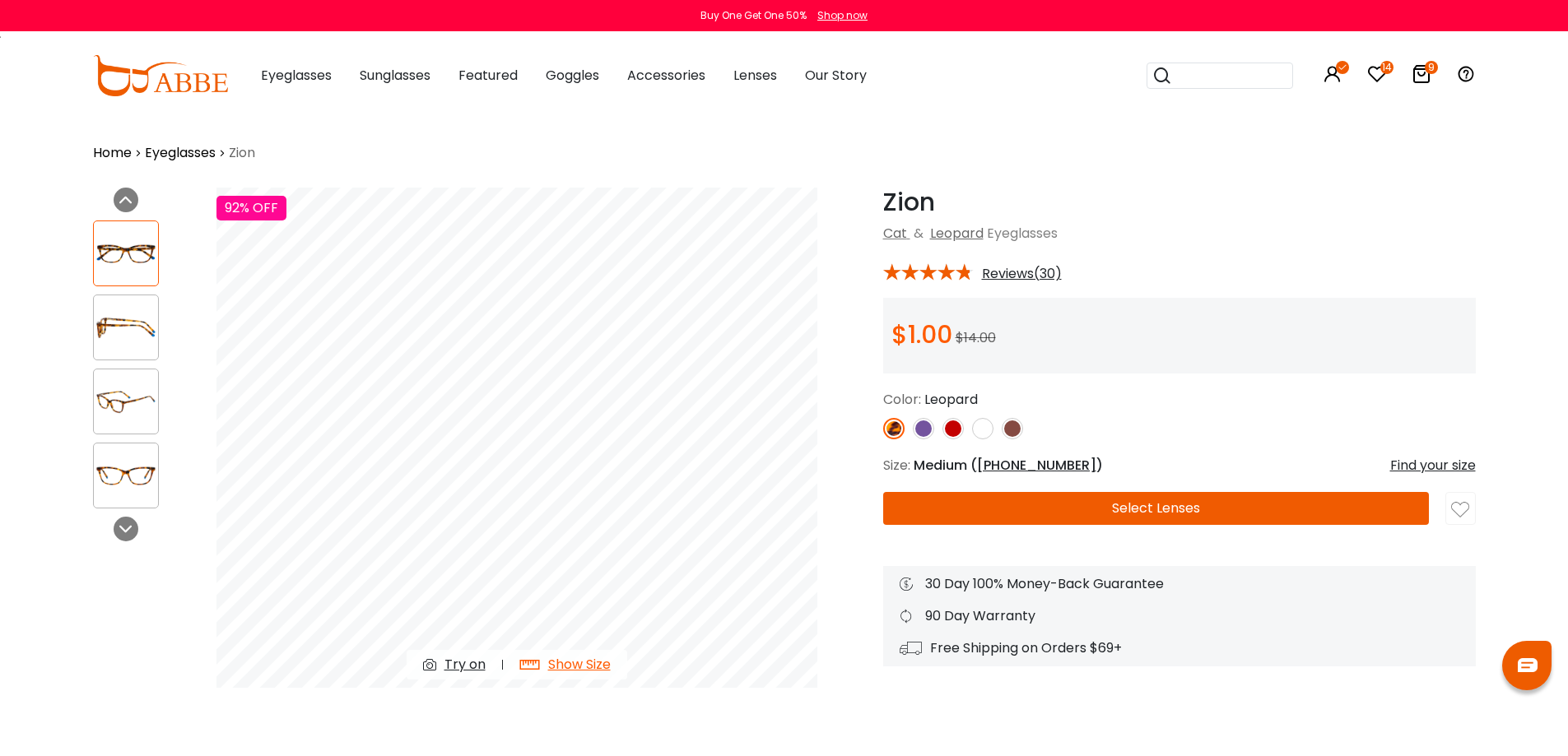
click at [923, 430] on img at bounding box center [923, 429] width 22 height 22
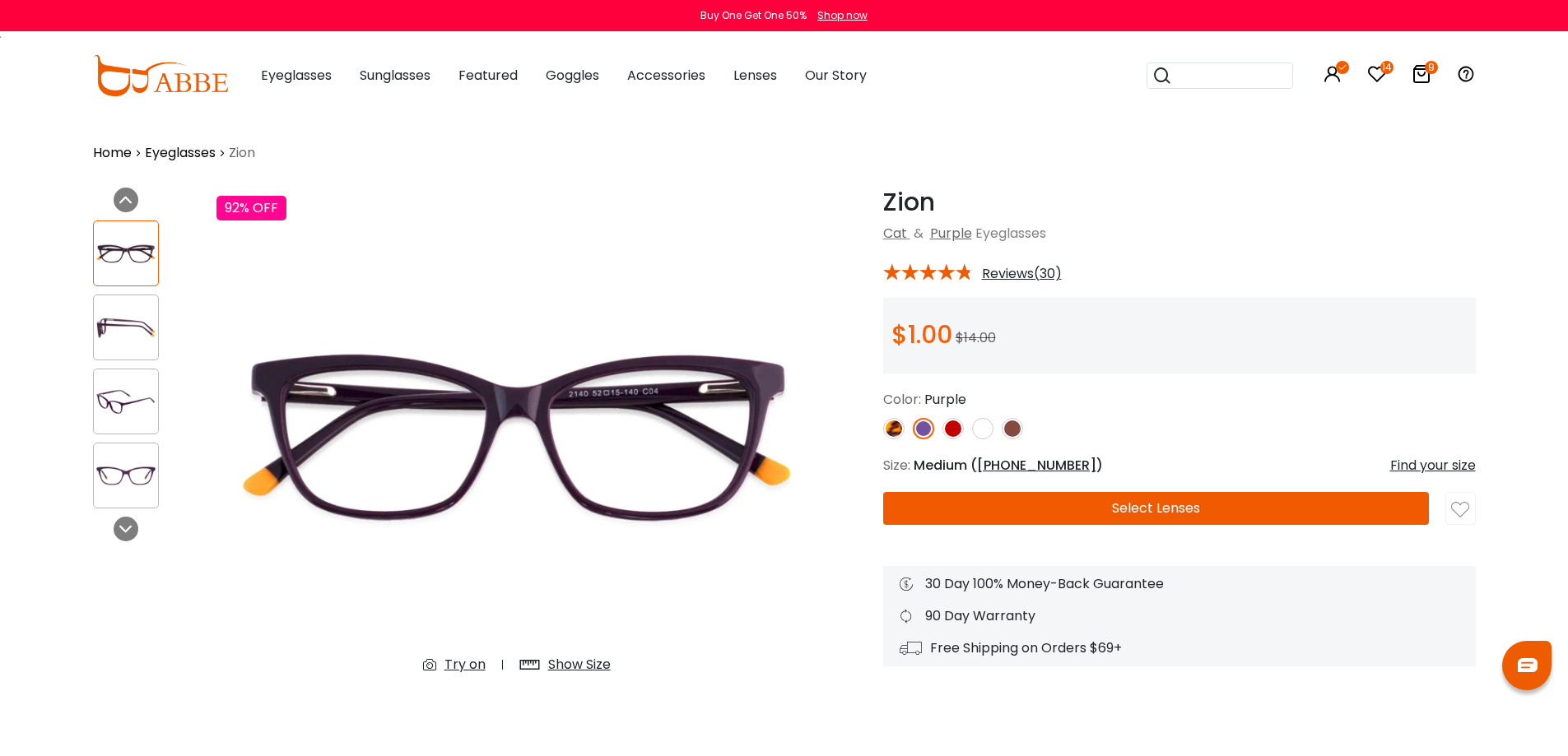
click at [954, 427] on img at bounding box center [953, 429] width 22 height 22
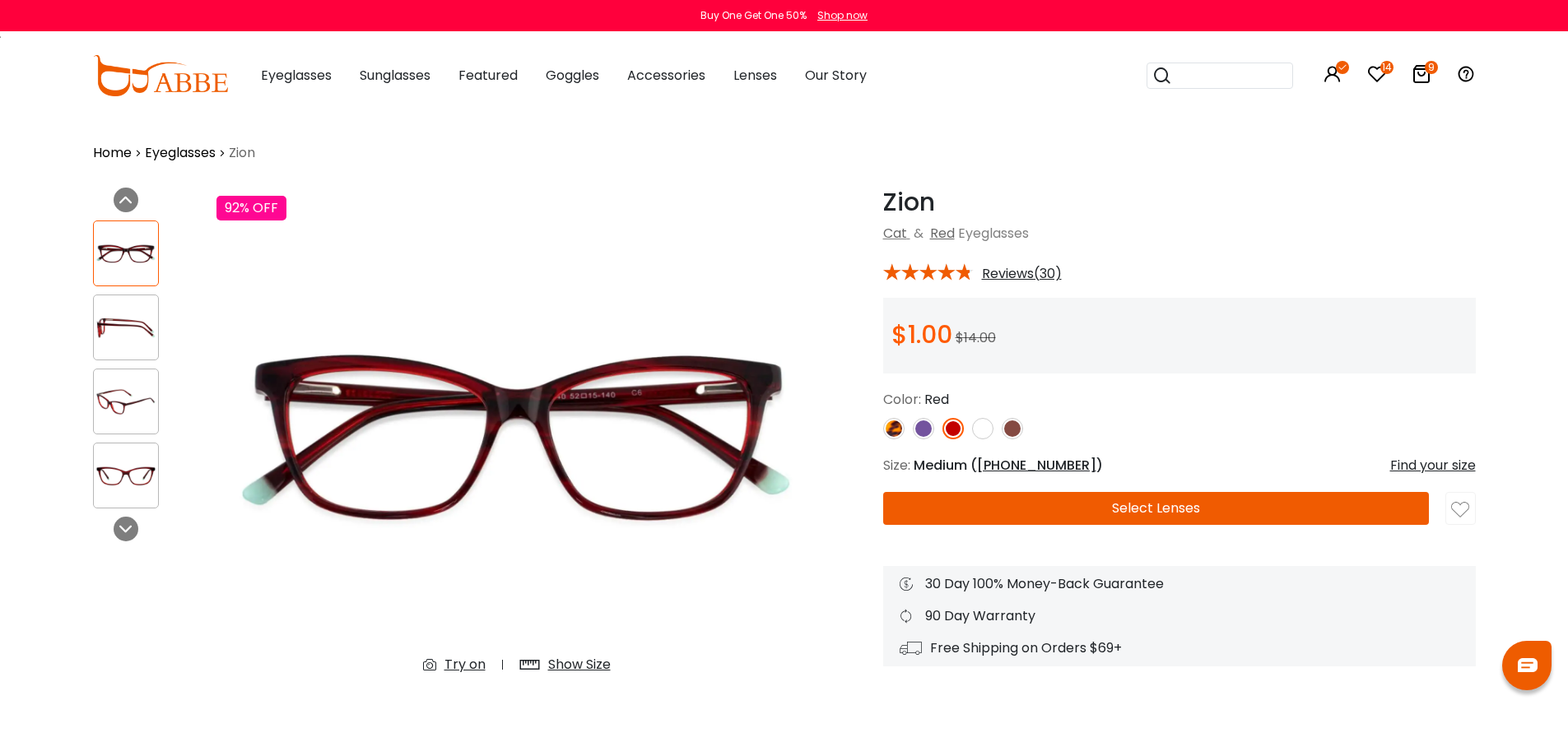
click at [988, 425] on img at bounding box center [983, 429] width 22 height 22
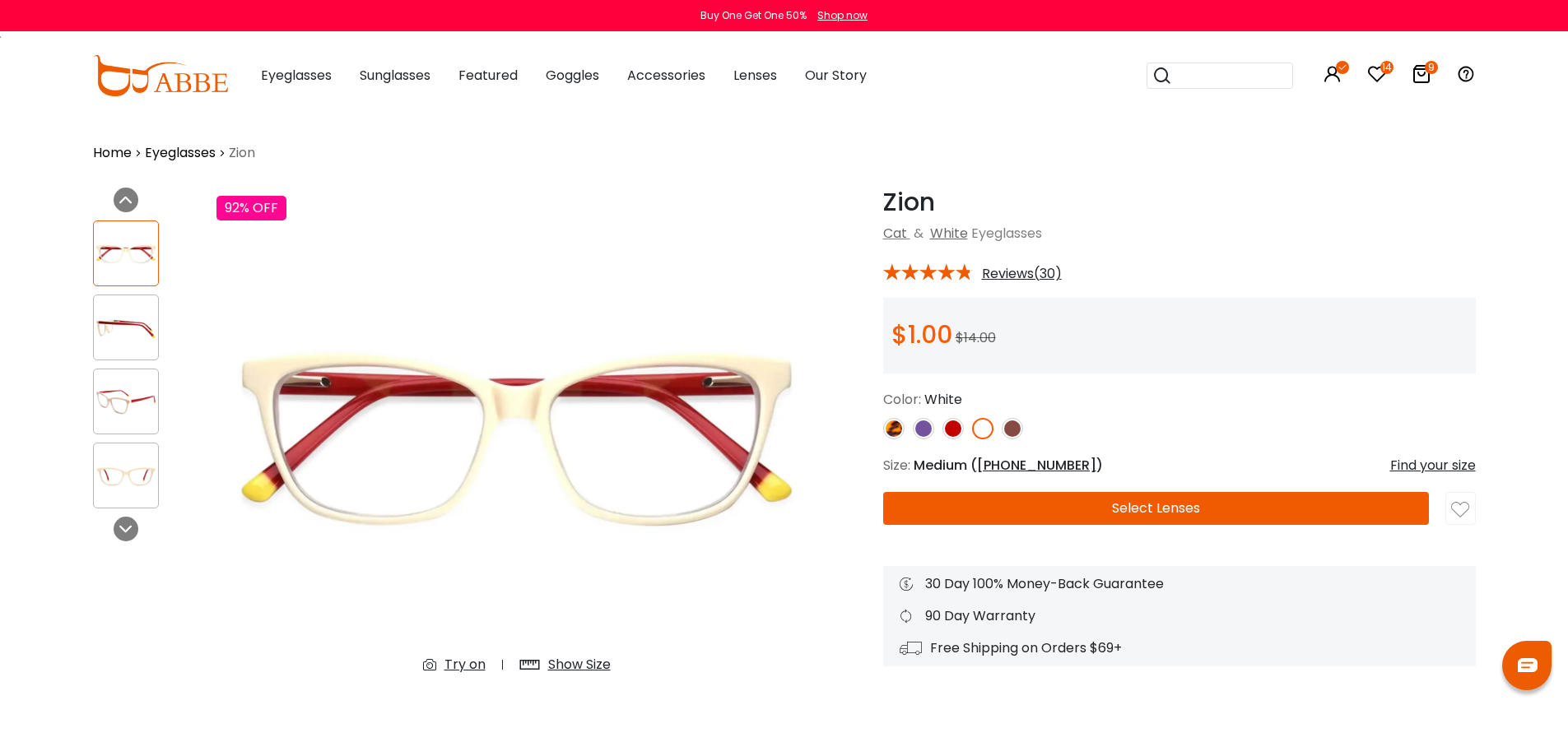
click at [1015, 425] on img at bounding box center [1012, 429] width 22 height 22
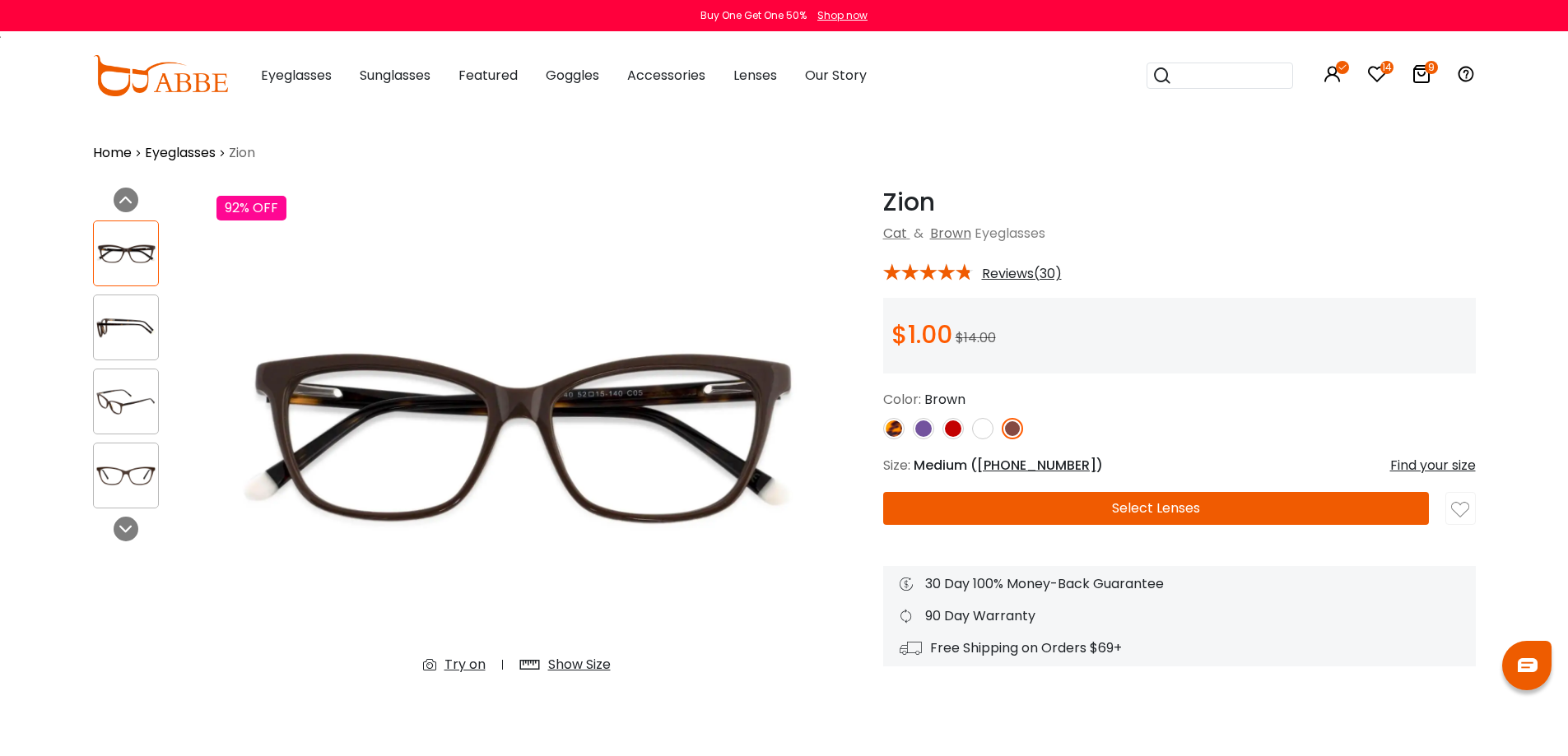
click at [597, 664] on div "Show Size" at bounding box center [578, 665] width 62 height 20
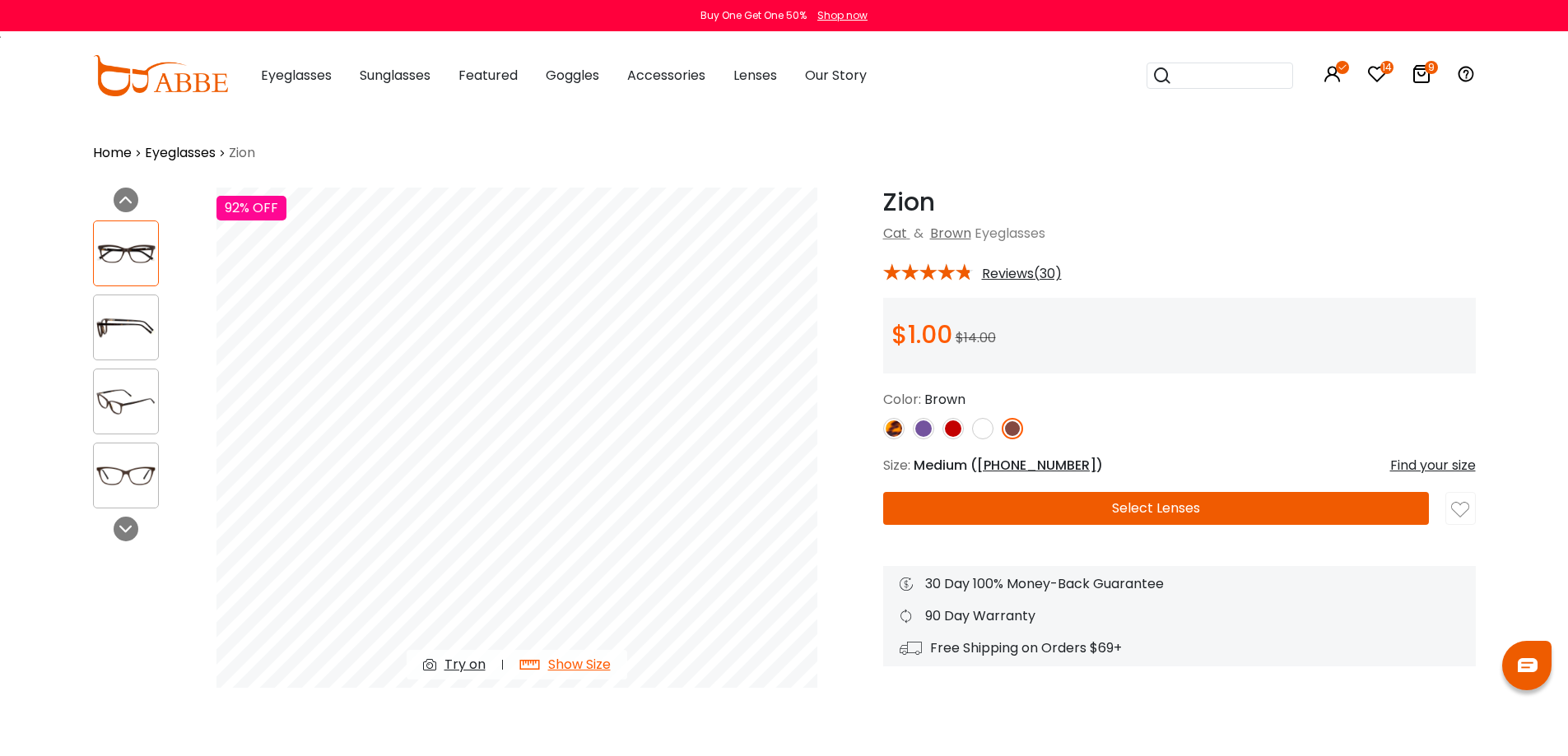
click at [945, 432] on img at bounding box center [953, 429] width 22 height 22
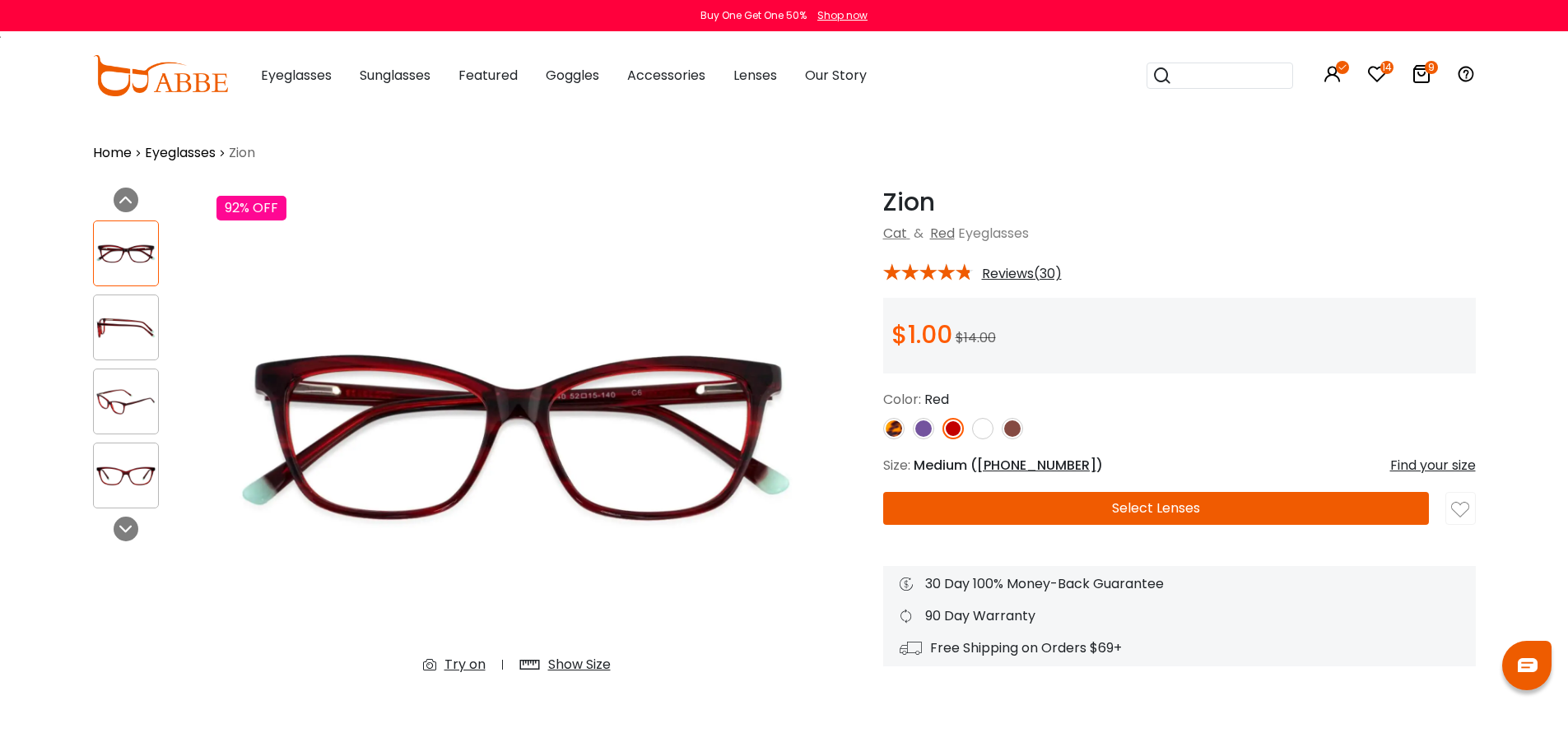
click at [1123, 503] on button "Select Lenses" at bounding box center [1156, 508] width 546 height 33
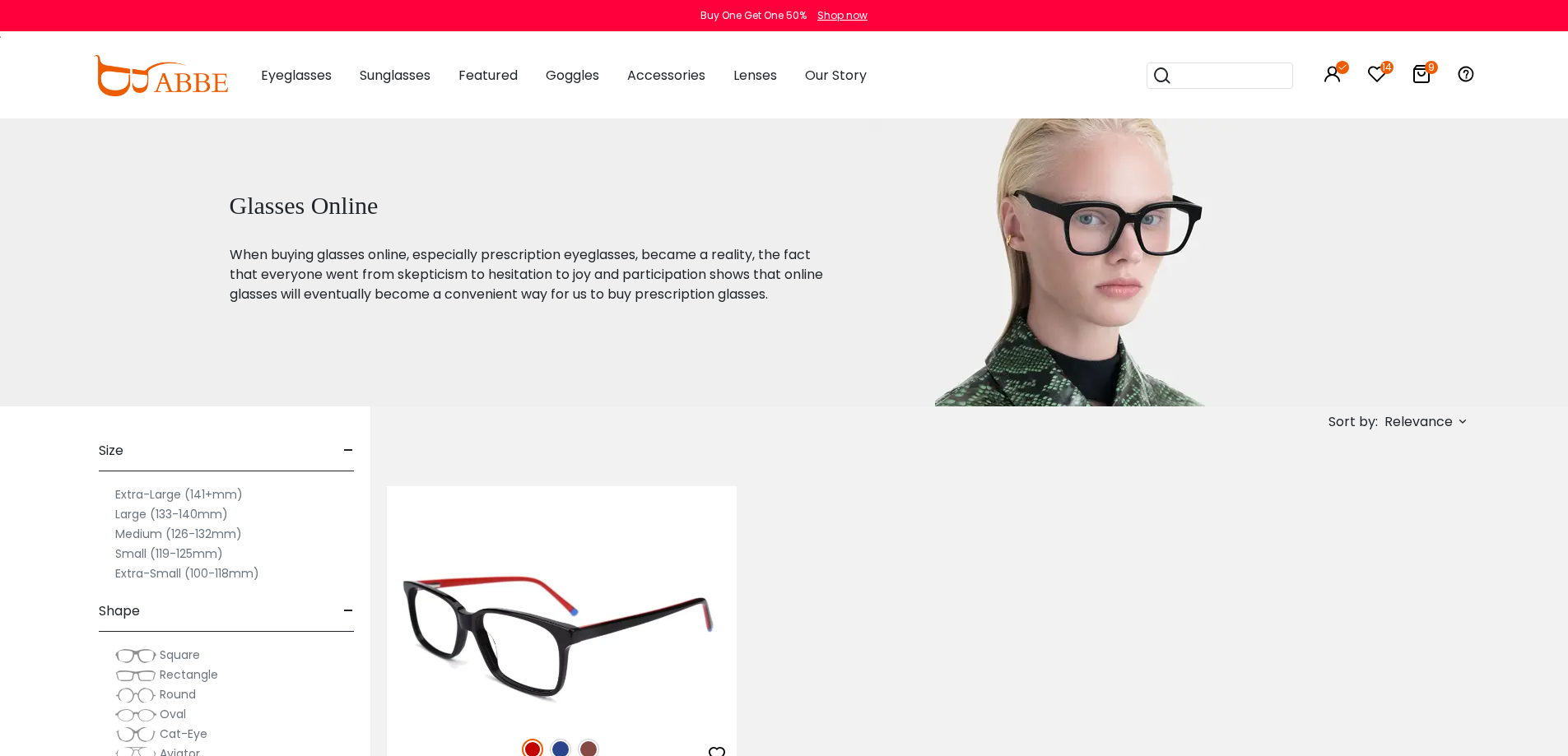
click at [576, 620] on img at bounding box center [562, 632] width 350 height 175
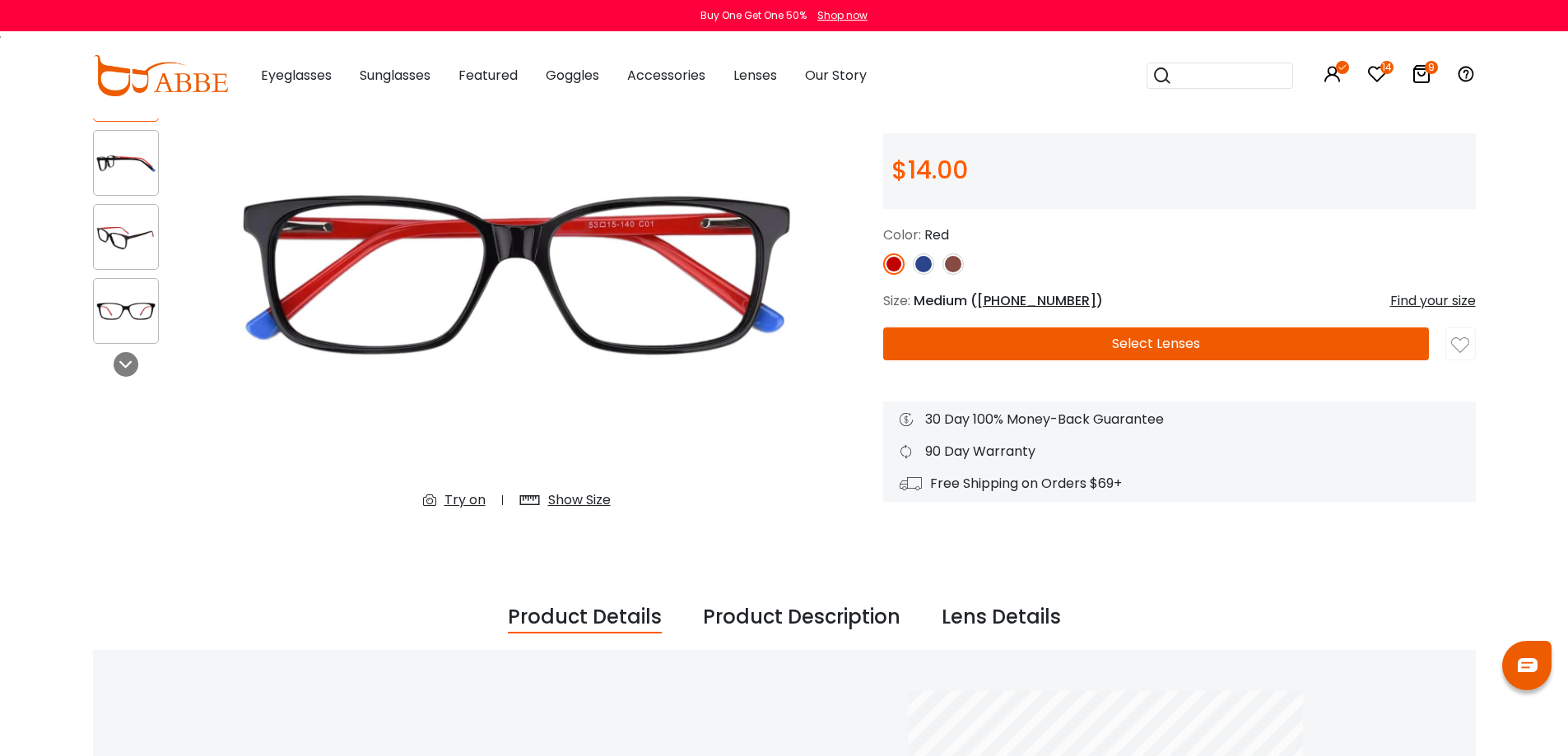
click at [586, 493] on div "Show Size" at bounding box center [578, 500] width 62 height 20
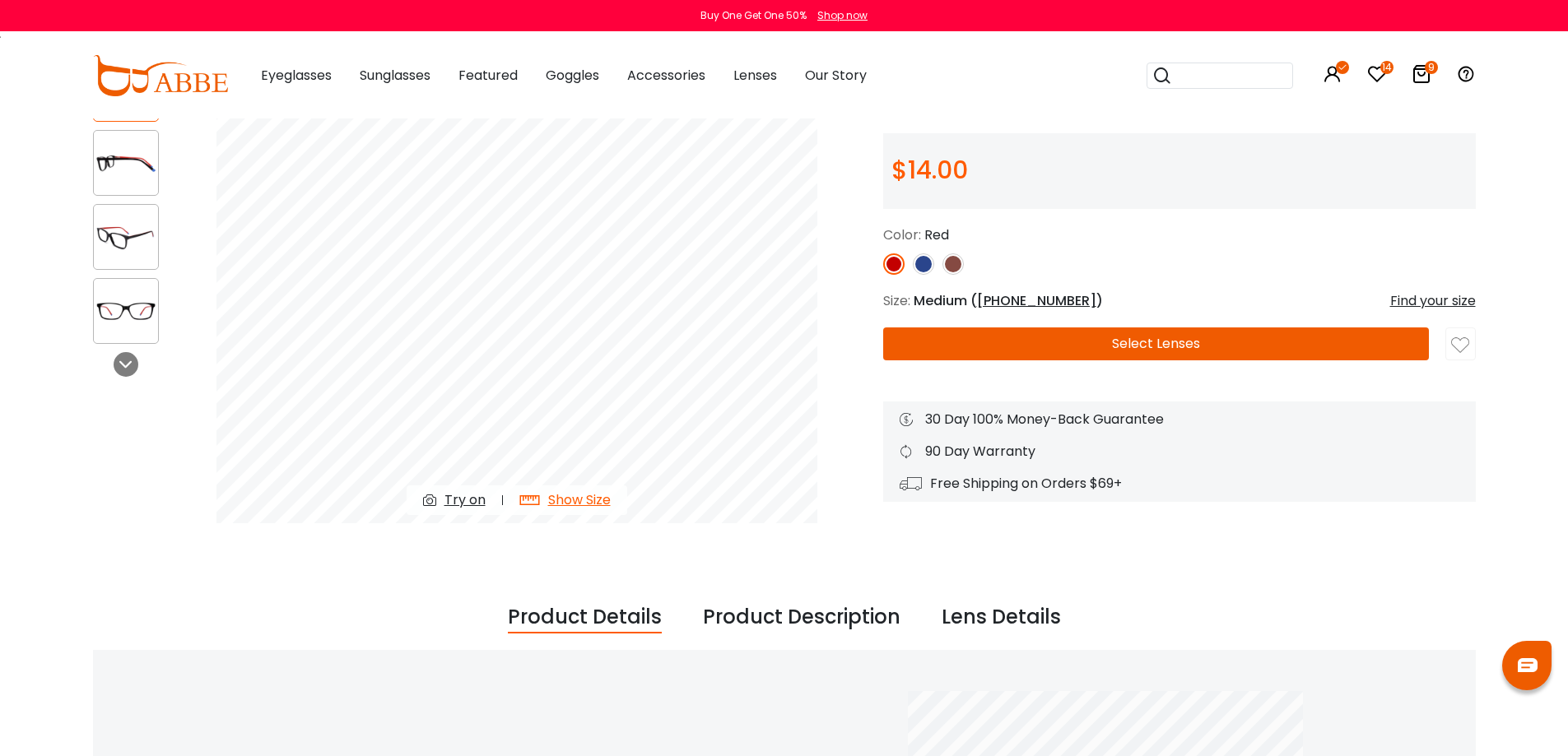
click at [950, 263] on img at bounding box center [953, 264] width 22 height 22
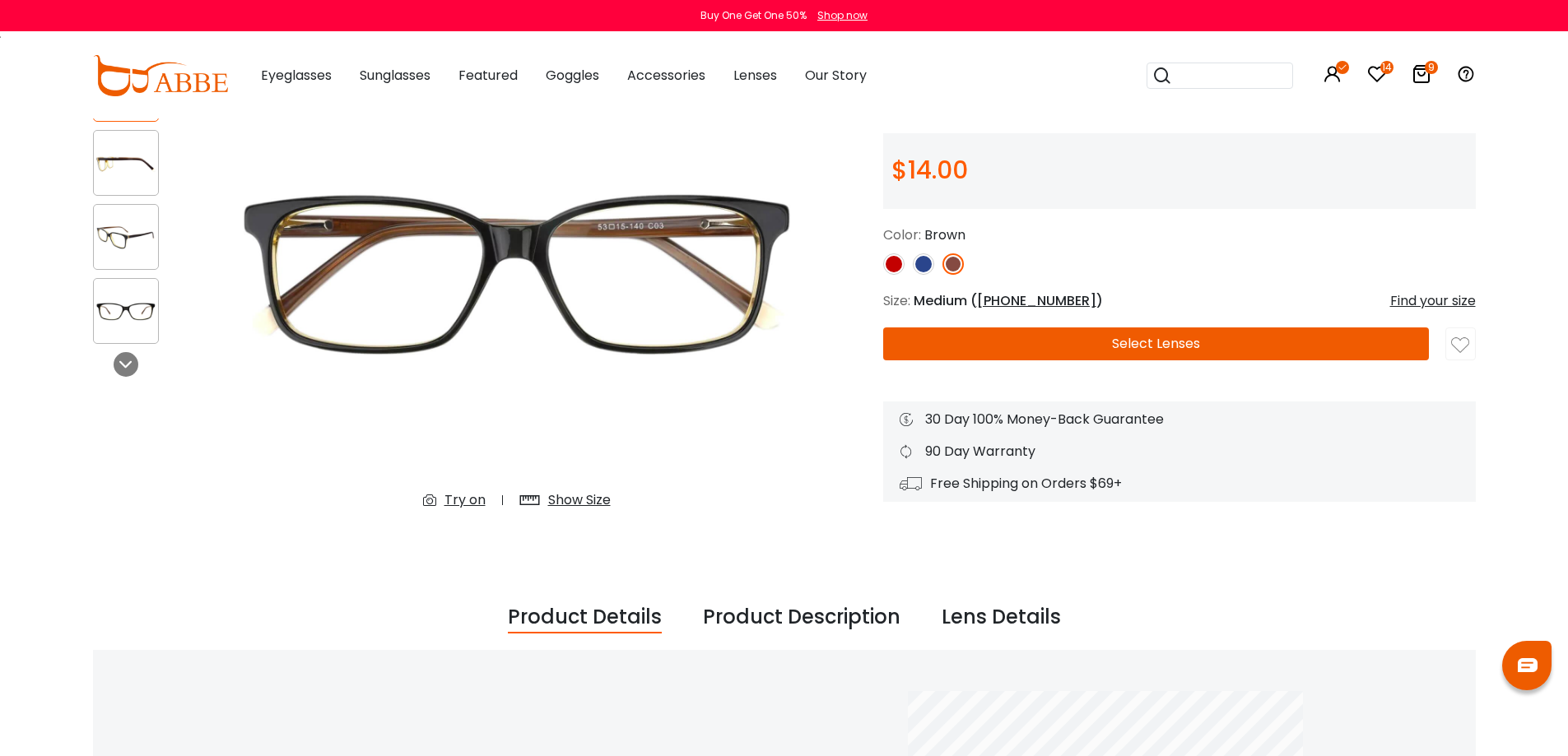
click at [917, 263] on img at bounding box center [923, 264] width 22 height 22
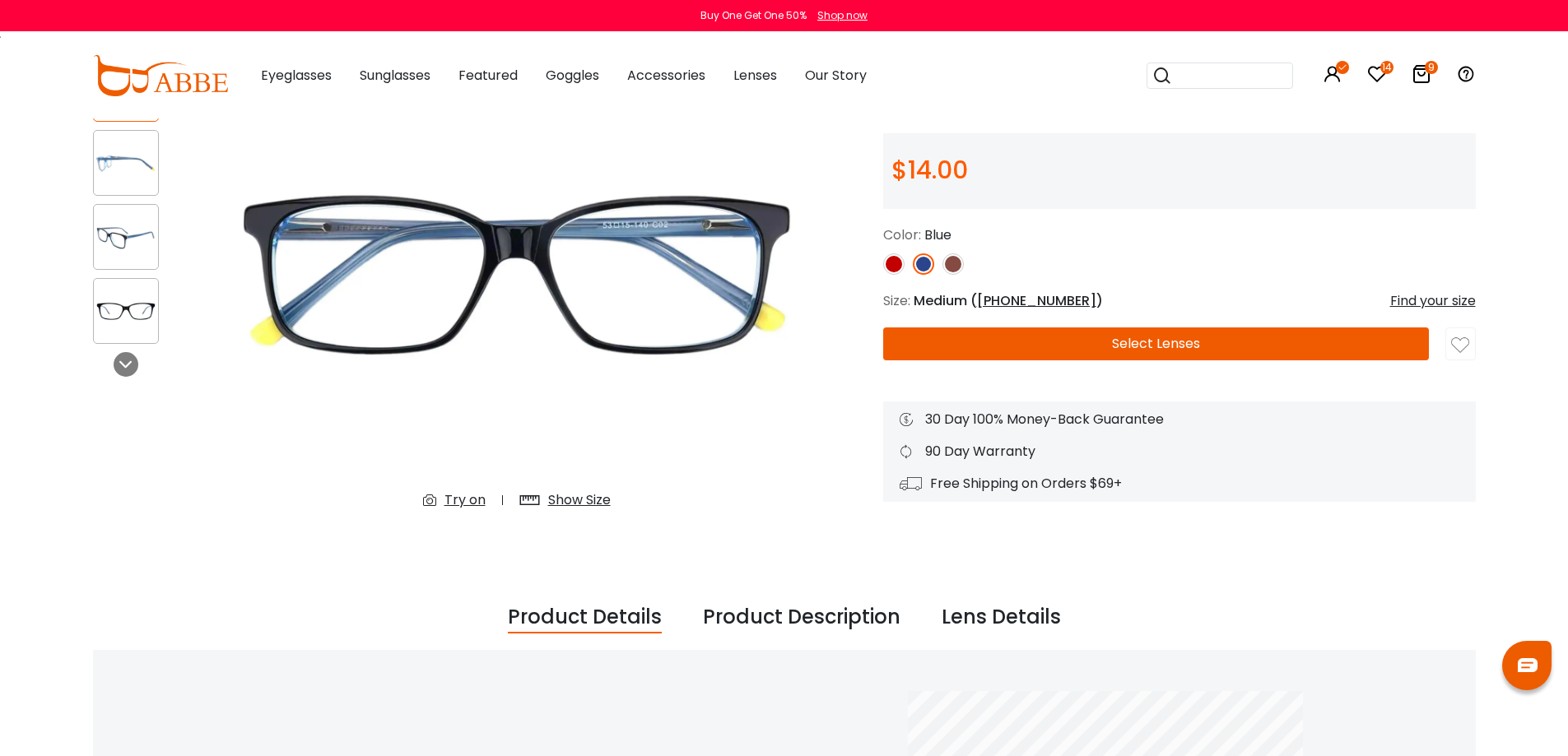
click at [892, 265] on img at bounding box center [894, 264] width 22 height 22
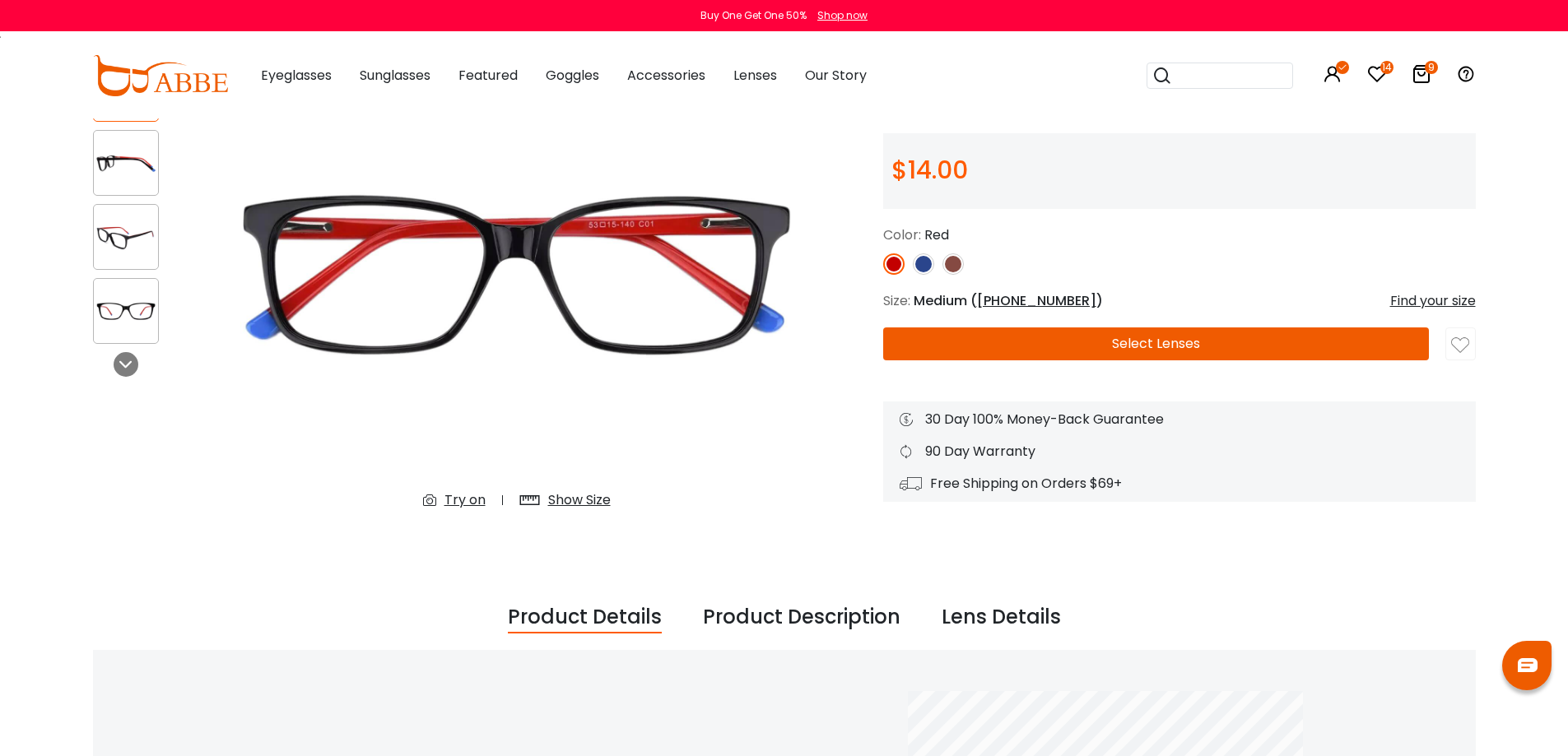
click at [569, 500] on div "Show Size" at bounding box center [578, 500] width 62 height 20
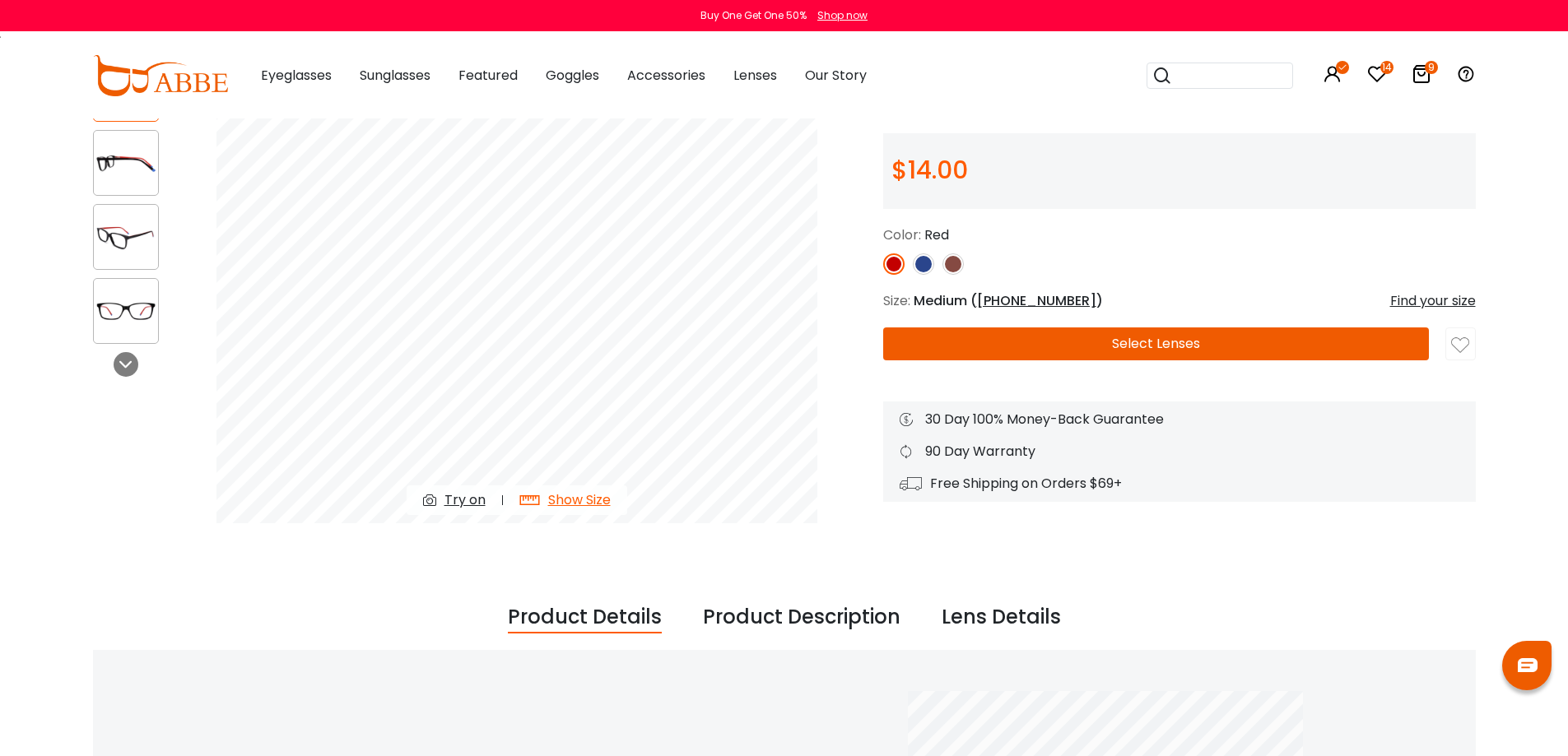
click at [920, 264] on img at bounding box center [923, 264] width 22 height 22
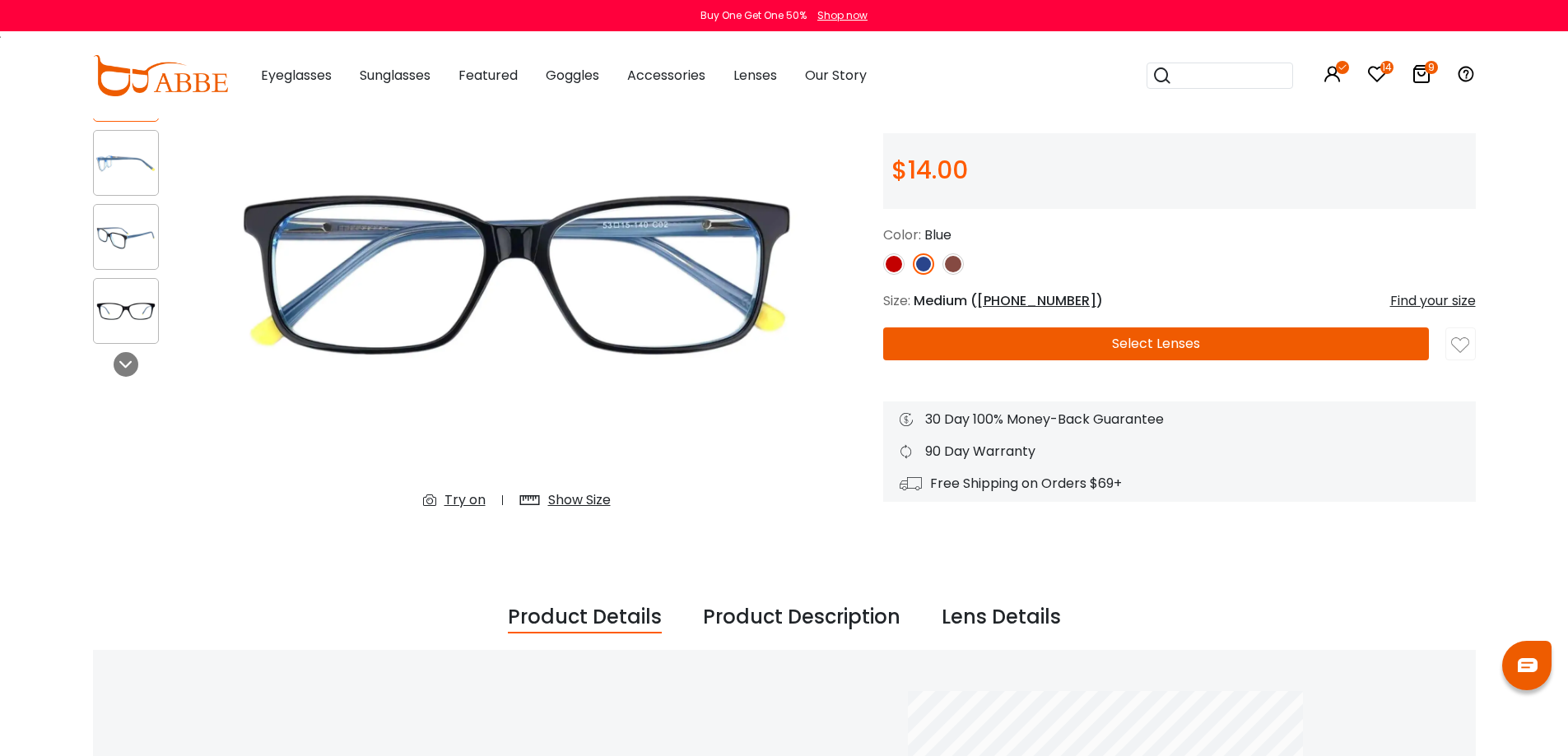
click at [116, 153] on img at bounding box center [126, 163] width 64 height 32
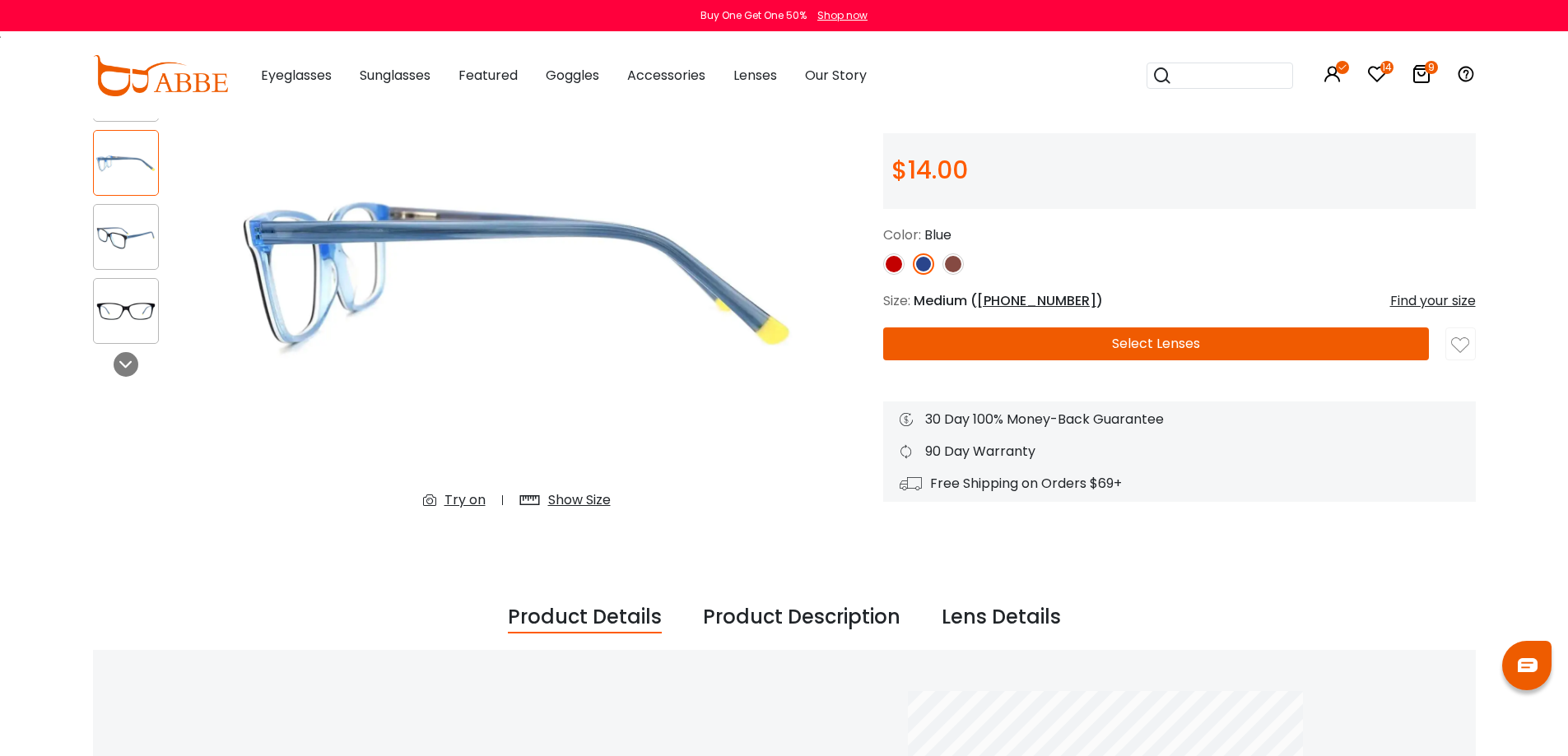
click at [577, 494] on div "Show Size" at bounding box center [578, 500] width 62 height 20
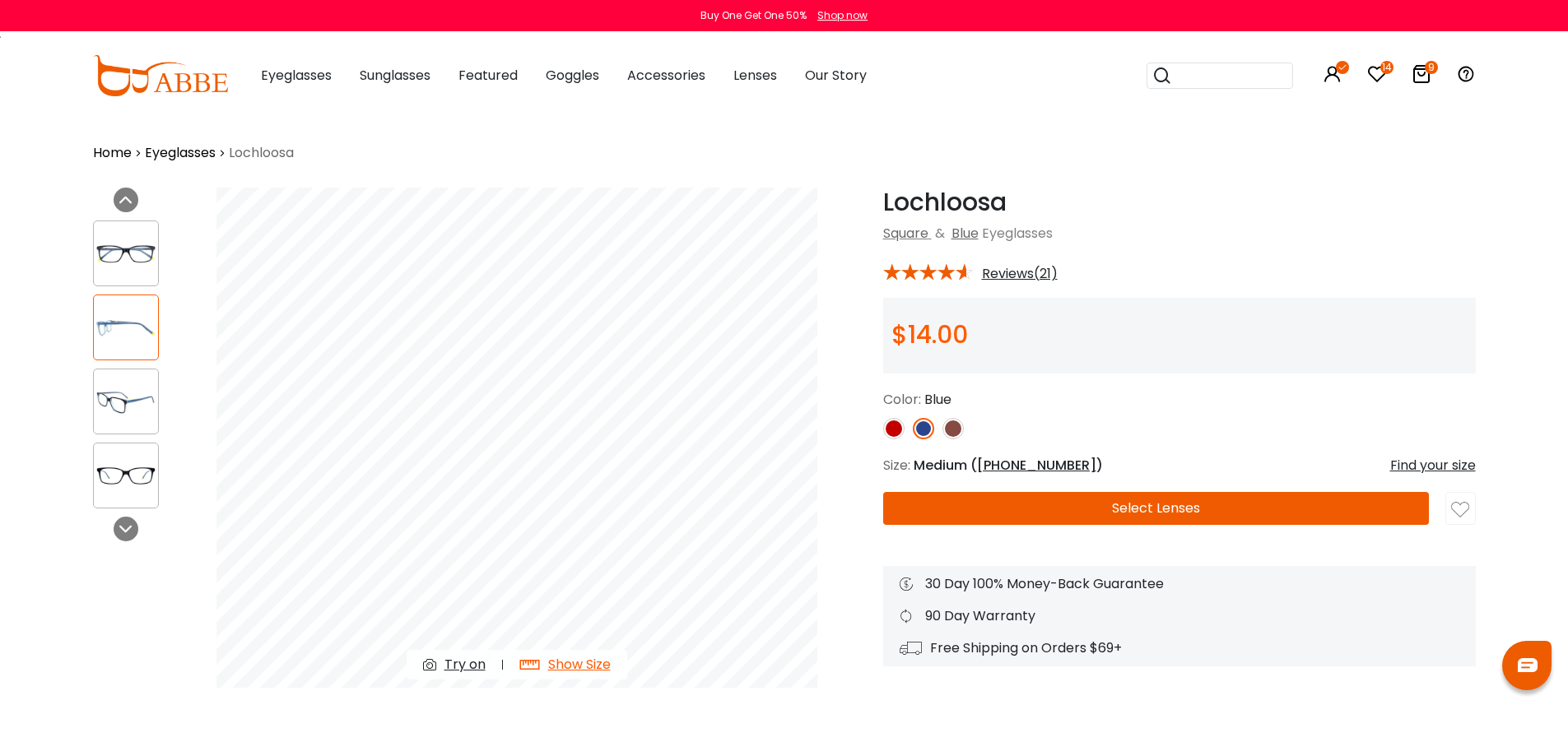
click at [144, 251] on img at bounding box center [126, 254] width 64 height 32
click at [141, 329] on img at bounding box center [126, 327] width 64 height 32
click at [953, 427] on img at bounding box center [953, 429] width 22 height 22
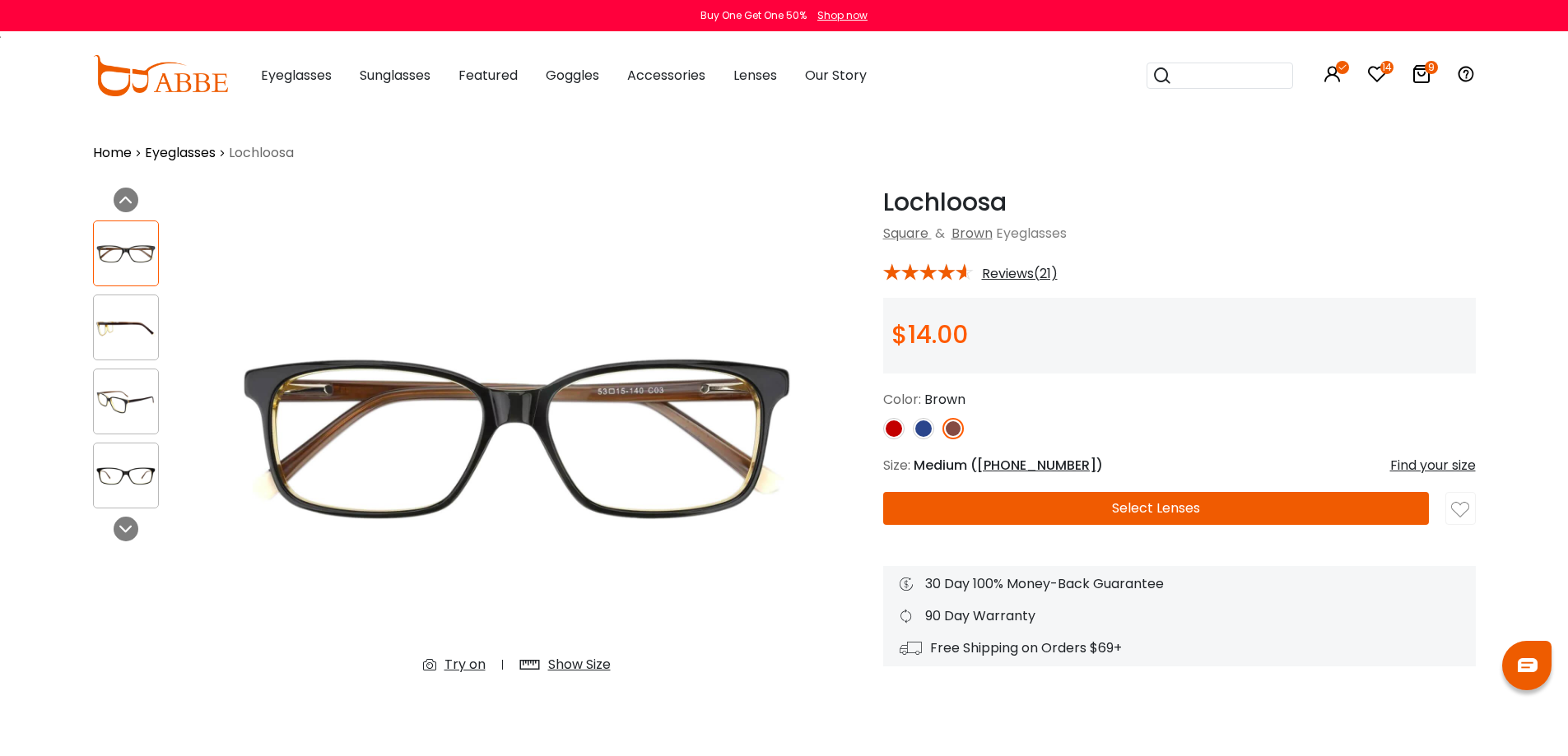
click at [116, 317] on img at bounding box center [126, 327] width 64 height 32
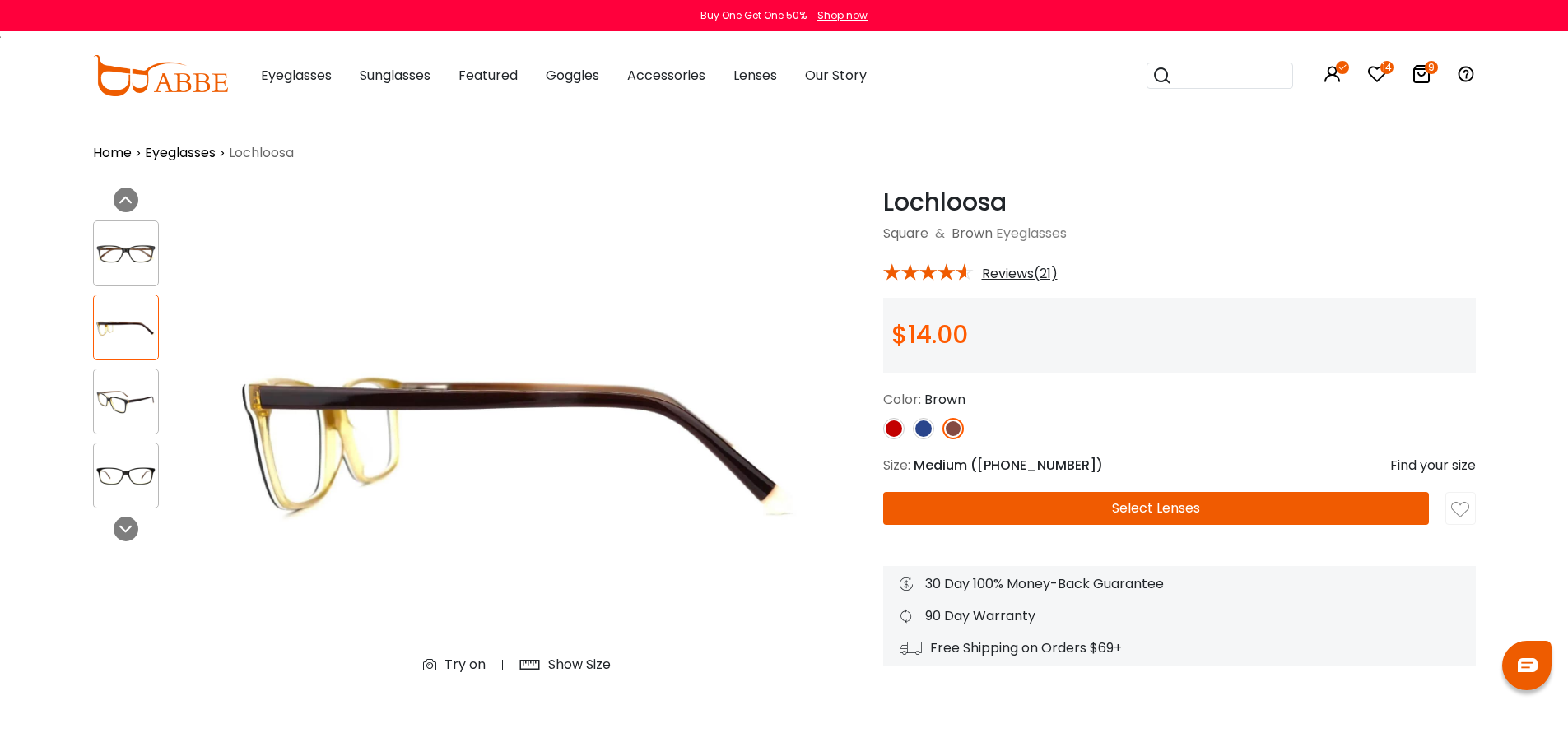
click at [891, 426] on img at bounding box center [894, 429] width 22 height 22
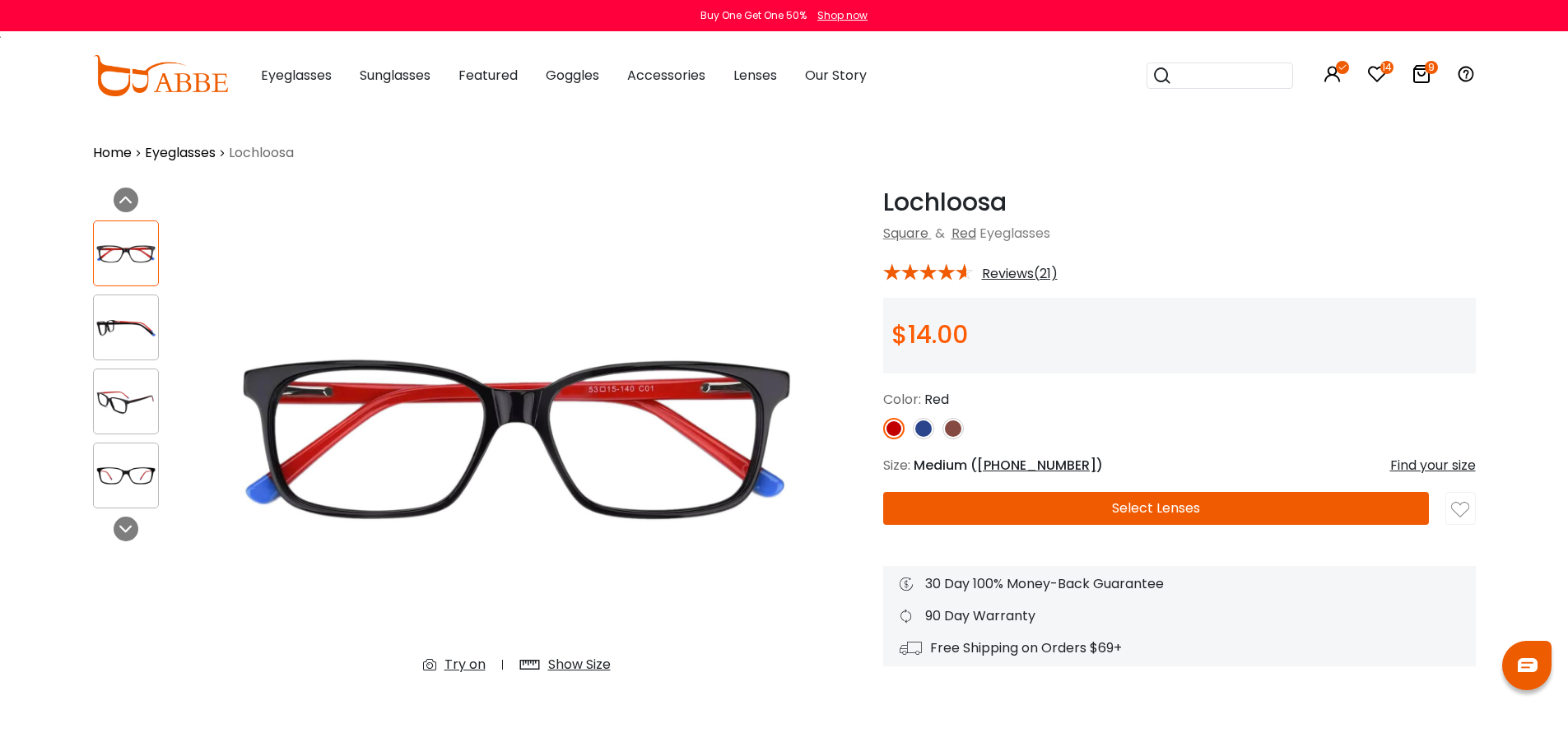
click at [140, 316] on img at bounding box center [126, 327] width 64 height 32
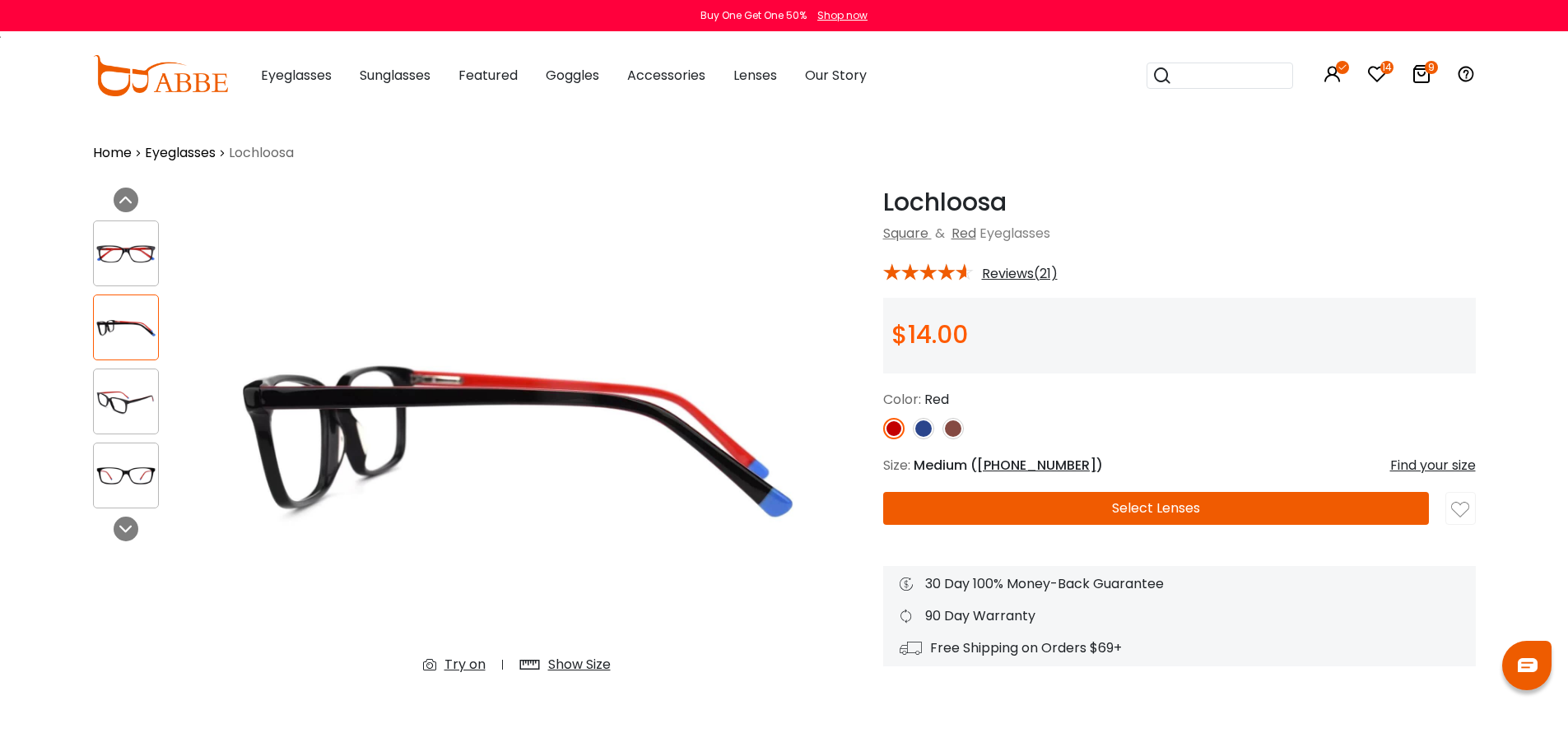
click at [924, 429] on img at bounding box center [923, 429] width 22 height 22
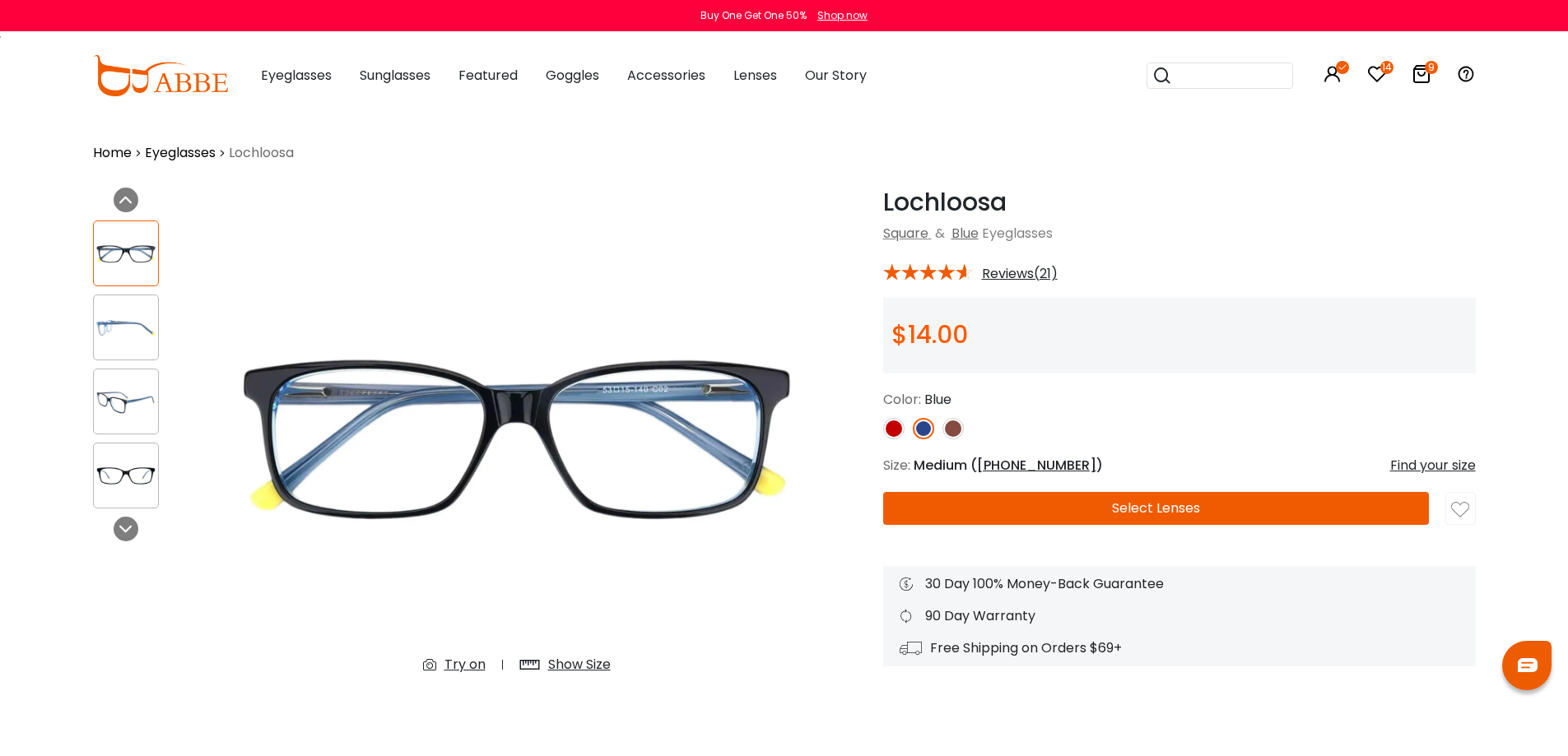
click at [128, 323] on img at bounding box center [126, 327] width 64 height 32
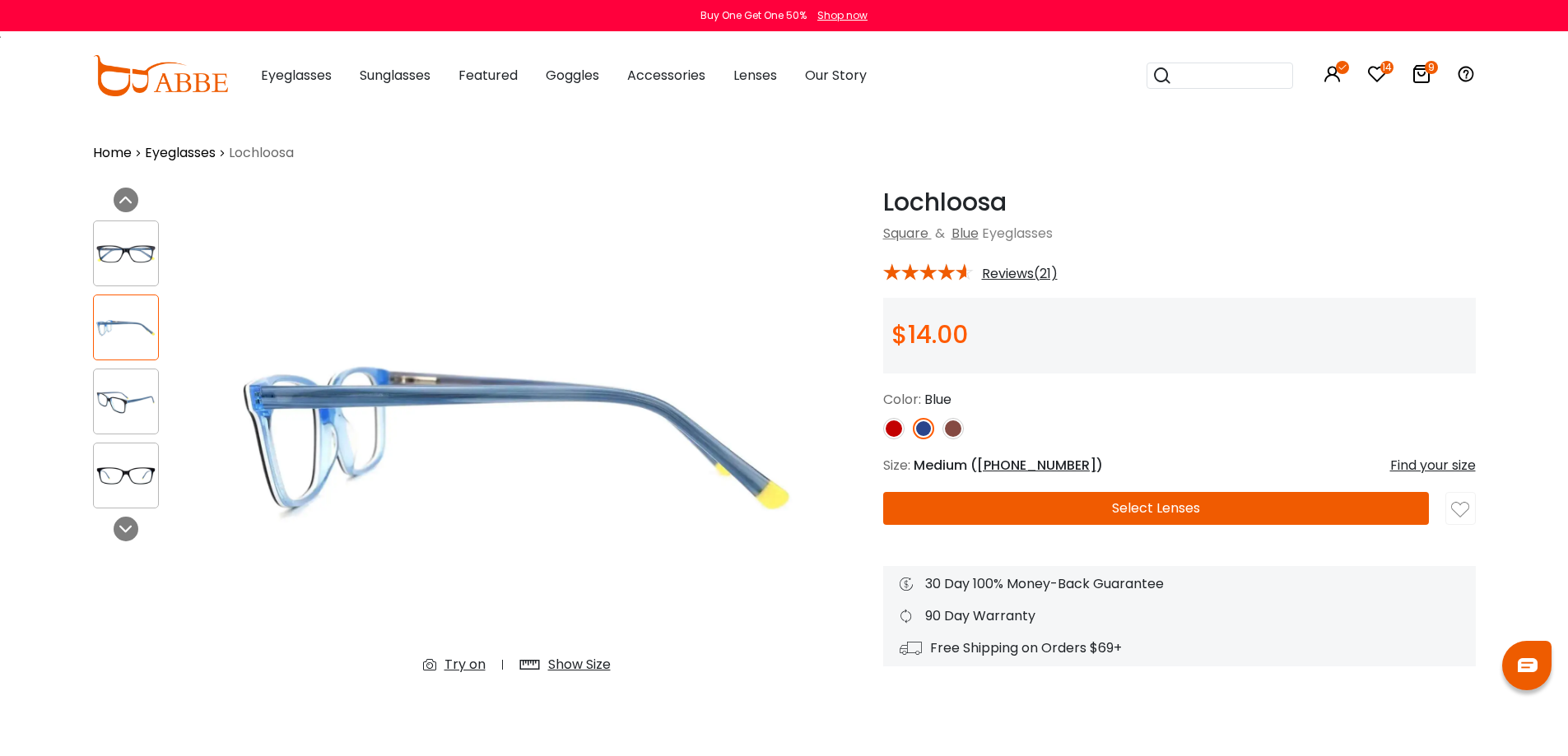
click at [585, 654] on div "Show Size" at bounding box center [566, 665] width 125 height 30
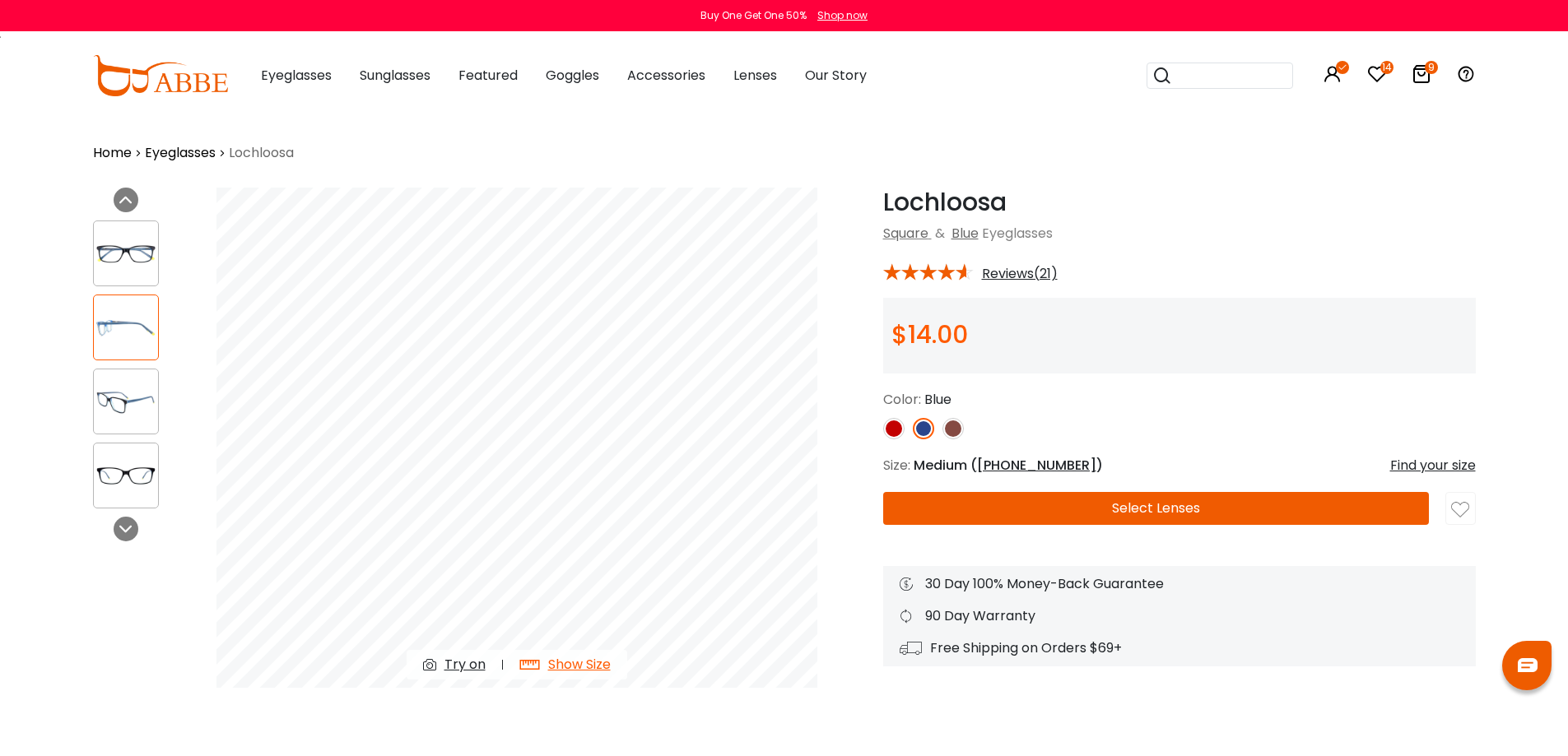
click at [458, 659] on div "Try on" at bounding box center [465, 665] width 42 height 20
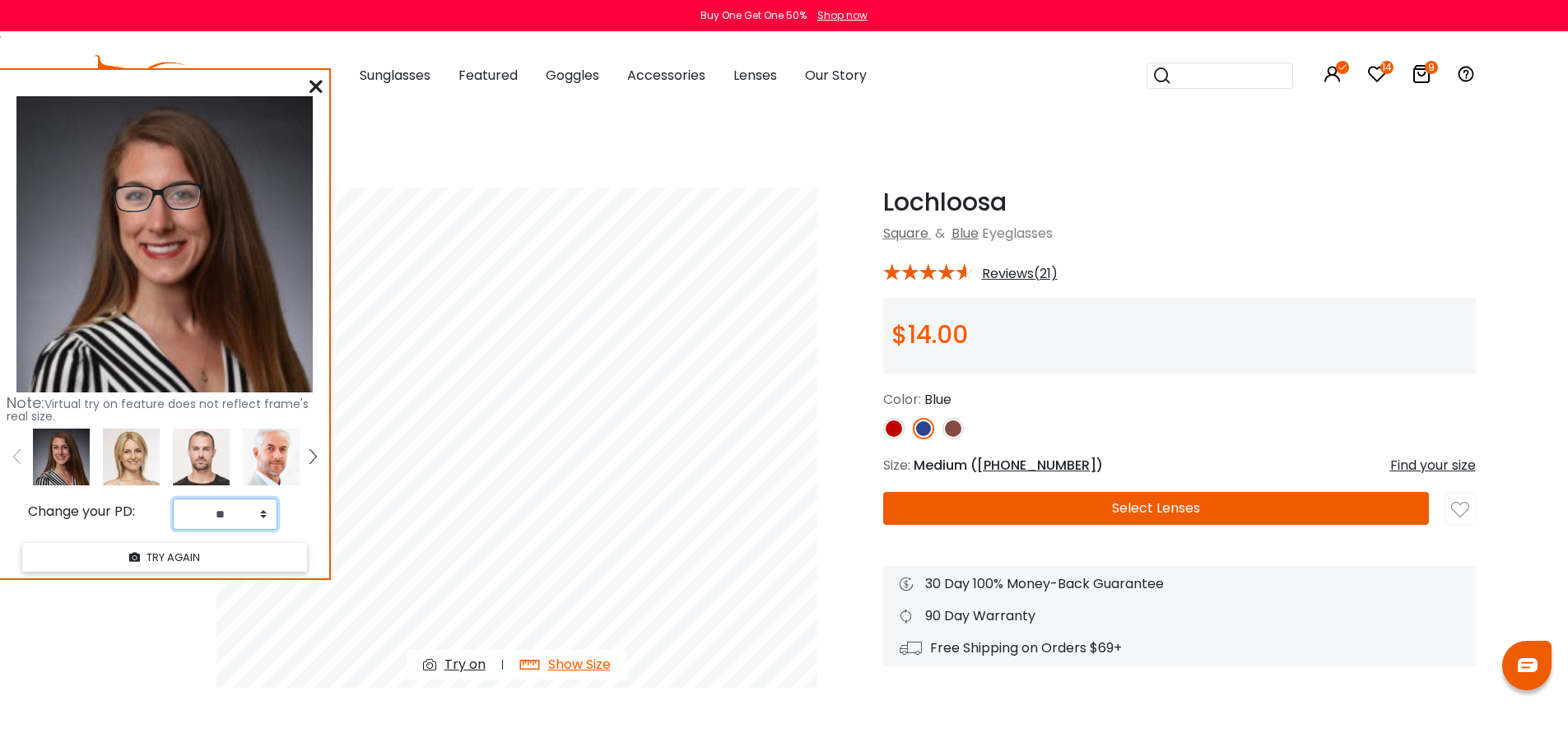
click at [236, 519] on select "** ** ** ** ** ** ** ** ** ** ** ** ** ** ** ** ** ** ** ** ** ** ** ** ** ** *…" at bounding box center [225, 514] width 105 height 32
select select "**"
click at [173, 498] on select "** ** ** ** ** ** ** ** ** ** ** ** ** ** ** ** ** ** ** ** ** ** ** ** ** ** *…" at bounding box center [225, 514] width 105 height 32
click at [215, 562] on button "TRY AGAIN" at bounding box center [164, 556] width 285 height 29
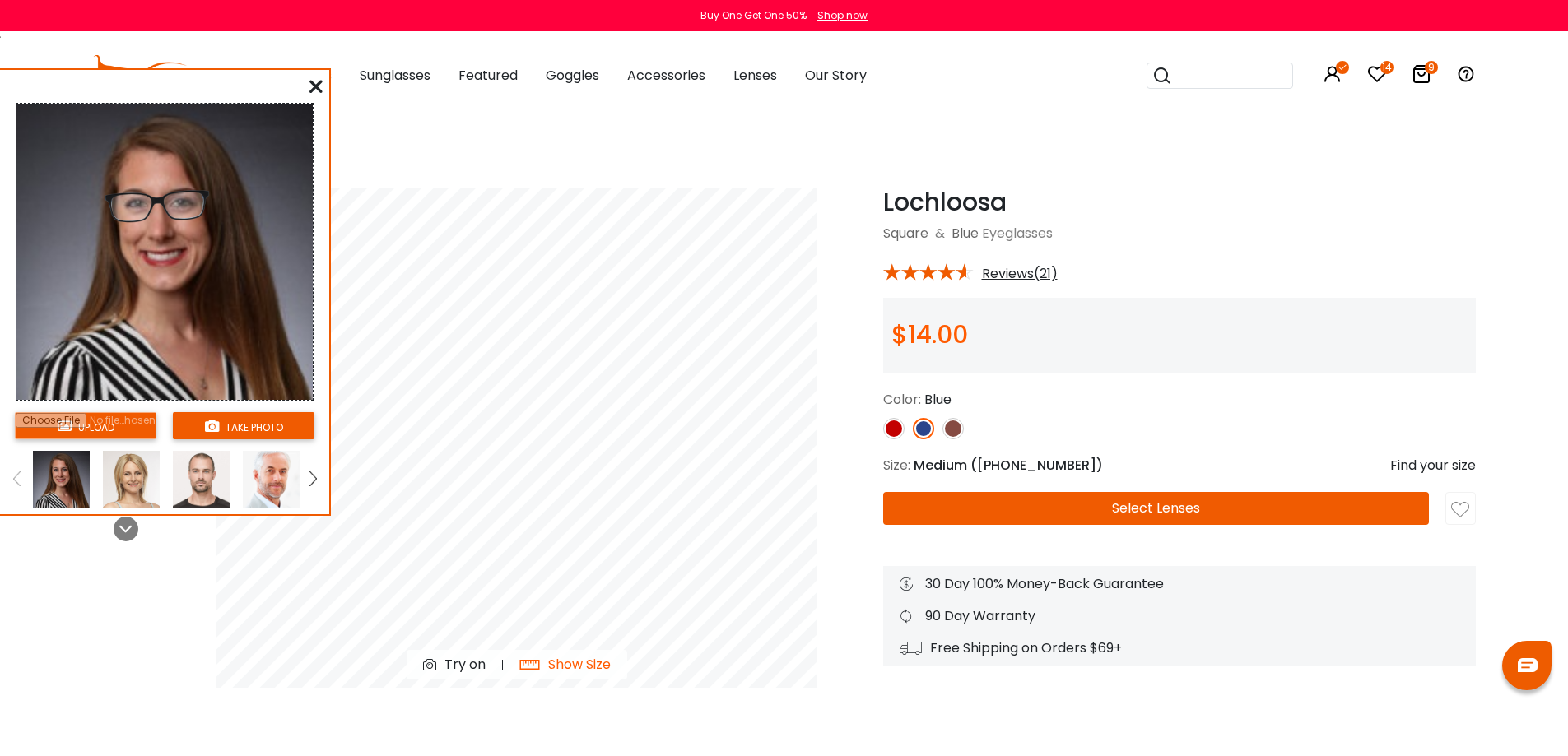
click at [321, 94] on div "upload take photo" at bounding box center [164, 294] width 329 height 438
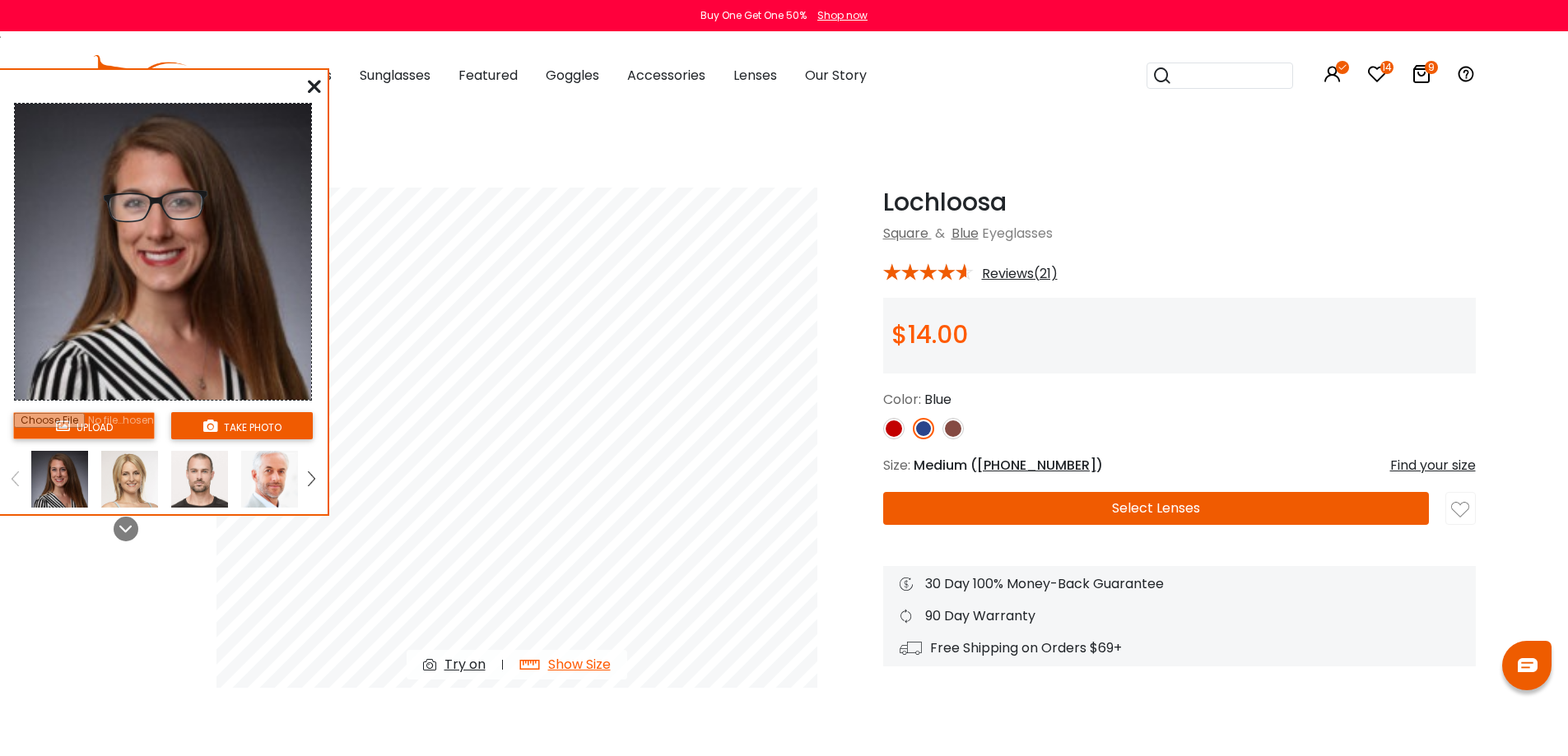
click at [318, 90] on icon at bounding box center [313, 86] width 13 height 13
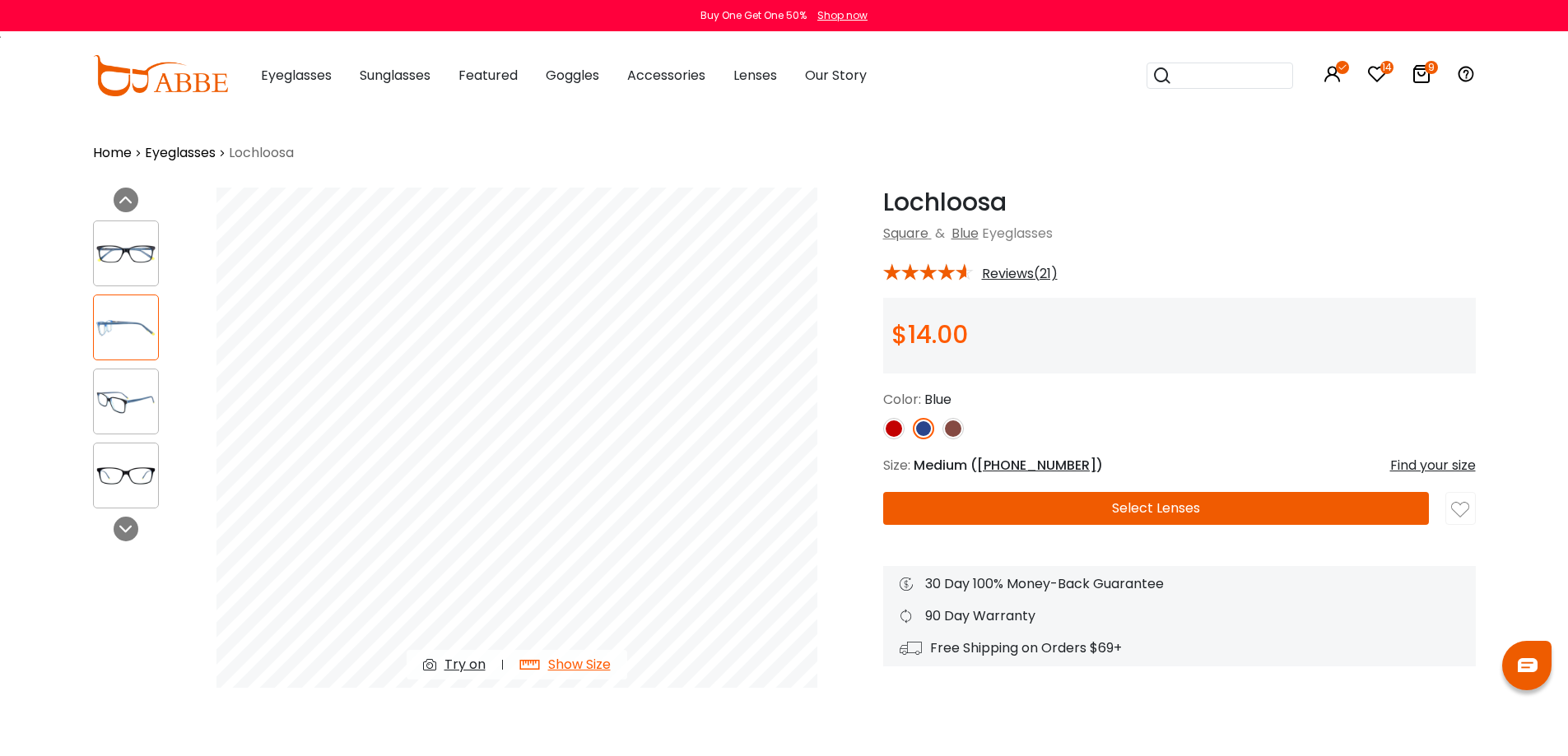
click at [112, 256] on img at bounding box center [126, 254] width 64 height 32
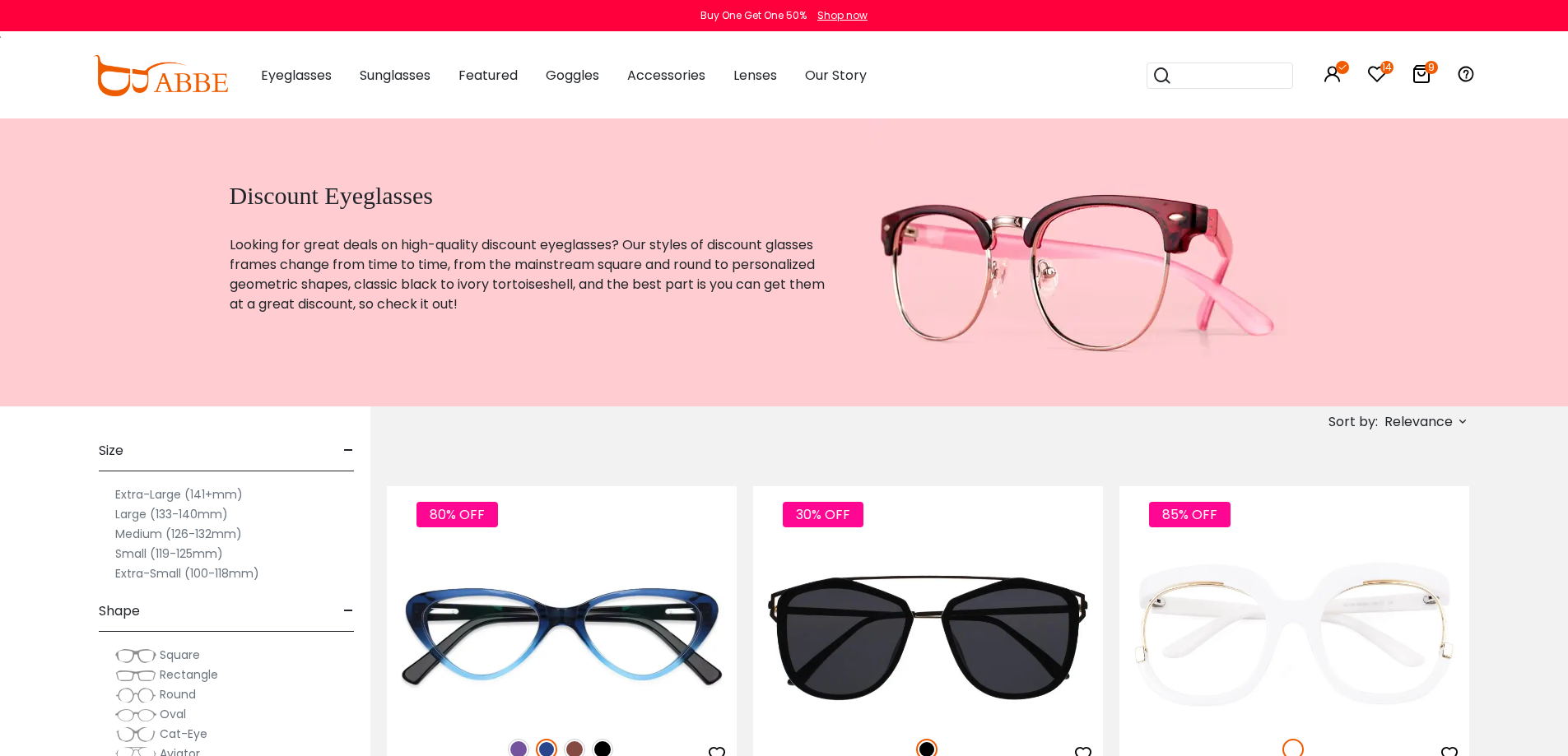
click at [1431, 425] on span "Relevance" at bounding box center [1418, 422] width 68 height 30
click at [1380, 525] on label "Prices Low To High" at bounding box center [1401, 528] width 119 height 20
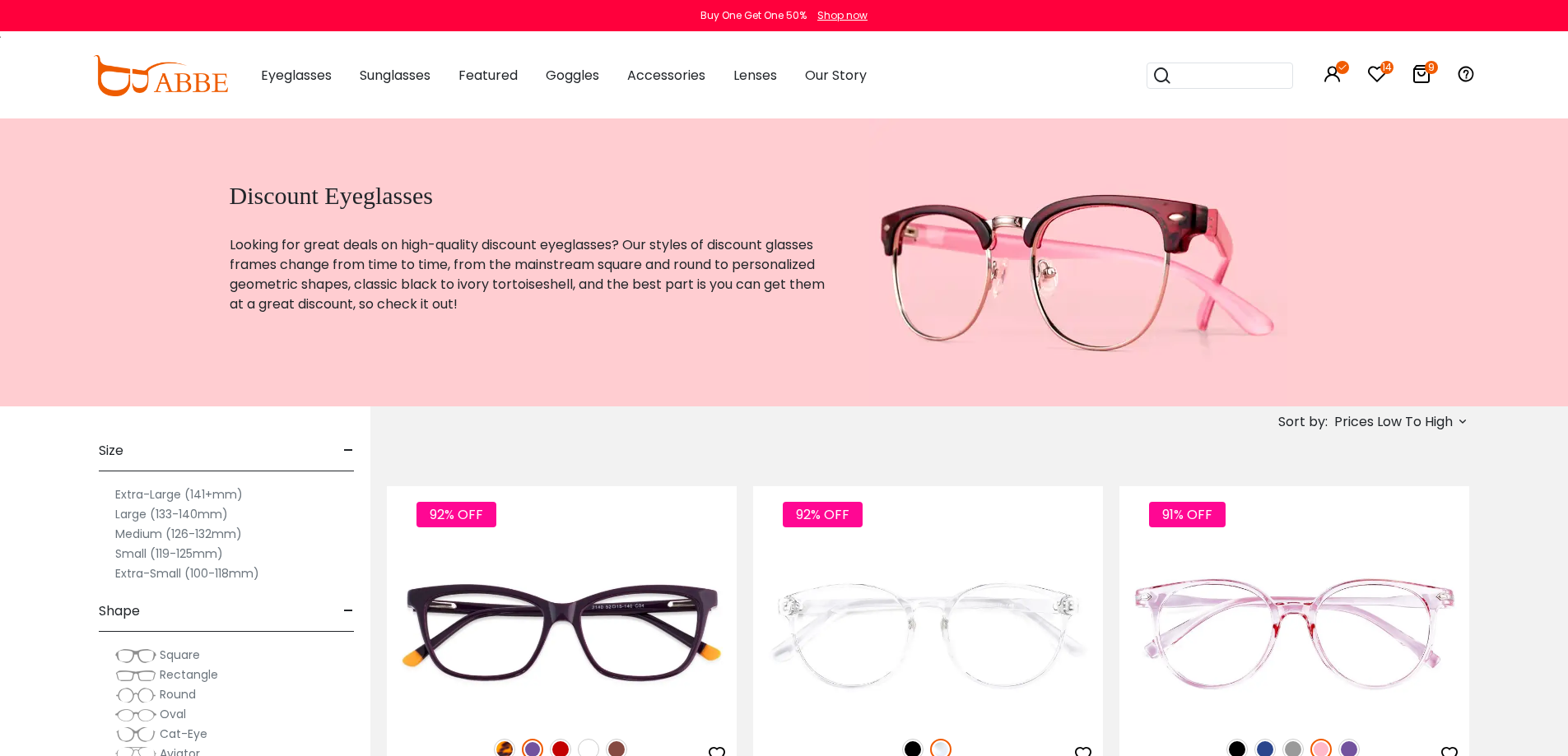
click at [142, 535] on label "Medium (126-132mm)" at bounding box center [179, 534] width 127 height 20
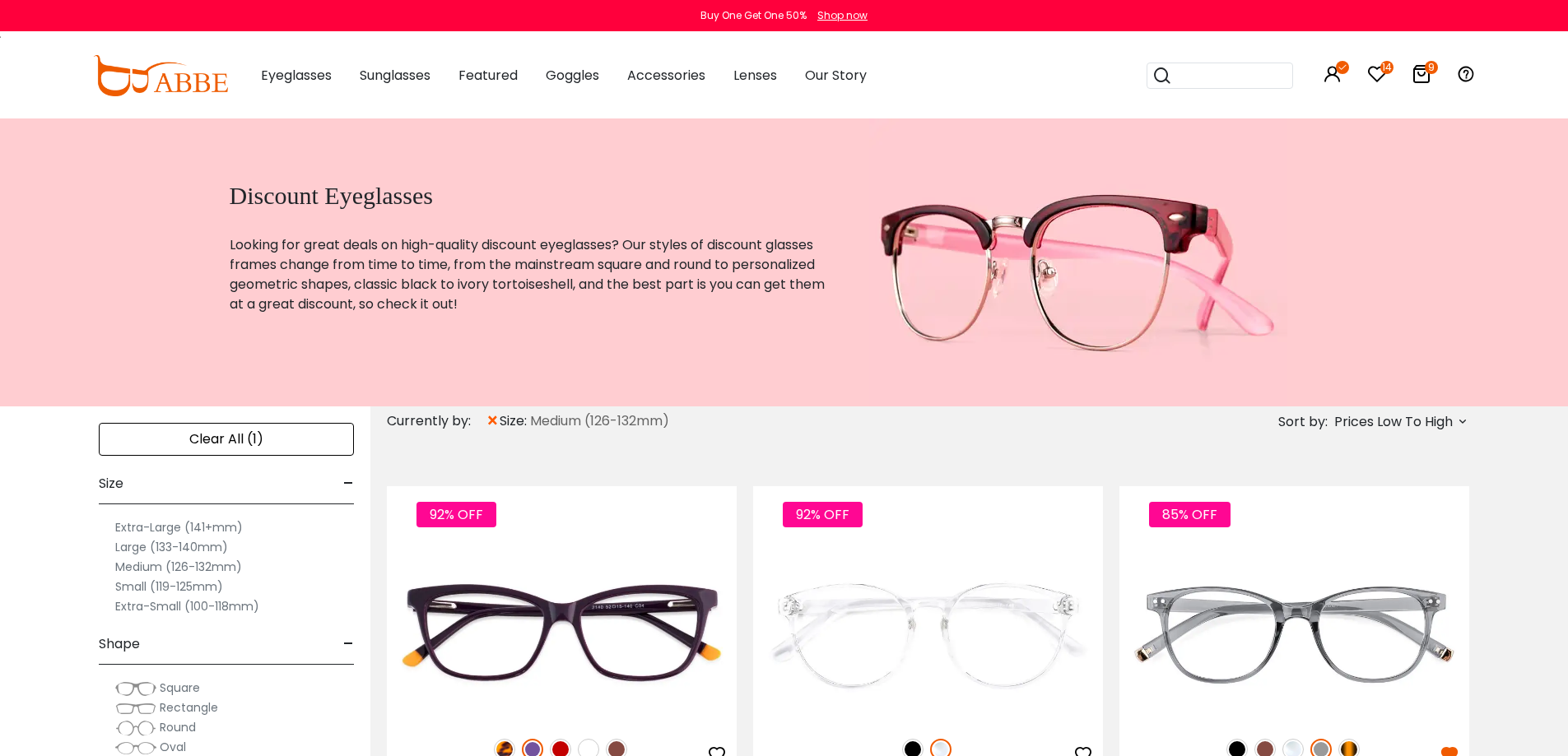
click at [140, 582] on label "Small (119-125mm)" at bounding box center [169, 587] width 108 height 20
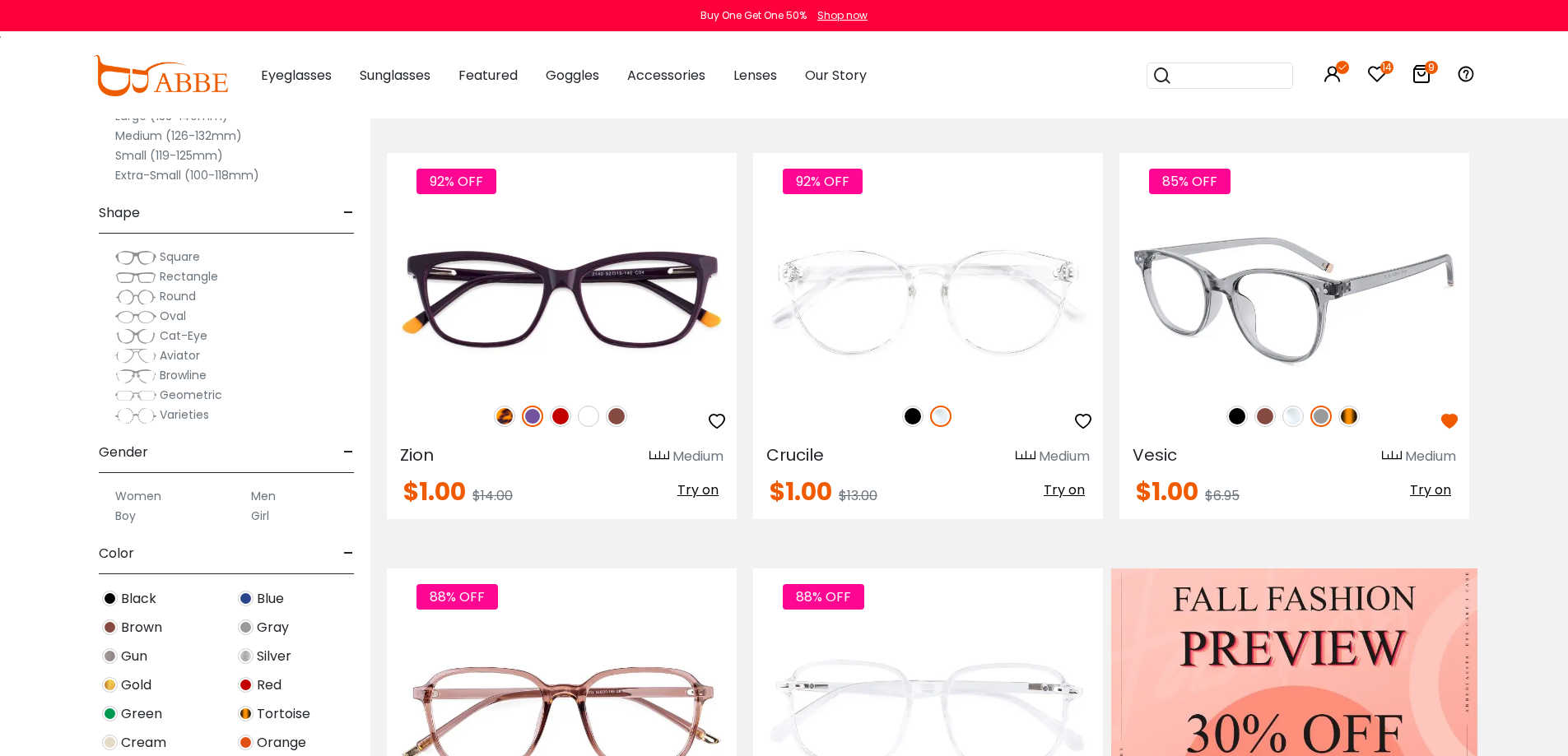
scroll to position [371, 0]
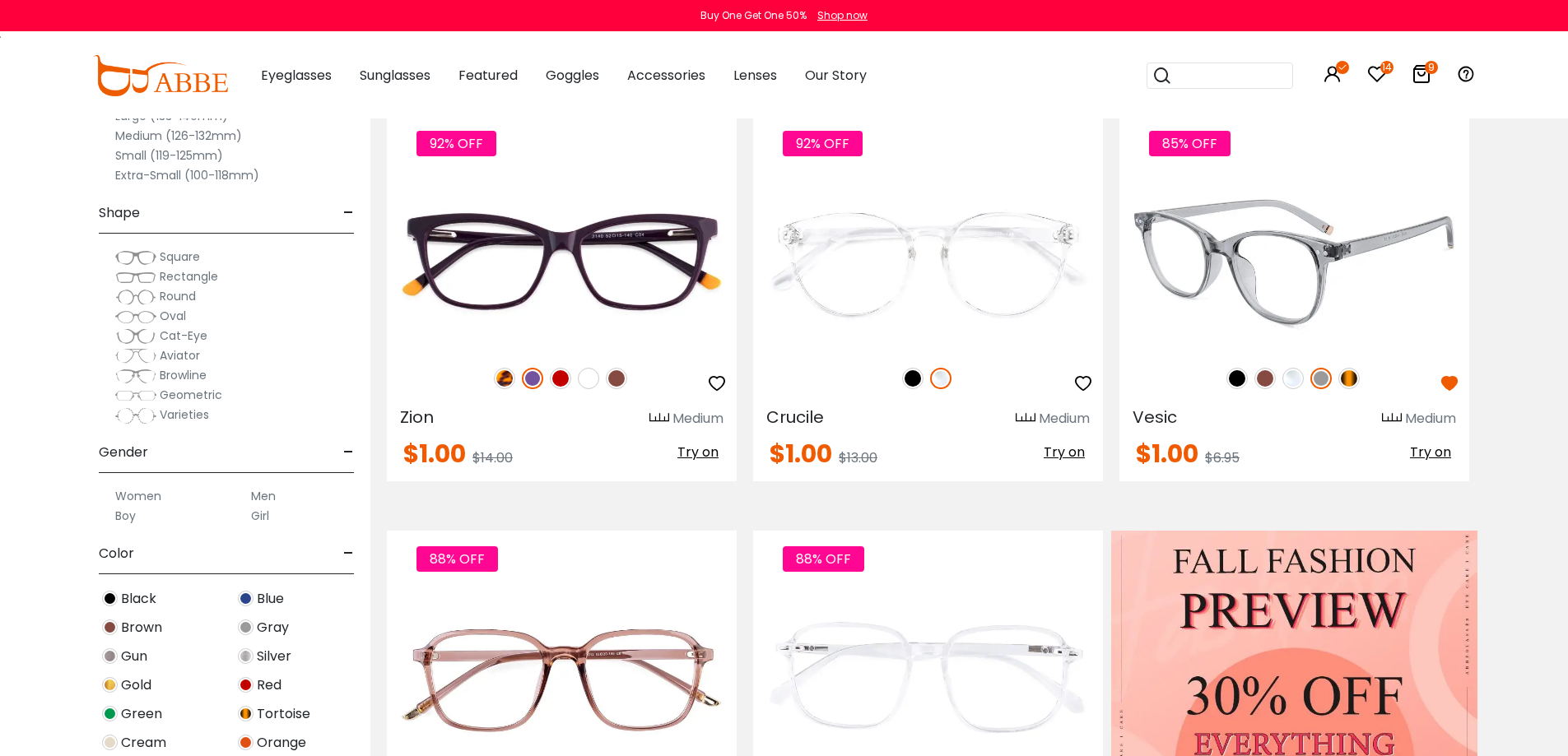
click at [1279, 300] on img at bounding box center [1294, 261] width 350 height 175
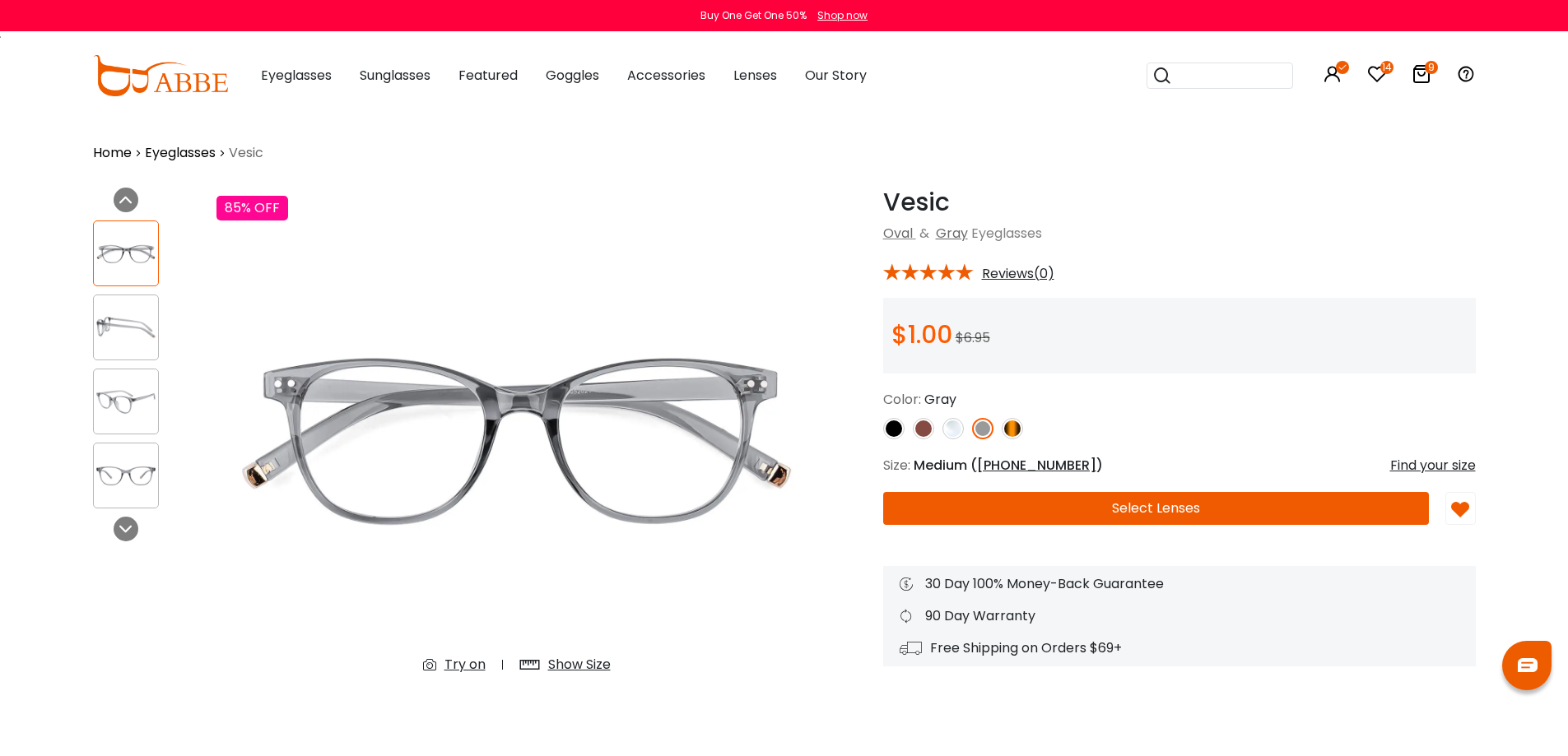
click at [586, 668] on div "Show Size" at bounding box center [578, 665] width 62 height 20
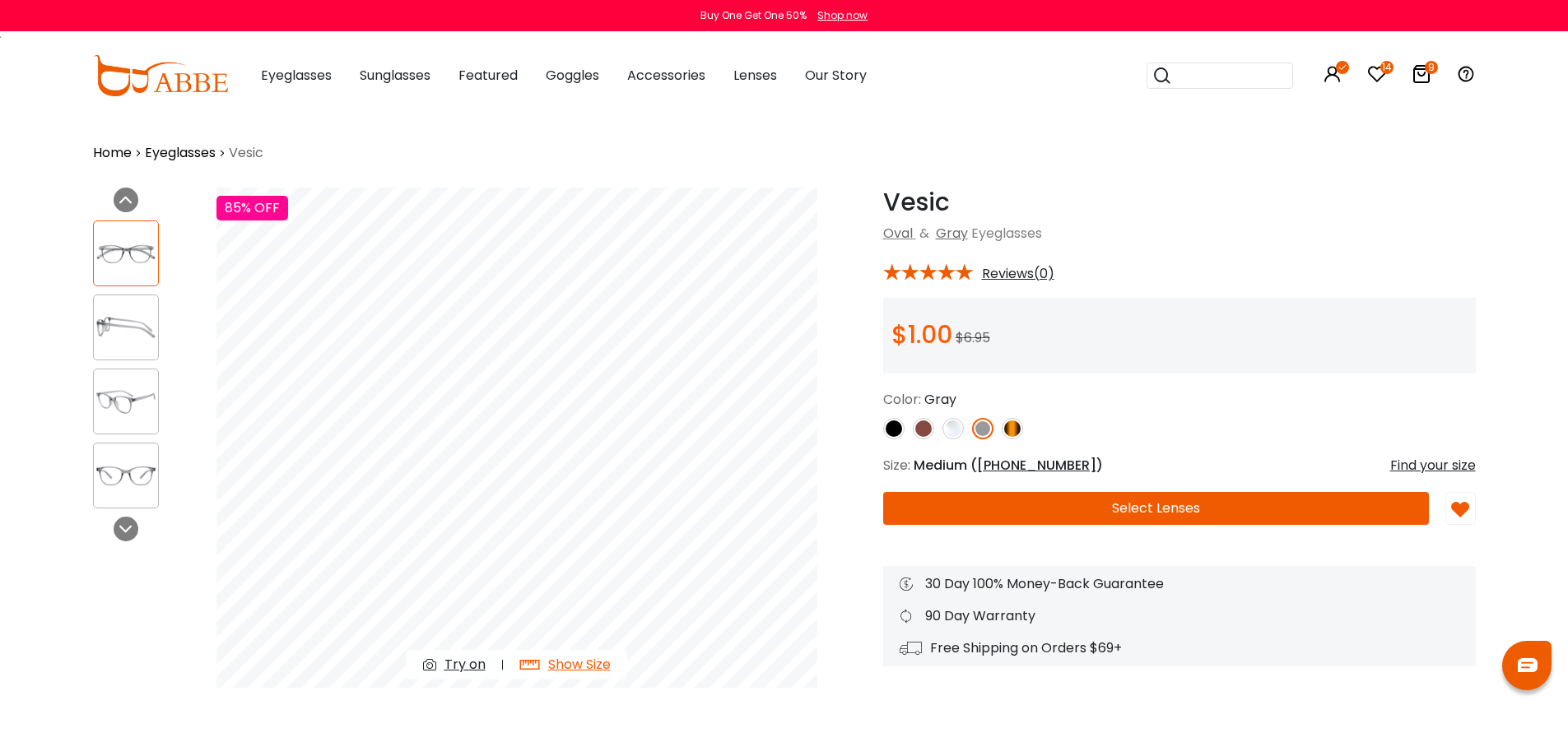
click at [923, 424] on img at bounding box center [923, 429] width 22 height 22
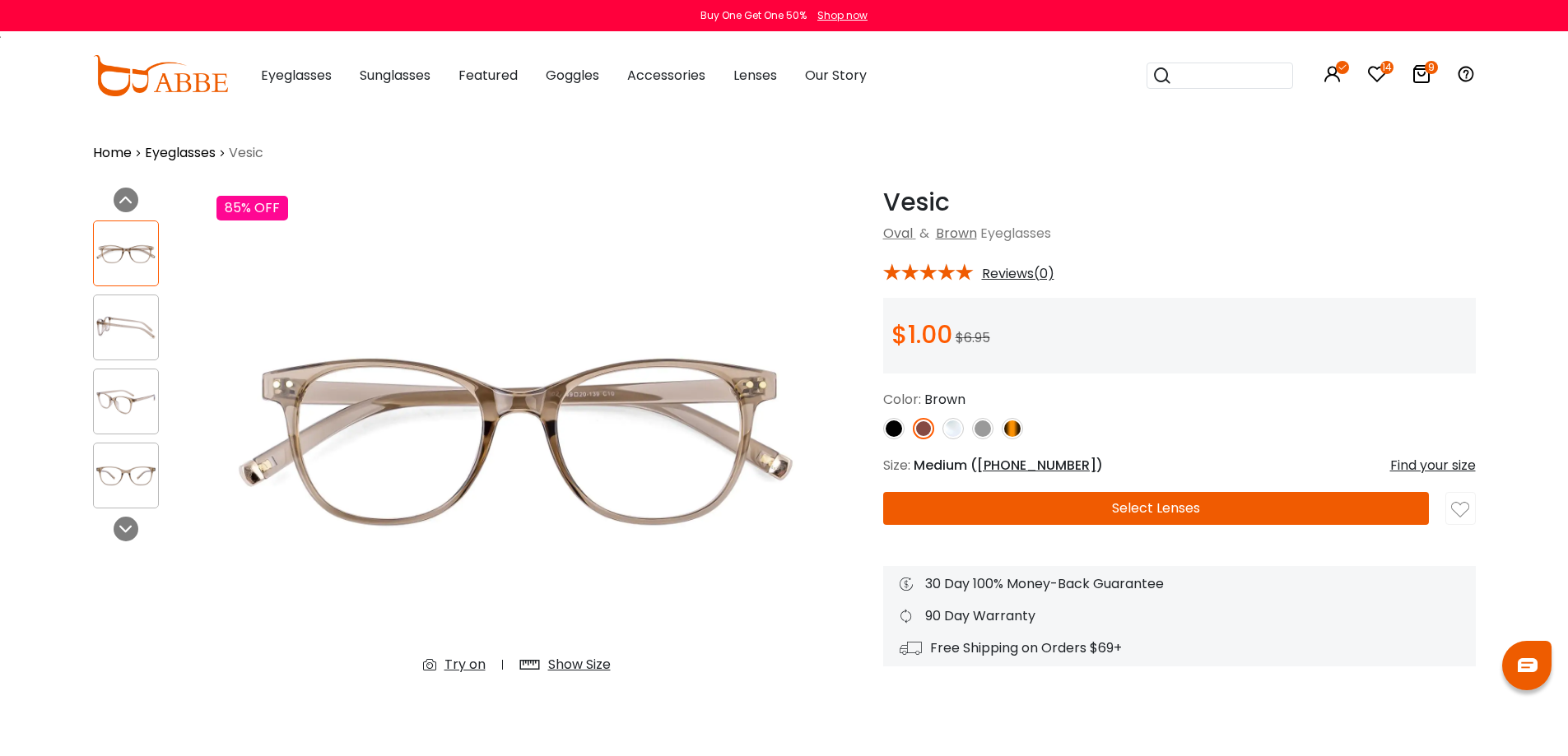
click at [583, 662] on div "Show Size" at bounding box center [578, 665] width 62 height 20
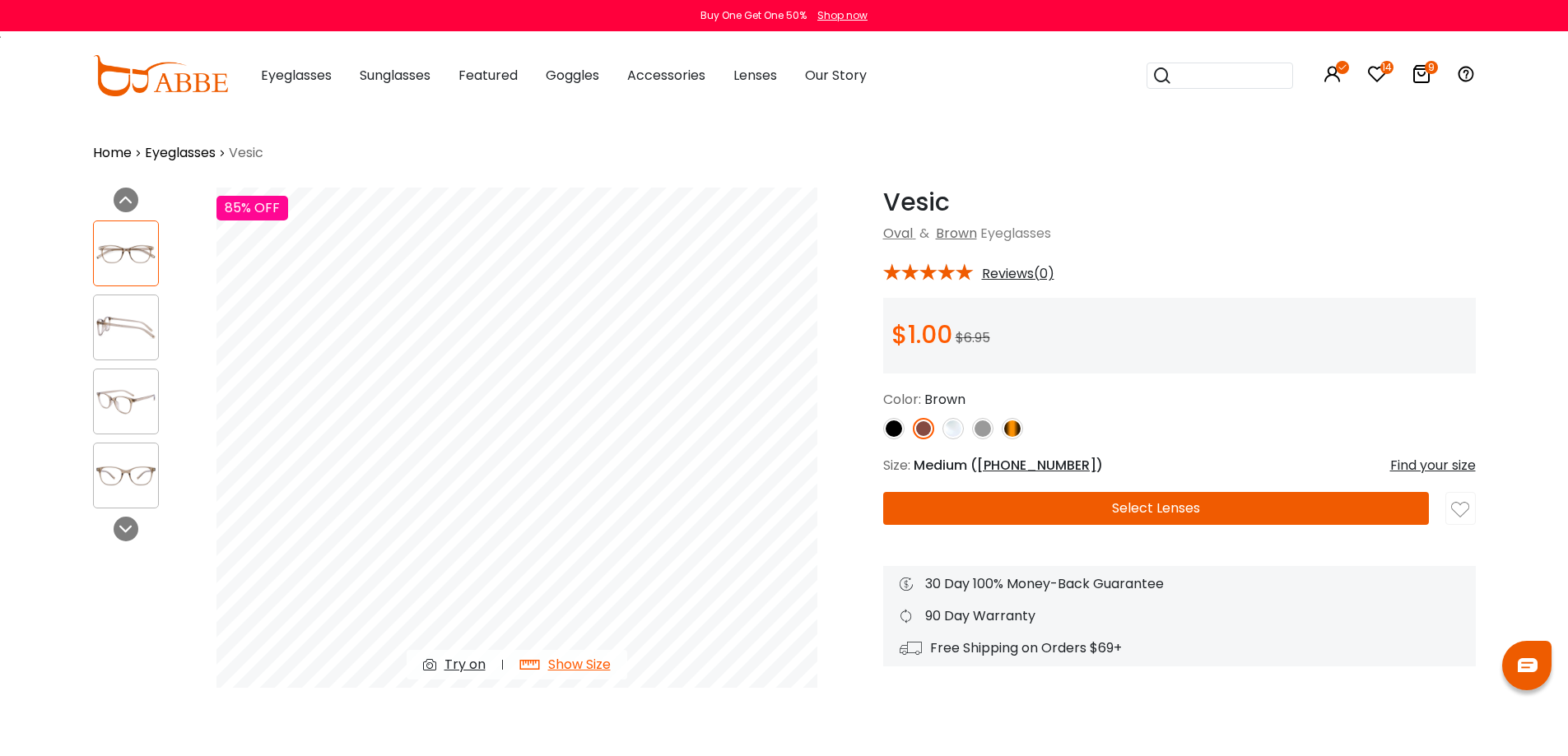
click at [123, 336] on img at bounding box center [126, 327] width 64 height 32
click at [104, 258] on img at bounding box center [126, 254] width 64 height 32
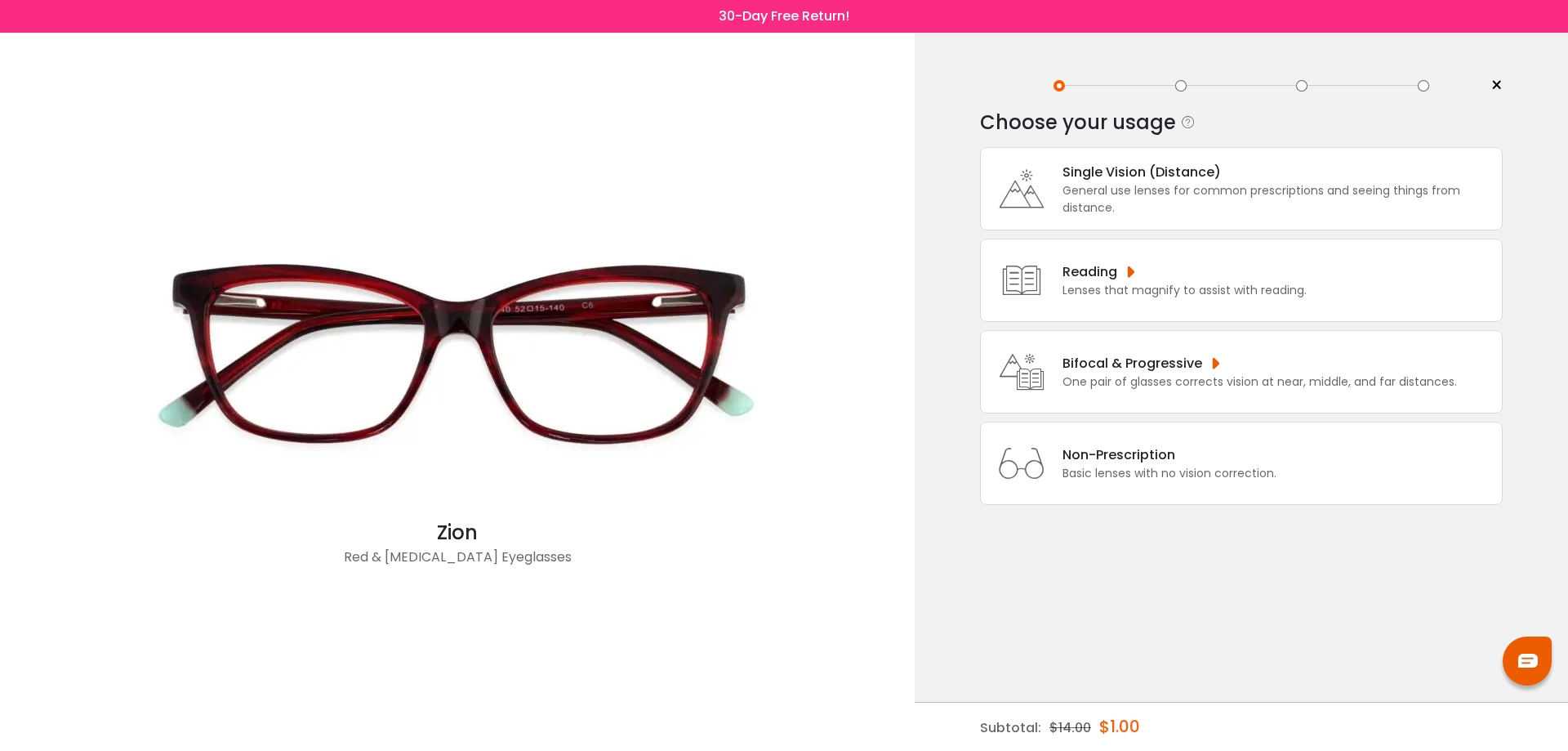
click at [1118, 189] on div "General use lenses for common prescriptions and seeing things from distance." at bounding box center [1279, 199] width 432 height 34
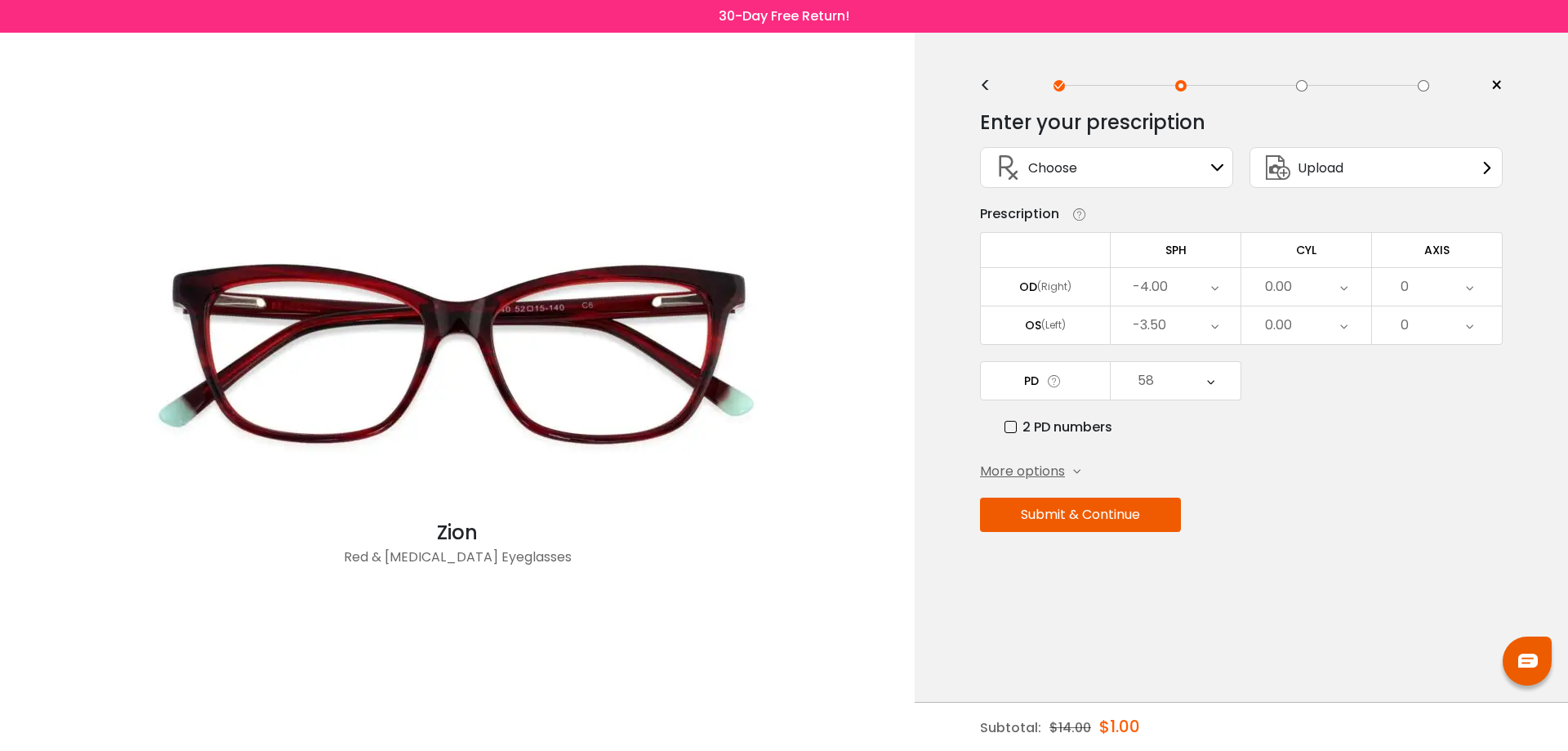
click at [1180, 324] on div "-3.50" at bounding box center [1176, 325] width 130 height 37
click at [1181, 404] on li "-4.00" at bounding box center [1176, 407] width 130 height 29
click at [1184, 384] on div "58" at bounding box center [1176, 381] width 130 height 37
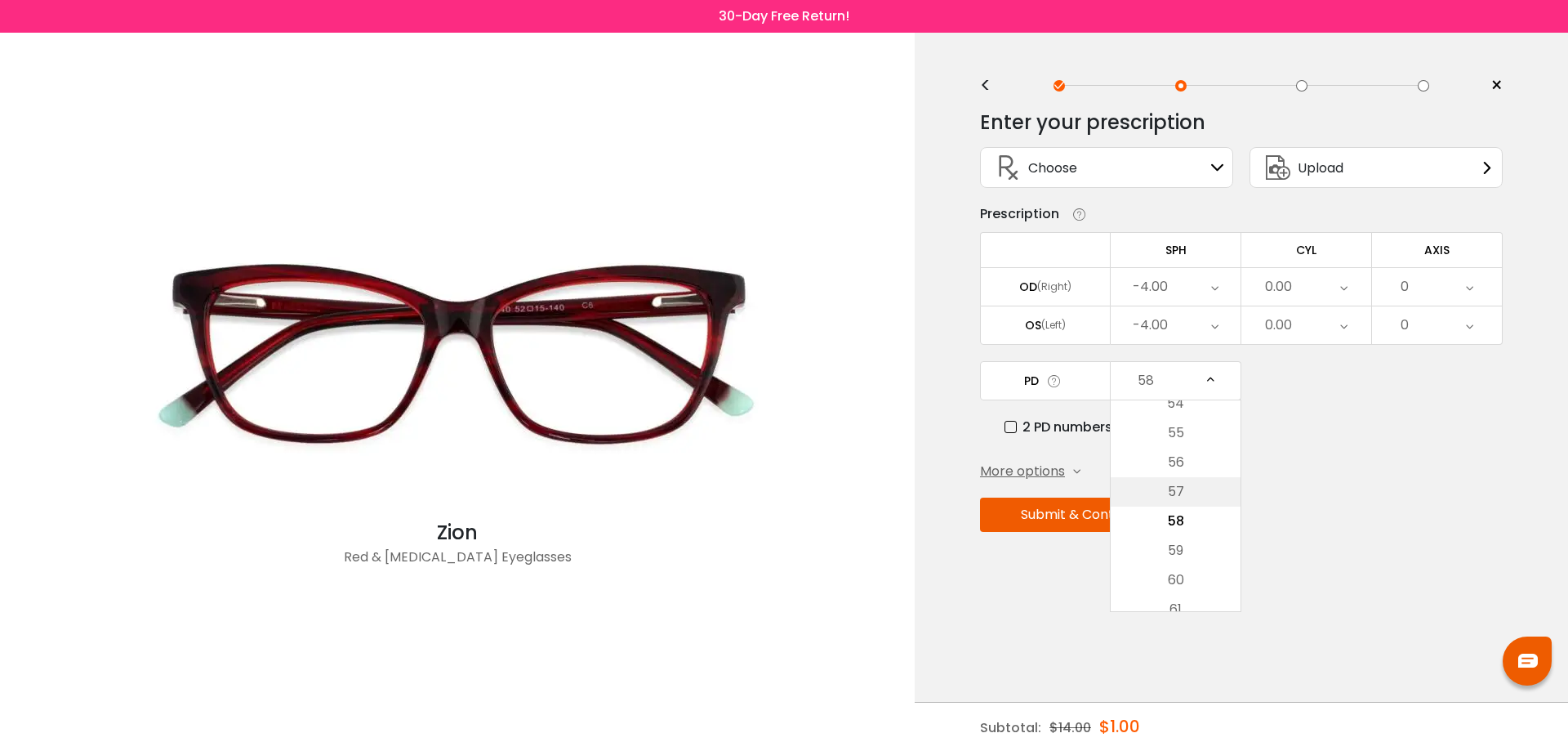
click at [1178, 492] on li "57" at bounding box center [1176, 492] width 130 height 29
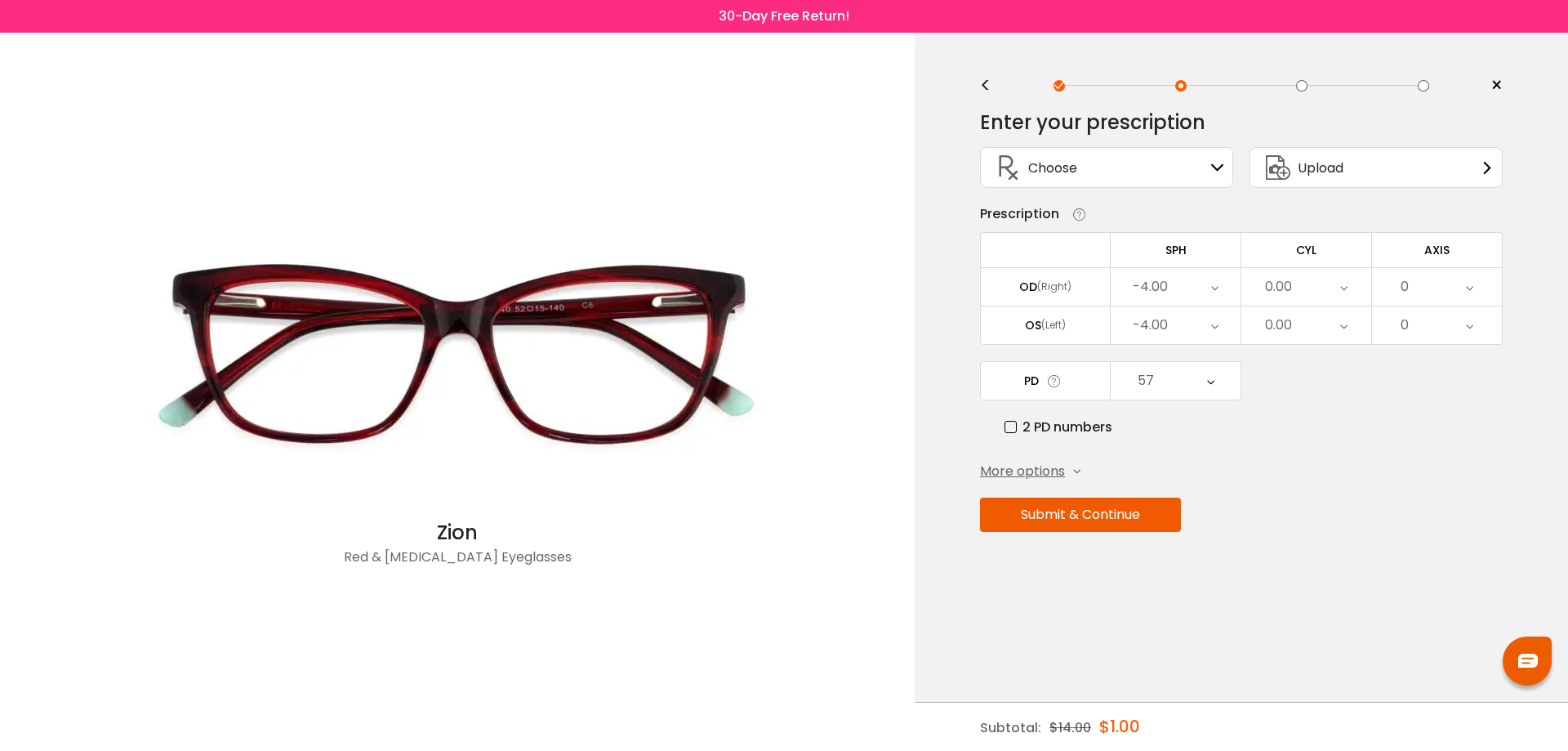
click at [1094, 514] on button "Submit & Continue" at bounding box center [1080, 514] width 201 height 34
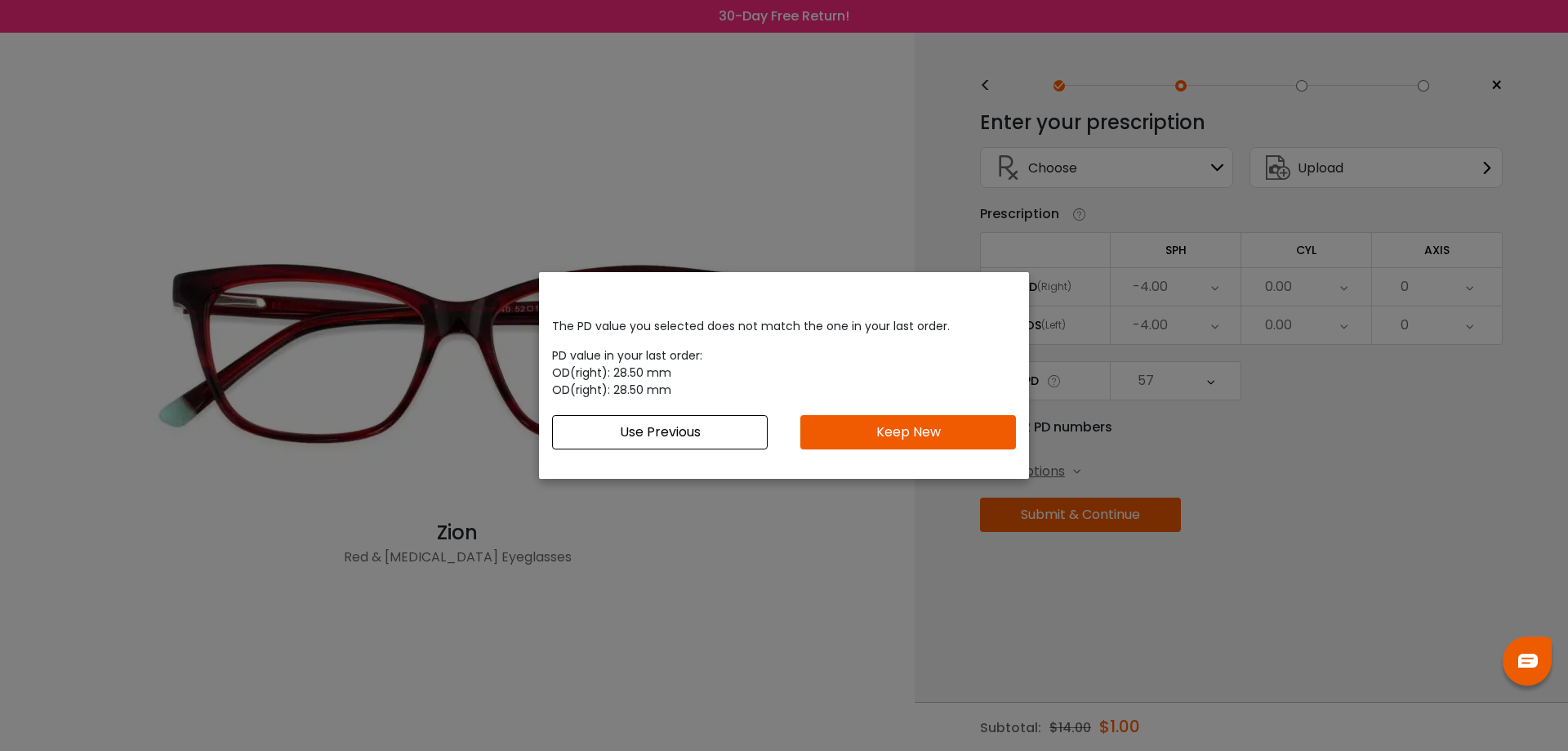
click at [890, 429] on button "Keep New" at bounding box center [909, 432] width 216 height 34
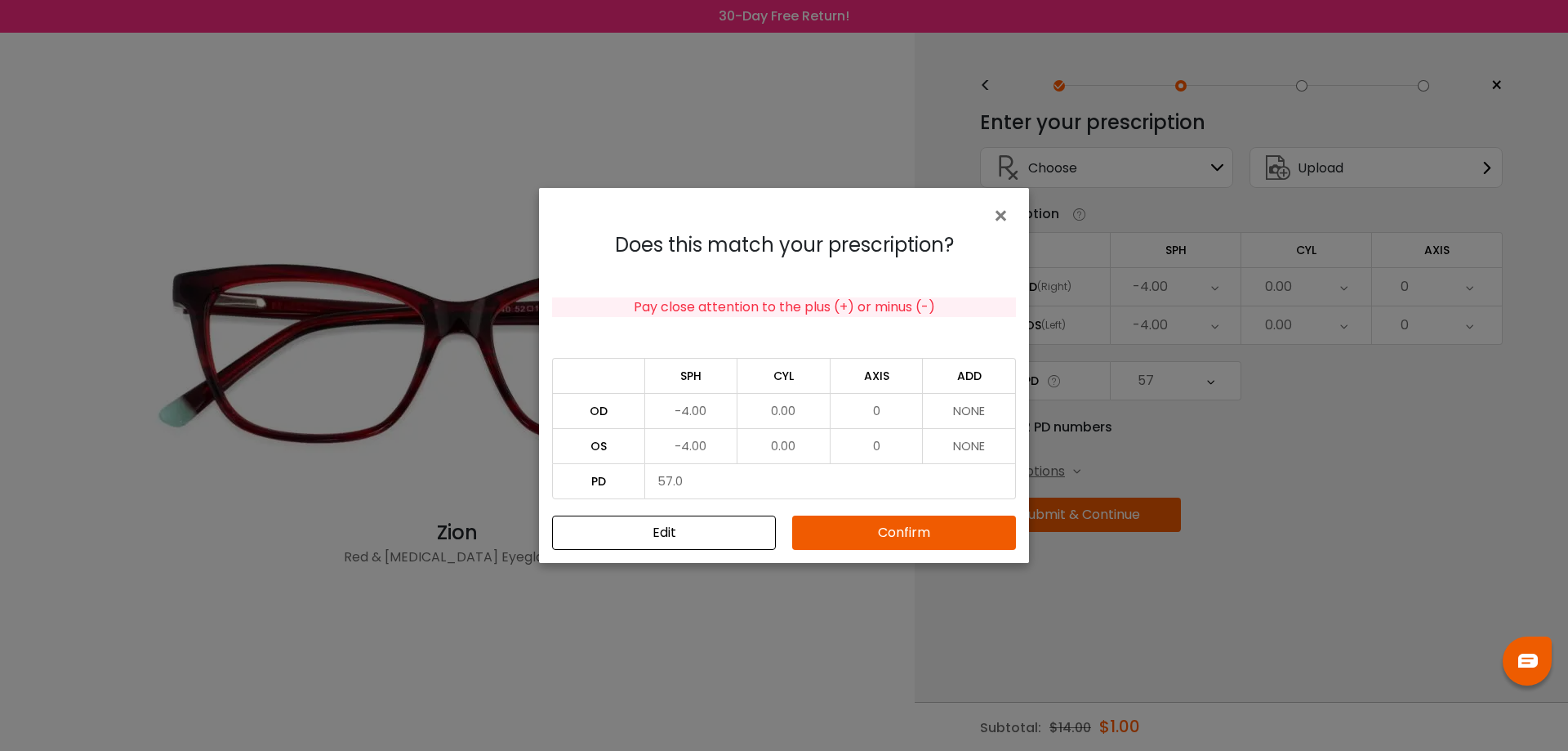
click at [906, 526] on button "Confirm" at bounding box center [904, 532] width 224 height 34
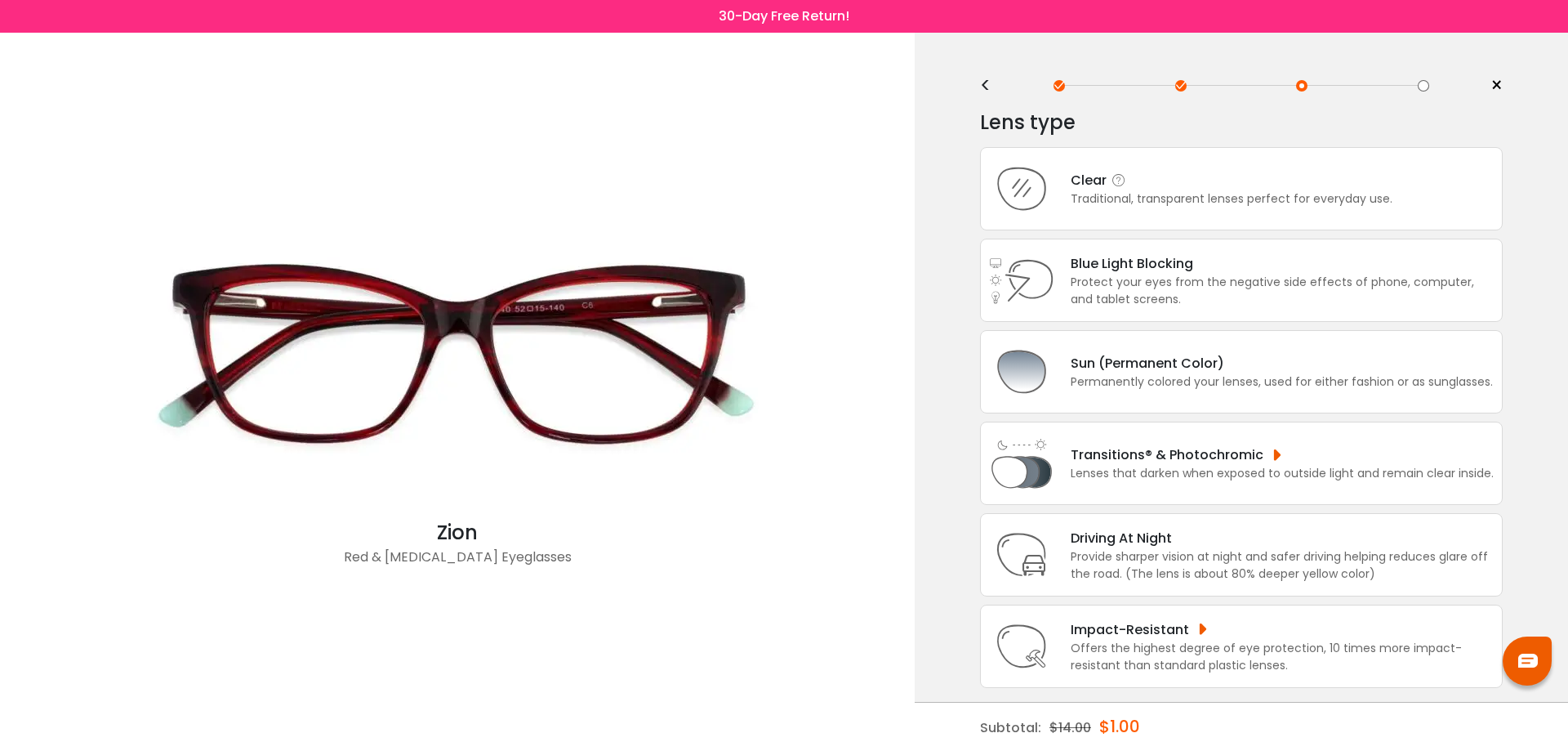
click at [1141, 188] on div "Clear" at bounding box center [1231, 180] width 322 height 21
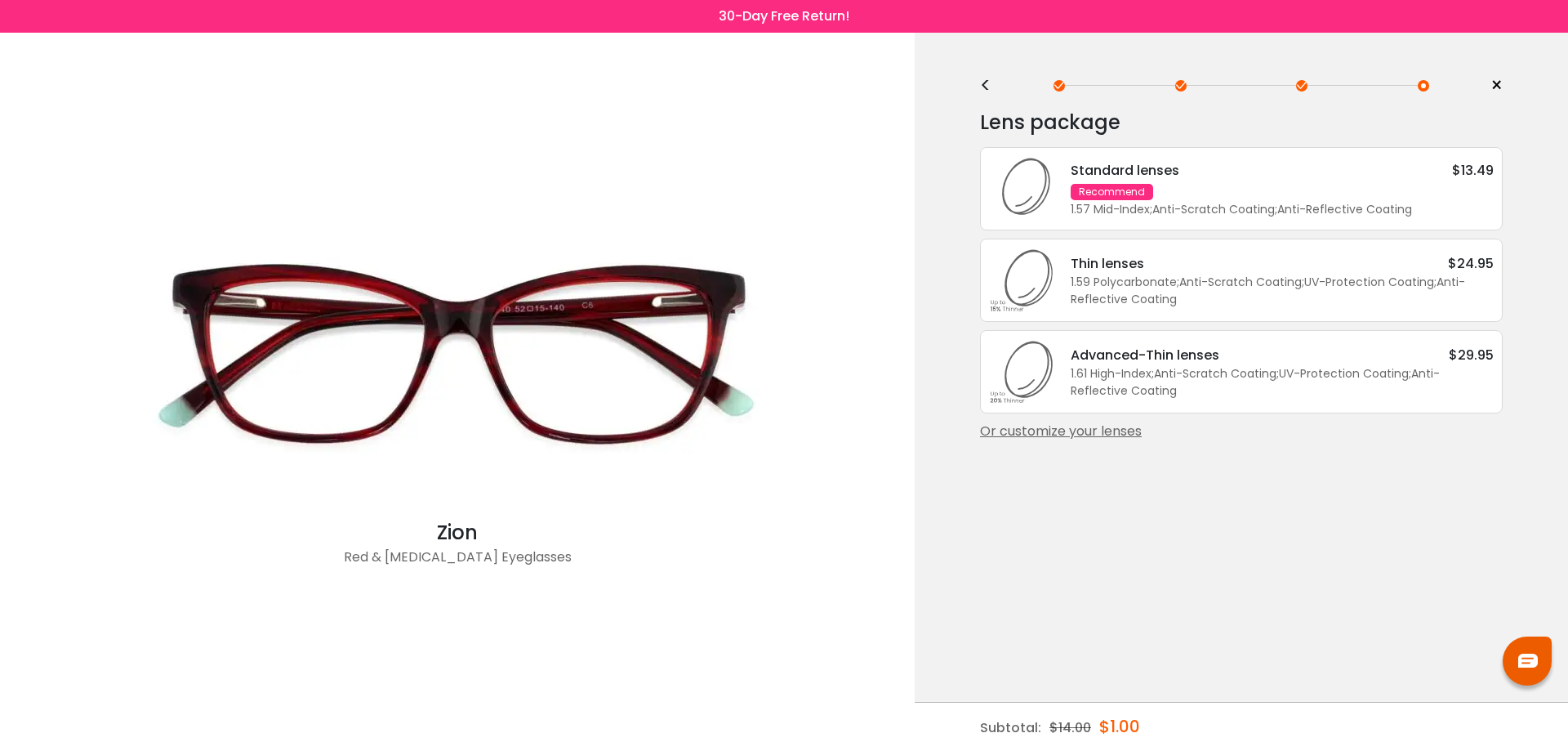
click at [1090, 432] on div "Or customize your lenses" at bounding box center [1241, 432] width 523 height 20
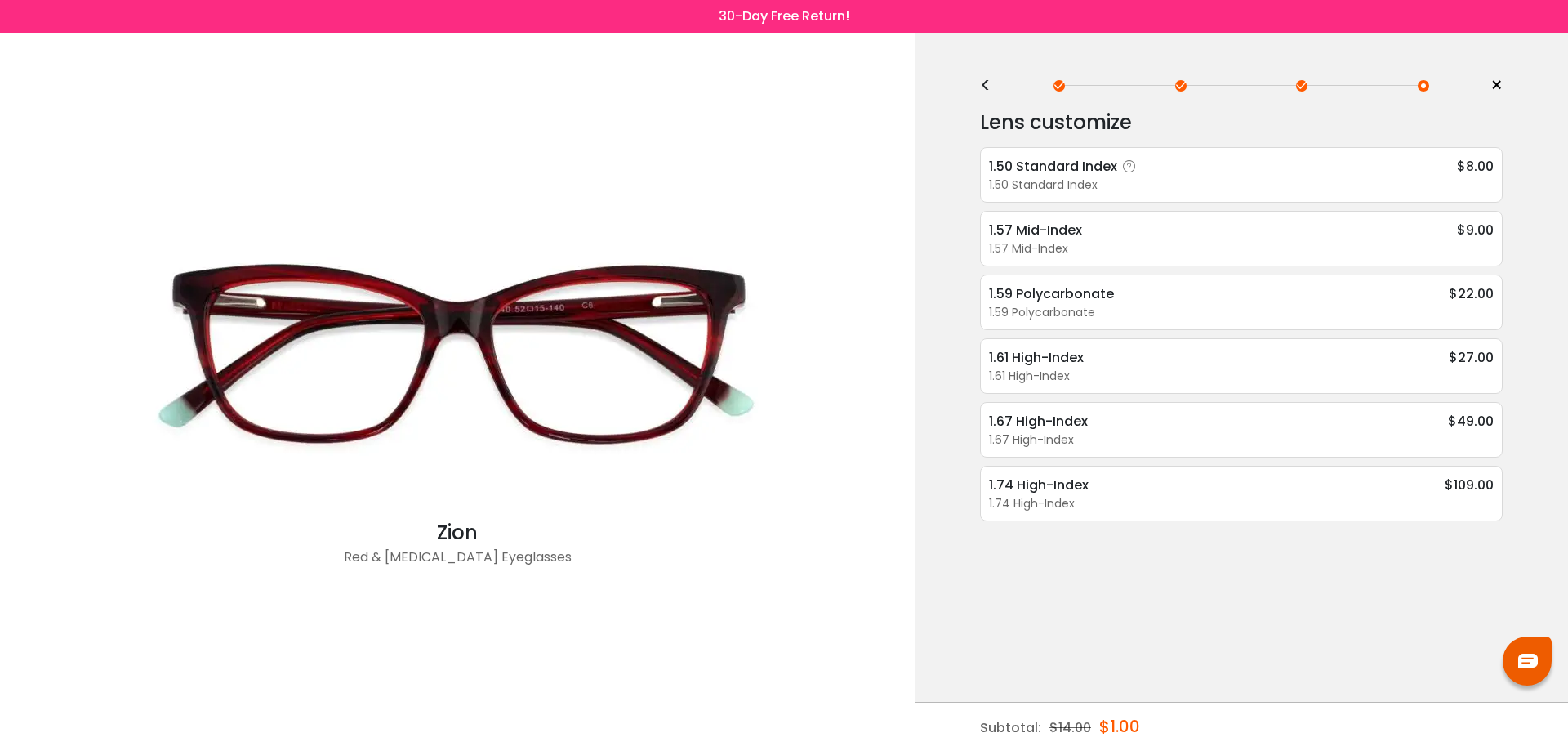
click at [1112, 176] on div "1.50 Standard Index" at bounding box center [1066, 166] width 153 height 21
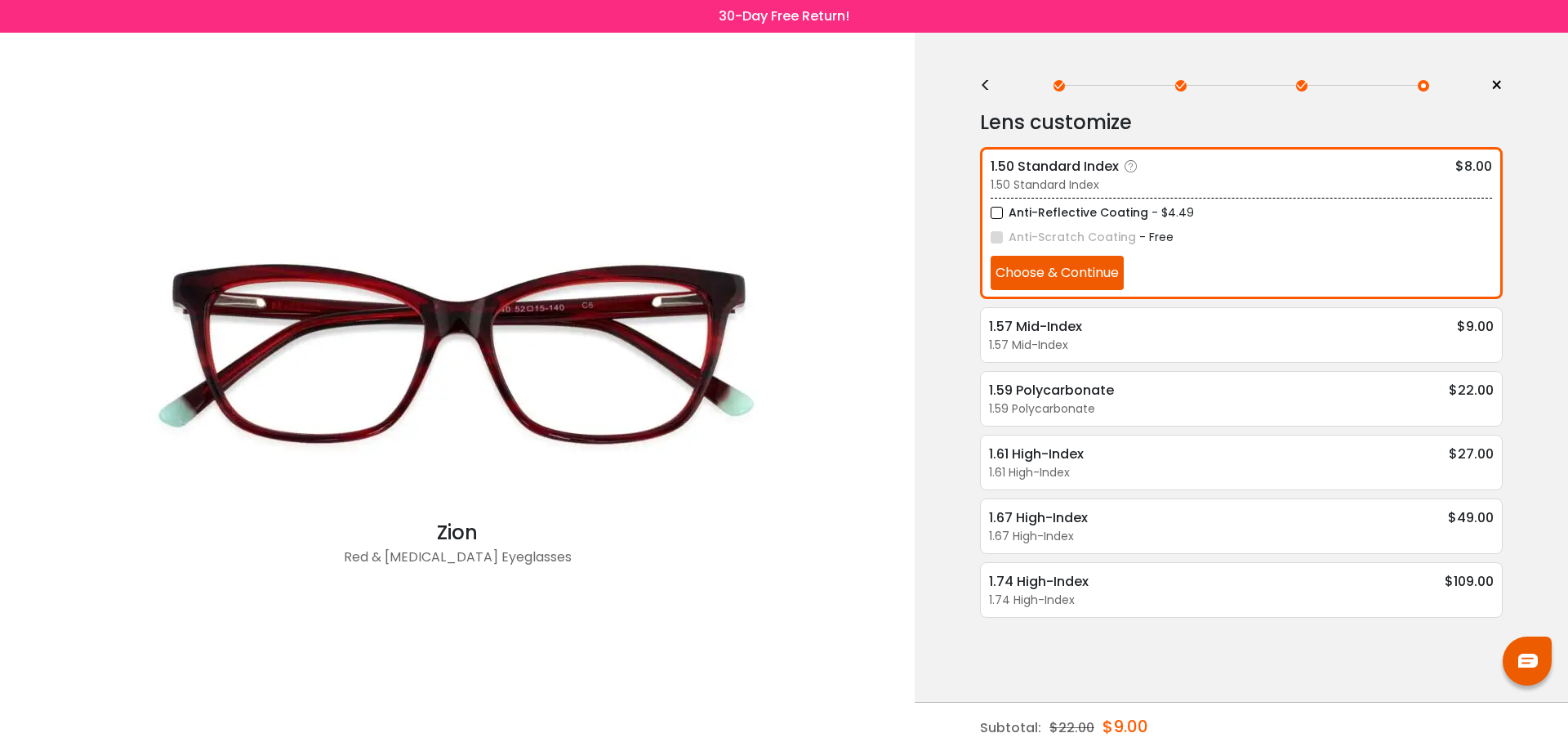
click at [1077, 275] on button "Choose & Continue" at bounding box center [1058, 273] width 133 height 34
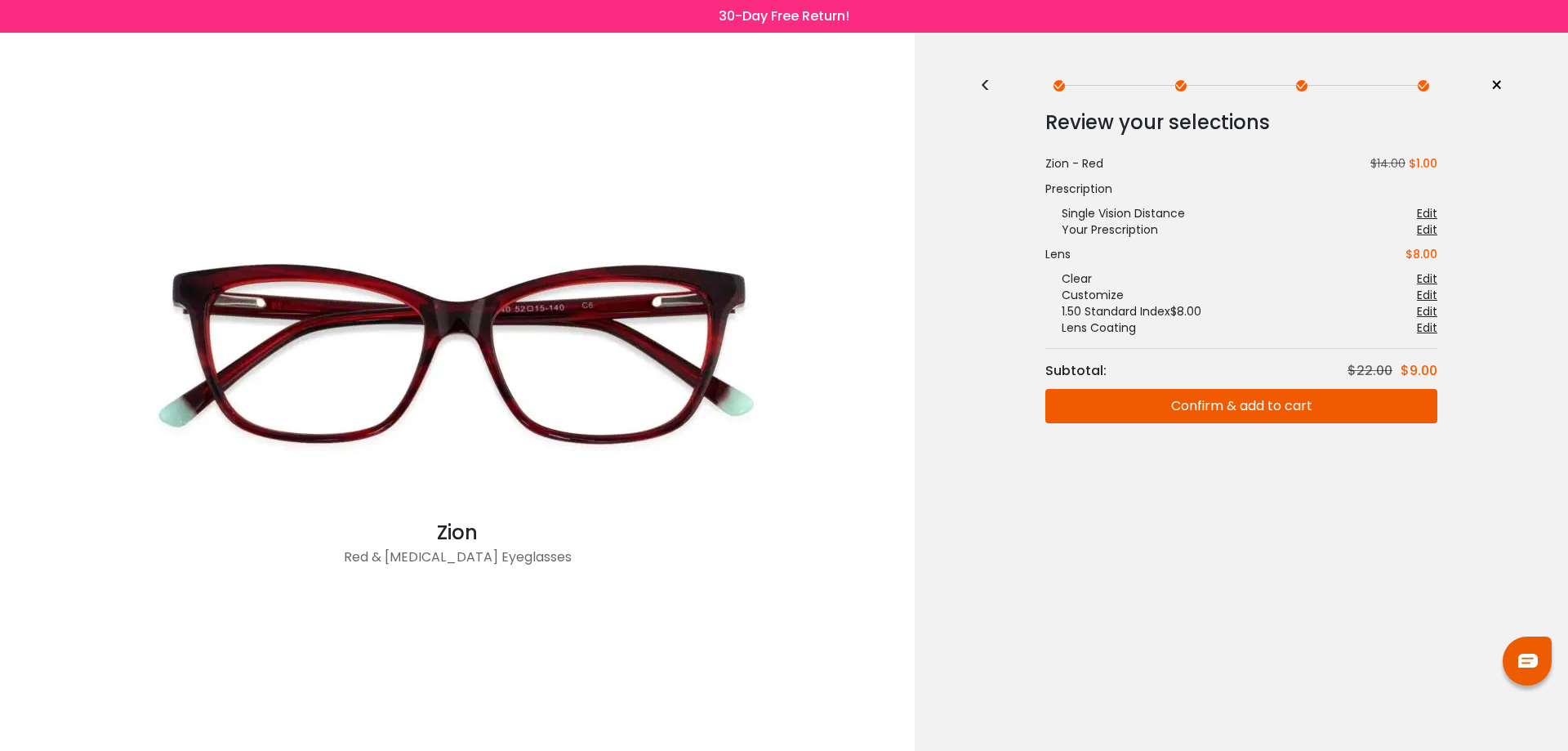
click at [1235, 419] on button "Confirm & add to cart" at bounding box center [1241, 405] width 392 height 34
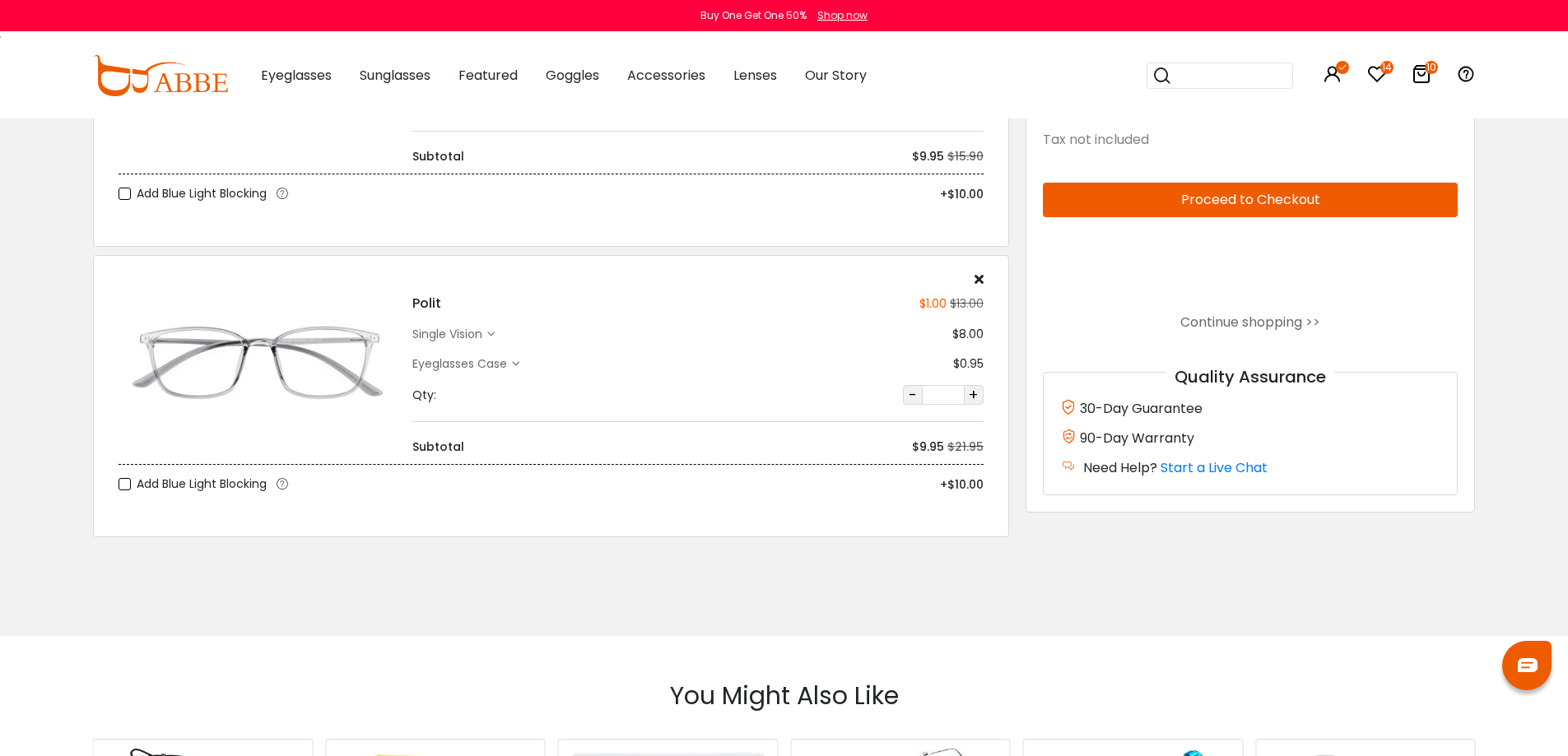
scroll to position [2550, 0]
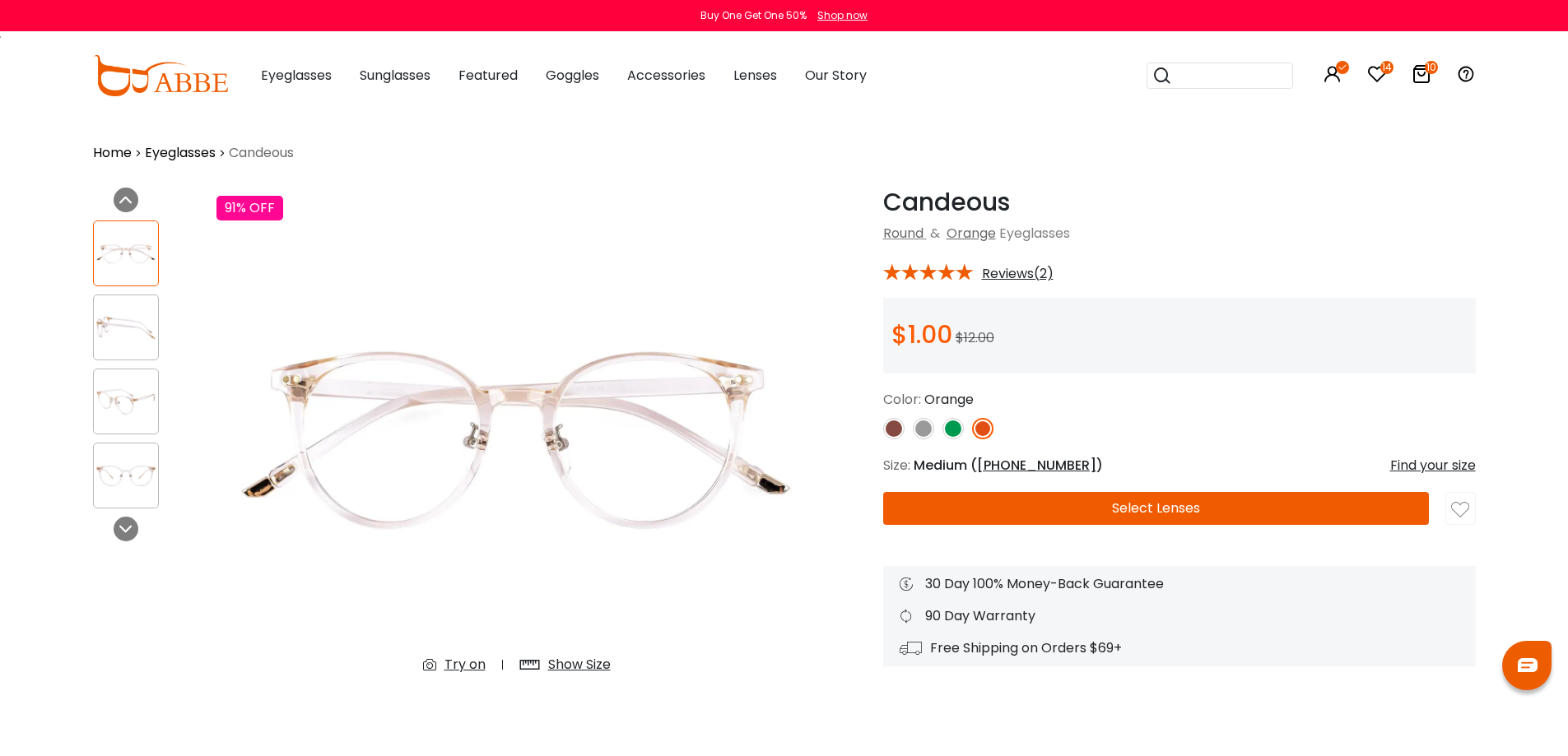
click at [584, 669] on div "Show Size" at bounding box center [578, 665] width 62 height 20
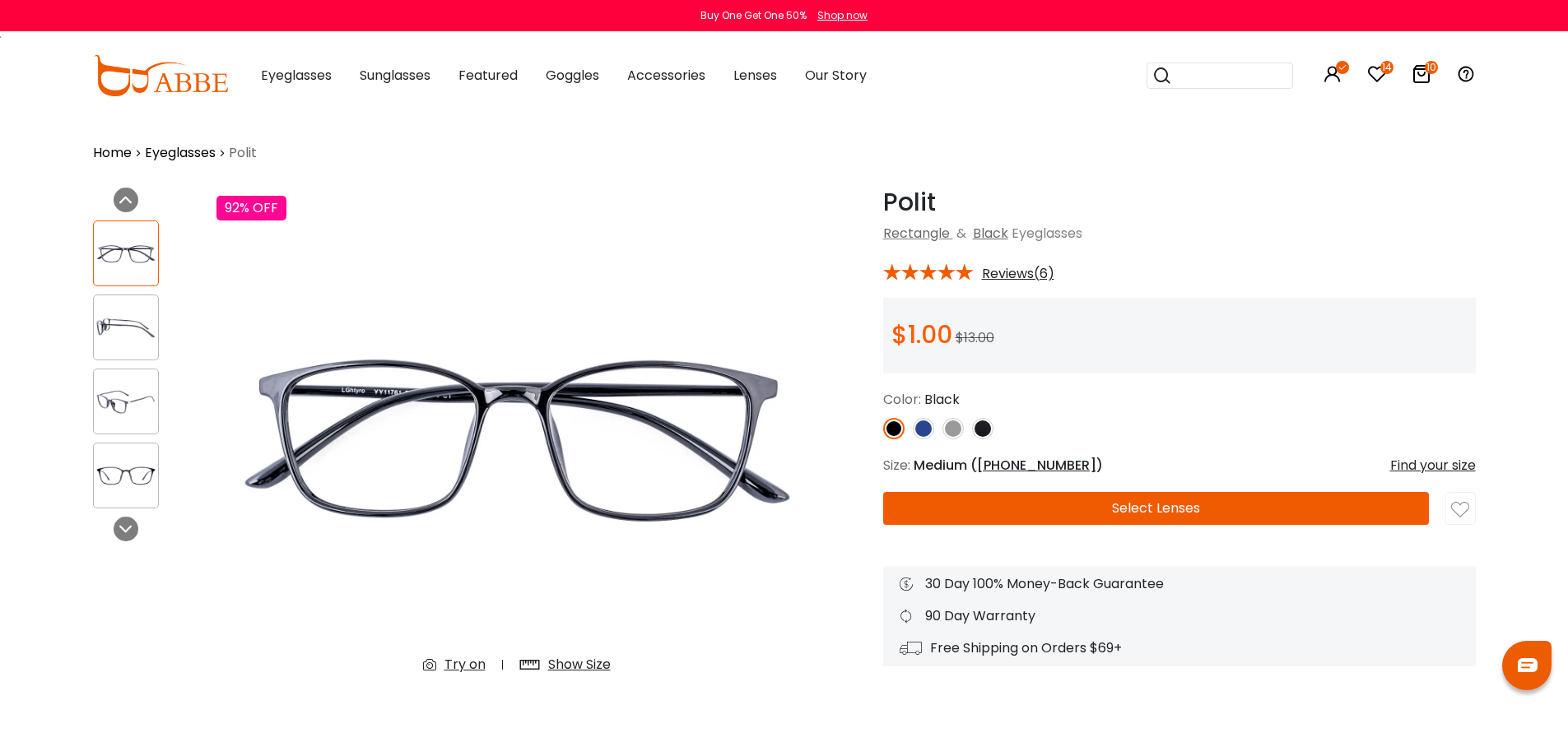
click at [917, 425] on img at bounding box center [923, 429] width 22 height 22
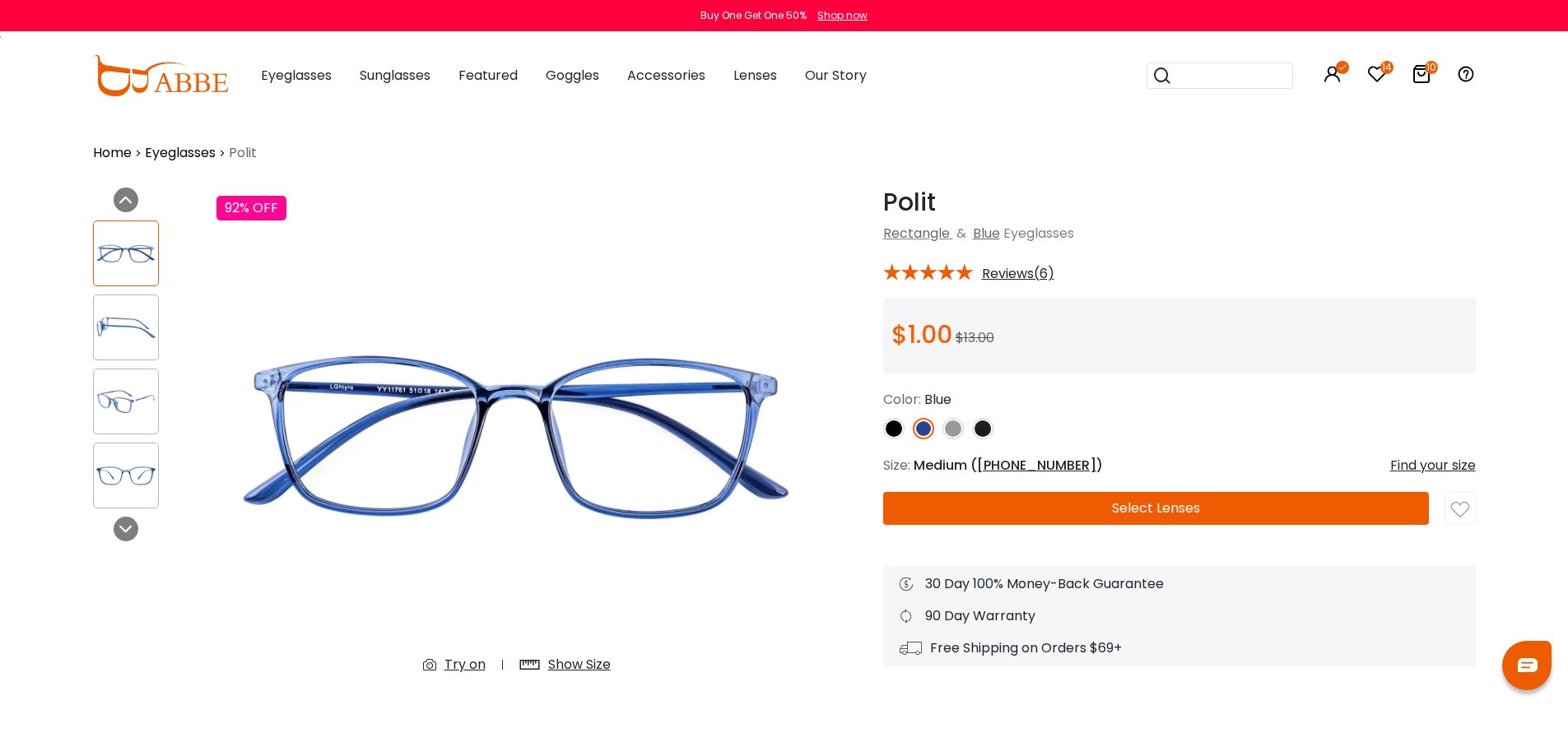
click at [949, 431] on img at bounding box center [953, 429] width 22 height 22
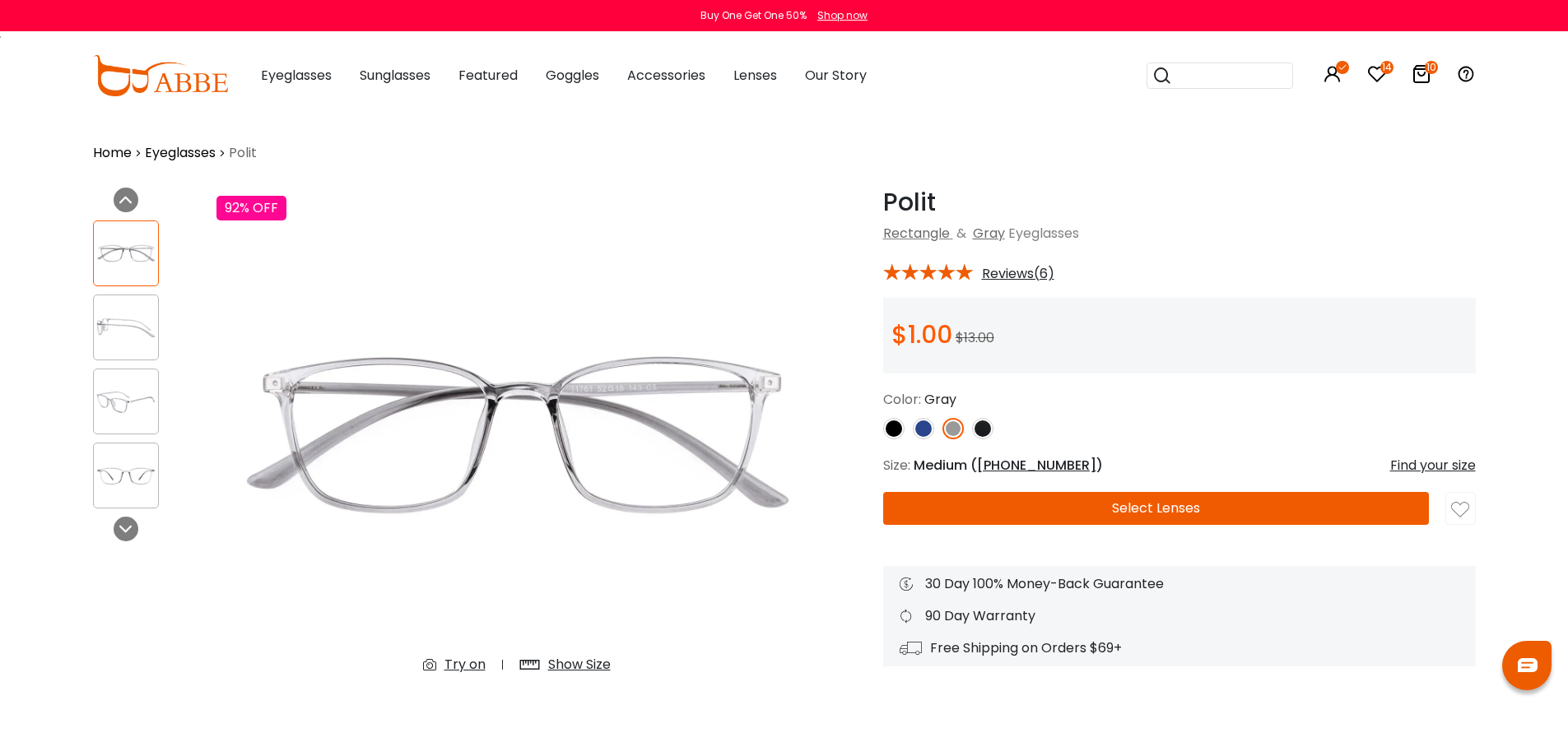
click at [131, 344] on div at bounding box center [126, 327] width 66 height 66
click at [132, 336] on img at bounding box center [126, 327] width 64 height 32
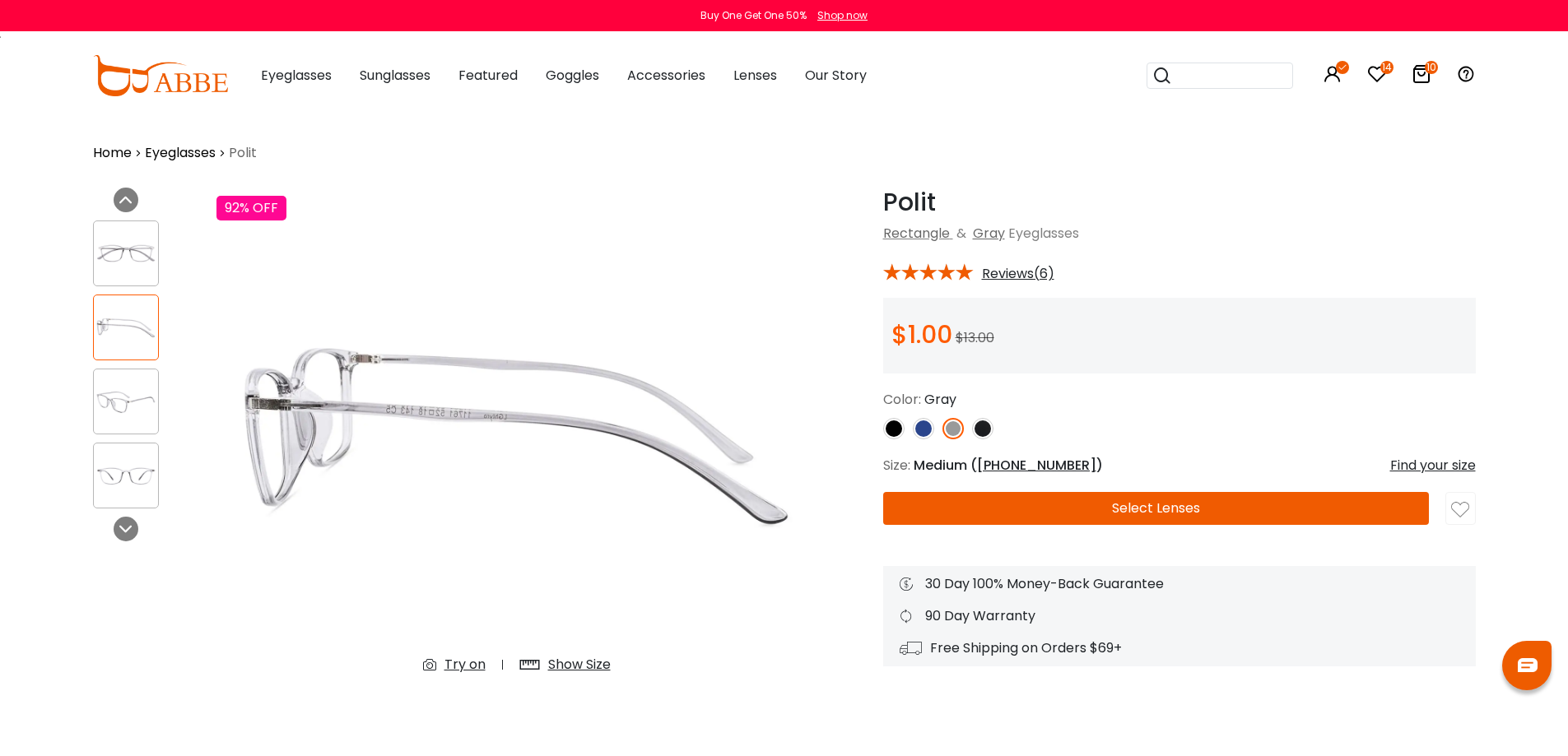
click at [149, 421] on div at bounding box center [126, 401] width 66 height 66
click at [985, 429] on img at bounding box center [983, 429] width 22 height 22
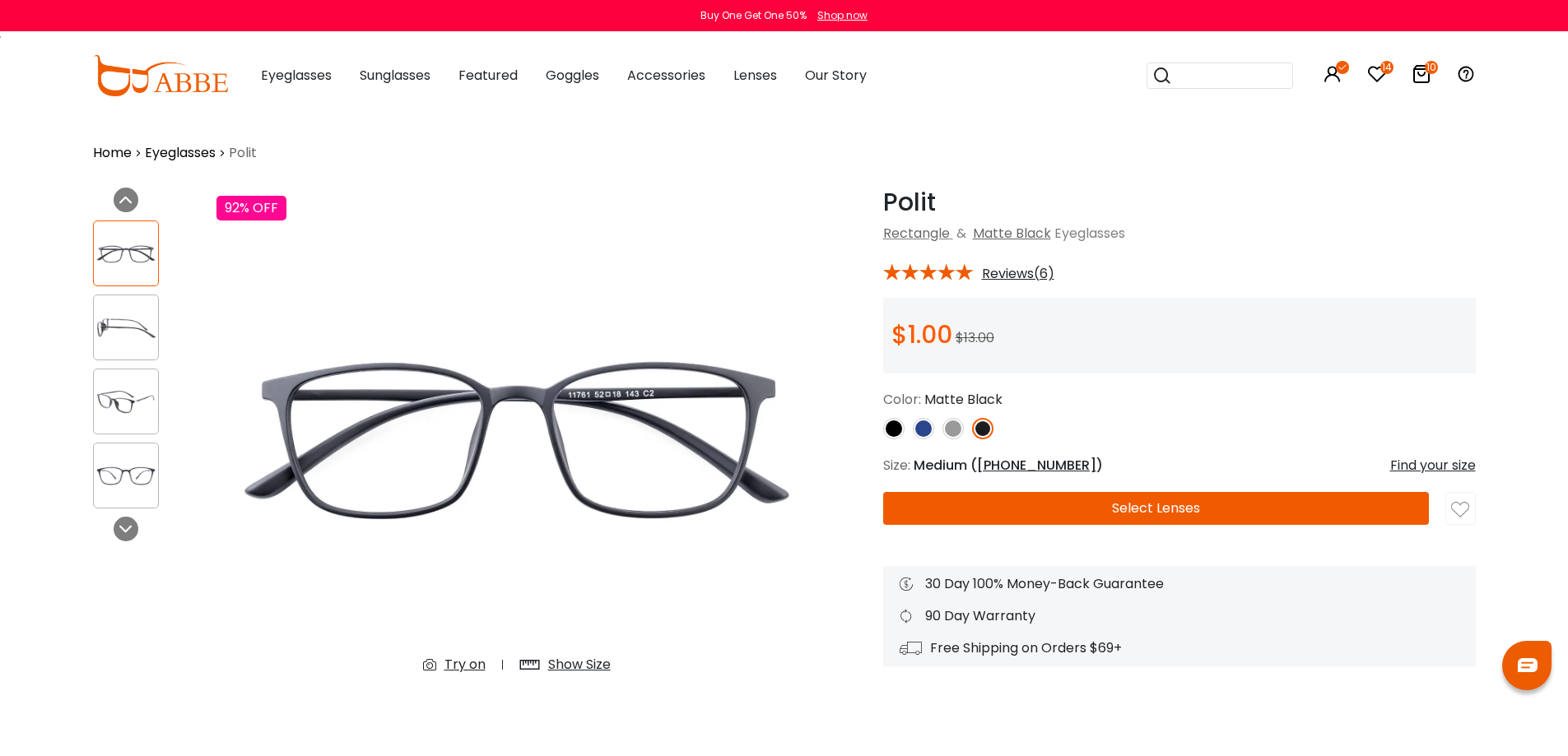
click at [571, 647] on img at bounding box center [517, 438] width 601 height 500
click at [578, 658] on div "Show Size" at bounding box center [578, 665] width 62 height 20
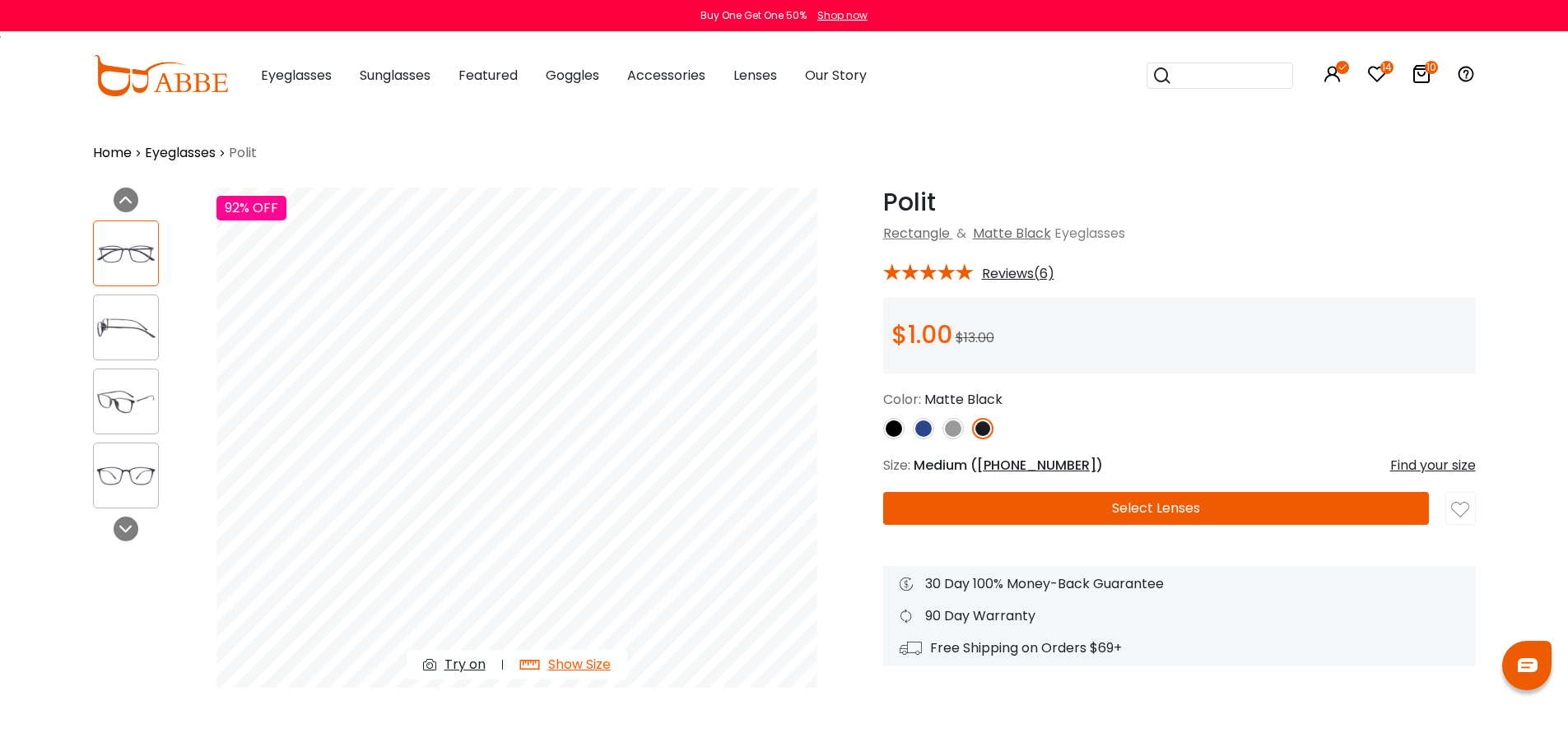
click at [104, 329] on img at bounding box center [126, 327] width 64 height 32
click at [945, 428] on img at bounding box center [953, 429] width 22 height 22
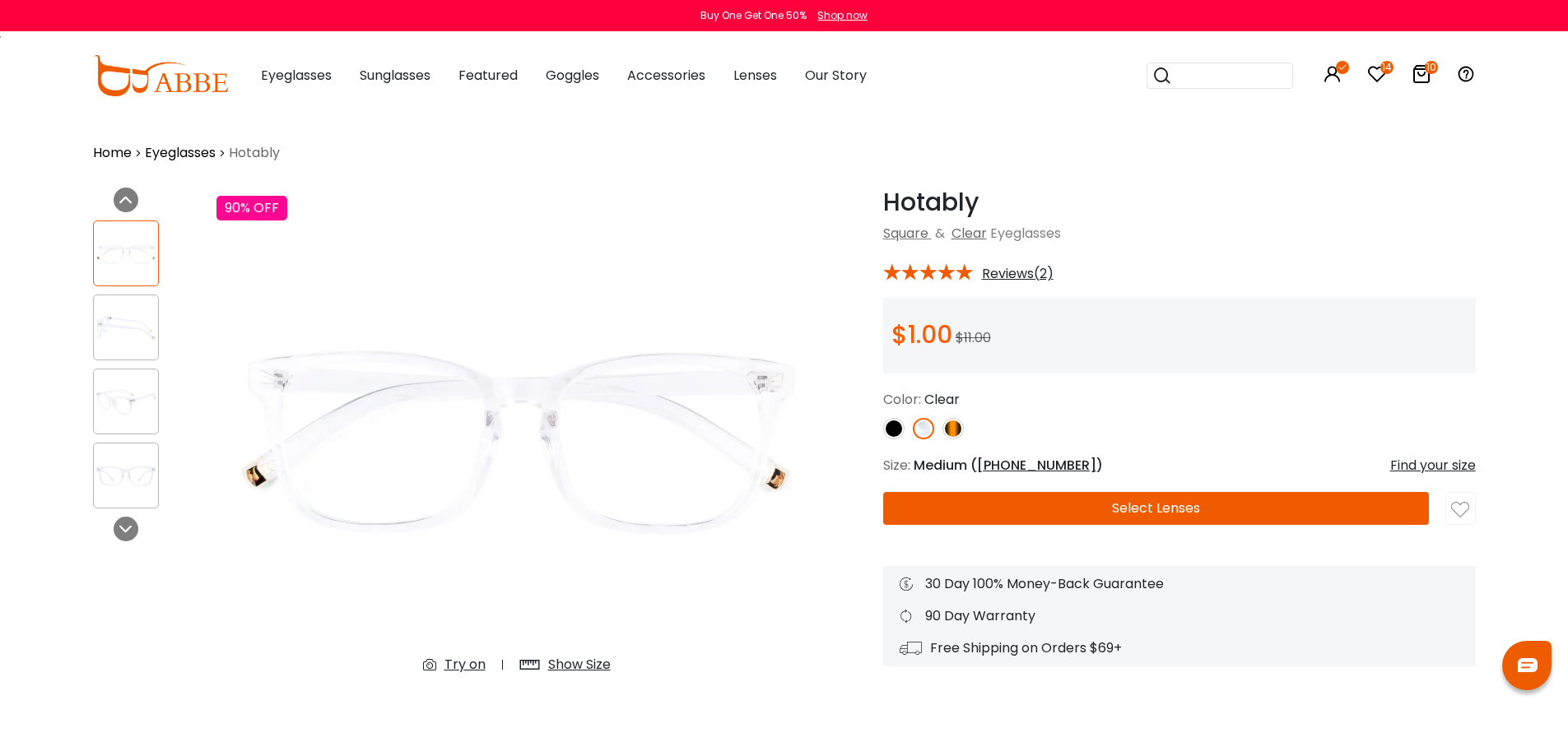
click at [589, 656] on div "Show Size" at bounding box center [578, 665] width 62 height 20
click at [953, 429] on img at bounding box center [953, 429] width 22 height 22
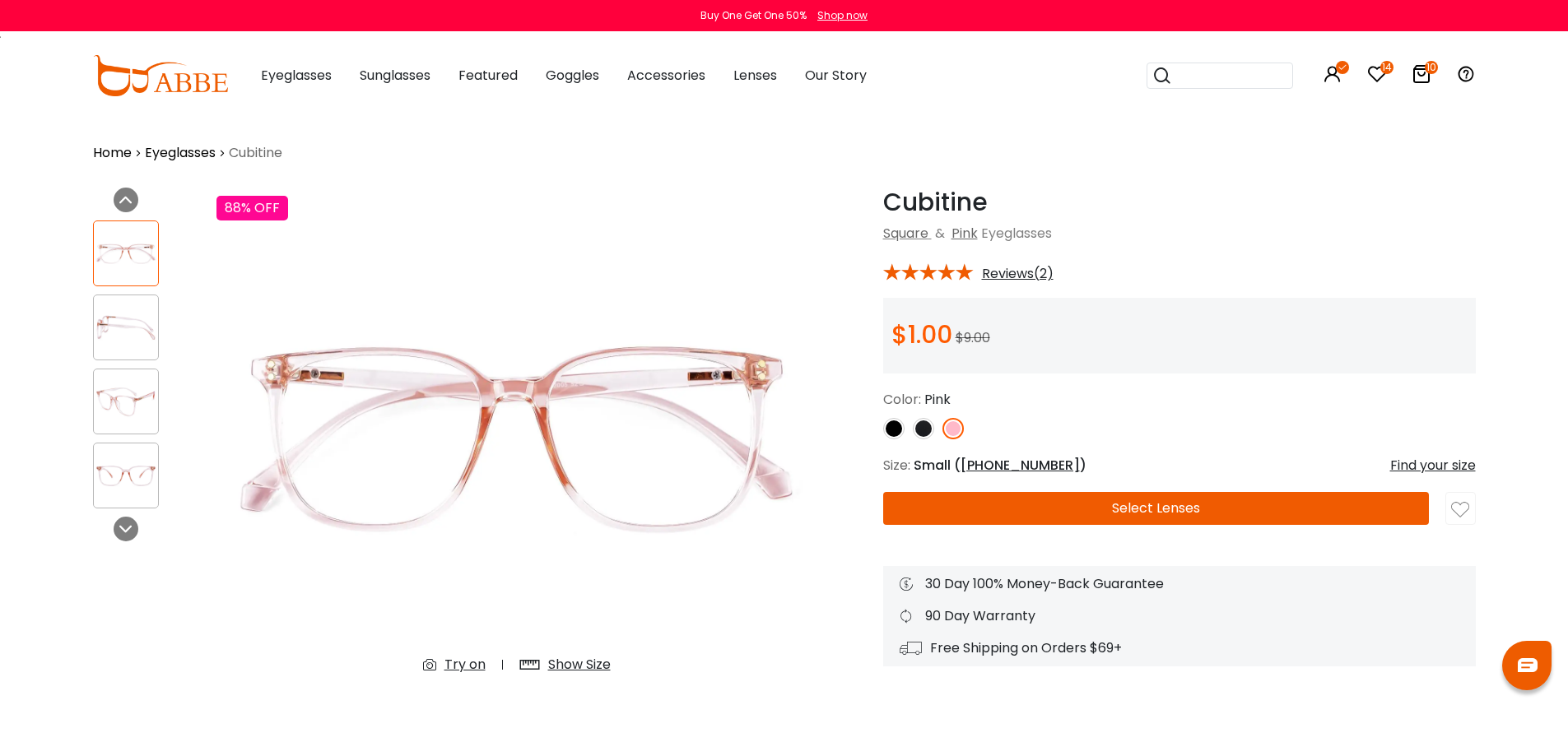
click at [579, 650] on div "Show Size" at bounding box center [566, 665] width 125 height 30
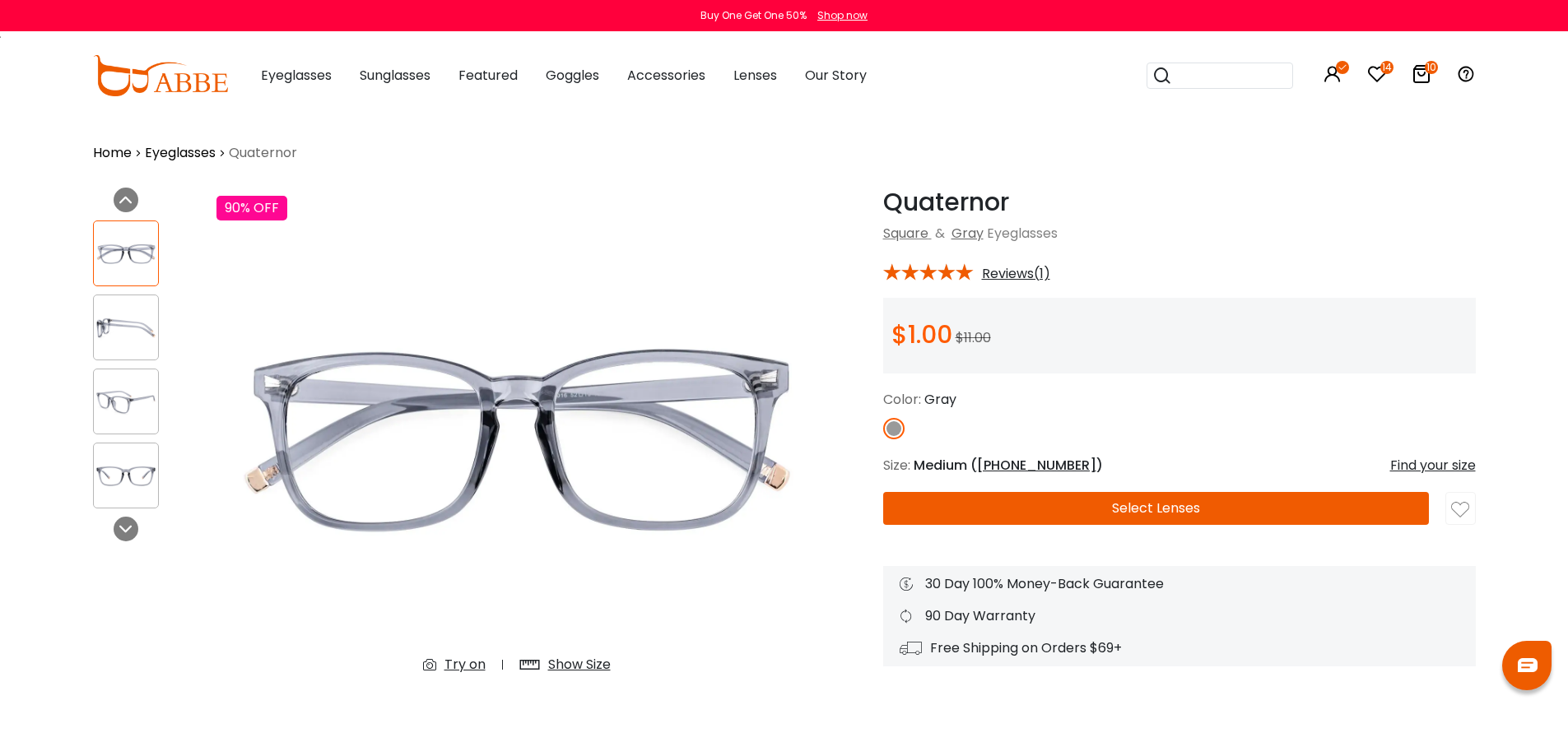
click at [601, 664] on div "Show Size" at bounding box center [578, 665] width 62 height 20
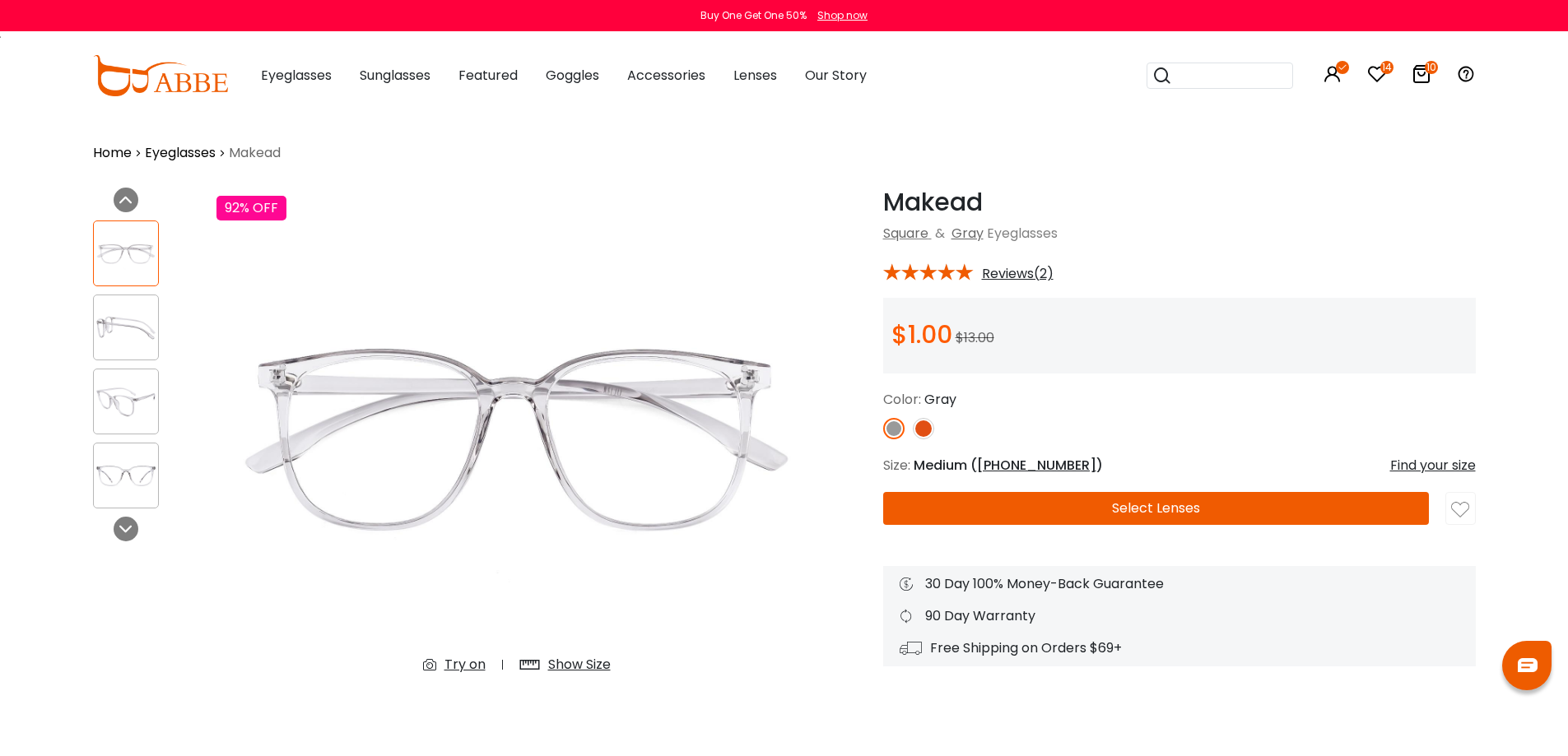
click at [582, 662] on div "Show Size" at bounding box center [578, 665] width 62 height 20
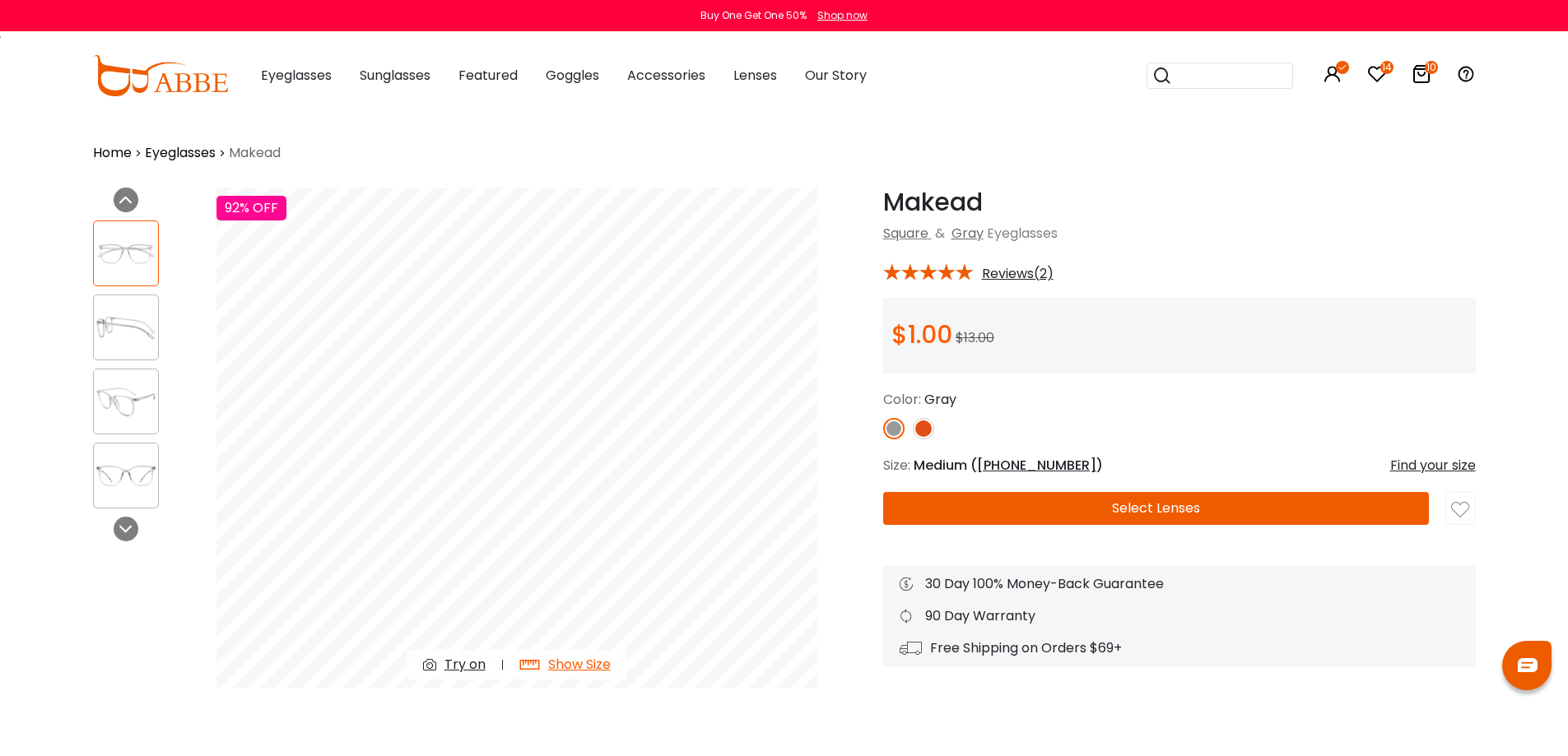
click at [924, 425] on img at bounding box center [923, 429] width 22 height 22
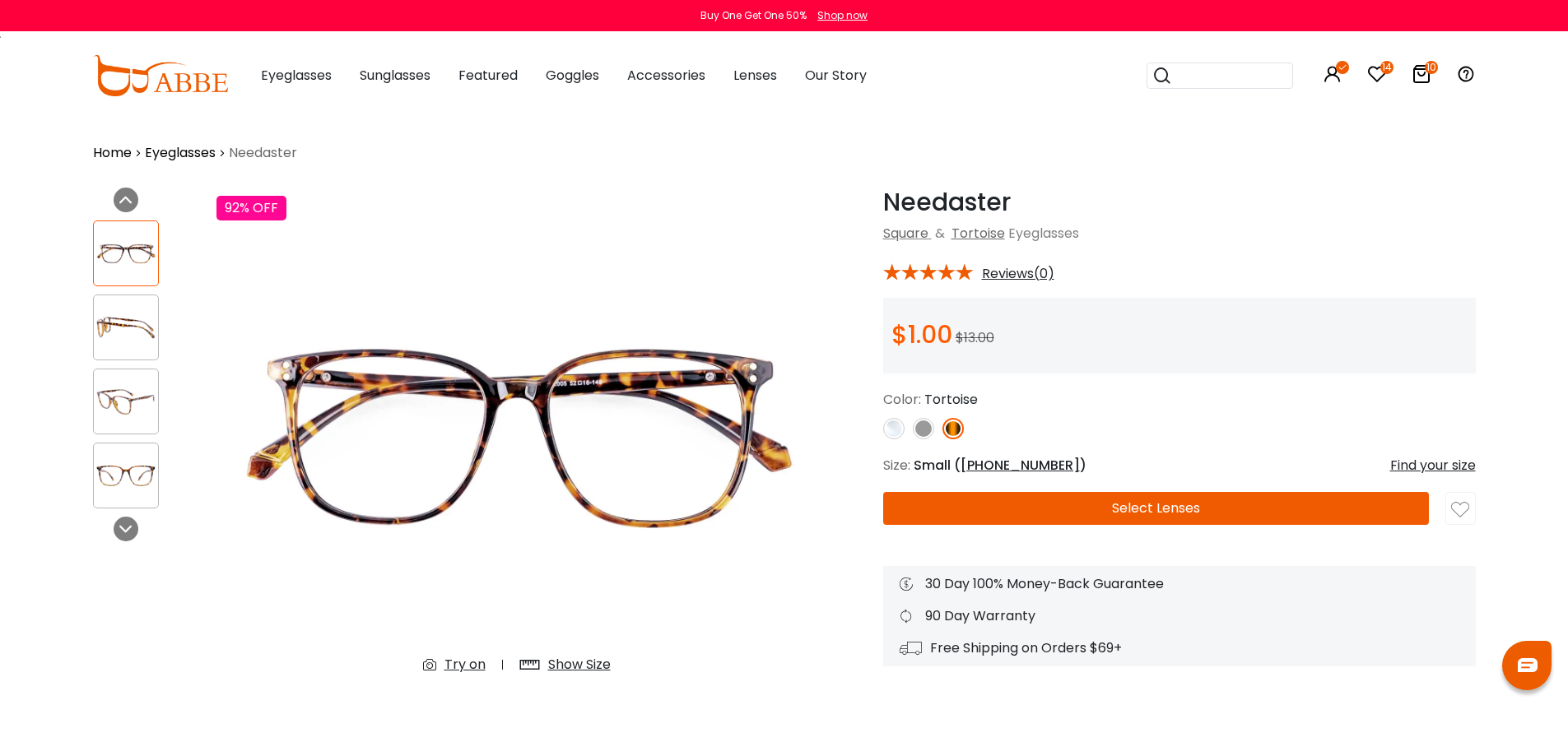
click at [561, 667] on div "Show Size" at bounding box center [578, 665] width 62 height 20
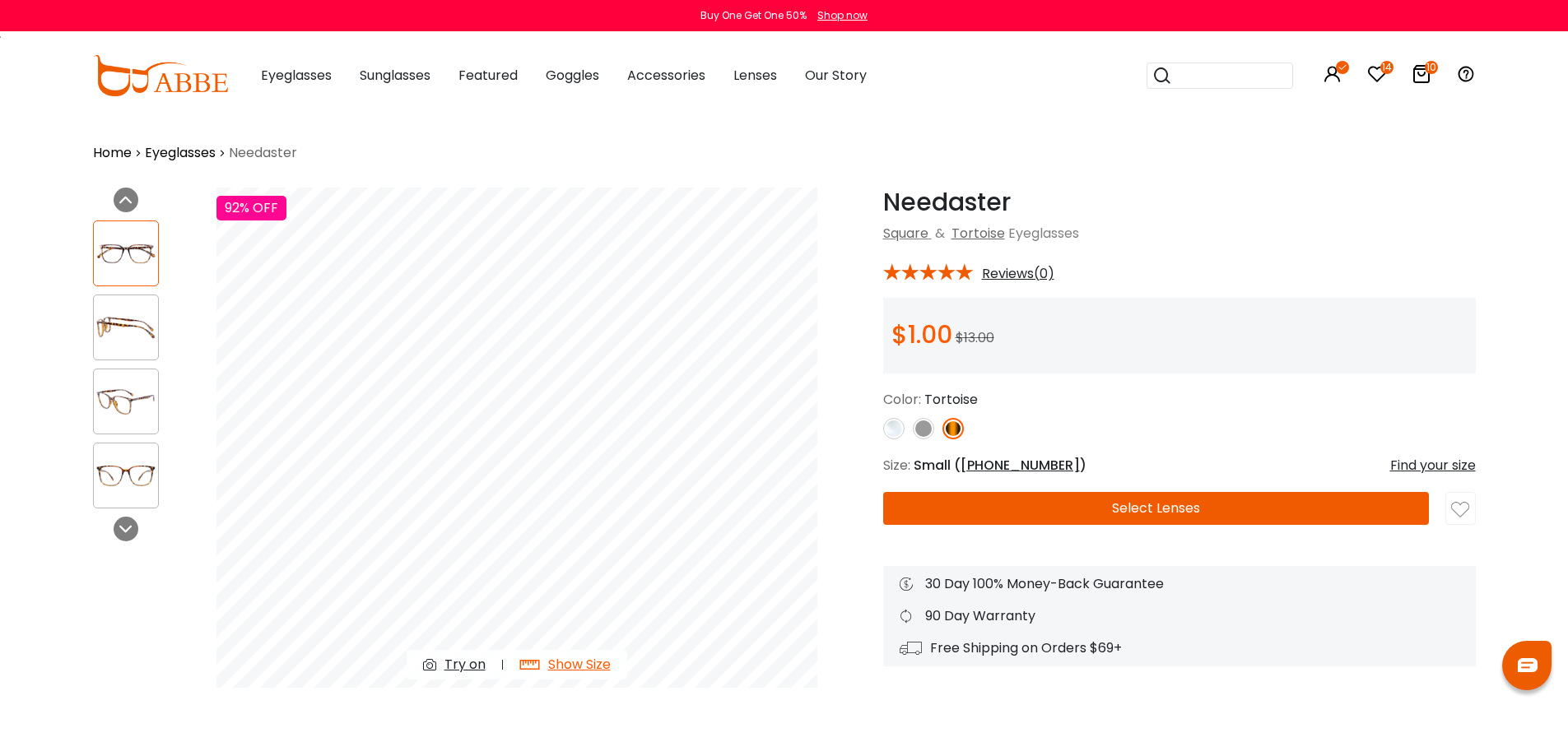
click at [920, 430] on img at bounding box center [923, 429] width 22 height 22
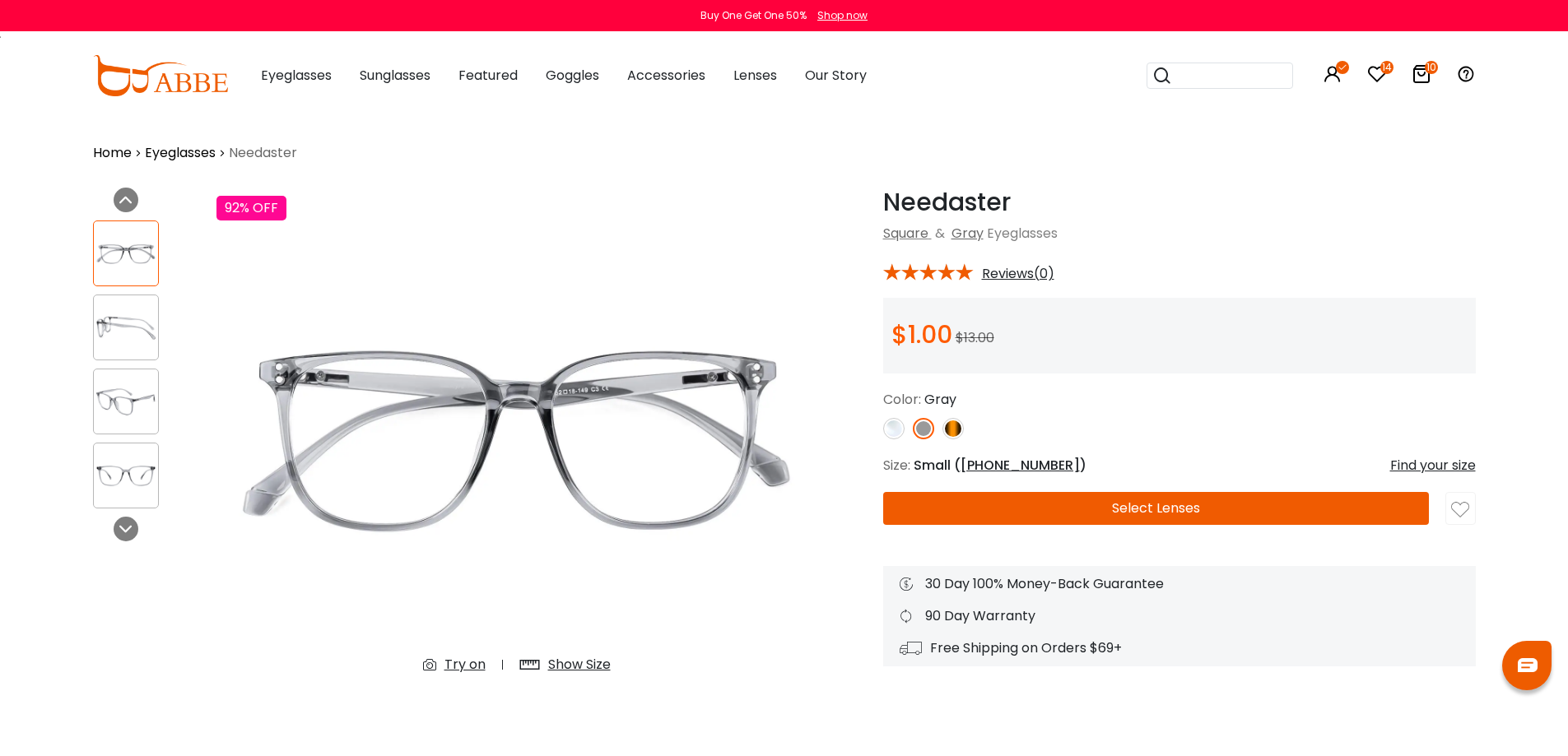
click at [893, 430] on img at bounding box center [894, 429] width 22 height 22
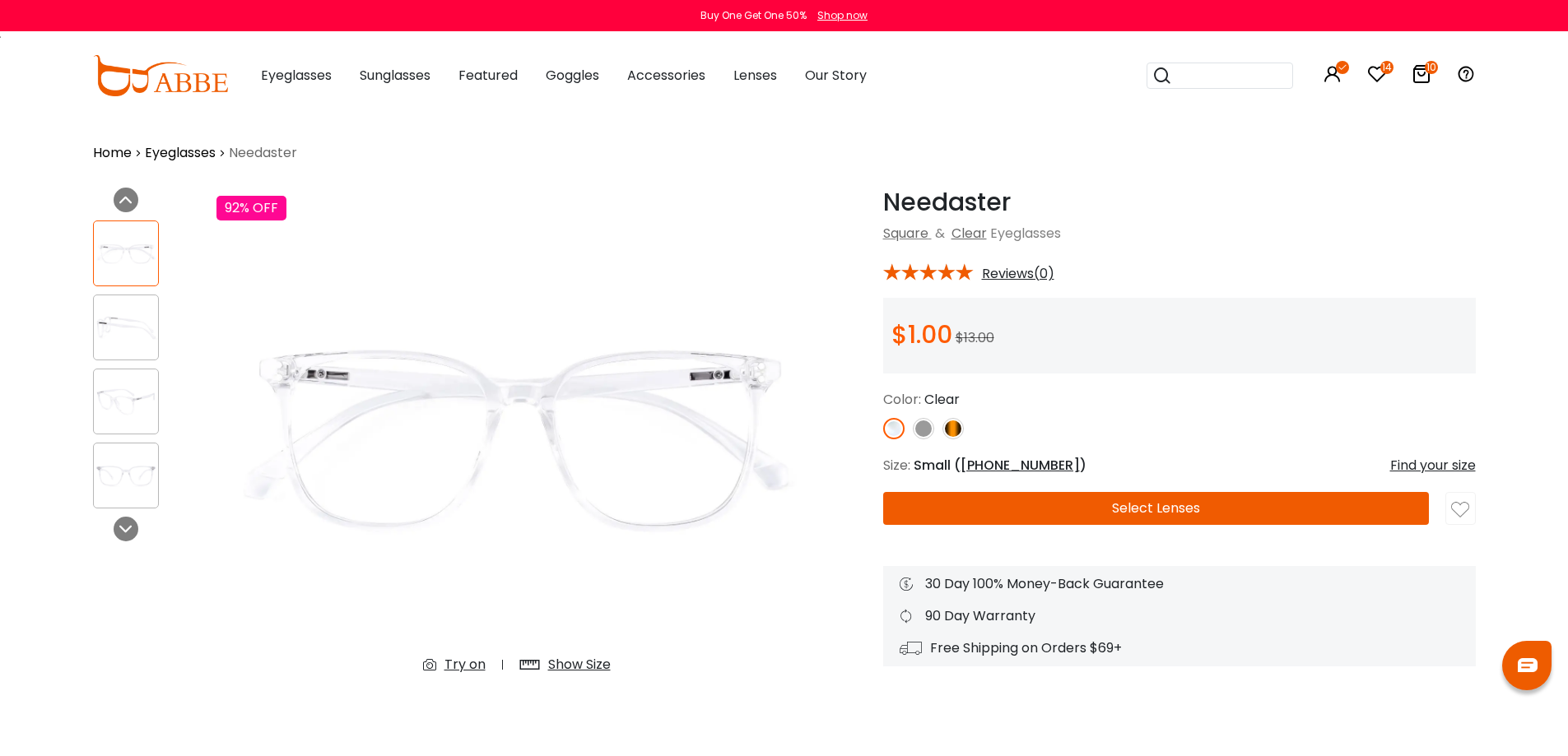
click at [927, 435] on img at bounding box center [923, 429] width 22 height 22
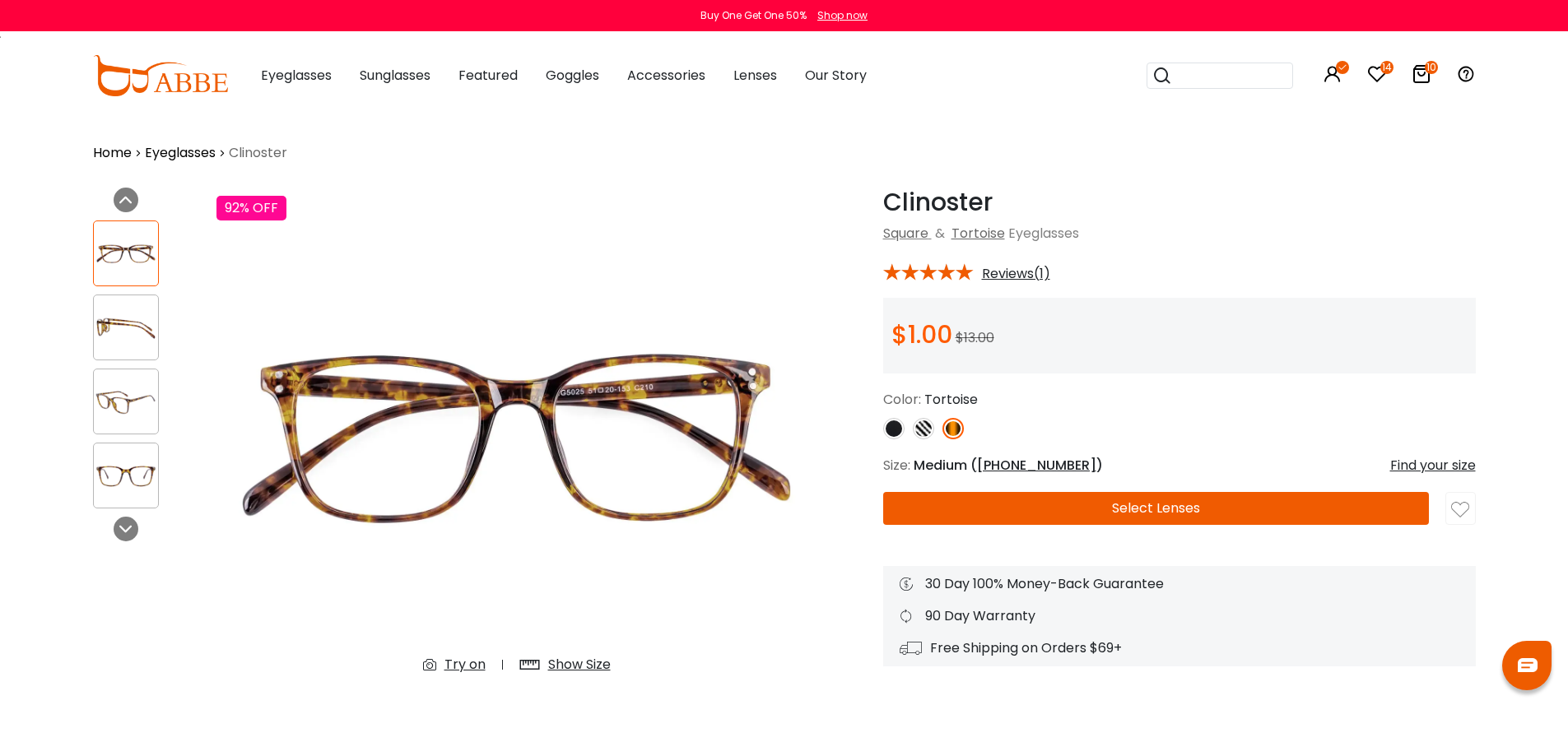
click at [920, 432] on img at bounding box center [923, 429] width 22 height 22
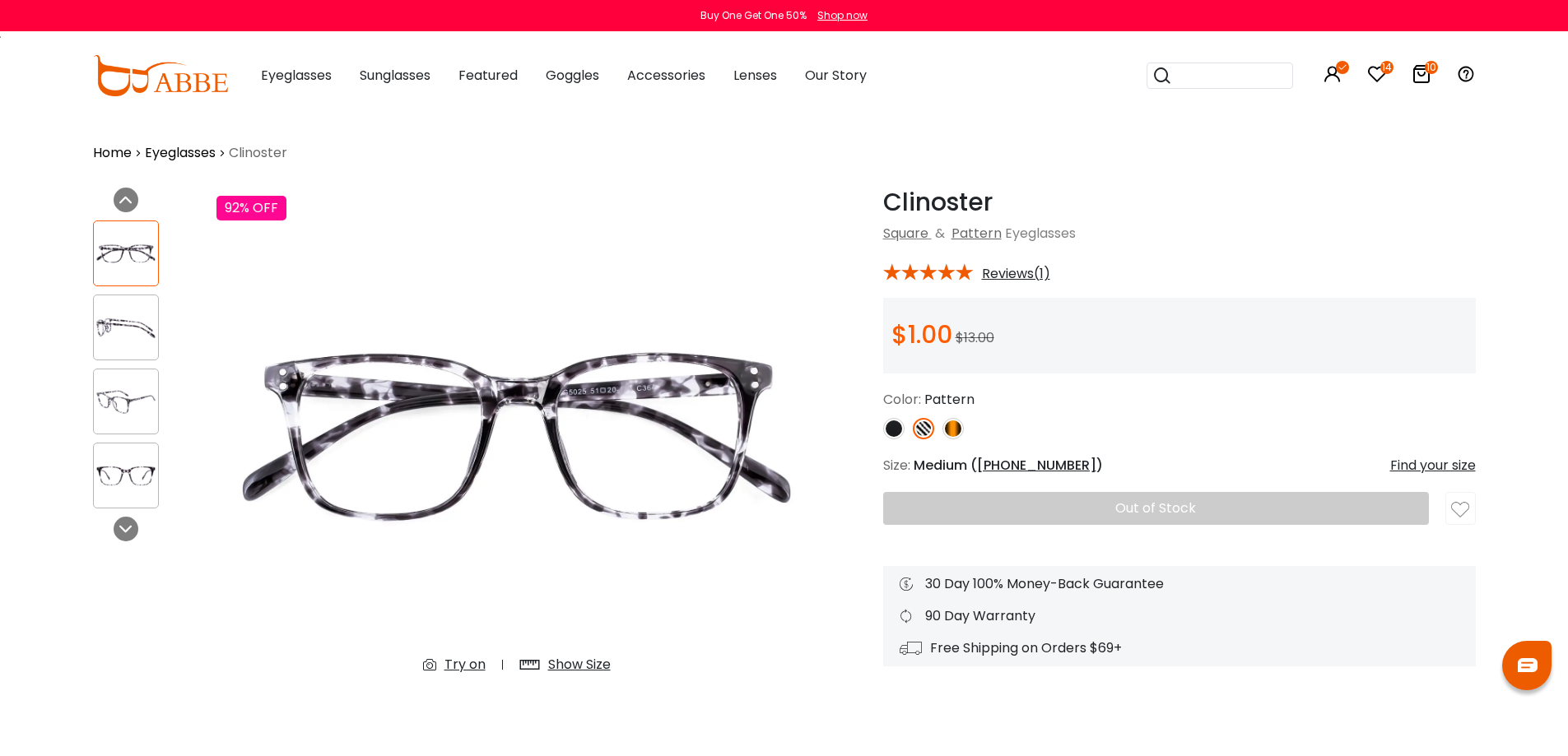
click at [887, 435] on img at bounding box center [894, 429] width 22 height 22
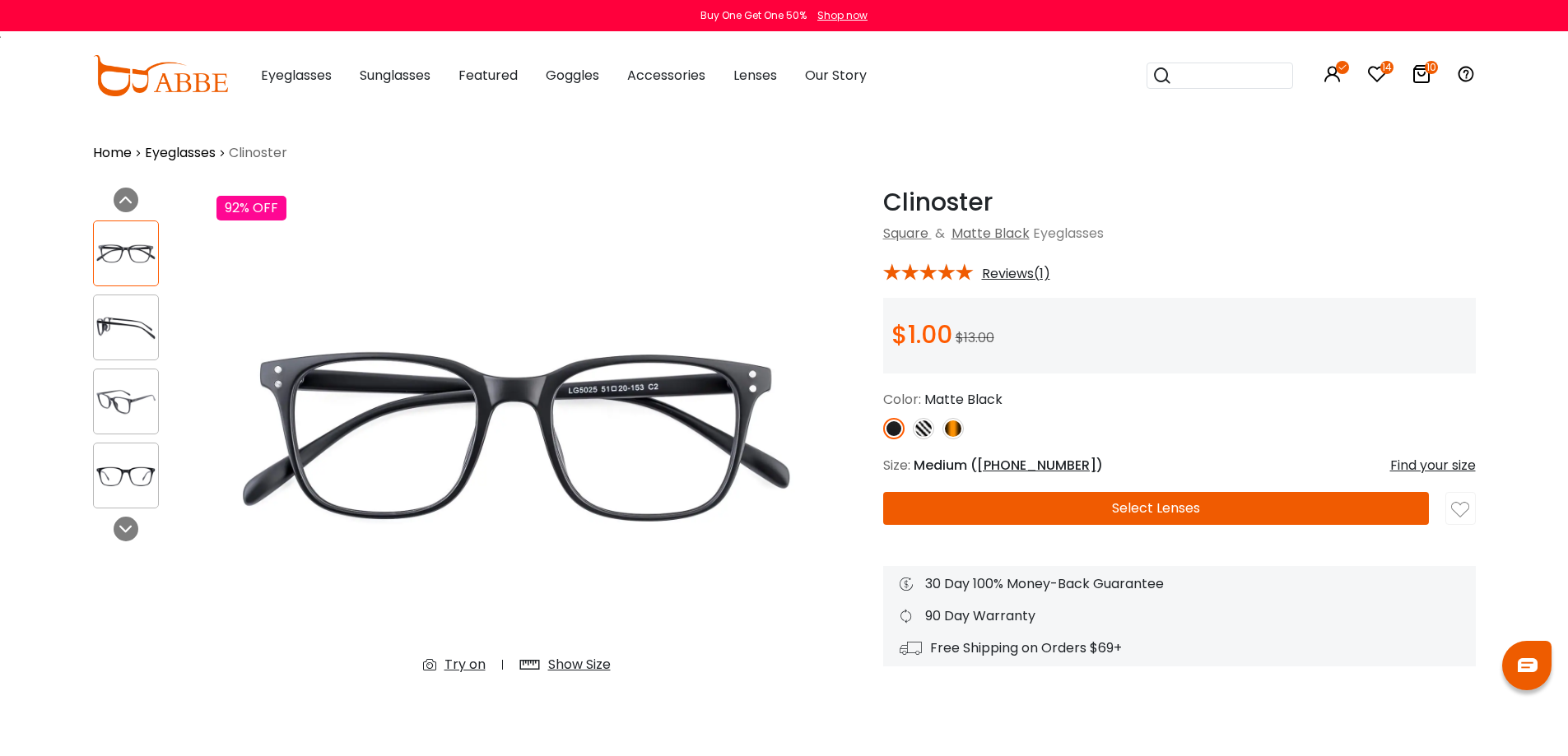
click at [917, 435] on img at bounding box center [923, 429] width 22 height 22
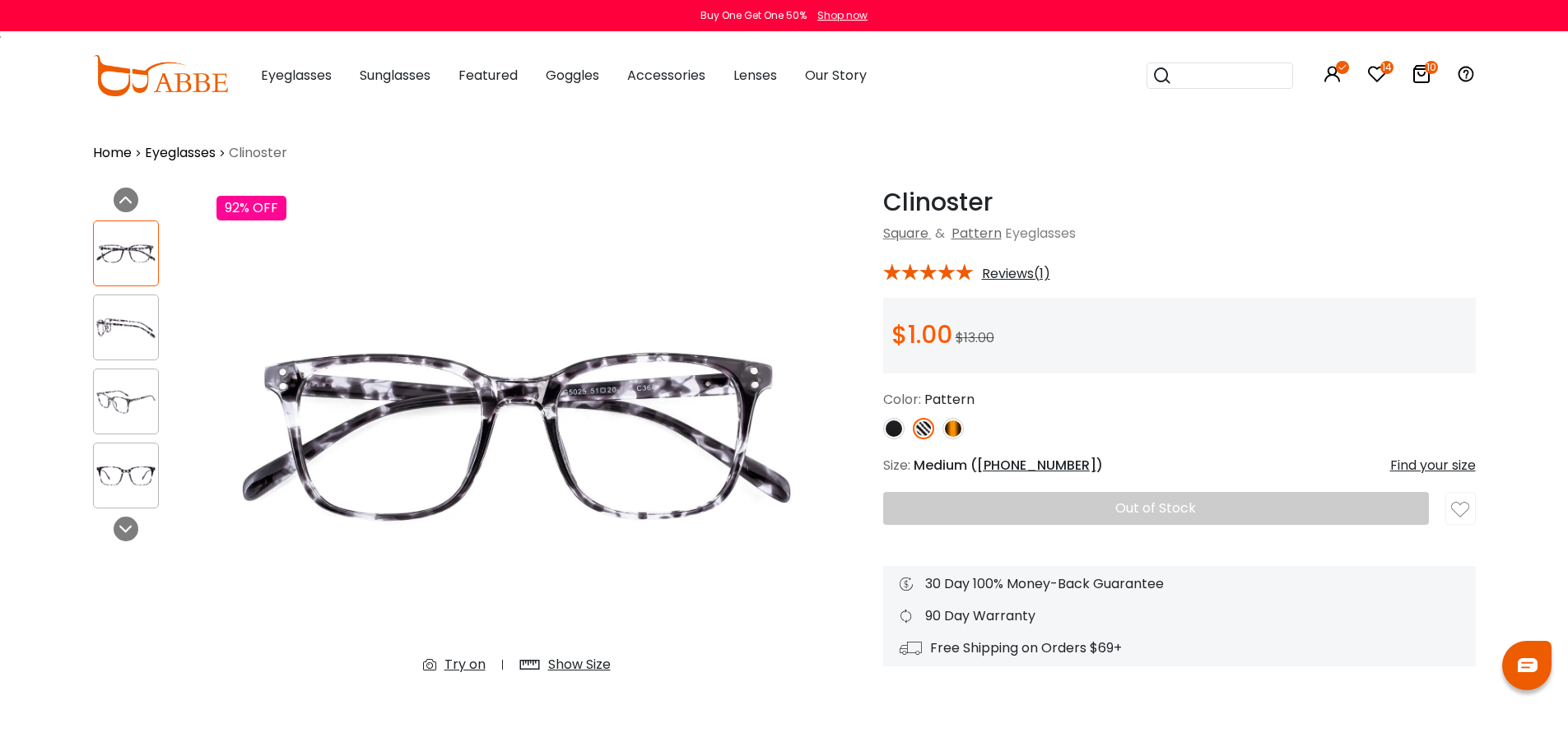
click at [566, 664] on div "Show Size" at bounding box center [578, 665] width 62 height 20
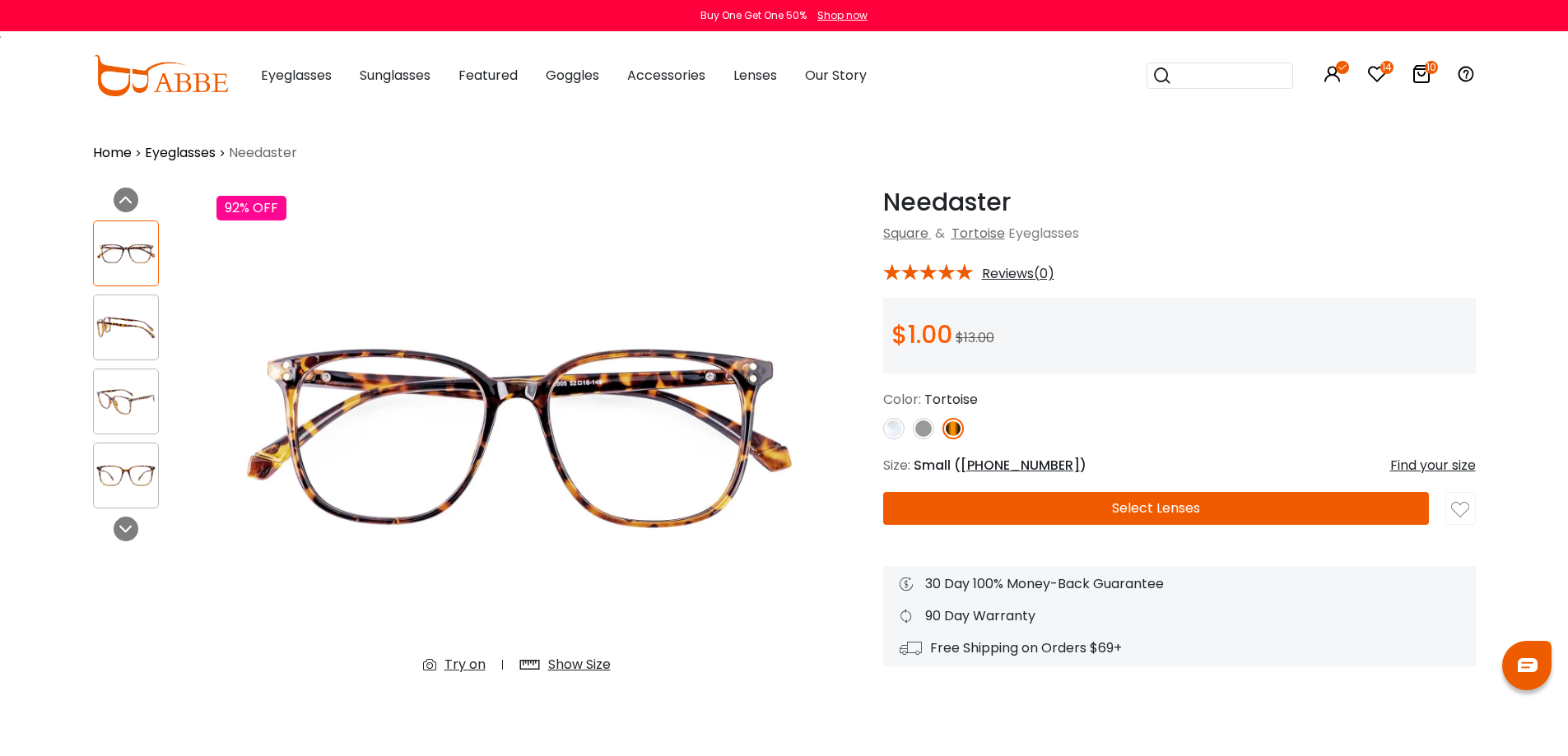
click at [925, 434] on img at bounding box center [923, 429] width 22 height 22
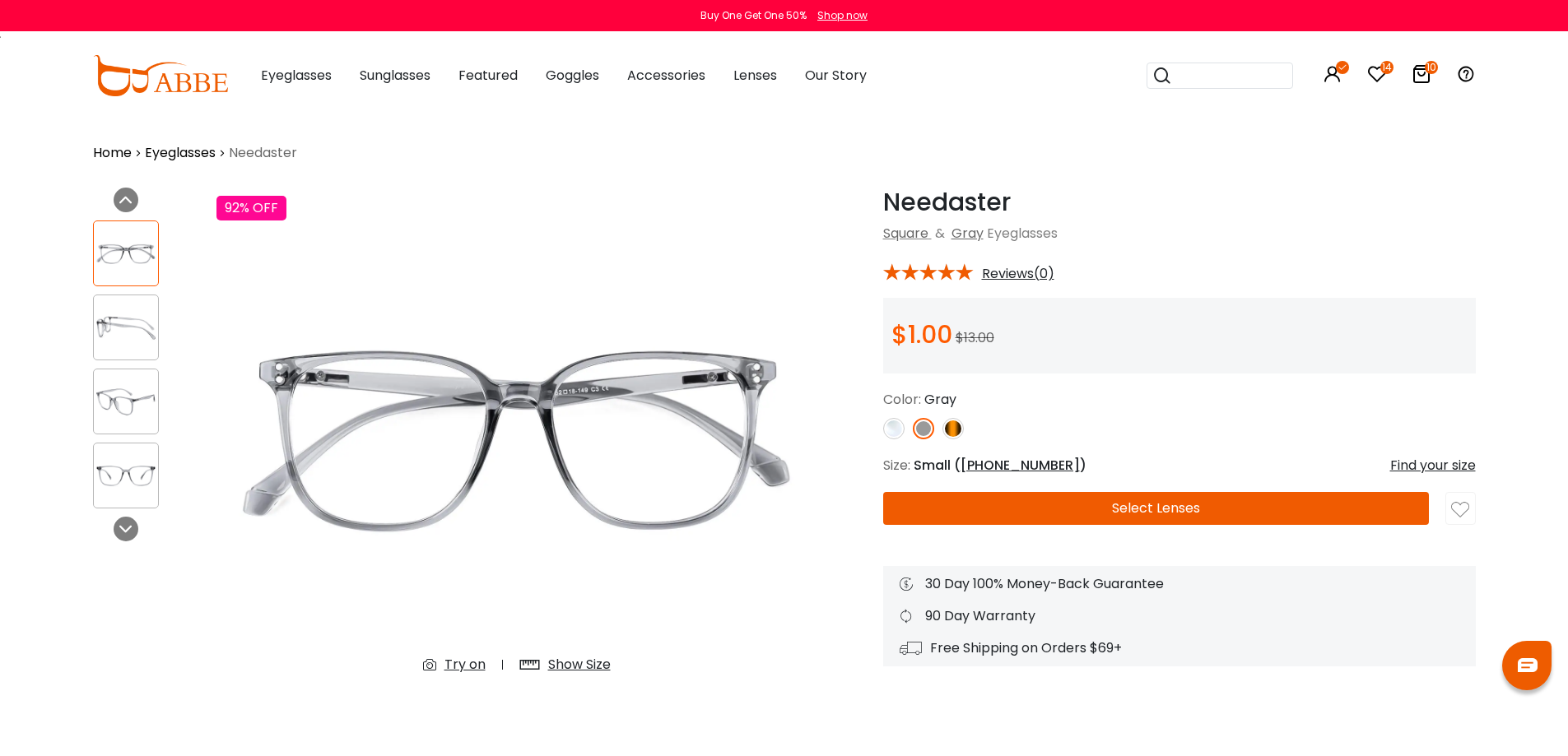
click at [897, 431] on img at bounding box center [894, 429] width 22 height 22
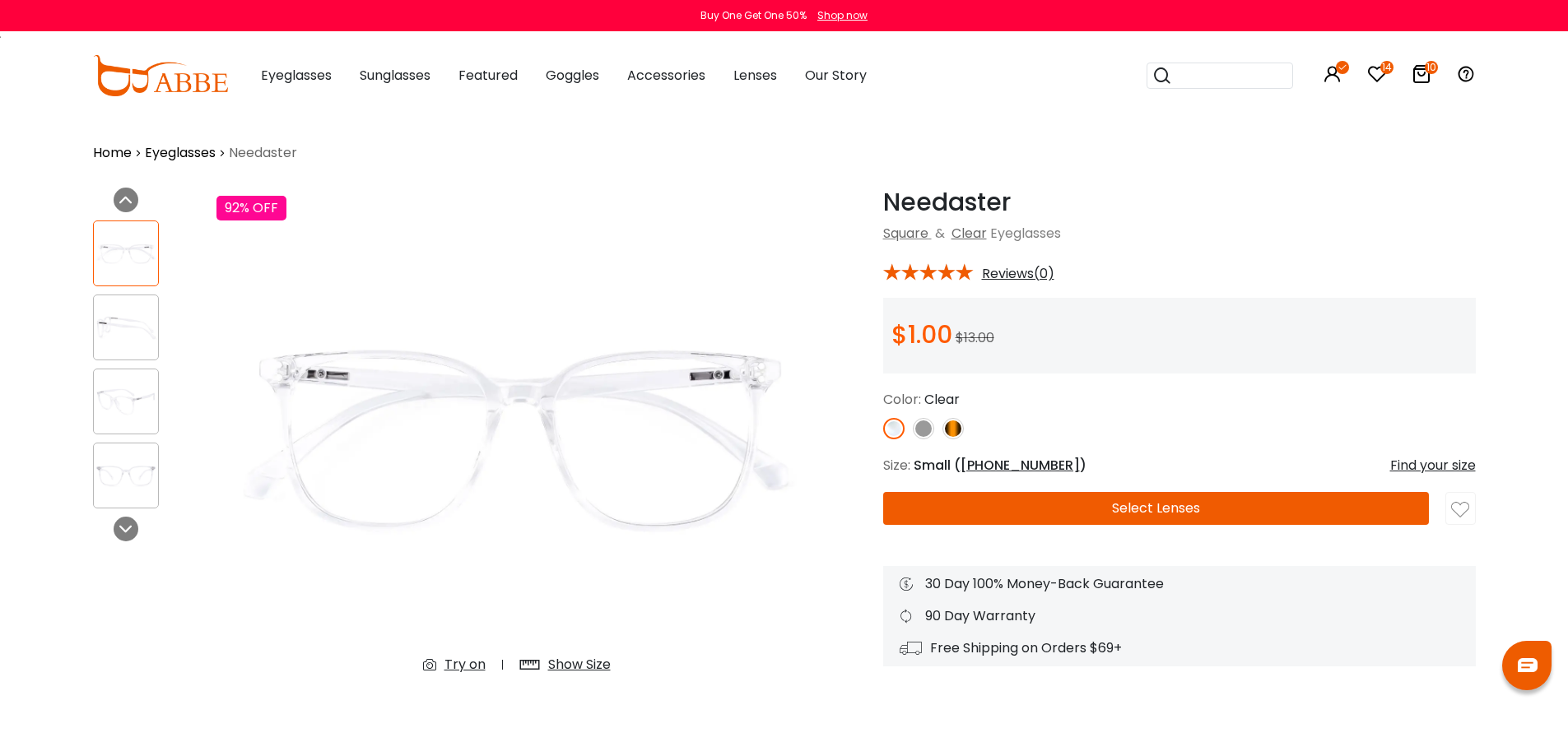
click at [953, 430] on img at bounding box center [953, 429] width 22 height 22
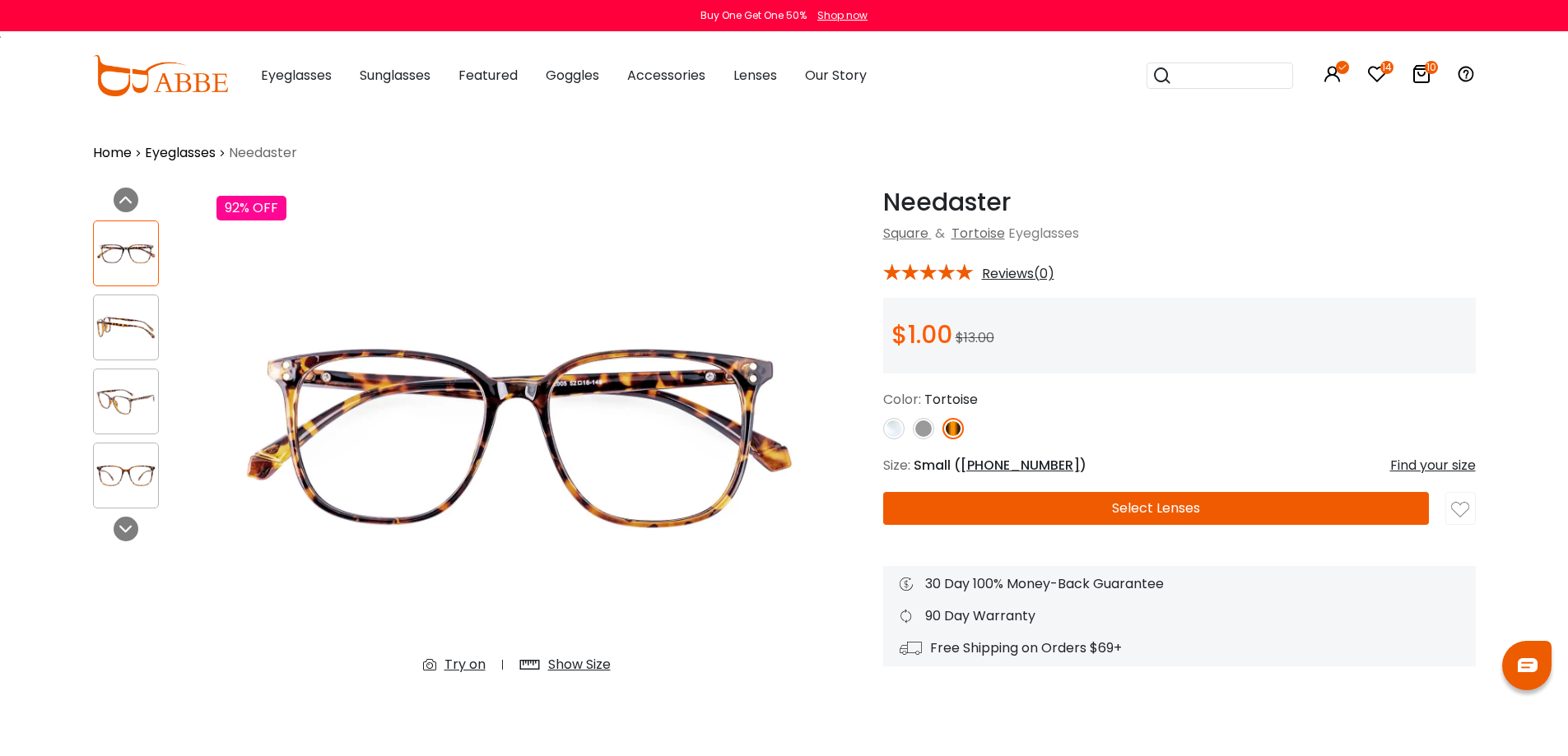
click at [923, 430] on img at bounding box center [923, 429] width 22 height 22
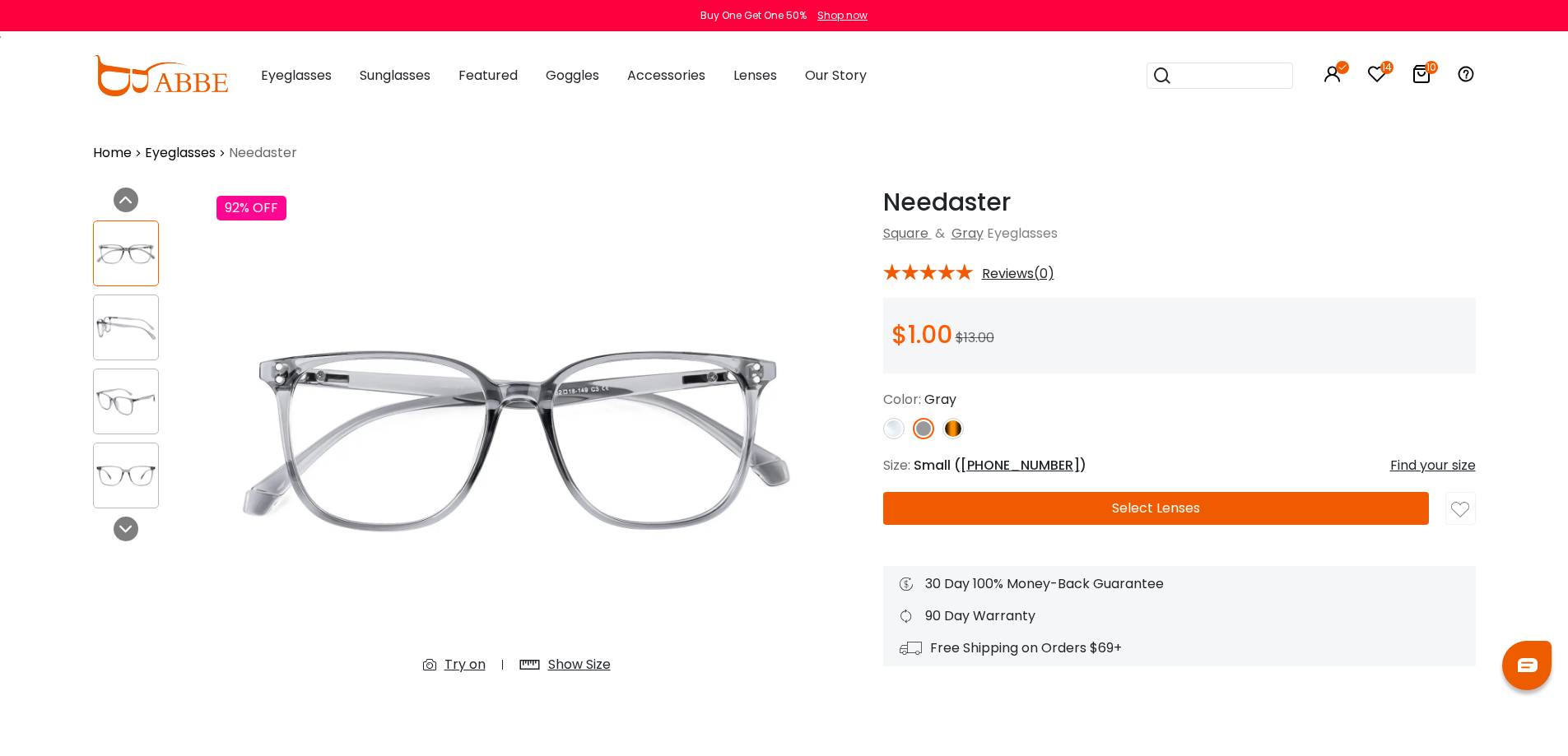
click at [150, 326] on img at bounding box center [126, 327] width 64 height 32
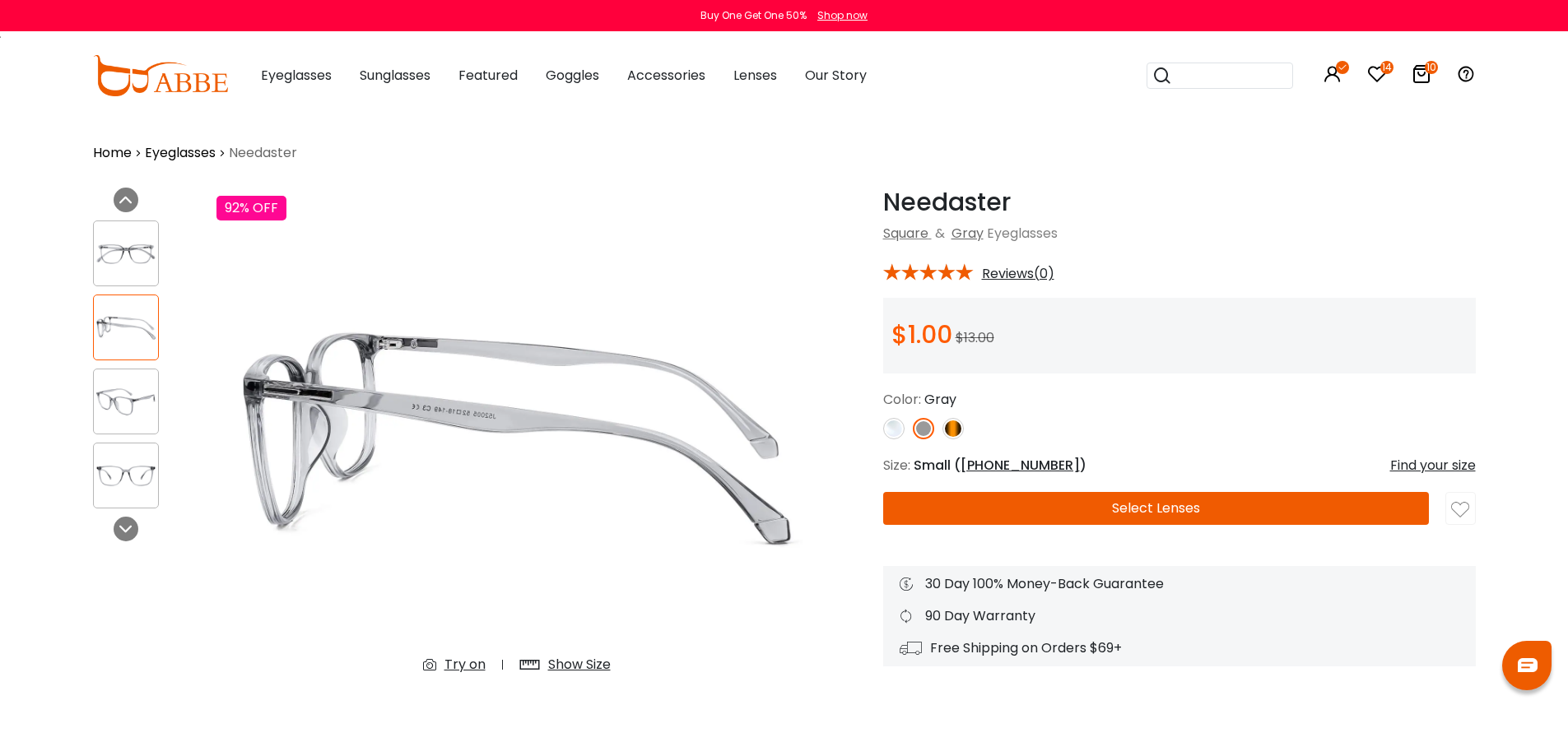
click at [149, 251] on img at bounding box center [126, 254] width 64 height 32
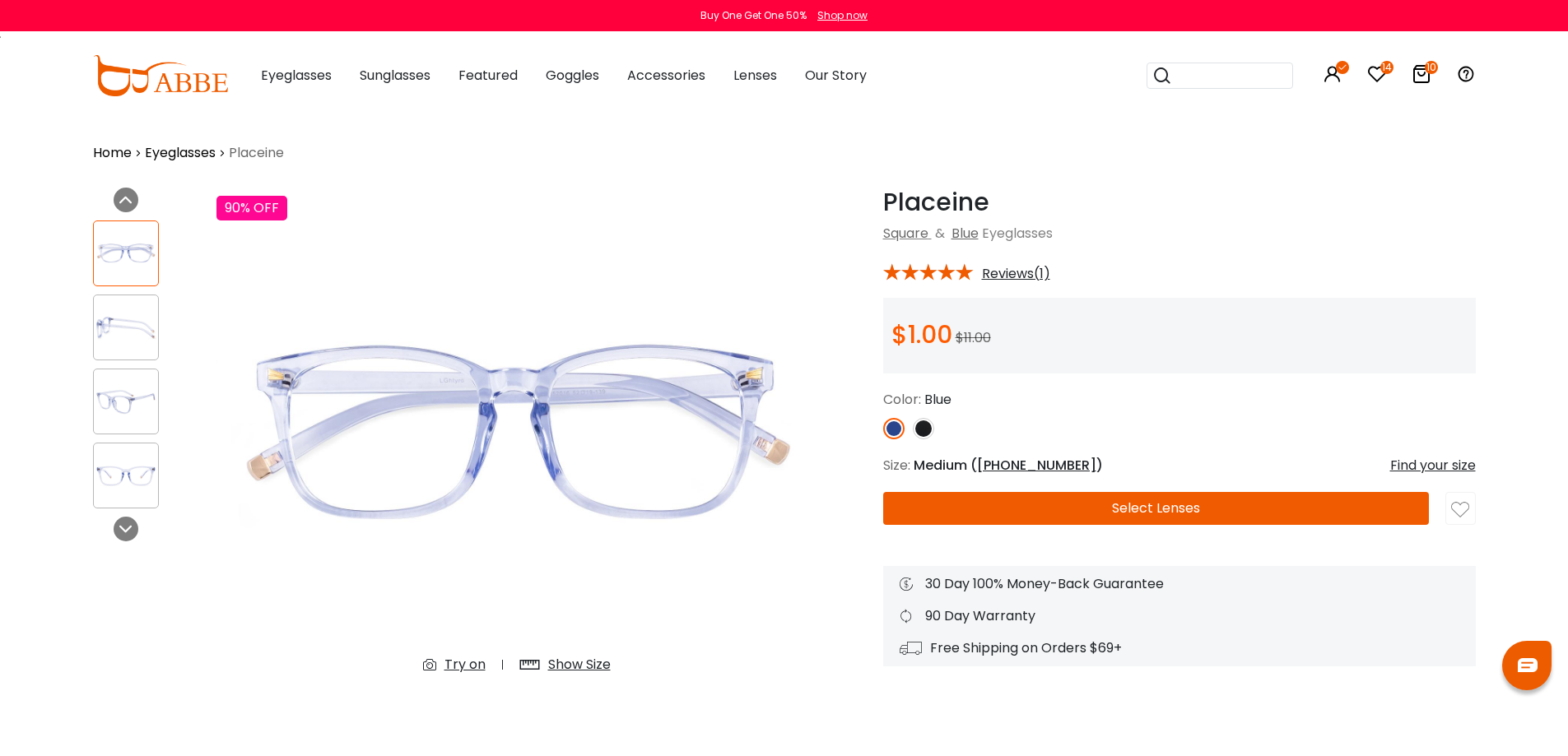
click at [573, 662] on div "Show Size" at bounding box center [578, 665] width 62 height 20
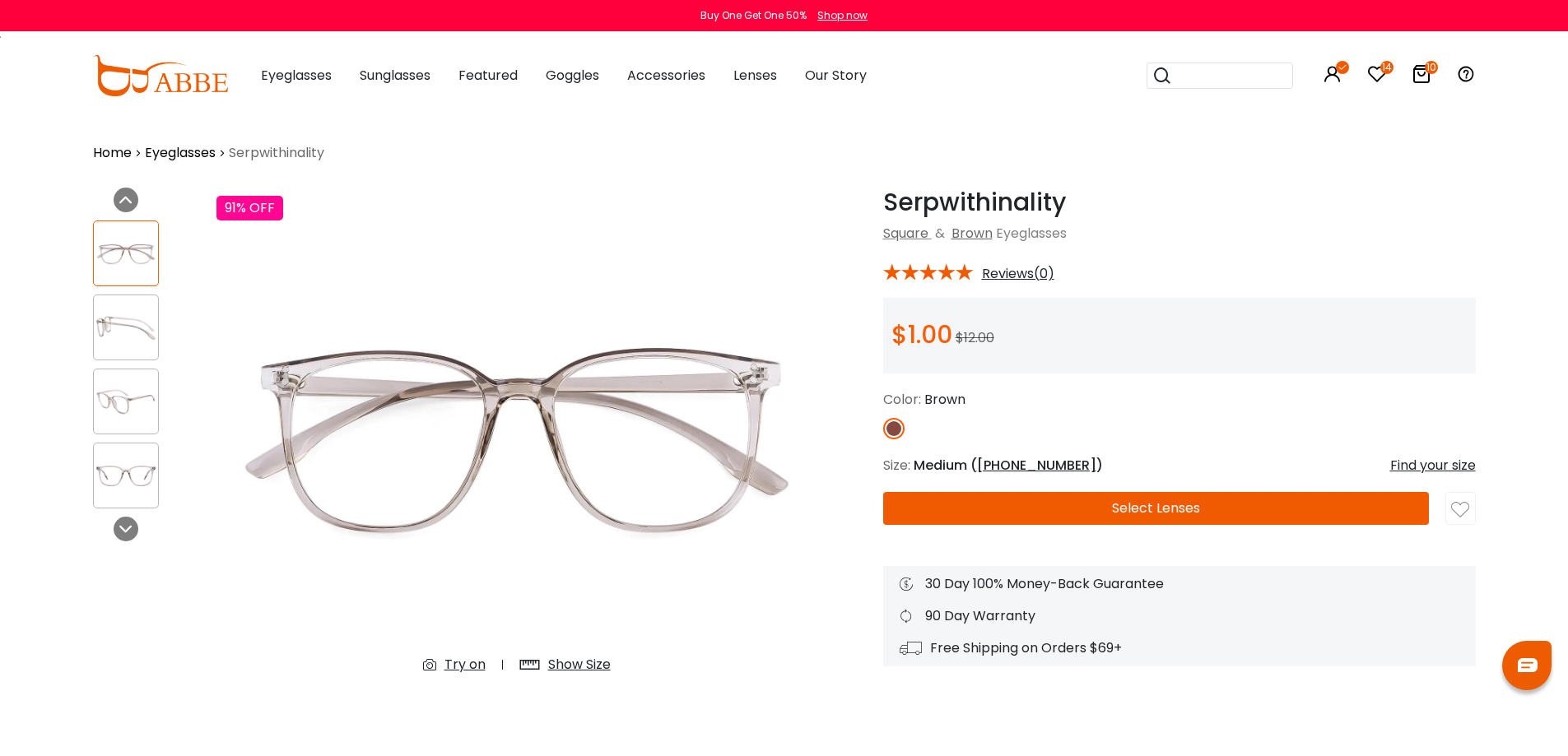
click at [588, 666] on div "Show Size" at bounding box center [578, 665] width 62 height 20
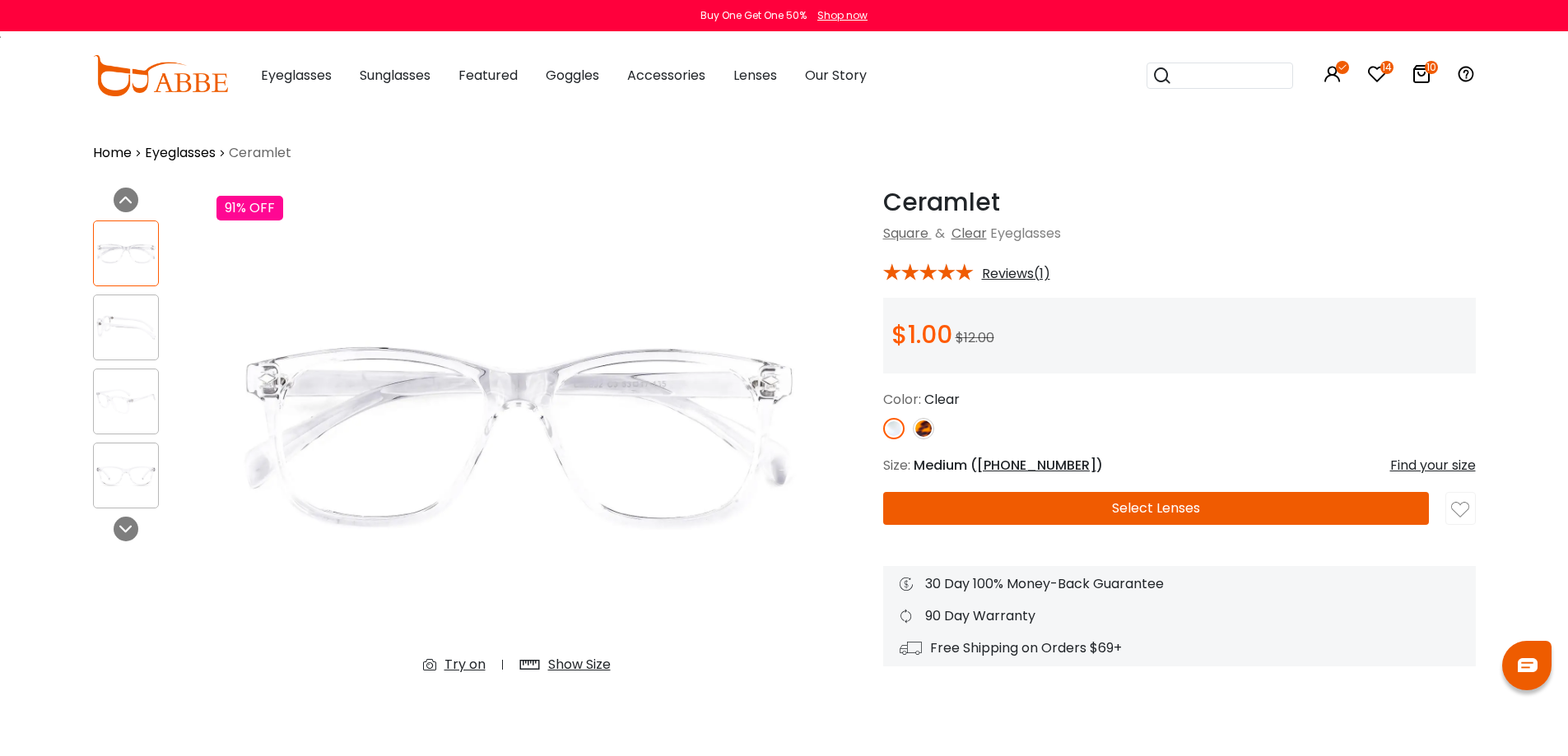
click at [593, 658] on div "Show Size" at bounding box center [578, 665] width 62 height 20
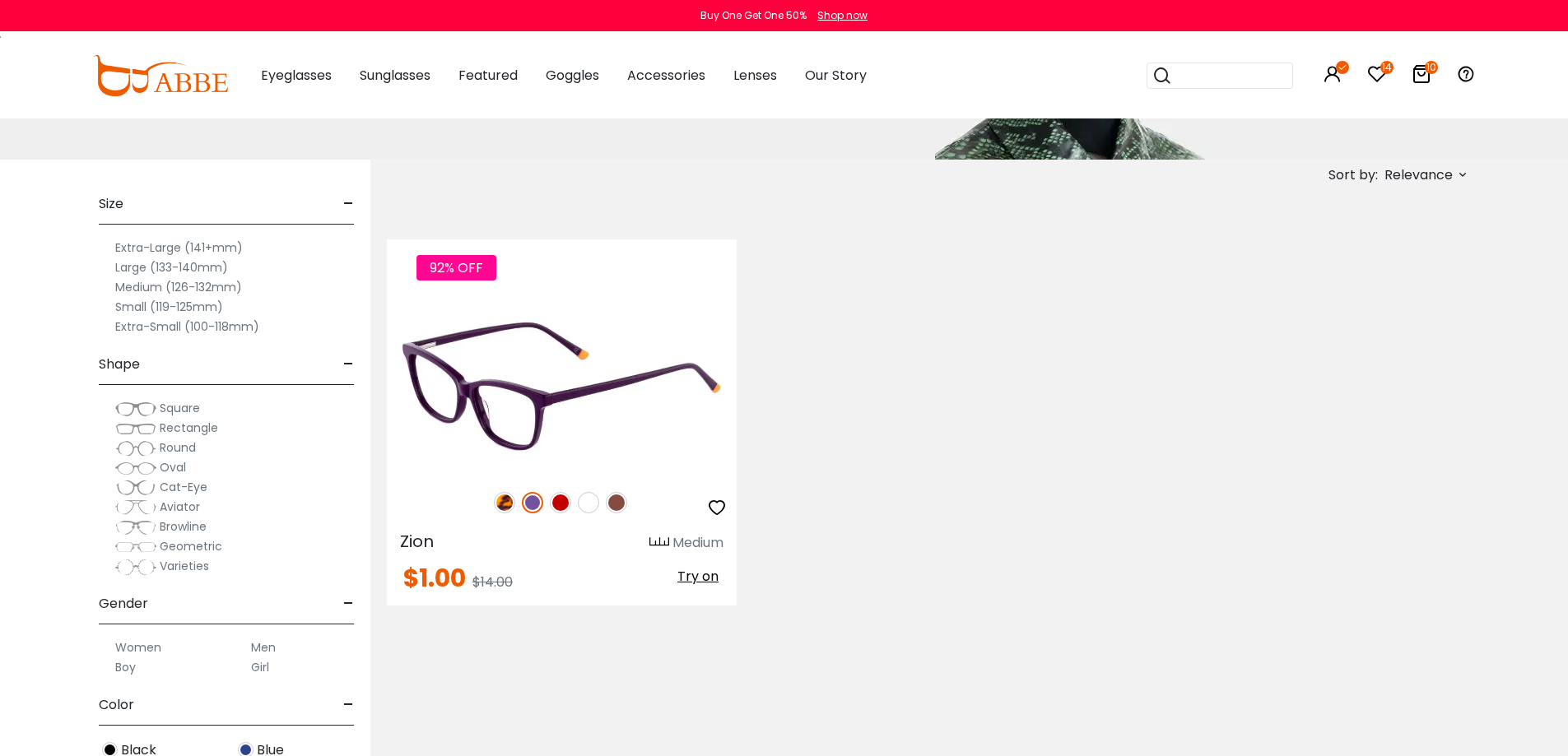
click at [614, 373] on img at bounding box center [562, 385] width 350 height 175
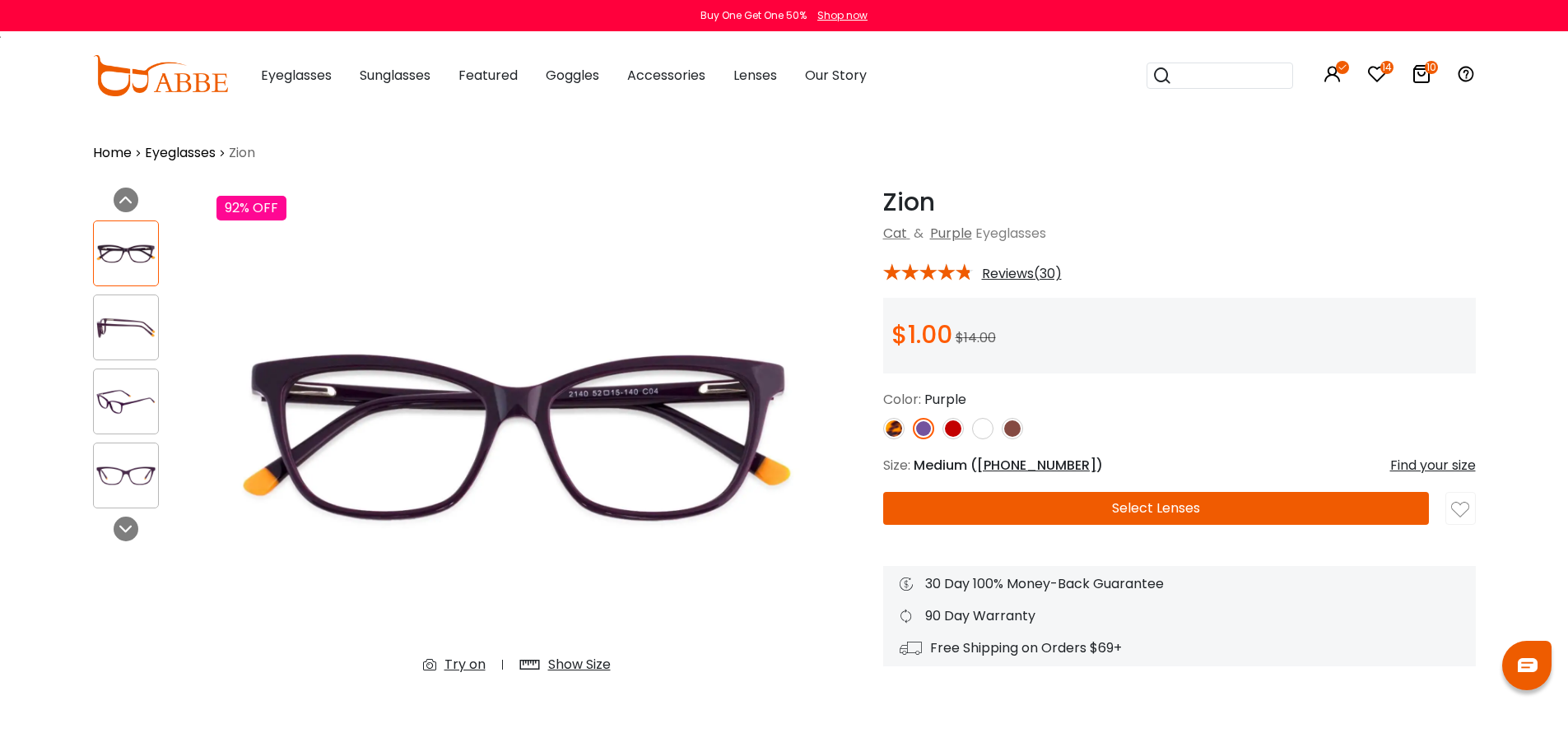
click at [579, 665] on div "Show Size" at bounding box center [578, 665] width 62 height 20
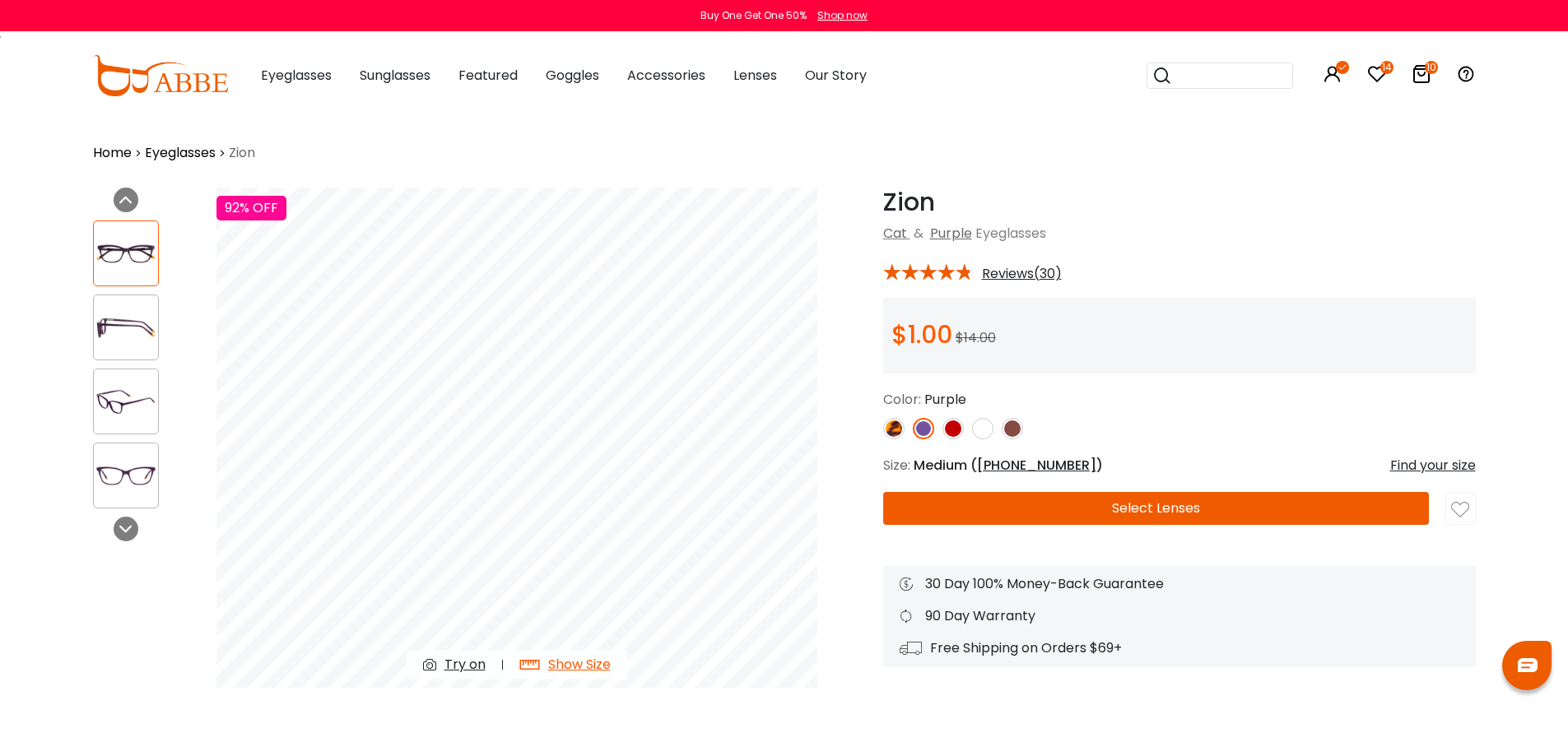
click at [124, 330] on img at bounding box center [126, 327] width 64 height 32
click at [124, 404] on img at bounding box center [126, 401] width 64 height 32
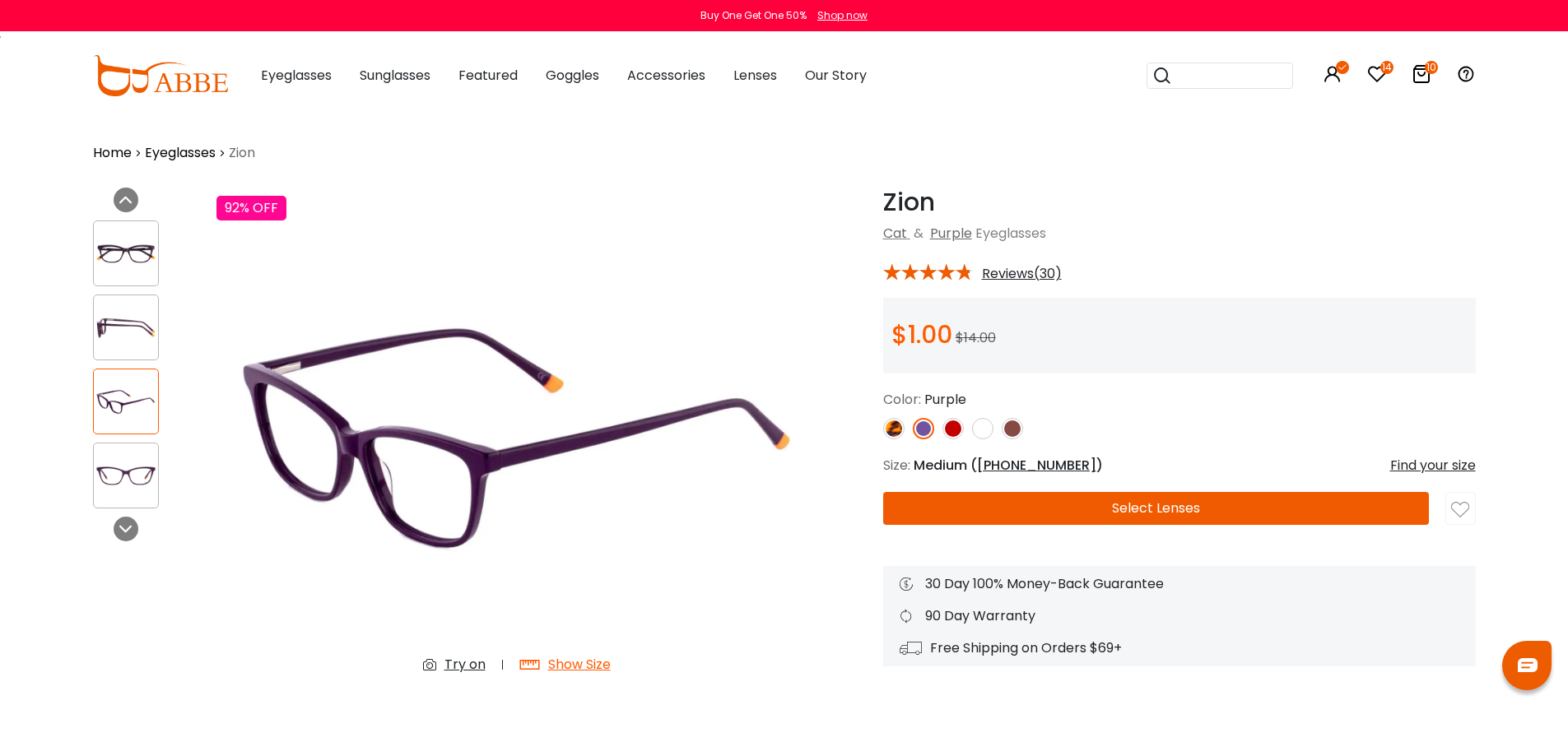
drag, startPoint x: 121, startPoint y: 252, endPoint x: 184, endPoint y: 271, distance: 65.8
click at [122, 252] on img at bounding box center [126, 254] width 64 height 32
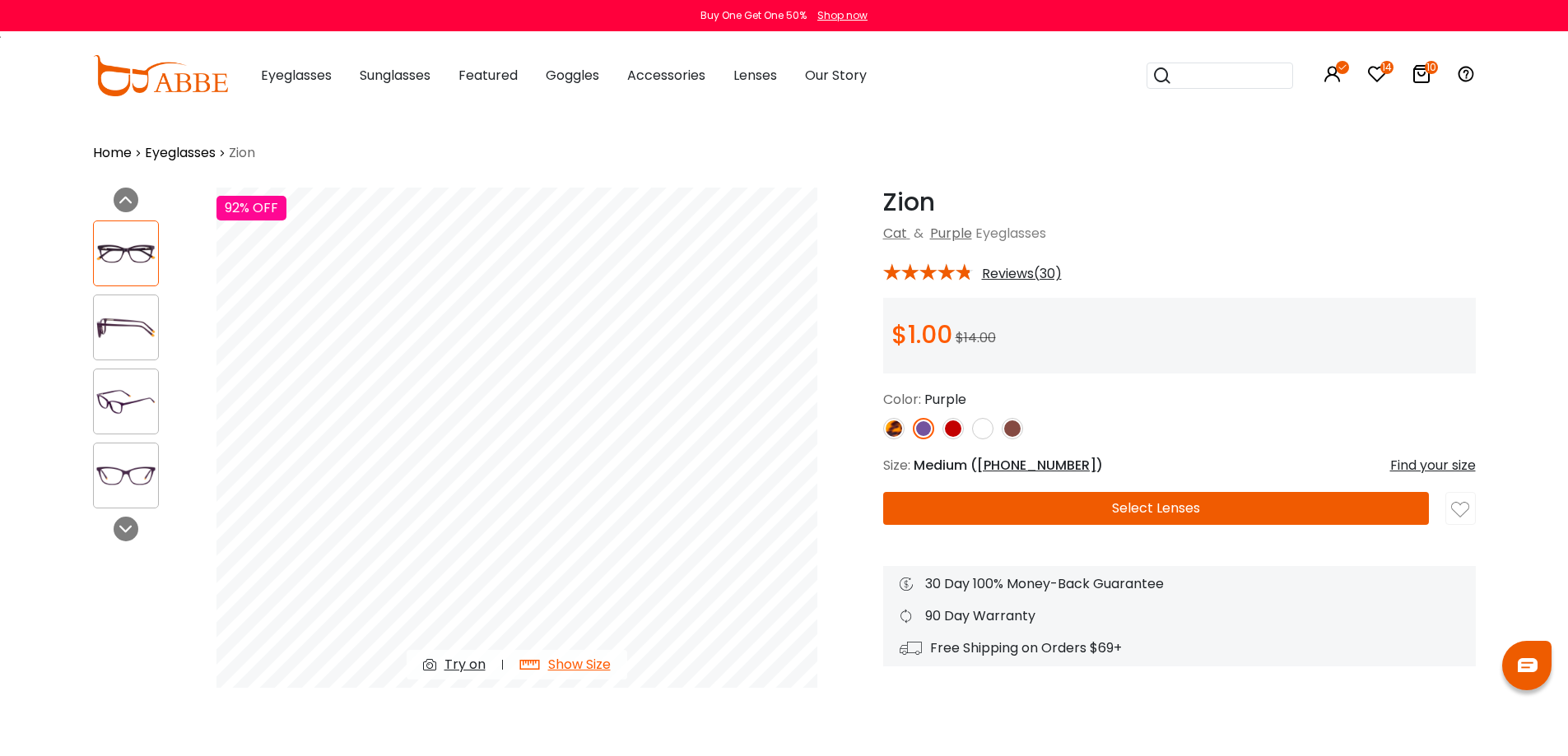
click at [953, 436] on img at bounding box center [953, 429] width 22 height 22
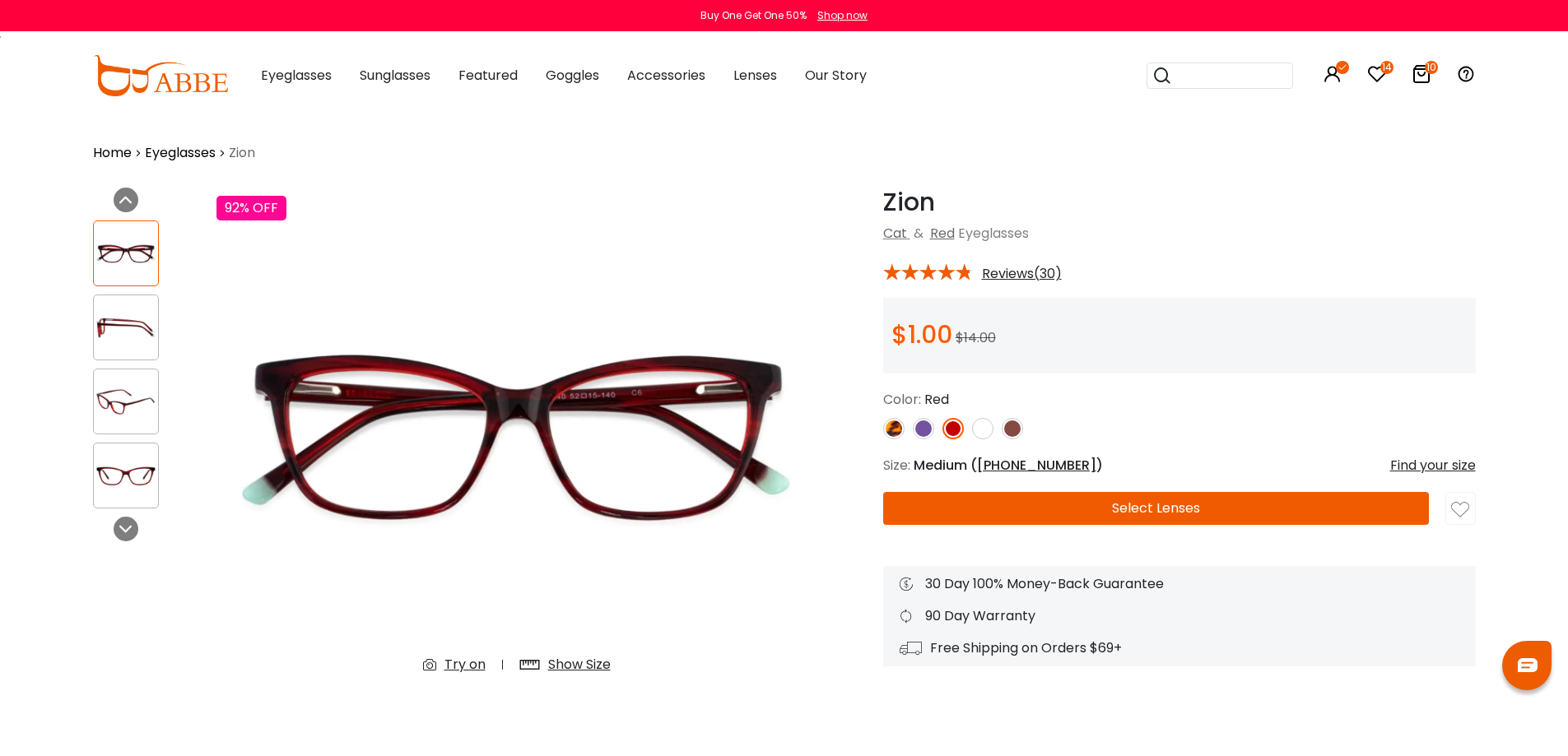
click at [1012, 430] on img at bounding box center [1012, 429] width 22 height 22
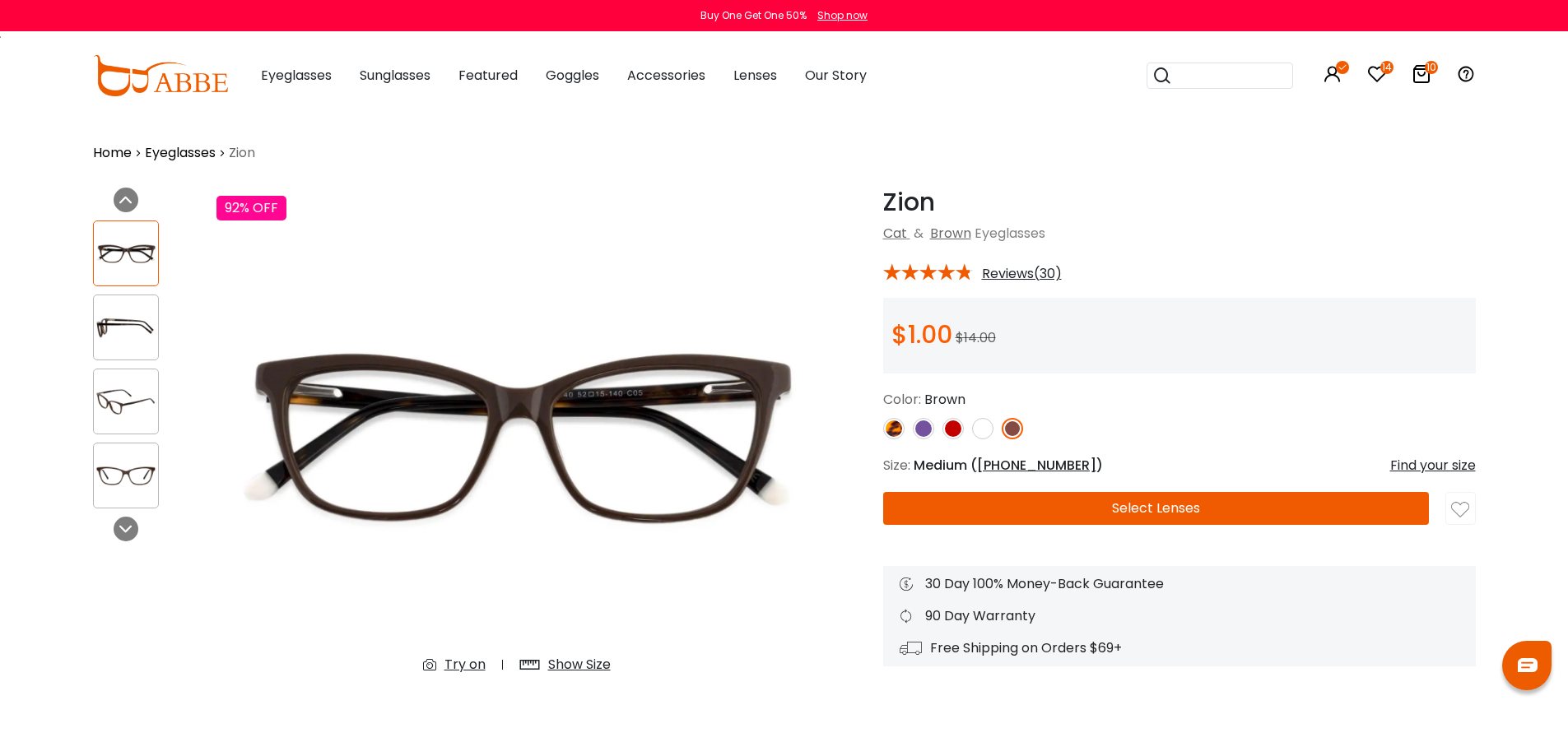
click at [131, 316] on img at bounding box center [126, 327] width 64 height 32
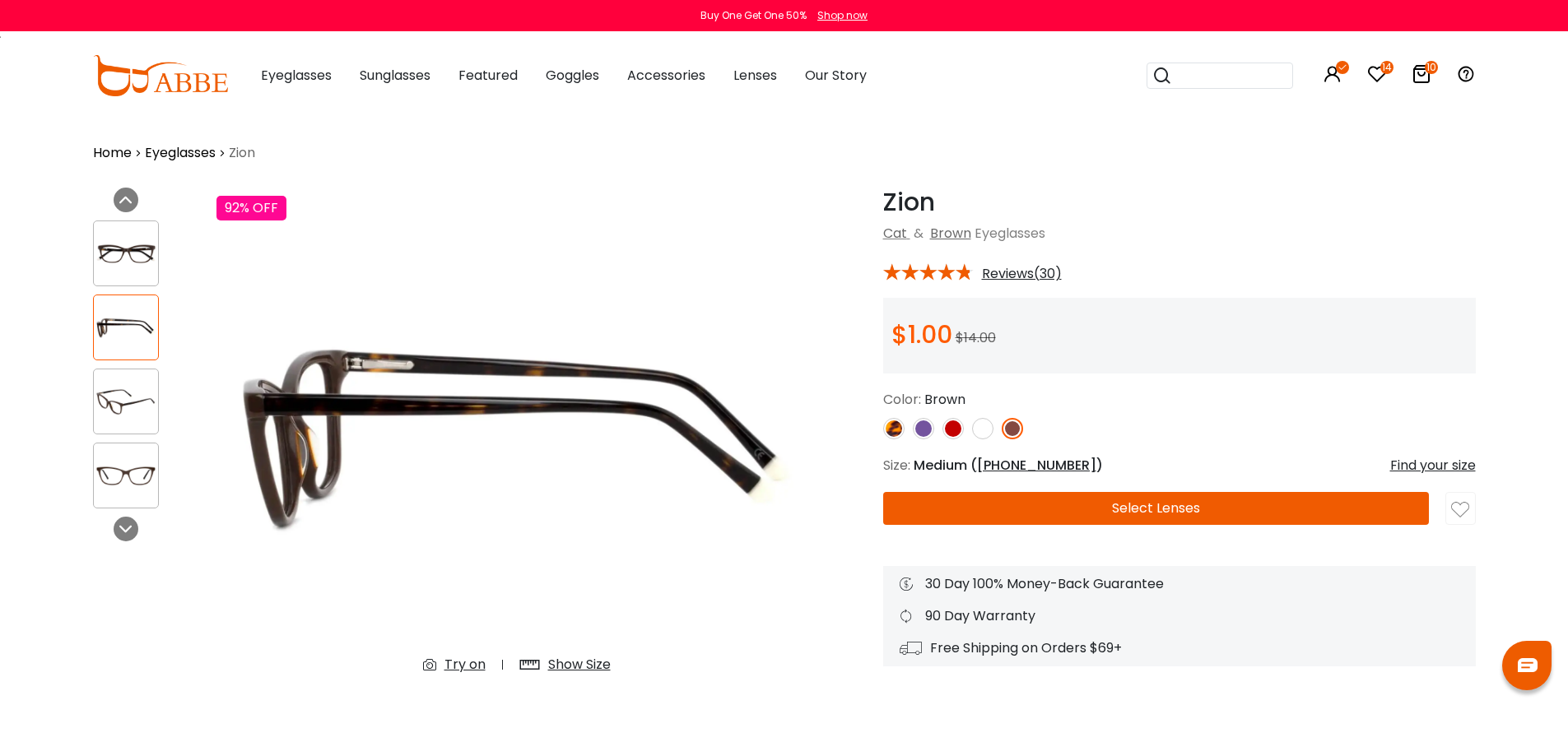
click at [118, 253] on img at bounding box center [126, 254] width 64 height 32
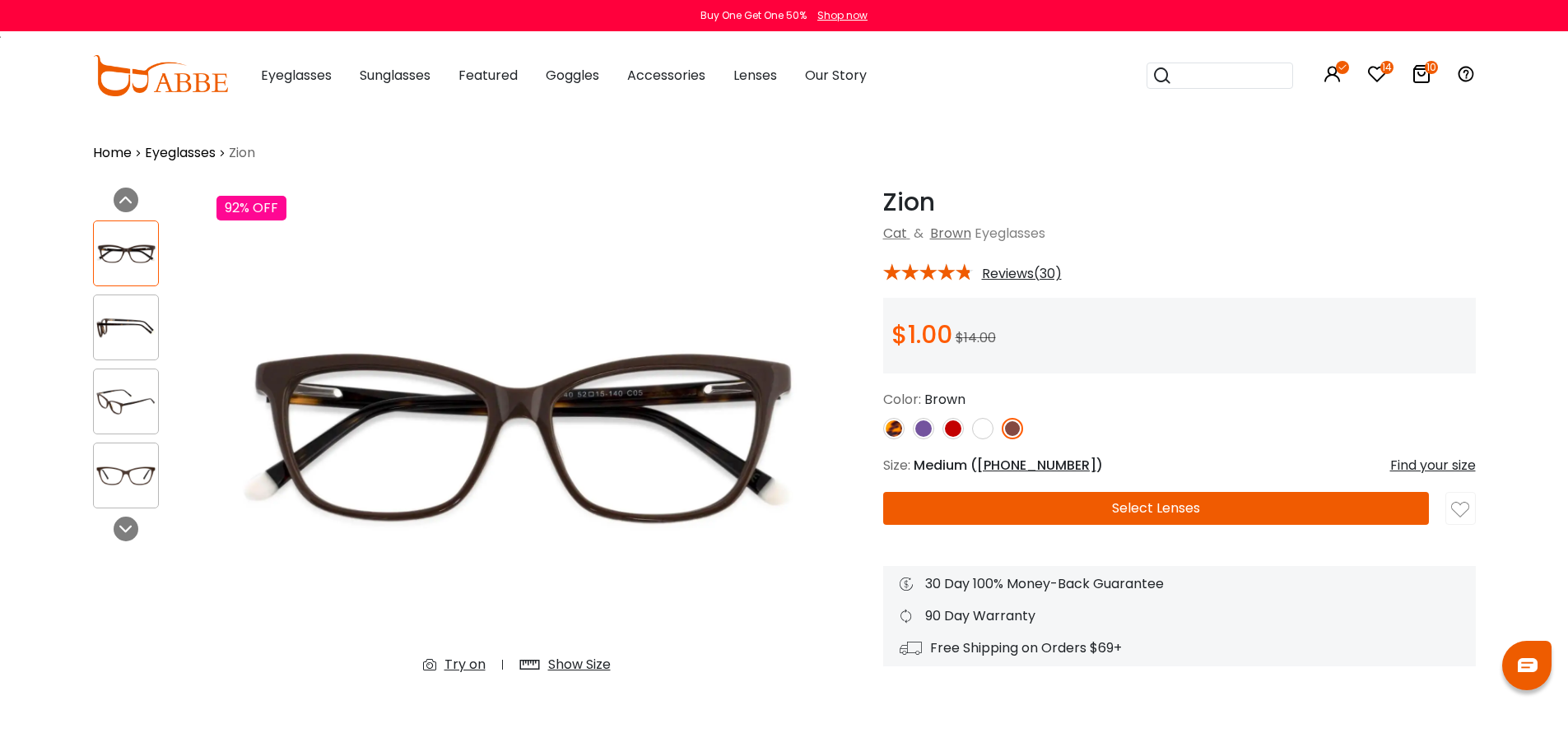
click at [980, 430] on img at bounding box center [983, 429] width 22 height 22
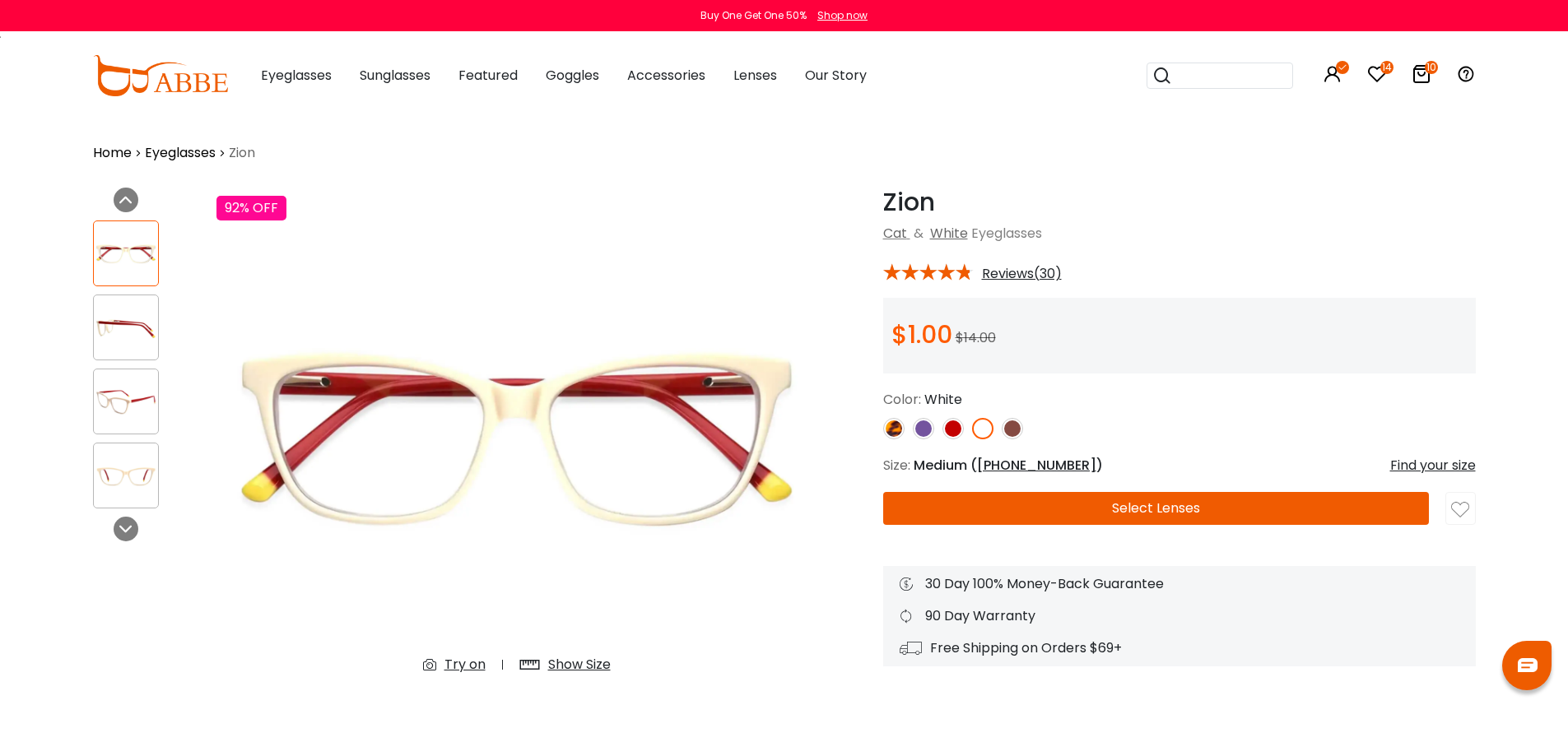
click at [948, 434] on img at bounding box center [953, 429] width 22 height 22
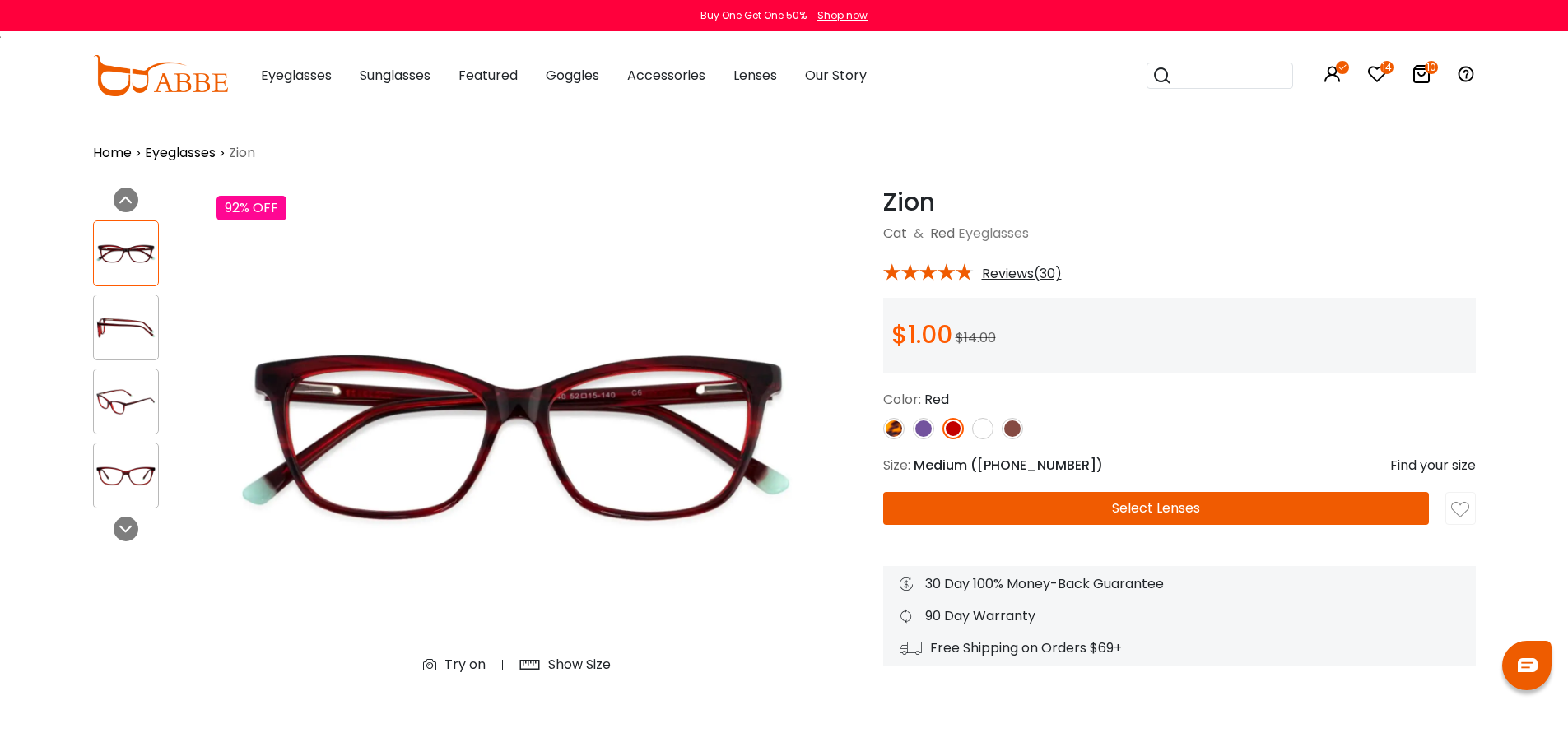
click at [917, 434] on img at bounding box center [923, 429] width 22 height 22
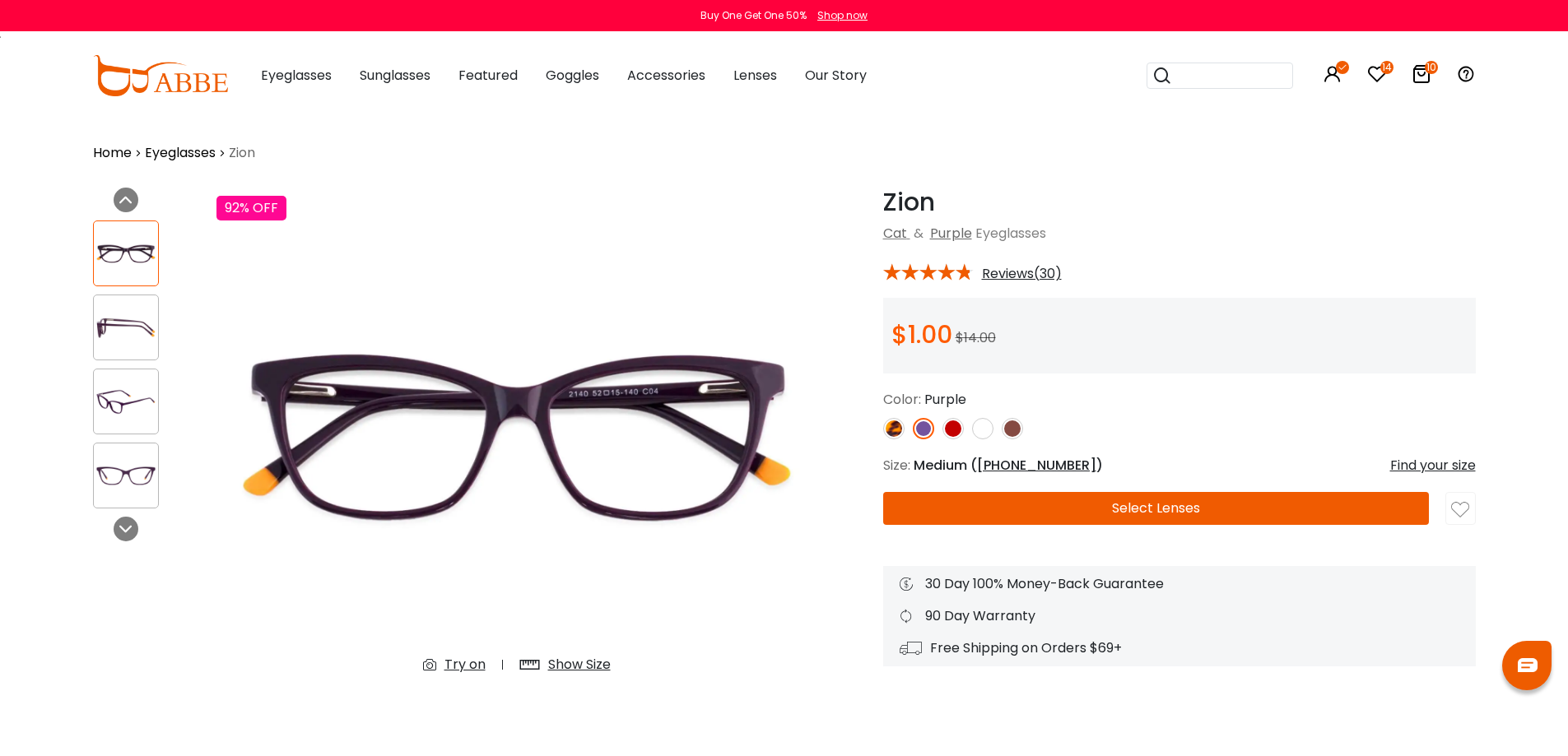
click at [892, 432] on img at bounding box center [894, 429] width 22 height 22
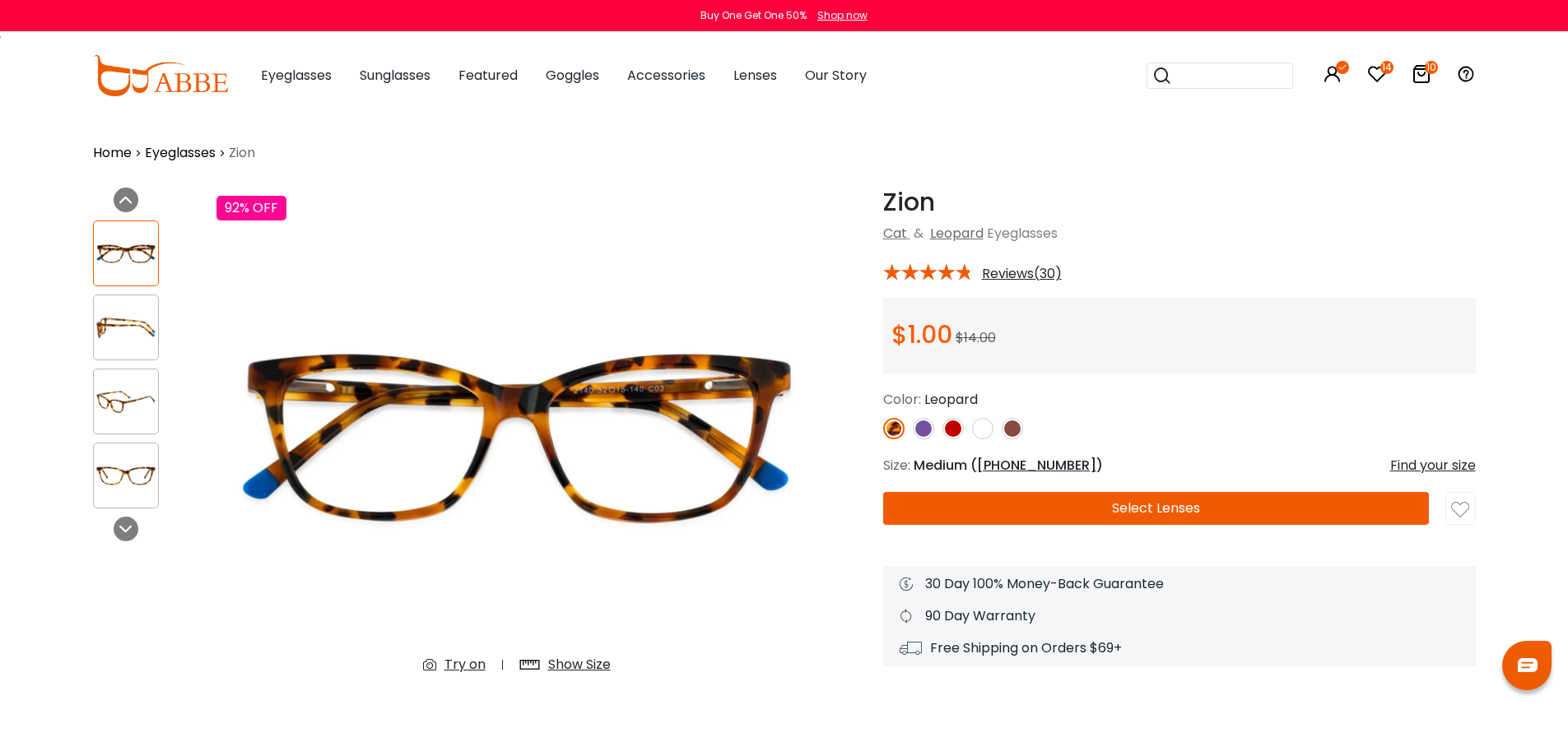
click at [923, 430] on img at bounding box center [923, 429] width 22 height 22
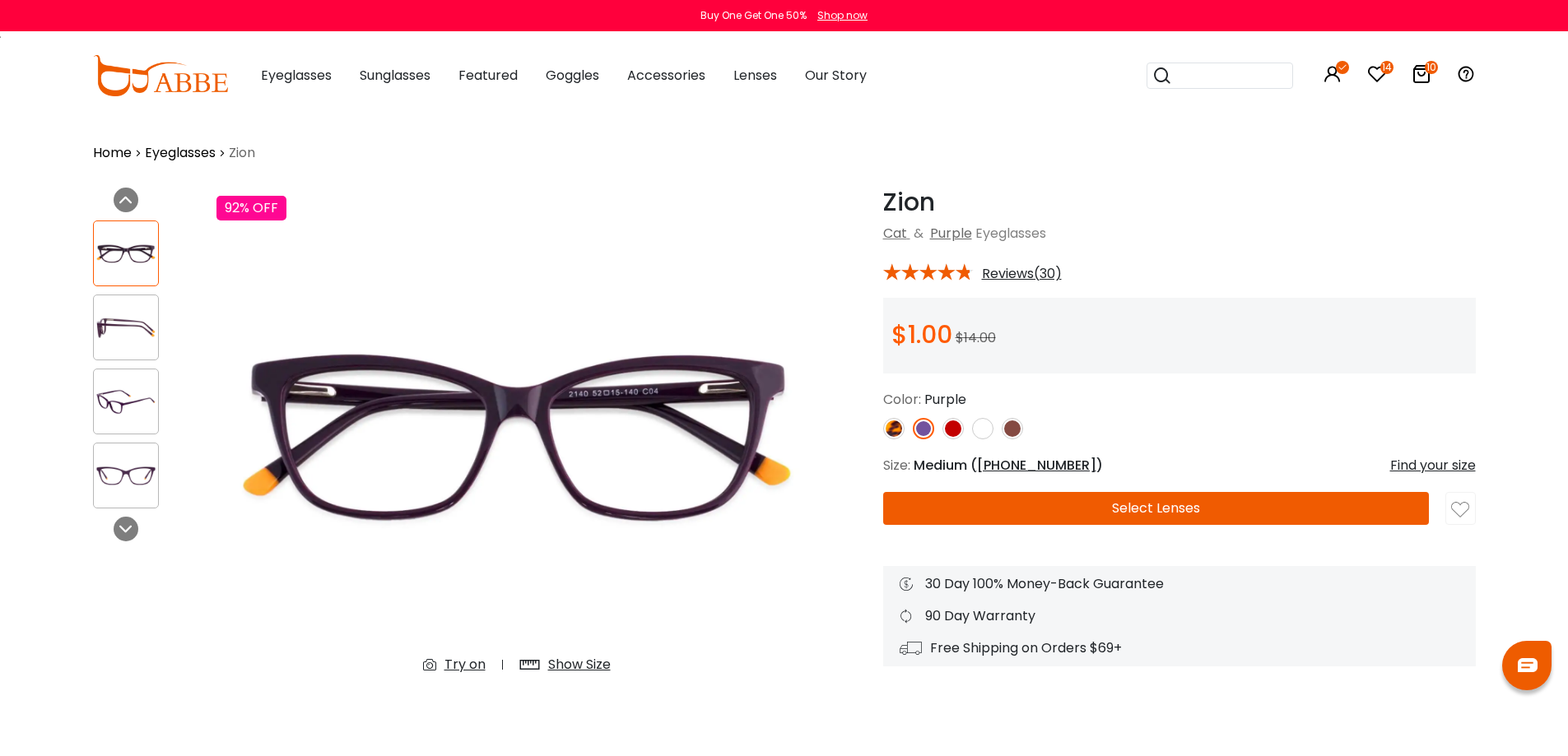
click at [949, 429] on img at bounding box center [953, 429] width 22 height 22
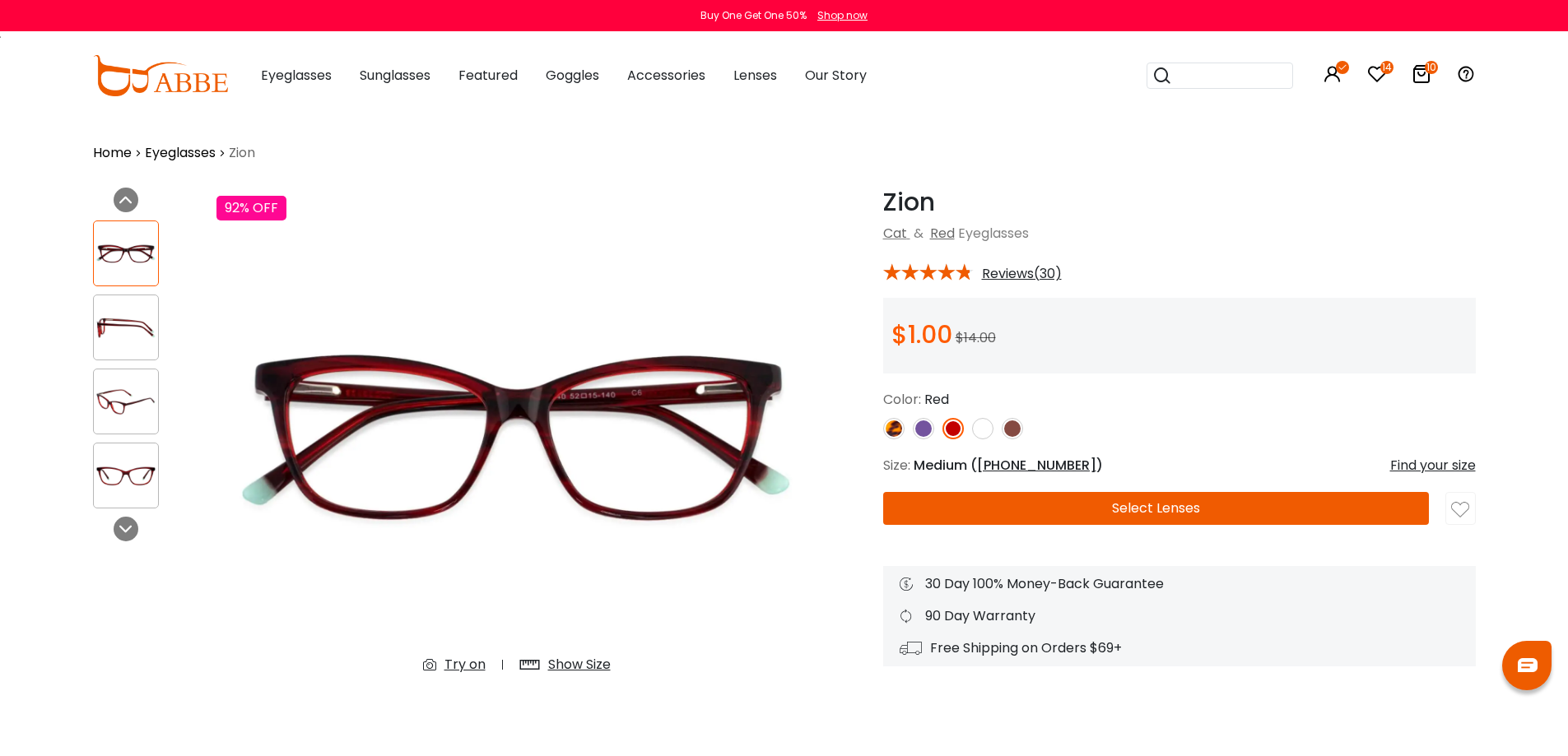
click at [1006, 426] on img at bounding box center [1012, 429] width 22 height 22
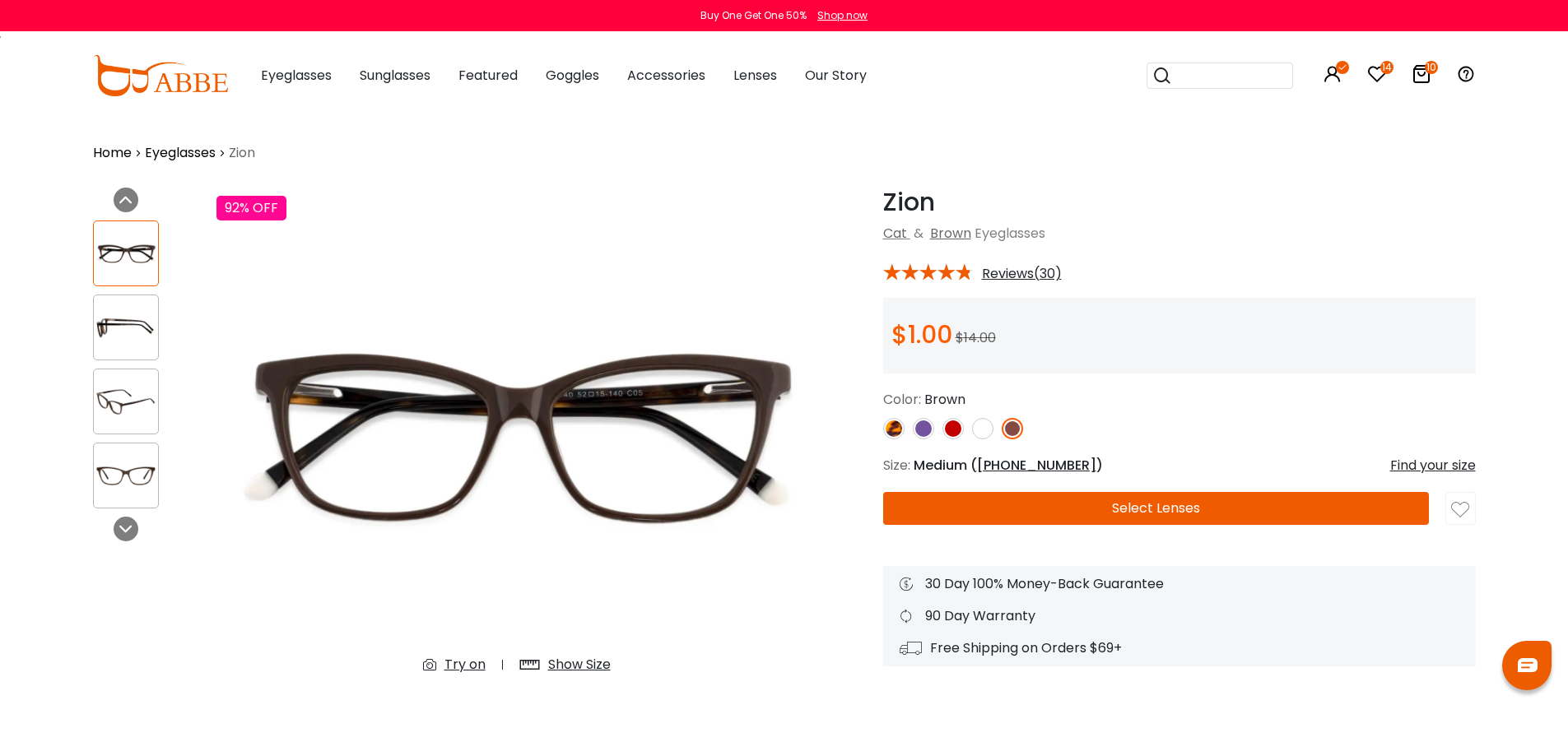
click at [1092, 510] on button "Select Lenses" at bounding box center [1156, 508] width 546 height 33
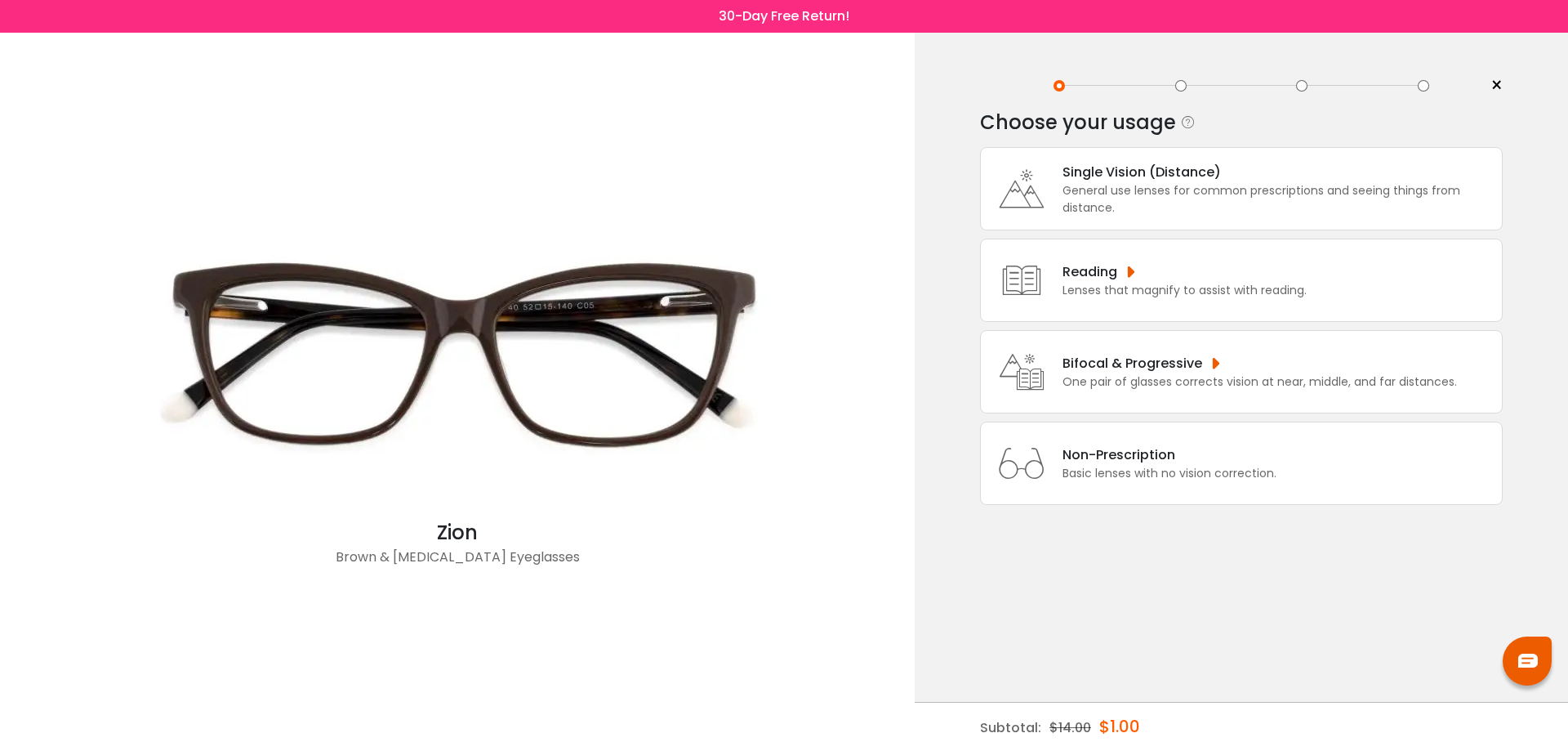
click at [1245, 184] on div "General use lenses for common prescriptions and seeing things from distance." at bounding box center [1279, 199] width 432 height 34
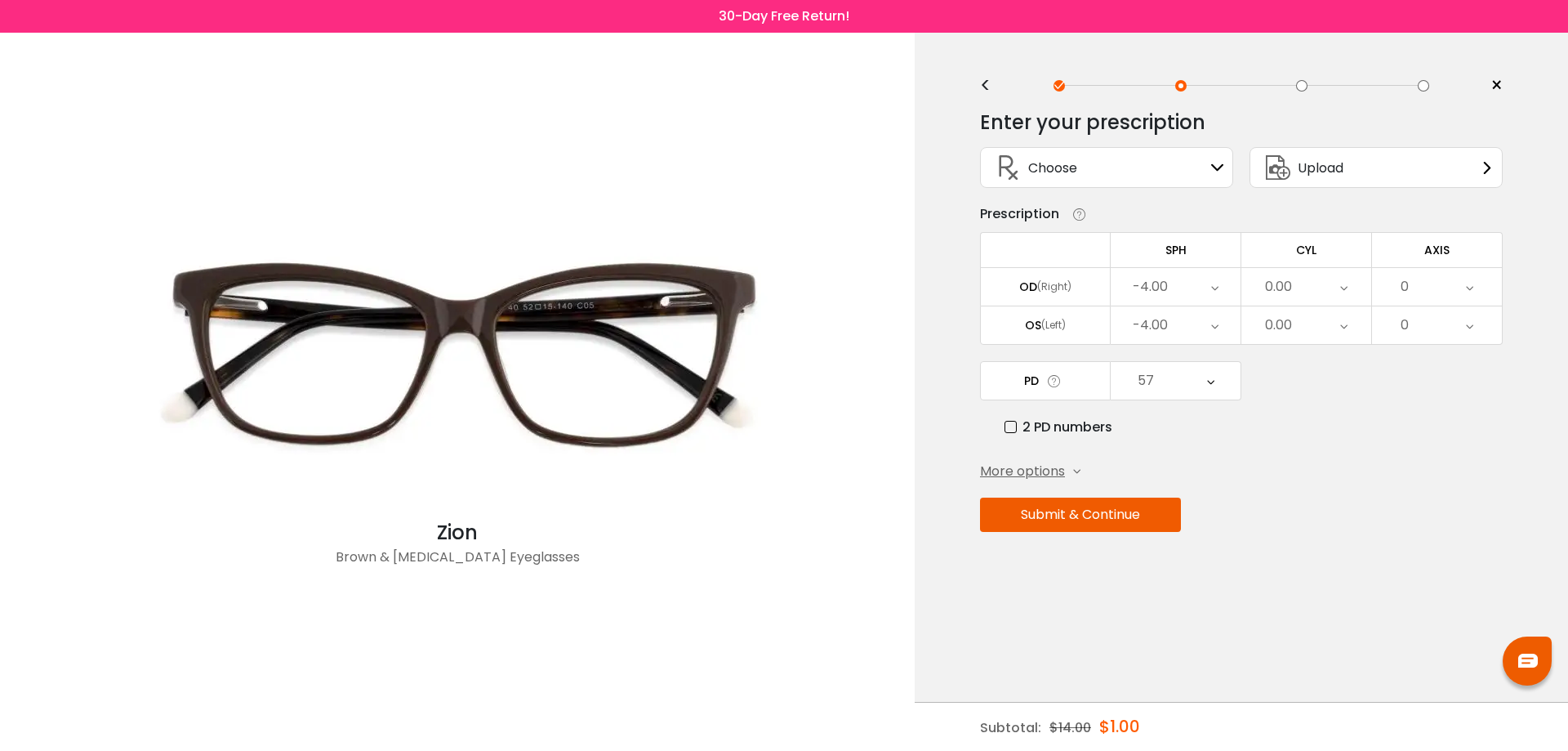
click at [1104, 523] on button "Submit & Continue" at bounding box center [1080, 514] width 201 height 34
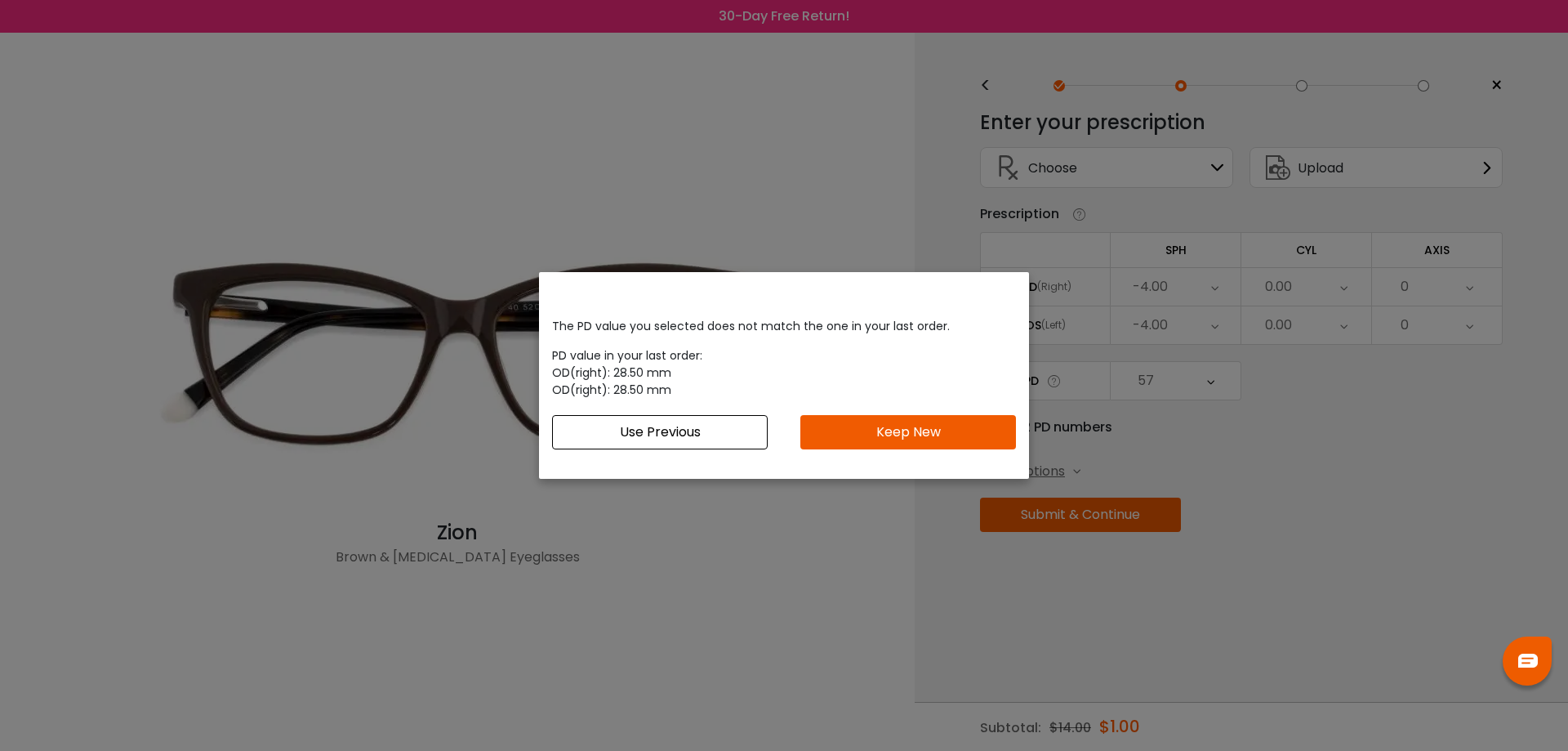
click at [922, 436] on button "Keep New" at bounding box center [909, 432] width 216 height 34
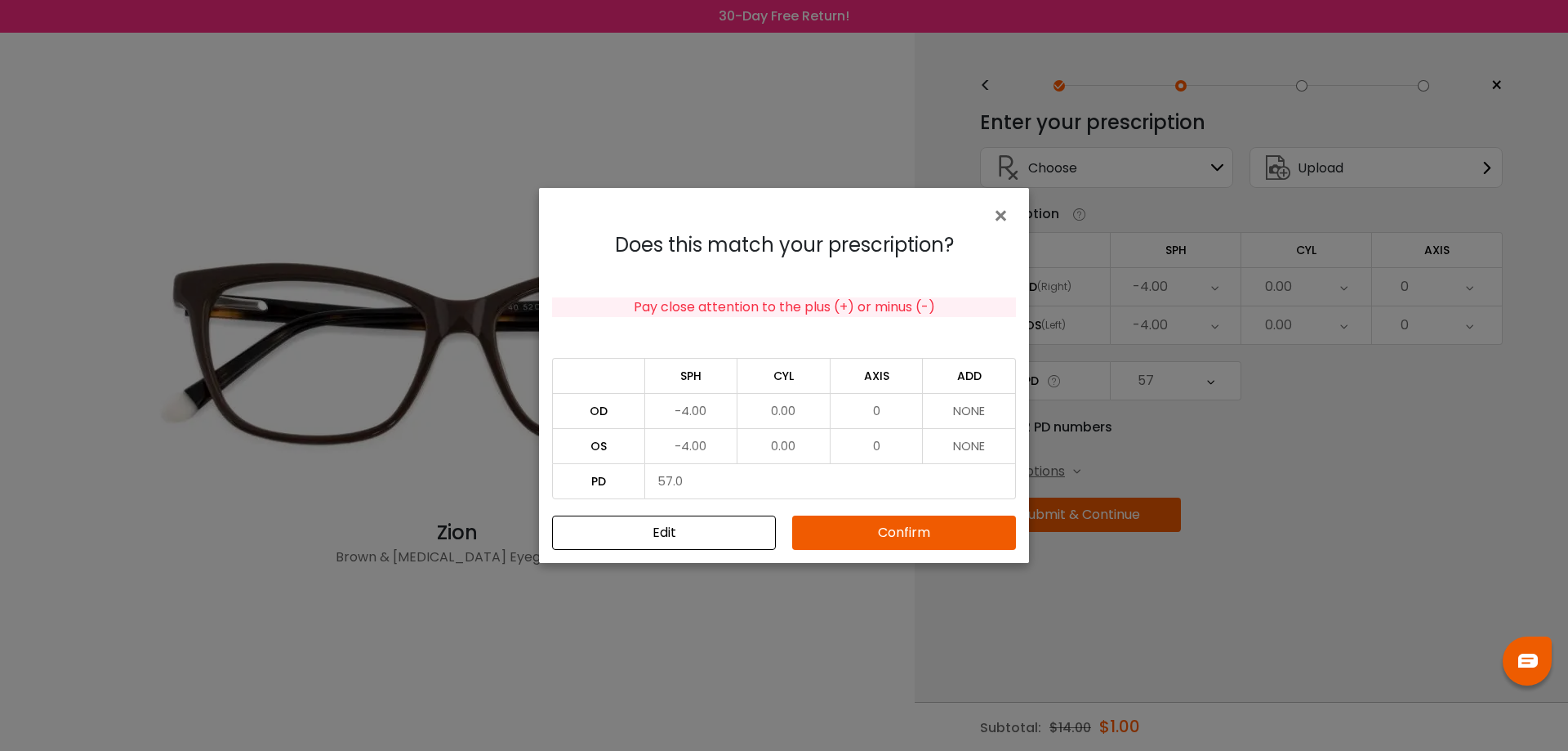
click at [896, 531] on button "Confirm" at bounding box center [904, 532] width 224 height 34
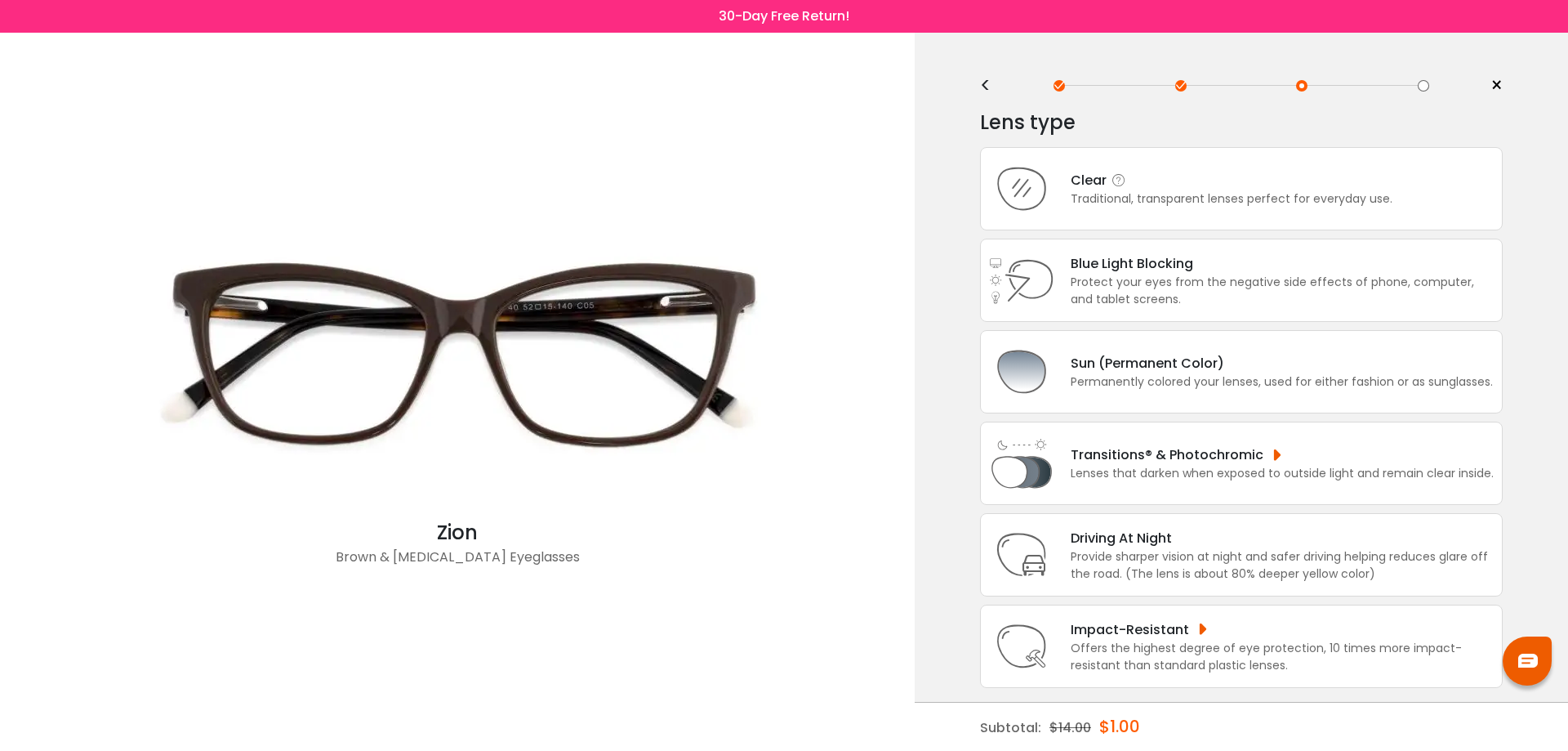
click at [1176, 197] on div "Traditional, transparent lenses perfect for everyday use." at bounding box center [1231, 198] width 322 height 17
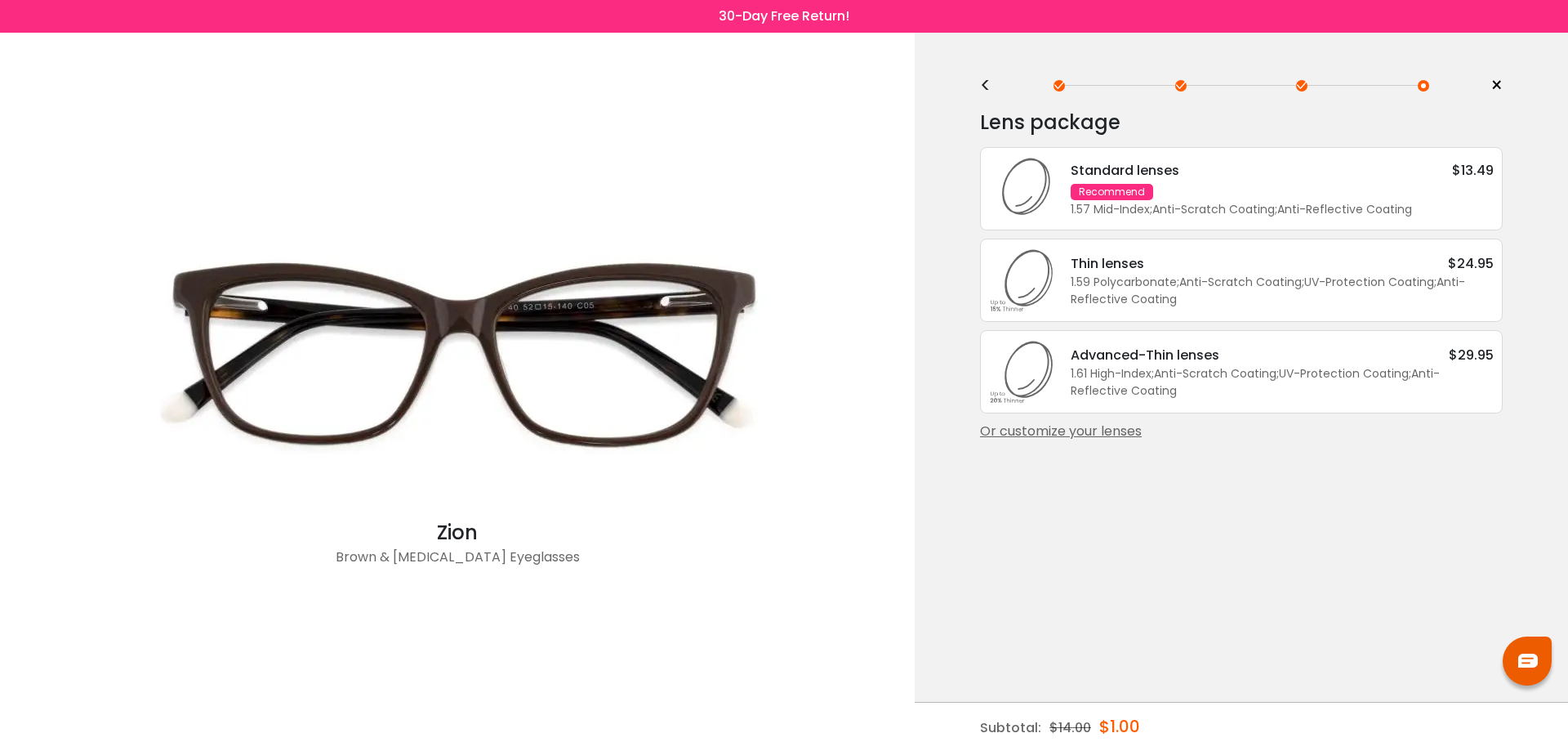
click at [1112, 428] on div "Or customize your lenses" at bounding box center [1241, 432] width 523 height 20
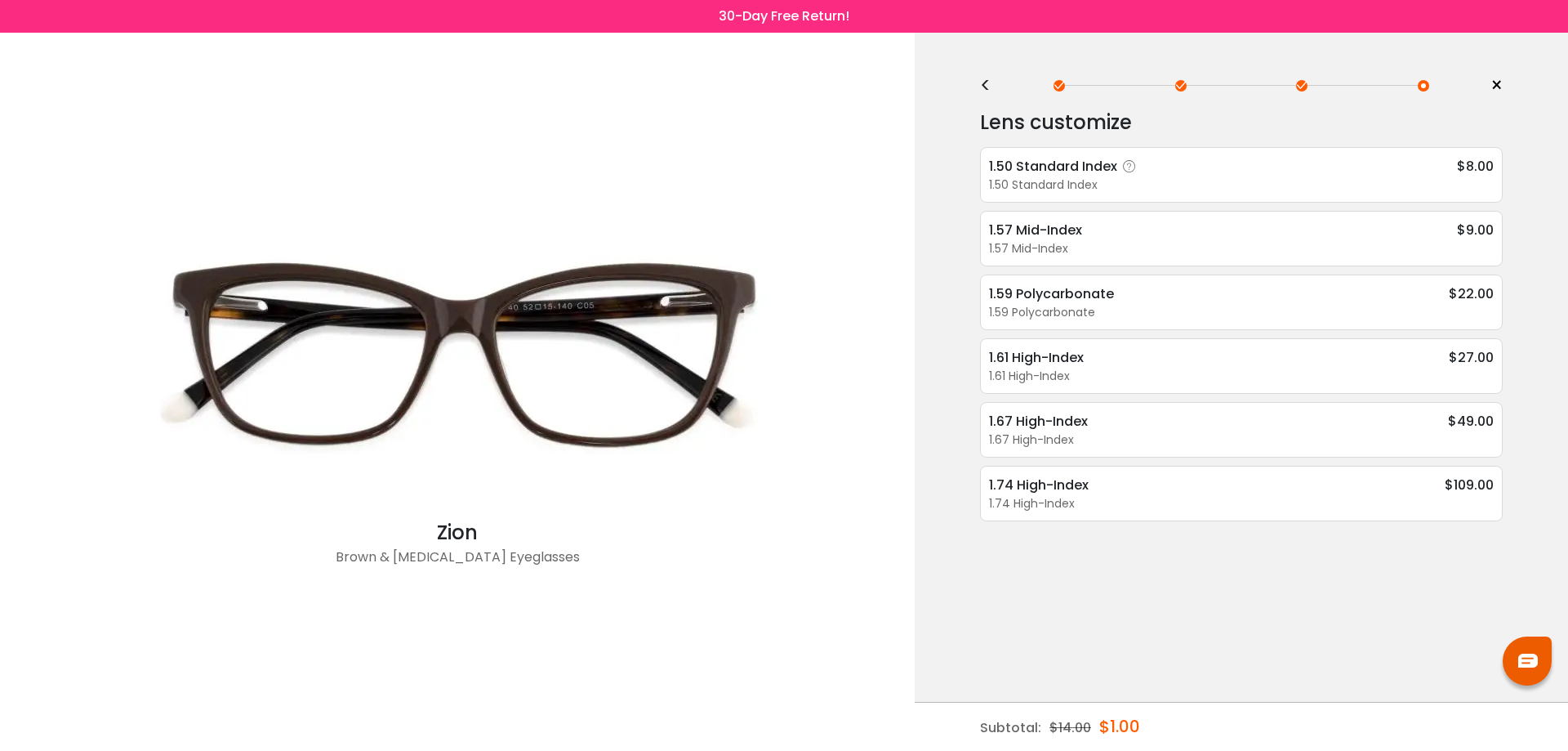
click at [1118, 173] on div "1.50 Standard Index" at bounding box center [1066, 166] width 153 height 21
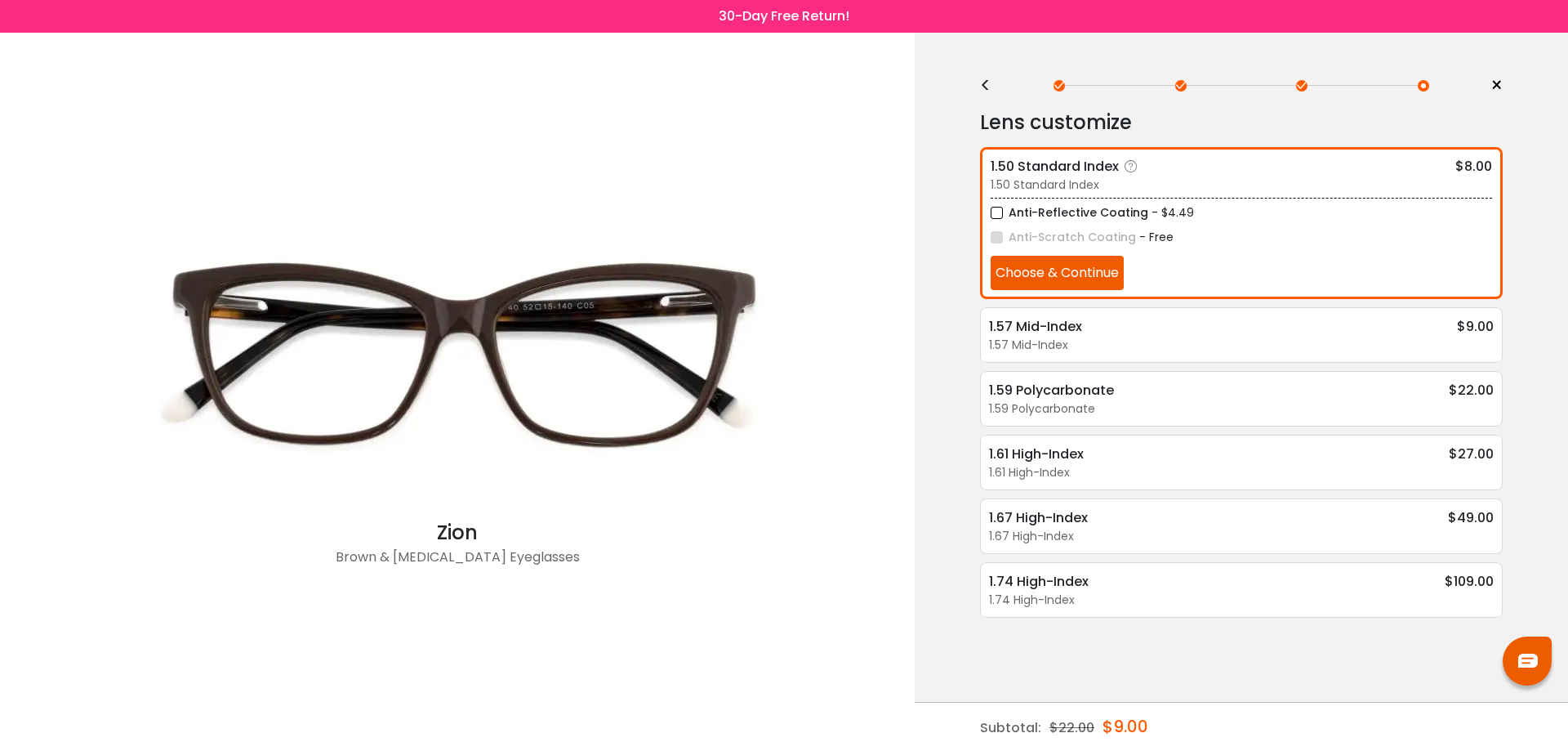
click at [1062, 276] on button "Choose & Continue" at bounding box center [1058, 273] width 133 height 34
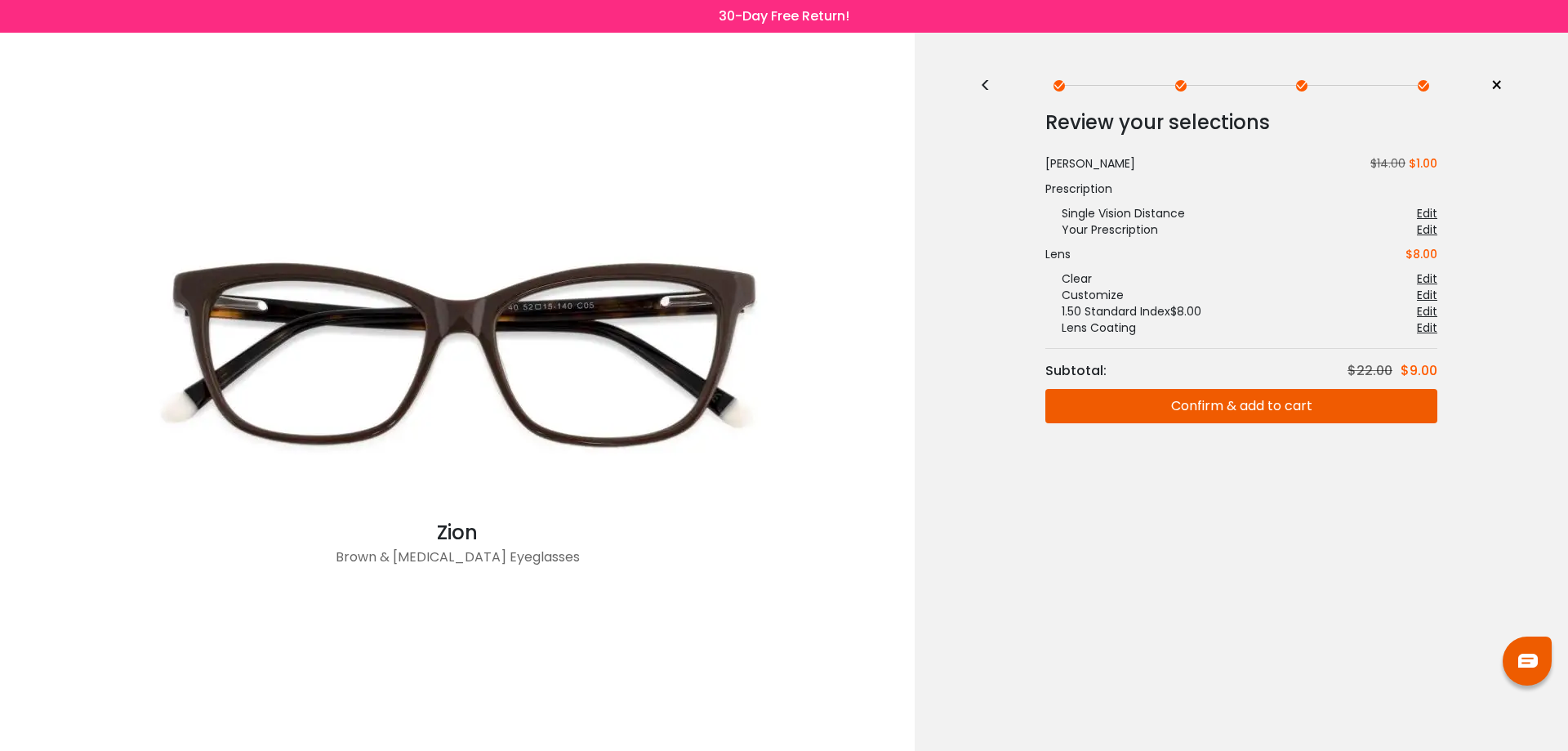
click at [1232, 406] on button "Confirm & add to cart" at bounding box center [1241, 405] width 392 height 34
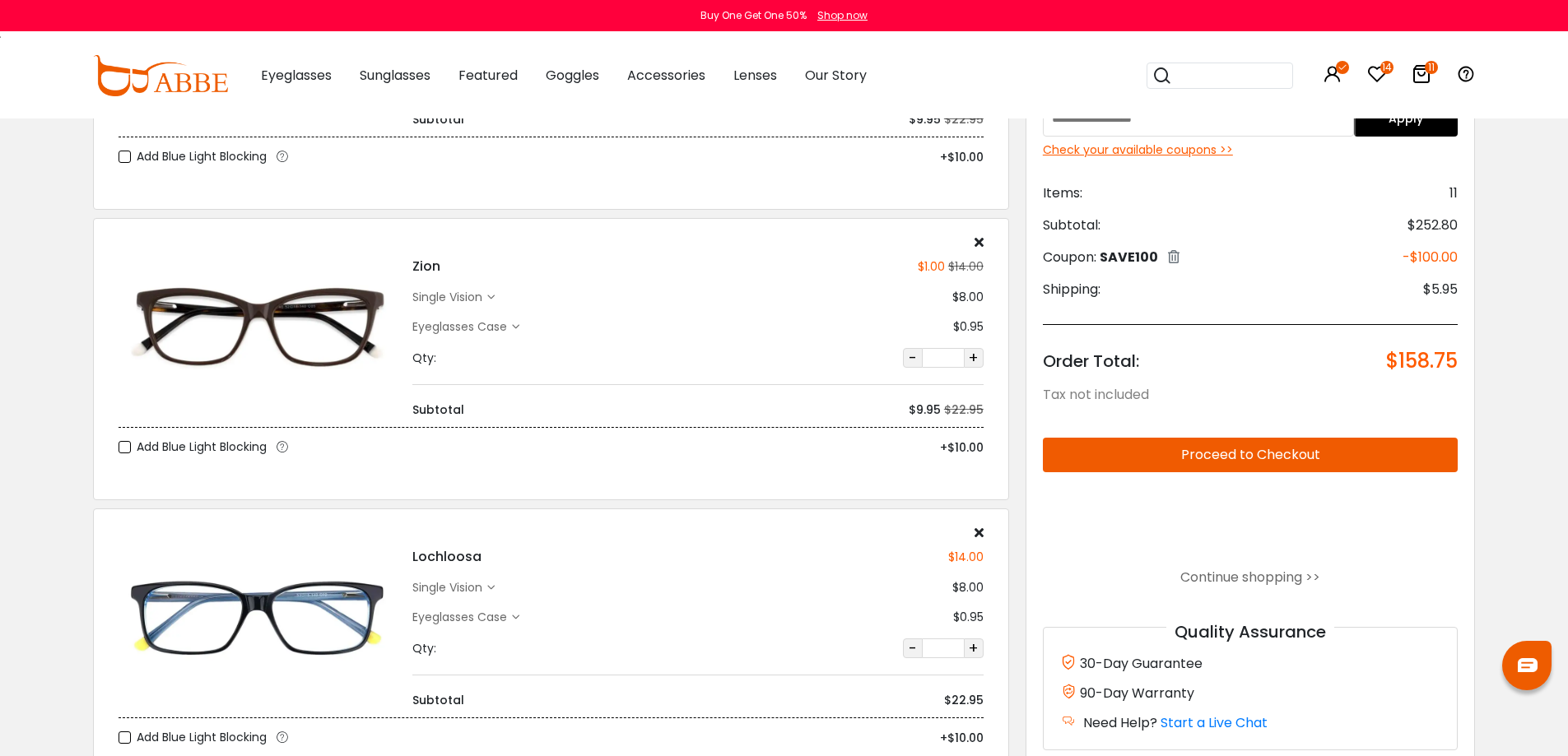
scroll to position [329, 0]
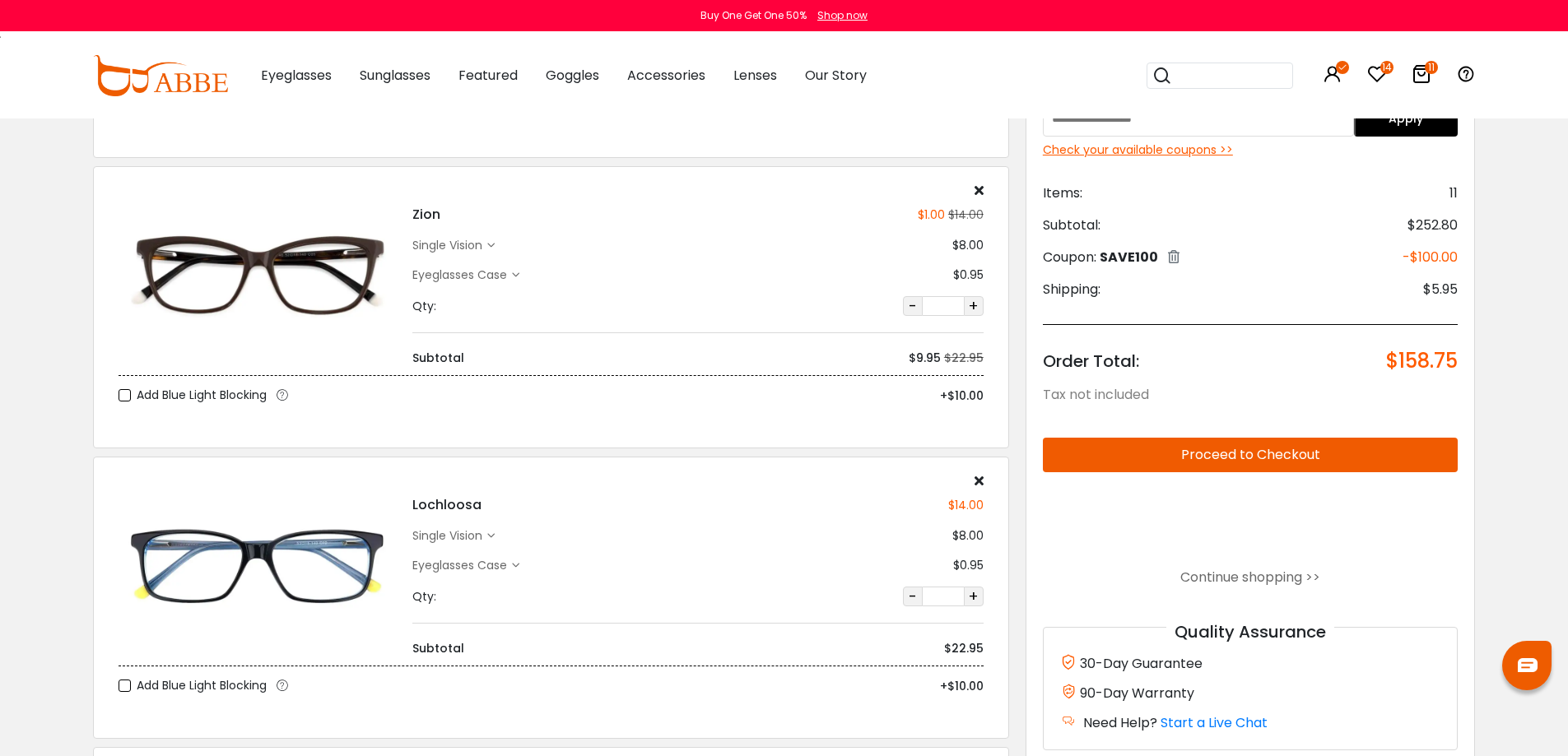
click at [979, 478] on icon at bounding box center [979, 479] width 9 height 13
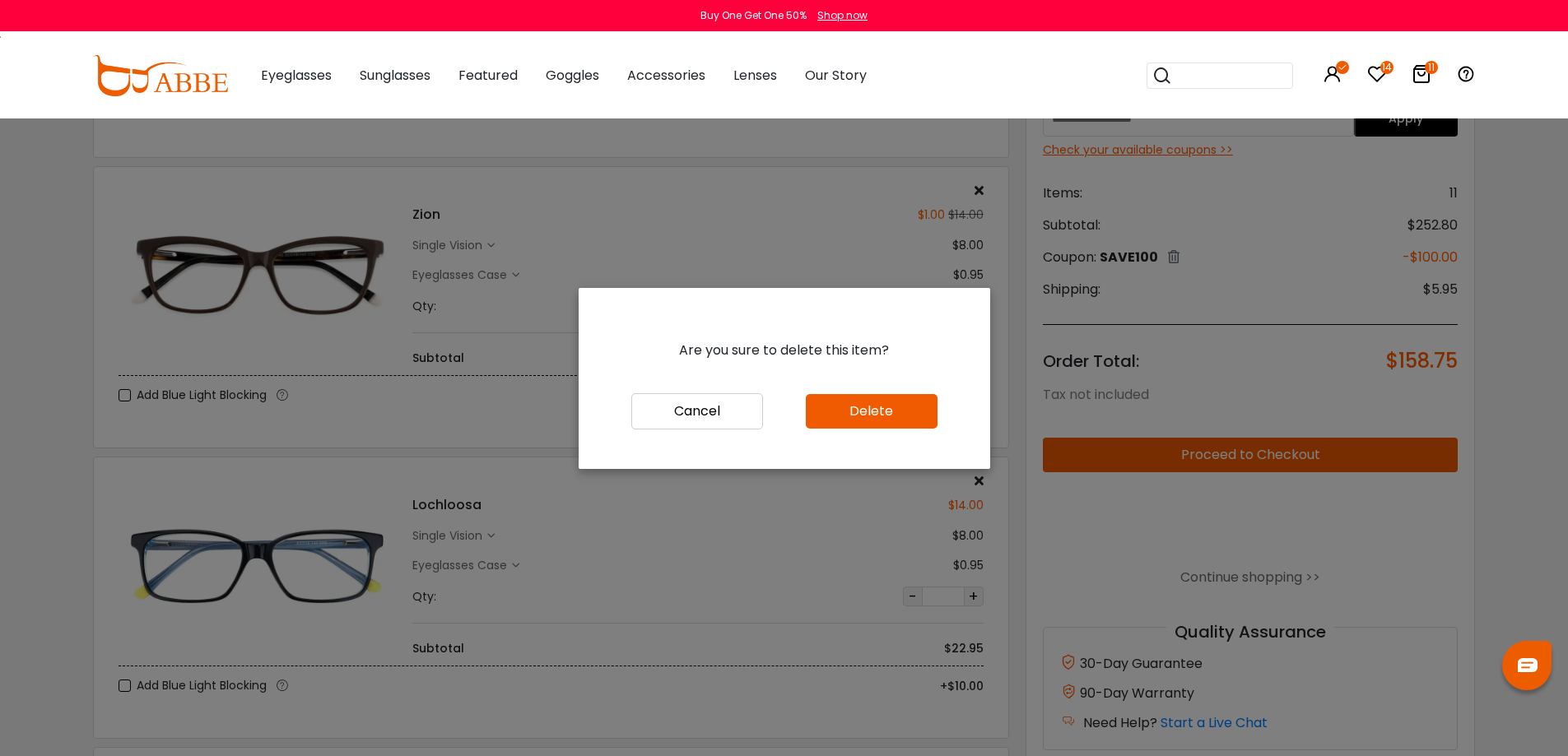
click at [873, 410] on button "Delete" at bounding box center [871, 411] width 131 height 35
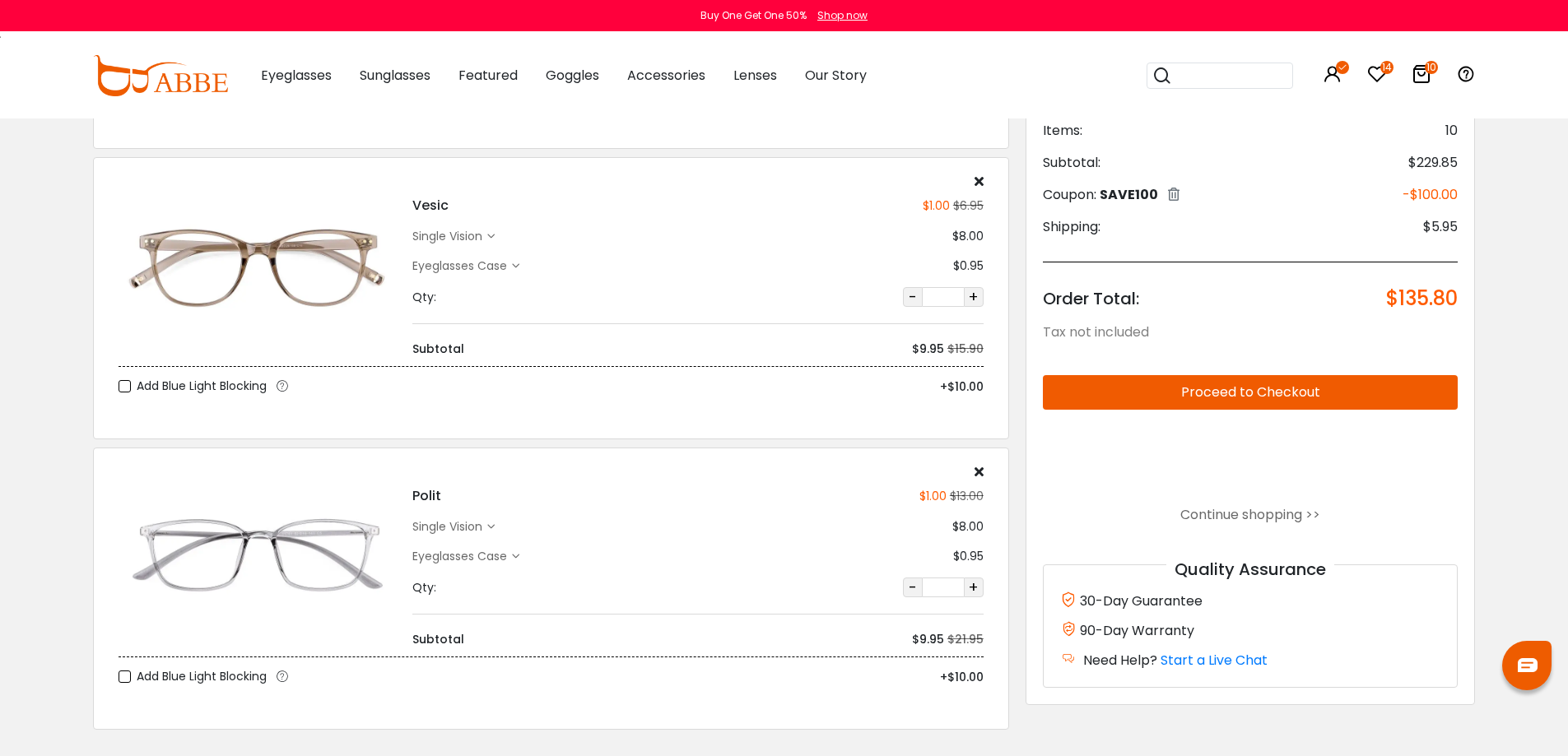
scroll to position [2386, 0]
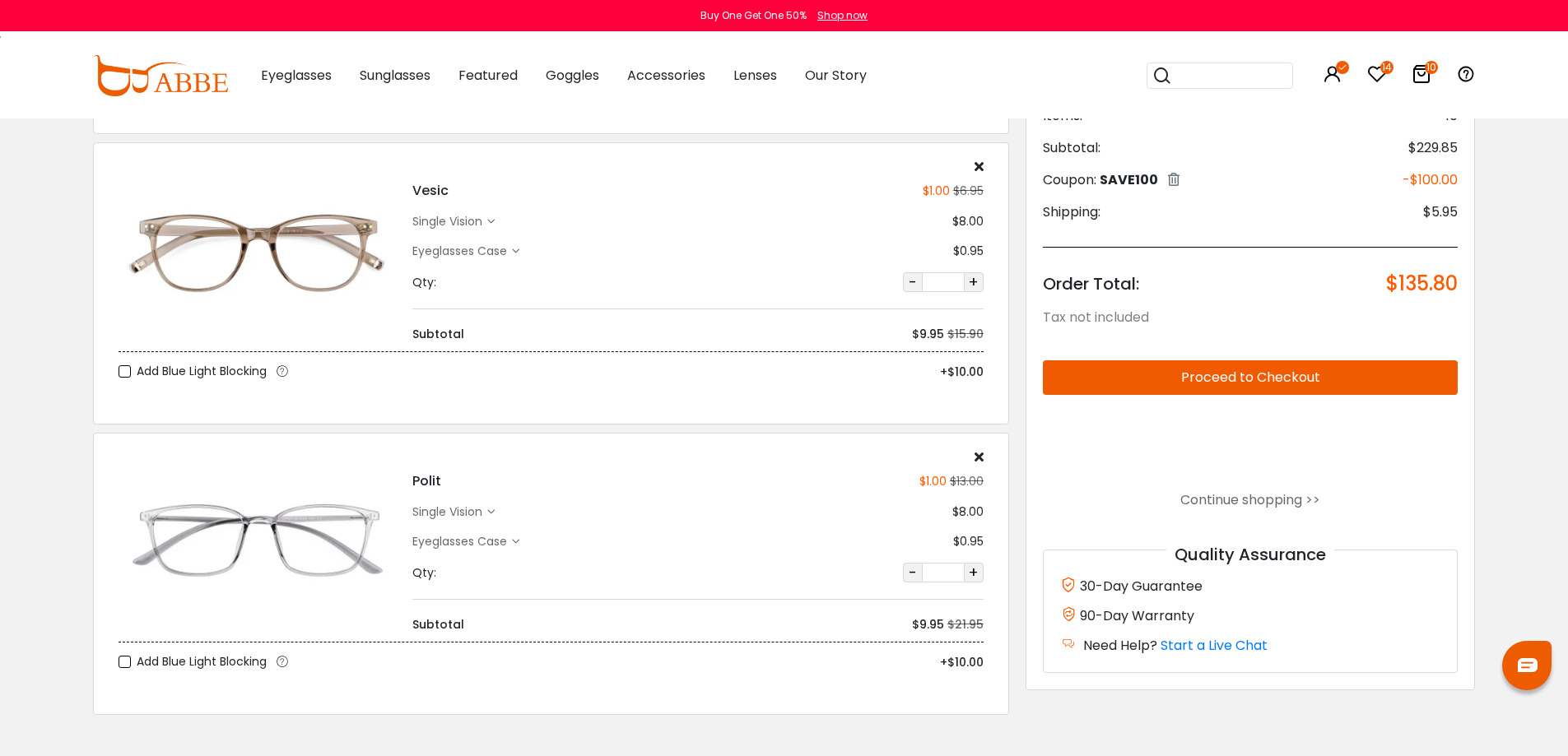
click at [308, 256] on img at bounding box center [257, 251] width 278 height 139
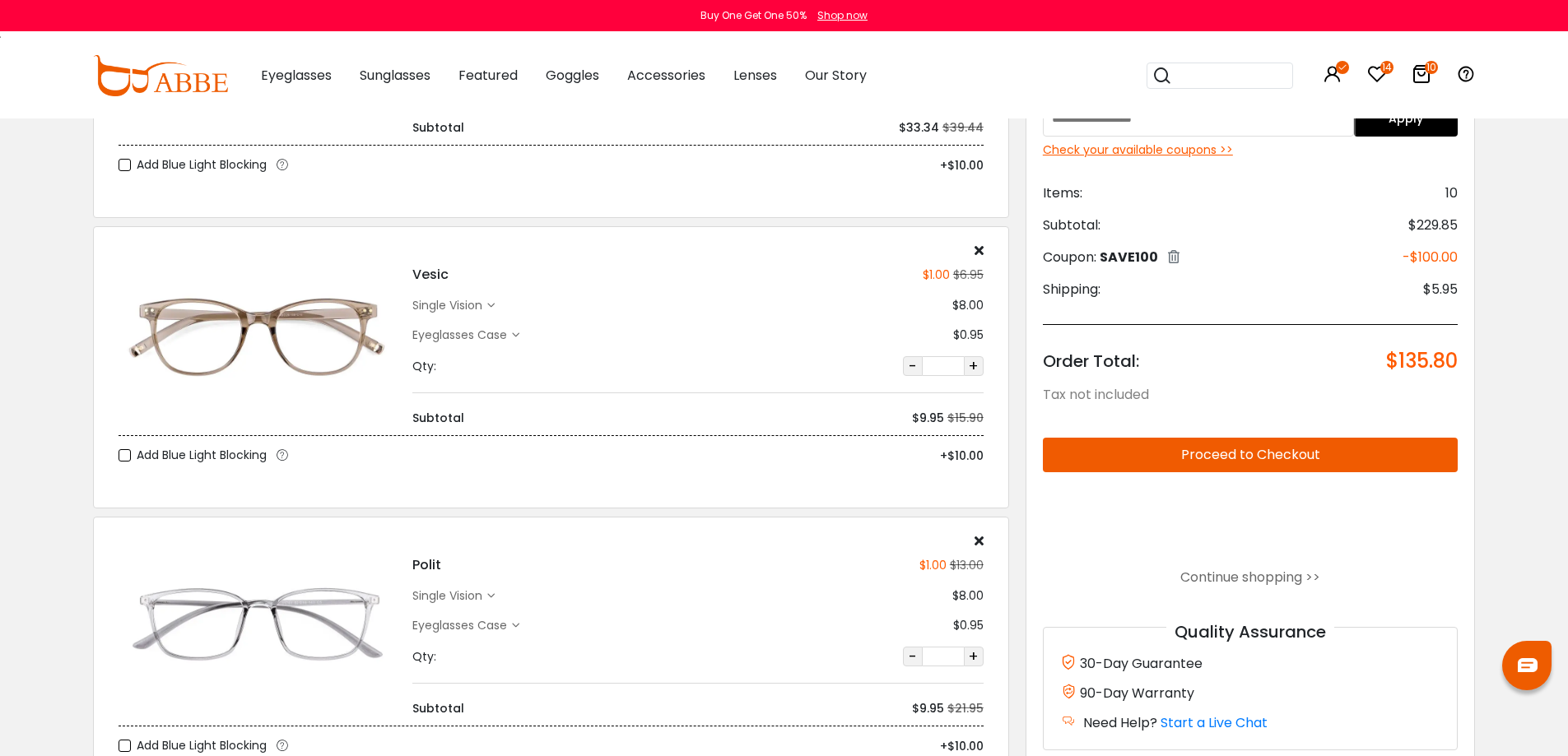
scroll to position [2221, 0]
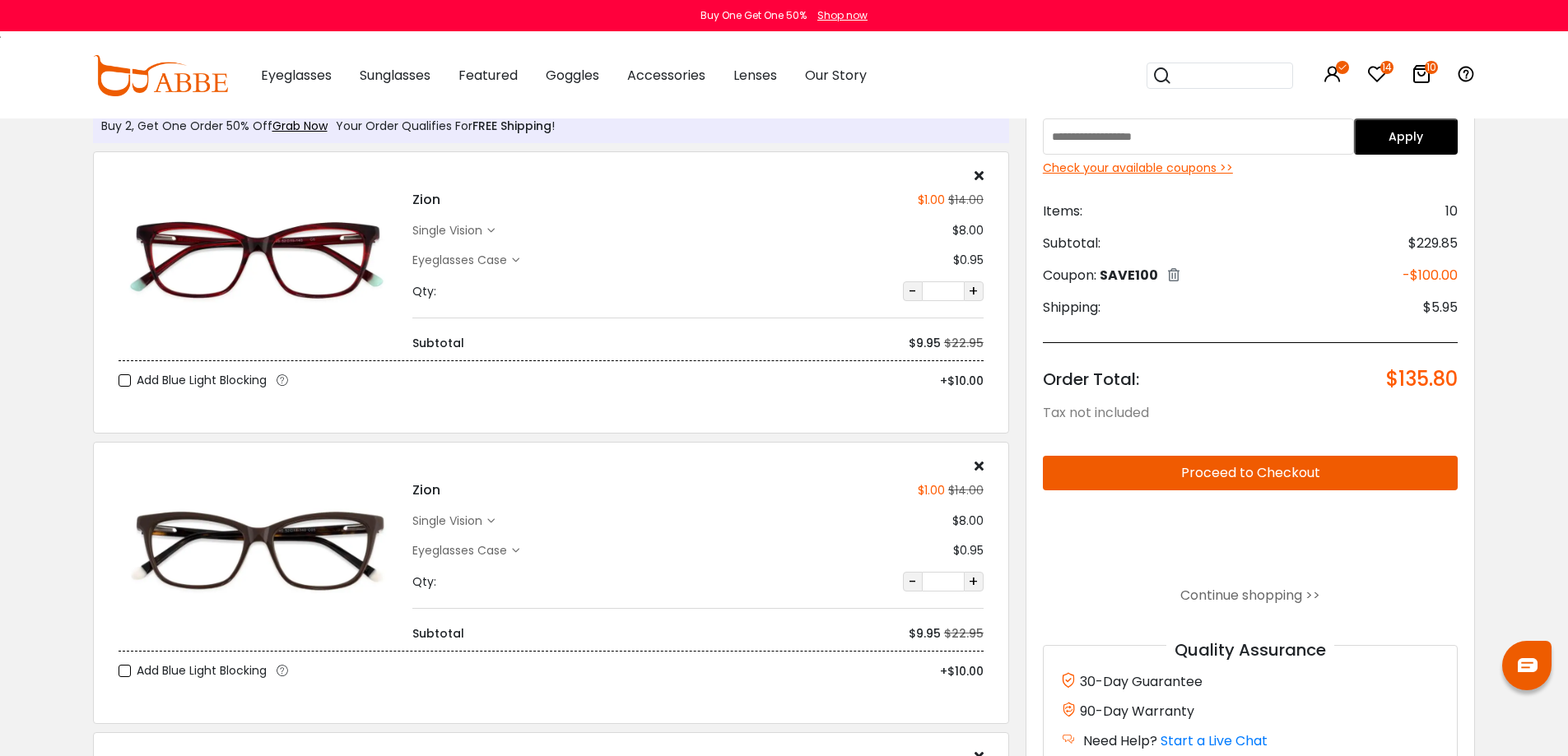
scroll to position [82, 0]
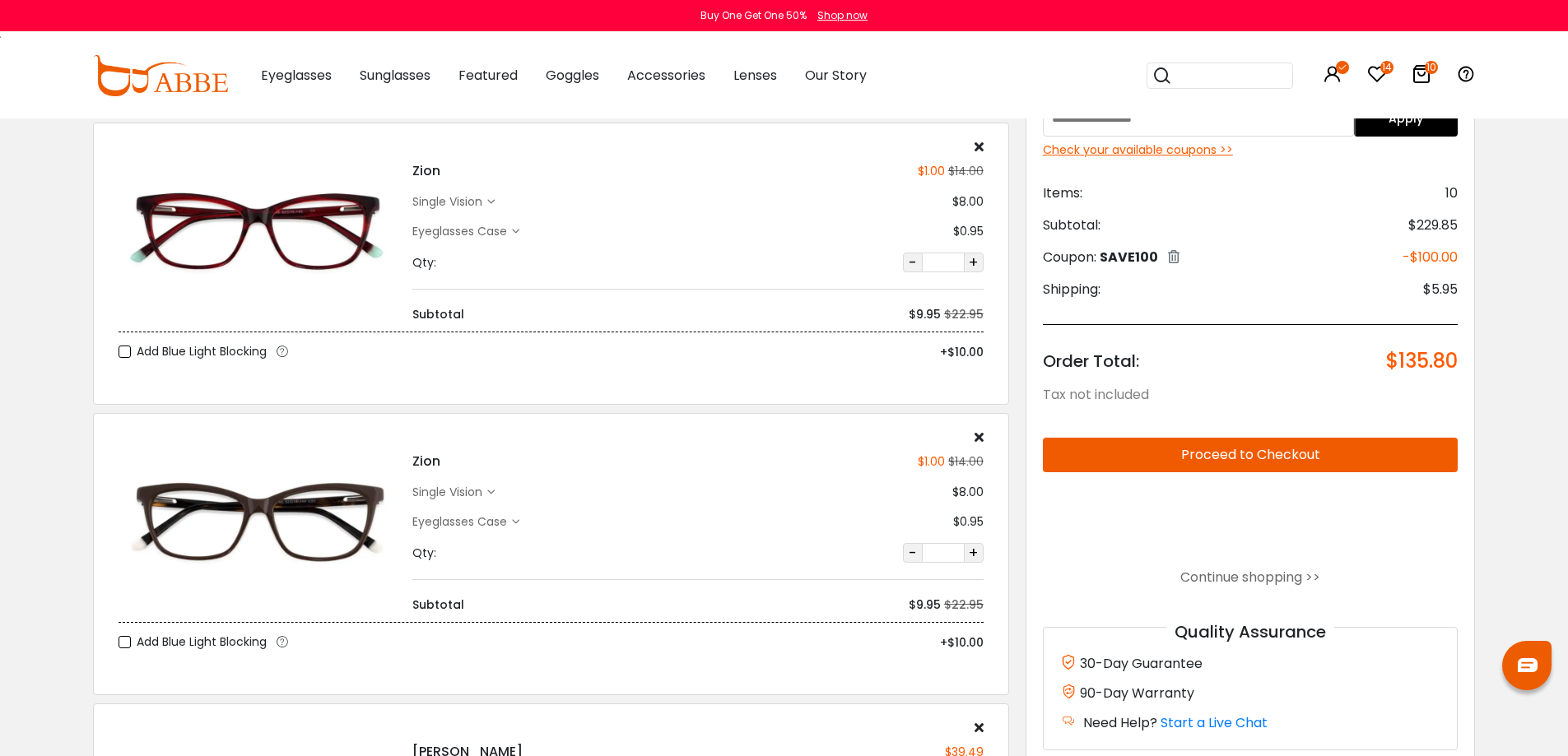
click at [491, 224] on div "Eyeglasses Case" at bounding box center [462, 231] width 100 height 17
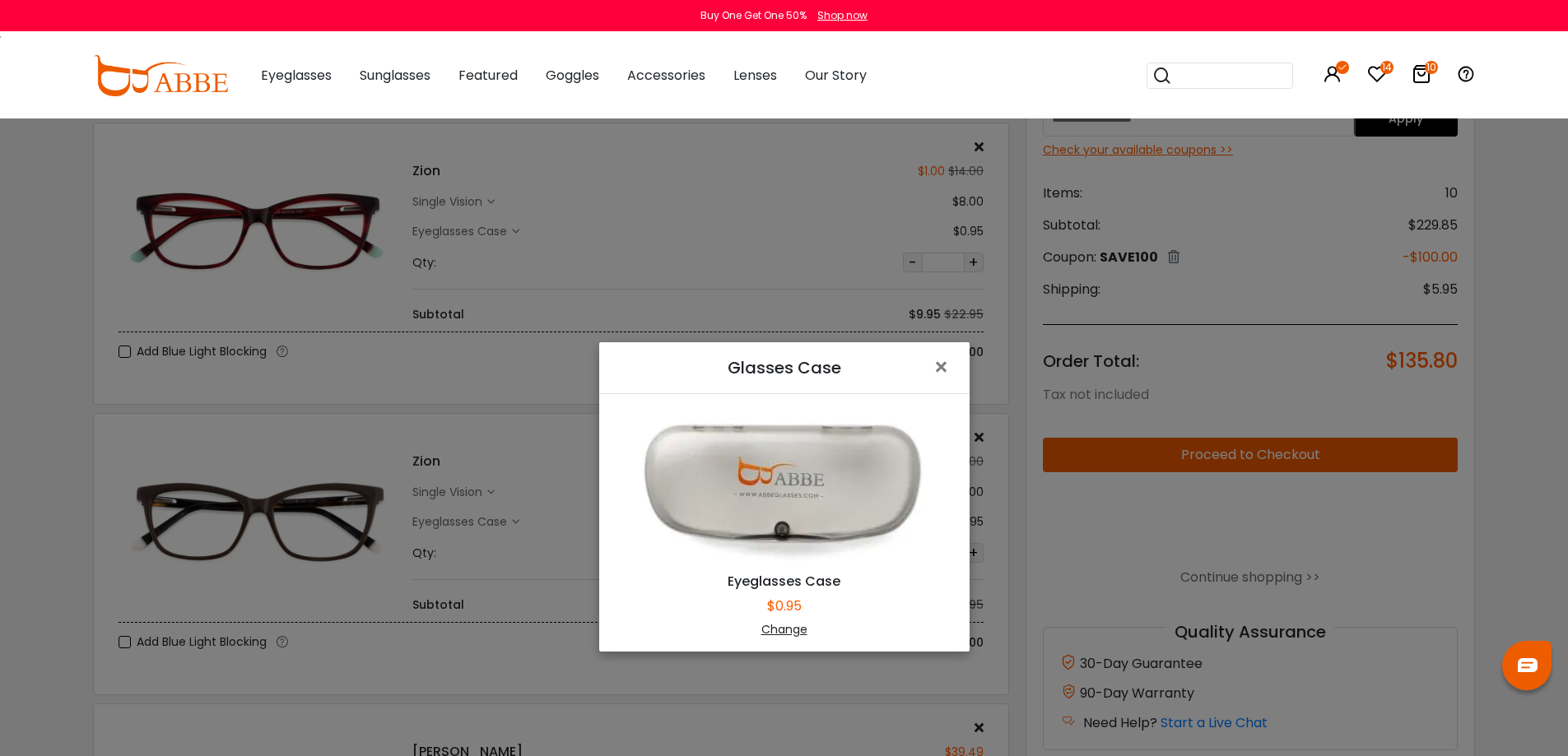
click at [785, 626] on div "Change" at bounding box center [784, 629] width 329 height 17
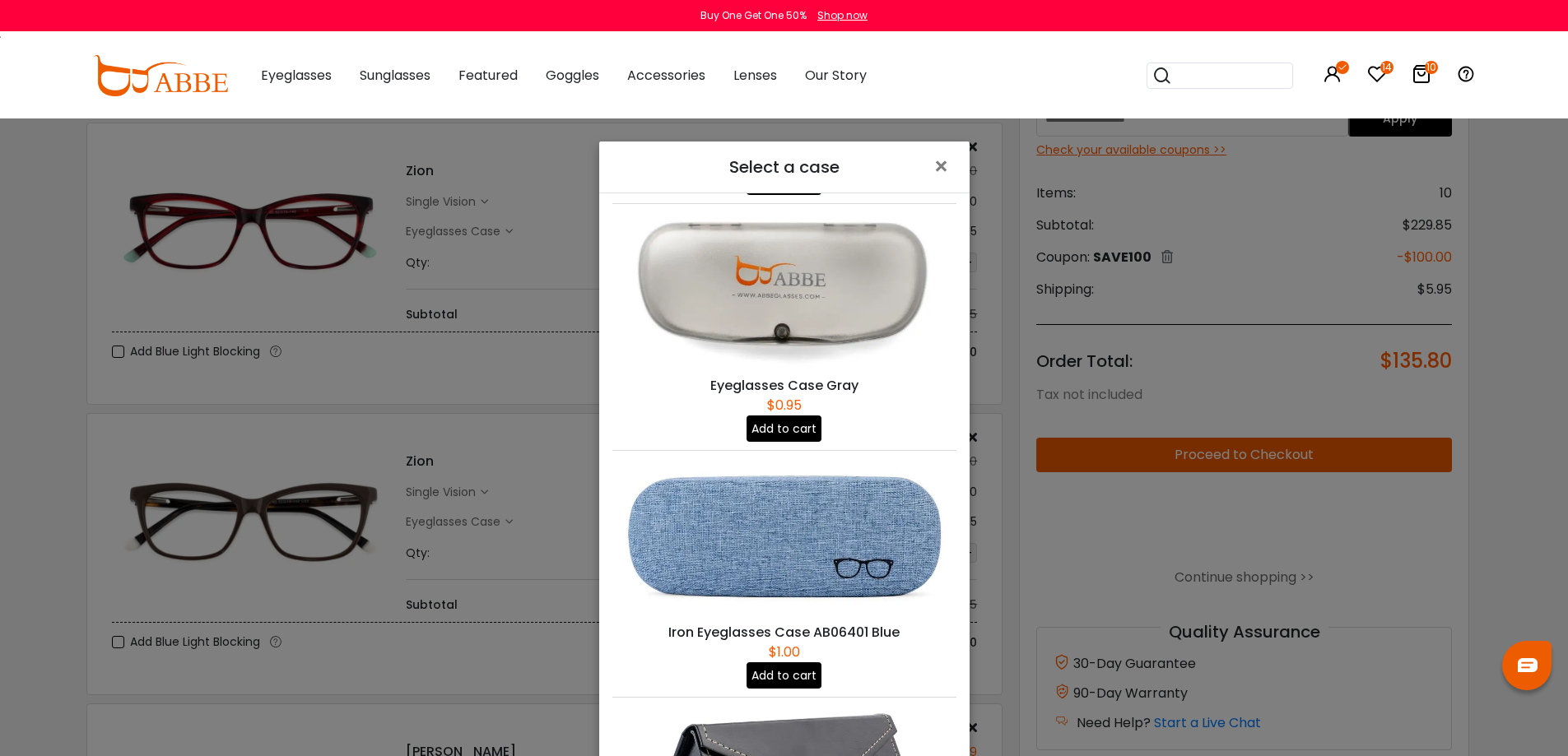
scroll to position [0, 0]
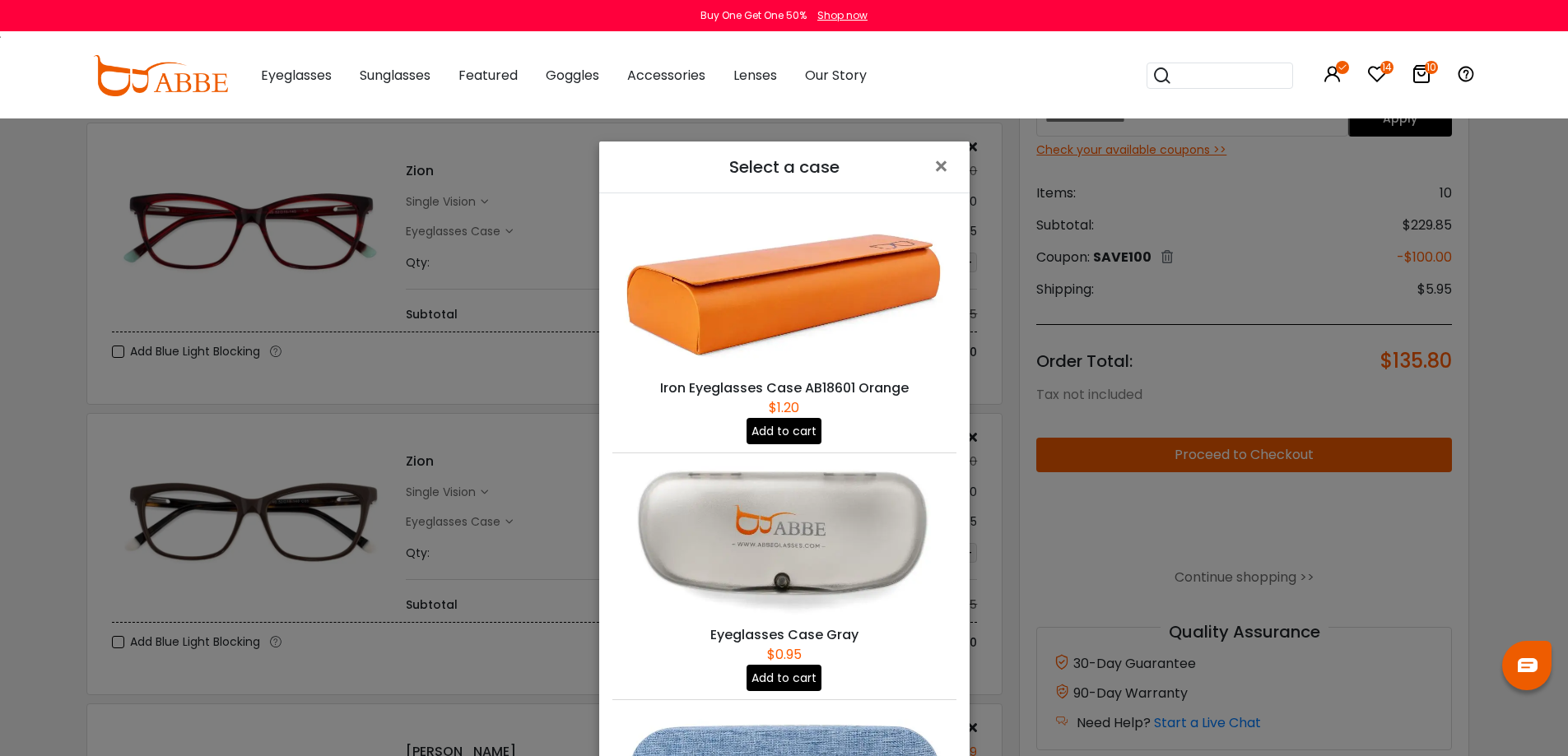
click at [780, 430] on button "Add to cart" at bounding box center [784, 431] width 75 height 27
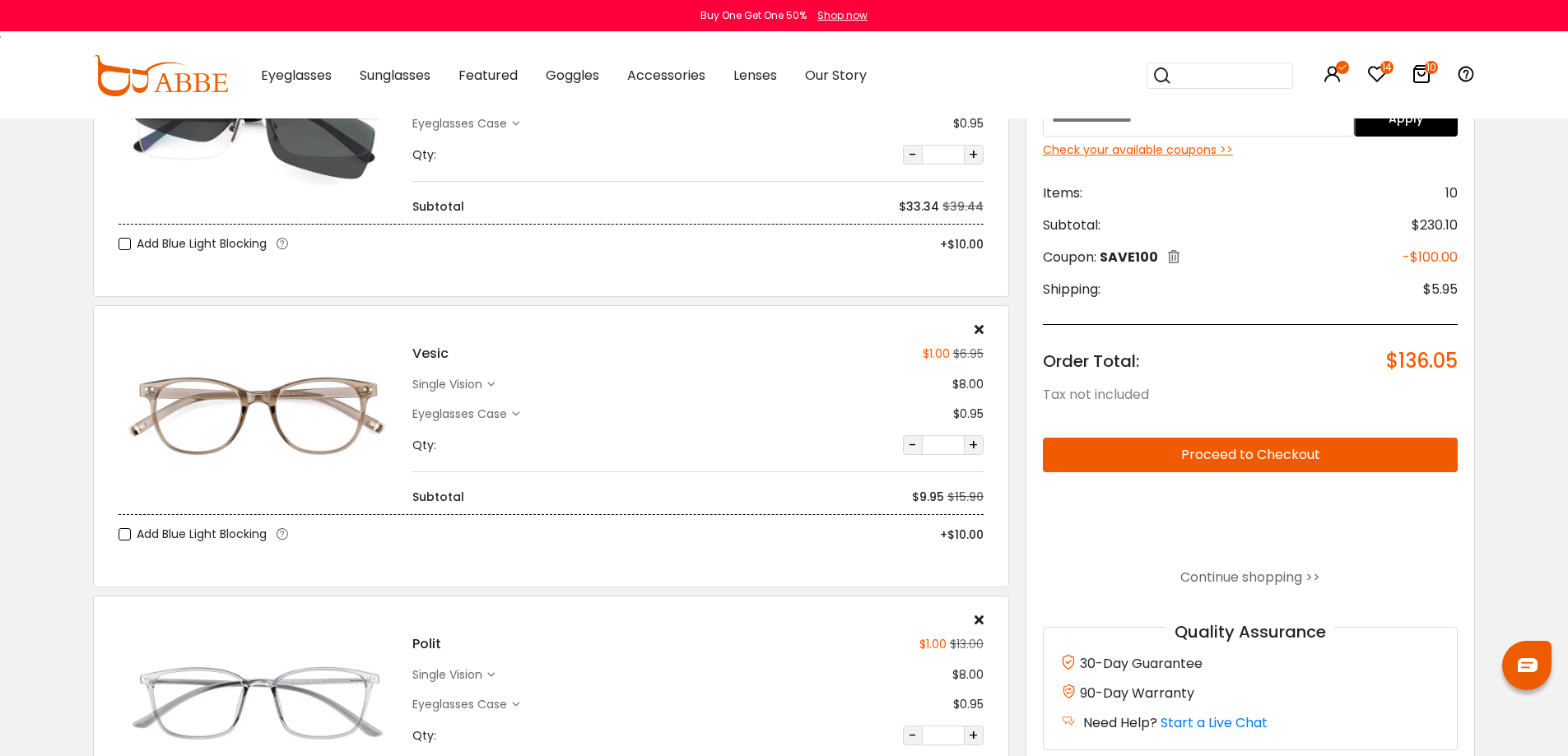
scroll to position [2221, 0]
click at [438, 354] on h4 "Vesic" at bounding box center [430, 356] width 37 height 20
click at [479, 382] on div "single vision" at bounding box center [450, 385] width 75 height 17
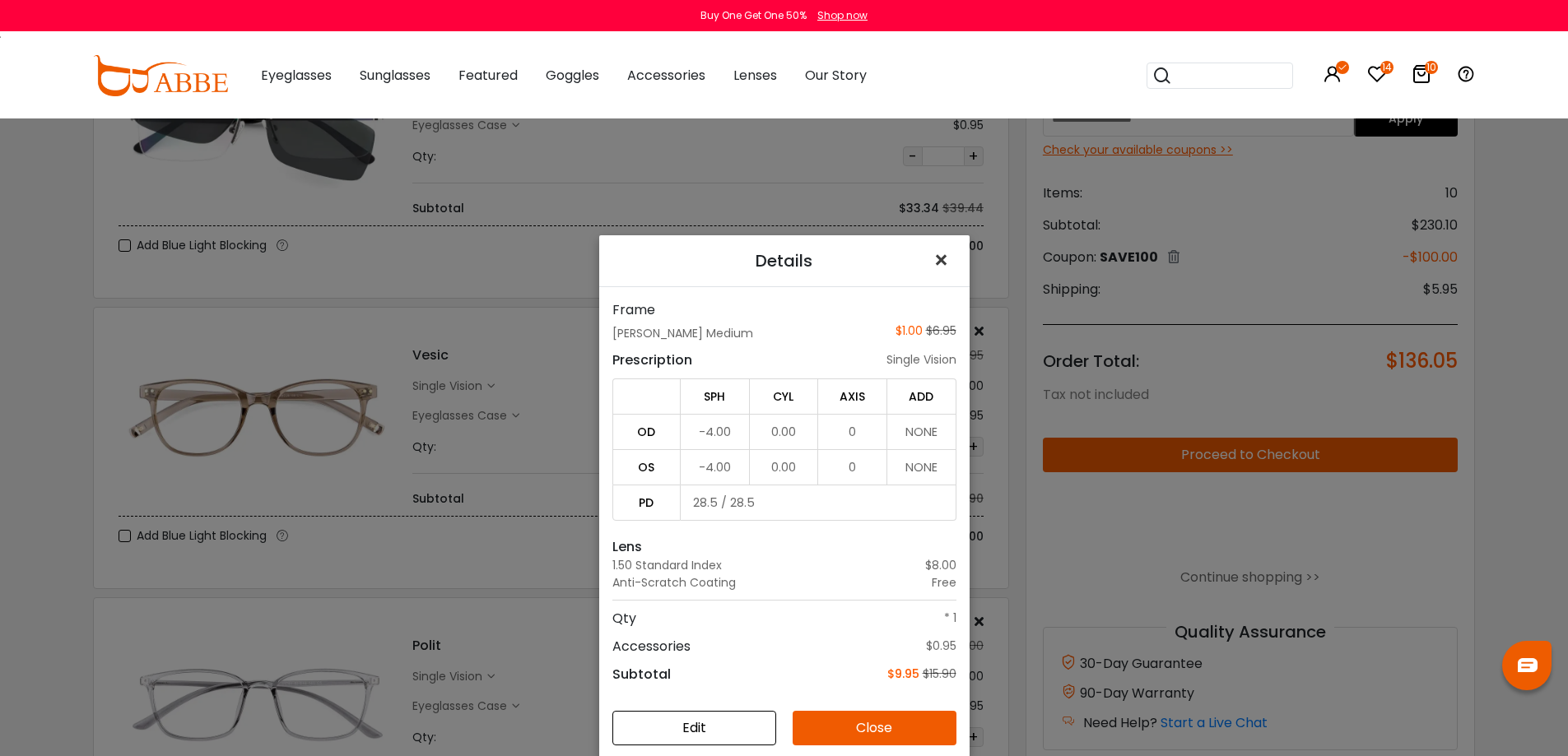
click at [940, 259] on span "×" at bounding box center [944, 261] width 24 height 36
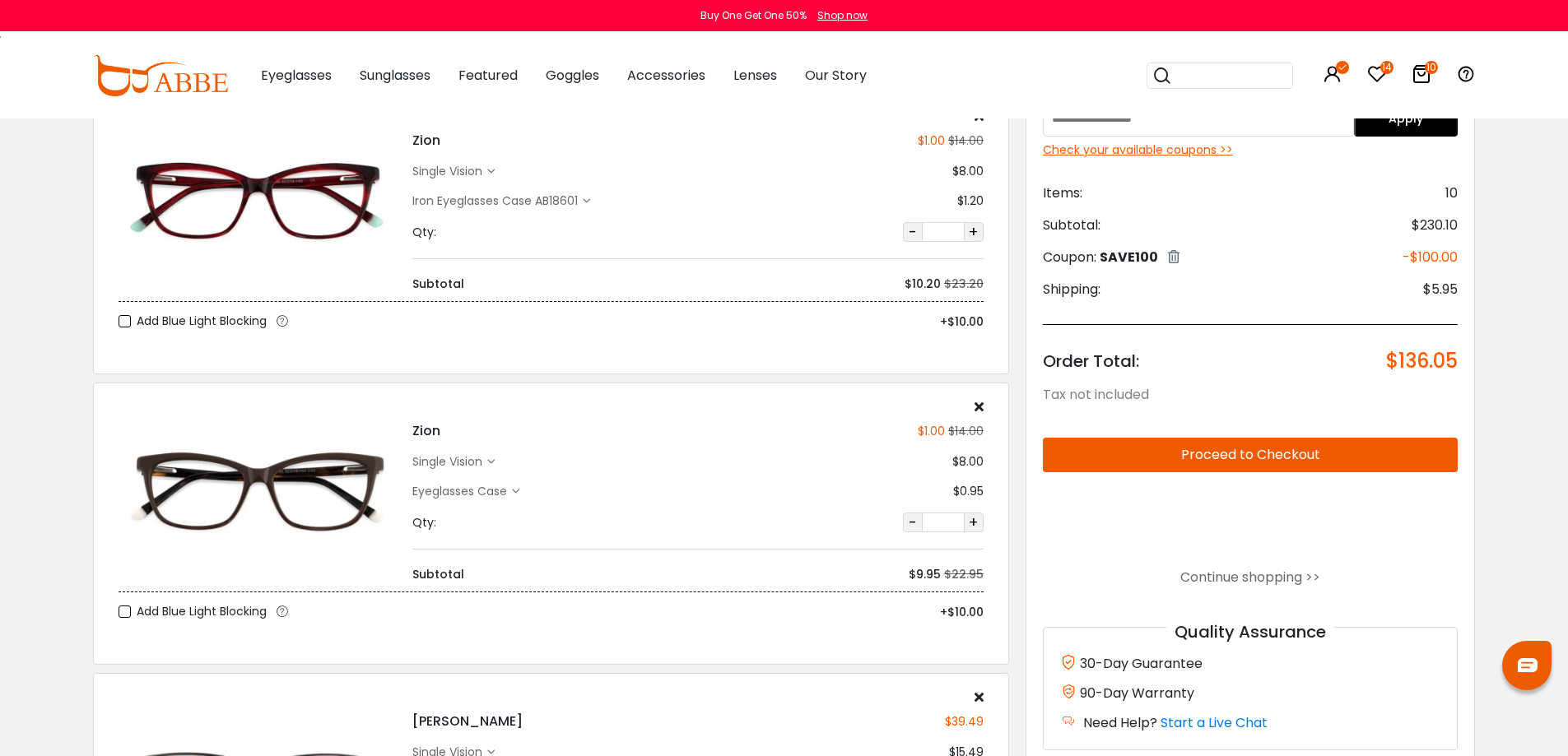
scroll to position [164, 0]
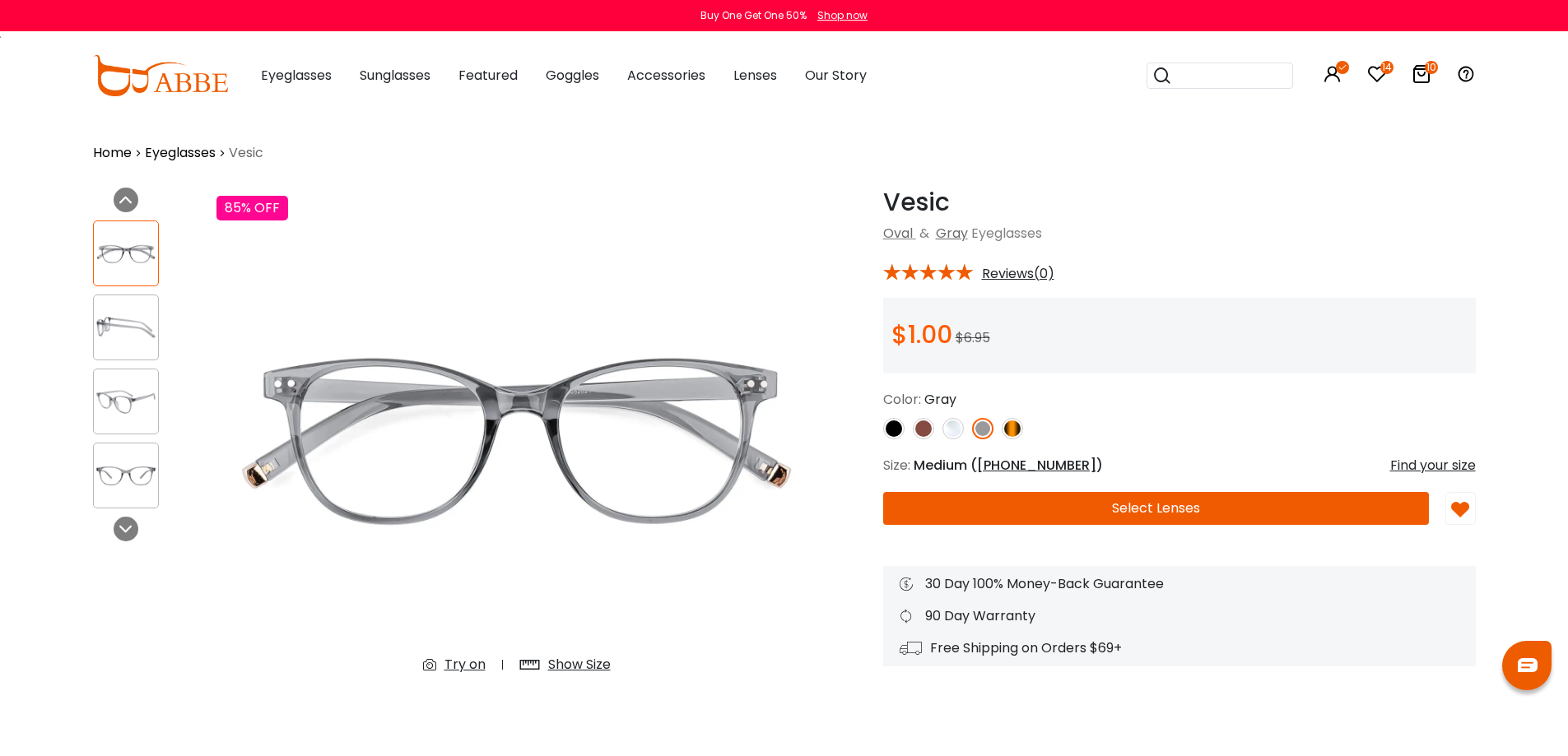
click at [925, 433] on img at bounding box center [923, 429] width 22 height 22
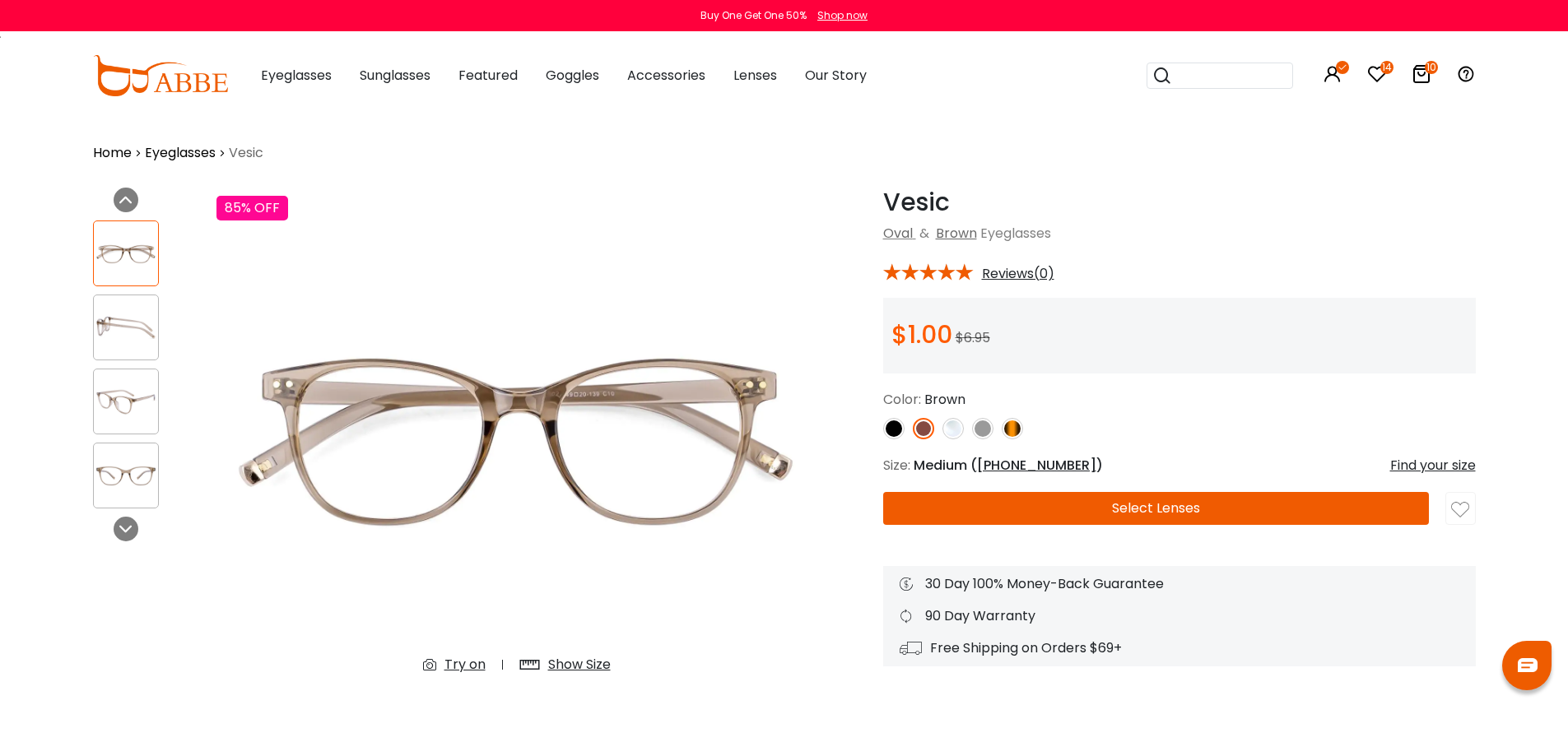
click at [594, 666] on div "Show Size" at bounding box center [578, 665] width 62 height 20
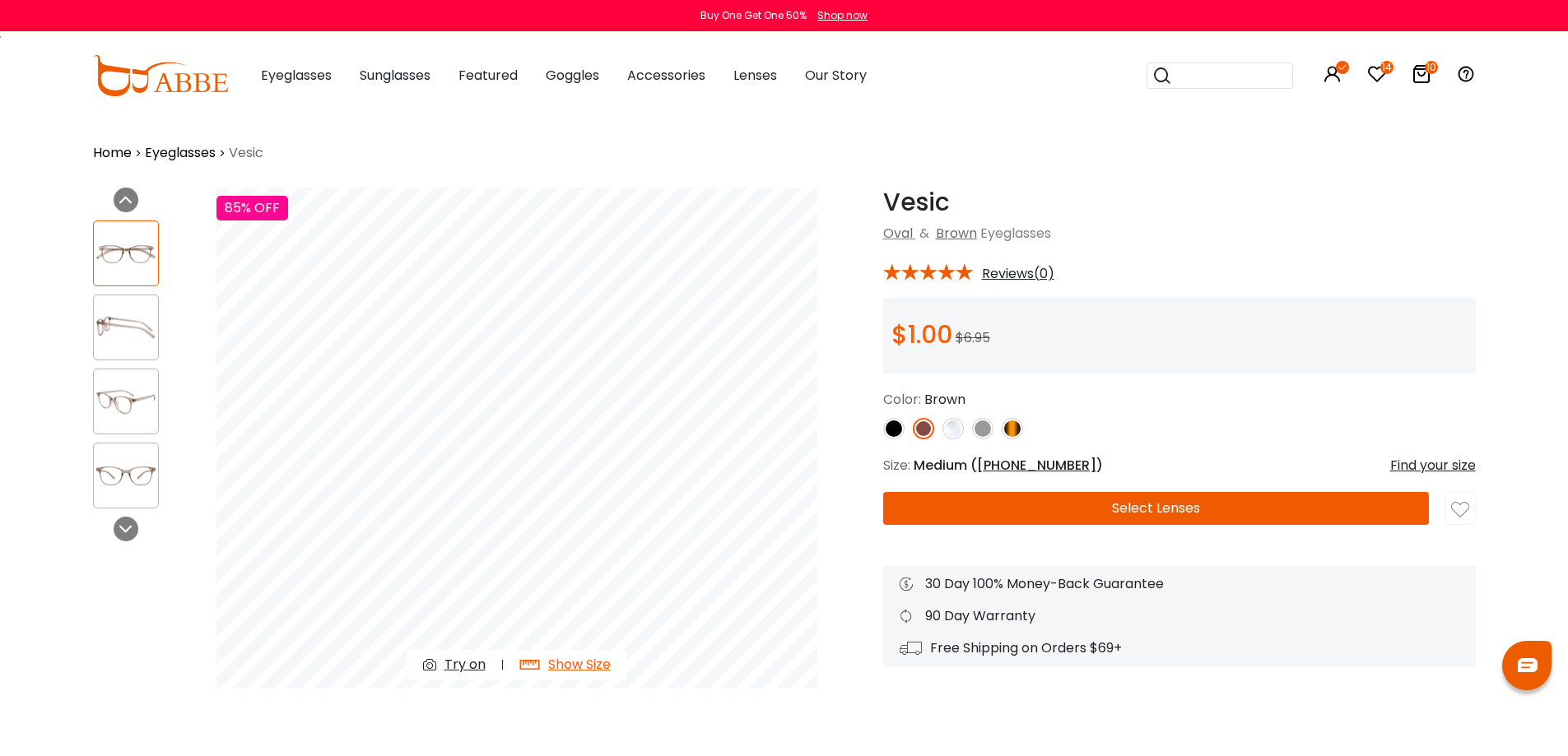
click at [1255, 73] on input "search" at bounding box center [1229, 75] width 116 height 25
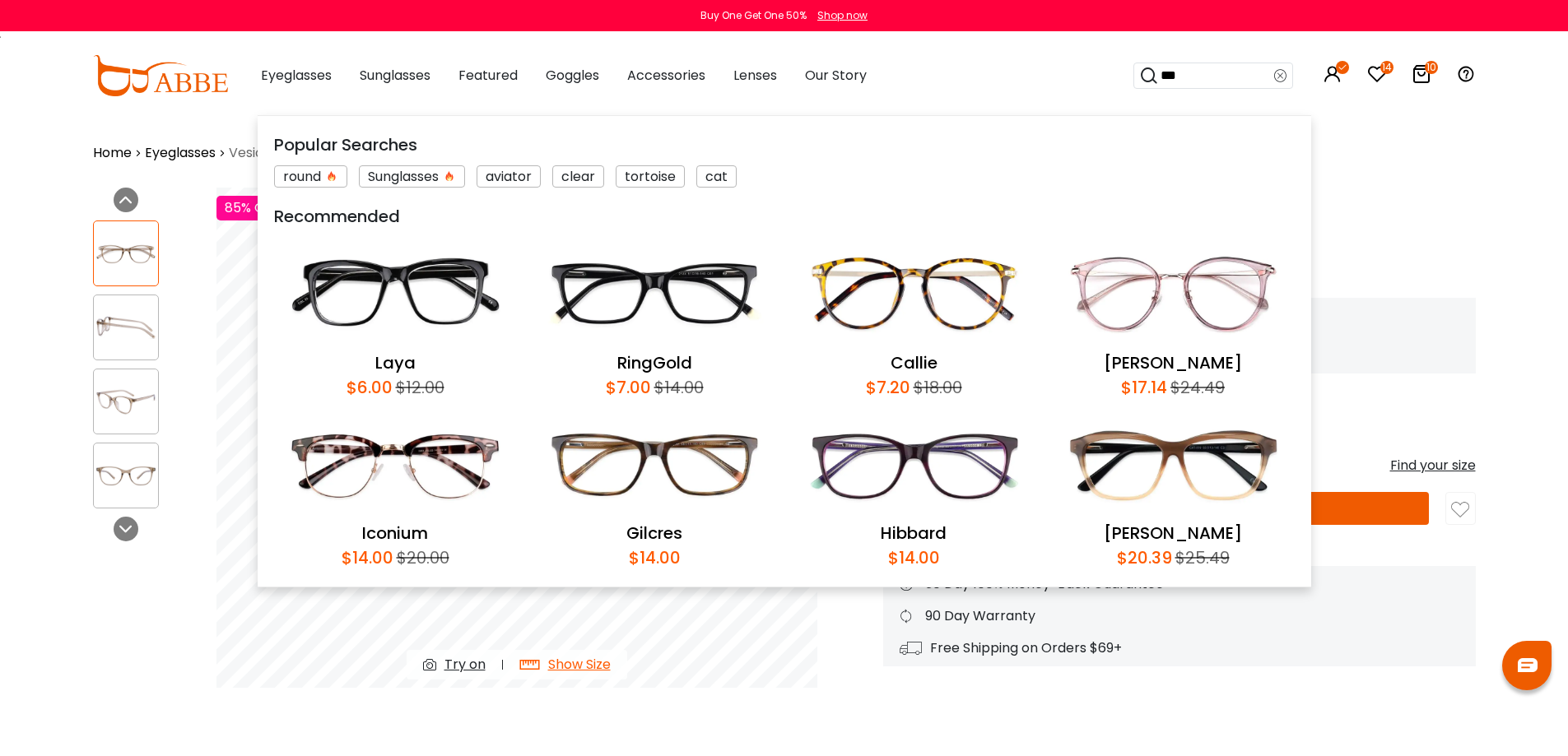
type input "****"
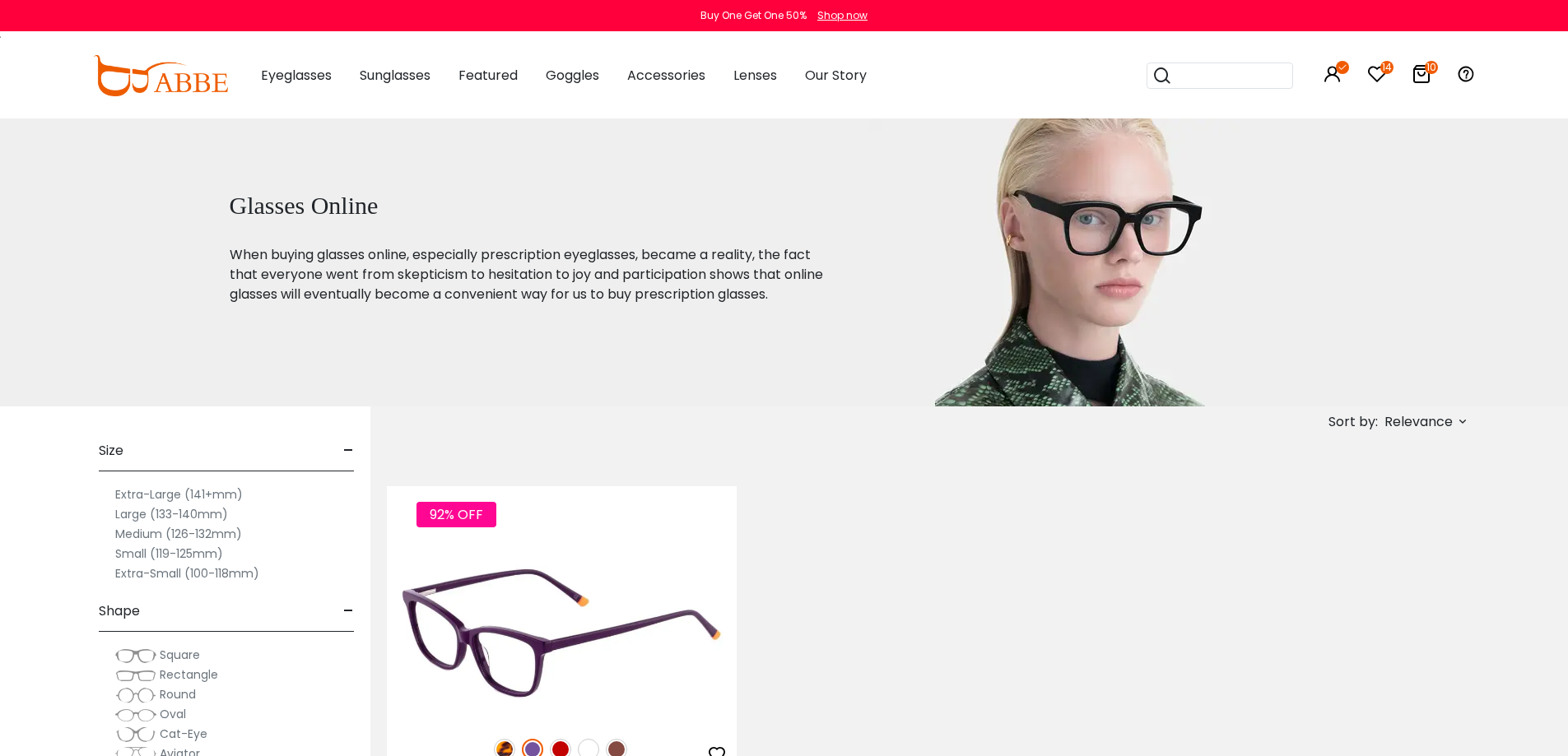
click at [558, 555] on img at bounding box center [562, 632] width 350 height 175
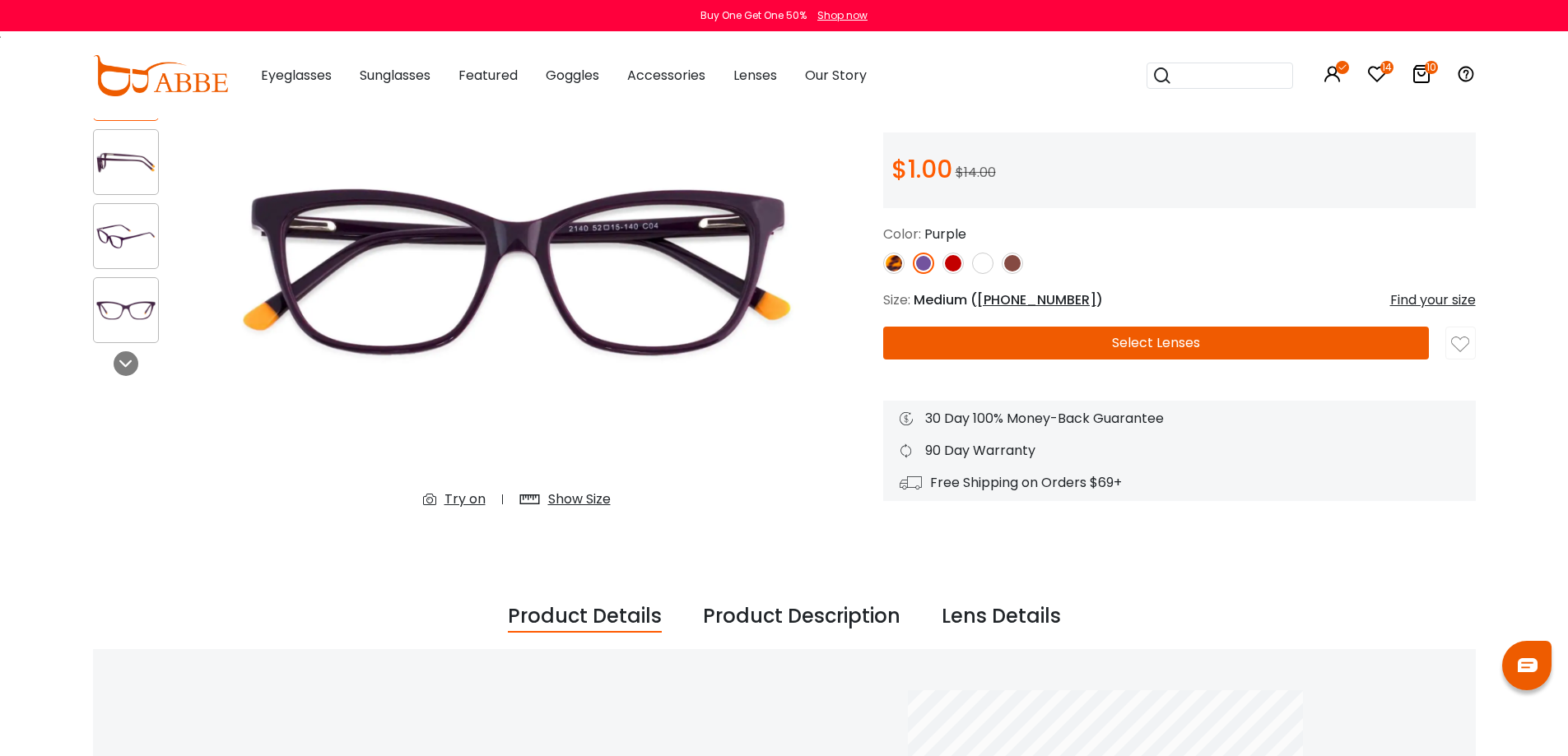
scroll to position [164, 0]
click at [583, 498] on div "Show Size" at bounding box center [578, 500] width 62 height 20
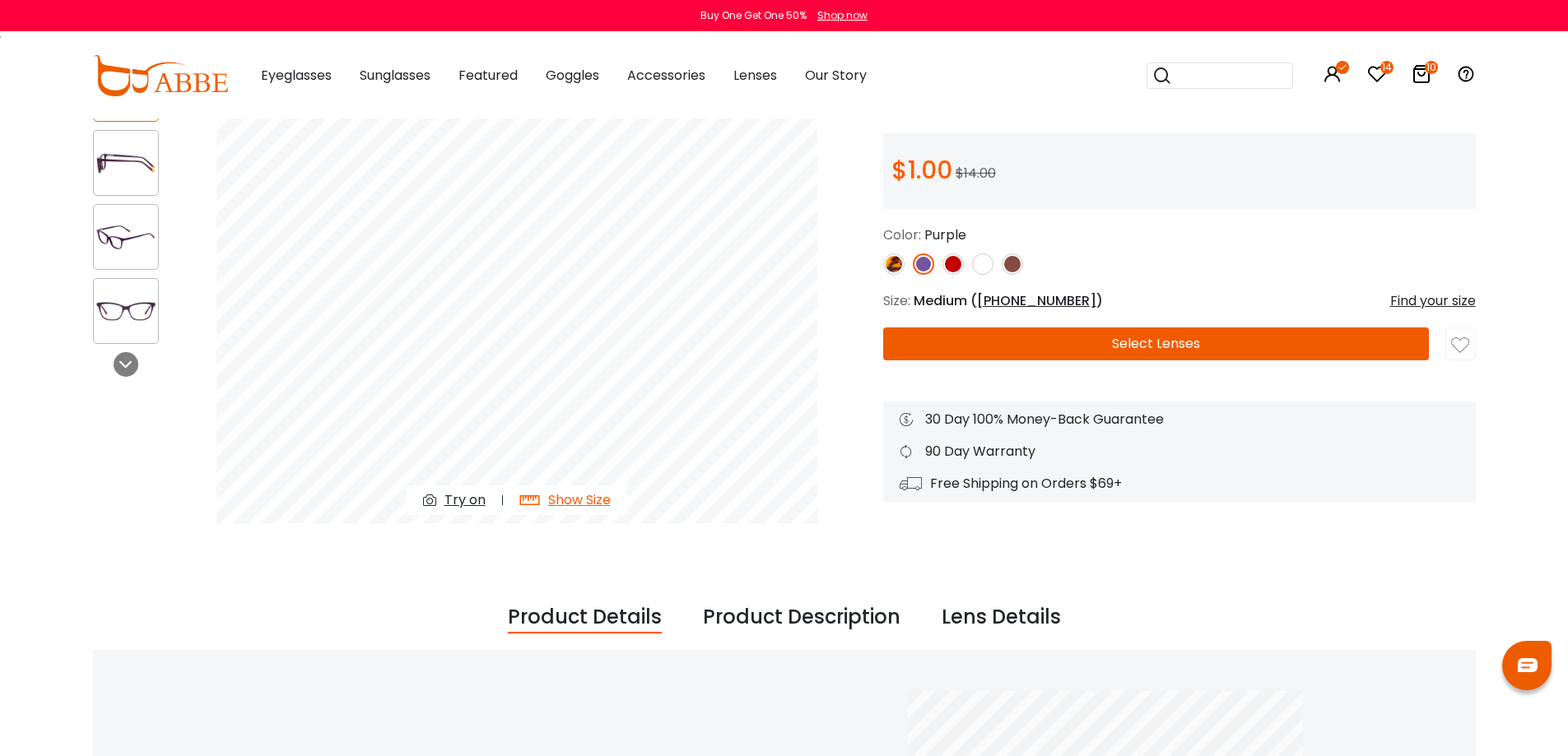
click at [463, 504] on div "Try on" at bounding box center [465, 500] width 42 height 20
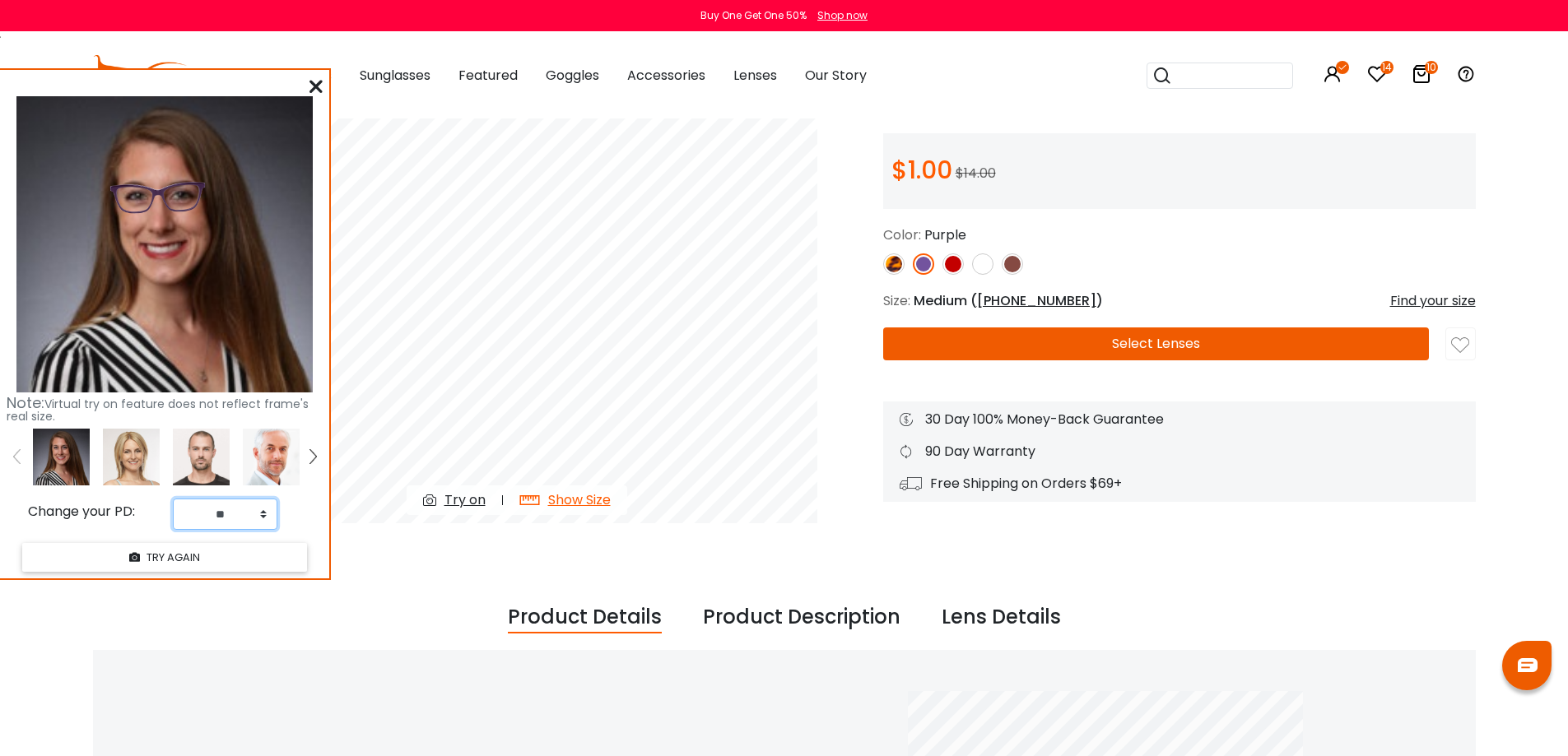
click at [219, 514] on select "** ** ** ** ** ** ** ** ** ** ** ** ** ** ** ** ** ** ** ** ** ** ** ** ** ** *…" at bounding box center [225, 514] width 105 height 32
select select "**"
click at [173, 498] on select "** ** ** ** ** ** ** ** ** ** ** ** ** ** ** ** ** ** ** ** ** ** ** ** ** ** *…" at bounding box center [225, 514] width 105 height 32
click at [209, 565] on button "TRY AGAIN" at bounding box center [164, 556] width 285 height 29
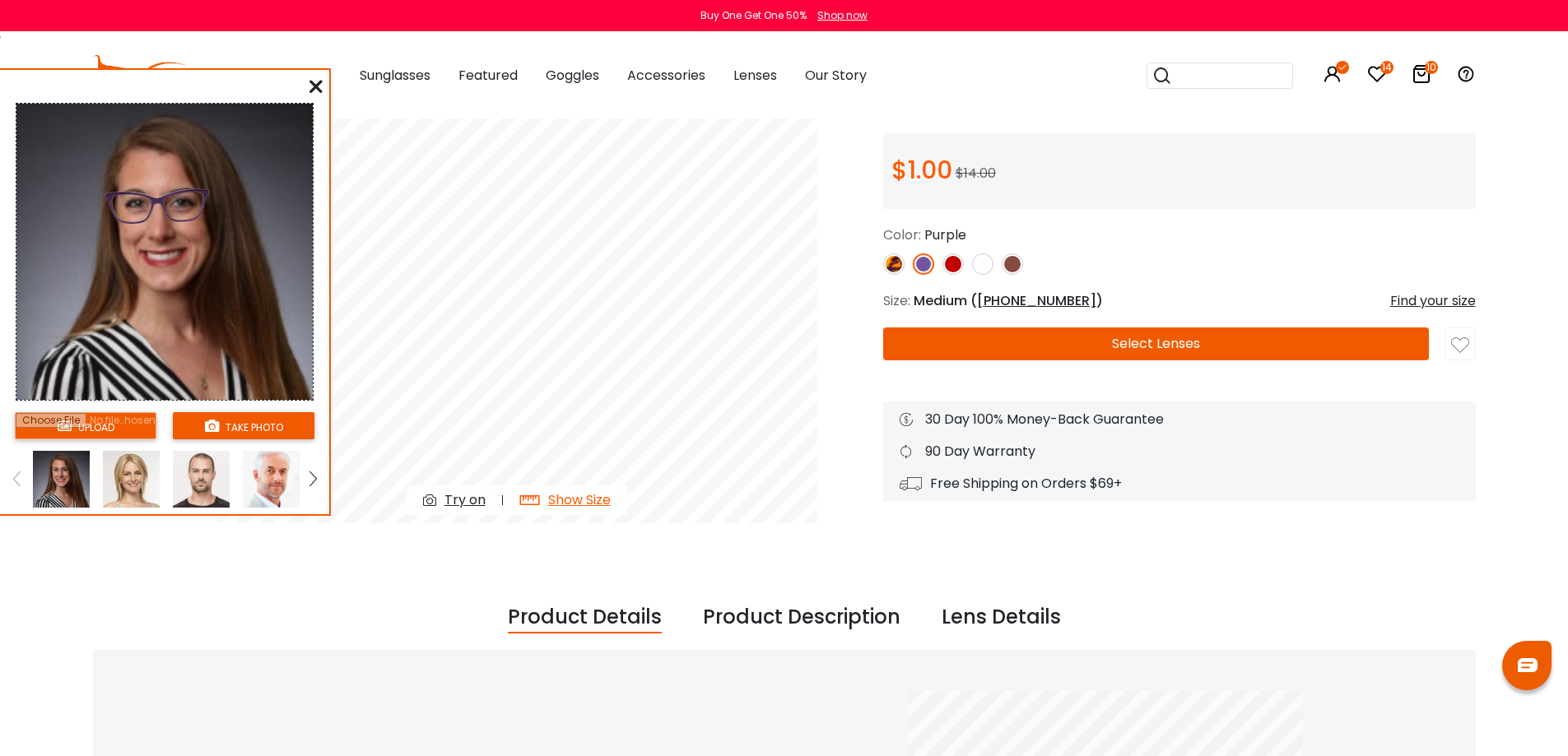
click at [946, 264] on img at bounding box center [953, 264] width 22 height 22
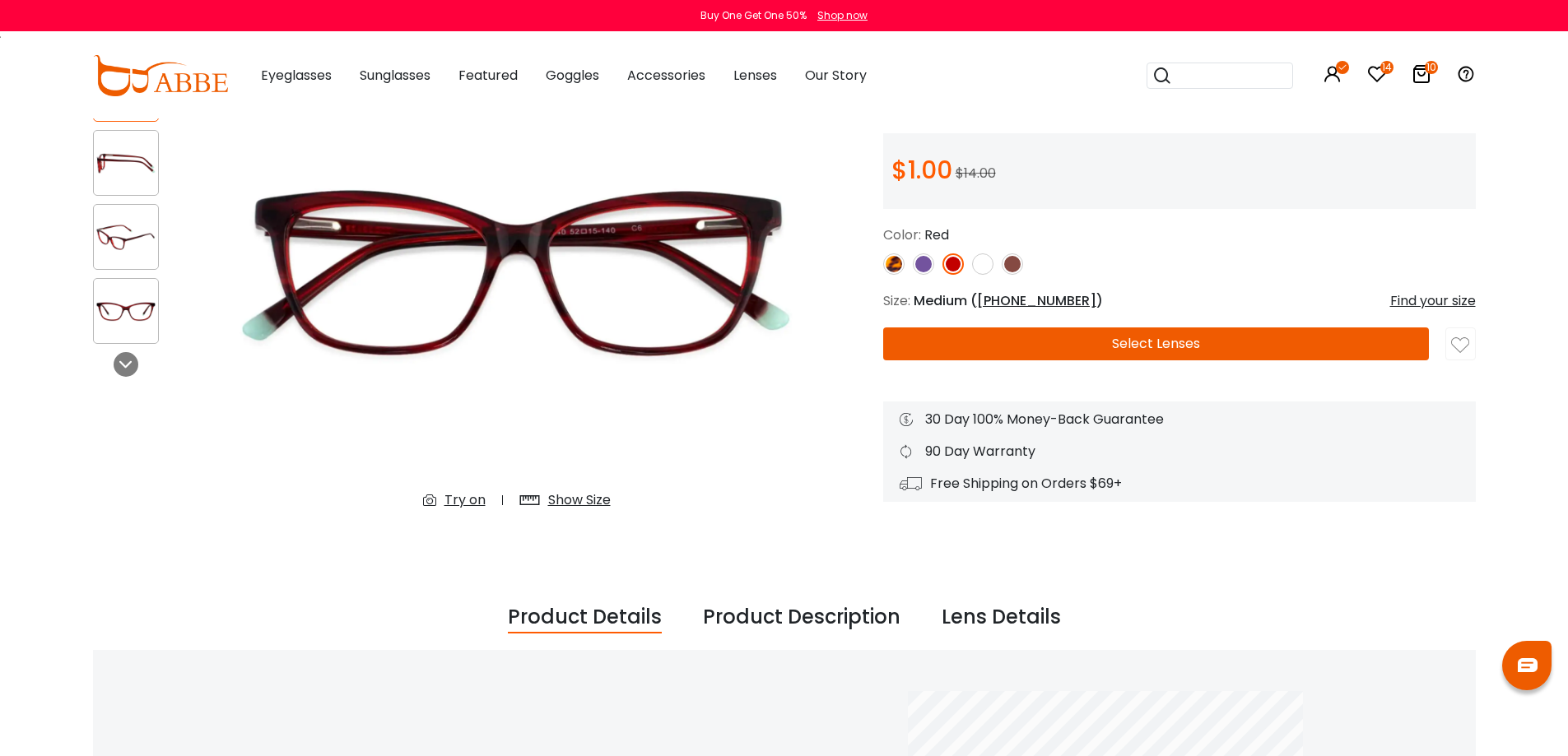
click at [950, 264] on img at bounding box center [953, 264] width 22 height 22
click at [1008, 262] on img at bounding box center [1012, 264] width 22 height 22
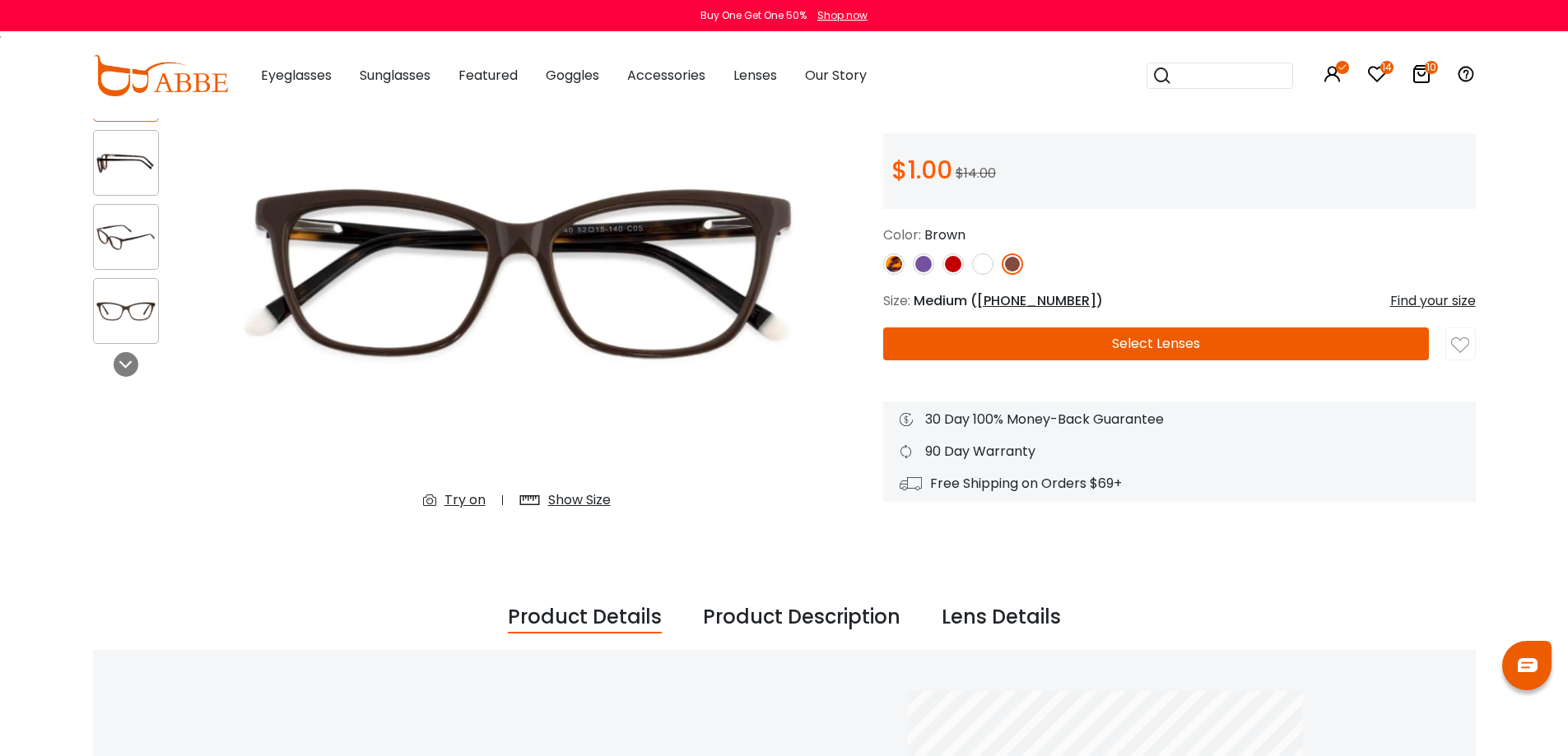
click at [118, 160] on img at bounding box center [126, 163] width 64 height 32
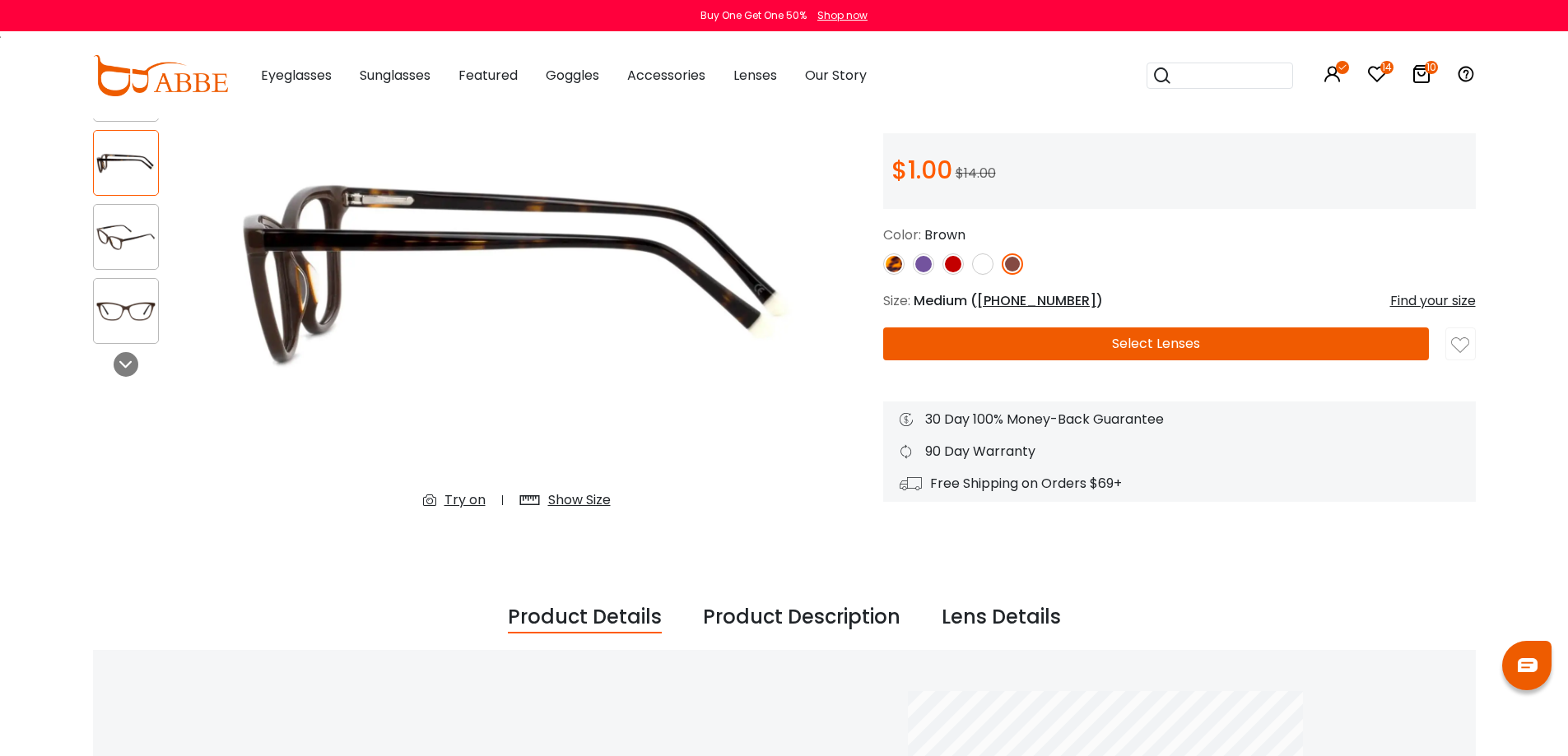
click at [583, 499] on div "Show Size" at bounding box center [578, 500] width 62 height 20
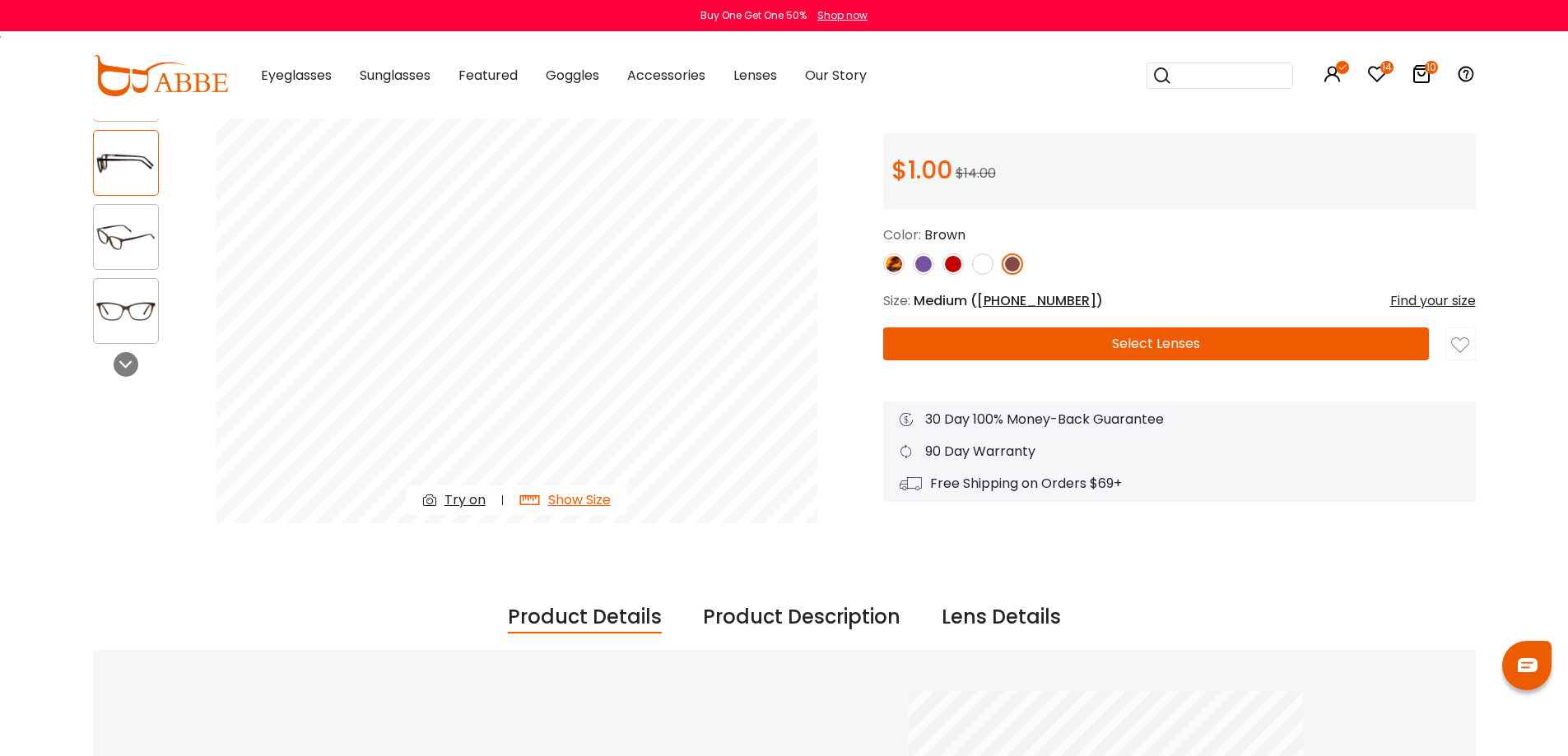
click at [133, 291] on div at bounding box center [126, 310] width 66 height 66
click at [140, 309] on img at bounding box center [126, 311] width 64 height 32
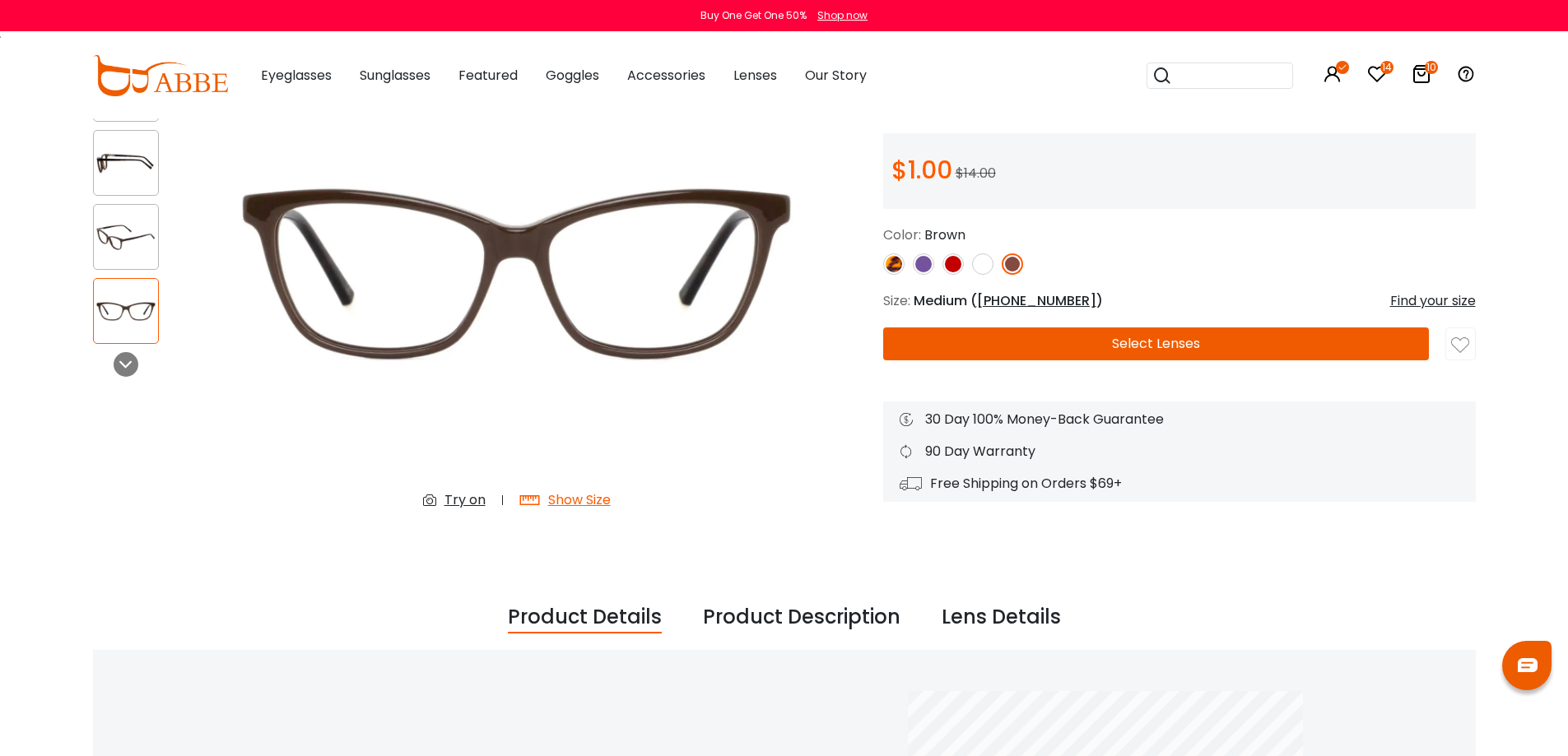
click at [457, 498] on div "Try on" at bounding box center [465, 500] width 42 height 20
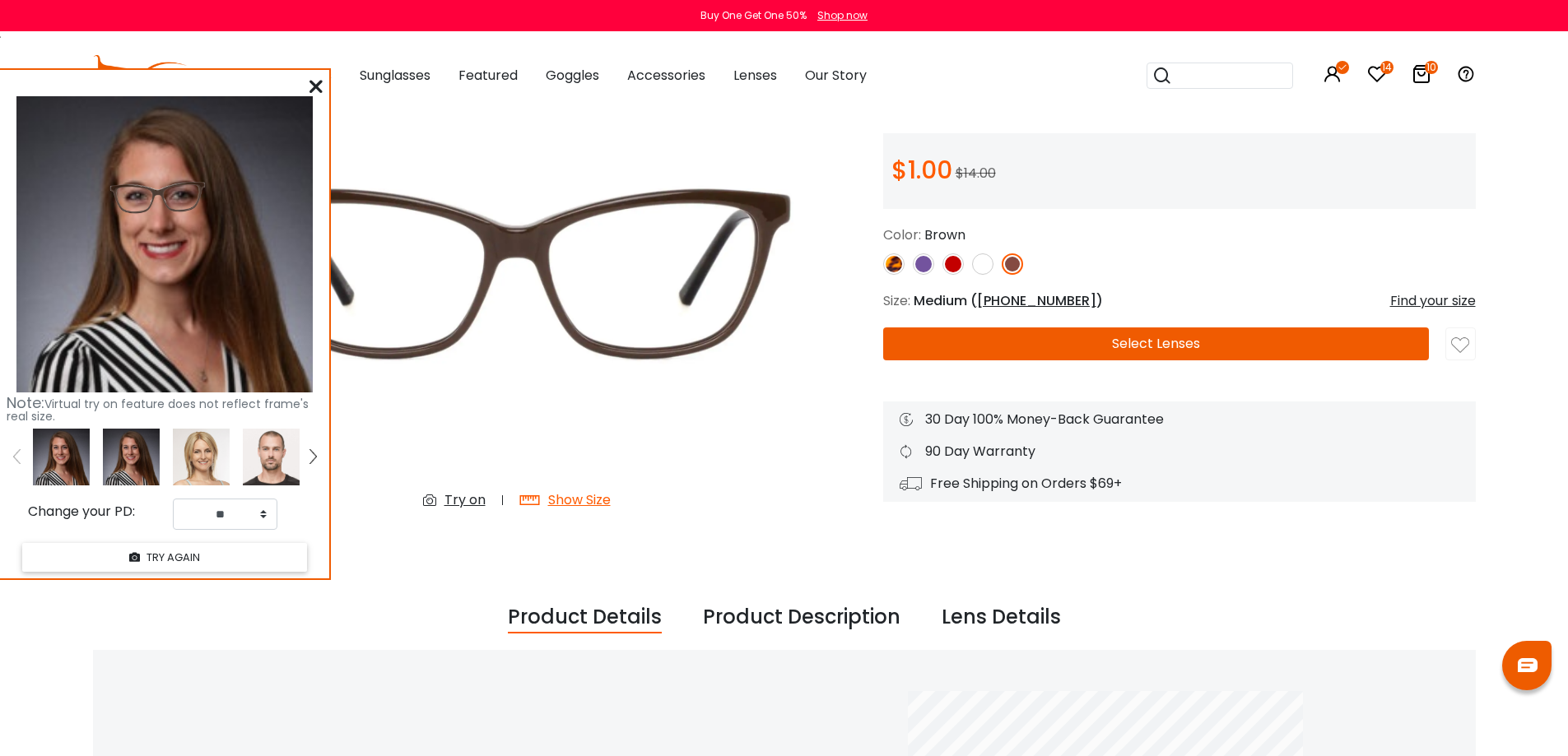
click at [319, 90] on icon at bounding box center [315, 86] width 13 height 13
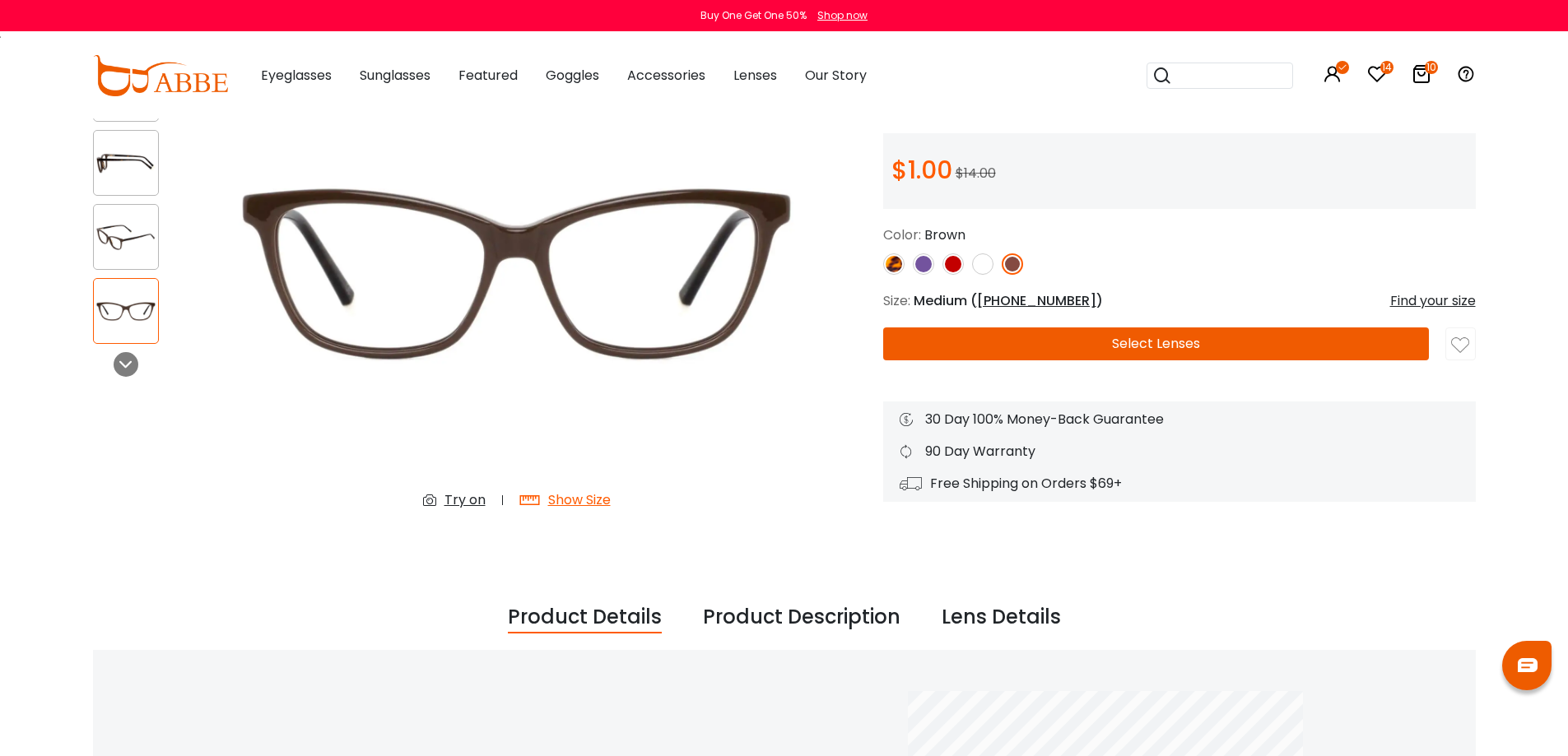
click at [891, 263] on img at bounding box center [894, 264] width 22 height 22
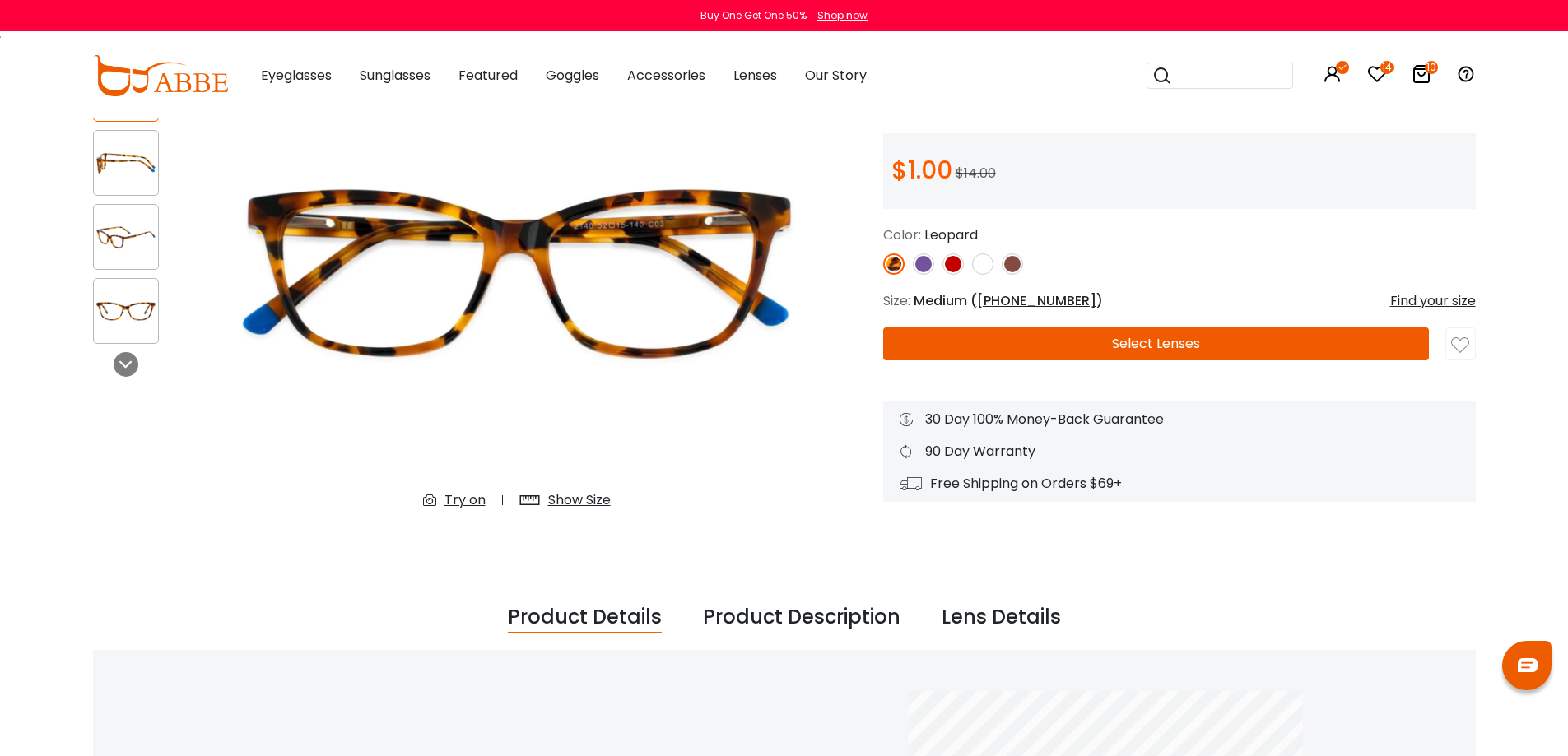
click at [460, 502] on div "Try on" at bounding box center [465, 500] width 42 height 20
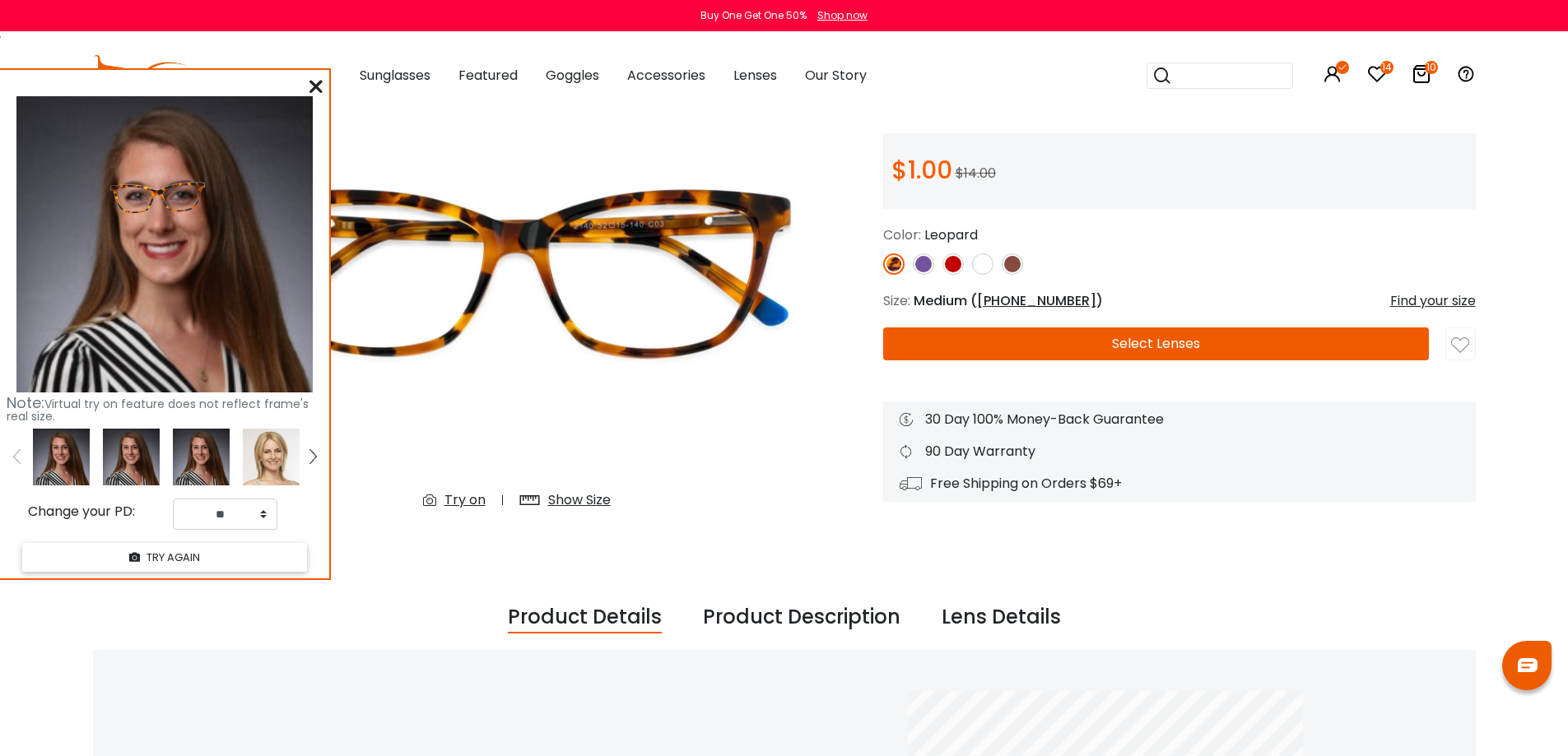
click at [313, 82] on icon at bounding box center [315, 86] width 13 height 13
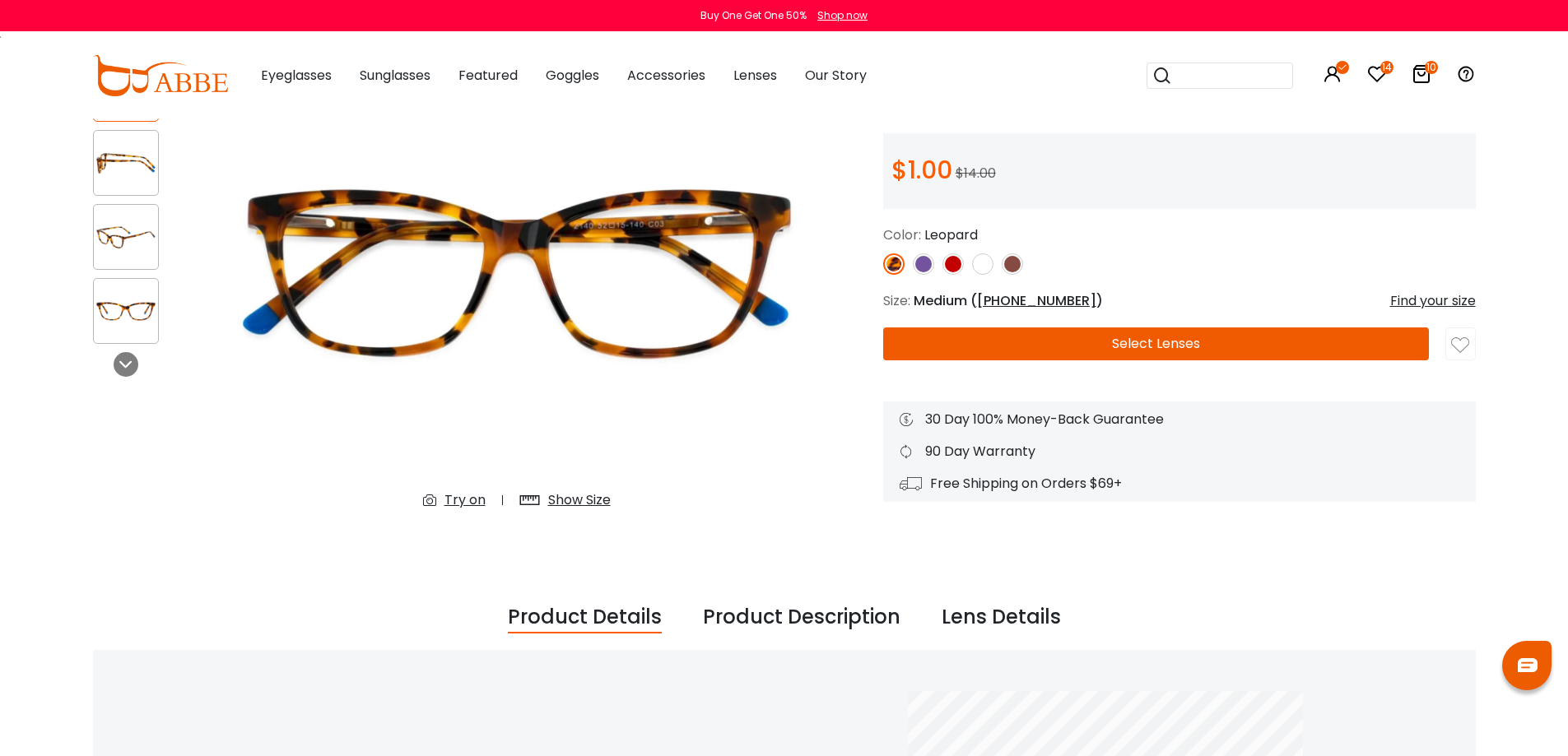
click at [921, 263] on img at bounding box center [923, 264] width 22 height 22
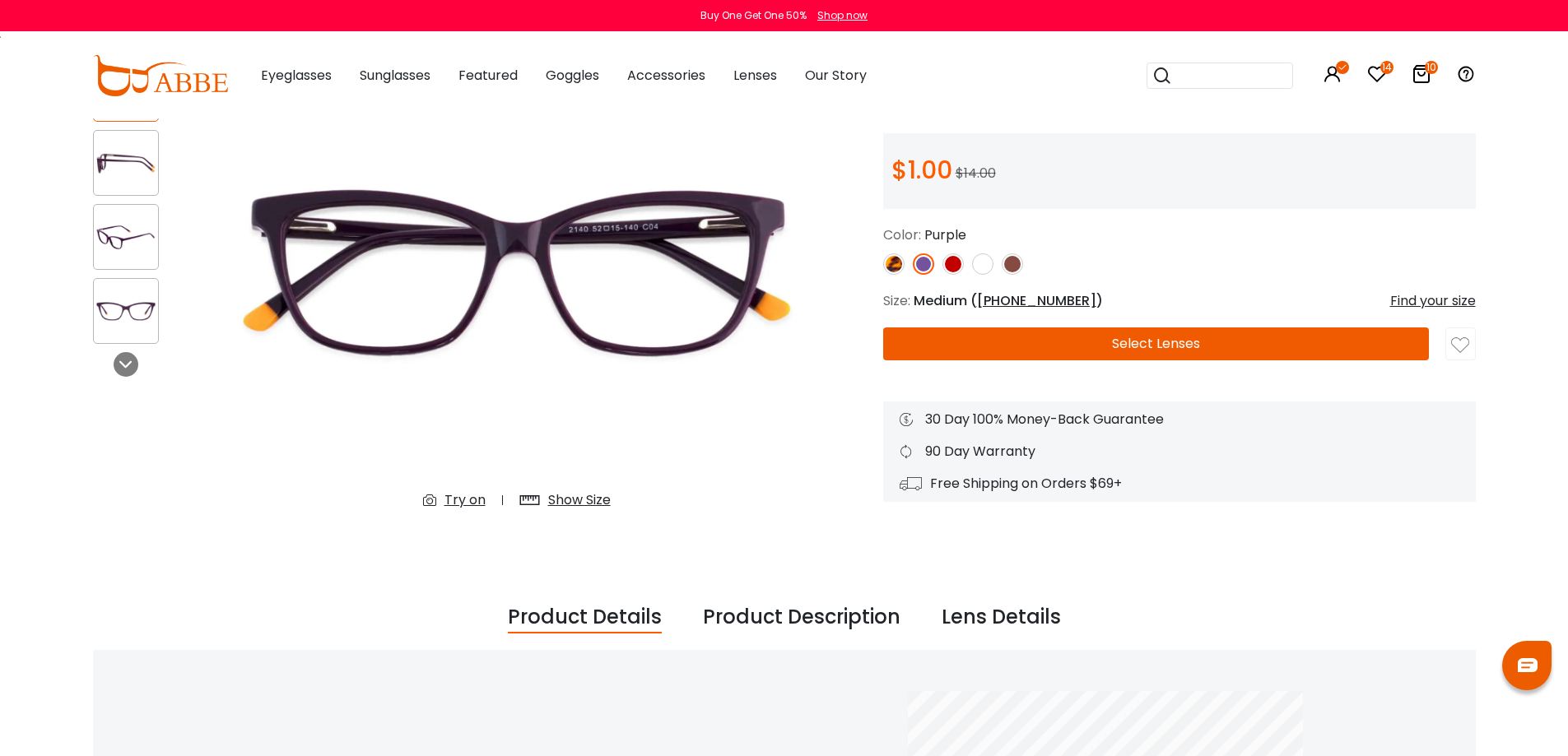
click at [1010, 263] on img at bounding box center [1012, 264] width 22 height 22
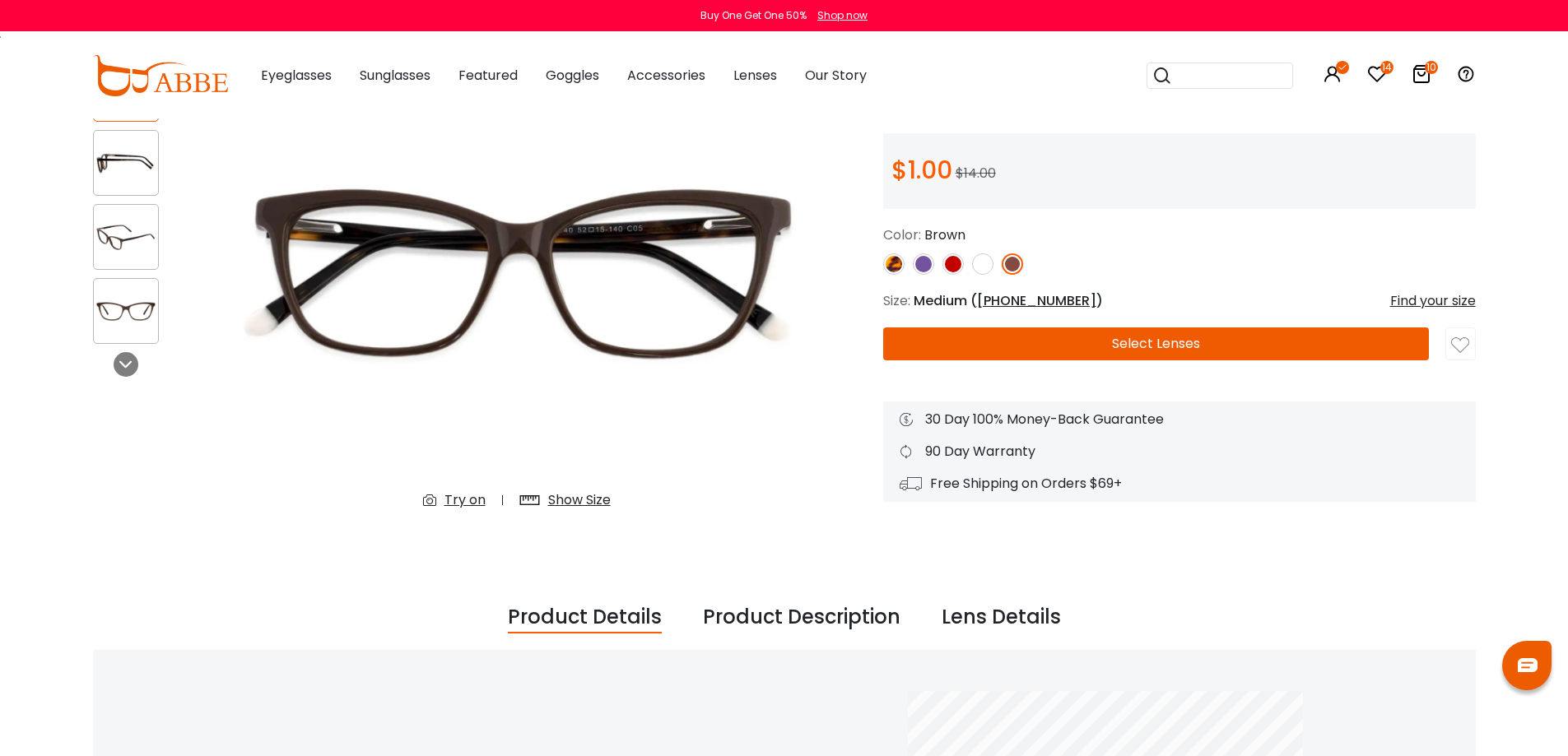
click at [985, 263] on img at bounding box center [983, 264] width 22 height 22
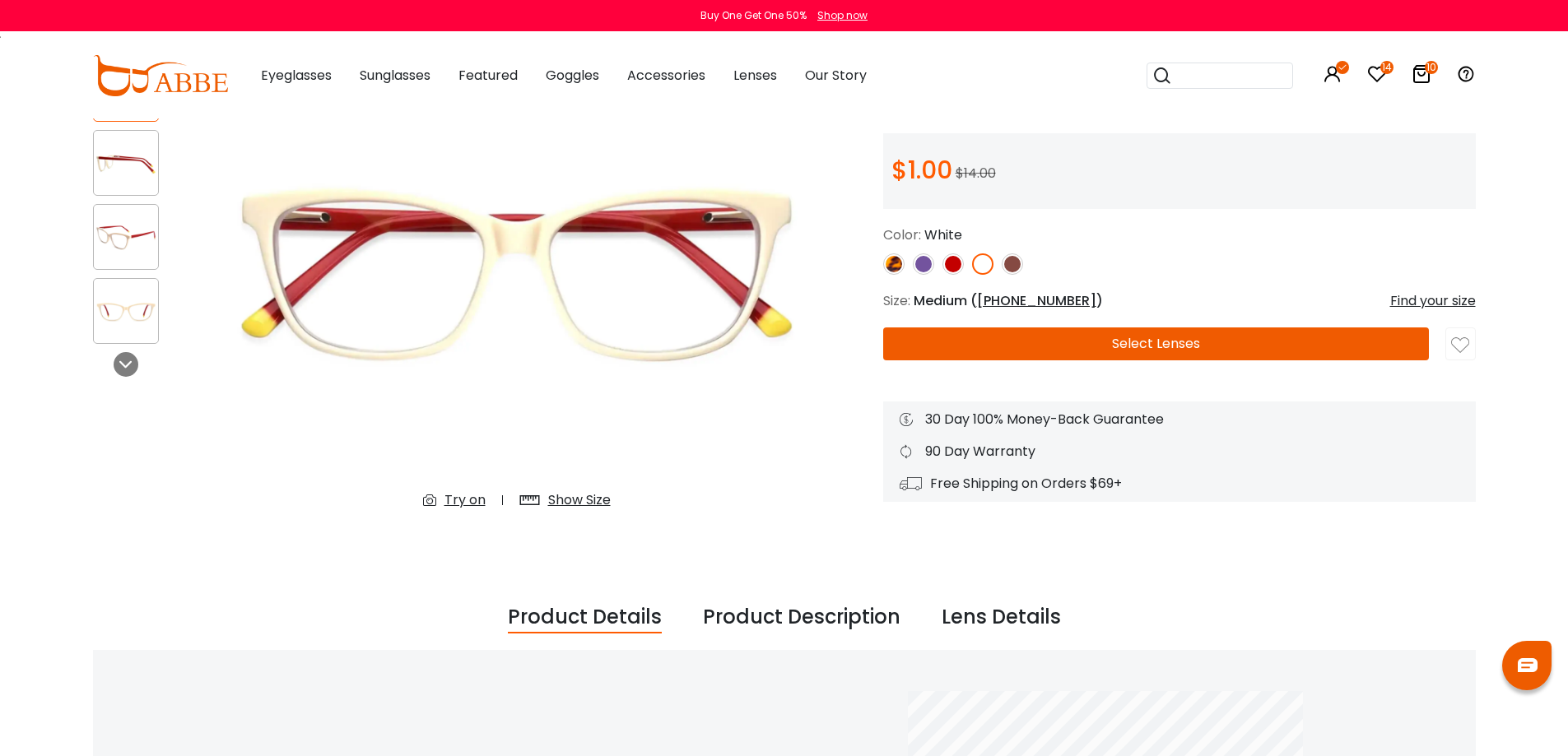
click at [958, 263] on img at bounding box center [953, 264] width 22 height 22
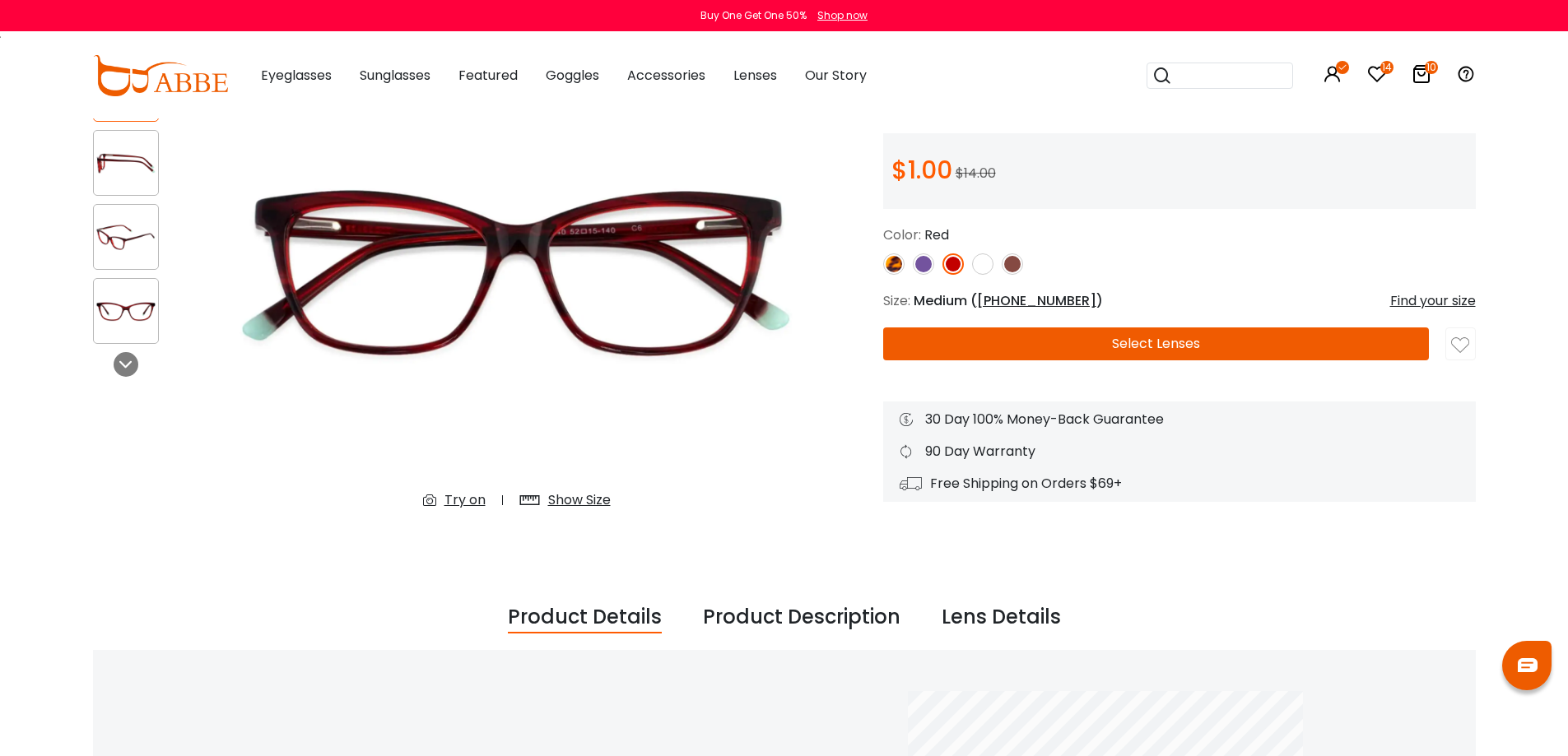
click at [456, 500] on div "Try on" at bounding box center [465, 500] width 42 height 20
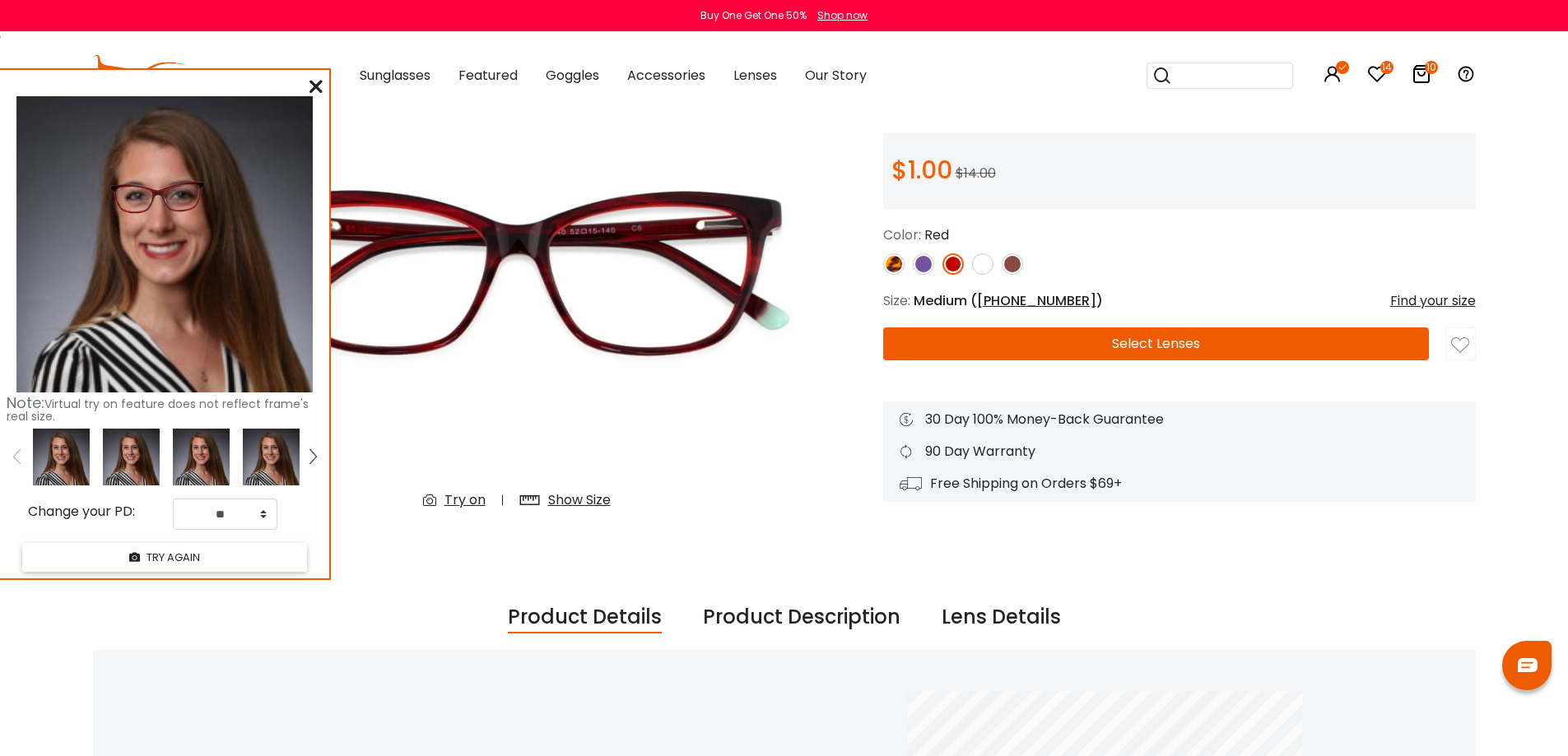
click at [317, 89] on icon at bounding box center [315, 86] width 13 height 13
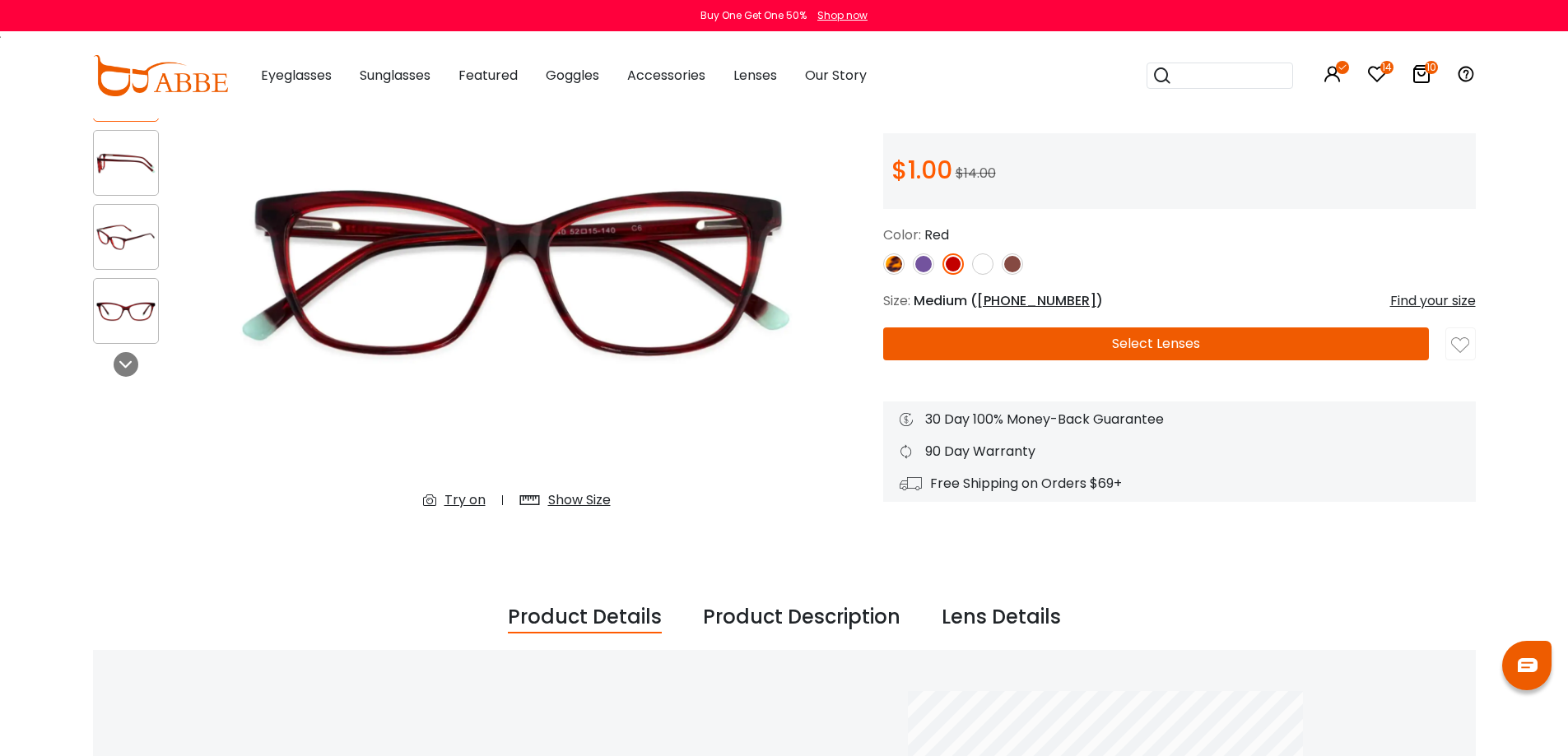
click at [1424, 71] on icon at bounding box center [1422, 74] width 20 height 20
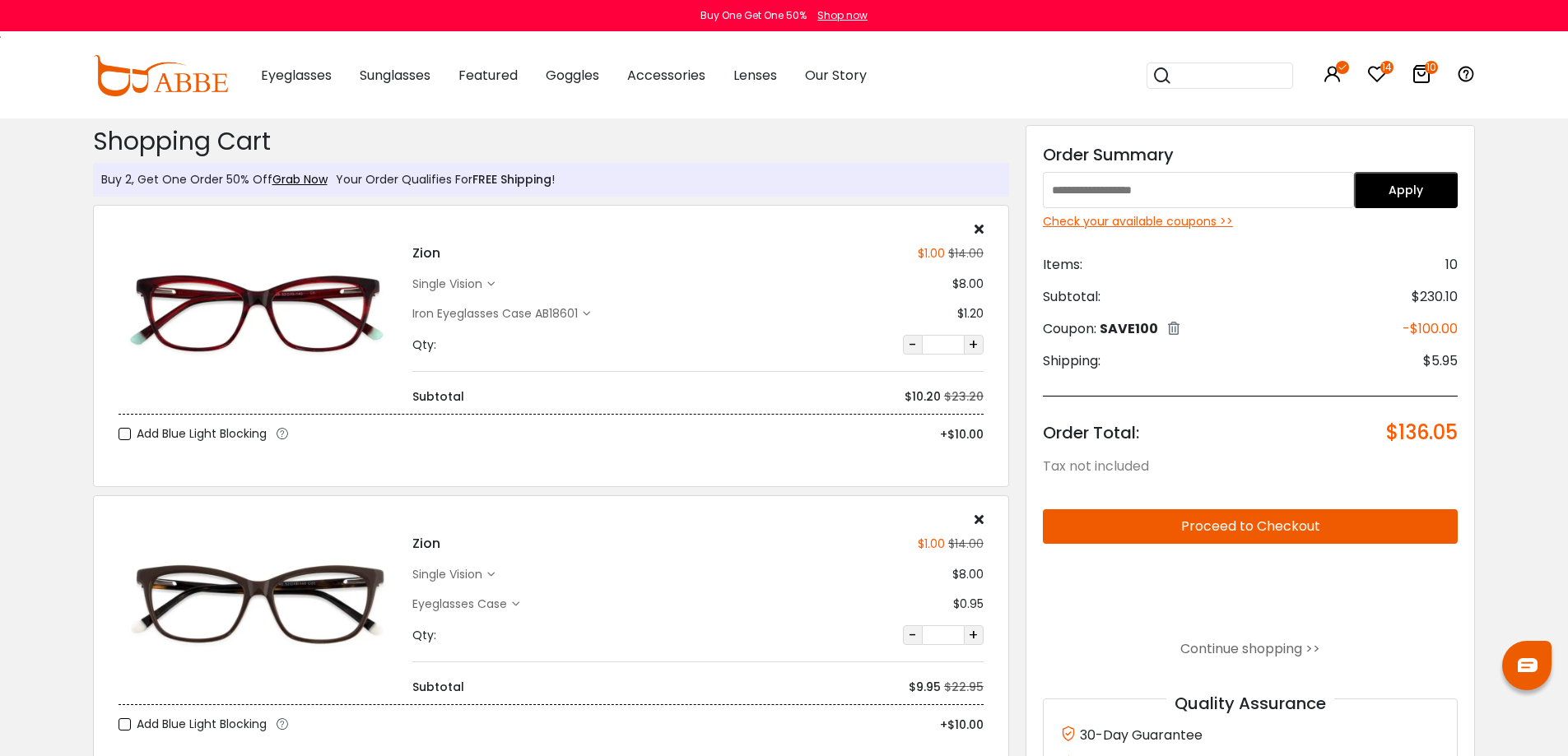
click at [977, 229] on icon at bounding box center [979, 228] width 9 height 13
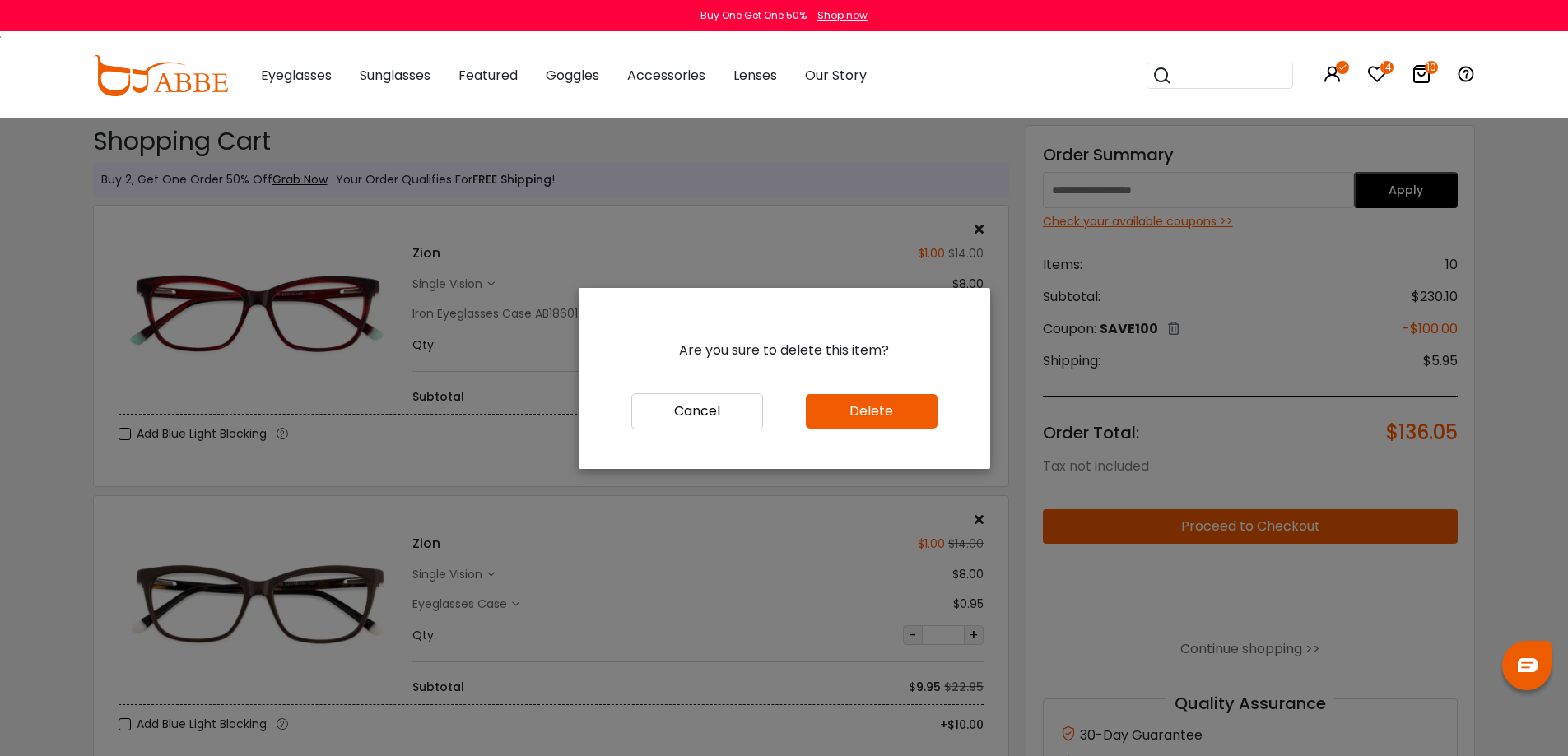
click at [876, 415] on button "Delete" at bounding box center [871, 411] width 131 height 35
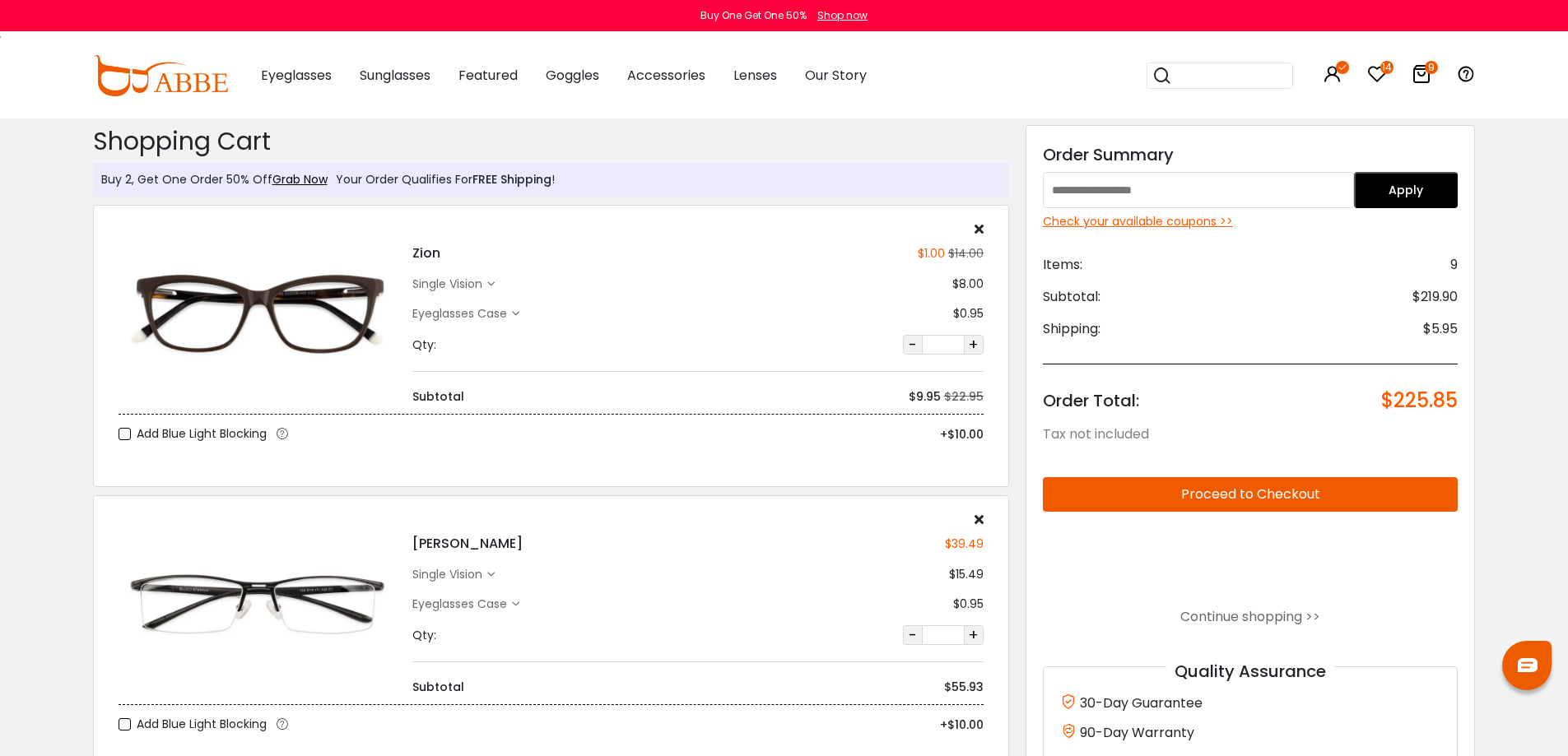
click at [500, 321] on div "Eyeglasses Case" at bounding box center [462, 313] width 100 height 17
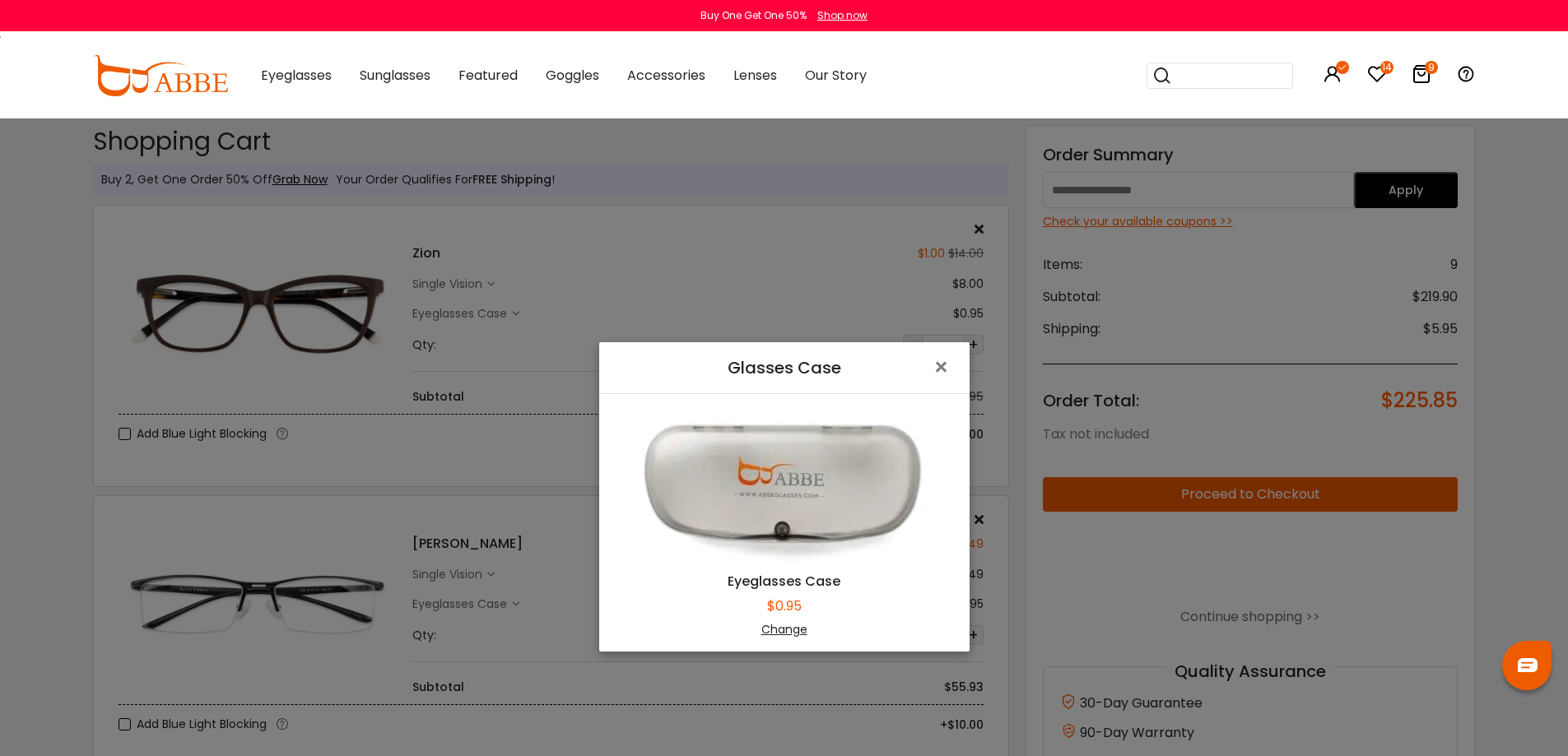
click at [788, 631] on div "Change" at bounding box center [784, 629] width 329 height 17
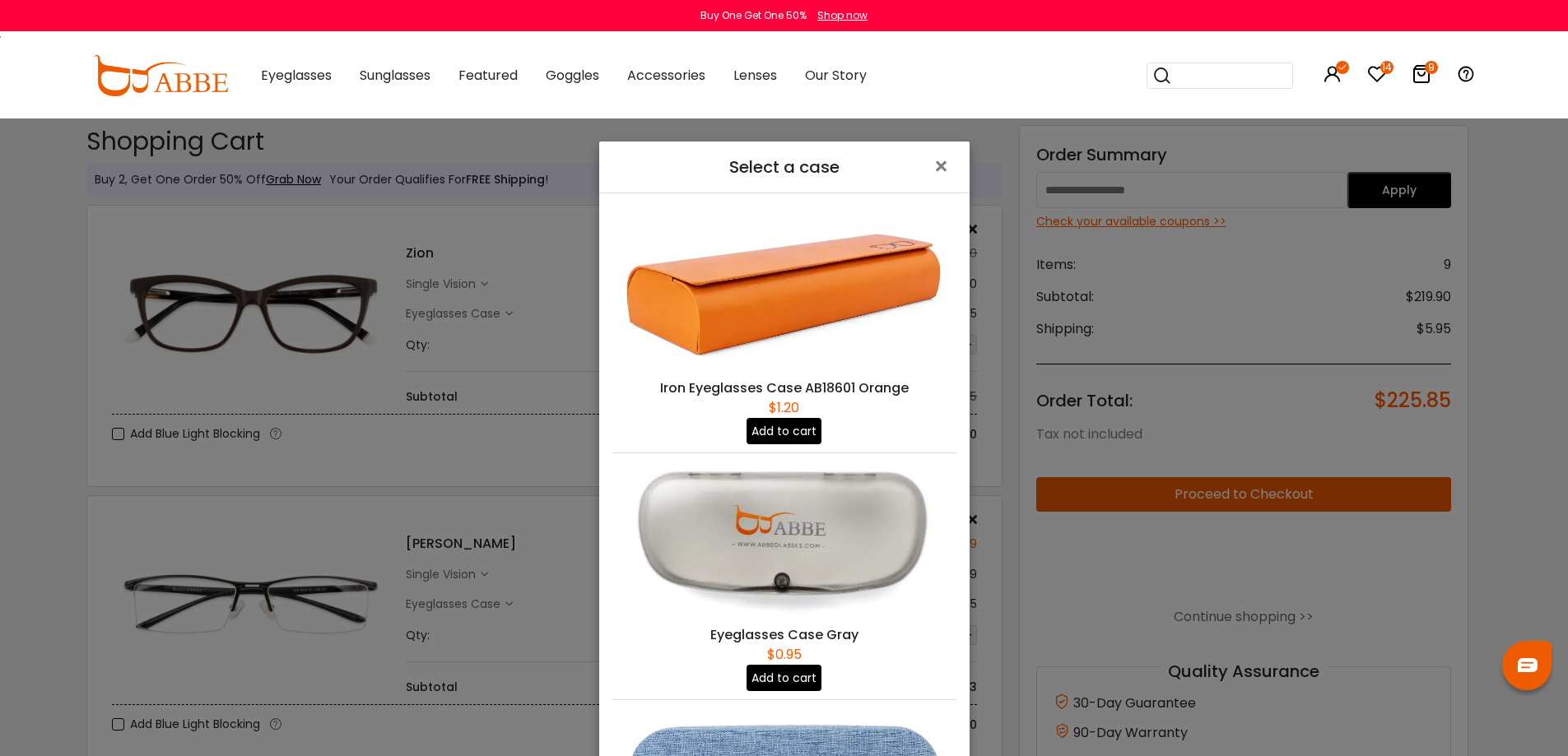
click at [787, 425] on button "Add to cart" at bounding box center [784, 431] width 75 height 27
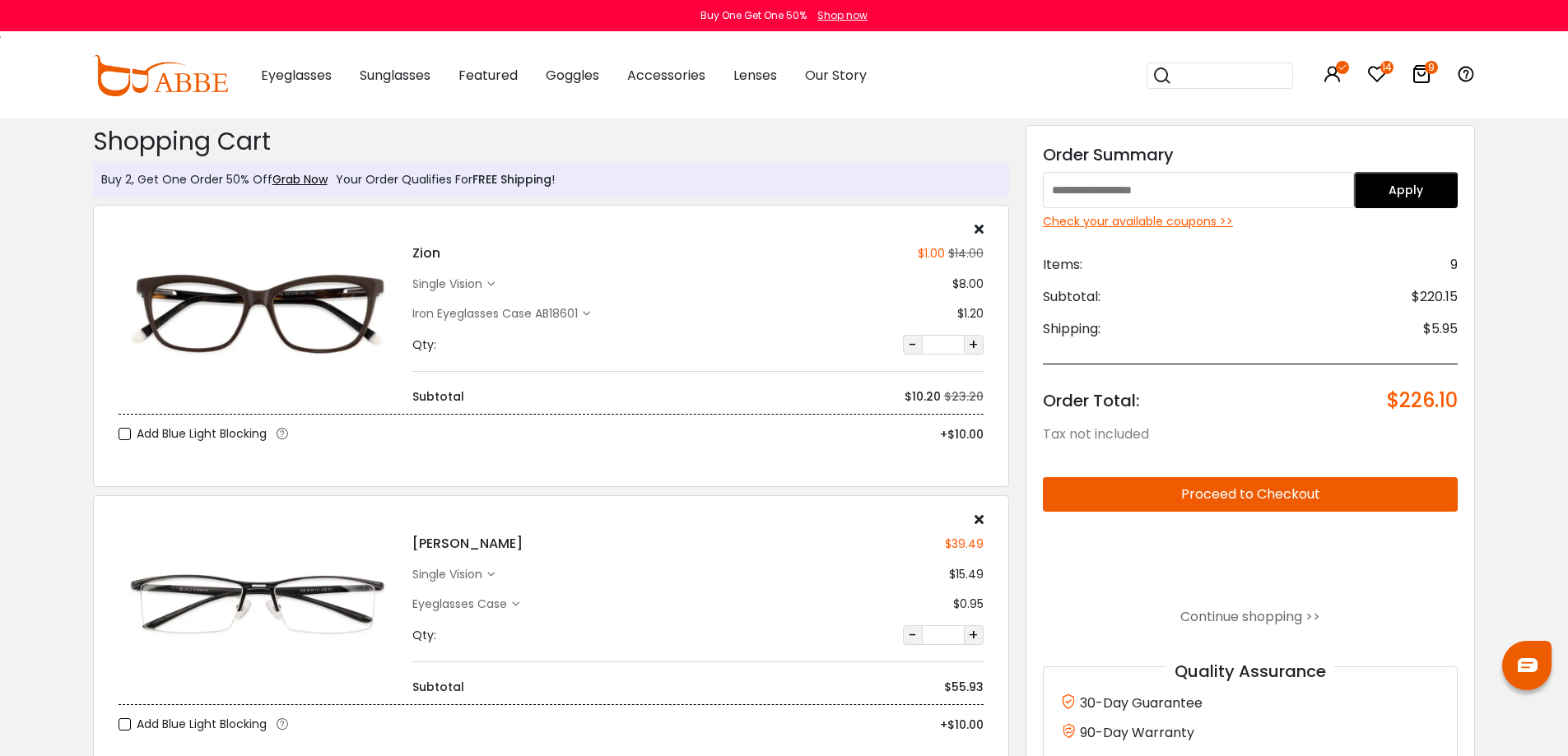
click at [1141, 224] on div "Check your available coupons >>" at bounding box center [1251, 221] width 415 height 17
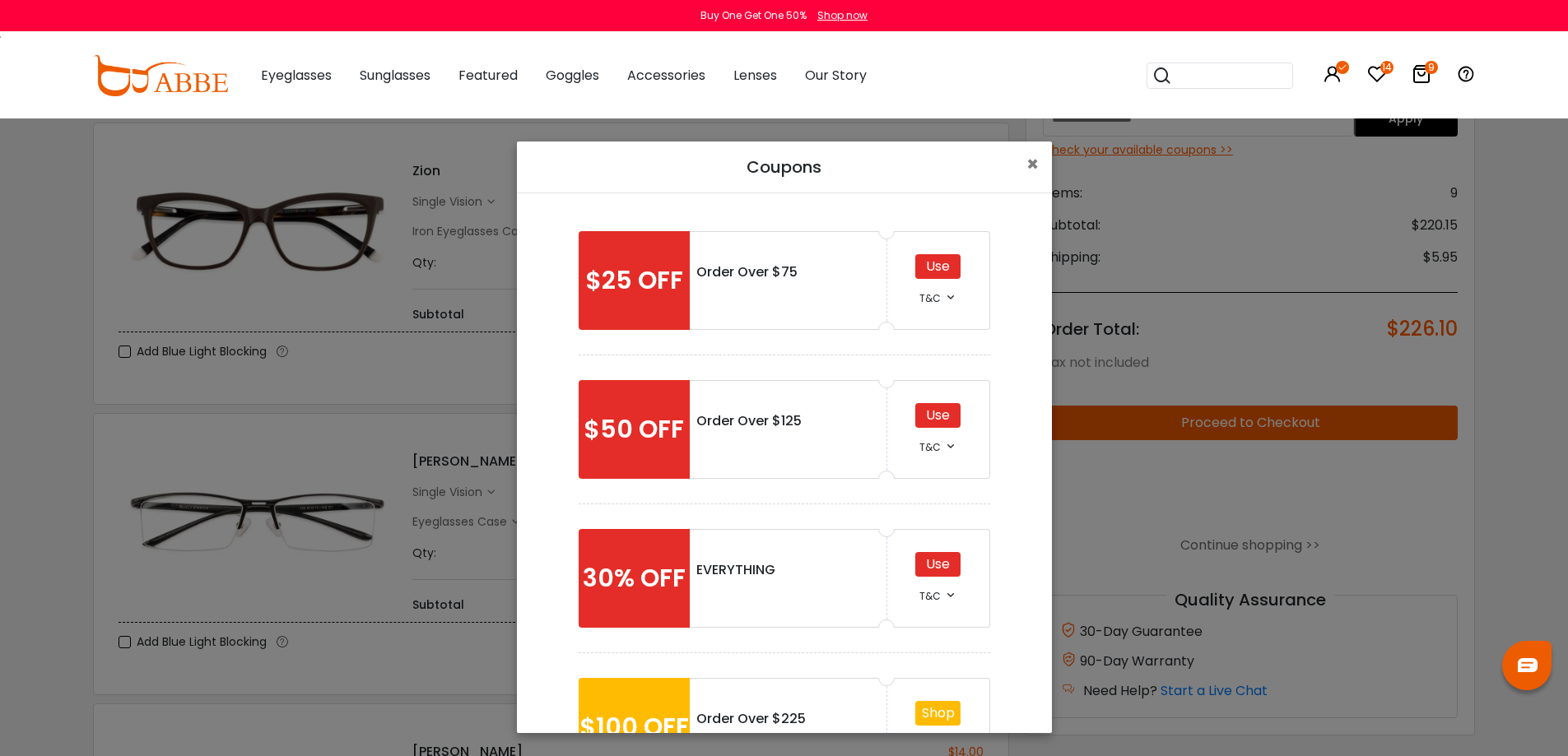
click at [941, 559] on div "Use" at bounding box center [938, 564] width 45 height 25
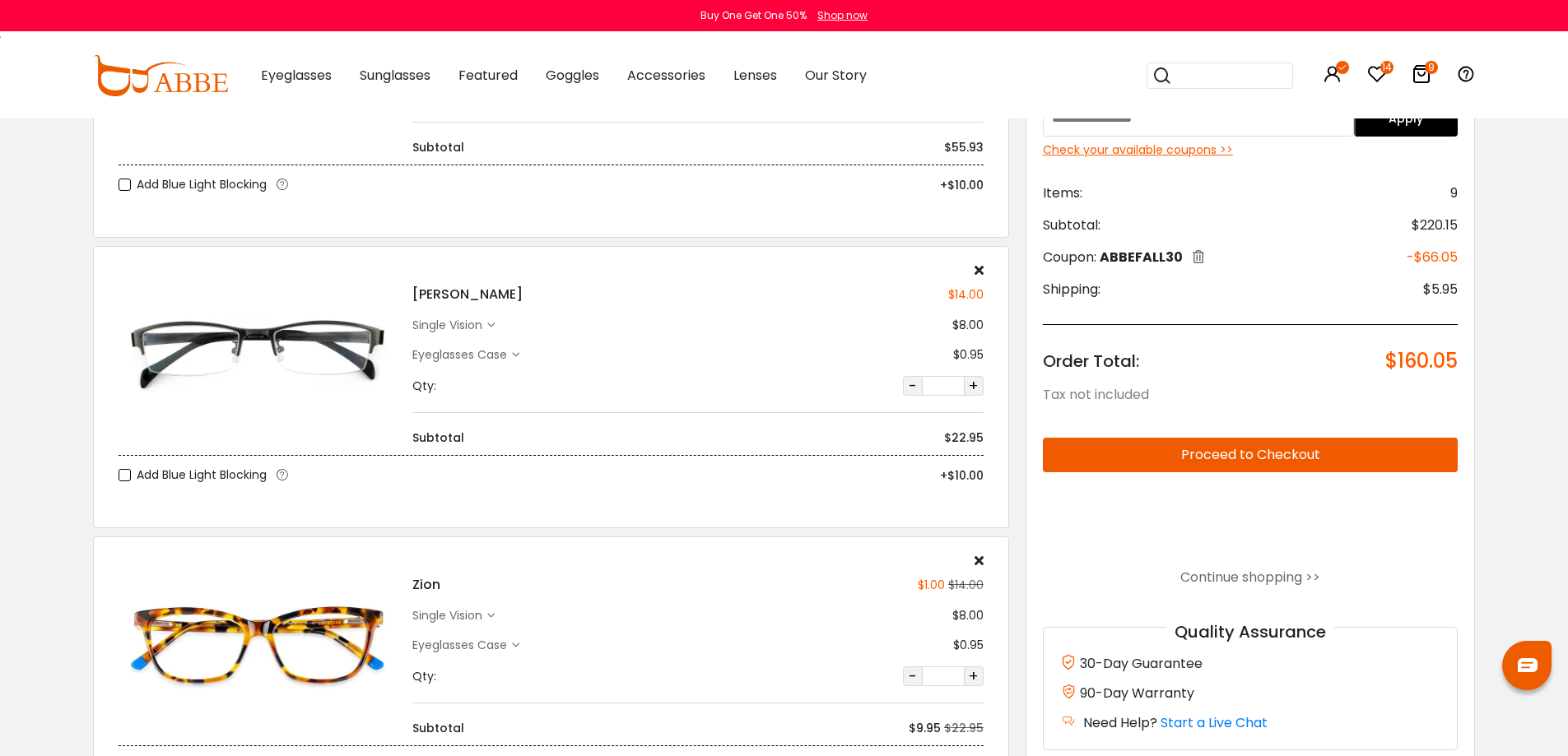
scroll to position [576, 0]
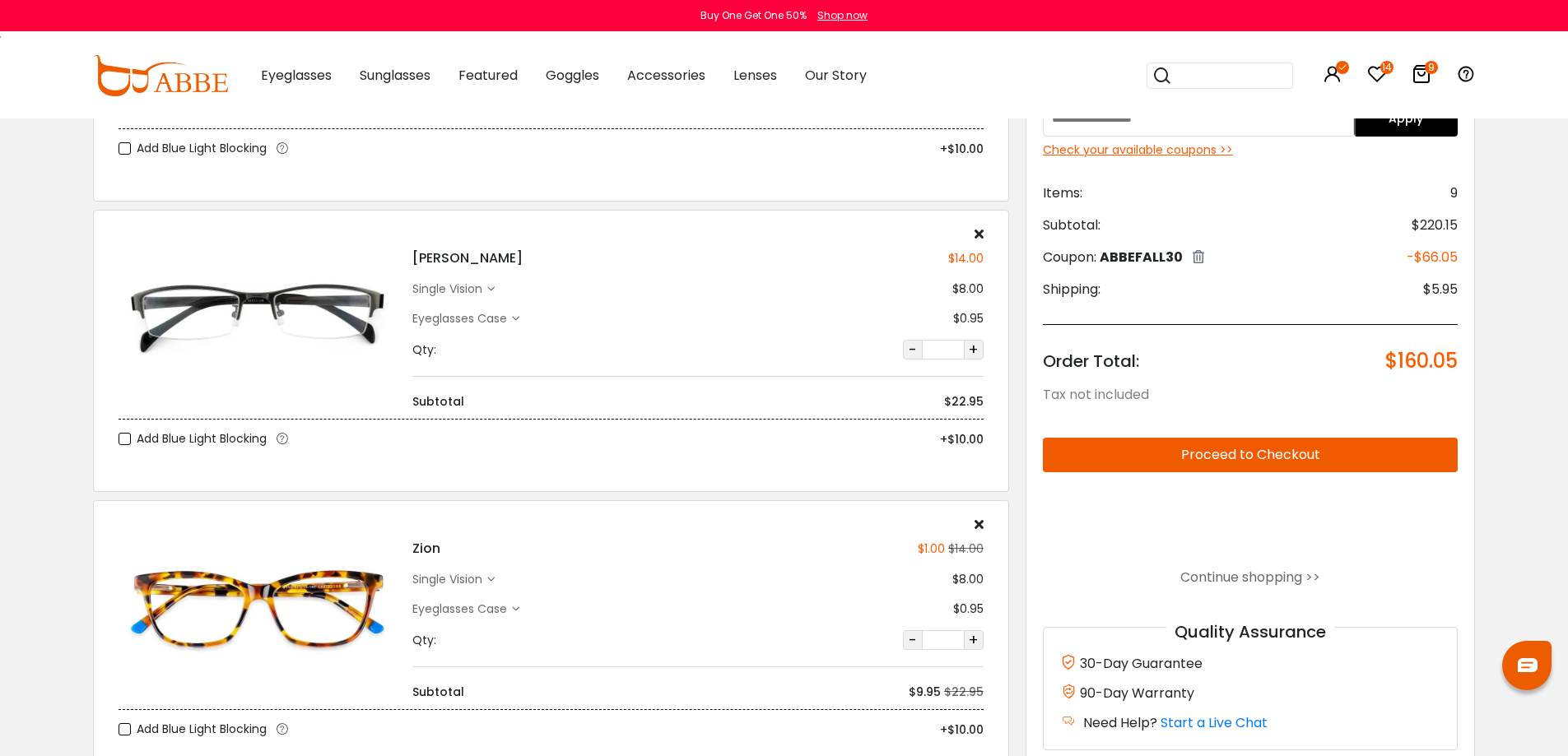
click at [977, 522] on icon at bounding box center [979, 524] width 9 height 13
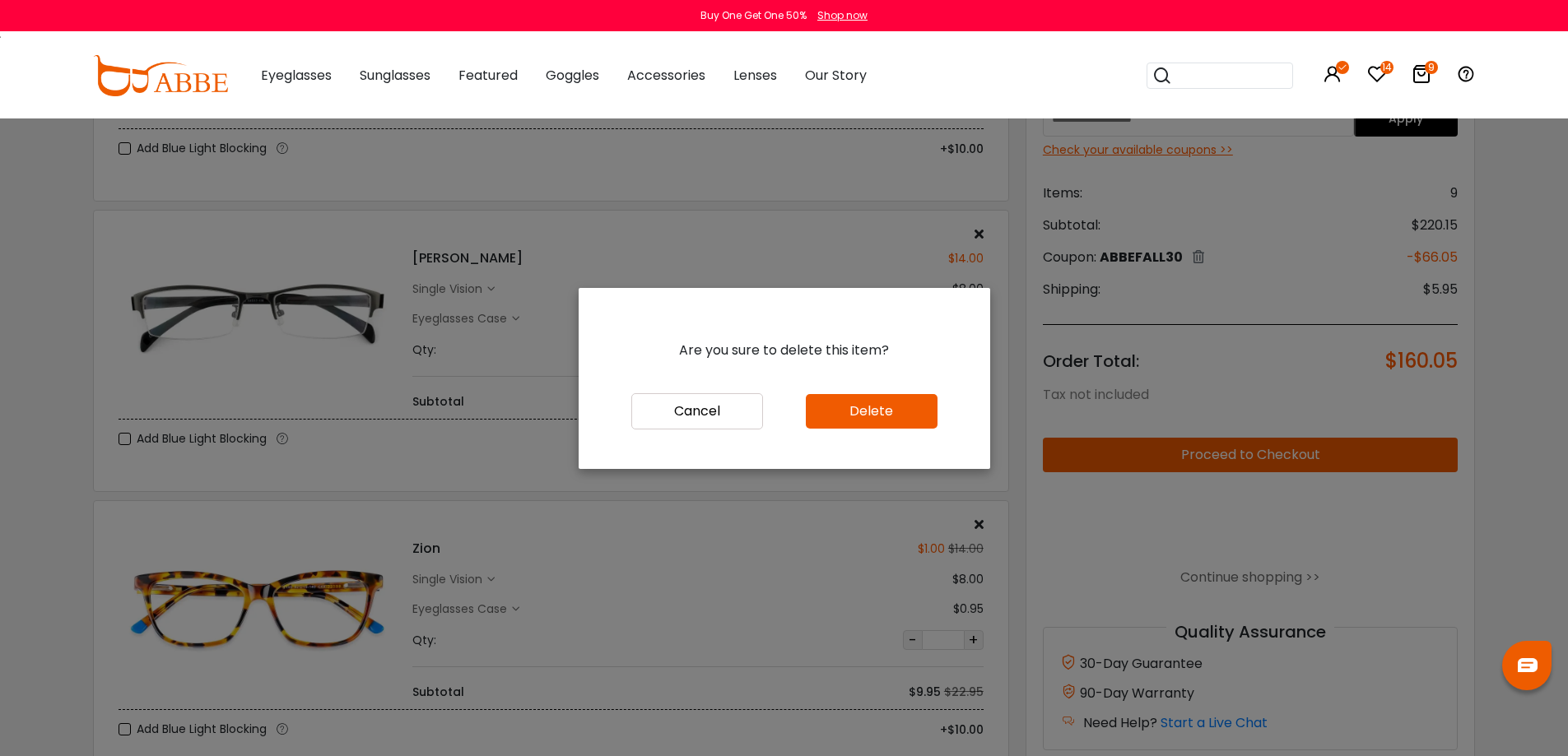
click at [891, 415] on button "Delete" at bounding box center [871, 411] width 131 height 35
